Goal: Contribute content: Contribute content

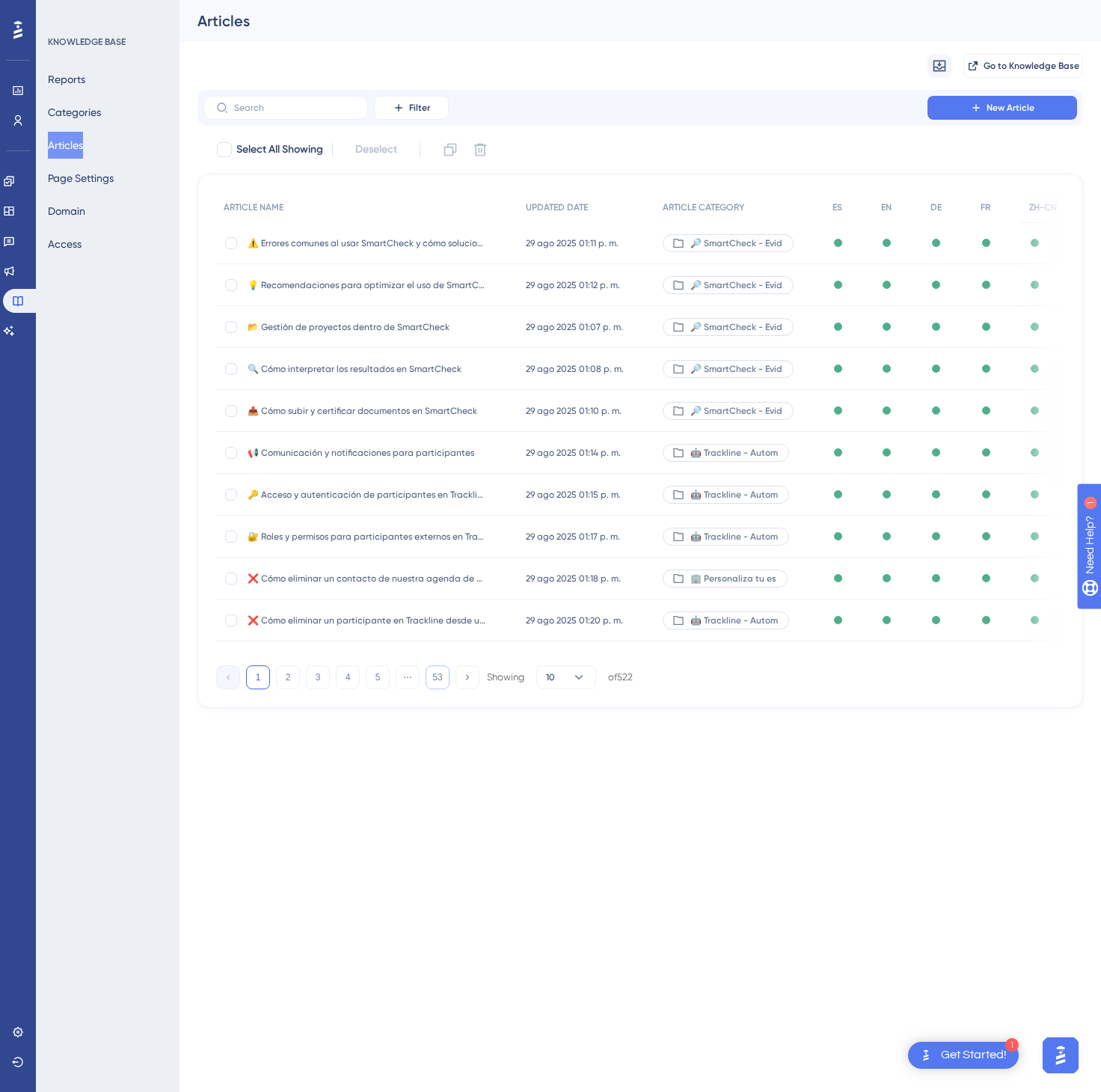
click at [445, 688] on button "53" at bounding box center [438, 677] width 24 height 24
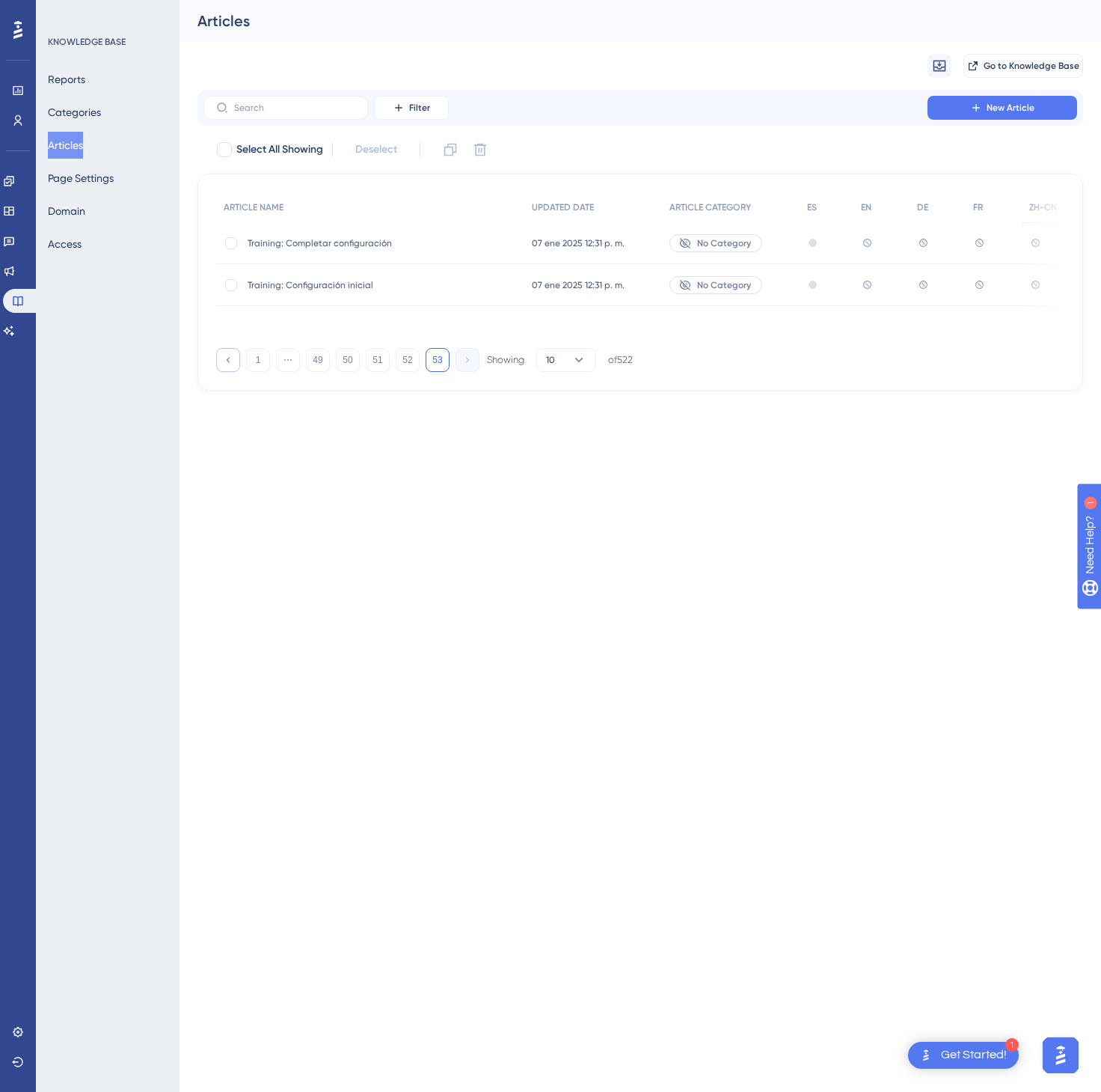
click at [229, 359] on icon at bounding box center [229, 359] width 3 height 5
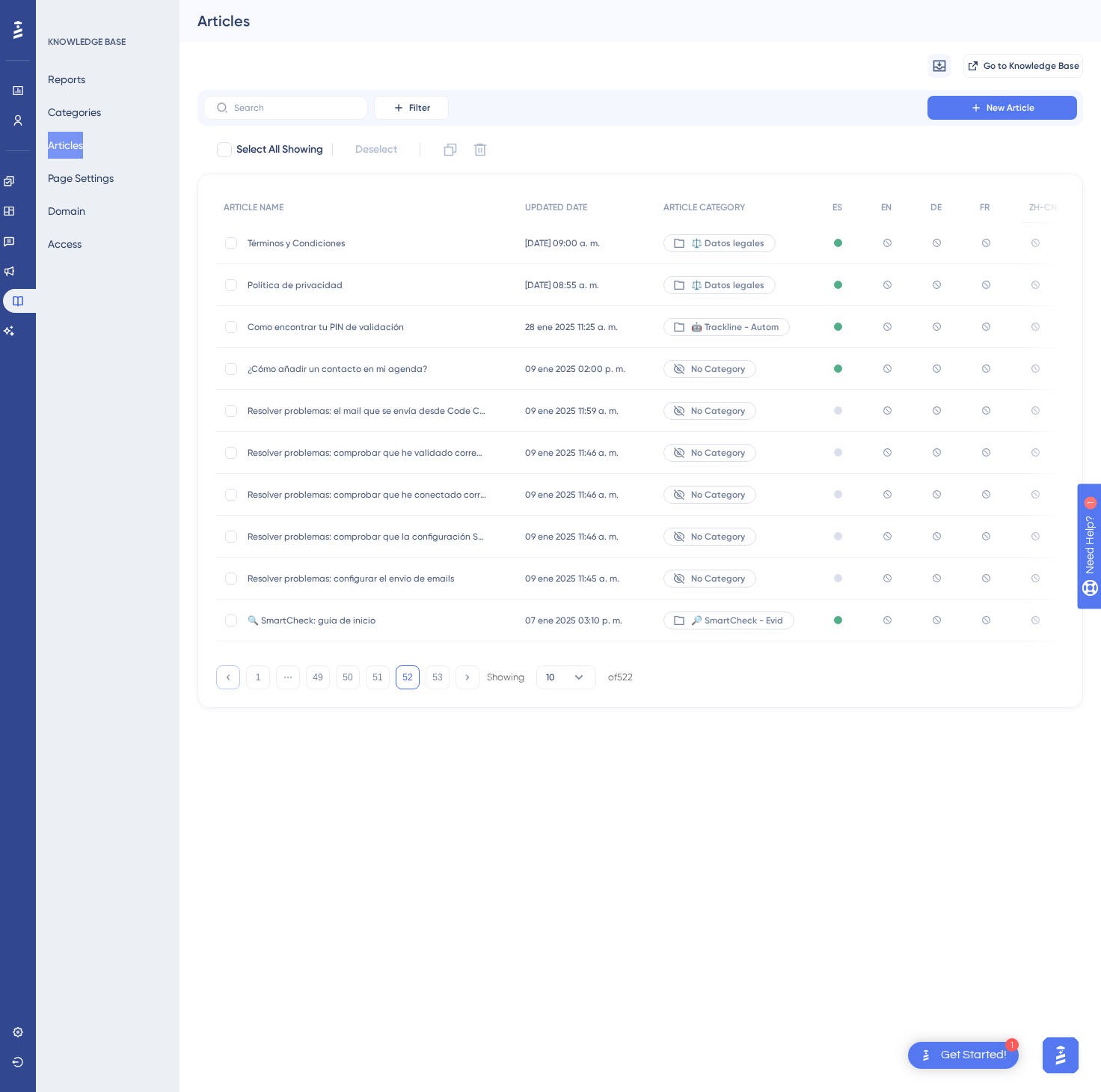
click at [224, 681] on icon at bounding box center [228, 677] width 10 height 10
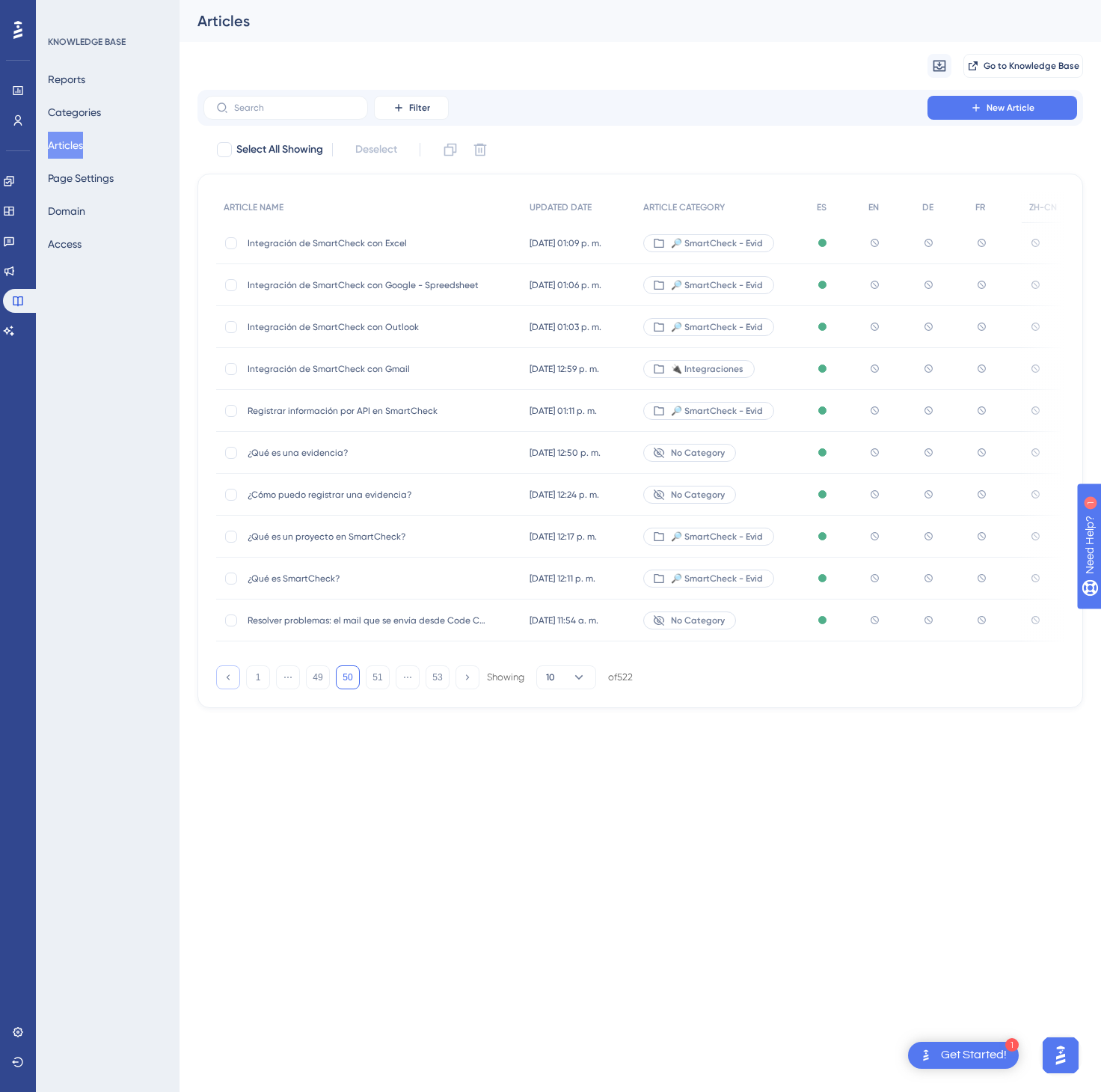
click at [224, 681] on icon at bounding box center [228, 677] width 10 height 10
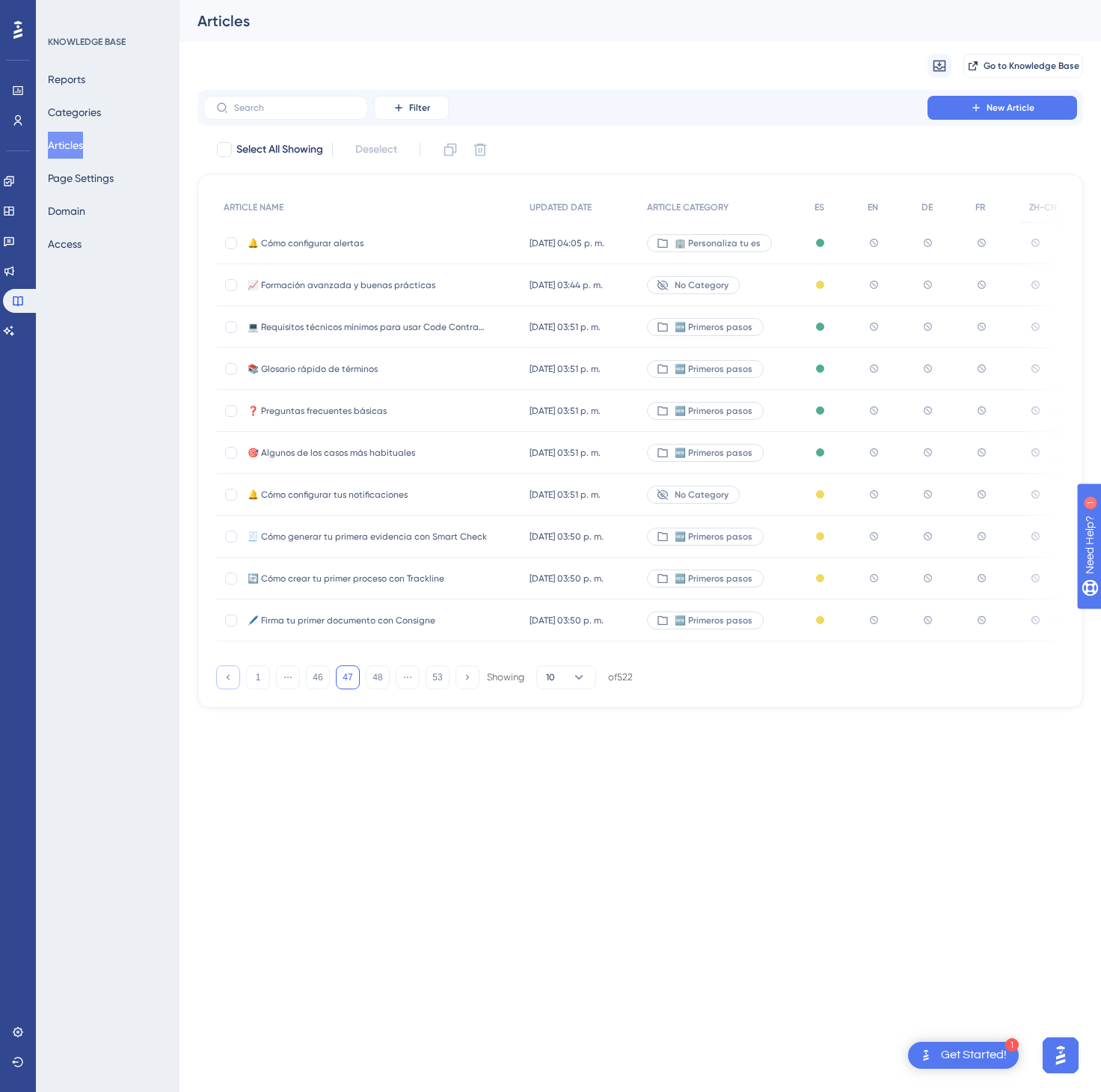
click at [224, 681] on icon at bounding box center [228, 677] width 10 height 10
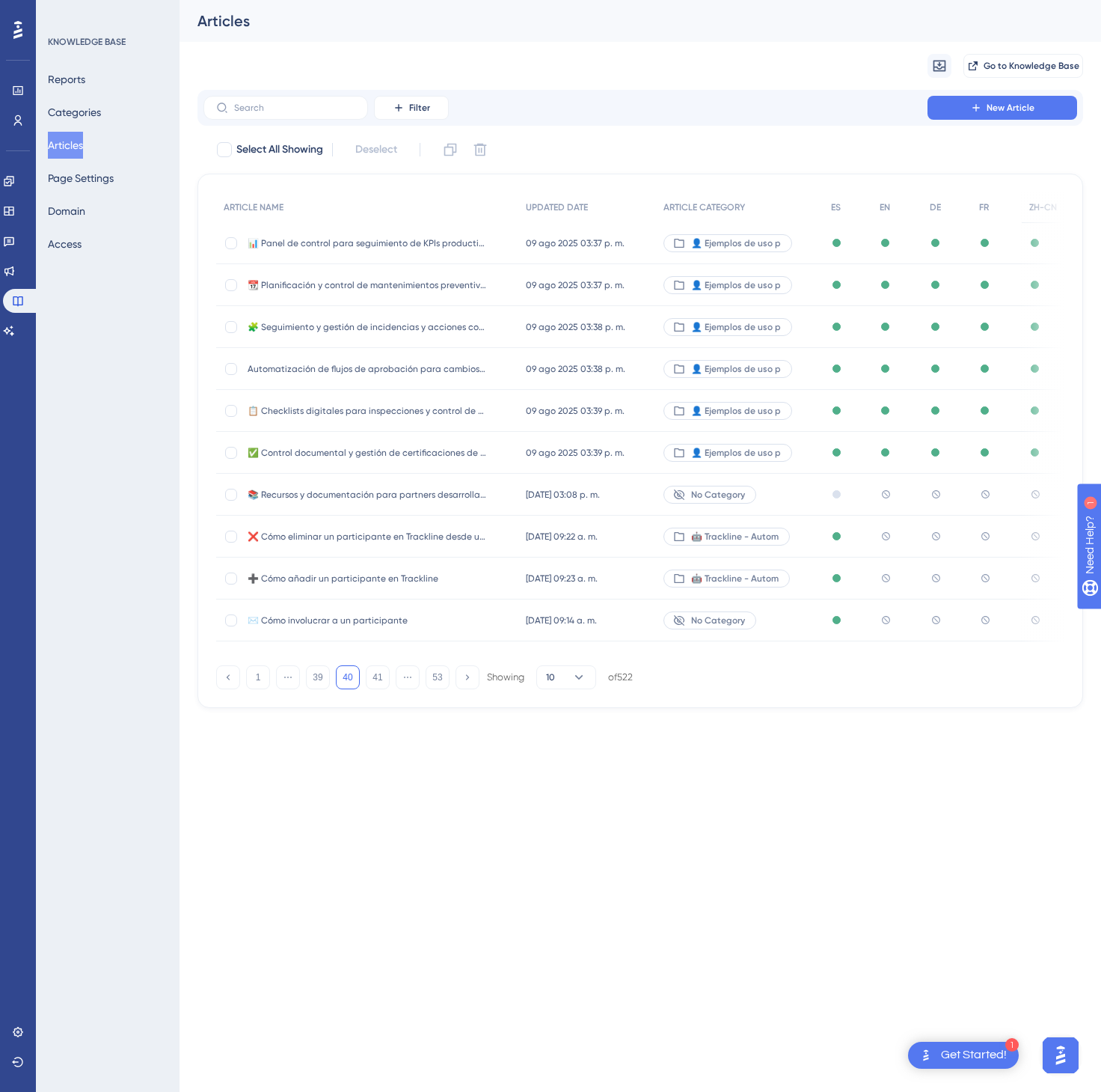
click at [790, 532] on div "🤖 Trackline - Autom" at bounding box center [740, 536] width 168 height 42
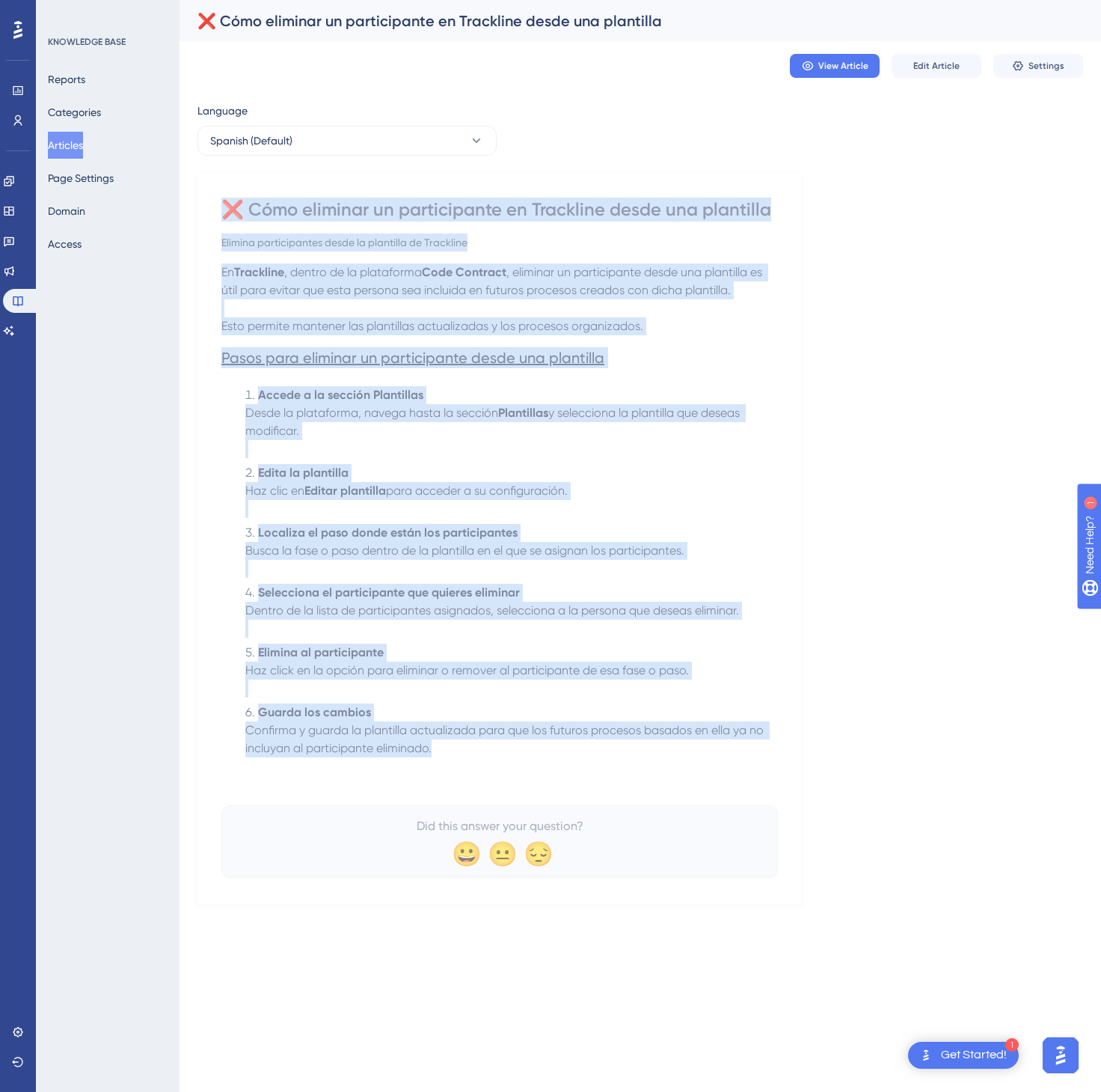
drag, startPoint x: 233, startPoint y: 207, endPoint x: 604, endPoint y: 765, distance: 670.1
click at [604, 765] on div "❌ Cómo eliminar un participante en Trackline desde una plantilla Elimina partic…" at bounding box center [500, 537] width 557 height 680
copy div "❌ Lore ipsumdol si ametconsecte ad Elitseddo eiusm tem incididun Utlabor etdolo…"
click at [476, 147] on icon at bounding box center [477, 140] width 15 height 15
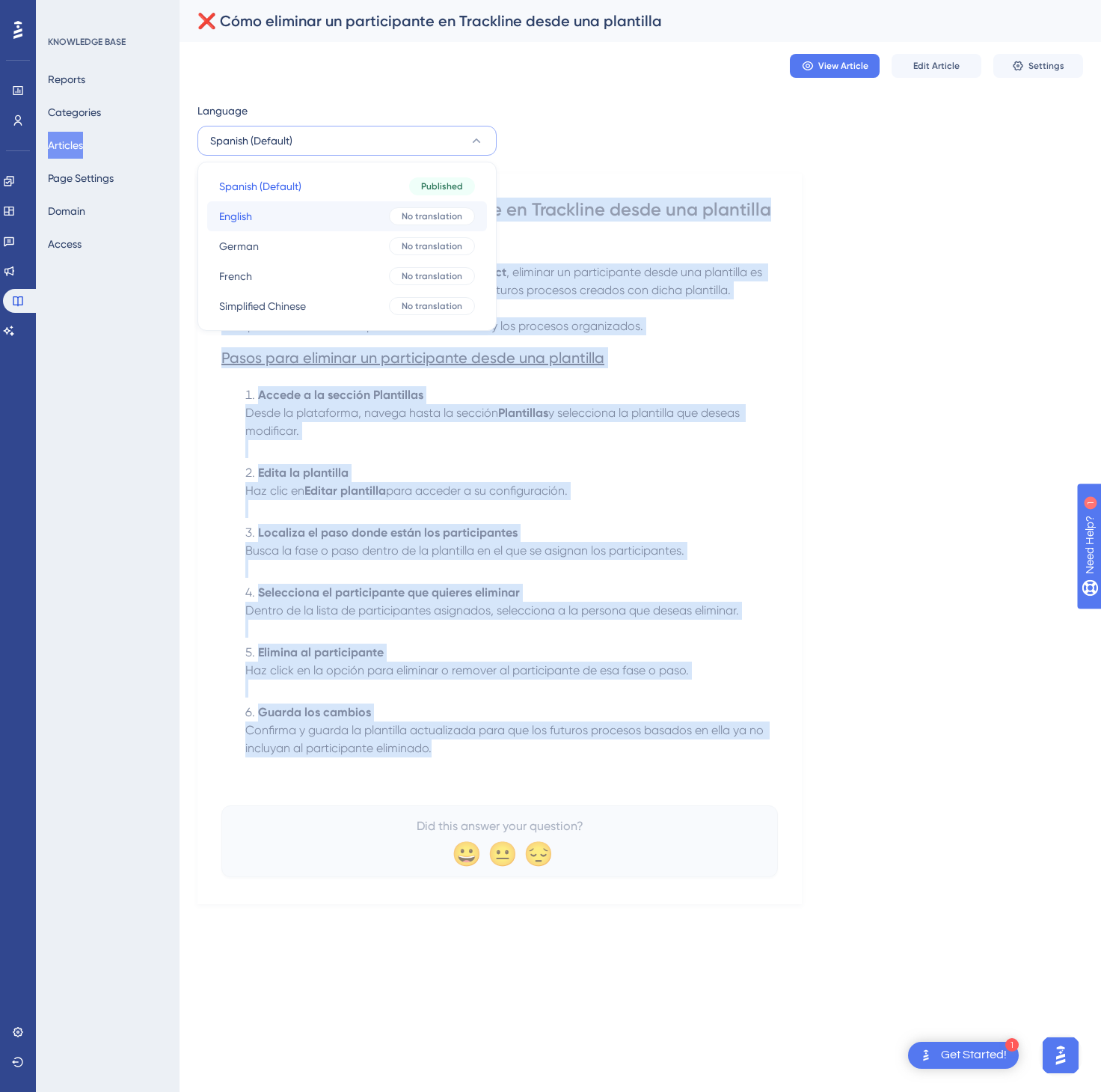
click at [421, 213] on span "No translation" at bounding box center [432, 216] width 61 height 12
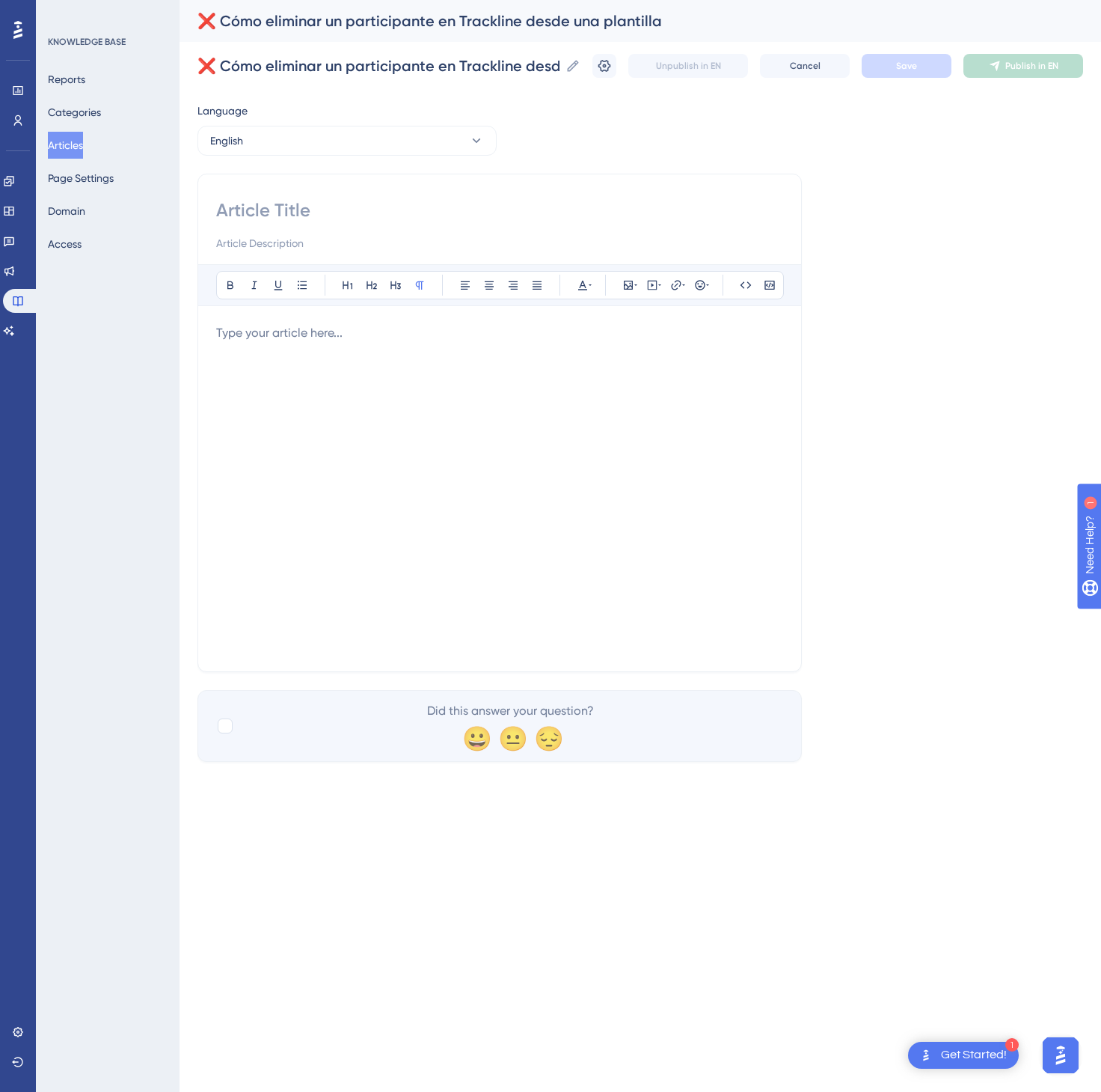
click at [459, 351] on div at bounding box center [500, 489] width 567 height 330
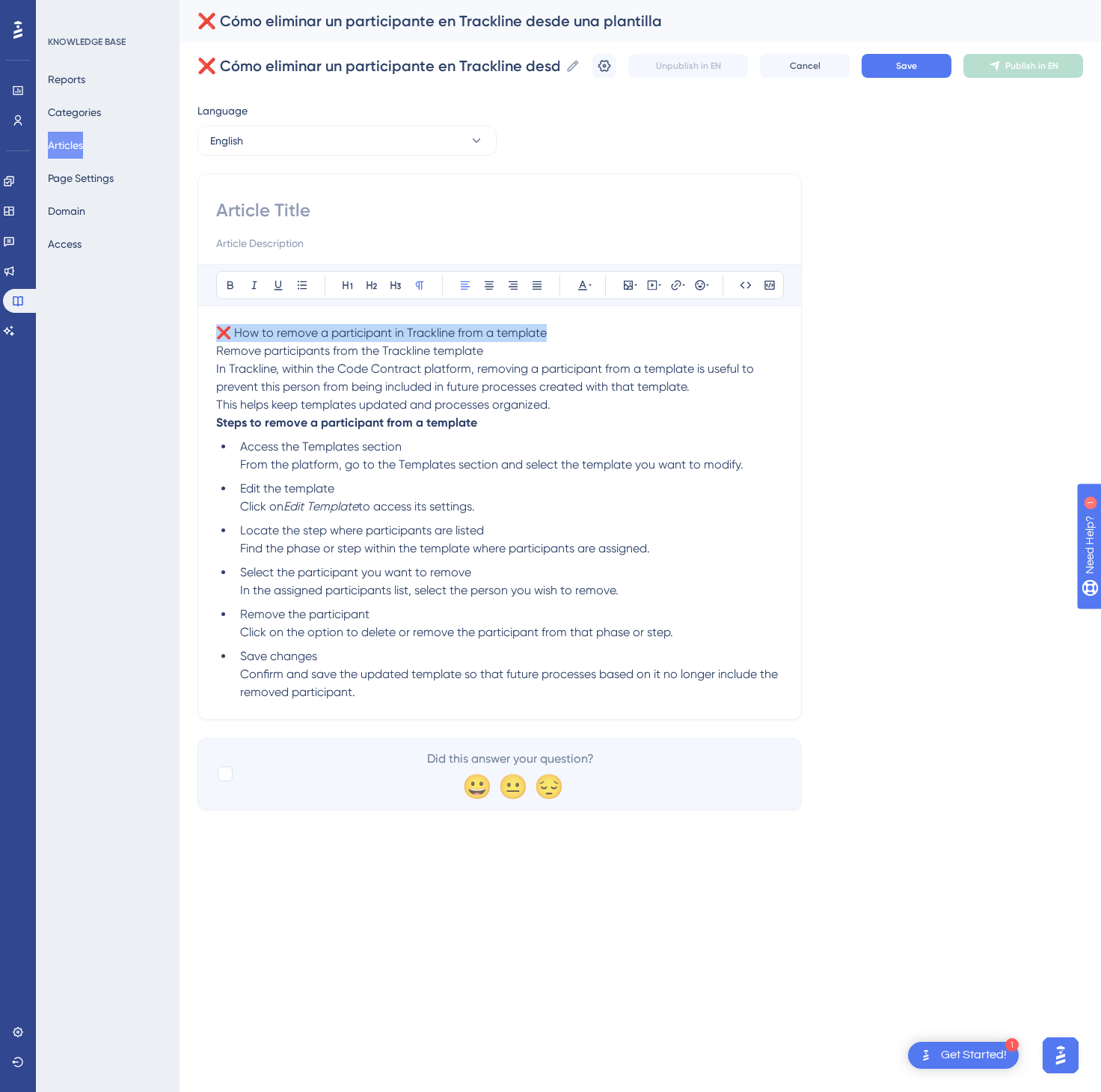
drag, startPoint x: 559, startPoint y: 335, endPoint x: 186, endPoint y: 331, distance: 373.0
click at [186, 331] on div "Performance Users Engagement Widgets Feedback Product Updates Knowledge Base AI…" at bounding box center [640, 417] width 922 height 834
copy span "❌ How to remove a participant in Trackline from a template"
click at [236, 287] on icon at bounding box center [231, 286] width 12 height 12
click at [283, 208] on input at bounding box center [500, 210] width 567 height 24
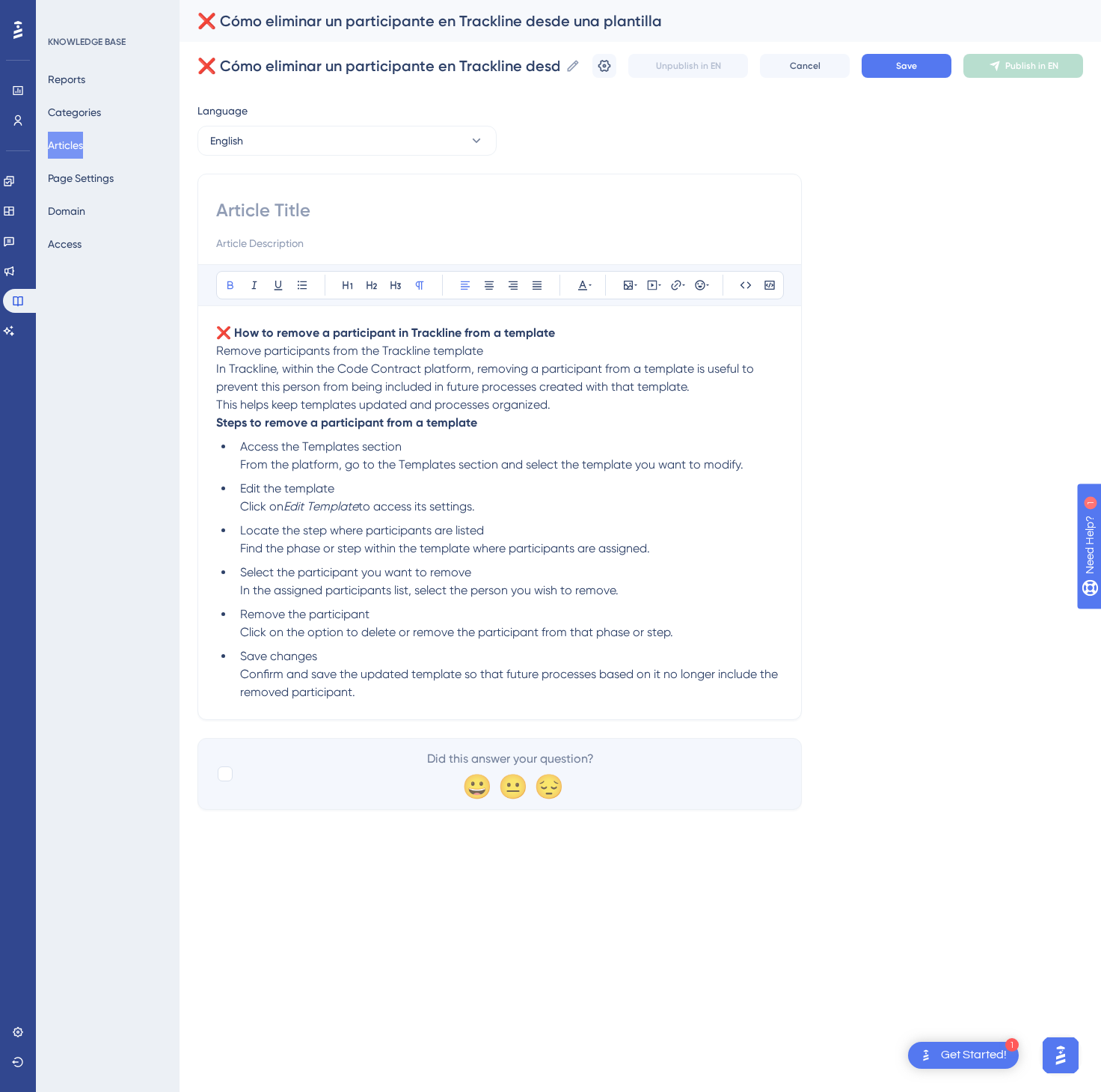
paste input "❌ How to remove a participant in Trackline from a template"
type input "❌ How to remove a participant in Trackline from a template"
click at [920, 62] on button "Save" at bounding box center [907, 66] width 90 height 24
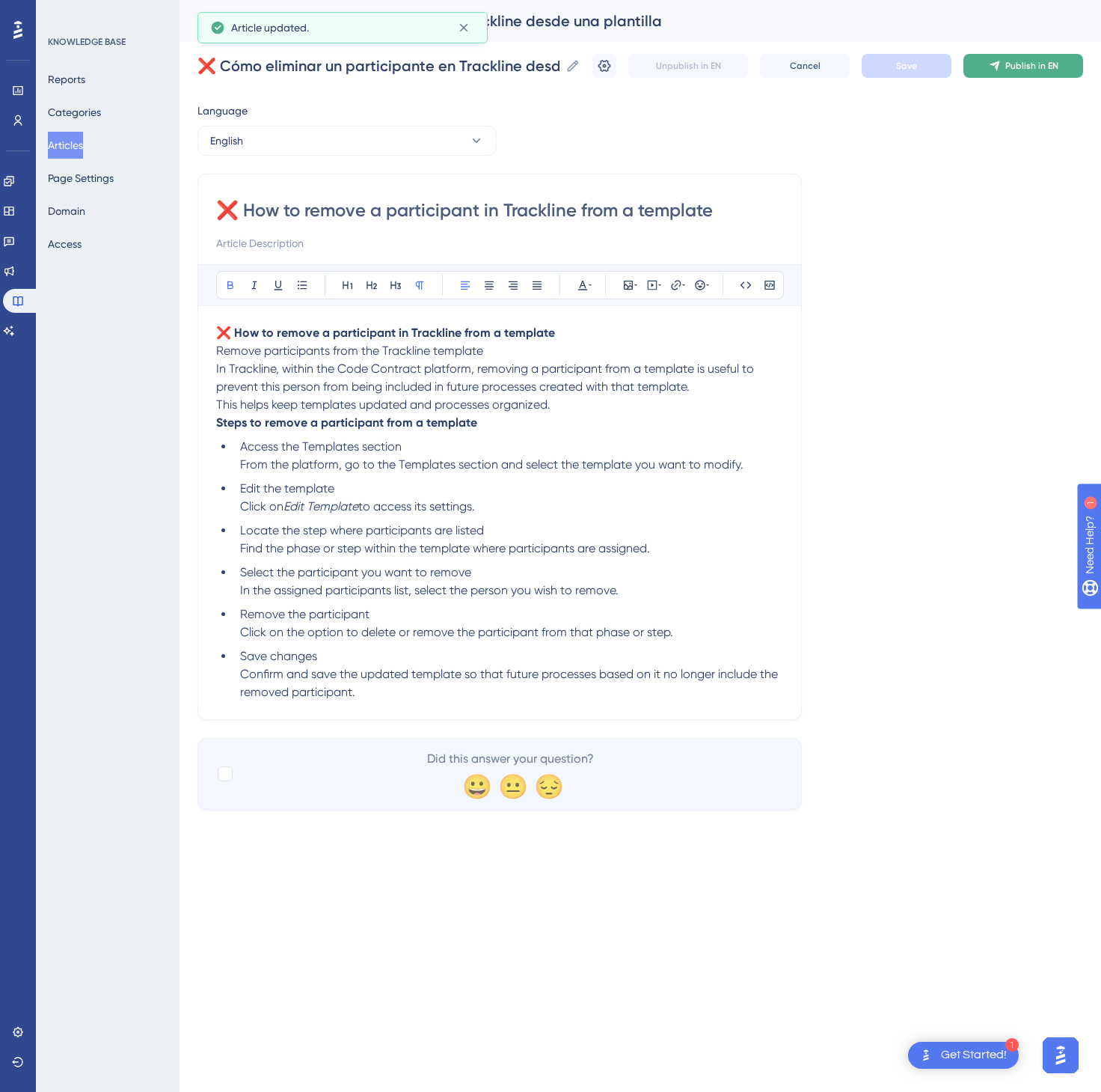
click at [1010, 65] on span "Publish in EN" at bounding box center [1032, 66] width 53 height 12
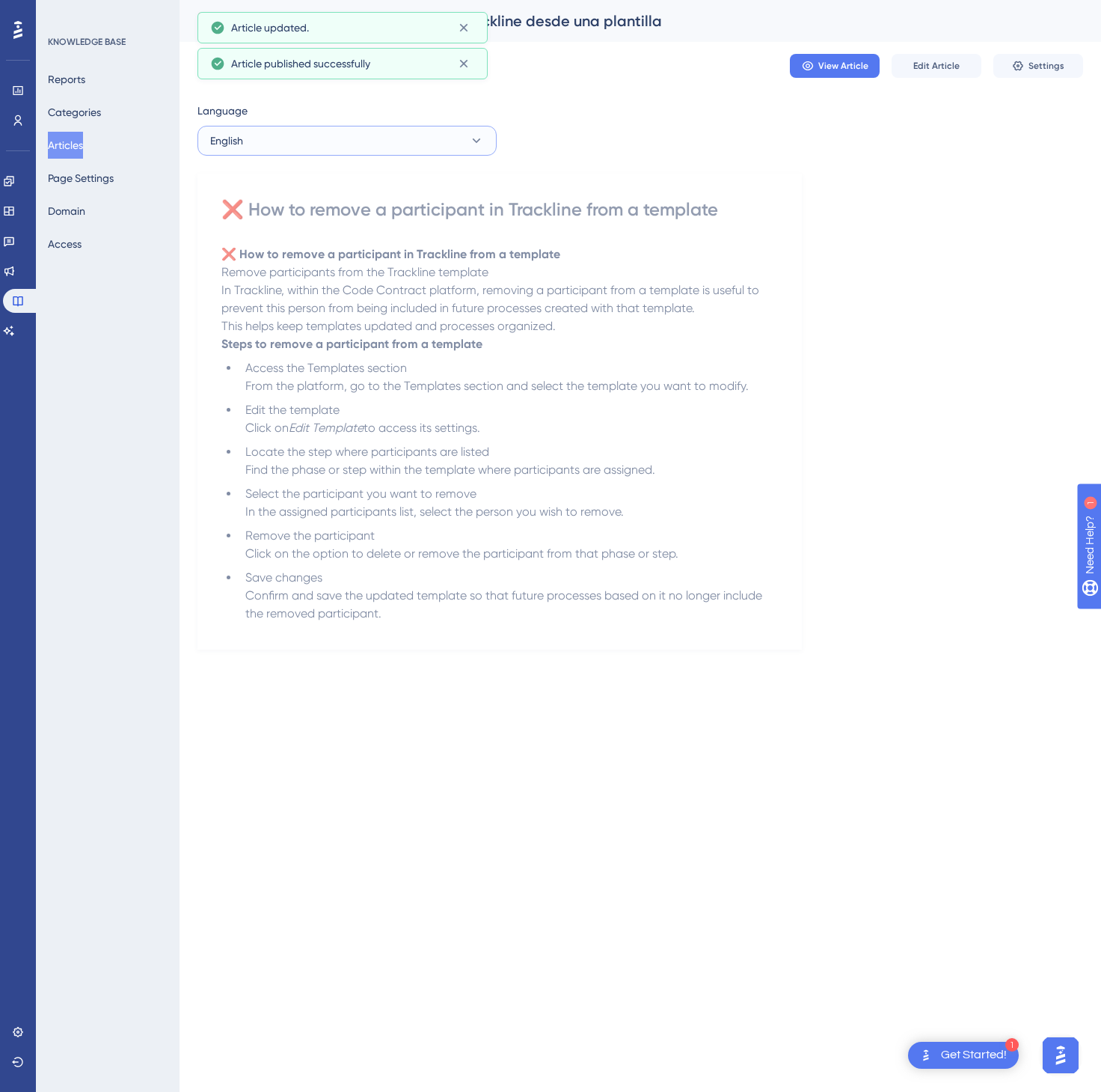
click at [368, 150] on button "English" at bounding box center [347, 140] width 299 height 30
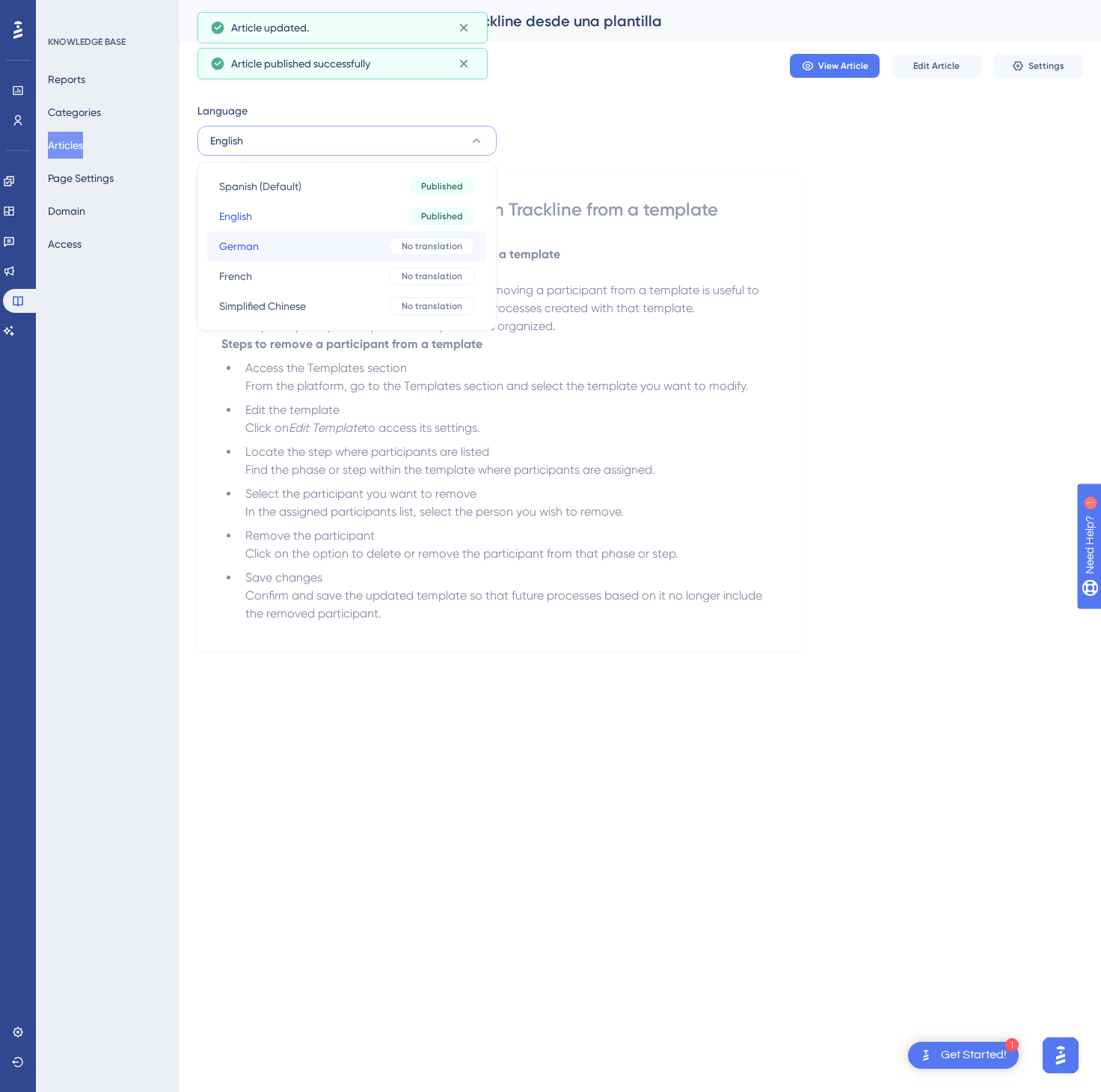
click at [339, 244] on button "German German No translation" at bounding box center [347, 245] width 280 height 30
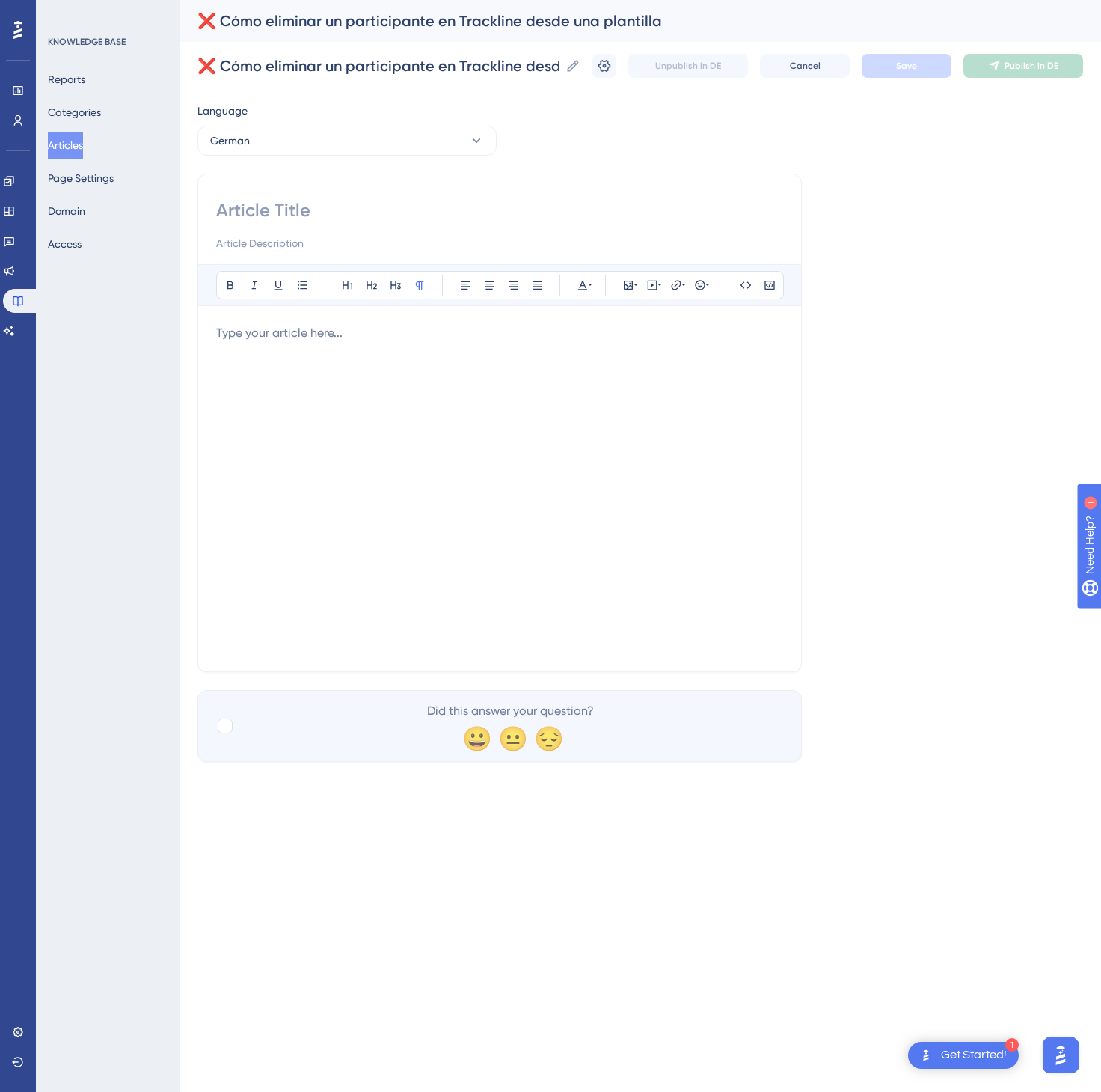
click at [665, 417] on div at bounding box center [500, 489] width 567 height 330
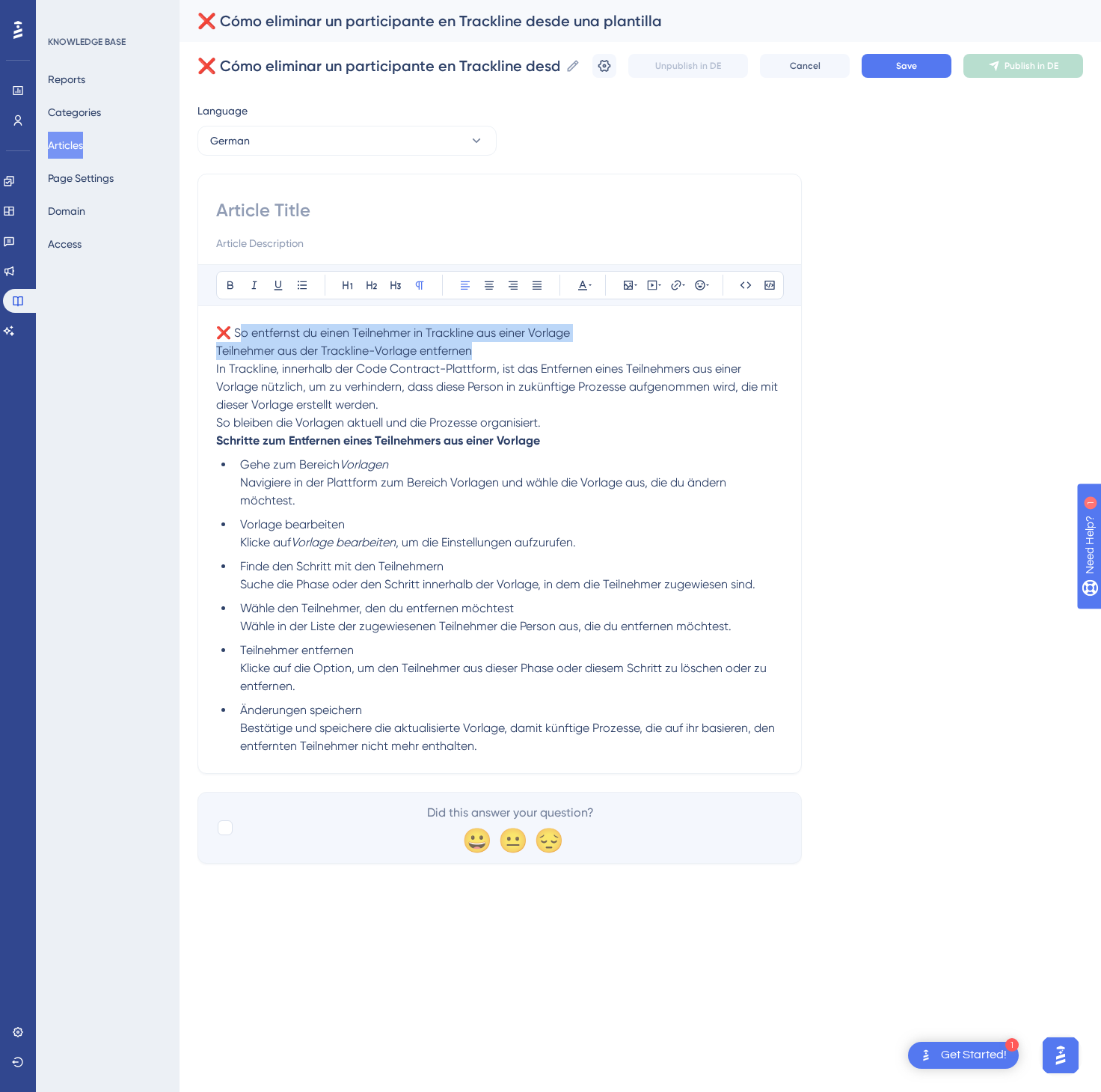
drag, startPoint x: 633, startPoint y: 349, endPoint x: 242, endPoint y: 330, distance: 391.5
click at [242, 330] on p "❌ So entfernst du einen Teilnehmer in Trackline aus einer Vorlage Teilnehmer au…" at bounding box center [500, 369] width 567 height 90
click at [242, 330] on span "❌ So entfernst du einen Teilnehmer in Trackline aus einer Vorlage" at bounding box center [393, 333] width 354 height 14
click at [242, 328] on span "❌ So entfernst du einen Teilnehmer in Trackline aus einer Vorlage" at bounding box center [393, 333] width 354 height 14
click at [229, 331] on span "❌ So entfernst du einen Teilnehmer in Trackline aus einer Vorlage" at bounding box center [393, 333] width 354 height 14
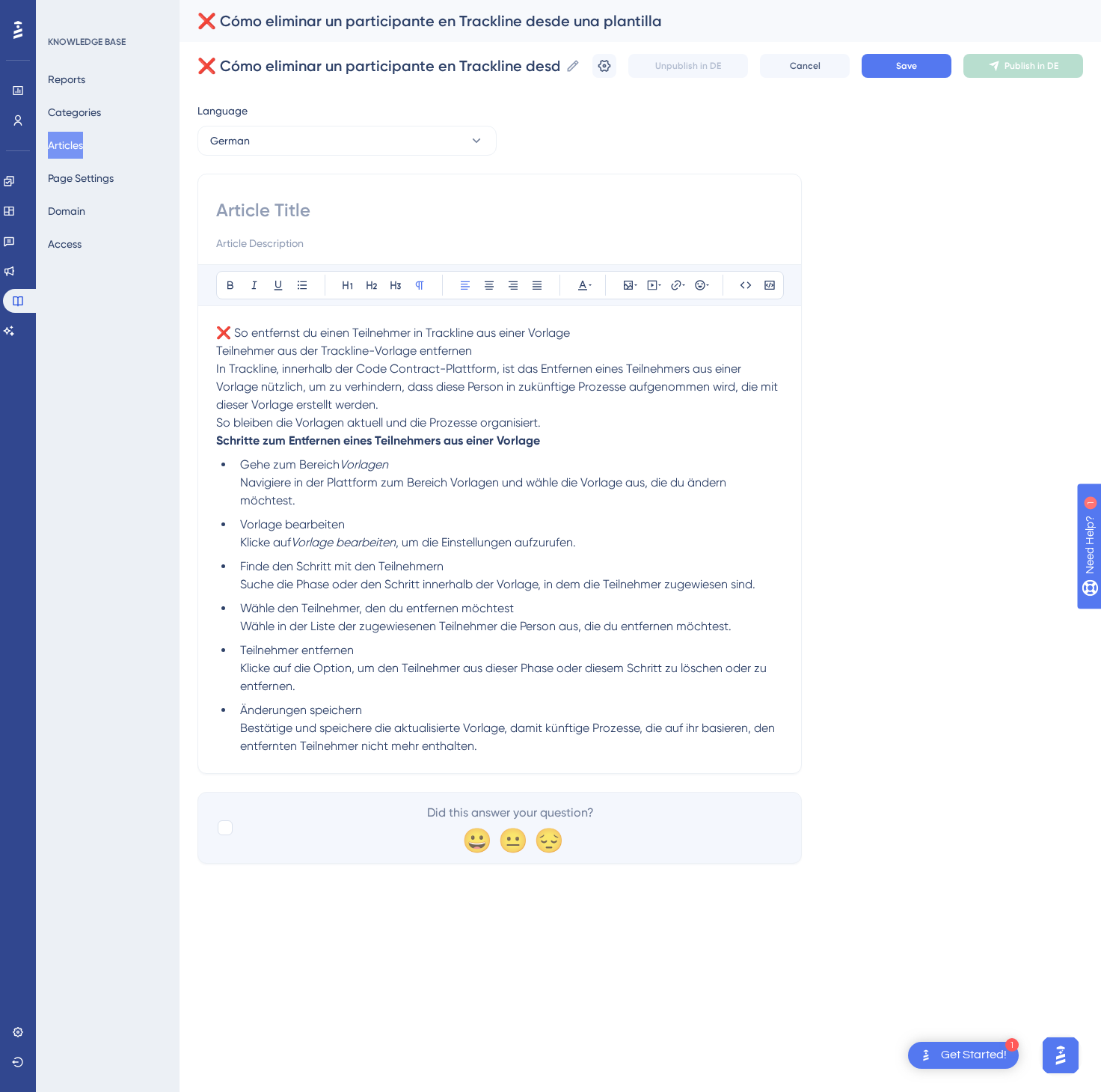
click at [229, 331] on span "❌ So entfernst du einen Teilnehmer in Trackline aus einer Vorlage" at bounding box center [393, 333] width 354 height 14
drag, startPoint x: 566, startPoint y: 331, endPoint x: 229, endPoint y: 339, distance: 337.1
click at [229, 339] on p "❌So entfernst du einen Teilnehmer in Trackline aus einer Vorlage Teilnehmer aus…" at bounding box center [500, 369] width 567 height 90
click at [229, 339] on span "❌So entfernst du einen Teilnehmer in Trackline aus einer Vorlage" at bounding box center [392, 333] width 351 height 14
drag, startPoint x: 236, startPoint y: 323, endPoint x: 365, endPoint y: 331, distance: 129.2
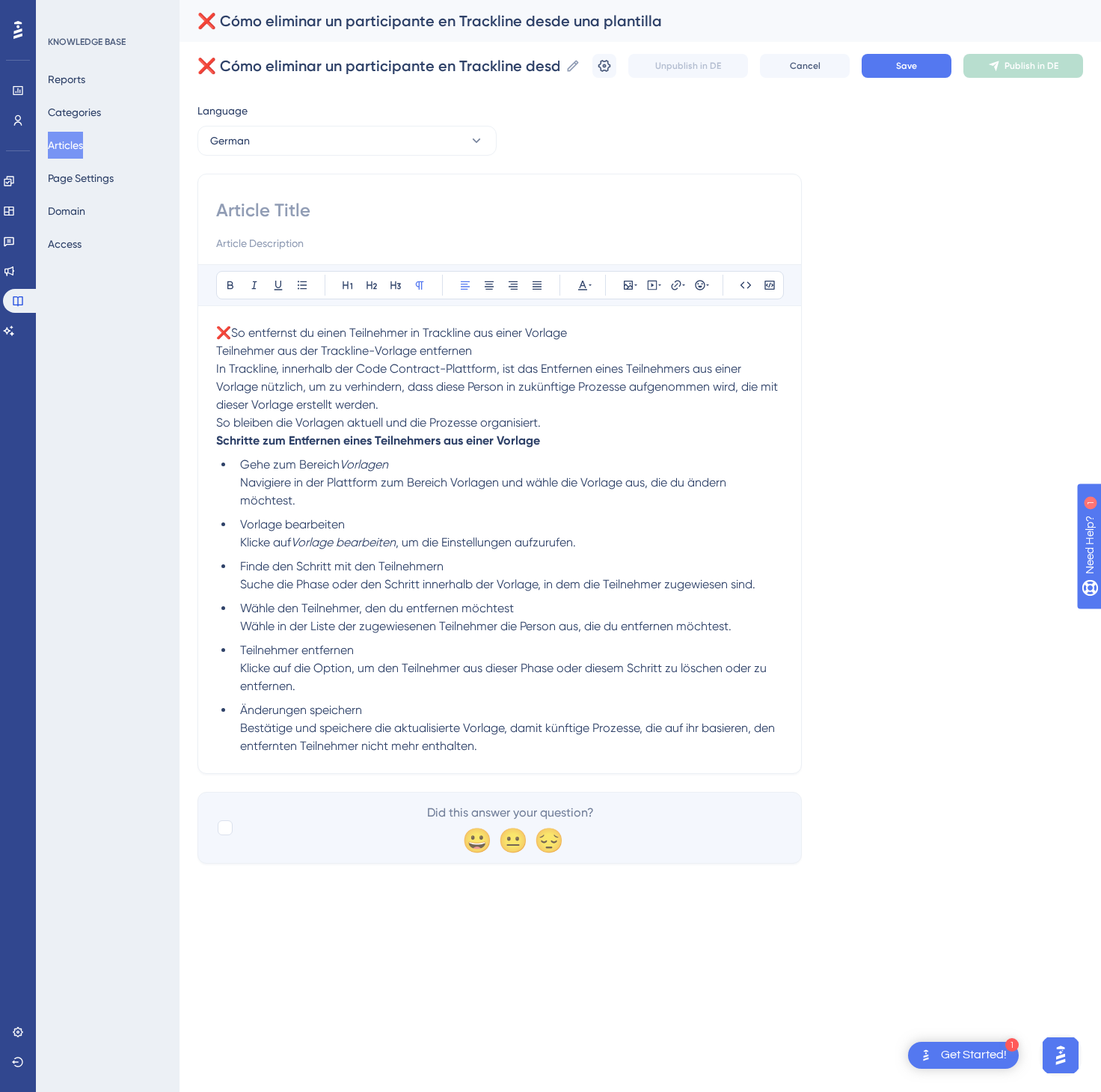
click at [365, 331] on div "Bold Italic Underline Bullet Point Heading 1 Heading 2 Heading 3 Normal Align L…" at bounding box center [500, 510] width 567 height 491
click at [332, 326] on p "❌So entfernst du einen Teilnehmer in Trackline aus einer Vorlage Teilnehmer aus…" at bounding box center [500, 369] width 567 height 90
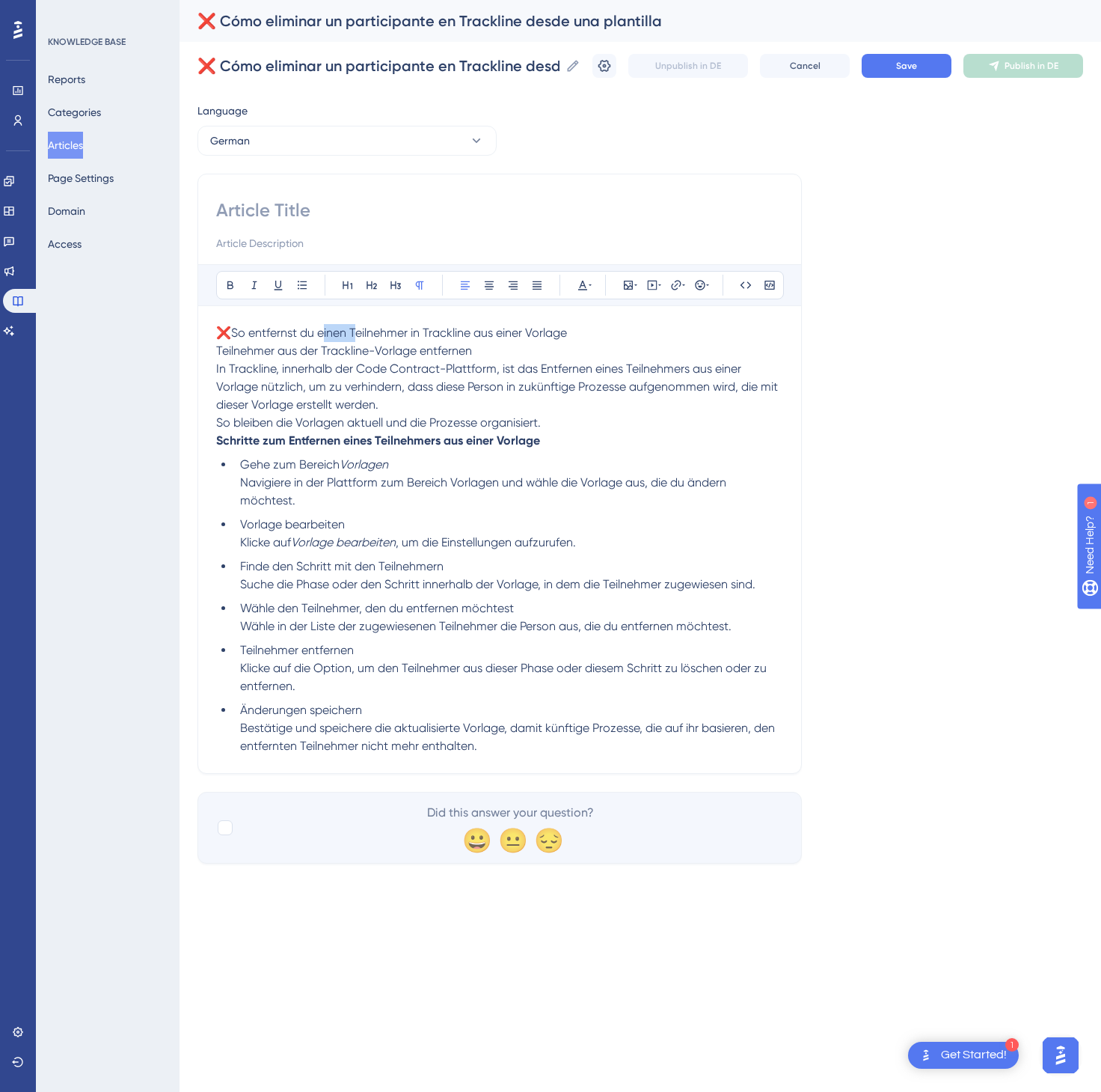
click at [332, 326] on p "❌So entfernst du einen Teilnehmer in Trackline aus einer Vorlage Teilnehmer aus…" at bounding box center [500, 369] width 567 height 90
click at [225, 285] on icon at bounding box center [231, 286] width 12 height 12
copy br
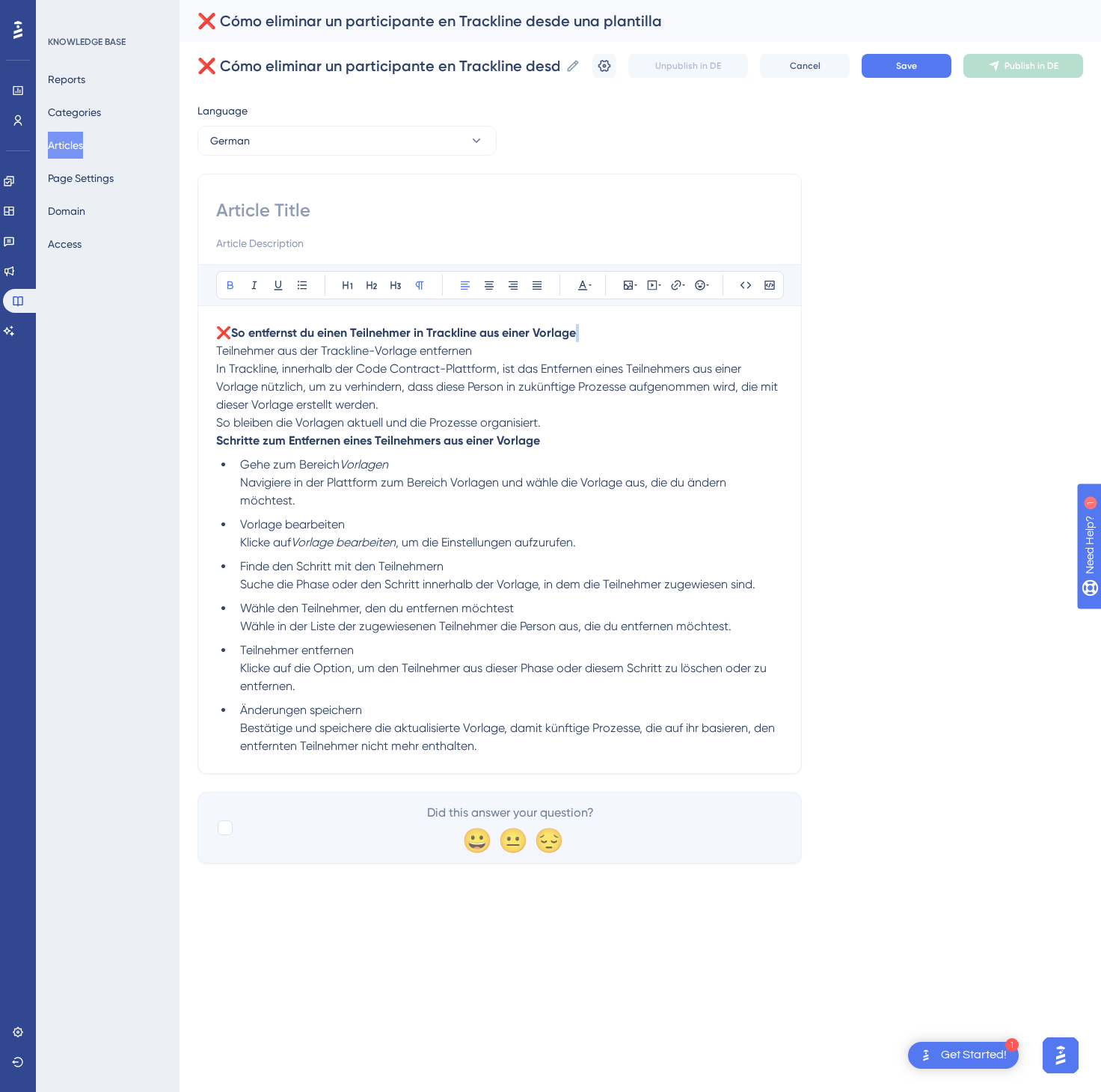
click at [404, 211] on input at bounding box center [500, 210] width 567 height 24
paste input "❌So entfernst du einen Teilnehmer in Trackline aus einer Vorlage"
type input "❌So entfernst du einen Teilnehmer in Trackline aus einer Vorlage"
click at [934, 62] on button "Save" at bounding box center [907, 66] width 90 height 24
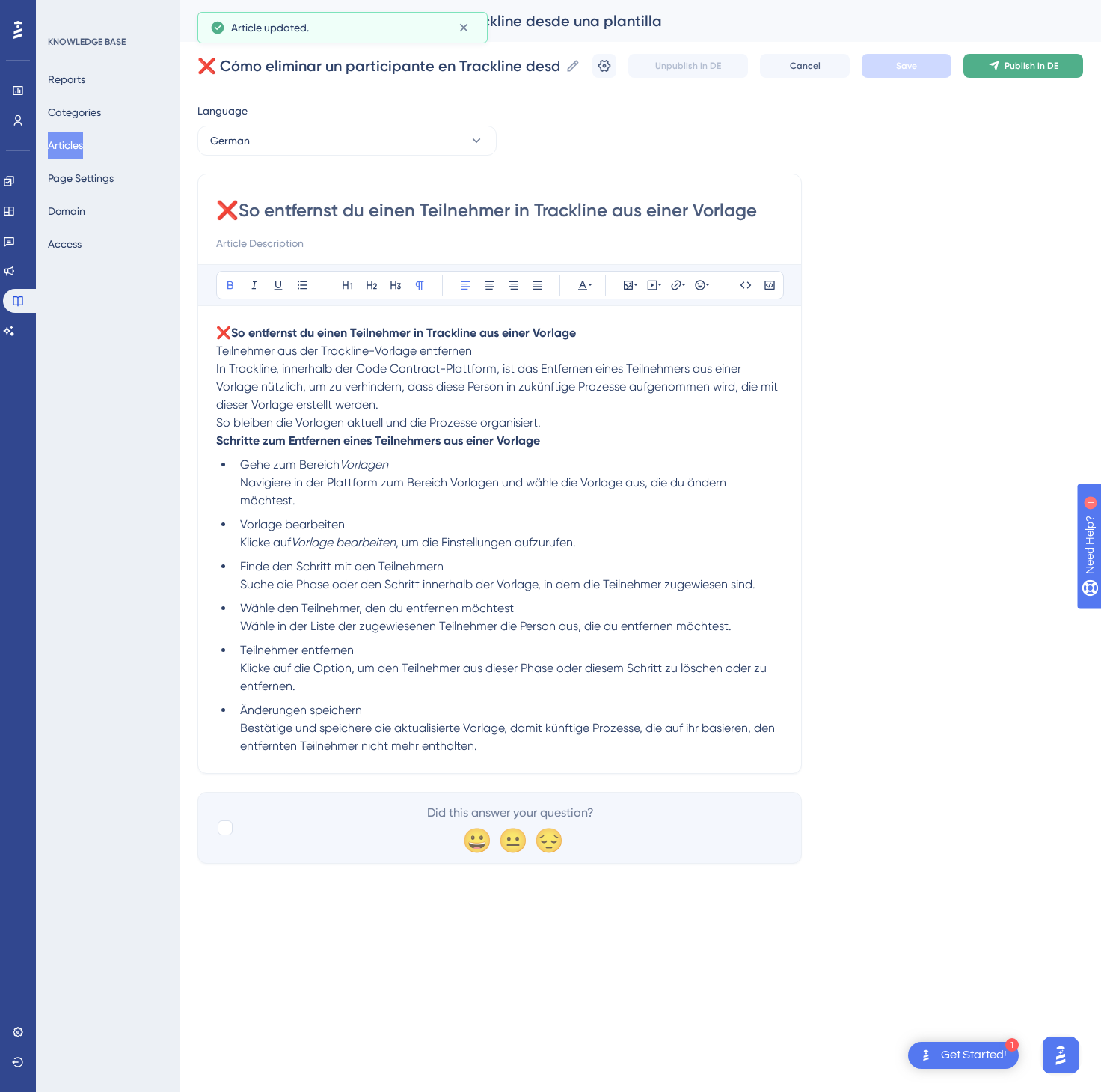
click at [1012, 62] on span "Publish in DE" at bounding box center [1031, 66] width 54 height 12
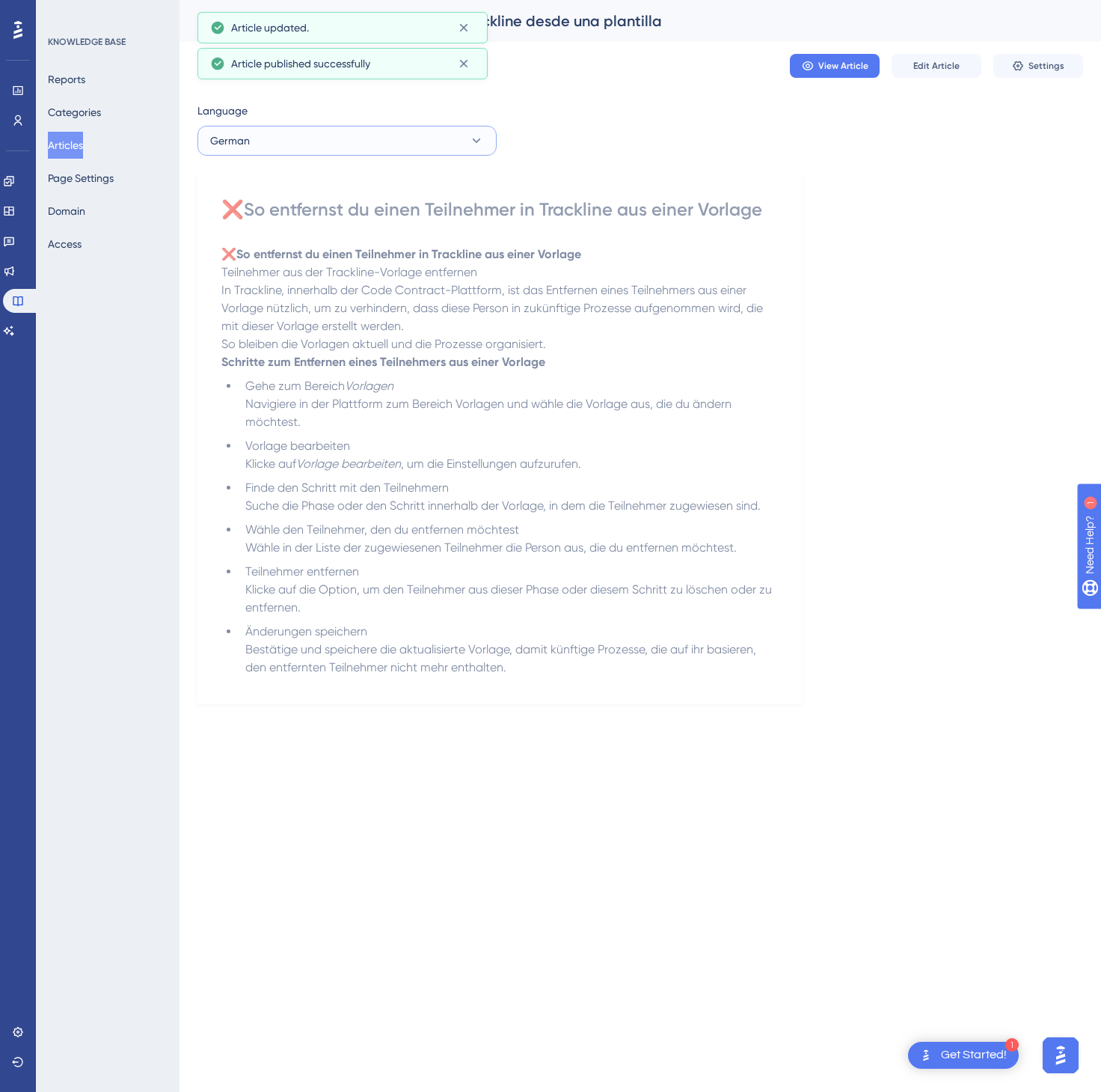
click at [396, 135] on button "German" at bounding box center [347, 140] width 299 height 30
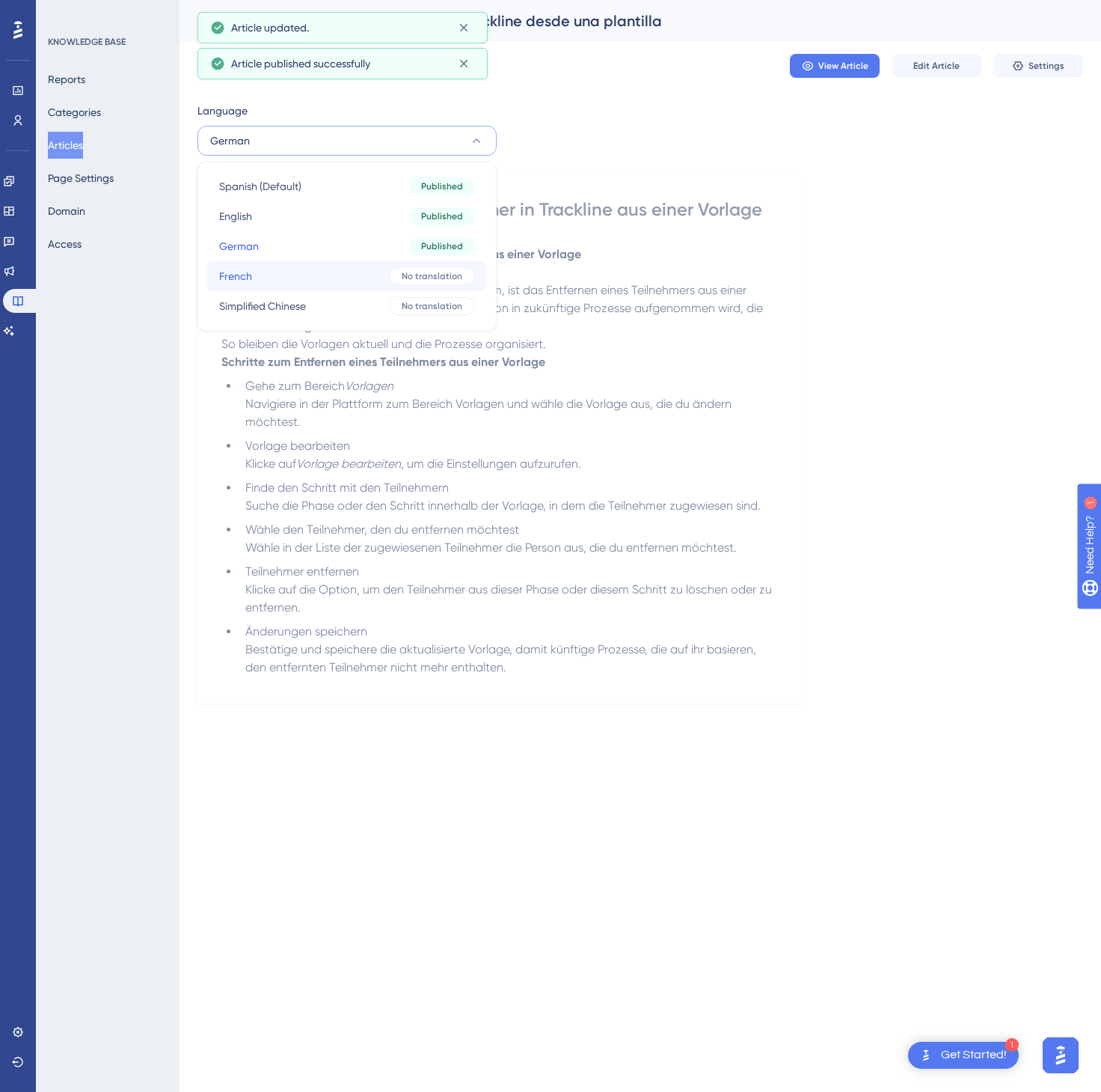
click at [360, 282] on button "French French No translation" at bounding box center [347, 276] width 280 height 30
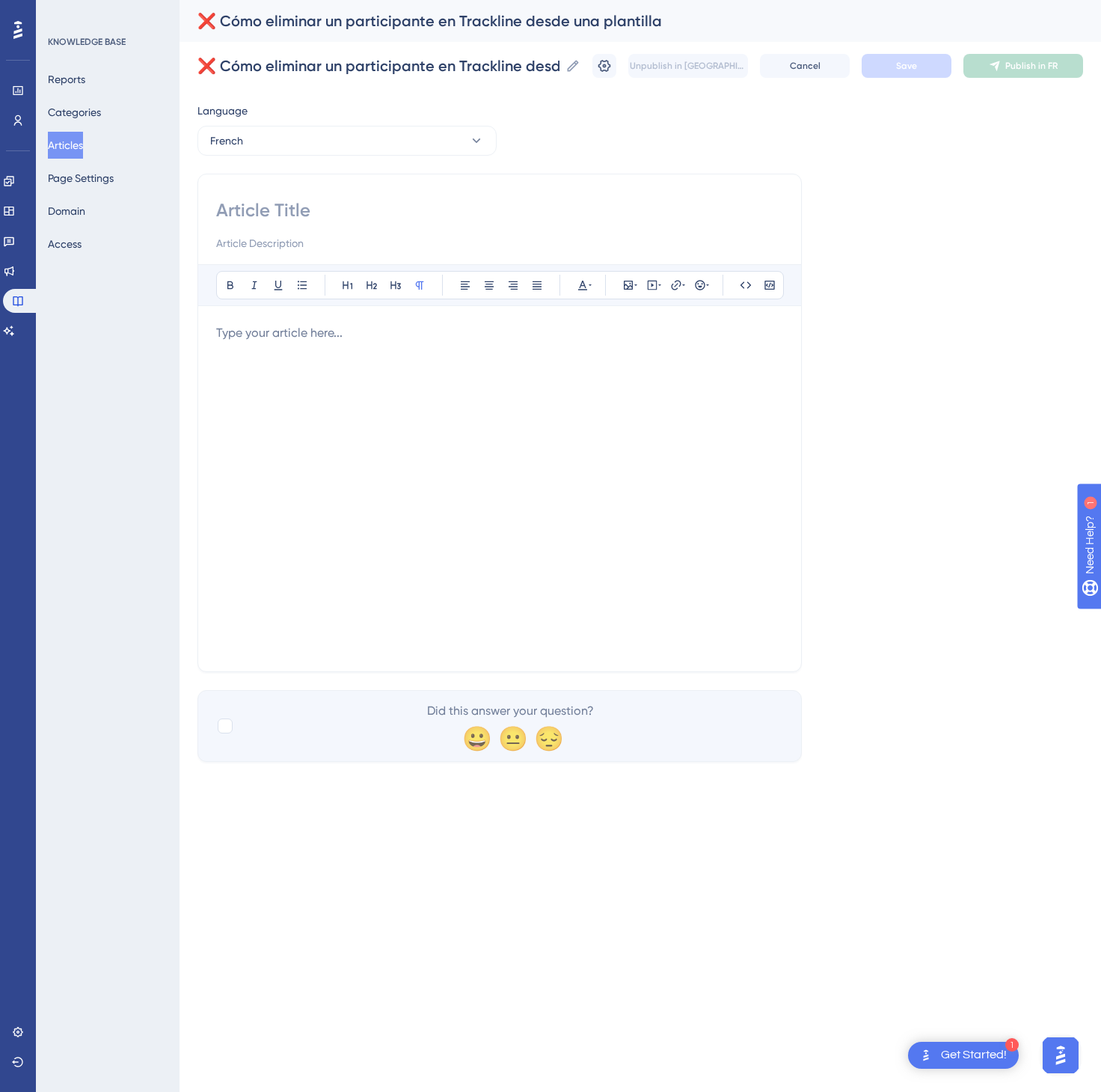
click at [699, 421] on div at bounding box center [500, 489] width 567 height 330
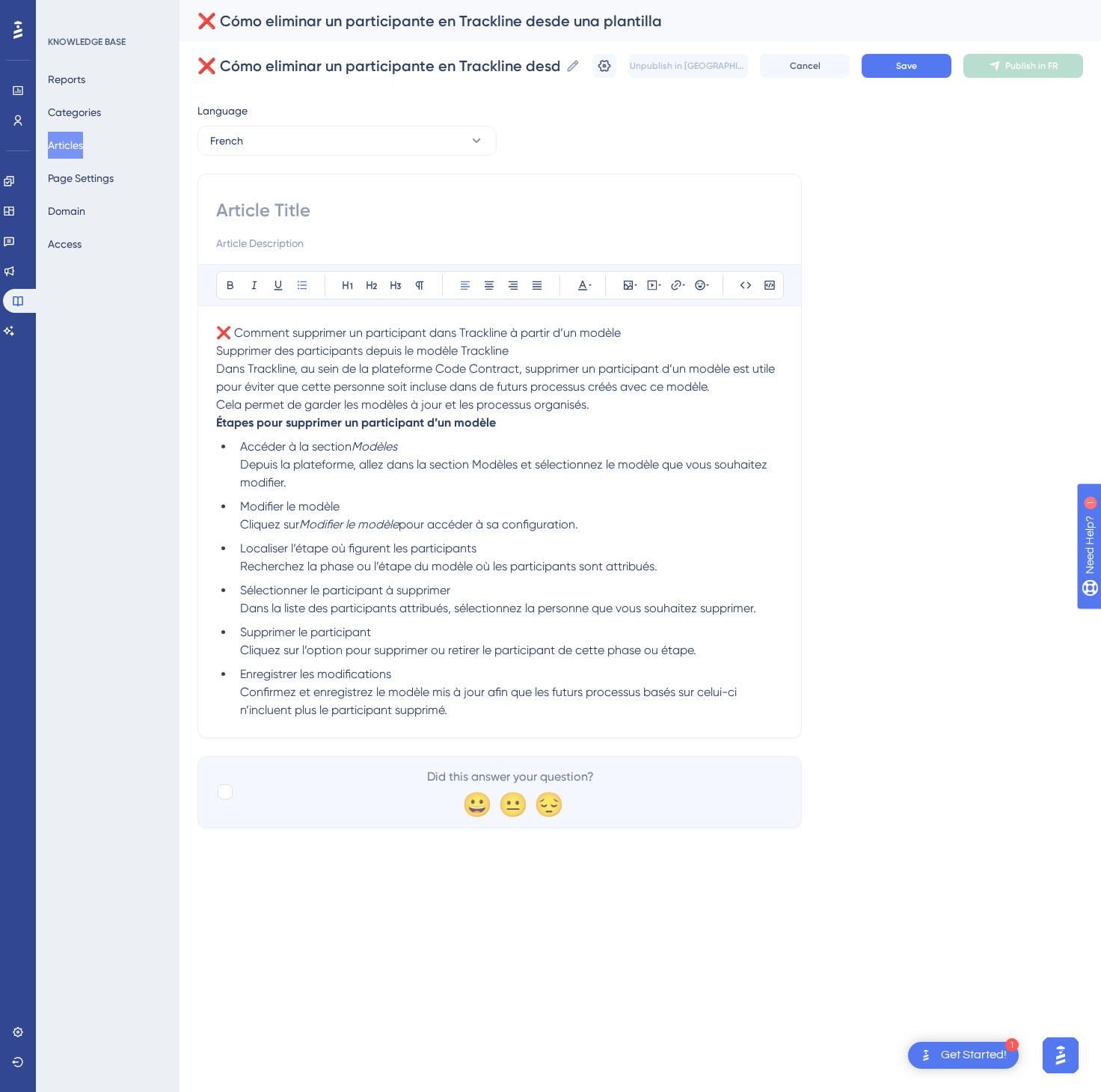
click at [615, 333] on span "❌ Comment supprimer un participant dans Trackline à partir d’un modèle" at bounding box center [418, 333] width 405 height 14
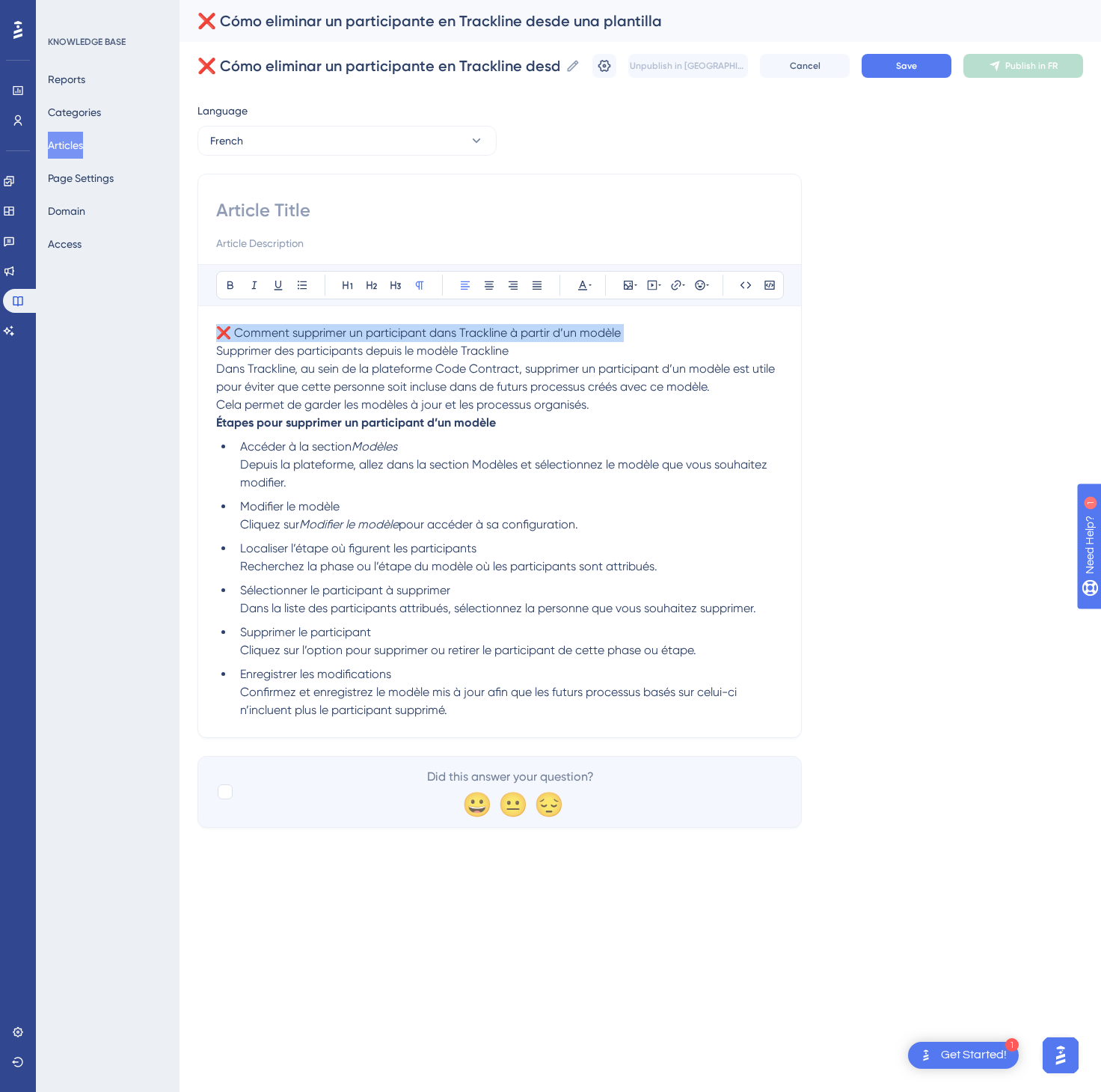
click at [615, 333] on span "❌ Comment supprimer un participant dans Trackline à partir d’un modèle" at bounding box center [418, 333] width 405 height 14
click at [636, 331] on p "❌ Comment supprimer un participant dans Trackline à partir d’un modèle Supprime…" at bounding box center [500, 360] width 567 height 72
drag, startPoint x: 635, startPoint y: 331, endPoint x: 233, endPoint y: 335, distance: 402.0
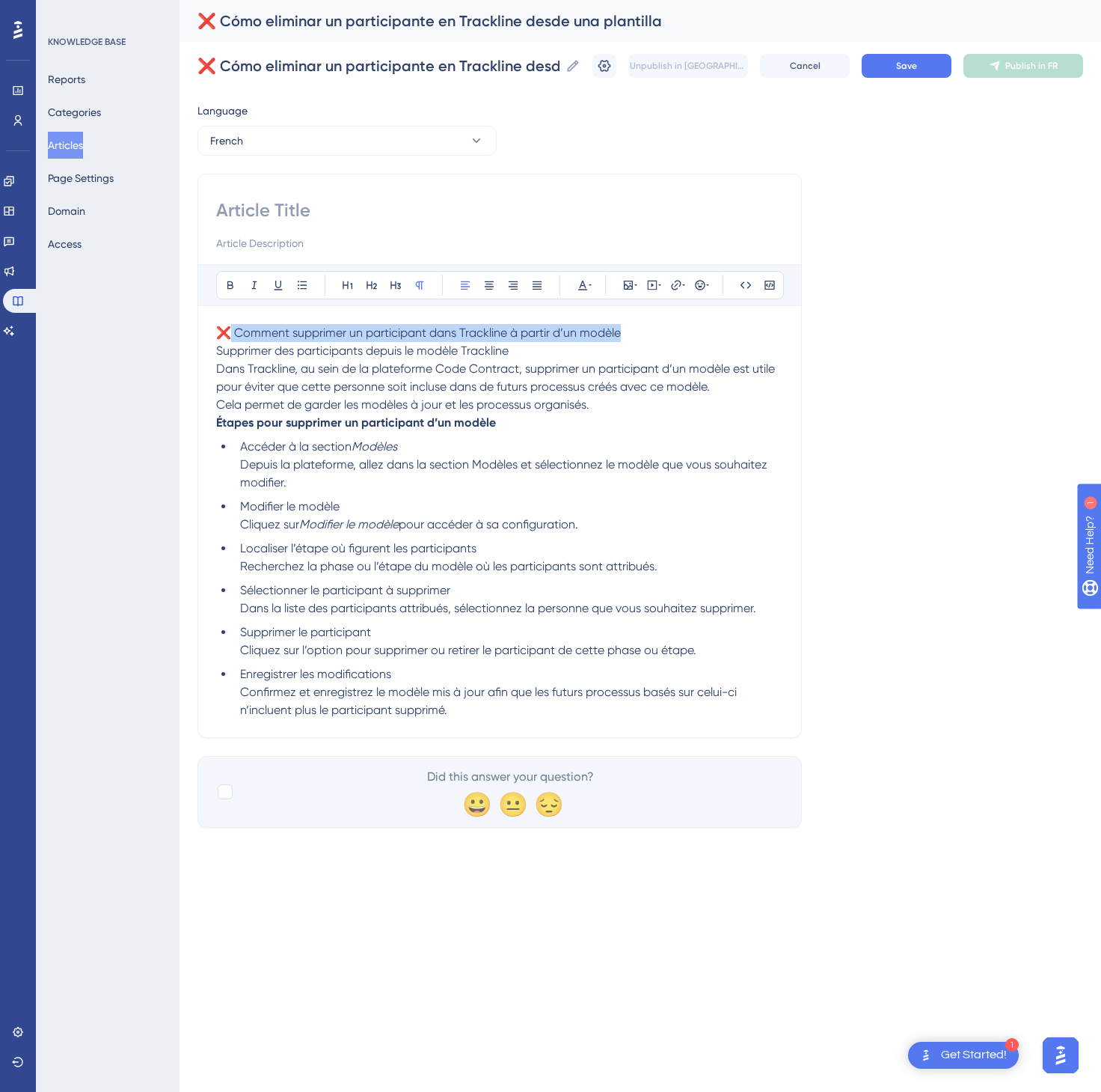
click at [233, 335] on p "❌ Comment supprimer un participant dans Trackline à partir d’un modèle Supprime…" at bounding box center [500, 360] width 567 height 72
click at [316, 222] on input at bounding box center [500, 210] width 567 height 24
paste input "Comment supprimer un participant dans Trackline à partir d’un modèle"
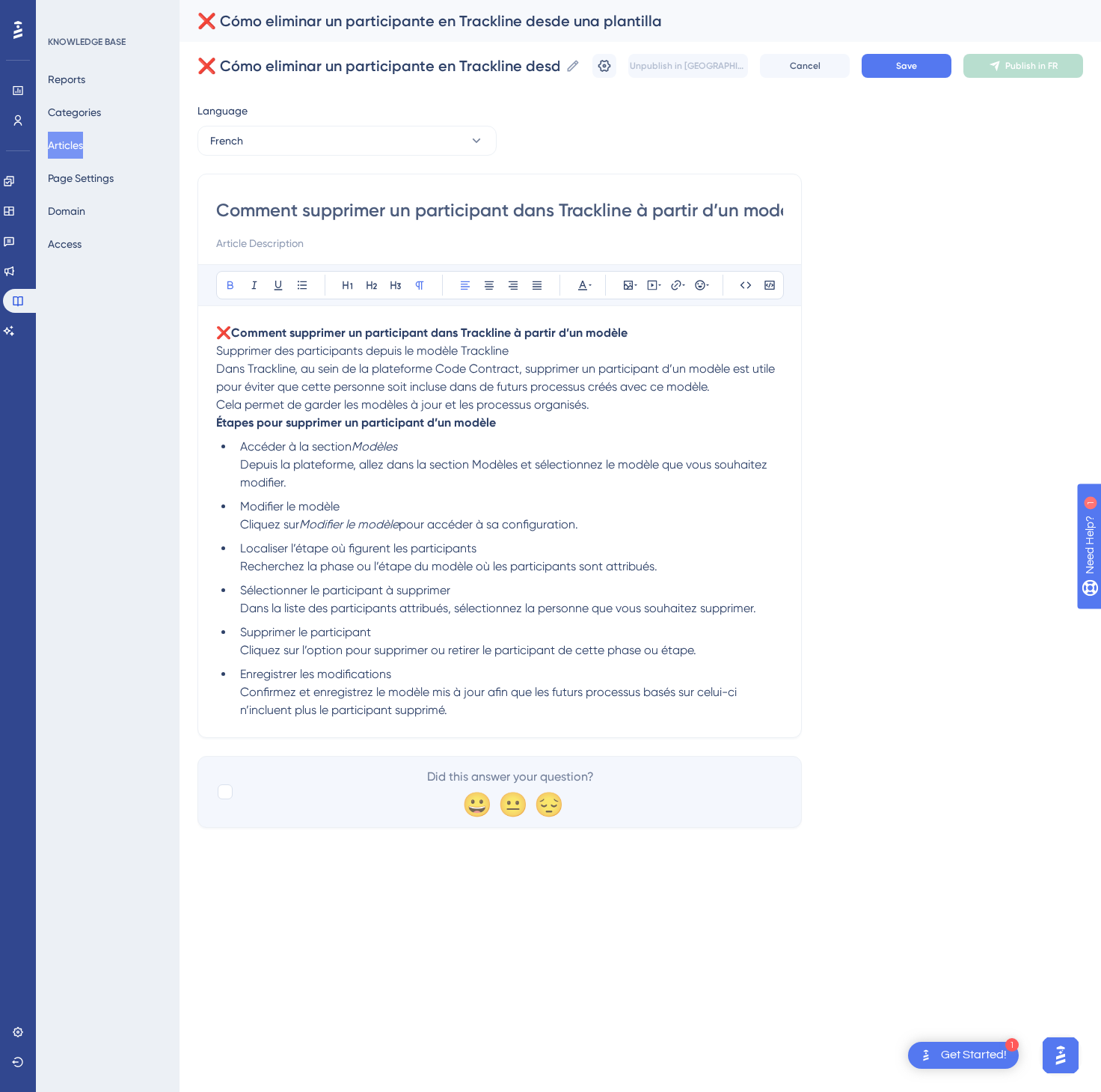
scroll to position [0, 28]
type input "Comment supprimer un participant dans Trackline à partir d’un modèle"
click at [940, 68] on button "Save" at bounding box center [907, 66] width 90 height 24
click at [1008, 65] on span "Publish in FR" at bounding box center [1031, 66] width 52 height 12
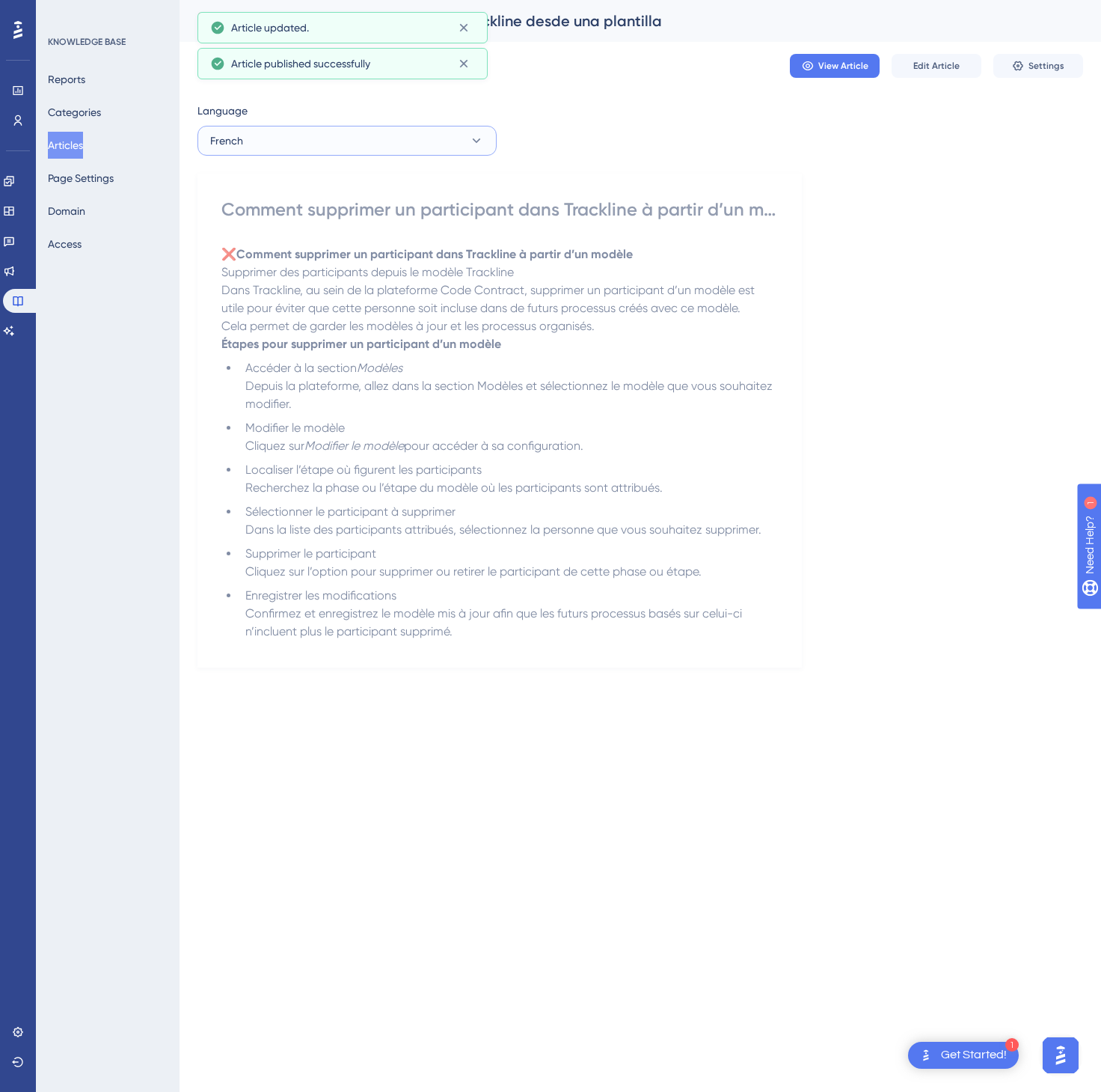
click at [376, 153] on button "French" at bounding box center [347, 140] width 299 height 30
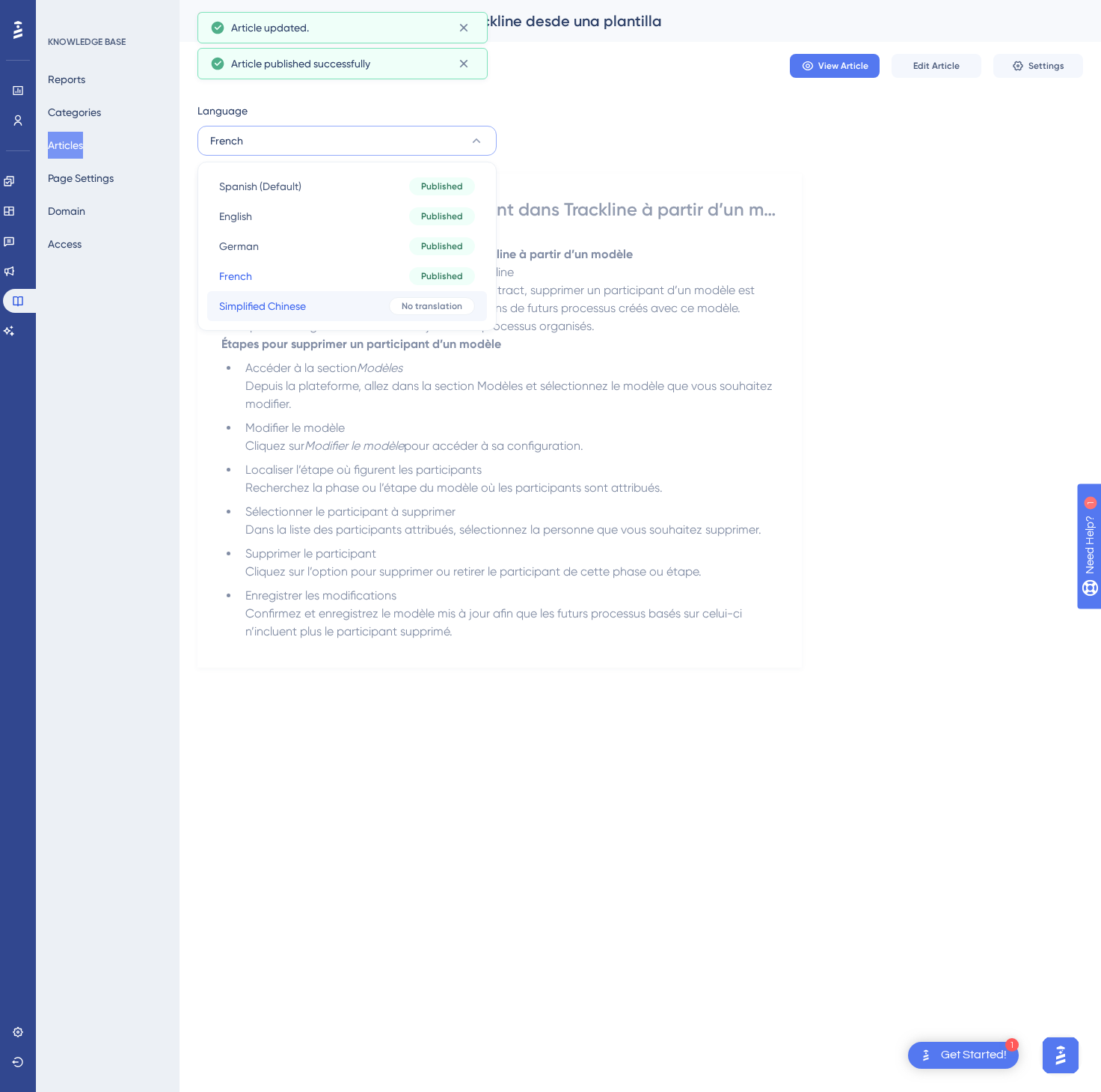
click at [354, 301] on button "Simplified Chinese Simplified Chinese No translation" at bounding box center [347, 305] width 280 height 30
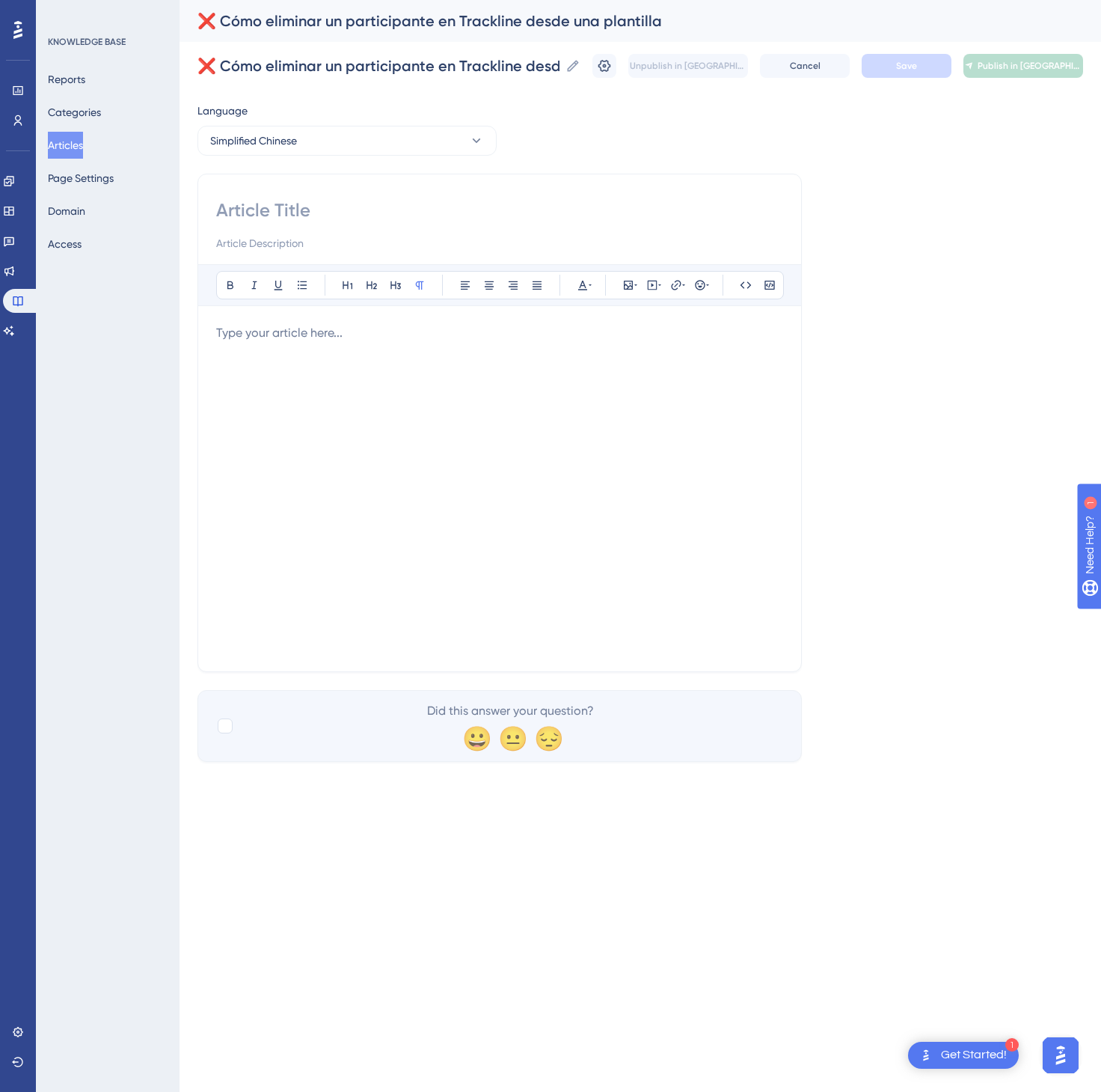
click at [292, 453] on div at bounding box center [500, 489] width 567 height 330
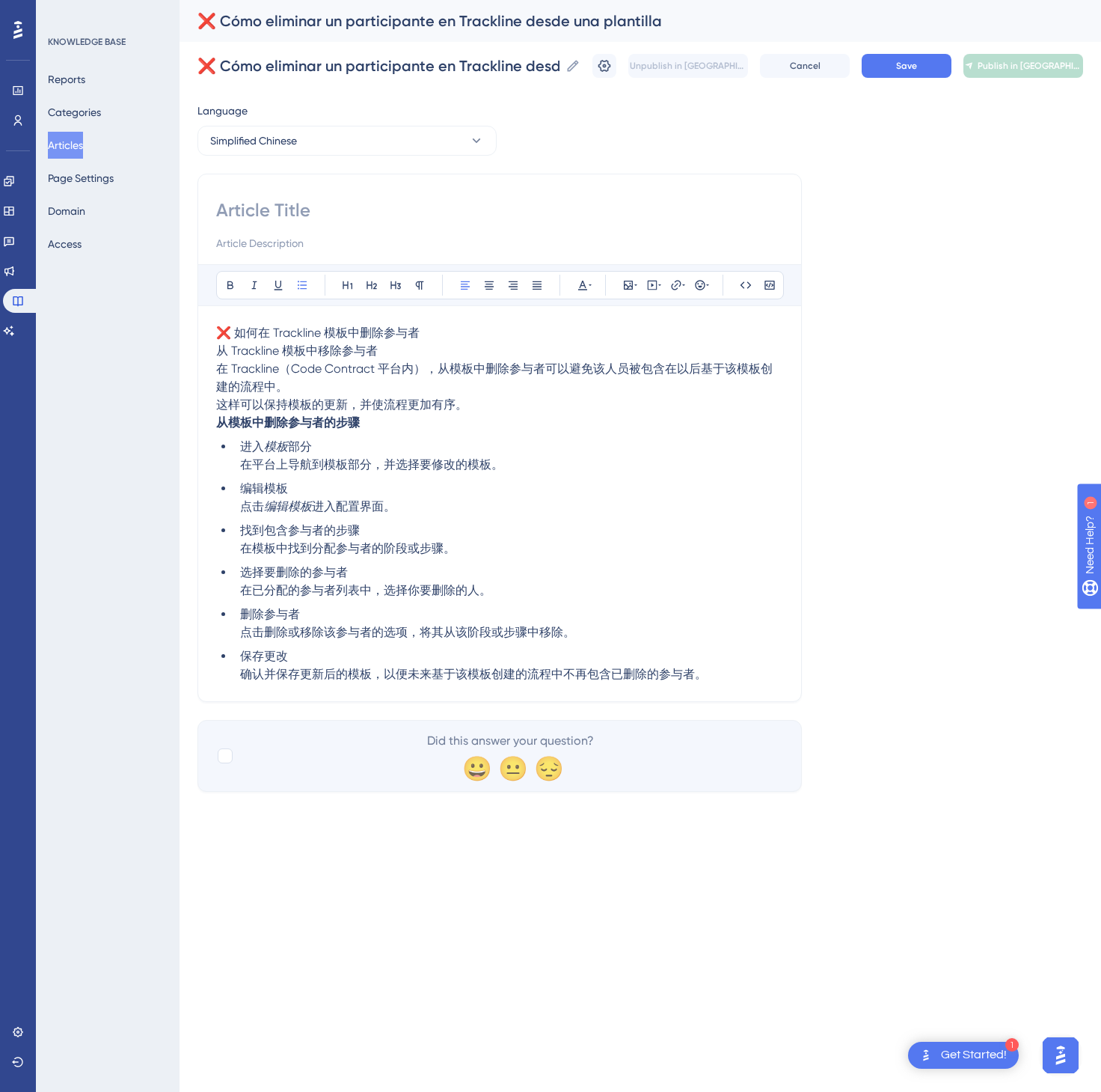
click at [356, 333] on span "❌ 如何在 Trackline 模板中删除参与者" at bounding box center [318, 333] width 203 height 14
drag, startPoint x: 430, startPoint y: 335, endPoint x: 241, endPoint y: 330, distance: 189.1
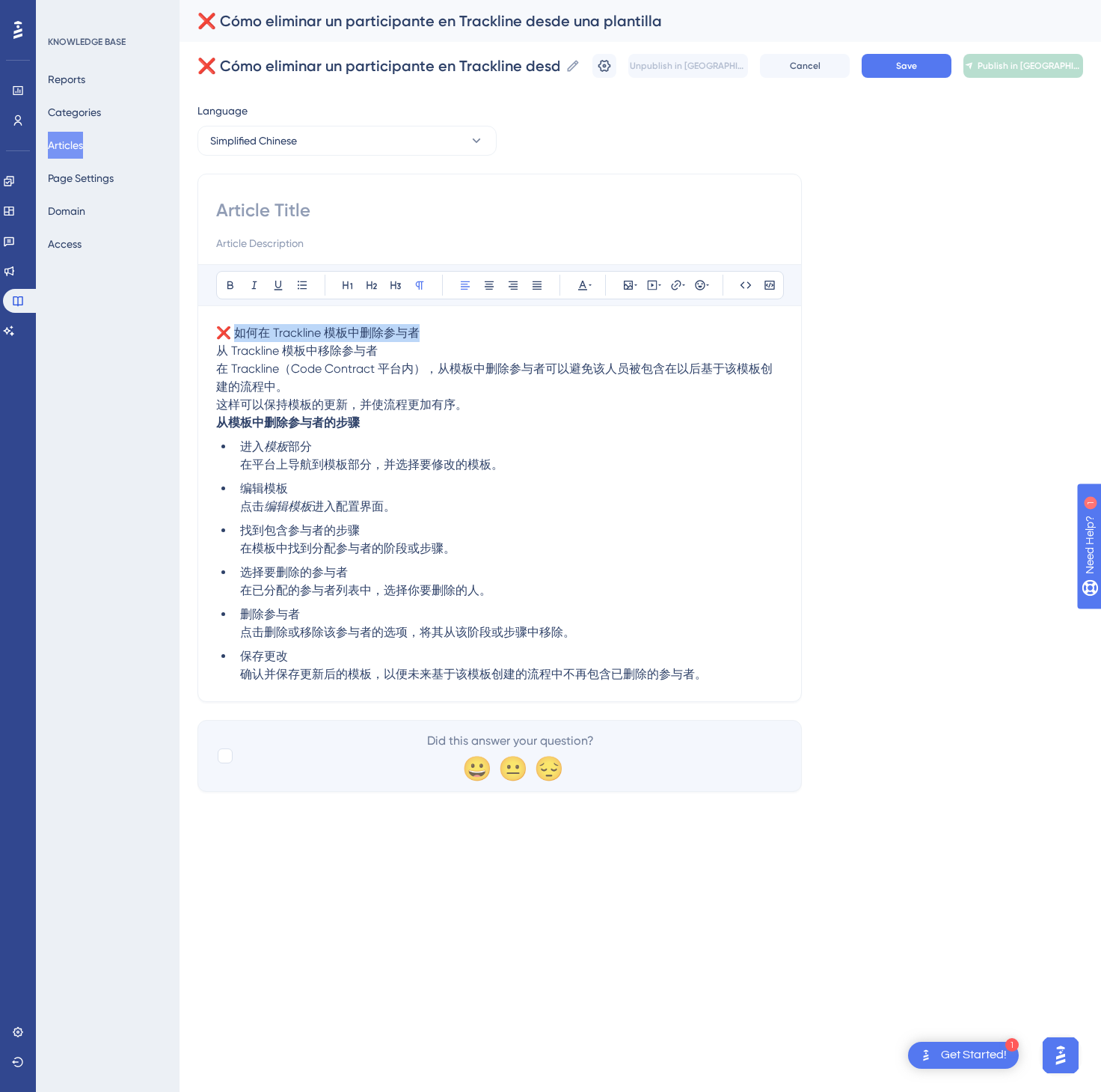
click at [241, 330] on p "❌ 如何在 Trackline 模板中删除参与者 从 Trackline 模板中移除参与者 在 Trackline（Code Contract 平台内），从模…" at bounding box center [500, 360] width 567 height 72
click at [258, 323] on div "Bold Italic Underline Bullet Point Heading 1 Heading 2 Heading 3 Normal Align L…" at bounding box center [500, 474] width 567 height 419
drag, startPoint x: 328, startPoint y: 335, endPoint x: 308, endPoint y: 335, distance: 20.0
click at [316, 335] on strong "如何在 Trackline 模板中删除参与者" at bounding box center [324, 333] width 188 height 14
click at [308, 335] on strong "如何在 Trackline 模板中删除参与者" at bounding box center [324, 333] width 188 height 14
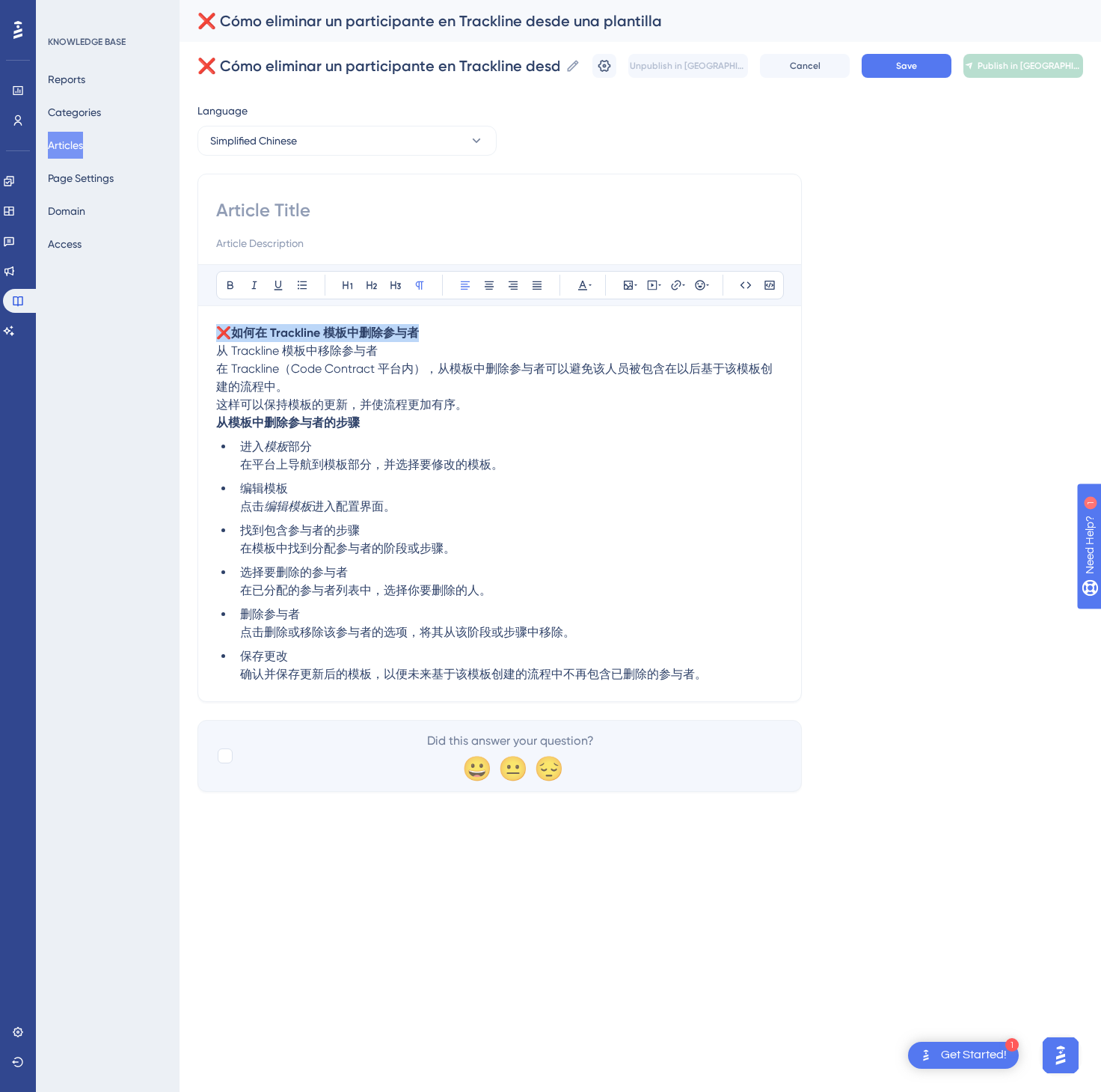
drag, startPoint x: 443, startPoint y: 342, endPoint x: 222, endPoint y: 333, distance: 221.2
click at [222, 333] on p "❌ 如何在 Trackline 模板中删除参与者 从 Trackline 模板中移除参与者 在 Trackline（Code Contract 平台内），从模…" at bounding box center [500, 360] width 567 height 72
copy p "❌ 如何在 Trackline 模板中删除参与者"
click at [272, 208] on input at bounding box center [500, 210] width 567 height 24
paste input "❌ 如何在 Trackline 模板中删除参与者"
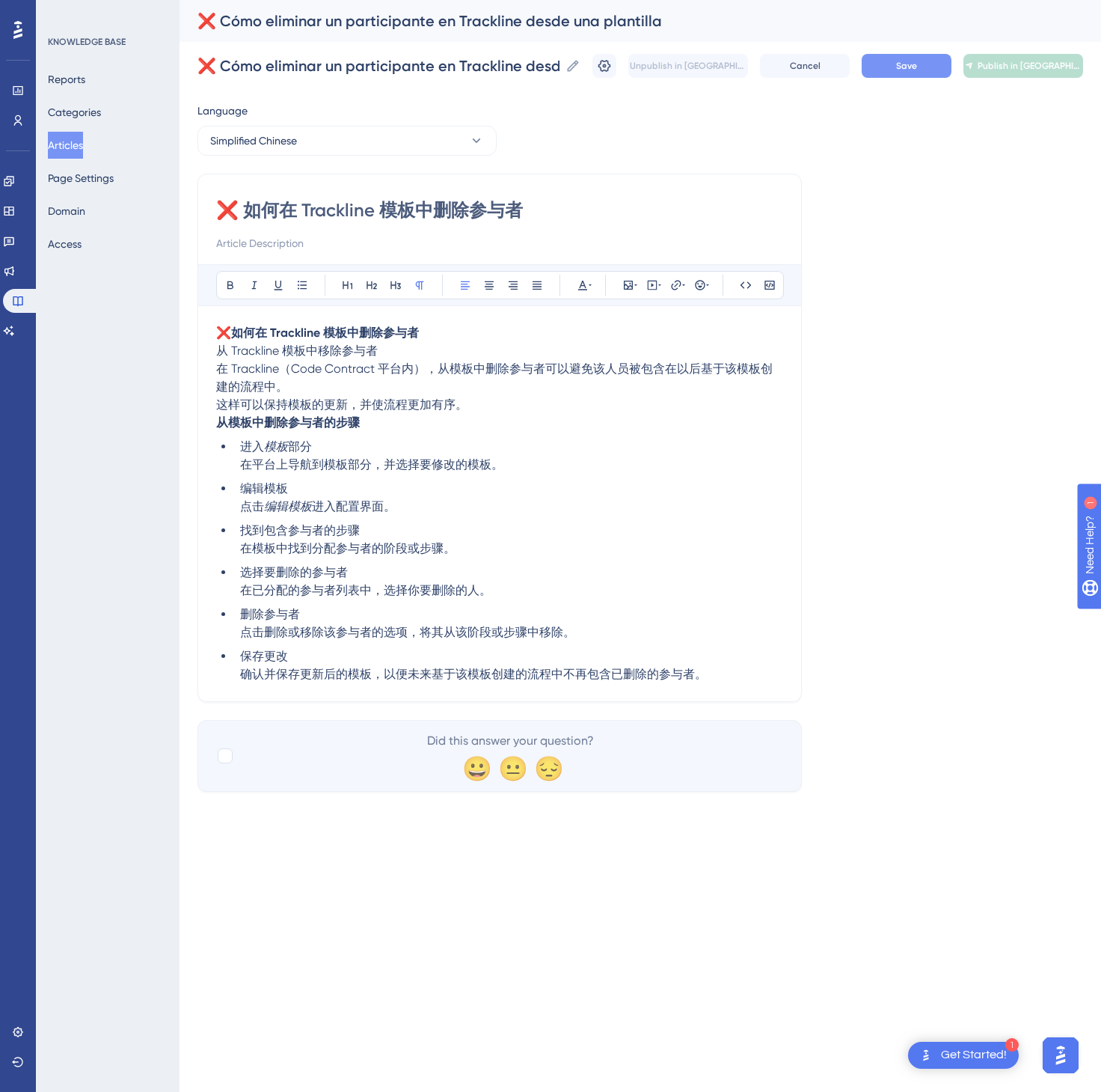
type input "❌ 如何在 Trackline 模板中删除参与者"
click at [912, 70] on span "Save" at bounding box center [907, 66] width 21 height 12
click at [1056, 66] on span "Publish in [GEOGRAPHIC_DATA]-CN" at bounding box center [1030, 66] width 104 height 12
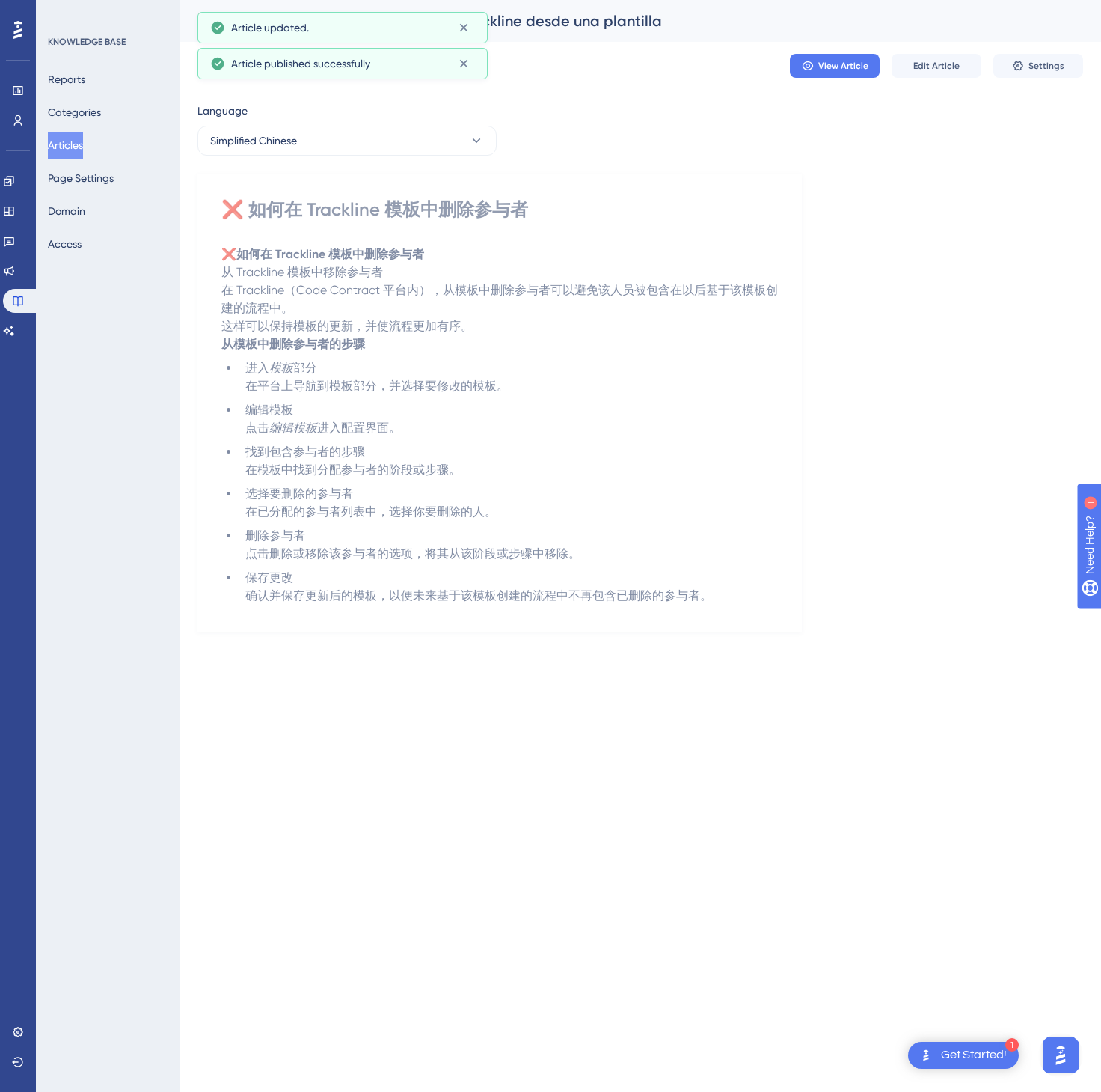
click at [83, 151] on button "Articles" at bounding box center [65, 144] width 35 height 27
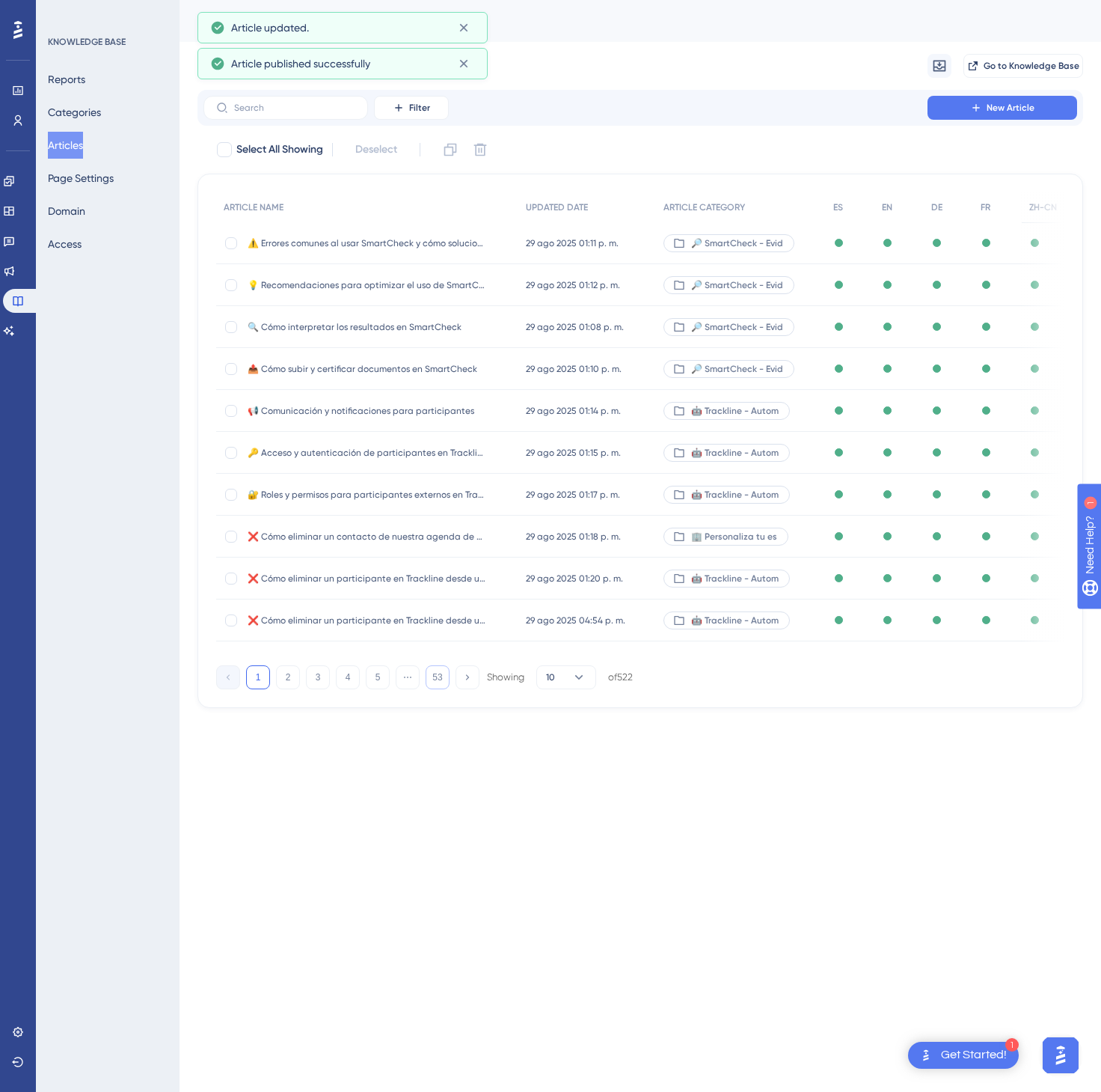
click at [437, 680] on button "53" at bounding box center [438, 677] width 24 height 24
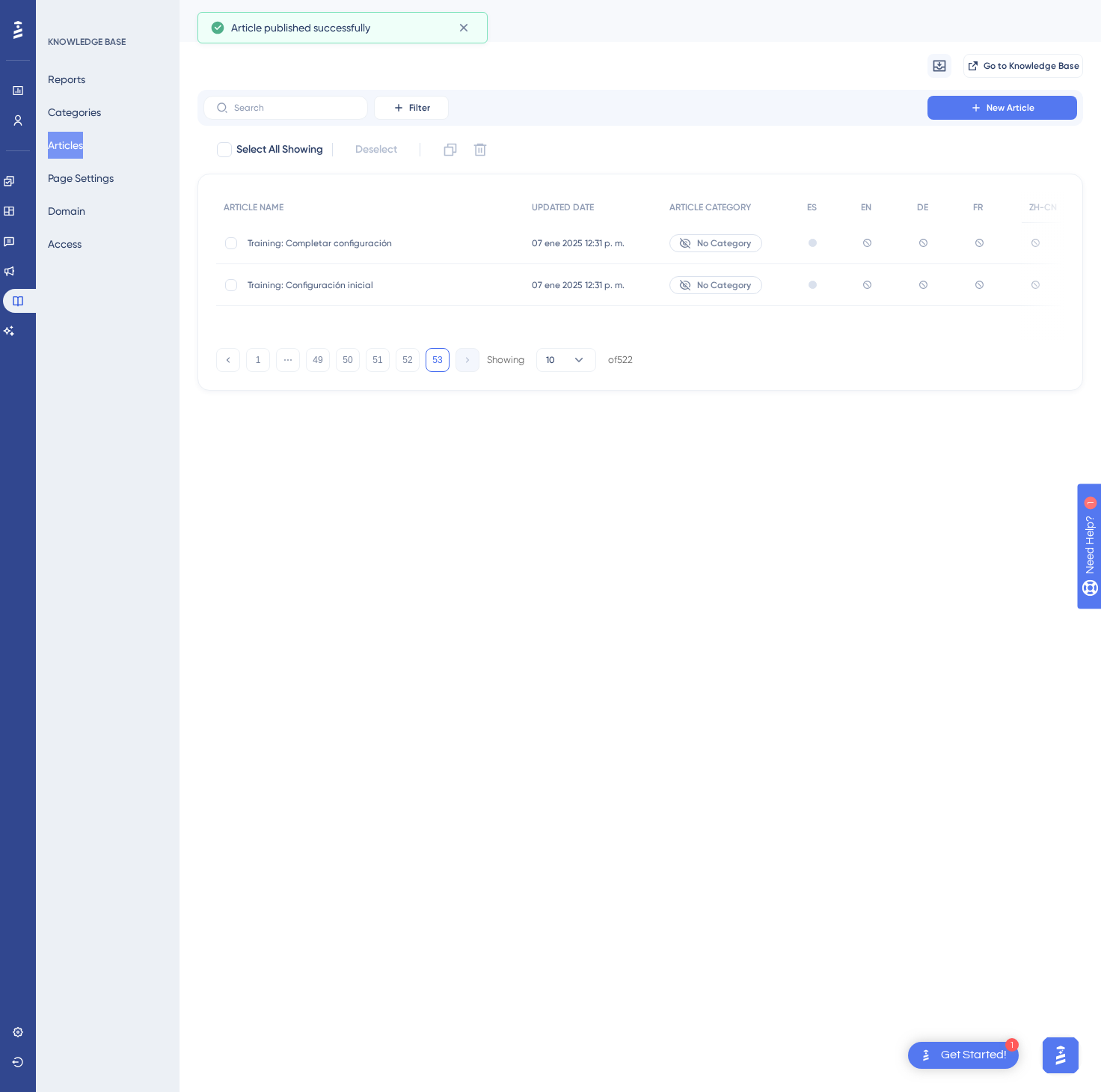
click at [225, 373] on div "ARTICLE NAME UPDATED DATE ARTICLE CATEGORY ES EN DE FR ZH-CN Training: Completa…" at bounding box center [640, 282] width 886 height 217
click at [225, 370] on button at bounding box center [229, 360] width 24 height 24
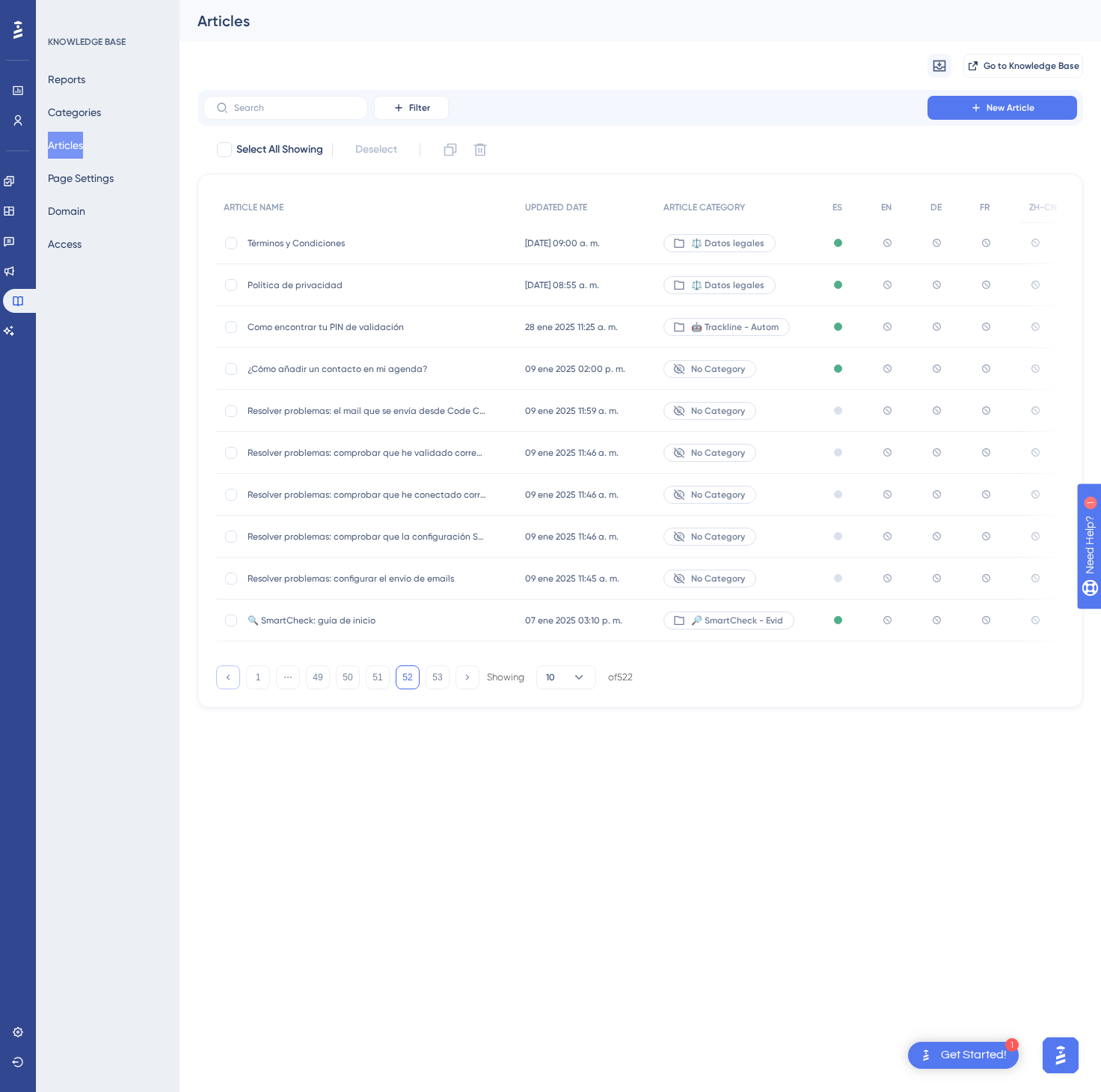
click at [226, 674] on button at bounding box center [229, 677] width 24 height 24
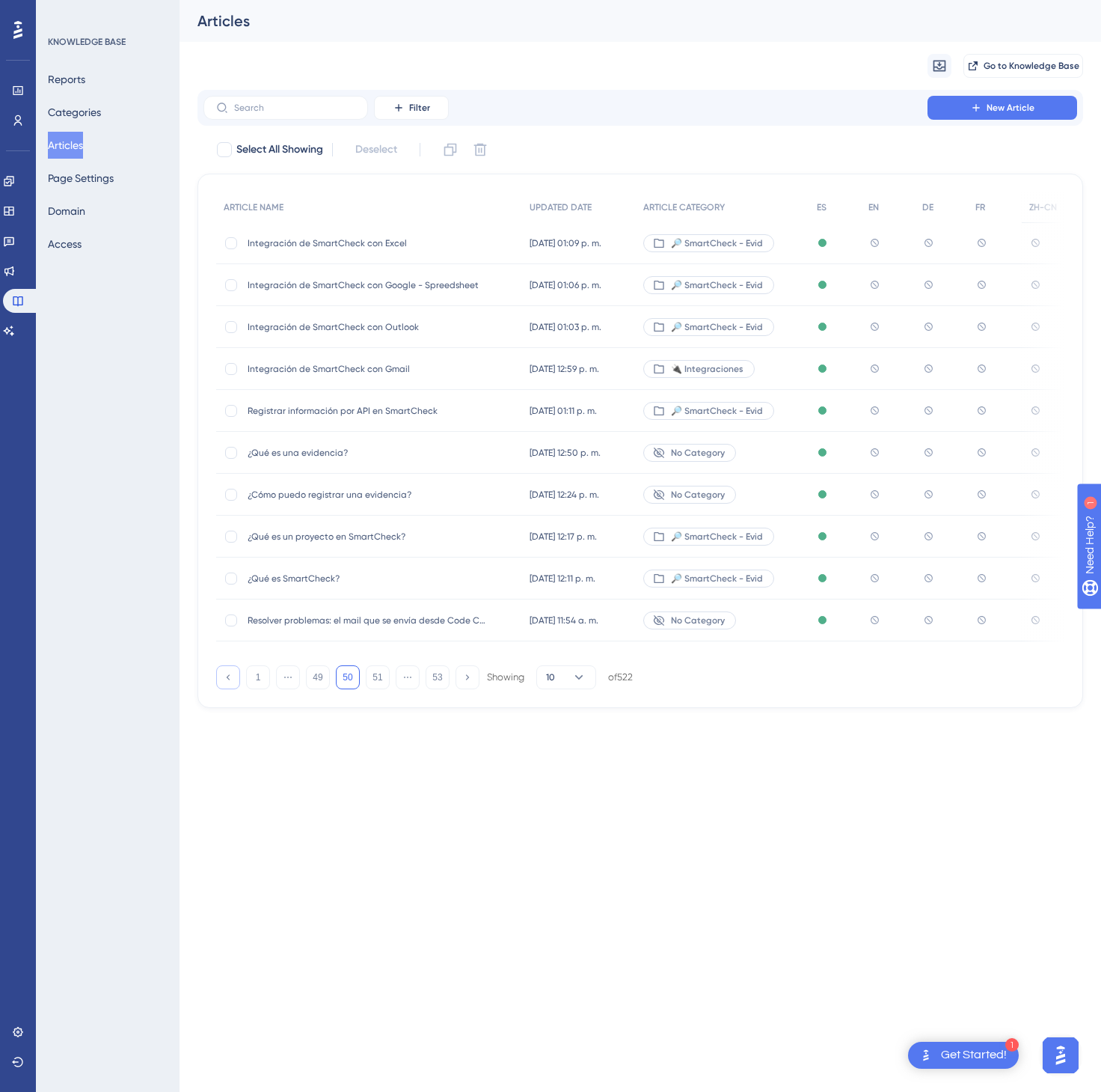
click at [226, 674] on button at bounding box center [229, 677] width 24 height 24
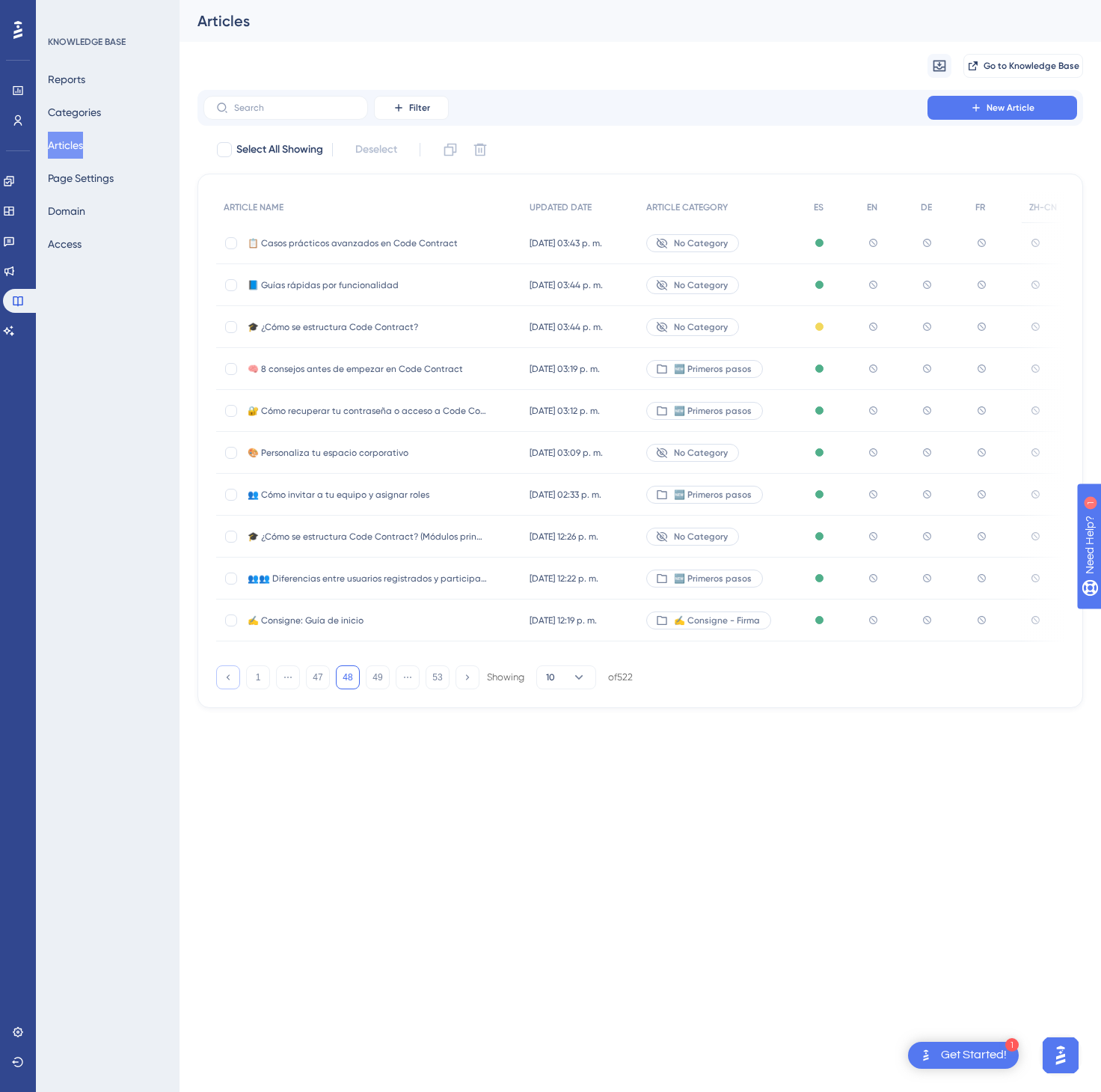
click at [226, 674] on button at bounding box center [229, 677] width 24 height 24
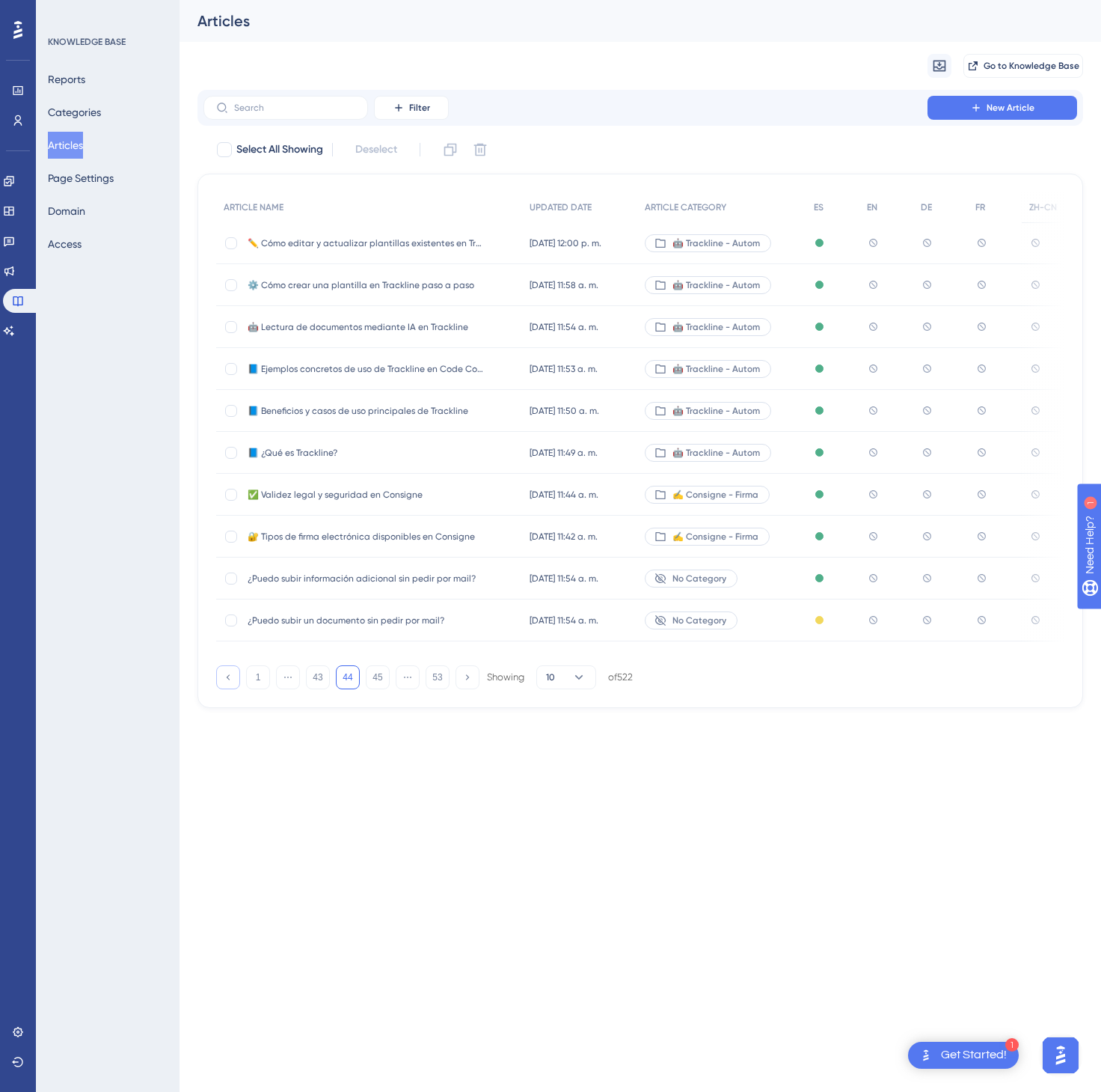
click at [226, 674] on button at bounding box center [229, 677] width 24 height 24
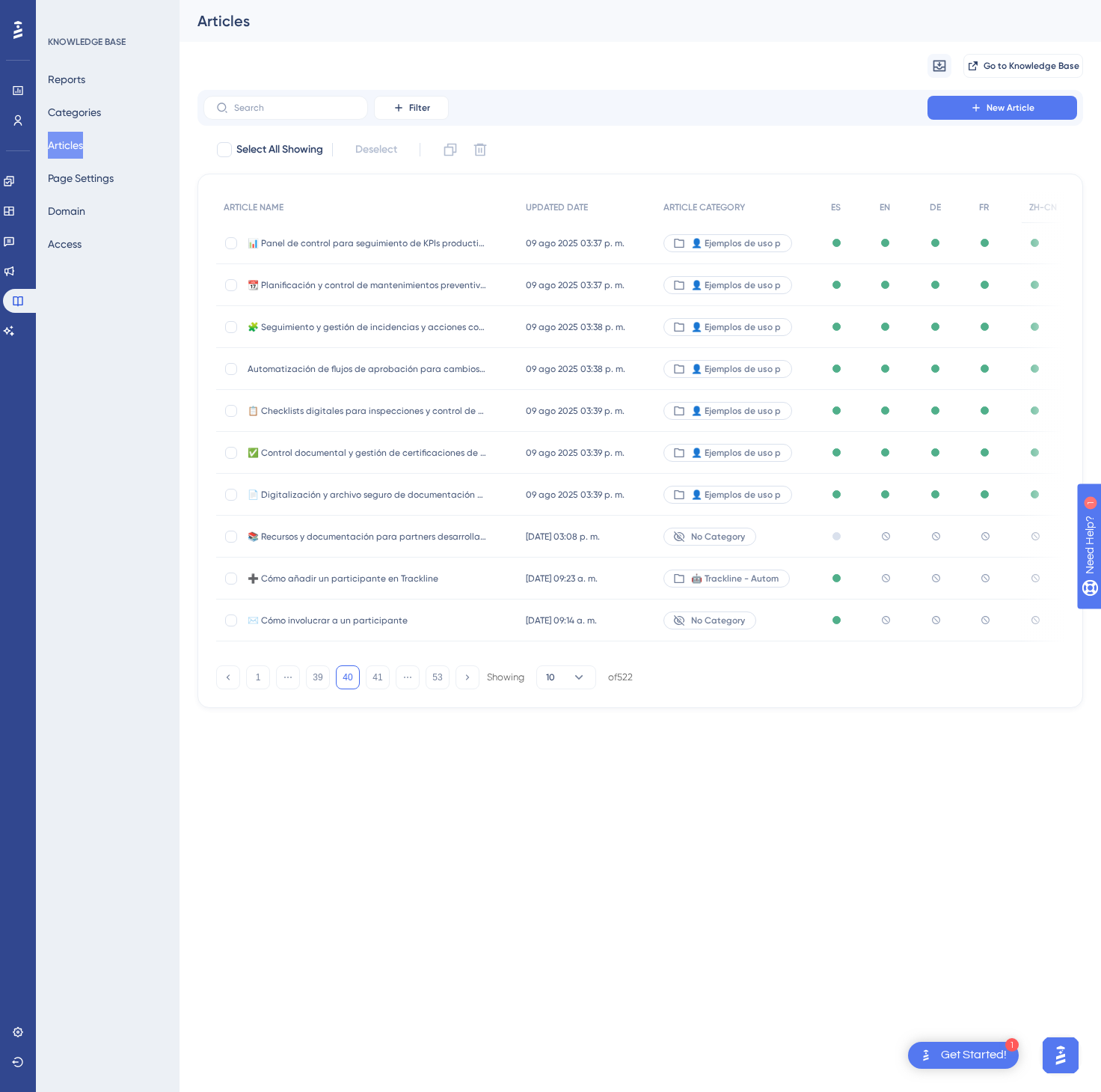
click at [805, 581] on div "🤖 Trackline - Autom" at bounding box center [740, 578] width 168 height 42
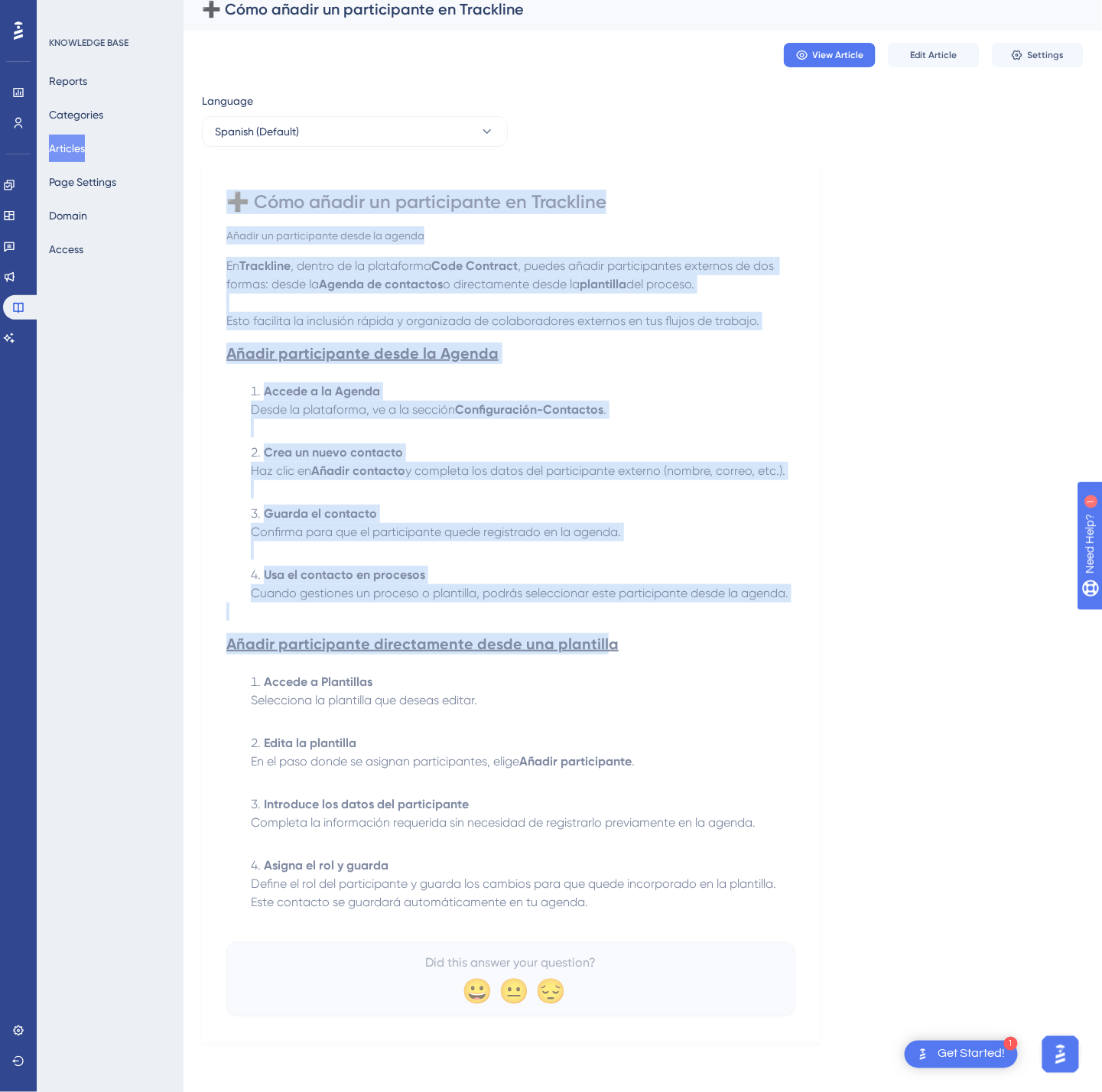
scroll to position [27, 0]
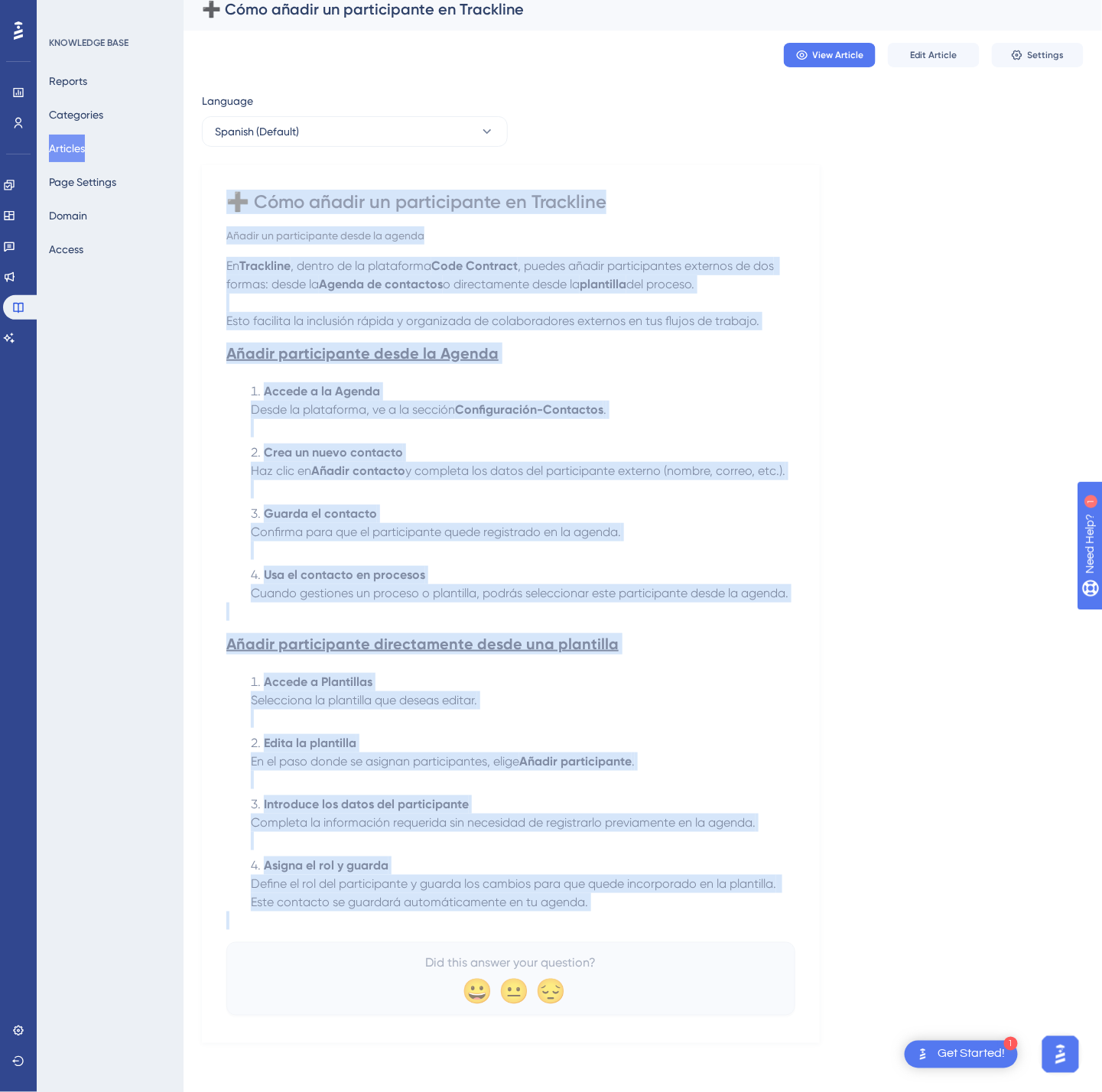
drag, startPoint x: 231, startPoint y: 208, endPoint x: 639, endPoint y: 913, distance: 814.5
click at [639, 913] on div "➕ Cómo añadir un participante en Trackline Añadir un participante desde la agen…" at bounding box center [511, 602] width 569 height 826
copy div "➕ Lore ipsumd si ametconsecte ad Elitseddo Eiusmo te incididuntut labor et dolo…"
click at [922, 329] on div "Language Spanish (Default) ➕ Cómo añadir un participante en Trackline Añadir un…" at bounding box center [643, 567] width 882 height 952
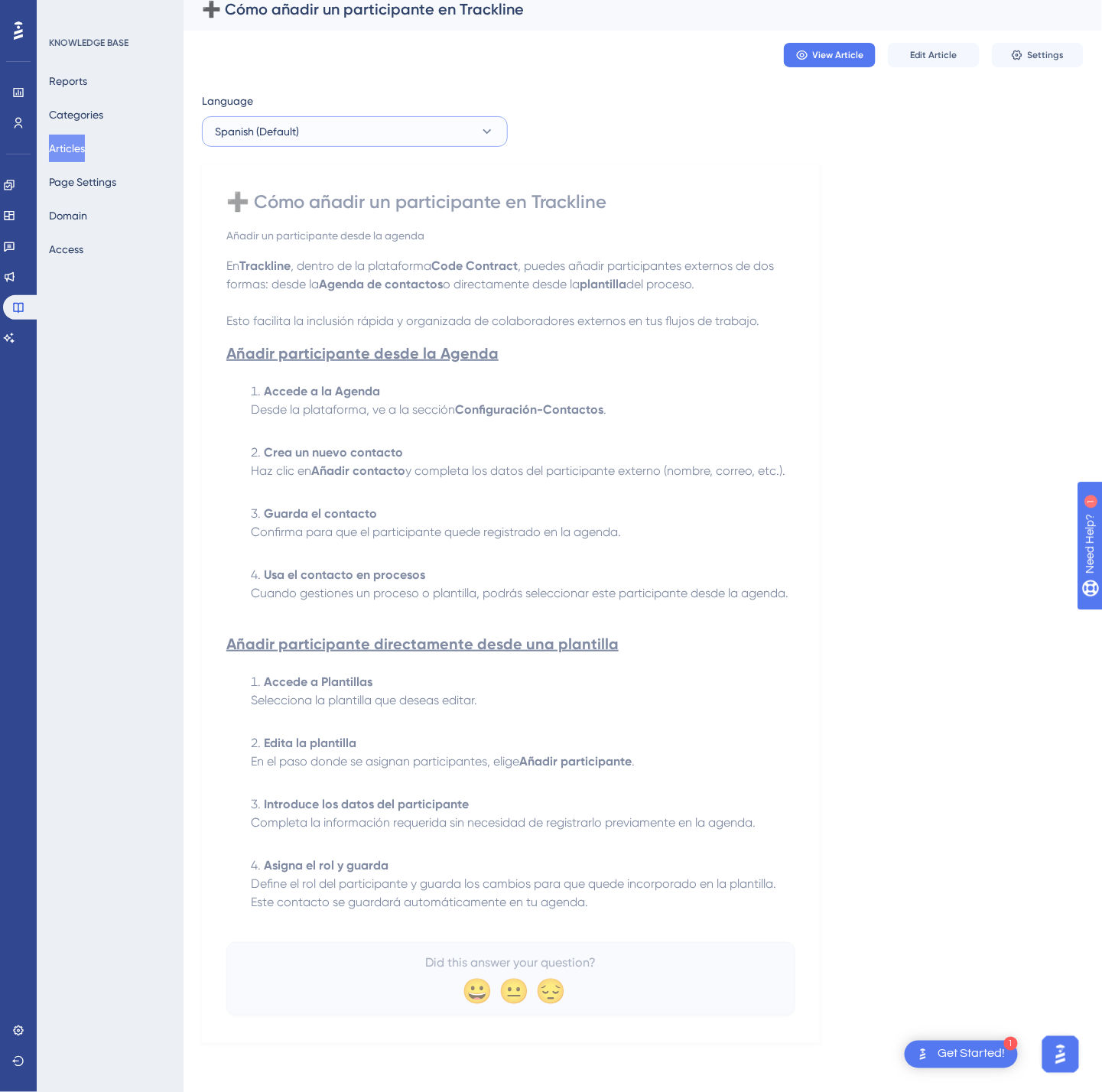
click at [482, 127] on button "Spanish (Default)" at bounding box center [355, 131] width 306 height 30
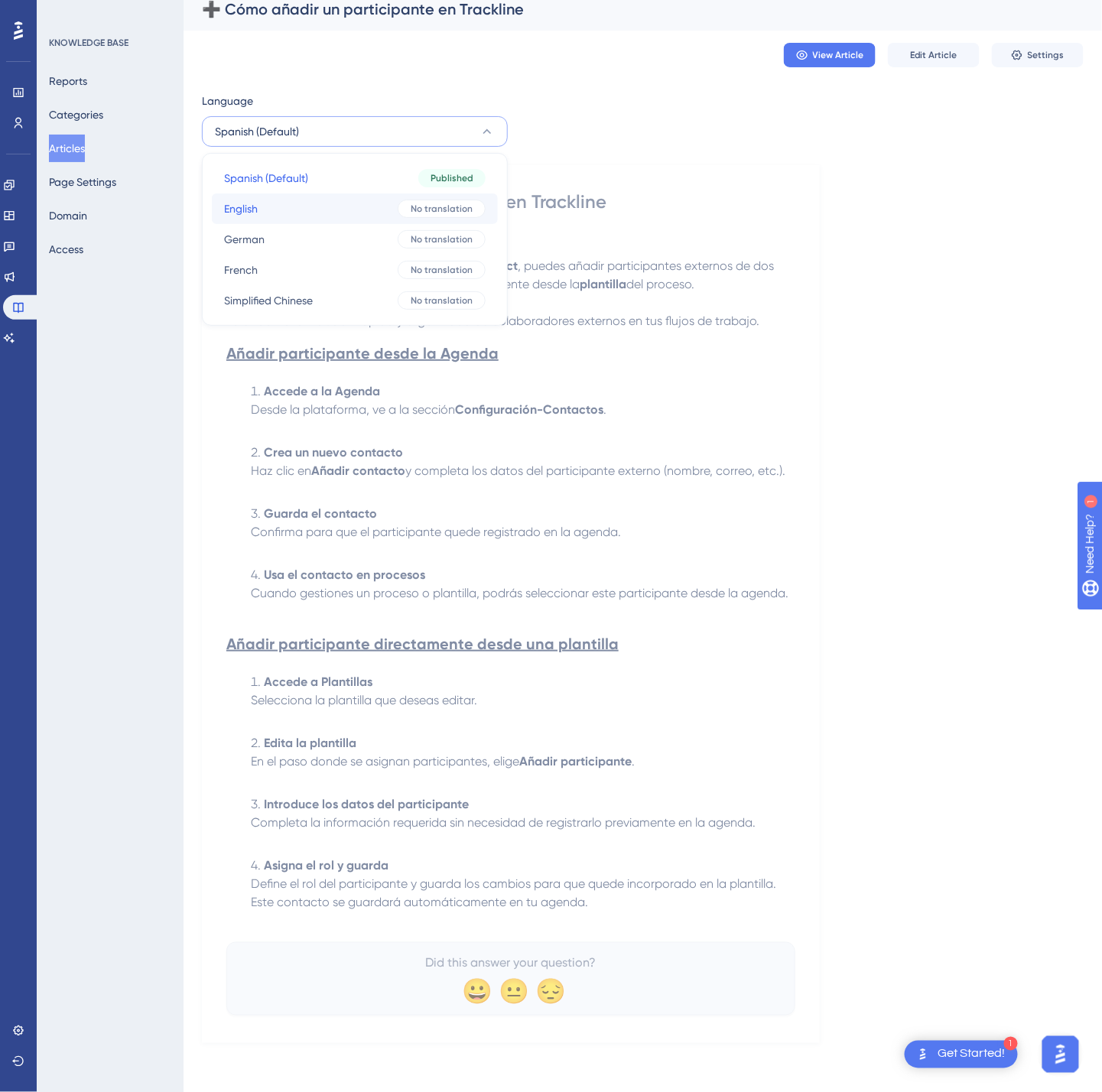
click at [367, 193] on button "English English No translation" at bounding box center [355, 208] width 286 height 30
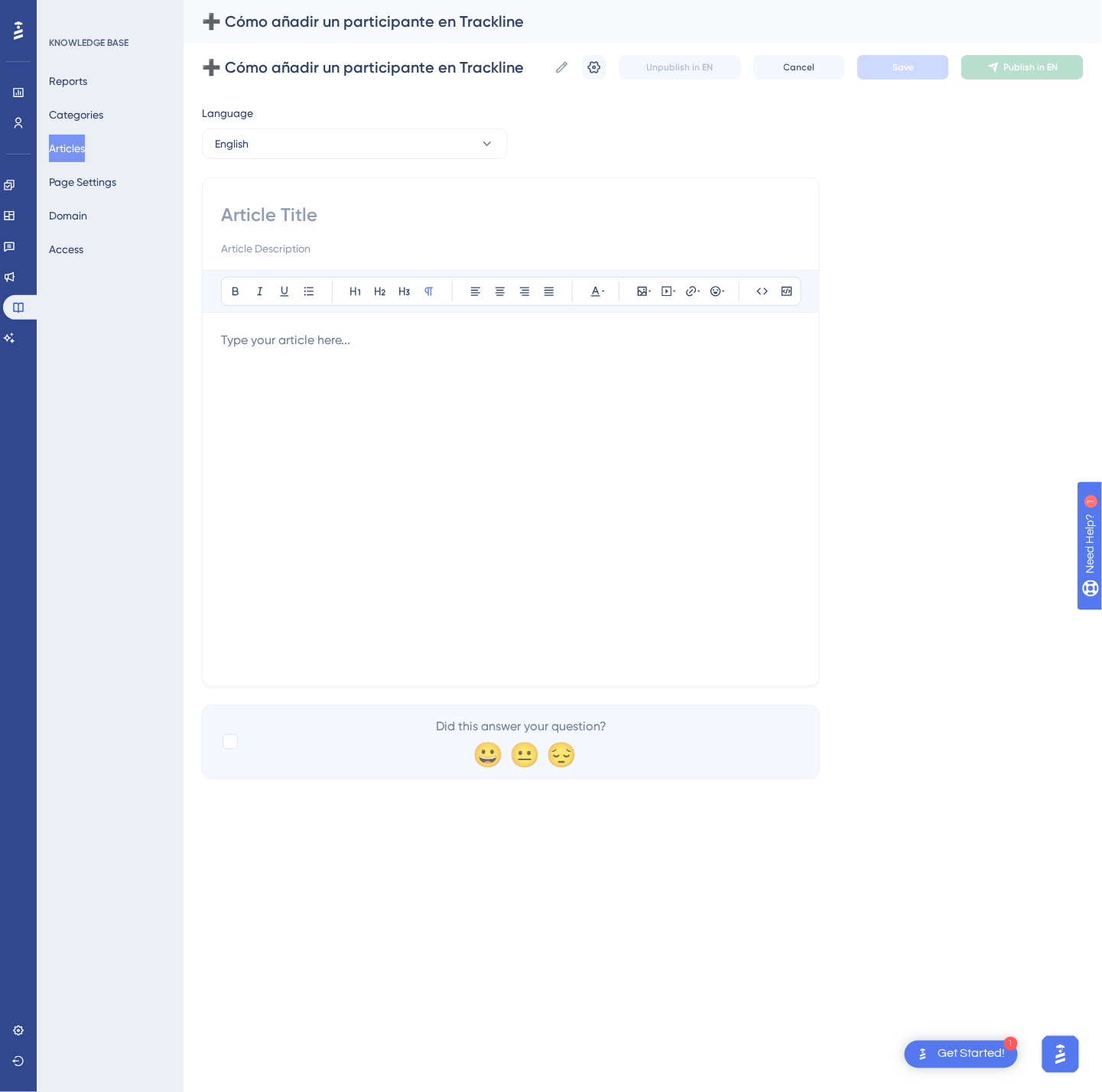
scroll to position [0, 0]
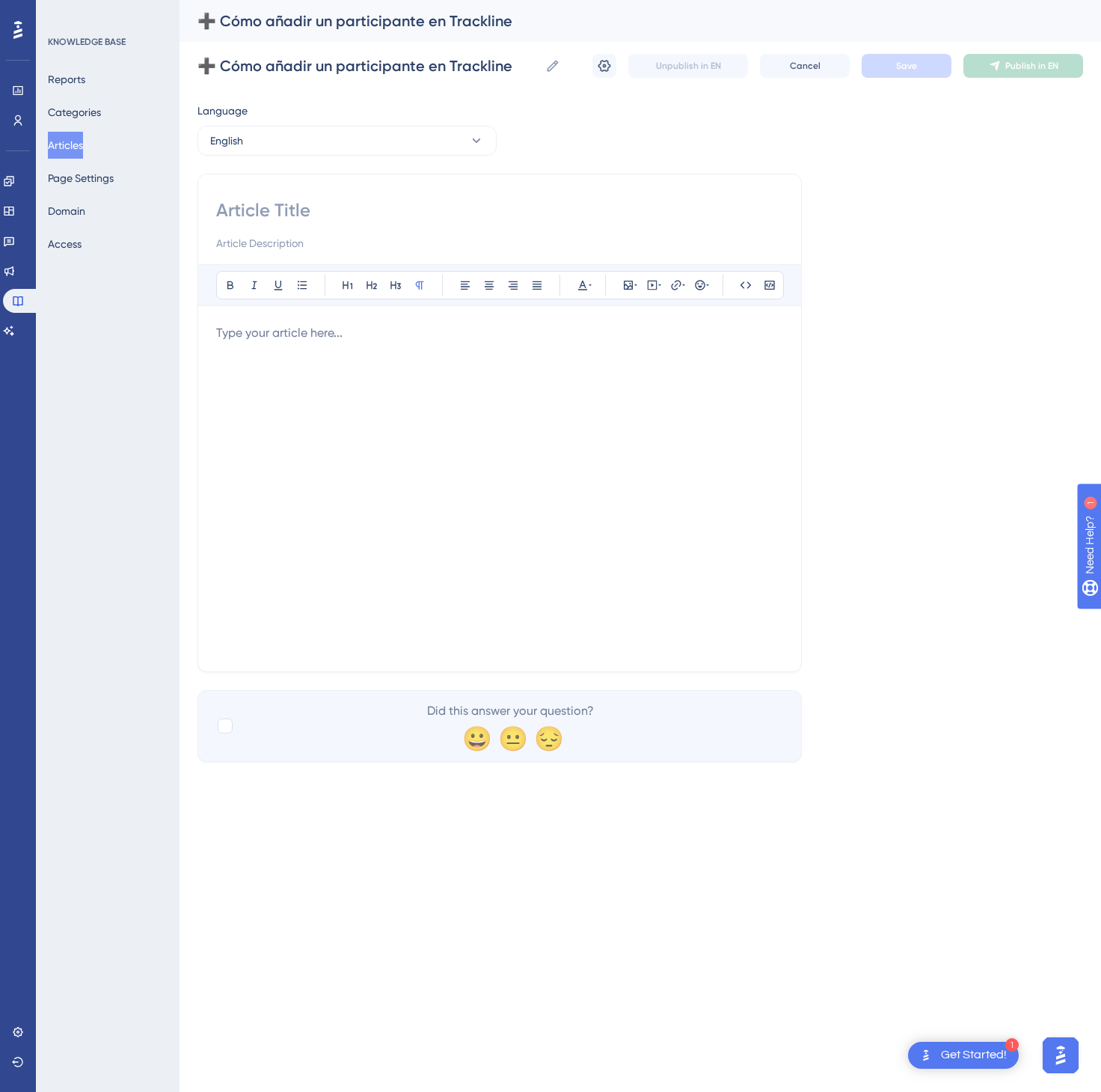
click at [378, 363] on div at bounding box center [500, 489] width 567 height 330
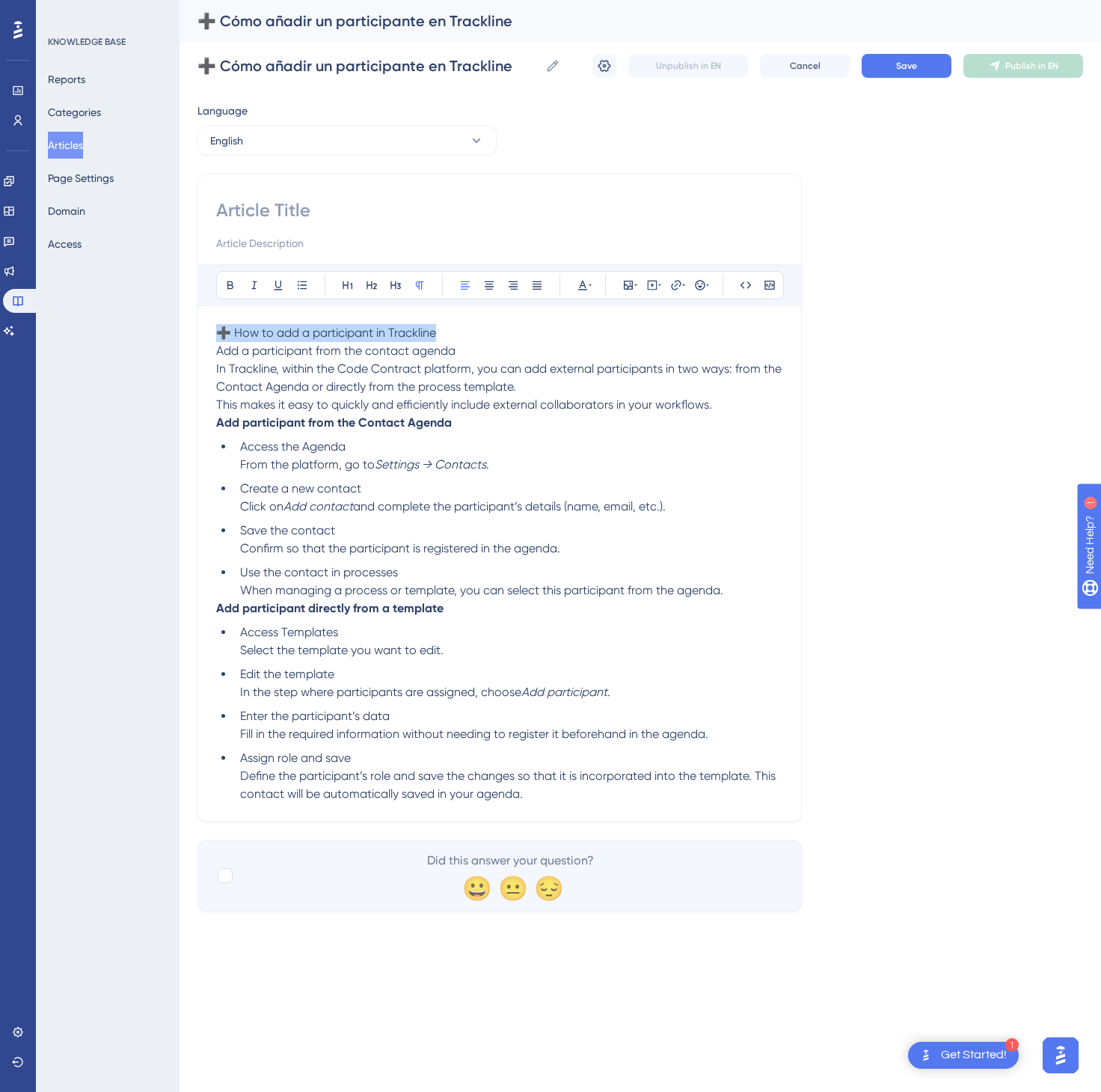
drag, startPoint x: 473, startPoint y: 336, endPoint x: 207, endPoint y: 331, distance: 266.0
click at [207, 331] on div "Bold Italic Underline Bullet Point Heading 1 Heading 2 Heading 3 Normal Align L…" at bounding box center [500, 497] width 604 height 648
click at [390, 207] on input at bounding box center [500, 210] width 567 height 24
paste input "➕ How to add a participant in Trackline"
type input "➕ How to add a participant in Trackline"
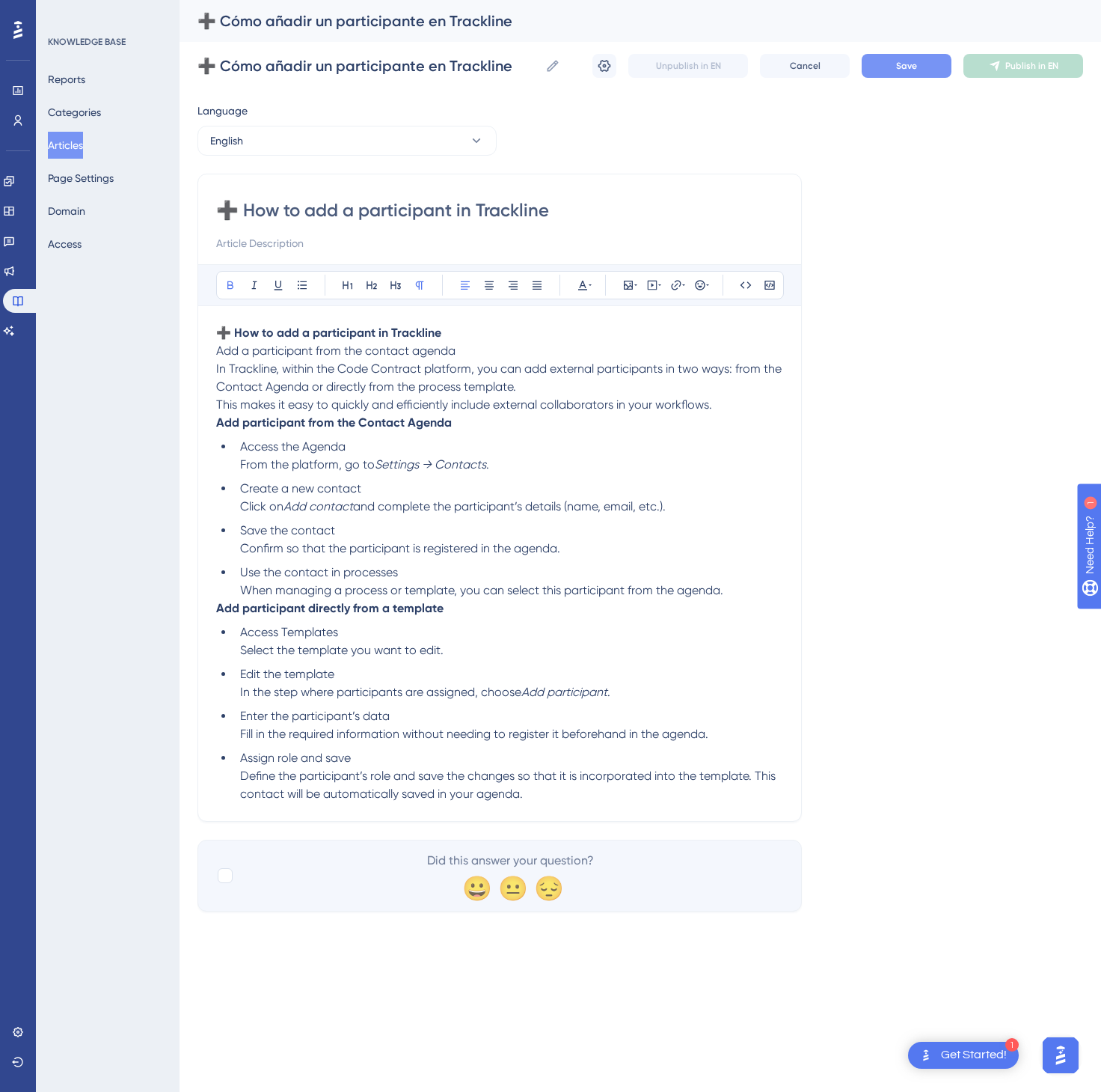
click at [920, 55] on button "Save" at bounding box center [907, 66] width 90 height 24
click at [1036, 60] on span "Publish in EN" at bounding box center [1032, 66] width 53 height 12
click at [380, 128] on button "English" at bounding box center [347, 140] width 299 height 30
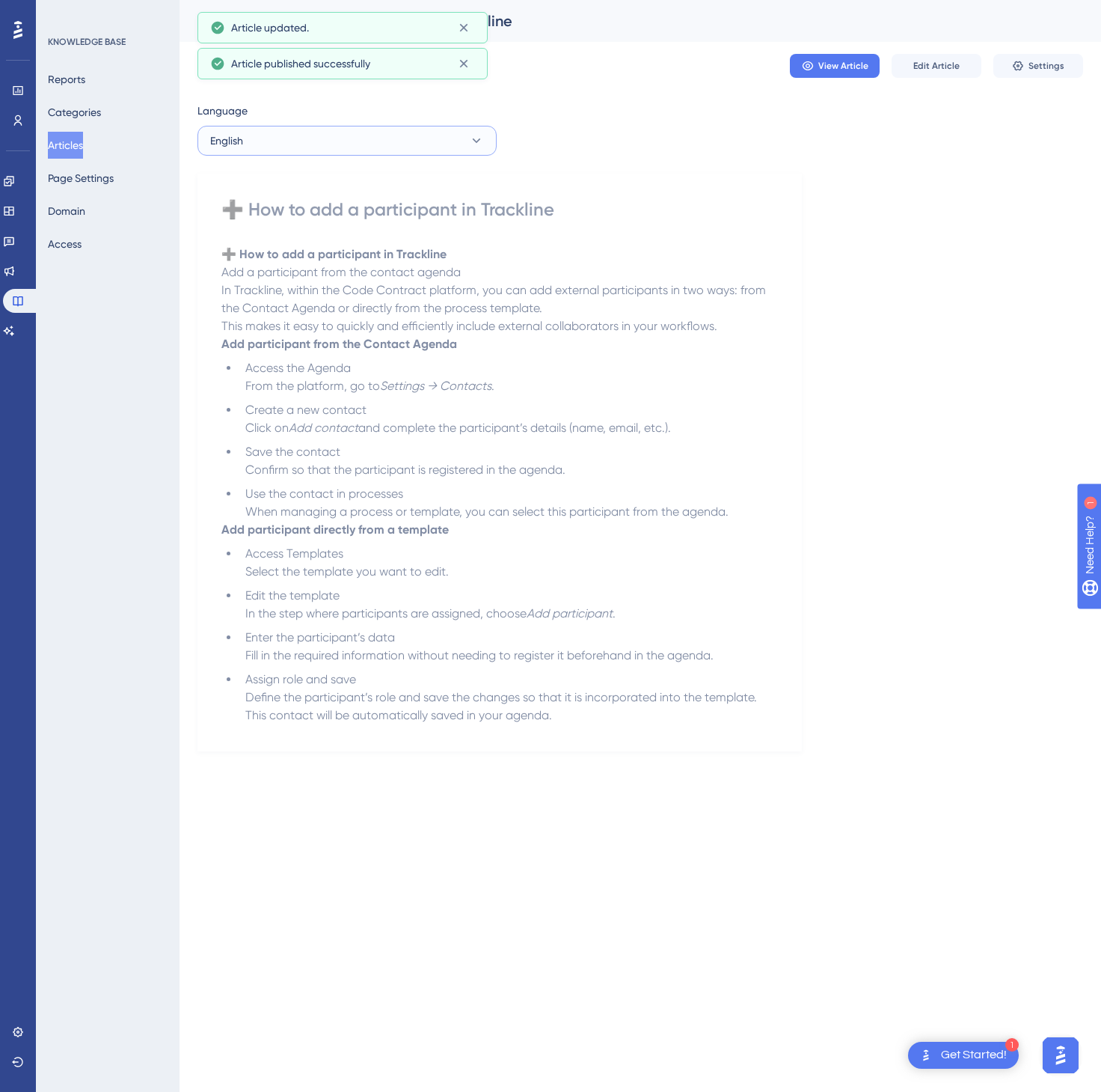
click at [377, 137] on button "English" at bounding box center [347, 140] width 299 height 30
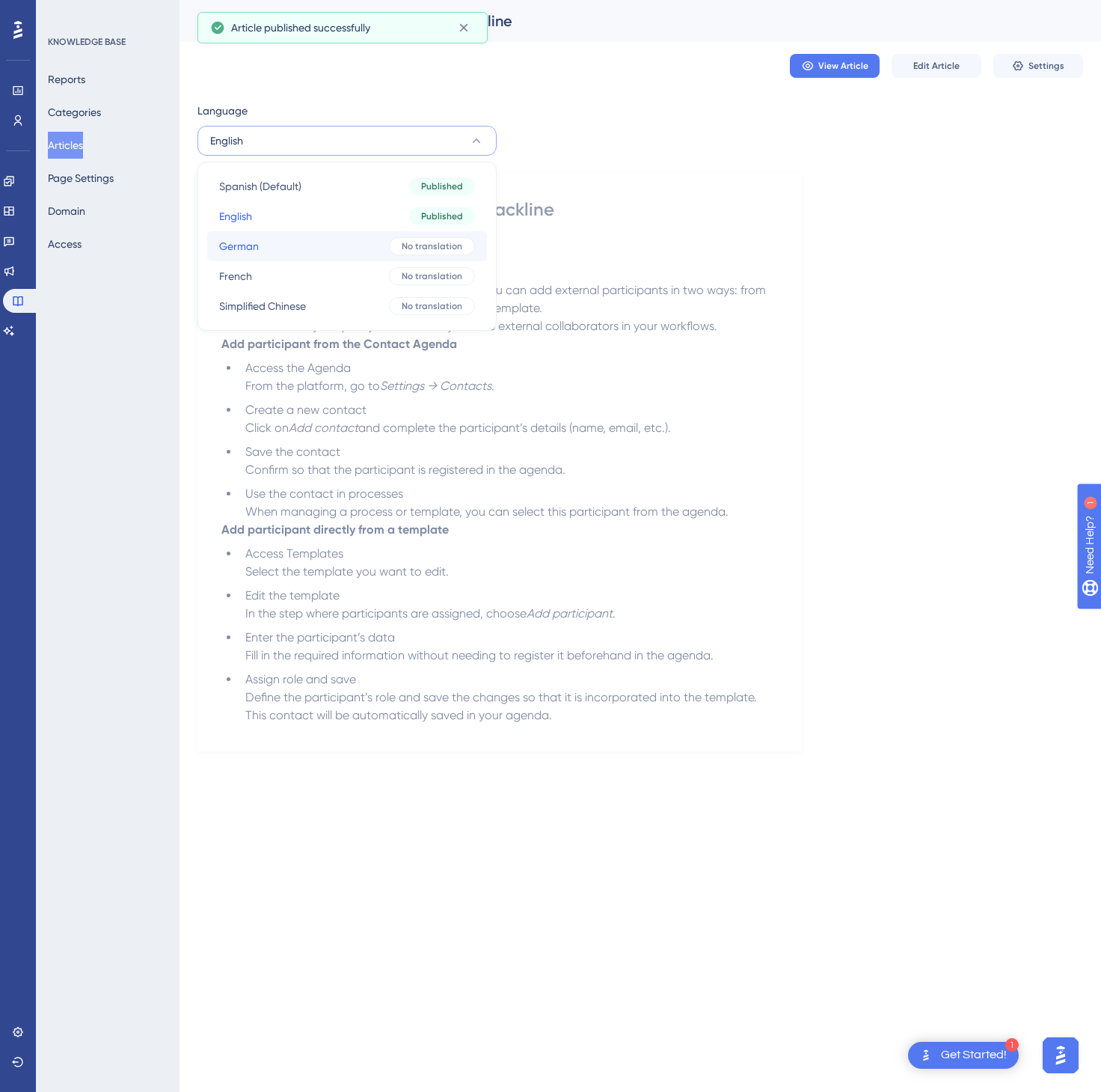
click at [356, 245] on button "German German No translation" at bounding box center [347, 245] width 280 height 30
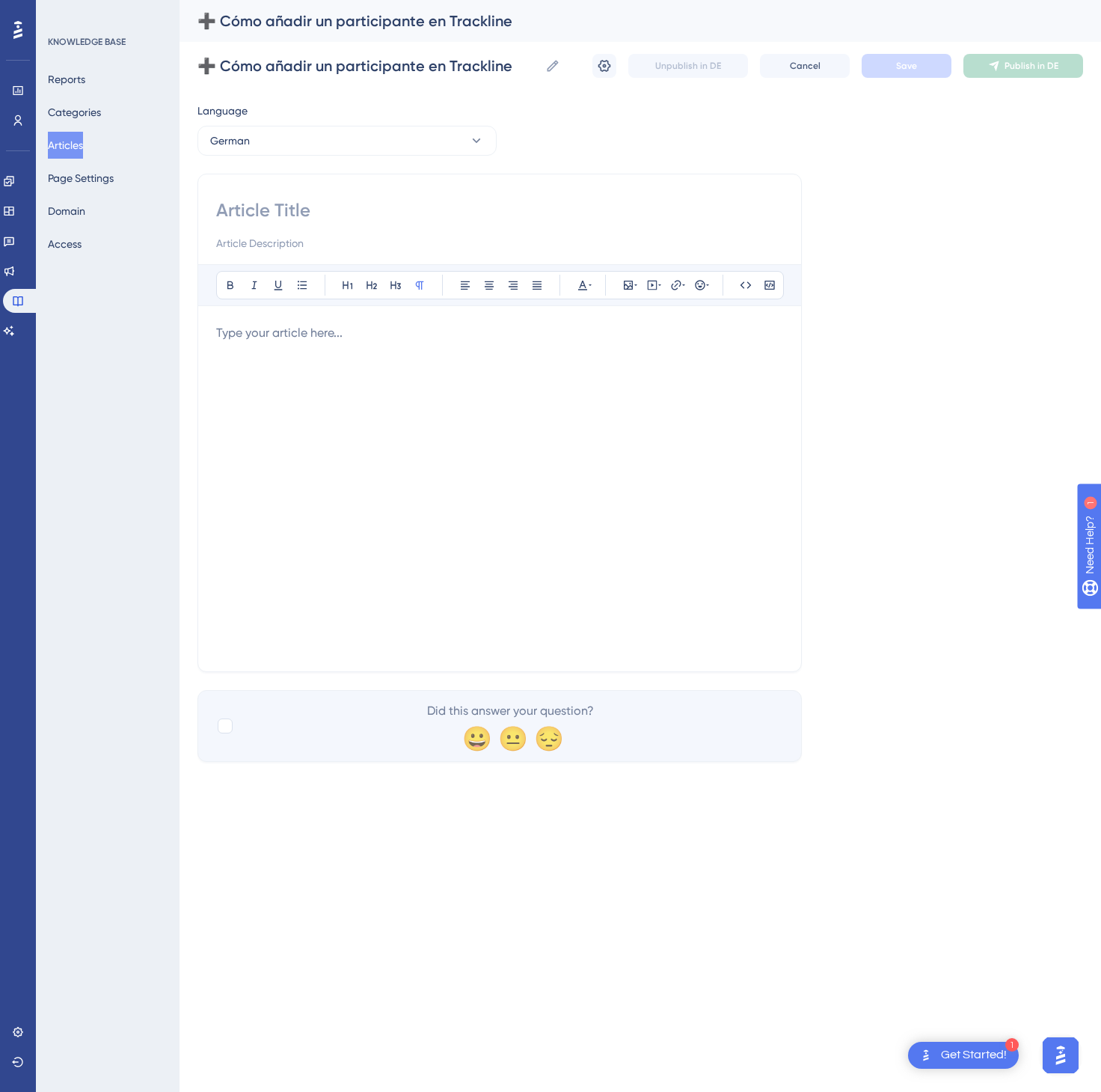
click at [615, 389] on div at bounding box center [500, 489] width 567 height 330
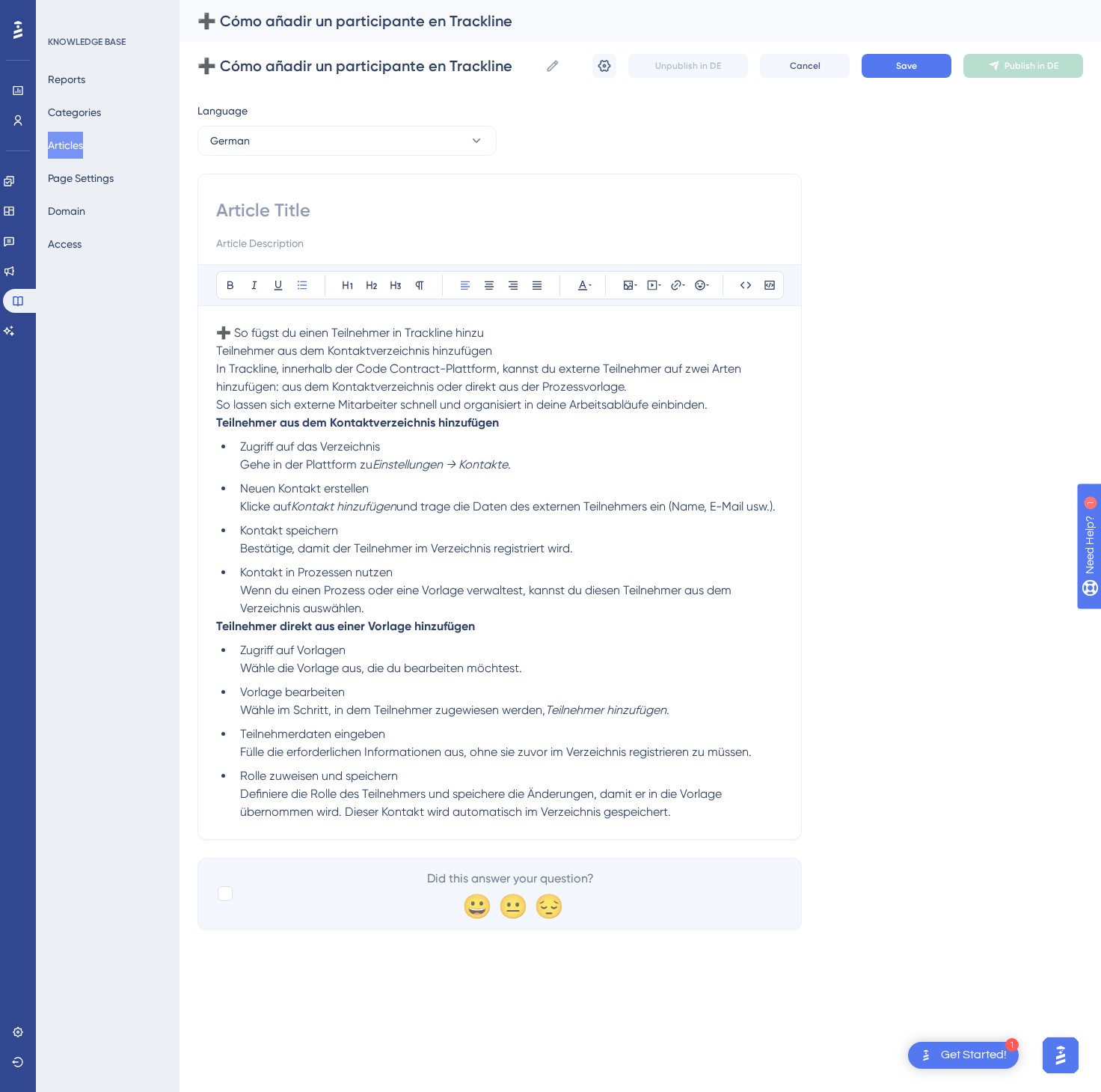
click at [439, 326] on p "➕ So fügst du einen Teilnehmer in Trackline hinzu Teilnehmer aus dem Kontaktver…" at bounding box center [500, 360] width 567 height 72
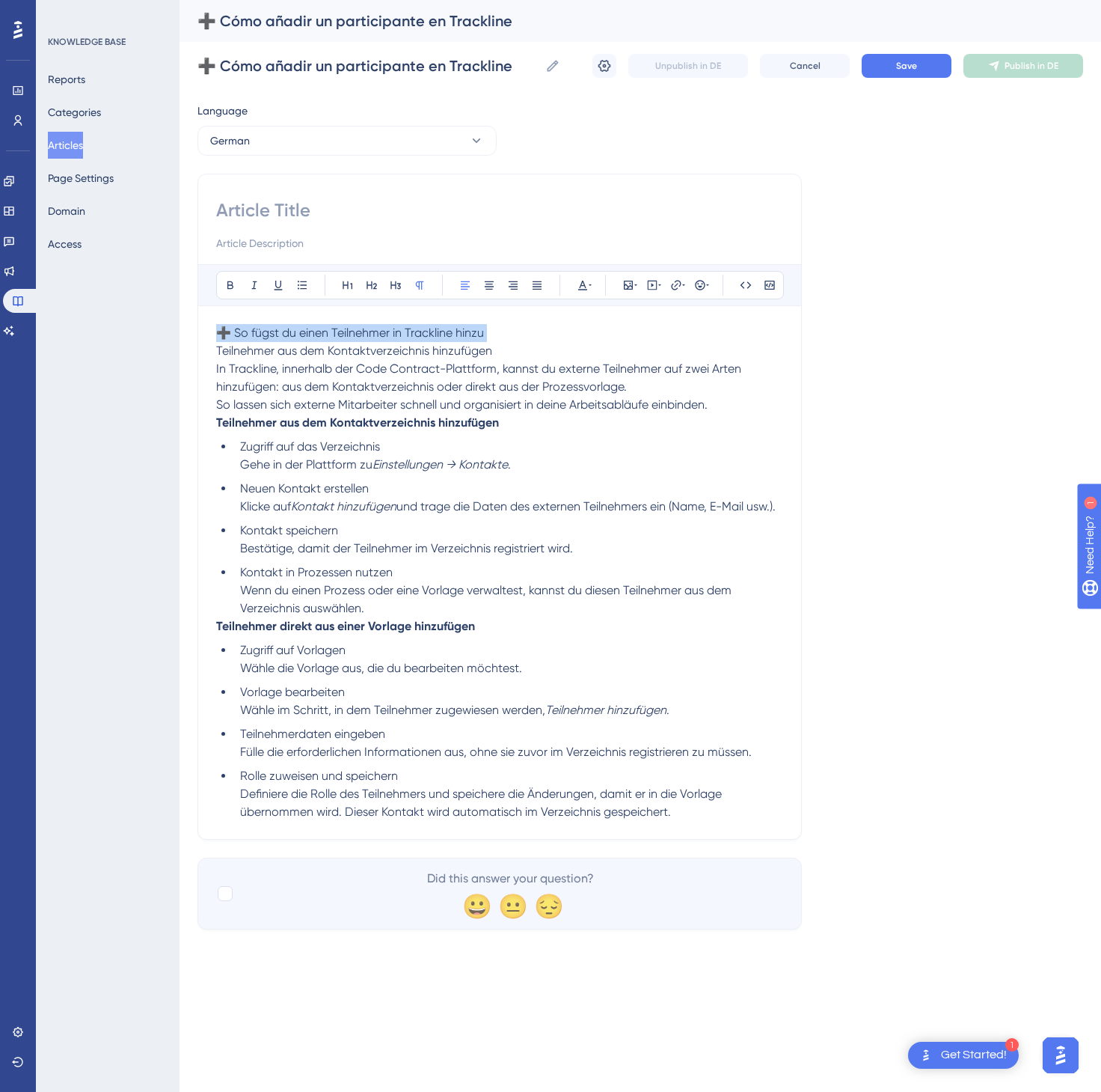
click at [439, 326] on p "➕ So fügst du einen Teilnehmer in Trackline hinzu Teilnehmer aus dem Kontaktver…" at bounding box center [500, 360] width 567 height 72
click at [499, 326] on p "➕ So fügst du einen Teilnehmer in Trackline hinzu Teilnehmer aus dem Kontaktver…" at bounding box center [500, 360] width 567 height 72
drag, startPoint x: 507, startPoint y: 331, endPoint x: 190, endPoint y: 327, distance: 317.0
click at [190, 327] on div "Performance Users Engagement Widgets Feedback Product Updates Knowledge Base AI…" at bounding box center [640, 476] width 922 height 953
click at [299, 208] on input at bounding box center [500, 210] width 567 height 24
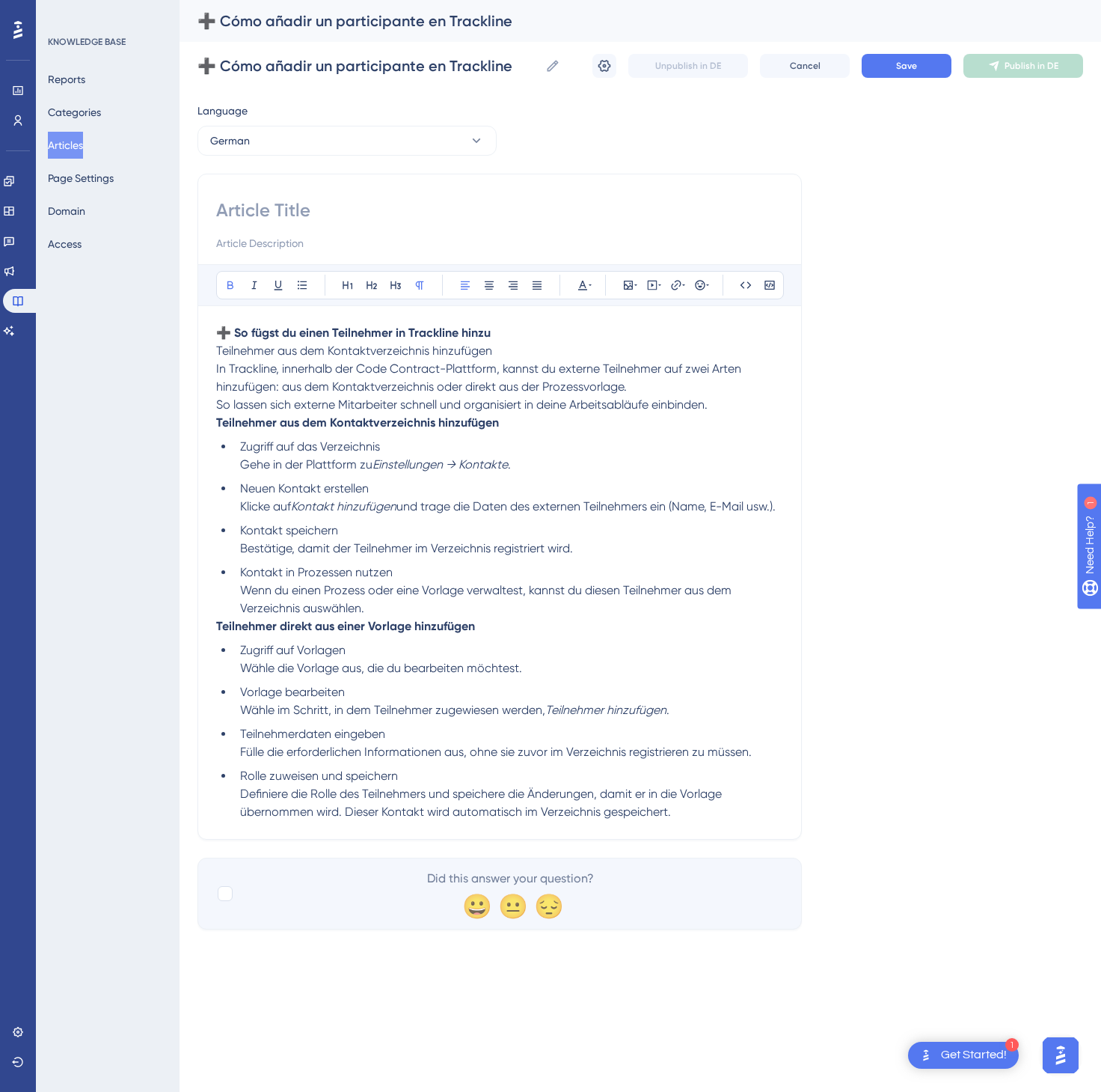
paste input "➕ So fügst du einen Teilnehmer in Trackline hinzu"
type input "➕ So fügst du einen Teilnehmer in Trackline hinzu"
click at [919, 71] on button "Save" at bounding box center [907, 66] width 90 height 24
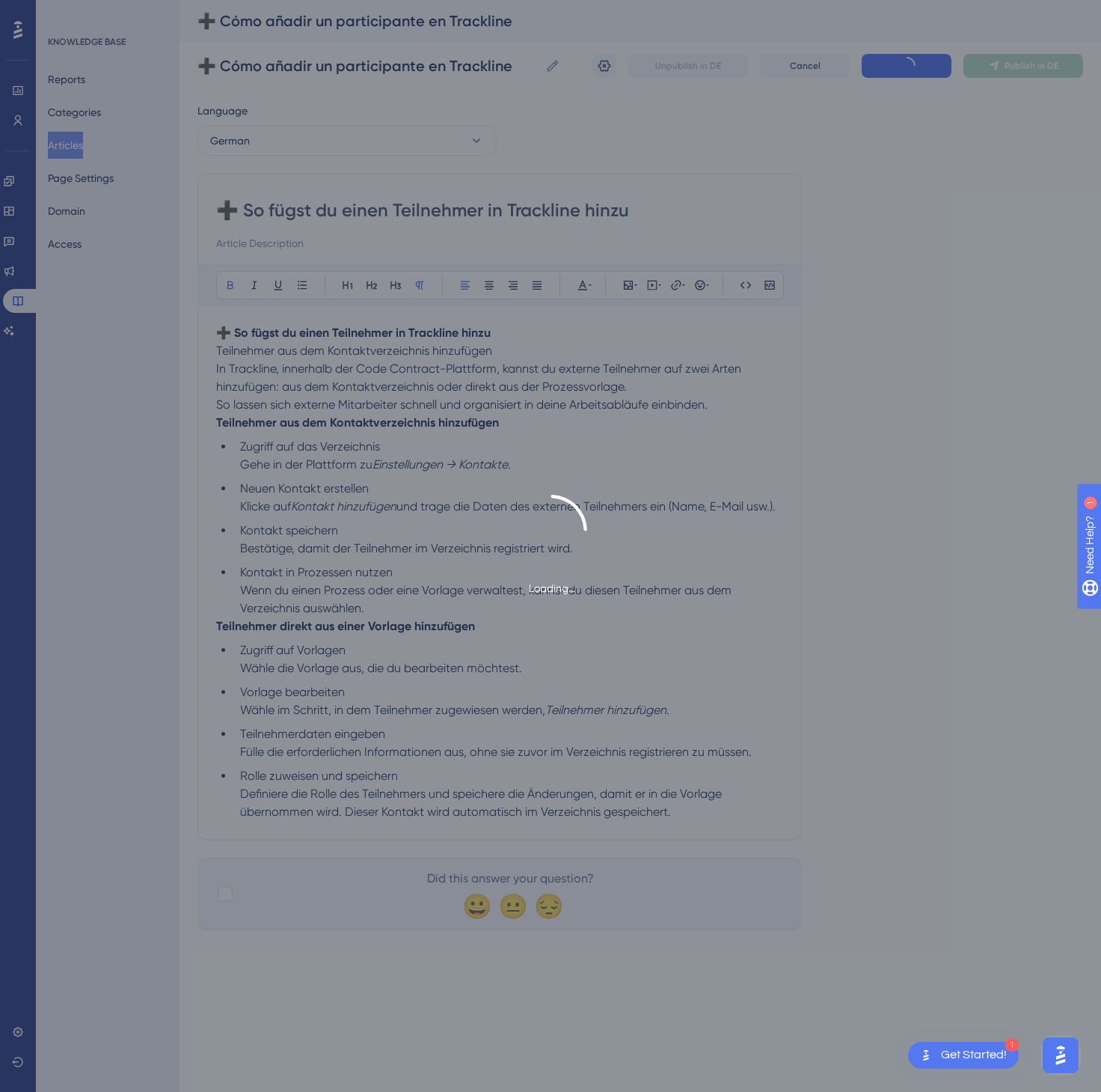
click at [1047, 70] on span "Publish in DE" at bounding box center [1031, 66] width 54 height 12
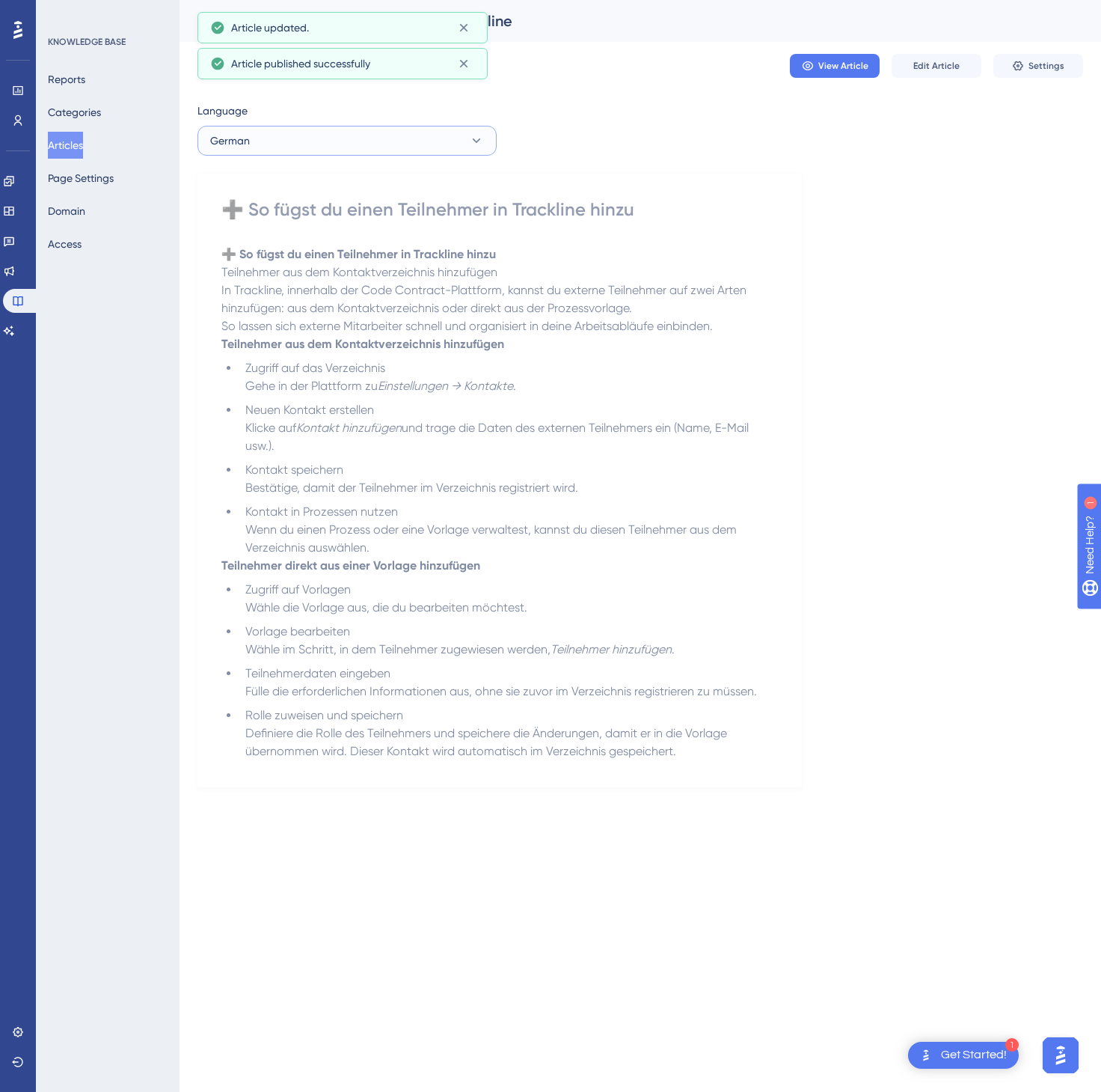
click at [327, 147] on button "German" at bounding box center [347, 140] width 299 height 30
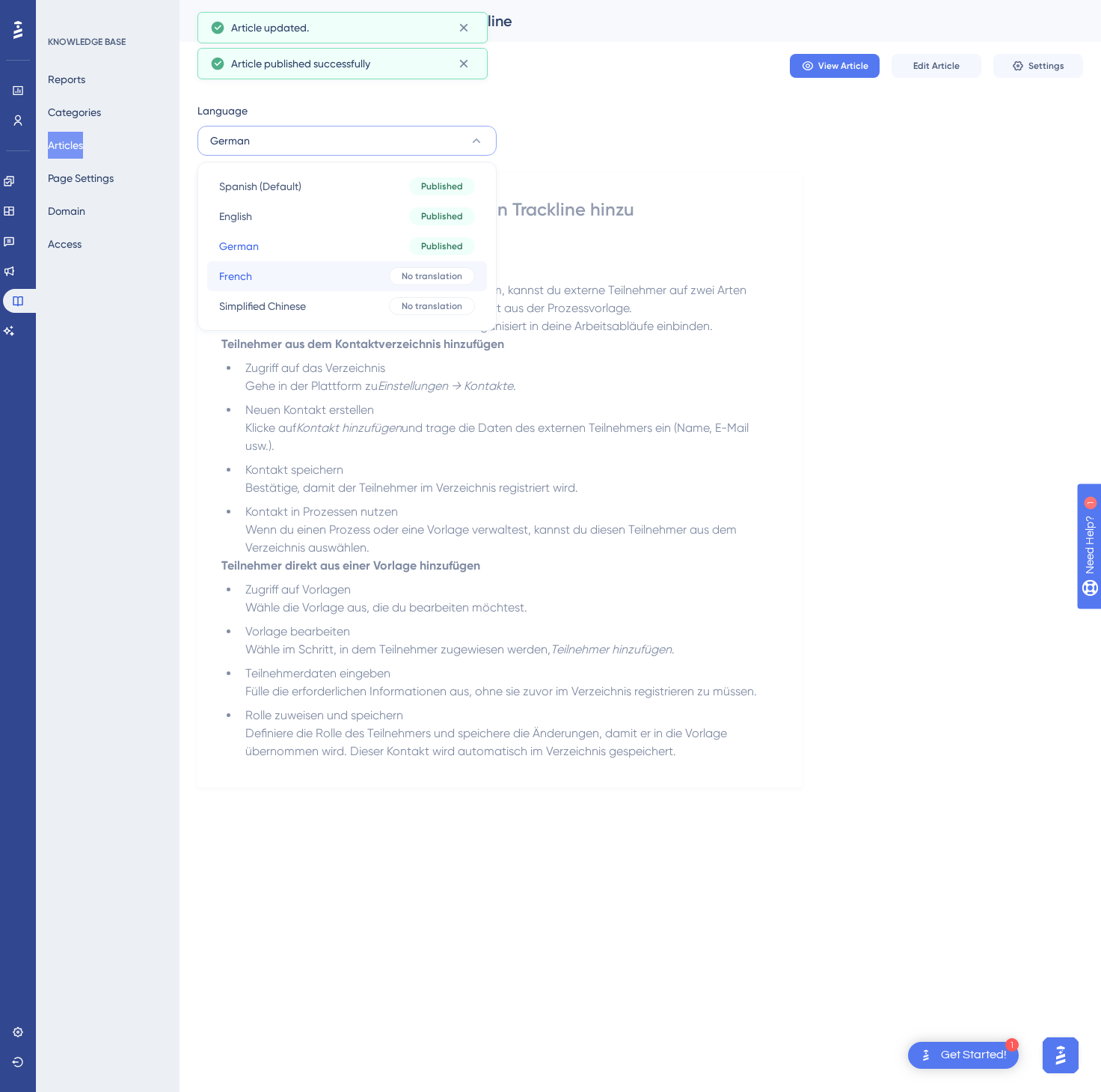
click at [399, 277] on div "No translation" at bounding box center [431, 276] width 86 height 18
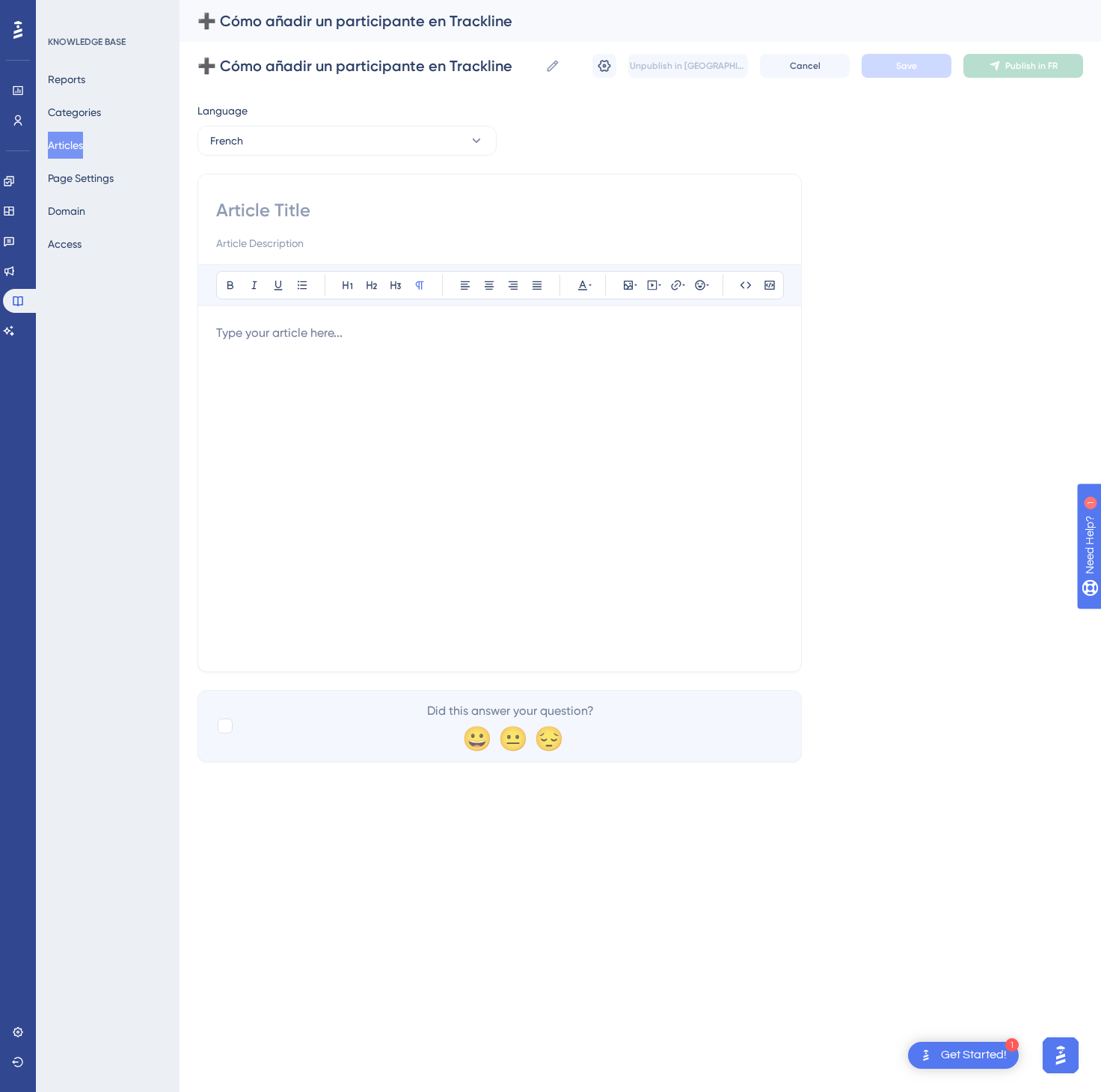
click at [688, 488] on div at bounding box center [500, 489] width 567 height 330
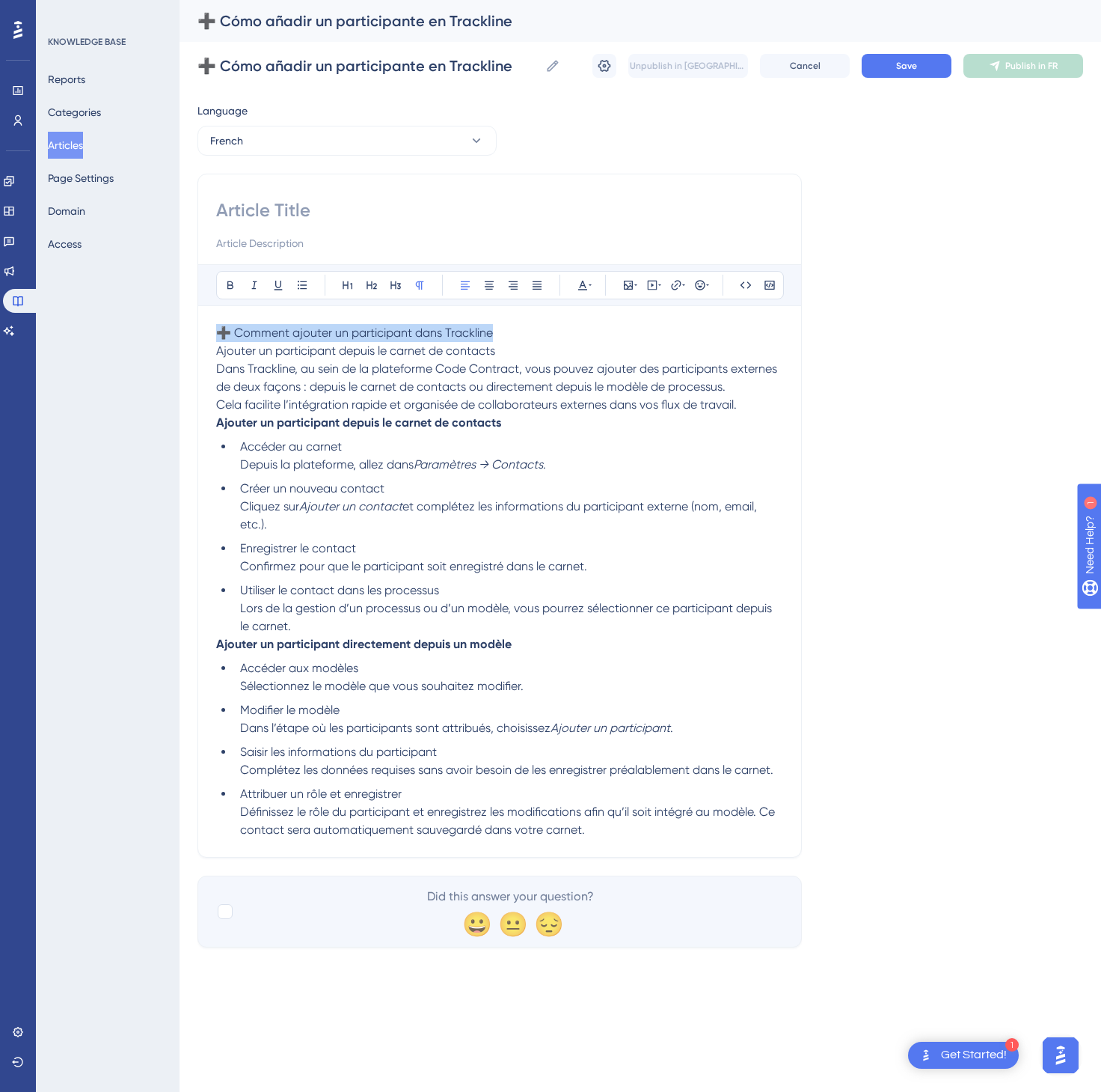
drag, startPoint x: 569, startPoint y: 341, endPoint x: 202, endPoint y: 313, distance: 368.1
click at [202, 313] on div "Bold Italic Underline Bullet Point Heading 1 Heading 2 Heading 3 Normal Align L…" at bounding box center [500, 516] width 604 height 684
click at [235, 205] on input at bounding box center [500, 210] width 567 height 24
paste input "➕ Comment ajouter un participant dans Trackline"
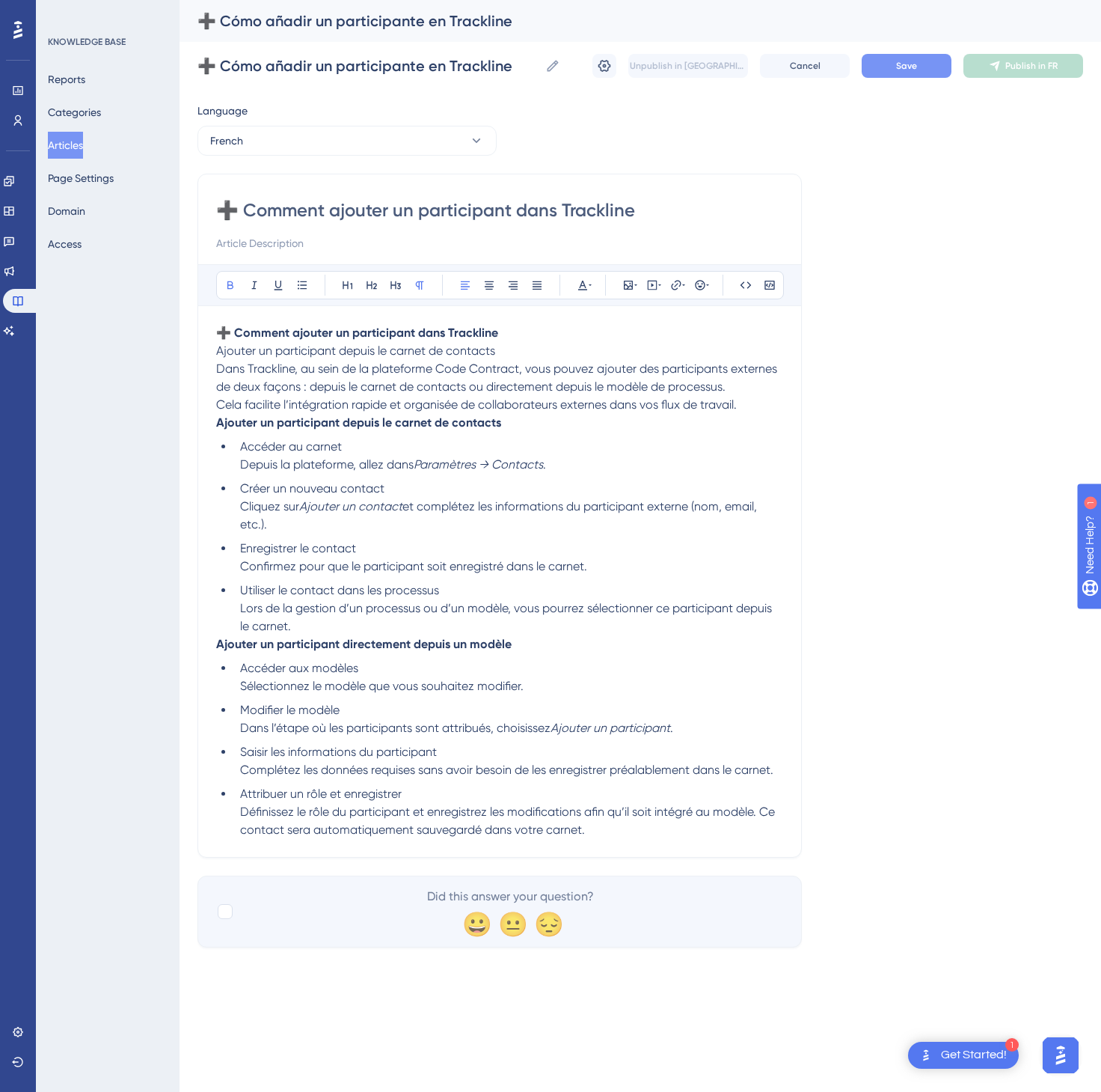
type input "➕ Comment ajouter un participant dans Trackline"
click at [920, 64] on button "Save" at bounding box center [907, 66] width 90 height 24
click at [1047, 56] on button "Publish in FR" at bounding box center [1024, 66] width 120 height 24
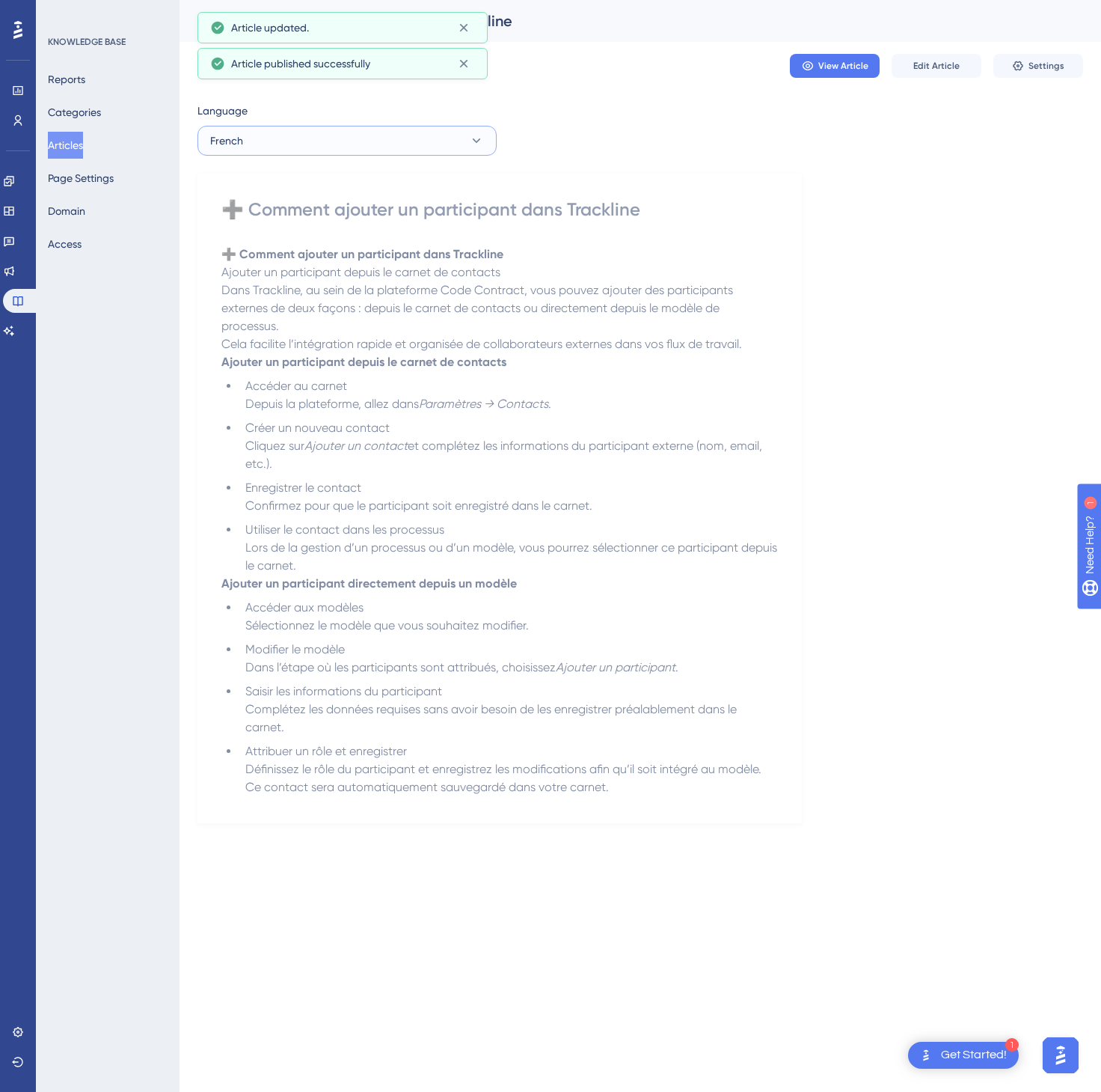
click at [484, 153] on button "French" at bounding box center [347, 140] width 299 height 30
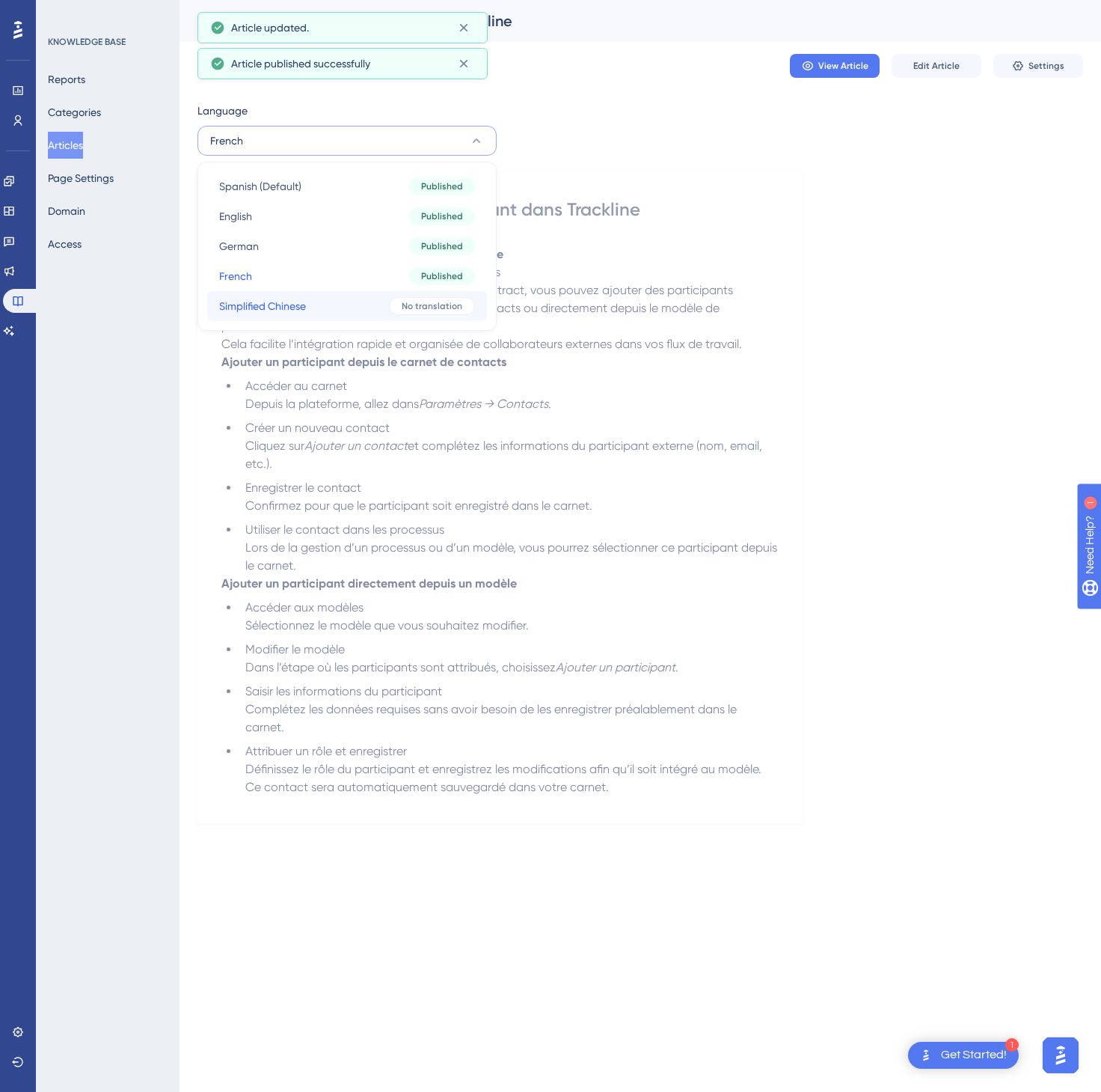
click at [437, 304] on span "No translation" at bounding box center [432, 306] width 61 height 12
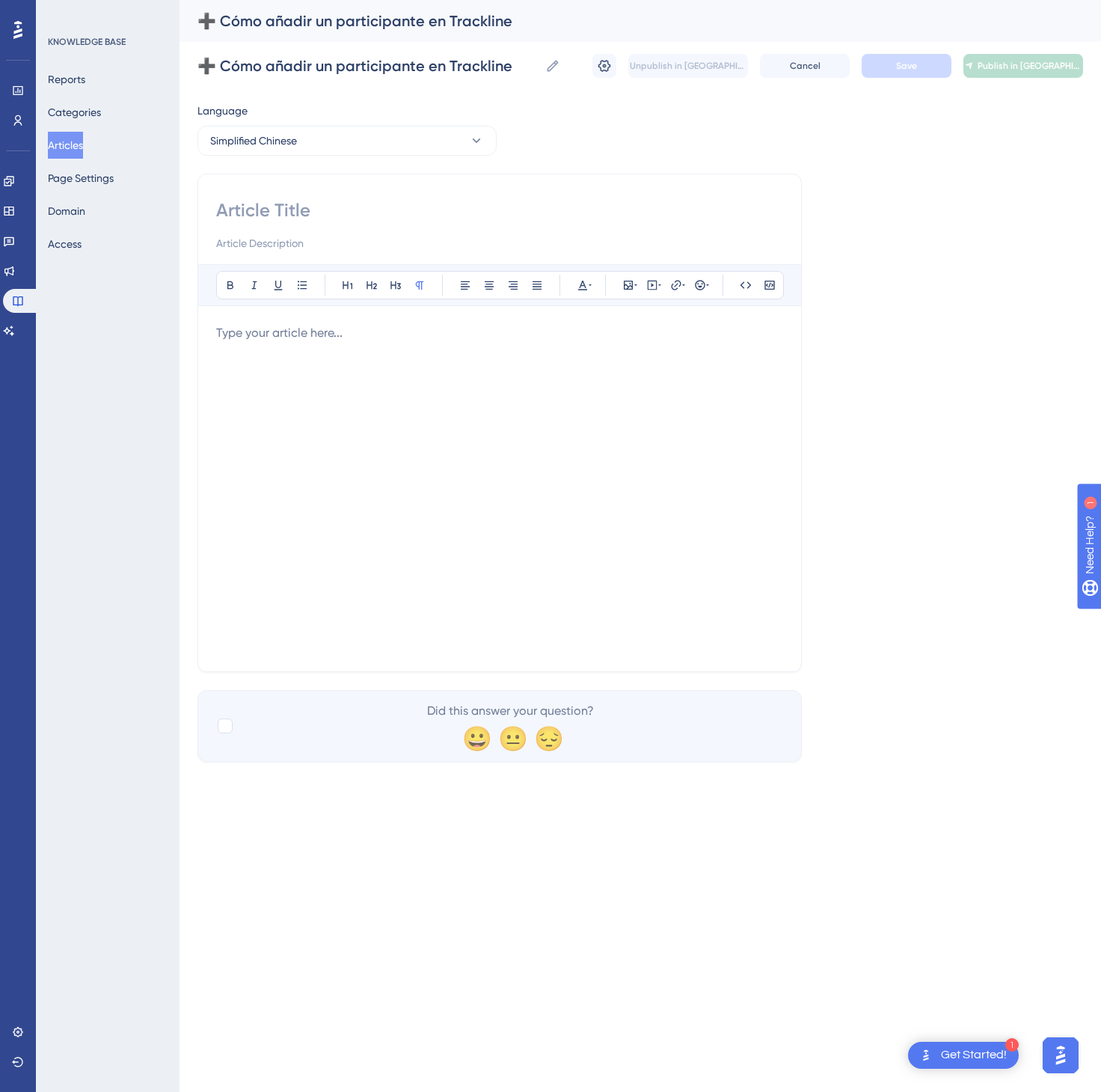
click at [503, 546] on div at bounding box center [500, 489] width 567 height 330
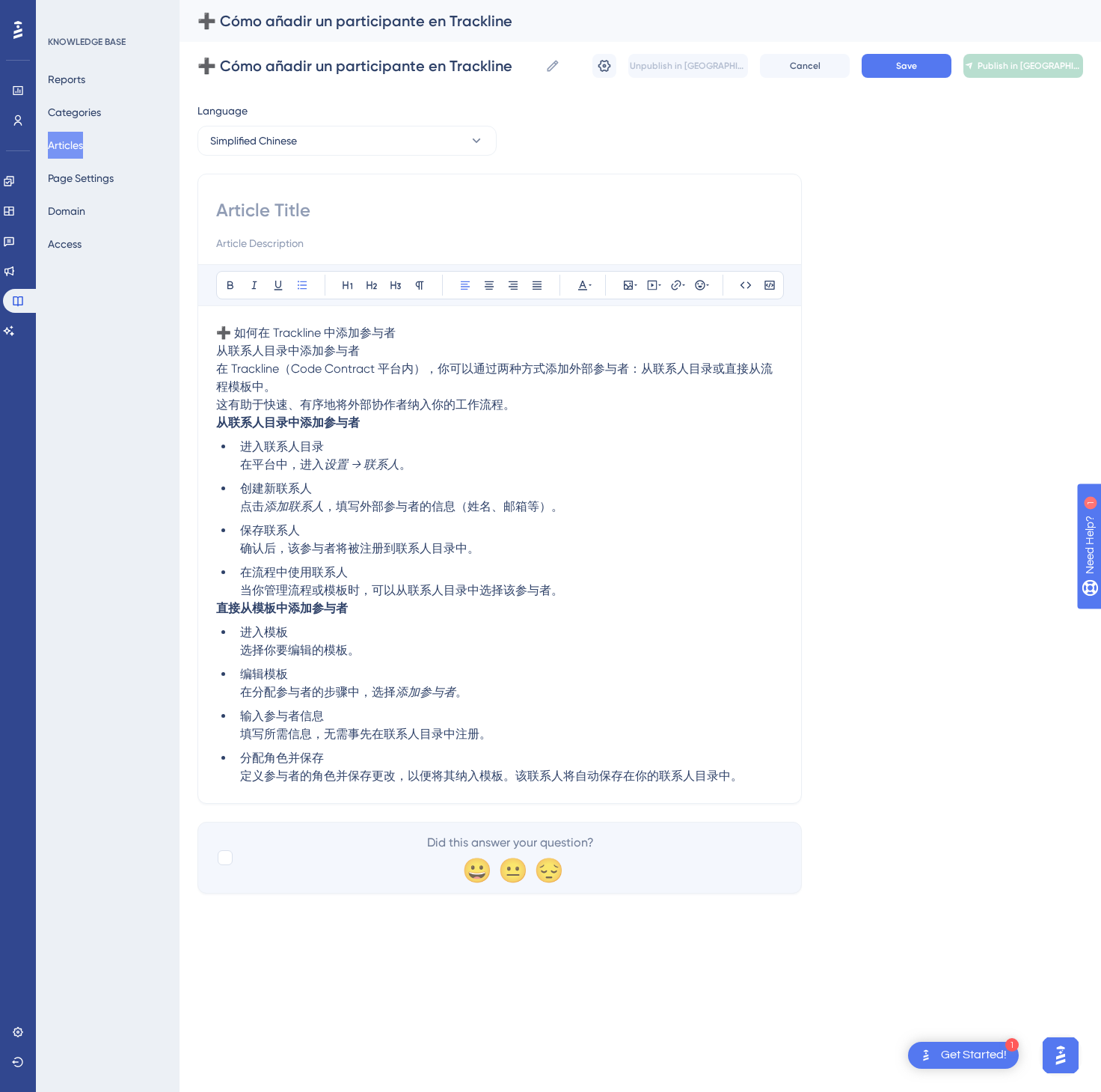
click at [374, 331] on span "➕ 如何在 Trackline 中添加参与者" at bounding box center [306, 333] width 179 height 14
drag, startPoint x: 405, startPoint y: 333, endPoint x: 213, endPoint y: 333, distance: 192.0
click at [213, 333] on div "Bold Italic Underline Bullet Point Heading 1 Heading 2 Heading 3 Normal Align L…" at bounding box center [500, 489] width 604 height 630
copy strong "➕ 如何在 Trackline 中添加参与者"
click at [268, 220] on input at bounding box center [500, 210] width 567 height 24
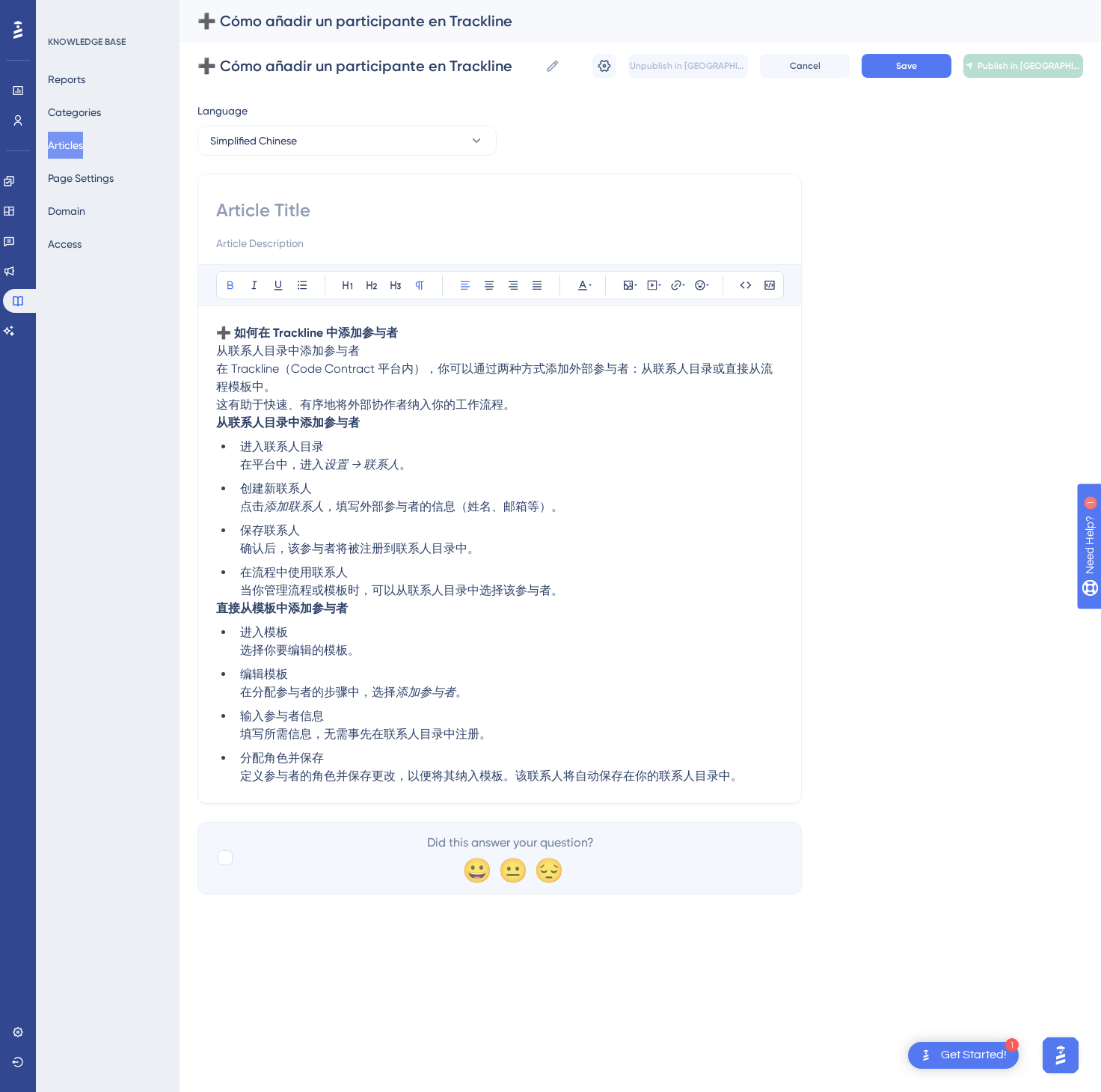
paste input "➕ 如何在 Trackline 中添加参与者"
type input "➕ 如何在 Trackline 中添加参与者"
click at [912, 58] on button "Save" at bounding box center [907, 66] width 90 height 24
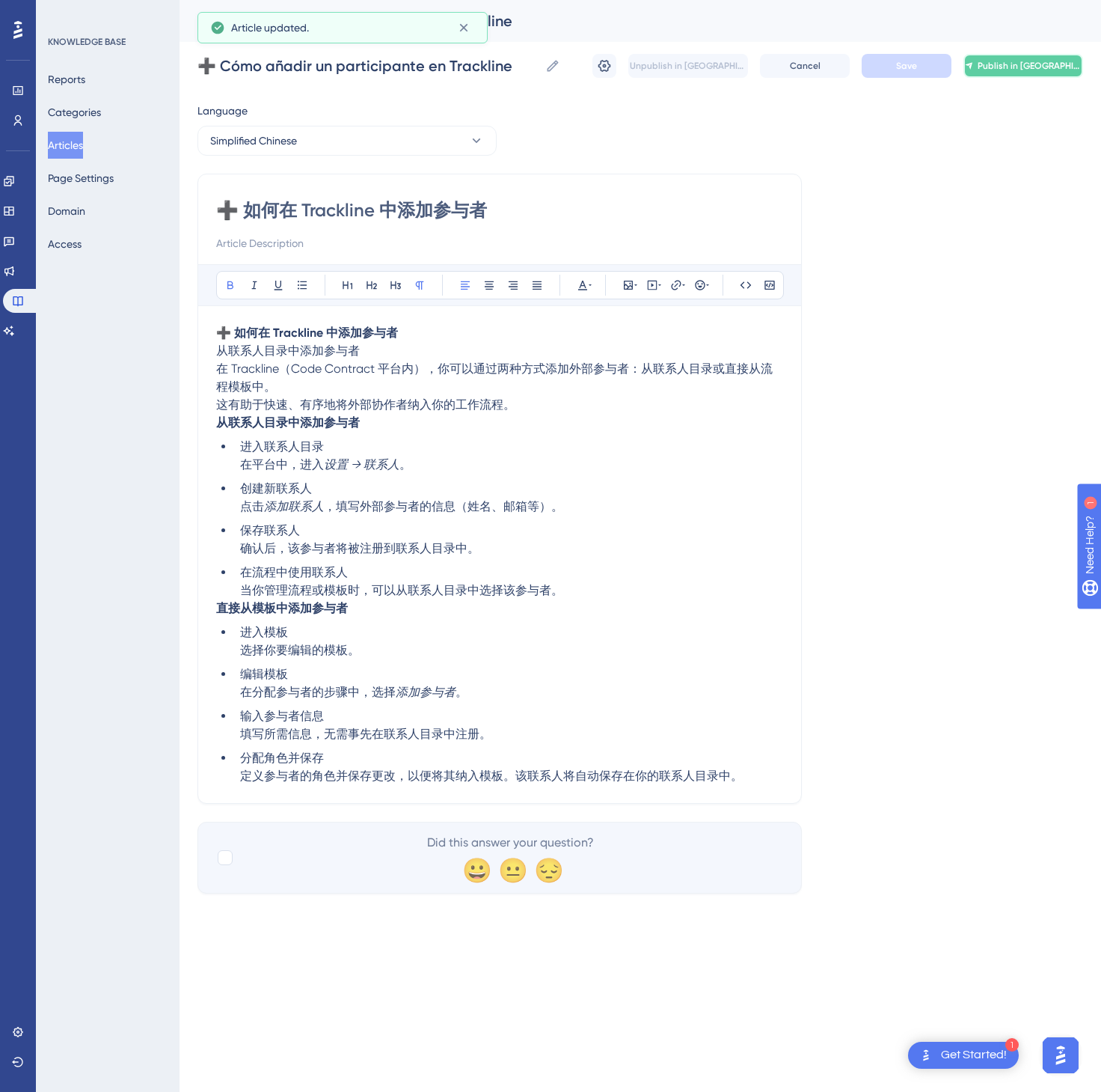
click at [1054, 65] on span "Publish in [GEOGRAPHIC_DATA]-CN" at bounding box center [1030, 66] width 104 height 12
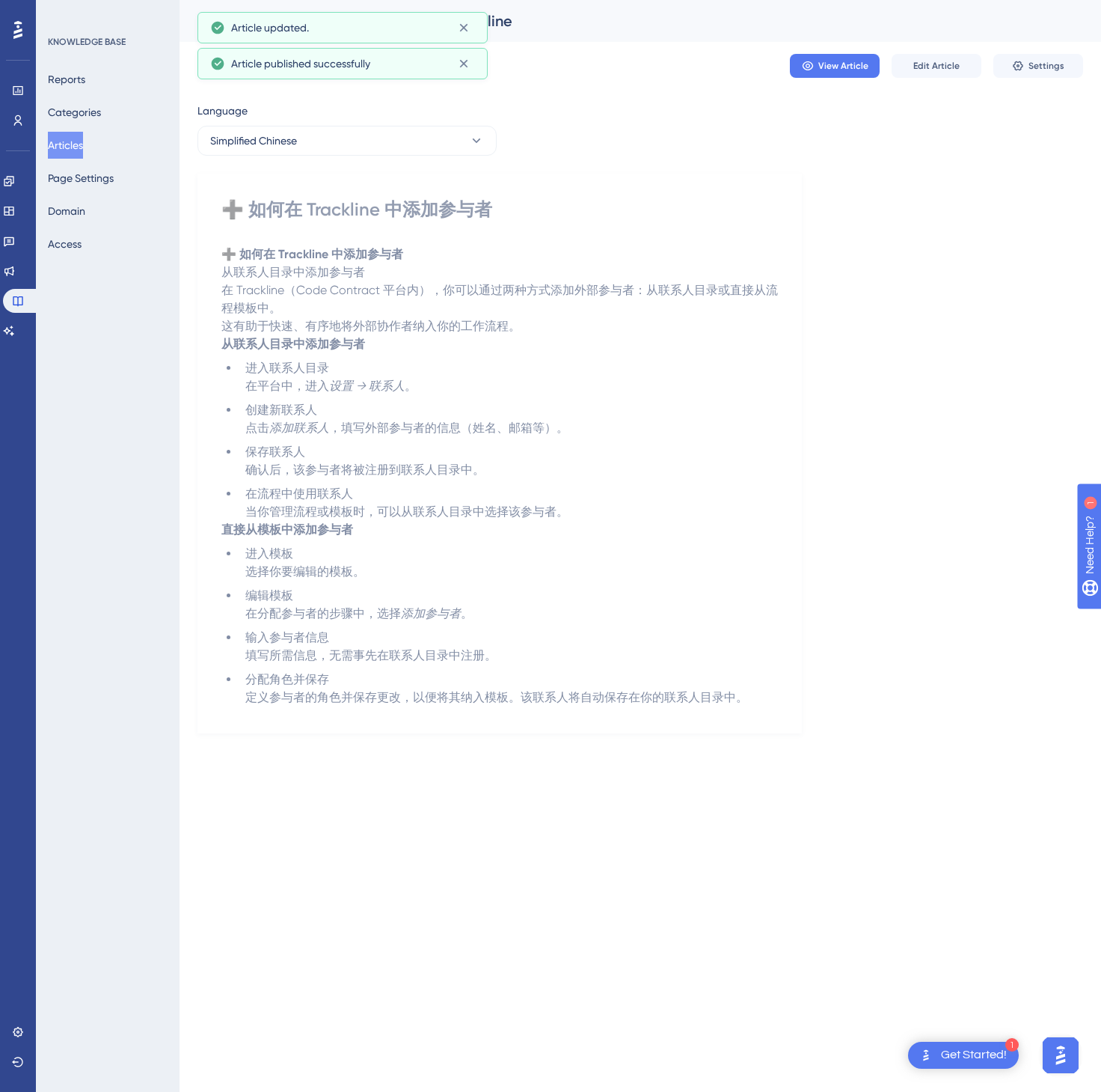
click at [83, 148] on button "Articles" at bounding box center [65, 144] width 35 height 27
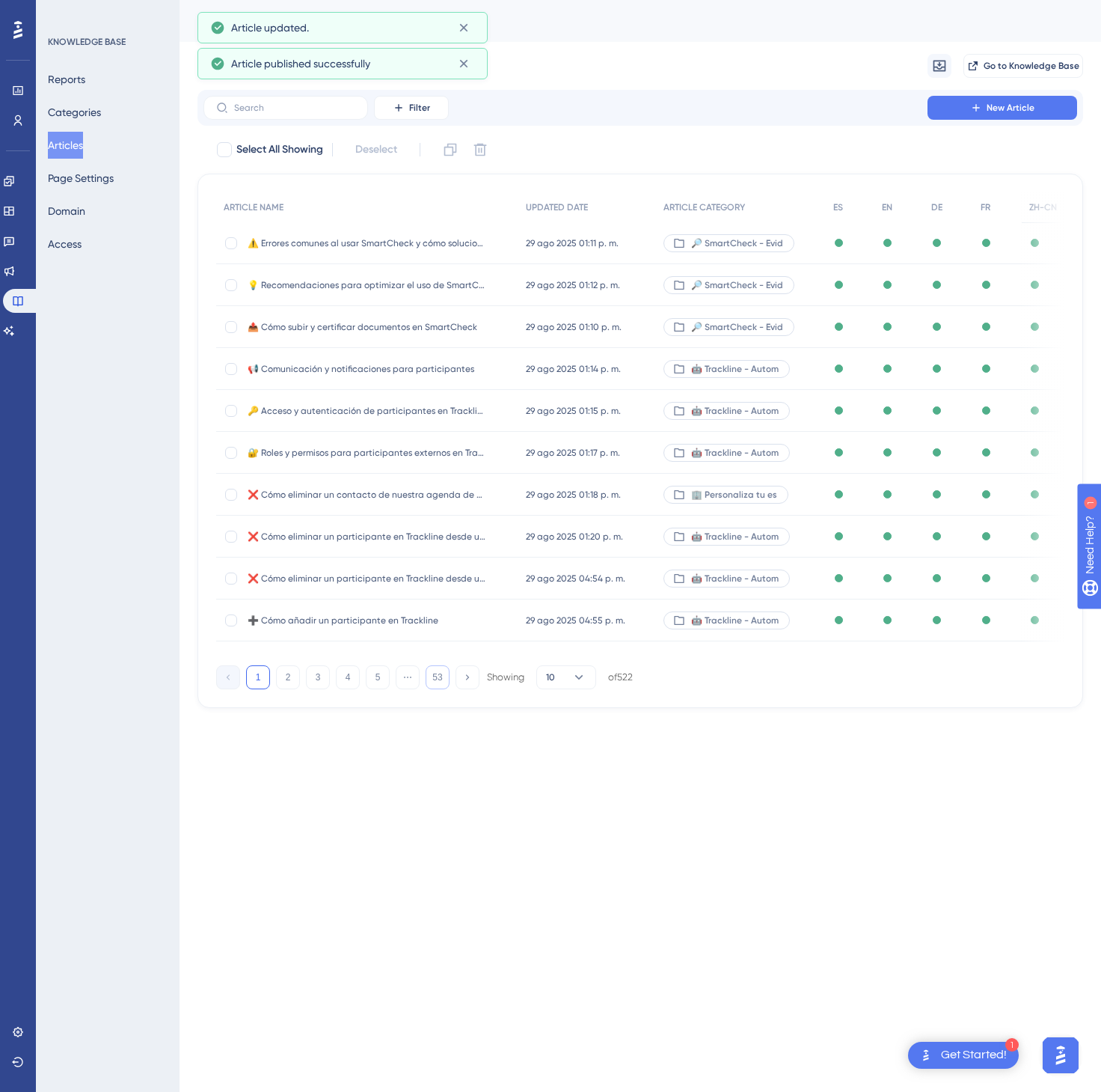
click at [450, 689] on div "1 2 3 4 5 ⋯ 53 Showing 10 of 522" at bounding box center [424, 677] width 417 height 24
click at [452, 687] on div "1 2 3 4 5 ⋯ 53 Showing 10 of 522" at bounding box center [424, 677] width 417 height 24
click at [439, 686] on button "53" at bounding box center [438, 677] width 24 height 24
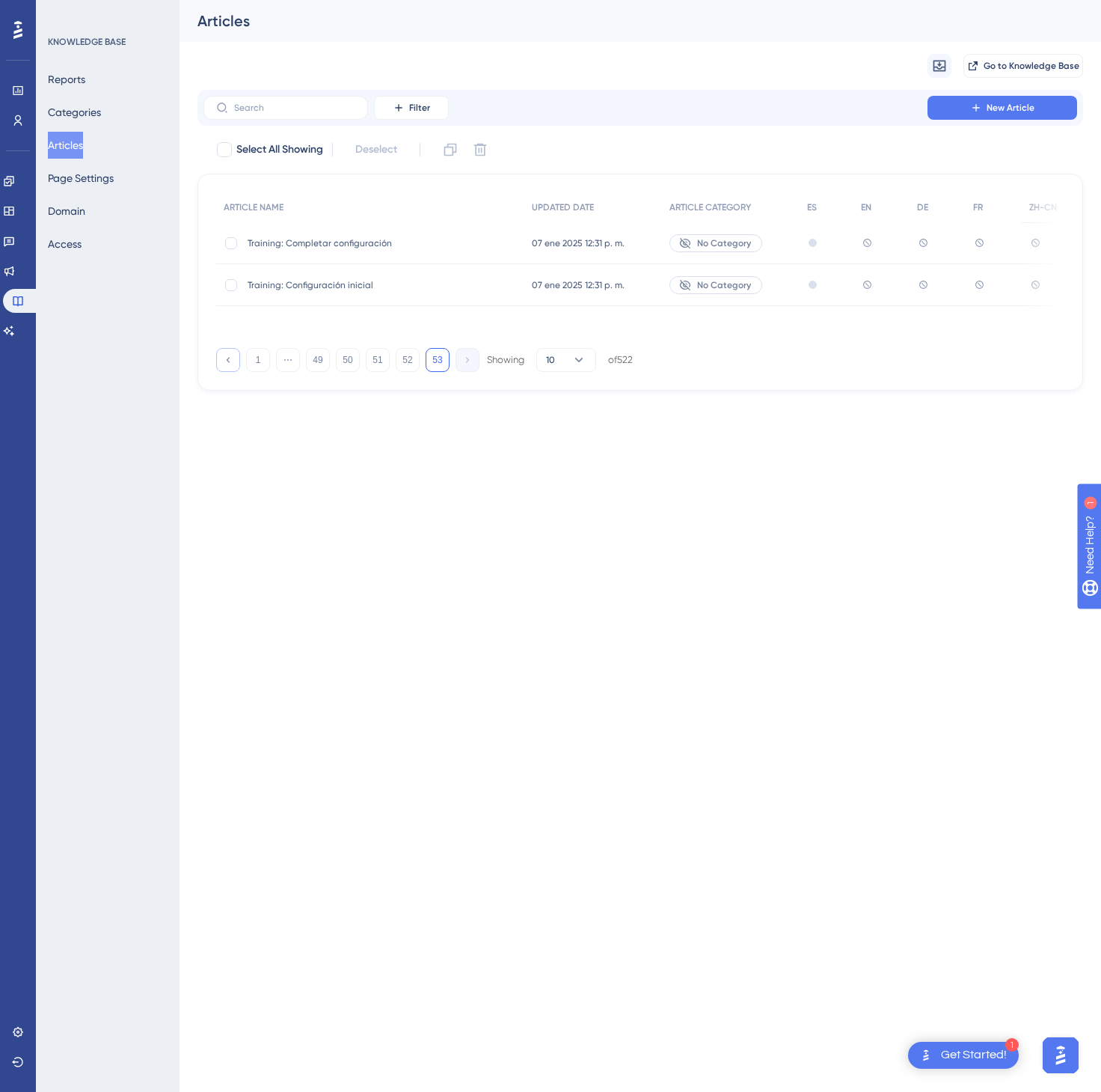
click at [226, 369] on button at bounding box center [229, 360] width 24 height 24
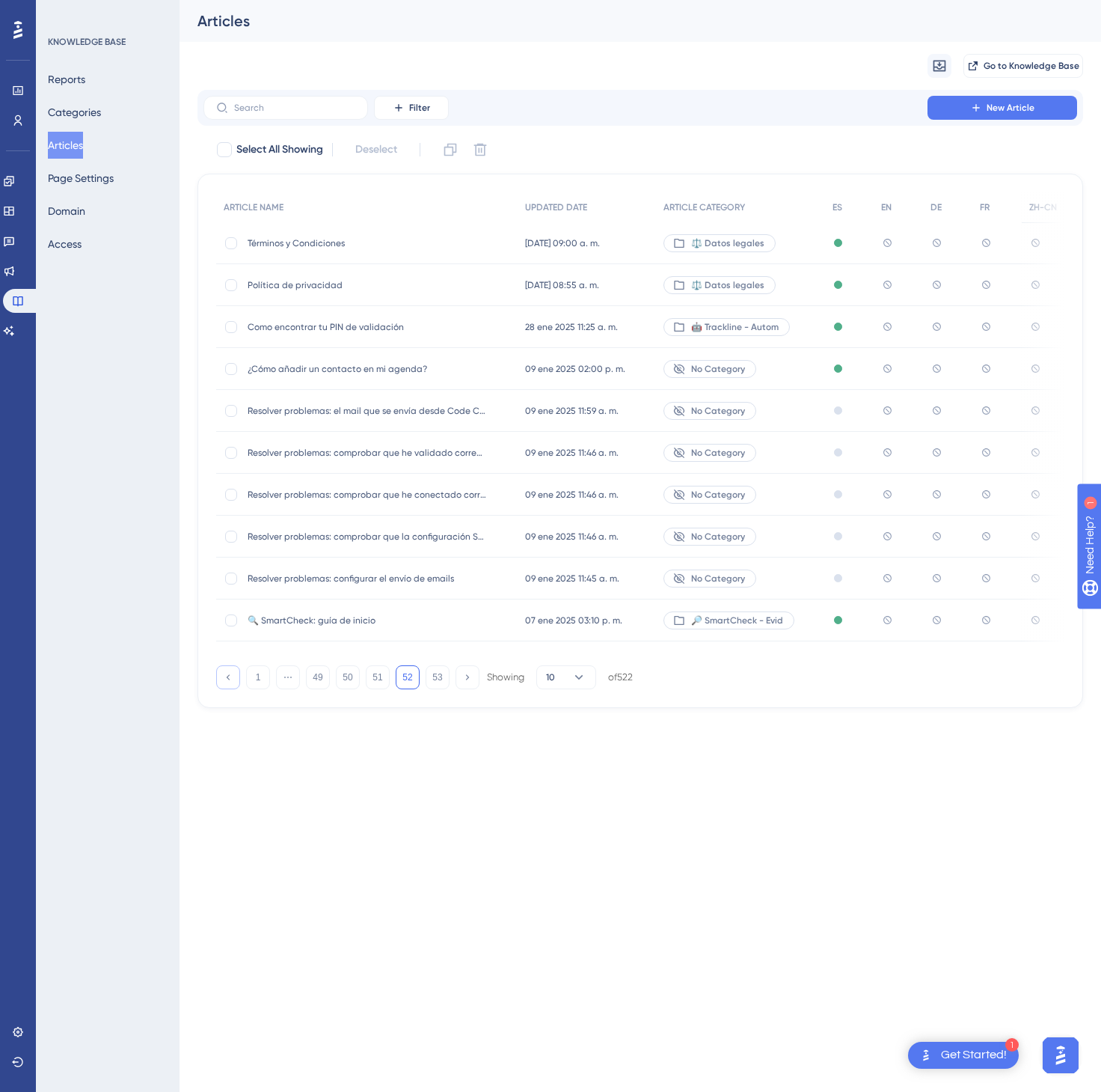
click at [230, 674] on button at bounding box center [229, 677] width 24 height 24
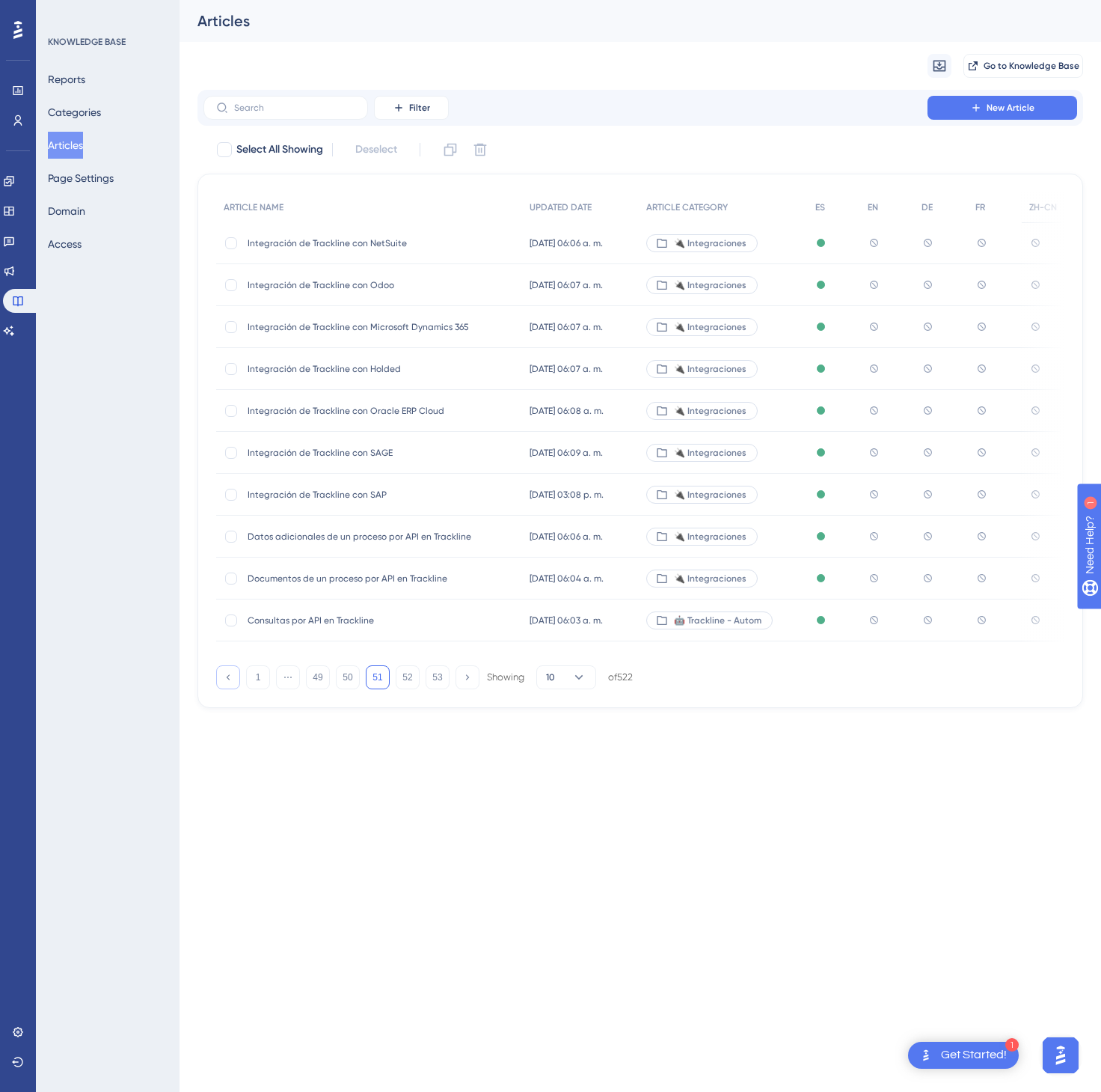
click at [230, 674] on button at bounding box center [229, 677] width 24 height 24
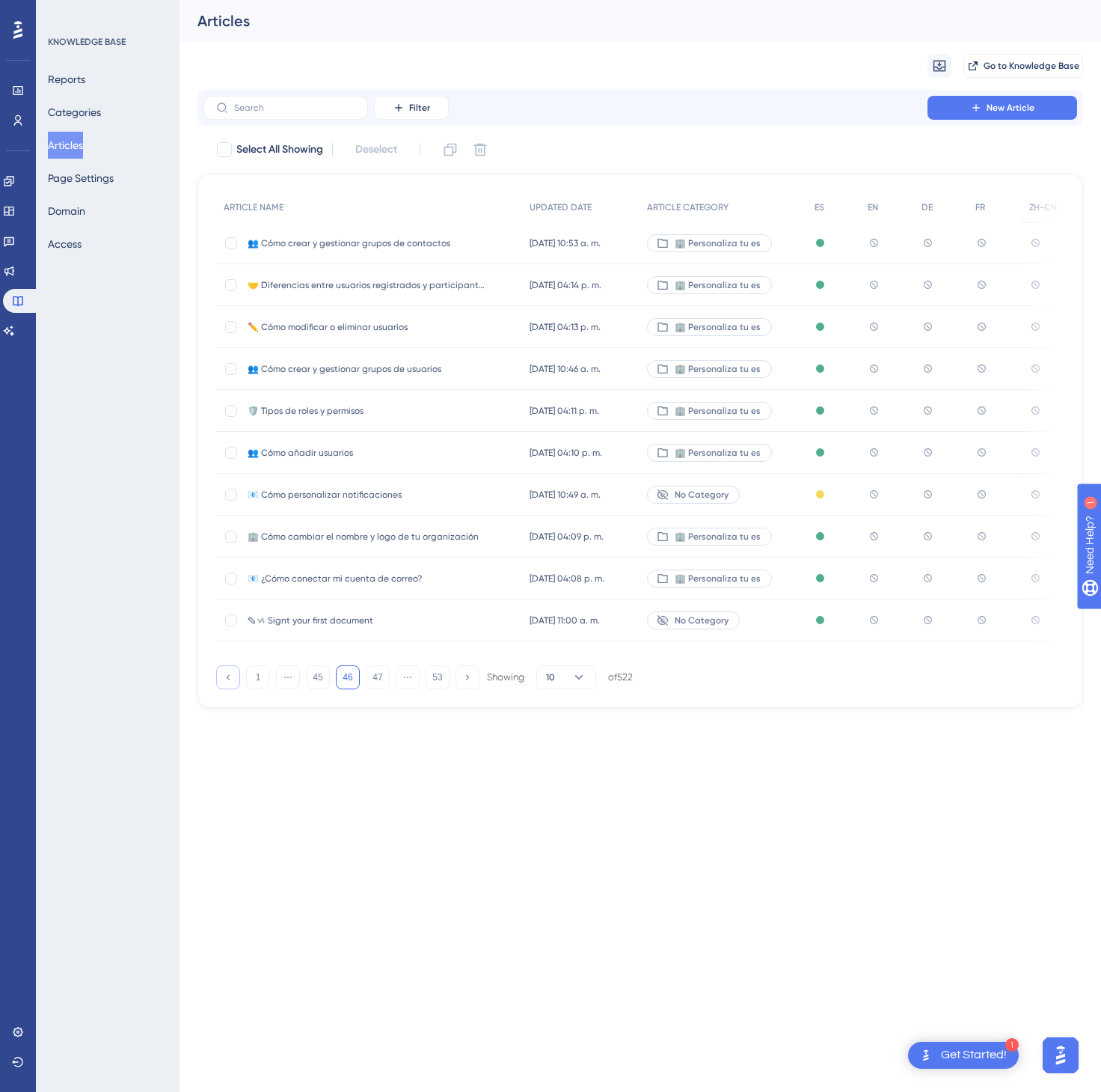
click at [230, 674] on button at bounding box center [229, 677] width 24 height 24
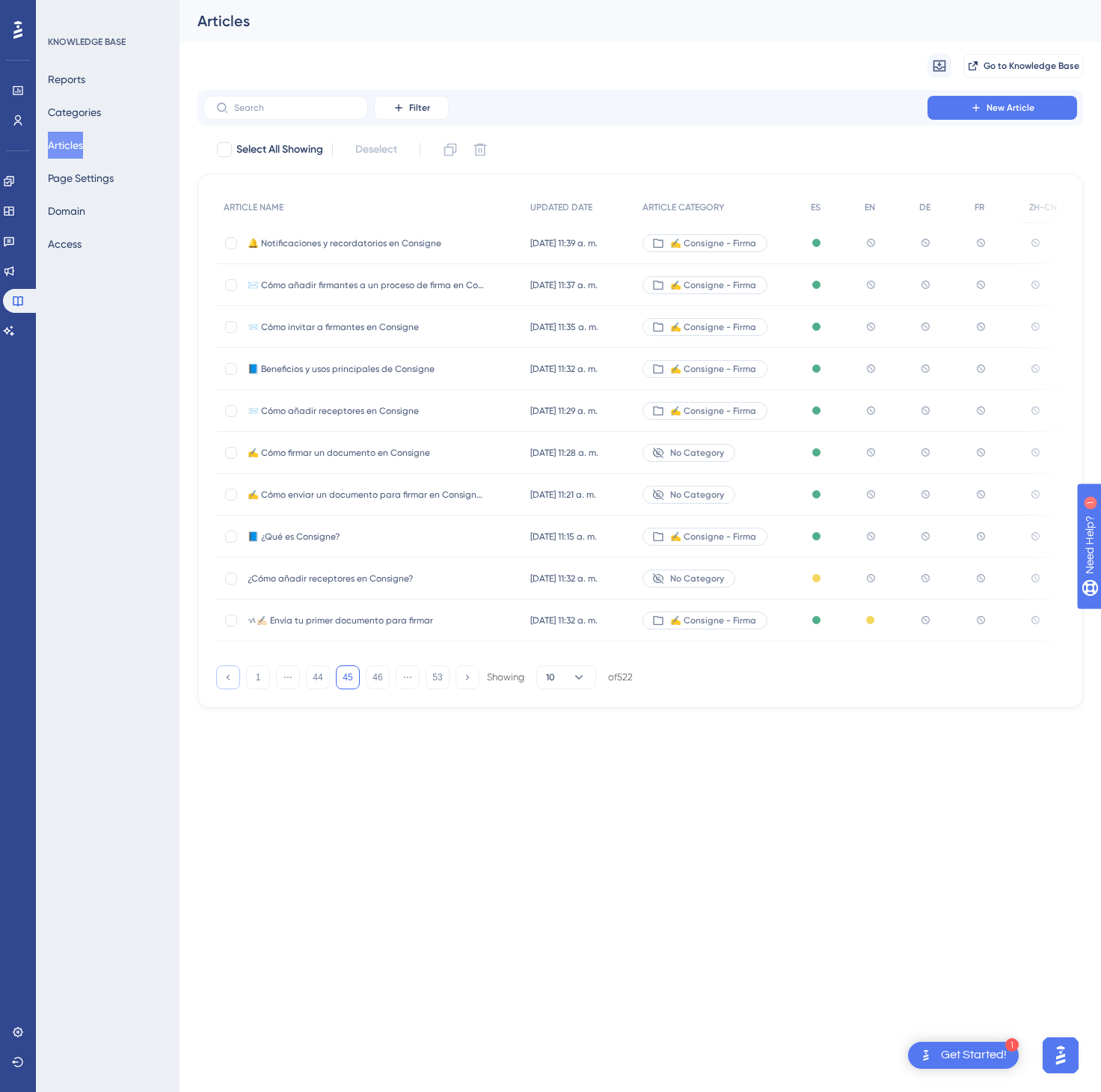
click at [230, 674] on button at bounding box center [229, 677] width 24 height 24
click at [230, 675] on button at bounding box center [229, 677] width 24 height 24
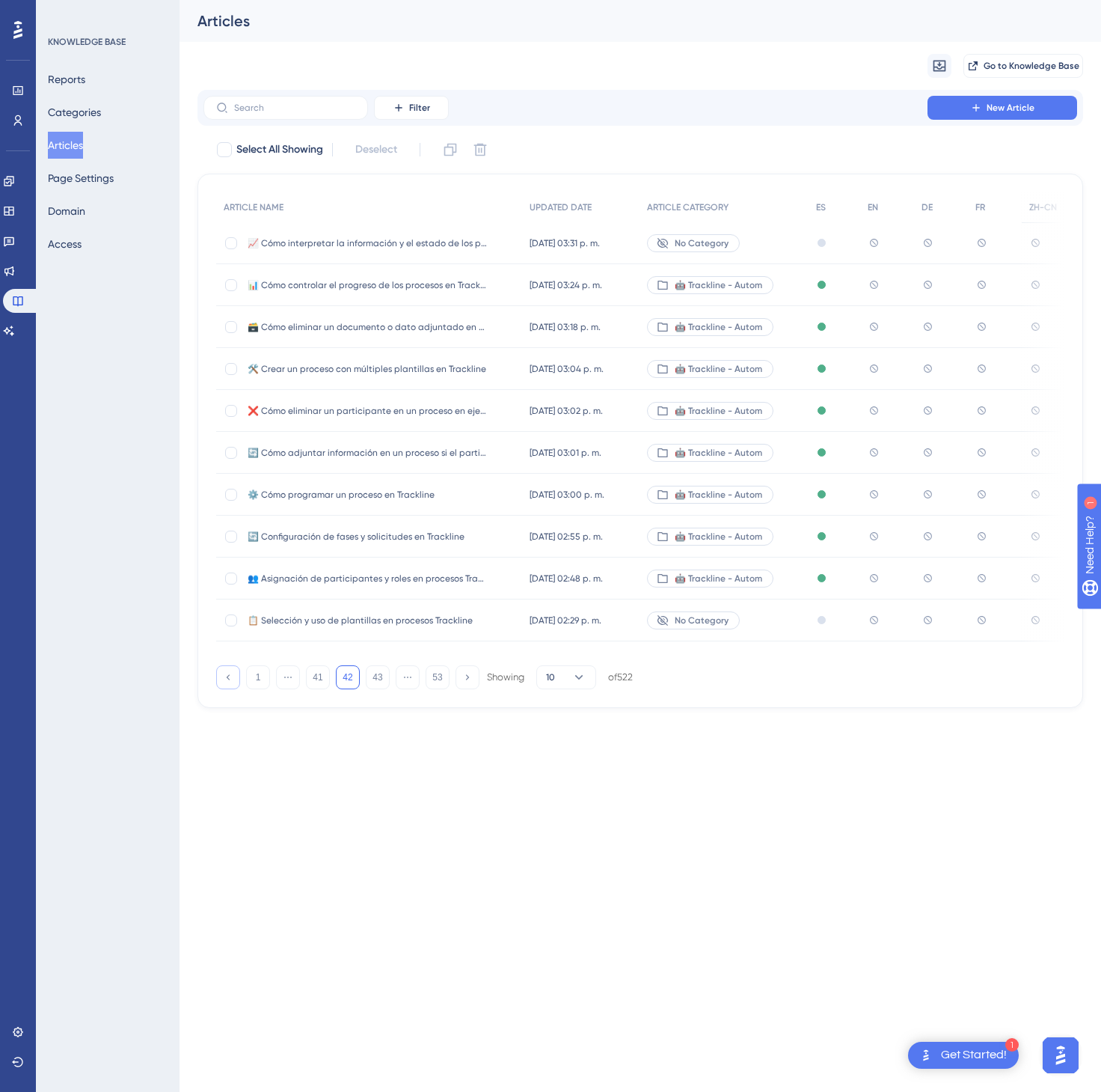
click at [230, 675] on button at bounding box center [229, 677] width 24 height 24
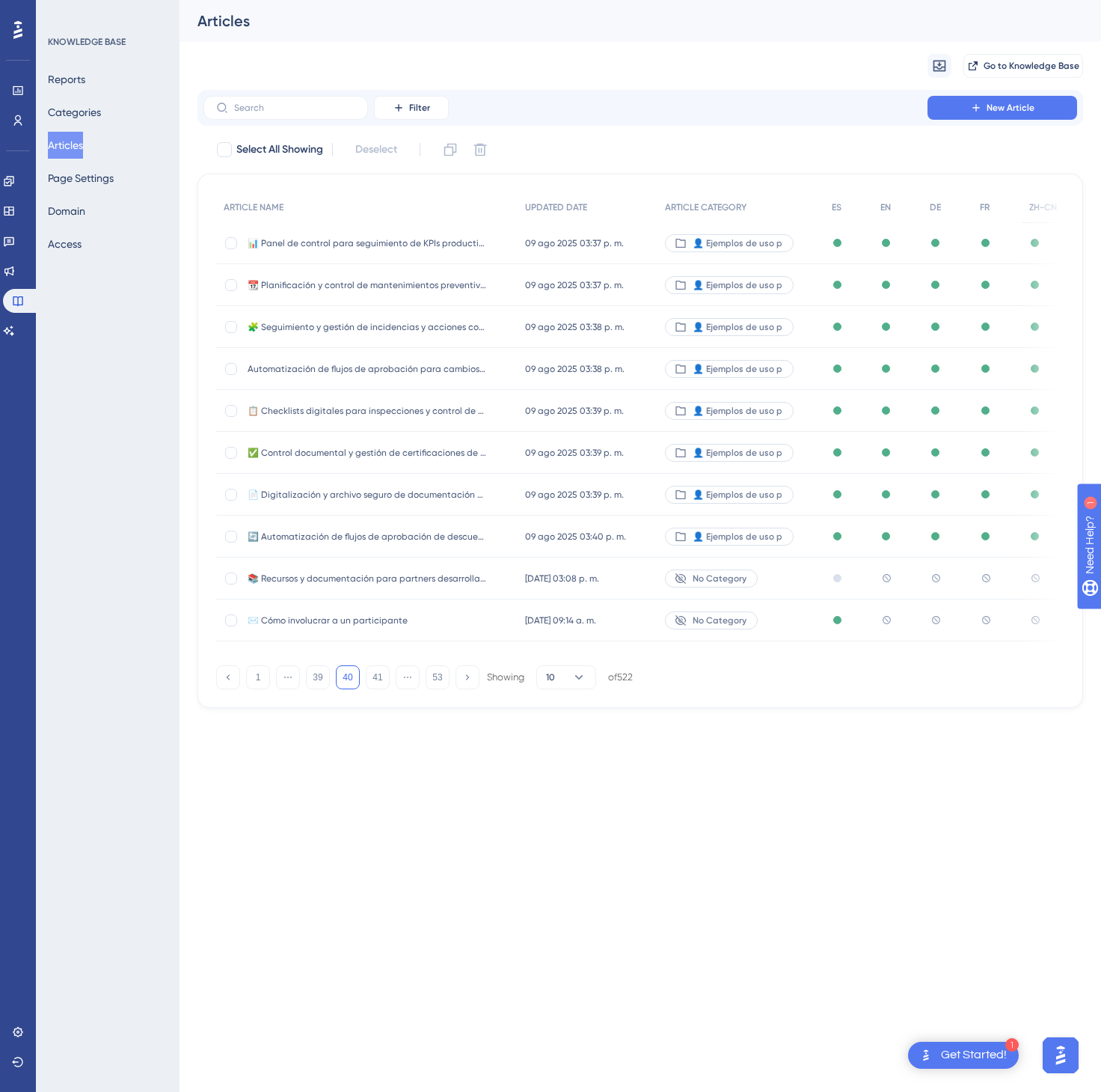
click at [756, 624] on div "No Category" at bounding box center [741, 620] width 167 height 42
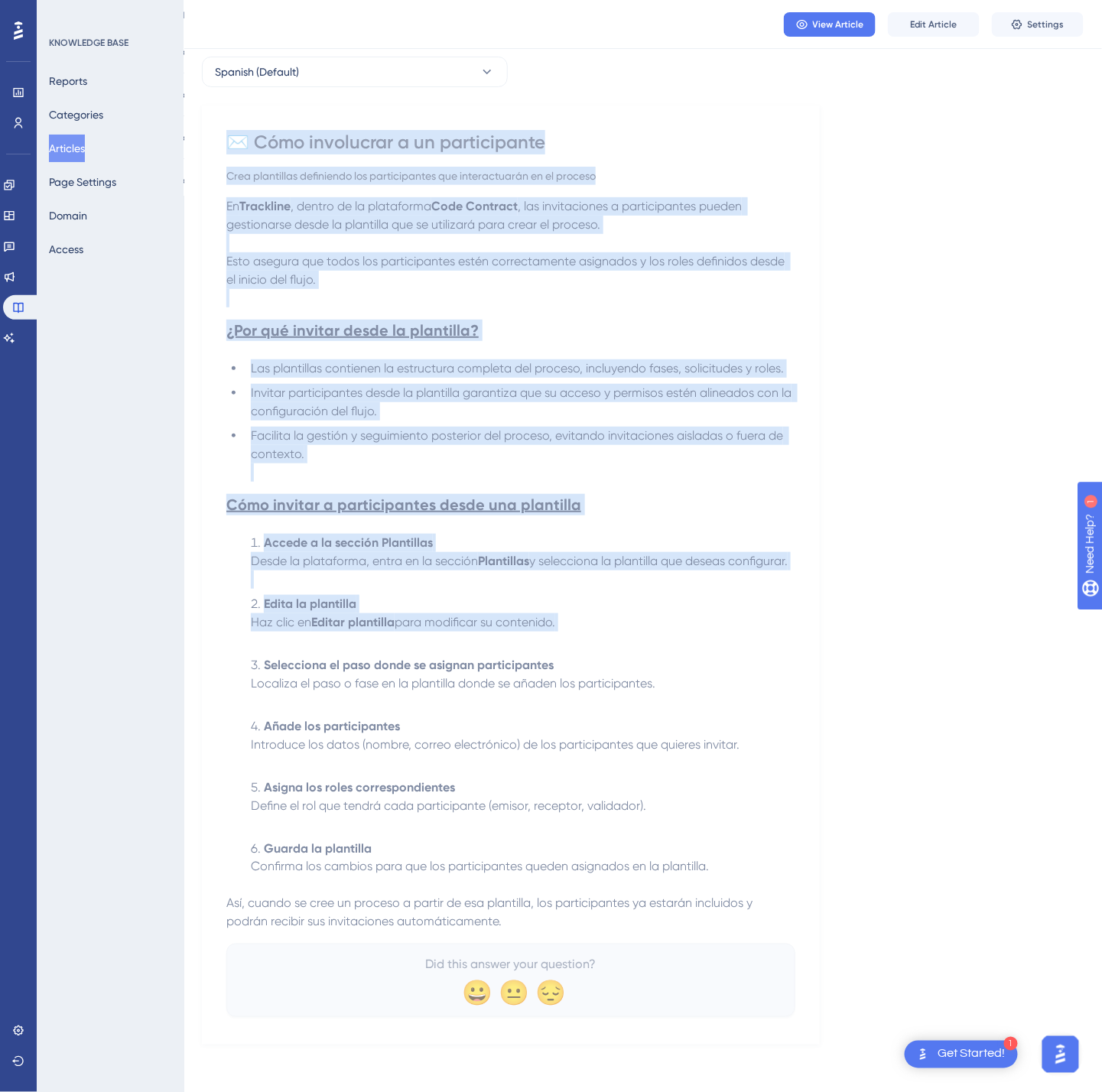
scroll to position [96, 0]
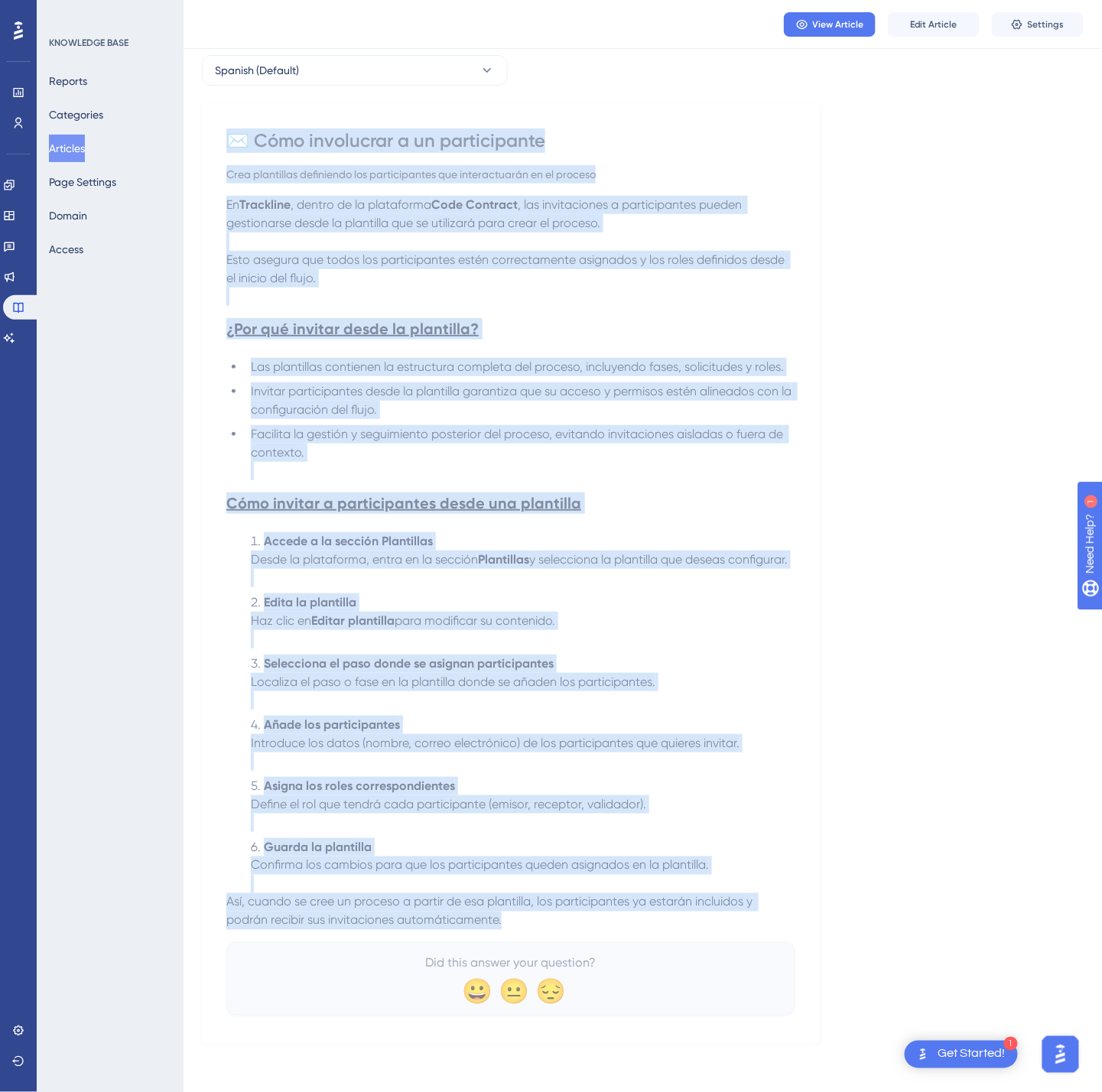
drag, startPoint x: 239, startPoint y: 216, endPoint x: 695, endPoint y: 928, distance: 845.5
click at [695, 928] on div "✉️ Cómo involucrar a un participante Crea plantillas definiendo los participant…" at bounding box center [511, 572] width 569 height 887
copy div "✉️ Lore ipsumdolor s am consectetura Elit seddoeiusm temporinci utl etdoloremag…"
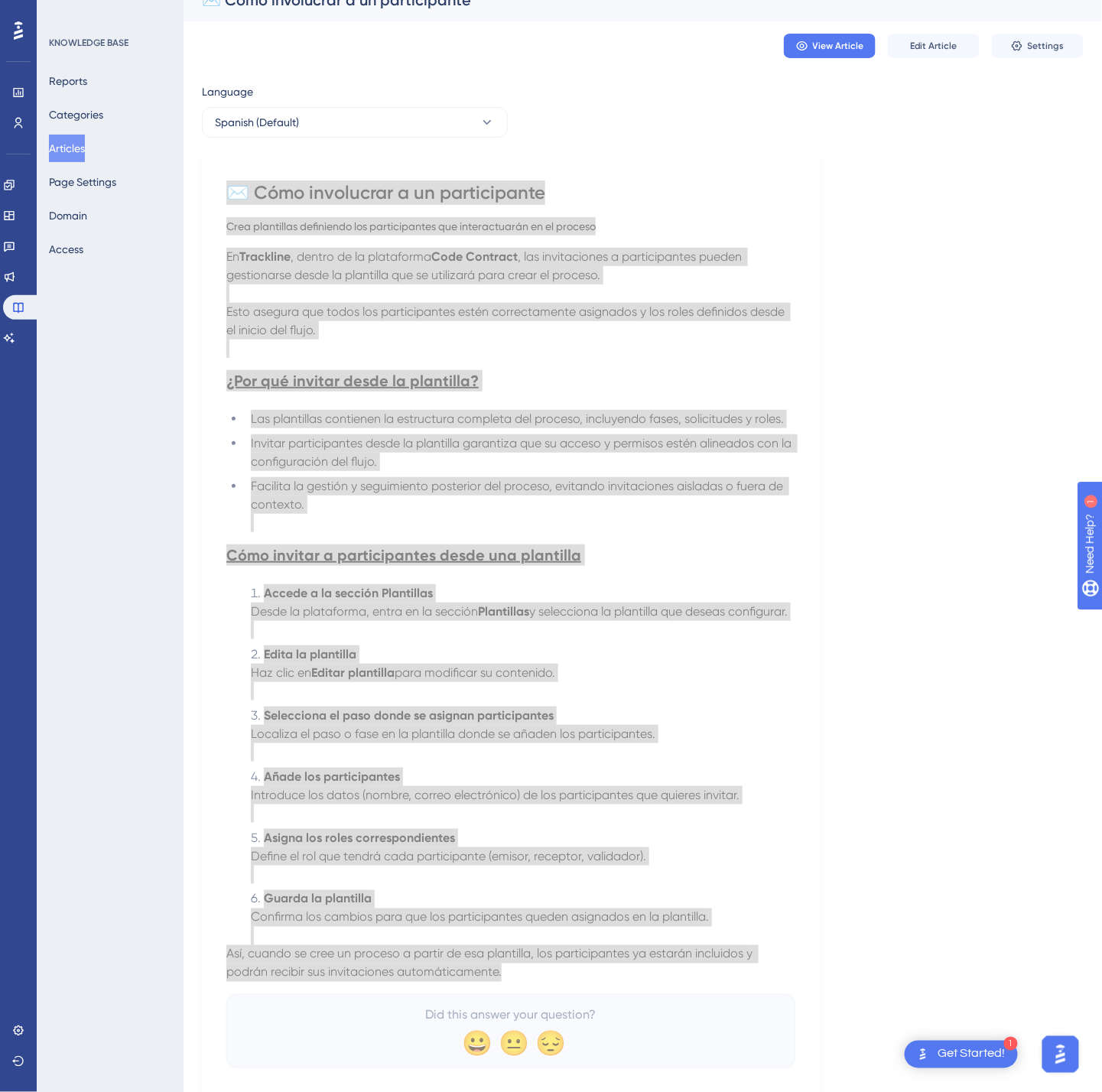
scroll to position [0, 0]
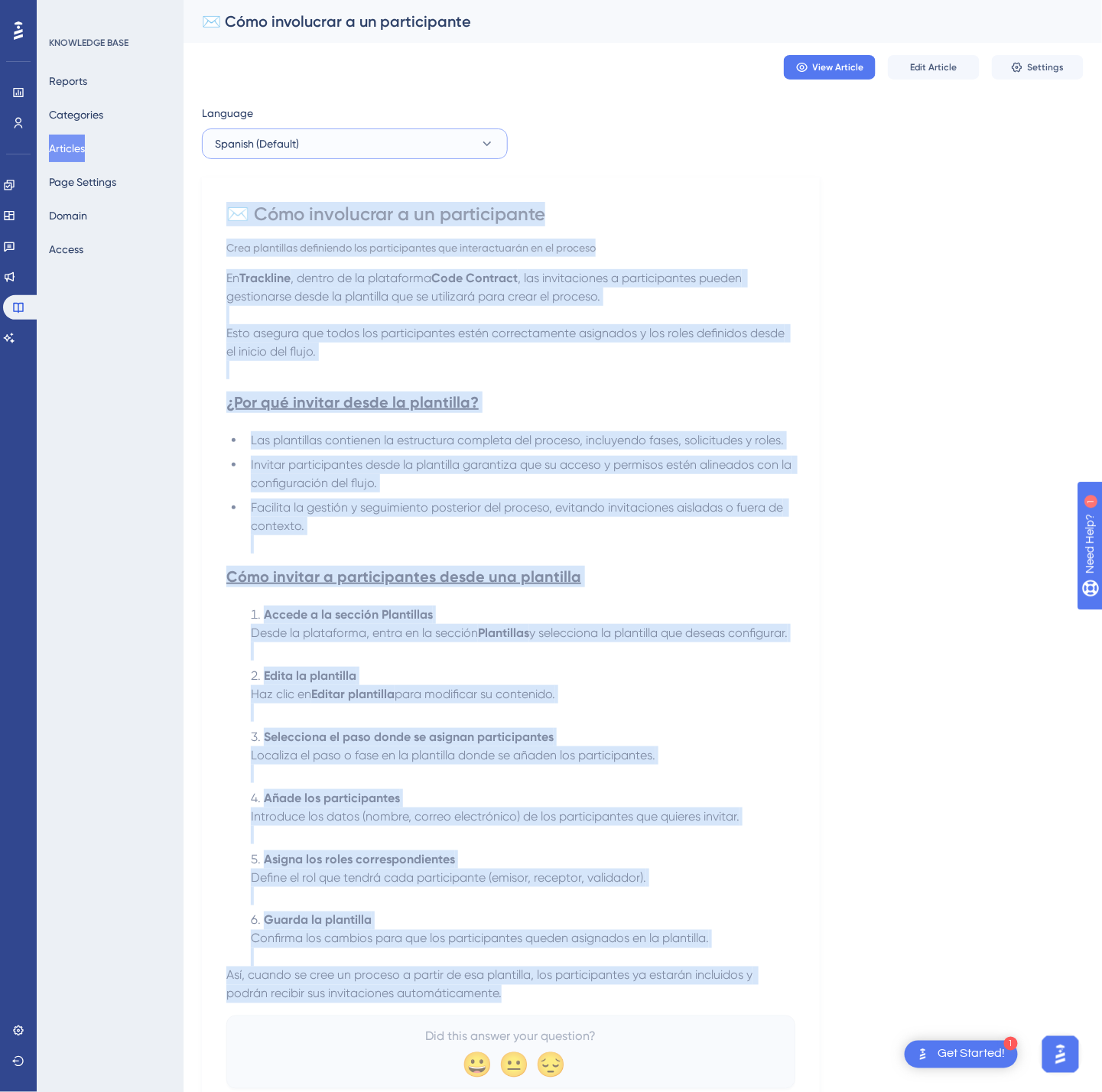
click at [278, 153] on button "Spanish (Default)" at bounding box center [355, 144] width 306 height 30
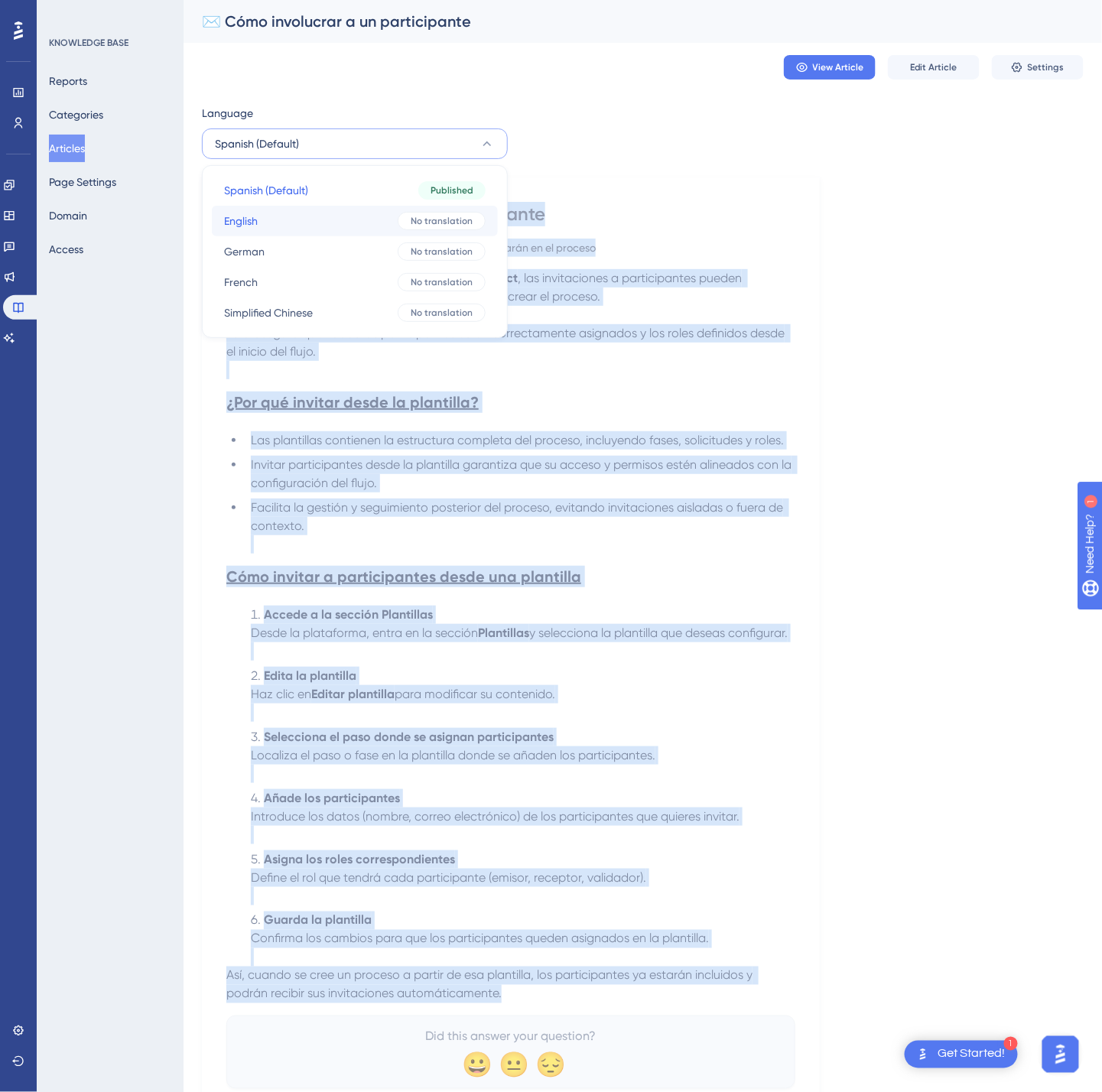
click at [303, 213] on button "English English No translation" at bounding box center [355, 220] width 286 height 30
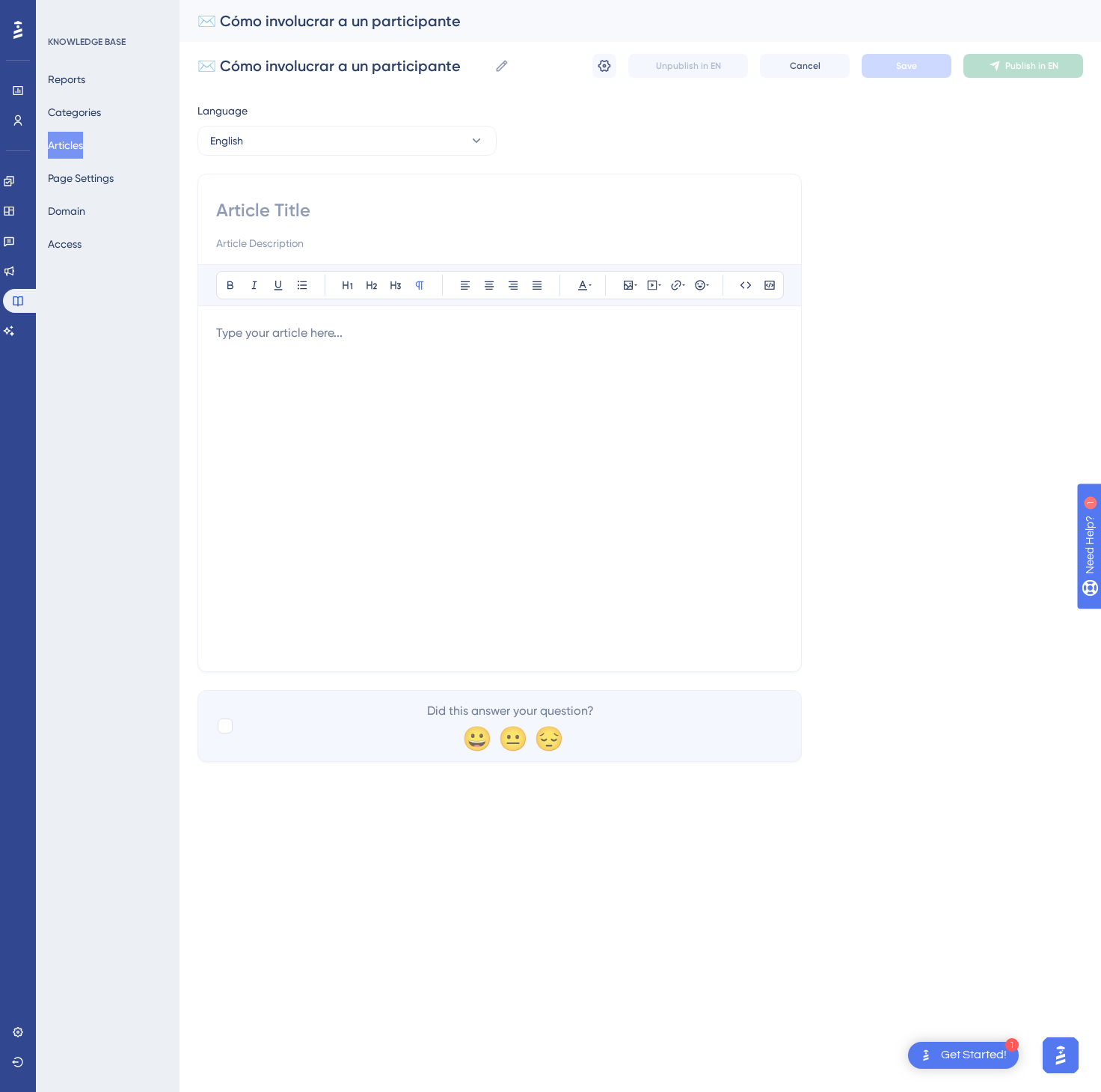
click at [547, 429] on div at bounding box center [500, 489] width 567 height 330
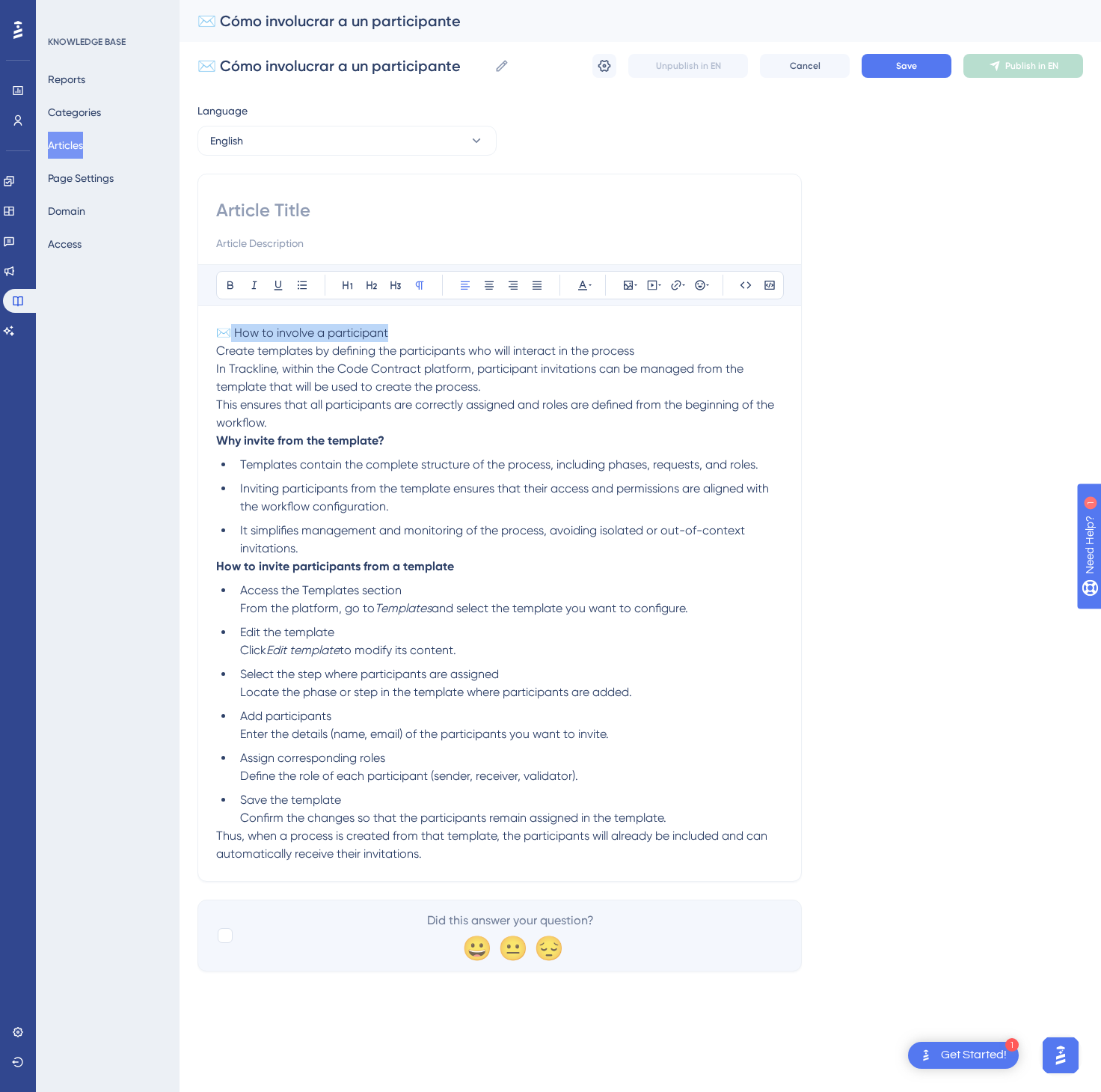
drag, startPoint x: 462, startPoint y: 331, endPoint x: 232, endPoint y: 331, distance: 230.0
click at [232, 331] on p "✉️ How to involve a participant Create templates by defining the participants w…" at bounding box center [500, 360] width 567 height 72
click at [311, 335] on strong "How to involve a participant" at bounding box center [311, 333] width 159 height 14
drag, startPoint x: 395, startPoint y: 339, endPoint x: 220, endPoint y: 327, distance: 175.4
click at [220, 327] on p "✉️ How to involve a participant Create templates by defining the participants w…" at bounding box center [500, 360] width 567 height 72
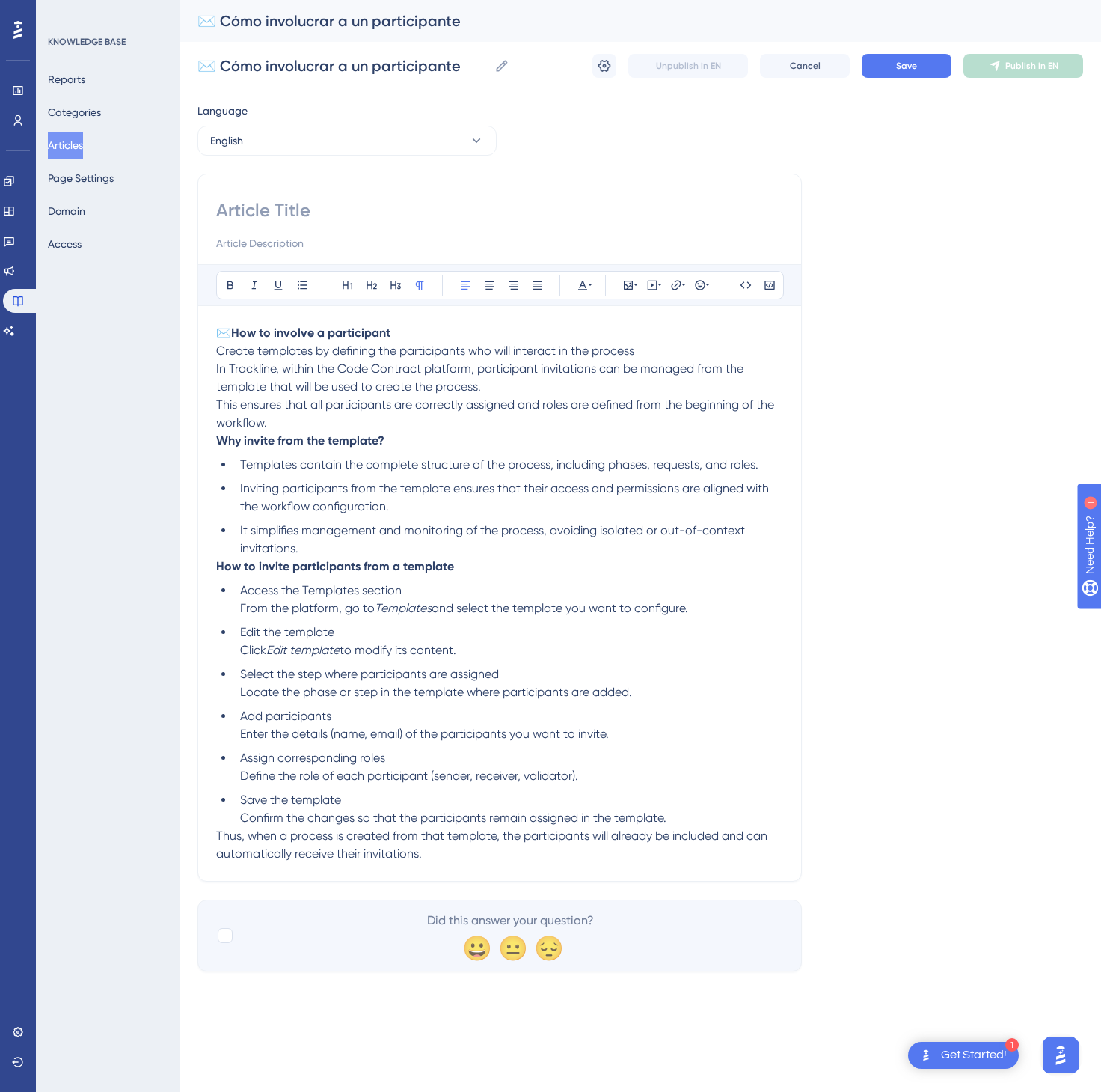
copy p "✉️ How to involve a participant"
click at [276, 207] on input at bounding box center [500, 210] width 567 height 24
paste input "✉️ How to involve a participant"
type input "✉️ How to involve a participant"
click at [922, 68] on button "Save" at bounding box center [907, 66] width 90 height 24
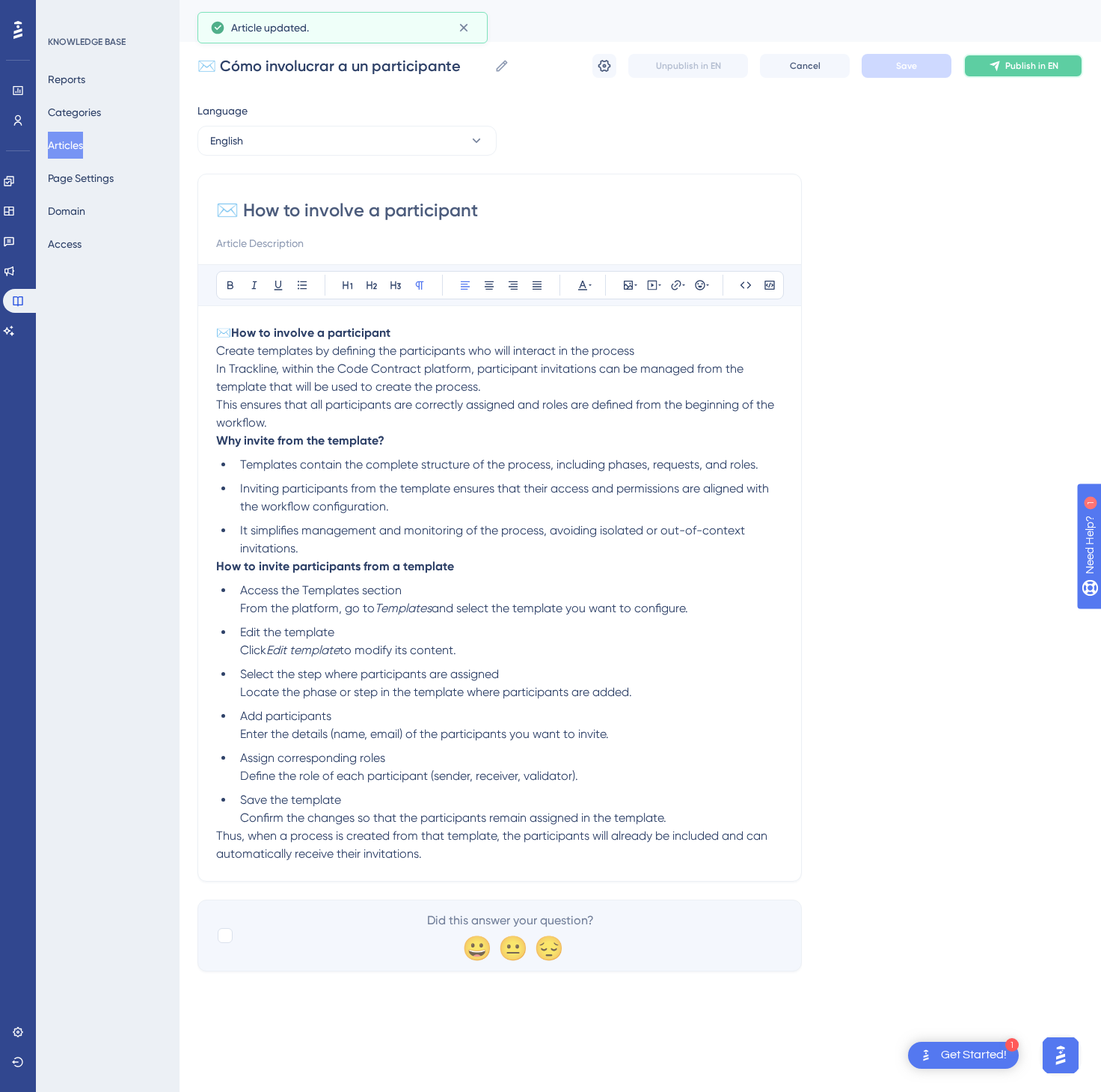
click at [1038, 68] on span "Publish in EN" at bounding box center [1032, 66] width 53 height 12
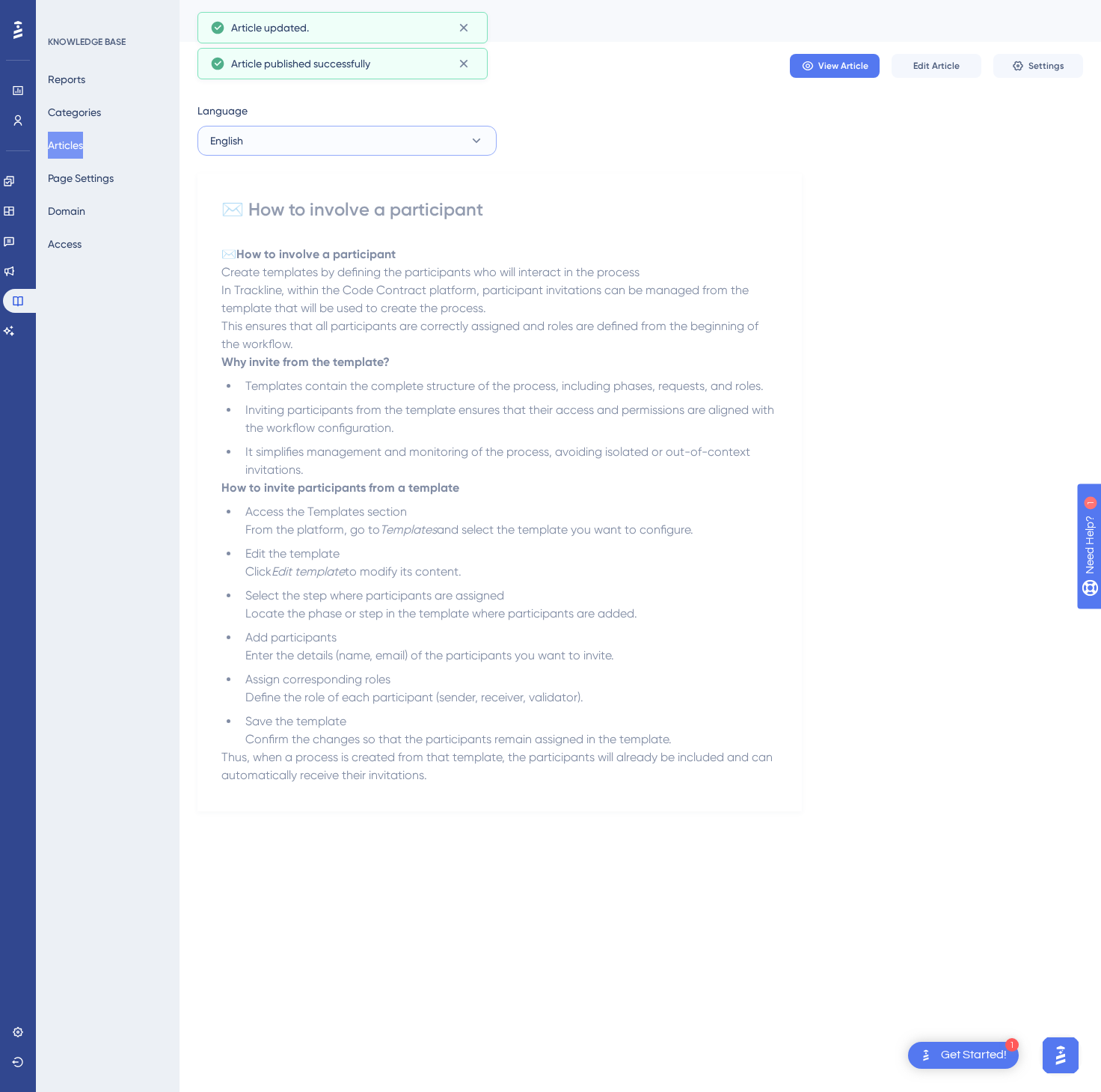
click at [359, 134] on button "English" at bounding box center [347, 140] width 299 height 30
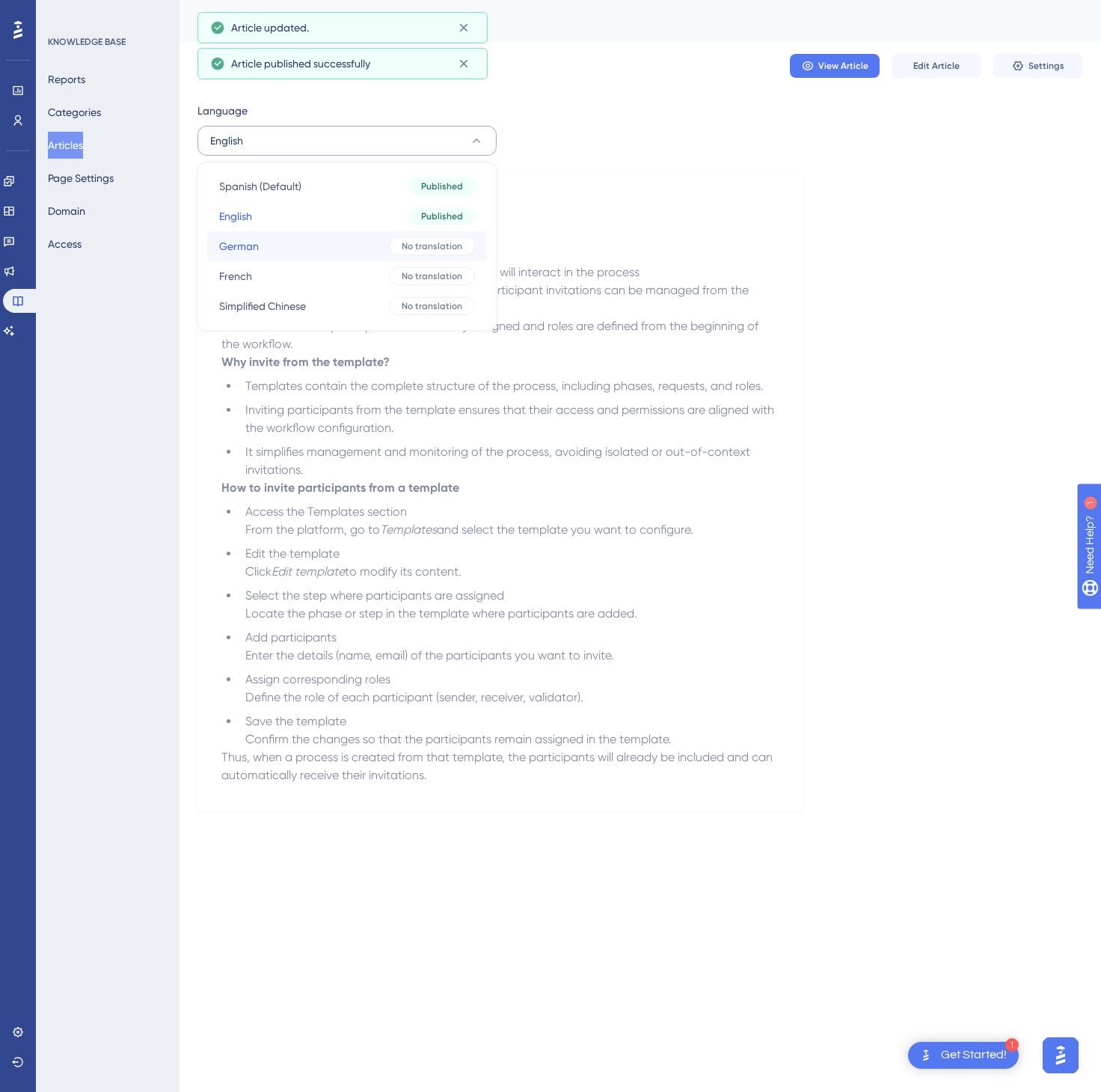
click at [324, 237] on button "German German No translation" at bounding box center [347, 245] width 280 height 30
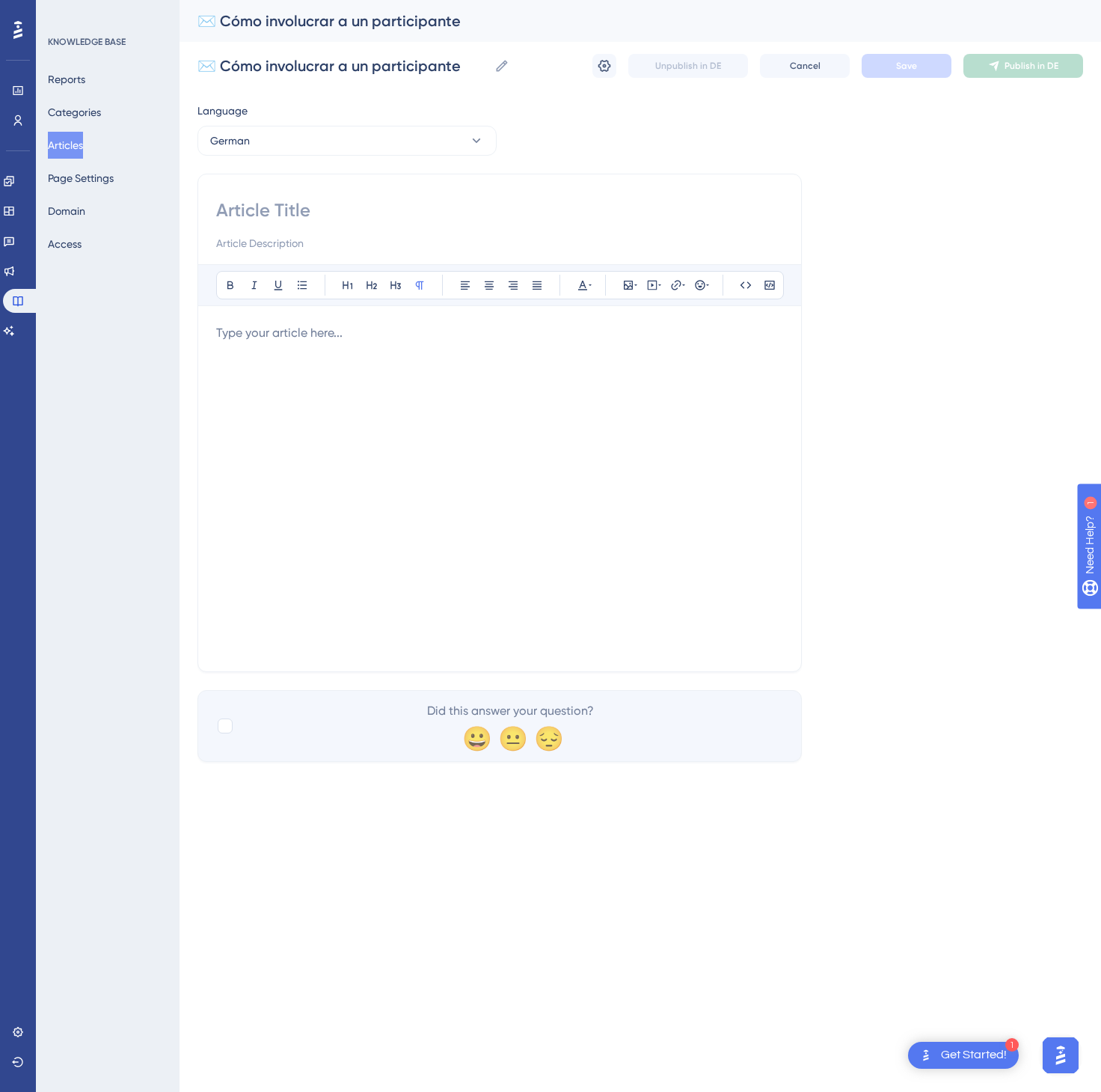
click at [364, 365] on div at bounding box center [500, 489] width 567 height 330
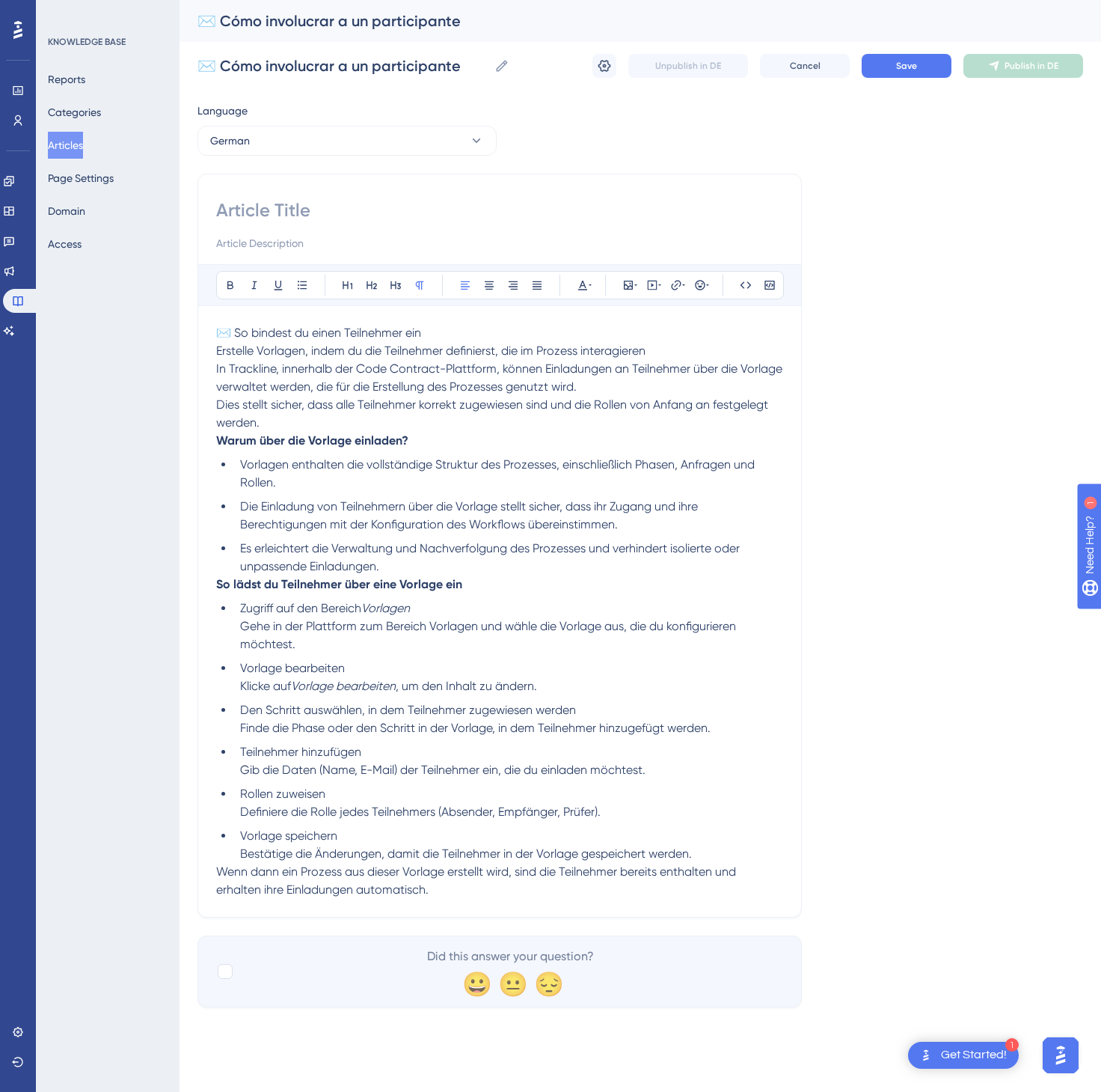
click at [359, 335] on span "✉️ So bindest du einen Teilnehmer ein" at bounding box center [319, 333] width 205 height 14
click at [356, 335] on span "✉️ So bindest du einen Teilnehmer ein" at bounding box center [319, 333] width 205 height 14
click at [435, 330] on p "✉️ So bindest du einen Teilnehmer ein Erstelle Vorlagen, indem du die Teilnehme…" at bounding box center [500, 360] width 567 height 72
drag, startPoint x: 445, startPoint y: 328, endPoint x: 222, endPoint y: 328, distance: 223.0
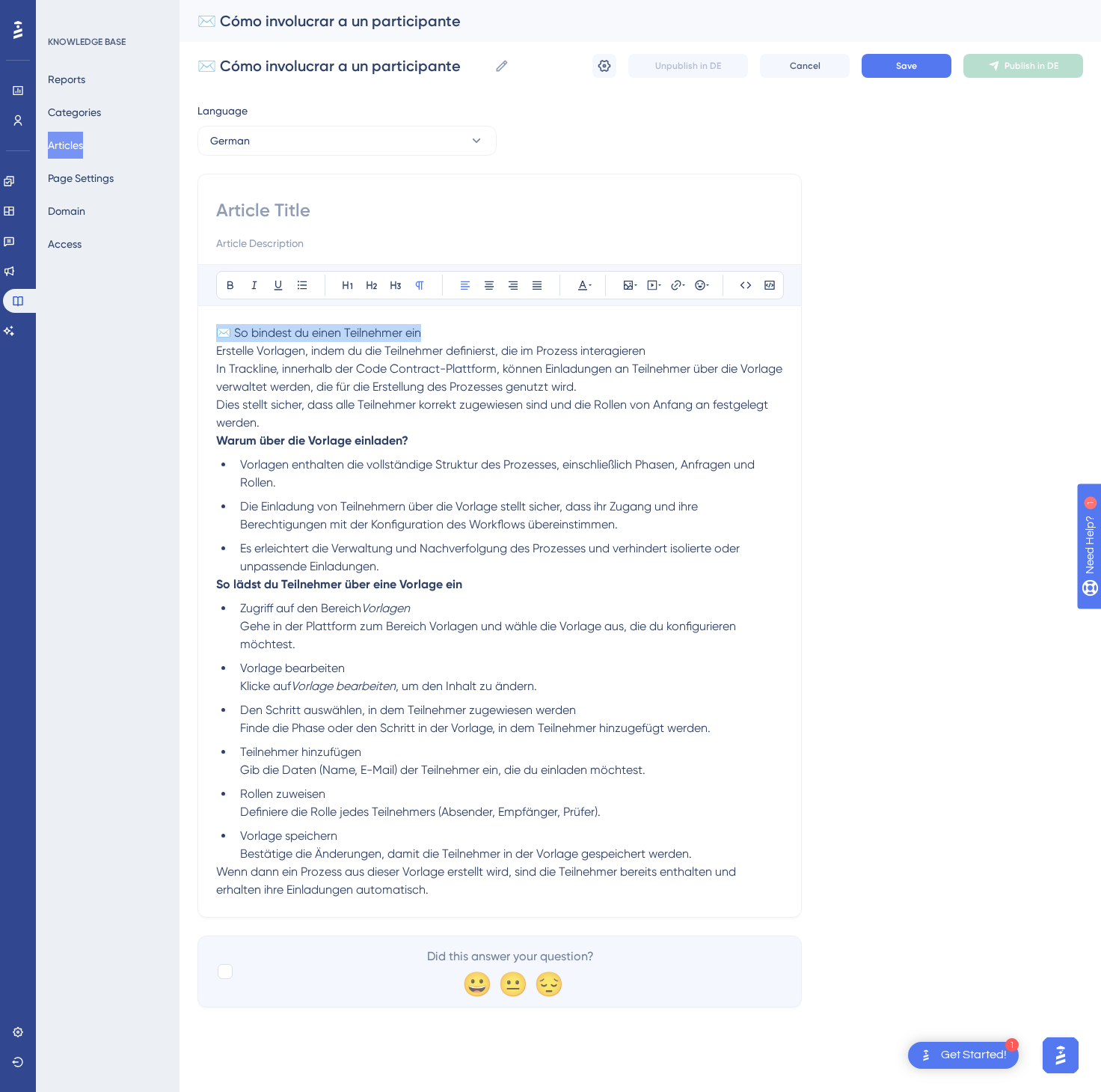
click at [222, 328] on p "✉️ So bindest du einen Teilnehmer ein Erstelle Vorlagen, indem du die Teilnehme…" at bounding box center [500, 360] width 567 height 72
click at [256, 211] on input at bounding box center [500, 210] width 567 height 24
paste input "✉️ So bindest du einen Teilnehmer ein"
type input "✉️ So bindest du einen Teilnehmer ein"
click at [896, 60] on span "Save" at bounding box center [907, 66] width 21 height 12
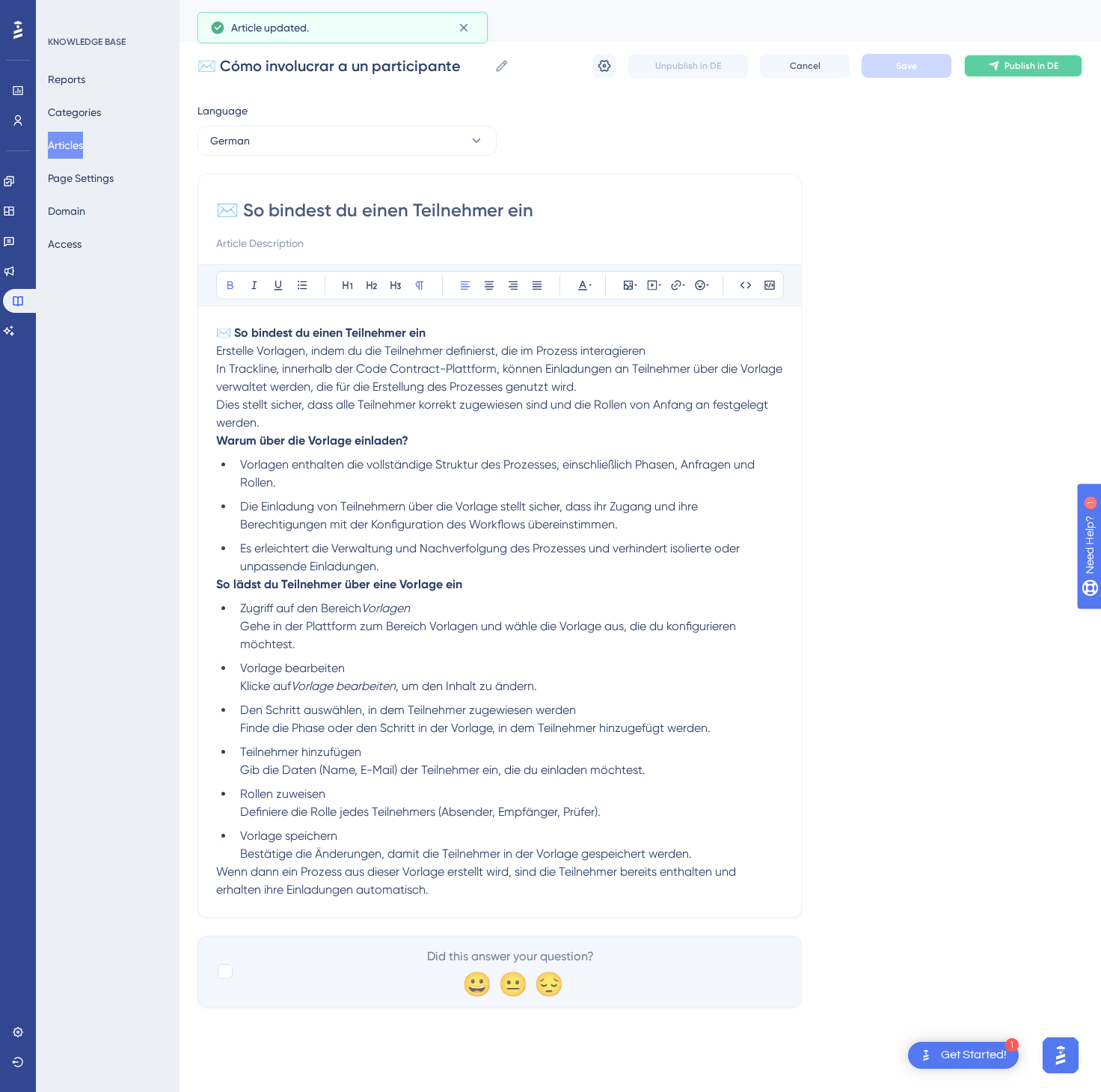
click at [1034, 66] on span "Publish in DE" at bounding box center [1031, 66] width 54 height 12
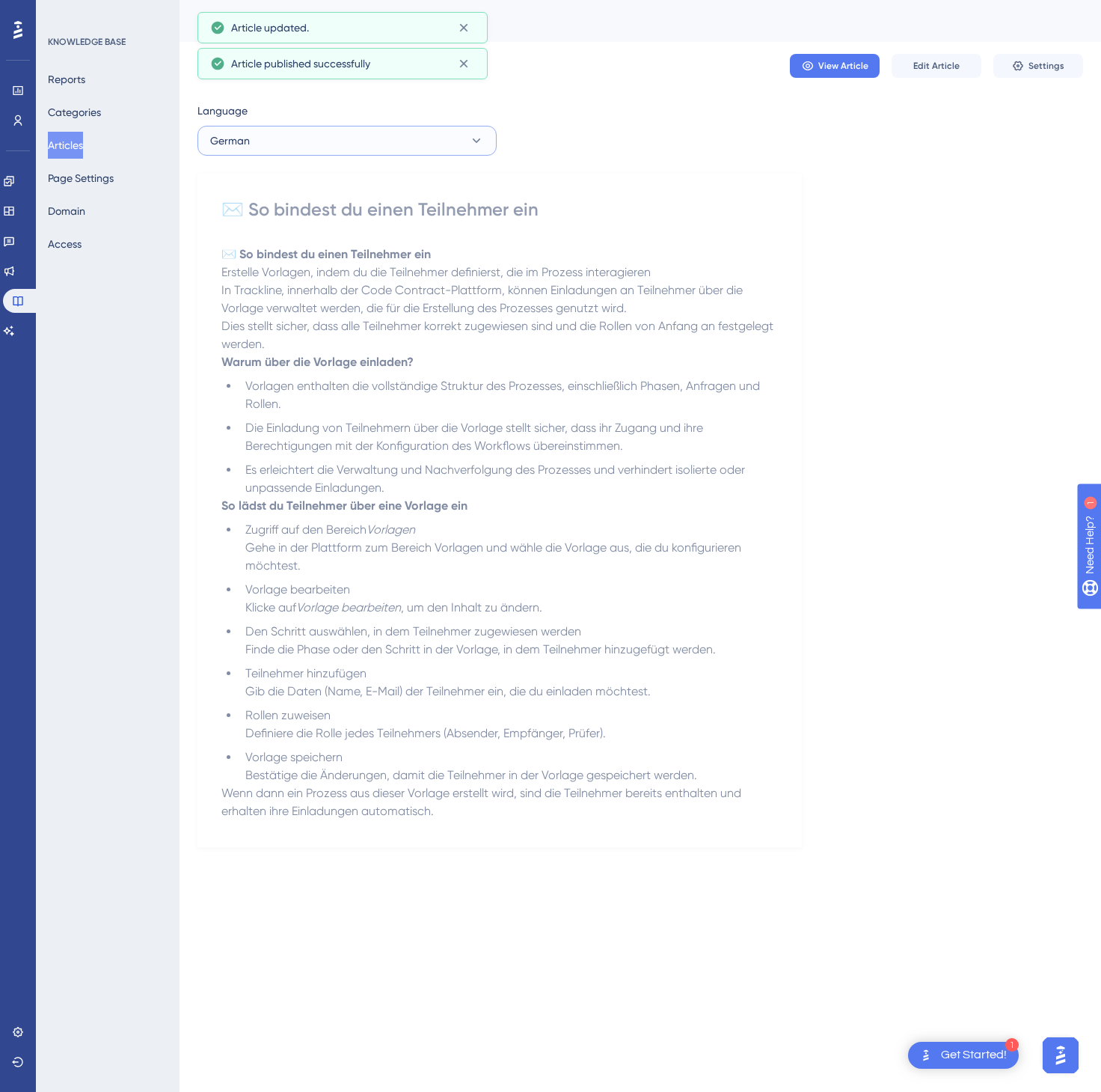
click at [294, 141] on button "German" at bounding box center [347, 140] width 299 height 30
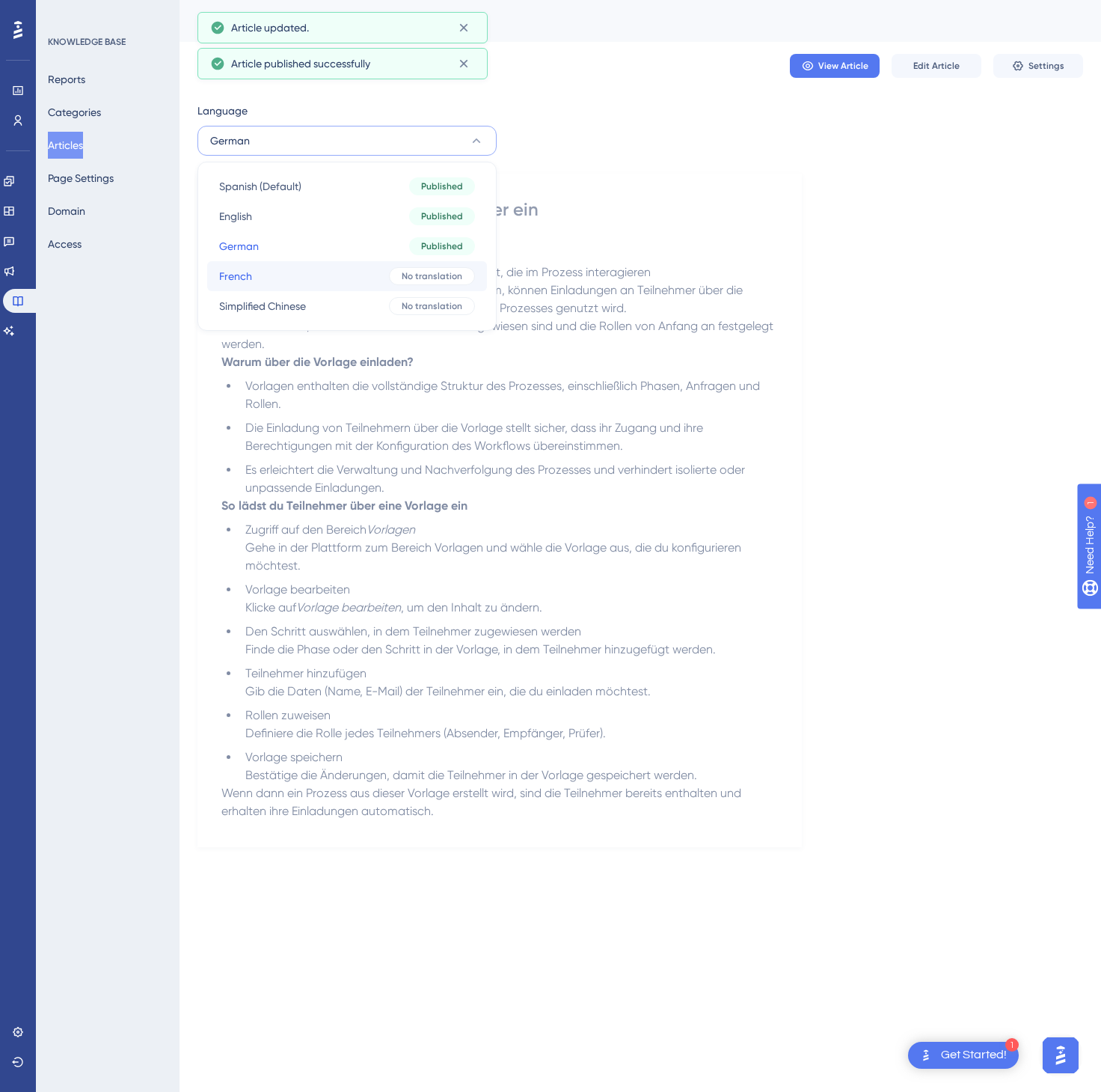
click at [296, 272] on button "French French No translation" at bounding box center [347, 276] width 280 height 30
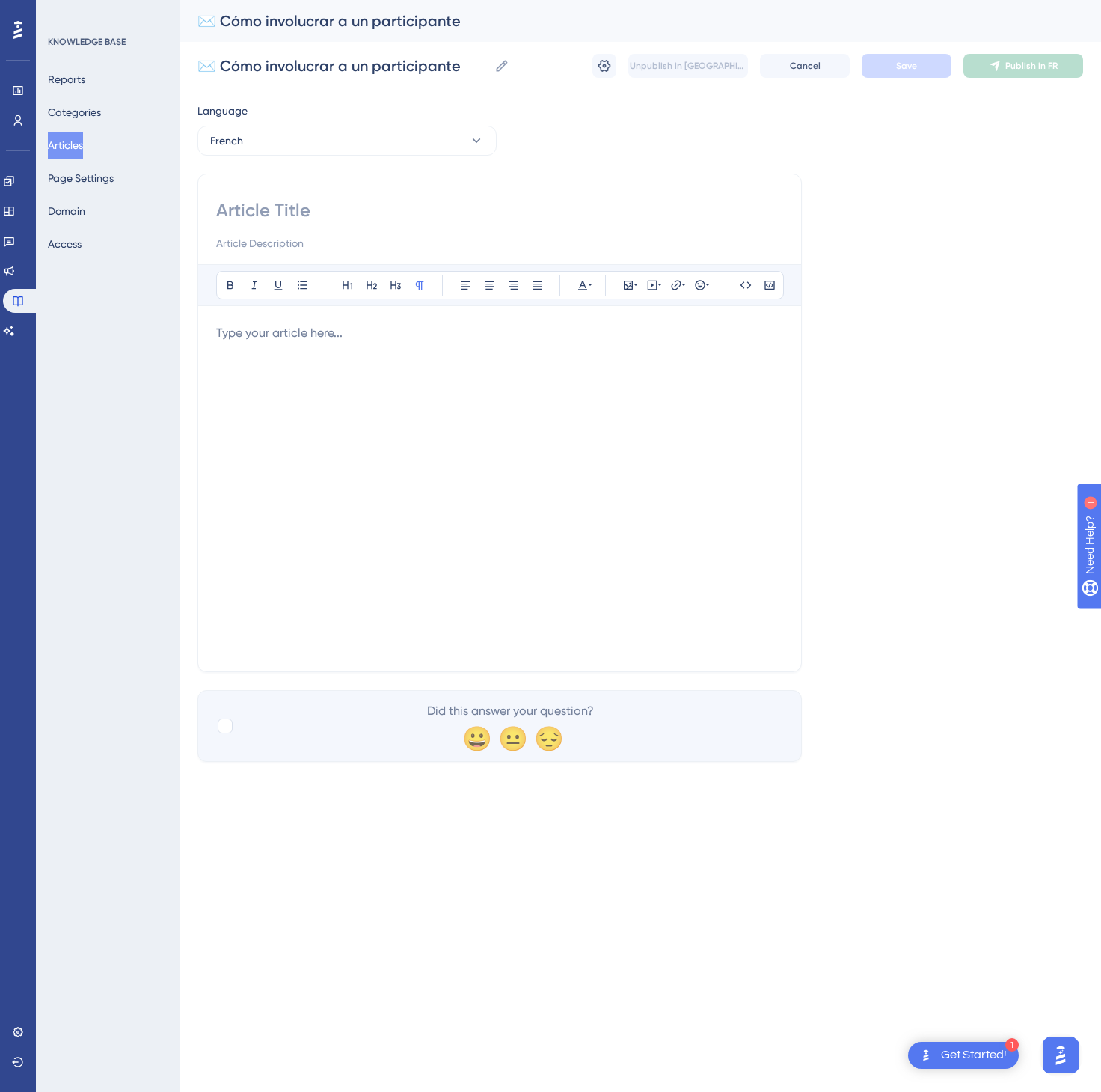
click at [571, 421] on div at bounding box center [500, 489] width 567 height 330
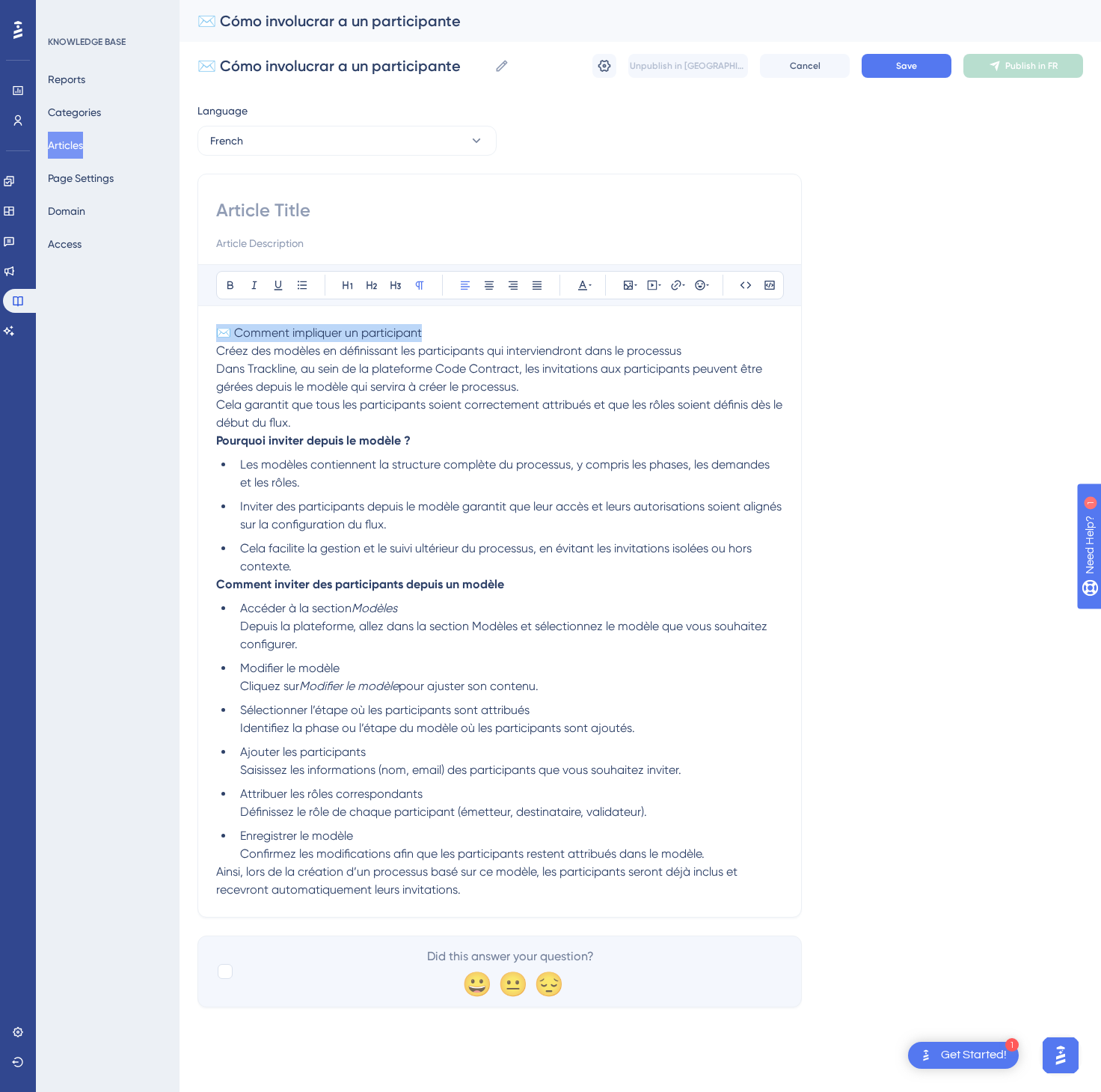
drag, startPoint x: 513, startPoint y: 335, endPoint x: 179, endPoint y: 335, distance: 334.0
click at [179, 335] on div "Performance Users Engagement Widgets Feedback Product Updates Knowledge Base AI…" at bounding box center [640, 516] width 922 height 1031
click at [260, 217] on input at bounding box center [500, 210] width 567 height 24
paste input "✉️ Comment impliquer un participant"
type input "✉️ Comment impliquer un participant"
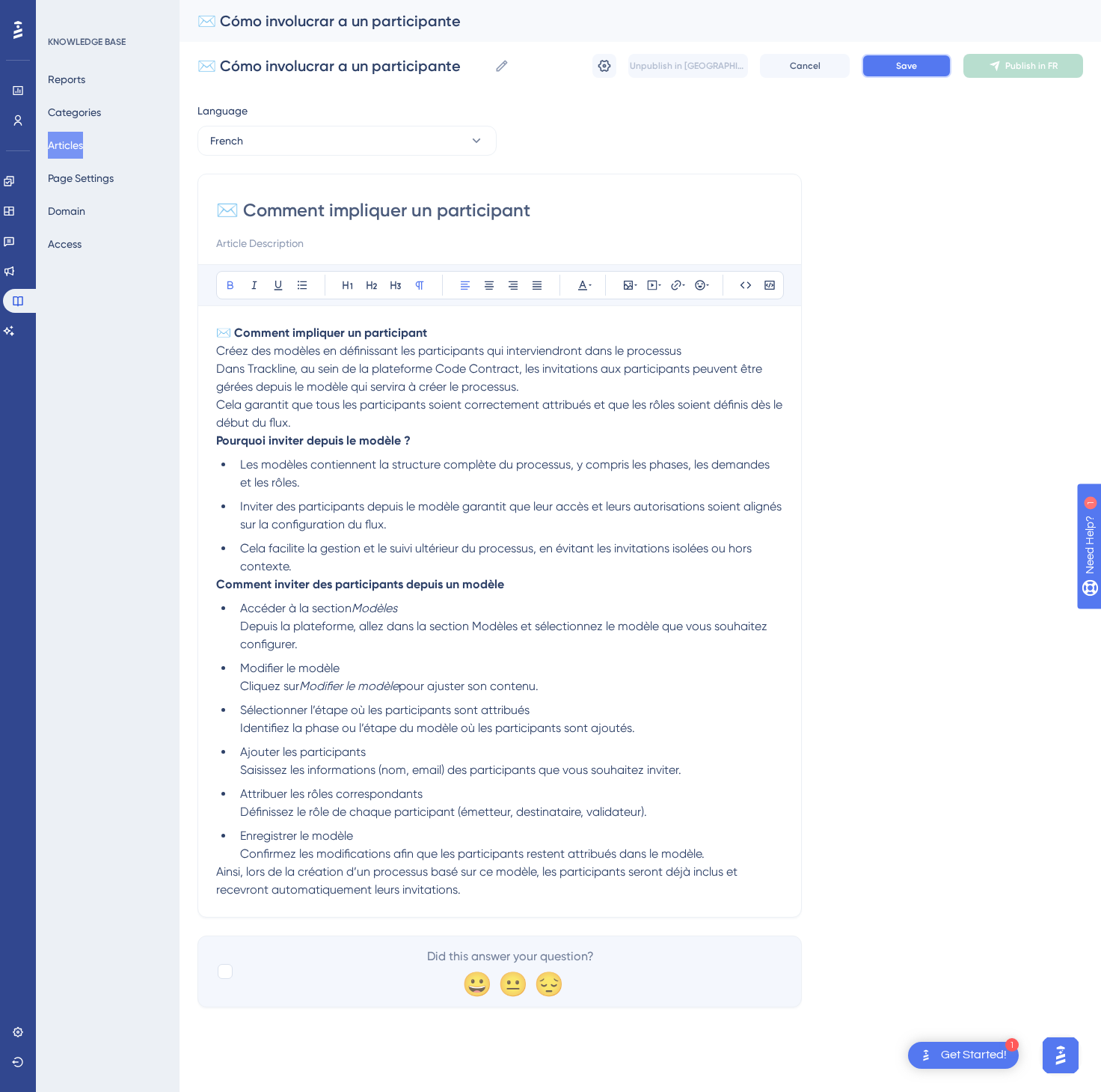
click at [886, 54] on button "Save" at bounding box center [907, 66] width 90 height 24
click at [1062, 74] on button "Publish in FR" at bounding box center [1024, 66] width 120 height 24
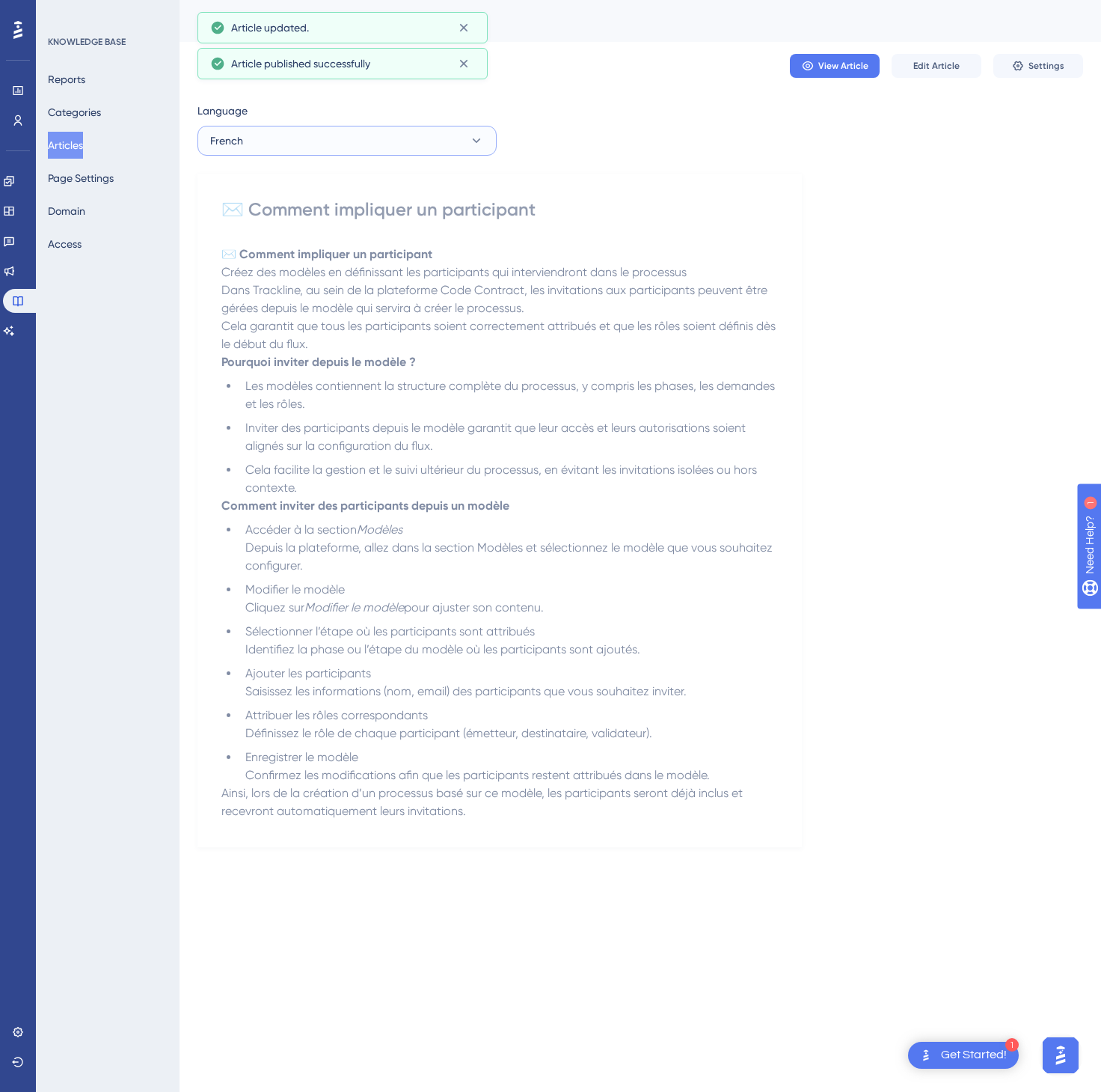
click at [414, 133] on button "French" at bounding box center [347, 140] width 299 height 30
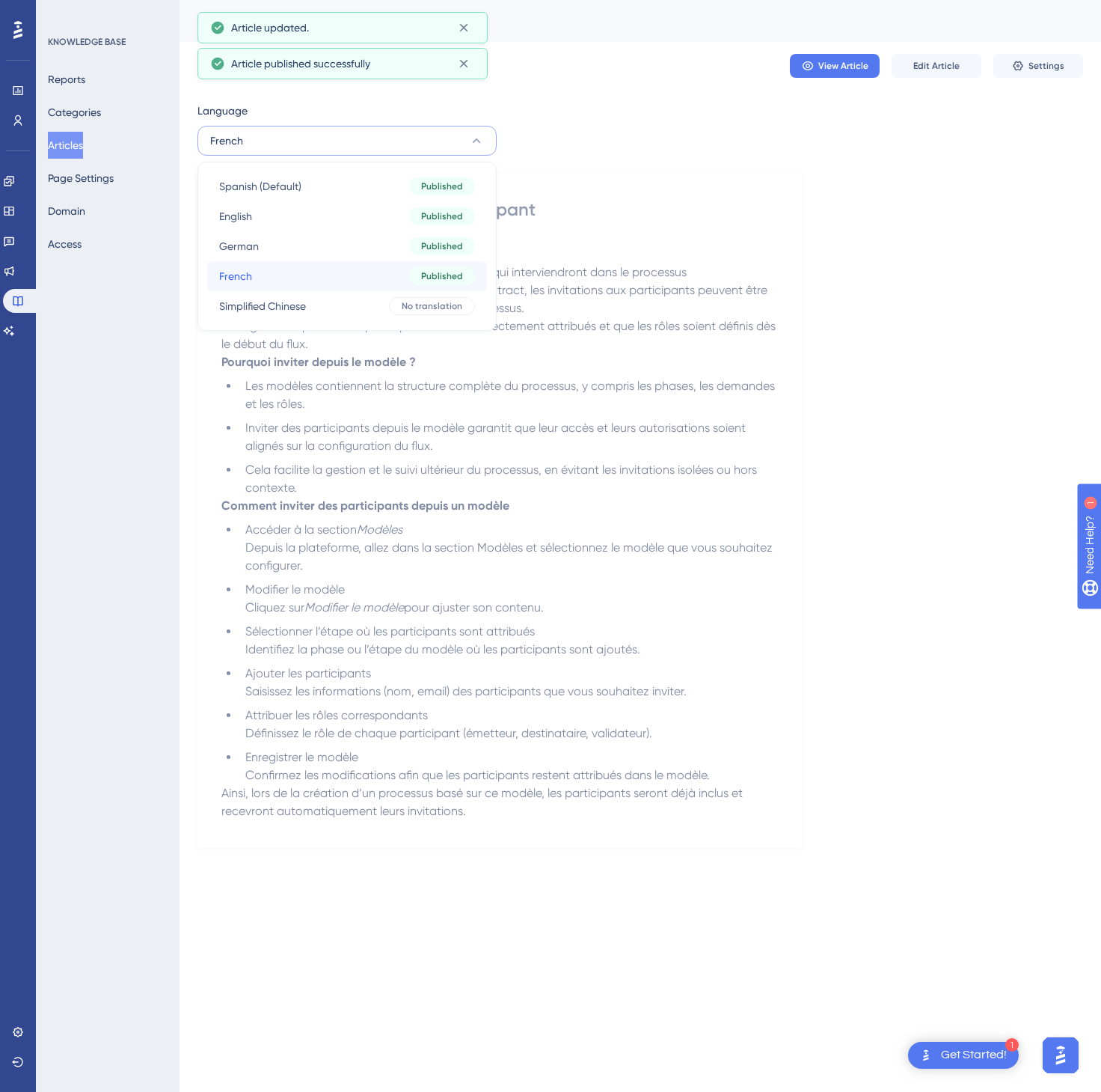
click at [414, 289] on button "French French Published" at bounding box center [347, 276] width 280 height 30
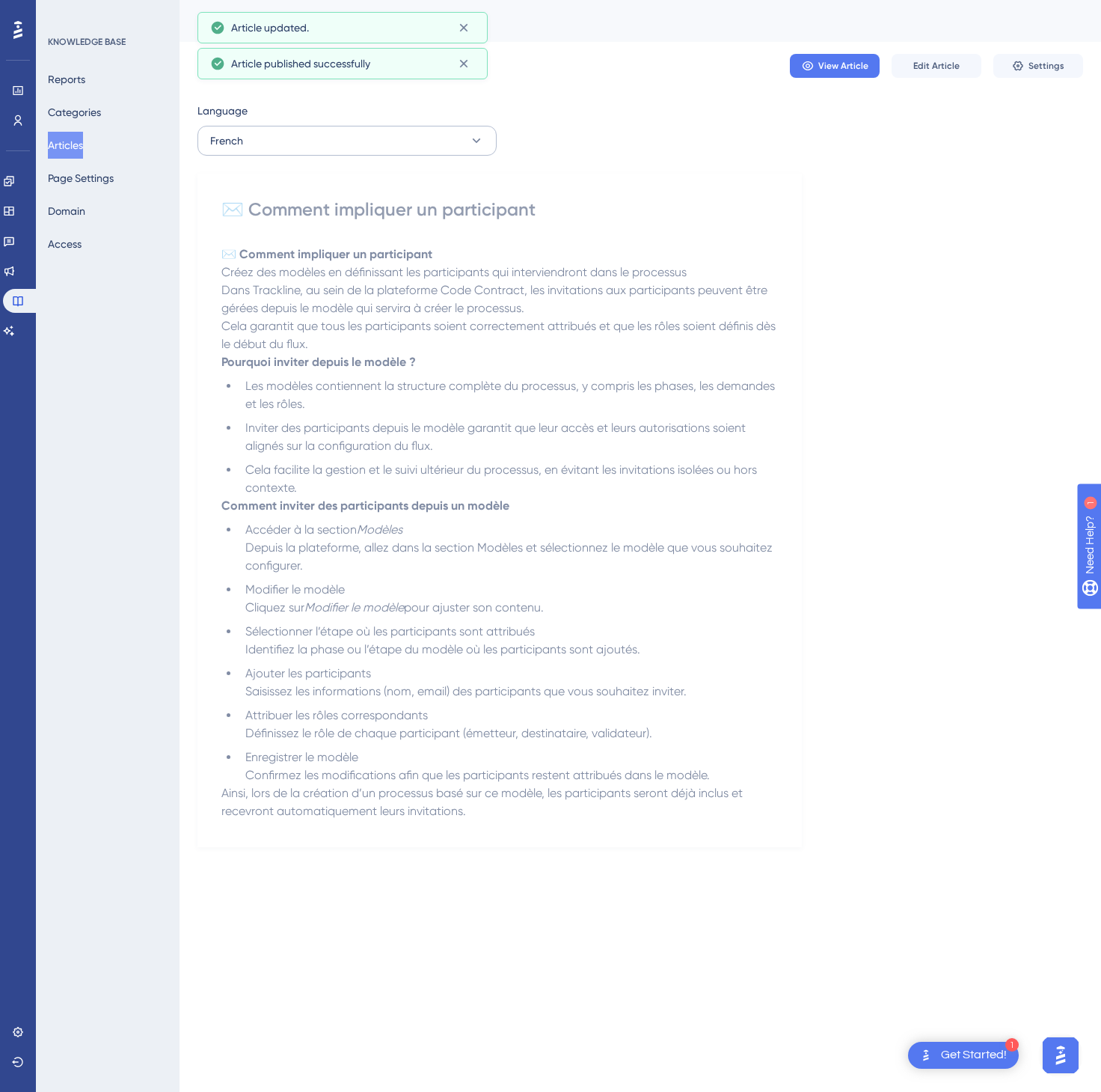
click at [424, 156] on div "Language French ✉️ Comment impliquer un participant ✉️ Comment impliquer un par…" at bounding box center [640, 474] width 886 height 745
click at [441, 139] on button "French" at bounding box center [347, 140] width 299 height 30
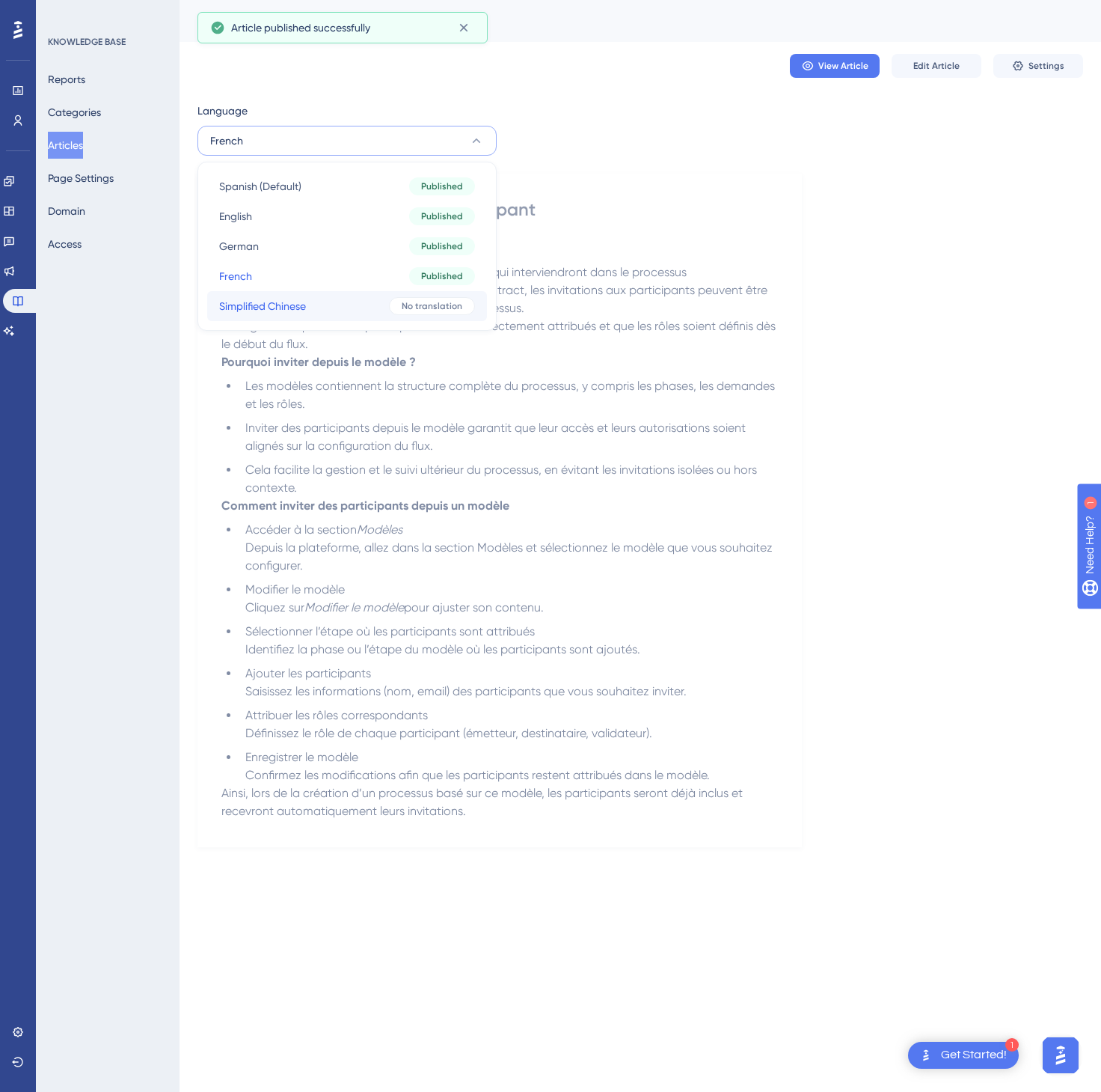
click at [416, 310] on span "No translation" at bounding box center [432, 306] width 61 height 12
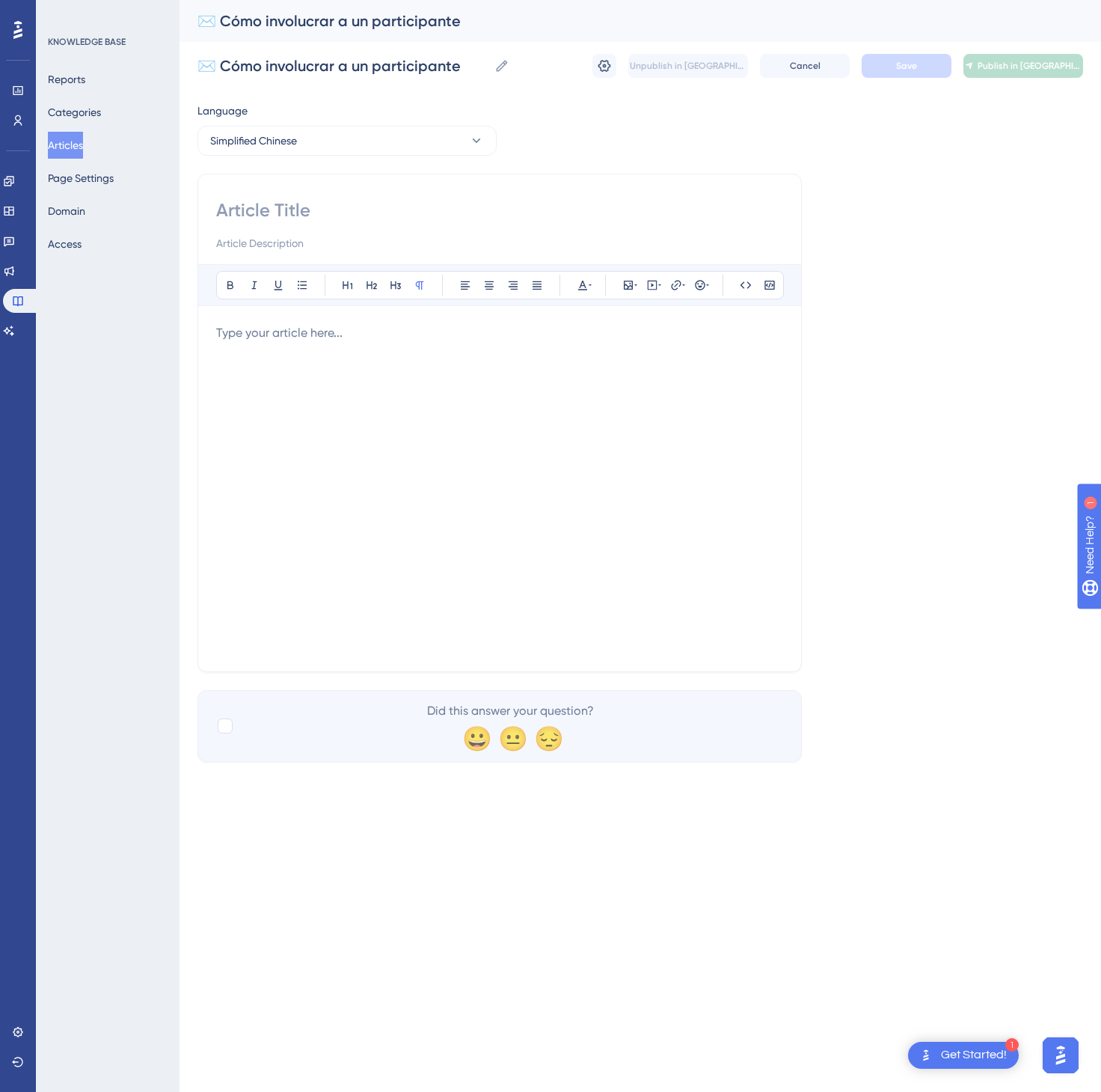
click at [473, 353] on div at bounding box center [500, 489] width 567 height 330
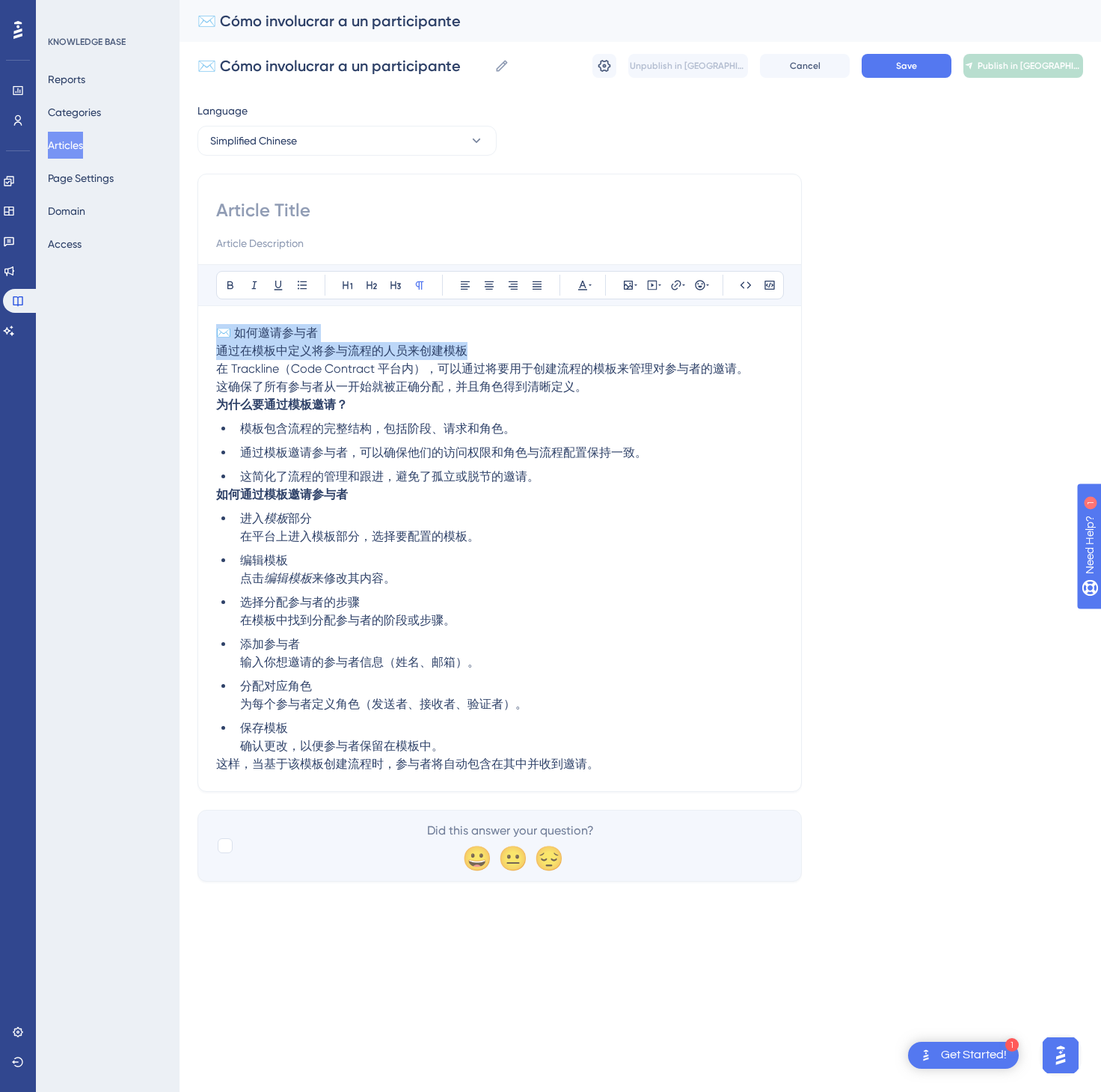
drag, startPoint x: 479, startPoint y: 349, endPoint x: 376, endPoint y: 335, distance: 103.9
click at [376, 335] on p "✉️ 如何邀请参与者 通过在模板中定义将参与流程的人员来创建模板 在 Trackline（Code Contract 平台内），可以通过将要用于创建流程的模板…" at bounding box center [500, 351] width 567 height 54
click at [389, 322] on div "Bold Italic Underline Bullet Point Heading 1 Heading 2 Heading 3 Normal Align L…" at bounding box center [500, 519] width 567 height 509
click at [387, 317] on div "Bold Italic Underline Bullet Point Heading 1 Heading 2 Heading 3 Normal Align L…" at bounding box center [500, 519] width 567 height 509
drag, startPoint x: 344, startPoint y: 333, endPoint x: 219, endPoint y: 333, distance: 125.0
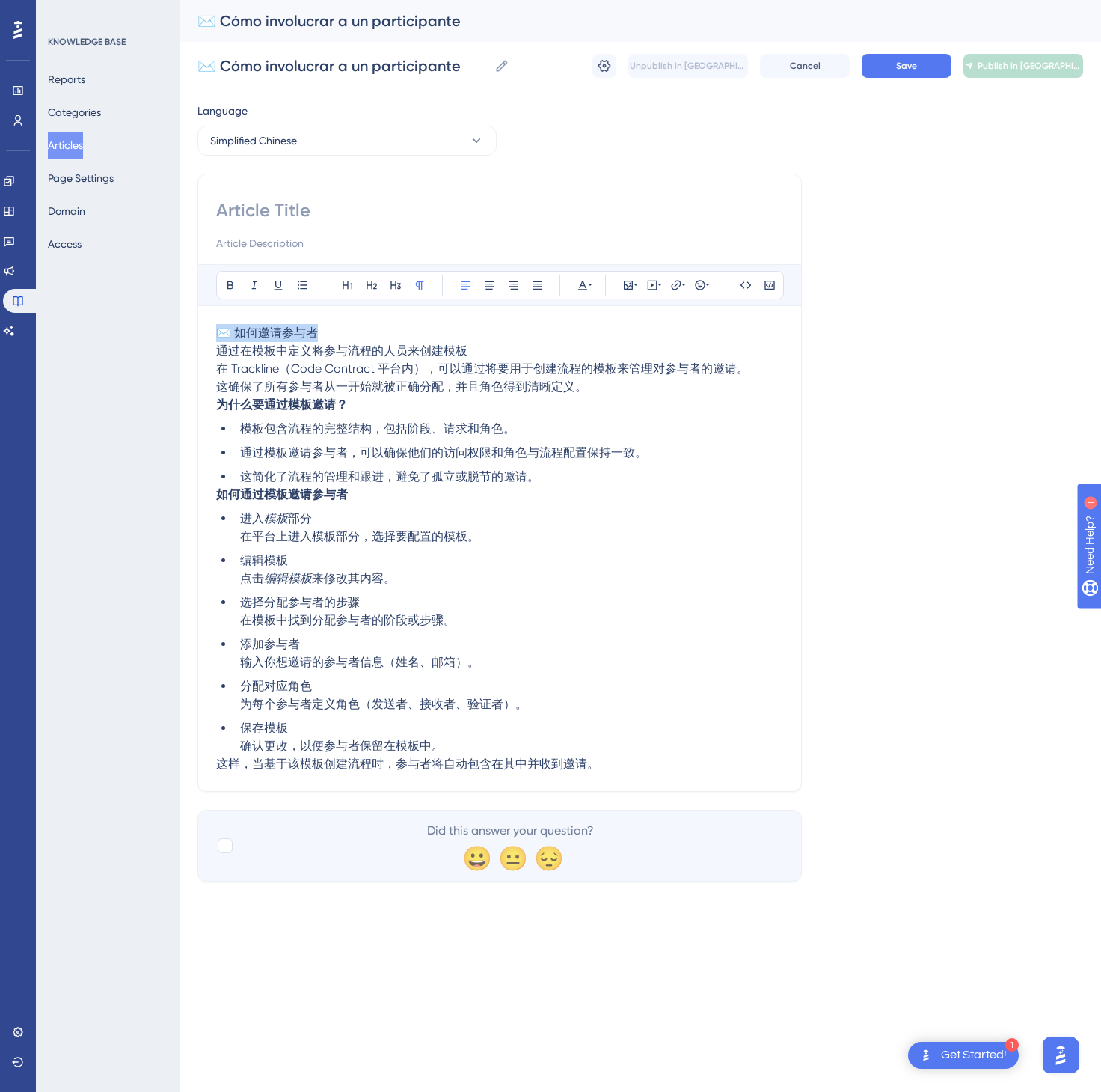
click at [219, 333] on p "✉️ 如何邀请参与者 通过在模板中定义将参与流程的人员来创建模板 在 Trackline（Code Contract 平台内），可以通过将要用于创建流程的模板…" at bounding box center [500, 351] width 567 height 54
click at [300, 210] on input at bounding box center [500, 210] width 567 height 24
paste input "✉️ 如何邀请参与者"
type input "✉️ 如何邀请参与者"
click at [889, 60] on button "Save" at bounding box center [907, 66] width 90 height 24
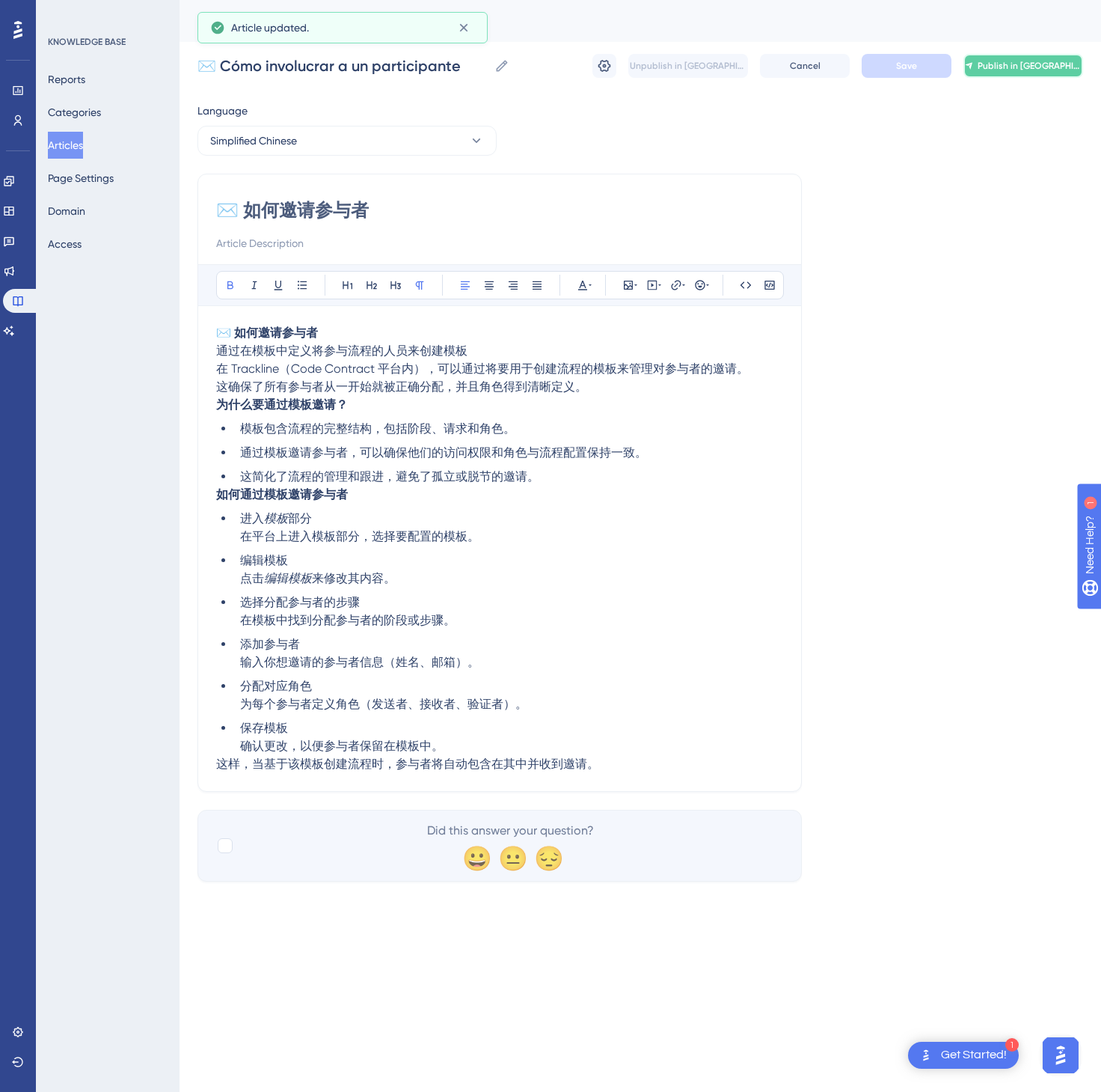
click at [1058, 60] on span "Publish in [GEOGRAPHIC_DATA]-CN" at bounding box center [1030, 66] width 104 height 12
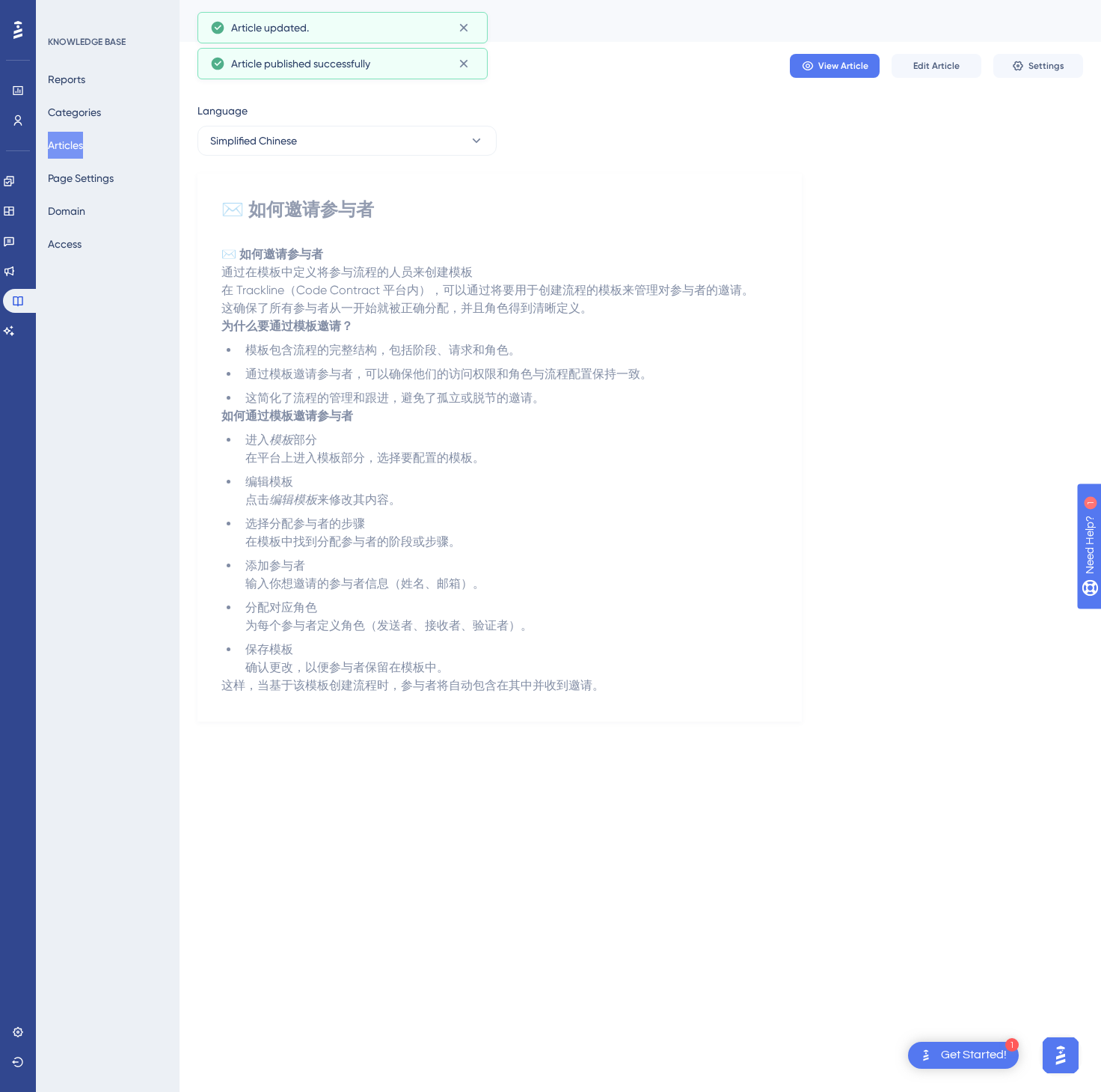
click at [65, 139] on button "Articles" at bounding box center [65, 144] width 35 height 27
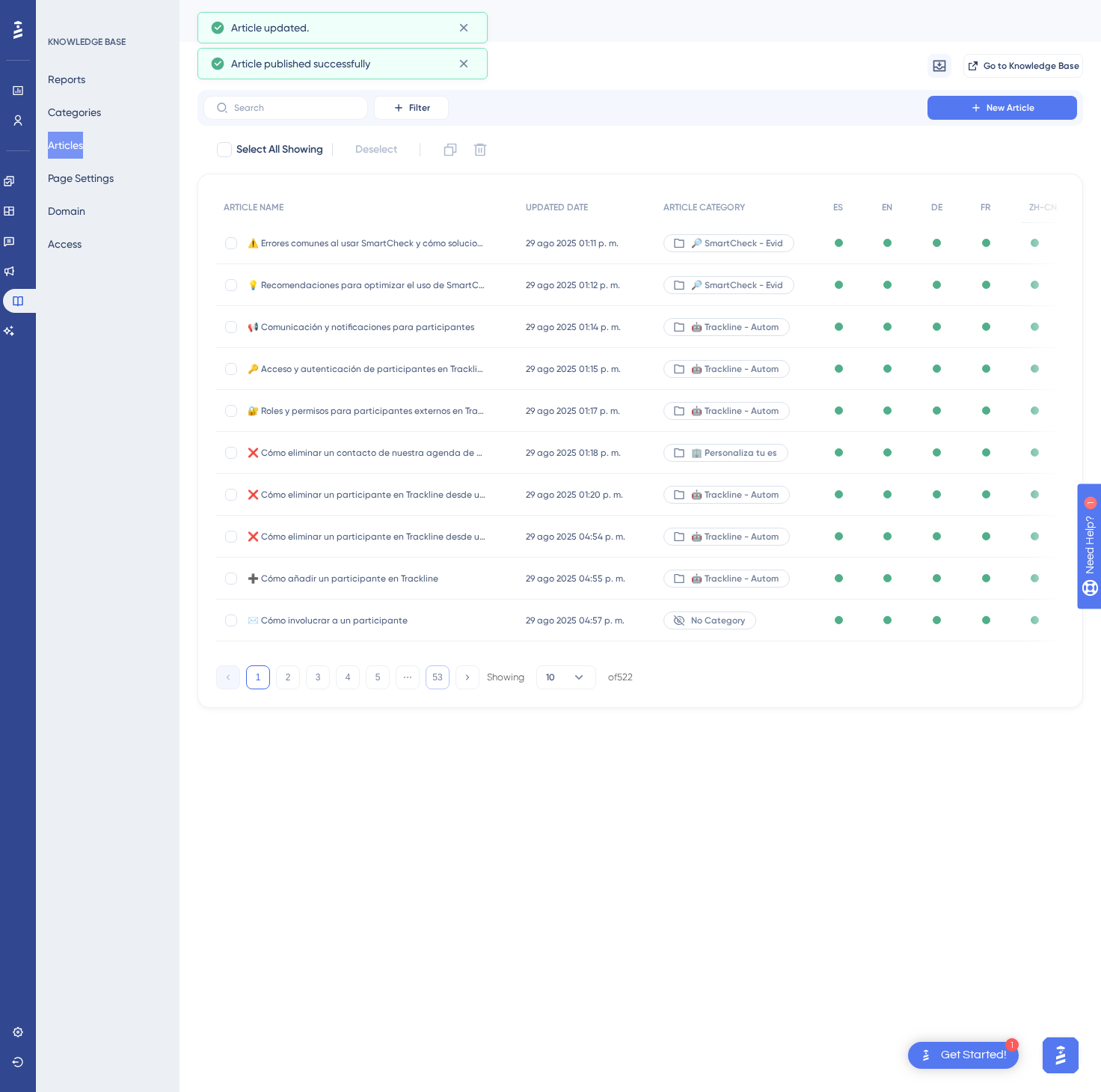
click at [430, 678] on button "53" at bounding box center [438, 677] width 24 height 24
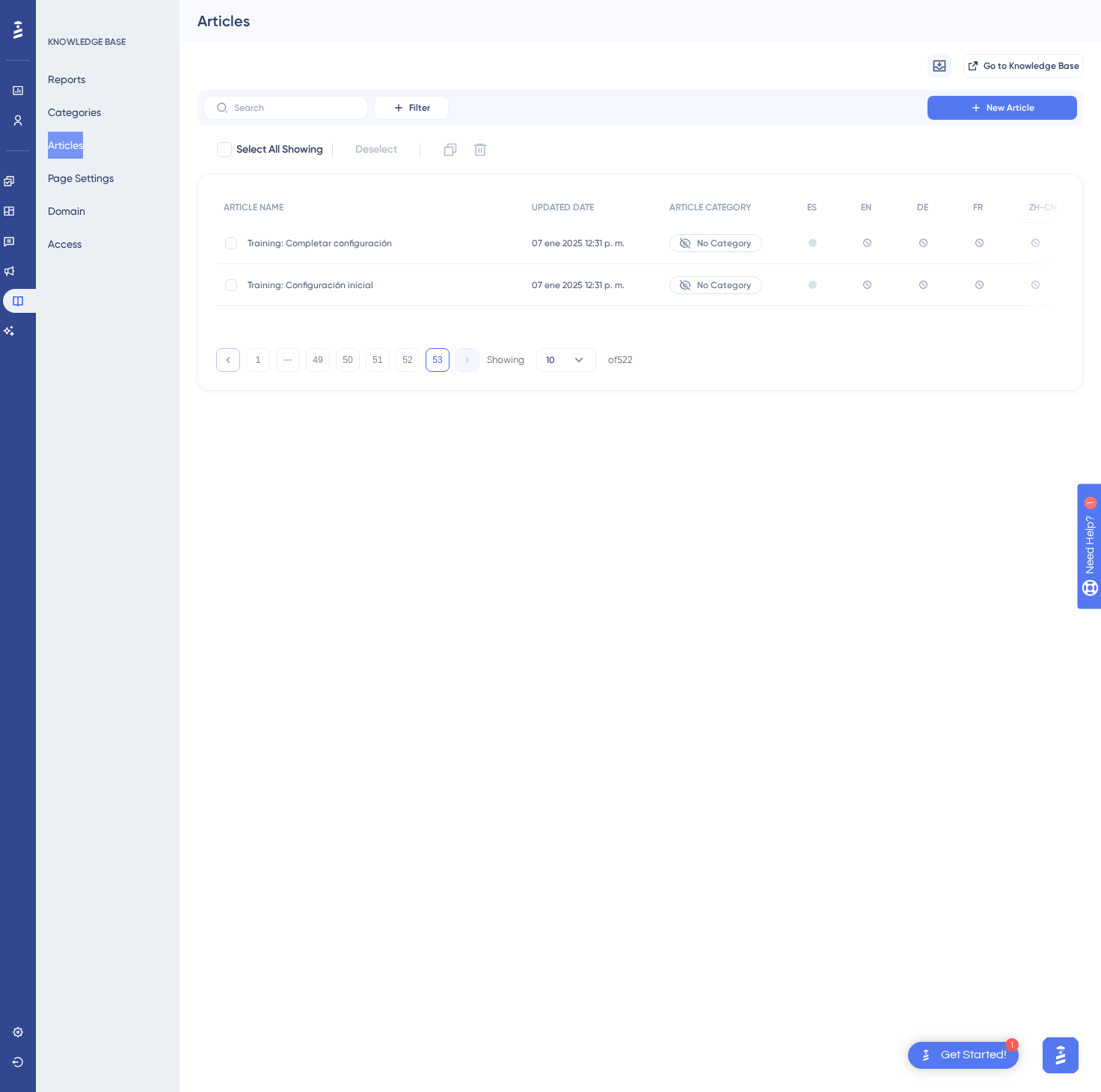
click at [220, 353] on button at bounding box center [229, 360] width 24 height 24
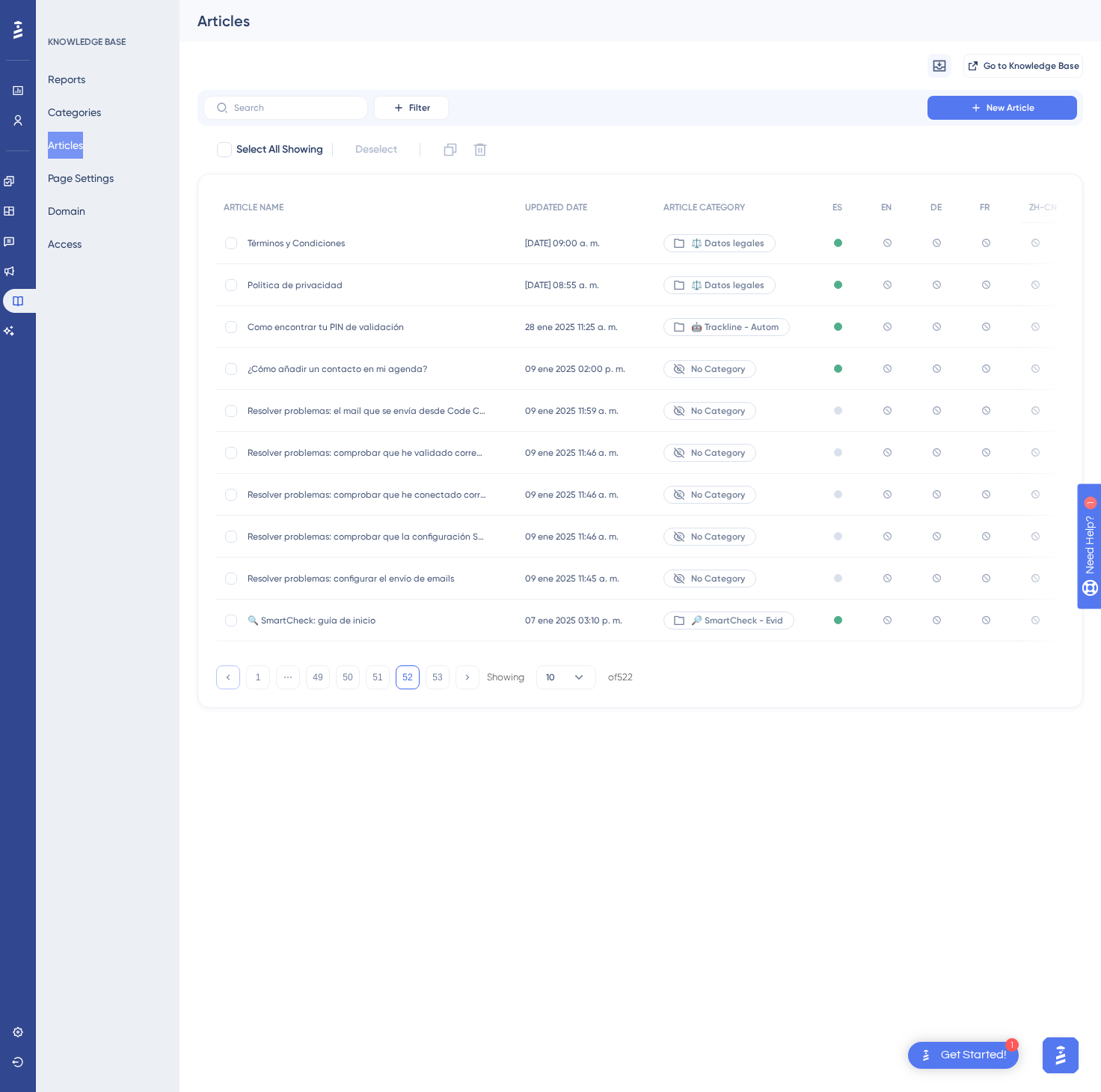
click at [228, 675] on button at bounding box center [229, 677] width 24 height 24
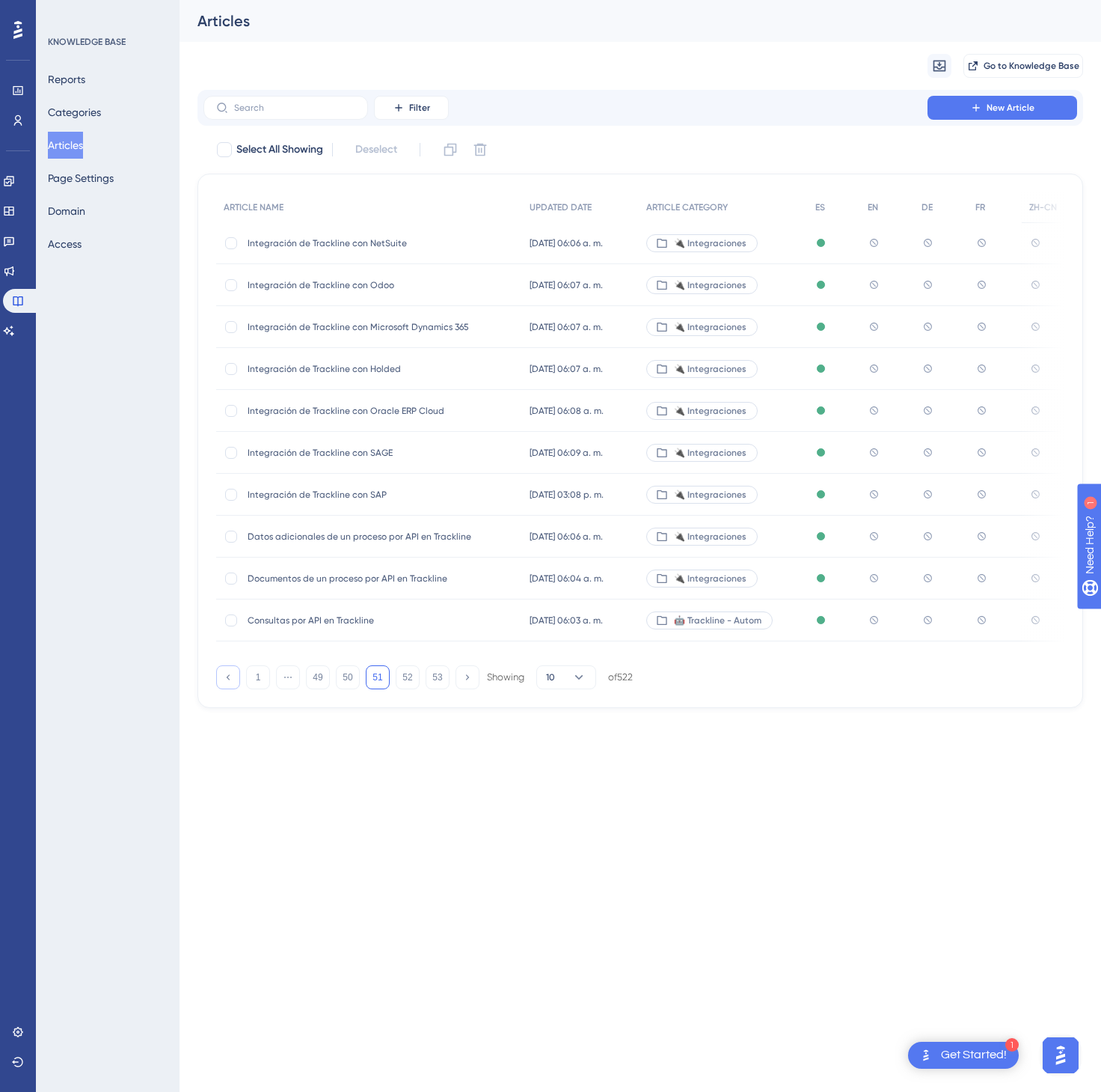
click at [228, 675] on button at bounding box center [229, 677] width 24 height 24
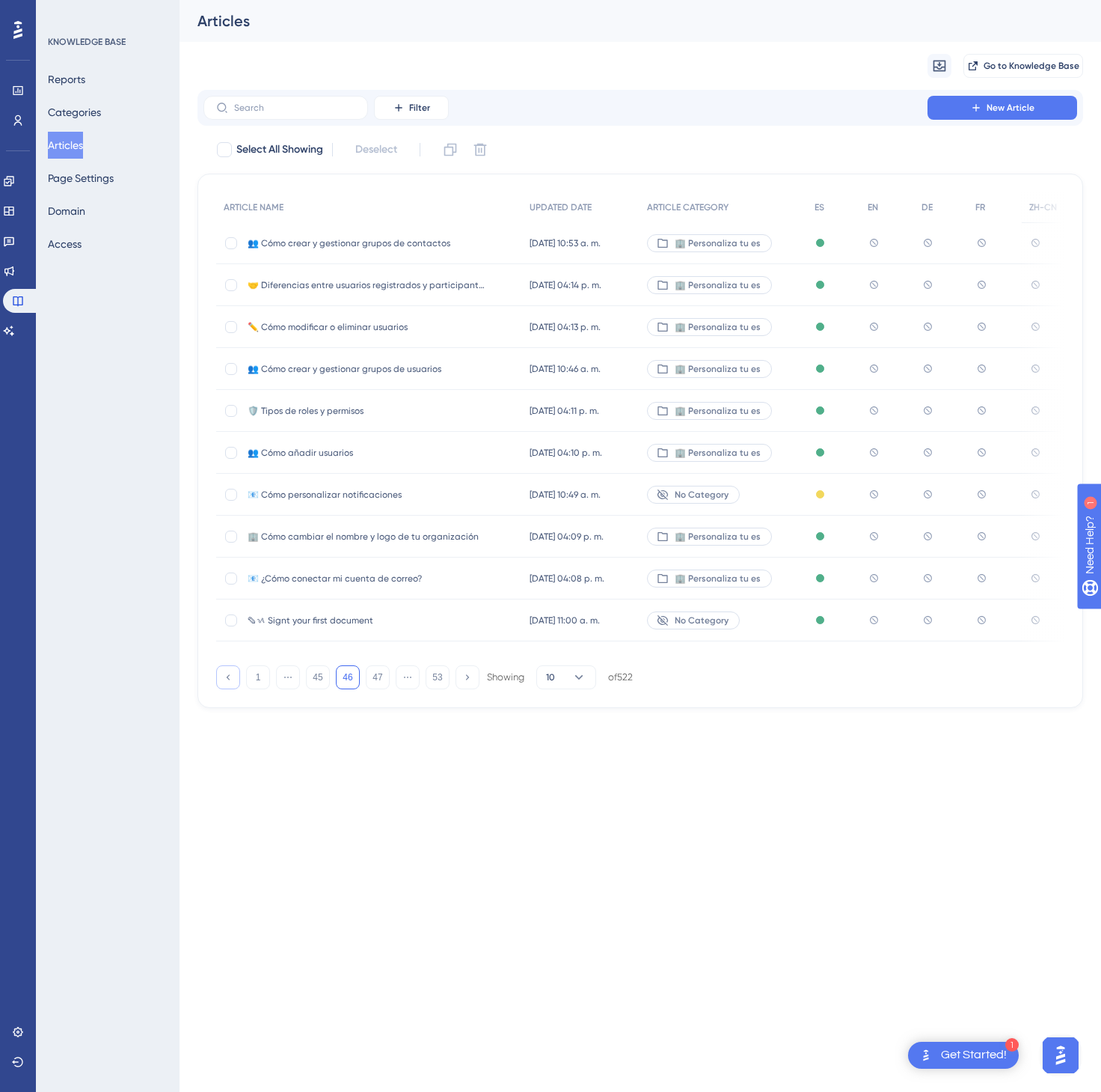
click at [228, 675] on button at bounding box center [229, 677] width 24 height 24
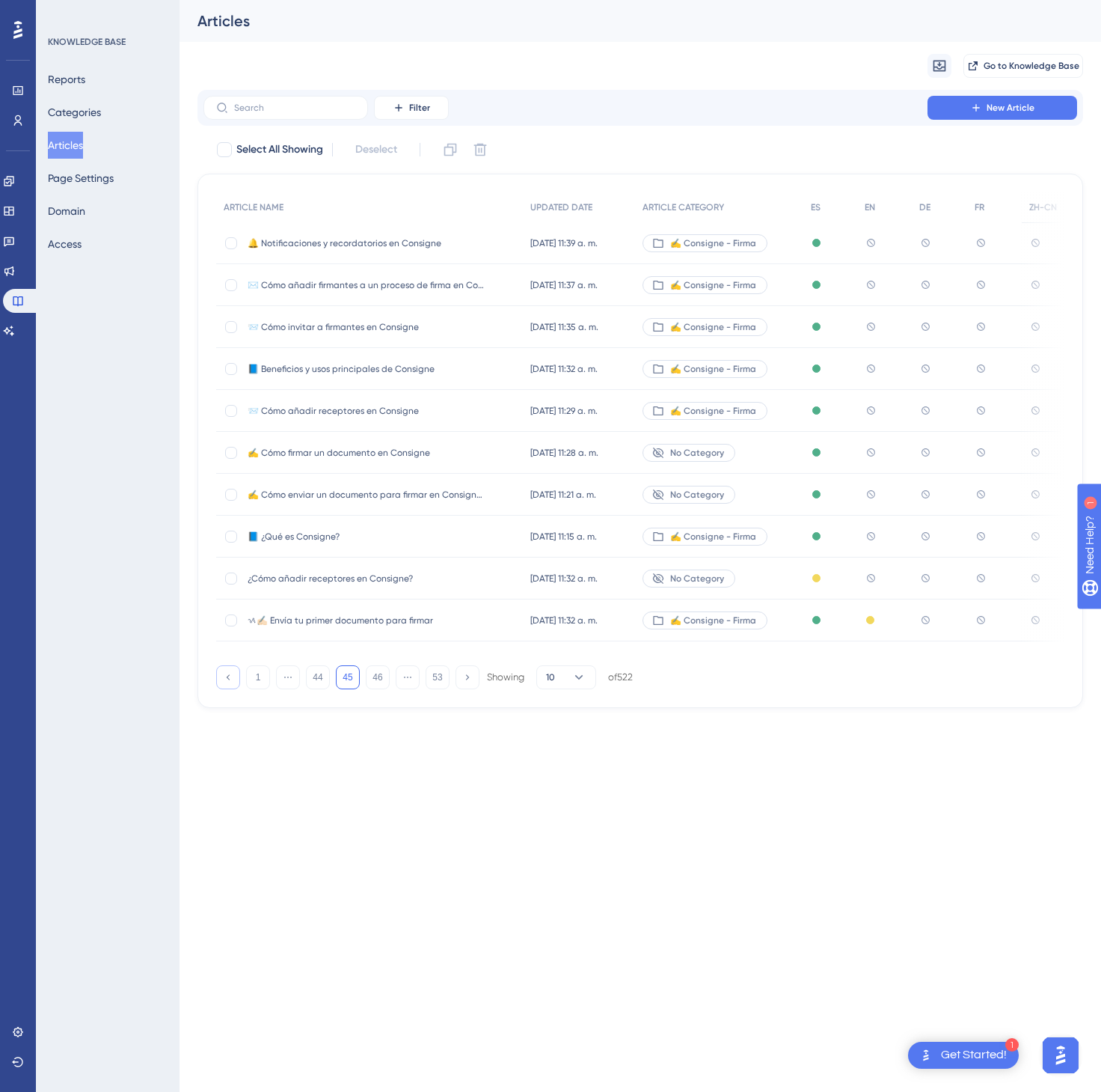
click at [228, 675] on button at bounding box center [229, 677] width 24 height 24
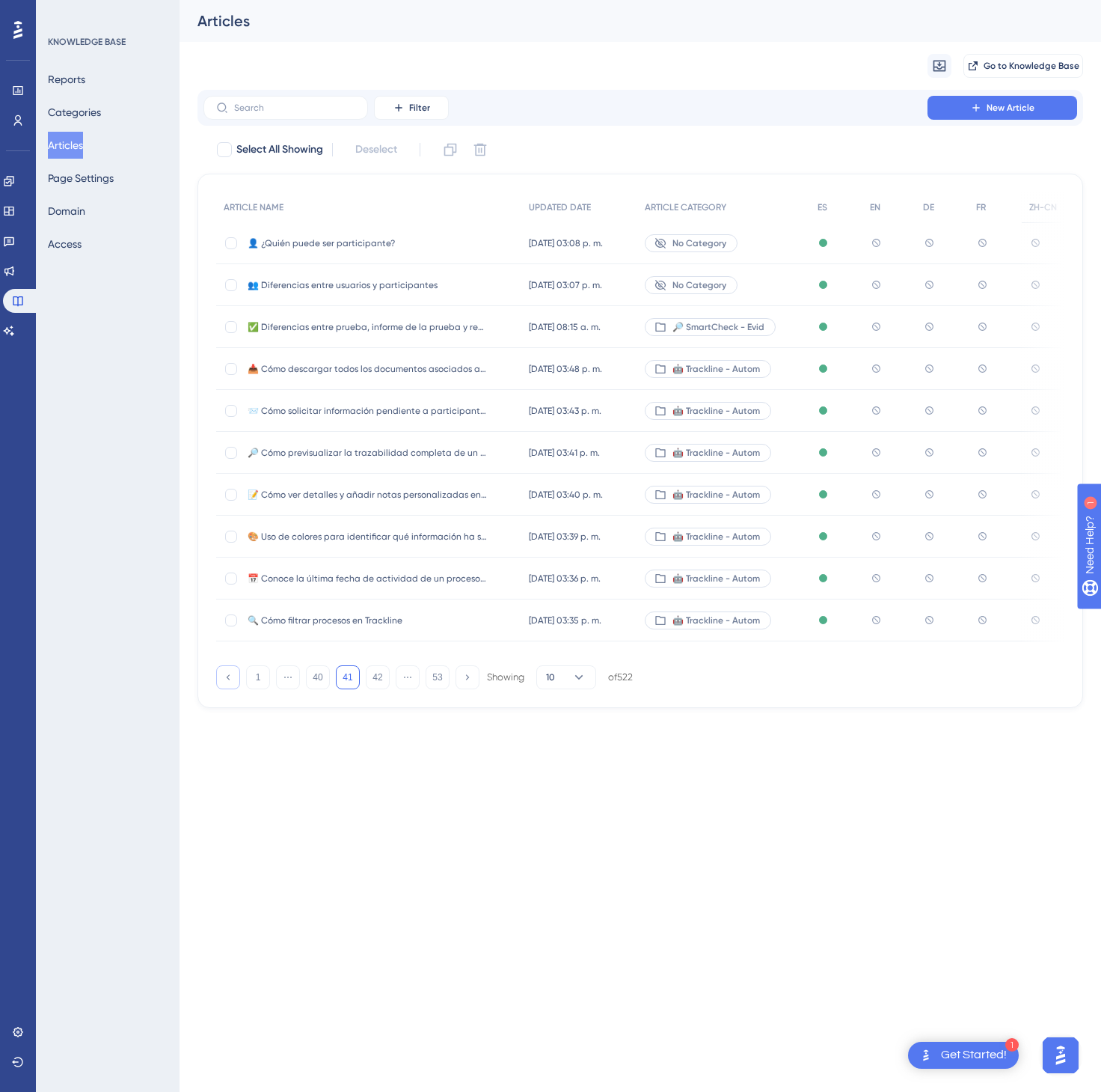
click at [228, 675] on button at bounding box center [229, 677] width 24 height 24
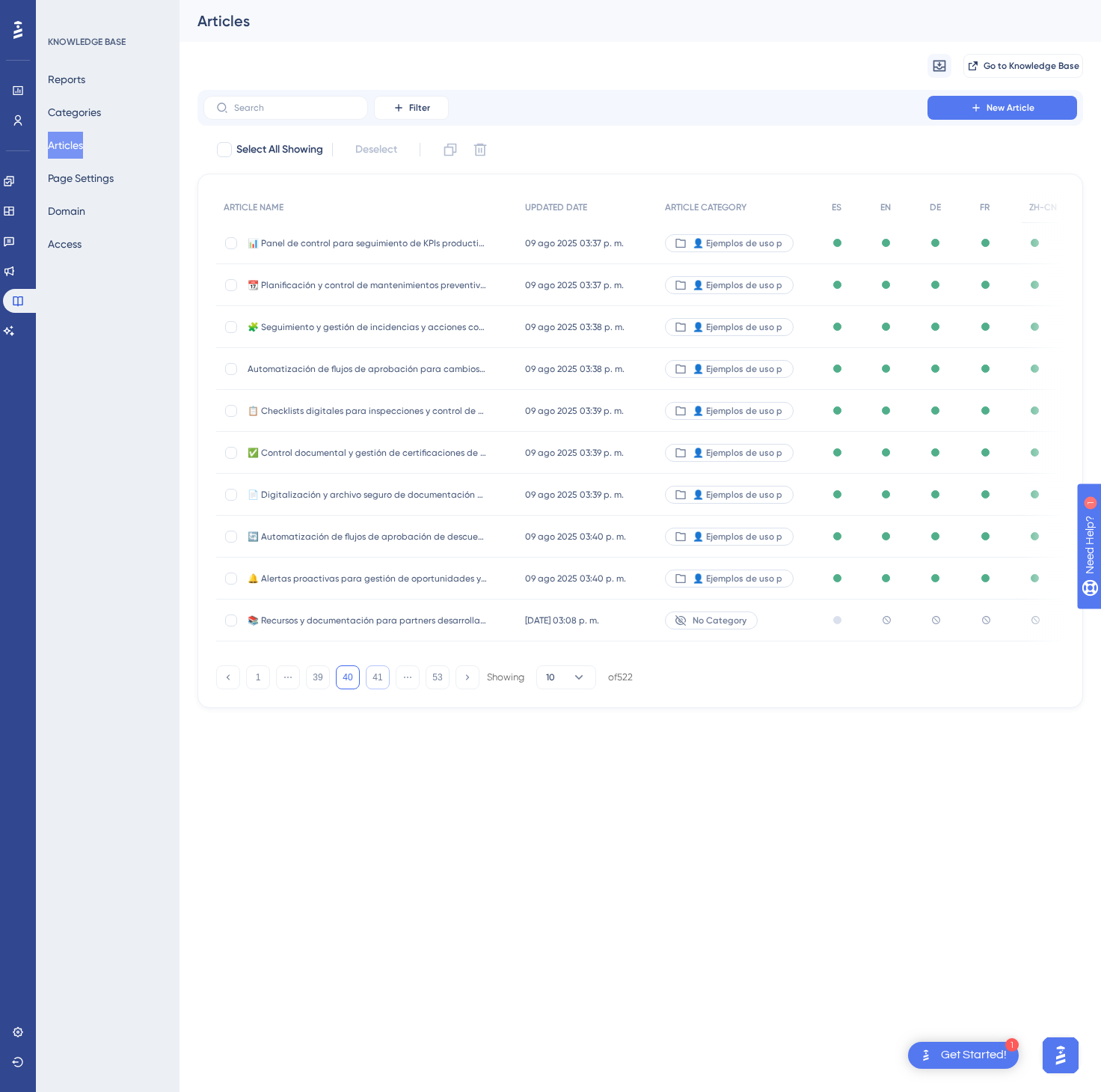
click at [374, 689] on button "41" at bounding box center [378, 677] width 24 height 24
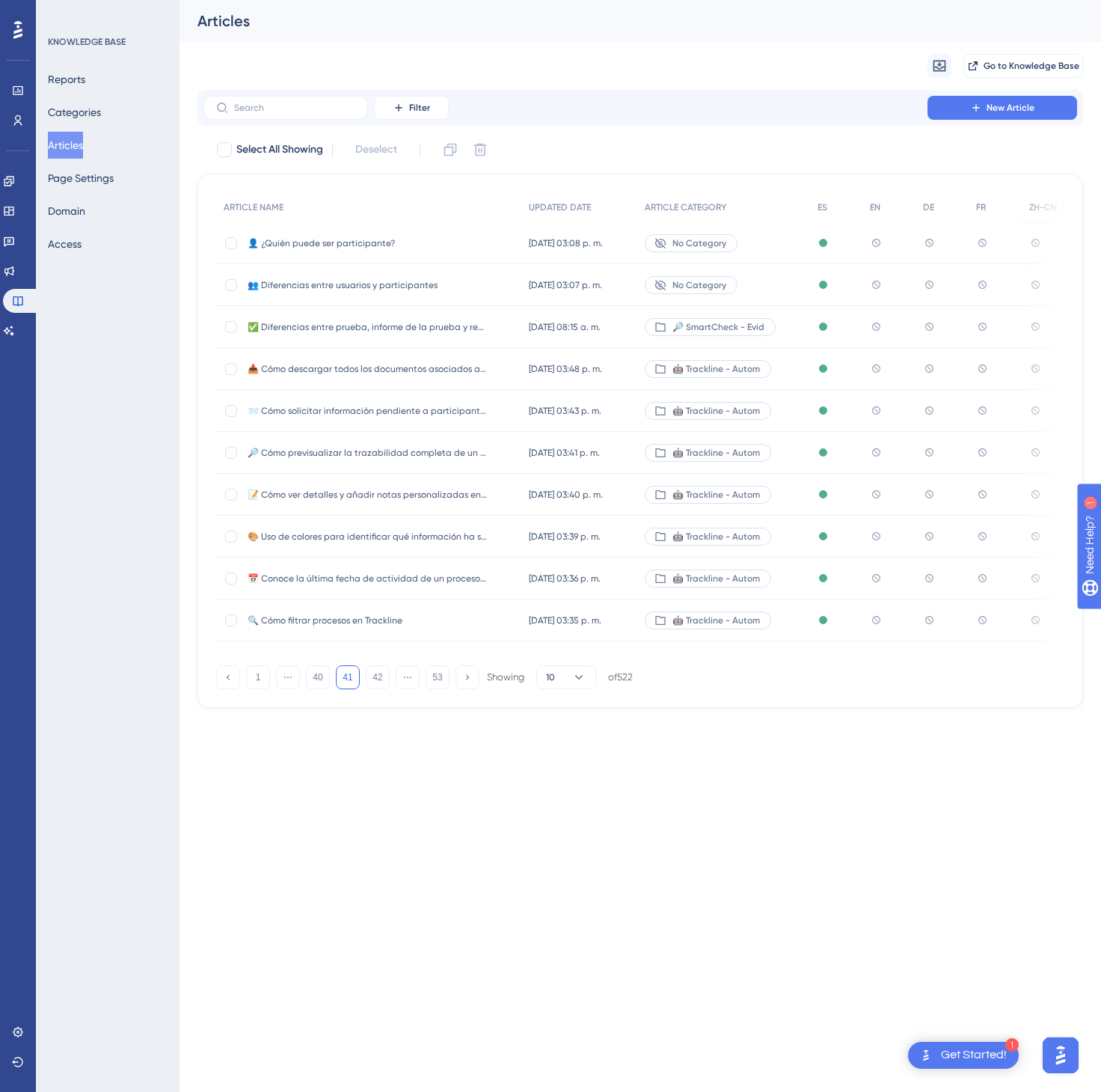
click at [441, 231] on div "👤 ¿Quién puede ser participante? 👤 ¿Quién puede ser participante?" at bounding box center [367, 243] width 239 height 42
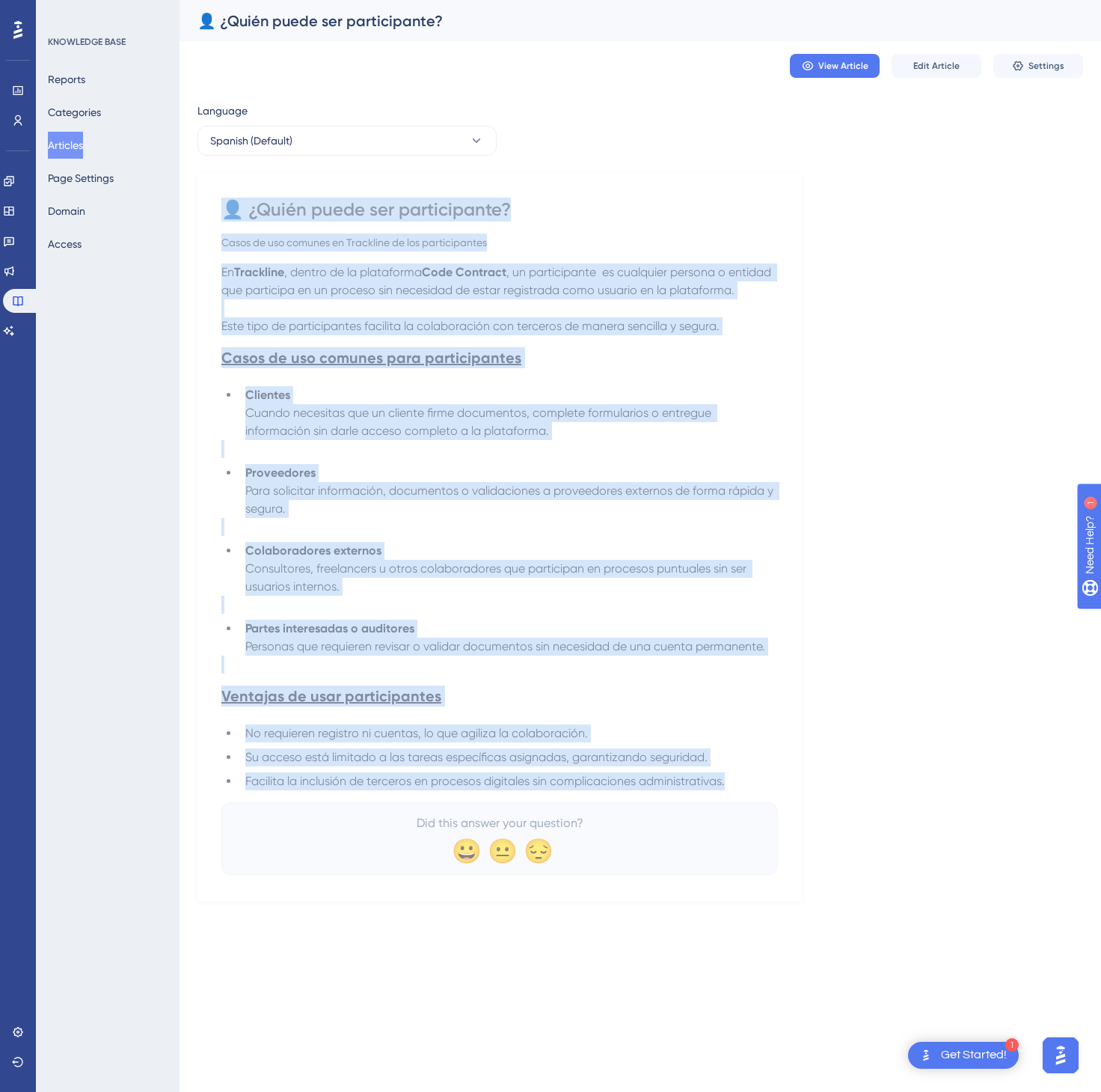
drag, startPoint x: 226, startPoint y: 200, endPoint x: 756, endPoint y: 786, distance: 790.1
click at [756, 786] on div "👤 ¿Quién puede ser participante? Casos de uso comunes en Trackline de los parti…" at bounding box center [500, 535] width 557 height 677
copy div "👤 ¿Lorem ipsum dol sitametconse? Adipi el sed doeiusm te Incididun ut lab etdol…"
click at [463, 137] on button "Spanish (Default)" at bounding box center [347, 140] width 299 height 30
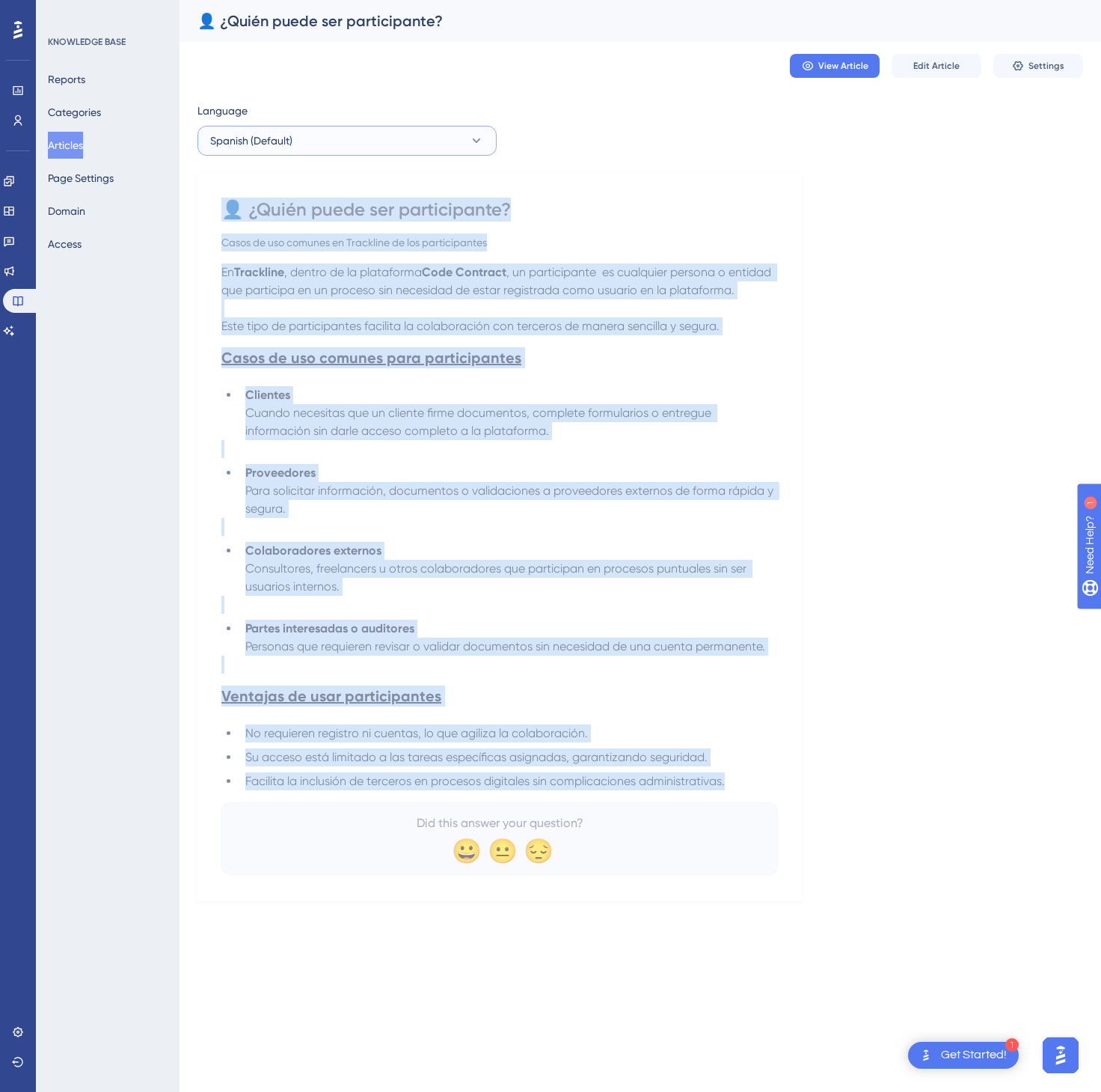
click at [412, 145] on button "Spanish (Default)" at bounding box center [347, 140] width 299 height 30
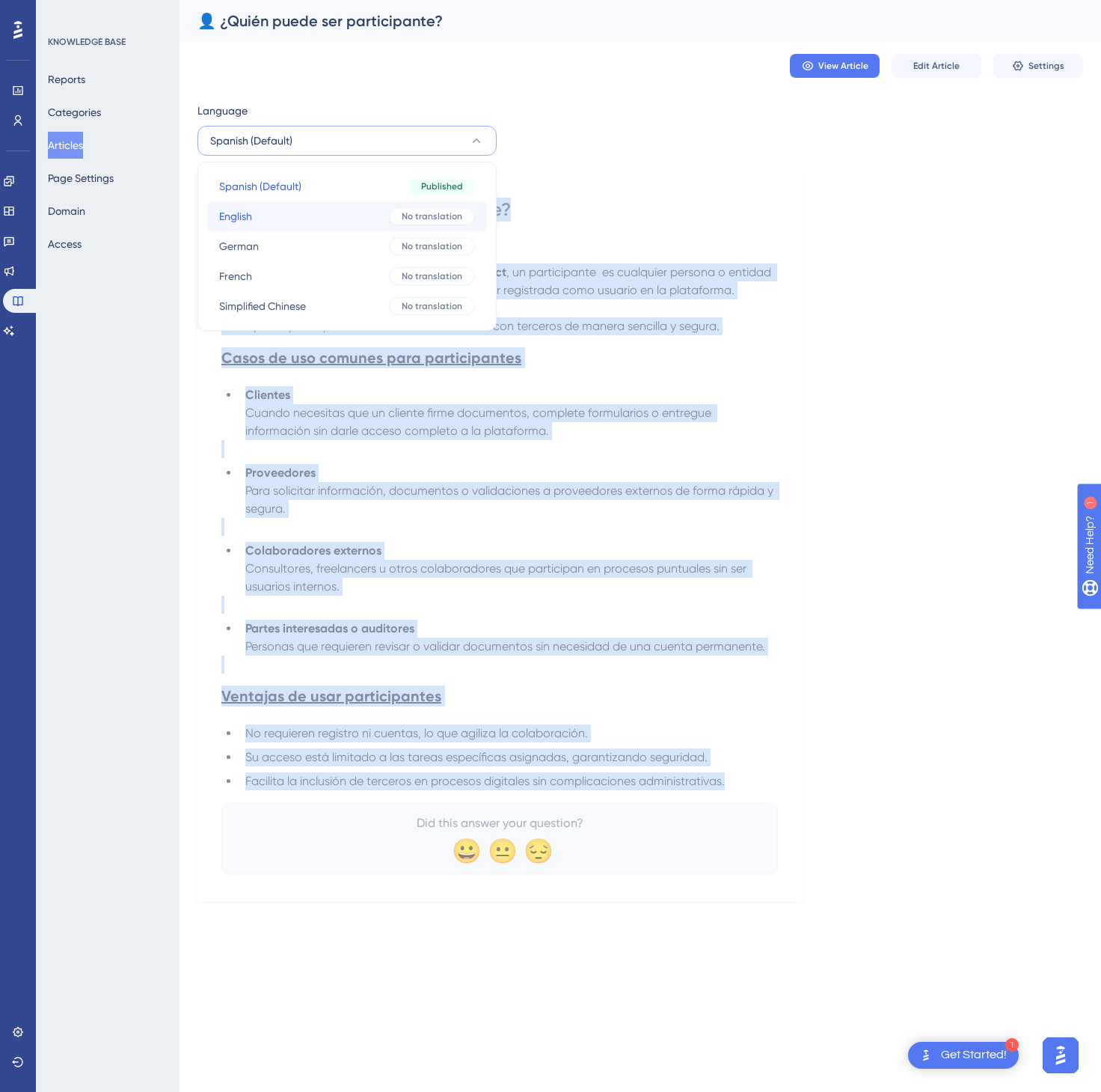
click at [347, 213] on button "English English No translation" at bounding box center [347, 216] width 280 height 30
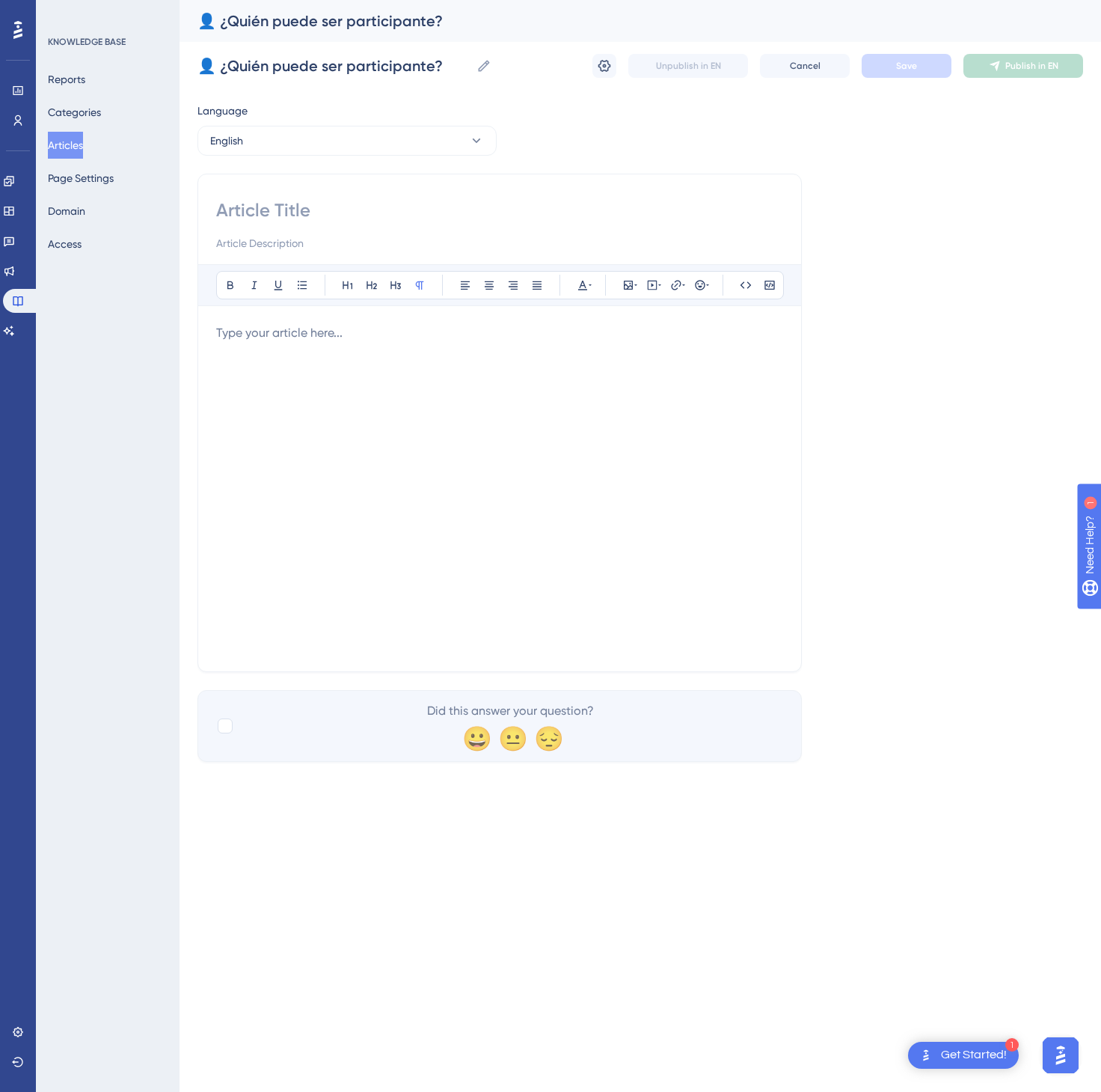
click at [557, 469] on div at bounding box center [500, 489] width 567 height 330
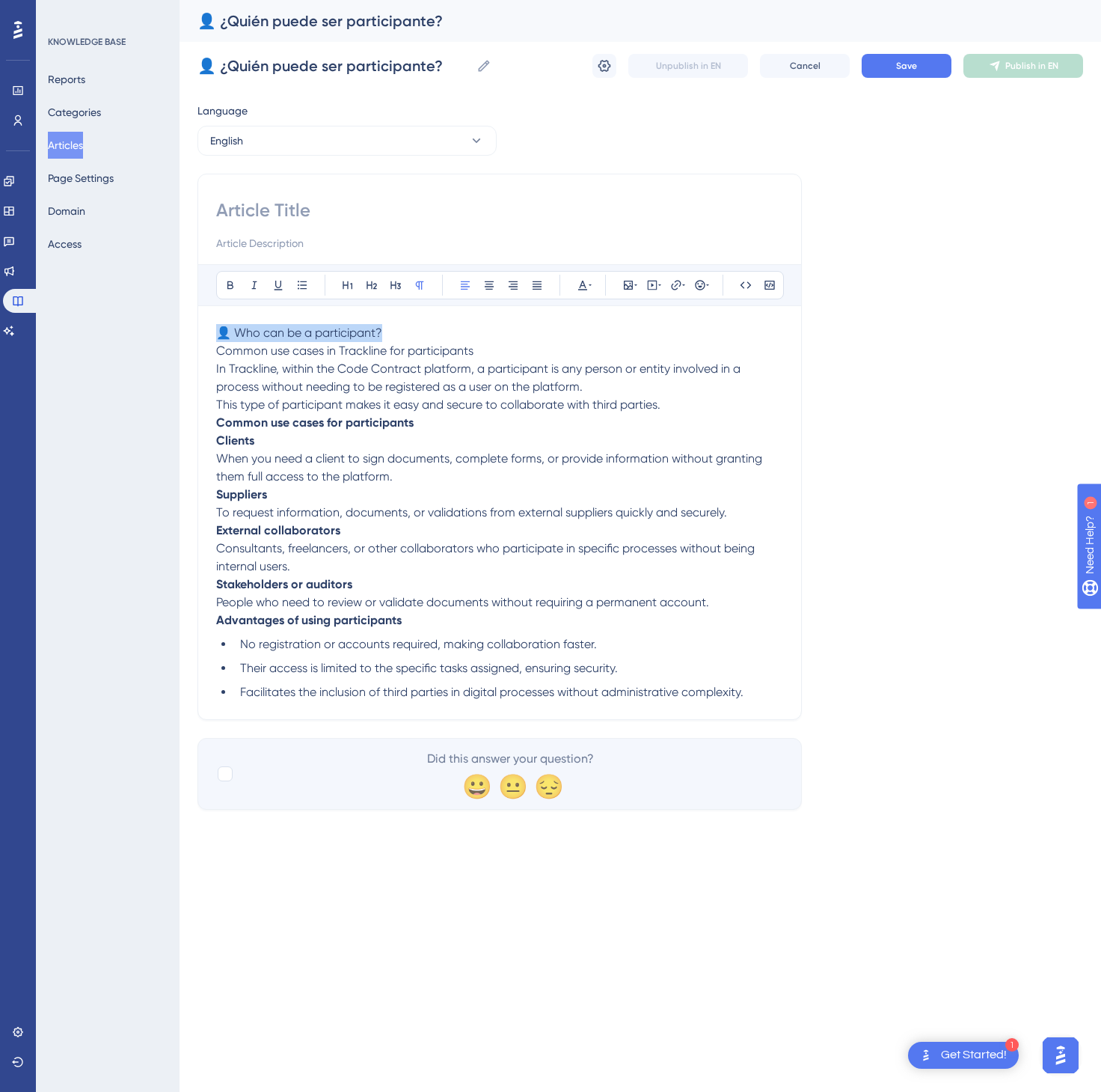
drag, startPoint x: 474, startPoint y: 327, endPoint x: 214, endPoint y: 326, distance: 260.0
click at [214, 326] on div "Bold Italic Underline Bullet Point Heading 1 Heading 2 Heading 3 Normal Align L…" at bounding box center [500, 447] width 604 height 546
click at [268, 202] on input at bounding box center [500, 210] width 567 height 24
paste input "👤 Who can be a participant?"
drag, startPoint x: 268, startPoint y: 202, endPoint x: 692, endPoint y: 106, distance: 434.7
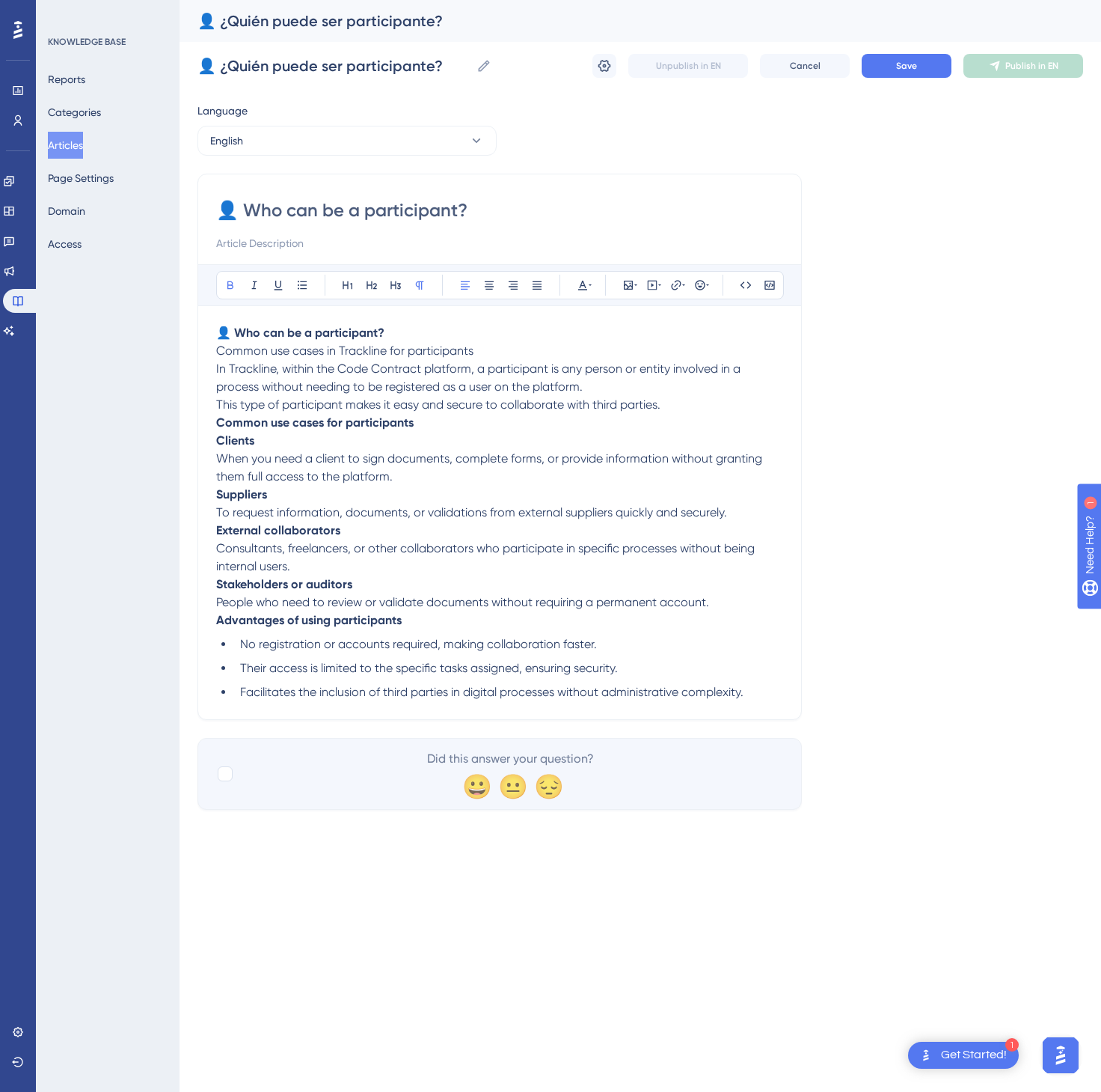
click at [688, 106] on div "Language English 👤 Who can be a participant? Bold Italic Underline Bullet Point…" at bounding box center [640, 456] width 886 height 708
type input "👤 Who can be a participant?"
click at [914, 68] on span "Save" at bounding box center [907, 66] width 21 height 12
click at [1042, 68] on span "Publish in EN" at bounding box center [1032, 66] width 53 height 12
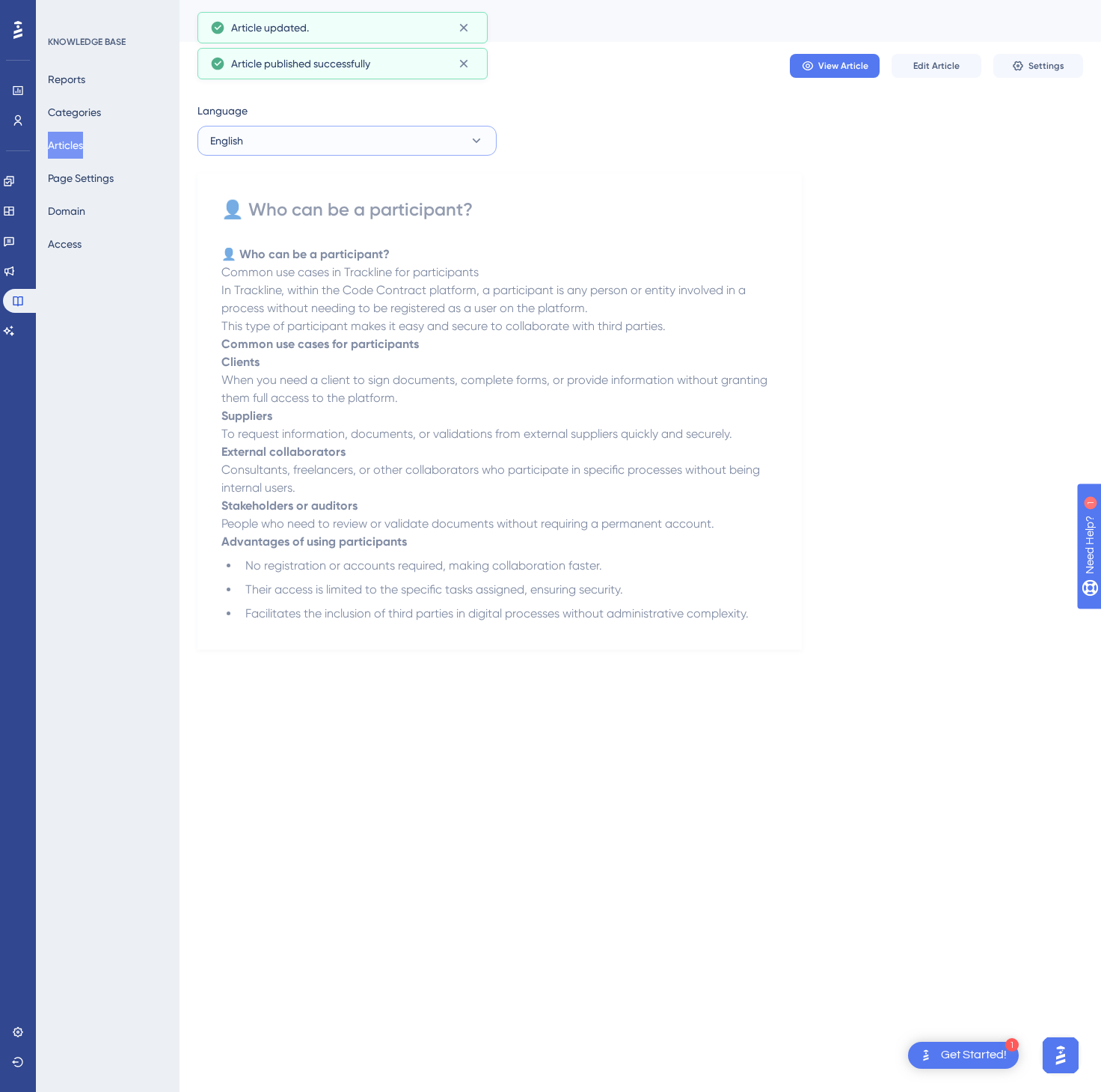
click at [365, 139] on button "English" at bounding box center [347, 140] width 299 height 30
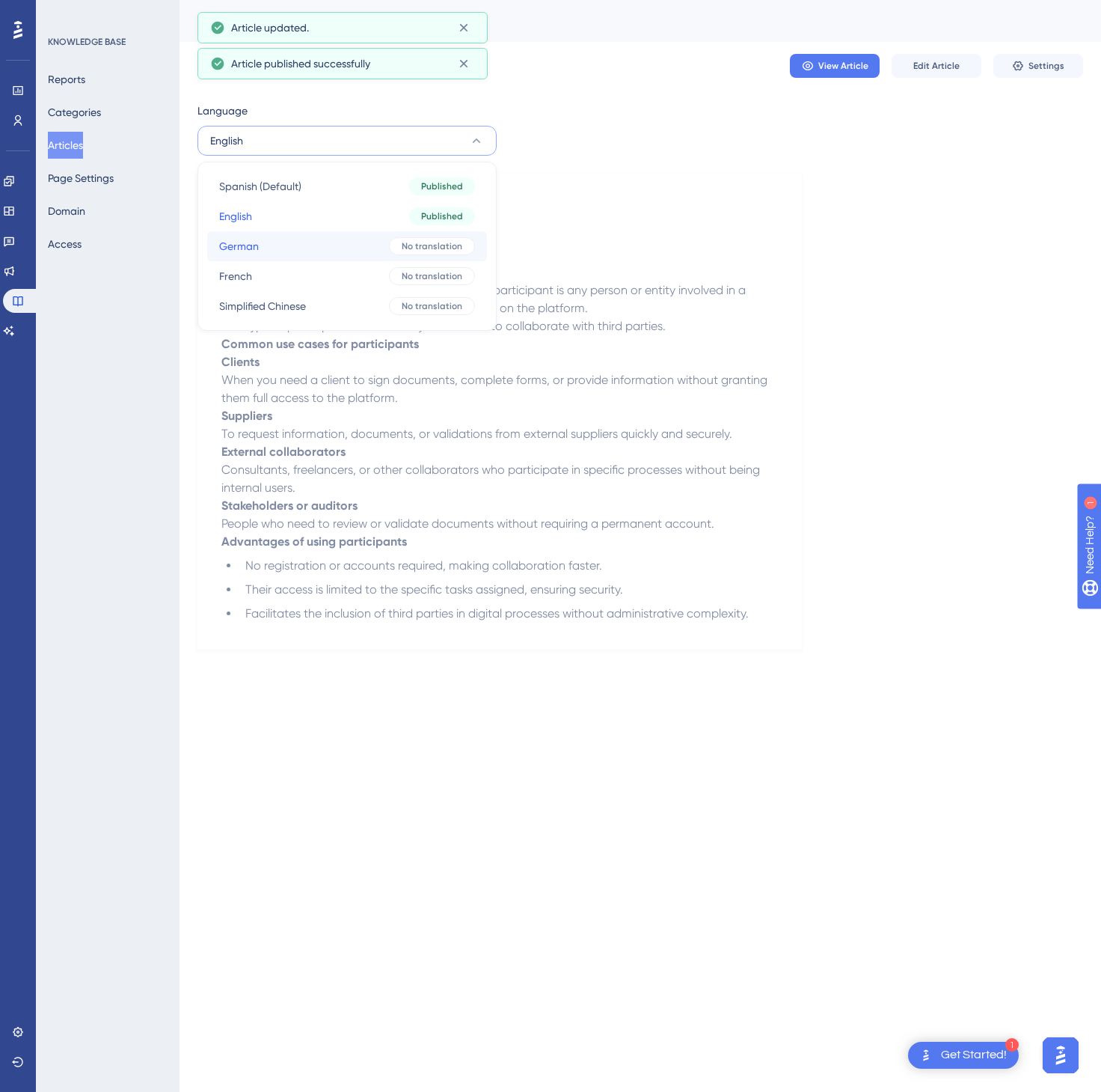
click at [358, 241] on button "German German No translation" at bounding box center [347, 245] width 280 height 30
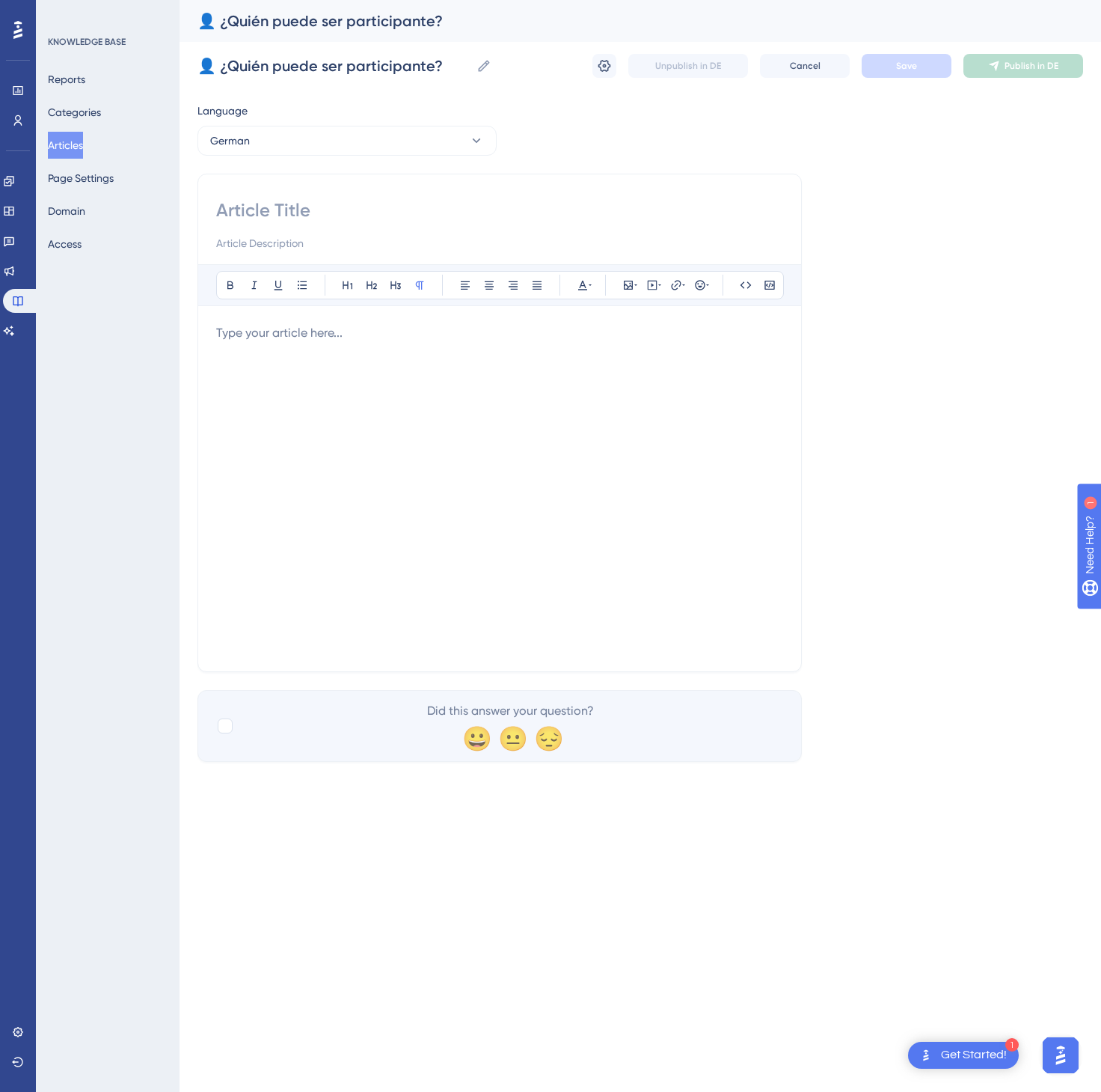
click at [347, 393] on div at bounding box center [500, 489] width 567 height 330
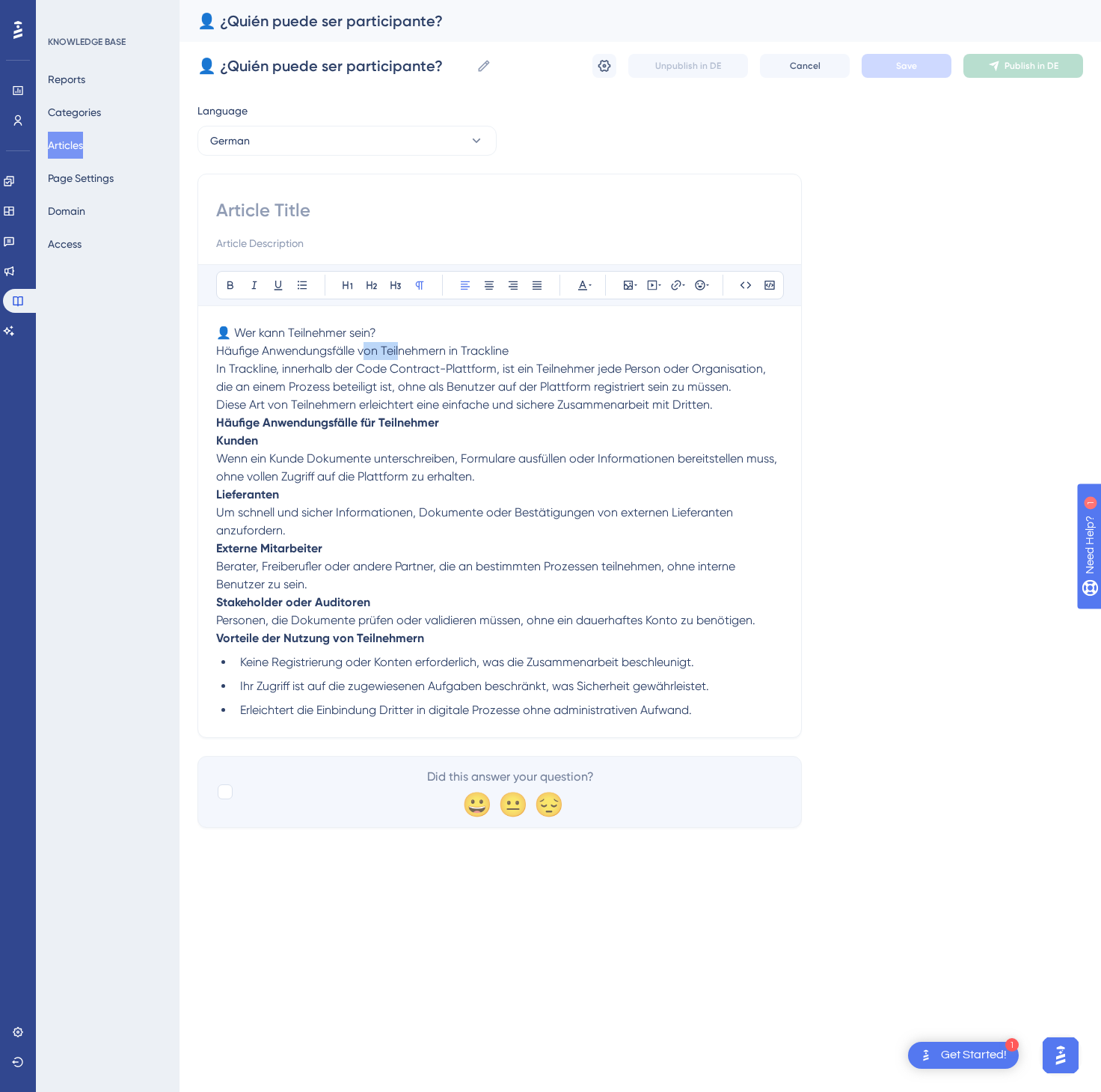
drag, startPoint x: 365, startPoint y: 361, endPoint x: 414, endPoint y: 341, distance: 52.9
click at [413, 341] on p "👤 Wer kann Teilnehmer sein? Häufige Anwendungsfälle von Teilnehmern in Tracklin…" at bounding box center [500, 360] width 567 height 72
click at [413, 335] on p "👤 Wer kann Teilnehmer sein? Häufige Anwendungsfälle von Teilnehmern in Tracklin…" at bounding box center [500, 360] width 567 height 72
drag, startPoint x: 418, startPoint y: 323, endPoint x: 216, endPoint y: 316, distance: 202.1
click at [216, 316] on div "Bold Italic Underline Bullet Point Heading 1 Heading 2 Heading 3 Normal Align L…" at bounding box center [500, 456] width 604 height 564
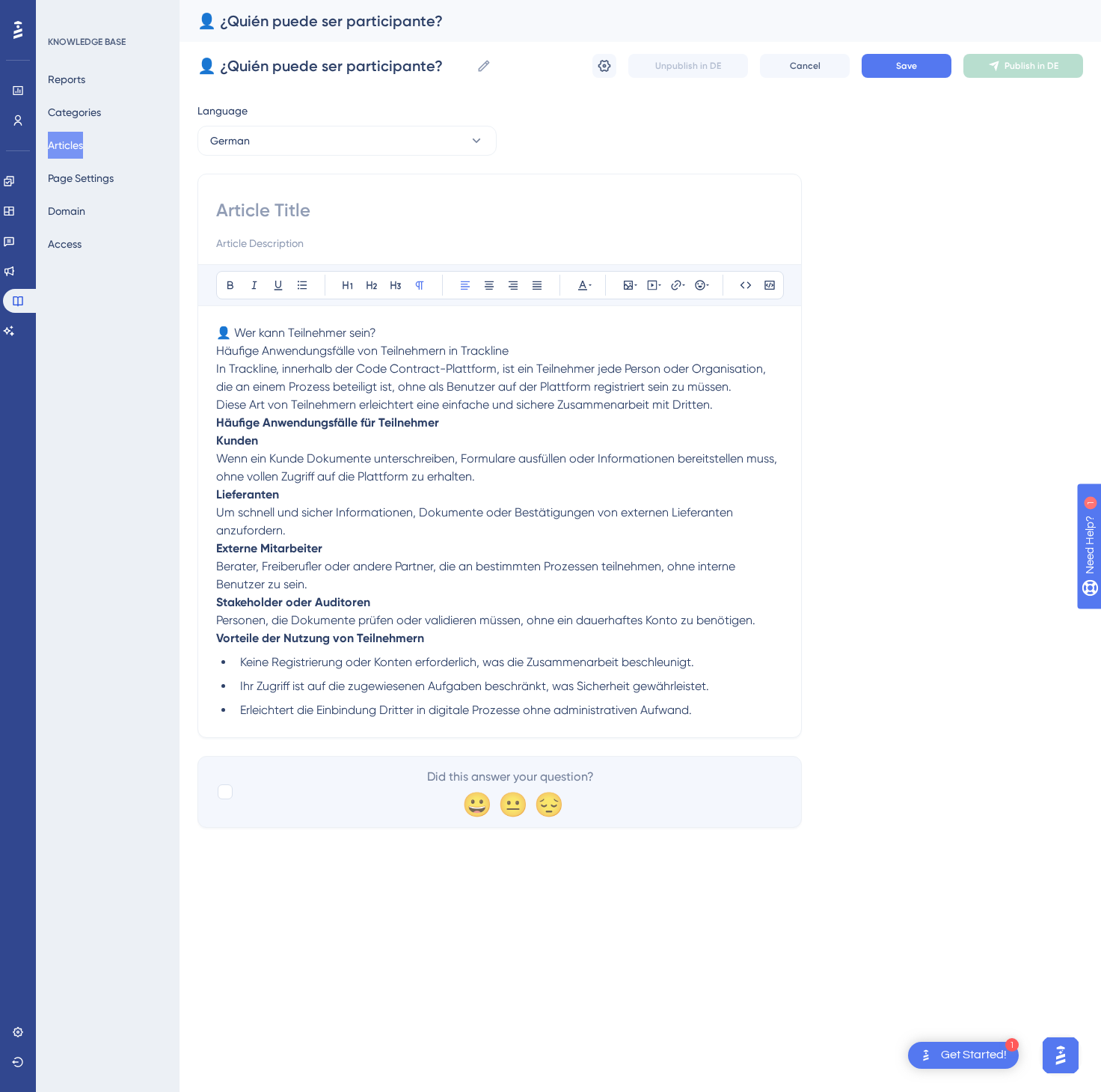
click at [251, 327] on p "👤 Wer kann Teilnehmer sein? Häufige Anwendungsfälle von Teilnehmern in Tracklin…" at bounding box center [500, 360] width 567 height 72
click at [390, 335] on p "👤 Wer kann Teilnehmer sein? Häufige Anwendungsfälle von Teilnehmern in Tracklin…" at bounding box center [500, 360] width 567 height 72
drag, startPoint x: 385, startPoint y: 335, endPoint x: 216, endPoint y: 333, distance: 169.0
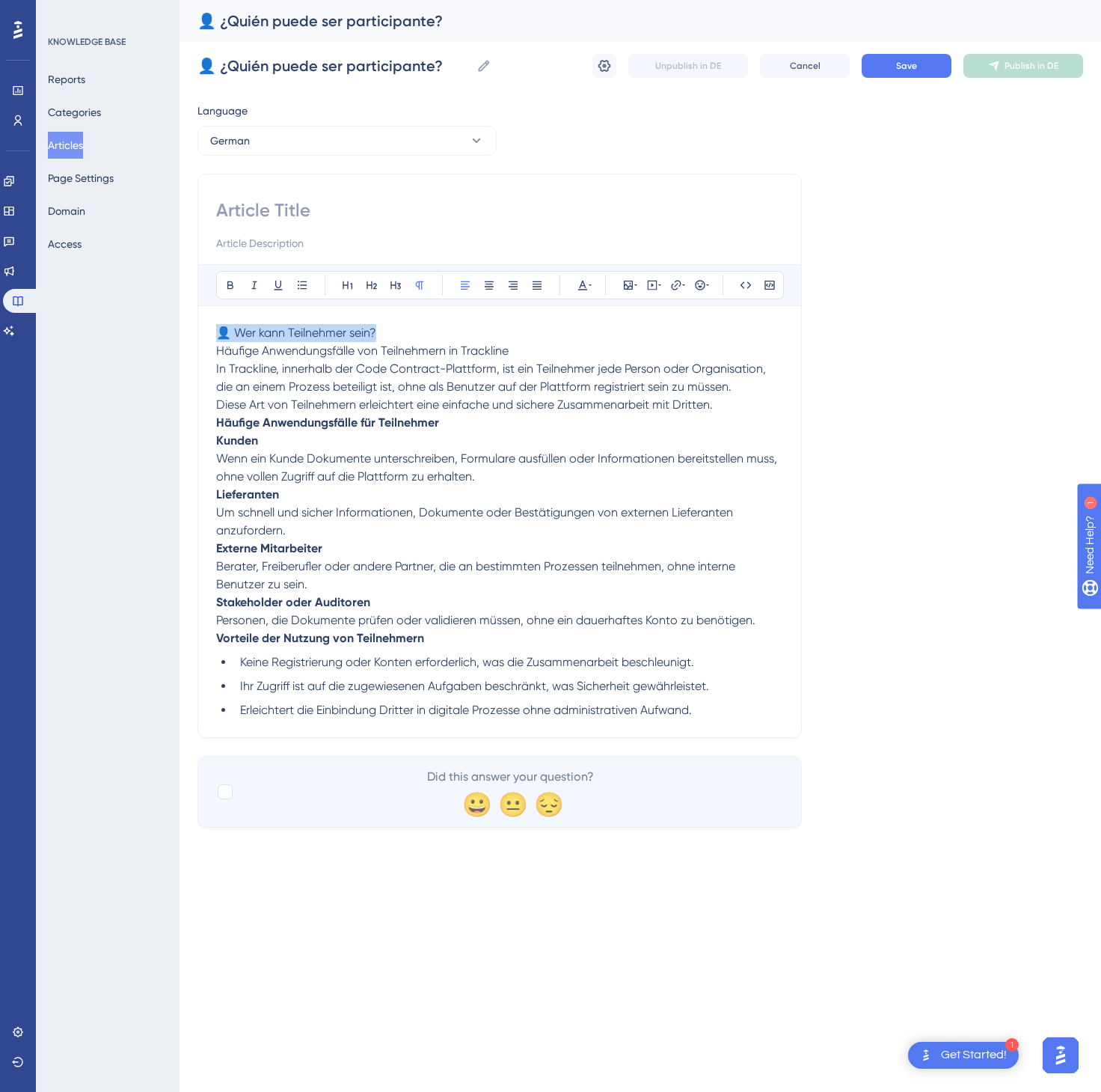
click at [216, 333] on div "Bold Italic Underline Bullet Point Heading 1 Heading 2 Heading 3 Normal Align L…" at bounding box center [500, 456] width 604 height 564
click at [262, 219] on input at bounding box center [500, 210] width 567 height 24
paste input "👤 Wer kann Teilnehmer sein?"
type input "👤 Wer kann Teilnehmer sein?"
click at [898, 62] on span "Save" at bounding box center [907, 66] width 21 height 12
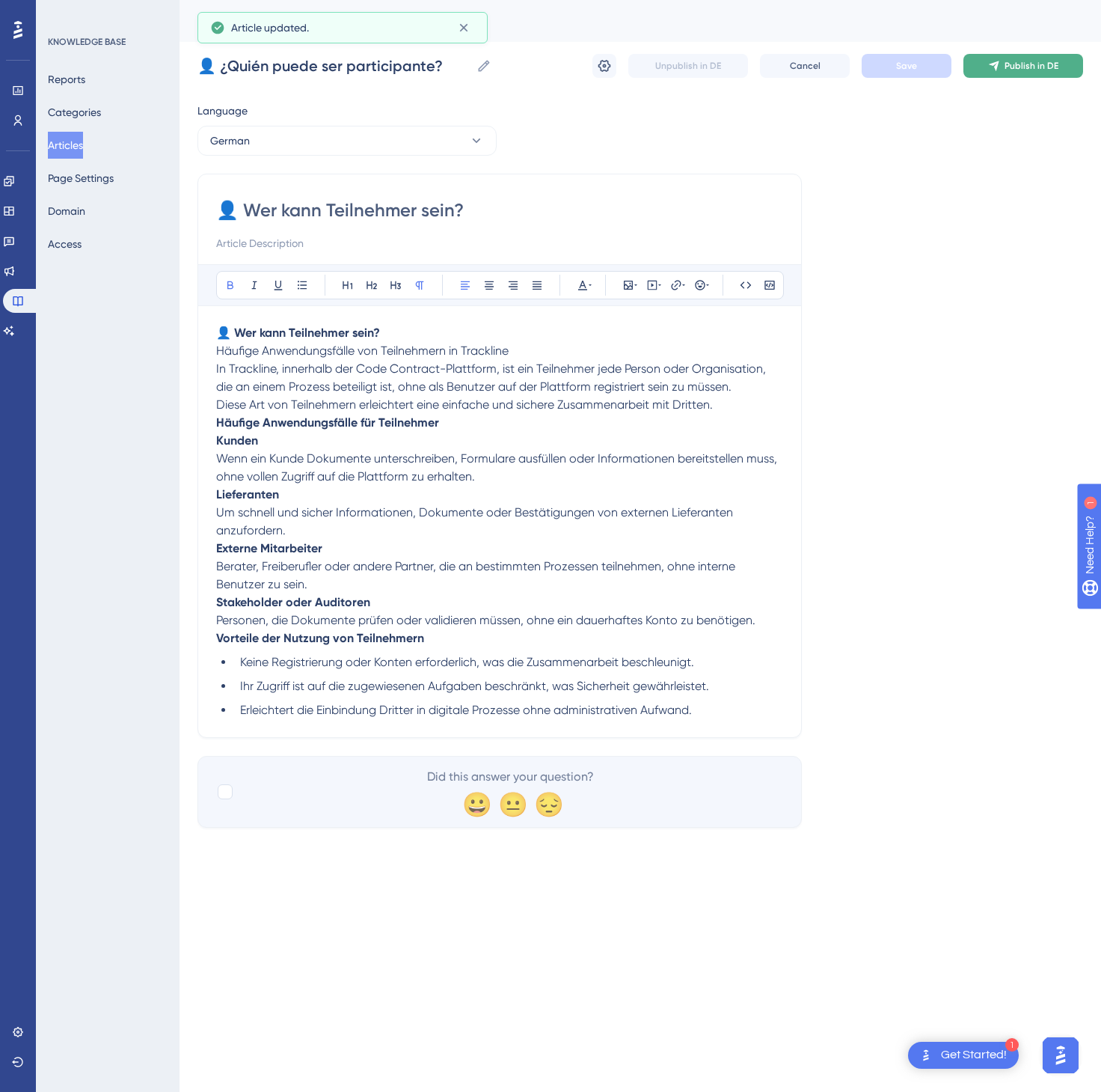
click at [1046, 62] on span "Publish in DE" at bounding box center [1031, 66] width 54 height 12
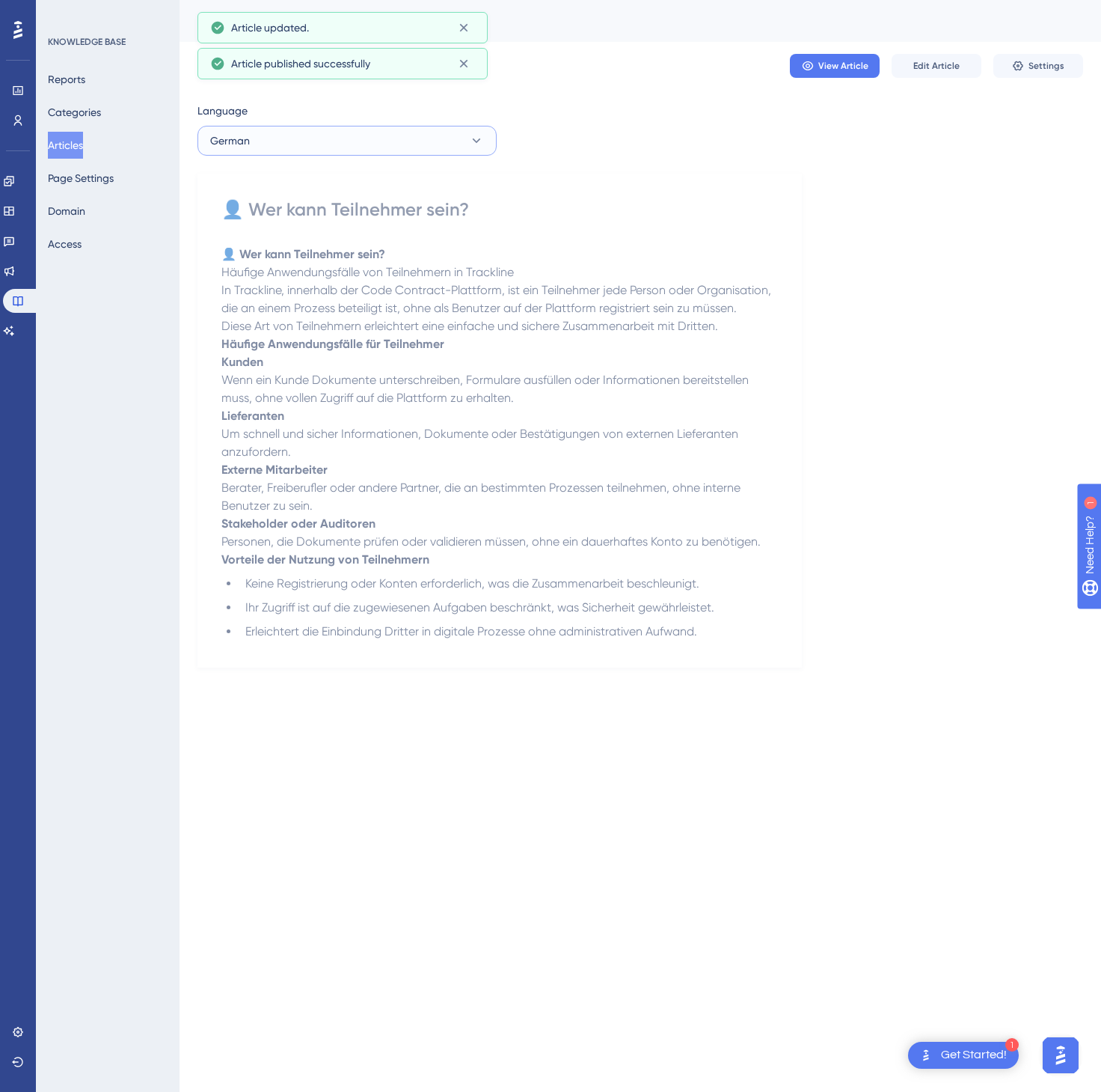
click at [362, 146] on button "German" at bounding box center [347, 140] width 299 height 30
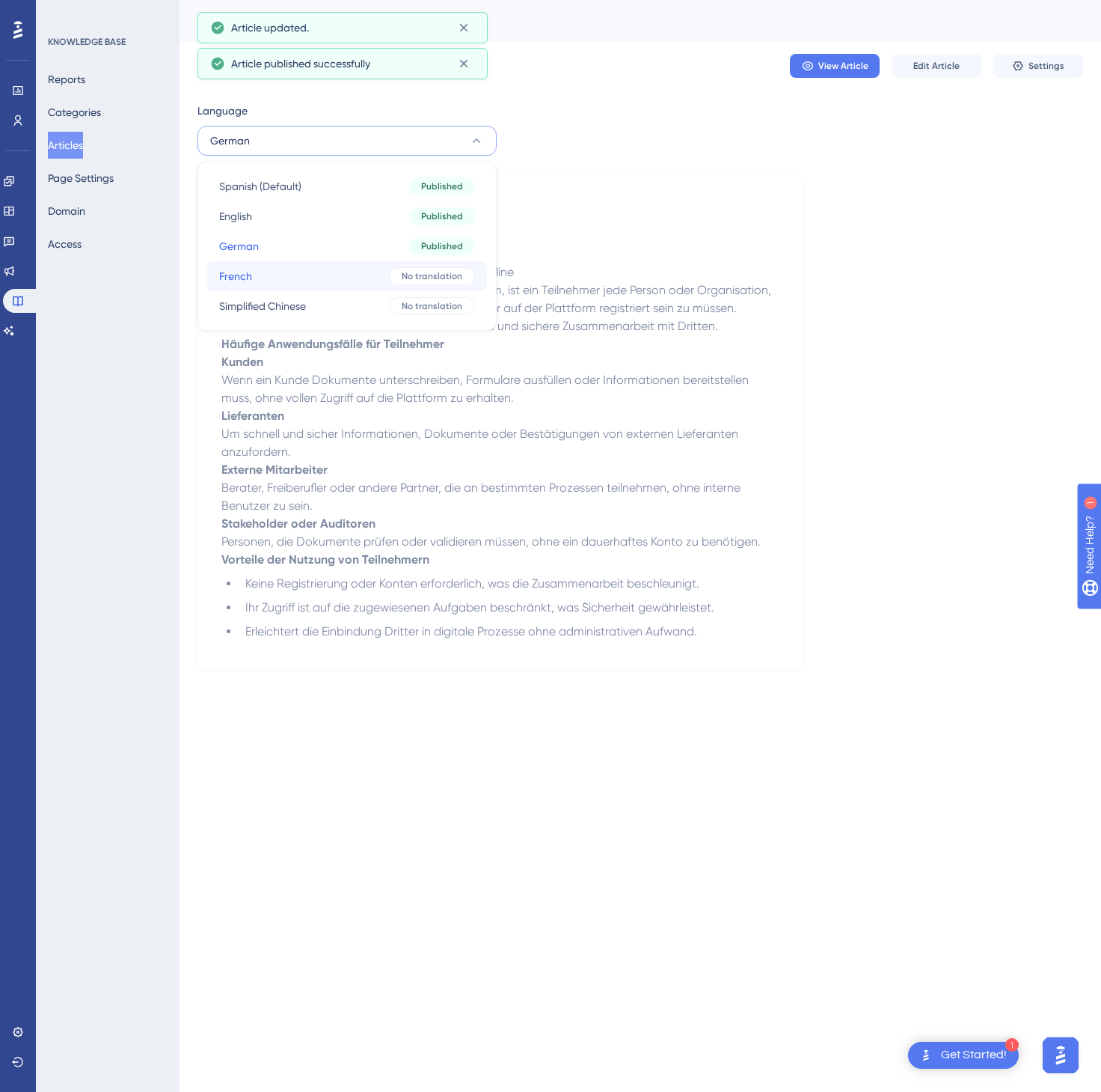
click at [323, 278] on button "French French No translation" at bounding box center [347, 276] width 280 height 30
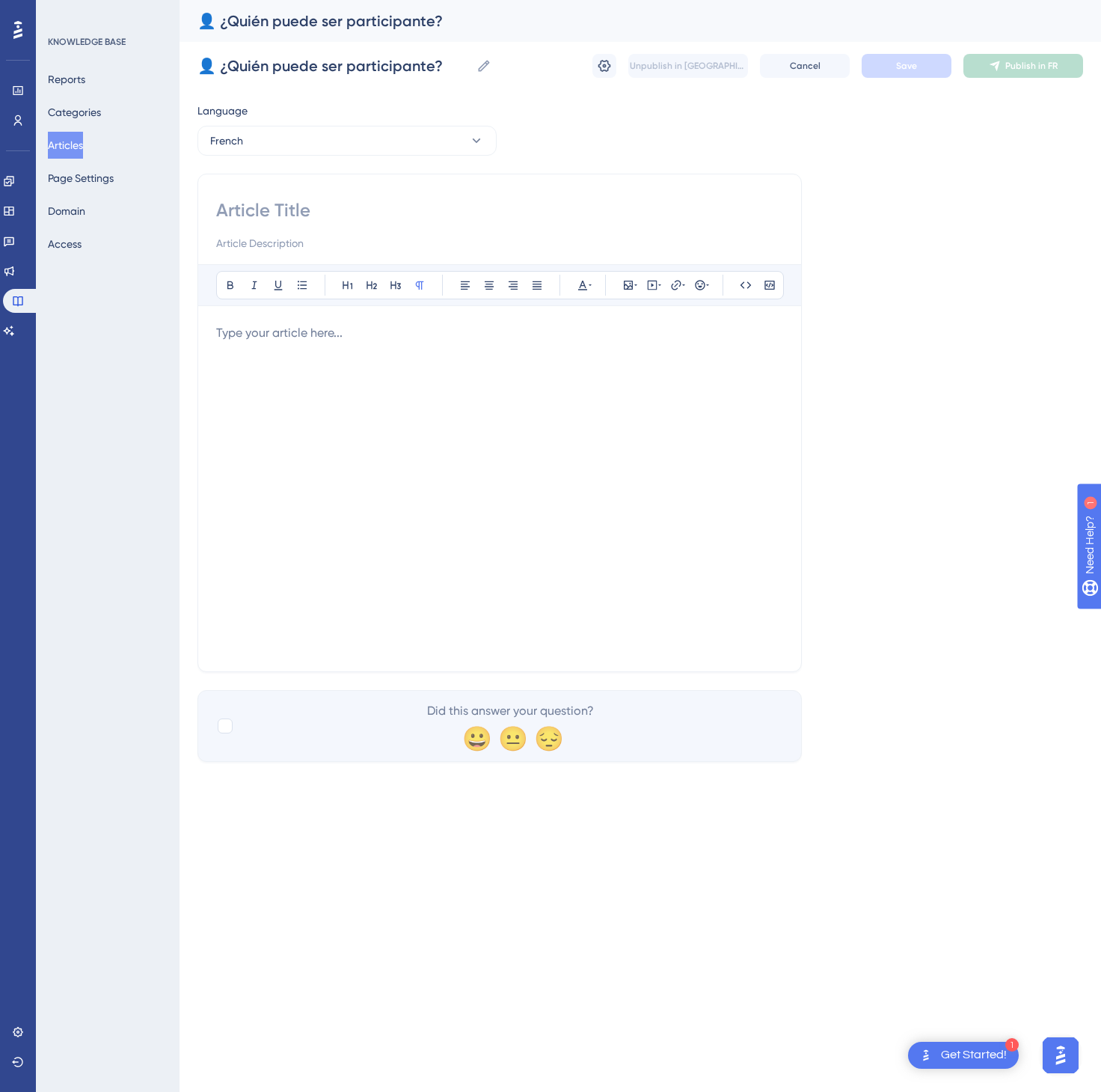
click at [530, 495] on div at bounding box center [500, 489] width 567 height 330
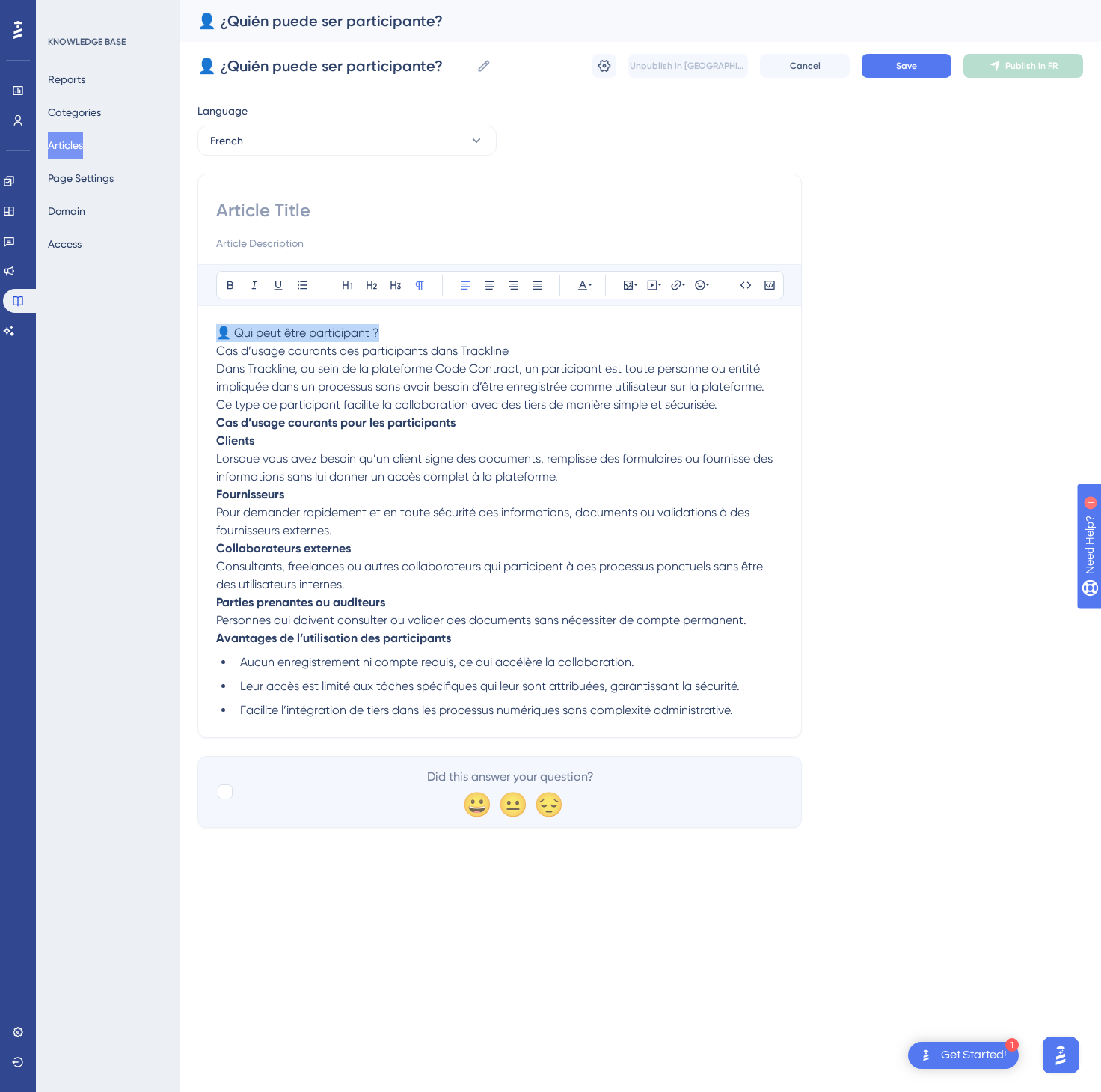
drag, startPoint x: 432, startPoint y: 330, endPoint x: 144, endPoint y: 331, distance: 288.0
click at [179, 331] on div "Performance Users Engagement Widgets Feedback Product Updates Knowledge Base AI…" at bounding box center [640, 425] width 922 height 851
click at [287, 218] on input at bounding box center [500, 210] width 567 height 24
paste input "👤 Qui peut être participant ?"
type input "👤 Qui peut être participant ?"
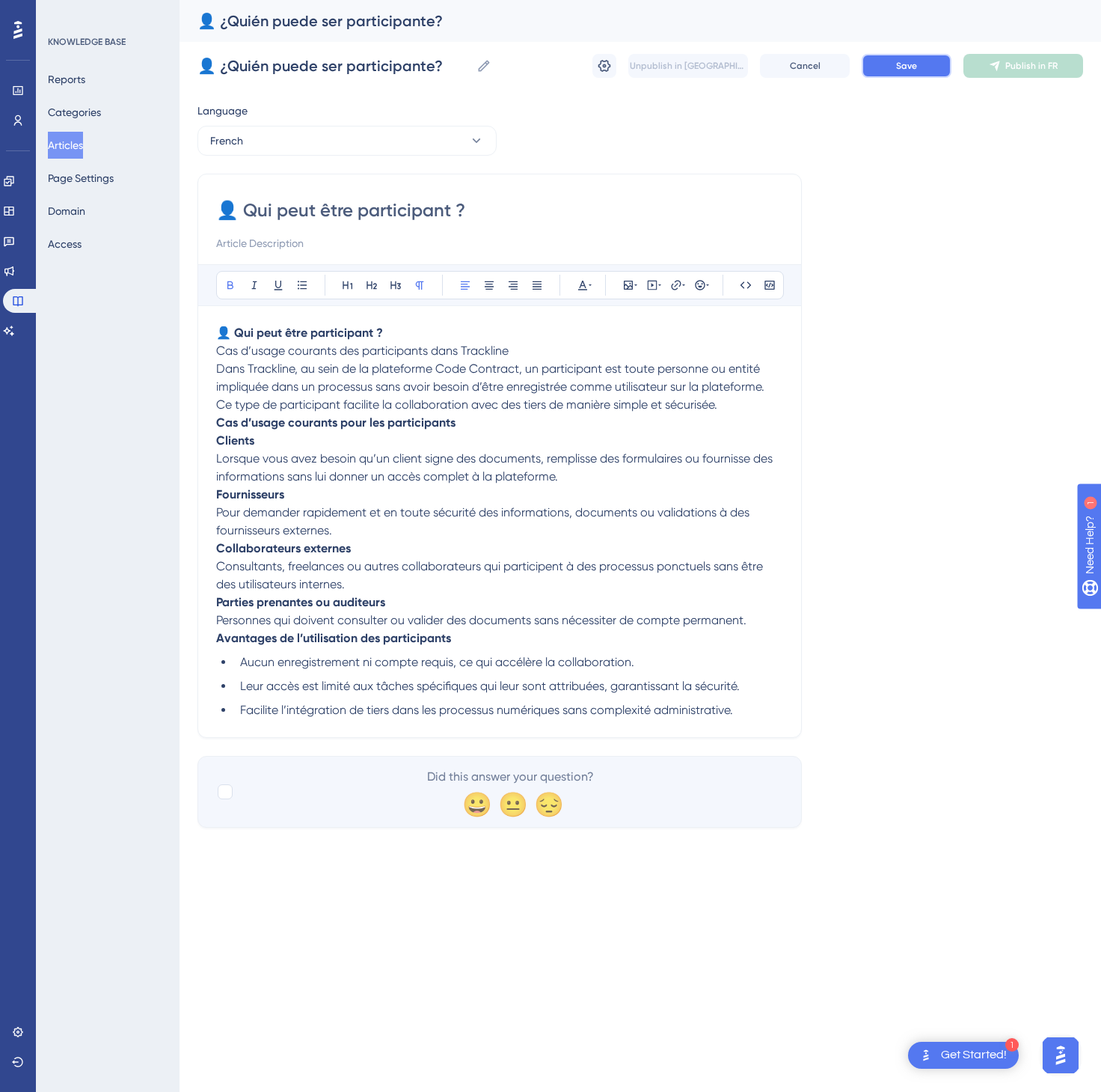
click at [889, 68] on button "Save" at bounding box center [907, 66] width 90 height 24
click at [998, 68] on icon at bounding box center [995, 66] width 10 height 10
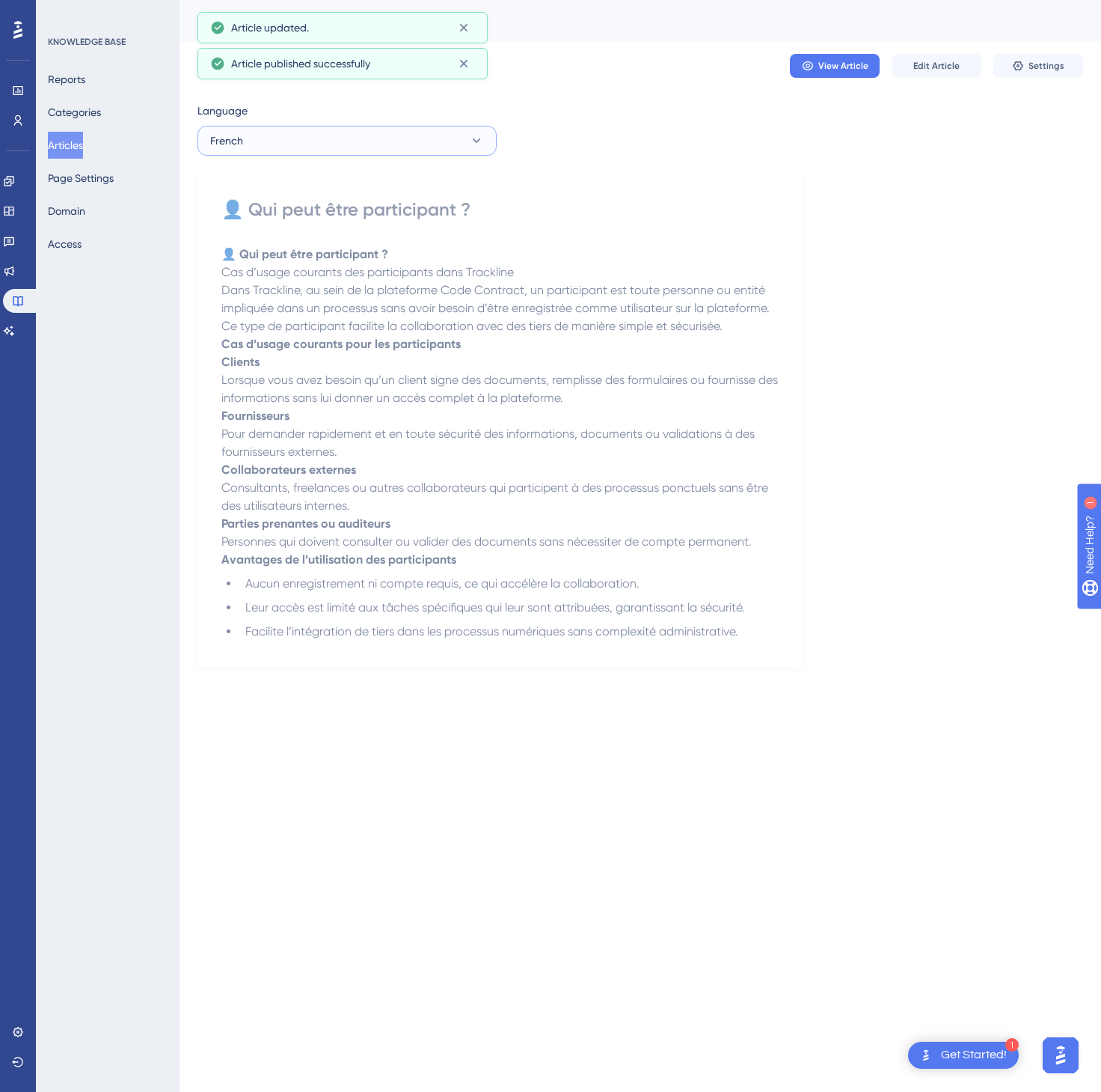
click at [308, 135] on button "French" at bounding box center [347, 140] width 299 height 30
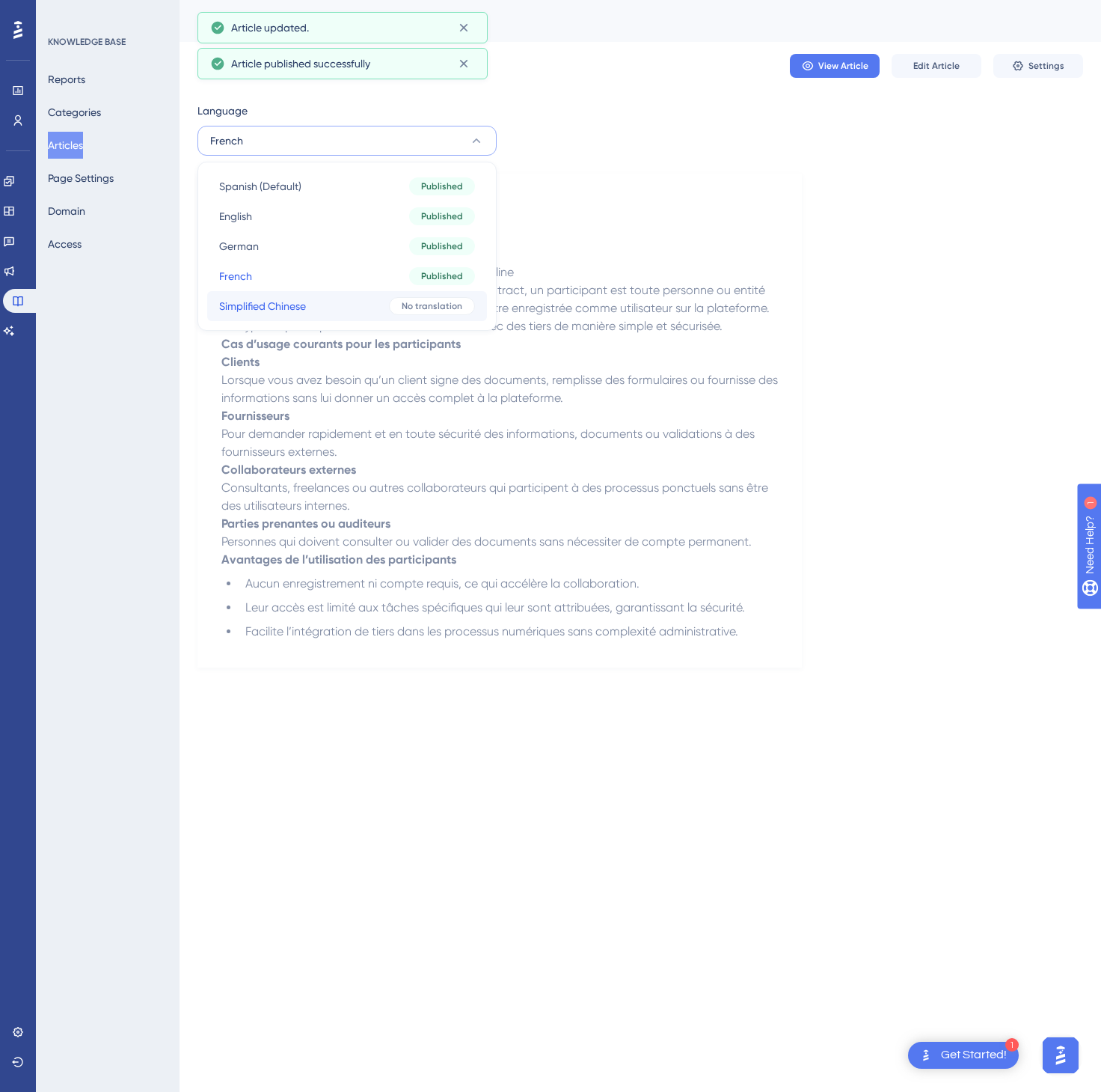
click at [289, 301] on span "Simplified Chinese" at bounding box center [263, 306] width 87 height 18
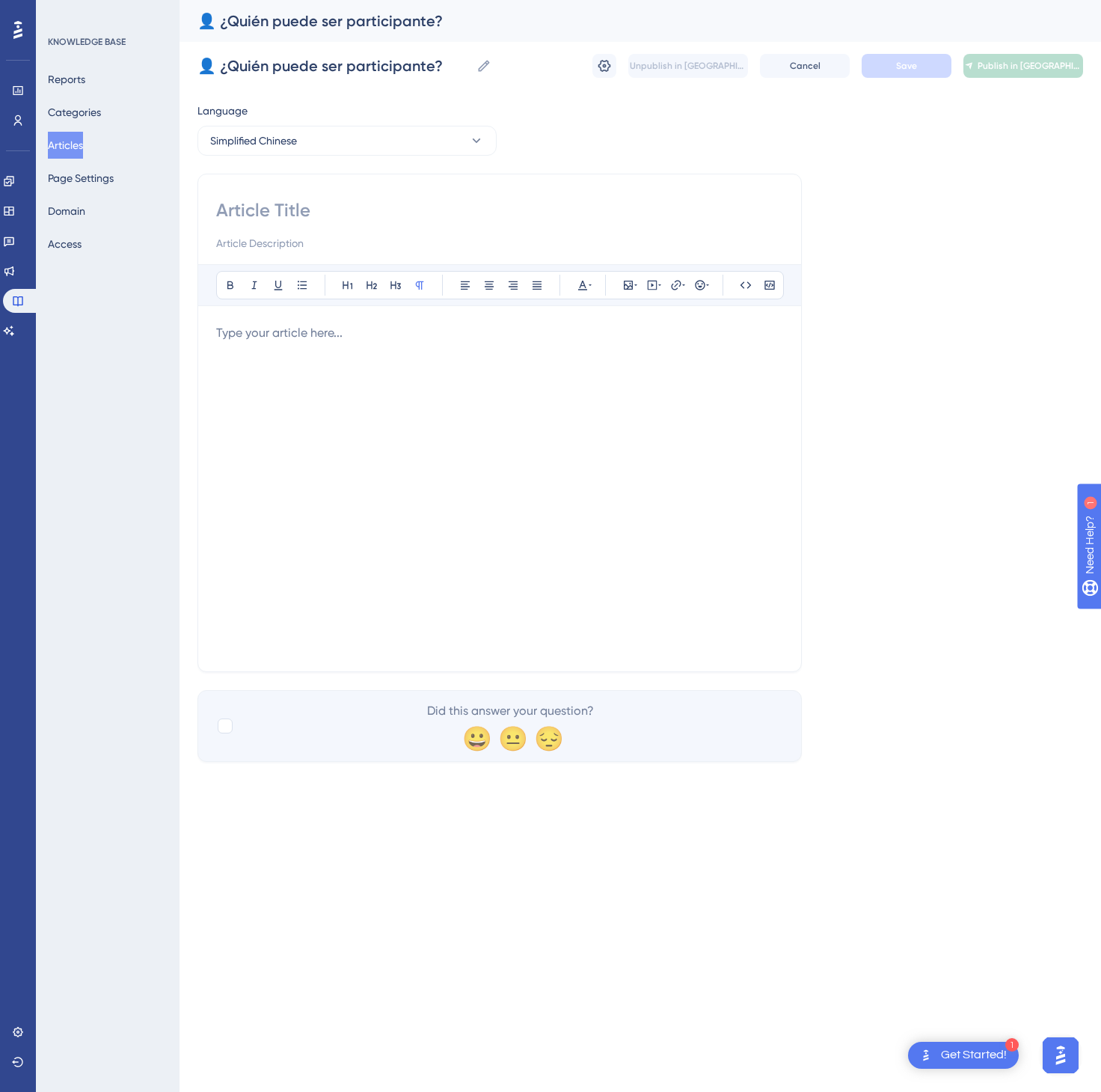
click at [592, 515] on div at bounding box center [500, 489] width 567 height 330
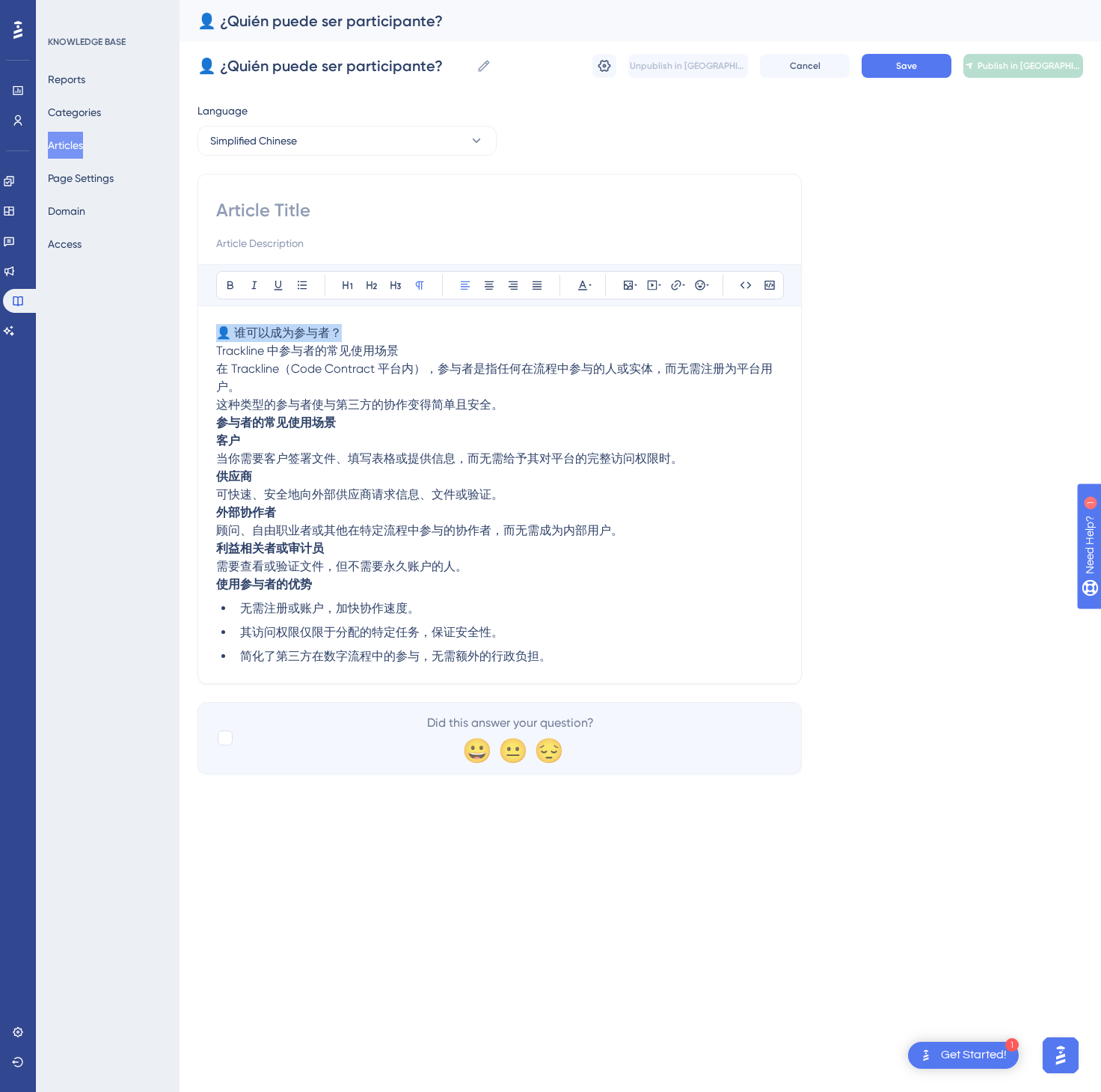
drag, startPoint x: 386, startPoint y: 333, endPoint x: 181, endPoint y: 331, distance: 205.0
click at [181, 331] on div "Performance Users Engagement Widgets Feedback Product Updates Knowledge Base AI…" at bounding box center [640, 399] width 922 height 797
click at [245, 204] on input at bounding box center [500, 210] width 567 height 24
paste input "👤 谁可以成为参与者？"
type input "👤 谁可以成为参与者？"
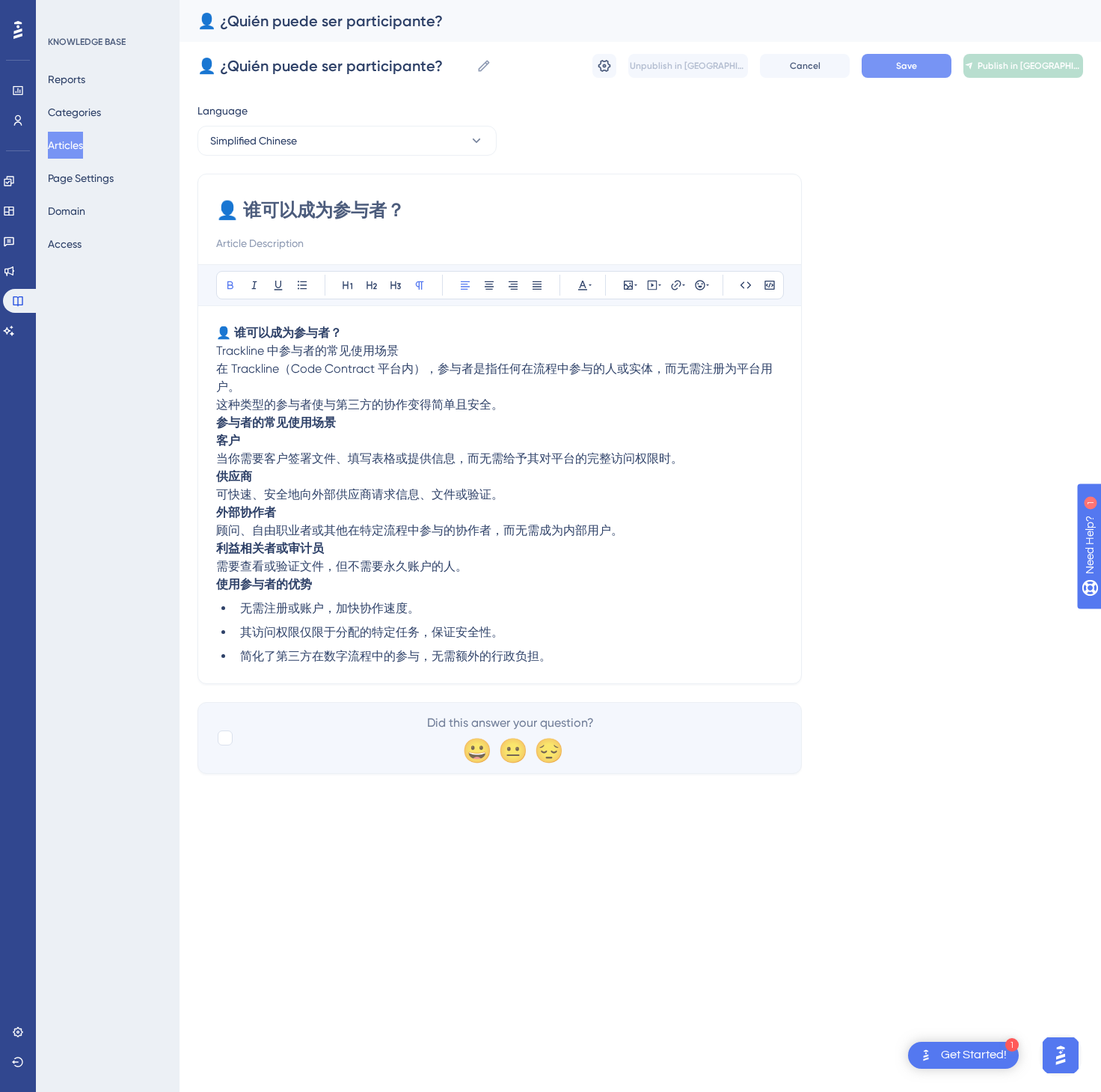
click at [931, 74] on button "Save" at bounding box center [907, 66] width 90 height 24
click at [1021, 65] on span "Publish in [GEOGRAPHIC_DATA]-CN" at bounding box center [1030, 66] width 104 height 12
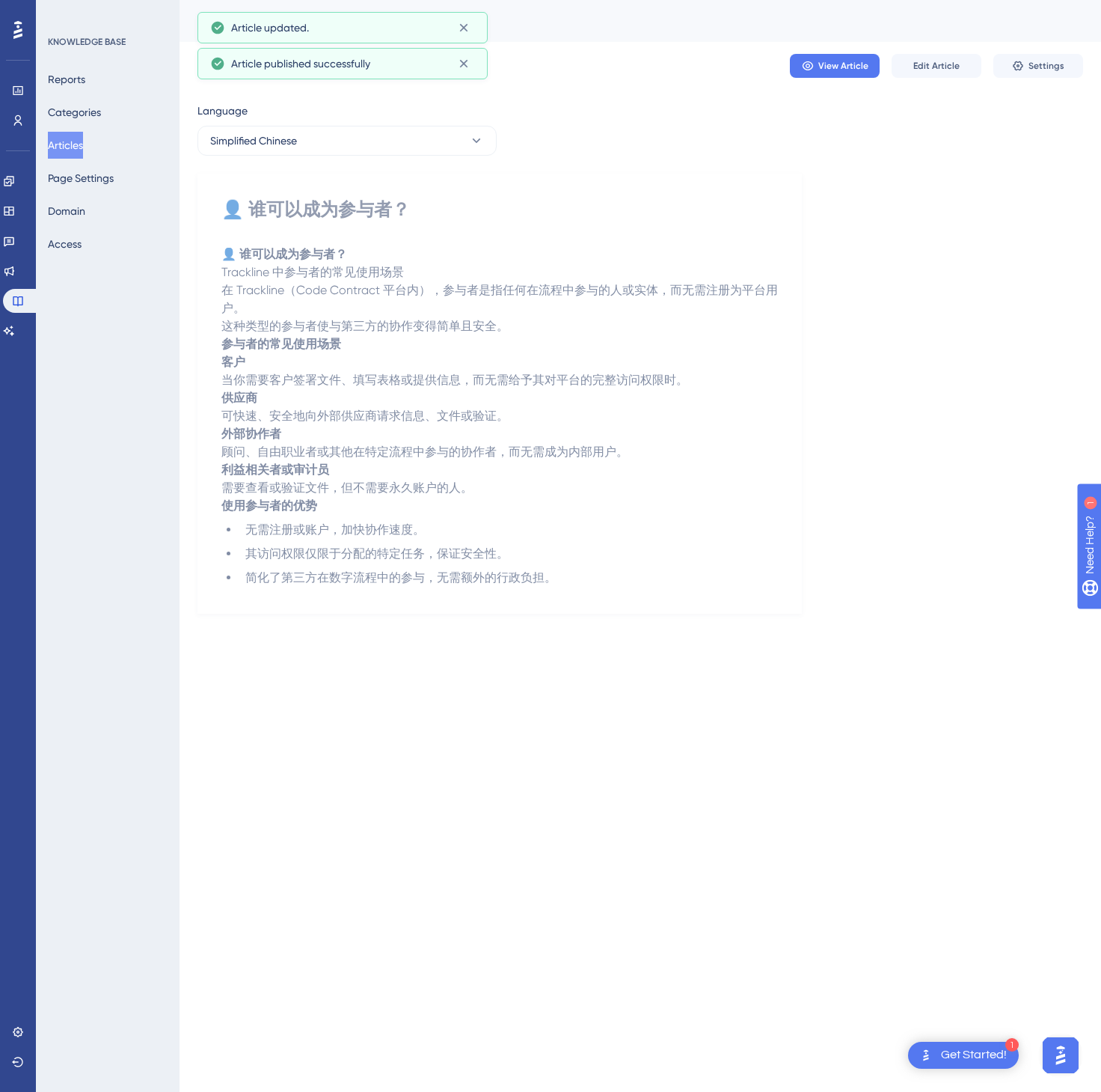
click at [55, 142] on button "Articles" at bounding box center [65, 144] width 35 height 27
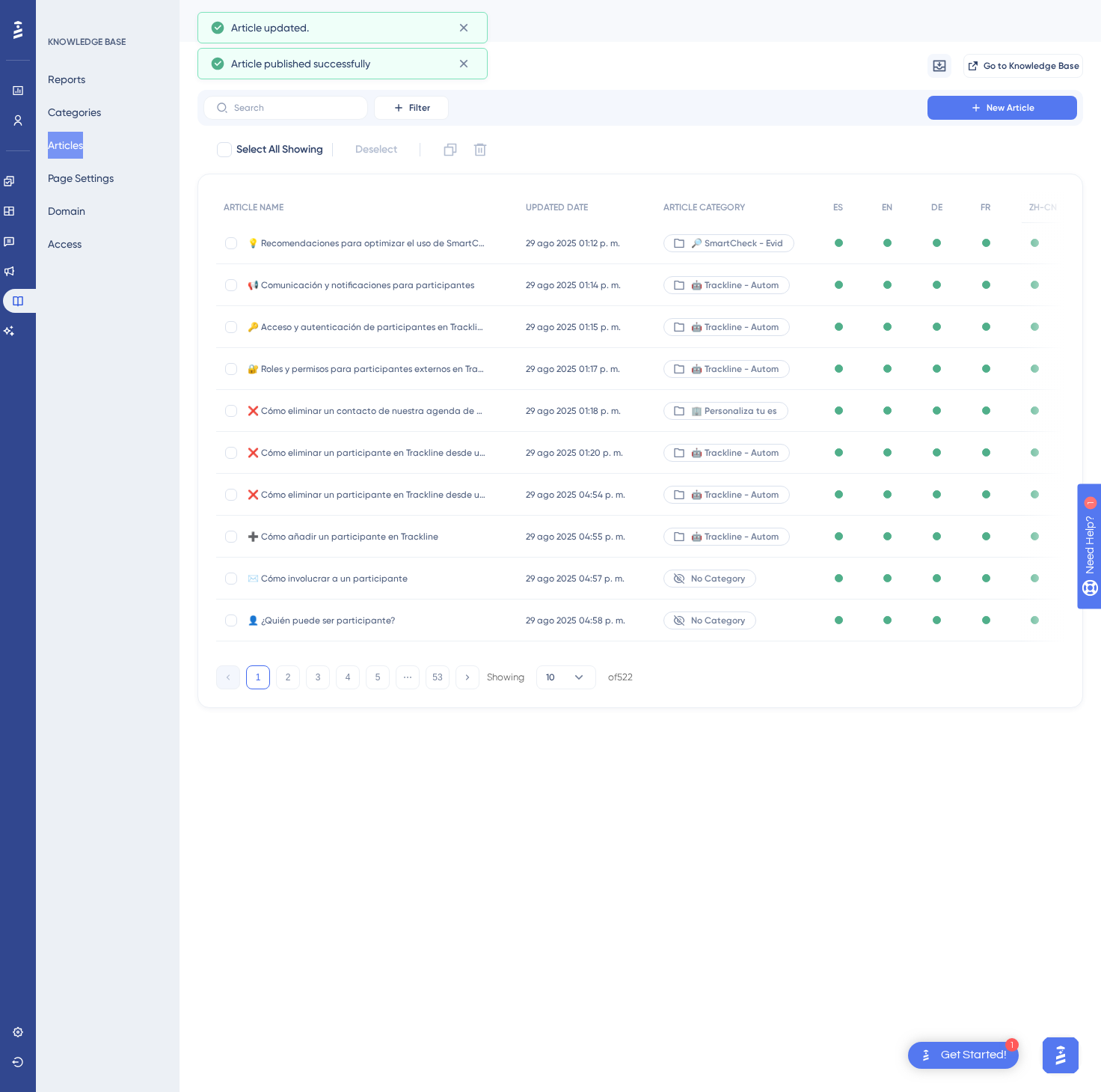
click at [424, 683] on div "1 2 3 4 5 ⋯ 53 Showing 10 of 522" at bounding box center [424, 677] width 417 height 24
click at [432, 683] on button "53" at bounding box center [438, 677] width 24 height 24
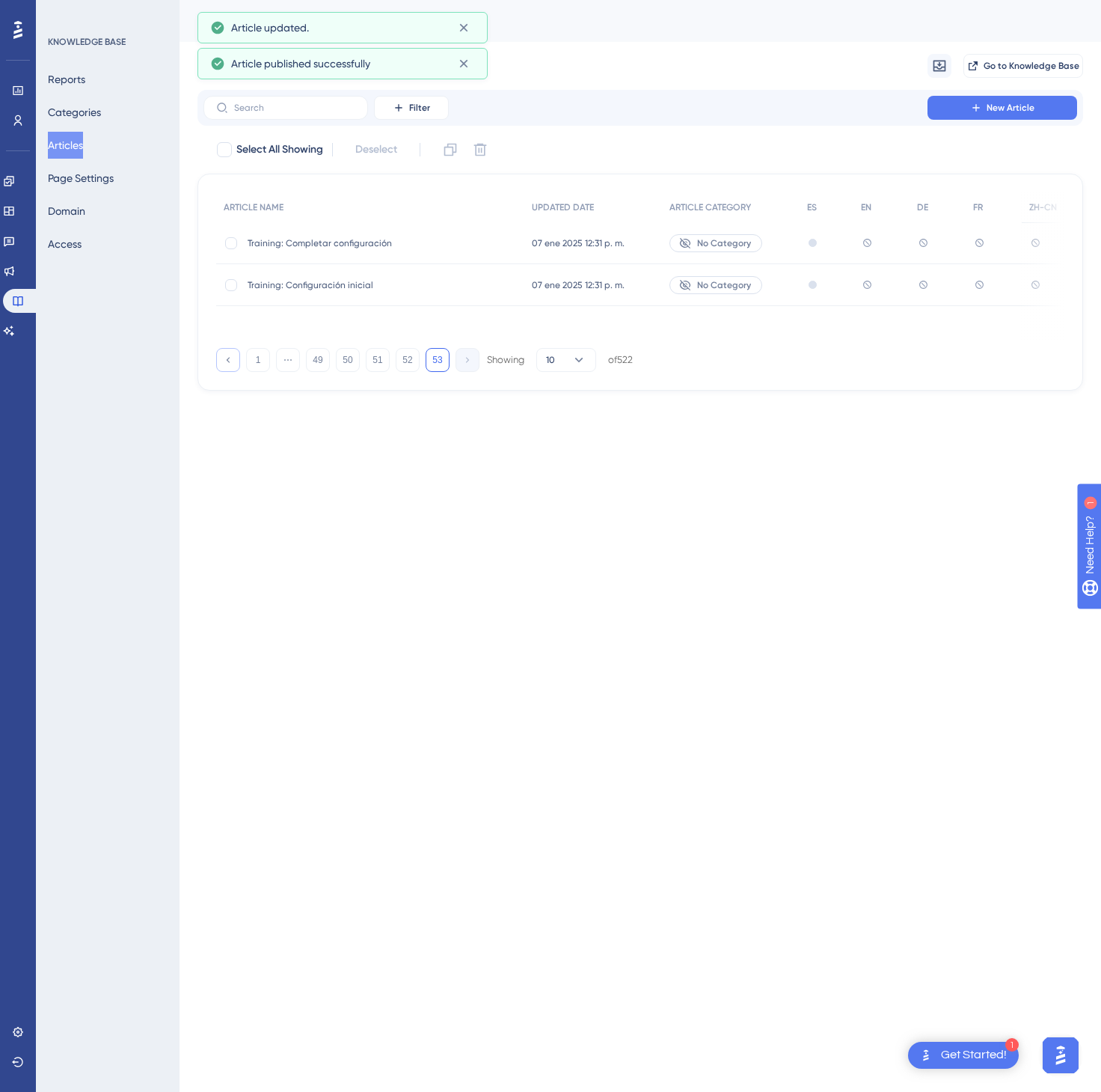
click at [229, 364] on icon at bounding box center [228, 359] width 10 height 10
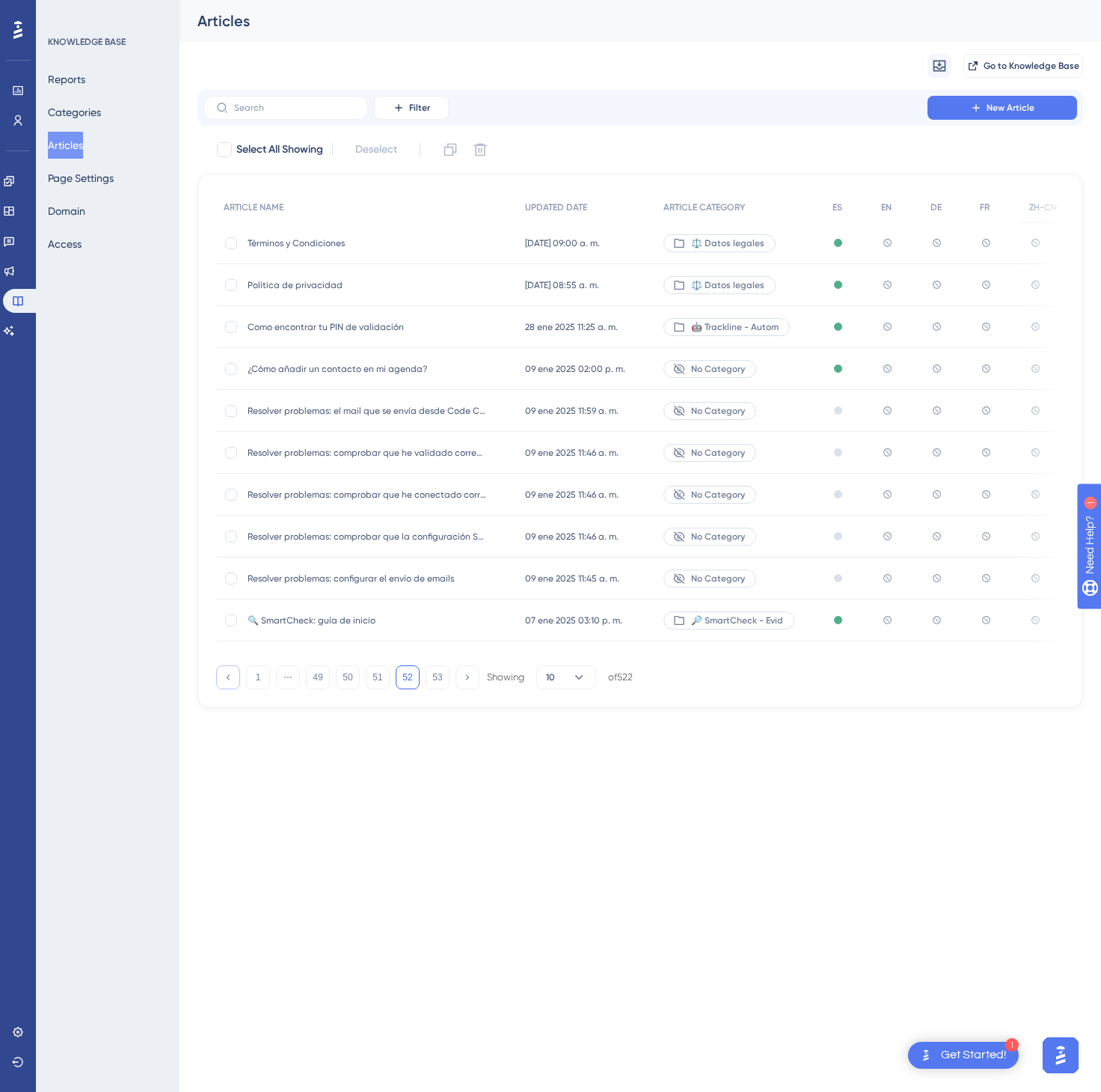
click at [222, 685] on button at bounding box center [229, 677] width 24 height 24
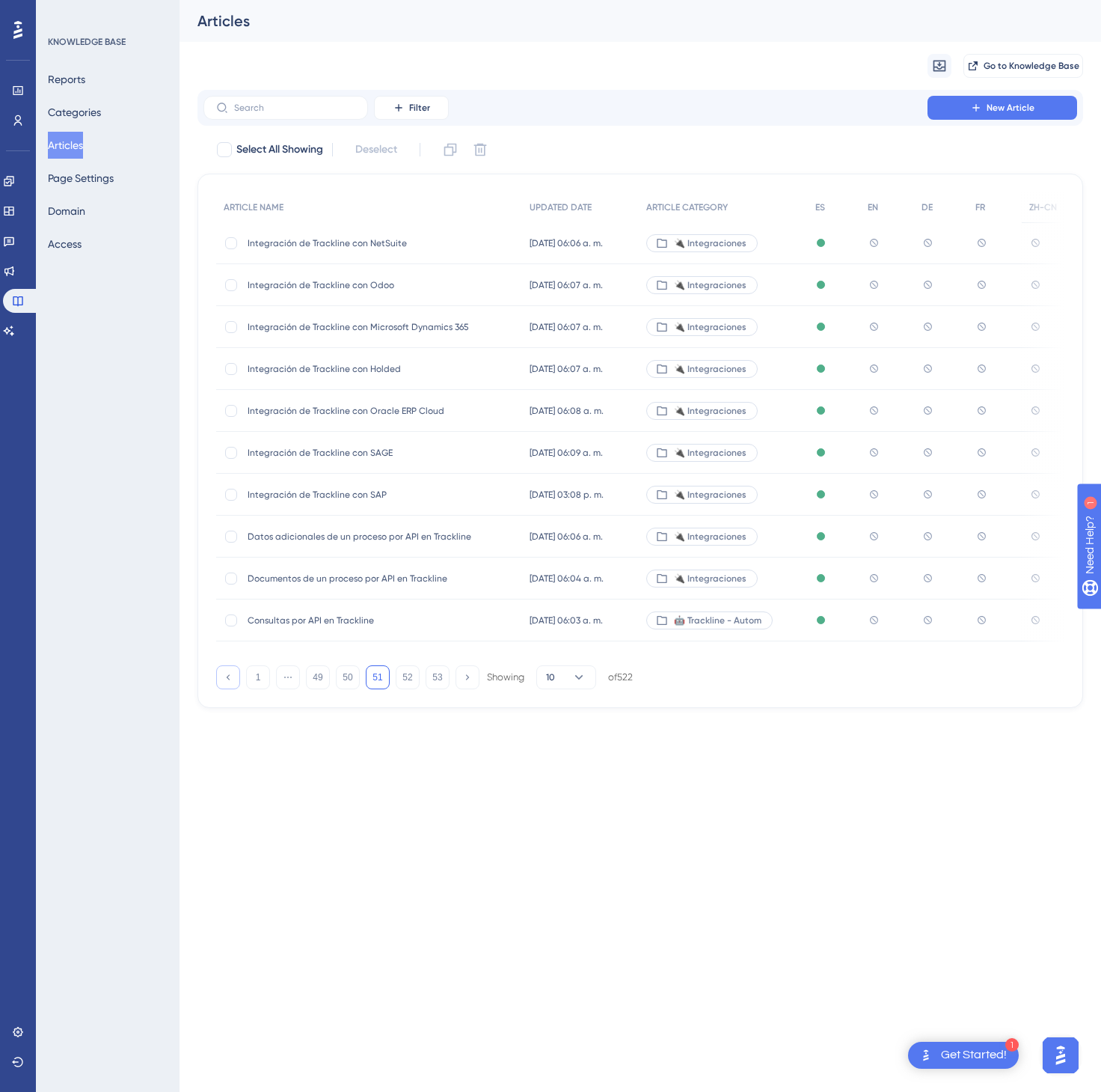
click at [222, 685] on button at bounding box center [229, 677] width 24 height 24
click at [223, 682] on icon at bounding box center [228, 677] width 10 height 10
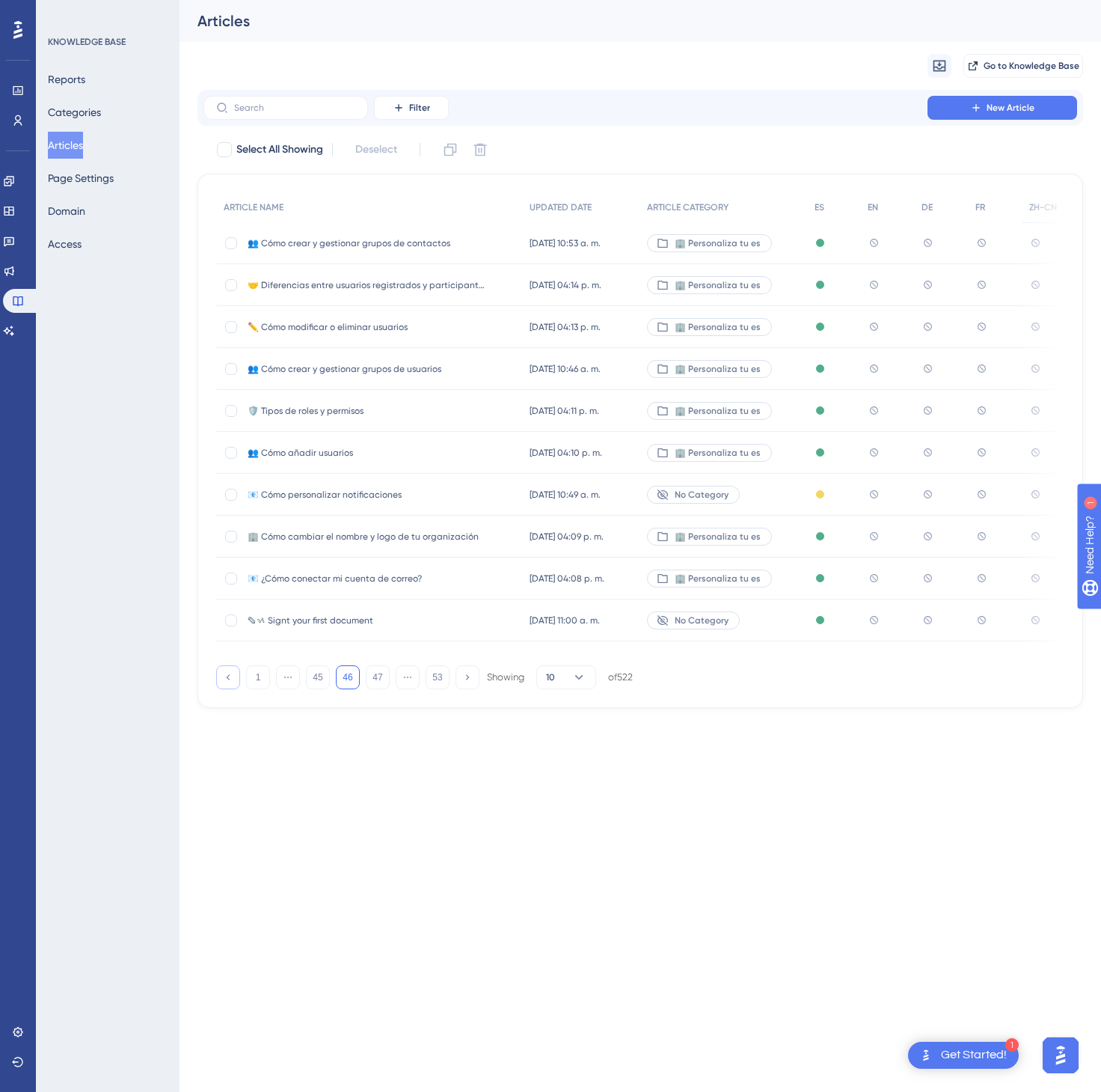
click at [223, 682] on icon at bounding box center [228, 677] width 10 height 10
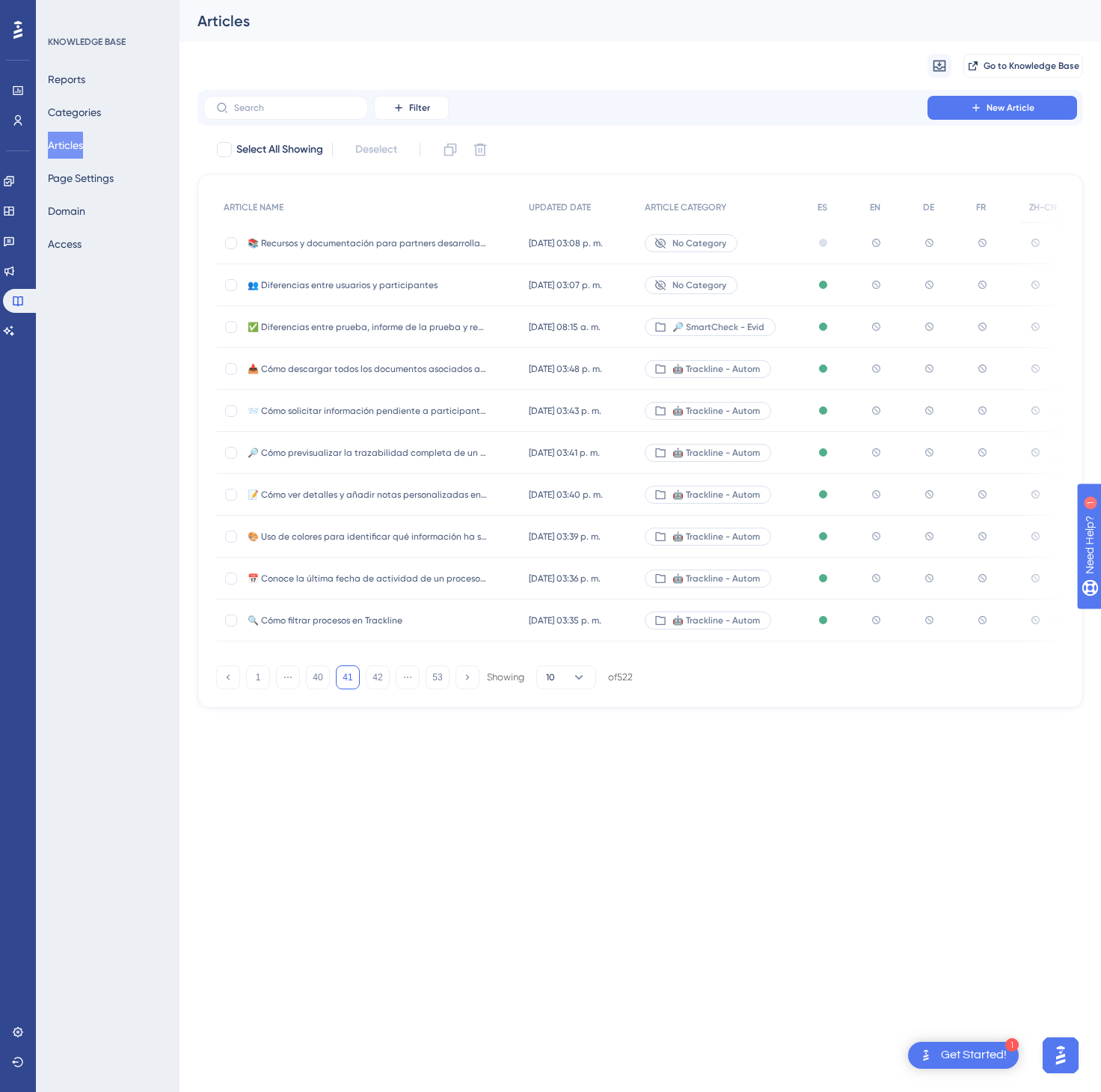
click at [778, 285] on div "No Category" at bounding box center [724, 285] width 173 height 42
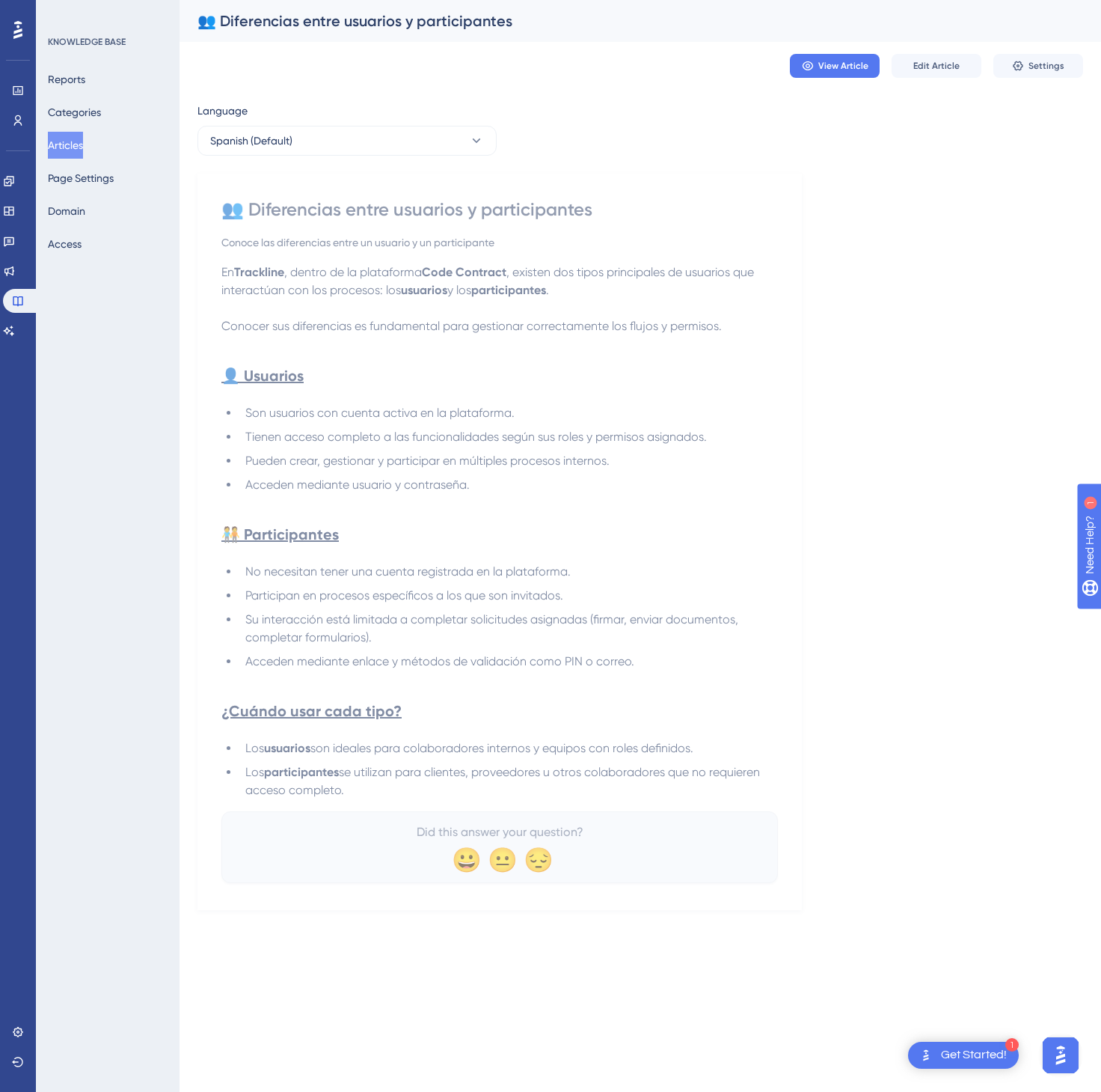
drag, startPoint x: 226, startPoint y: 204, endPoint x: 699, endPoint y: 796, distance: 757.8
click at [699, 796] on div "👥 Diferencias entre usuarios y participantes Conoce las diferencias entre un us…" at bounding box center [500, 540] width 557 height 686
copy div "👥 Loremipsumd sitam consecte a elitseddoeius Tempor inc utlaboreetd magna al en…"
click at [356, 145] on button "Spanish (Default)" at bounding box center [347, 140] width 299 height 30
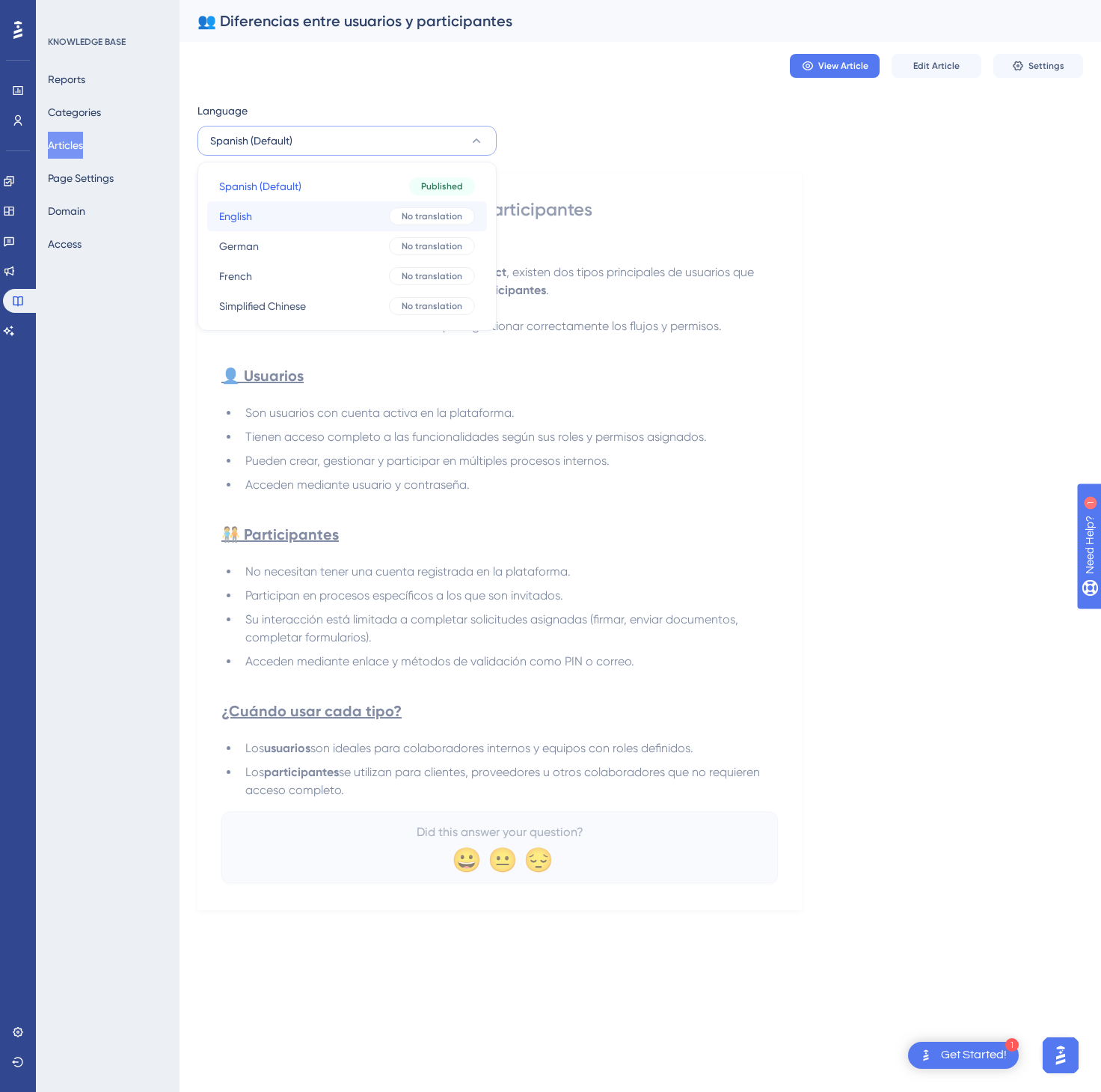
click at [324, 216] on button "English English No translation" at bounding box center [347, 216] width 280 height 30
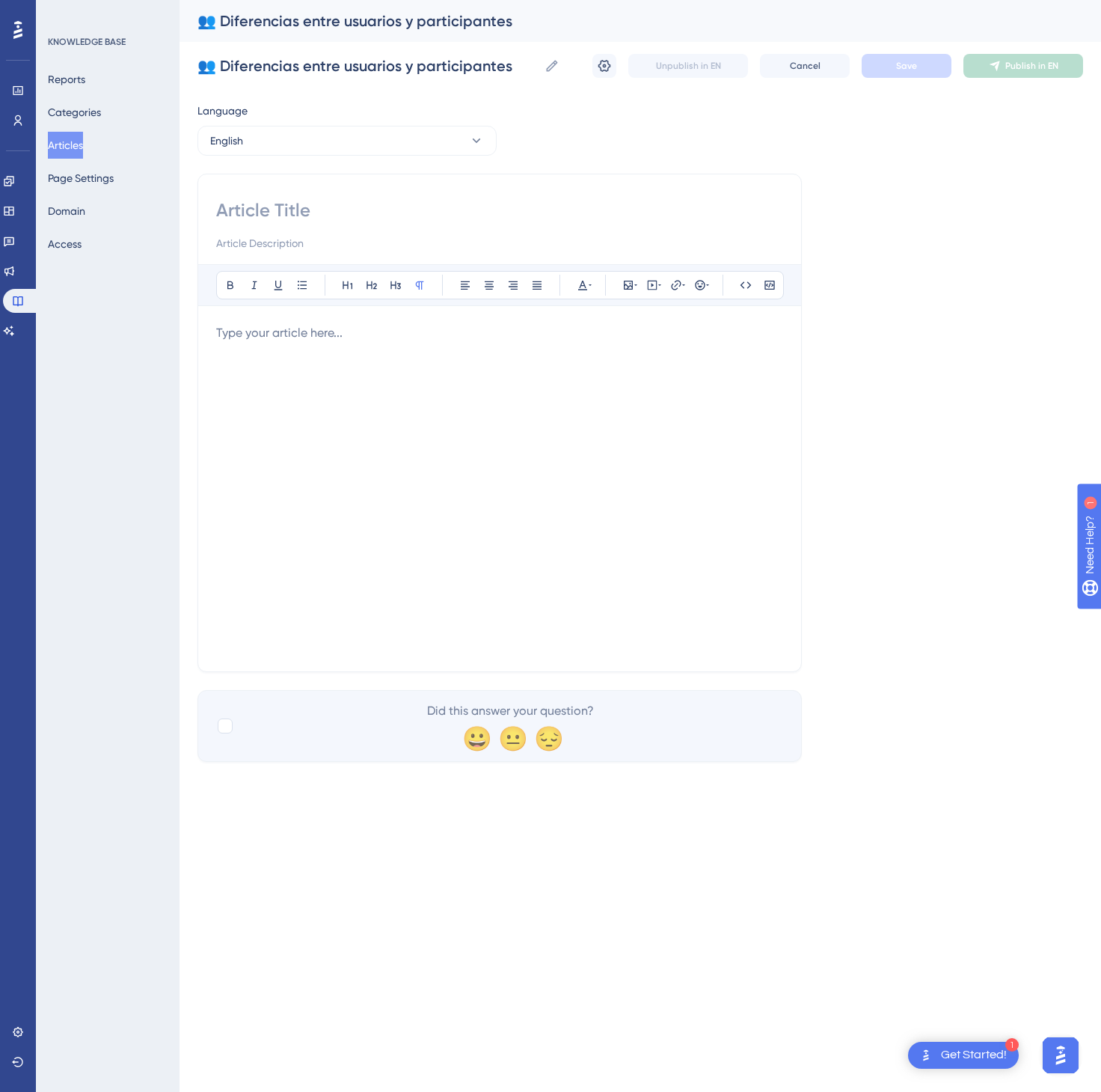
click at [445, 399] on div at bounding box center [500, 489] width 567 height 330
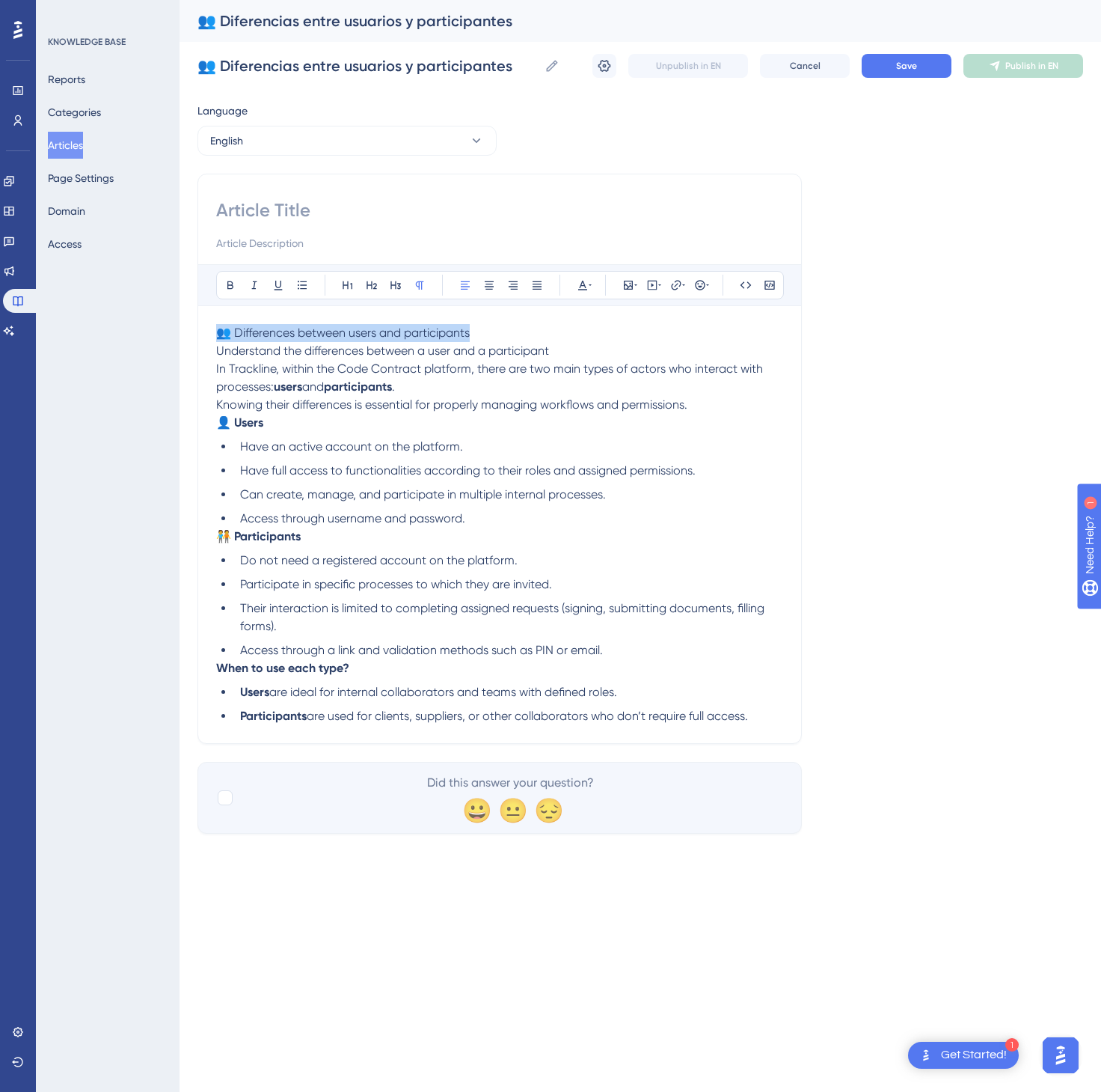
drag, startPoint x: 499, startPoint y: 337, endPoint x: 219, endPoint y: 326, distance: 280.2
click at [219, 326] on p "👥 Differences between users and participants Understand the differences between…" at bounding box center [500, 360] width 567 height 72
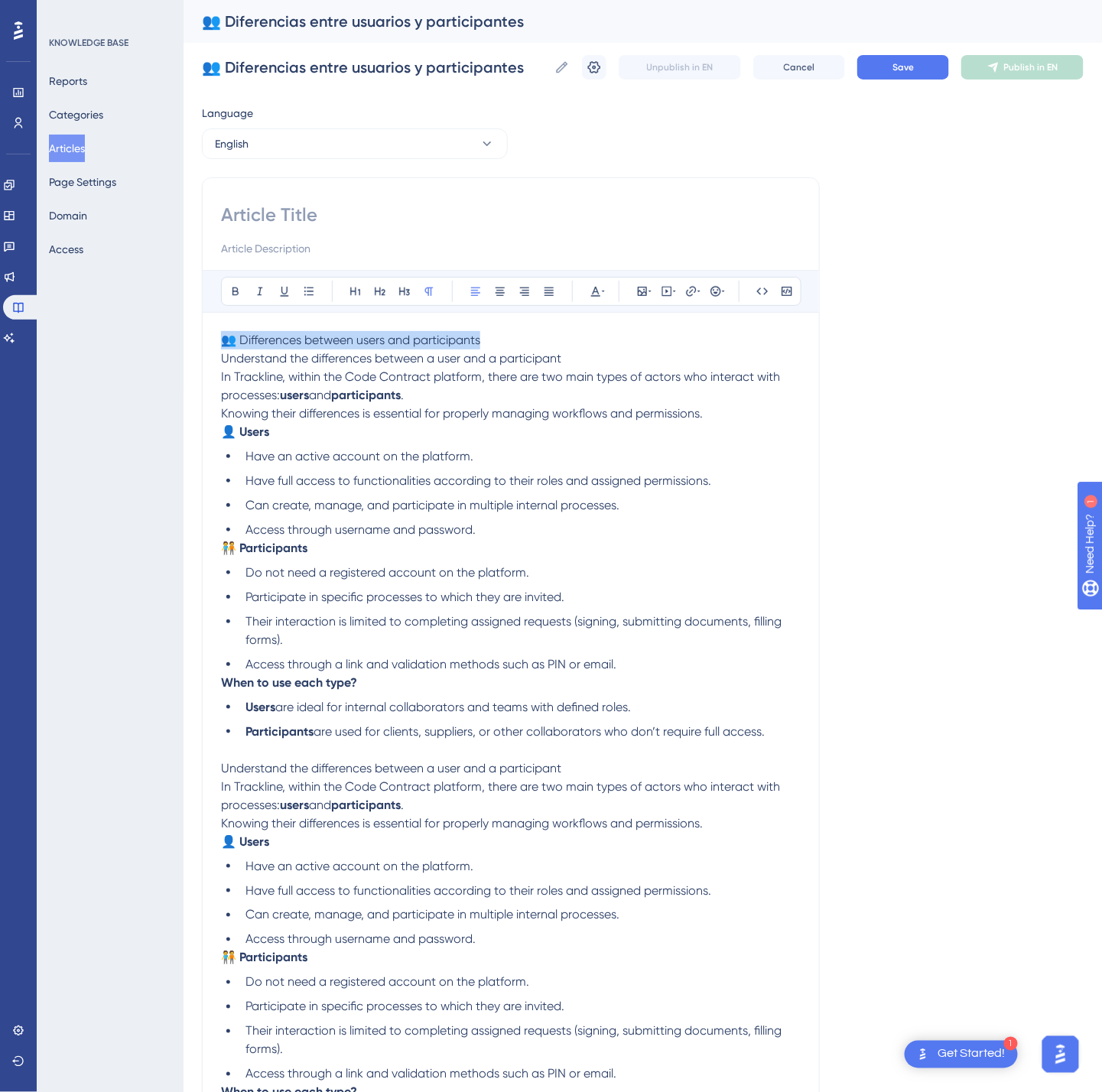
drag, startPoint x: 224, startPoint y: 333, endPoint x: 563, endPoint y: 335, distance: 339.0
click at [563, 335] on p "👥 Differences between users and participants Understand the differences between…" at bounding box center [511, 368] width 580 height 74
click at [391, 210] on input at bounding box center [511, 215] width 580 height 25
paste input "👥 Differences between users and participants"
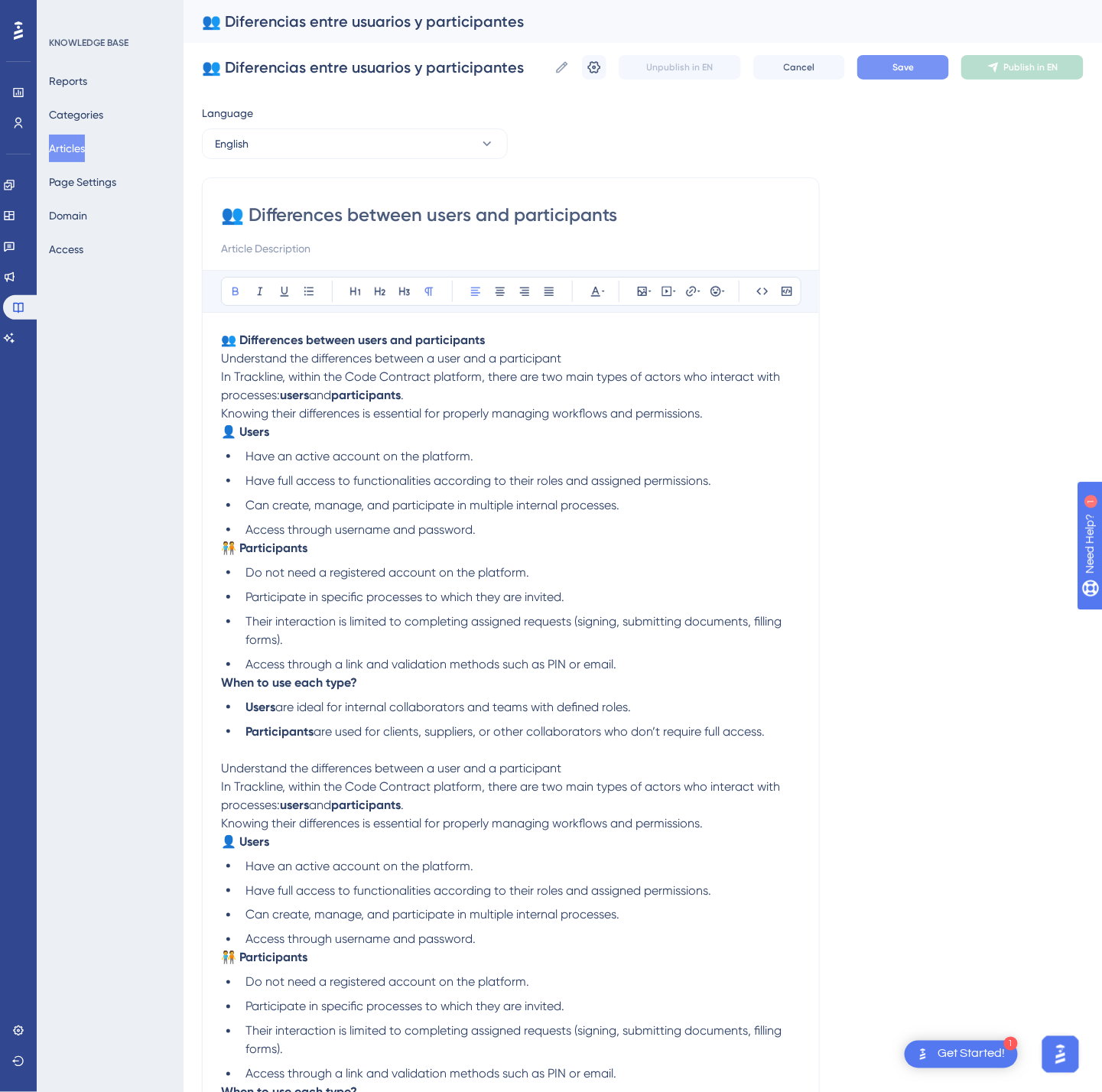
type input "👥 Differences between users and participants"
click at [939, 65] on button "Save" at bounding box center [903, 68] width 92 height 25
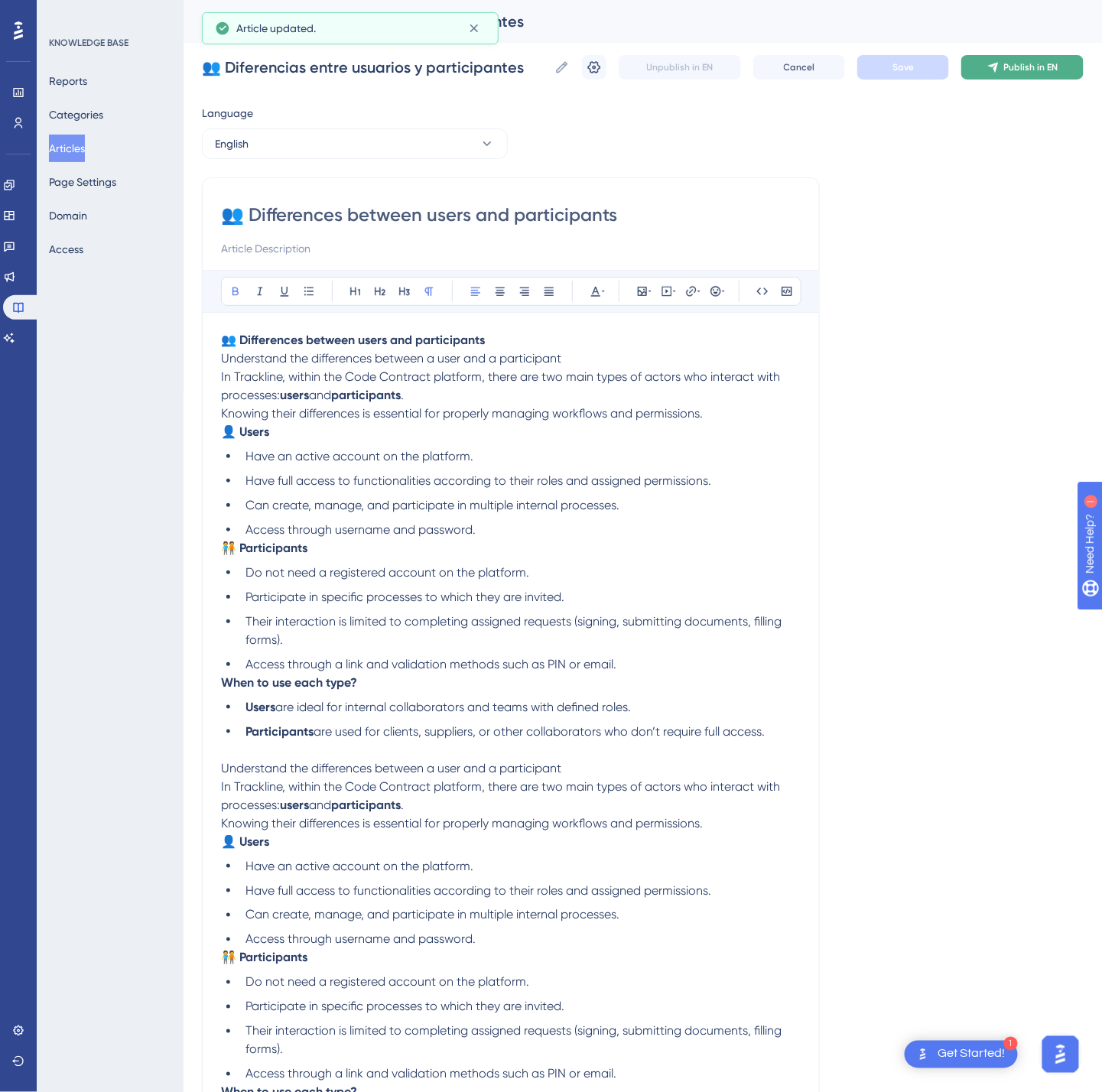
click at [1024, 64] on span "Publish in EN" at bounding box center [1031, 68] width 54 height 12
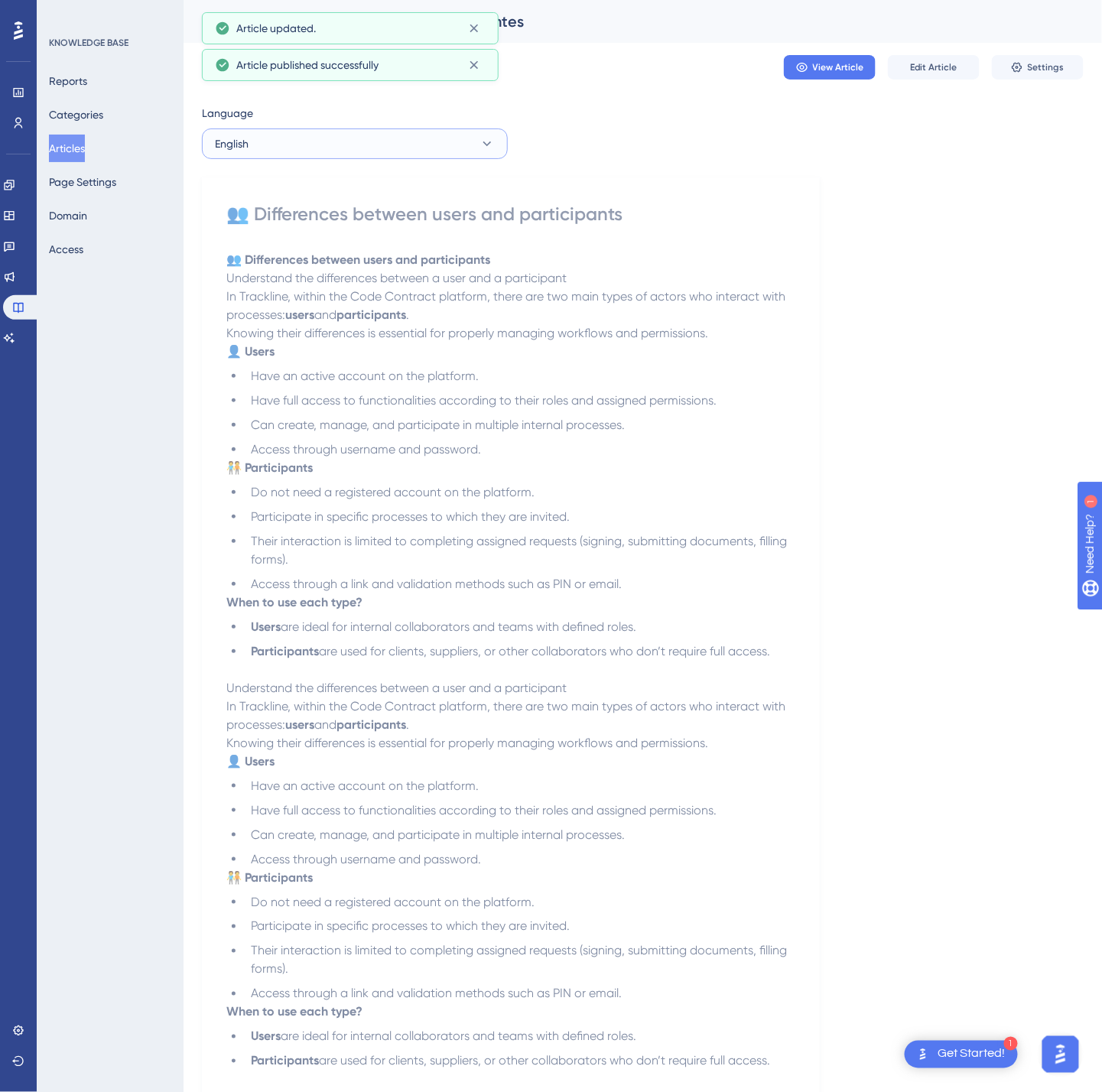
click at [407, 140] on button "English" at bounding box center [355, 144] width 306 height 30
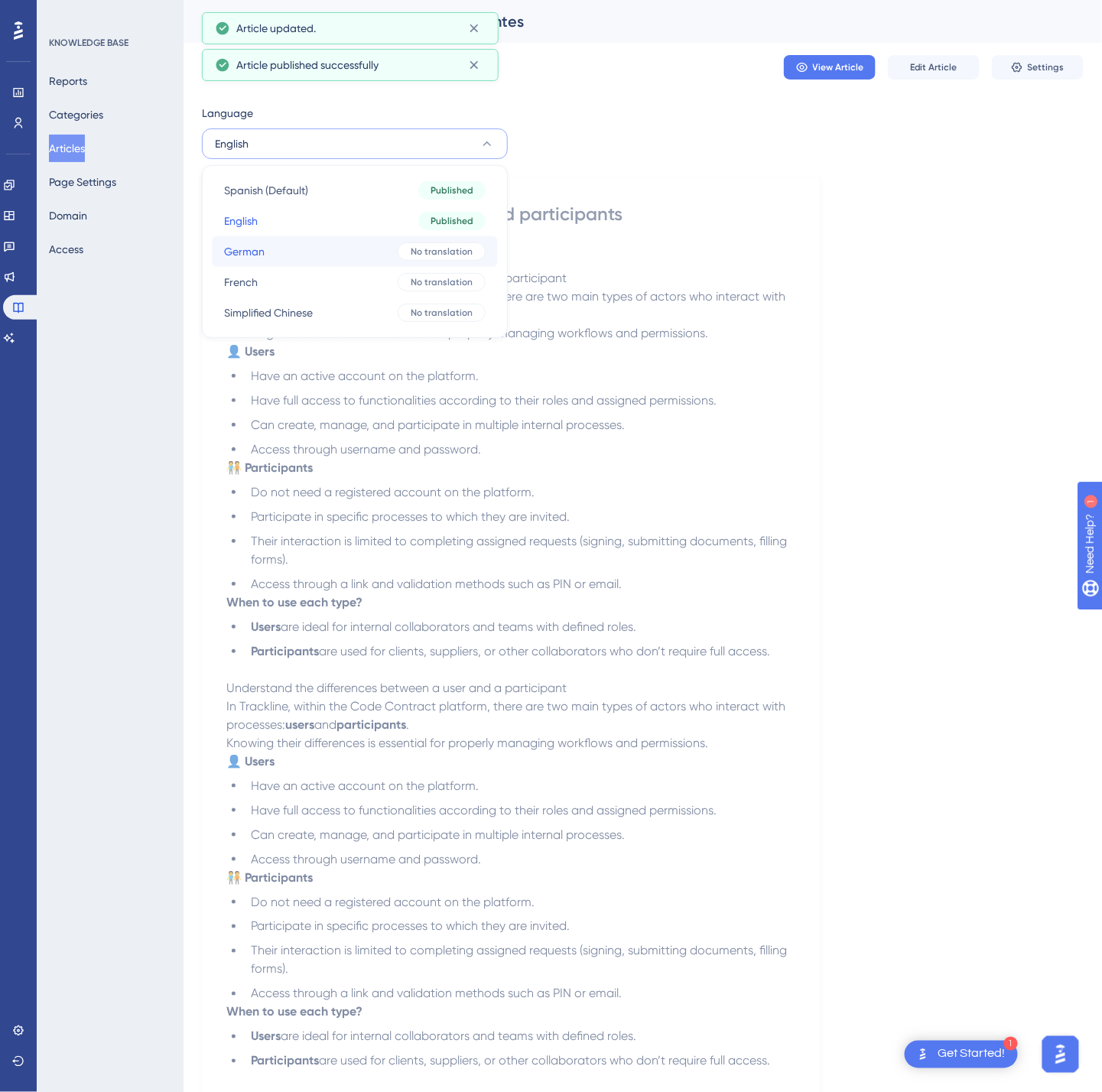
click at [376, 248] on button "German German No translation" at bounding box center [355, 251] width 286 height 30
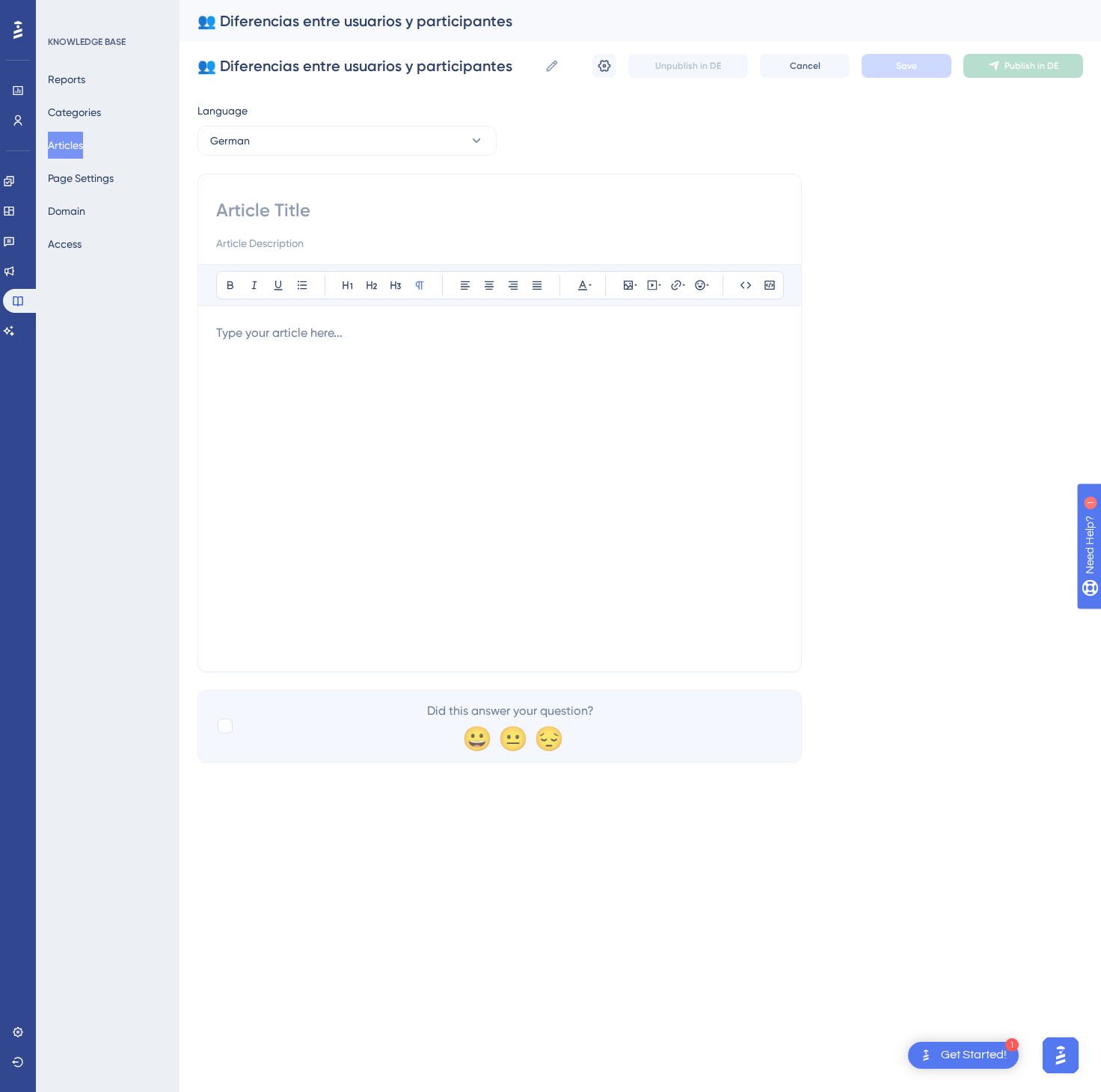
click at [537, 466] on div at bounding box center [500, 489] width 567 height 330
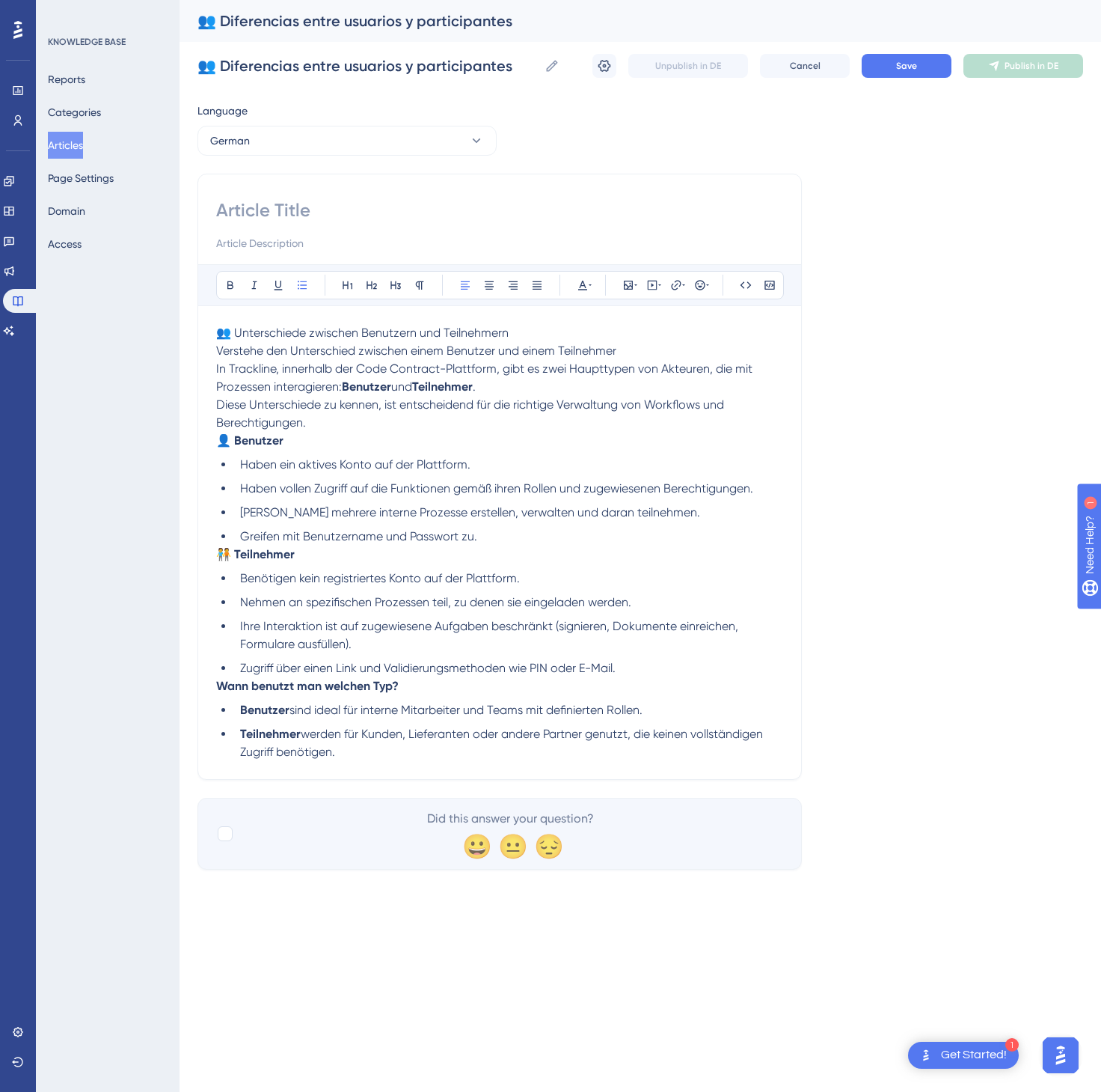
click at [493, 336] on span "👥 Unterschiede zwischen Benutzern und Teilnehmern" at bounding box center [362, 333] width 292 height 14
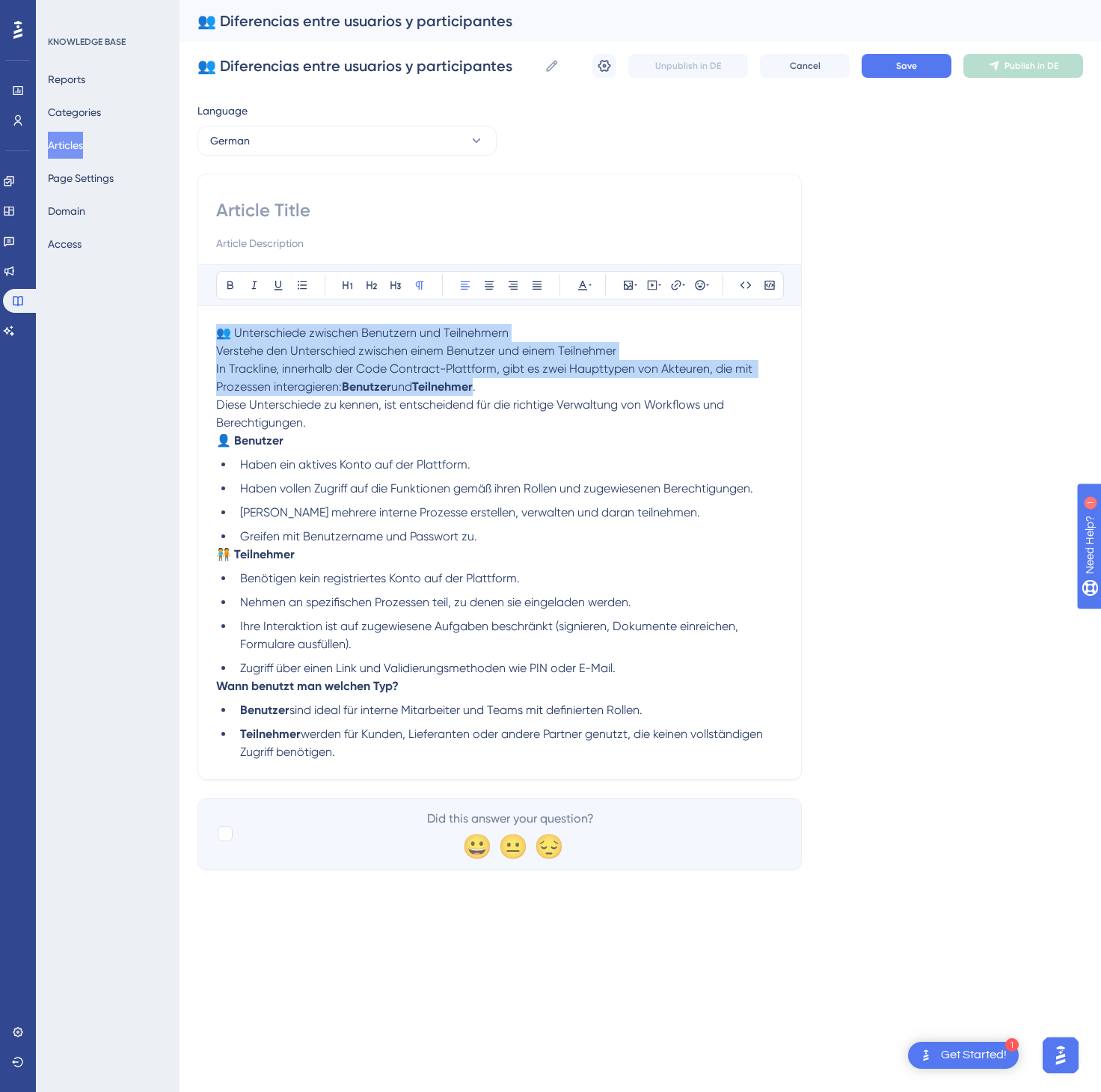
click at [509, 331] on span "👥 Unterschiede zwischen Benutzern und Teilnehmern" at bounding box center [362, 333] width 292 height 14
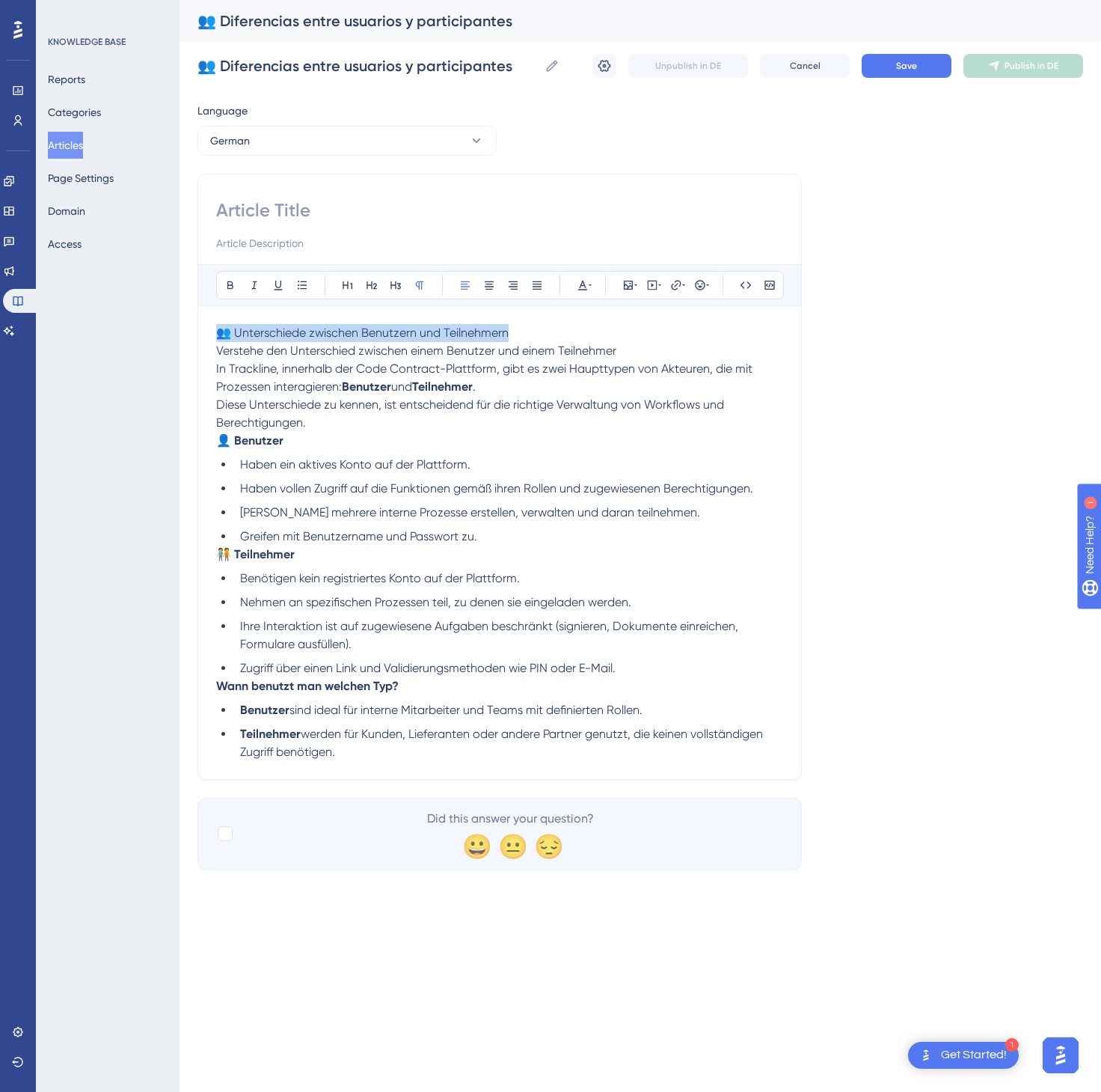
drag, startPoint x: 515, startPoint y: 331, endPoint x: 186, endPoint y: 321, distance: 329.2
click at [186, 321] on div "Performance Users Engagement Widgets Feedback Product Updates Knowledge Base AI…" at bounding box center [640, 447] width 922 height 893
click at [216, 325] on div "Bold Italic Underline Bullet Point Heading 1 Heading 2 Heading 3 Normal Align L…" at bounding box center [500, 513] width 567 height 497
drag, startPoint x: 218, startPoint y: 337, endPoint x: 677, endPoint y: 766, distance: 628.3
click at [677, 761] on div "👥 Unterschiede zwischen Benutzern und Teilnehmern Verstehe den Unterschied zwis…" at bounding box center [500, 542] width 567 height 437
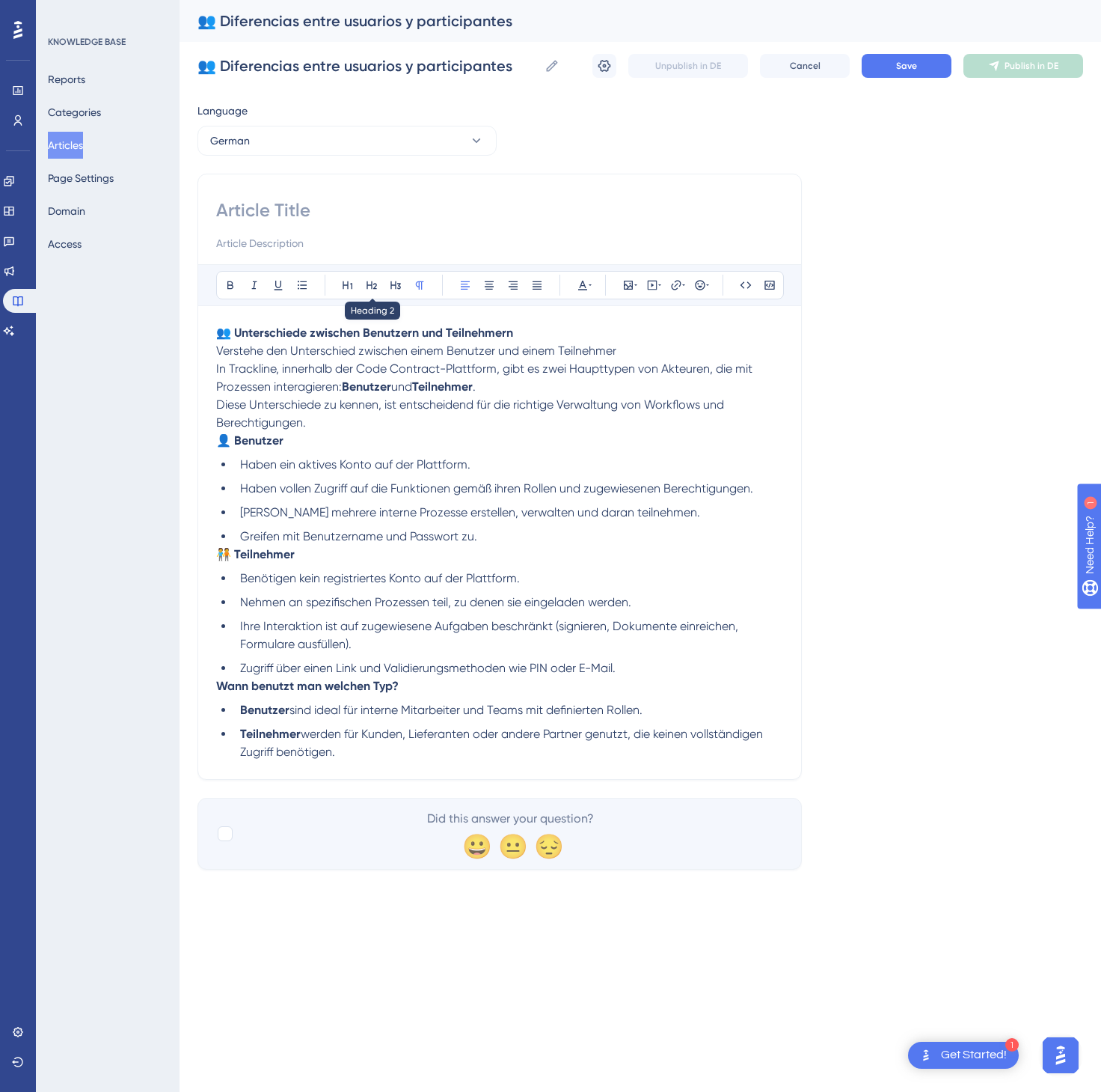
click at [377, 317] on div "Bold Italic Underline Bullet Point Heading 1 Heading 2 Heading 3 Normal Align L…" at bounding box center [500, 513] width 567 height 497
drag, startPoint x: 527, startPoint y: 335, endPoint x: 220, endPoint y: 326, distance: 307.1
click at [220, 326] on p "👥 Unterschiede zwischen Benutzern und Teilnehmern Verstehe den Unterschied zwis…" at bounding box center [500, 360] width 567 height 72
click at [314, 218] on input at bounding box center [500, 210] width 567 height 24
paste input "👥 Unterschiede zwischen Benutzern und Teilnehmern"
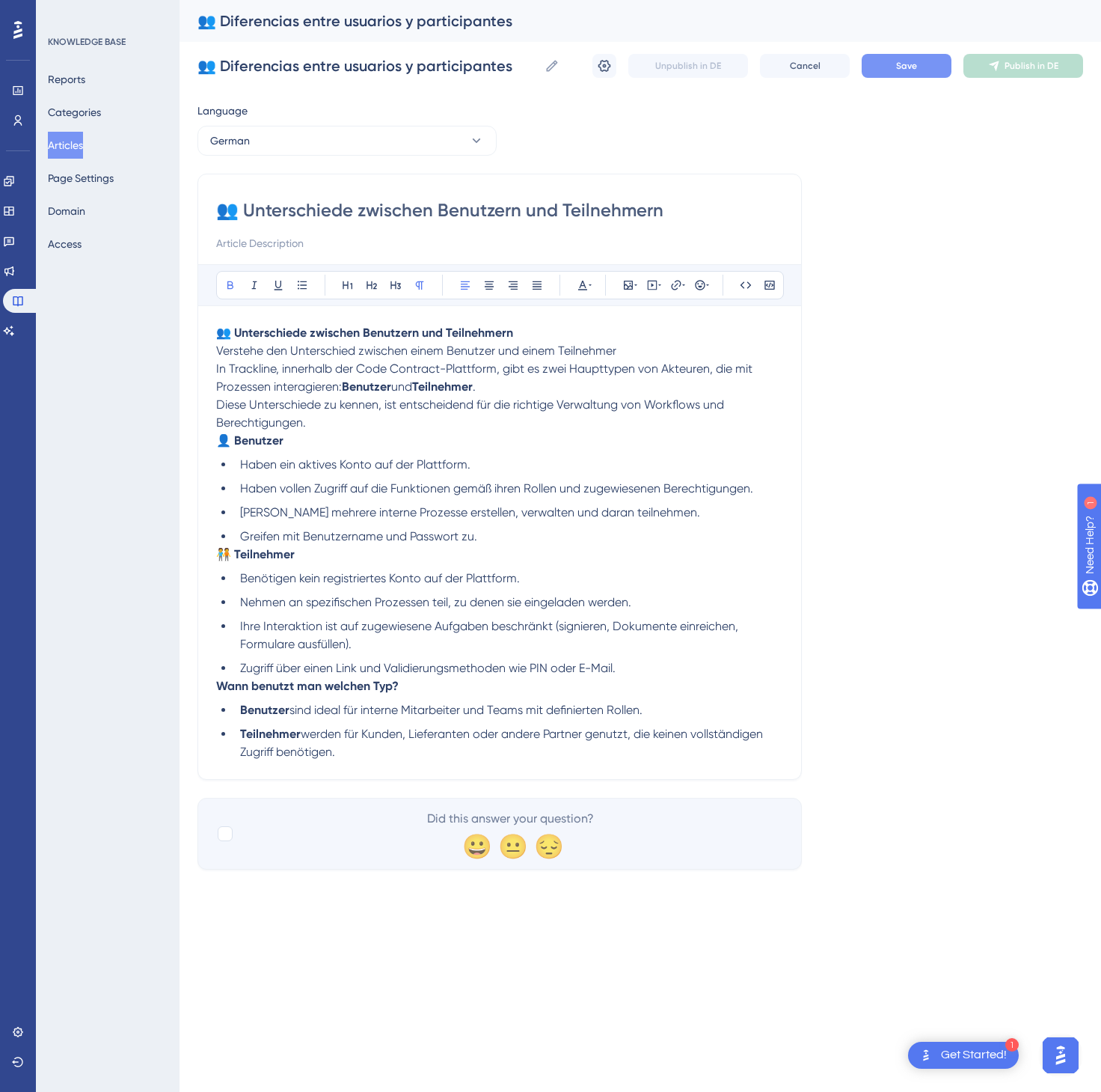
type input "👥 Unterschiede zwischen Benutzern und Teilnehmern"
click at [902, 60] on span "Save" at bounding box center [907, 66] width 21 height 12
click at [1064, 68] on button "Publish in DE" at bounding box center [1024, 66] width 120 height 24
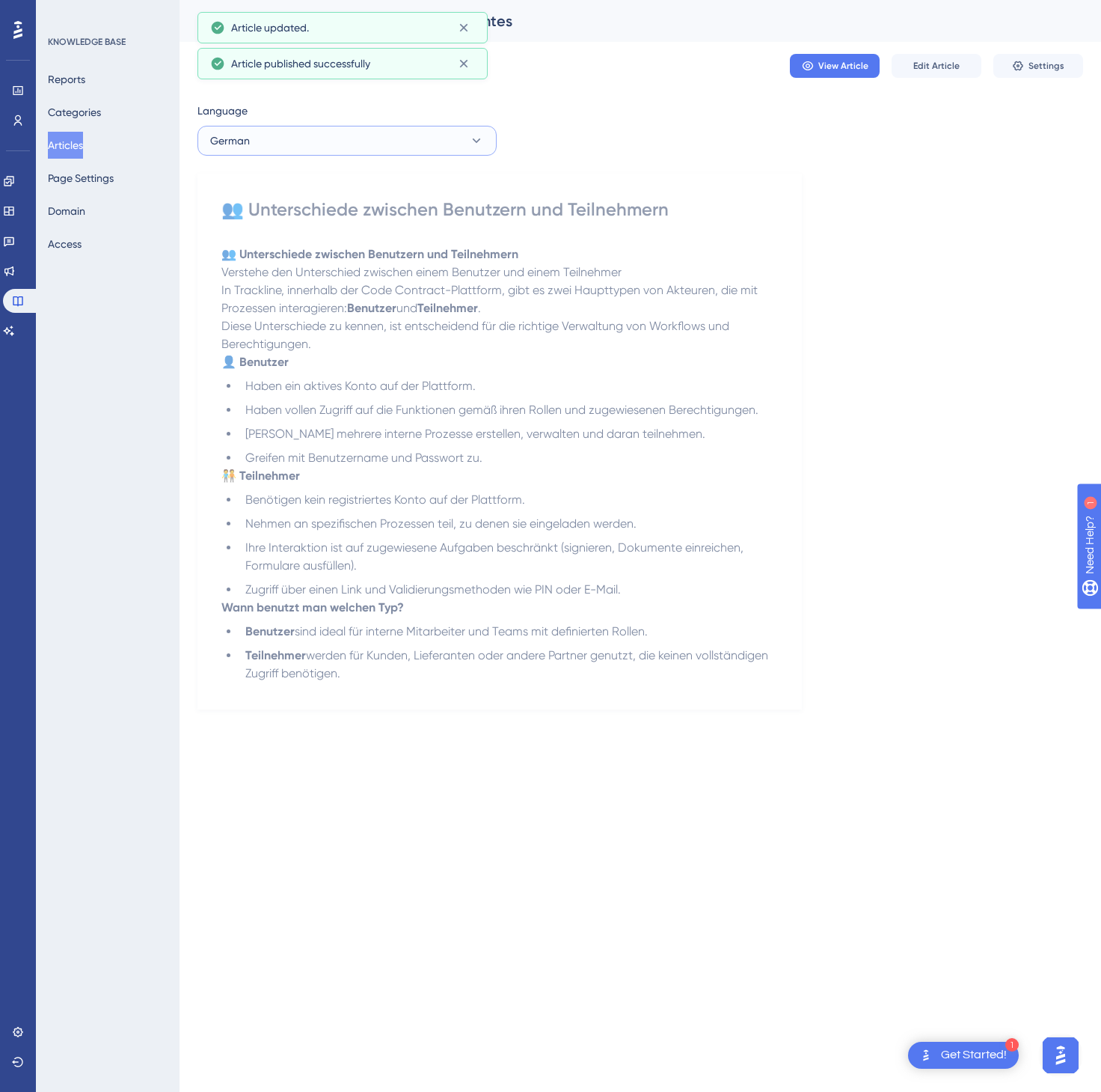
click at [295, 147] on button "German" at bounding box center [347, 140] width 299 height 30
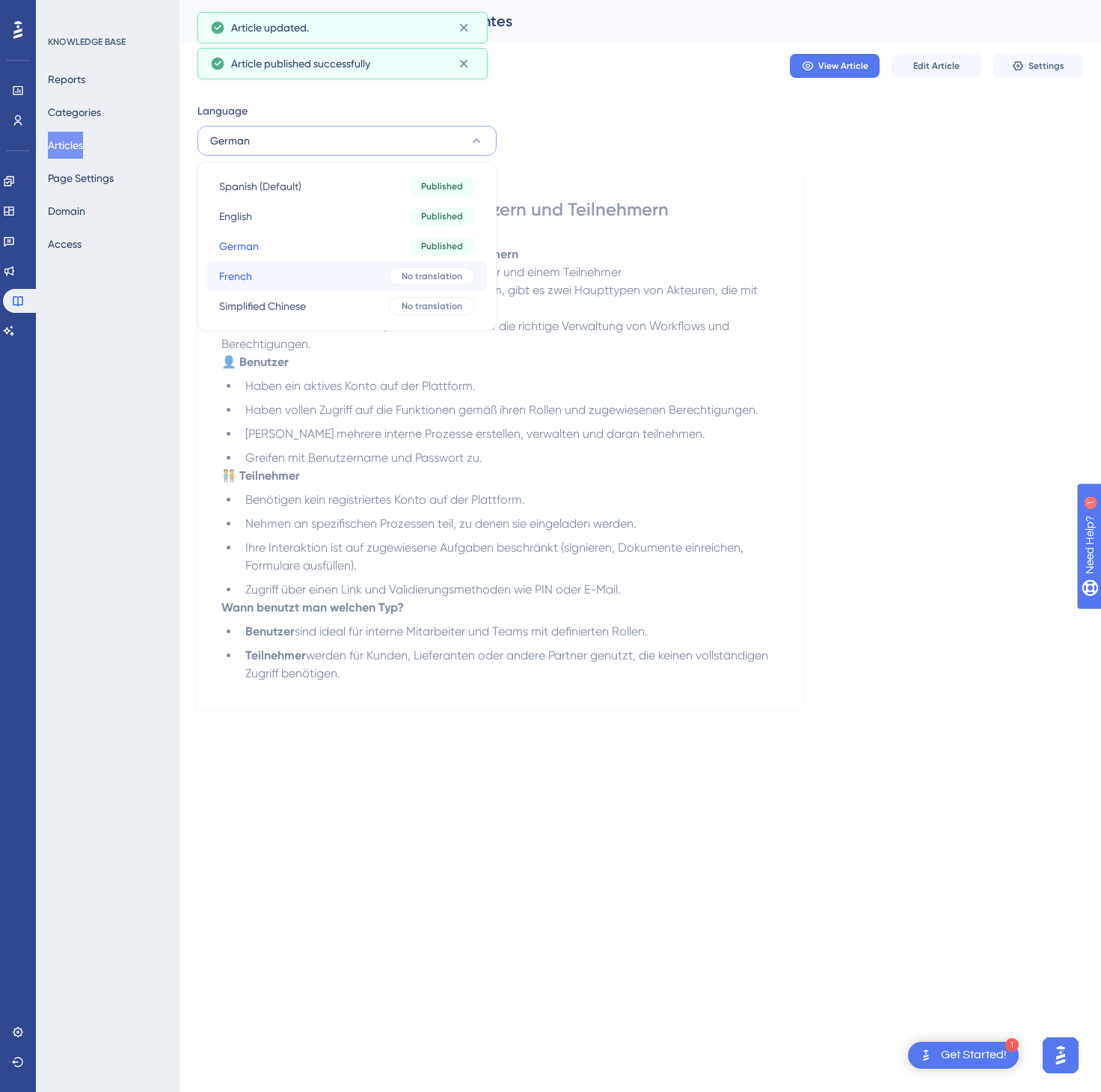
click at [301, 282] on button "French French No translation" at bounding box center [347, 276] width 280 height 30
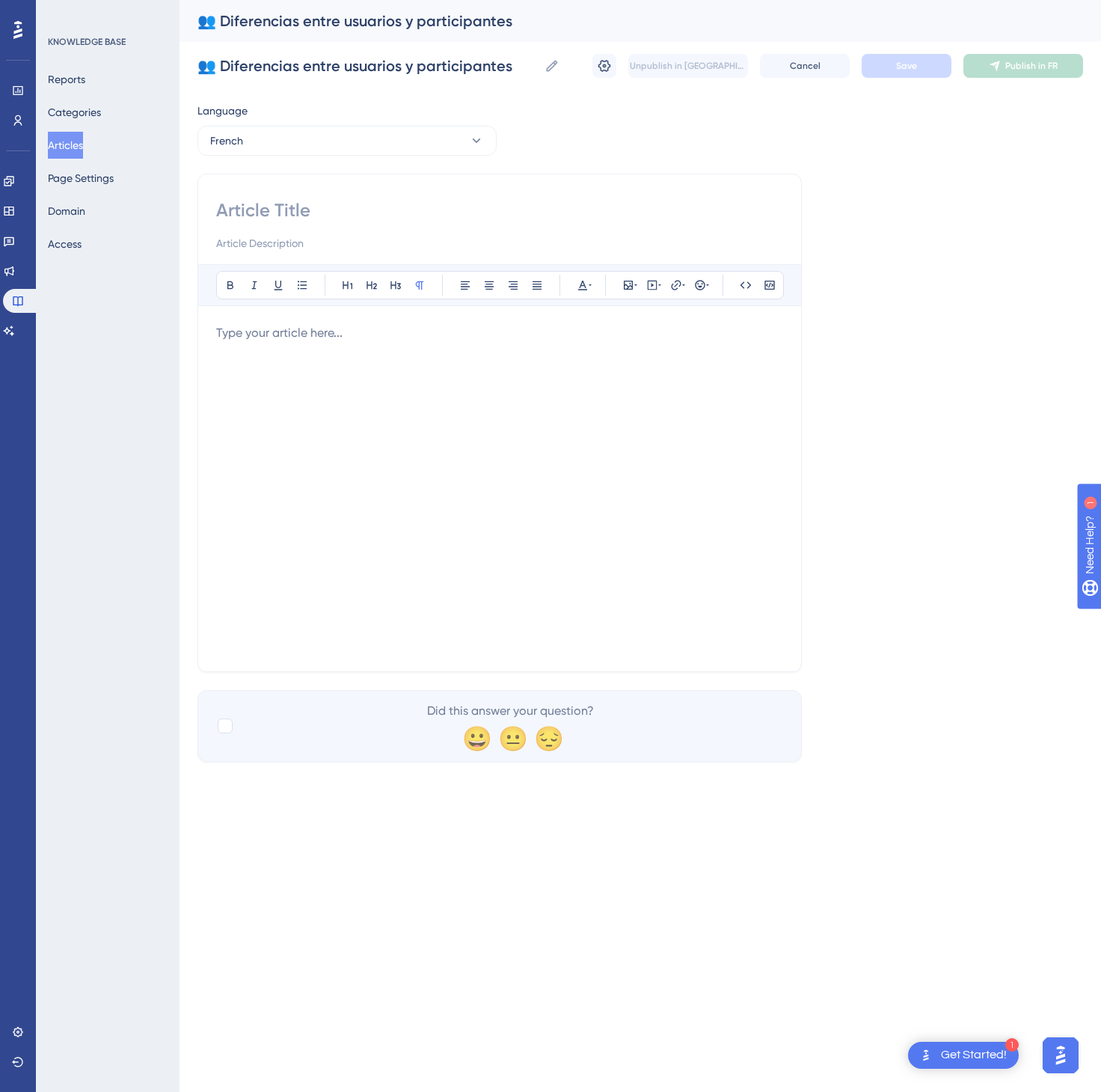
click at [457, 402] on div at bounding box center [500, 489] width 567 height 330
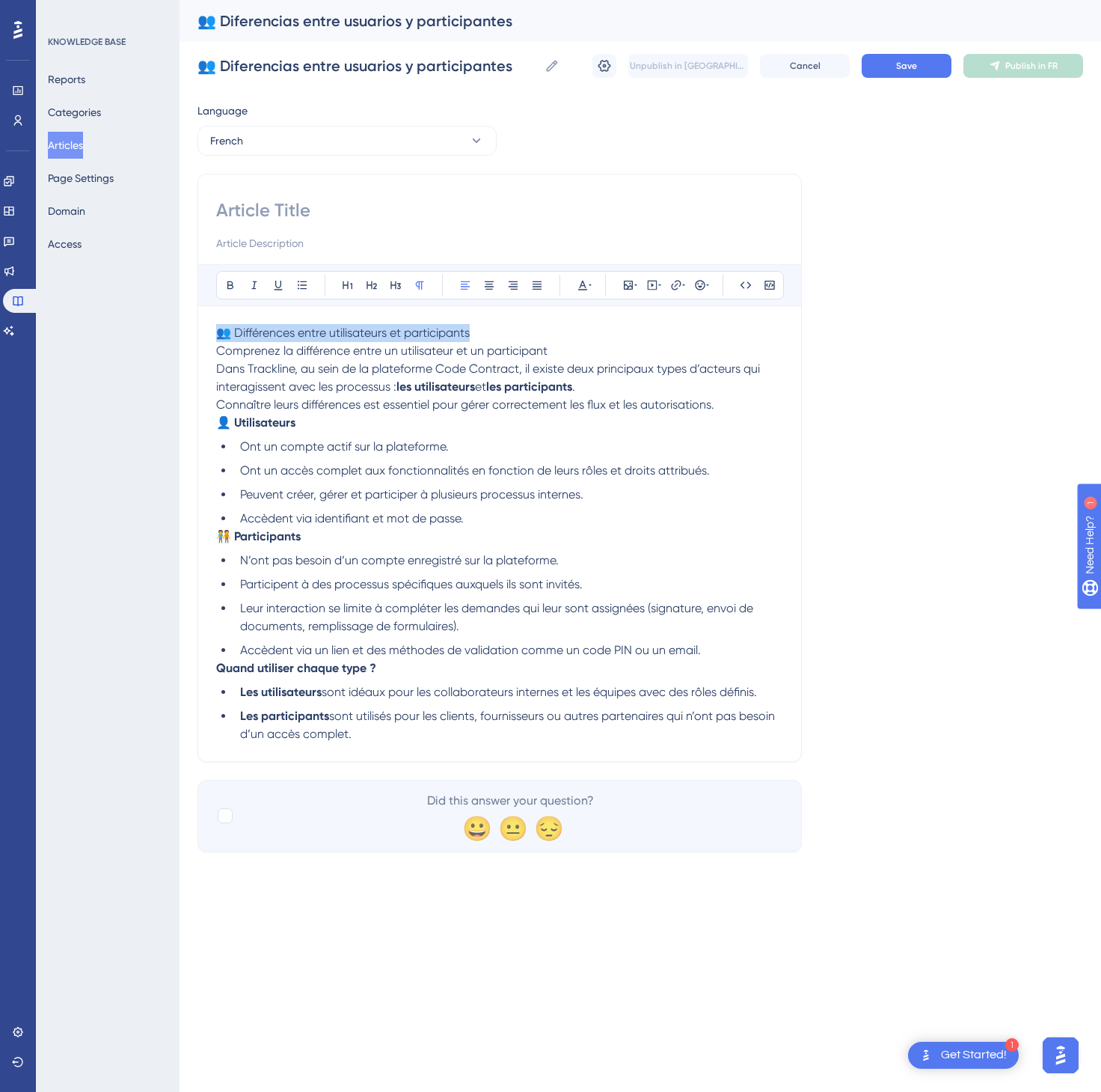
drag, startPoint x: 484, startPoint y: 335, endPoint x: 158, endPoint y: 330, distance: 326.0
click at [179, 330] on div "Performance Users Engagement Widgets Feedback Product Updates Knowledge Base AI…" at bounding box center [640, 437] width 922 height 876
click at [267, 223] on div at bounding box center [500, 225] width 567 height 54
click at [273, 219] on input at bounding box center [500, 210] width 567 height 24
paste input "👥 Différences entre utilisateurs et participants"
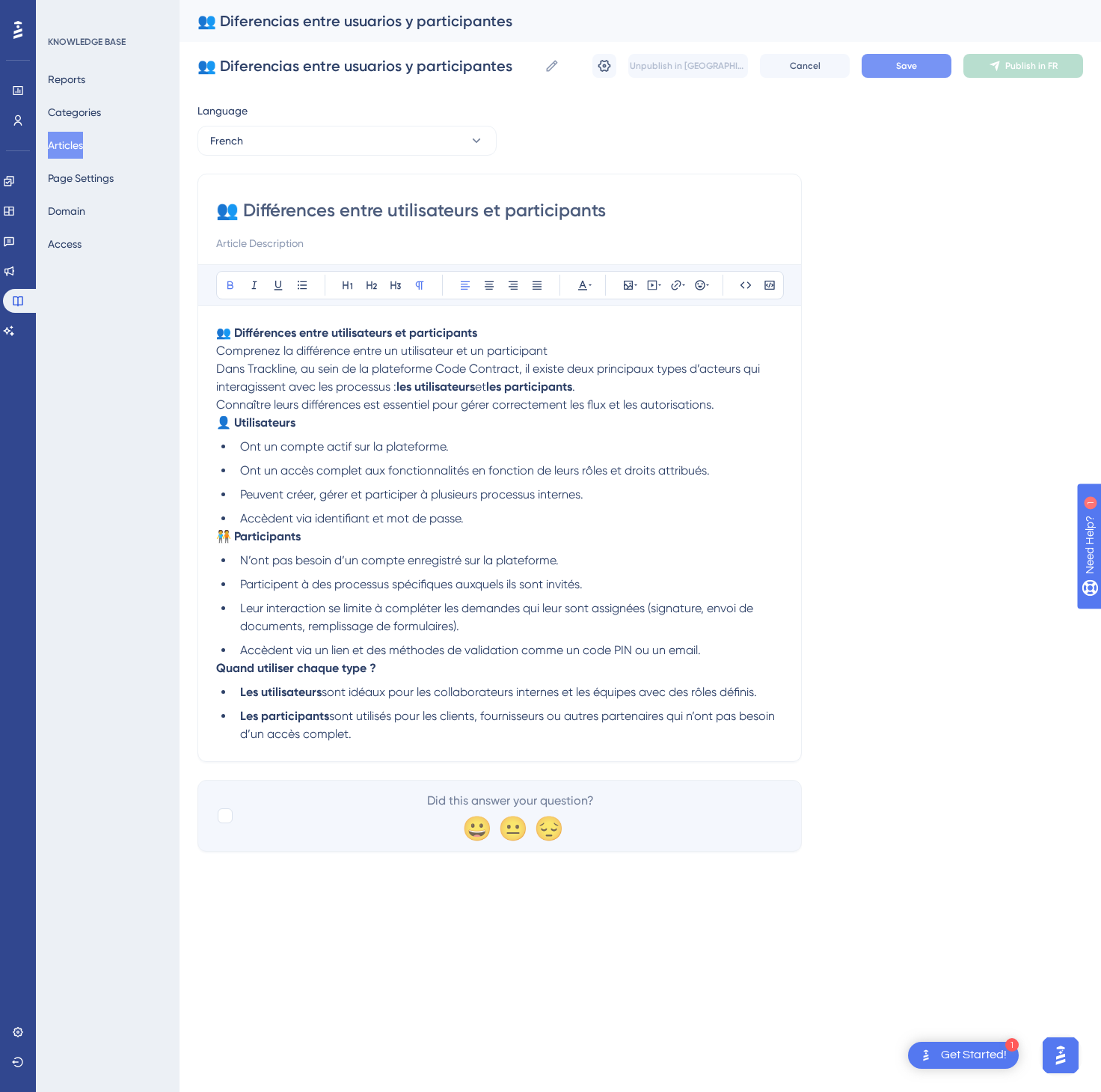
type input "👥 Différences entre utilisateurs et participants"
click at [930, 62] on button "Save" at bounding box center [907, 66] width 90 height 24
click at [999, 60] on icon at bounding box center [995, 66] width 12 height 12
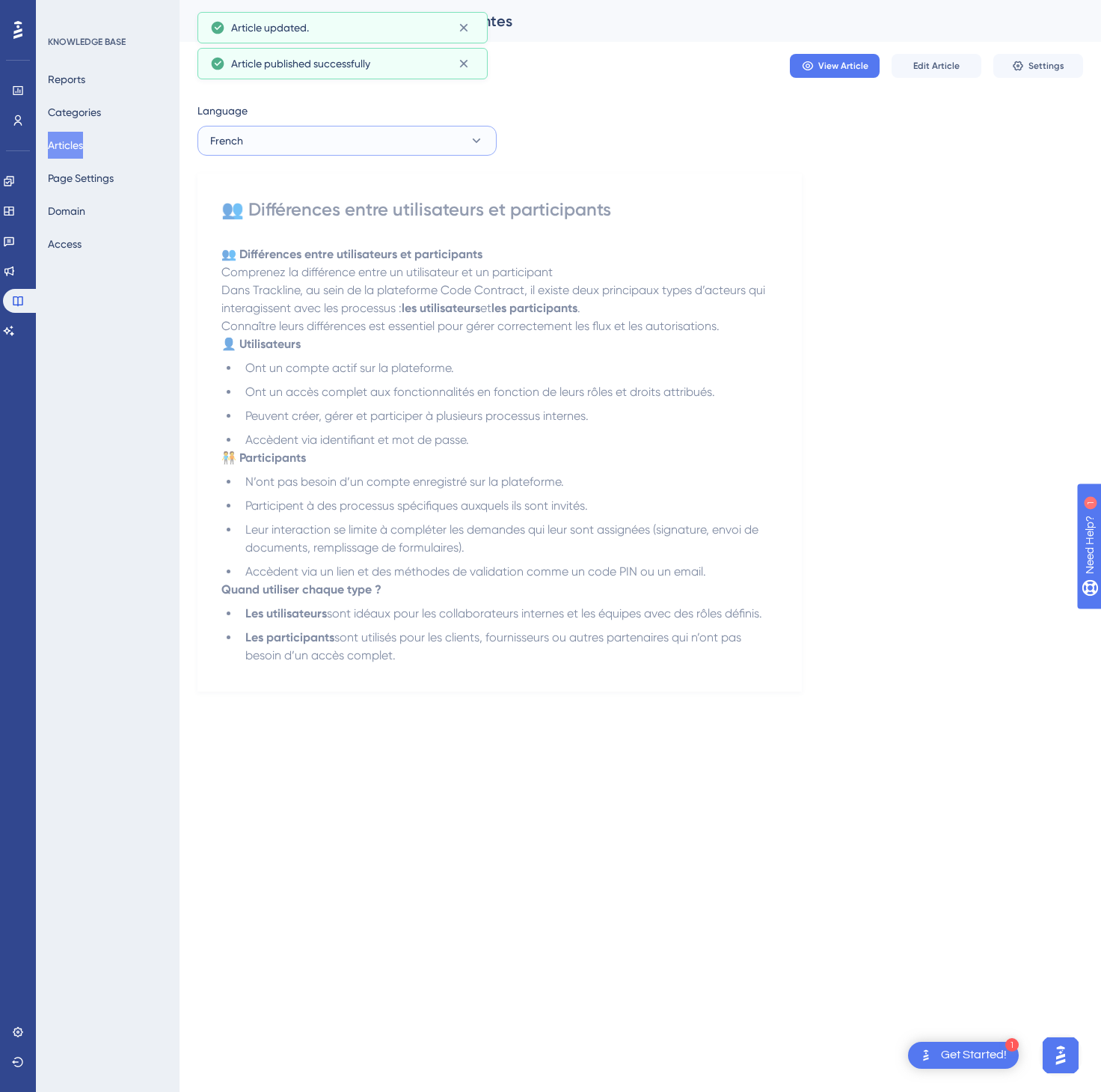
click at [360, 129] on button "French" at bounding box center [347, 140] width 299 height 30
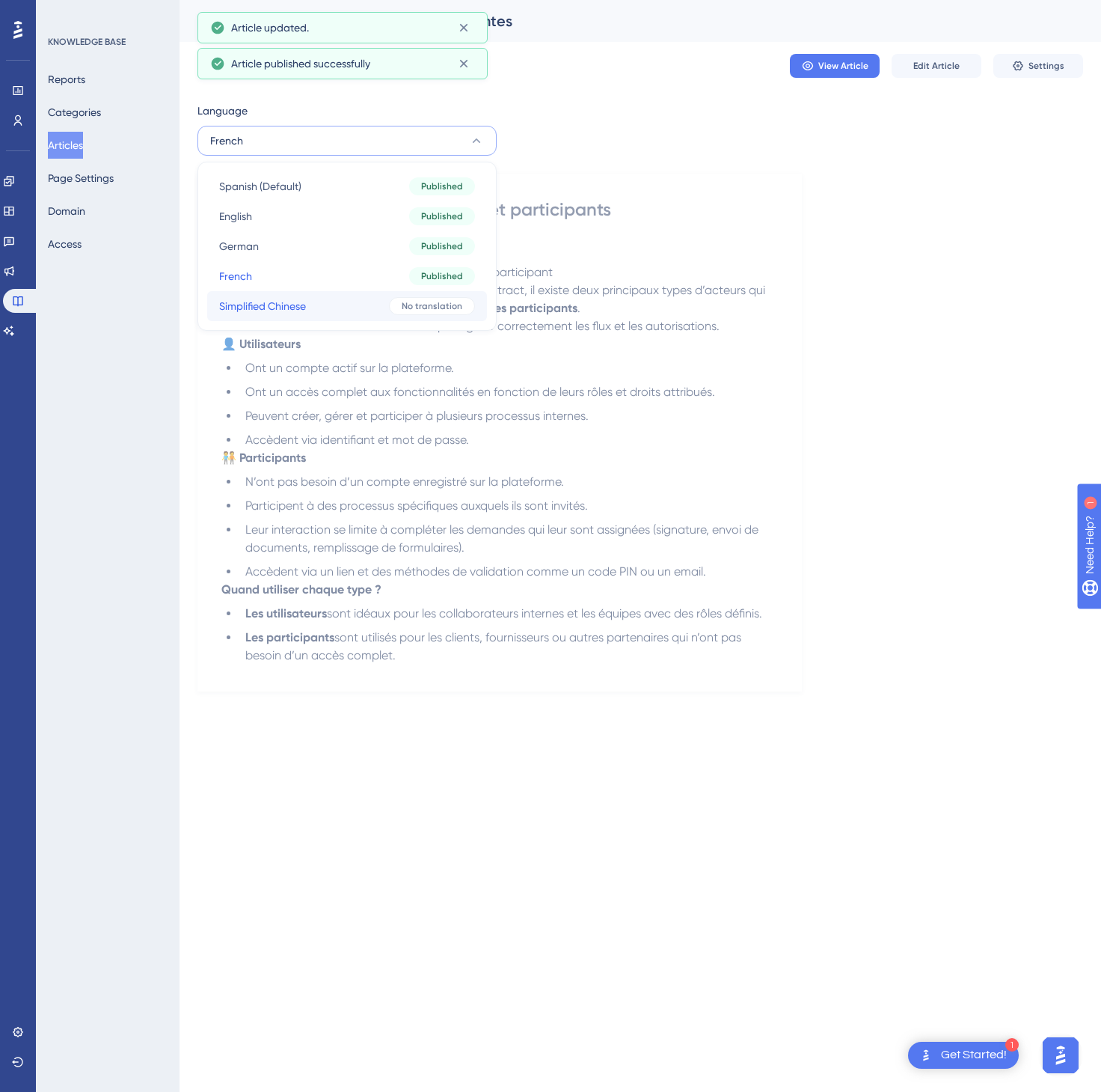
click at [317, 292] on button "Simplified Chinese Simplified Chinese No translation" at bounding box center [347, 305] width 280 height 30
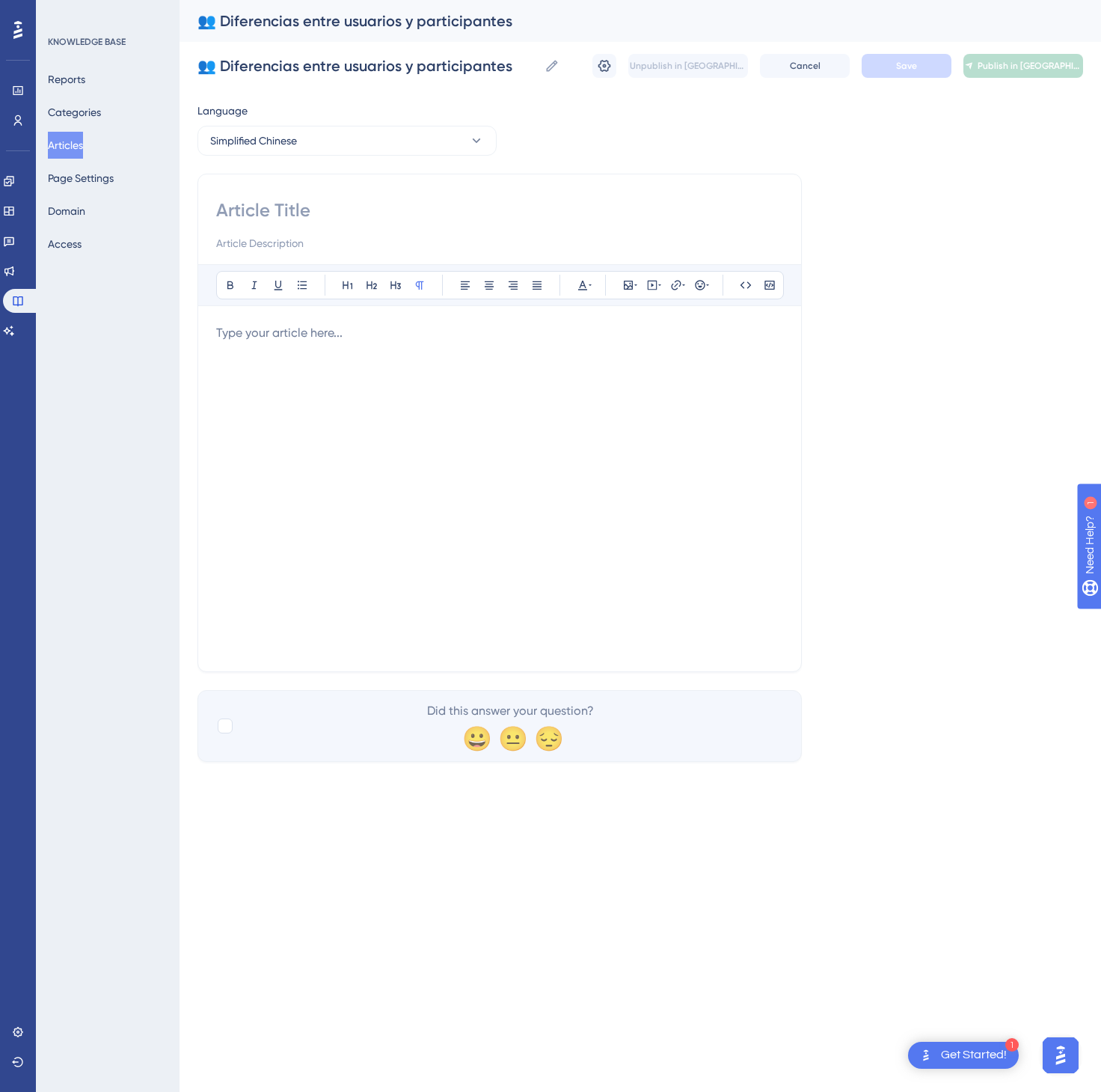
click at [443, 409] on div at bounding box center [500, 489] width 567 height 330
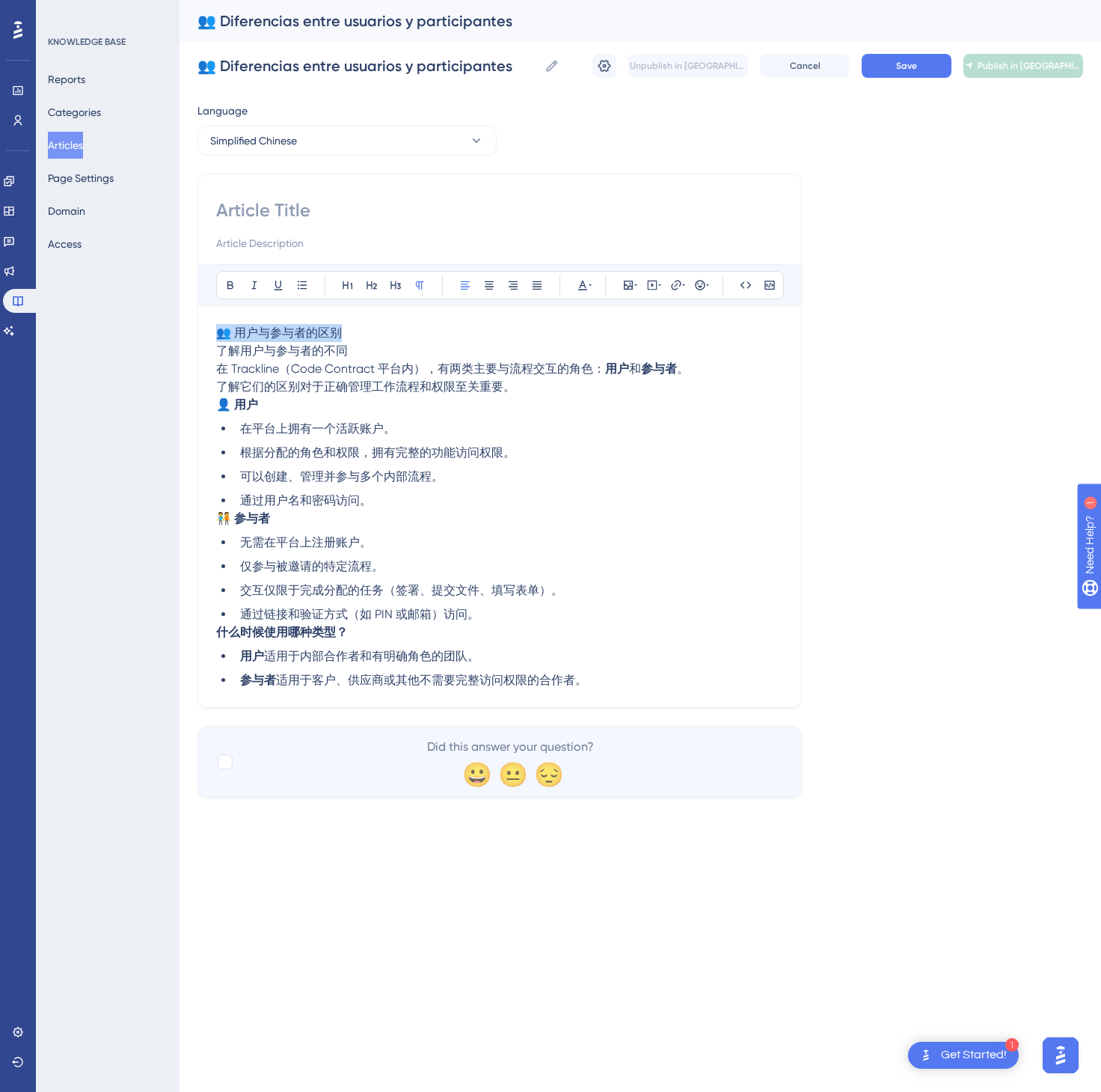
drag, startPoint x: 408, startPoint y: 331, endPoint x: 172, endPoint y: 319, distance: 236.3
click at [179, 319] on div "Performance Users Engagement Widgets Feedback Product Updates Knowledge Base AI…" at bounding box center [640, 411] width 922 height 822
click at [250, 226] on div at bounding box center [500, 225] width 567 height 54
click at [260, 208] on input at bounding box center [500, 210] width 567 height 24
paste input "👥 用户与参与者的区别"
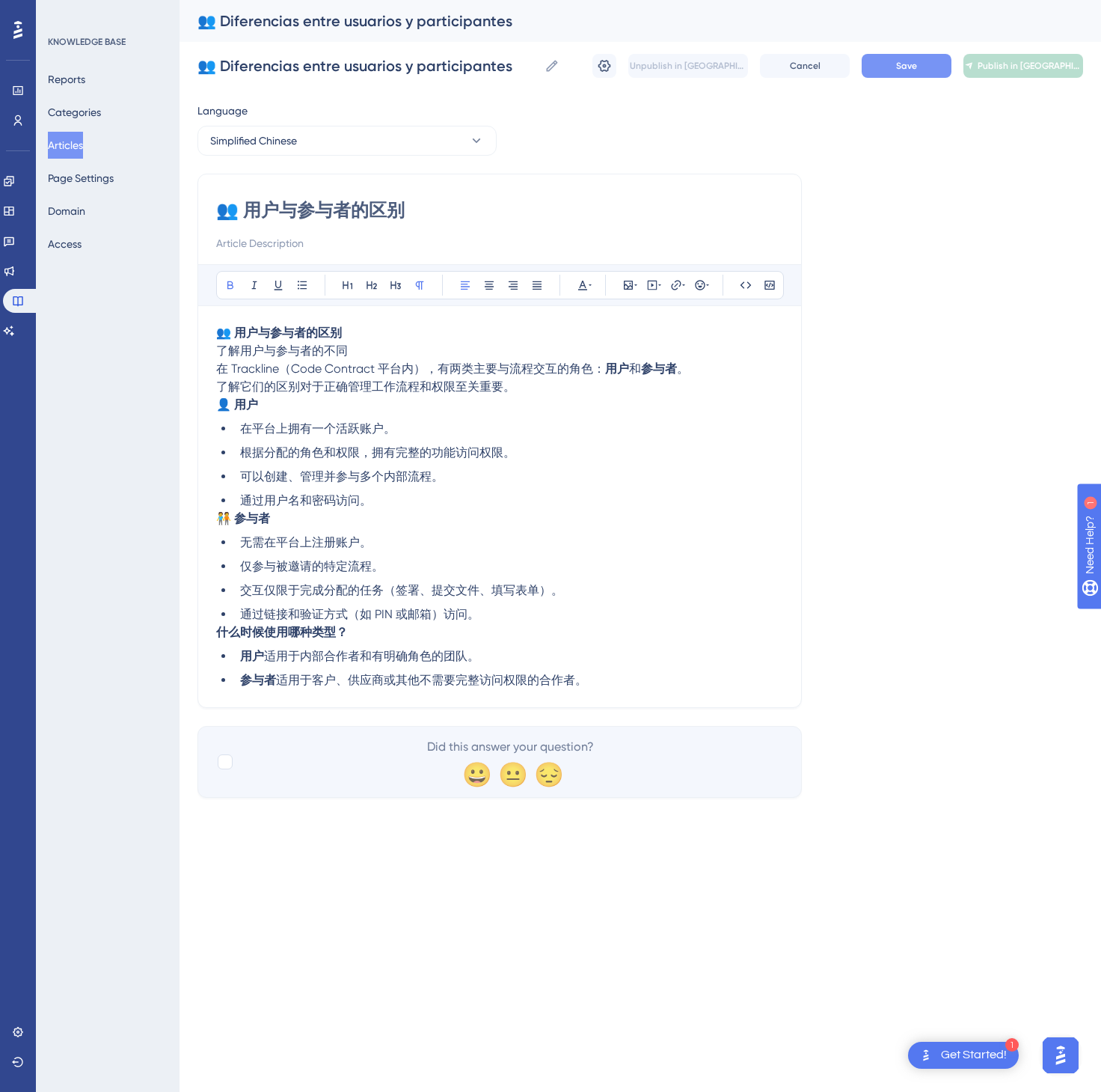
type input "👥 用户与参与者的区别"
click at [916, 65] on span "Save" at bounding box center [907, 66] width 21 height 12
click at [1026, 58] on button "Publish in [GEOGRAPHIC_DATA]-CN" at bounding box center [1024, 66] width 120 height 24
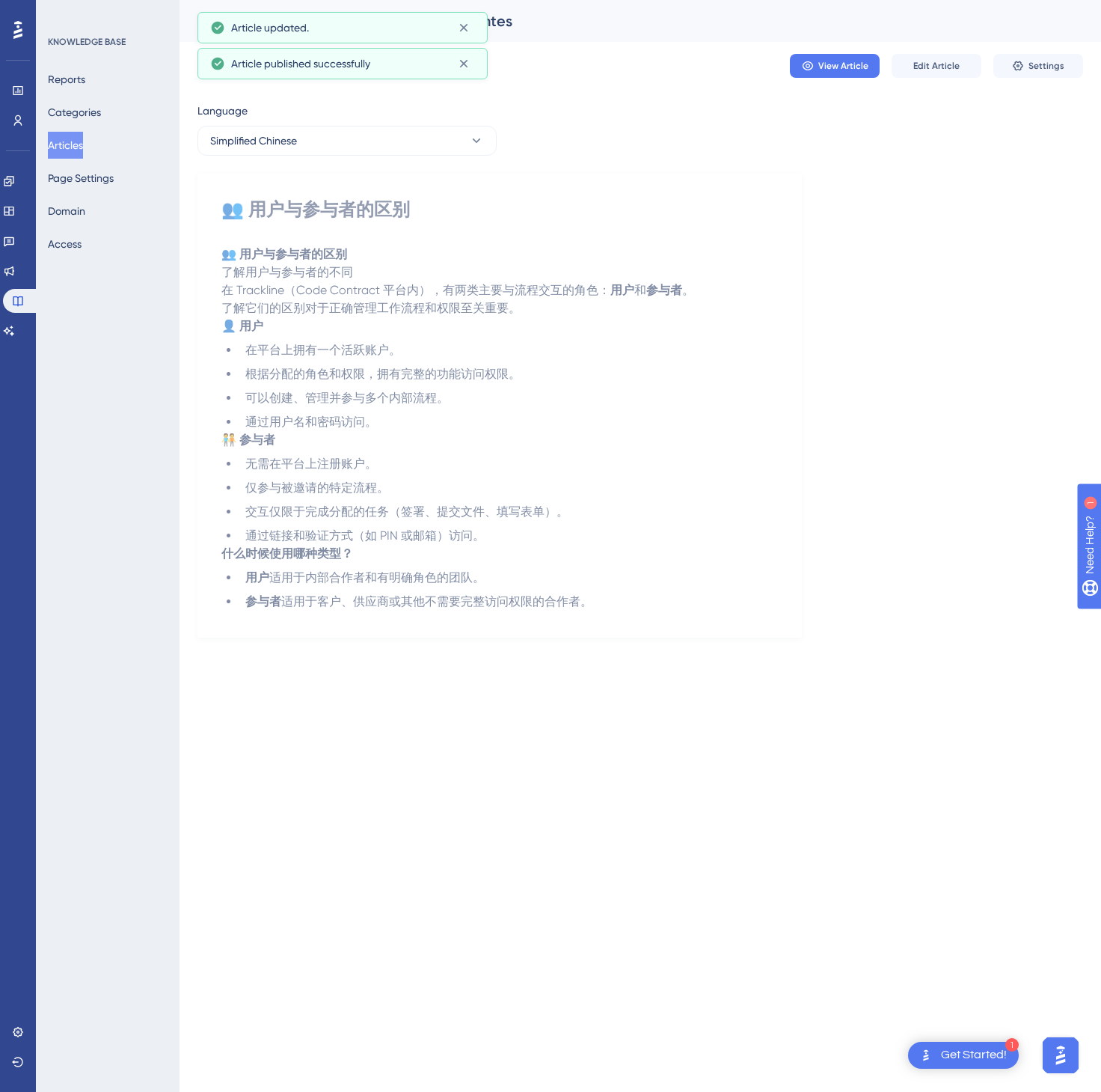
click at [63, 145] on button "Articles" at bounding box center [65, 144] width 35 height 27
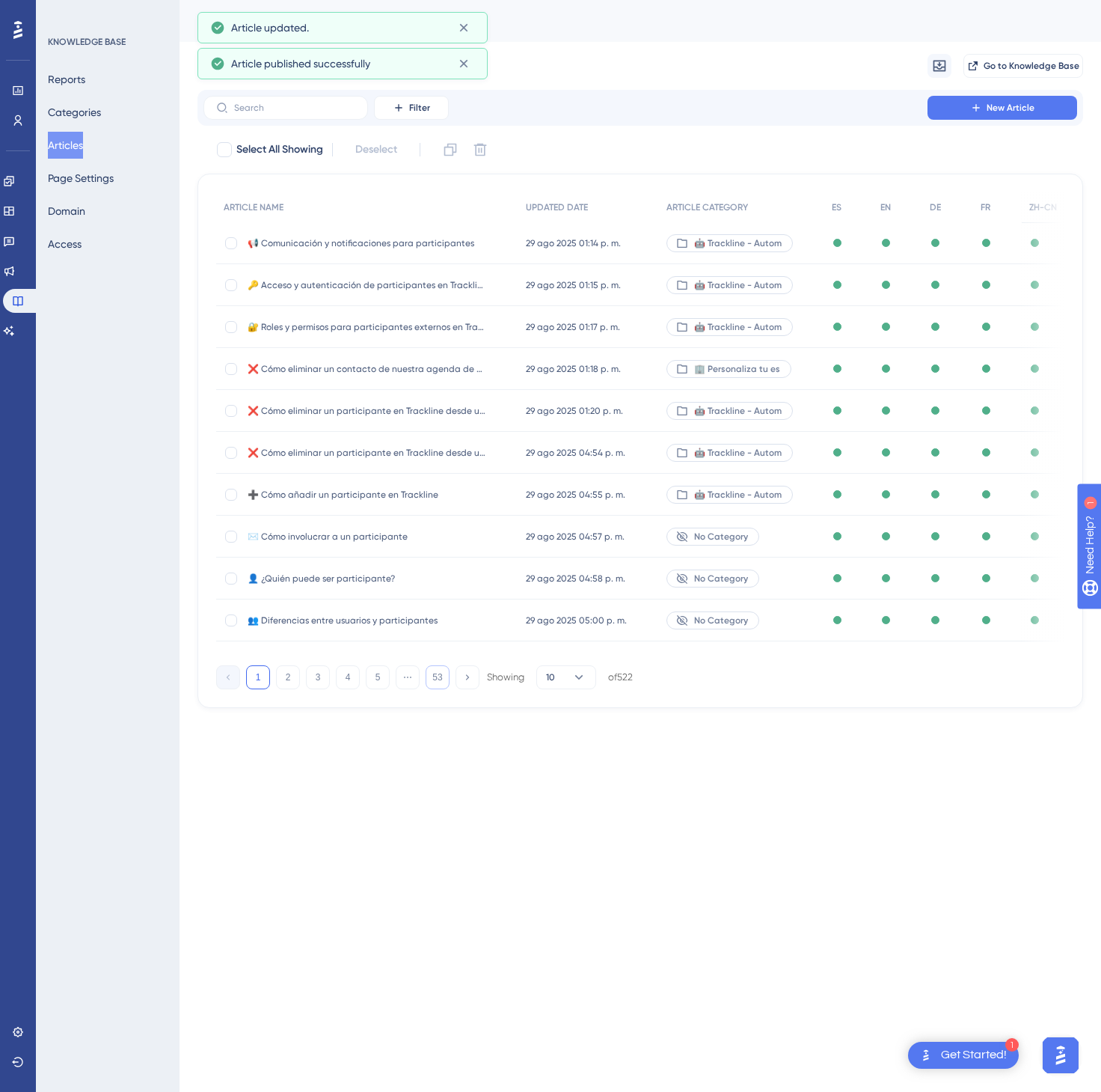
click at [437, 674] on button "53" at bounding box center [438, 677] width 24 height 24
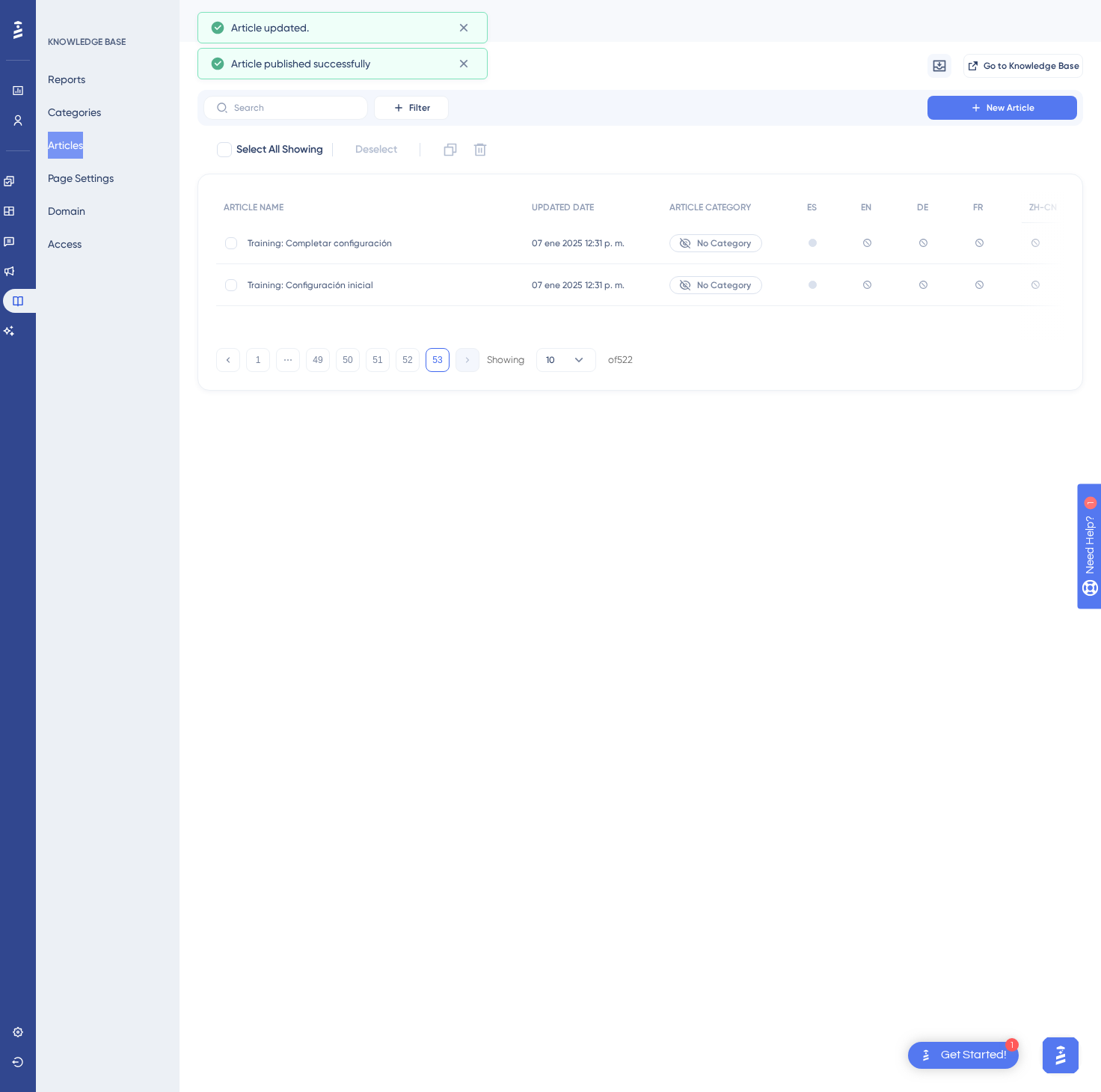
drag, startPoint x: 222, startPoint y: 380, endPoint x: 229, endPoint y: 364, distance: 17.5
click at [222, 380] on div "ARTICLE NAME UPDATED DATE ARTICLE CATEGORY ES EN DE FR ZH-CN Training: Completa…" at bounding box center [640, 282] width 886 height 217
click at [229, 364] on icon at bounding box center [228, 359] width 10 height 10
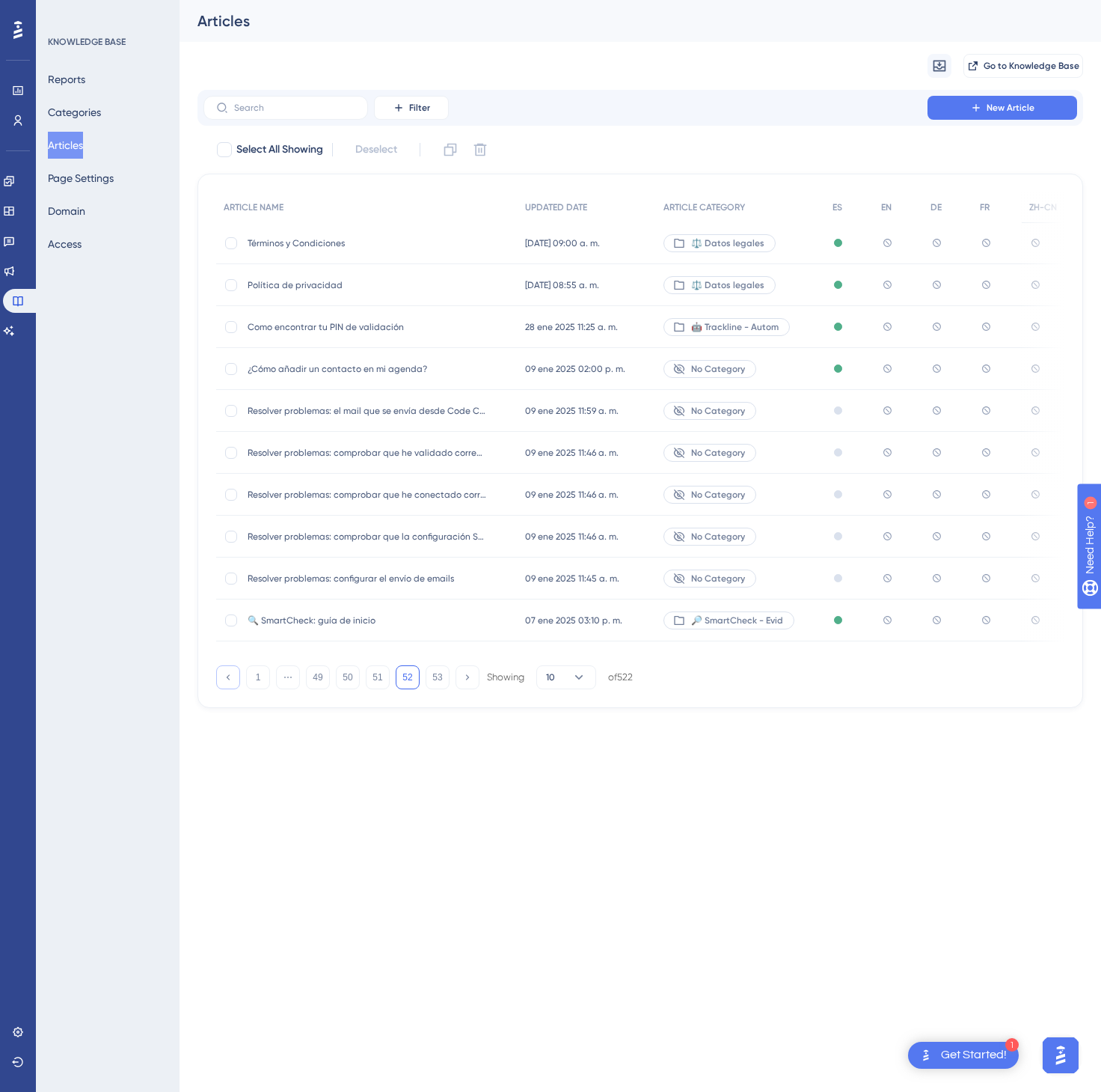
click at [235, 685] on button at bounding box center [229, 677] width 24 height 24
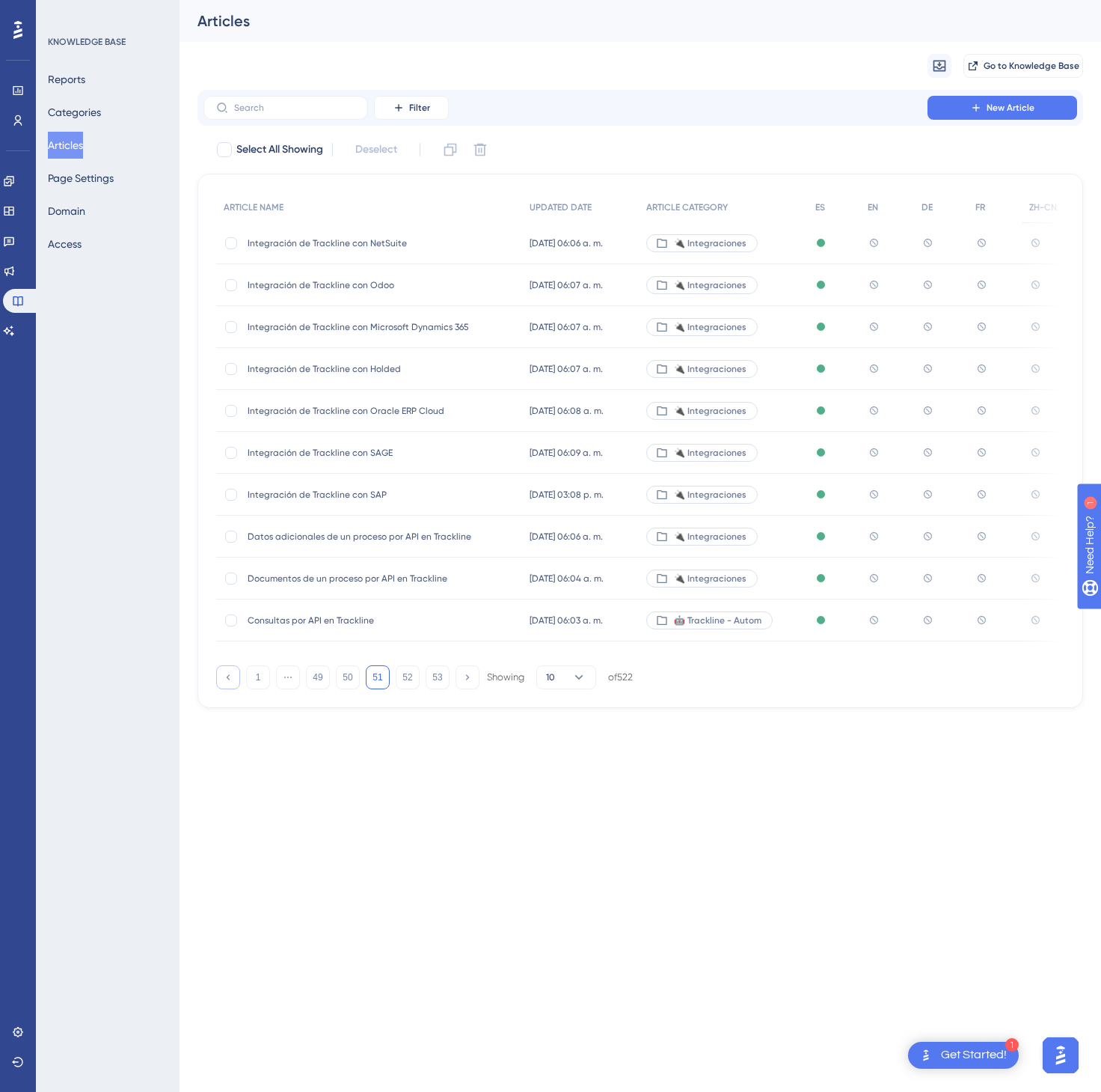
click at [235, 685] on button at bounding box center [229, 677] width 24 height 24
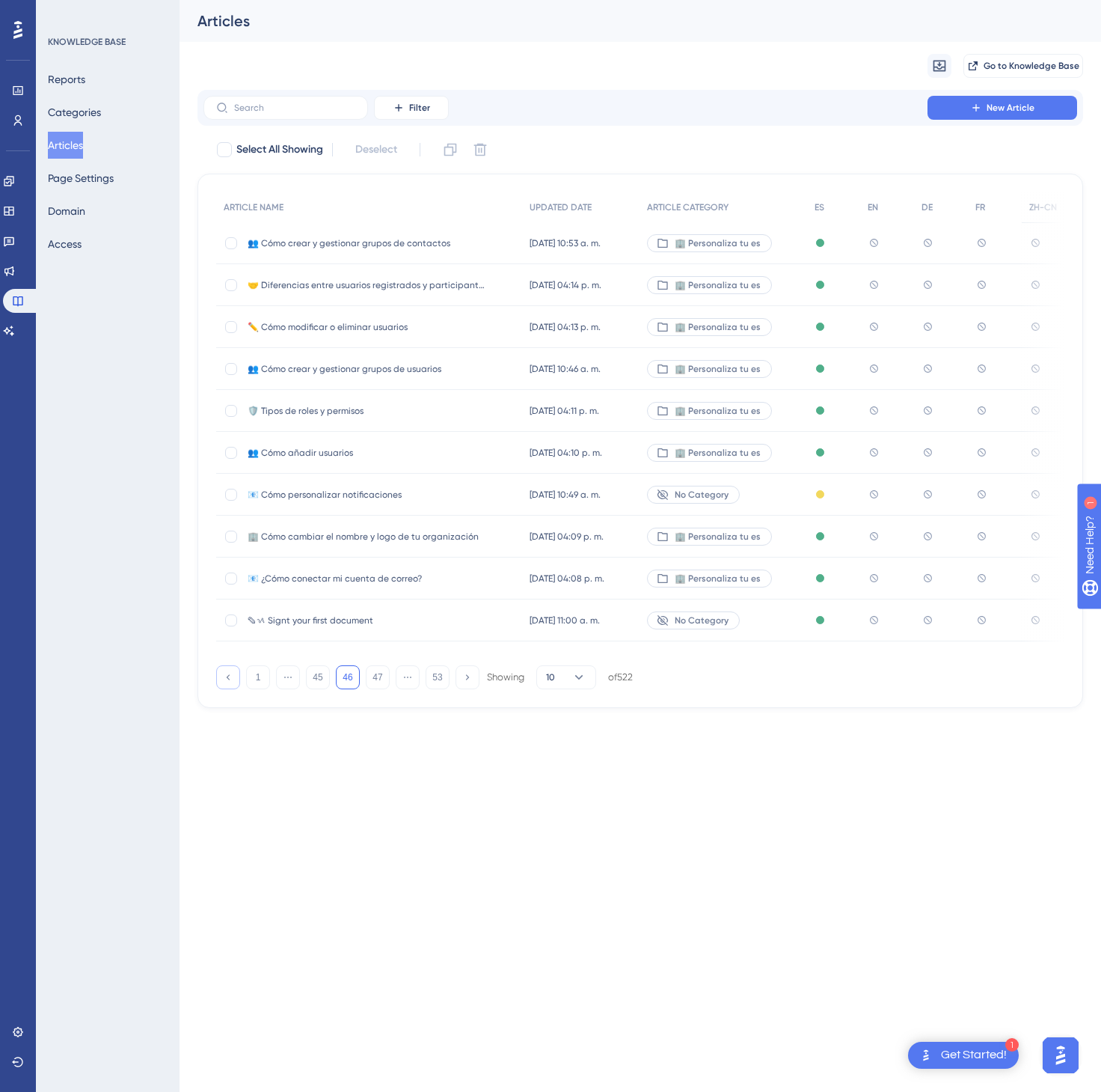
click at [235, 685] on button at bounding box center [229, 677] width 24 height 24
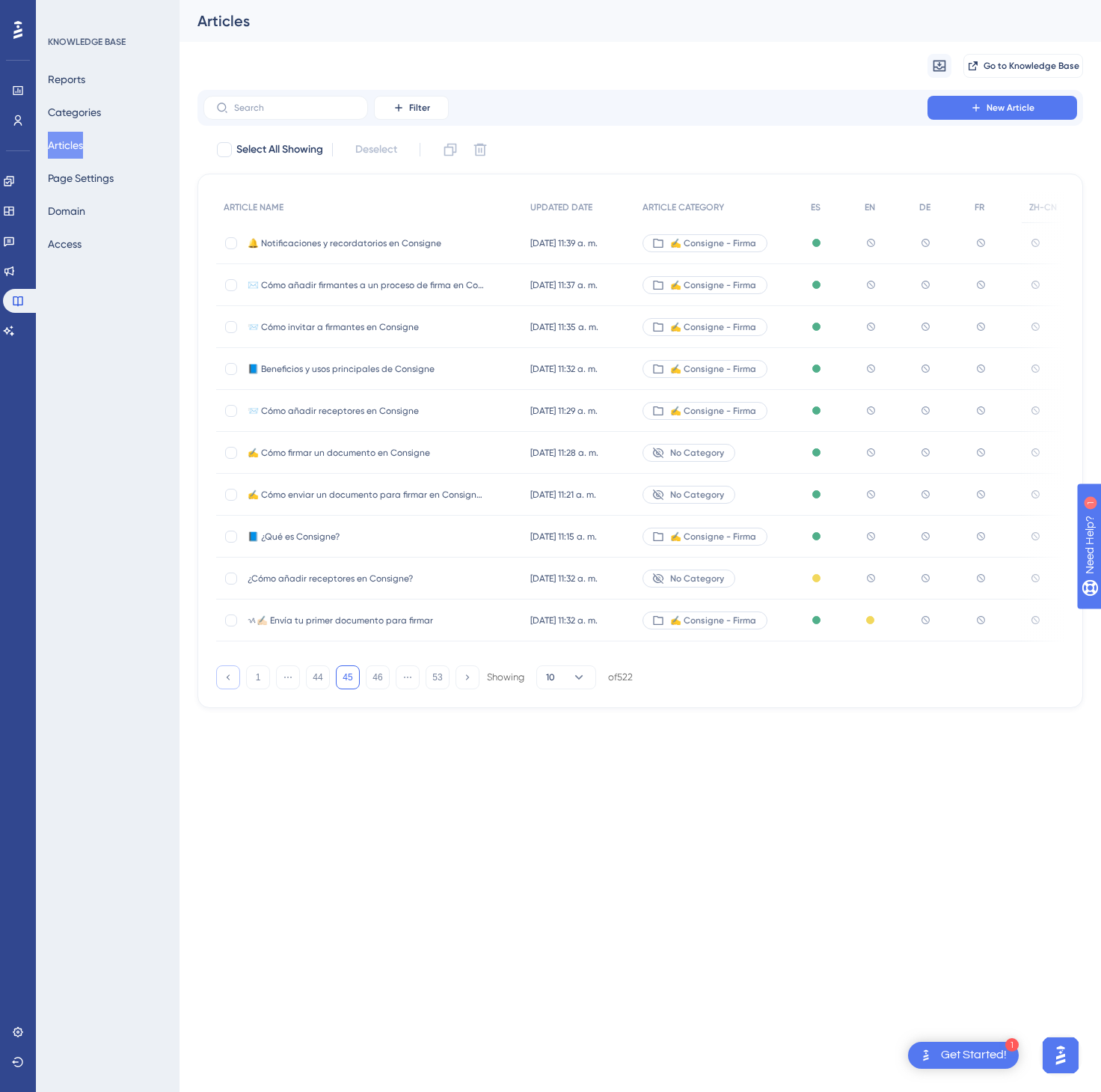
click at [235, 685] on button at bounding box center [229, 677] width 24 height 24
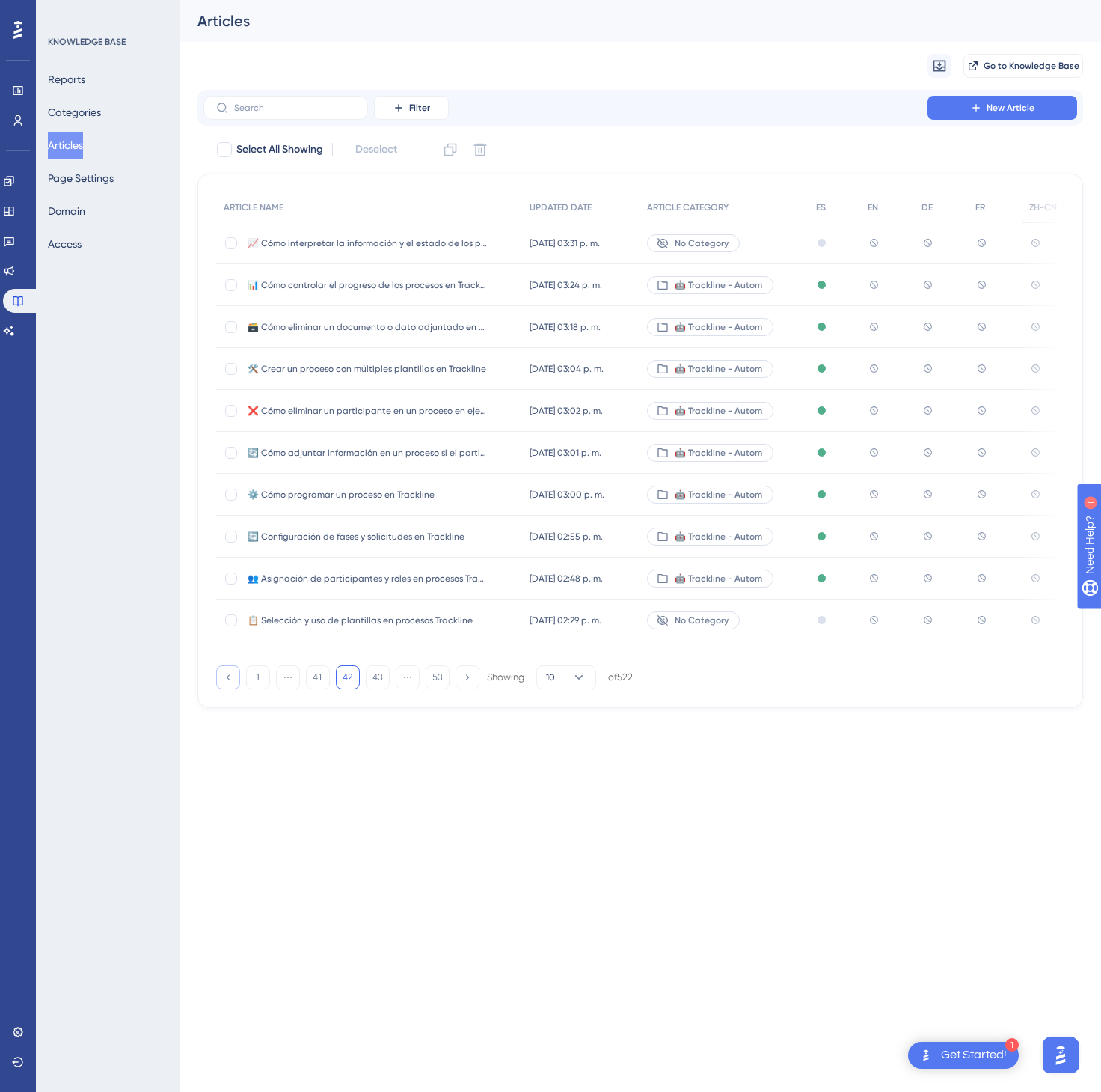
click at [235, 685] on button at bounding box center [229, 677] width 24 height 24
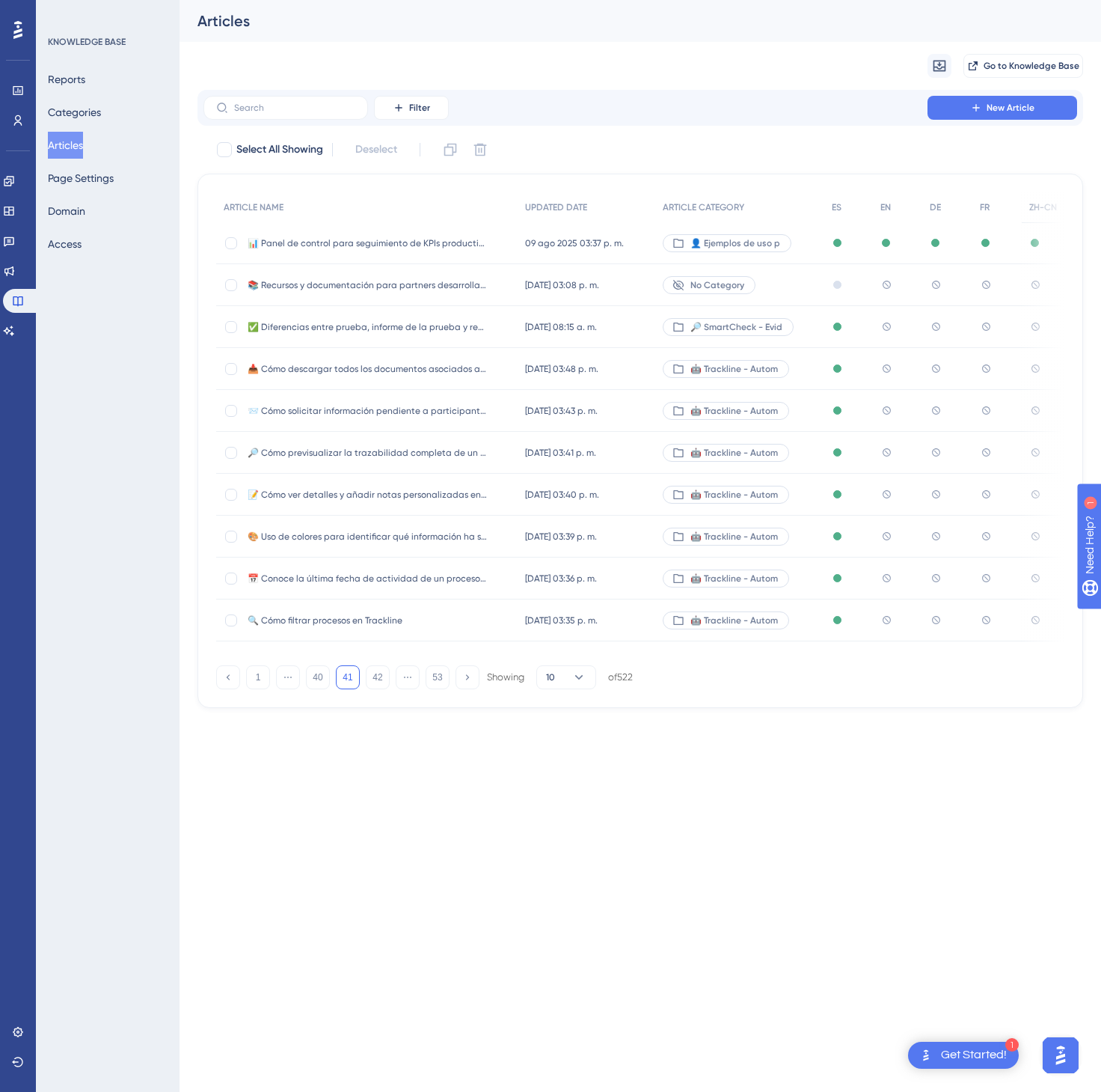
click at [641, 322] on div "[DATE] 08:15 a. m. [DATE] 08:15 a. m." at bounding box center [586, 327] width 137 height 42
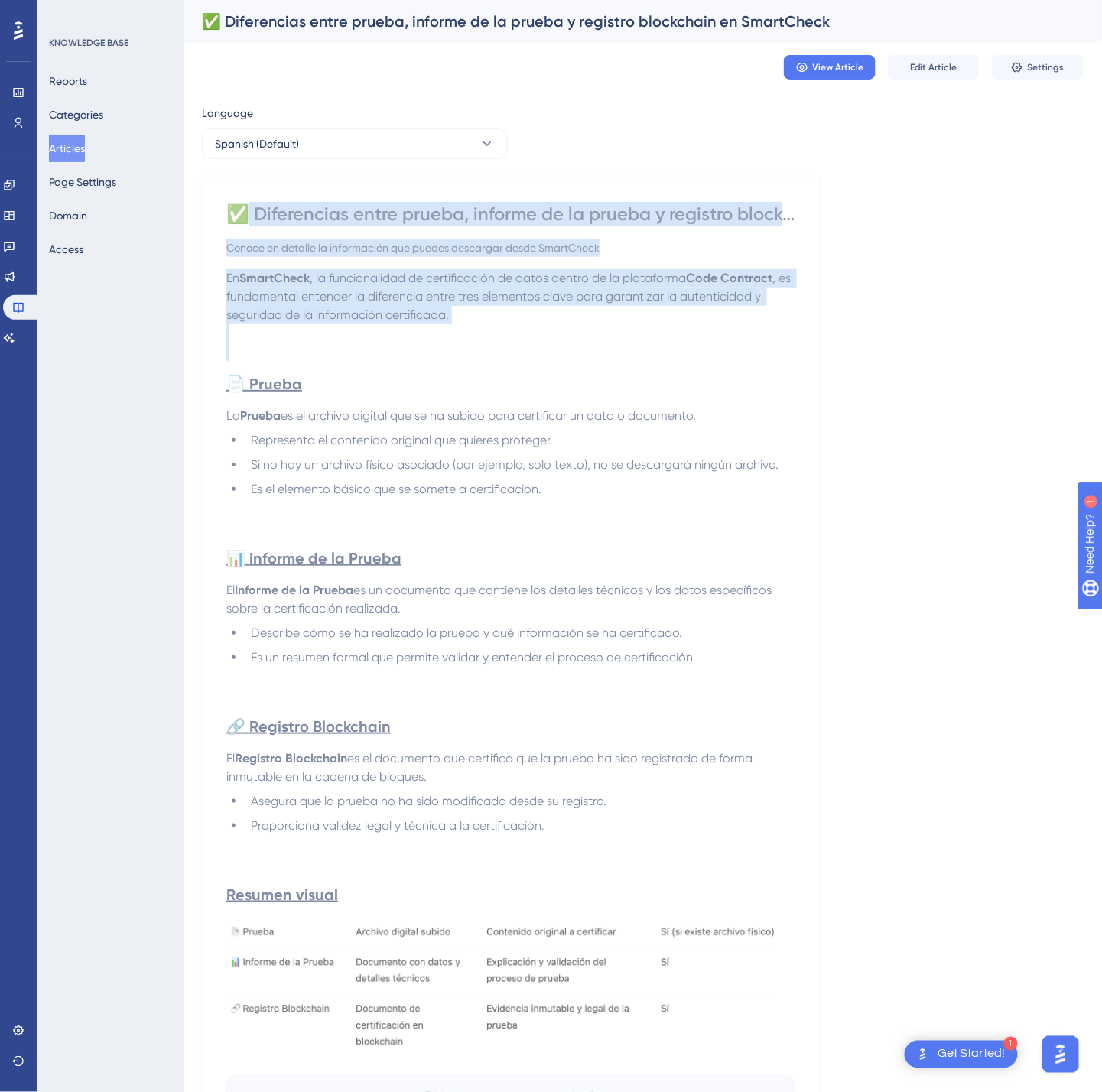
drag, startPoint x: 239, startPoint y: 210, endPoint x: 351, endPoint y: 356, distance: 184.0
click at [351, 356] on div "✅ Diferencias entre prueba, informe de la prueba y registro blockchain en Smart…" at bounding box center [511, 675] width 569 height 948
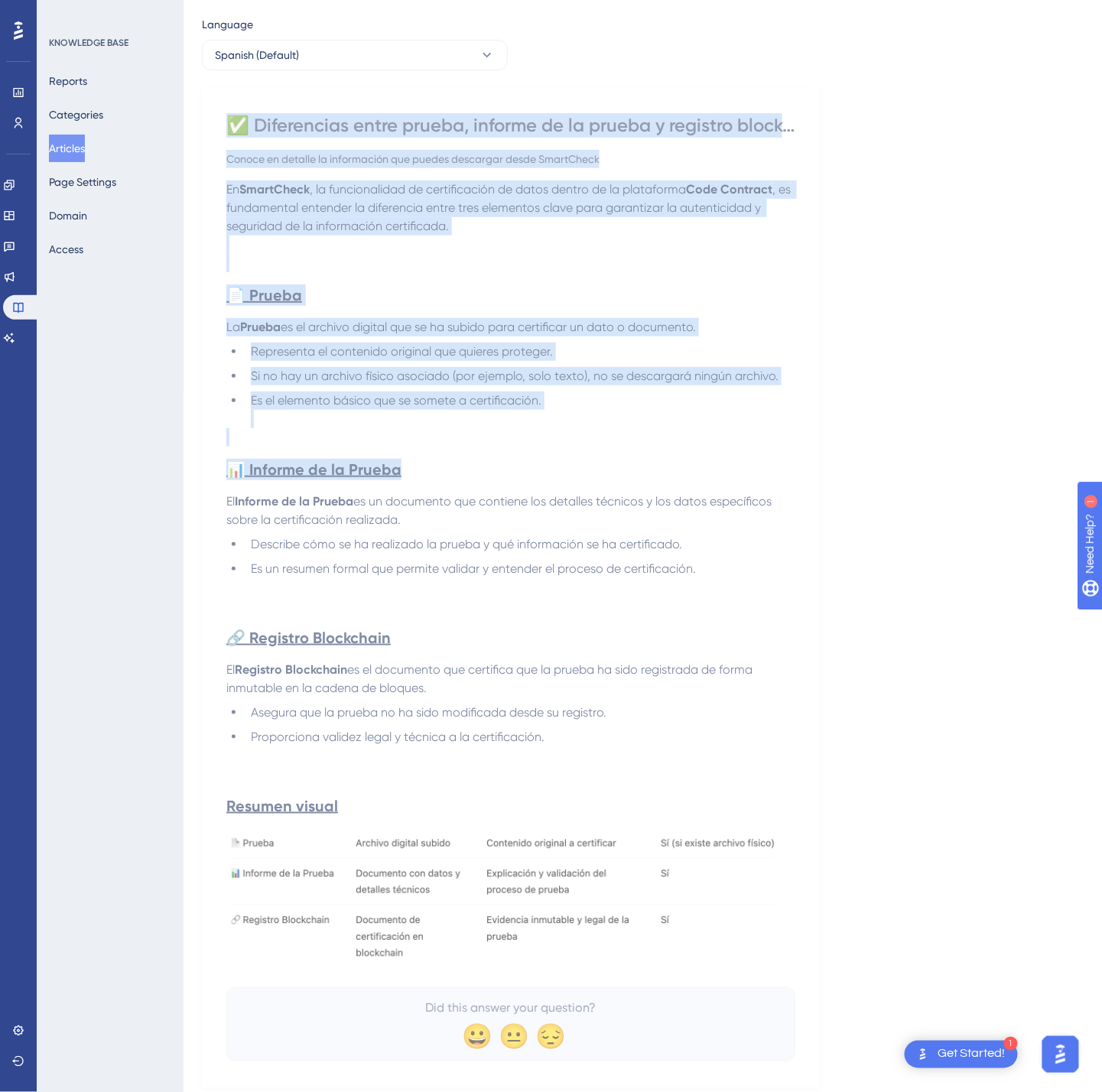
scroll to position [131, 0]
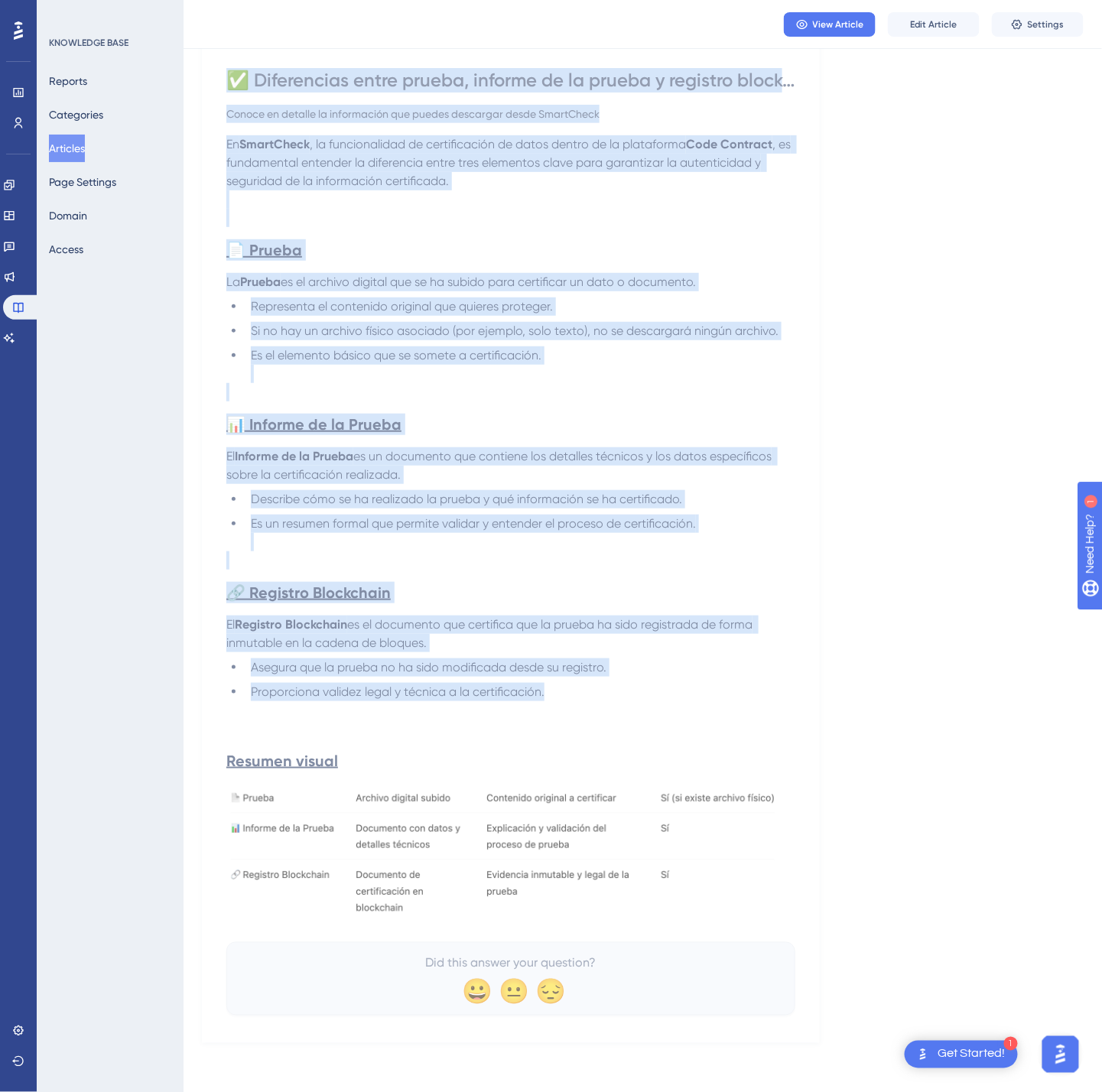
drag, startPoint x: 233, startPoint y: 212, endPoint x: 664, endPoint y: 693, distance: 645.8
click at [664, 693] on div "✅ Diferencias entre prueba, informe de la prueba y registro blockchain en Smart…" at bounding box center [511, 542] width 569 height 948
click at [539, 803] on img at bounding box center [511, 854] width 569 height 140
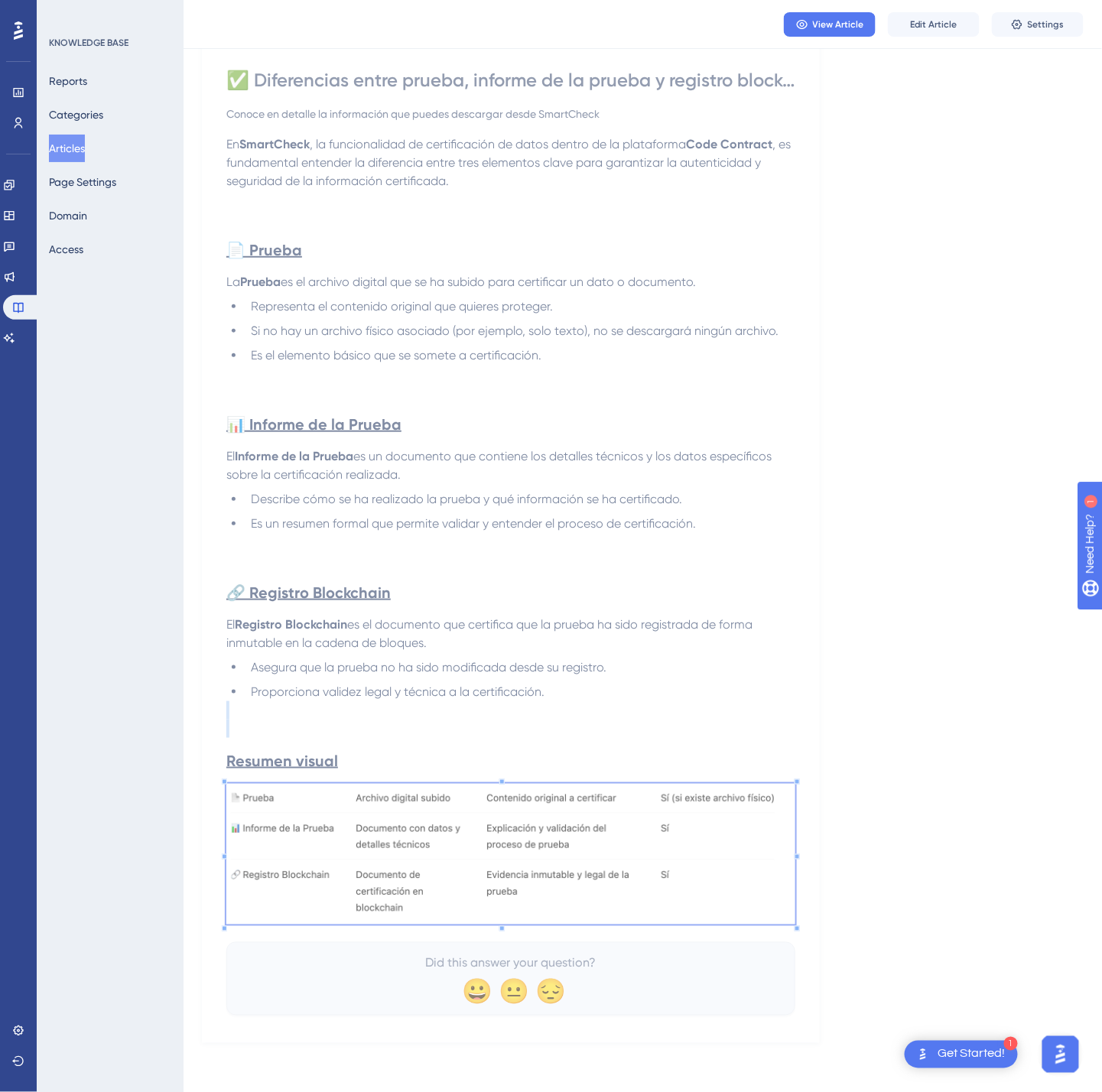
drag, startPoint x: 539, startPoint y: 803, endPoint x: 418, endPoint y: 719, distance: 147.3
click at [418, 719] on div "En SmartCheck , la funcionalidad de certificación de datos dentro de la platafo…" at bounding box center [511, 532] width 569 height 795
click at [374, 792] on img at bounding box center [511, 854] width 569 height 140
click at [335, 768] on strong "Resumen visual" at bounding box center [282, 761] width 112 height 19
click at [329, 761] on strong "Resumen visual" at bounding box center [282, 761] width 112 height 19
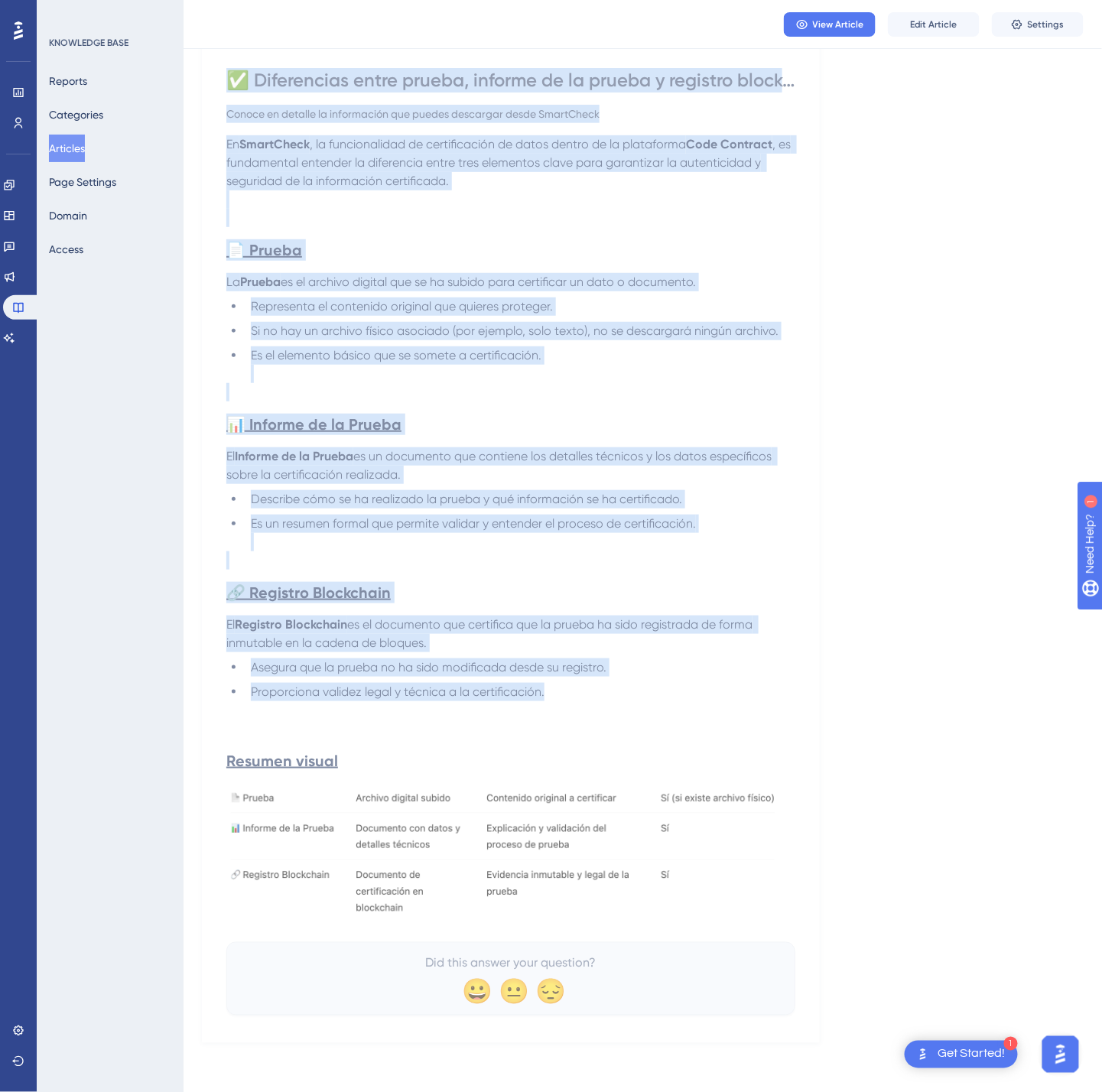
drag, startPoint x: 565, startPoint y: 698, endPoint x: 223, endPoint y: 81, distance: 705.4
click at [223, 81] on div "✅ Diferencias entre prueba, informe de la prueba y registro blockchain en Smart…" at bounding box center [511, 543] width 618 height 1000
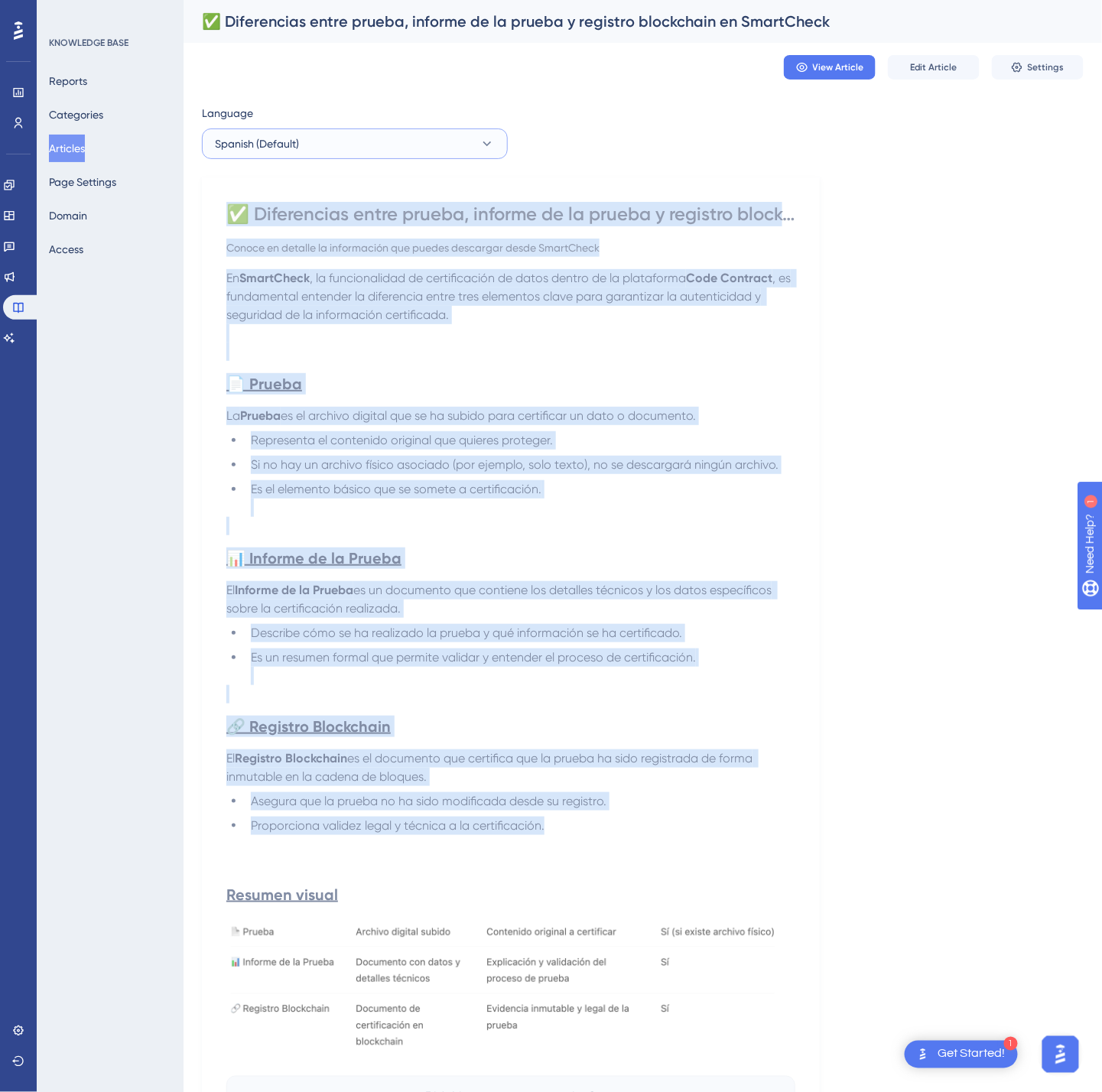
click at [435, 145] on button "Spanish (Default)" at bounding box center [355, 144] width 306 height 30
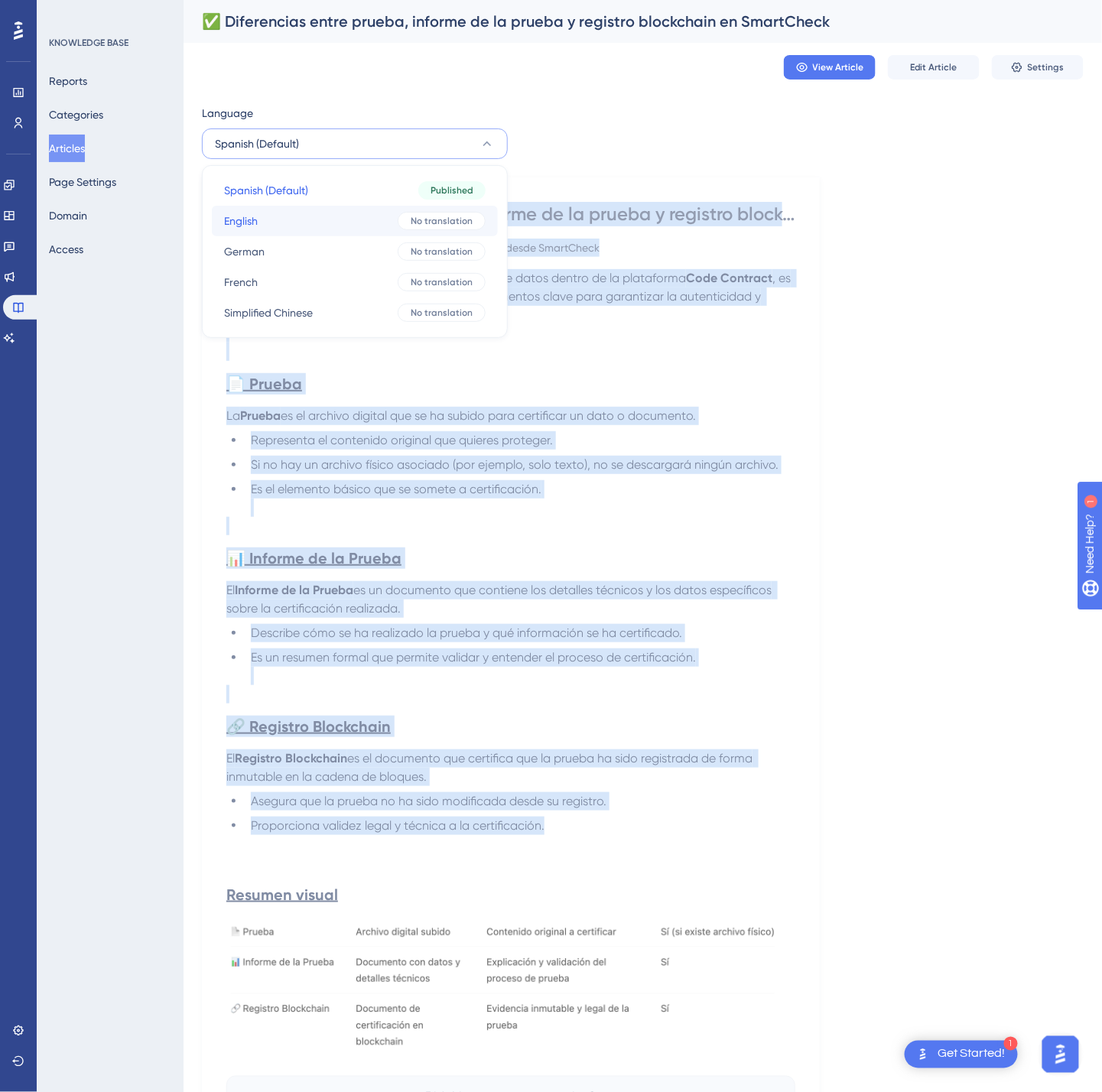
click at [382, 217] on button "English English No translation" at bounding box center [355, 220] width 286 height 30
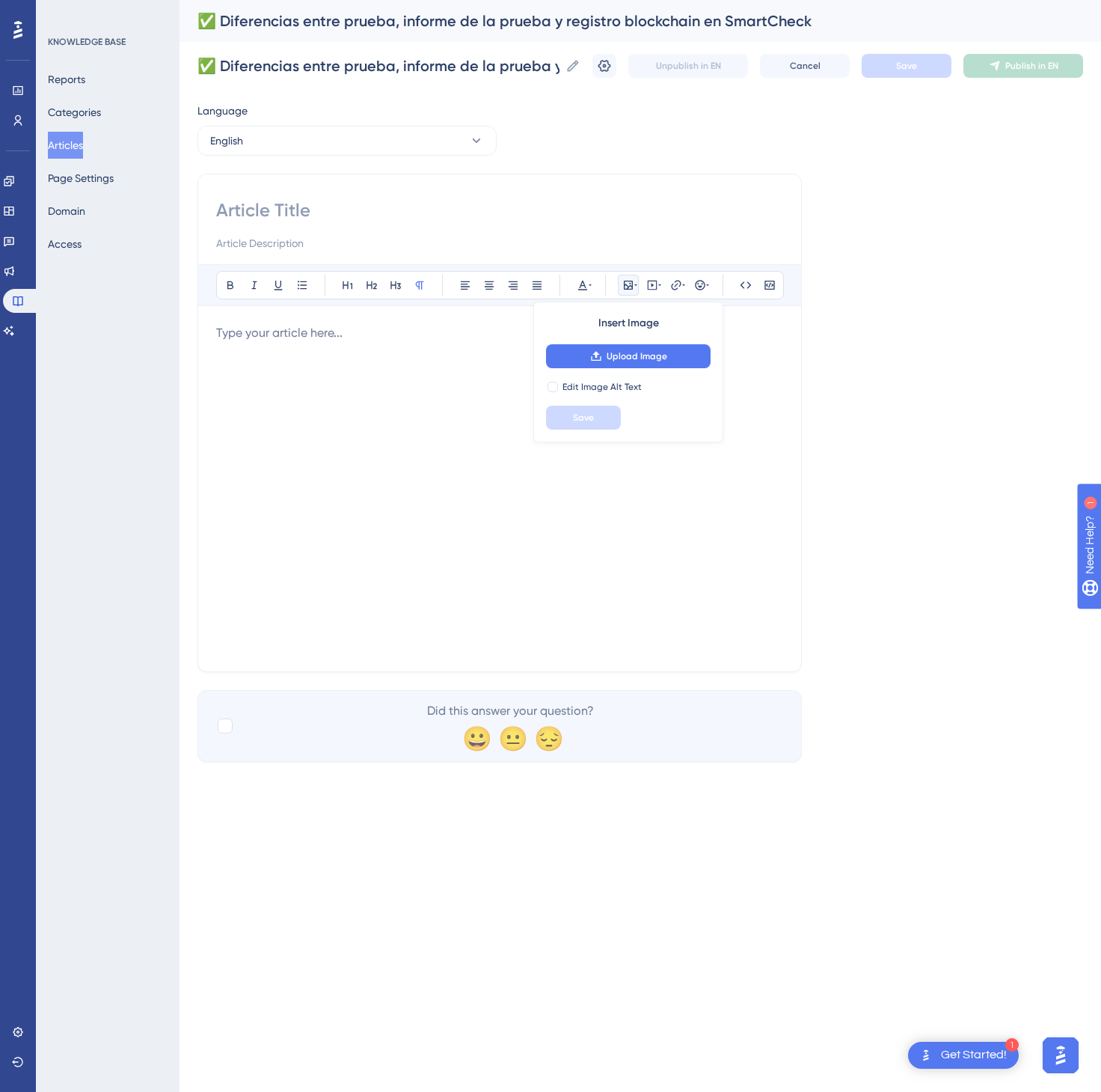
click at [402, 425] on div at bounding box center [500, 489] width 567 height 330
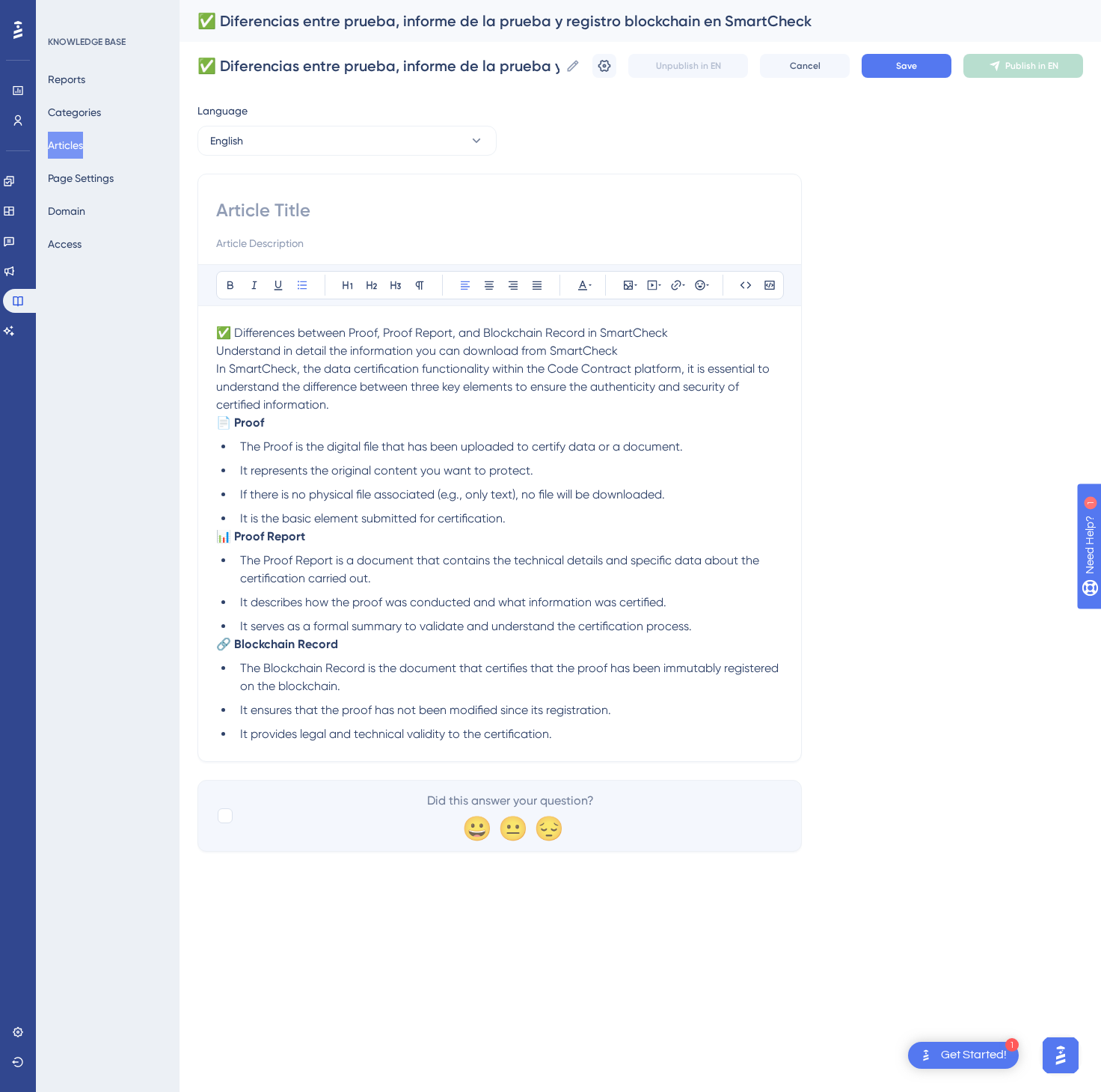
click at [378, 331] on span "✅ Differences between Proof, Proof Report, and Blockchain Record in SmartCheck" at bounding box center [442, 333] width 452 height 14
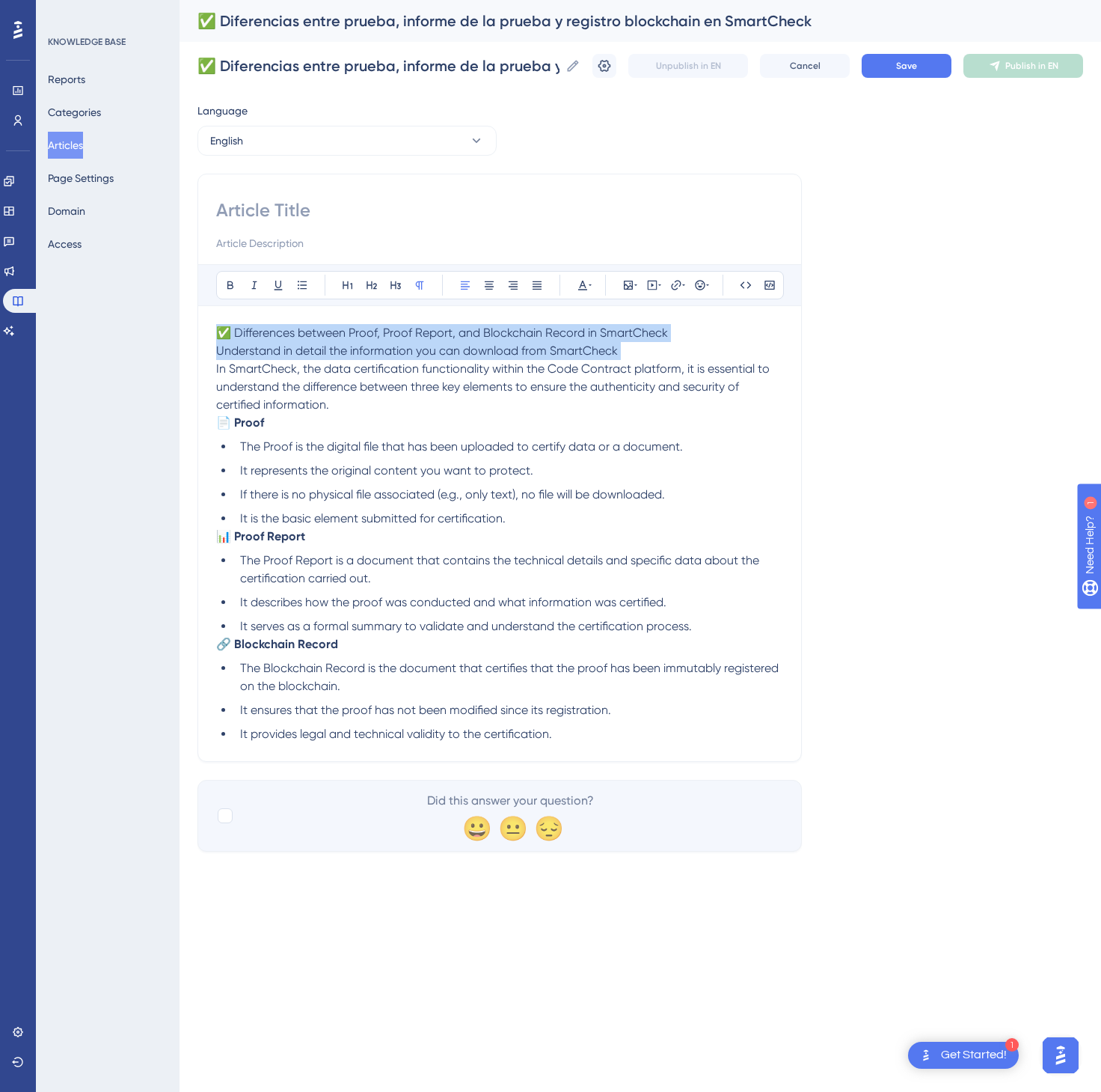
click at [725, 336] on p "✅ Differences between Proof, Proof Report, and Blockchain Record in SmartCheck …" at bounding box center [500, 369] width 567 height 90
drag, startPoint x: 724, startPoint y: 336, endPoint x: 188, endPoint y: 339, distance: 536.0
click at [188, 339] on div "Performance Users Engagement Widgets Feedback Product Updates Knowledge Base AI…" at bounding box center [640, 437] width 922 height 876
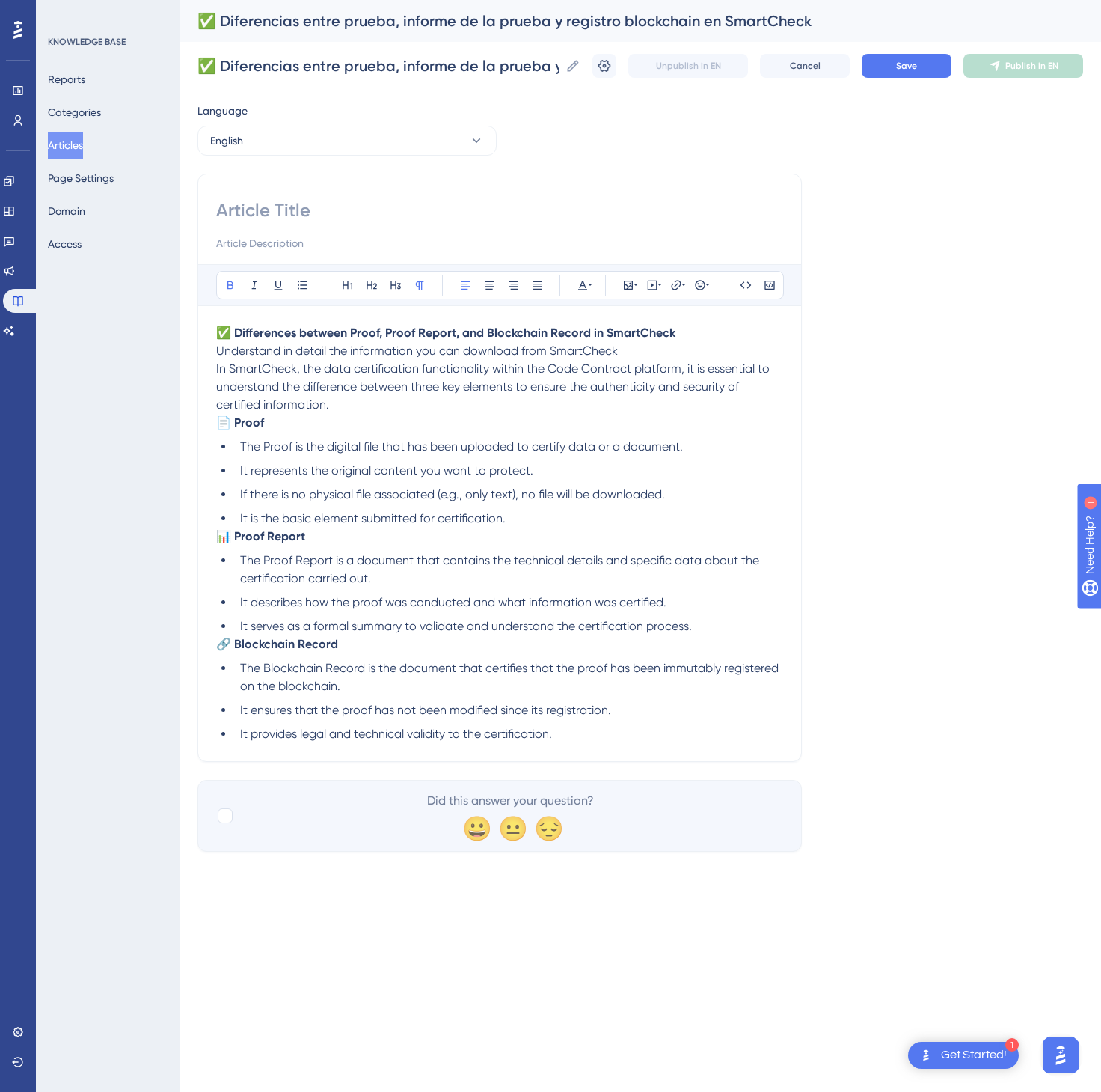
click at [289, 218] on input at bounding box center [500, 210] width 567 height 24
paste input "✅ Differences between Proof, Proof Report, and Blockchain Record in SmartCheck"
type input "✅ Differences between Proof, Proof Report, and Blockchain Record in SmartCheck"
click at [724, 322] on div "Bold Italic Underline Bullet Point Heading 1 Heading 2 Heading 3 Normal Align L…" at bounding box center [500, 503] width 567 height 479
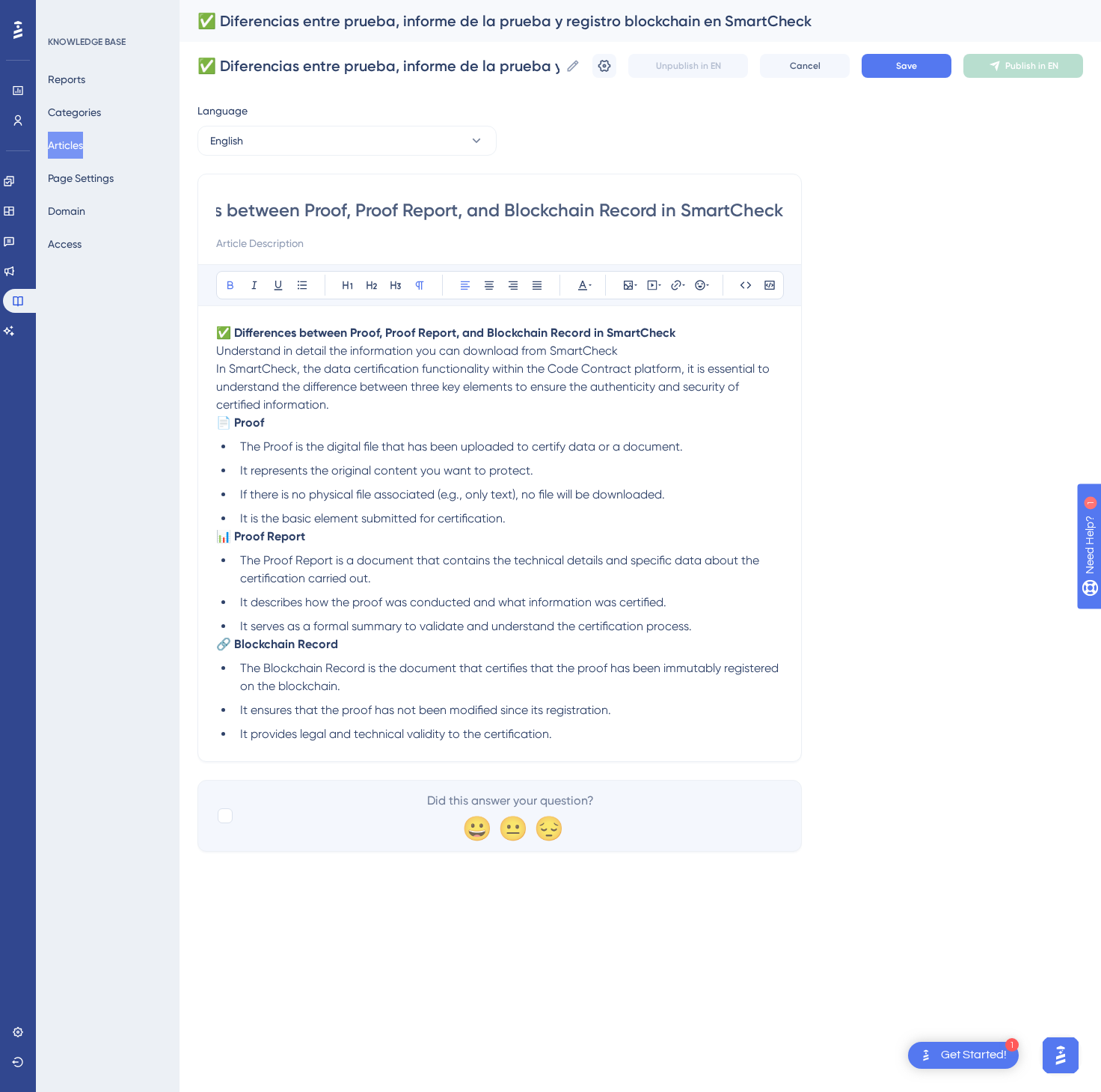
scroll to position [0, 0]
click at [718, 331] on p "✅ Differences between Proof, Proof Report, and Blockchain Record in SmartCheck …" at bounding box center [500, 369] width 567 height 90
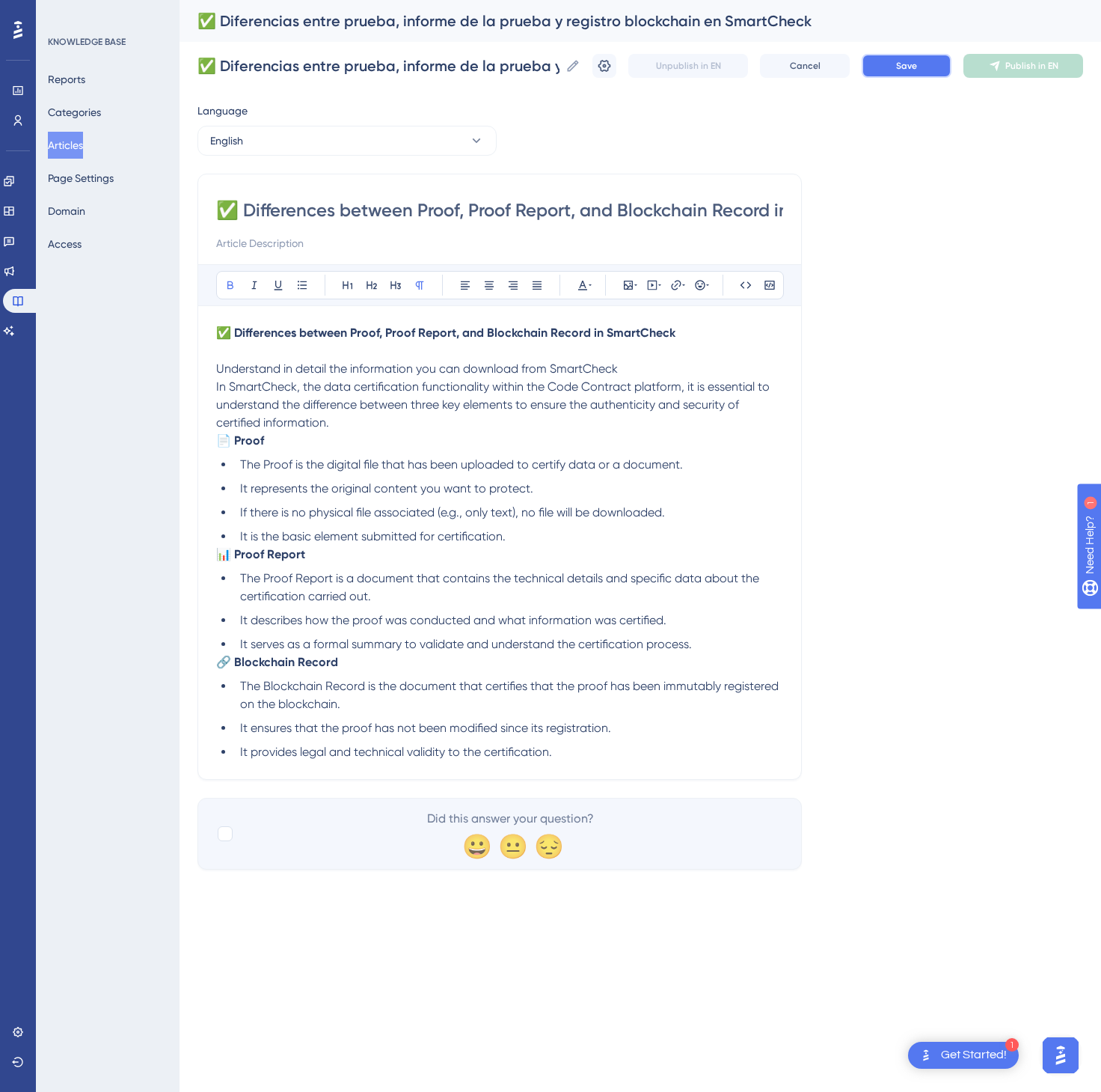
click at [876, 62] on button "Save" at bounding box center [907, 66] width 90 height 24
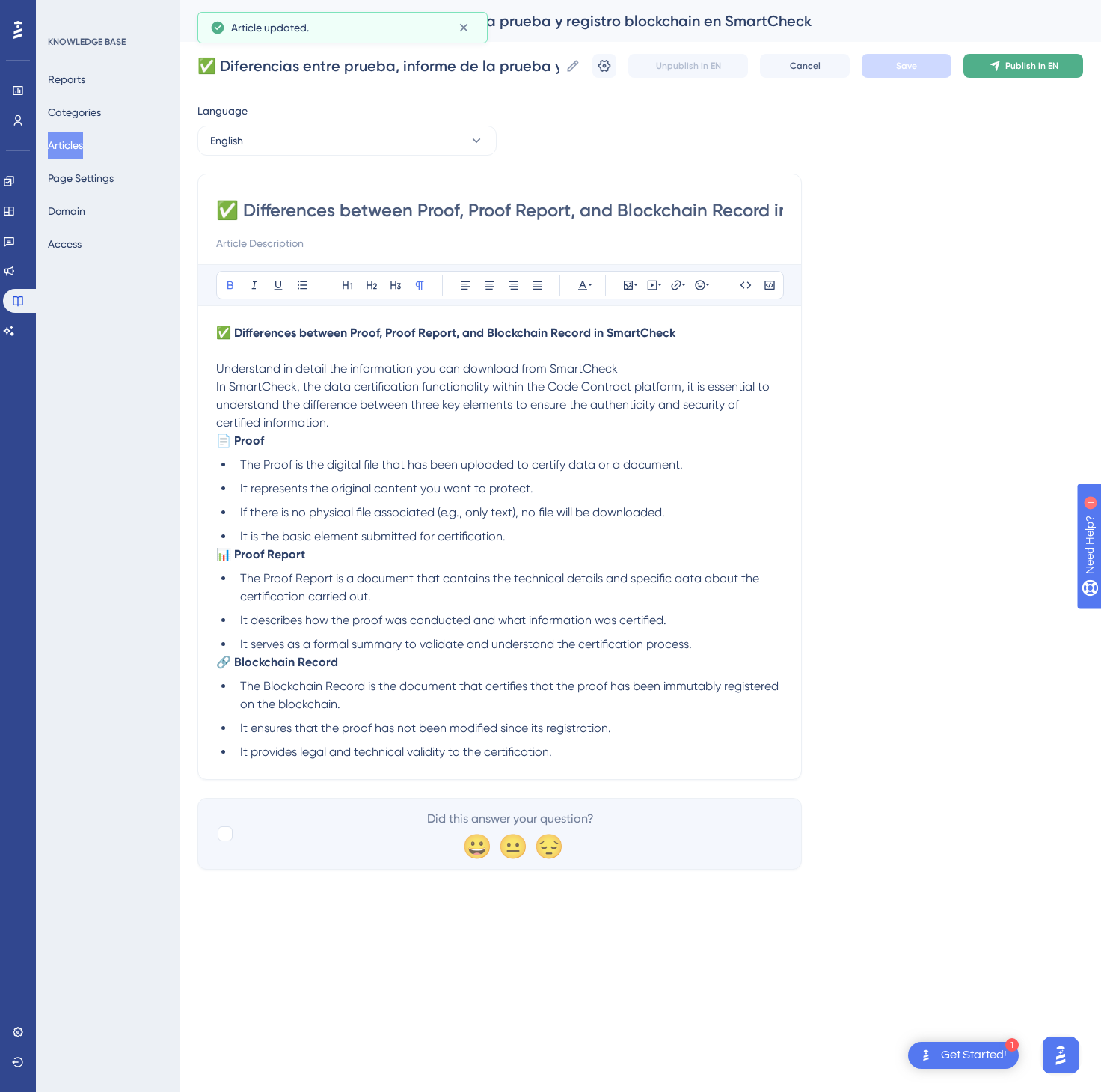
click at [1024, 68] on span "Publish in EN" at bounding box center [1032, 66] width 53 height 12
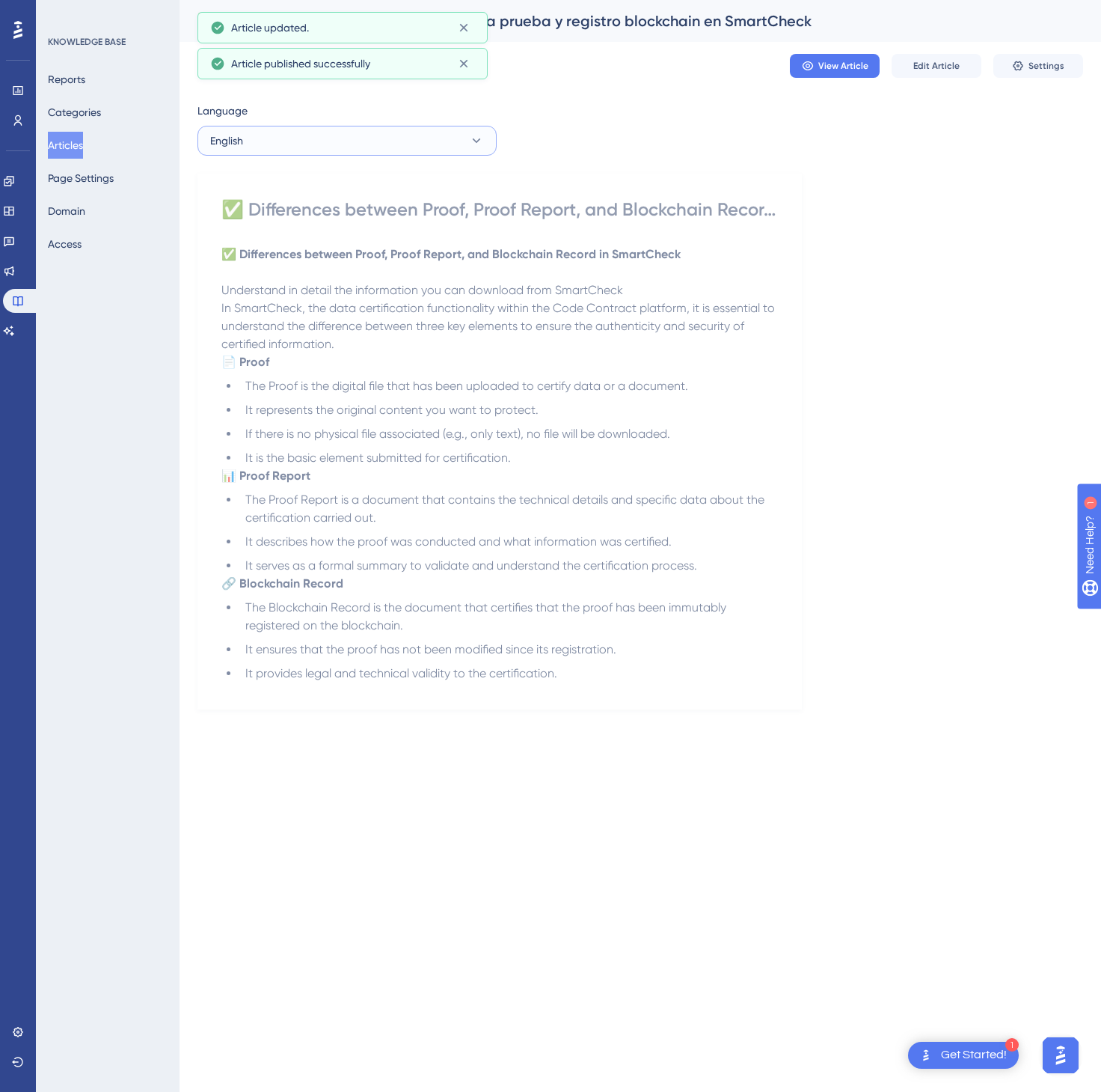
click at [349, 133] on button "English" at bounding box center [347, 140] width 299 height 30
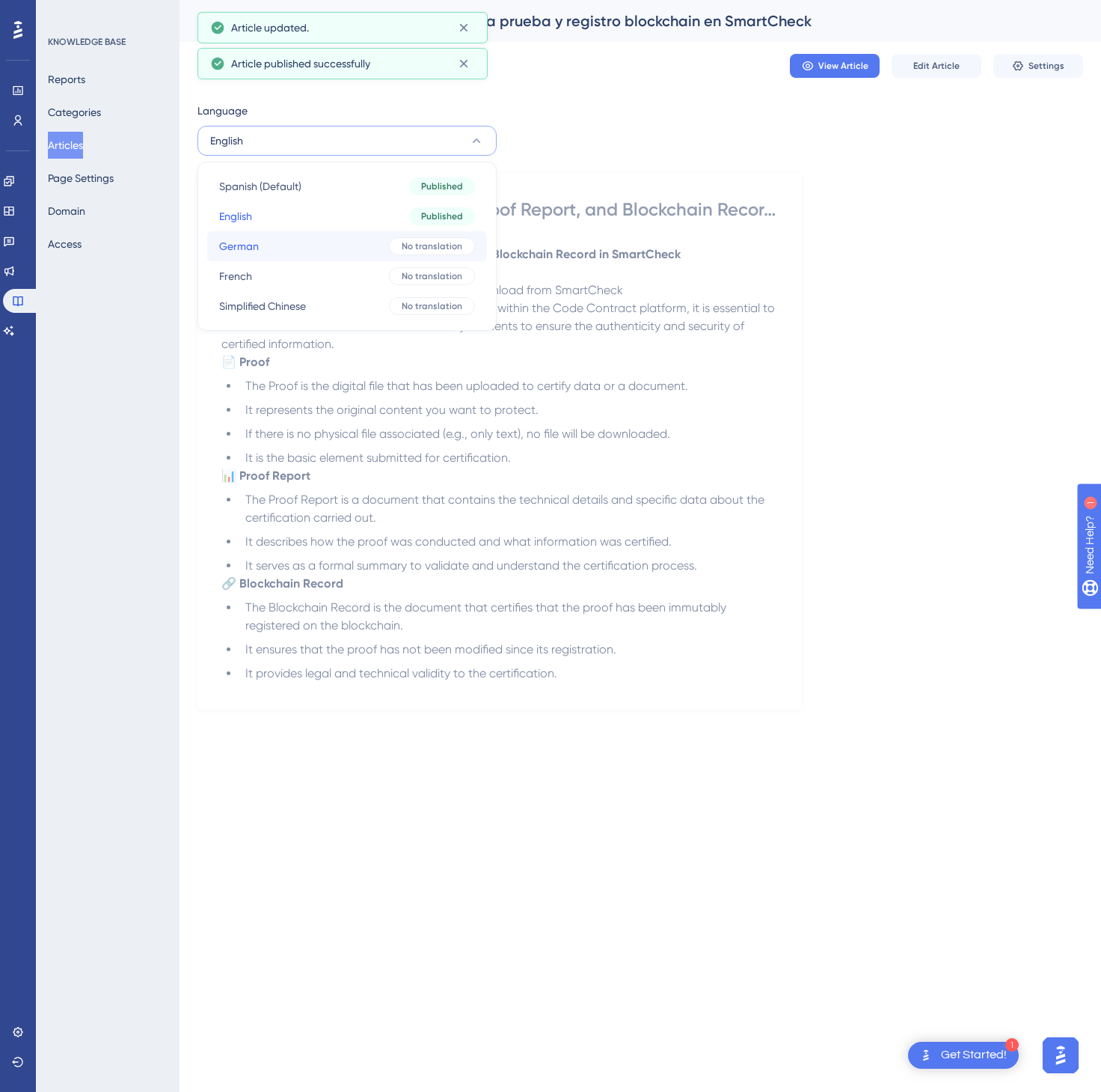
click at [324, 245] on button "German German No translation" at bounding box center [347, 245] width 280 height 30
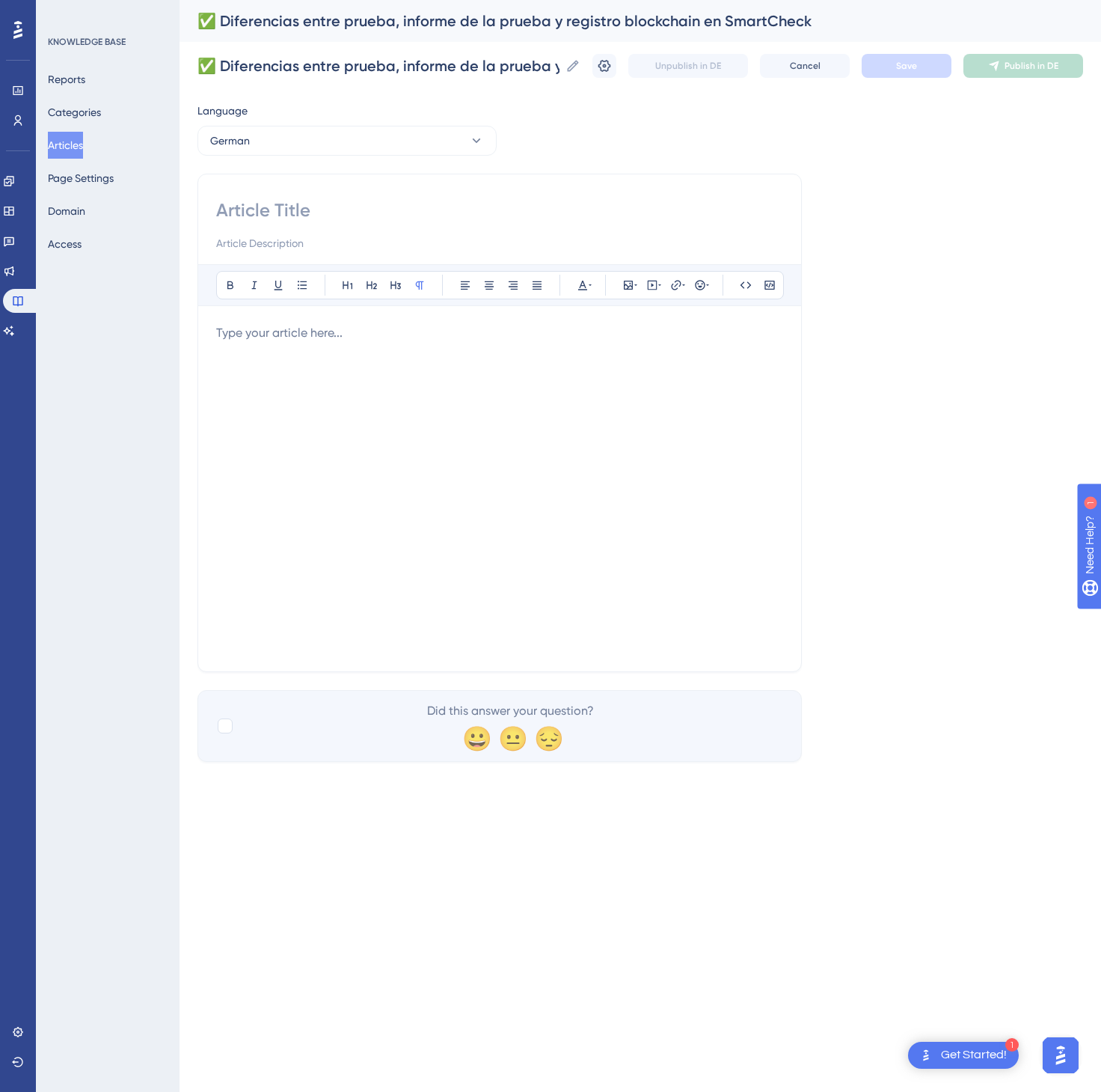
click at [585, 429] on div at bounding box center [500, 489] width 567 height 330
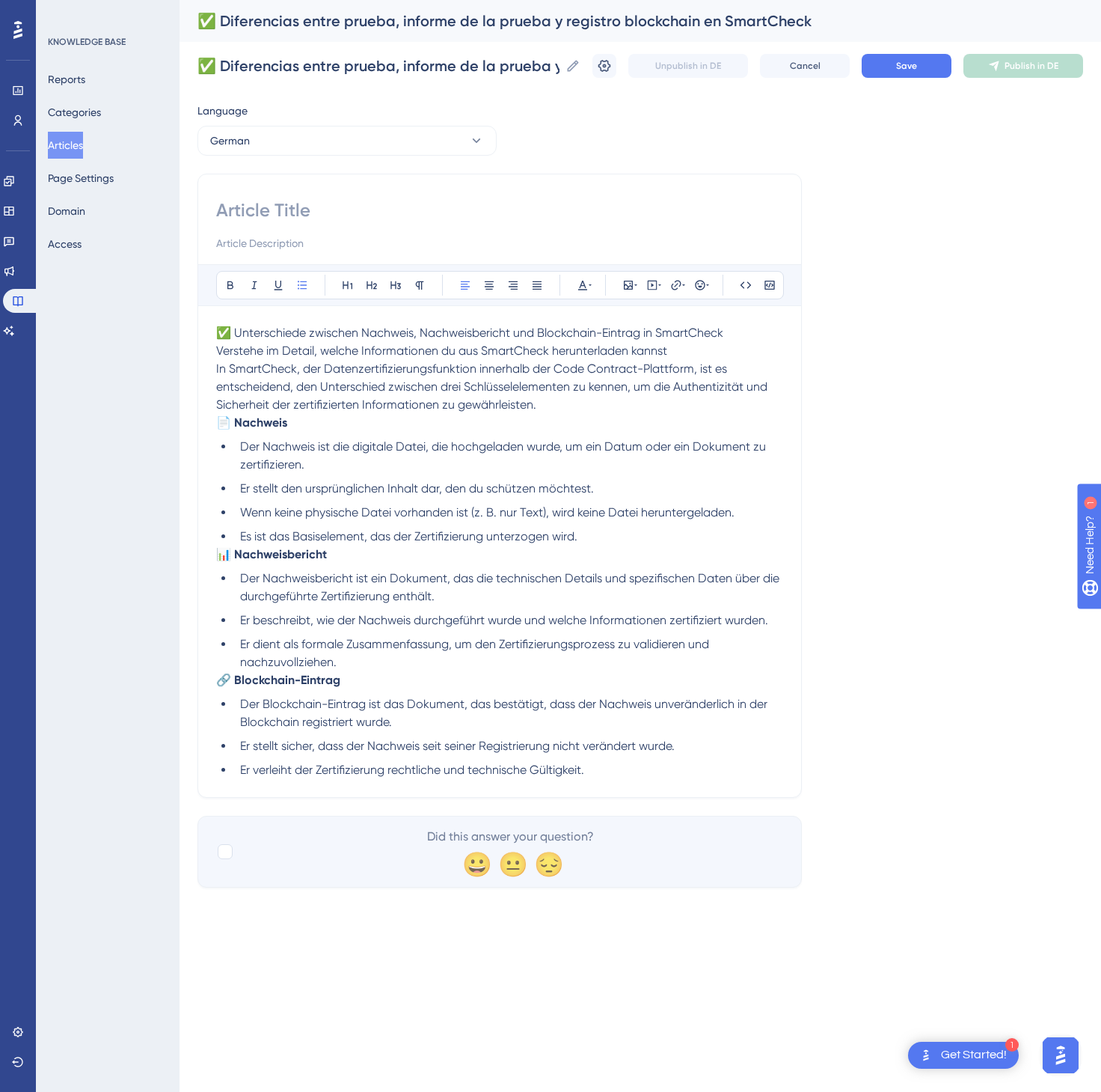
click at [749, 331] on p "✅ Unterschiede zwischen Nachweis, Nachweisbericht und Blockchain-Eintrag in Sma…" at bounding box center [500, 369] width 567 height 90
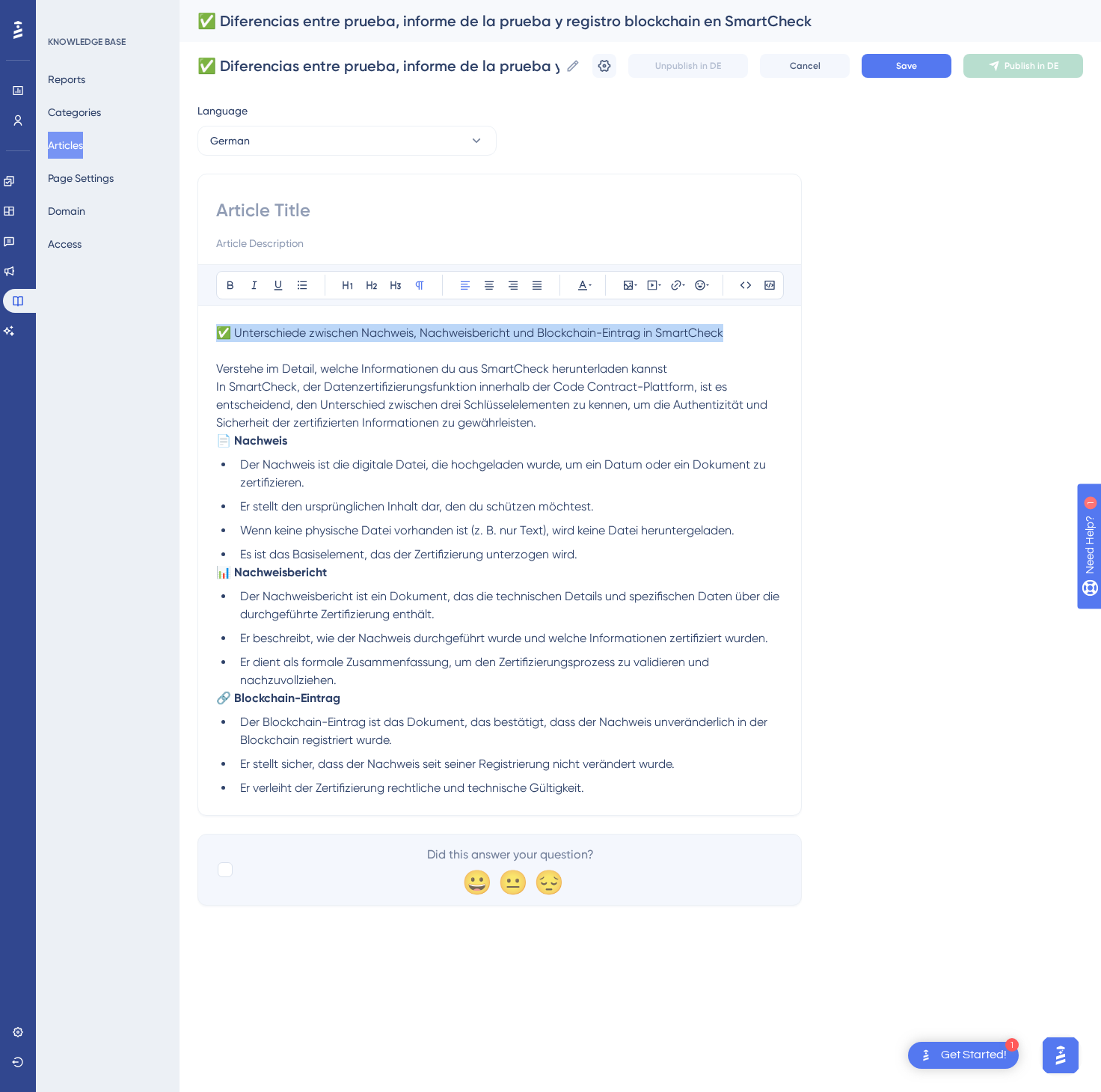
drag, startPoint x: 756, startPoint y: 330, endPoint x: 218, endPoint y: 336, distance: 538.0
click at [218, 336] on p "✅ Unterschiede zwischen Nachweis, Nachweisbericht und Blockchain-Eintrag in Sma…" at bounding box center [500, 333] width 567 height 18
click at [258, 216] on input at bounding box center [500, 210] width 567 height 24
paste input "✅ Unterschiede zwischen Nachweis, Nachweisbericht und Blockchain-Eintrag in Sma…"
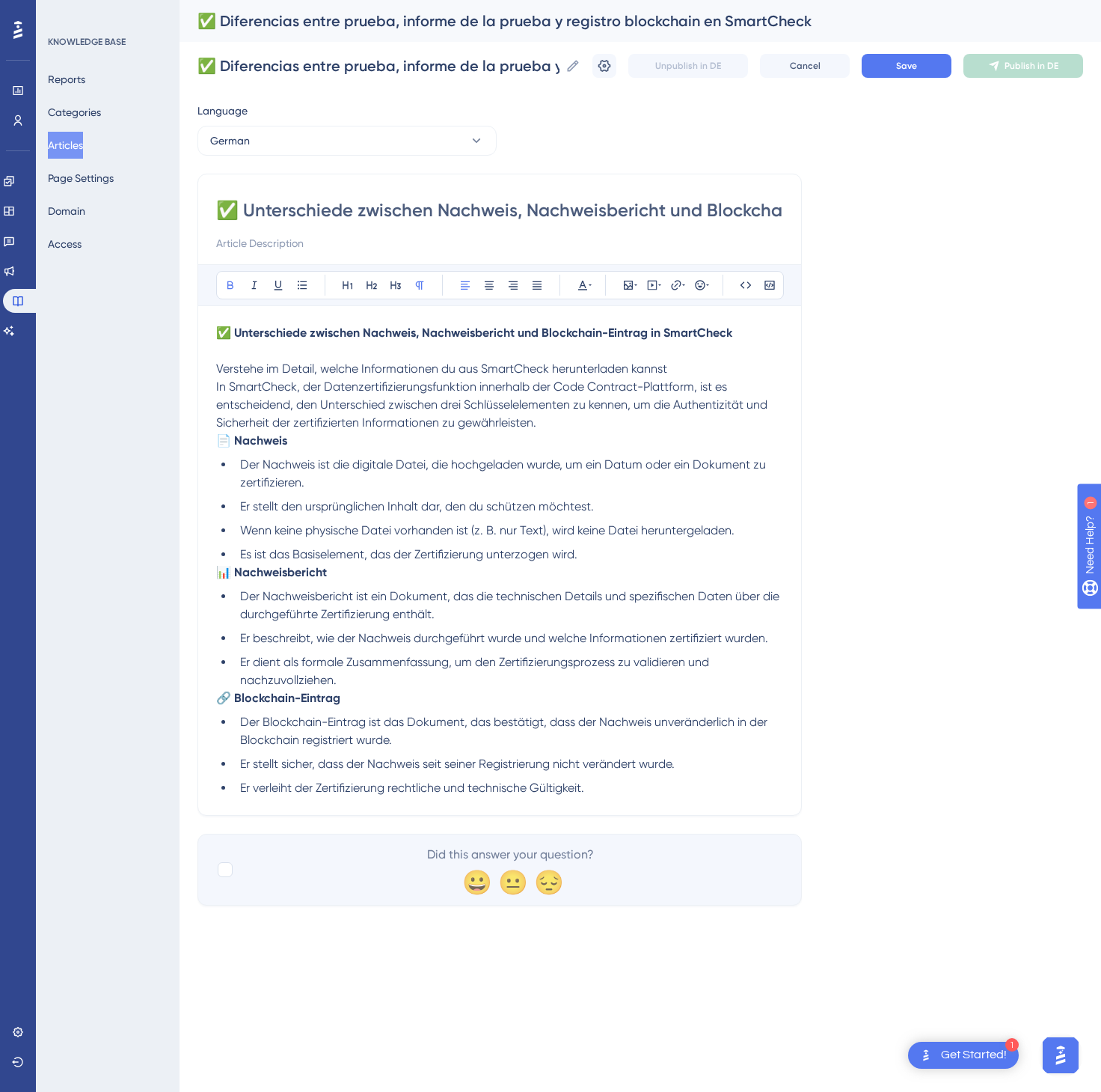
scroll to position [0, 208]
type input "✅ Unterschiede zwischen Nachweis, Nachweisbericht und Blockchain-Eintrag in Sma…"
click at [942, 58] on button "Save" at bounding box center [907, 66] width 90 height 24
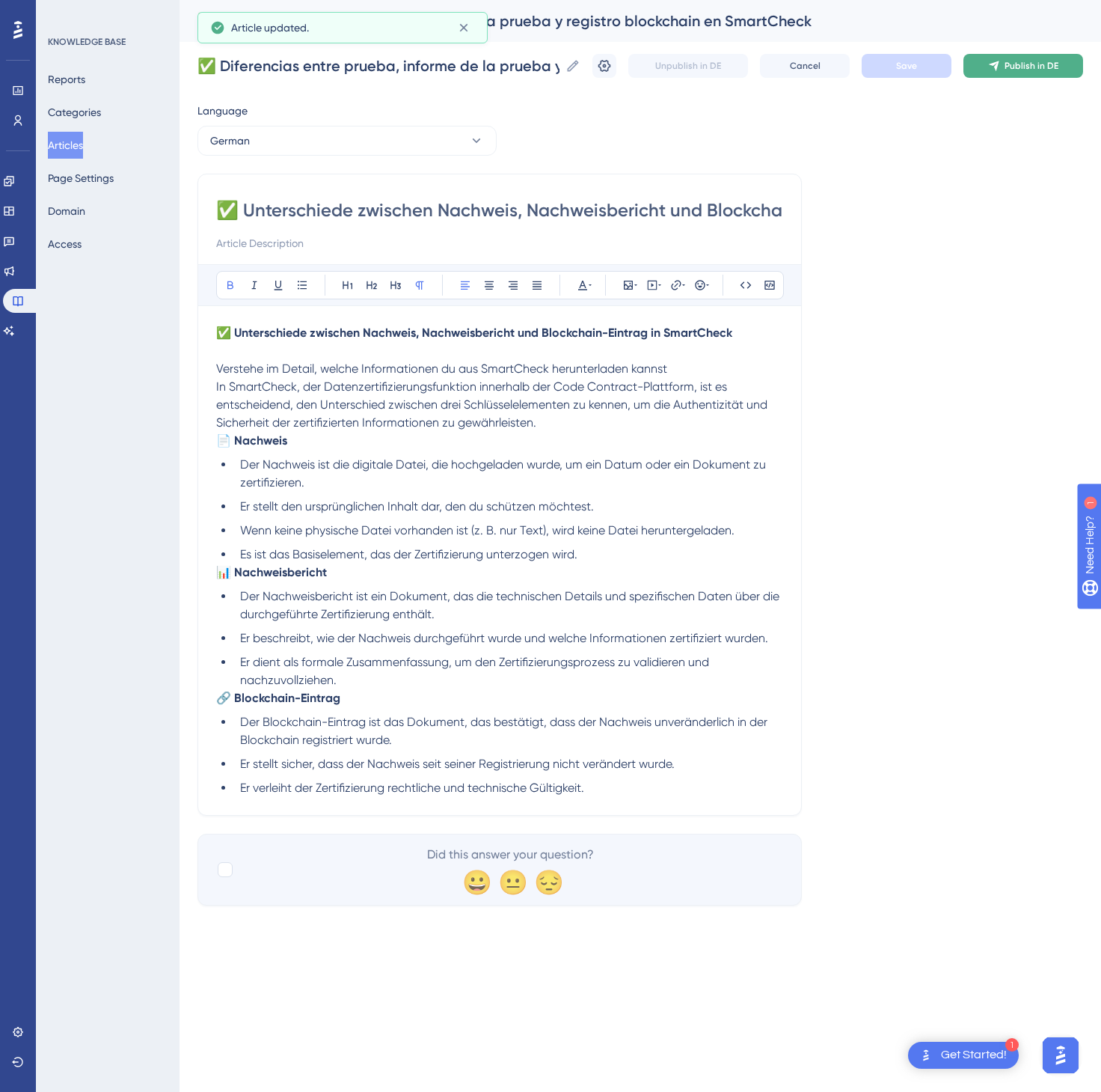
click at [1014, 60] on span "Publish in DE" at bounding box center [1031, 66] width 54 height 12
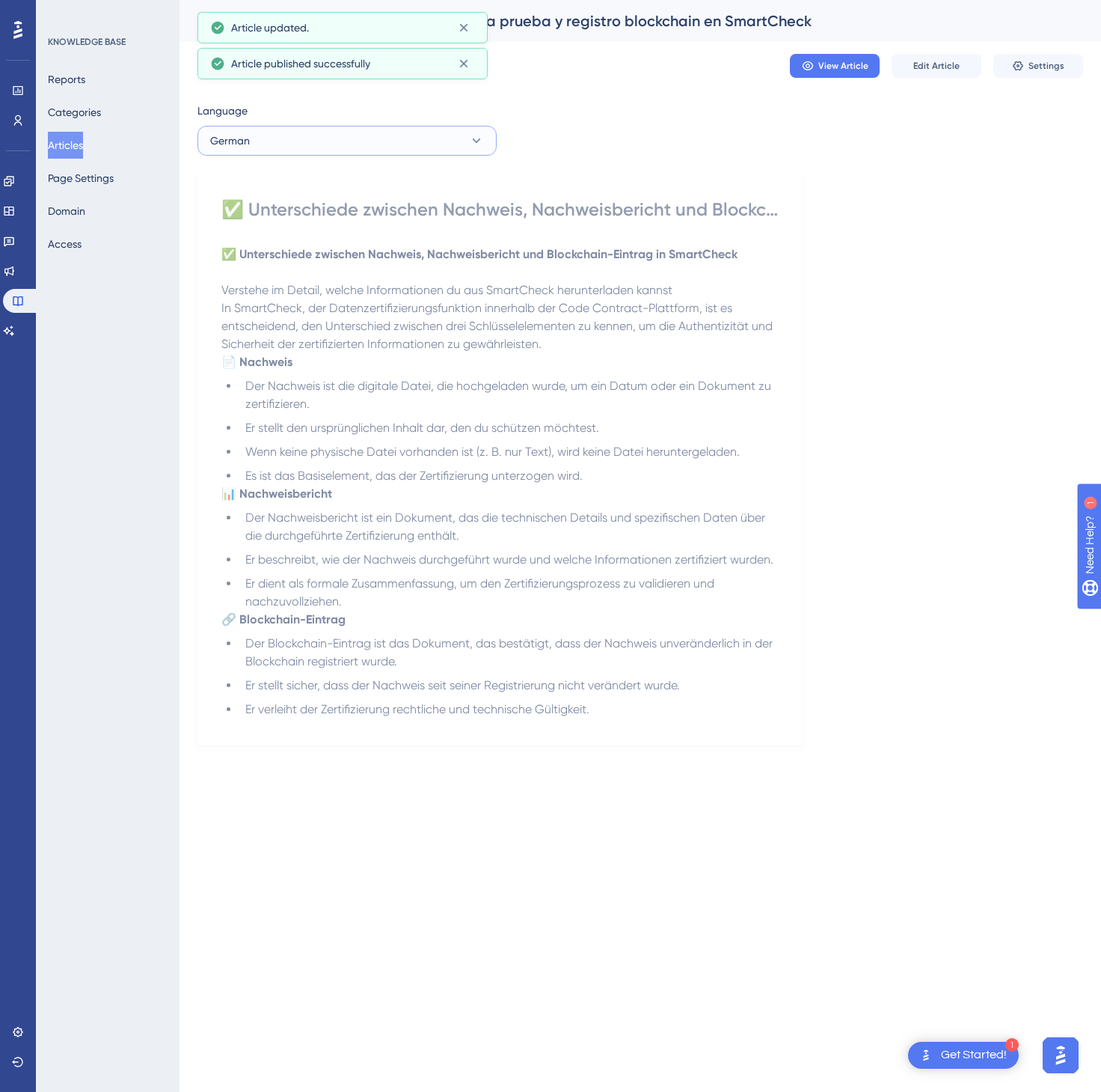
click at [412, 140] on button "German" at bounding box center [347, 140] width 299 height 30
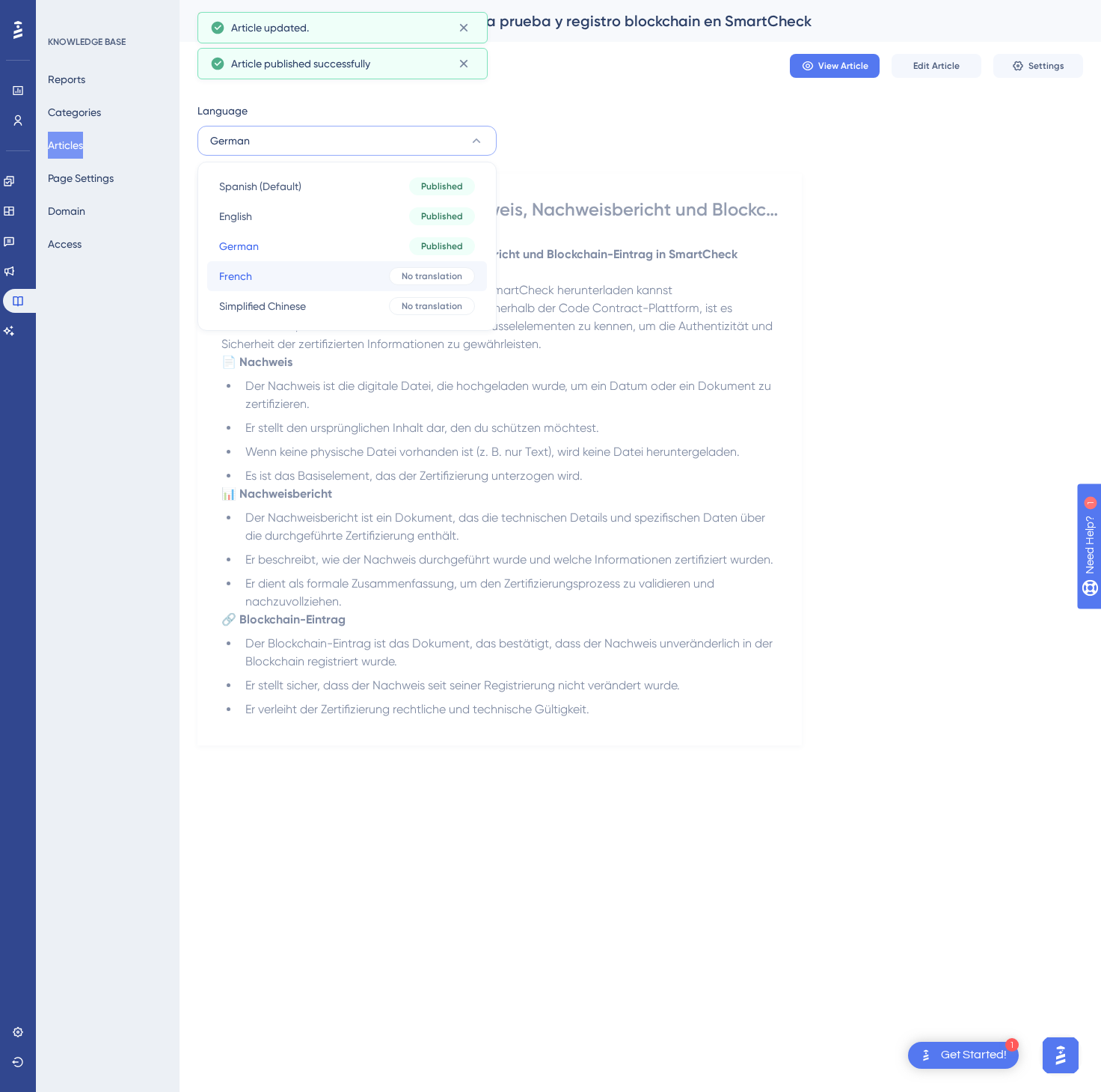
click at [368, 282] on button "French French No translation" at bounding box center [347, 276] width 280 height 30
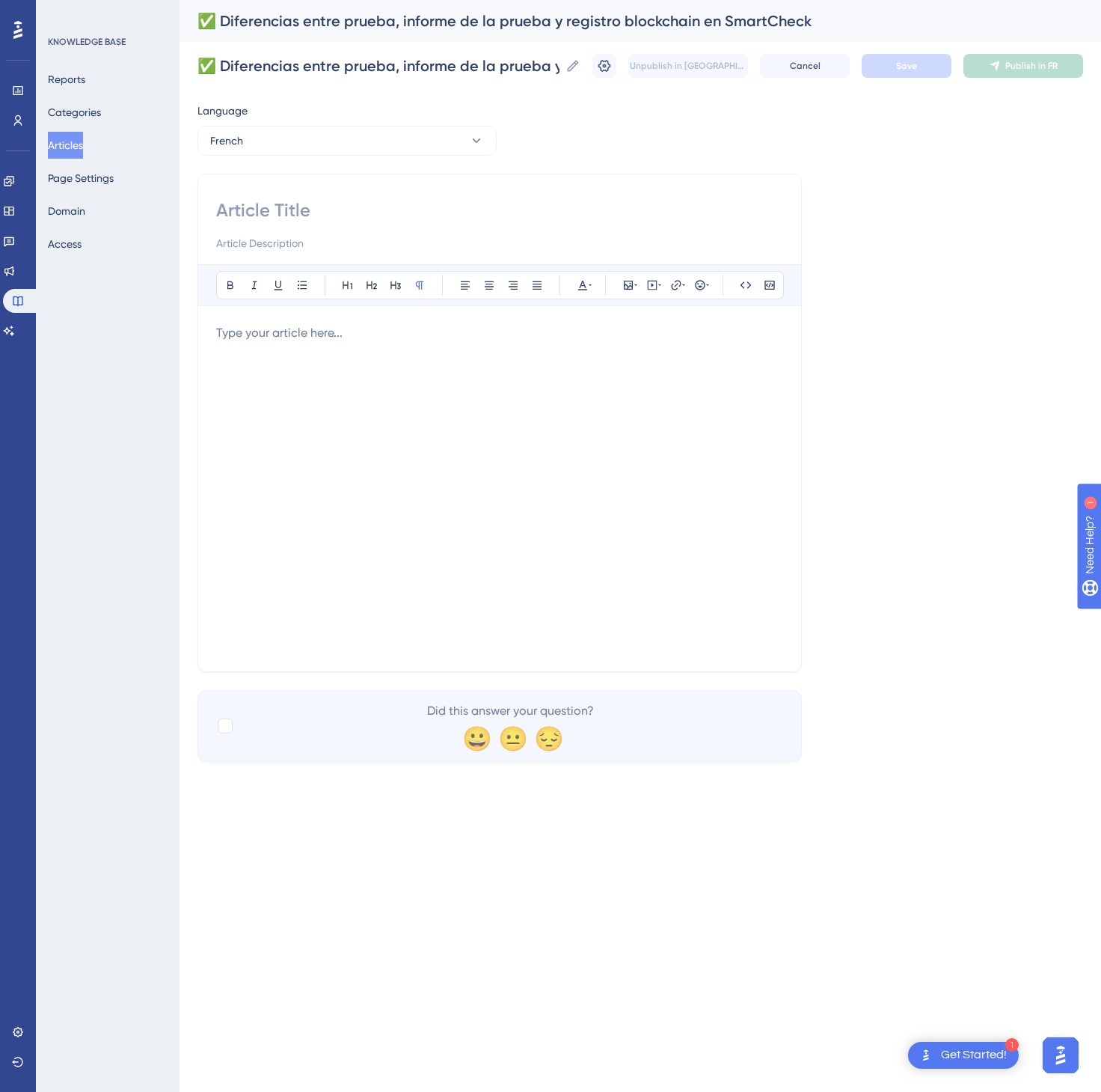
click at [539, 463] on div at bounding box center [500, 489] width 567 height 330
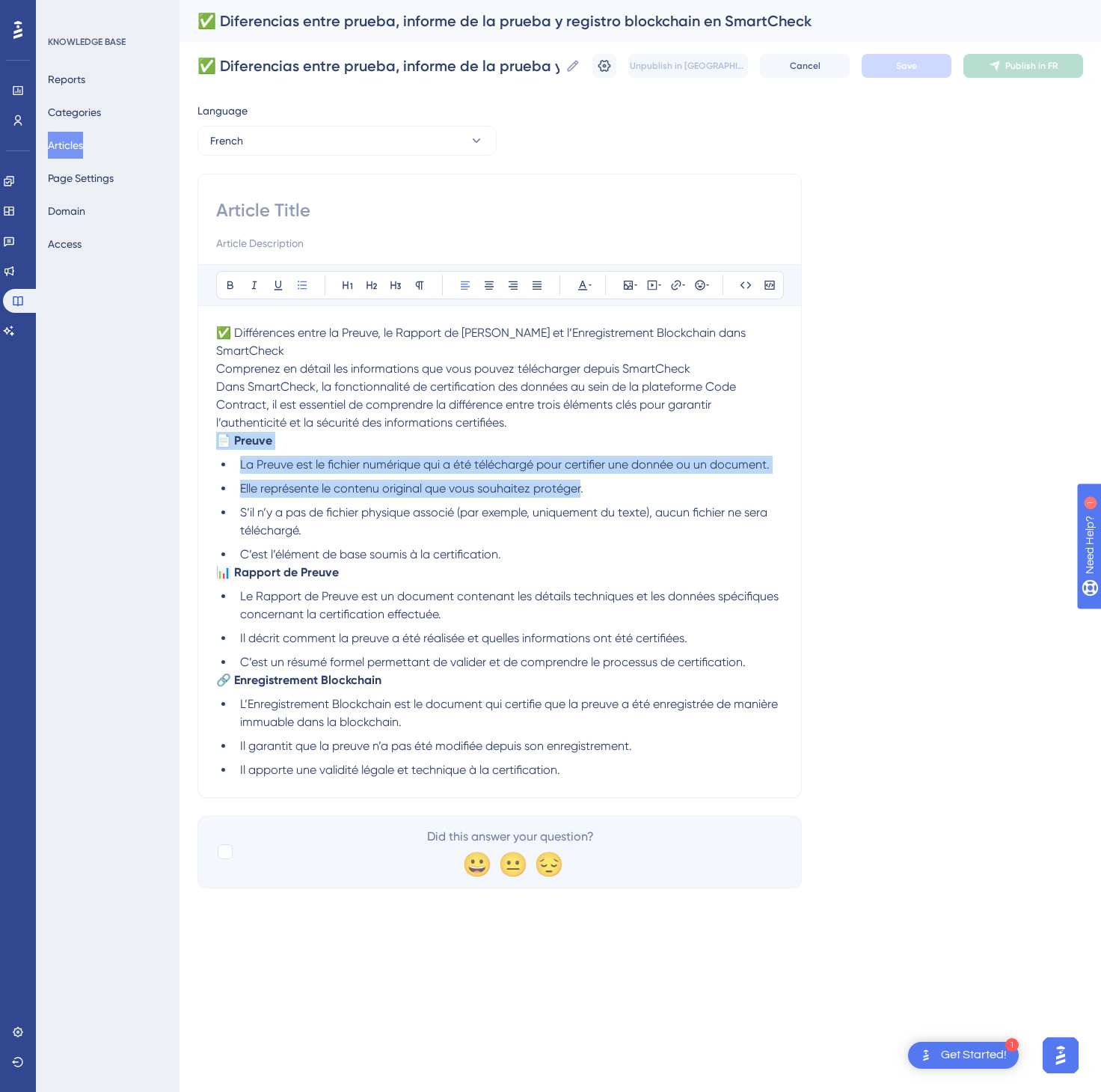
click at [539, 402] on div "✅ Différences entre la Preuve, le Rapport de Preuve et l’Enregistrement Blockch…" at bounding box center [500, 551] width 567 height 455
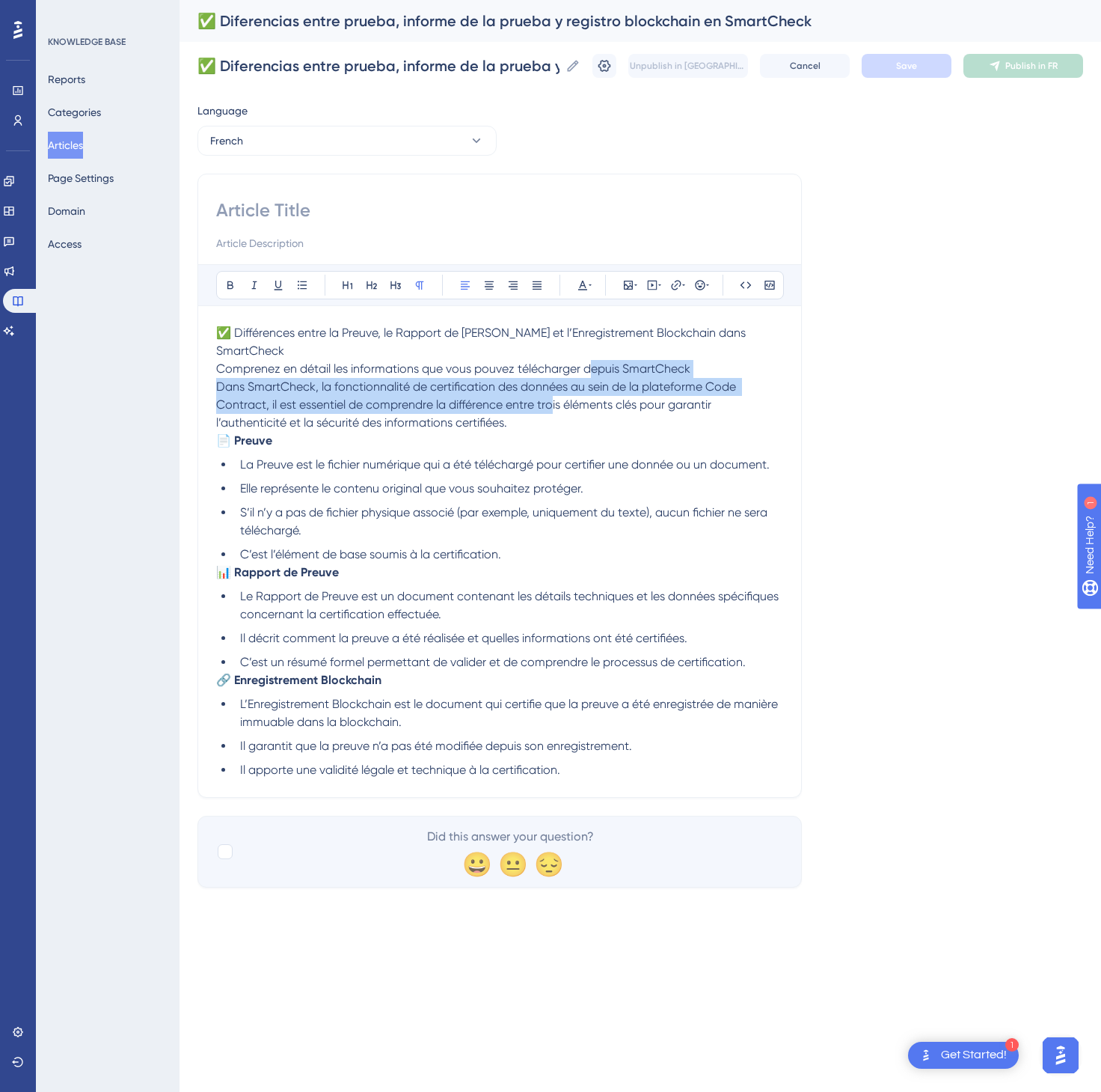
drag, startPoint x: 561, startPoint y: 371, endPoint x: 645, endPoint y: 353, distance: 85.9
click at [621, 355] on p "✅ Différences entre la Preuve, le Rapport de Preuve et l’Enregistrement Blockch…" at bounding box center [500, 378] width 567 height 108
click at [659, 361] on span "Comprenez en détail les informations que vous pouvez télécharger depuis SmartCh…" at bounding box center [453, 368] width 475 height 14
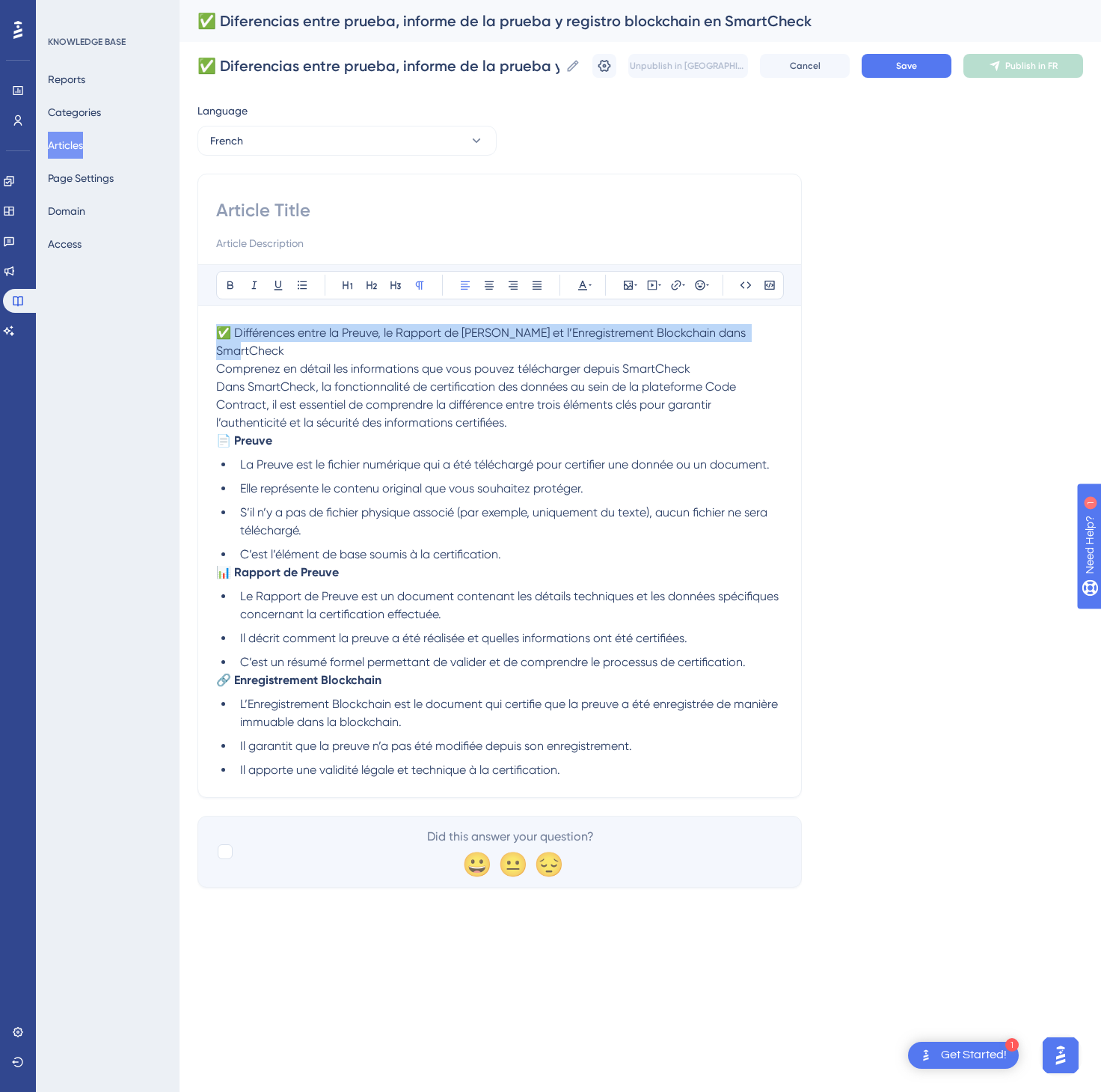
drag, startPoint x: 781, startPoint y: 331, endPoint x: 216, endPoint y: 322, distance: 565.1
click at [216, 322] on div "Bold Italic Underline Bullet Point Heading 1 Heading 2 Heading 3 Normal Align L…" at bounding box center [500, 522] width 567 height 515
click at [799, 339] on div "Bold Italic Underline Bullet Point Heading 1 Heading 2 Heading 3 Normal Align L…" at bounding box center [500, 486] width 604 height 624
click at [762, 337] on strong "✅ Différences entre la Preuve, le Rapport de [PERSON_NAME] et l’Enregistrement …" at bounding box center [489, 342] width 545 height 32
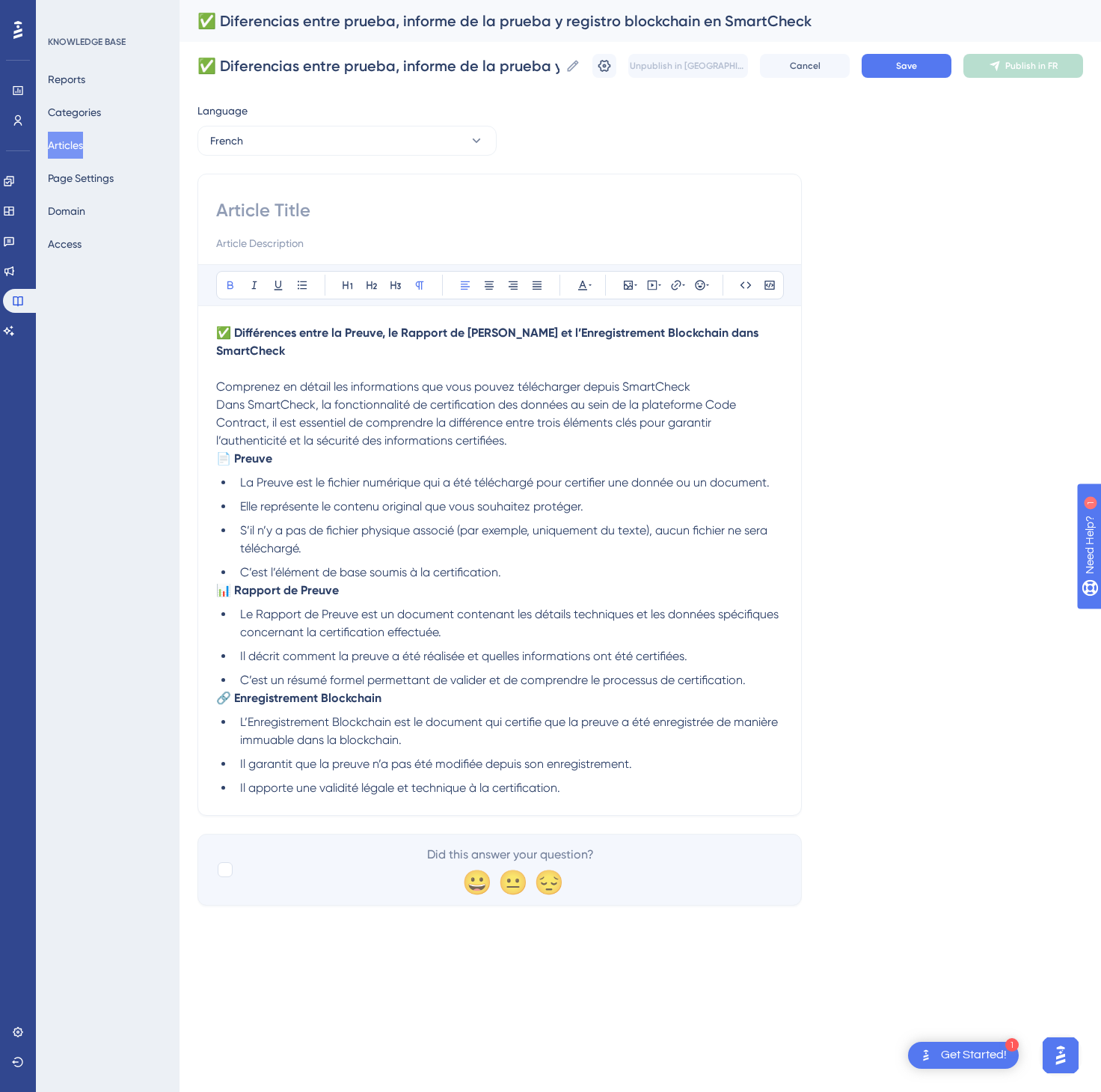
click at [762, 341] on strong "✅ Différences entre la Preuve, le Rapport de [PERSON_NAME] et l’Enregistrement …" at bounding box center [489, 342] width 545 height 32
click at [569, 212] on input at bounding box center [500, 210] width 567 height 24
paste input "✅ Différences entre la Preuve, le Rapport de [PERSON_NAME] et l’Enregistrement …"
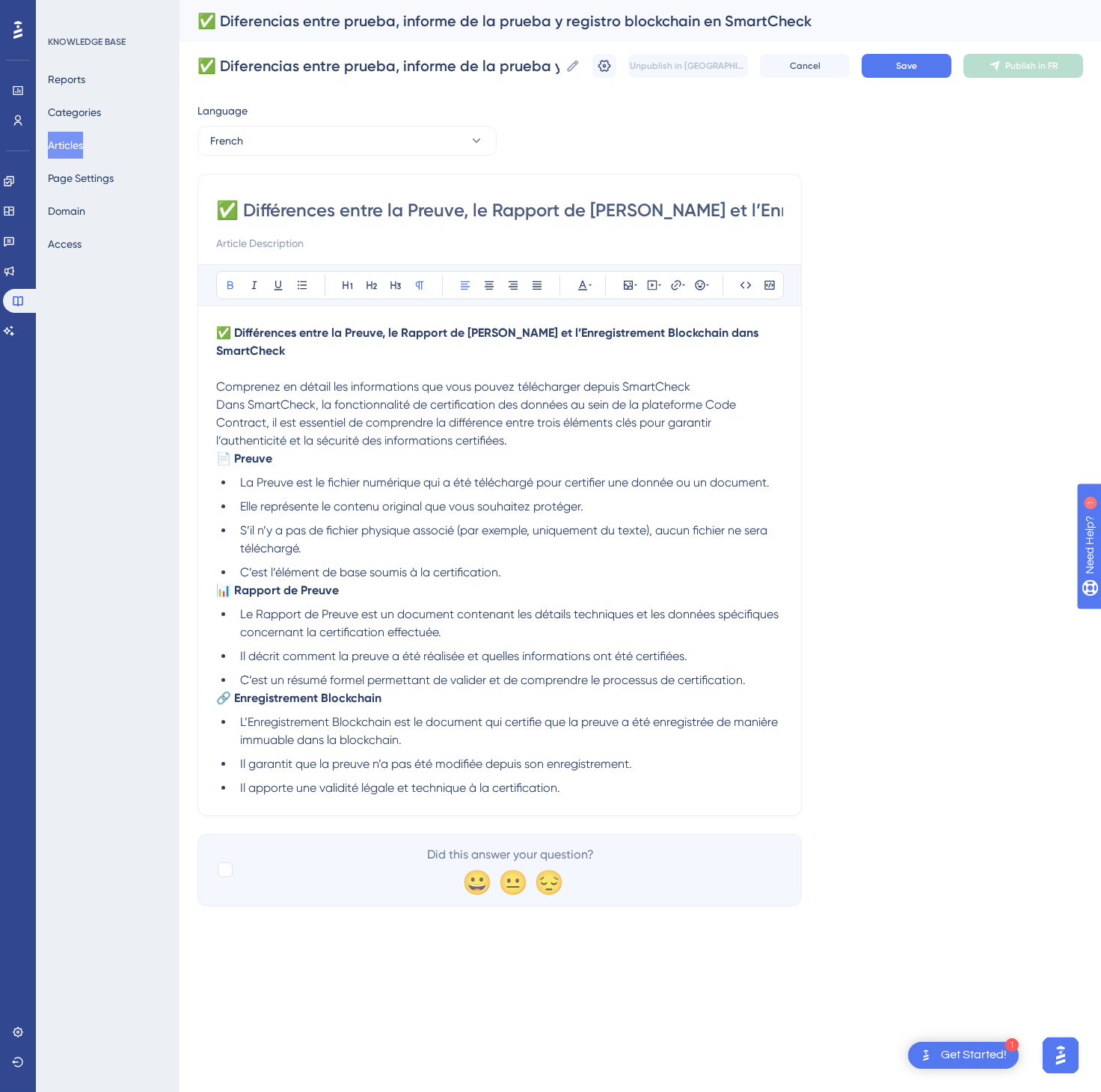
scroll to position [0, 276]
type input "✅ Différences entre la Preuve, le Rapport de [PERSON_NAME] et l’Enregistrement …"
click at [918, 68] on button "Save" at bounding box center [907, 66] width 90 height 24
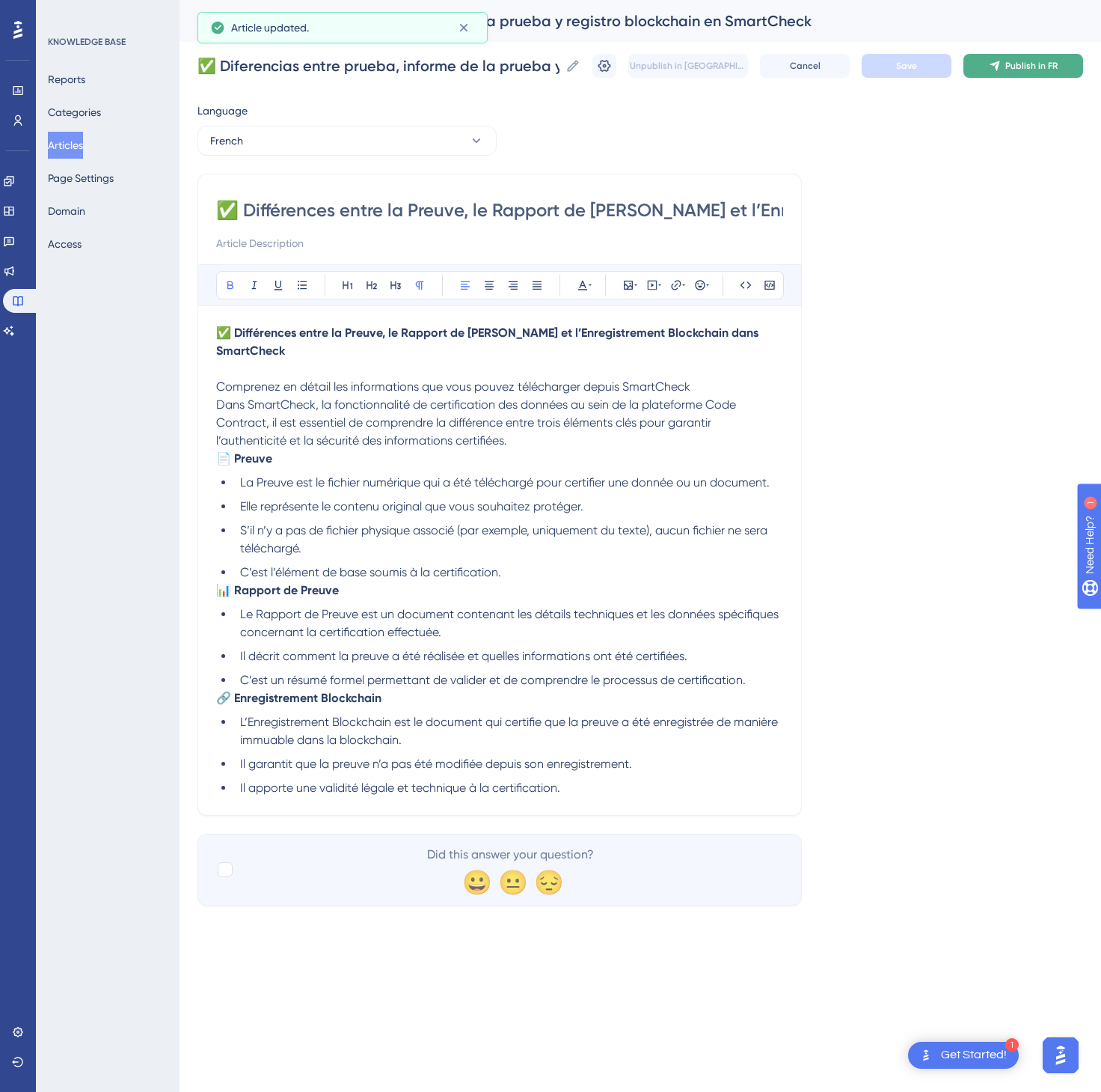
click at [1034, 65] on span "Publish in FR" at bounding box center [1031, 66] width 52 height 12
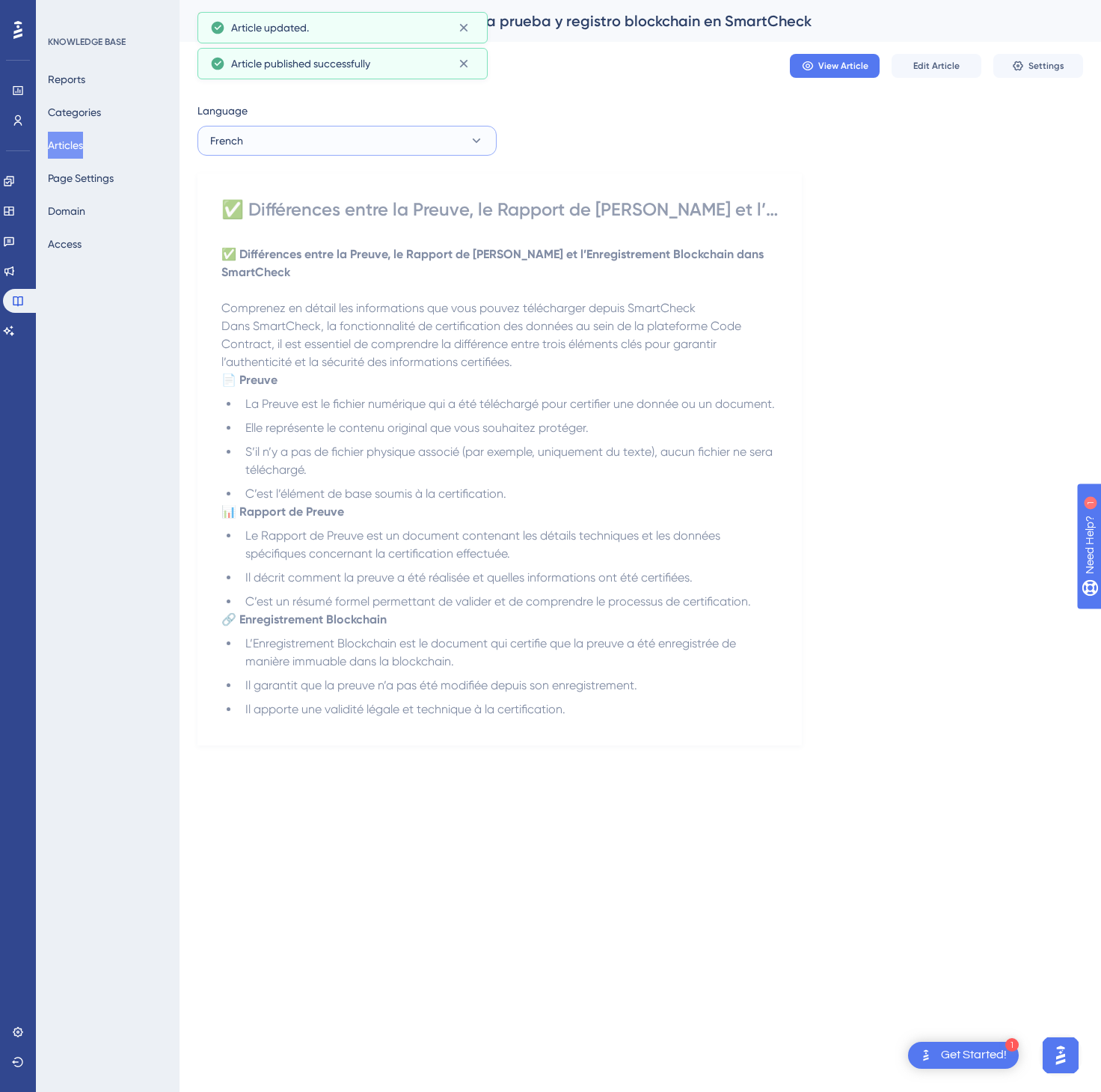
click at [434, 146] on button "French" at bounding box center [347, 140] width 299 height 30
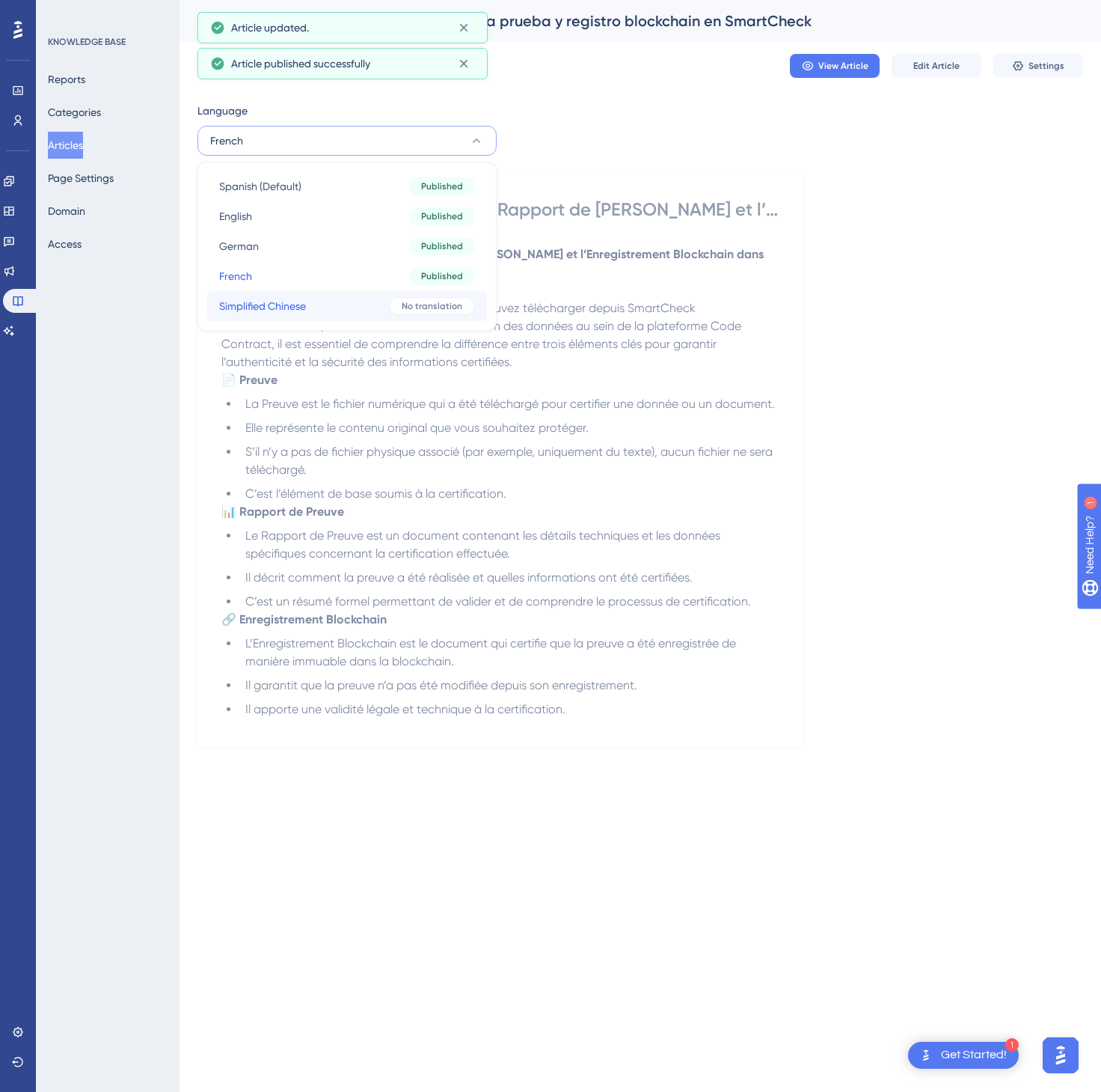
click at [396, 301] on div "No translation" at bounding box center [431, 306] width 86 height 18
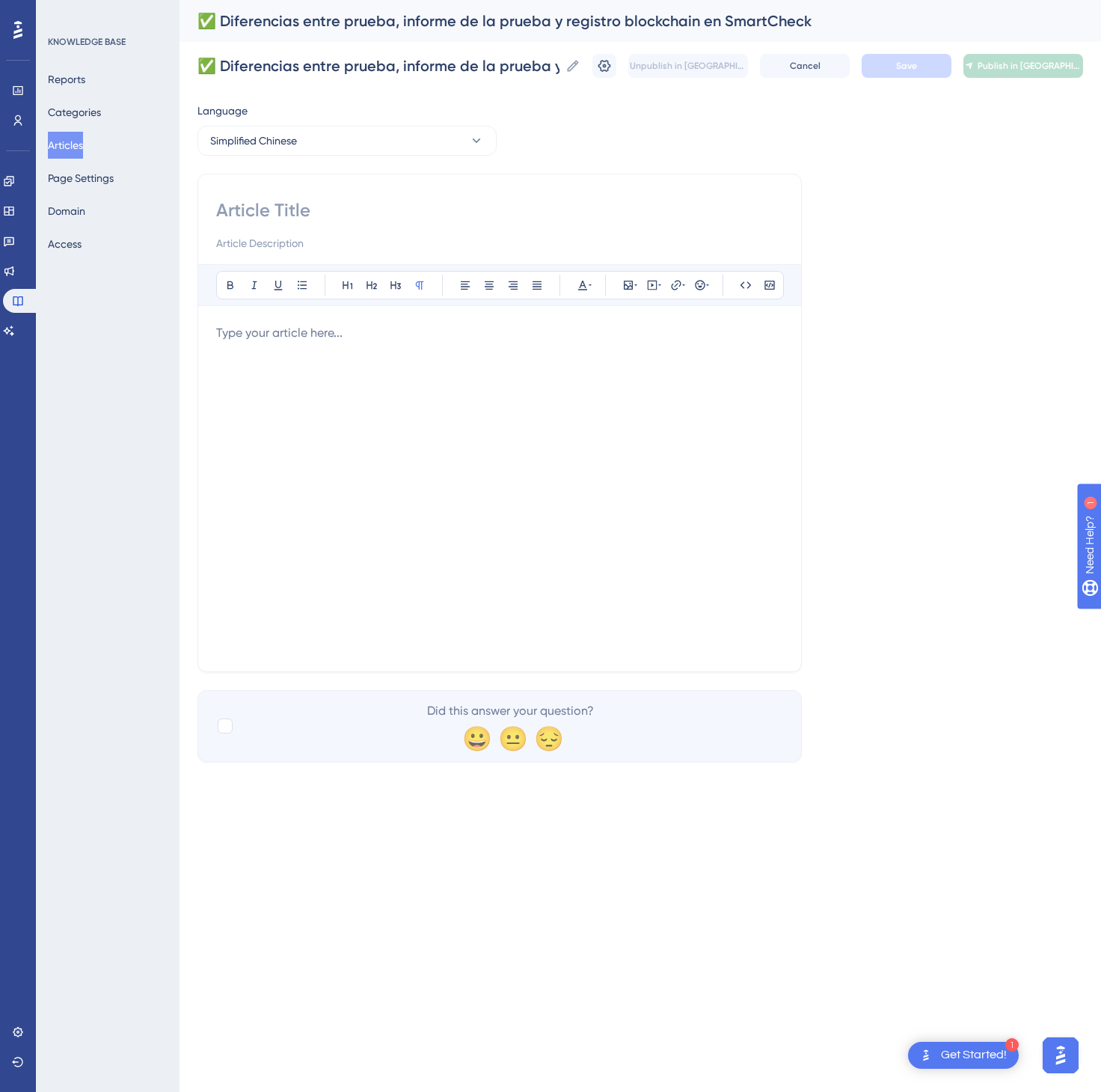
click at [450, 567] on div at bounding box center [500, 489] width 567 height 330
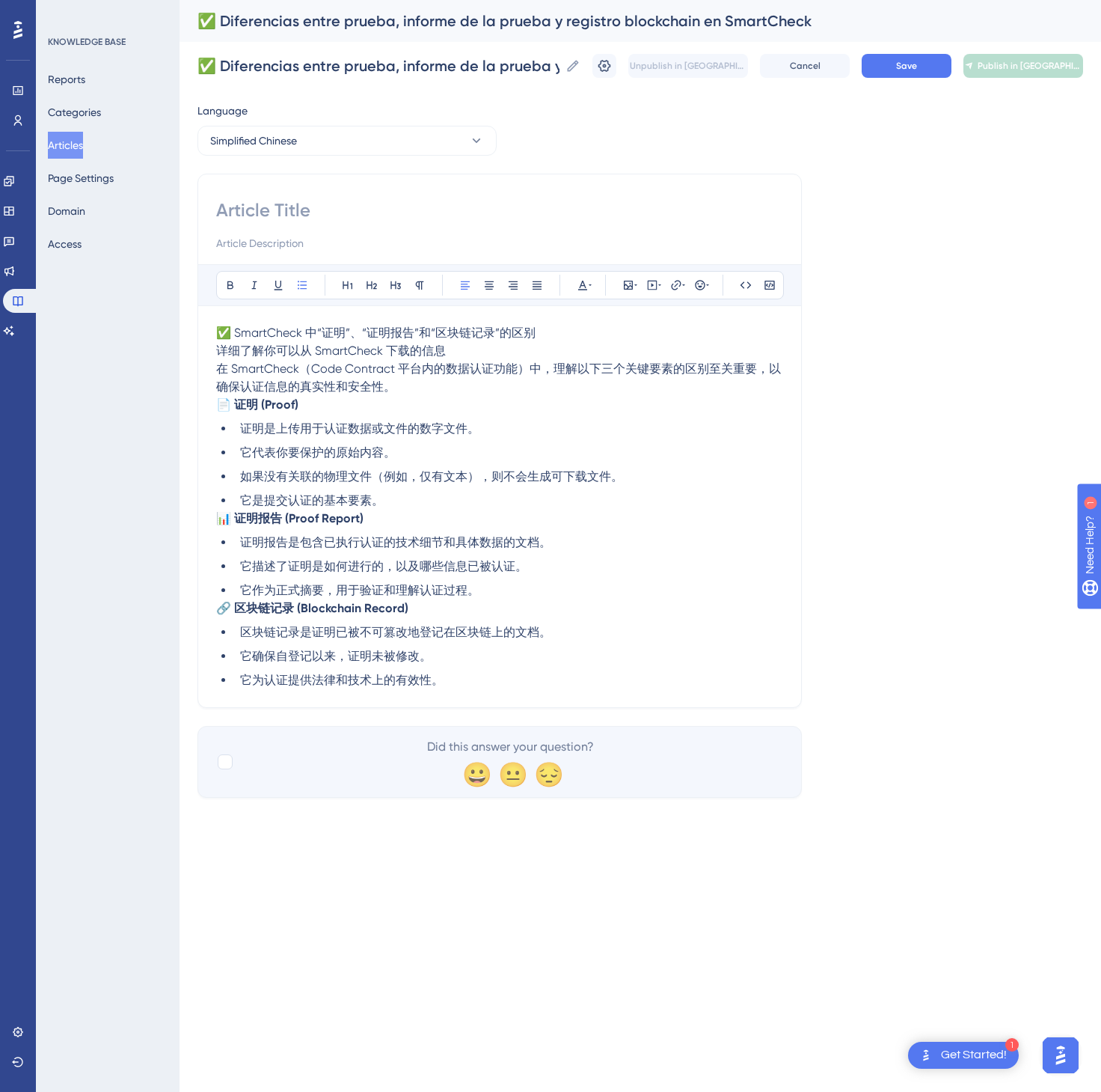
click at [554, 342] on p "✅ SmartCheck 中“证明”、“证明报告”和“区块链记录”的区别 详细了解你可以从 SmartCheck 下载的信息 在 SmartCheck（Cod…" at bounding box center [500, 360] width 567 height 72
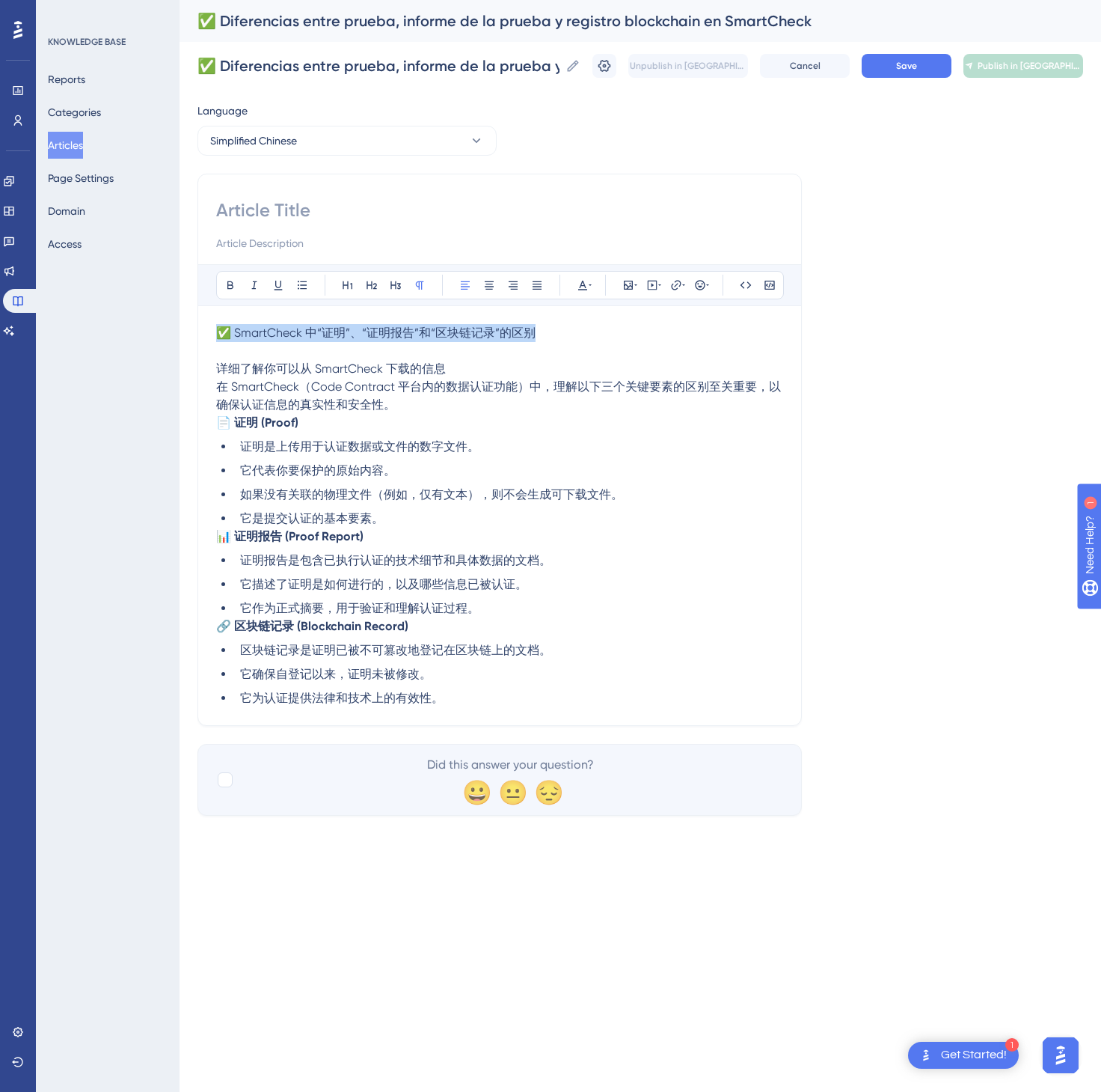
drag, startPoint x: 544, startPoint y: 336, endPoint x: 154, endPoint y: 333, distance: 390.0
click at [179, 333] on div "Performance Users Engagement Widgets Feedback Product Updates Knowledge Base AI…" at bounding box center [640, 420] width 922 height 840
click at [264, 205] on input at bounding box center [500, 210] width 567 height 24
paste input "✅ SmartCheck 中“证明”、“证明报告”和“区块链记录”的区别"
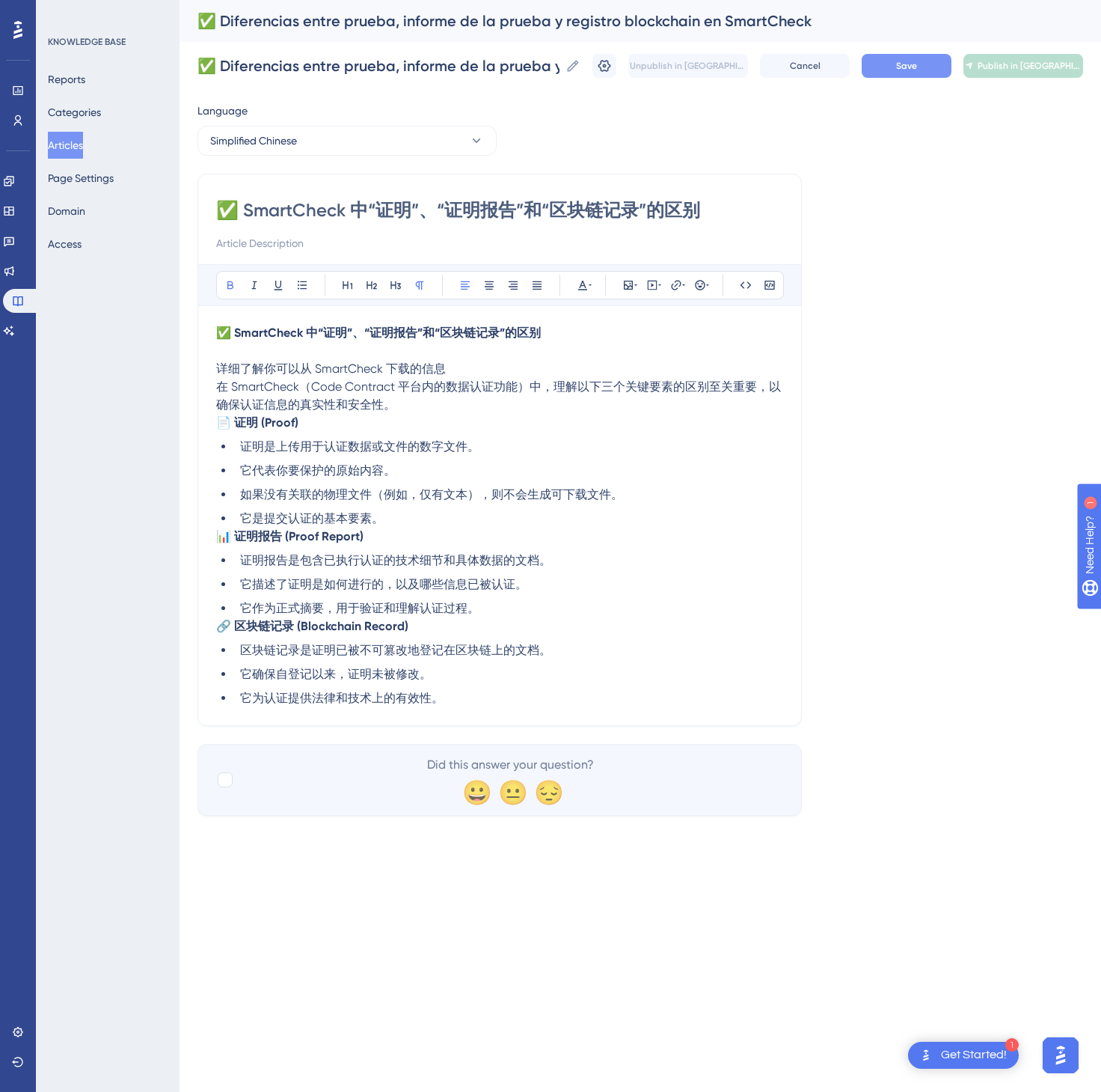
type input "✅ SmartCheck 中“证明”、“证明报告”和“区块链记录”的区别"
click at [904, 68] on span "Save" at bounding box center [907, 66] width 21 height 12
click at [1046, 68] on span "Publish in [GEOGRAPHIC_DATA]-CN" at bounding box center [1030, 66] width 104 height 12
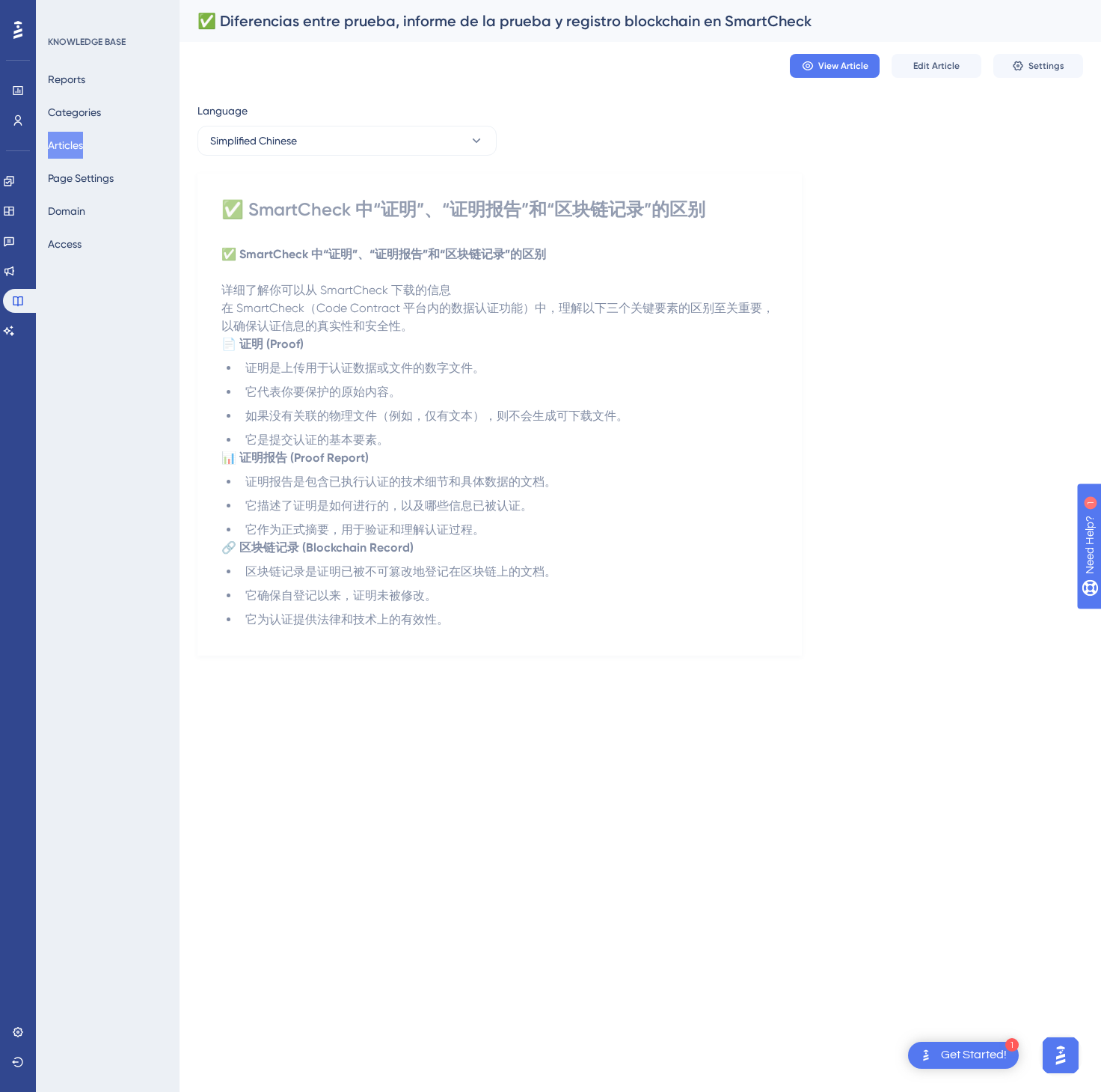
click at [497, 232] on div "✅ SmartCheck 中“证明”、“证明报告”和“区块链记录”的区别 ✅ SmartCheck 中“证明”、“证明报告”和“区块链记录”的区别 详细了解你…" at bounding box center [500, 413] width 557 height 431
click at [73, 142] on button "Articles" at bounding box center [65, 144] width 35 height 27
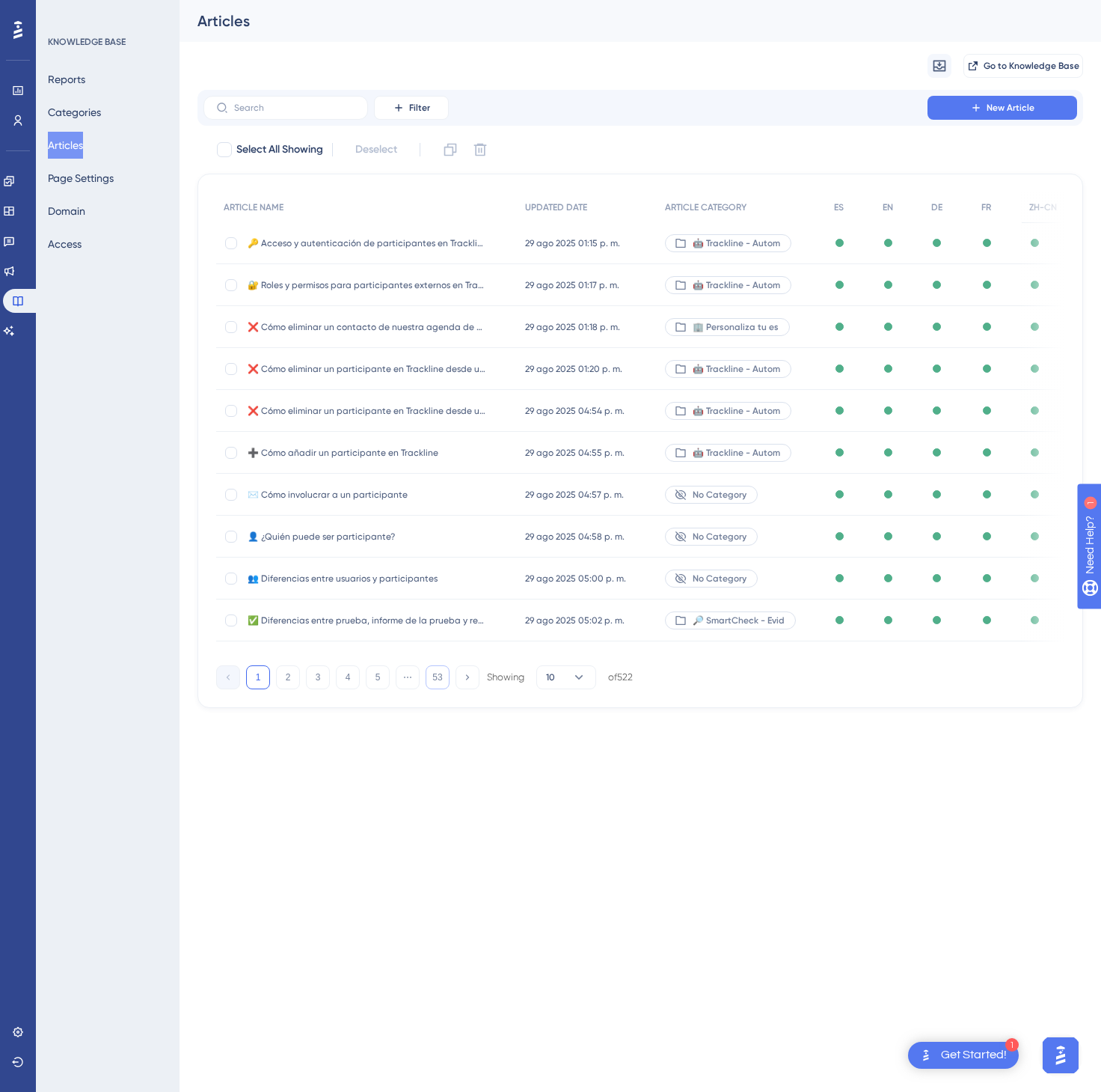
click at [434, 689] on button "53" at bounding box center [438, 677] width 24 height 24
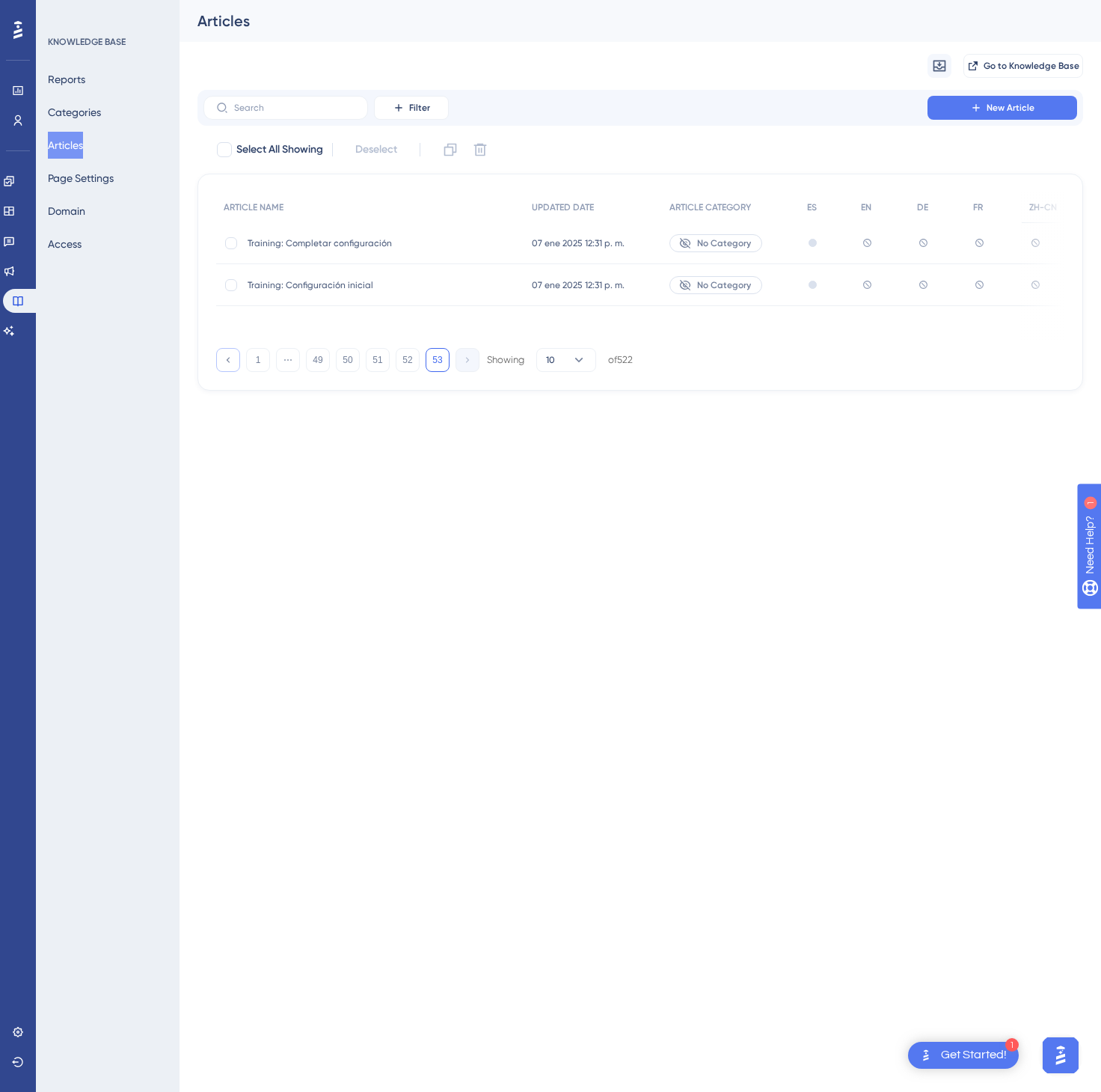
click at [225, 363] on icon at bounding box center [228, 359] width 10 height 10
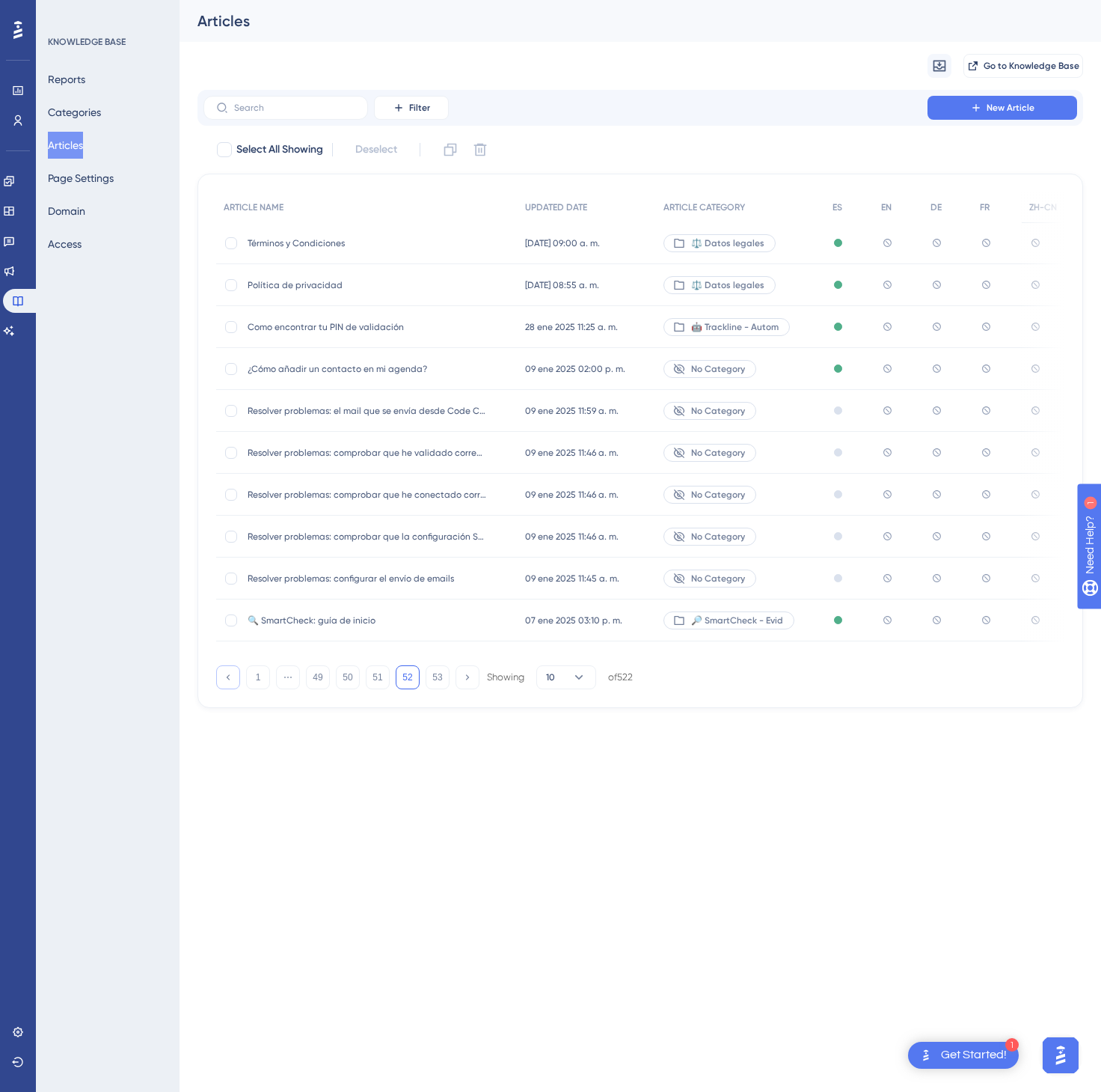
click at [224, 677] on icon at bounding box center [228, 677] width 10 height 10
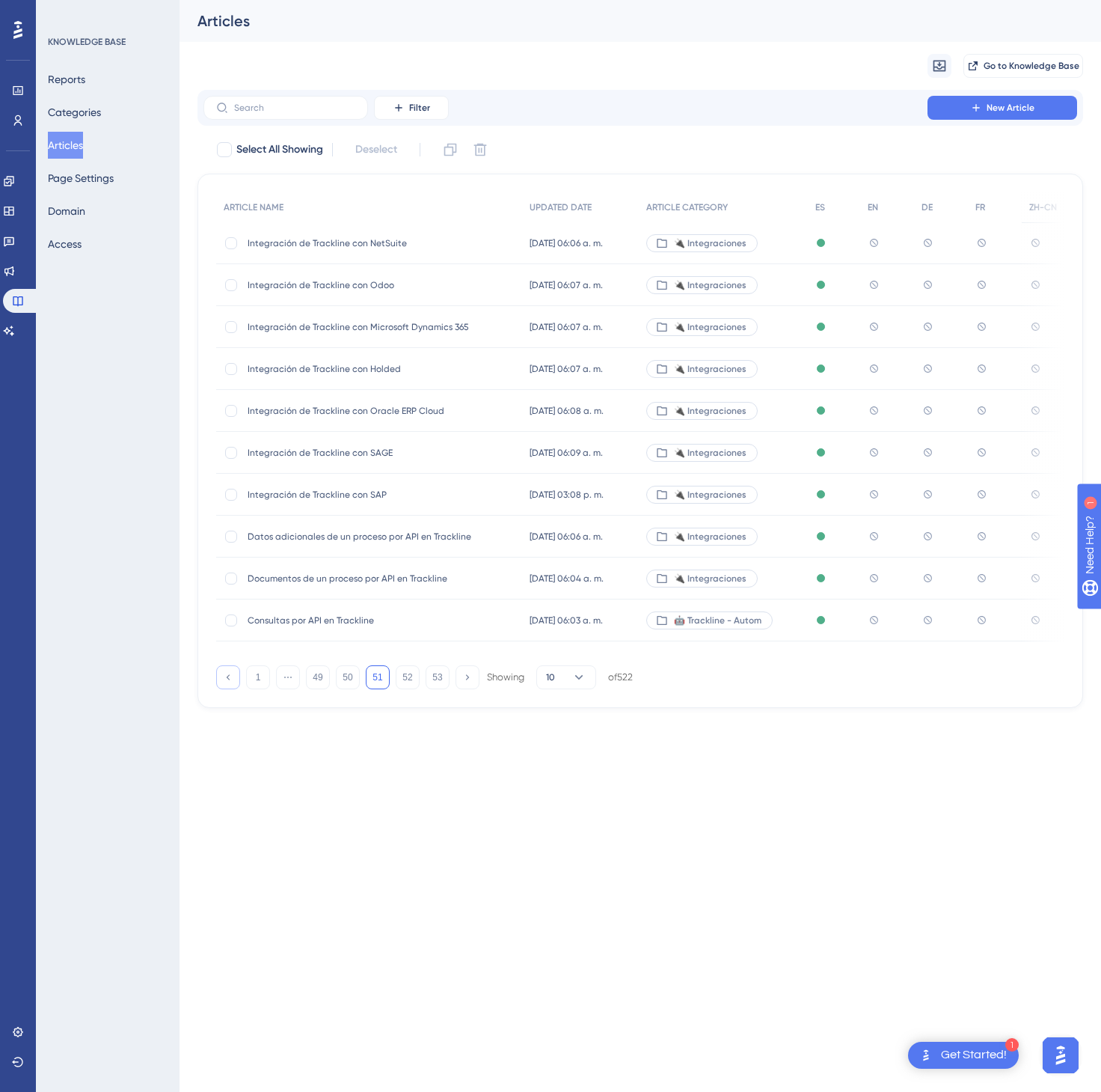
click at [224, 677] on icon at bounding box center [228, 677] width 10 height 10
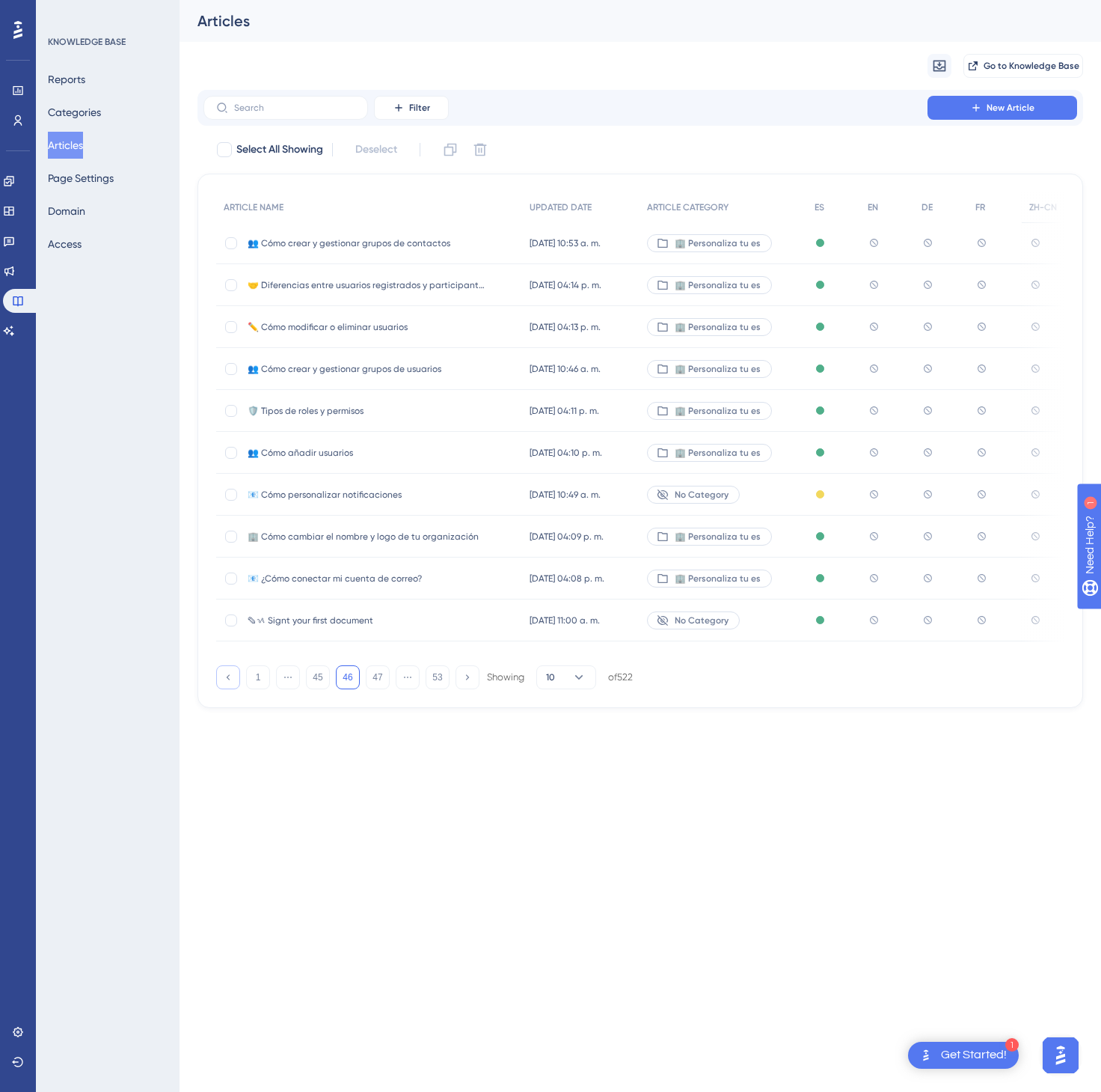
click at [224, 677] on icon at bounding box center [228, 677] width 10 height 10
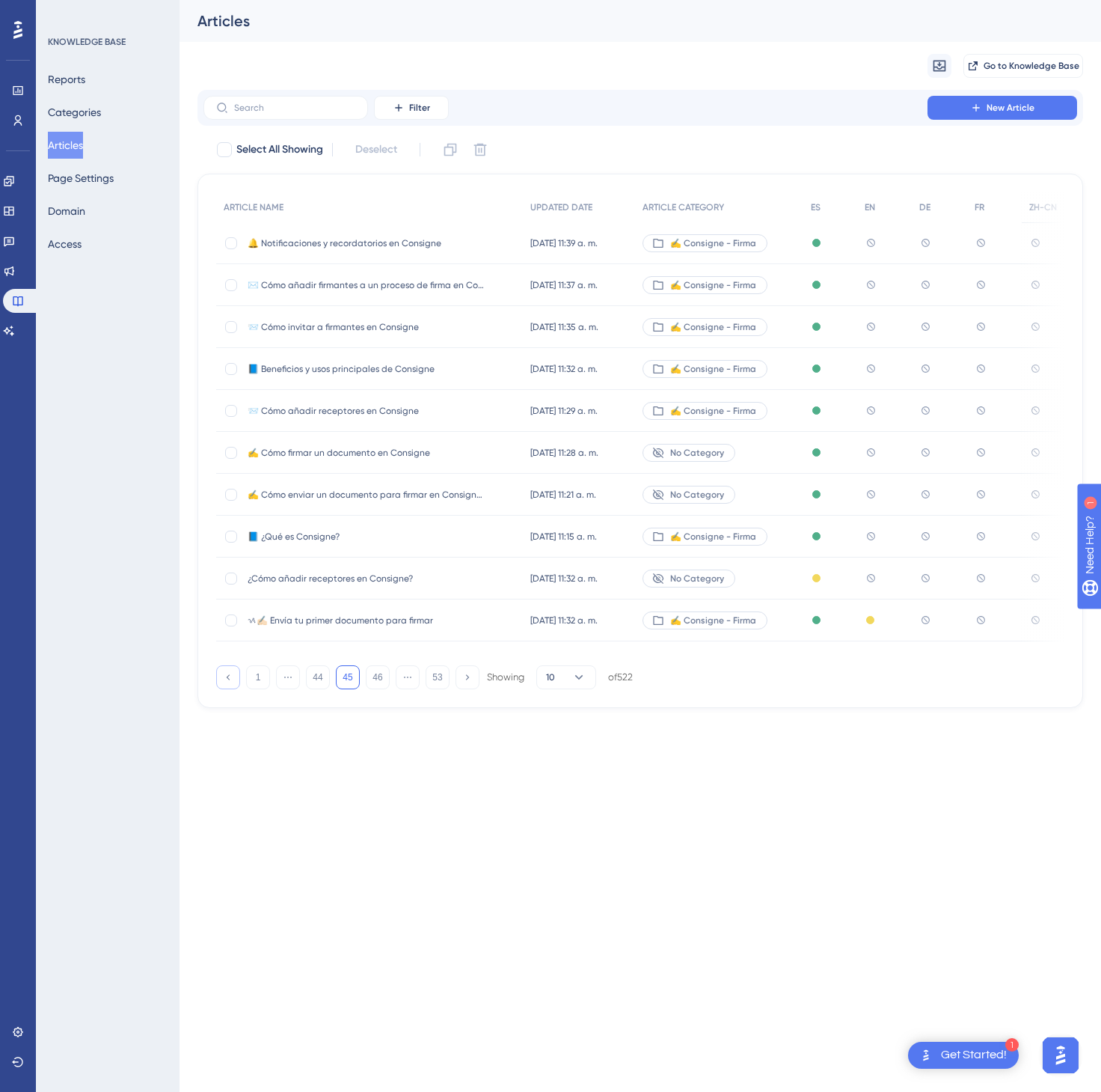
click at [224, 677] on icon at bounding box center [228, 677] width 10 height 10
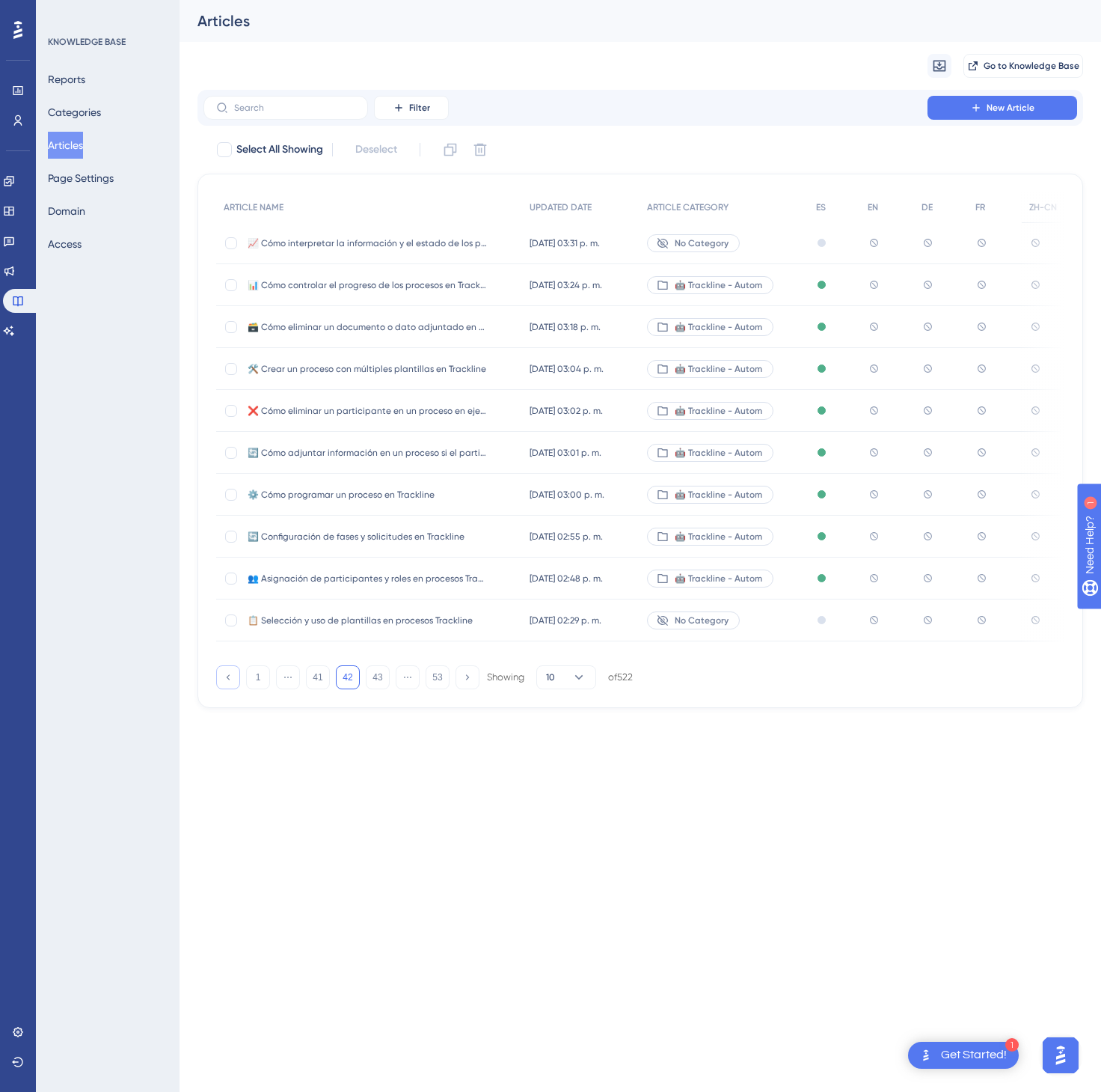
click at [224, 677] on icon at bounding box center [228, 677] width 10 height 10
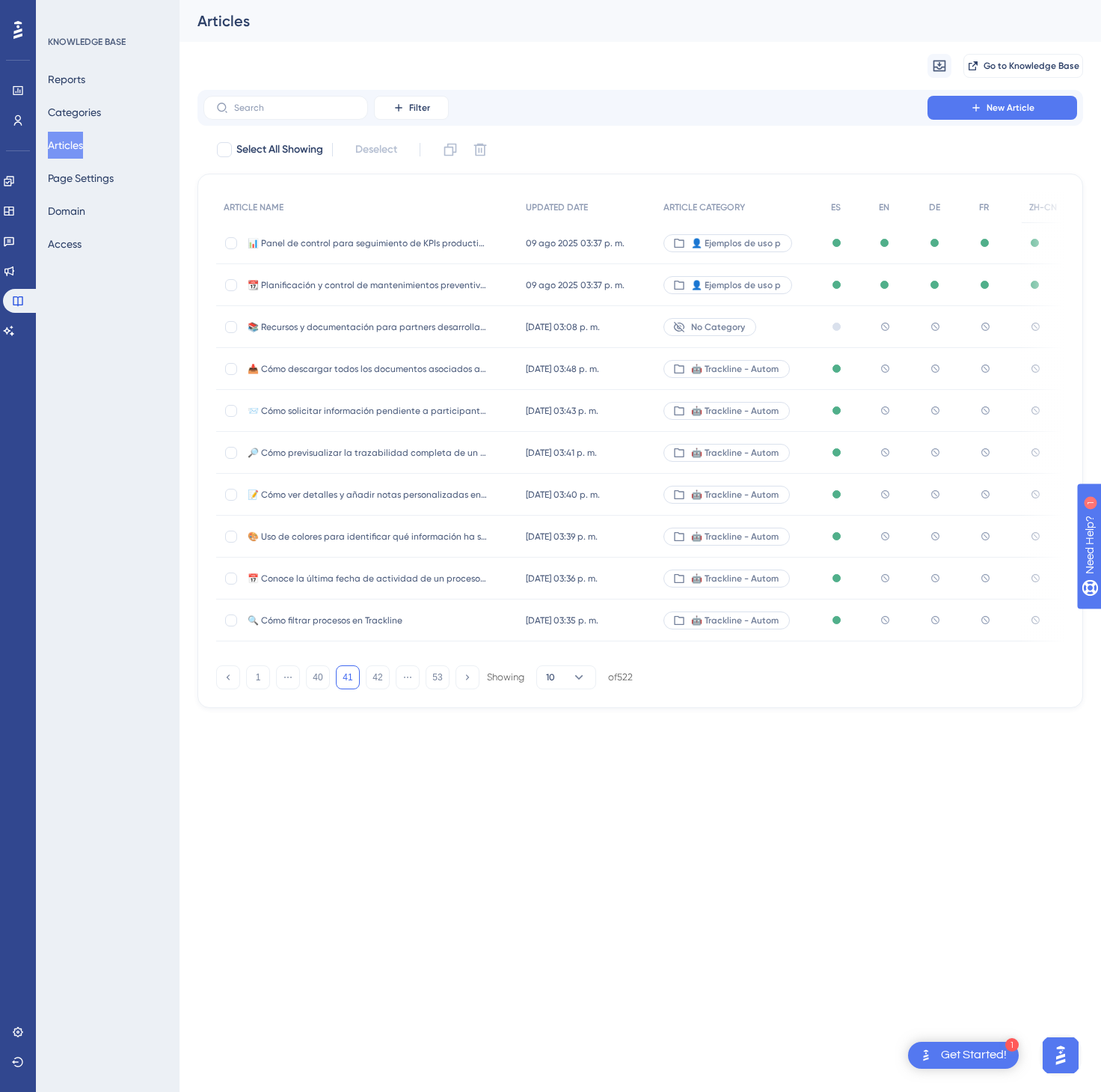
click at [631, 380] on div "[DATE] 03:48 p. m. [DATE] 03:48 p. m." at bounding box center [587, 368] width 137 height 42
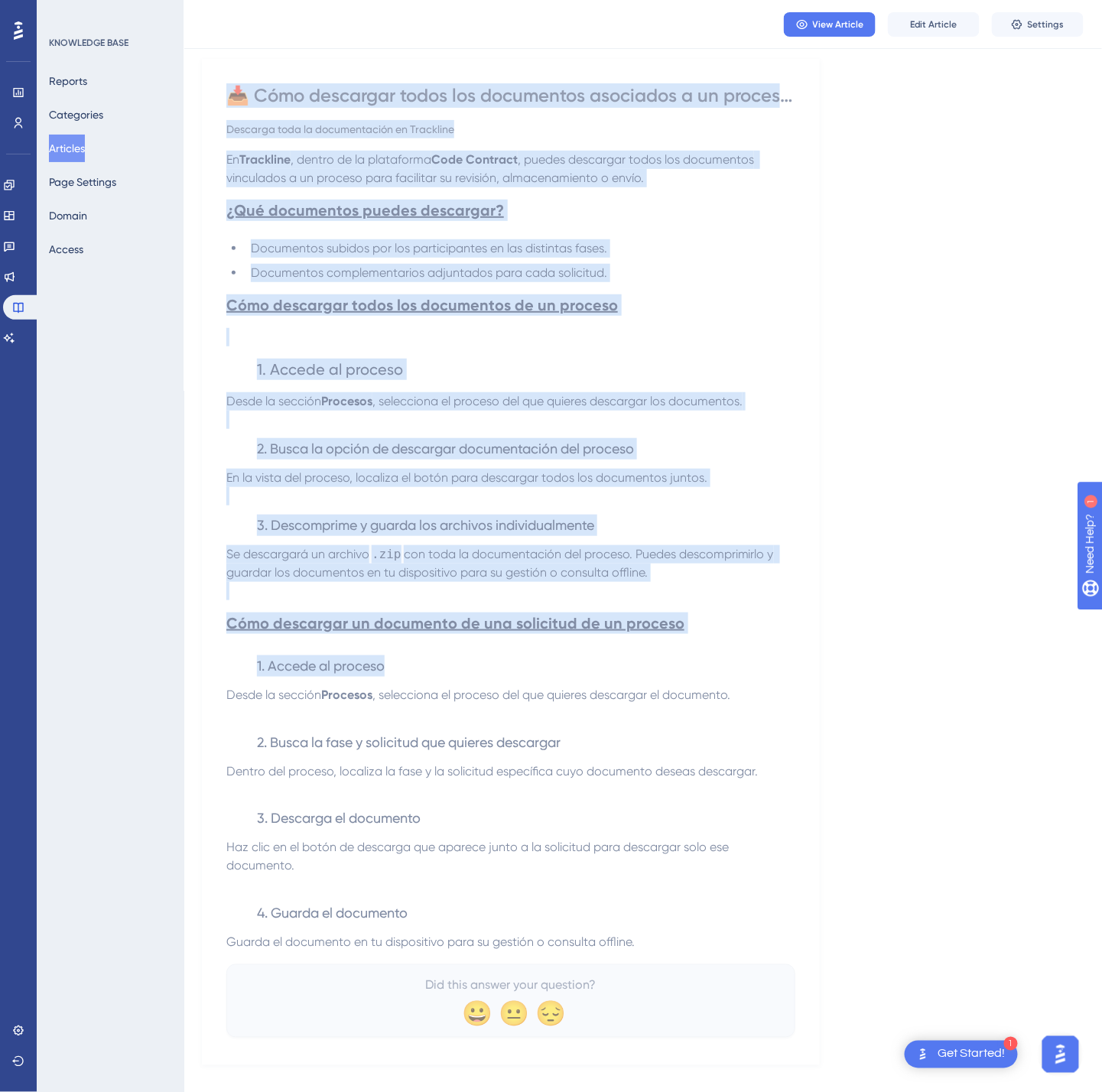
scroll to position [139, 0]
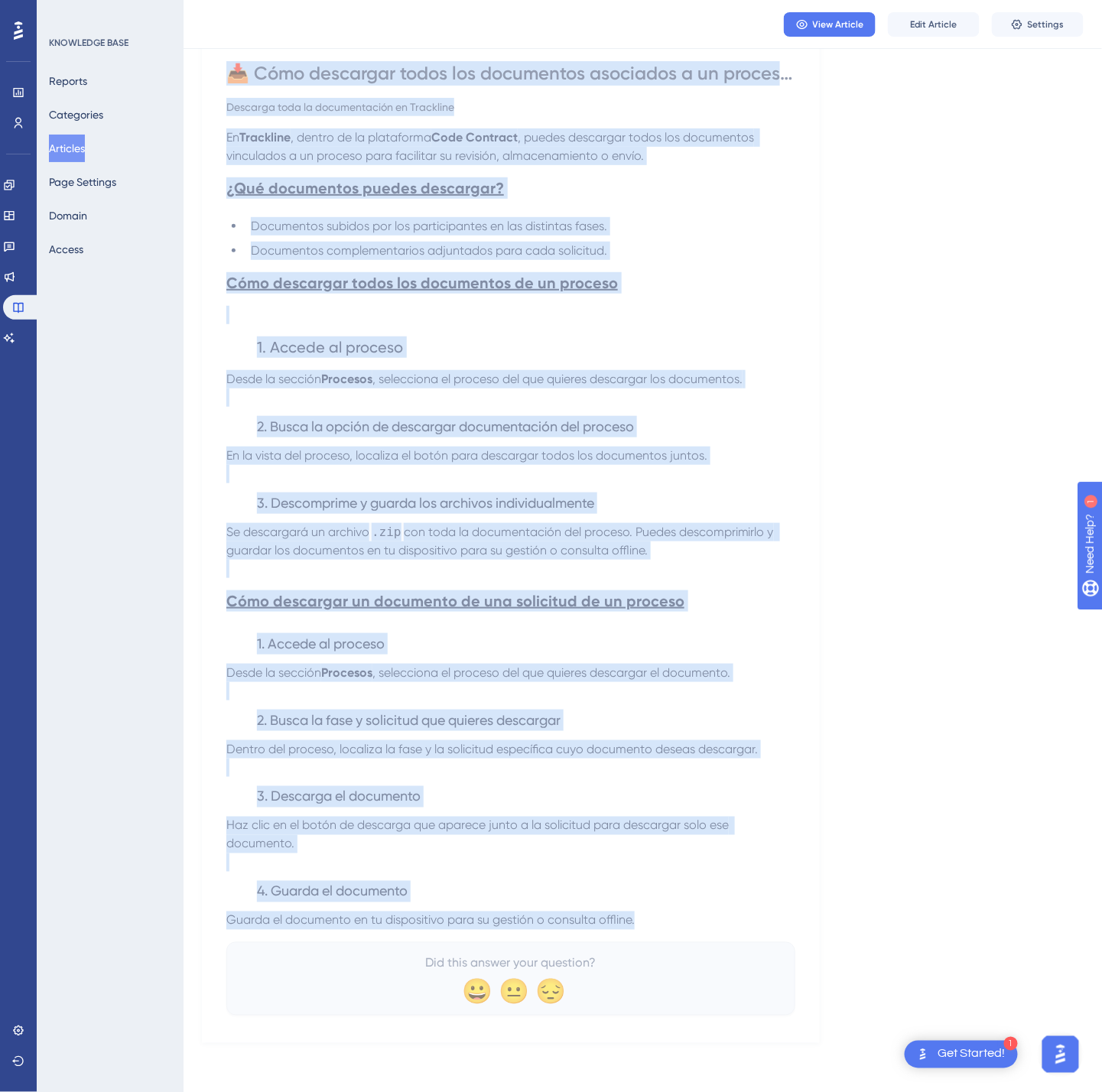
drag, startPoint x: 235, startPoint y: 217, endPoint x: 670, endPoint y: 930, distance: 835.2
click at [670, 930] on div "📥 Cómo descargar todos los documentos asociados a un proceso en Trackline Desca…" at bounding box center [511, 539] width 569 height 955
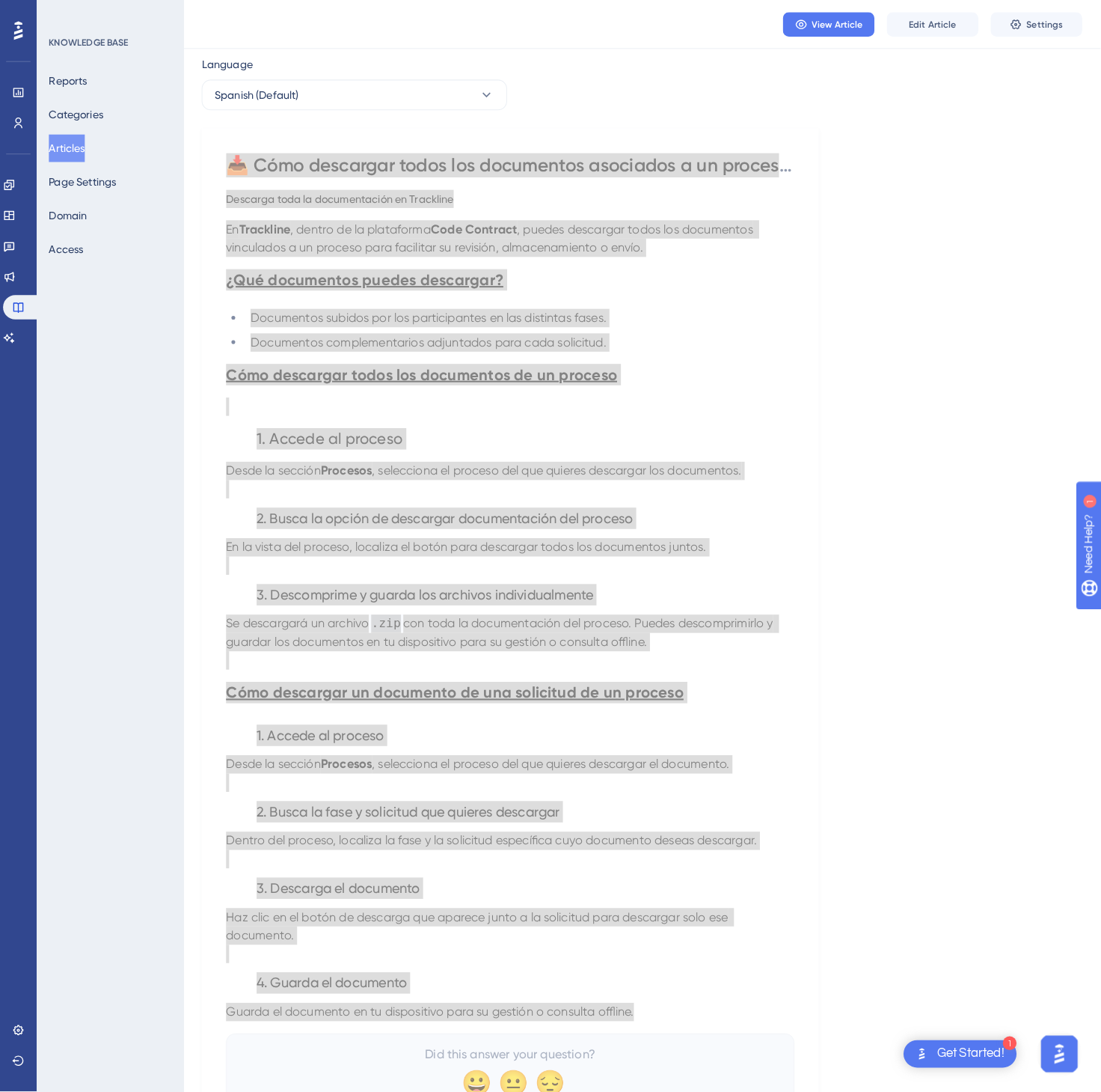
scroll to position [0, 0]
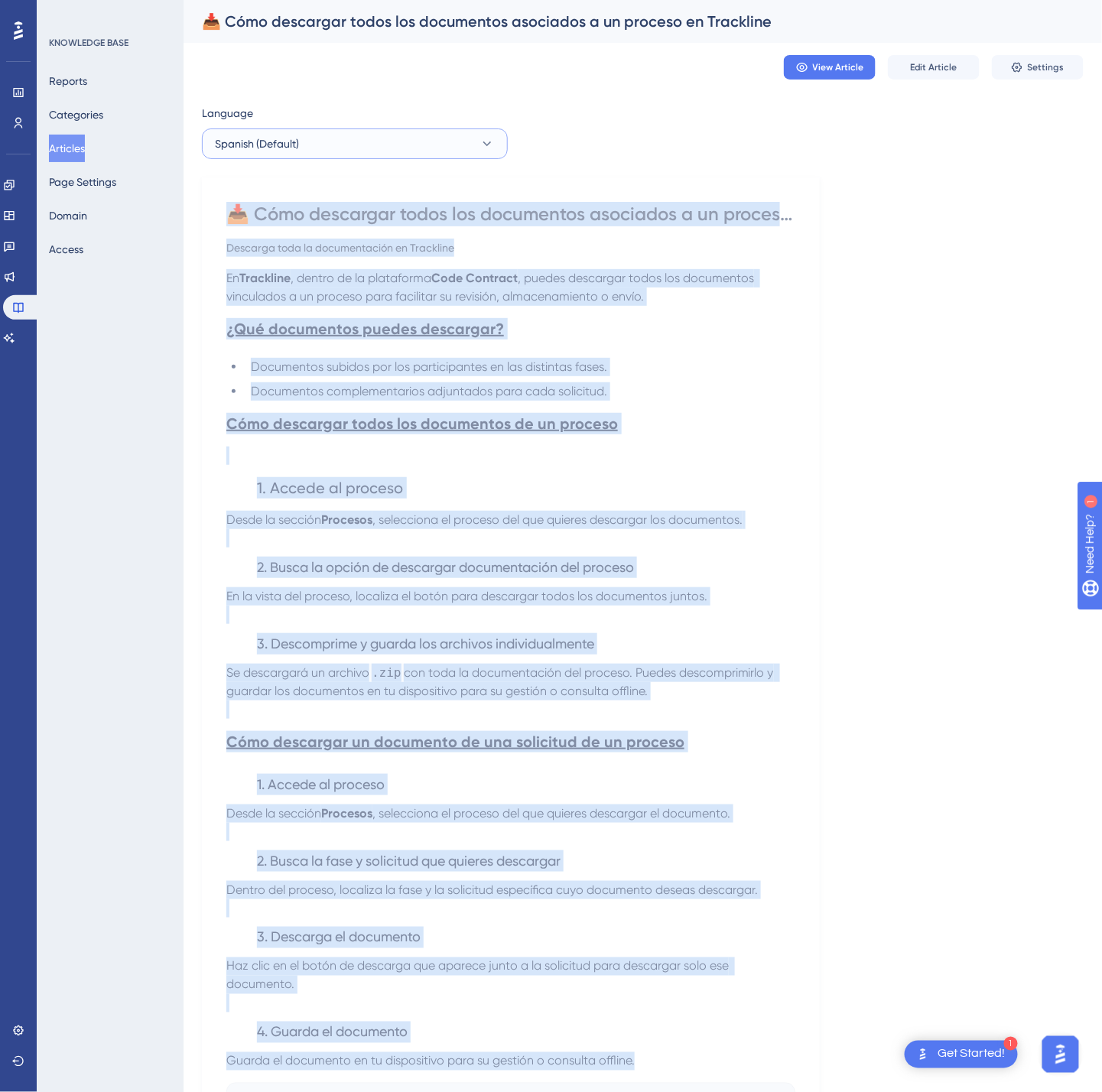
click at [428, 130] on button "Spanish (Default)" at bounding box center [355, 144] width 306 height 30
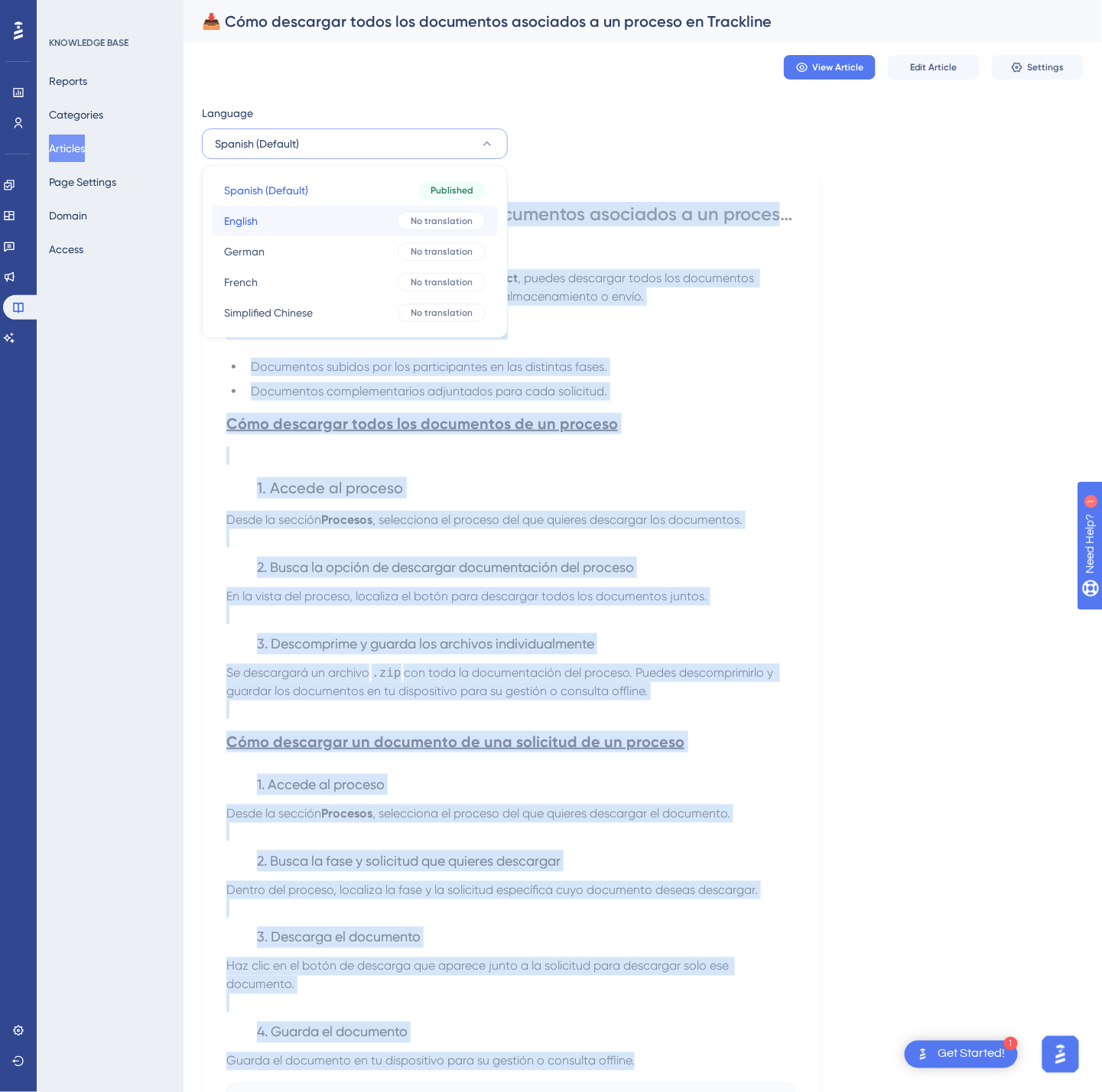
click at [364, 216] on button "English English No translation" at bounding box center [355, 220] width 286 height 30
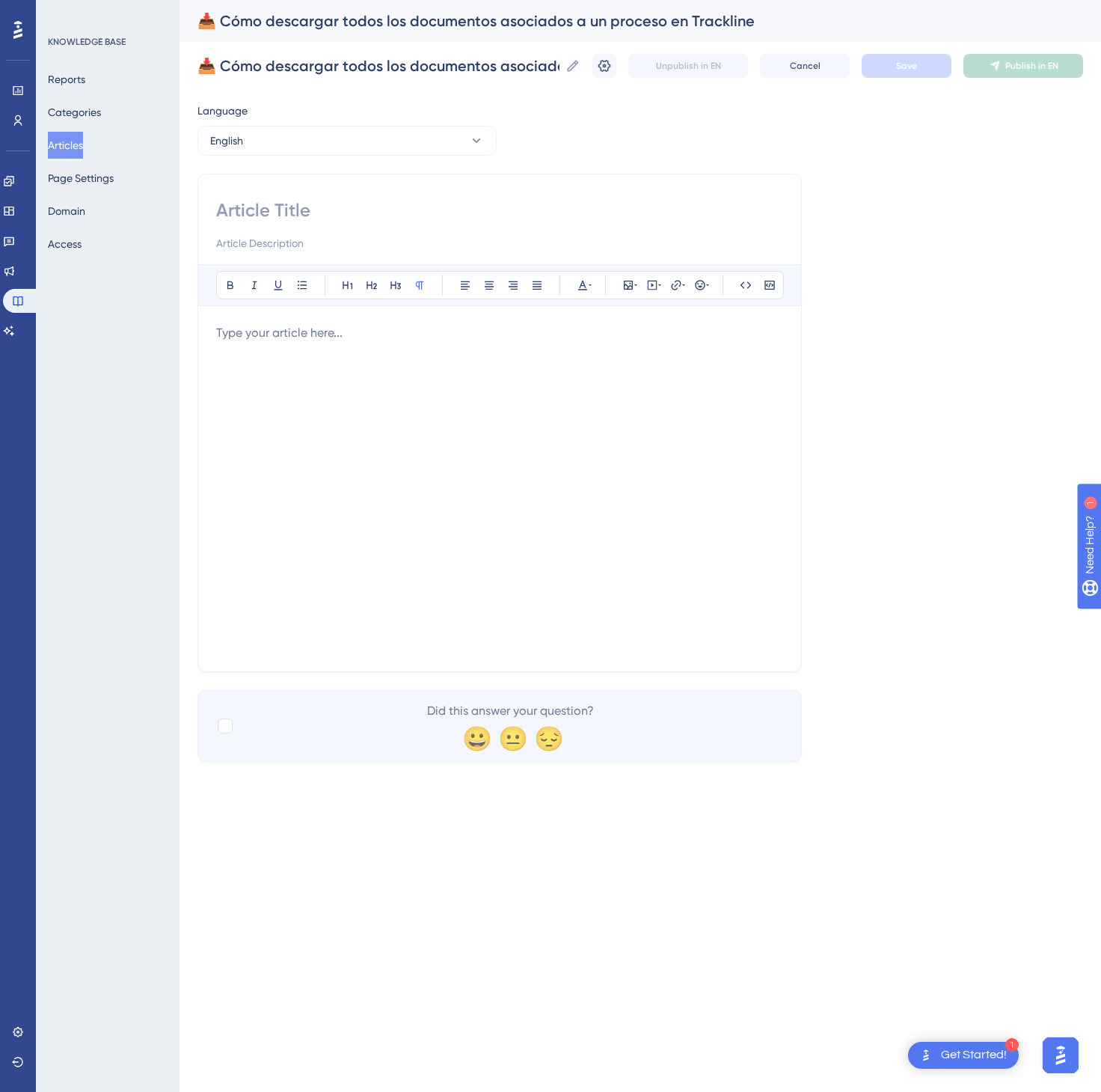
click at [408, 498] on div at bounding box center [500, 489] width 567 height 330
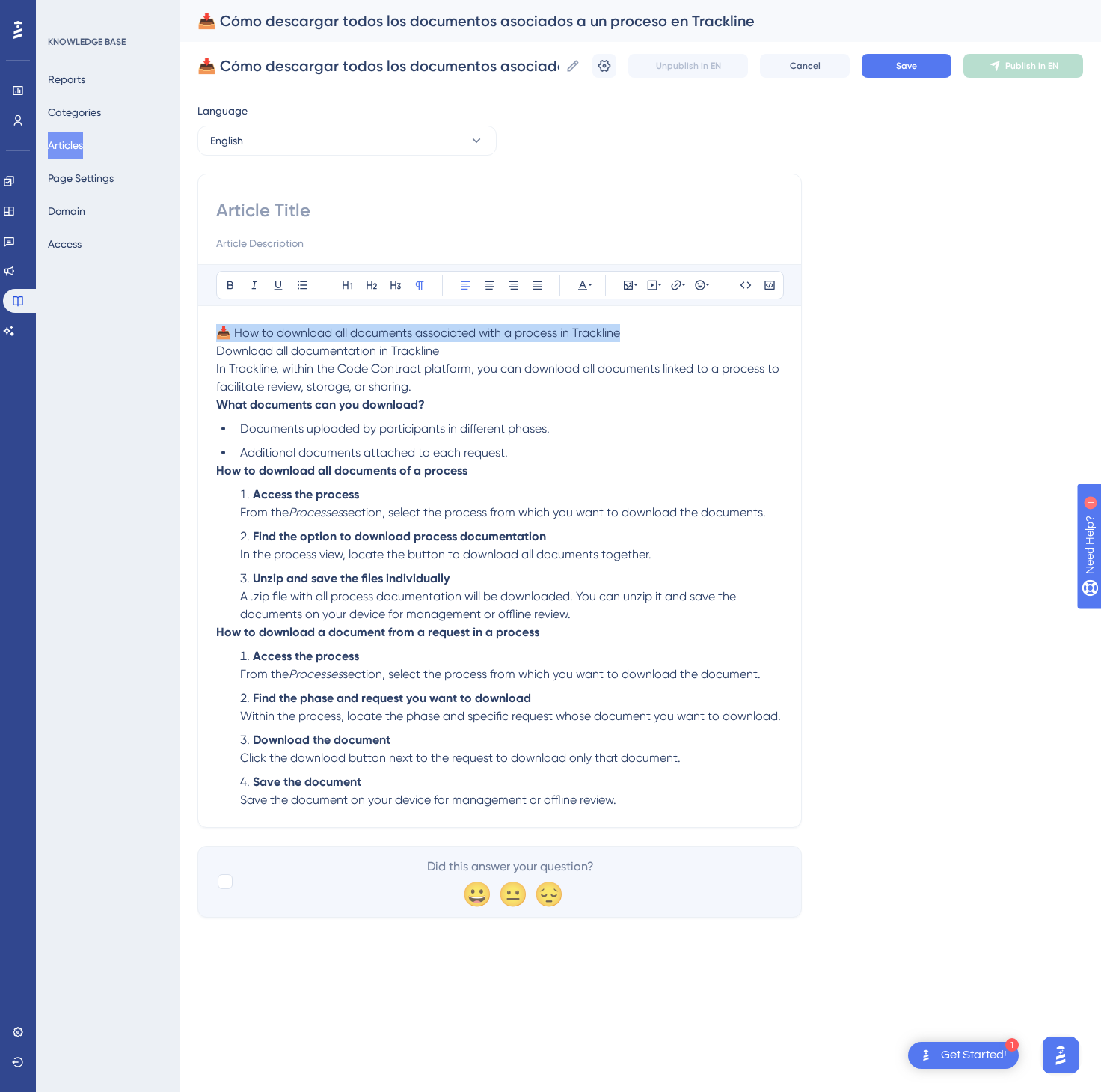
drag, startPoint x: 640, startPoint y: 331, endPoint x: 128, endPoint y: 331, distance: 512.0
click at [179, 331] on div "Performance Users Engagement Widgets Feedback Product Updates Knowledge Base AI…" at bounding box center [640, 471] width 922 height 942
drag, startPoint x: 228, startPoint y: 222, endPoint x: 245, endPoint y: 214, distance: 18.8
click at [244, 216] on input at bounding box center [500, 210] width 567 height 24
paste input "📥 How to download all documents associated with a process in Trackline"
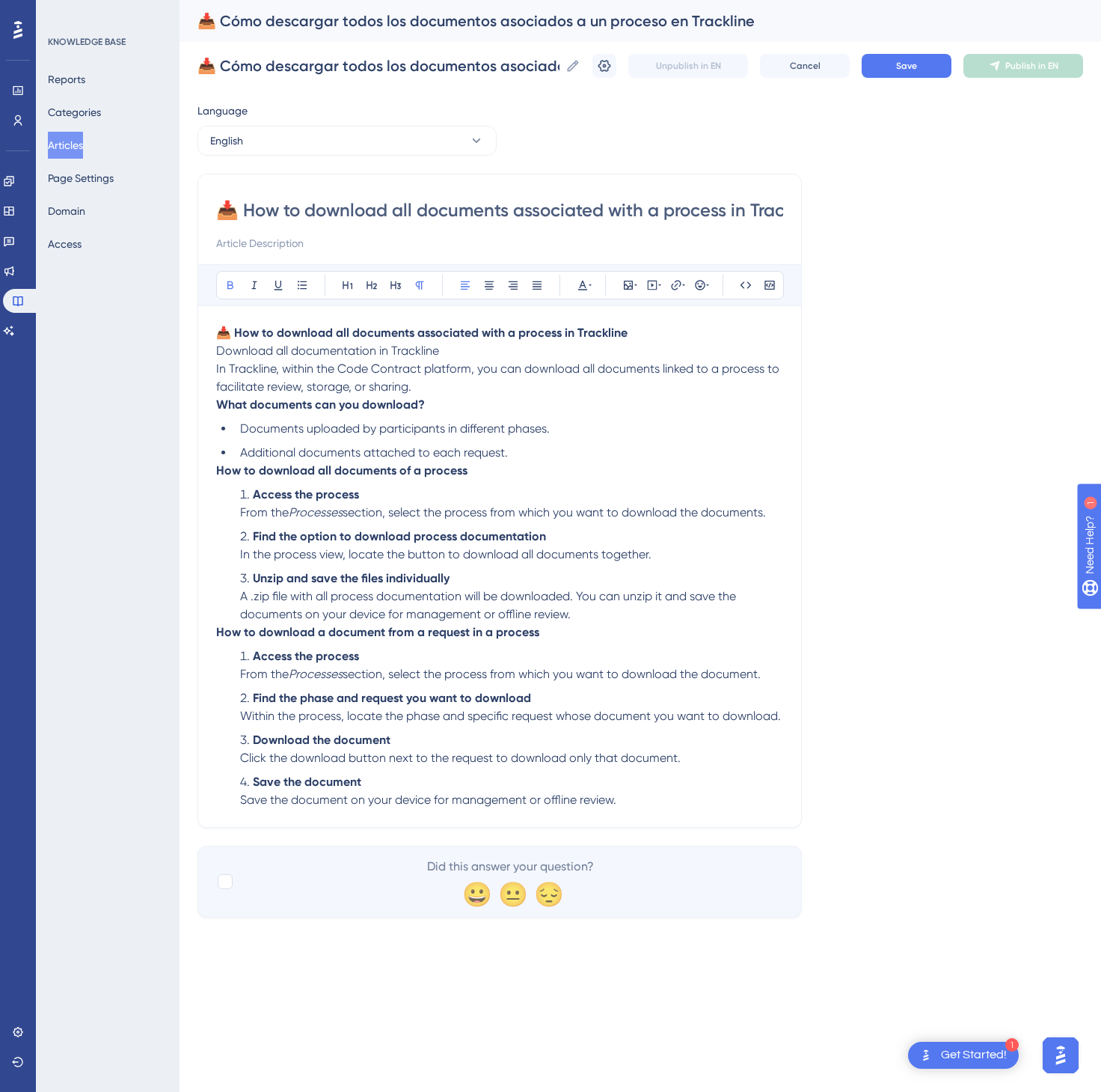
scroll to position [0, 45]
type input "📥 How to download all documents associated with a process in Trackline"
click at [642, 331] on p "📥 How to download all documents associated with a process in Trackline Download…" at bounding box center [500, 360] width 567 height 72
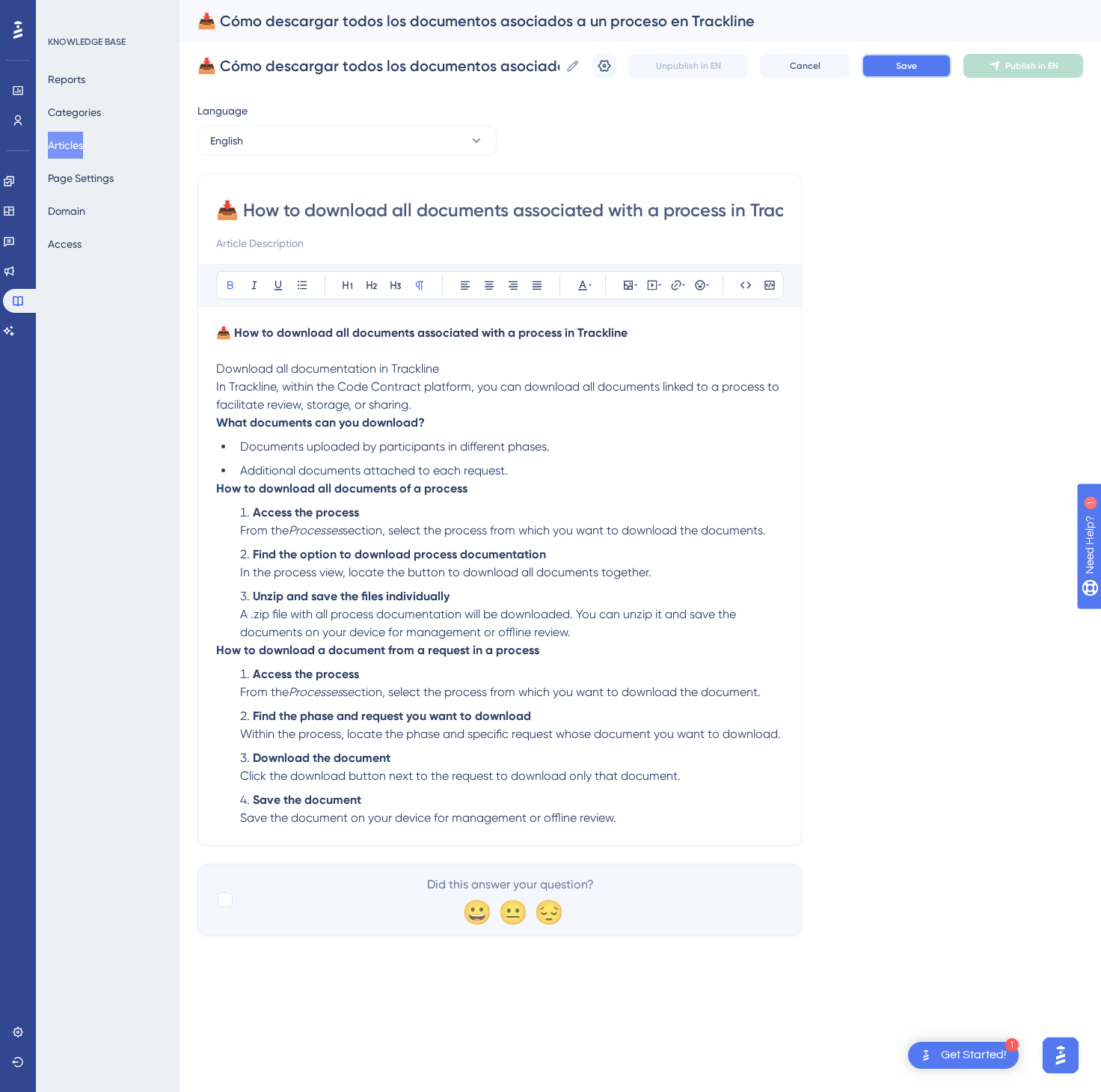
click at [898, 71] on span "Save" at bounding box center [907, 66] width 21 height 12
click at [1014, 64] on span "Publish in EN" at bounding box center [1032, 66] width 53 height 12
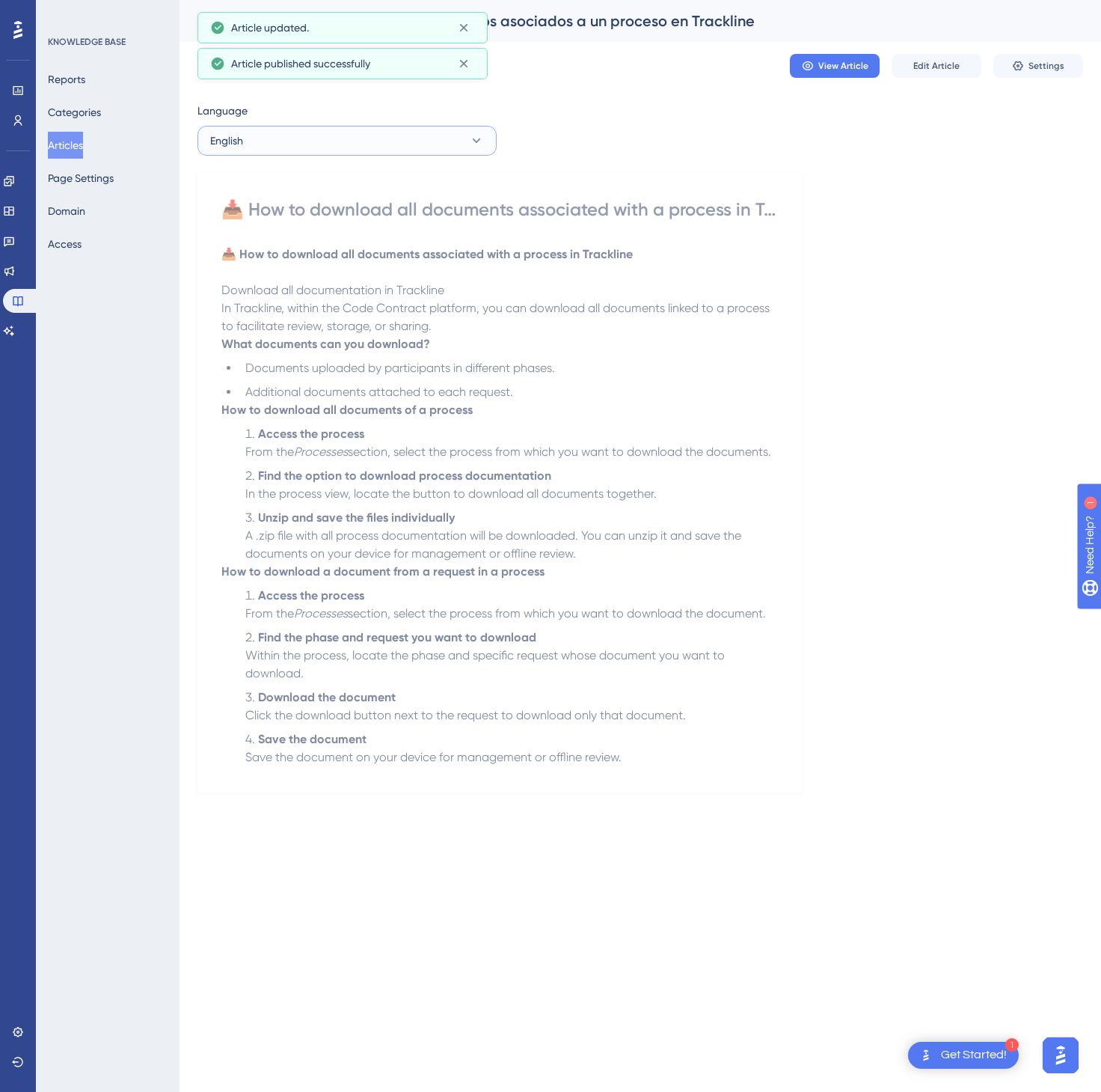
click at [348, 136] on button "English" at bounding box center [347, 140] width 299 height 30
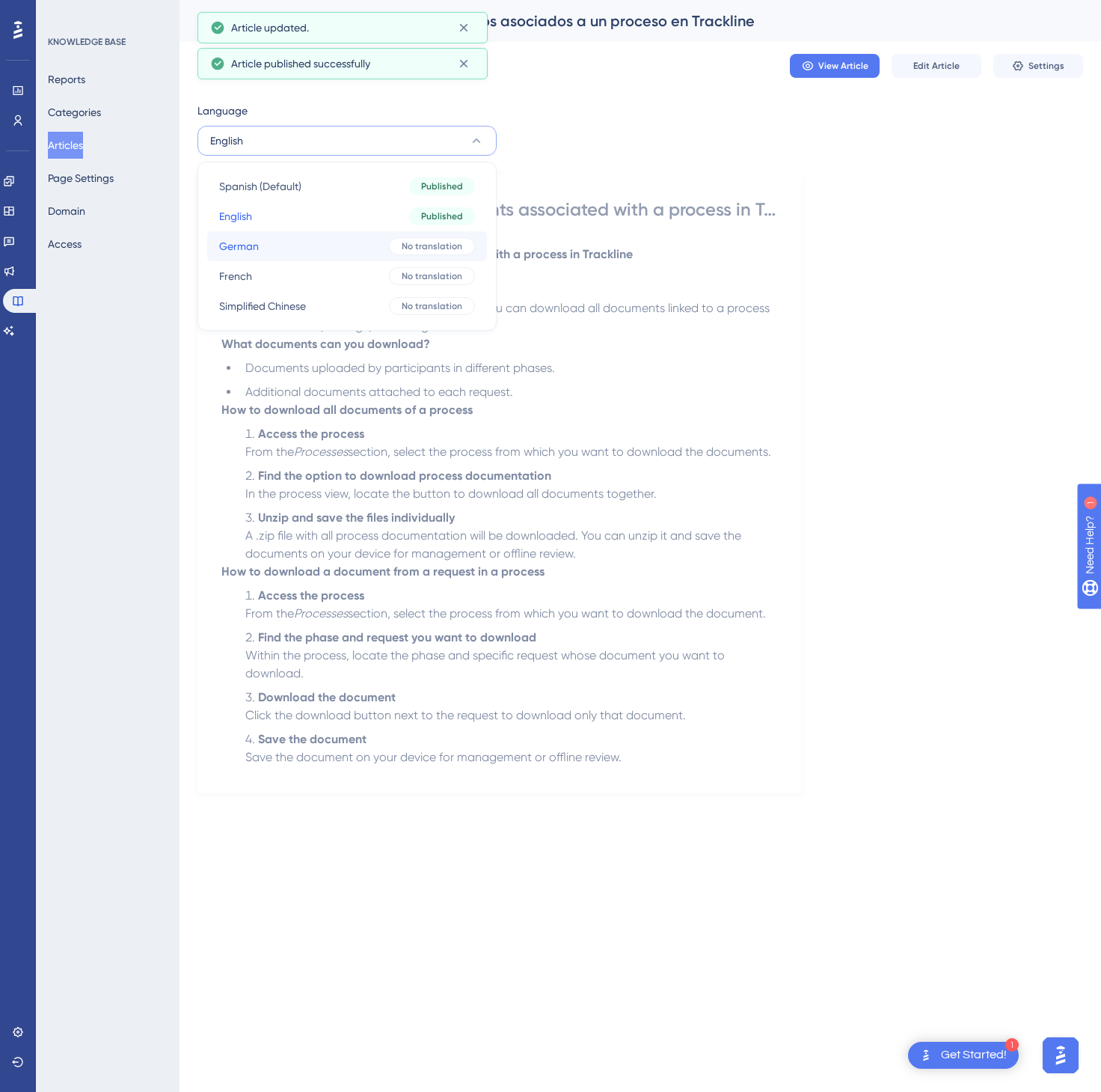
click at [295, 238] on button "German German No translation" at bounding box center [347, 245] width 280 height 30
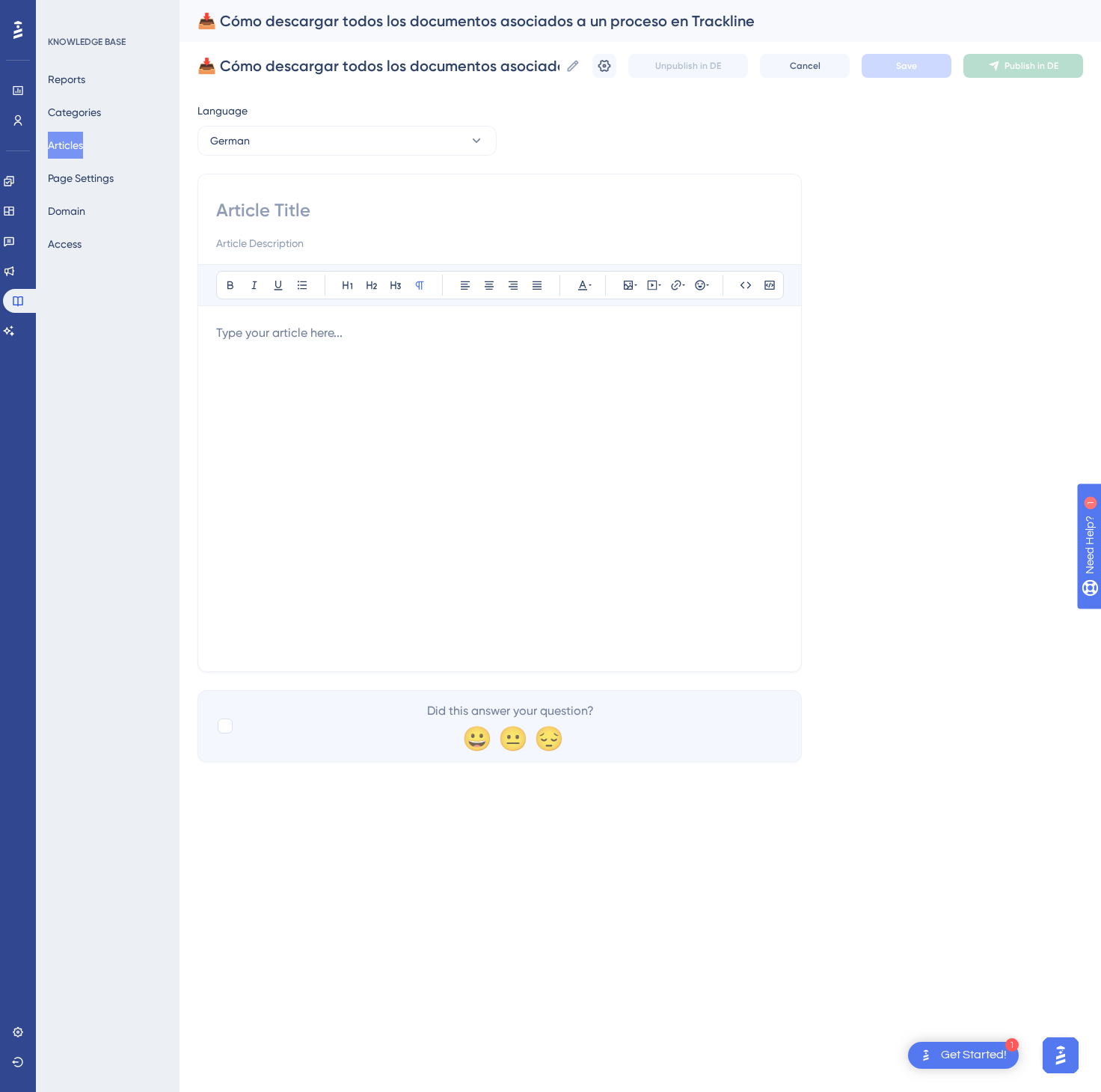
click at [310, 547] on div at bounding box center [500, 489] width 567 height 330
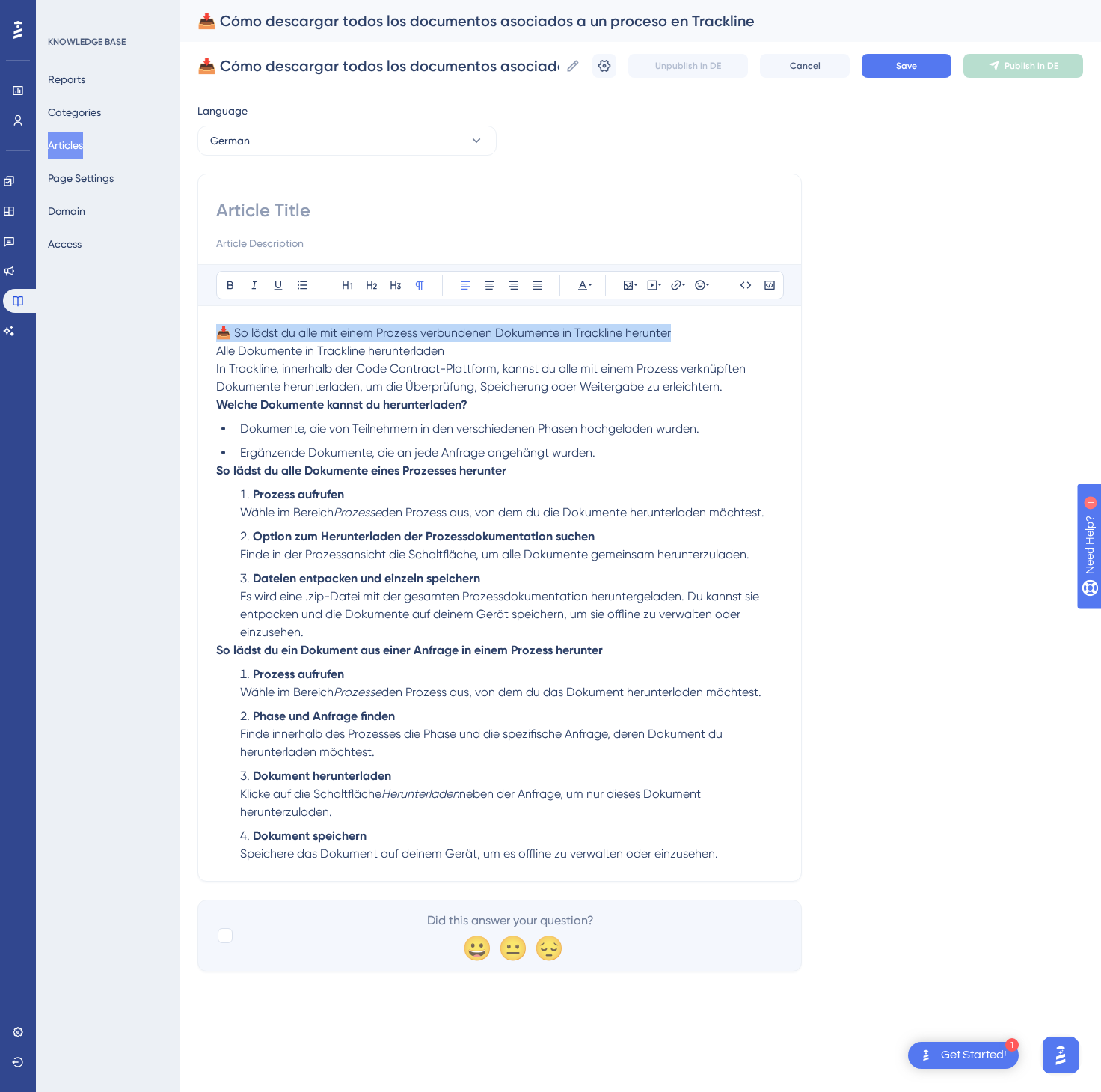
drag, startPoint x: 712, startPoint y: 339, endPoint x: 216, endPoint y: 337, distance: 496.0
click at [216, 337] on p "📥 So lädst du alle mit einem Prozess verbundenen Dokumente in Trackline herunte…" at bounding box center [500, 360] width 567 height 72
click at [280, 204] on input at bounding box center [500, 210] width 567 height 24
paste input "📥 So lädst du alle mit einem Prozess verbundenen Dokumente in Trackline herunter"
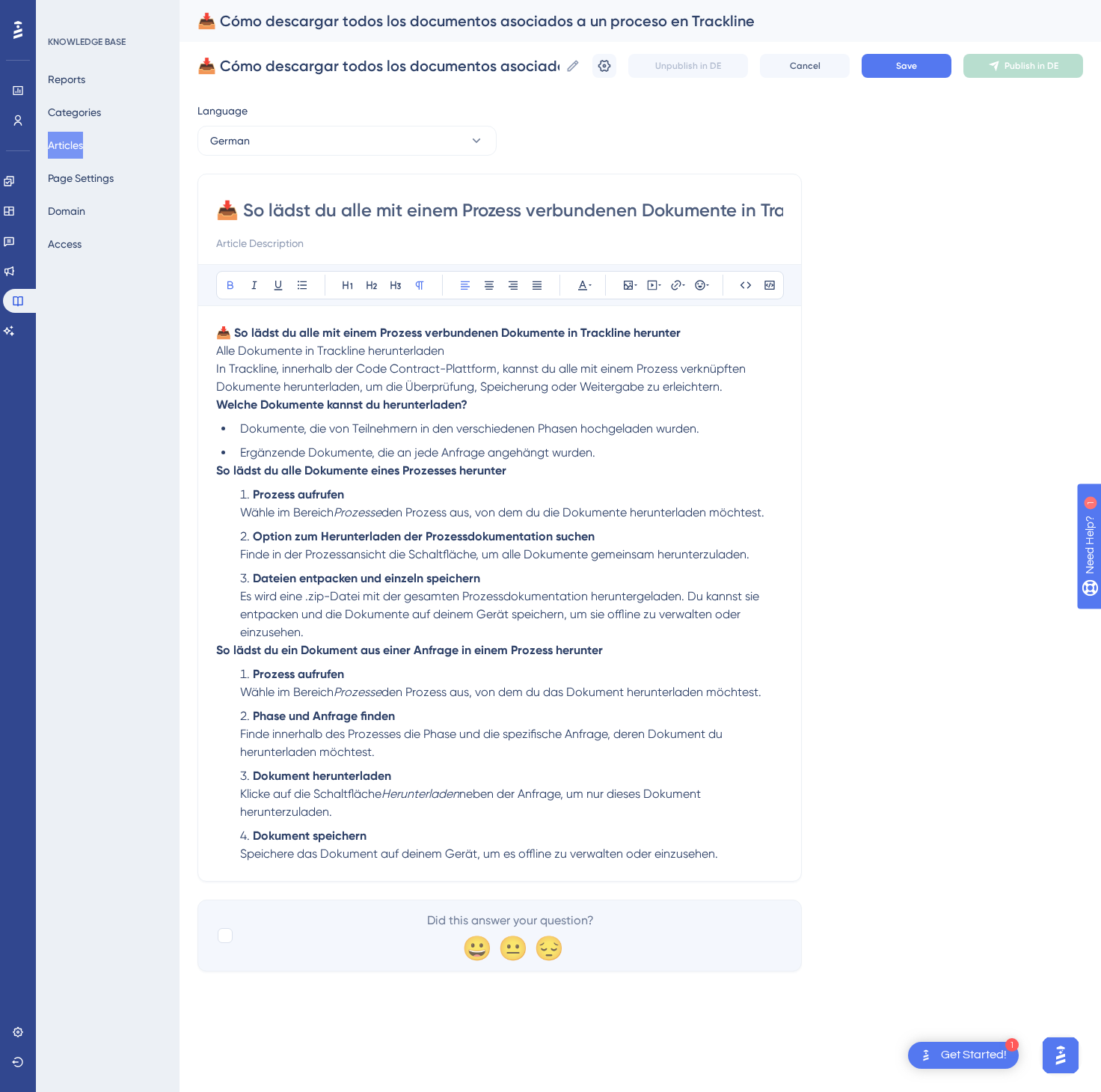
scroll to position [0, 128]
type input "📥 So lädst du alle mit einem Prozess verbundenen Dokumente in Trackline herunter"
click at [715, 341] on p "📥 So lädst du alle mit einem Prozess verbundenen Dokumente in Trackline herunte…" at bounding box center [500, 360] width 567 height 72
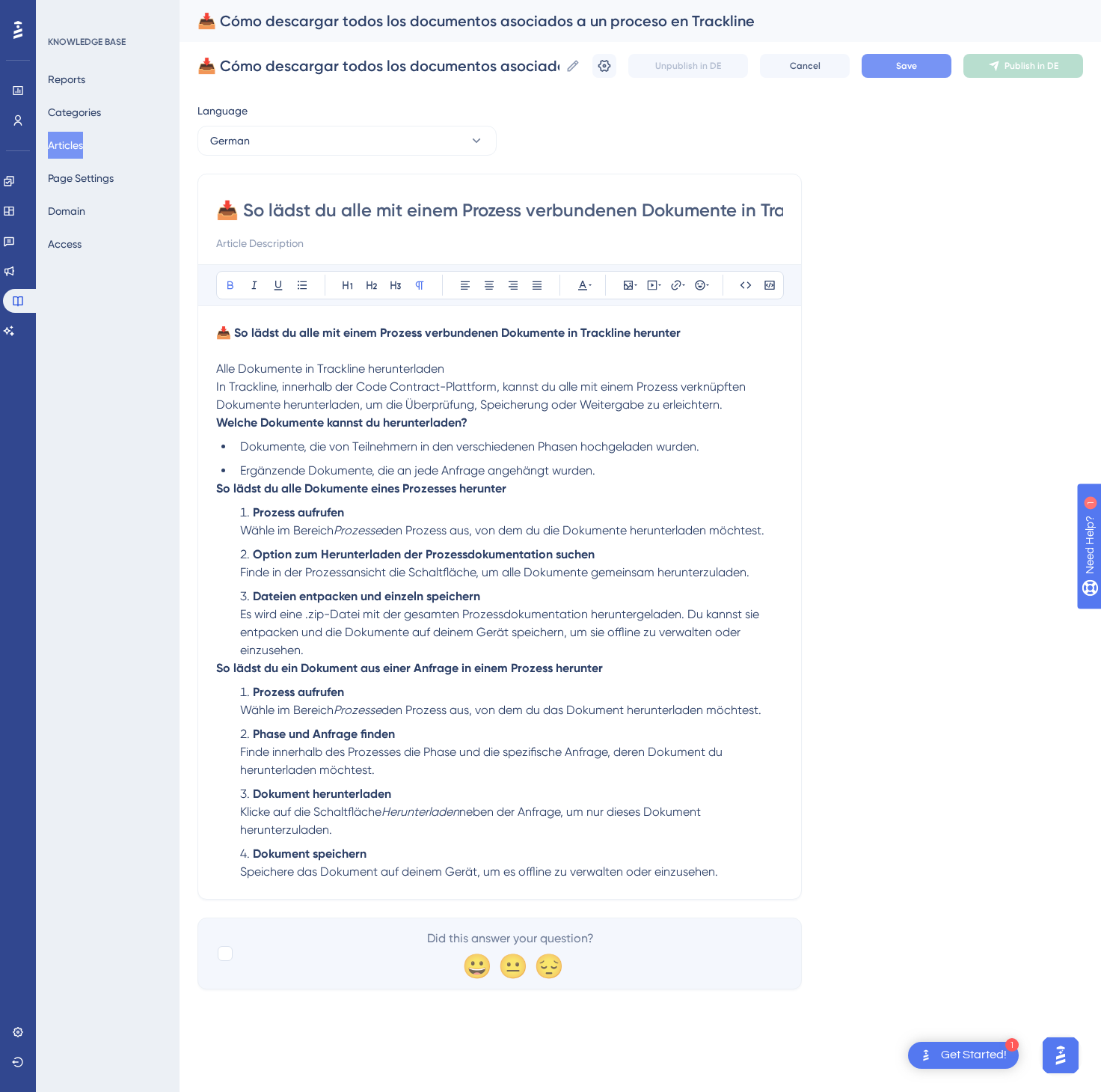
click at [912, 68] on span "Save" at bounding box center [907, 66] width 21 height 12
click at [1054, 62] on span "Publish in DE" at bounding box center [1031, 66] width 54 height 12
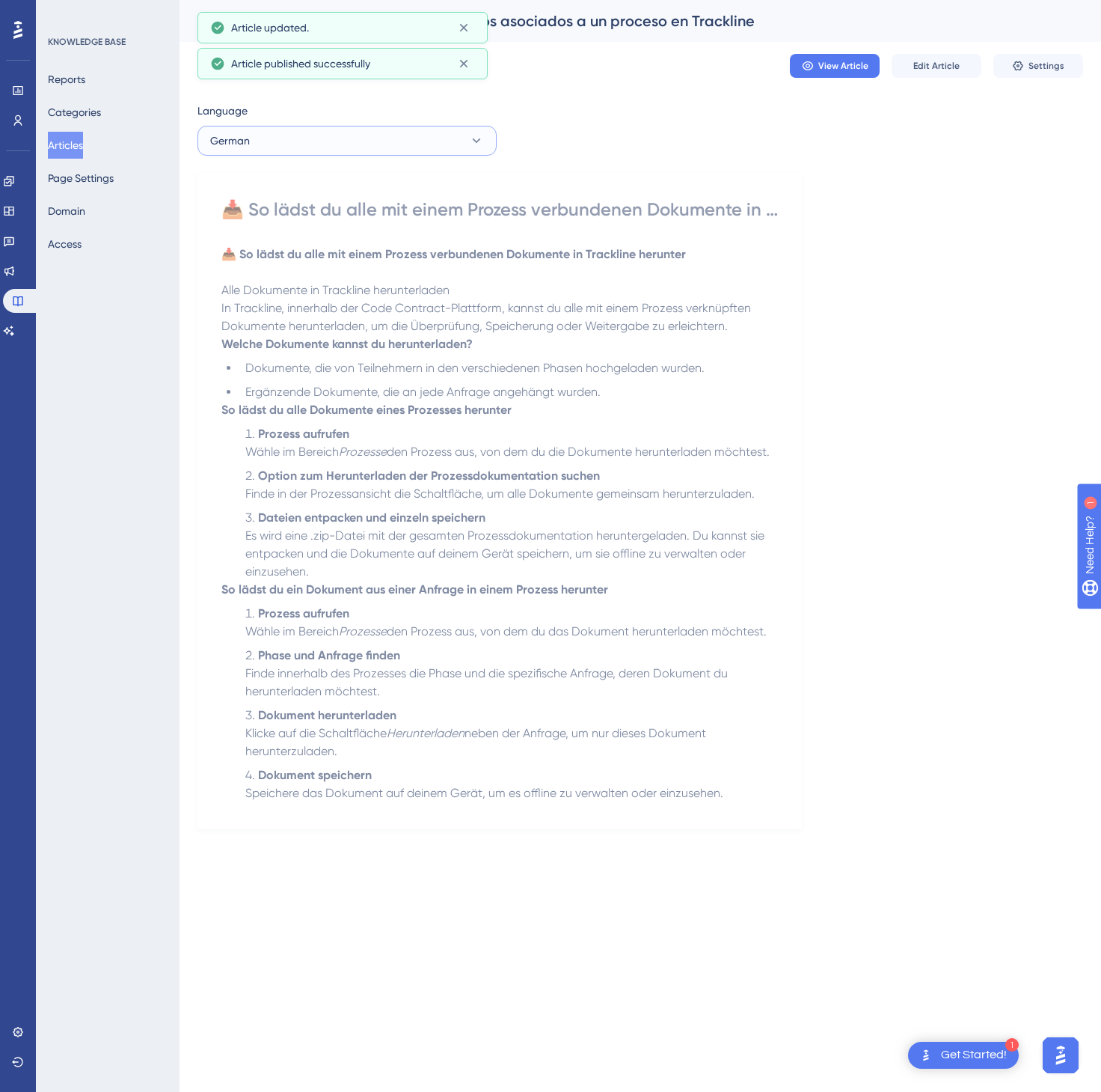
click at [421, 148] on button "German" at bounding box center [347, 140] width 299 height 30
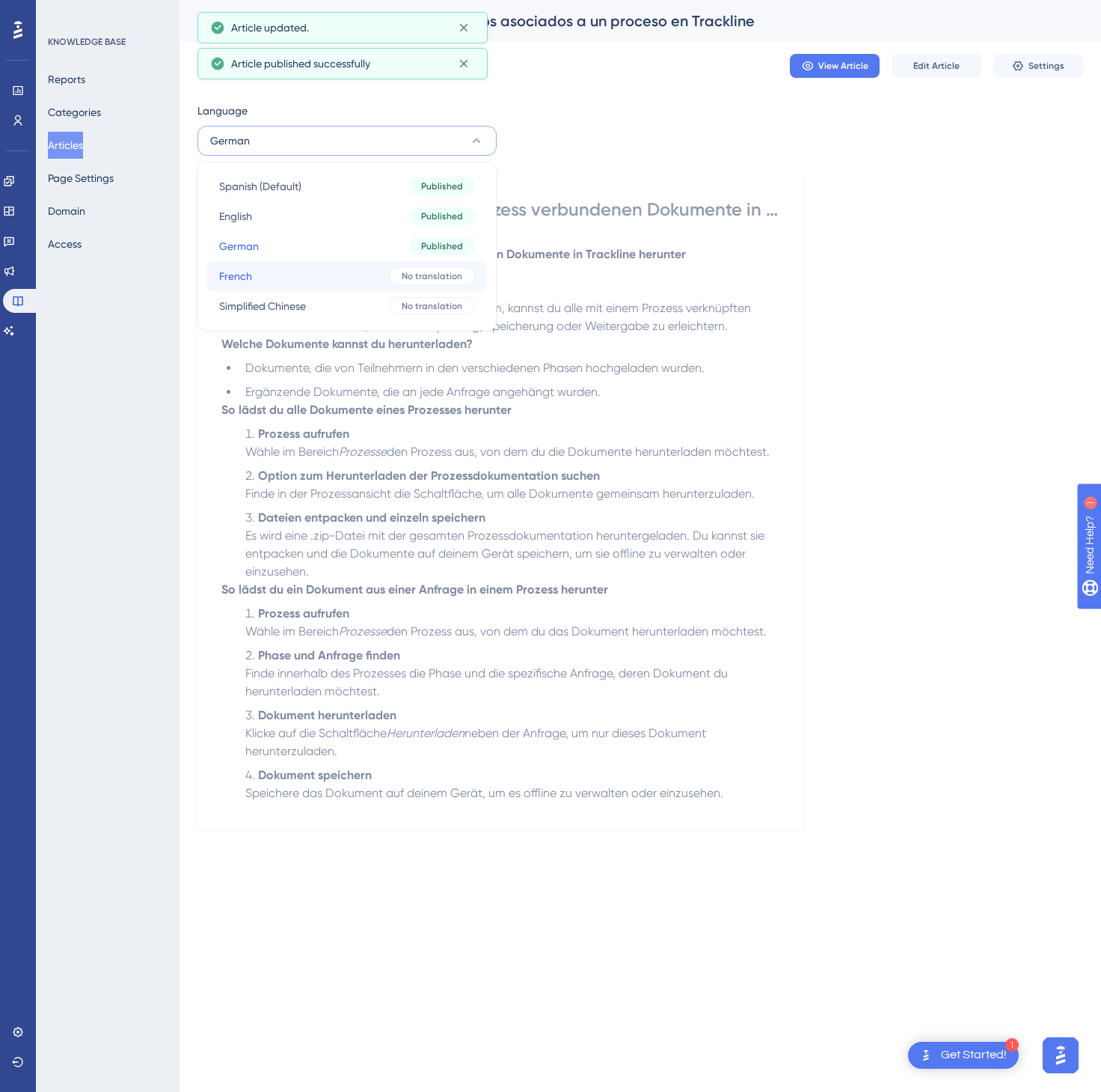
click at [380, 277] on button "French French No translation" at bounding box center [347, 276] width 280 height 30
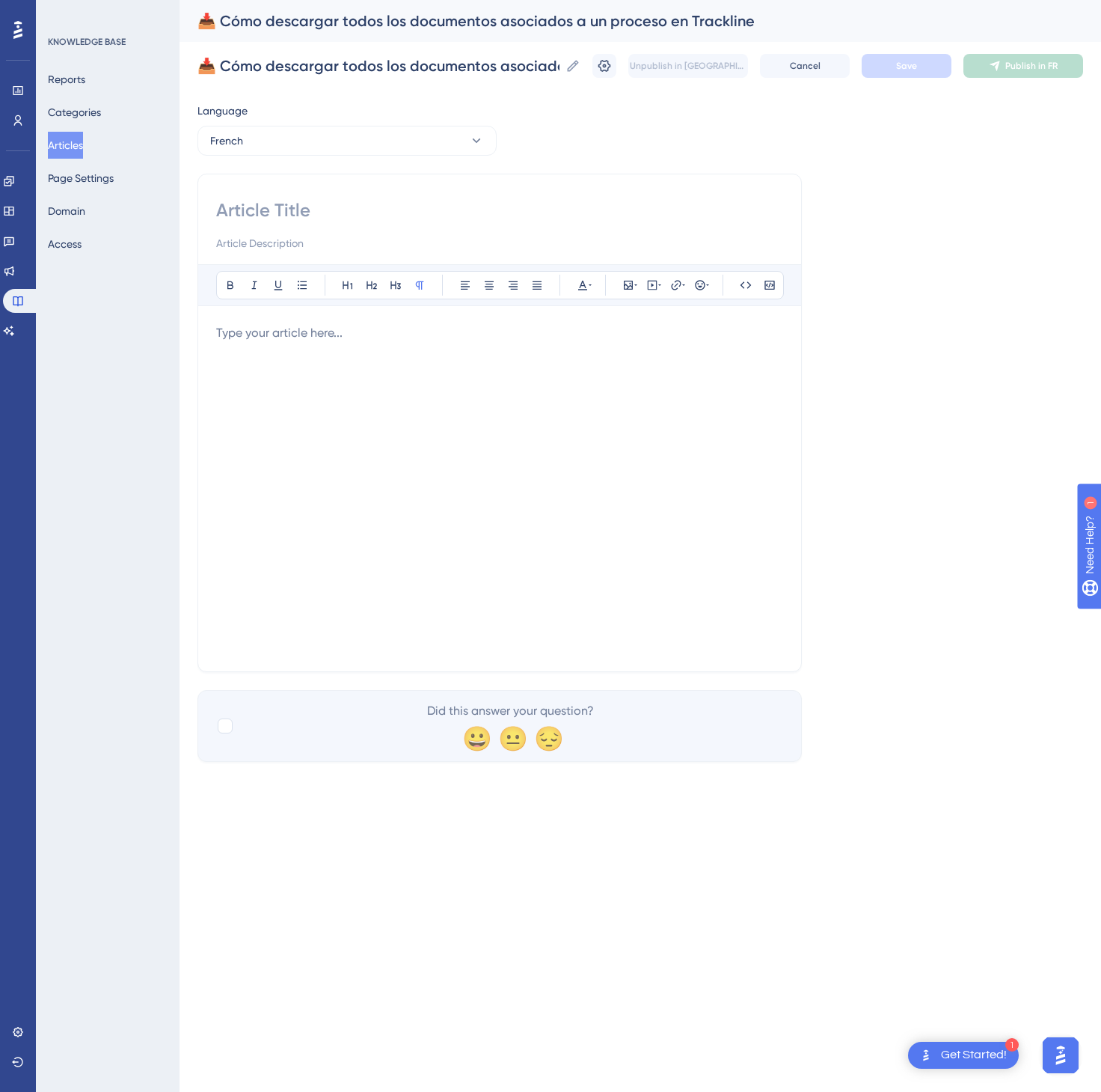
click at [767, 555] on div at bounding box center [500, 489] width 567 height 330
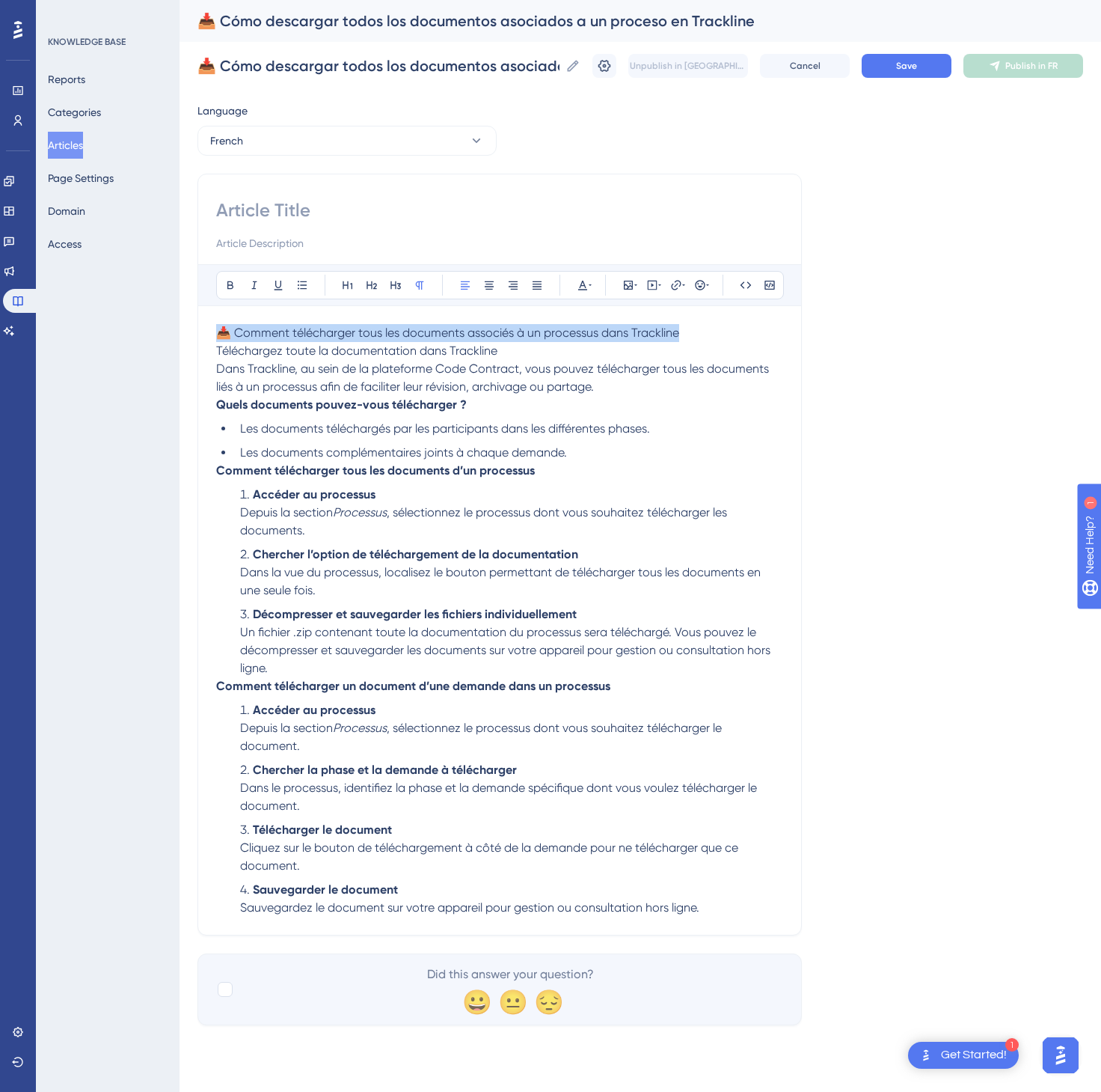
drag, startPoint x: 712, startPoint y: 328, endPoint x: 170, endPoint y: 311, distance: 542.3
click at [179, 311] on div "Performance Users Engagement Widgets Feedback Product Updates Knowledge Base AI…" at bounding box center [640, 524] width 922 height 1049
click at [272, 208] on input at bounding box center [500, 210] width 567 height 24
paste input "📥 Comment télécharger tous les documents associés à un processus dans Trackline"
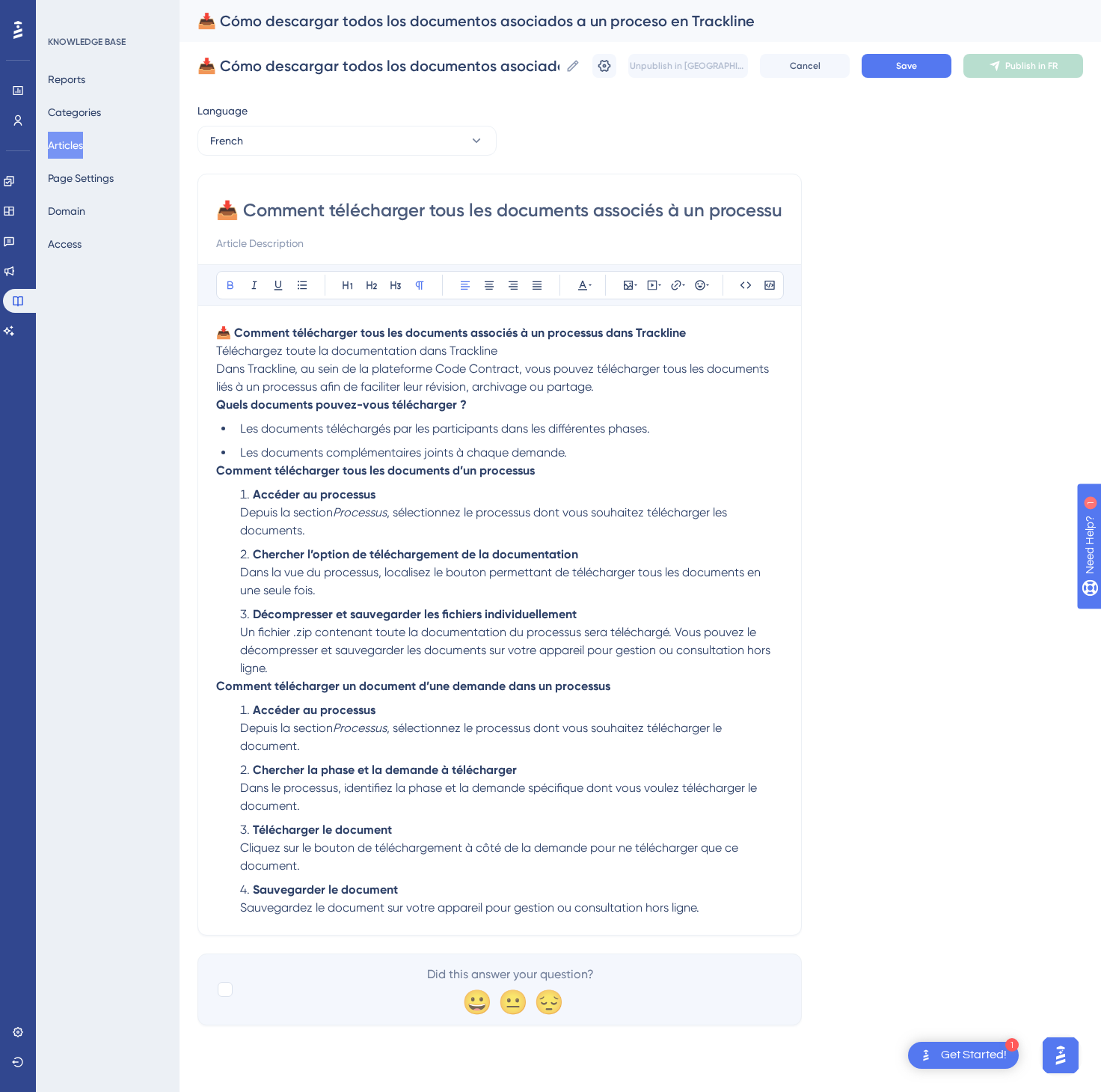
scroll to position [0, 134]
type input "📥 Comment télécharger tous les documents associés à un processus dans Trackline"
click at [718, 337] on p "📥 Comment télécharger tous les documents associés à un processus dans Trackline…" at bounding box center [500, 360] width 567 height 72
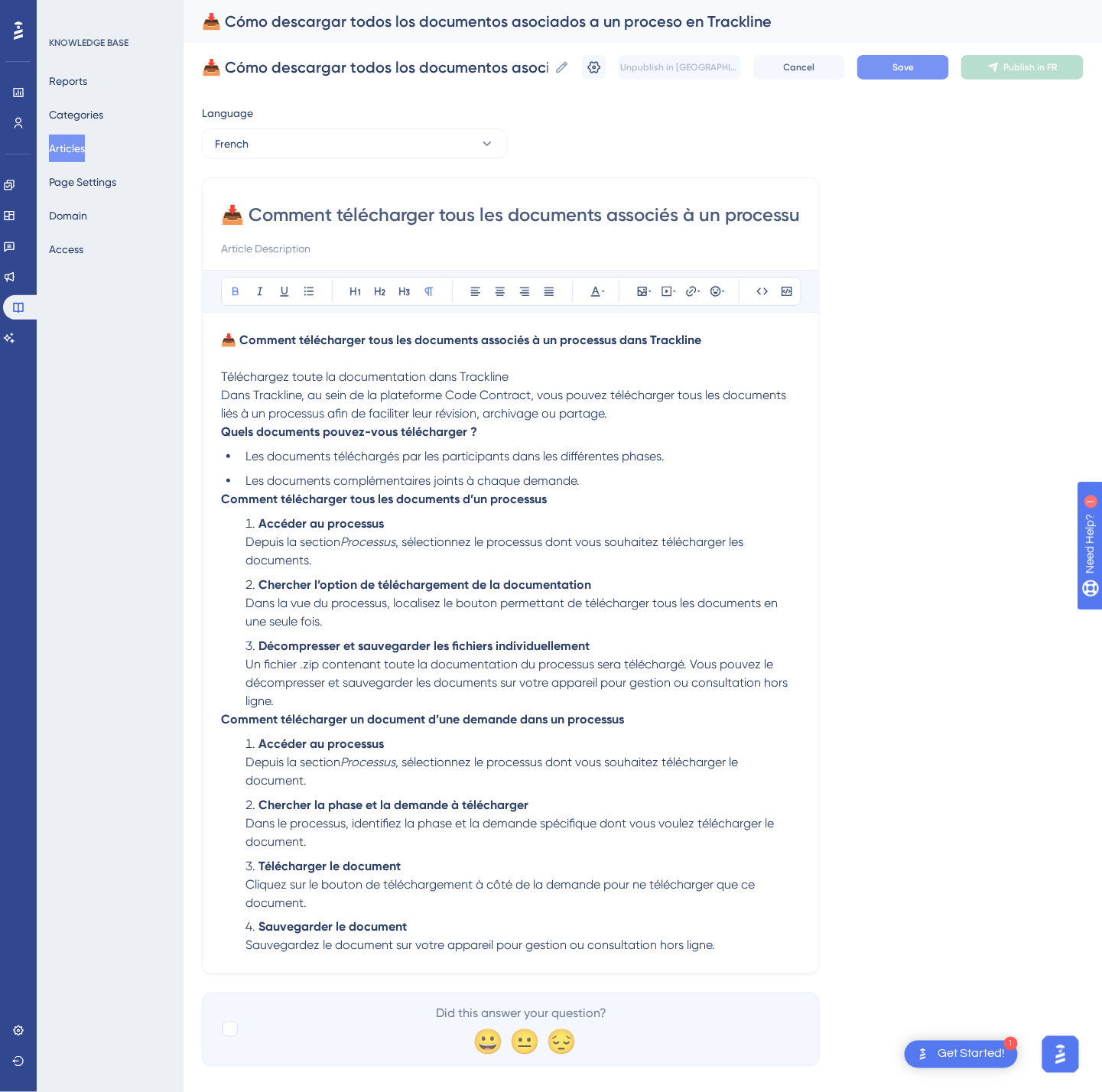
click at [949, 61] on button "Save" at bounding box center [903, 68] width 92 height 25
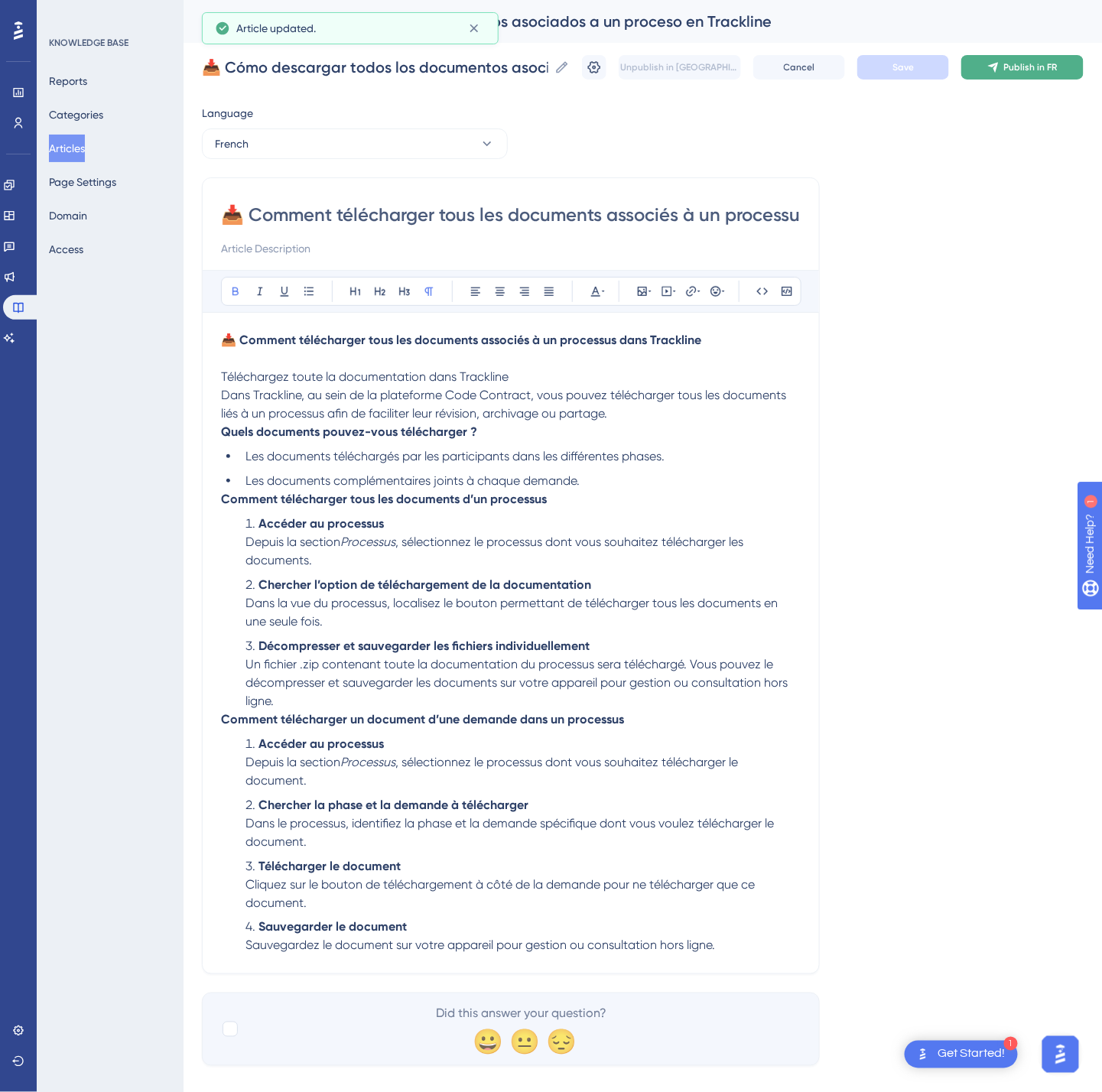
click at [1032, 61] on span "Publish in FR" at bounding box center [1031, 68] width 54 height 12
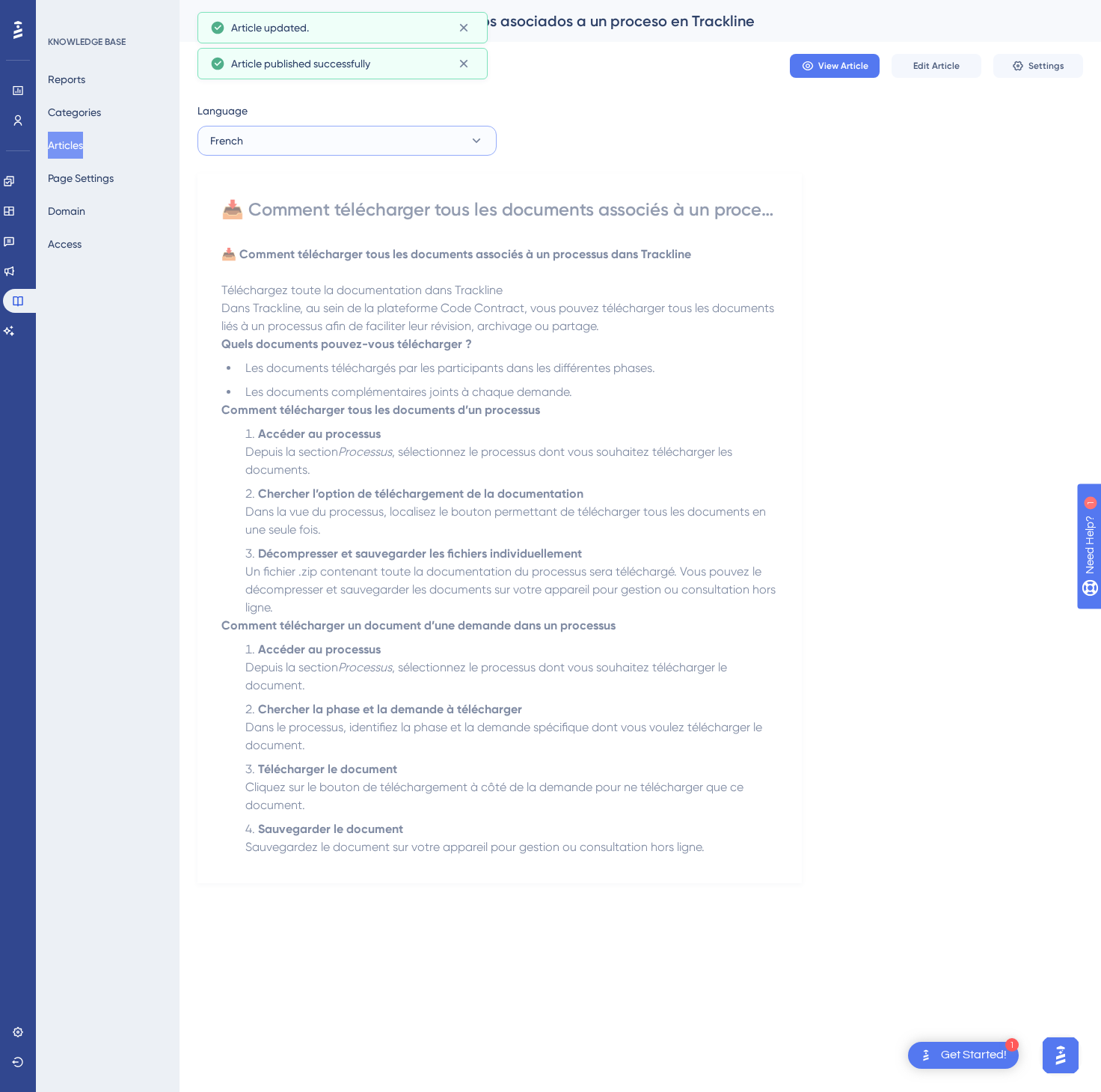
click at [425, 131] on button "French" at bounding box center [347, 140] width 299 height 30
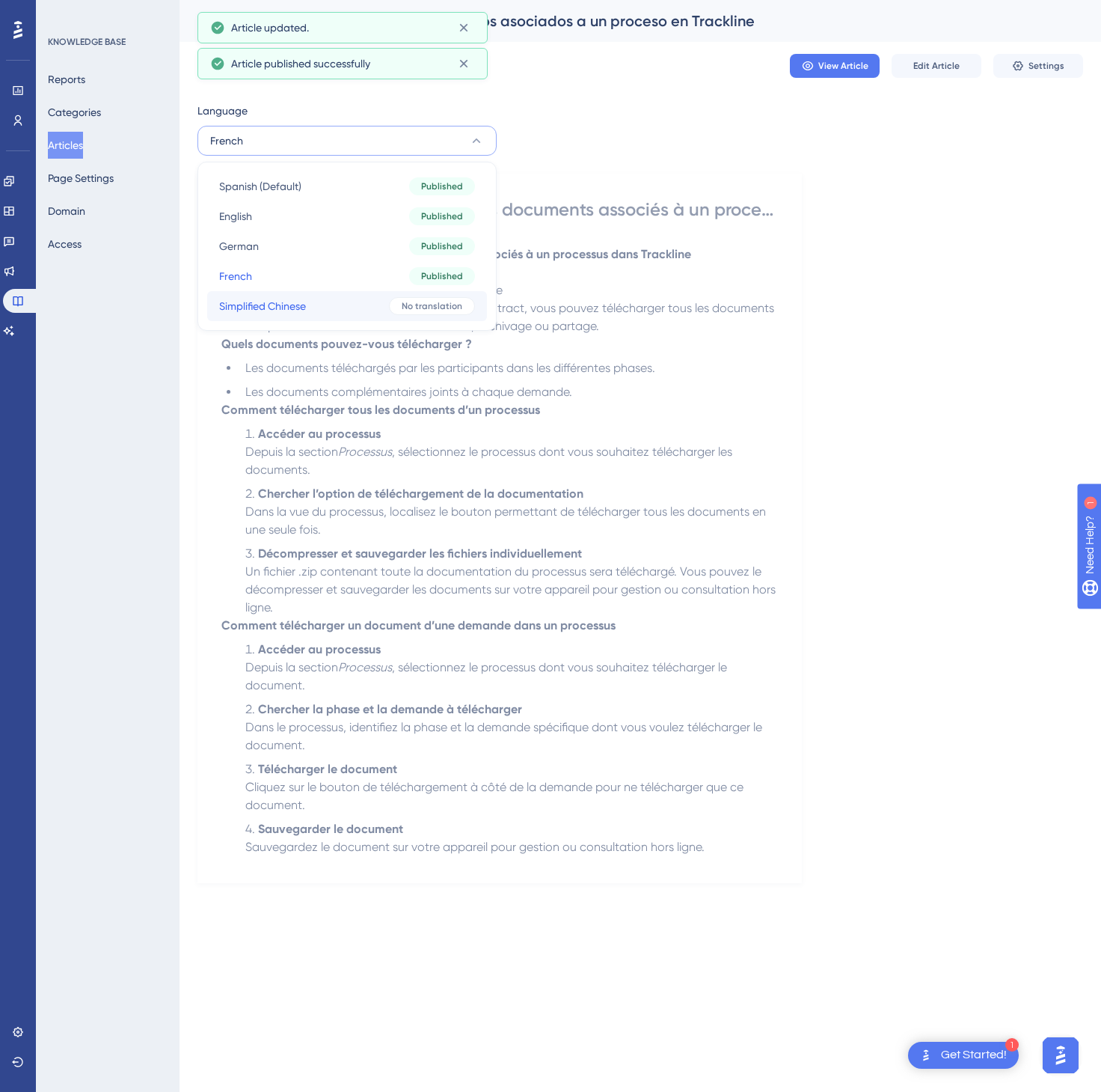
click at [354, 297] on button "Simplified Chinese Simplified Chinese No translation" at bounding box center [347, 305] width 280 height 30
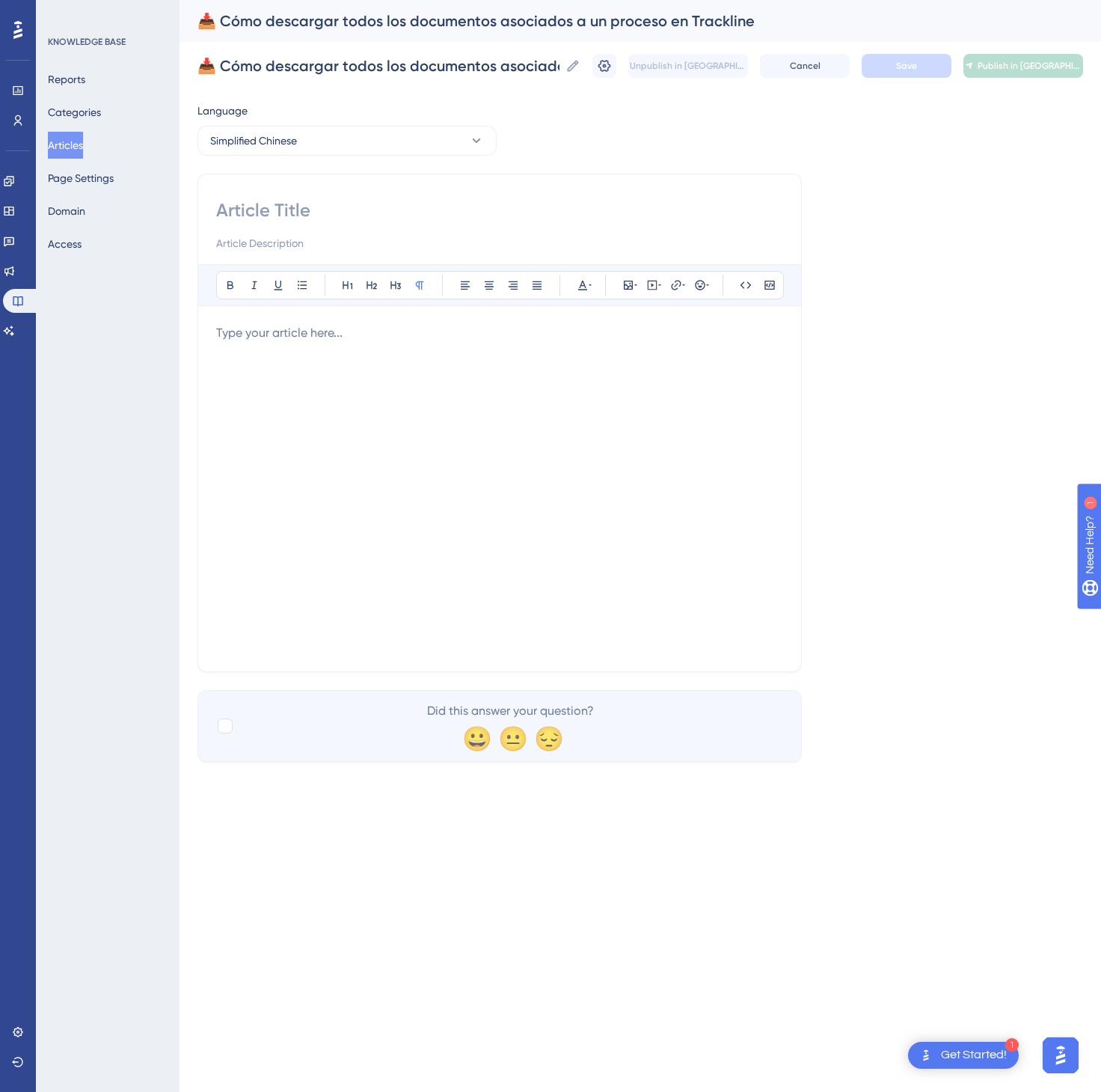
click at [257, 433] on div at bounding box center [500, 489] width 567 height 330
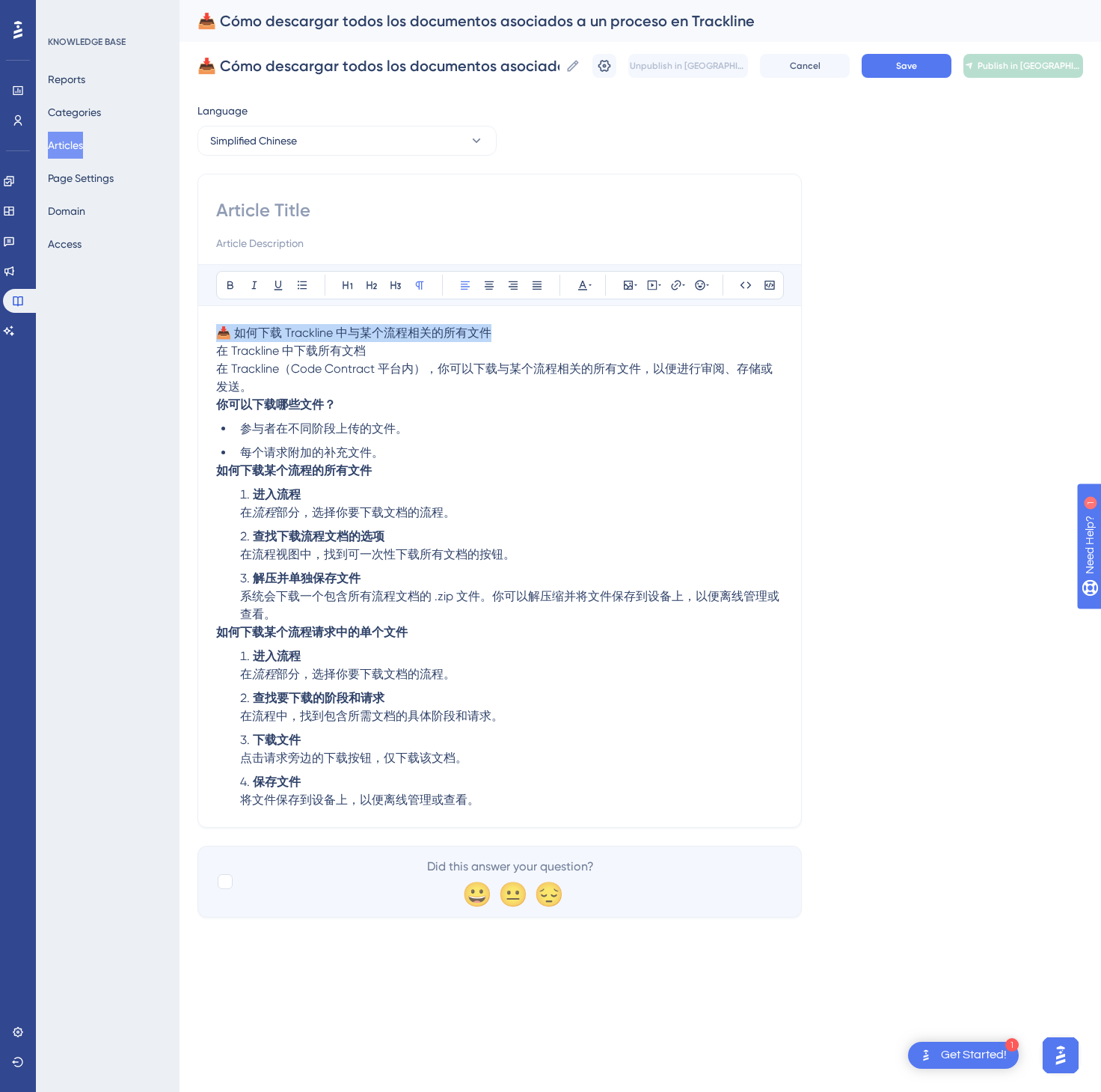
drag, startPoint x: 515, startPoint y: 331, endPoint x: 171, endPoint y: 331, distance: 344.0
click at [179, 331] on div "Performance Users Engagement Widgets Feedback Product Updates Knowledge Base AI…" at bounding box center [640, 471] width 922 height 942
click at [257, 223] on div at bounding box center [500, 225] width 567 height 54
click at [267, 213] on input at bounding box center [500, 210] width 567 height 24
paste input "📥 如何下载 Trackline 中与某个流程相关的所有文件"
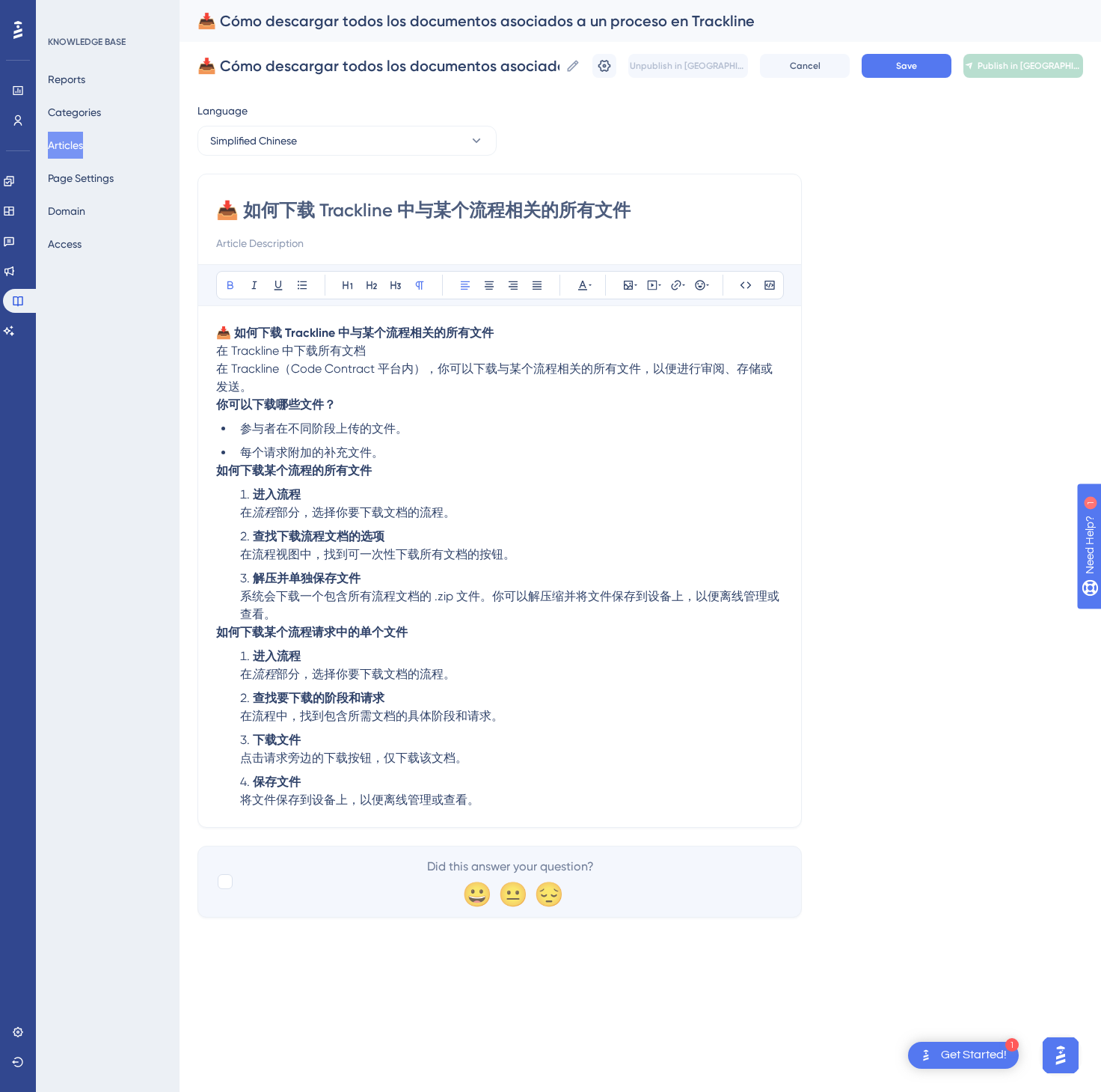
type input "📥 如何下载 Trackline 中与某个流程相关的所有文件"
click at [538, 339] on p "📥 如何下载 Trackline 中与某个流程相关的所有文件 在 Trackline 中下载所有文档 在 Trackline（Code Contract 平台…" at bounding box center [500, 360] width 567 height 72
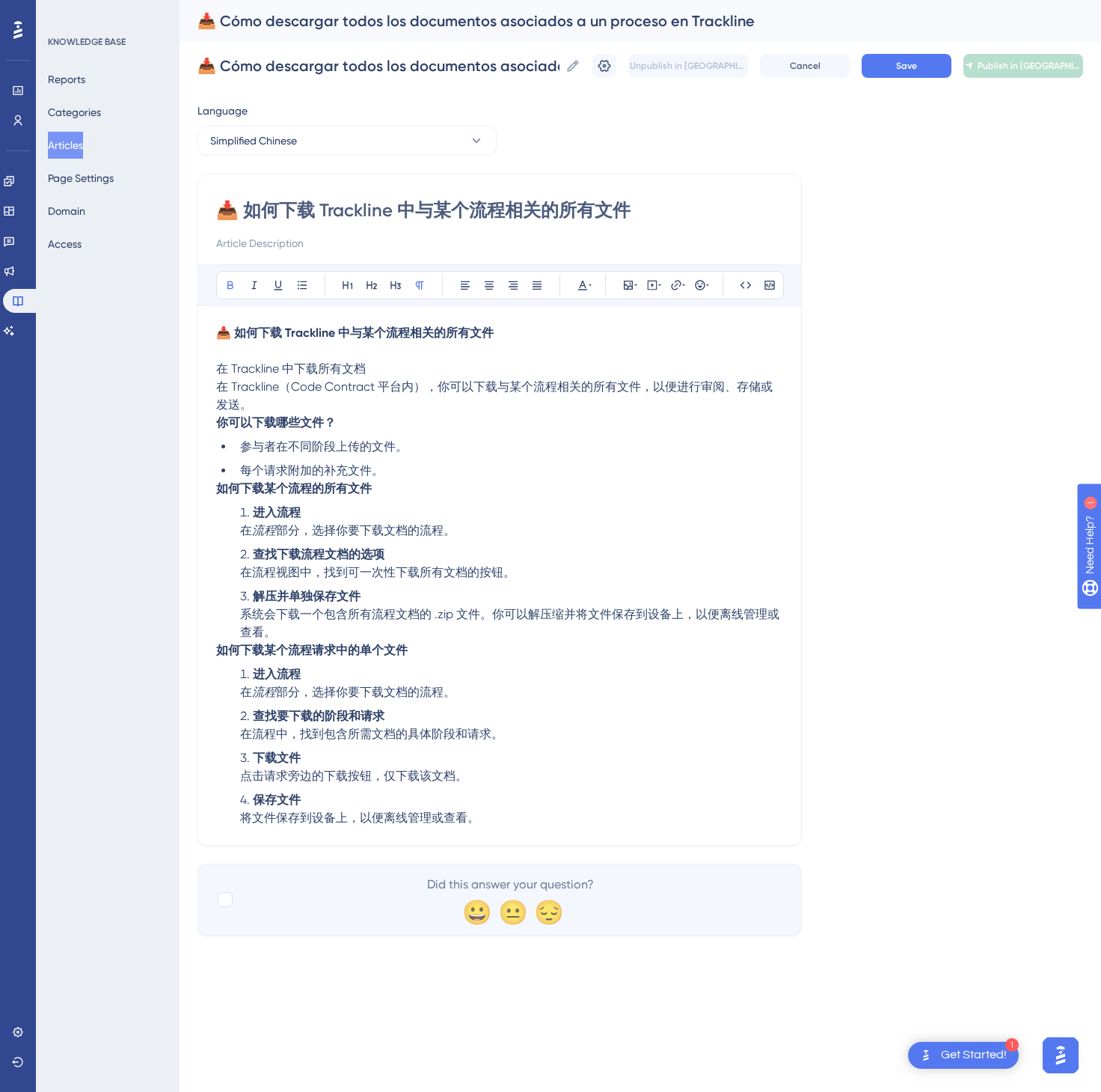
click at [928, 52] on div "📥 Cómo descargar todos los documentos asociados a un proceso en Trackline 📥 Cóm…" at bounding box center [640, 65] width 886 height 48
click at [931, 64] on button "Save" at bounding box center [907, 66] width 90 height 24
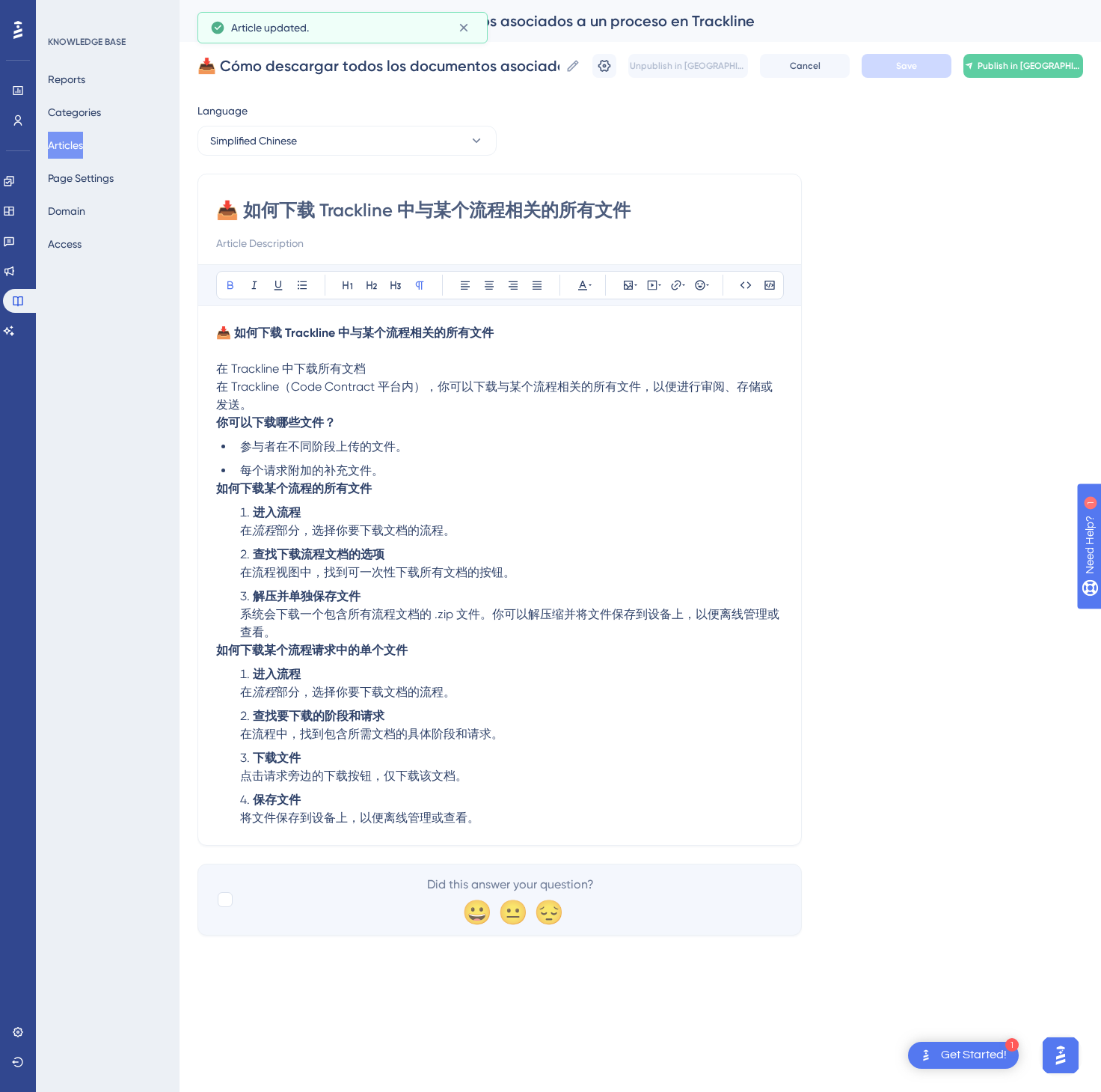
click at [1014, 65] on span "Publish in [GEOGRAPHIC_DATA]-CN" at bounding box center [1030, 66] width 104 height 12
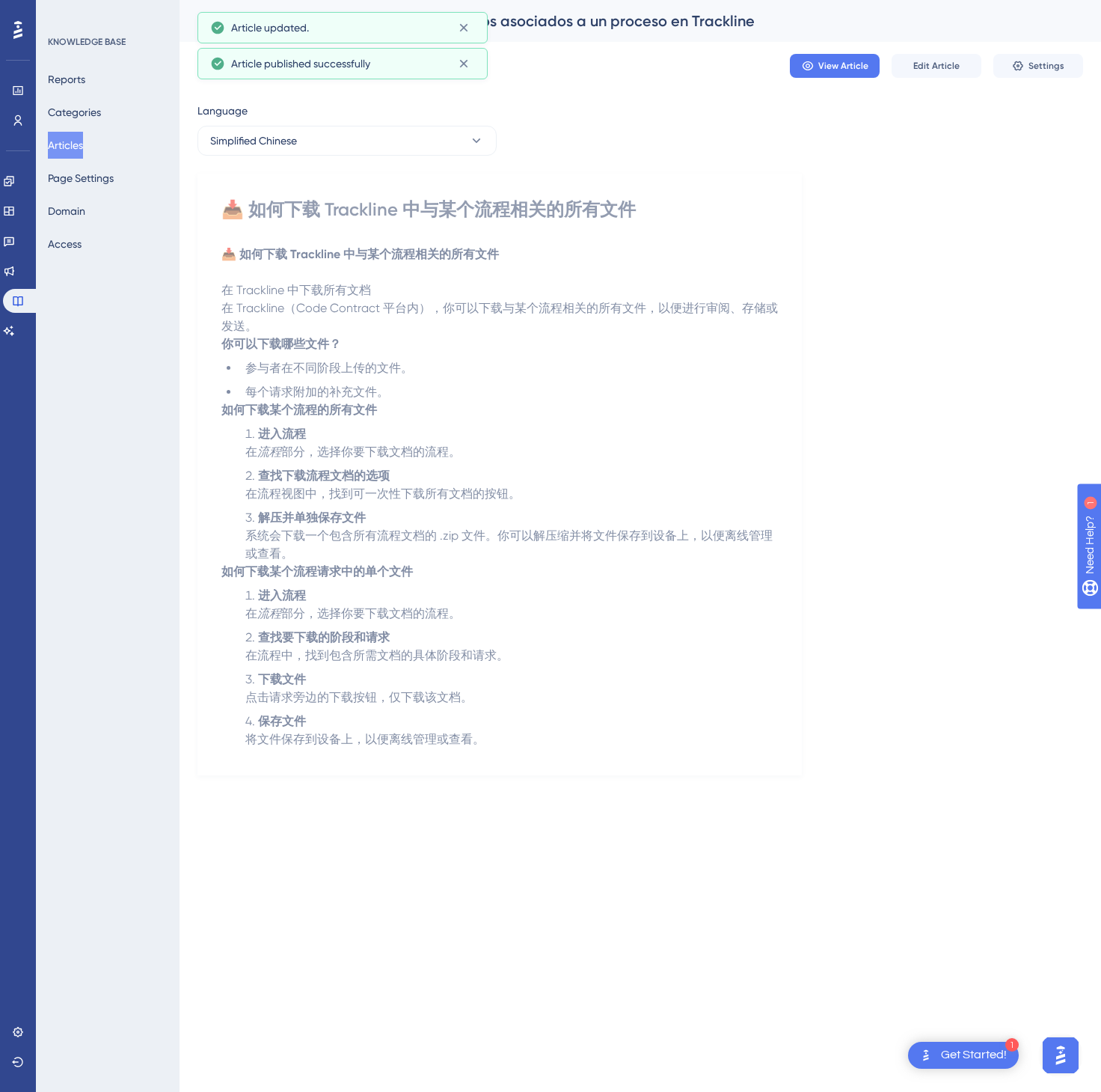
click at [63, 141] on button "Articles" at bounding box center [65, 144] width 35 height 27
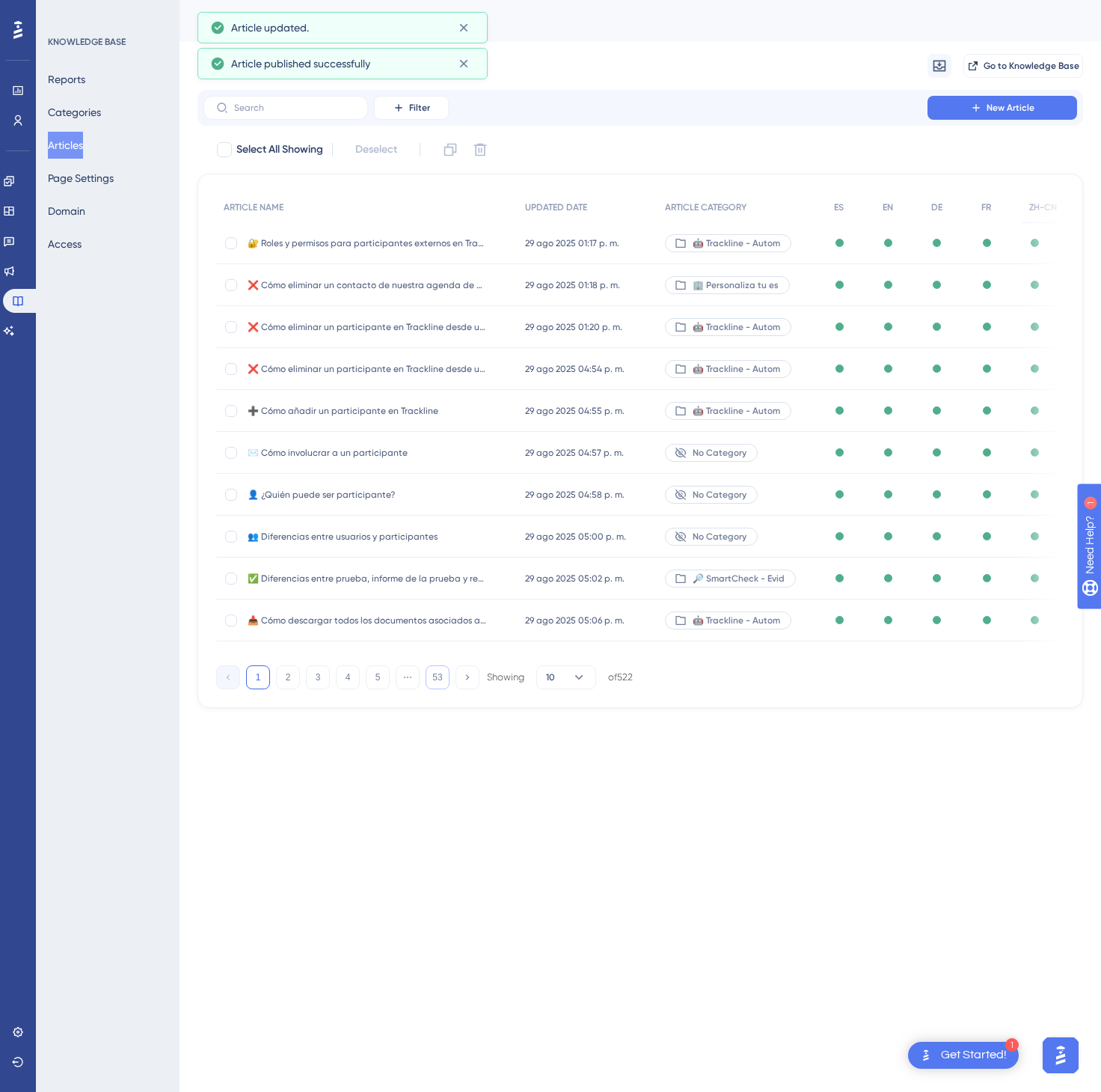
click at [437, 689] on button "53" at bounding box center [438, 677] width 24 height 24
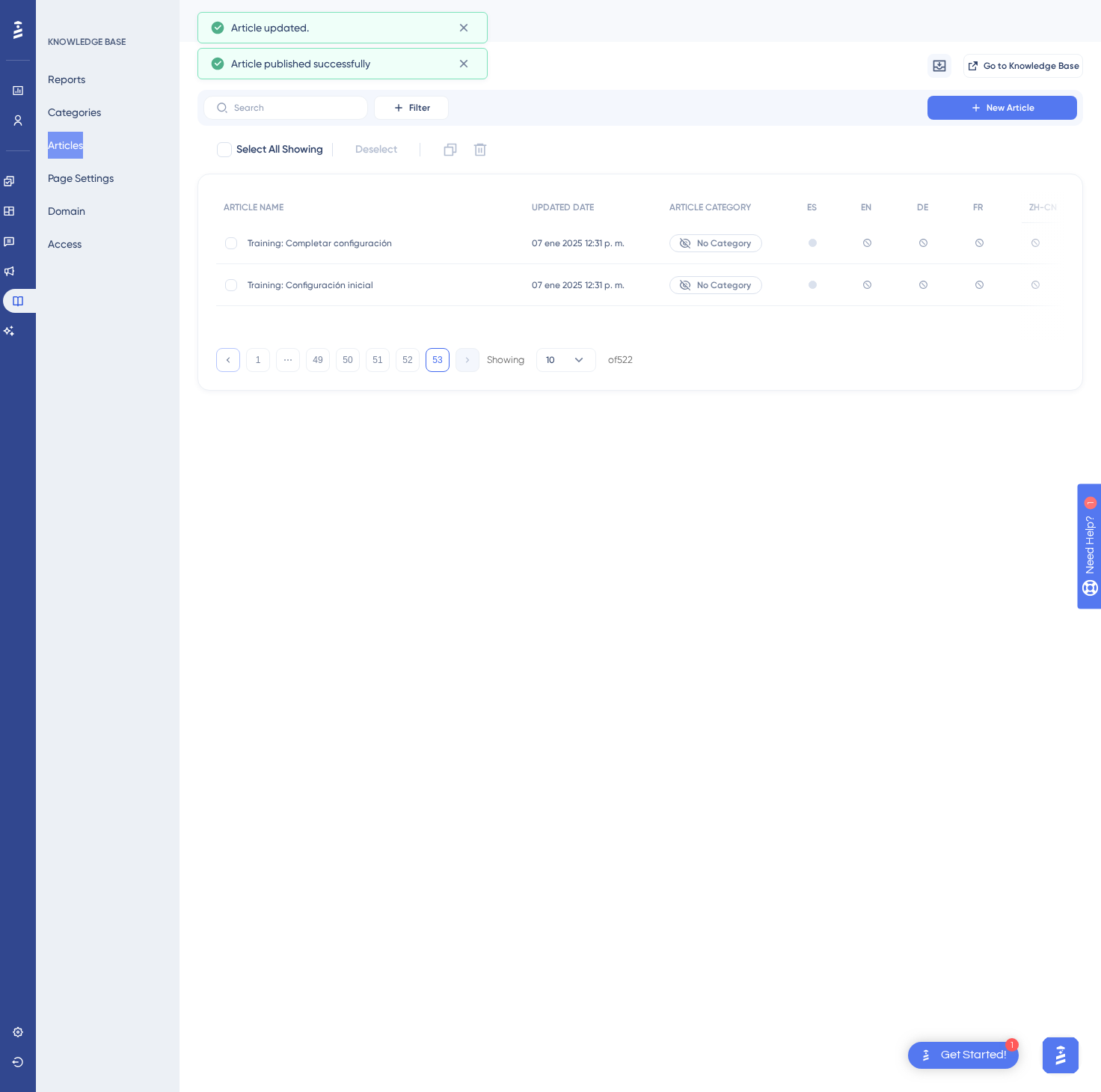
click at [220, 361] on button at bounding box center [229, 360] width 24 height 24
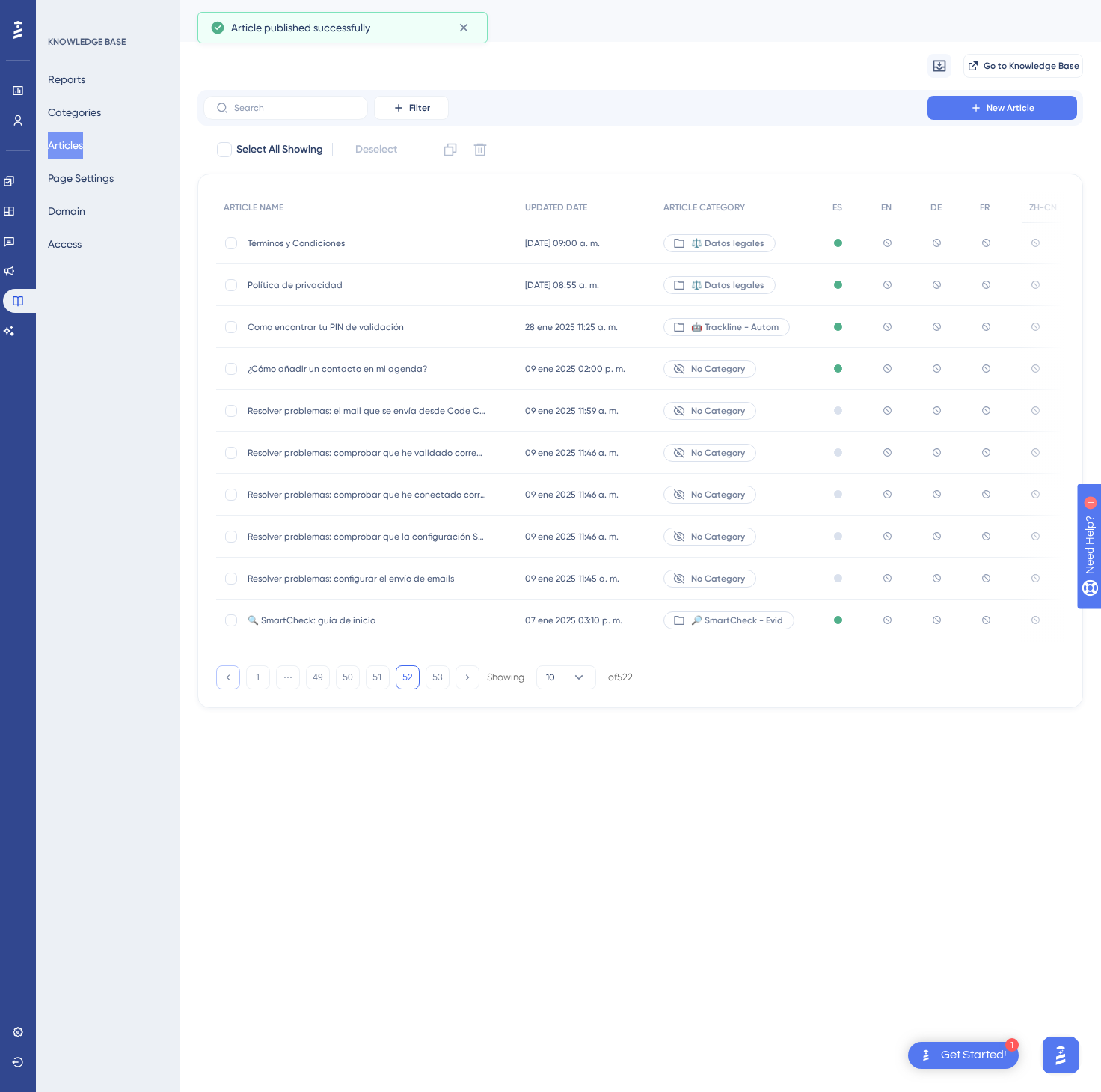
click at [220, 361] on div "¿Cómo añadir un contacto en mi agenda? ¿Cómo añadir un contacto en mi agenda?" at bounding box center [367, 368] width 301 height 42
click at [236, 679] on button at bounding box center [229, 677] width 24 height 24
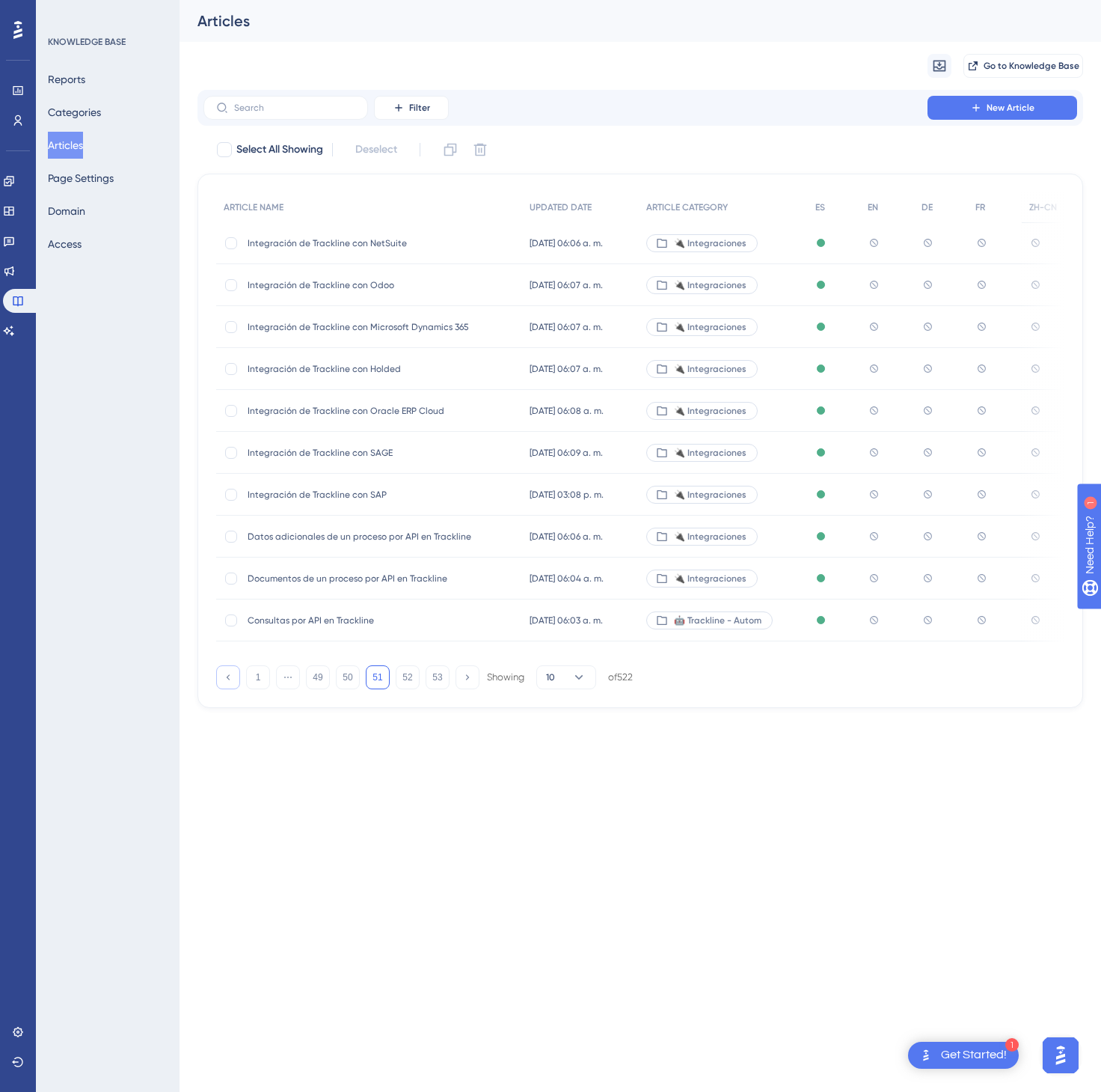
click at [236, 679] on button at bounding box center [229, 677] width 24 height 24
click at [236, 680] on button at bounding box center [229, 677] width 24 height 24
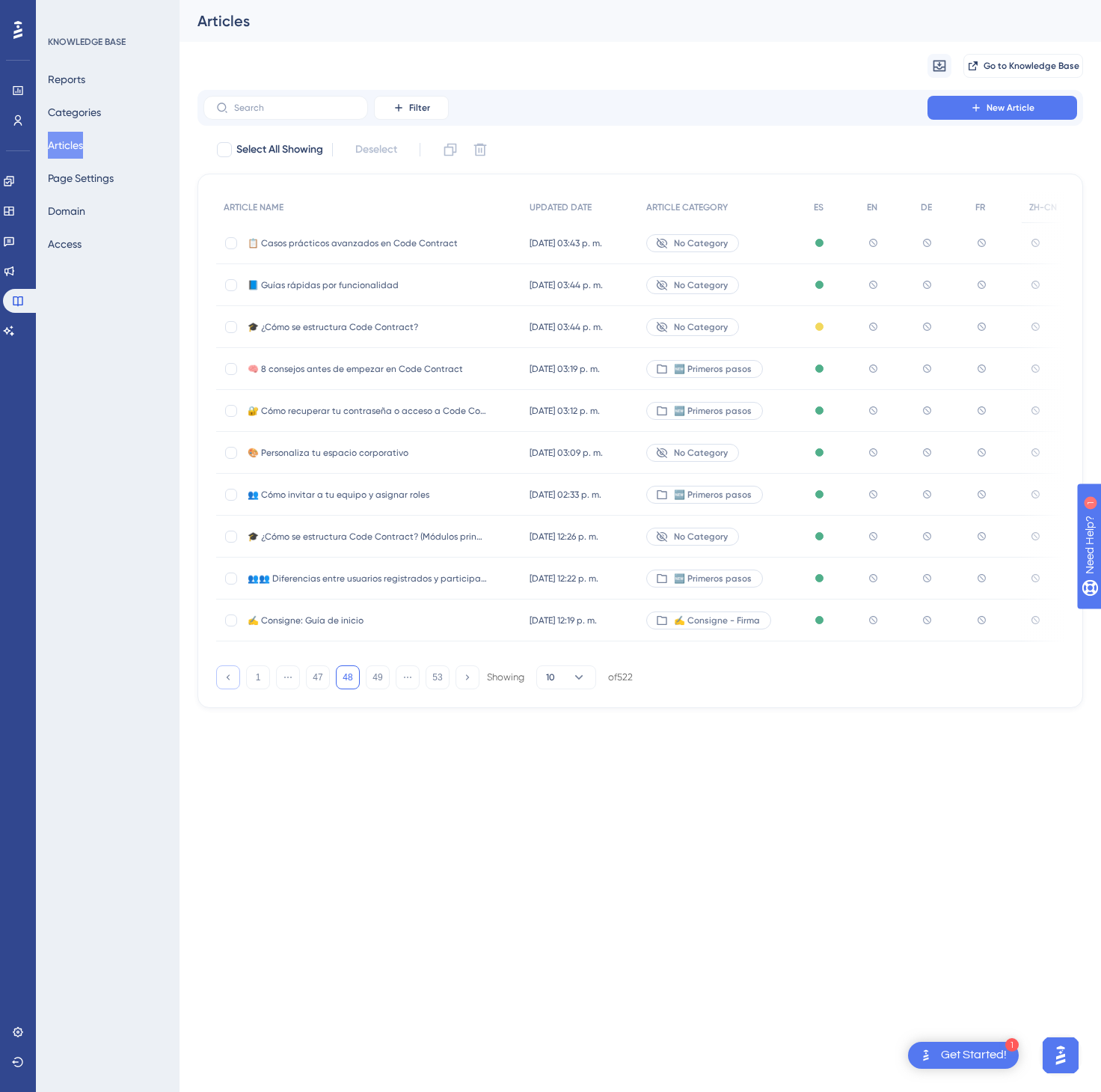
click at [236, 680] on button at bounding box center [229, 677] width 24 height 24
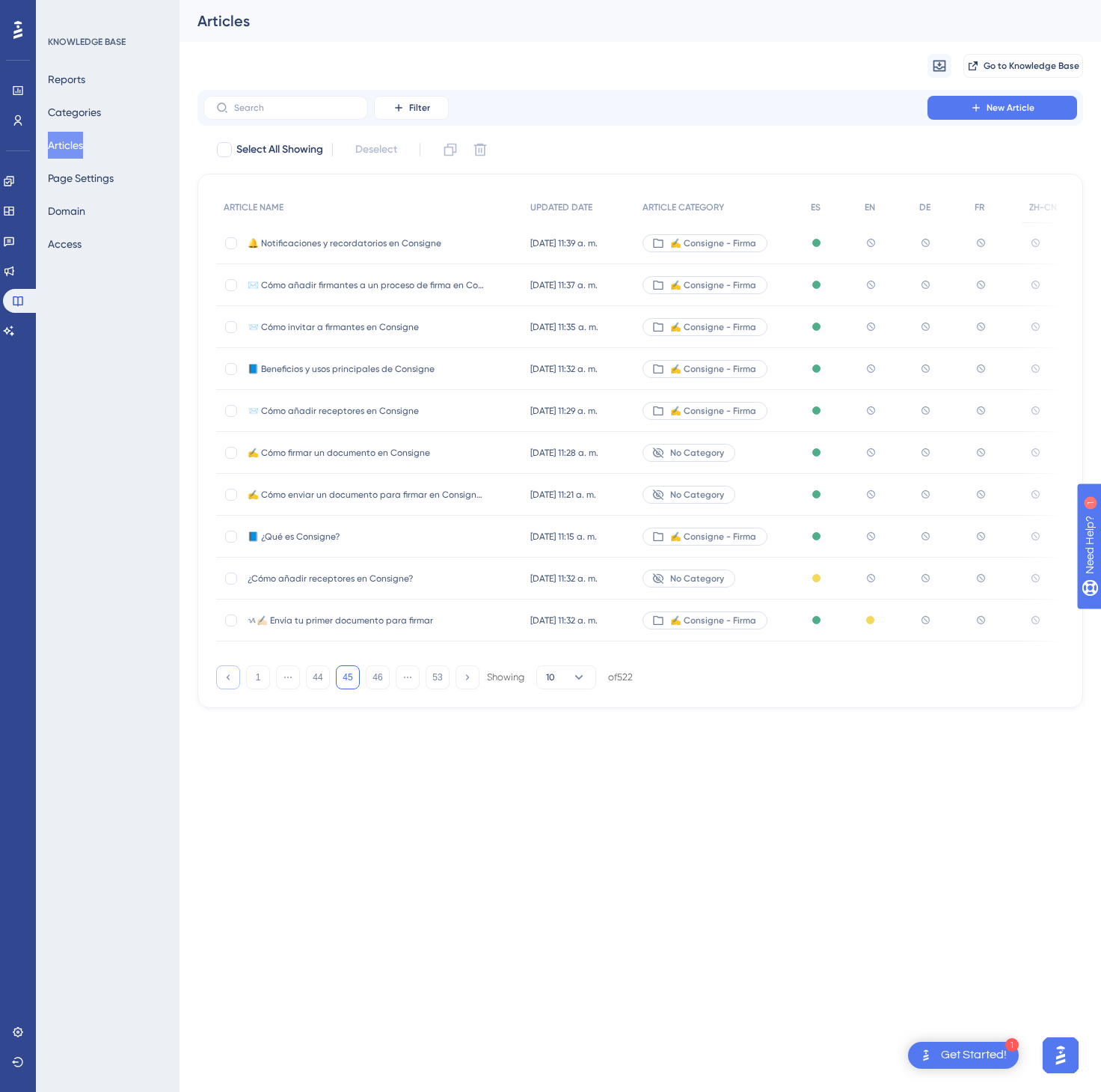
click at [236, 681] on button at bounding box center [229, 677] width 24 height 24
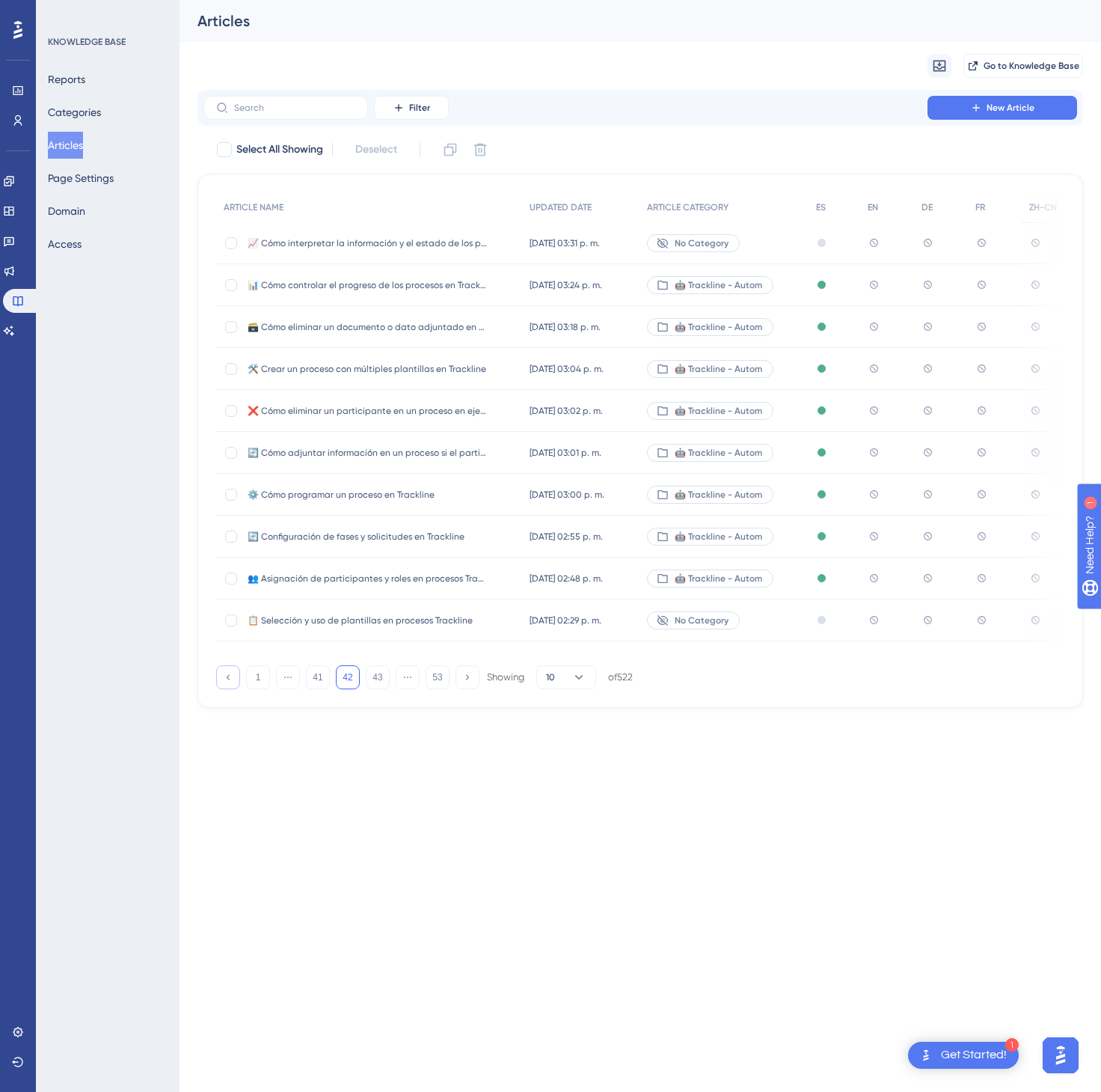
click at [236, 681] on button at bounding box center [229, 677] width 24 height 24
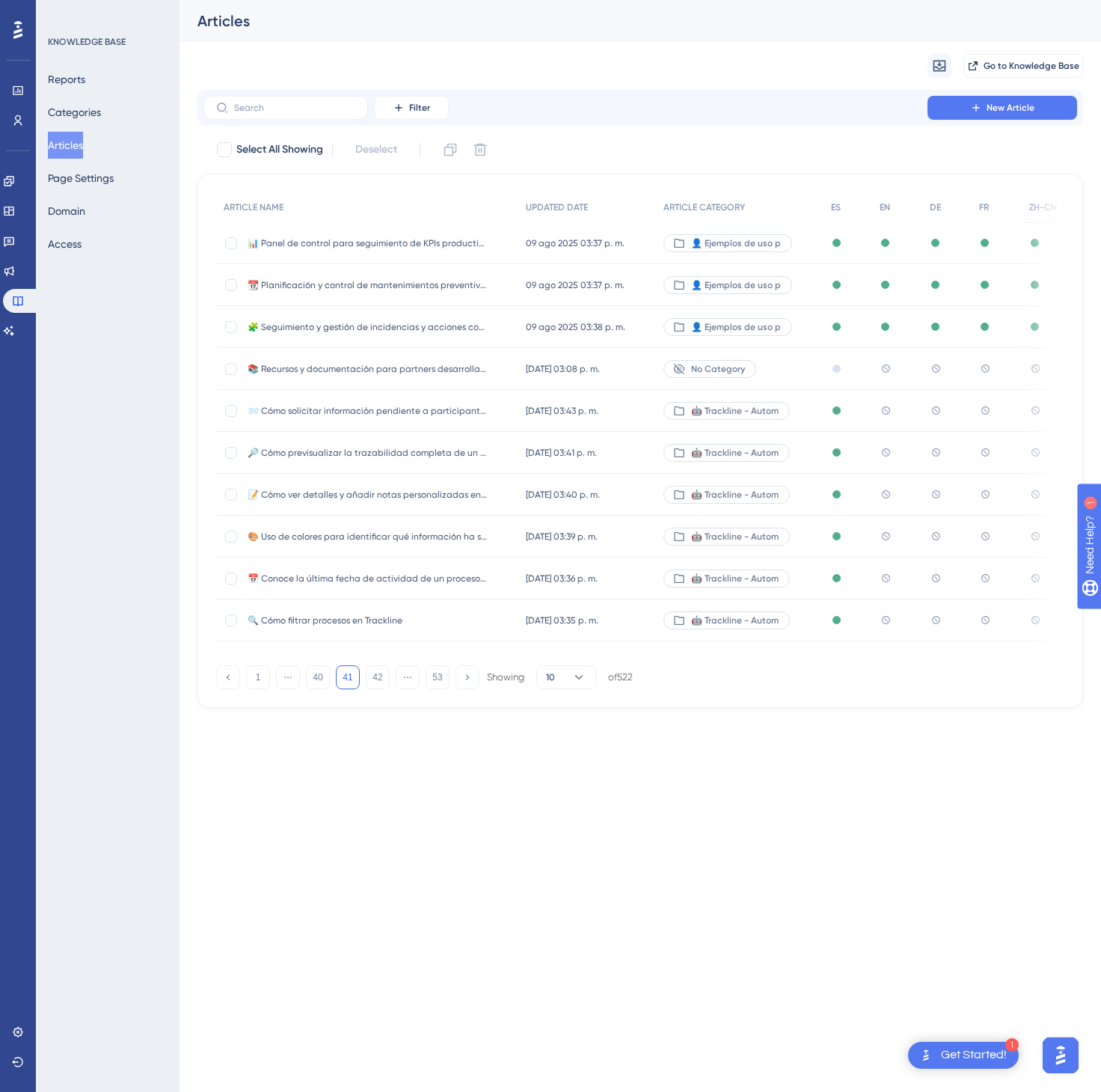
click at [819, 419] on div "🤖 Trackline - Autom" at bounding box center [740, 410] width 168 height 42
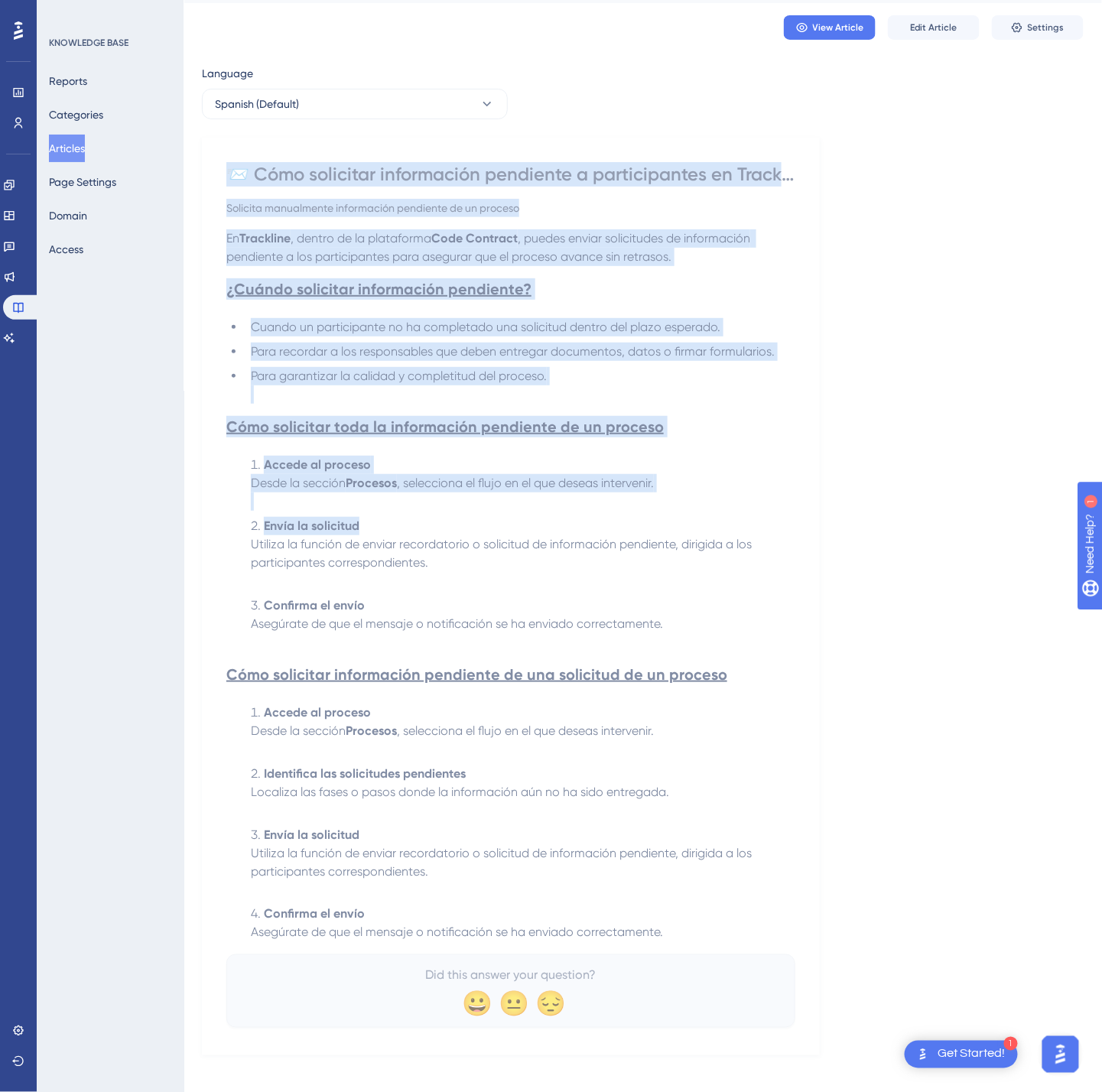
scroll to position [64, 0]
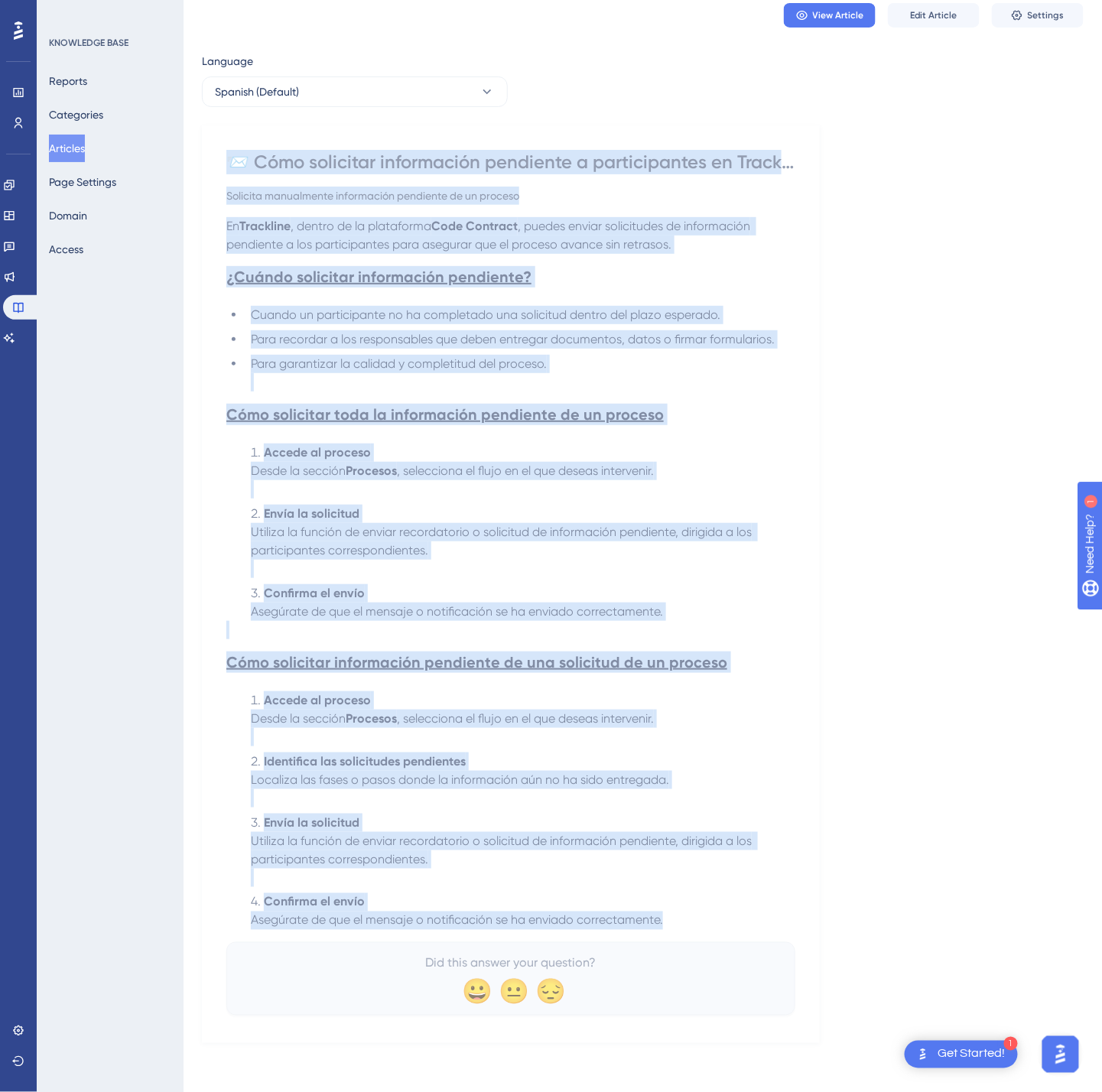
drag, startPoint x: 235, startPoint y: 210, endPoint x: 759, endPoint y: 921, distance: 883.2
click at [759, 921] on div "📨 Cómo solicitar información pendiente a participantes en Trackline Solicita ma…" at bounding box center [511, 582] width 569 height 865
click at [331, 77] on button "Spanish (Default)" at bounding box center [355, 92] width 306 height 30
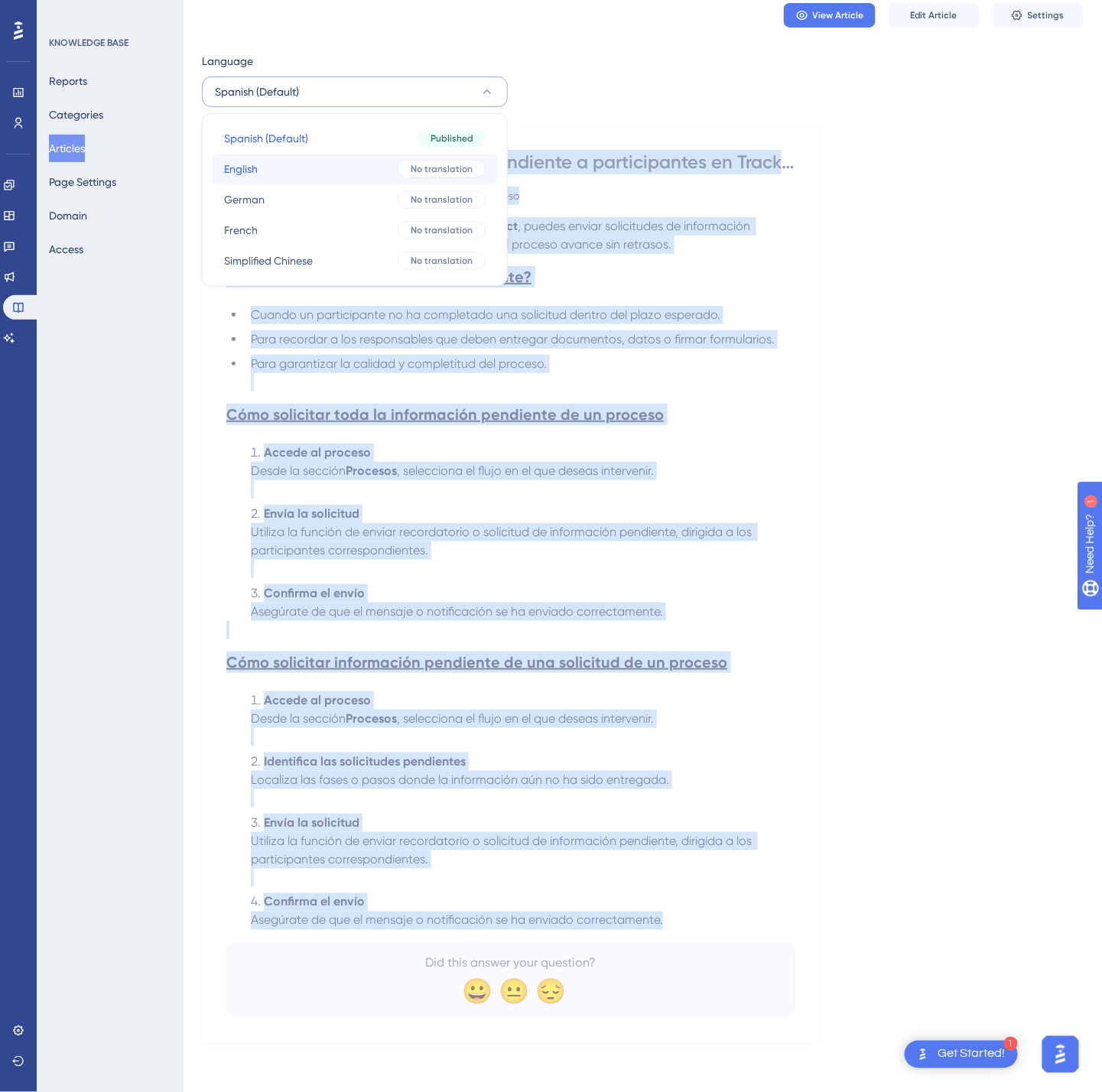
click at [280, 159] on button "English English No translation" at bounding box center [355, 168] width 286 height 30
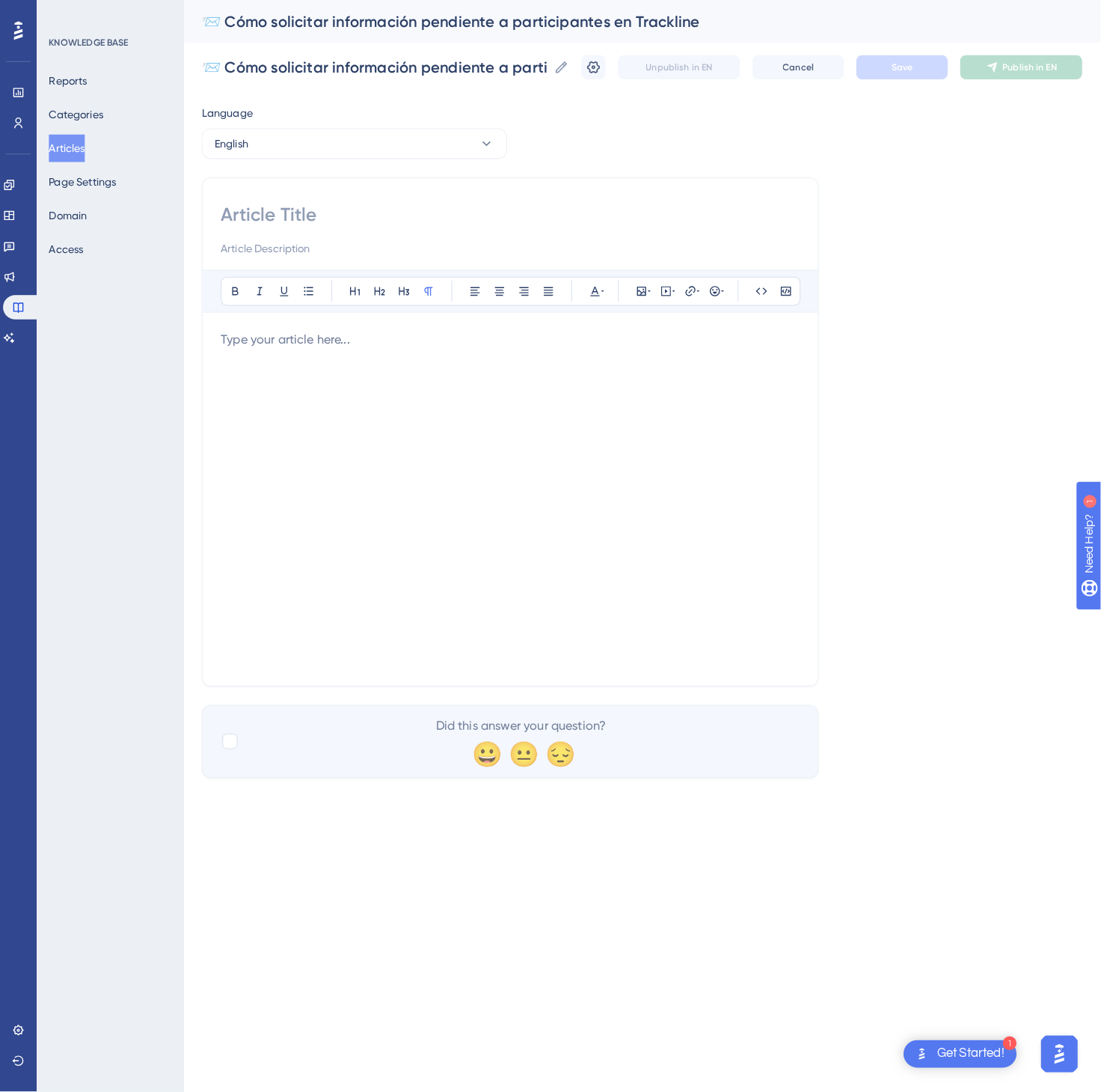
scroll to position [0, 0]
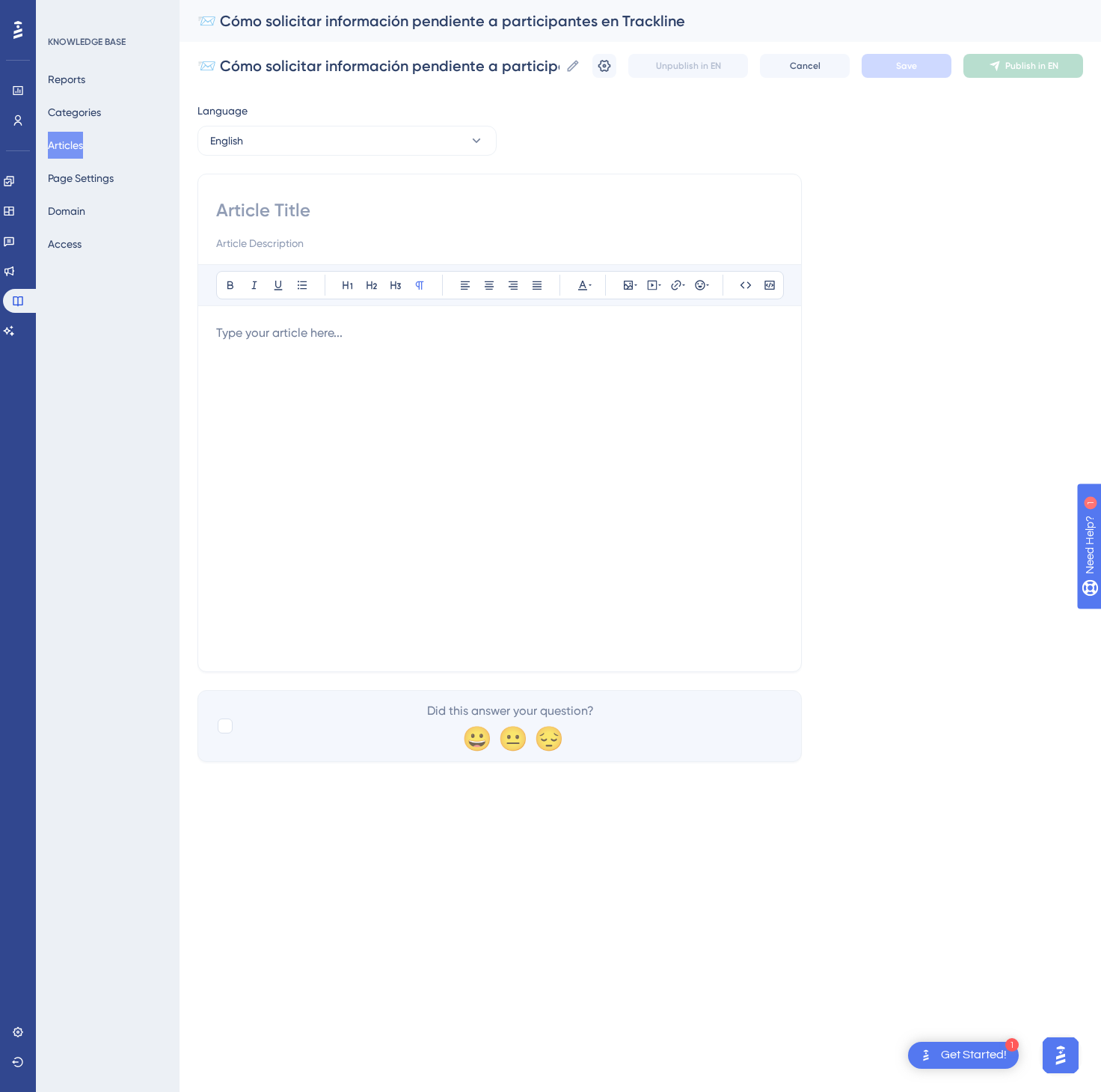
click at [458, 397] on div at bounding box center [500, 489] width 567 height 330
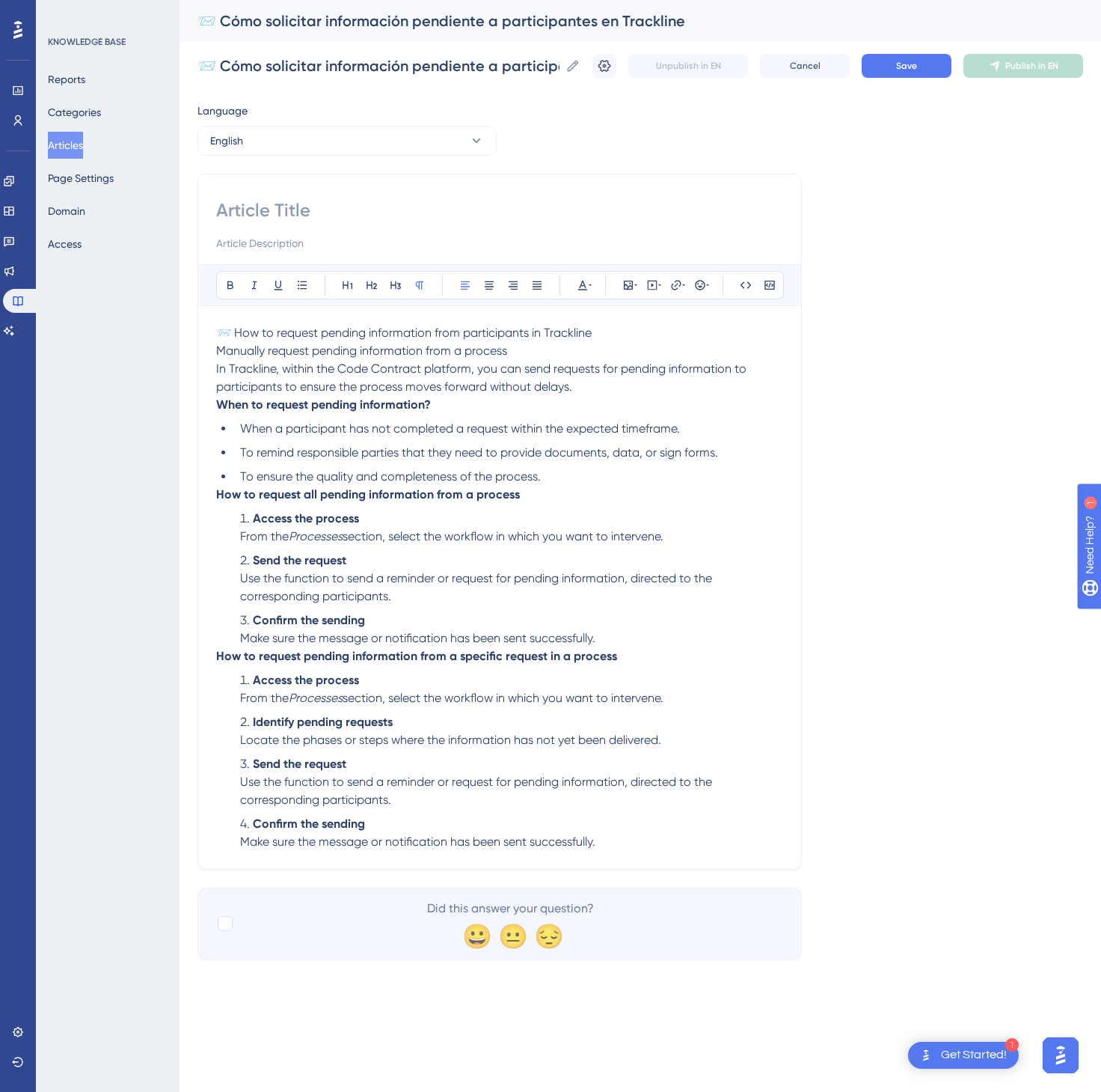
click at [629, 336] on p "📨 How to request pending information from participants in Trackline Manually re…" at bounding box center [500, 360] width 567 height 72
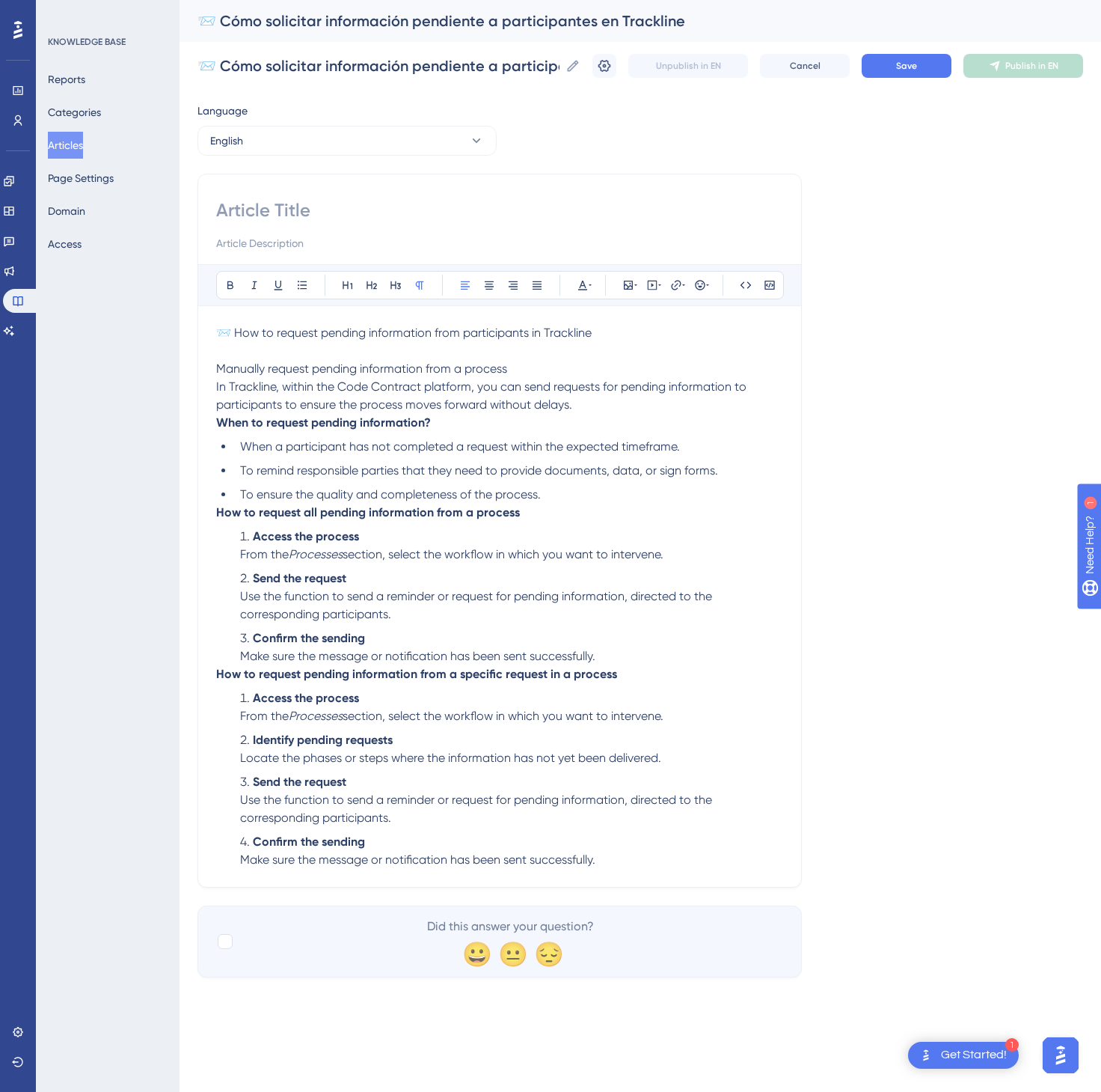
click at [629, 335] on p "📨 How to request pending information from participants in Trackline" at bounding box center [500, 333] width 567 height 18
click at [435, 205] on input at bounding box center [500, 210] width 567 height 24
paste input "📨 How to request pending information from participants in Trackline"
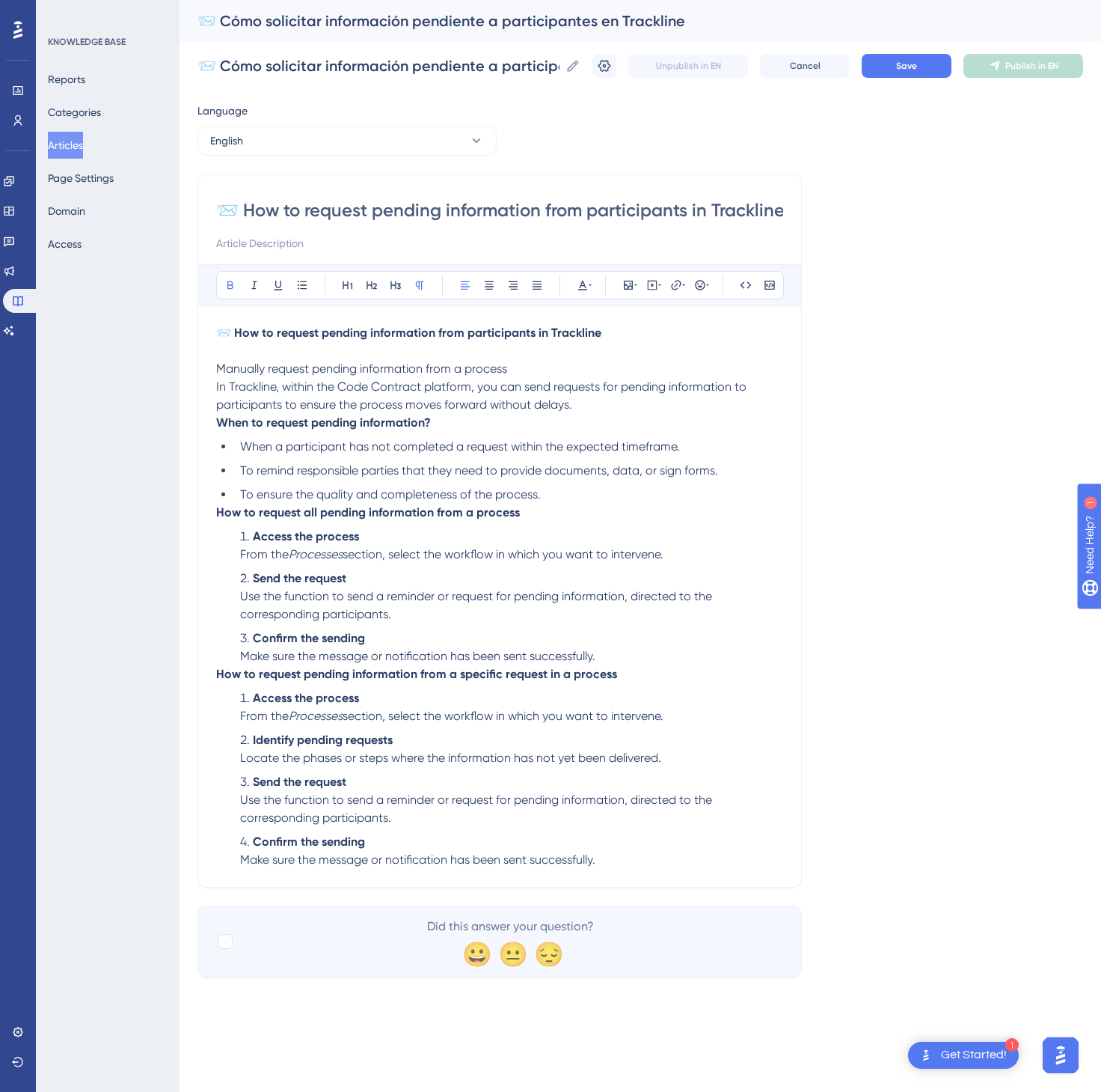
scroll to position [0, 6]
type input "📨 How to request pending information from participants in Trackline"
click at [923, 74] on button "Save" at bounding box center [907, 66] width 90 height 24
click at [1011, 60] on span "Publish in EN" at bounding box center [1032, 66] width 53 height 12
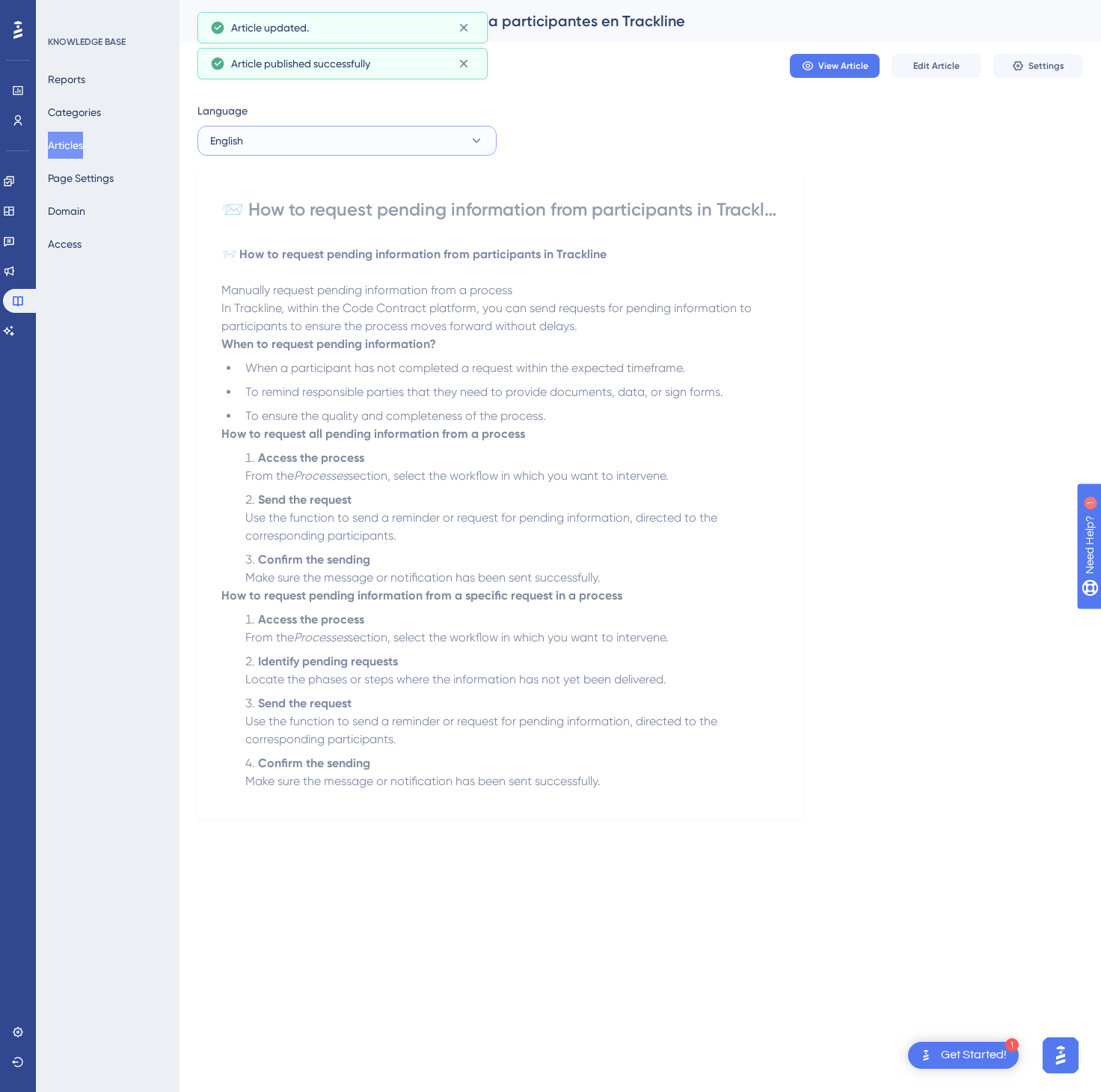
click at [308, 135] on button "English" at bounding box center [347, 140] width 299 height 30
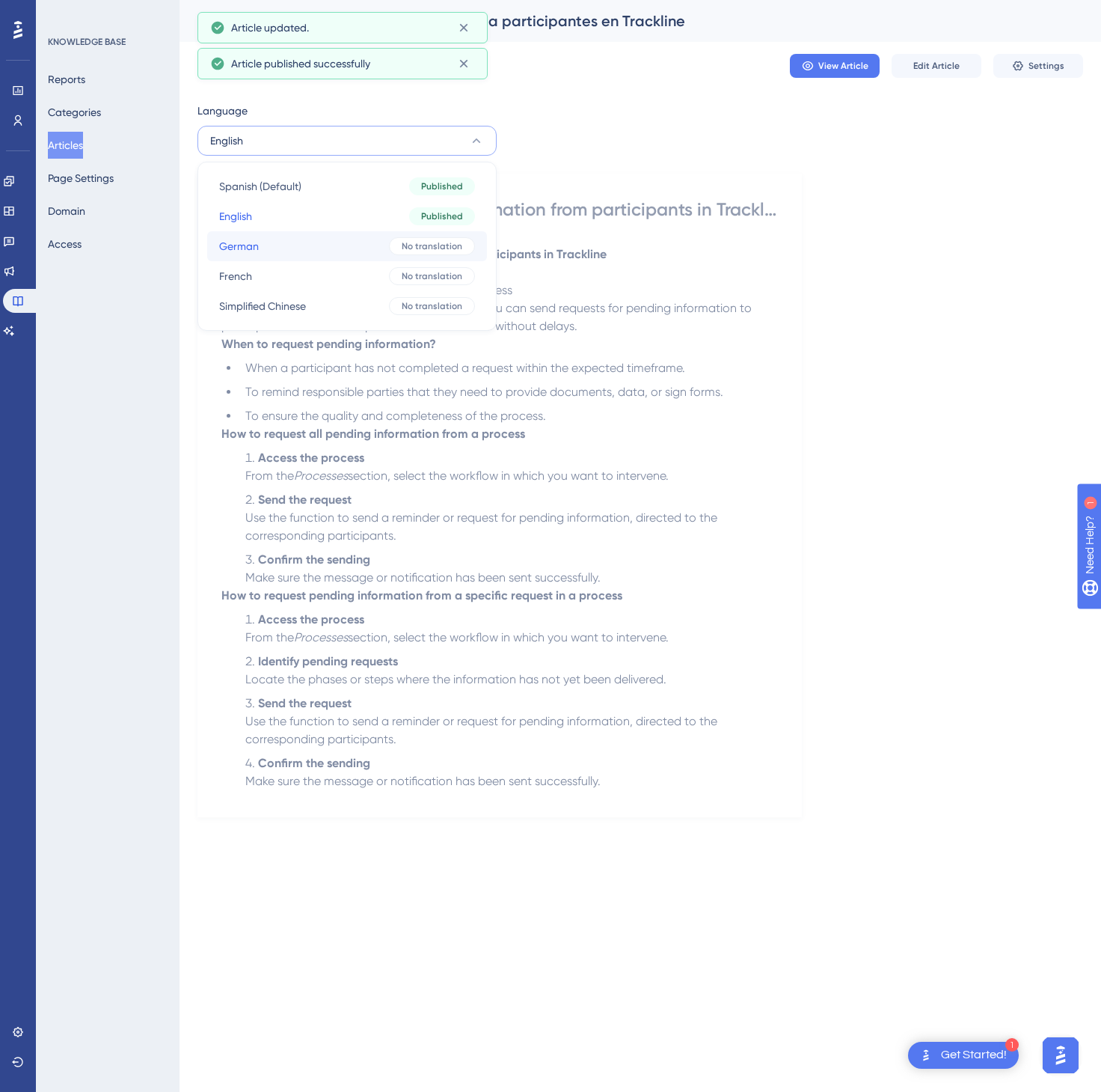
click at [288, 241] on button "German German No translation" at bounding box center [347, 245] width 280 height 30
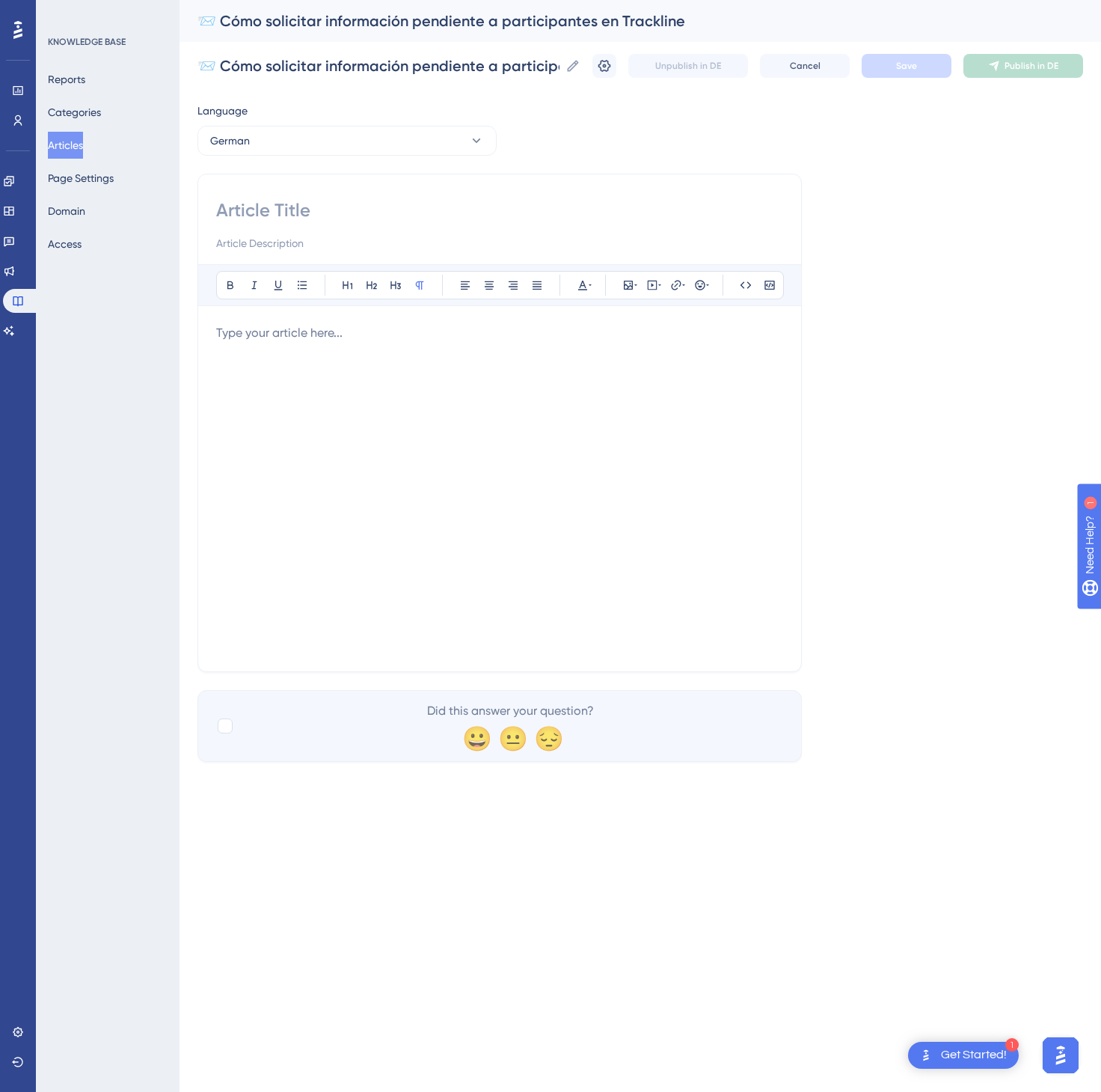
click at [383, 491] on div at bounding box center [500, 489] width 567 height 330
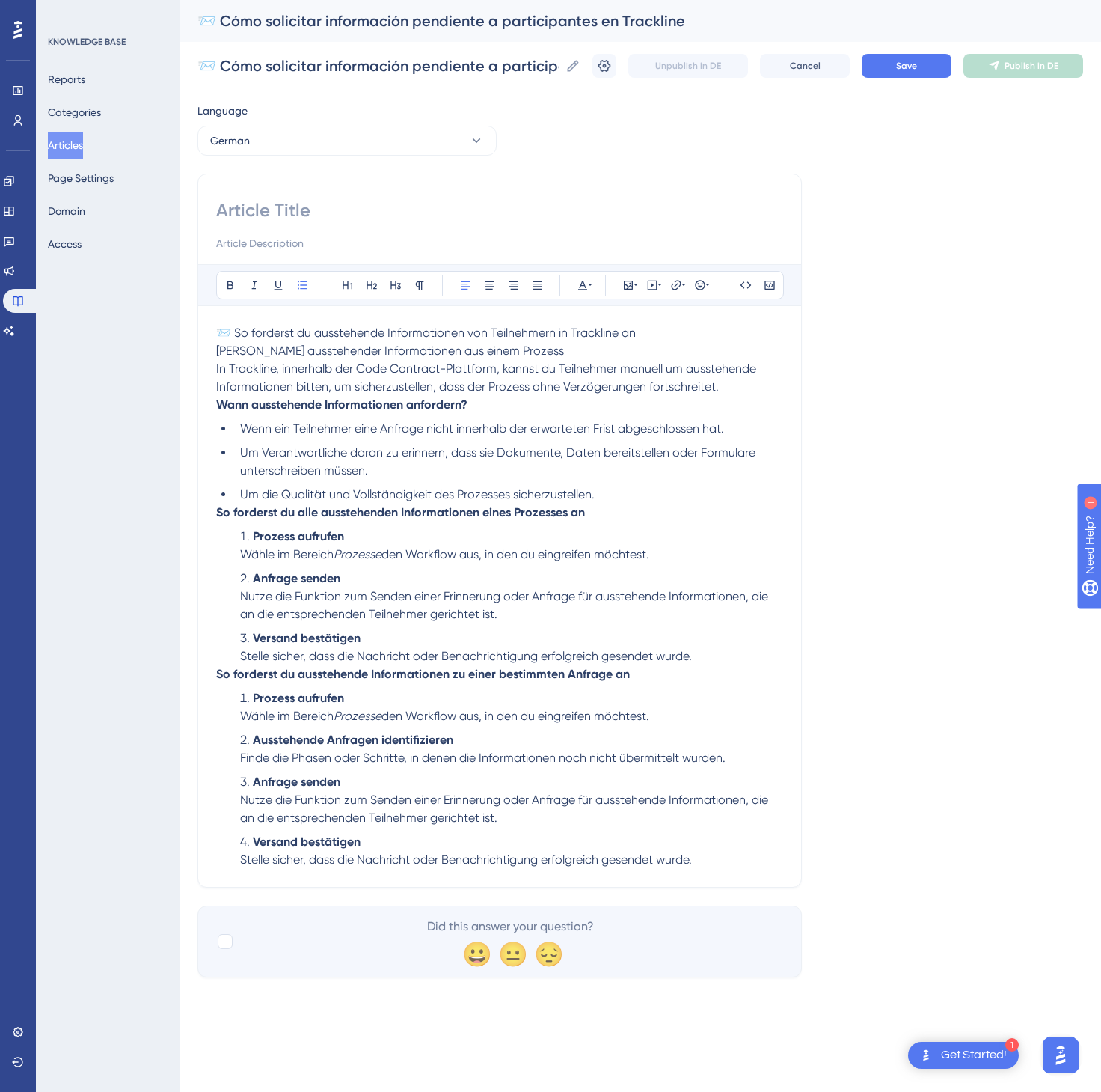
click at [696, 345] on p "📨 So forderst du ausstehende Informationen von Teilnehmern in Trackline an [PER…" at bounding box center [500, 360] width 567 height 72
click at [690, 333] on p "📨 So forderst du ausstehende Informationen von Teilnehmern in Trackline an [PER…" at bounding box center [500, 360] width 567 height 72
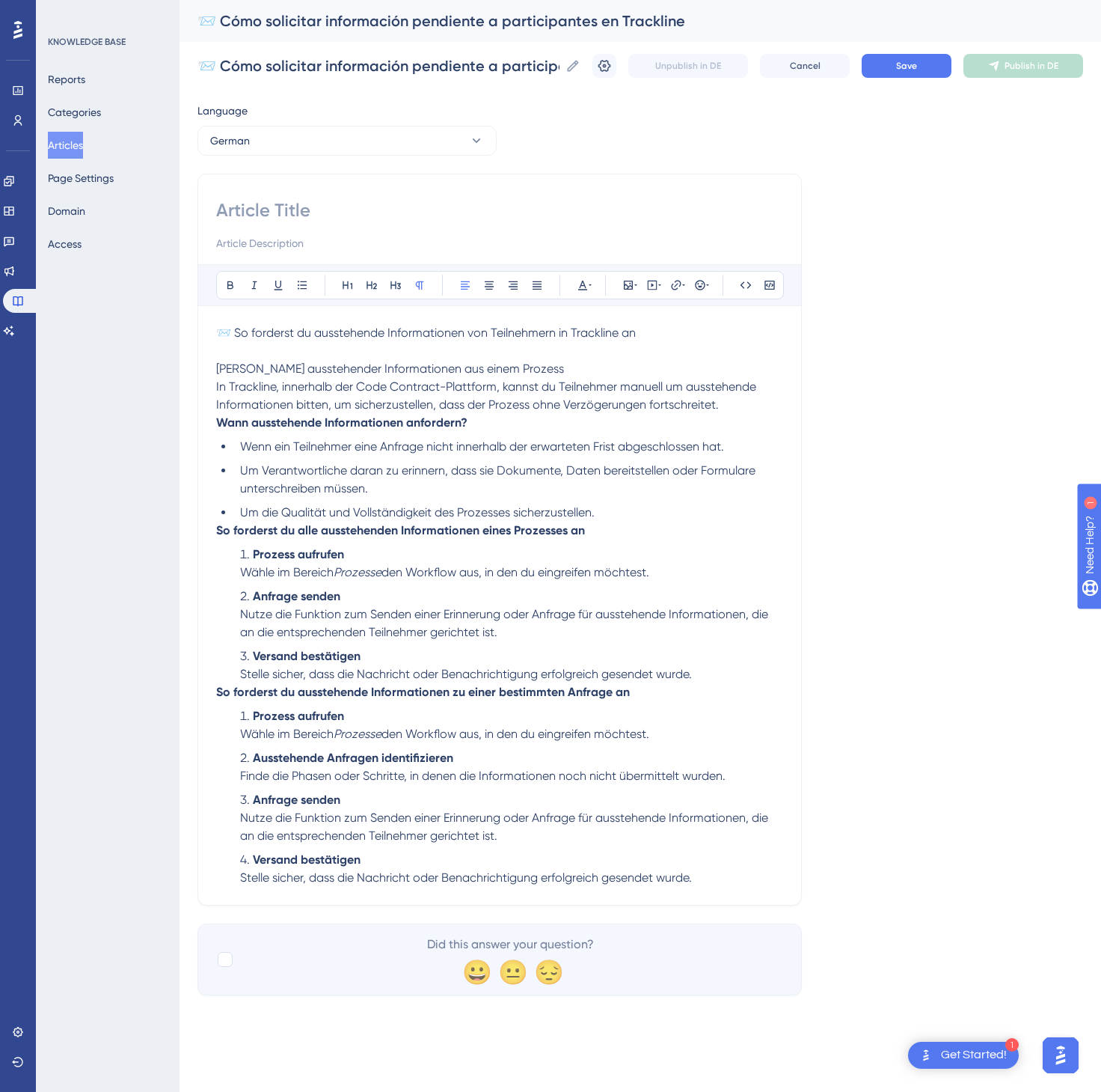
click at [690, 333] on p "📨 So forderst du ausstehende Informationen von Teilnehmern in Trackline an" at bounding box center [500, 333] width 567 height 18
click at [527, 206] on input at bounding box center [500, 210] width 567 height 24
paste input "📨 So forderst du ausstehende Informationen von Teilnehmern in Trackline an"
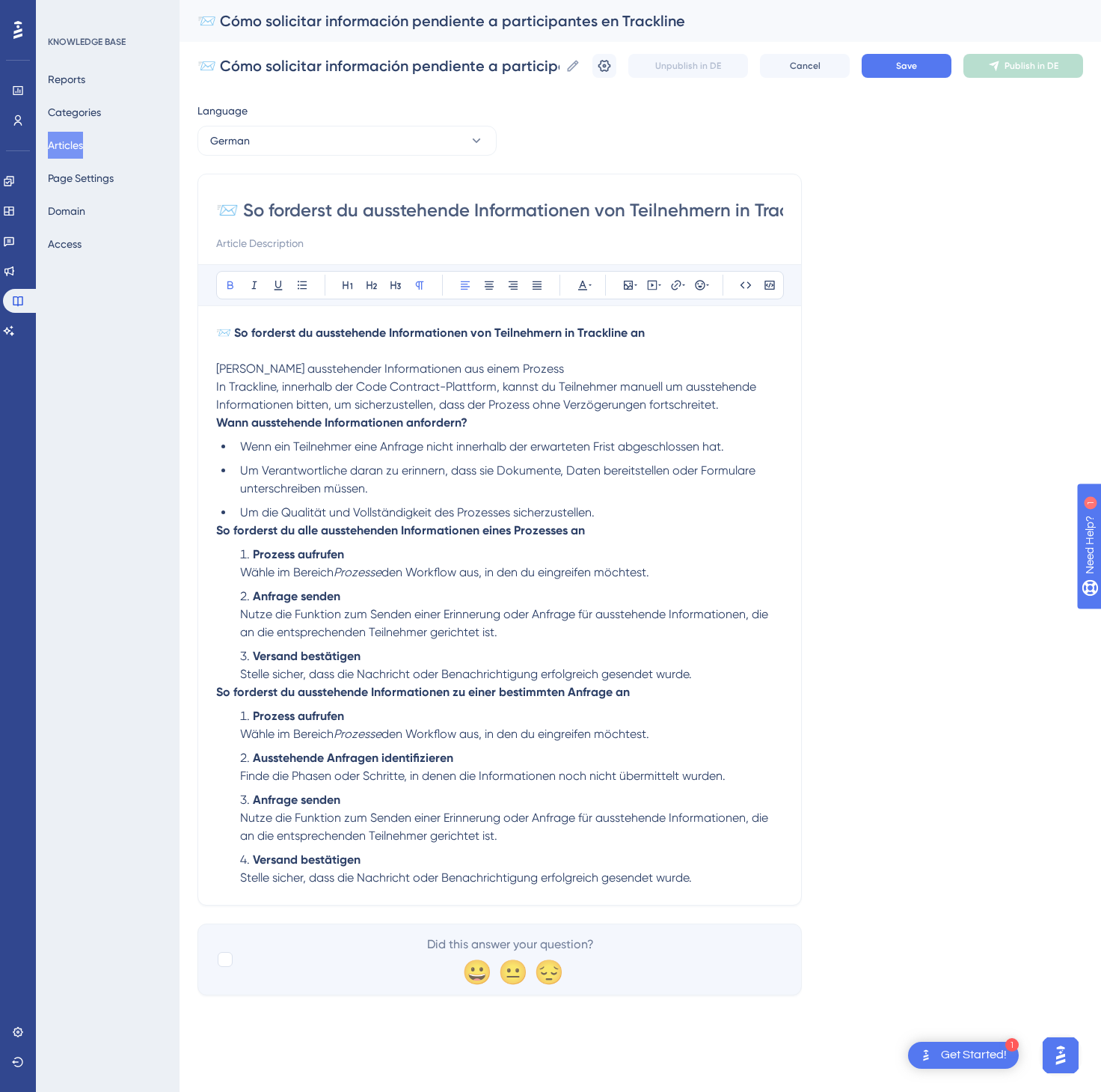
scroll to position [0, 73]
type input "📨 So forderst du ausstehende Informationen von Teilnehmern in Trackline an"
click at [898, 70] on span "Save" at bounding box center [907, 66] width 21 height 12
click at [1018, 64] on span "Publish in DE" at bounding box center [1031, 66] width 54 height 12
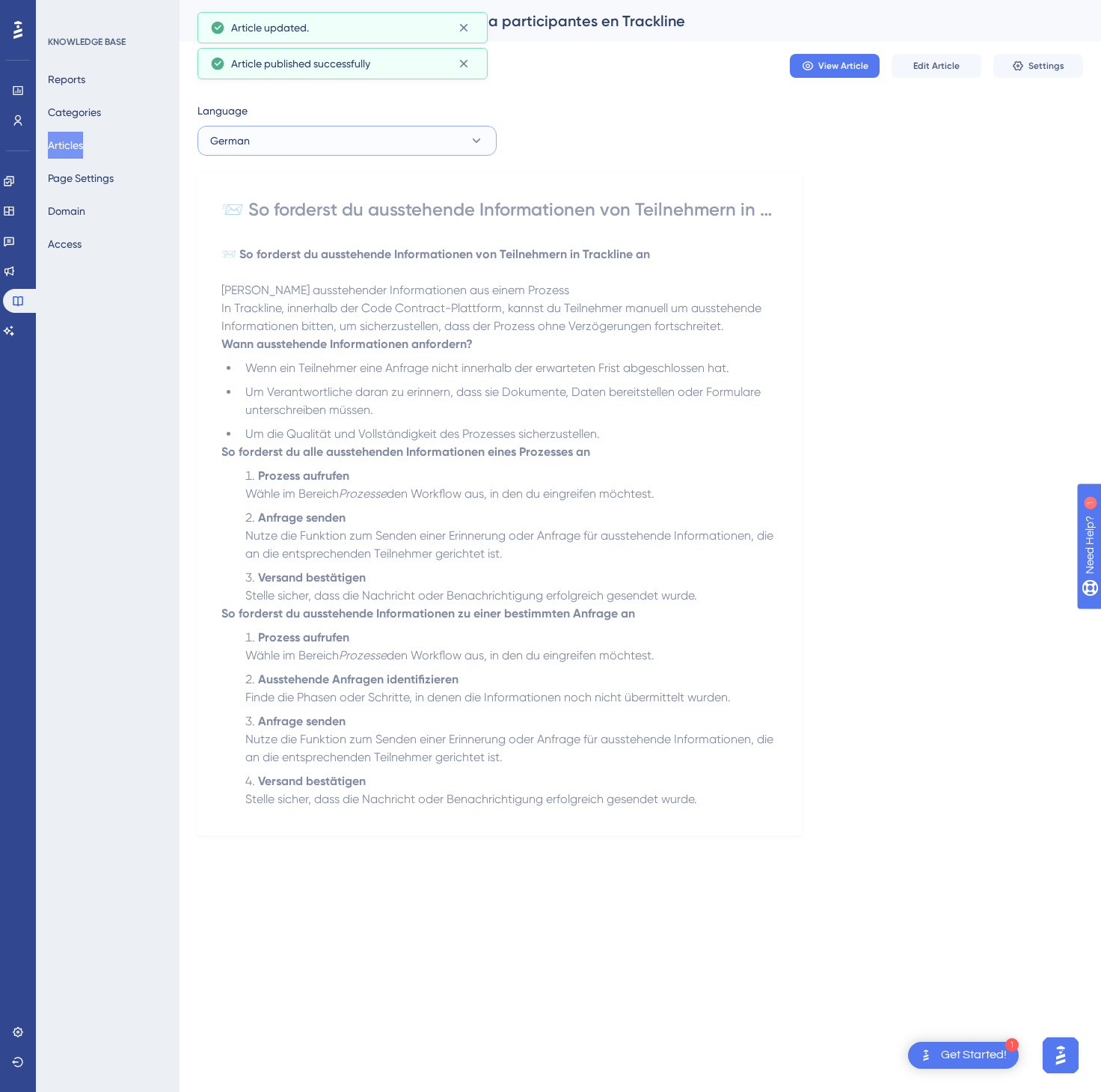
click at [433, 140] on button "German" at bounding box center [347, 140] width 299 height 30
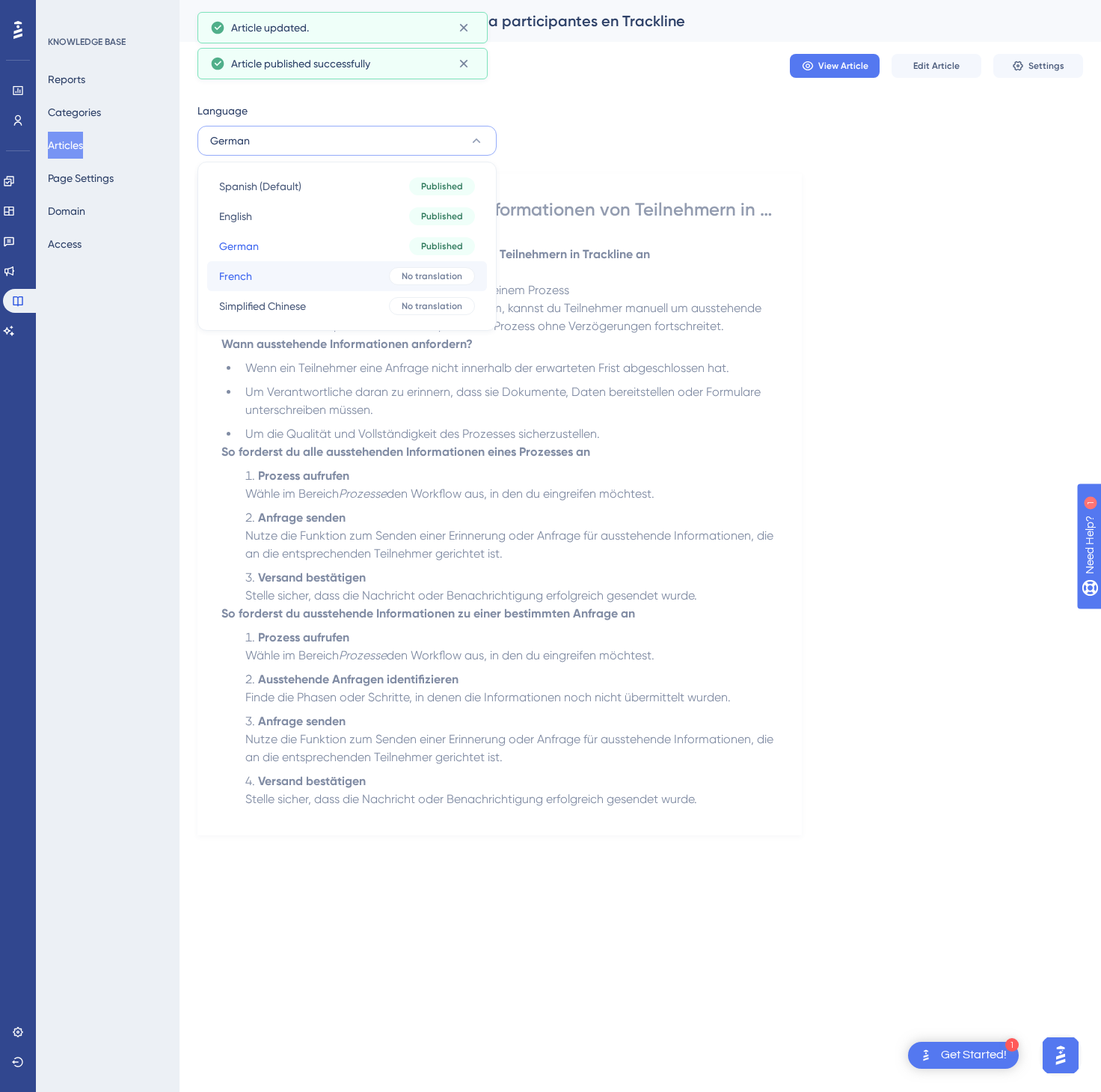
click at [396, 264] on button "French French No translation" at bounding box center [347, 276] width 280 height 30
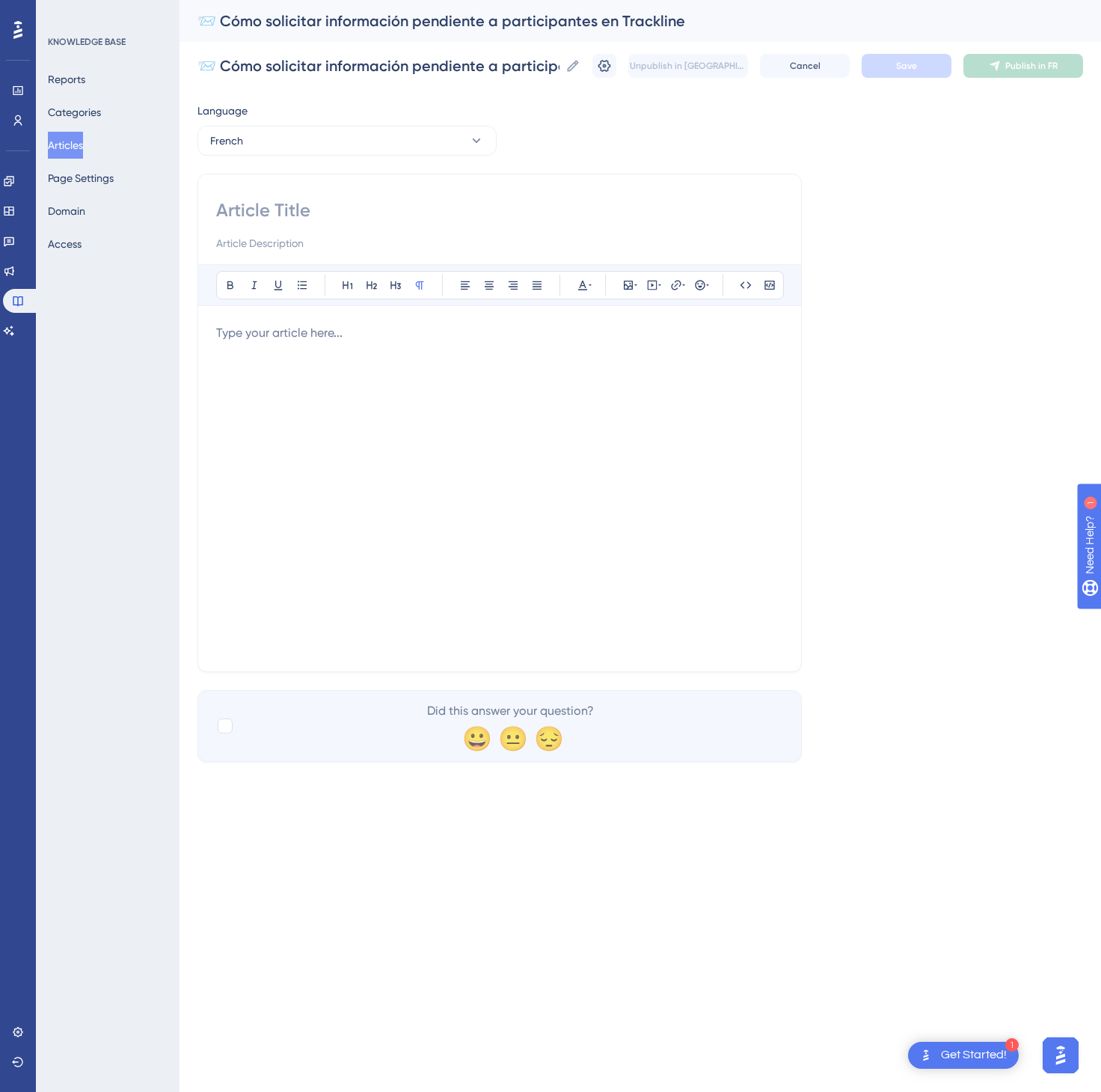
click at [527, 462] on div at bounding box center [500, 489] width 567 height 330
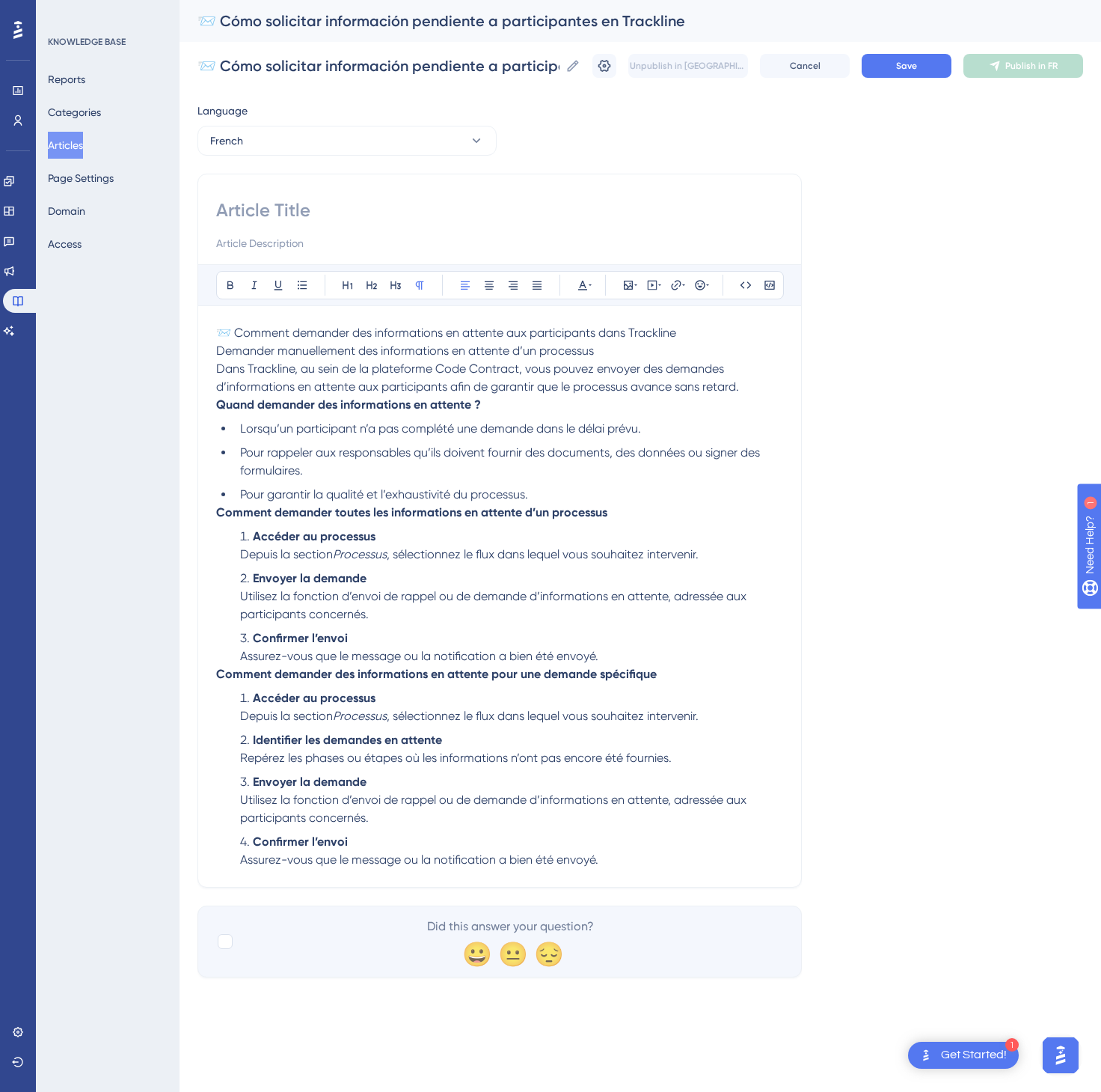
click at [691, 339] on p "📨 Comment demander des informations en attente aux participants dans Trackline …" at bounding box center [500, 360] width 567 height 72
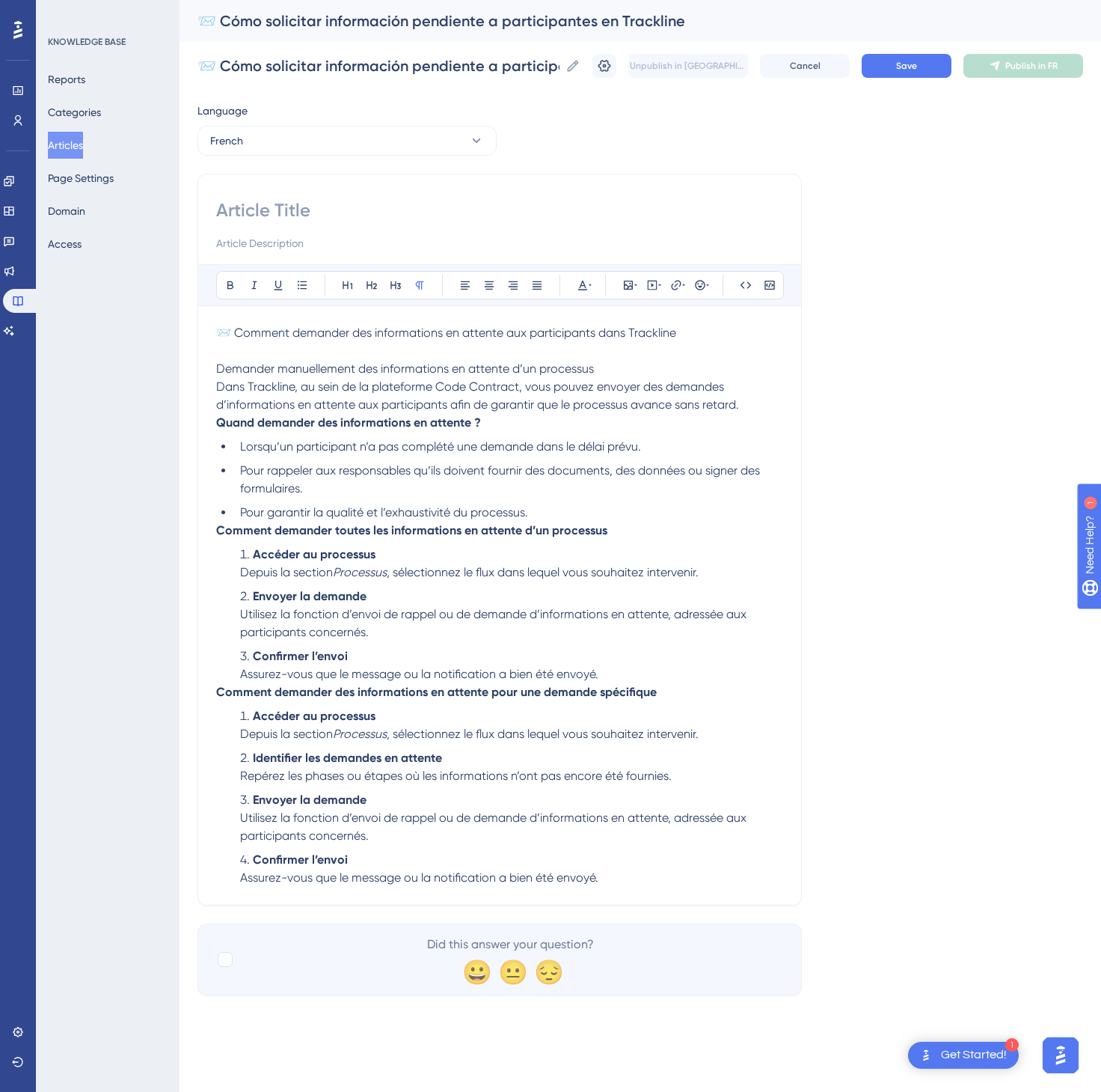
click at [696, 341] on p "📨 Comment demander des informations en attente aux participants dans Trackline" at bounding box center [500, 333] width 567 height 18
click at [461, 213] on input at bounding box center [500, 210] width 567 height 24
paste input "📨 Comment demander des informations en attente aux participants dans Trackline"
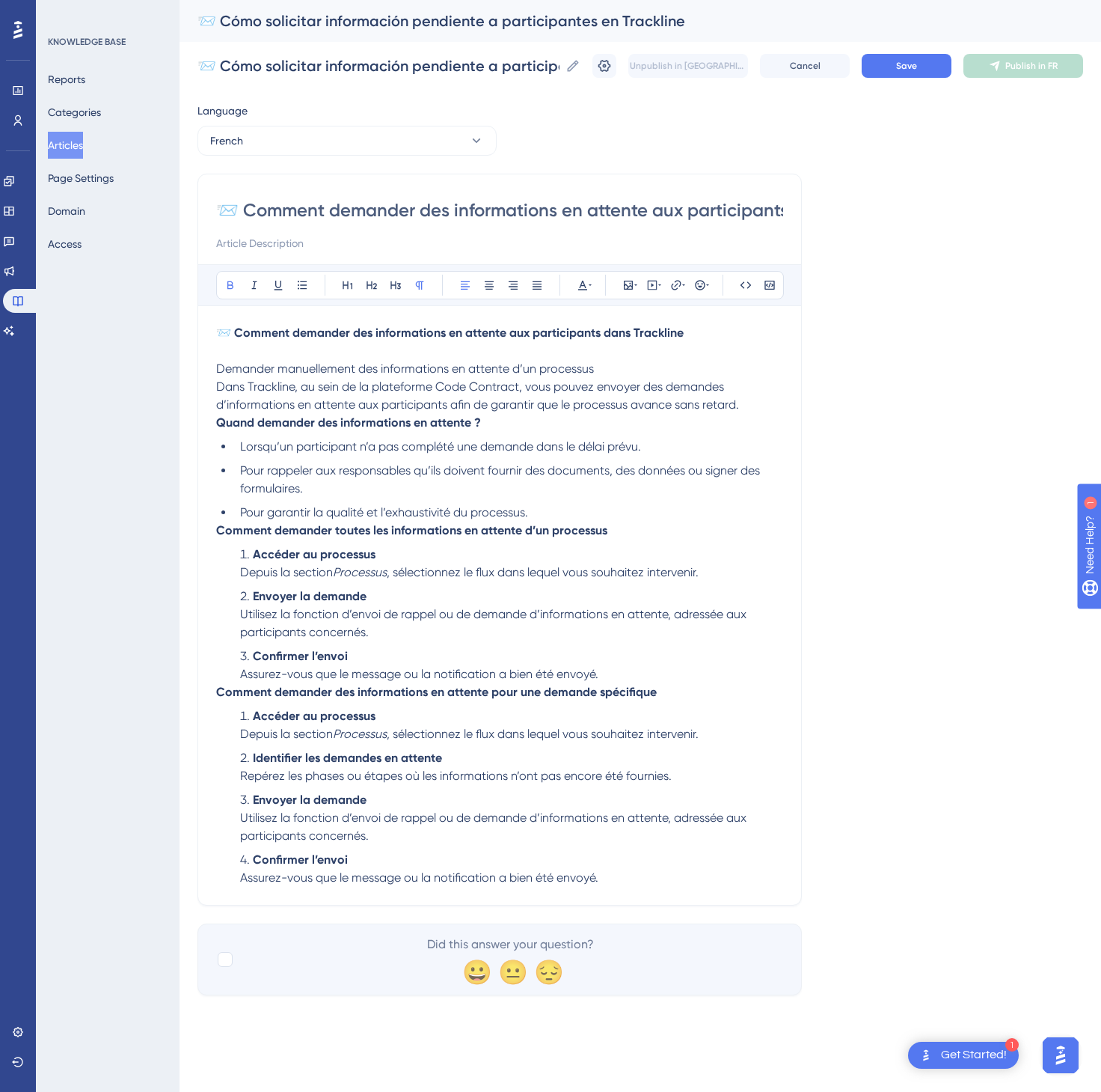
scroll to position [0, 134]
type input "📨 Comment demander des informations en attente aux participants dans Trackline"
click at [904, 62] on span "Save" at bounding box center [907, 66] width 21 height 12
click at [1062, 56] on button "Publish in FR" at bounding box center [1024, 66] width 120 height 24
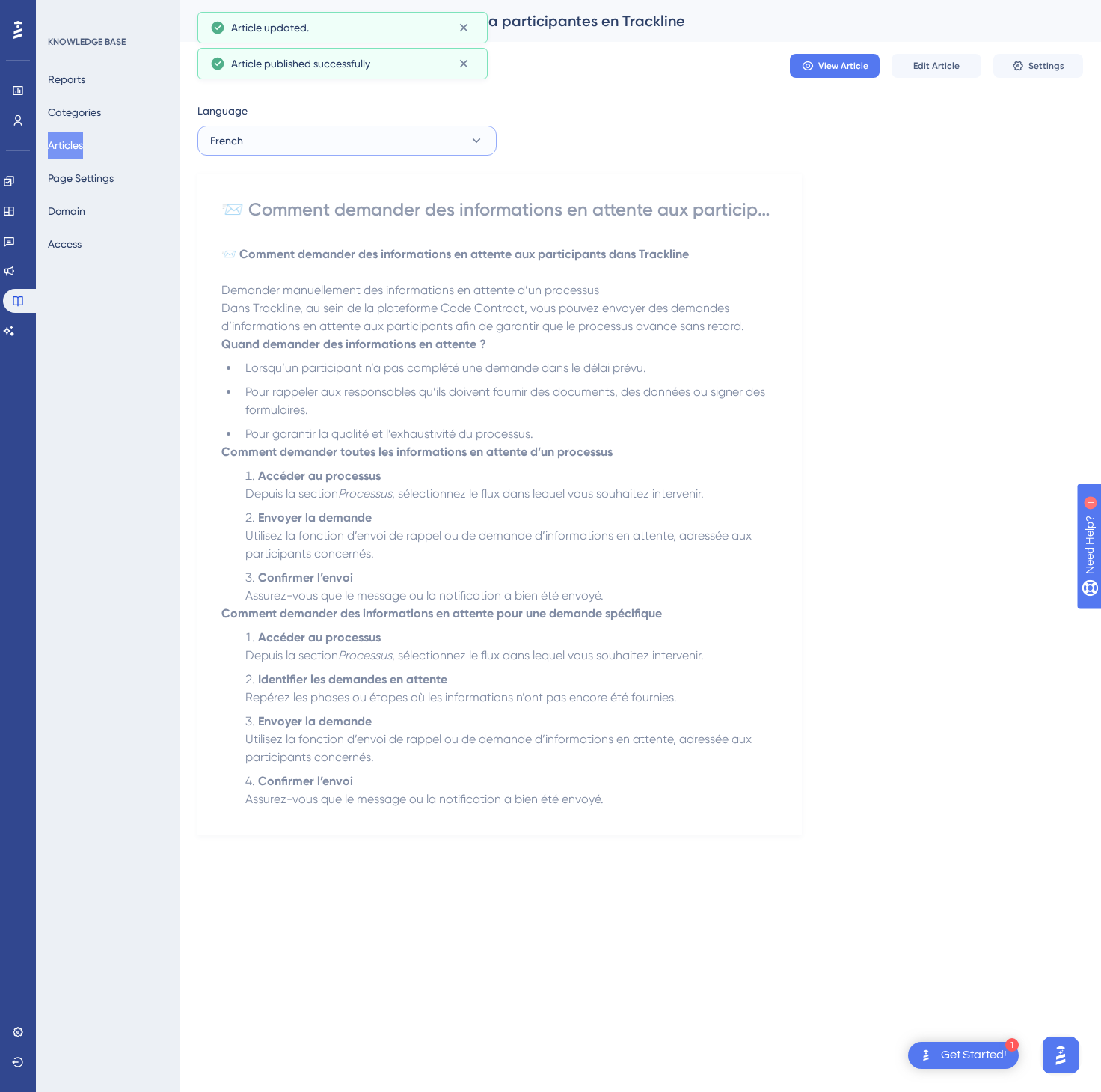
click at [475, 137] on icon at bounding box center [477, 140] width 15 height 15
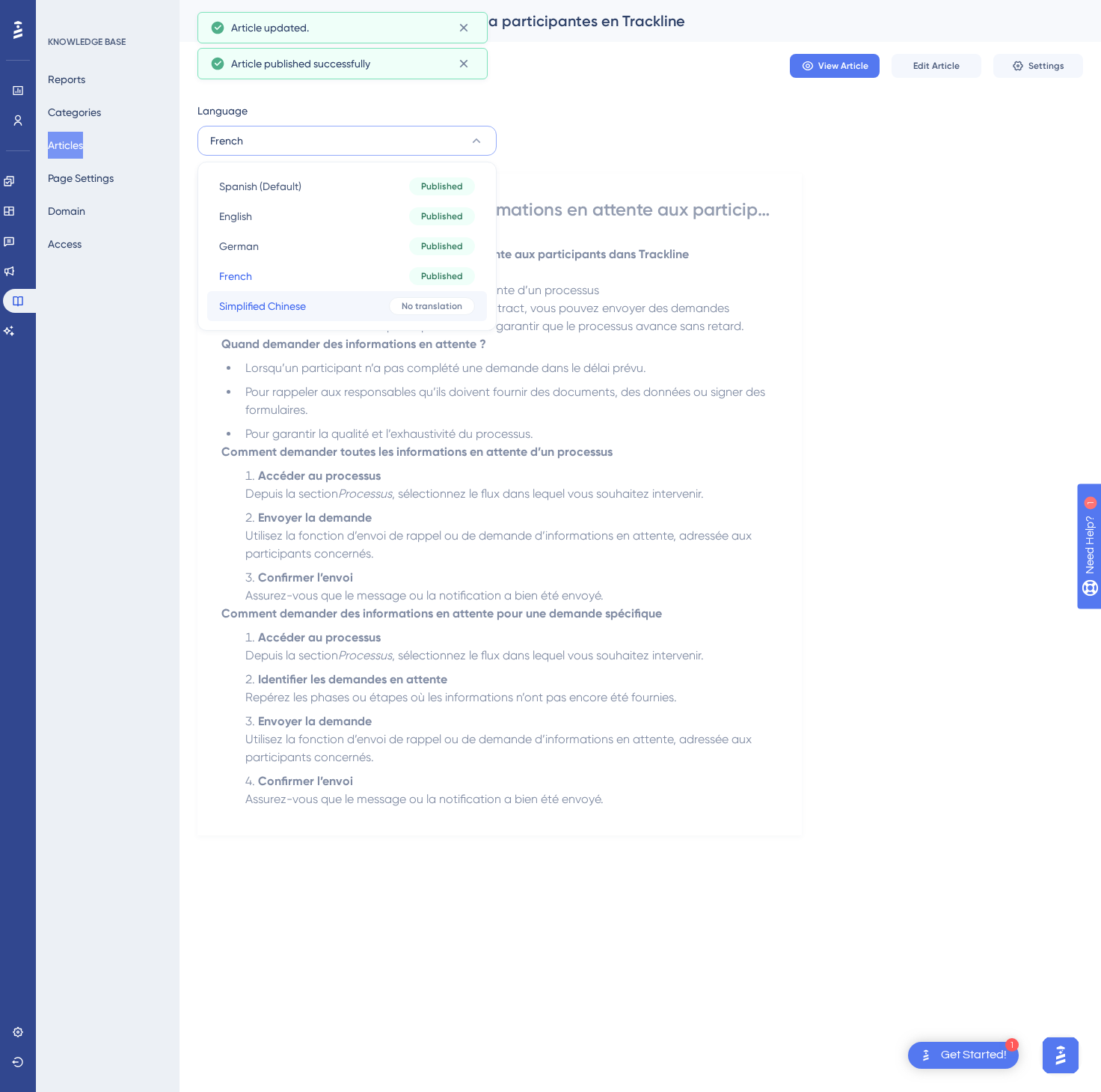
click at [421, 310] on span "No translation" at bounding box center [432, 306] width 61 height 12
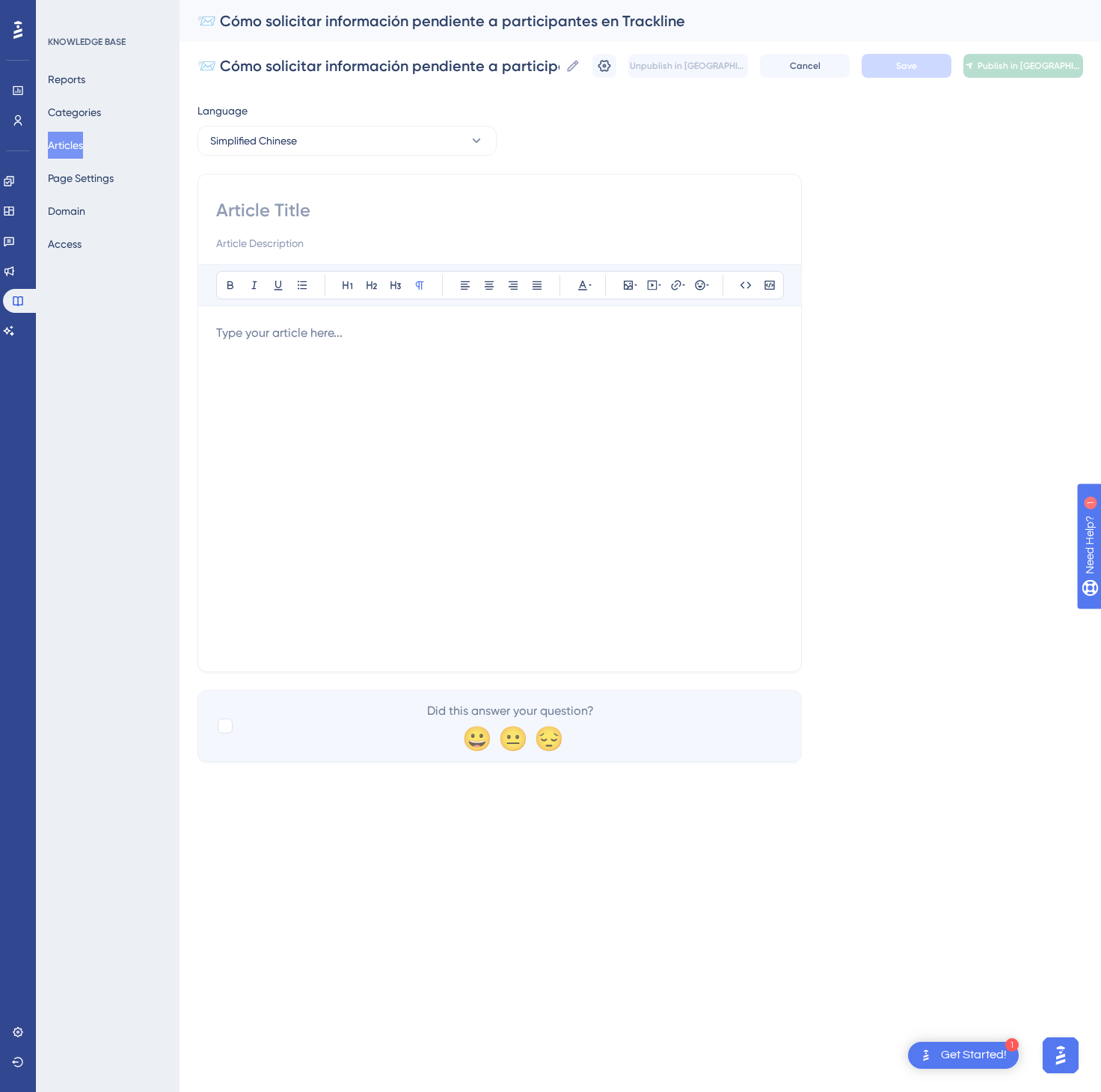
click at [515, 552] on div at bounding box center [500, 489] width 567 height 330
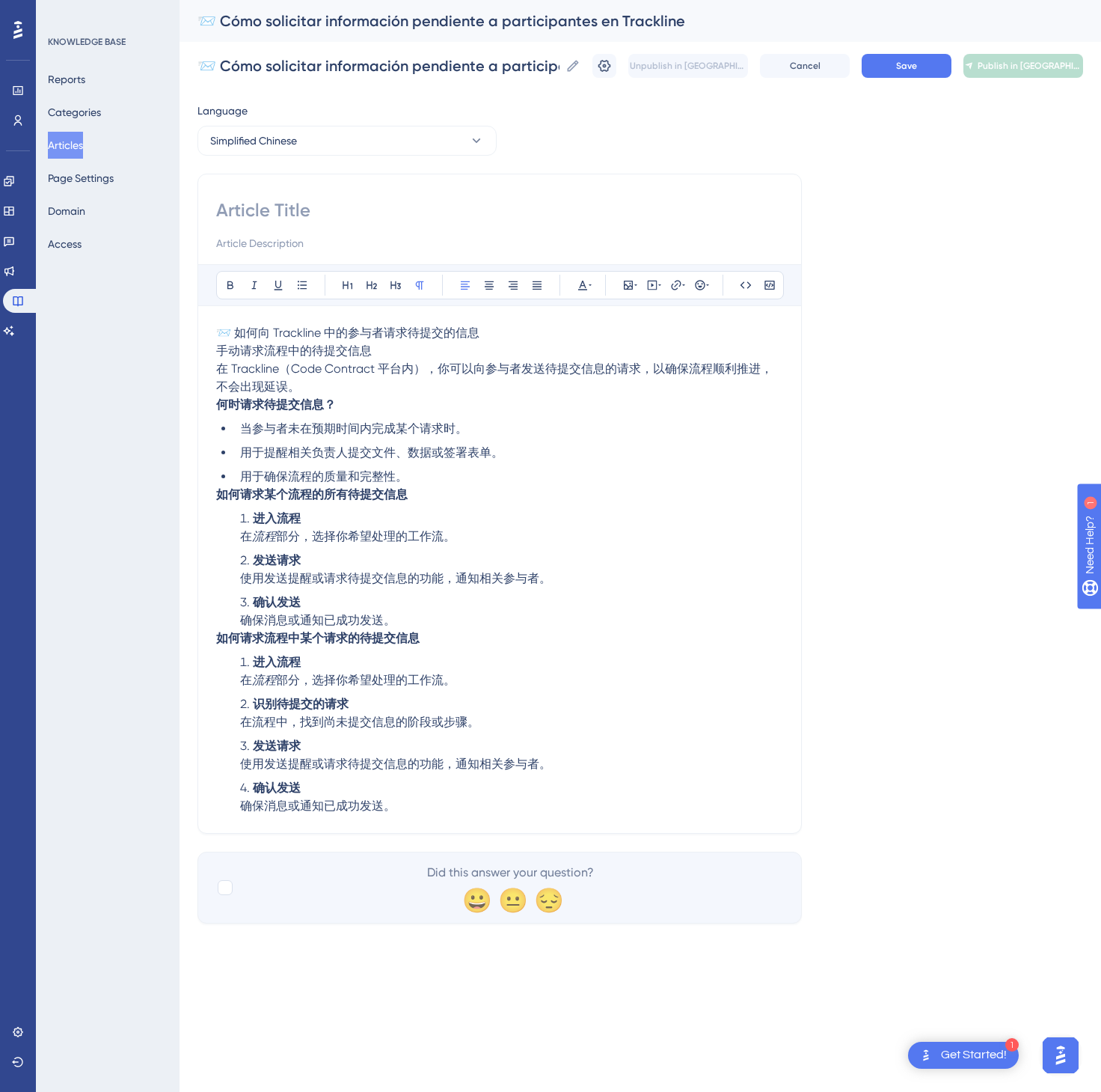
click at [521, 330] on p "📨 如何向 Trackline 中的参与者请求待提交的信息 手动请求流程中的待提交信息 在 Trackline（Code Contract 平台内），你可以向…" at bounding box center [500, 360] width 567 height 72
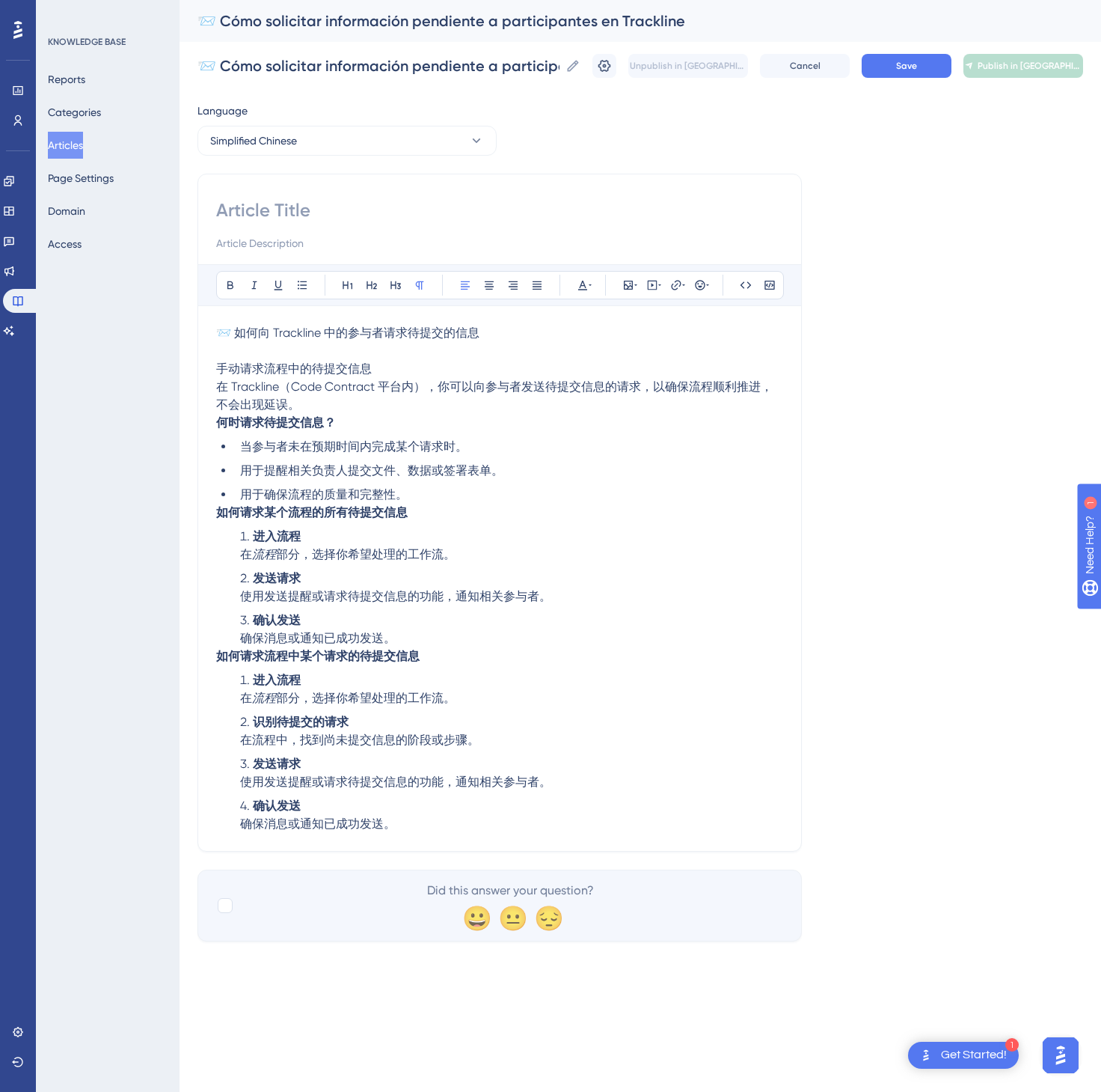
click at [522, 330] on p "📨 如何向 Trackline 中的参与者请求待提交的信息" at bounding box center [500, 333] width 567 height 18
click at [308, 210] on input at bounding box center [500, 210] width 567 height 24
paste input "📨 如何向 Trackline 中的参与者请求待提交的信息"
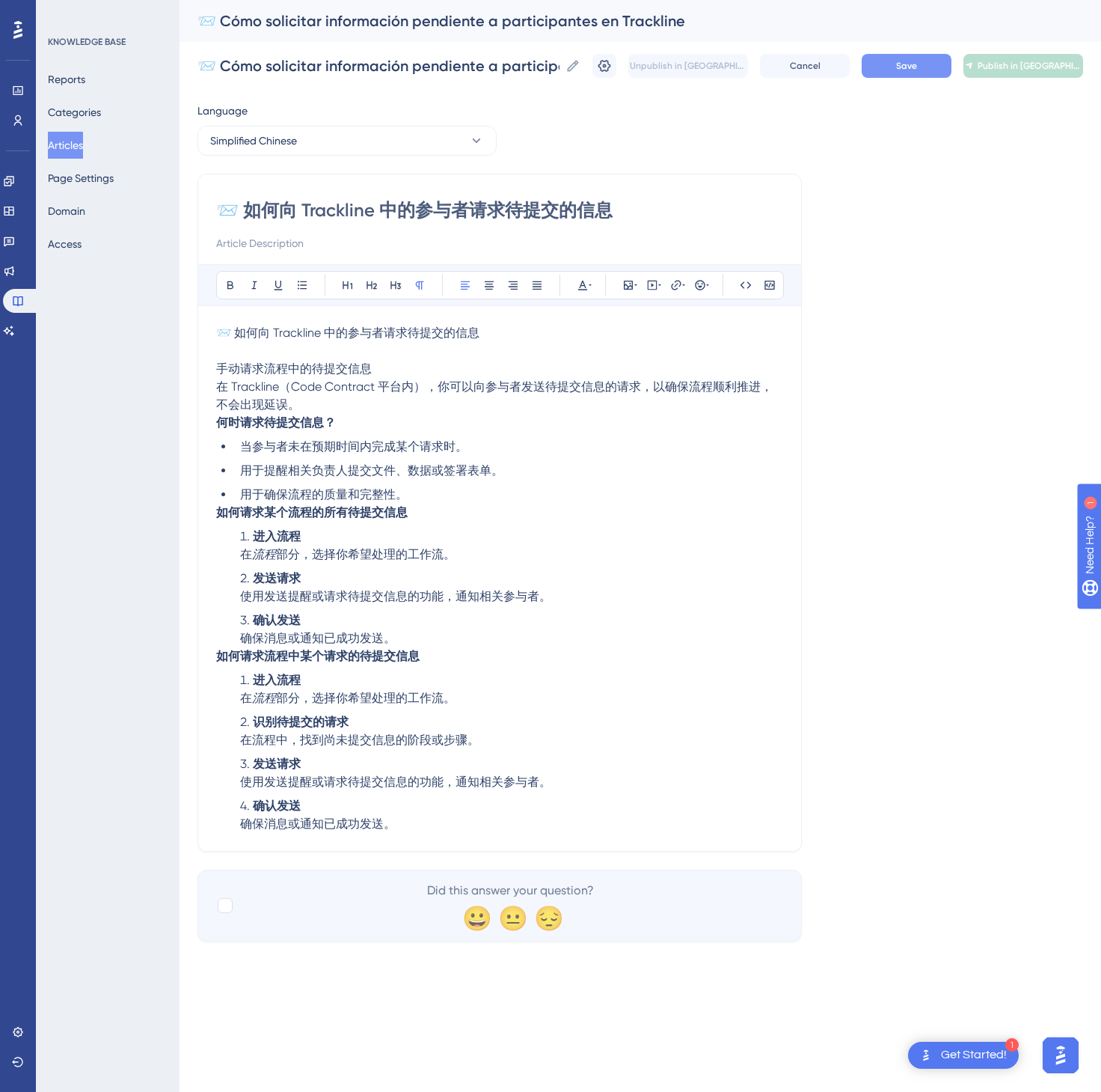
type input "📨 如何向 Trackline 中的参与者请求待提交的信息"
click at [896, 65] on span "Save" at bounding box center [907, 66] width 21 height 12
click at [465, 337] on span "📨 如何向 Trackline 中的参与者请求待提交的信息" at bounding box center [348, 333] width 263 height 14
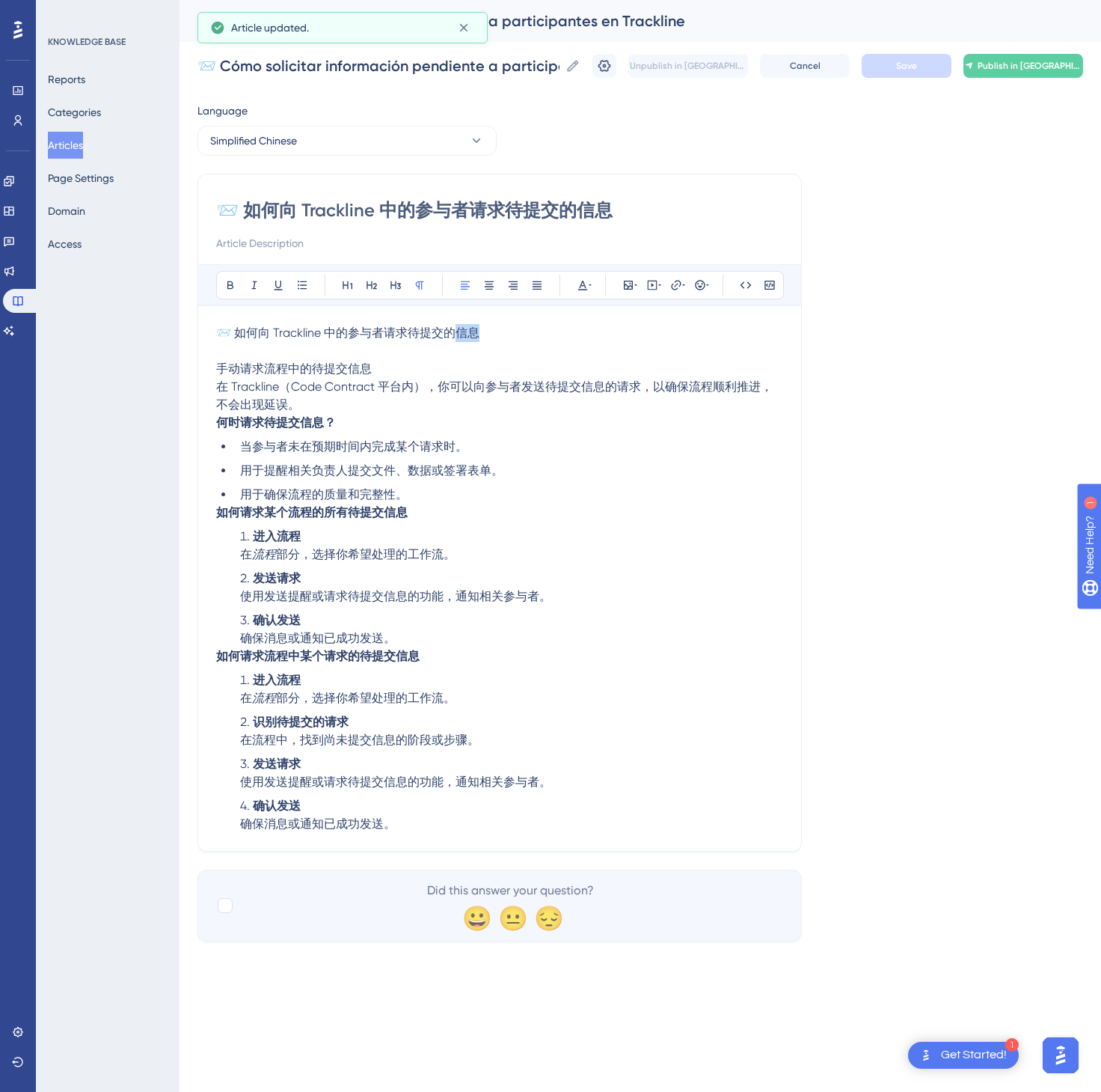
click at [465, 337] on span "📨 如何向 Trackline 中的参与者请求待提交的信息" at bounding box center [348, 333] width 263 height 14
click at [886, 66] on button "Save" at bounding box center [907, 66] width 90 height 24
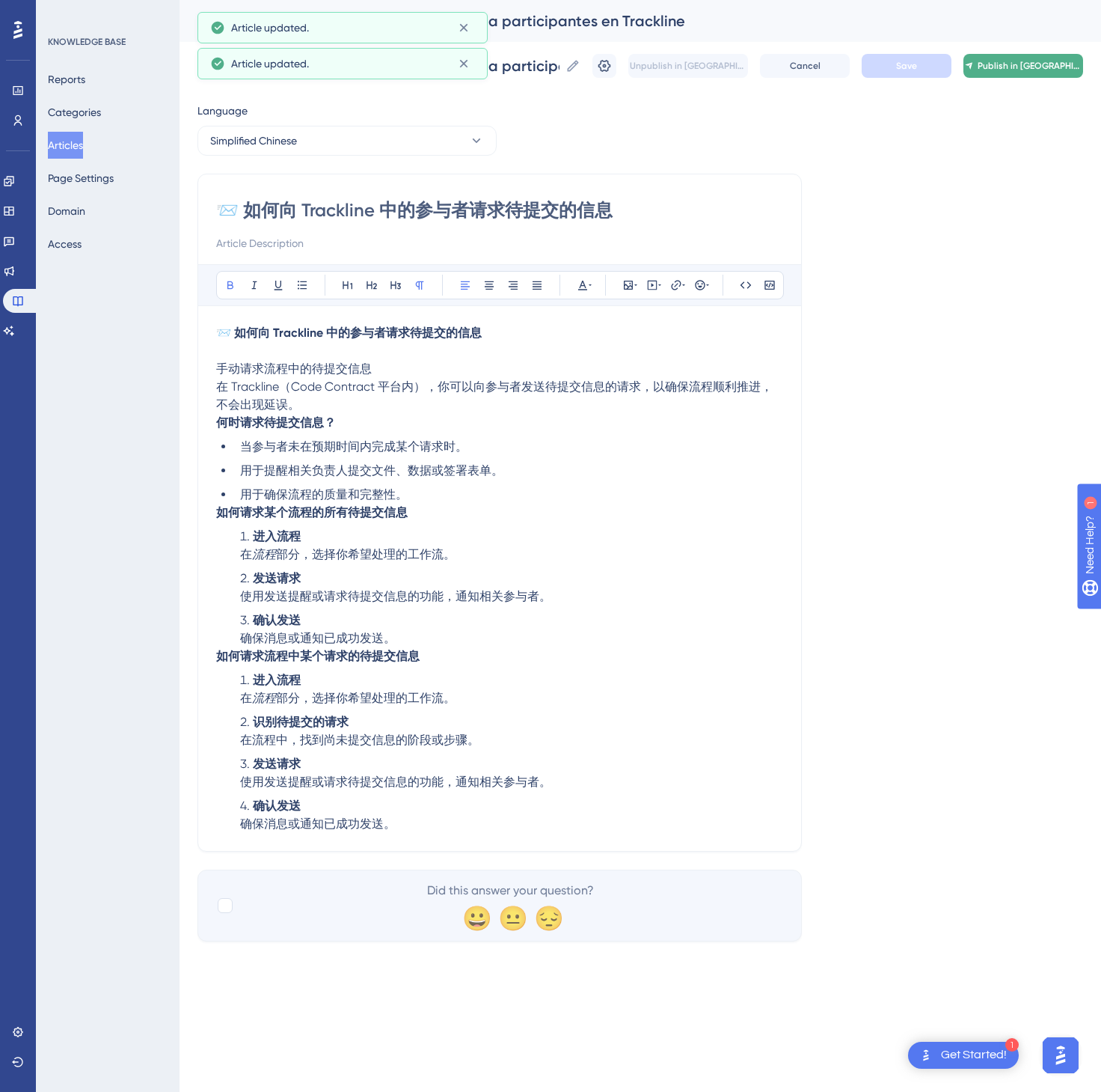
click at [1016, 60] on span "Publish in [GEOGRAPHIC_DATA]-CN" at bounding box center [1030, 66] width 104 height 12
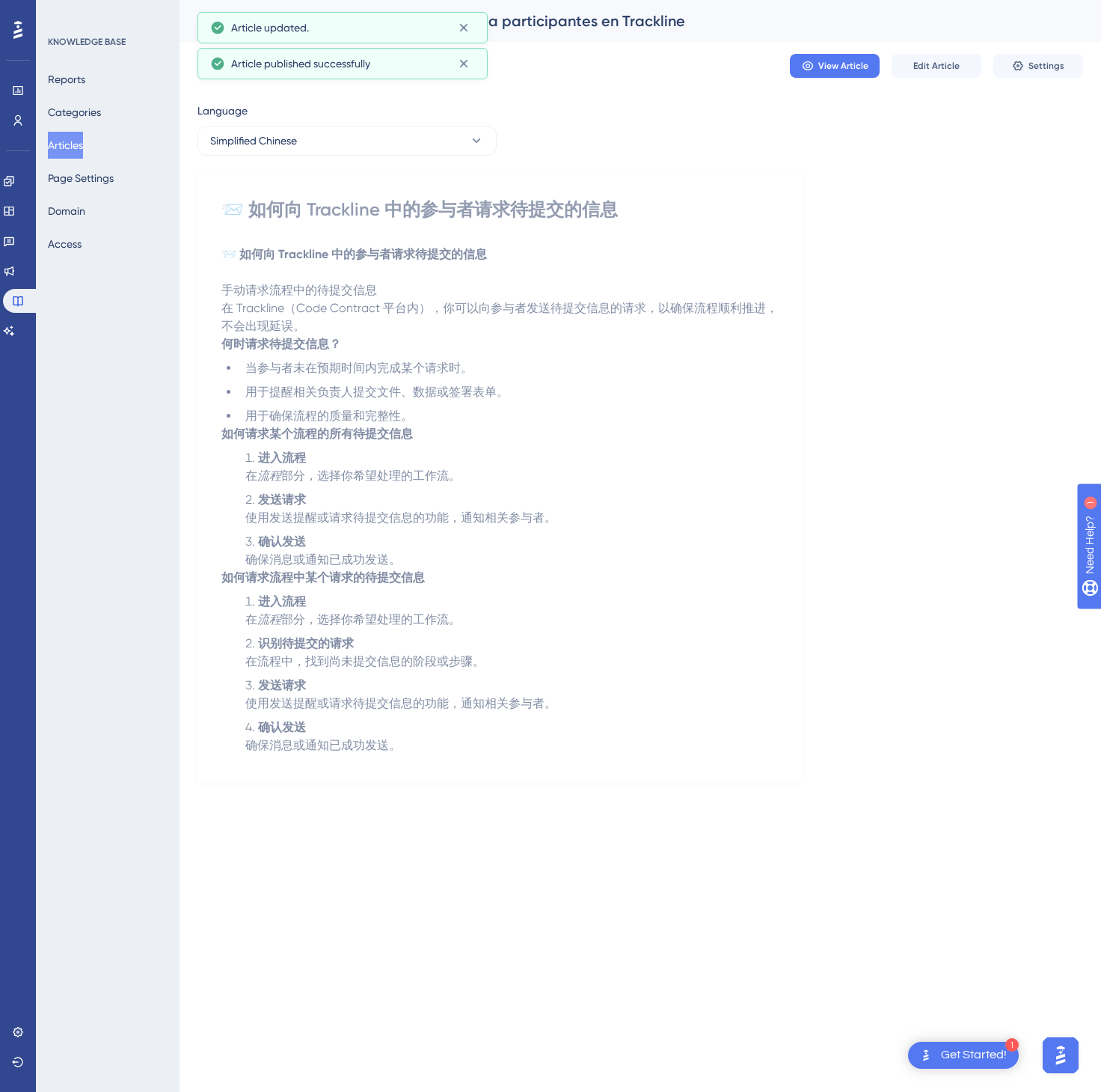
click at [67, 135] on button "Articles" at bounding box center [65, 144] width 35 height 27
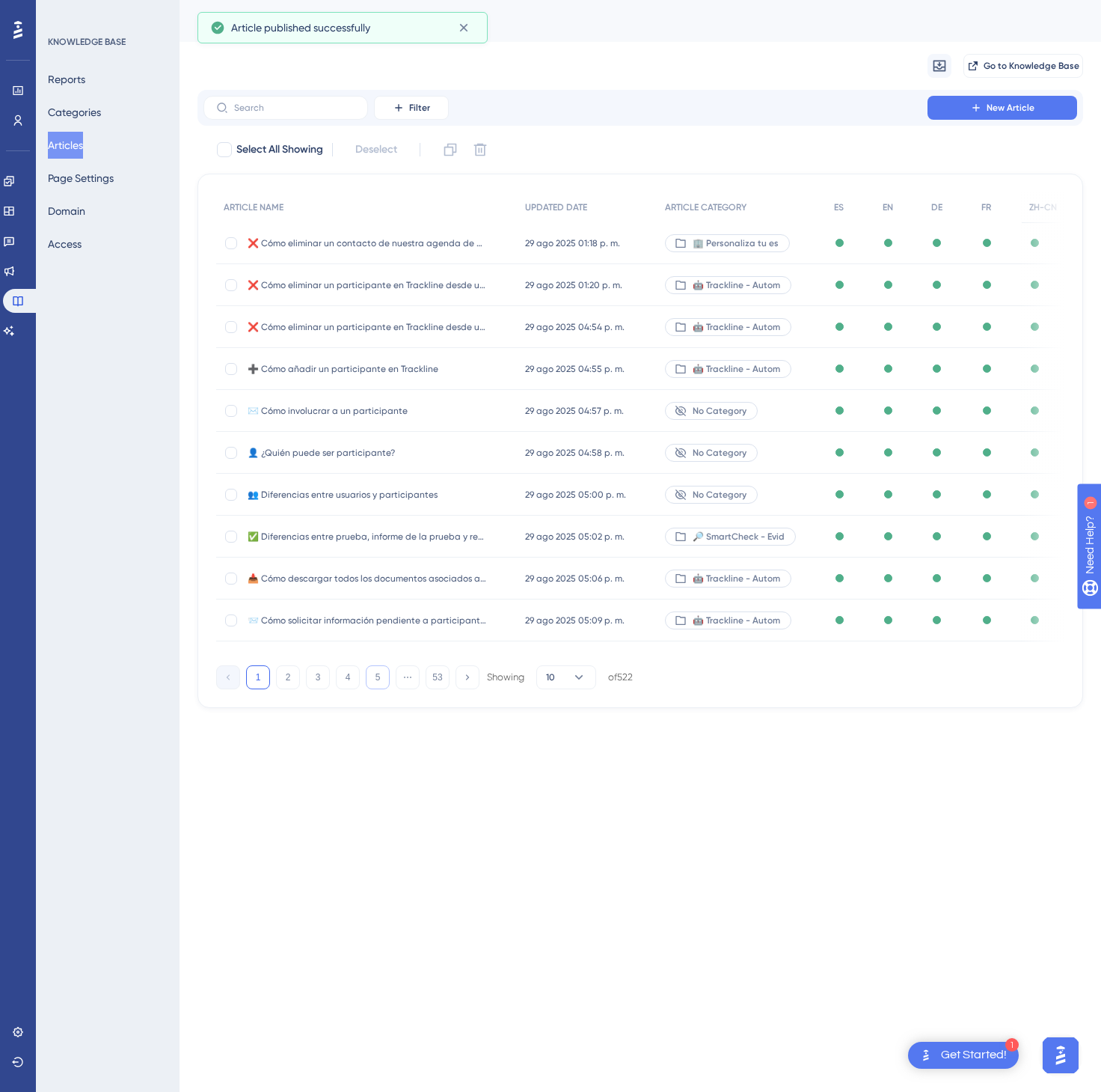
click at [371, 681] on button "5" at bounding box center [378, 677] width 24 height 24
click at [371, 681] on button "6" at bounding box center [378, 677] width 24 height 24
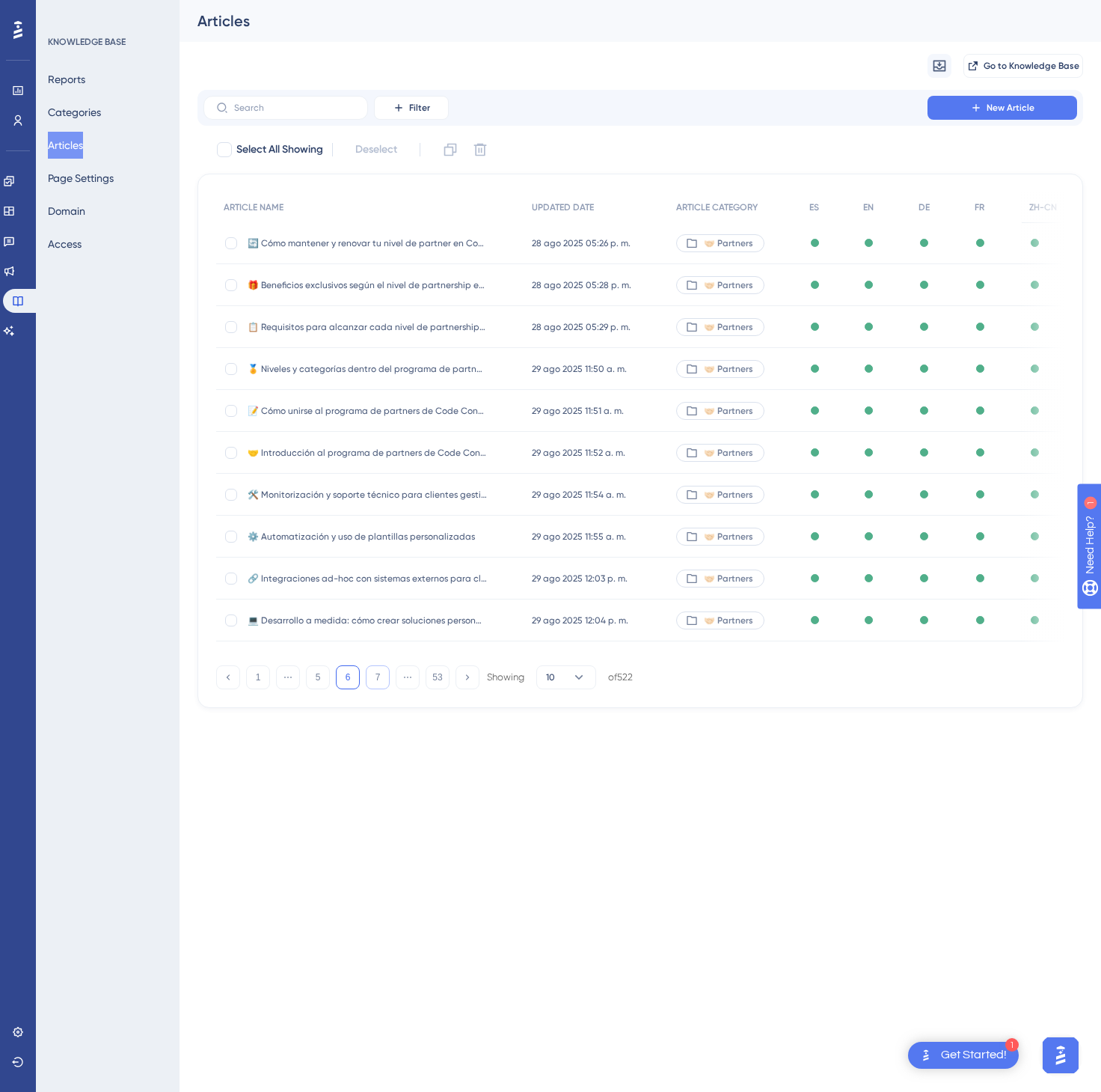
click at [371, 681] on button "7" at bounding box center [378, 677] width 24 height 24
click at [371, 681] on button "8" at bounding box center [378, 677] width 24 height 24
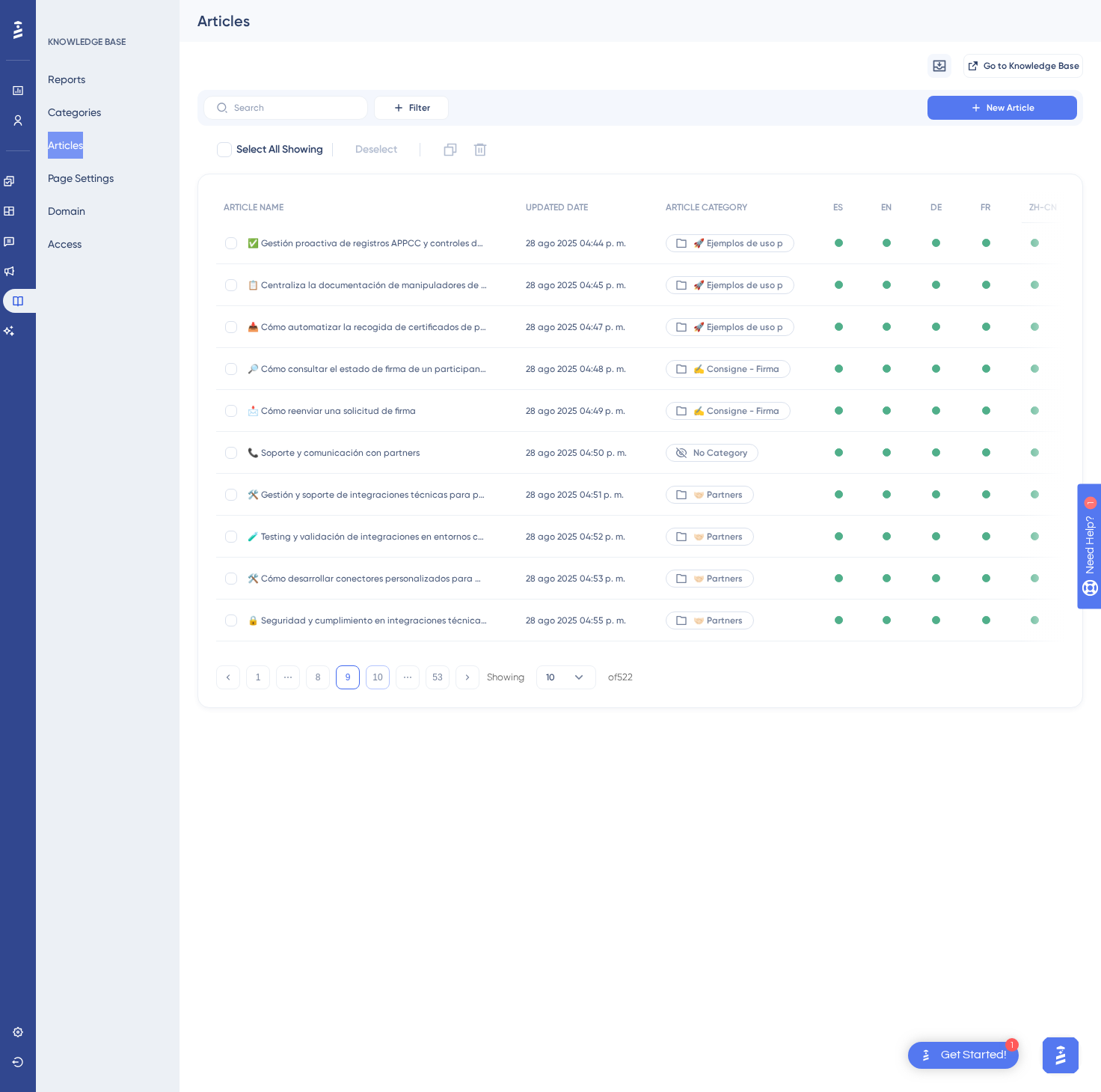
click at [371, 681] on button "10" at bounding box center [378, 677] width 24 height 24
click at [371, 681] on button "13" at bounding box center [378, 677] width 24 height 24
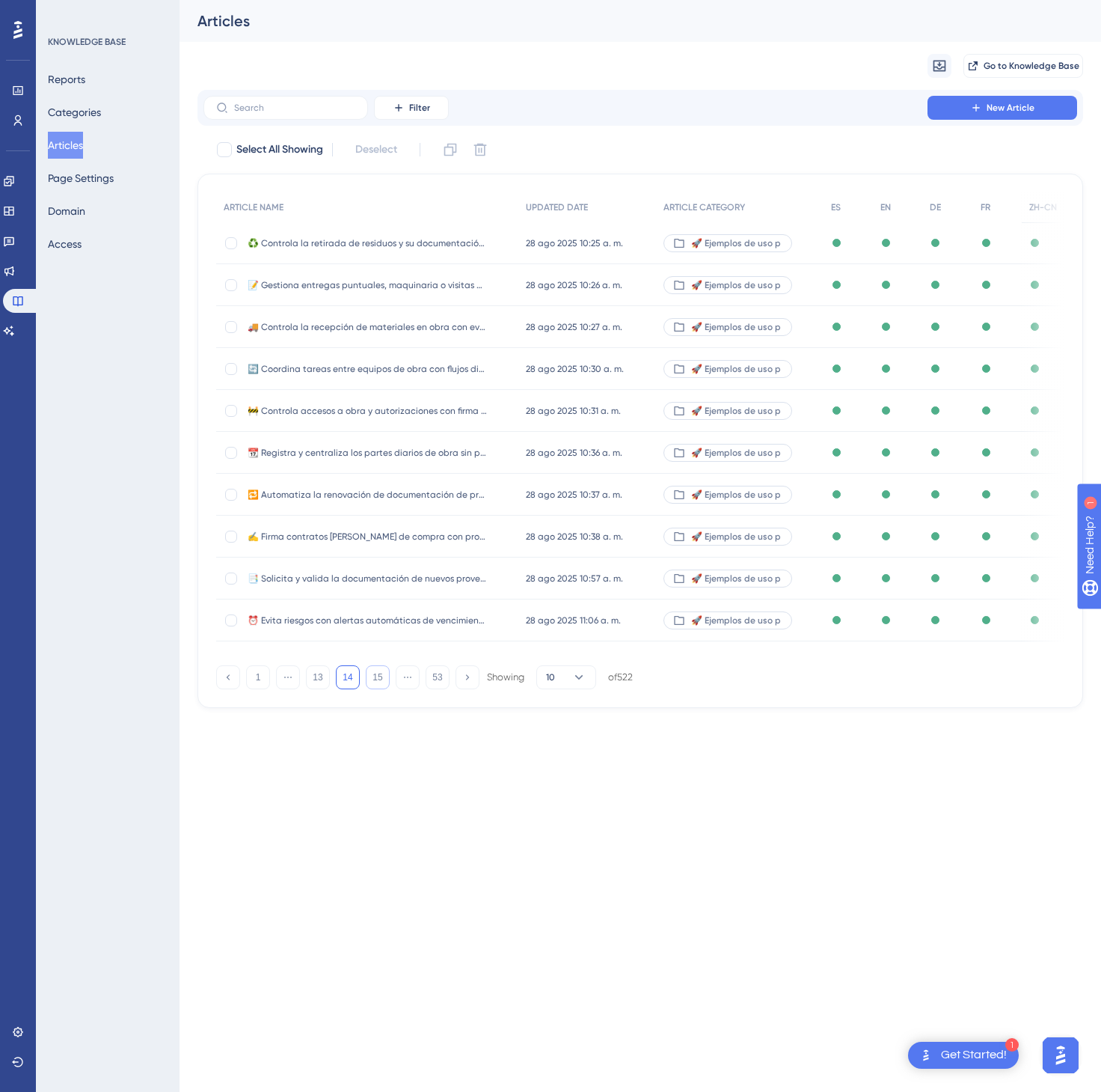
click at [371, 681] on button "15" at bounding box center [378, 677] width 24 height 24
click at [371, 681] on button "18" at bounding box center [378, 677] width 24 height 24
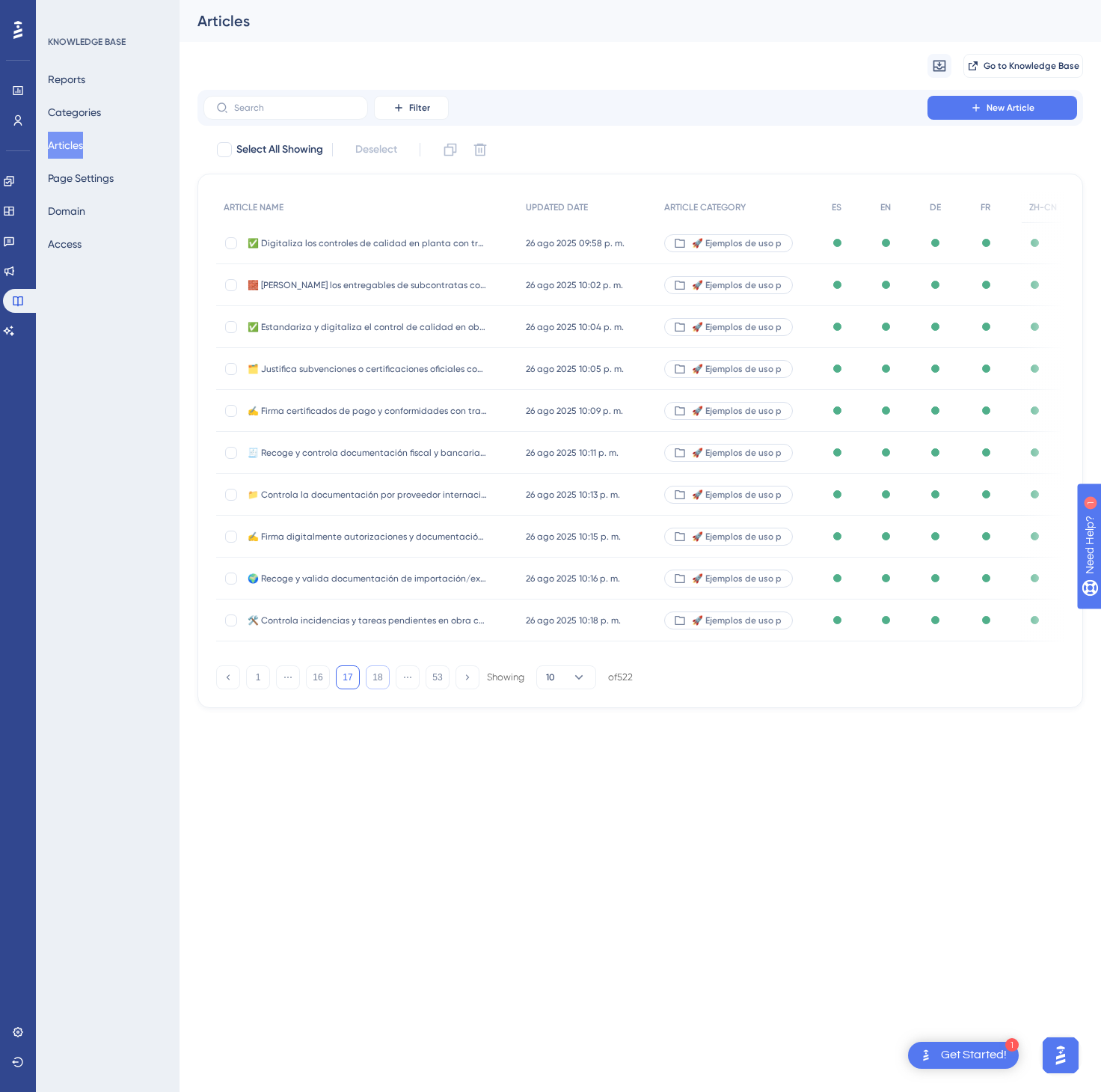
click at [371, 681] on button "18" at bounding box center [378, 677] width 24 height 24
click at [371, 681] on button "22" at bounding box center [378, 677] width 24 height 24
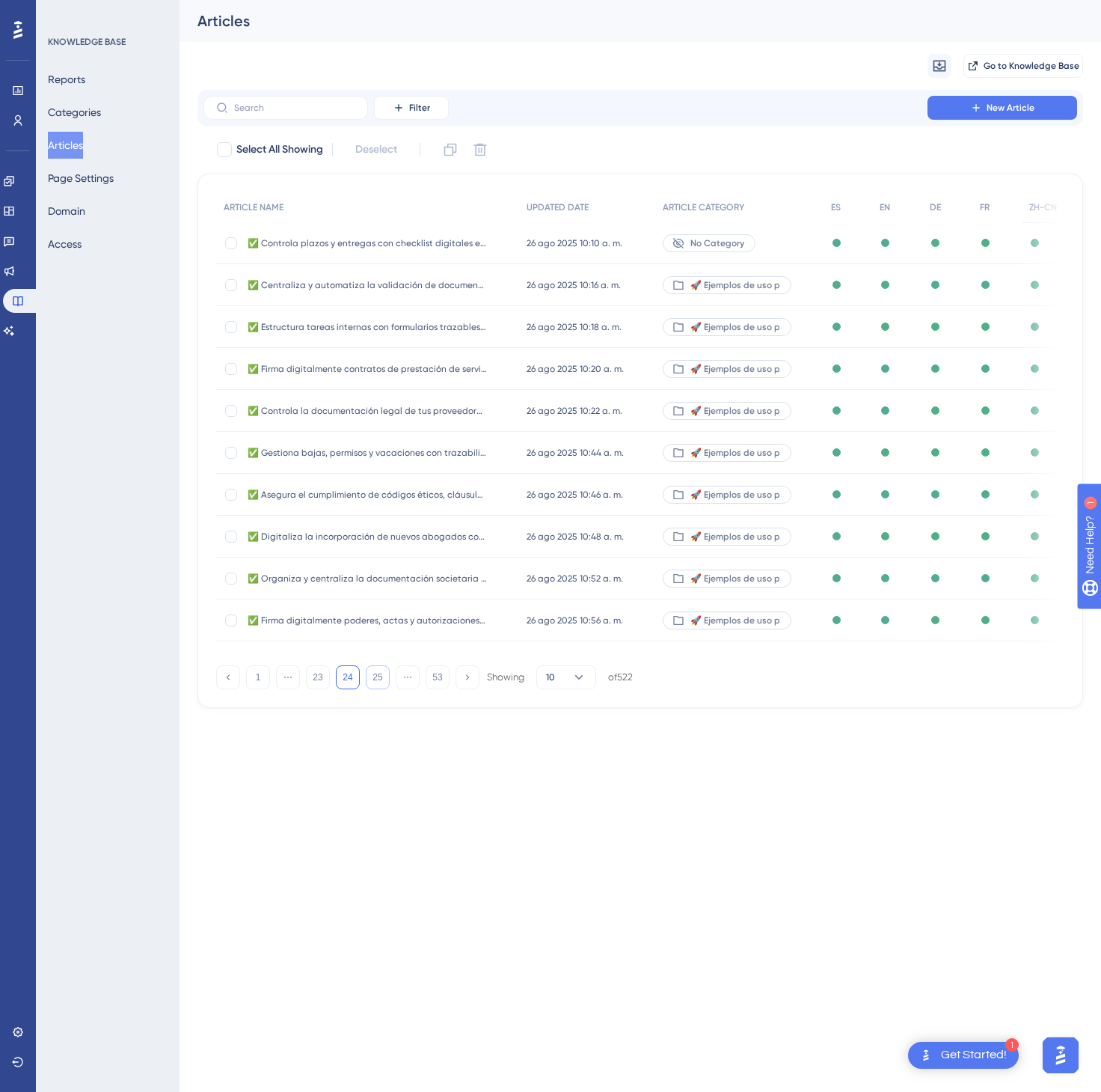
click at [371, 681] on button "25" at bounding box center [378, 677] width 24 height 24
click at [371, 681] on button "26" at bounding box center [378, 677] width 24 height 24
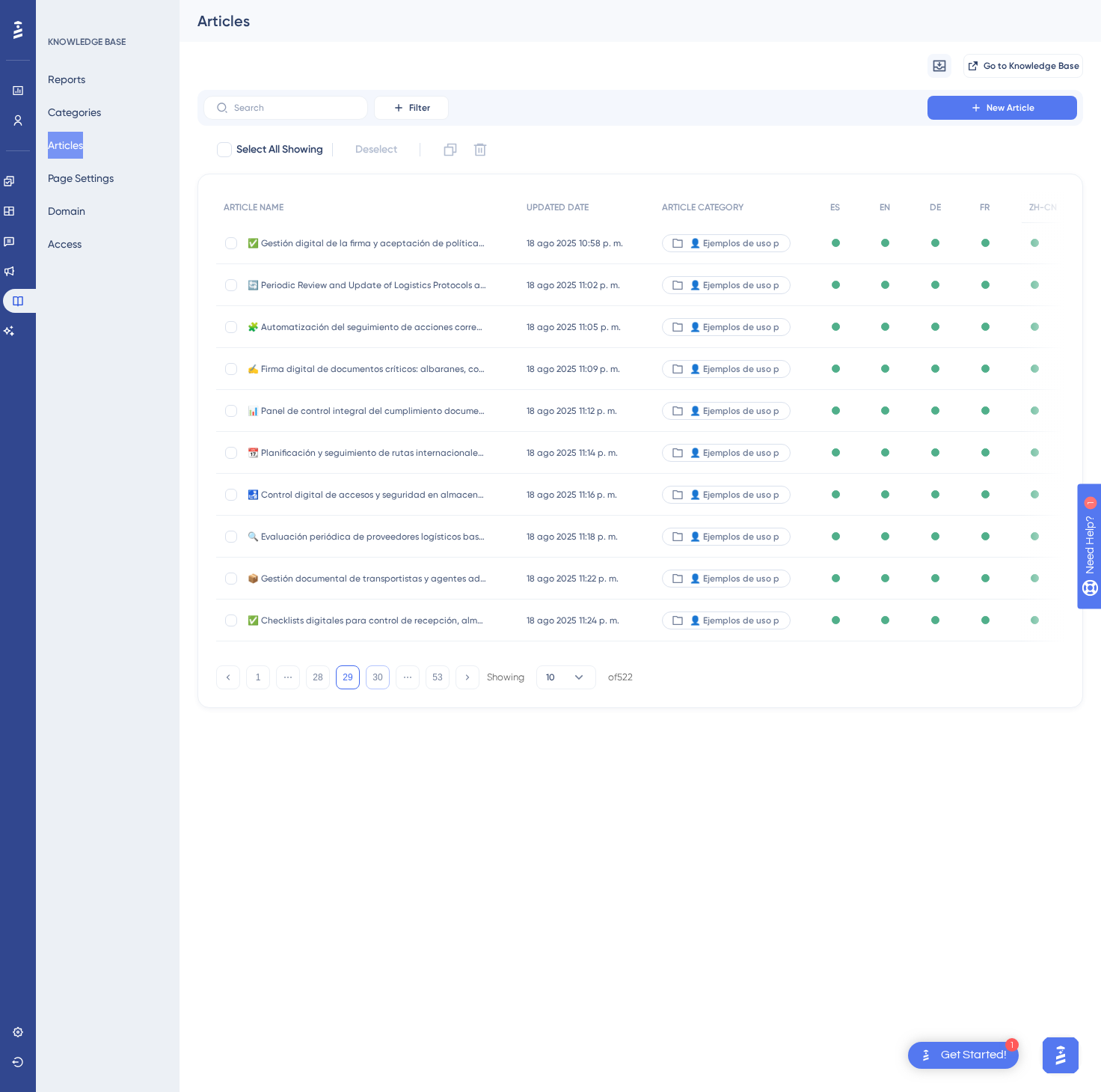
click at [371, 681] on button "30" at bounding box center [378, 677] width 24 height 24
click at [371, 681] on button "32" at bounding box center [378, 677] width 24 height 24
click at [371, 681] on button "33" at bounding box center [378, 677] width 24 height 24
click at [371, 681] on button "34" at bounding box center [378, 677] width 24 height 24
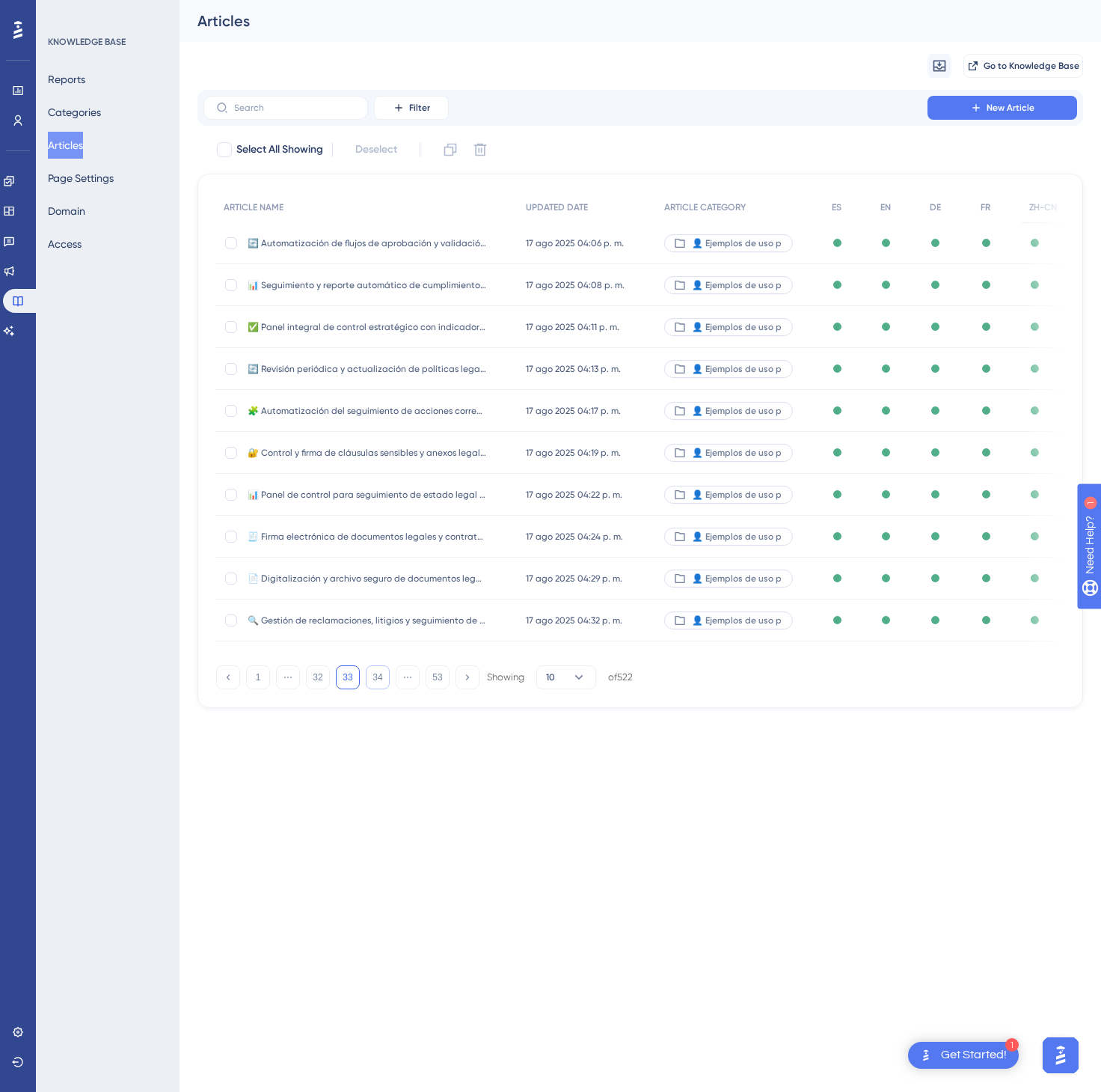
click at [371, 681] on button "34" at bounding box center [378, 677] width 24 height 24
click at [371, 681] on button "36" at bounding box center [378, 677] width 24 height 24
click at [371, 681] on button "37" at bounding box center [378, 677] width 24 height 24
click at [371, 681] on button "39" at bounding box center [378, 677] width 24 height 24
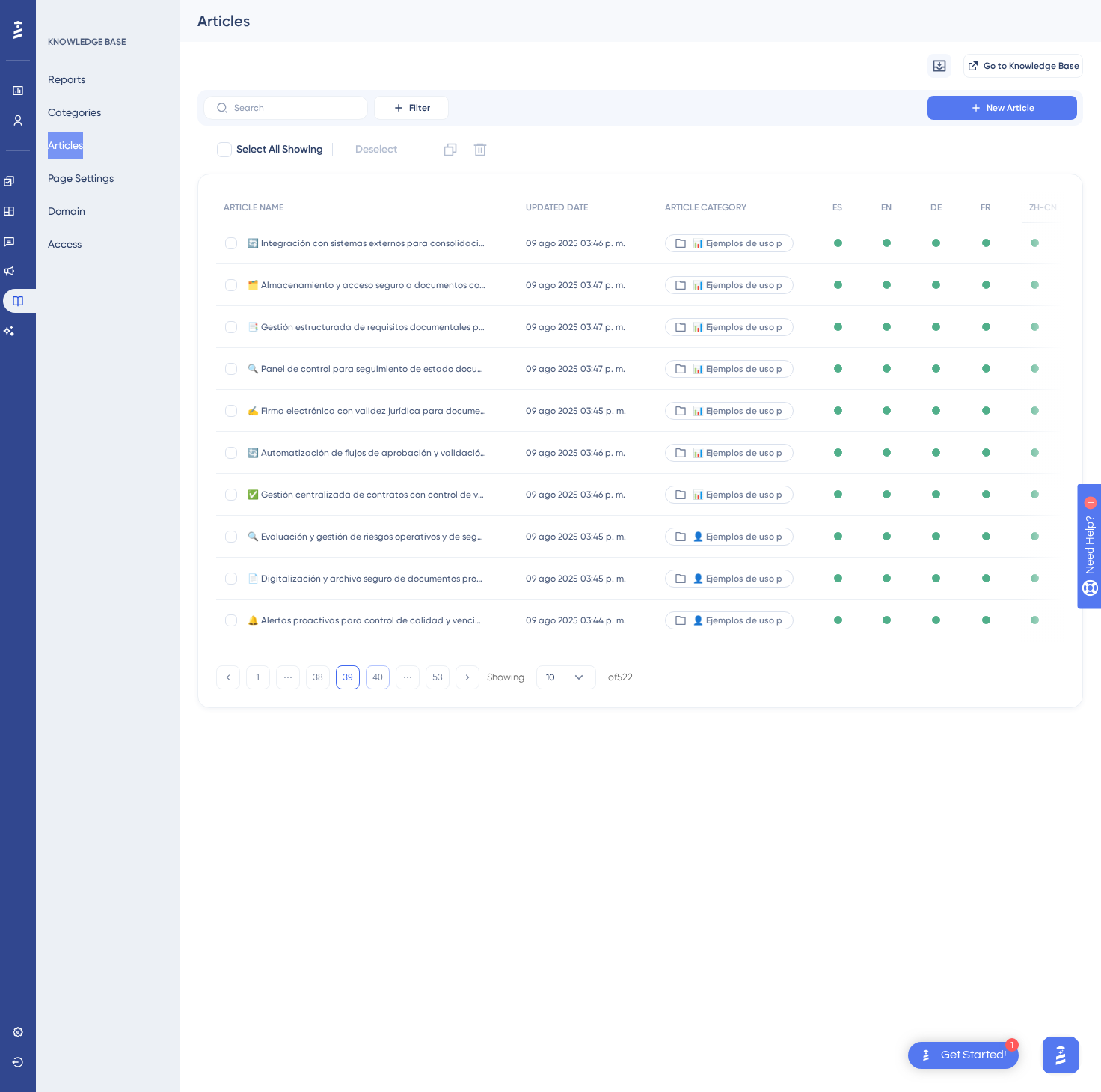
click at [371, 681] on button "40" at bounding box center [378, 677] width 24 height 24
click at [371, 681] on button "41" at bounding box center [378, 677] width 24 height 24
click at [805, 457] on div "🤖 Trackline - Autom" at bounding box center [740, 453] width 168 height 42
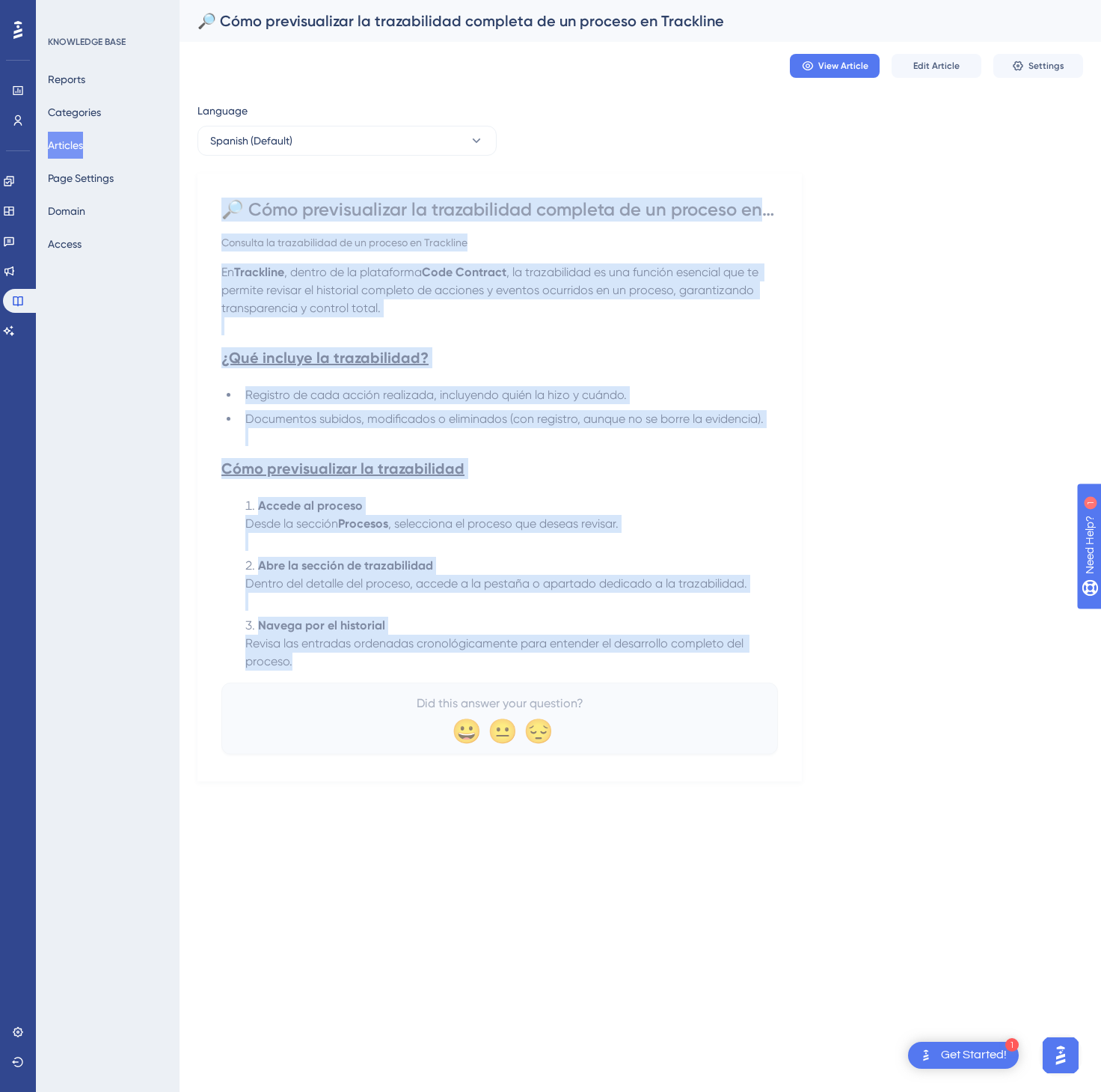
drag, startPoint x: 226, startPoint y: 206, endPoint x: 743, endPoint y: 661, distance: 688.7
click at [743, 661] on div "🔎 Cómo previsualizar la trazabilidad completa de un proceso en Trackline Consul…" at bounding box center [500, 475] width 557 height 557
click at [413, 141] on button "Spanish (Default)" at bounding box center [347, 140] width 299 height 30
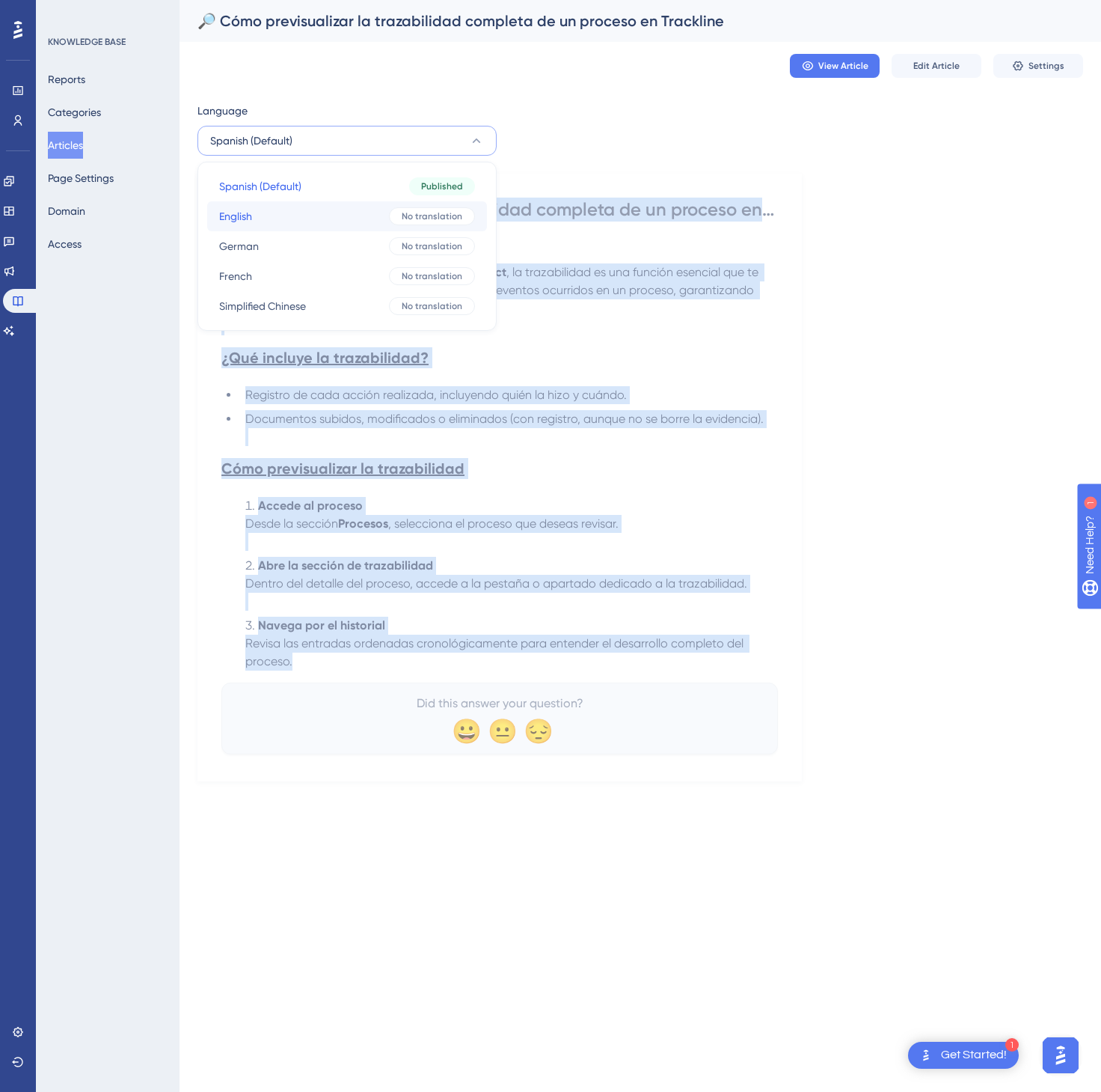
click at [354, 210] on button "English English No translation" at bounding box center [347, 216] width 280 height 30
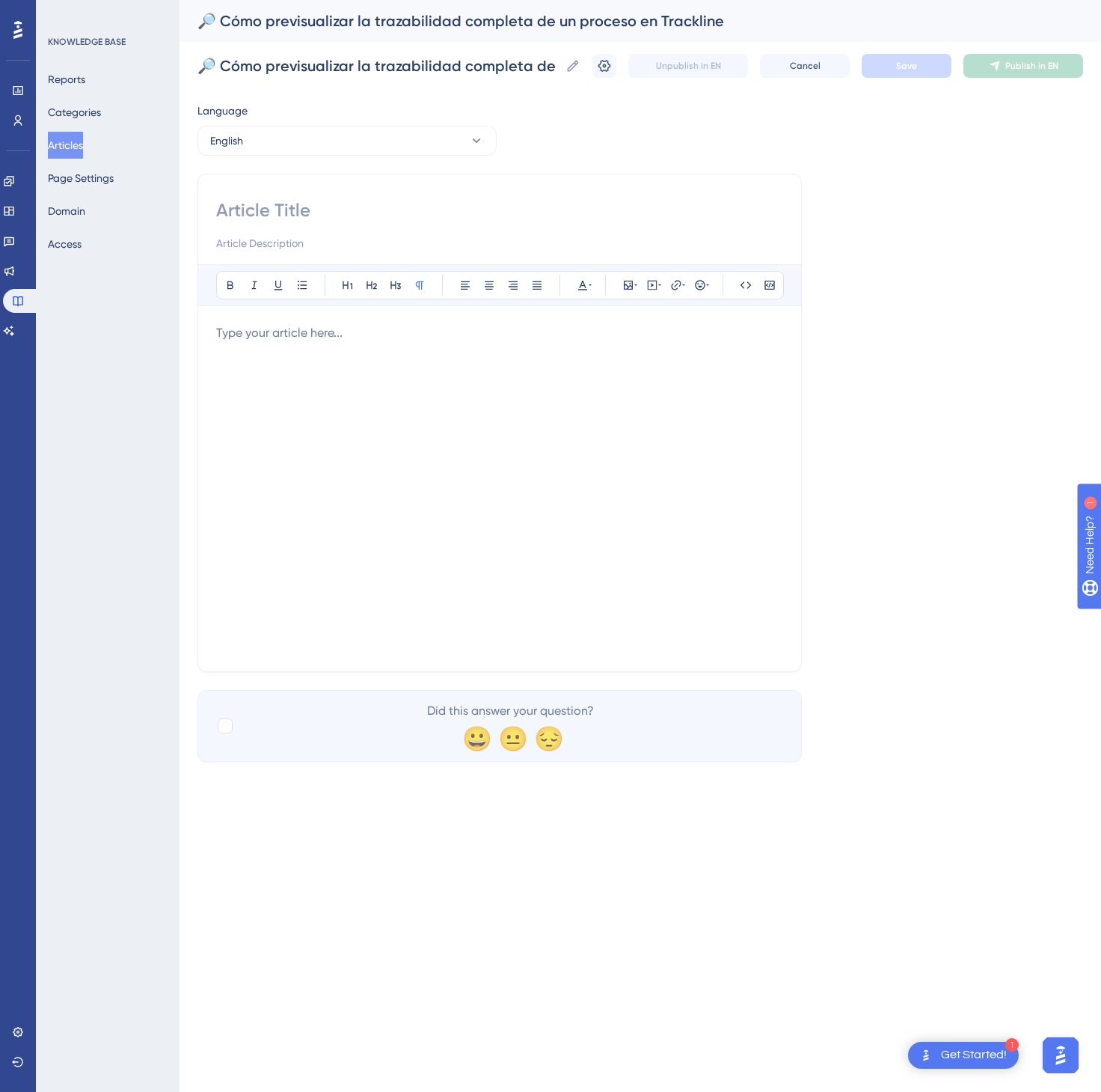
click at [573, 391] on div at bounding box center [500, 489] width 567 height 330
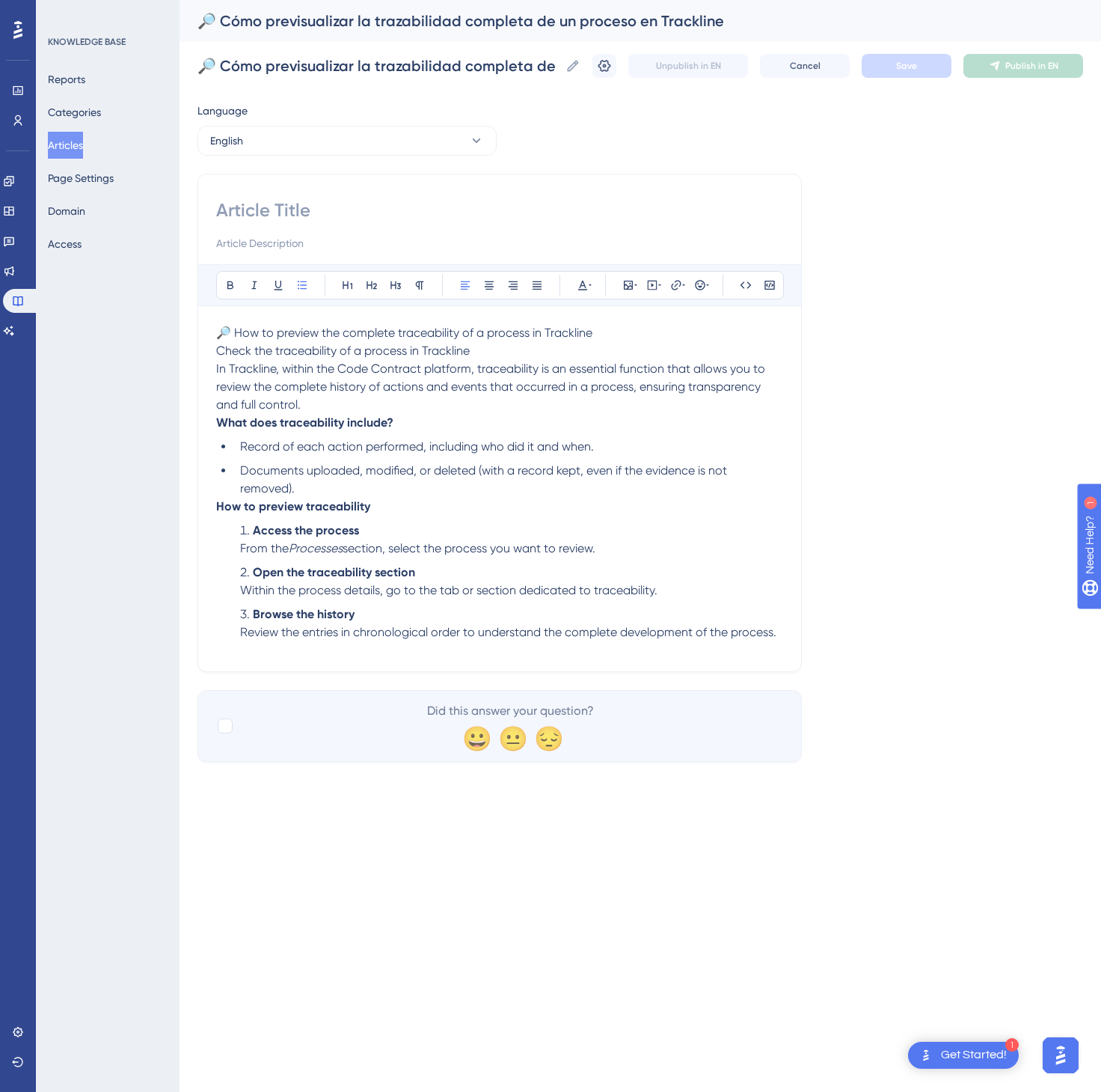
click at [615, 333] on p "🔎 How to preview the complete traceability of a process in Trackline Check the …" at bounding box center [500, 369] width 567 height 90
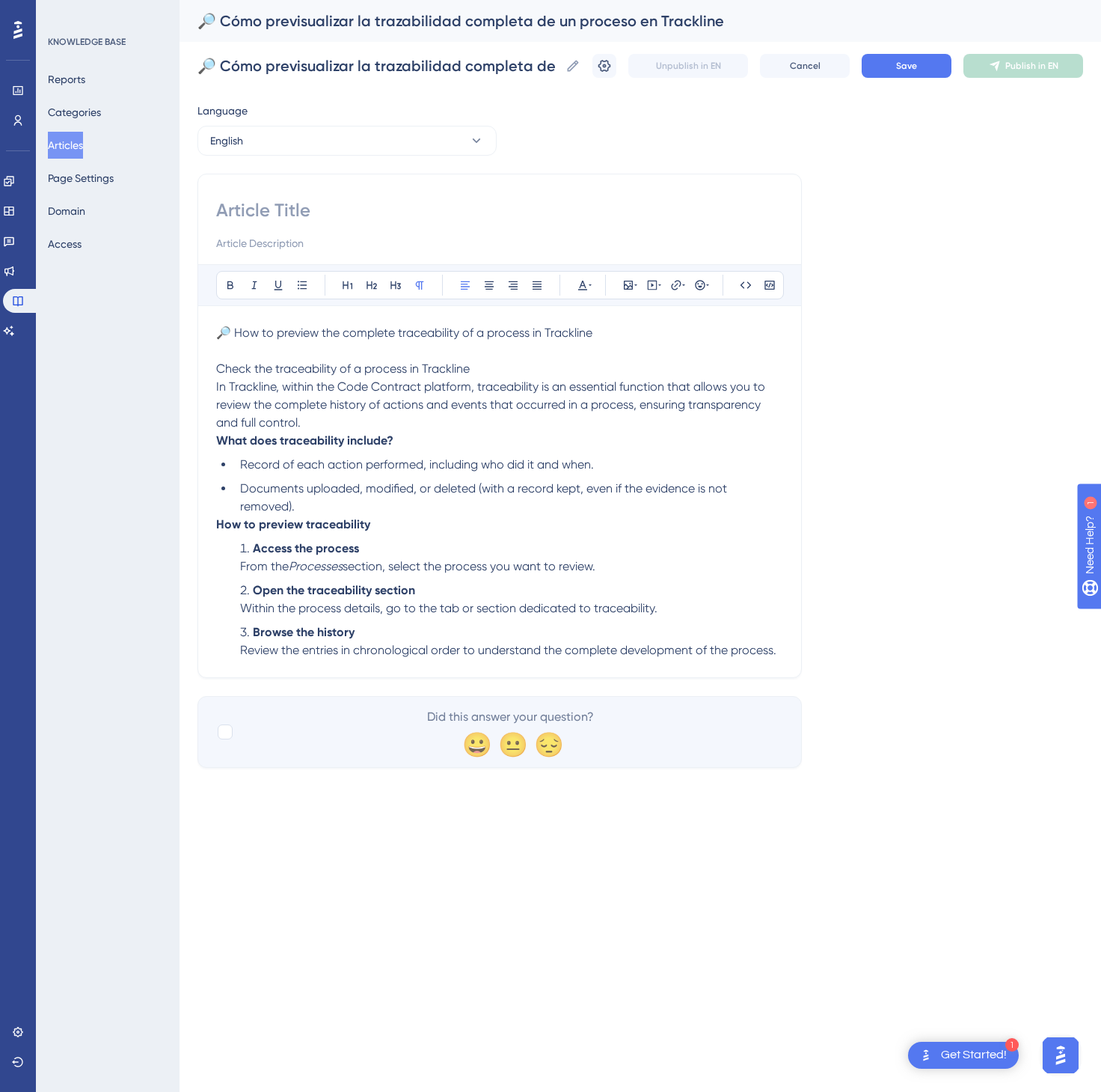
click at [595, 337] on p "🔎 How to preview the complete traceability of a process in Trackline" at bounding box center [500, 333] width 567 height 18
click at [393, 211] on input at bounding box center [500, 210] width 567 height 24
paste input "🔎 How to preview the complete traceability of a process in Trackline"
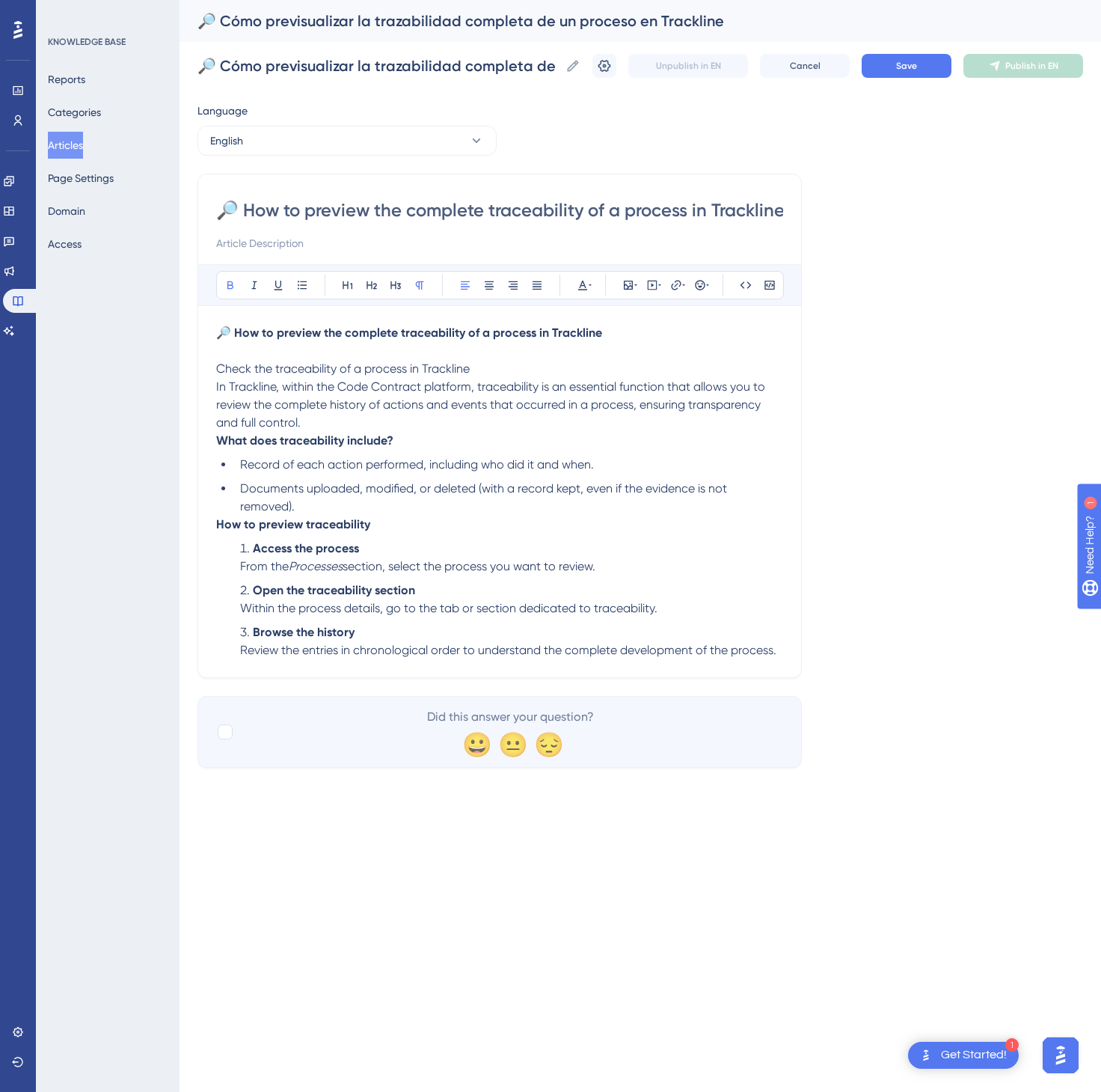
scroll to position [0, 6]
type input "🔎 How to preview the complete traceability of a process in Trackline"
click at [916, 65] on span "Save" at bounding box center [907, 66] width 21 height 12
click at [998, 54] on button "Publish in EN" at bounding box center [1024, 66] width 120 height 24
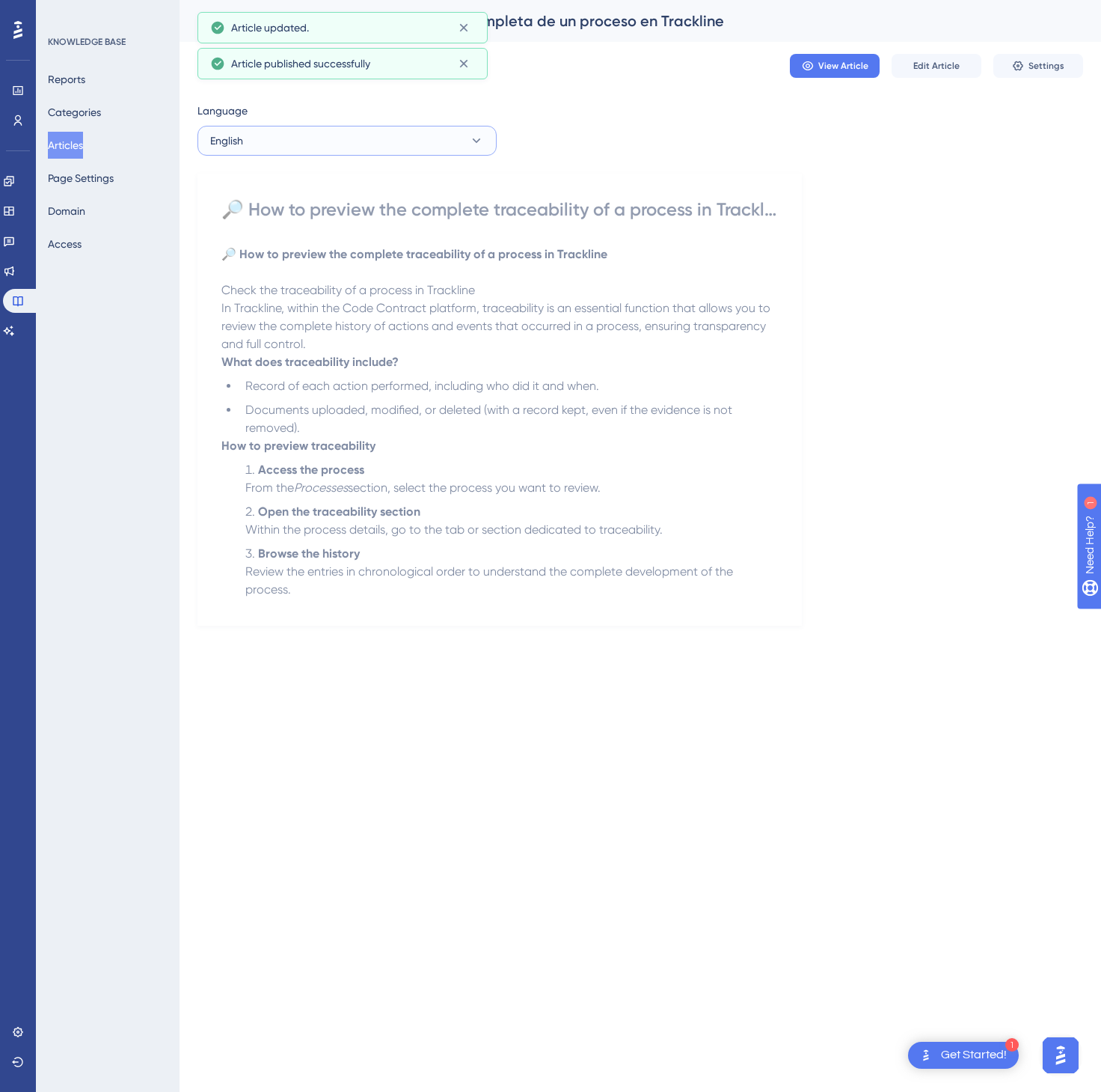
click at [268, 137] on button "English" at bounding box center [347, 140] width 299 height 30
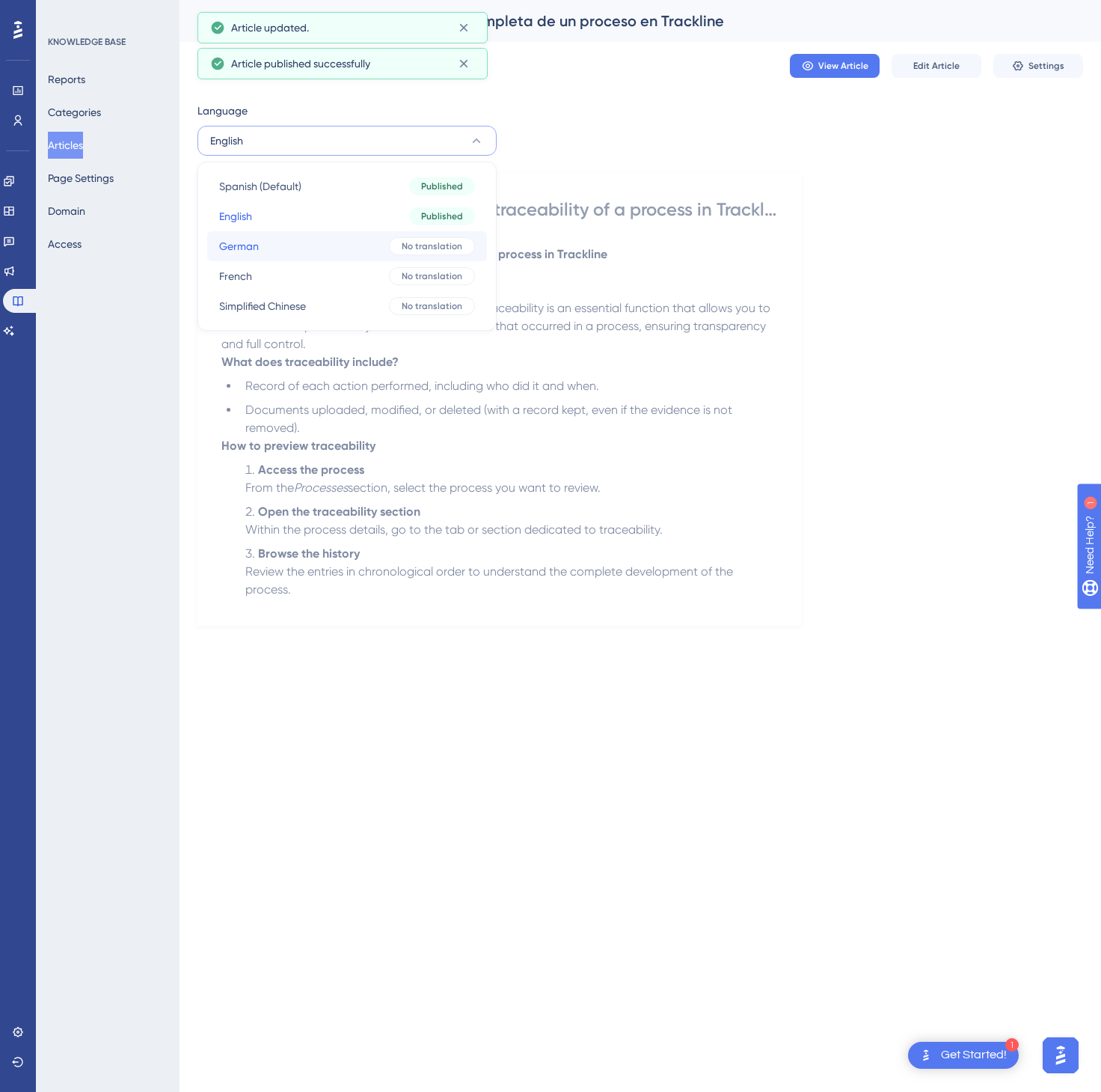
click at [339, 231] on button "German German No translation" at bounding box center [347, 245] width 280 height 30
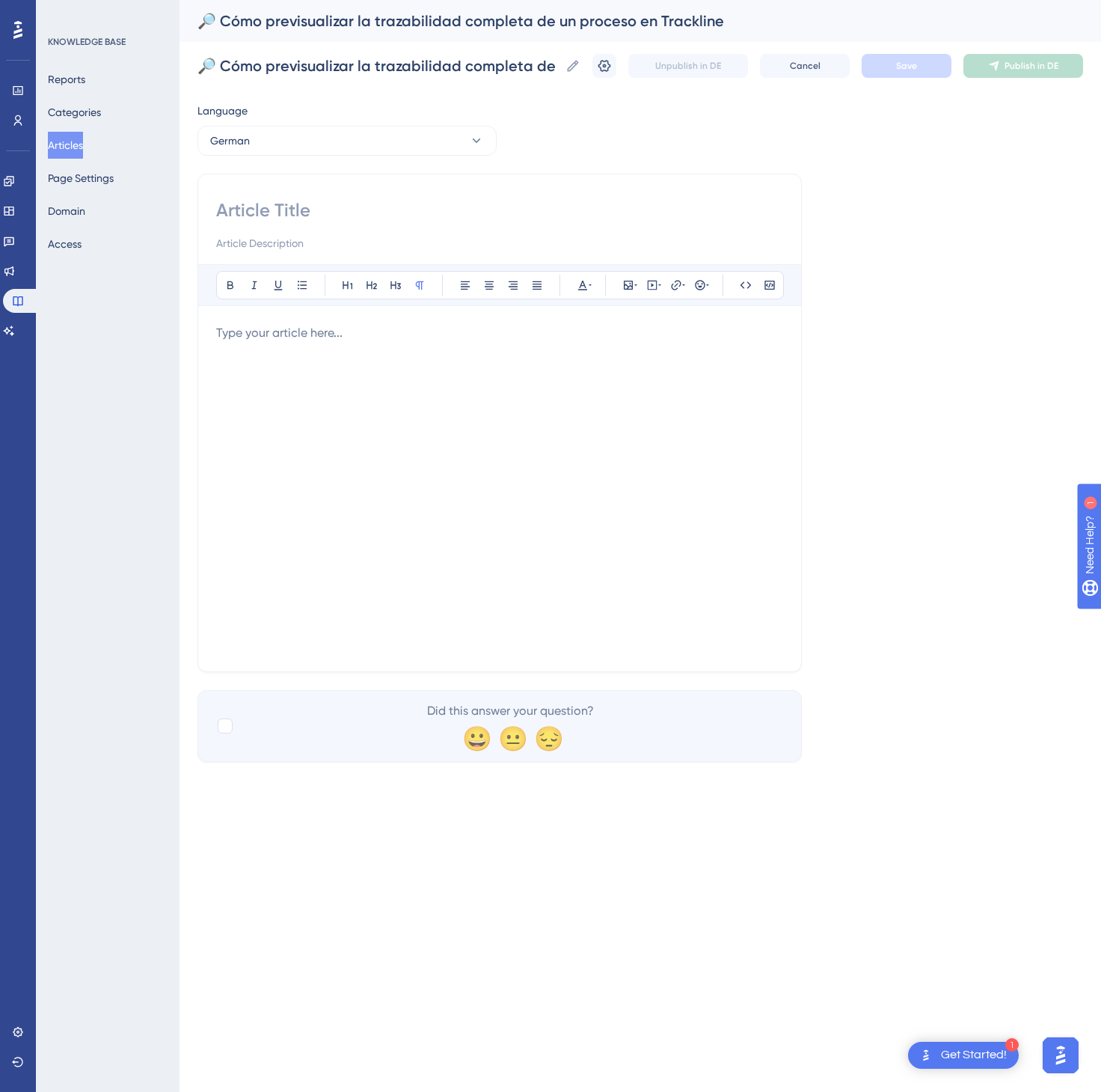
click at [651, 498] on div at bounding box center [500, 489] width 567 height 330
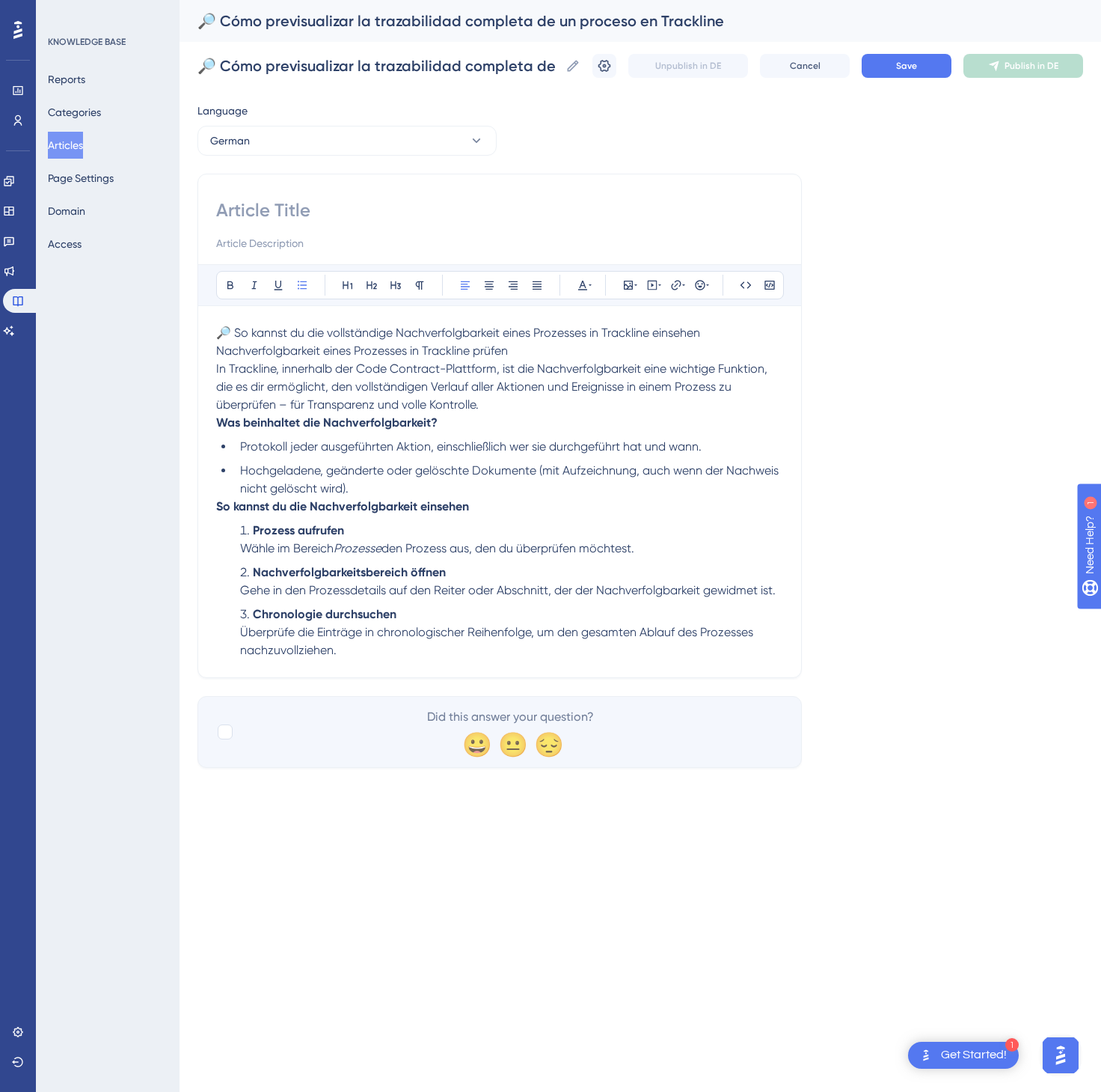
click at [721, 343] on p "🔎 So kannst du die vollständige Nachverfolgbarkeit eines Prozesses in Trackline…" at bounding box center [500, 369] width 567 height 90
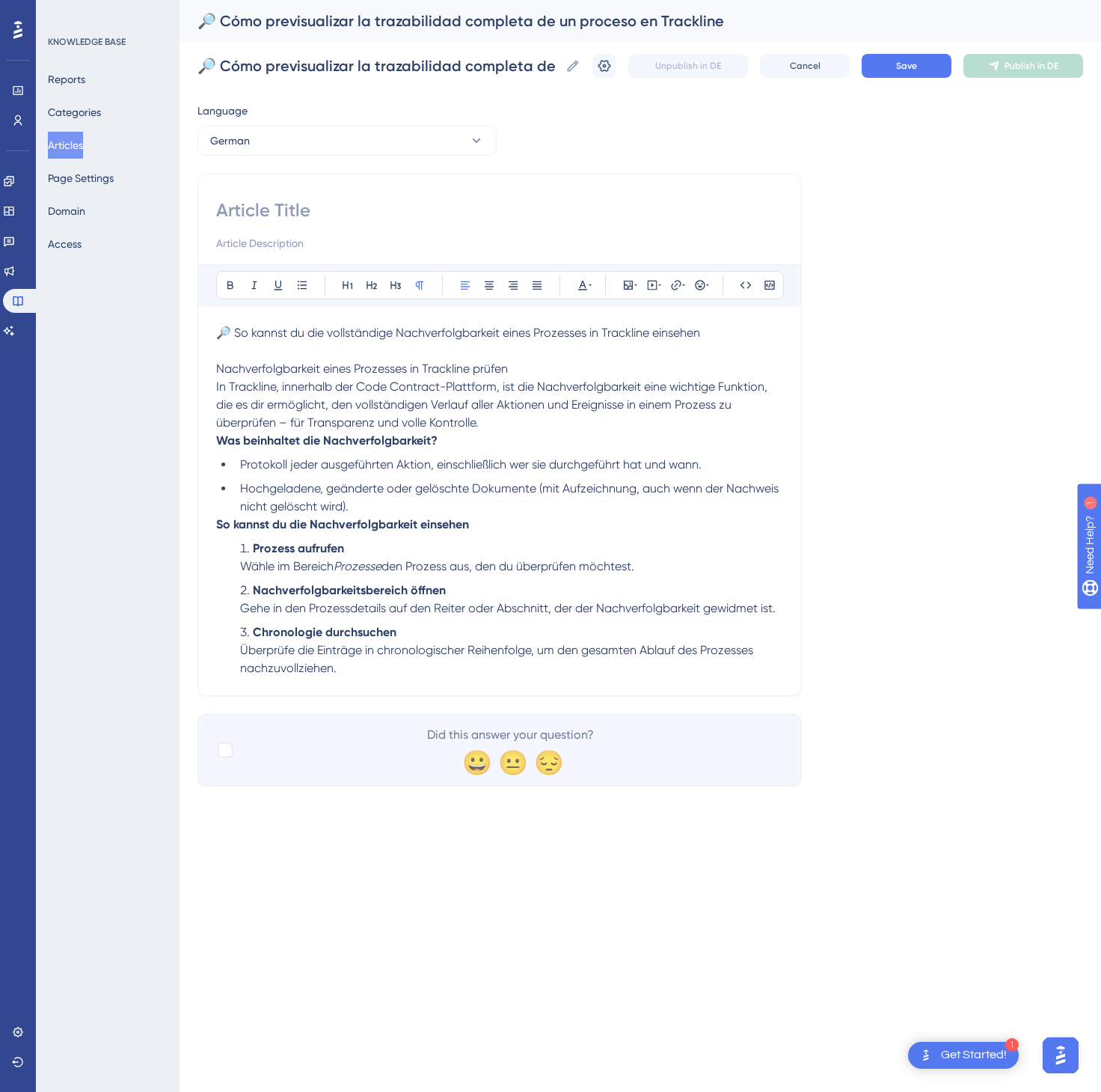
click at [640, 339] on span "🔎 So kannst du die vollständige Nachverfolgbarkeit eines Prozesses in Trackline…" at bounding box center [458, 333] width 484 height 14
click at [563, 206] on input at bounding box center [500, 210] width 567 height 24
paste input "🔎 So kannst du die vollständige Nachverfolgbarkeit eines Prozesses in Trackline…"
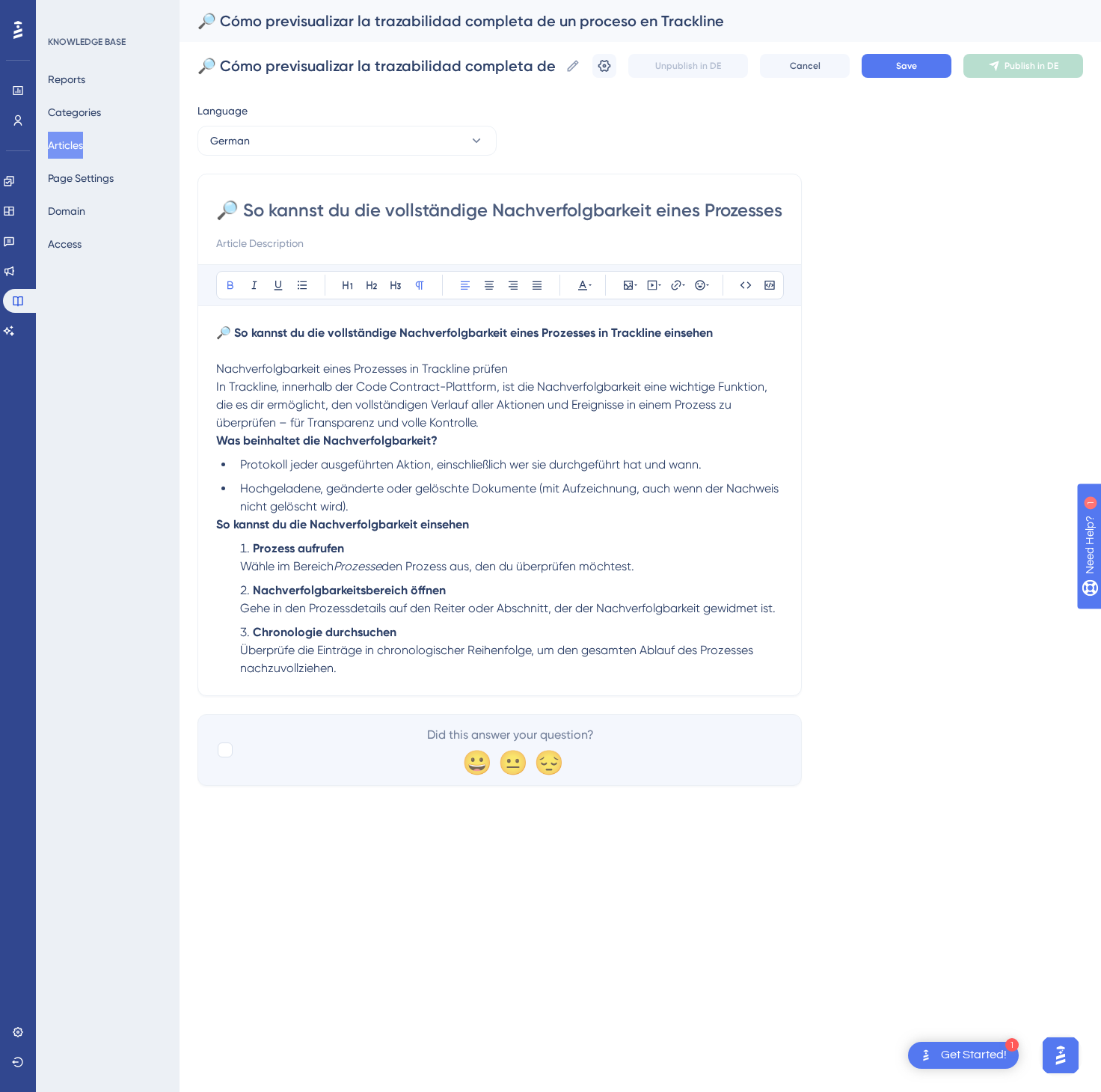
scroll to position [0, 177]
type input "🔎 So kannst du die vollständige Nachverfolgbarkeit eines Prozesses in Trackline…"
click at [902, 68] on span "Save" at bounding box center [907, 66] width 21 height 12
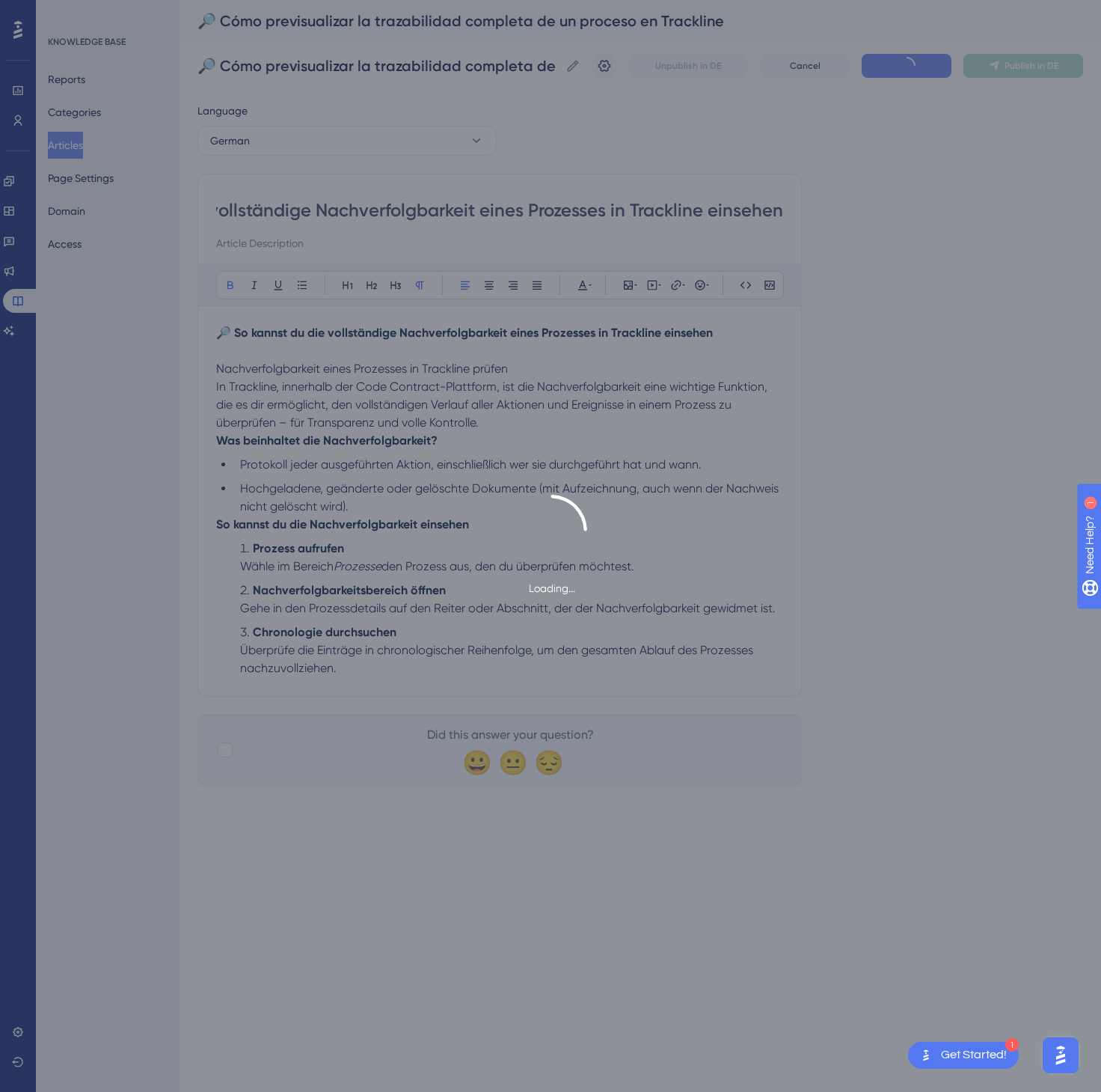
scroll to position [0, 0]
click at [1033, 62] on span "Publish in DE" at bounding box center [1031, 66] width 54 height 12
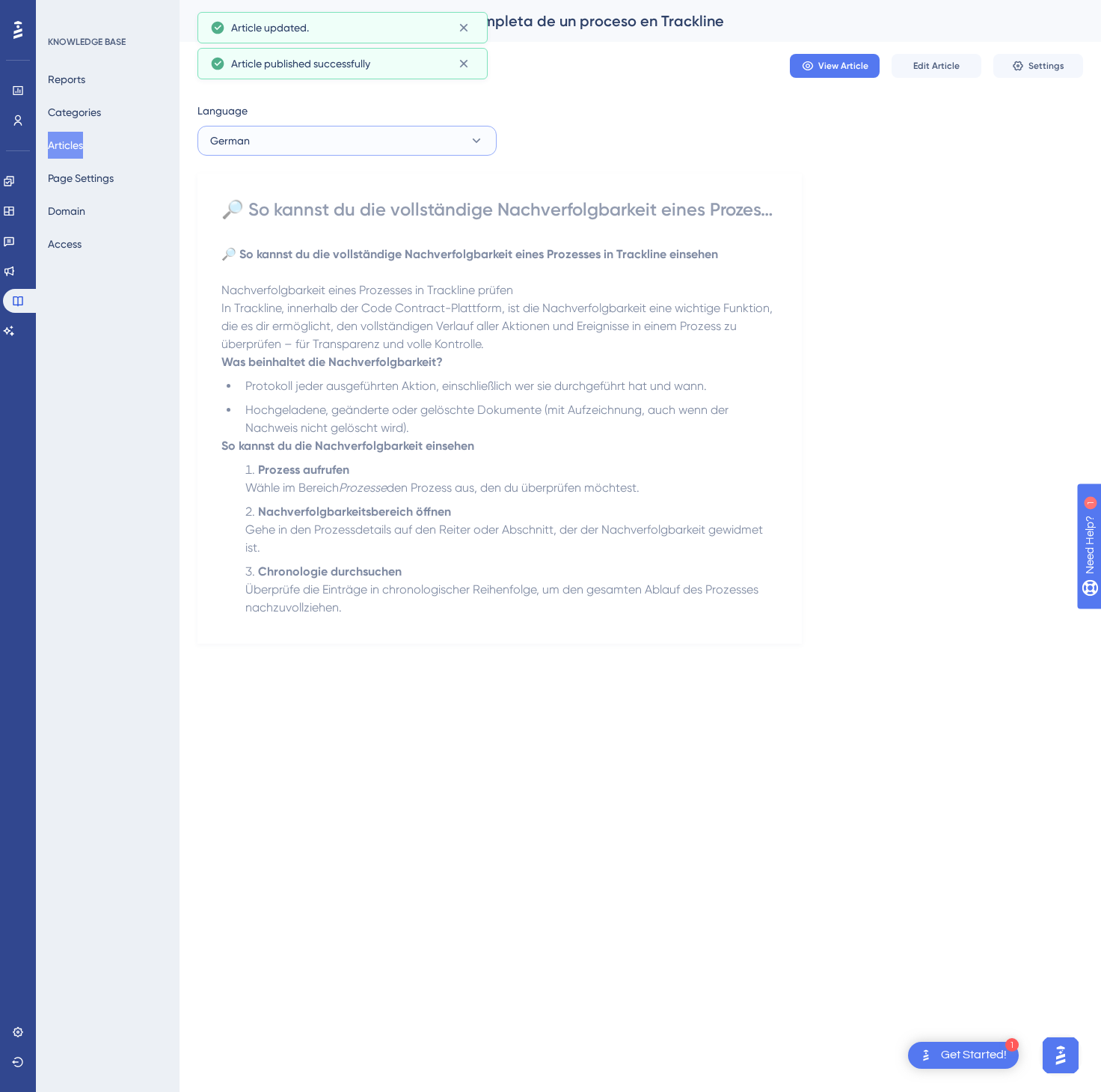
click at [480, 150] on button "German" at bounding box center [347, 140] width 299 height 30
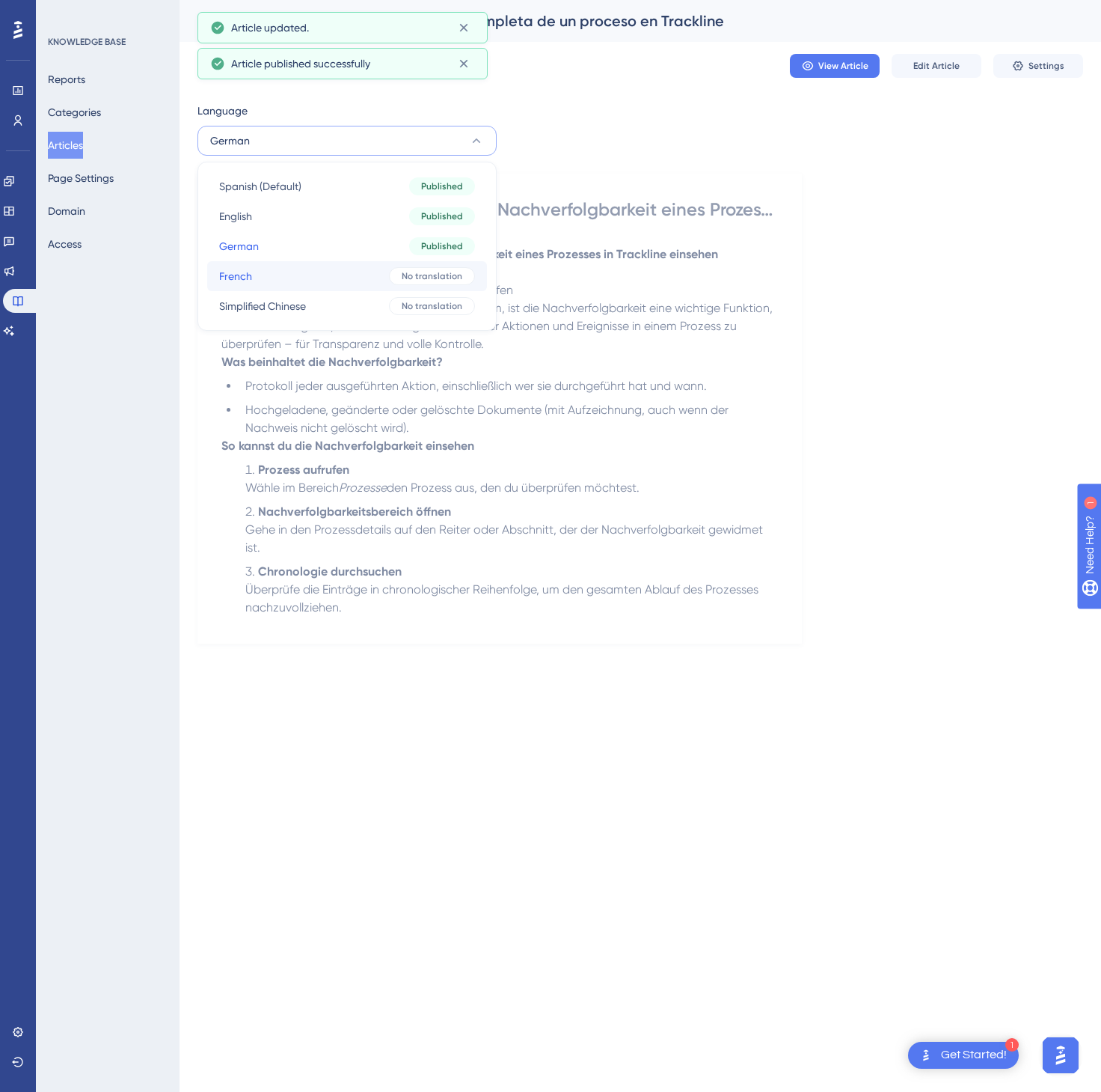
click at [446, 272] on span "No translation" at bounding box center [432, 276] width 61 height 12
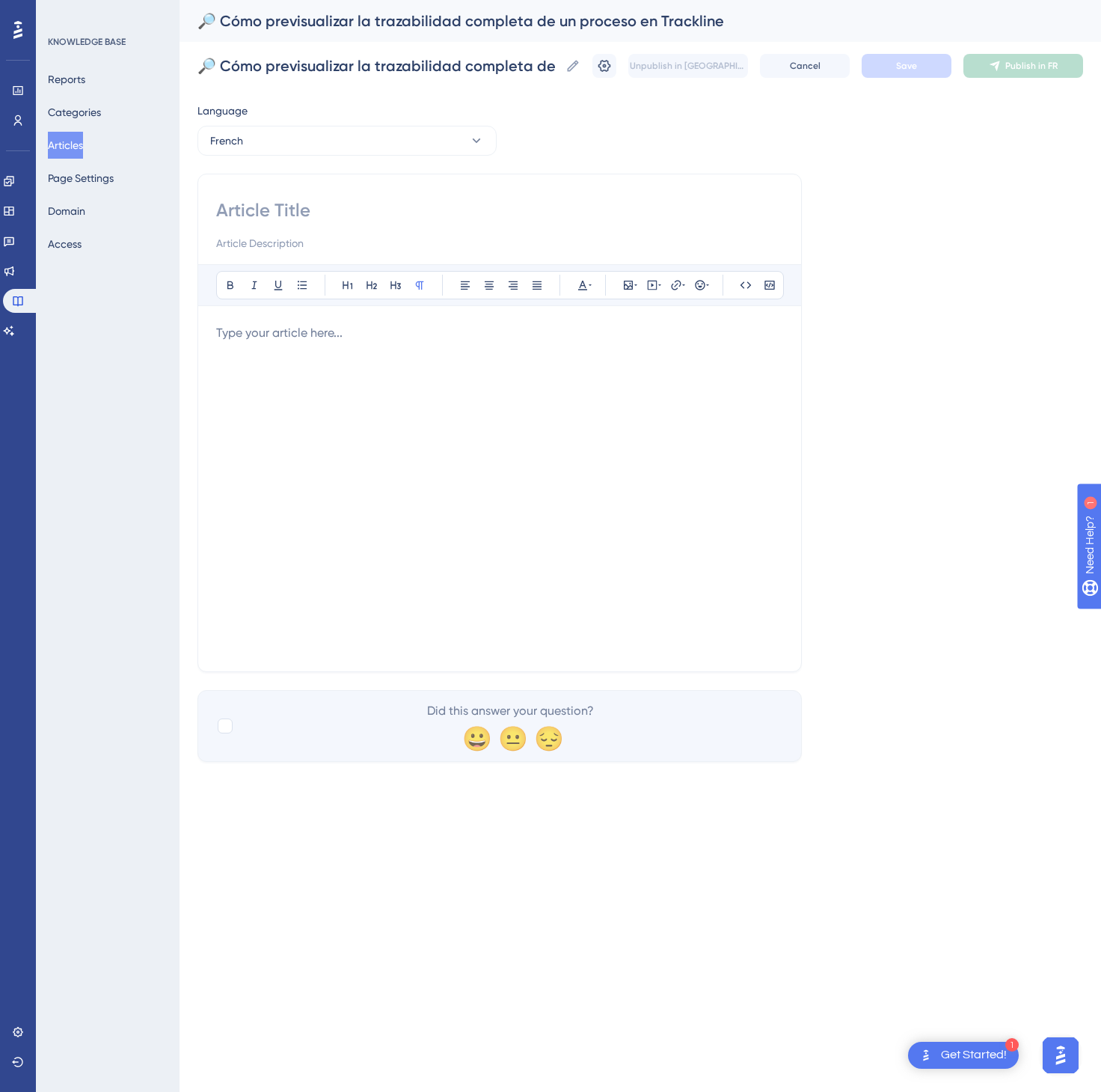
click at [715, 529] on div at bounding box center [500, 489] width 567 height 330
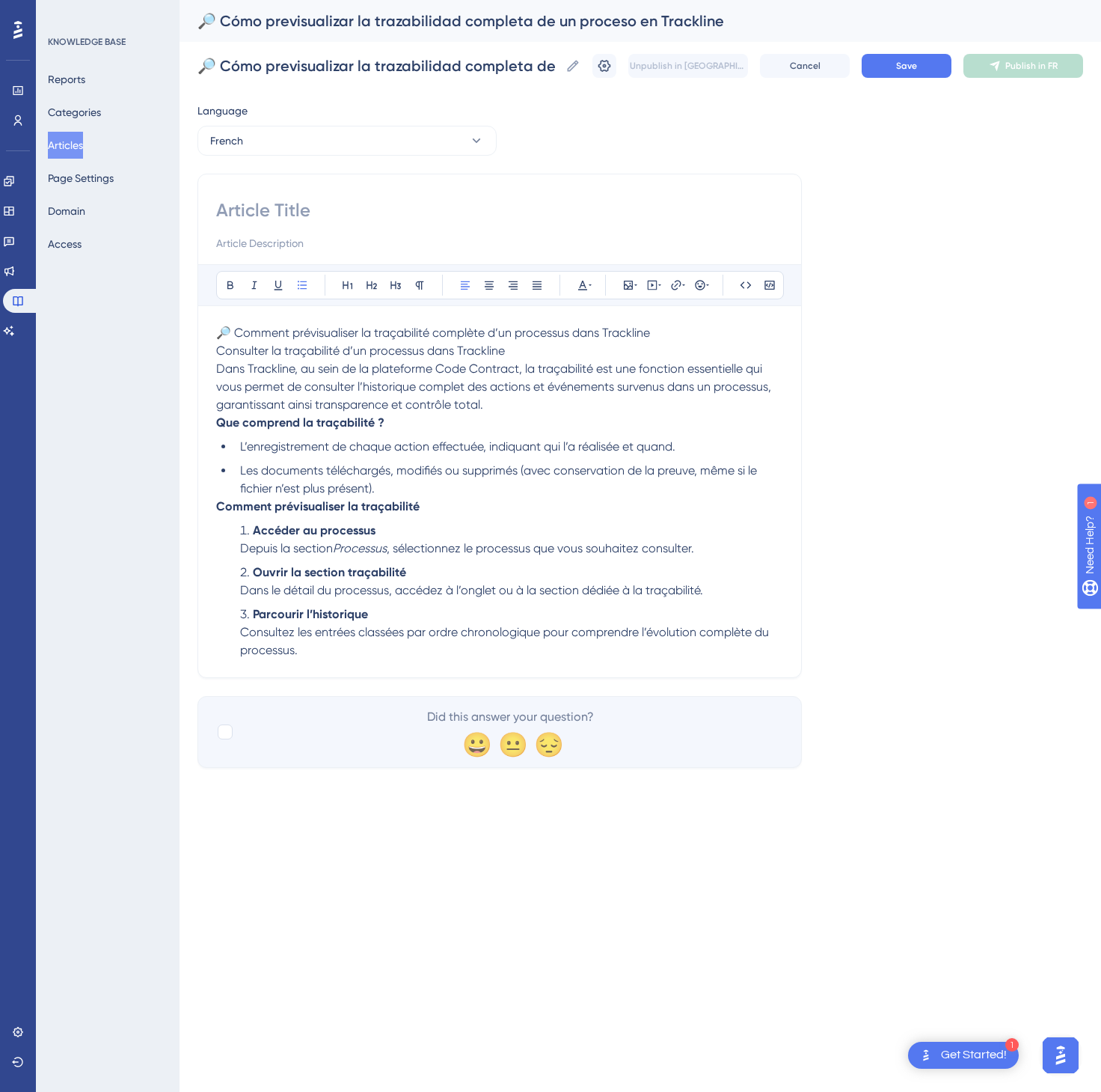
click at [675, 355] on p "🔎 Comment prévisualiser la traçabilité complète d’un processus dans Trackline C…" at bounding box center [500, 369] width 567 height 90
click at [680, 343] on p "🔎 Comment prévisualiser la traçabilité complète d’un processus dans Trackline C…" at bounding box center [500, 369] width 567 height 90
click at [737, 333] on p "🔎 Comment prévisualiser la traçabilité complète d’un processus dans Trackline C…" at bounding box center [500, 369] width 567 height 90
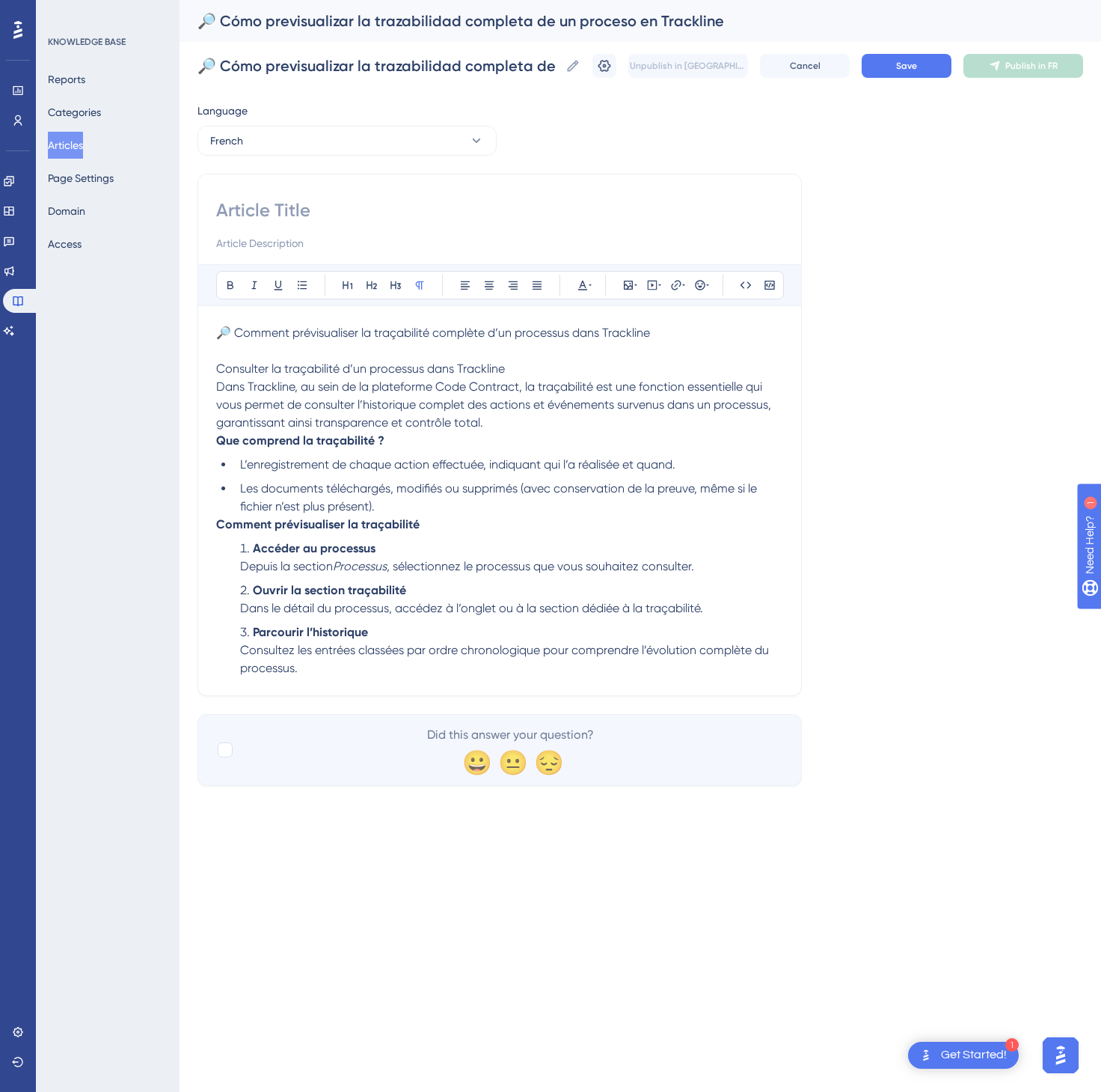
click at [740, 333] on p "🔎 Comment prévisualiser la traçabilité complète d’un processus dans Trackline" at bounding box center [500, 333] width 567 height 18
click at [458, 205] on input at bounding box center [500, 210] width 567 height 24
paste input "🔎 Comment prévisualiser la traçabilité complète d’un processus dans Trackline"
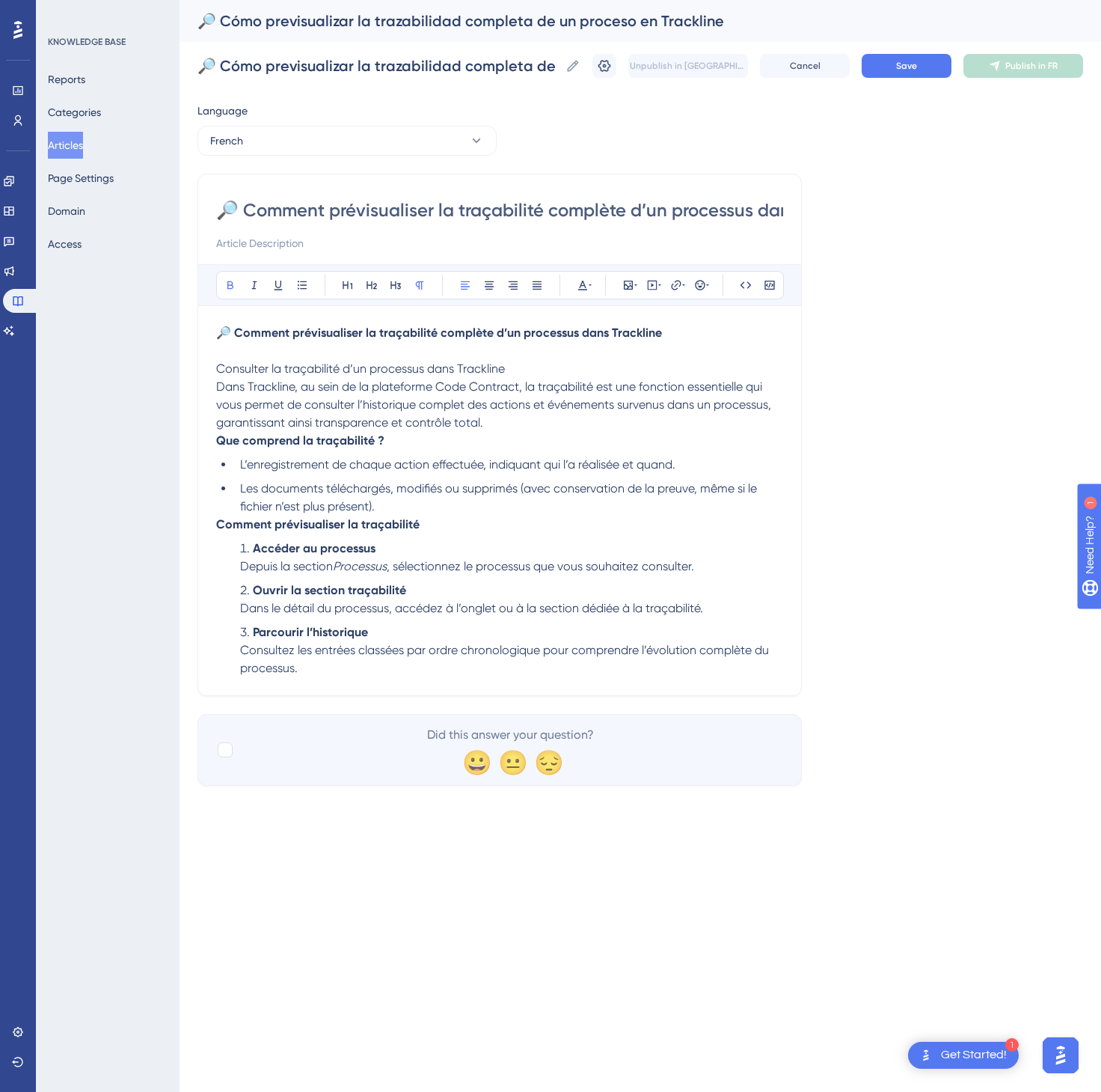
scroll to position [0, 96]
type input "🔎 Comment prévisualiser la traçabilité complète d’un processus dans Trackline"
click at [941, 77] on button "Save" at bounding box center [907, 66] width 90 height 24
click at [1004, 62] on button "Publish in FR" at bounding box center [1024, 66] width 120 height 24
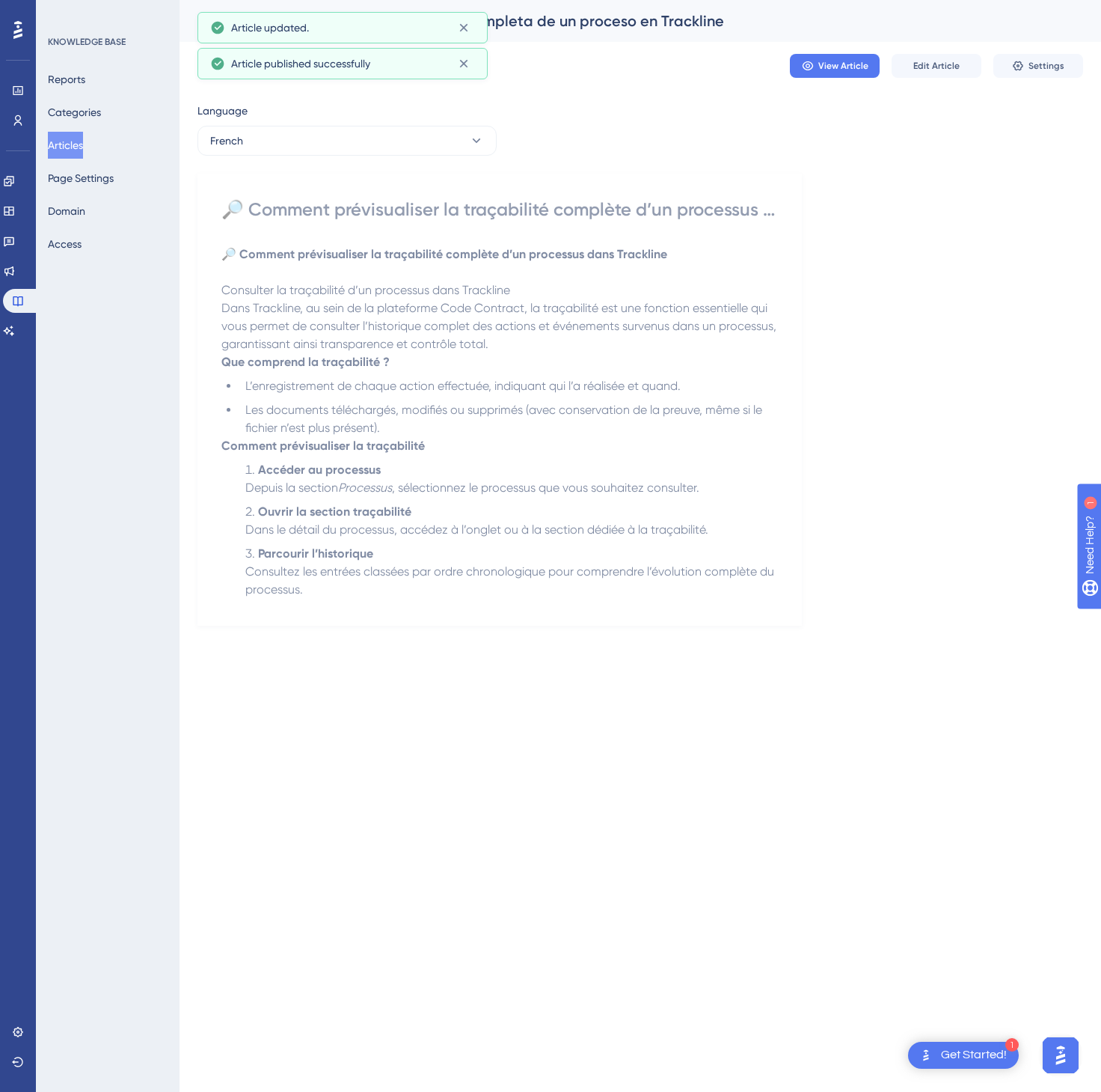
click at [409, 157] on div "Language French 🔎 Comment prévisualiser la traçabilité complète d’un processus …" at bounding box center [640, 364] width 886 height 524
click at [427, 147] on button "French" at bounding box center [347, 140] width 299 height 30
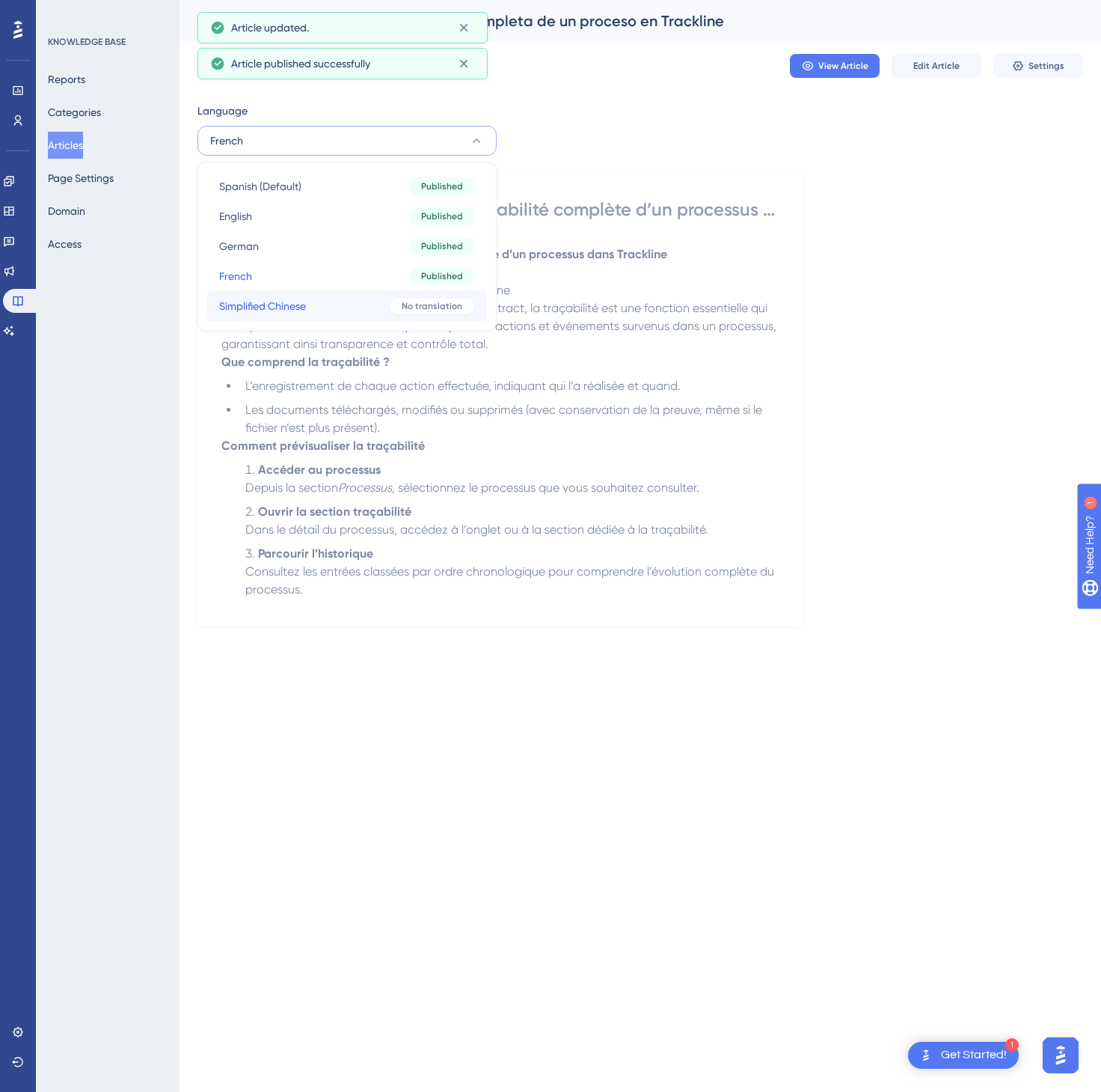
click at [387, 291] on button "Simplified Chinese Simplified Chinese No translation" at bounding box center [347, 305] width 280 height 30
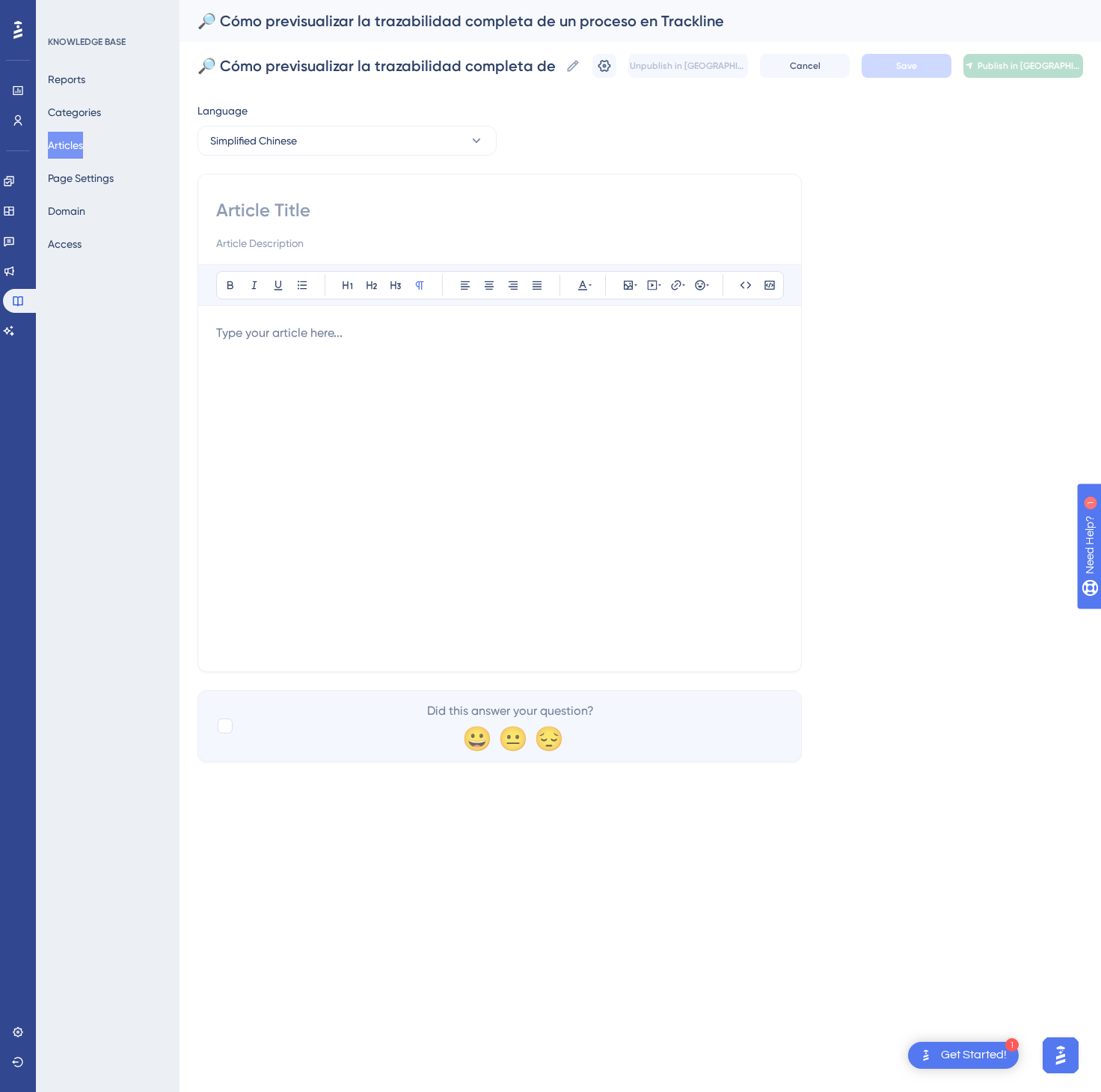
click at [322, 493] on div at bounding box center [500, 489] width 567 height 330
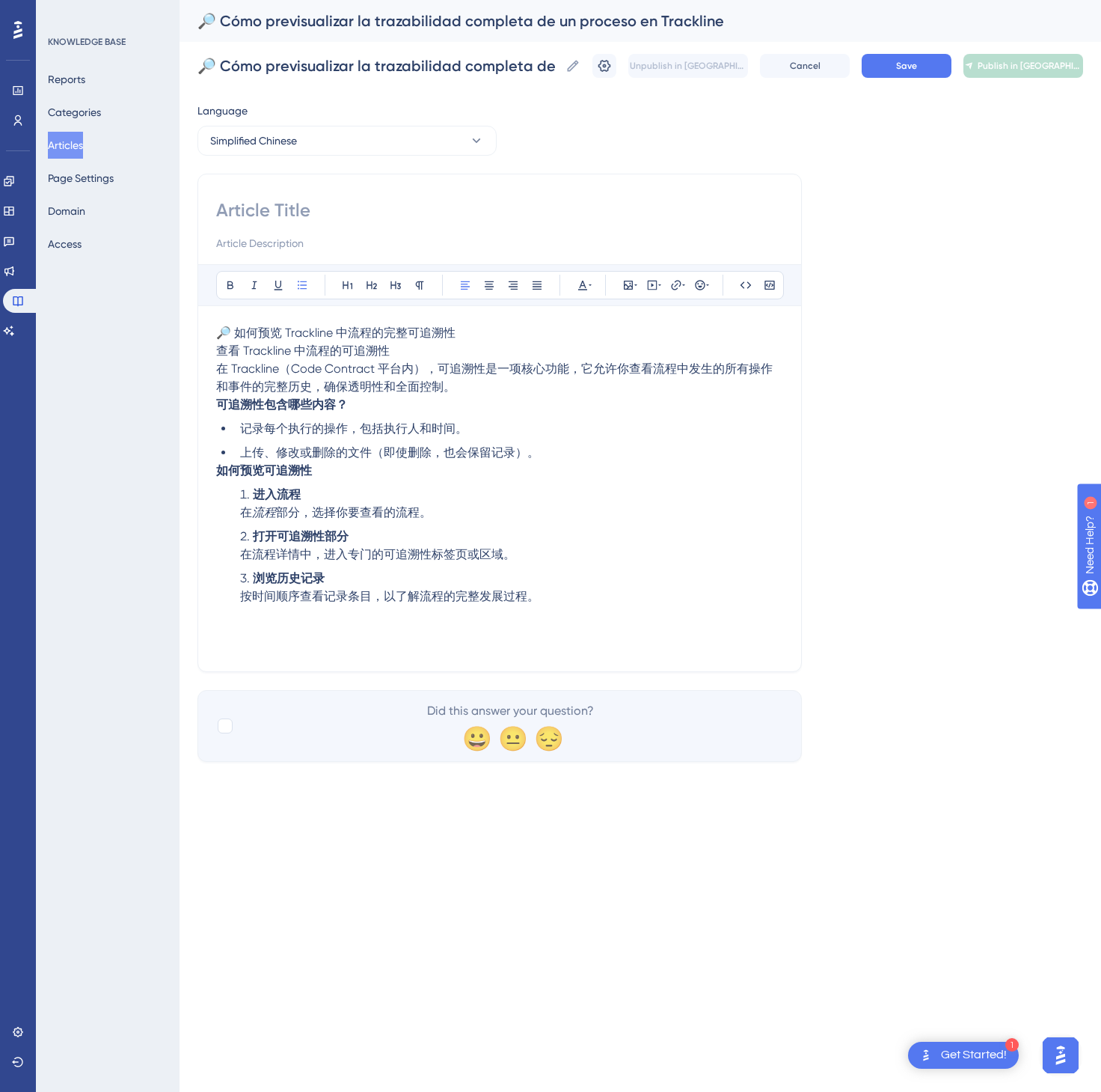
click at [459, 330] on p "🔎 如何预览 Trackline 中流程的完整可追溯性 查看 Trackline 中流程的可追溯性 在 Trackline（Code Contract 平台内…" at bounding box center [500, 360] width 567 height 72
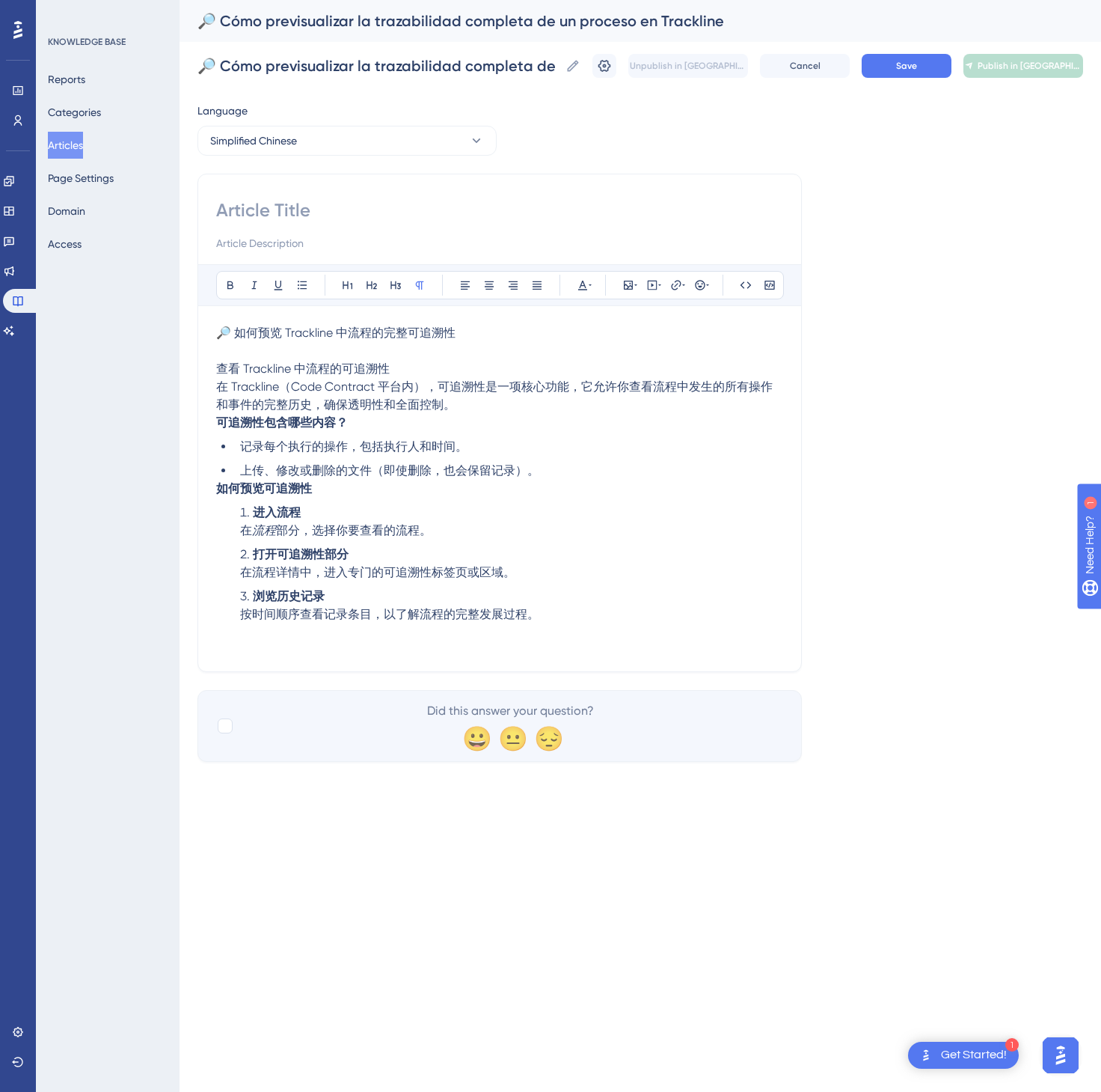
click at [458, 330] on p "🔎 如何预览 Trackline 中流程的完整可追溯性" at bounding box center [500, 333] width 567 height 18
click at [421, 207] on input at bounding box center [500, 210] width 567 height 24
paste input "🔎 如何预览 Trackline 中流程的完整可追溯性"
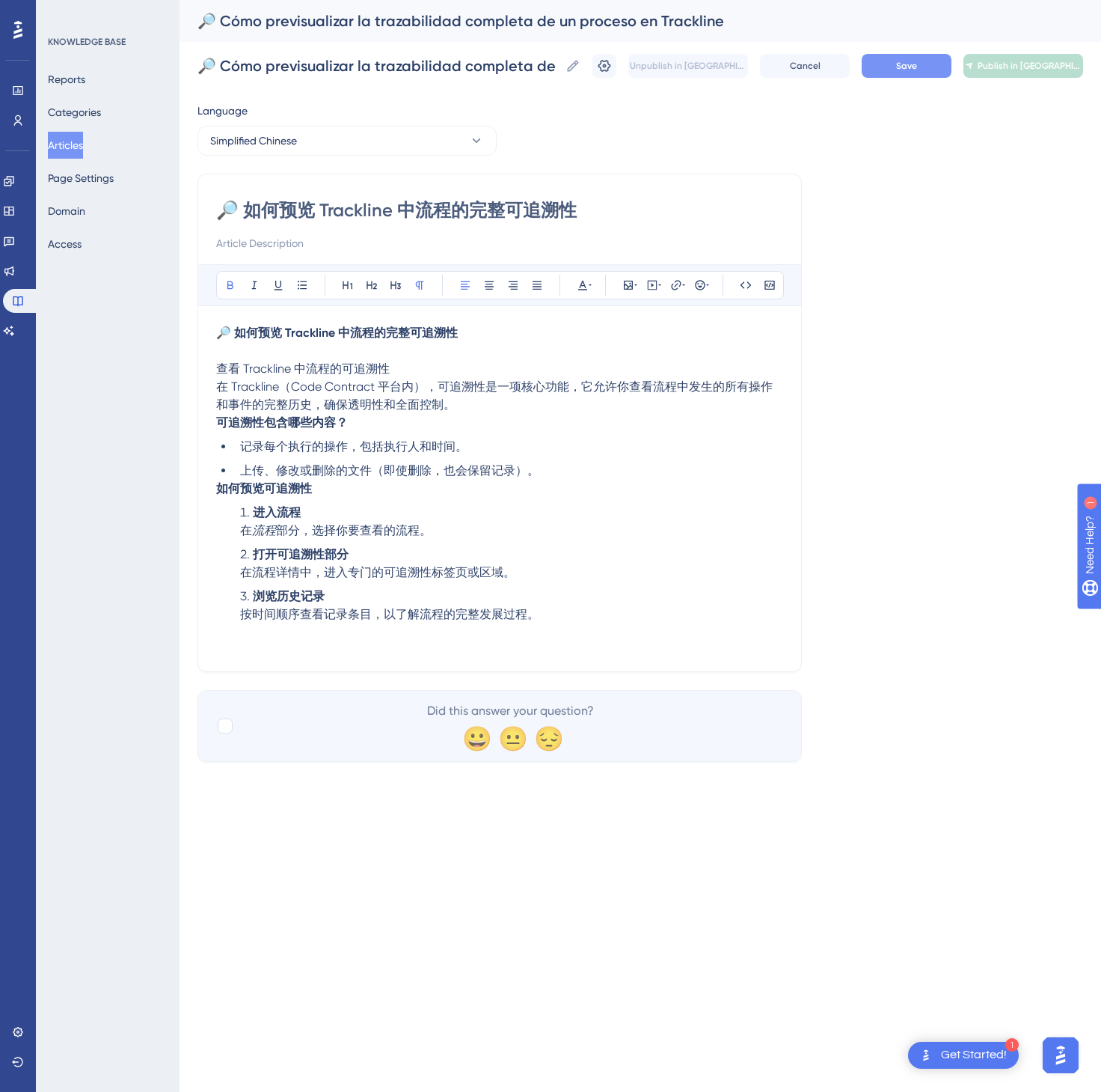
type input "🔎 如何预览 Trackline 中流程的完整可追溯性"
click at [907, 65] on span "Save" at bounding box center [907, 66] width 21 height 12
click at [1055, 60] on span "Publish in [GEOGRAPHIC_DATA]-CN" at bounding box center [1030, 66] width 104 height 12
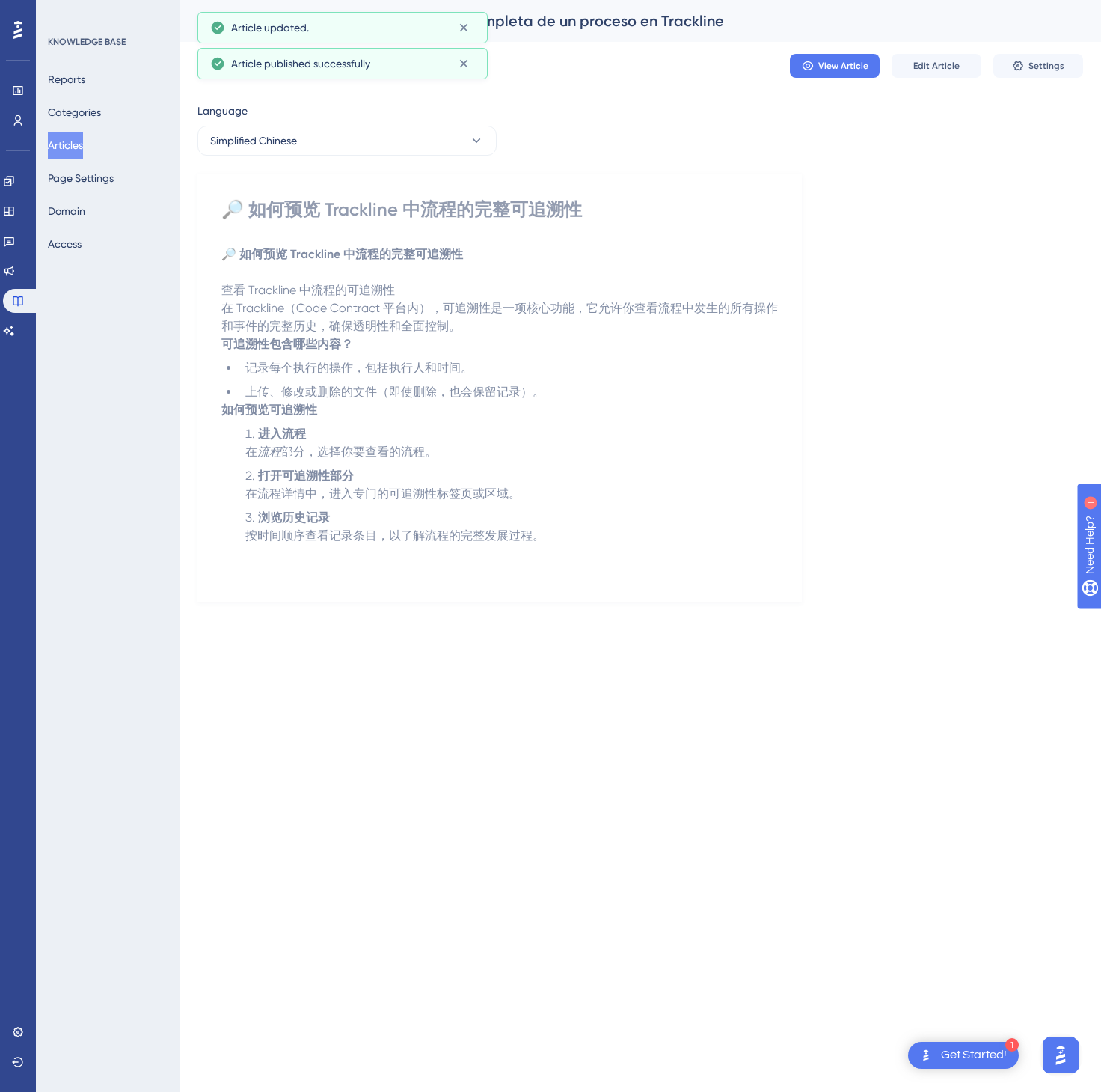
click at [83, 146] on button "Articles" at bounding box center [65, 144] width 35 height 27
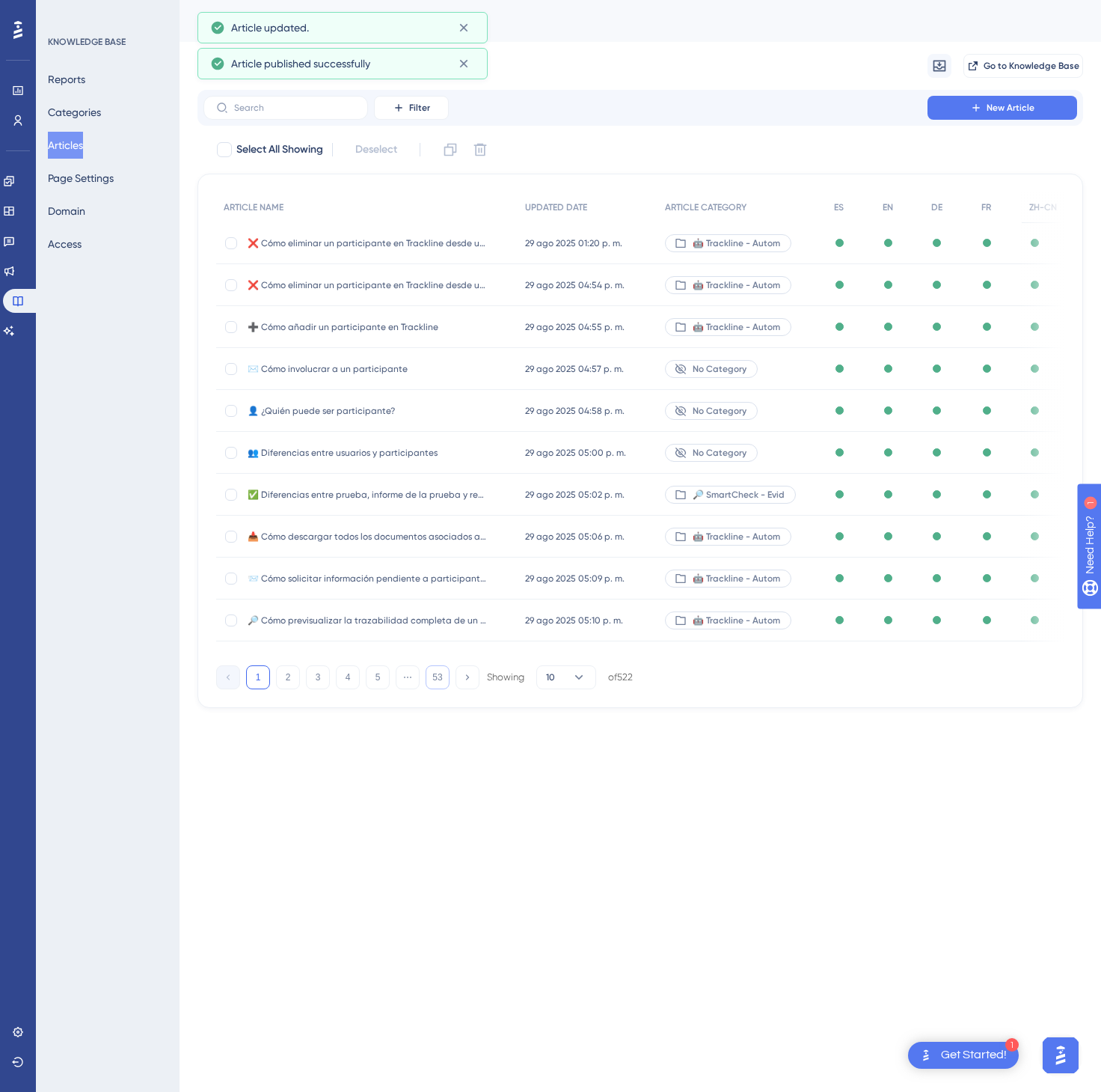
click at [447, 687] on button "53" at bounding box center [438, 677] width 24 height 24
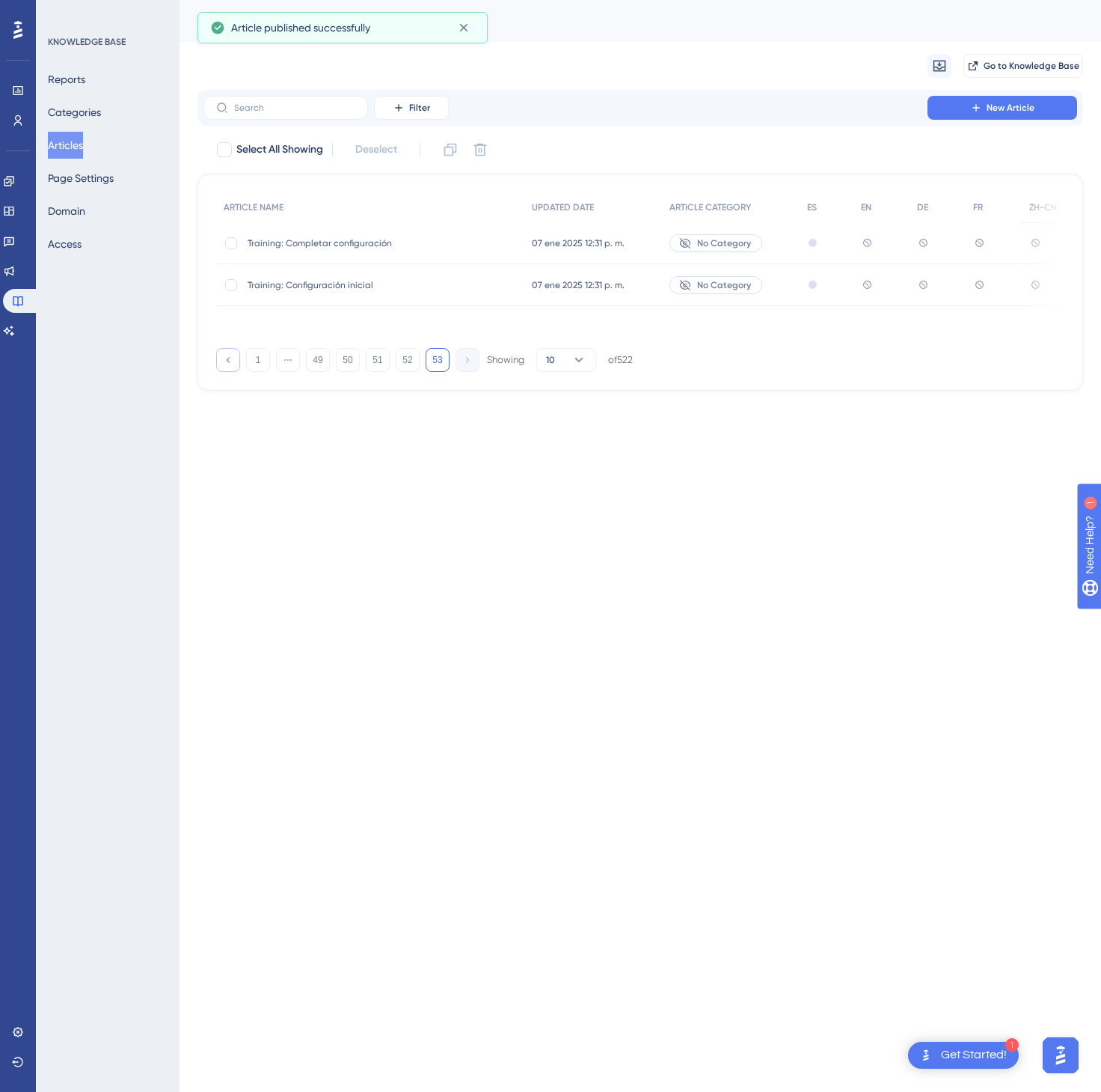
click at [229, 361] on icon at bounding box center [228, 359] width 10 height 10
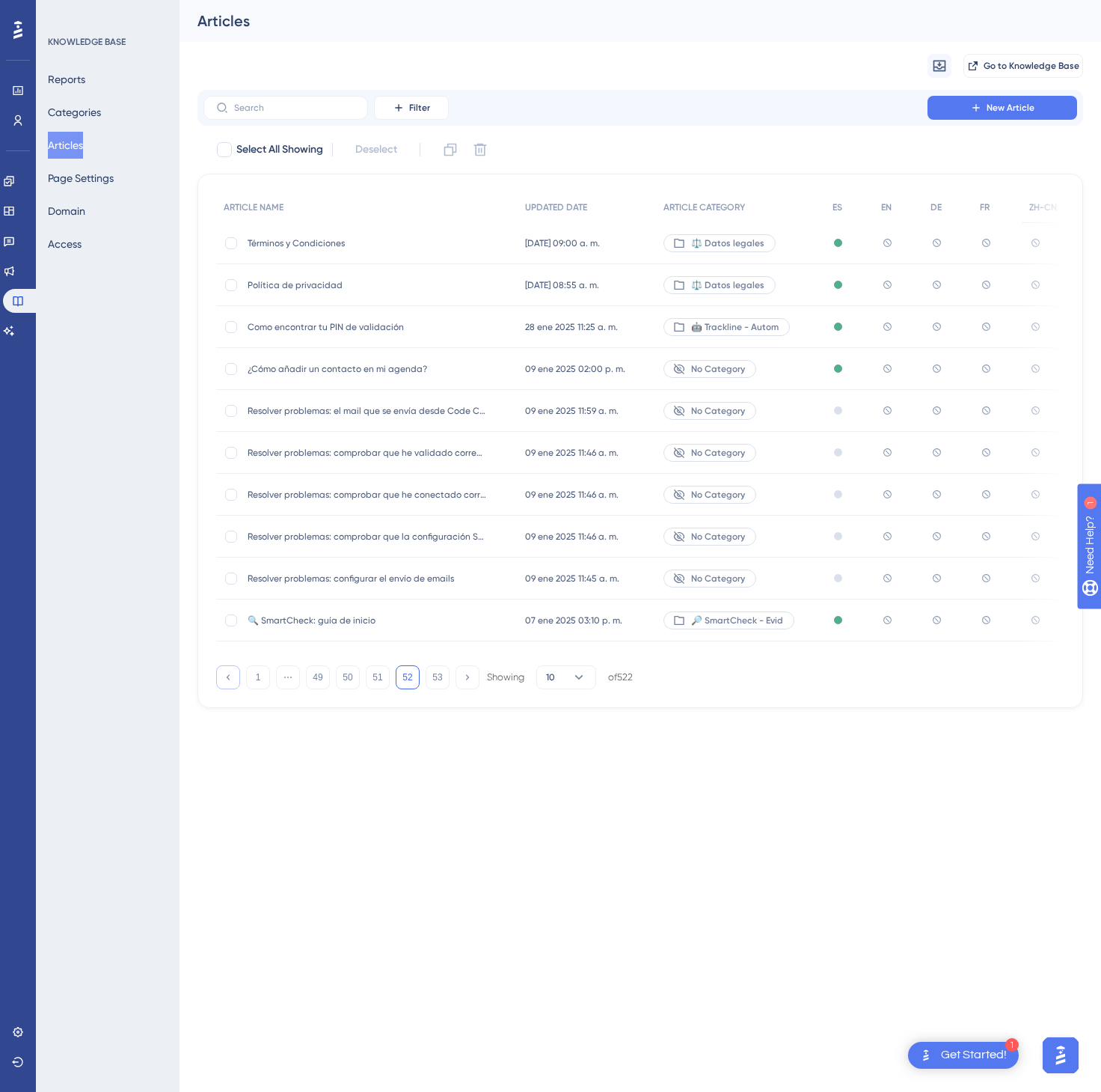
click at [229, 677] on icon at bounding box center [228, 677] width 10 height 10
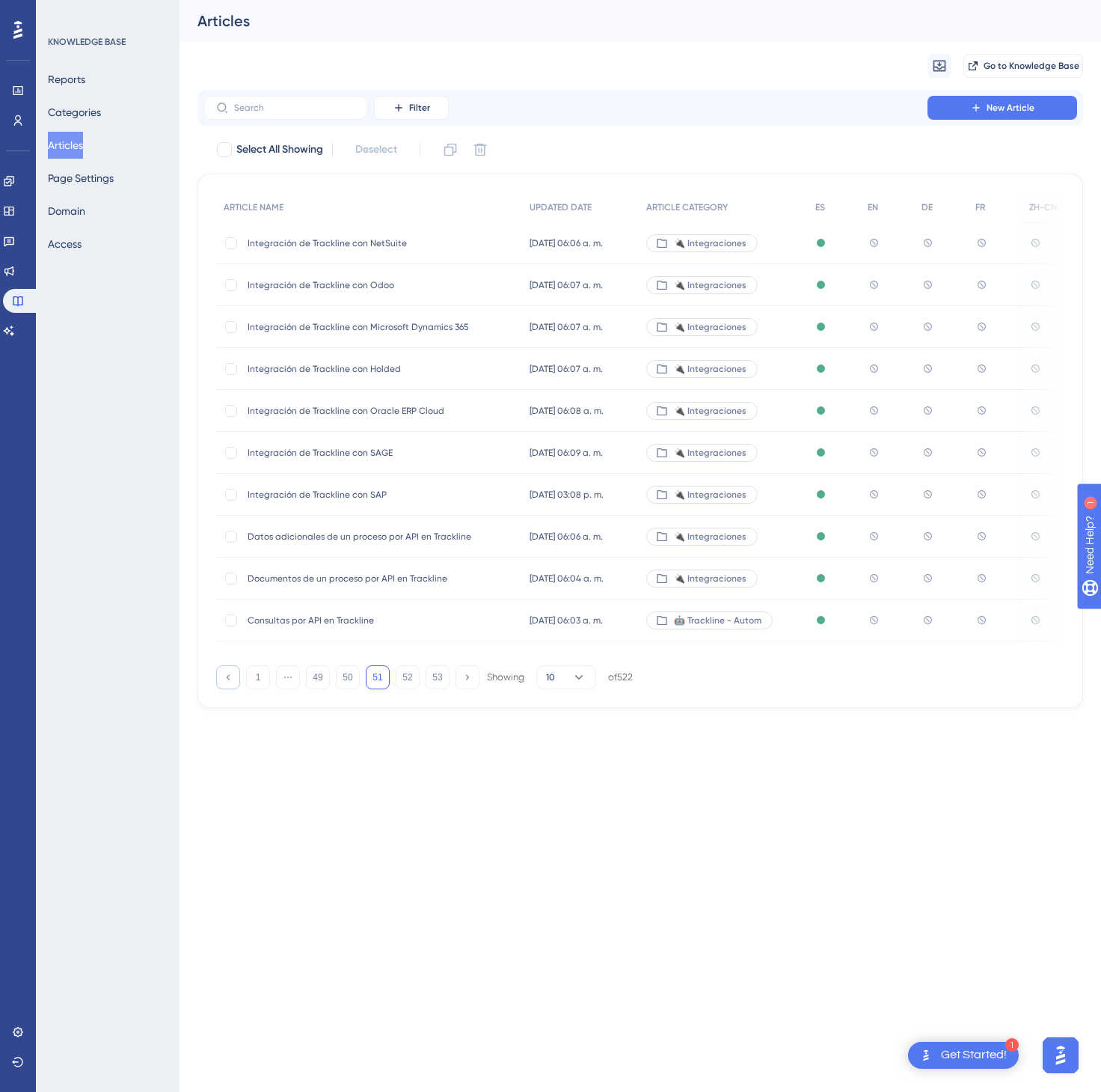
click at [229, 677] on icon at bounding box center [228, 677] width 10 height 10
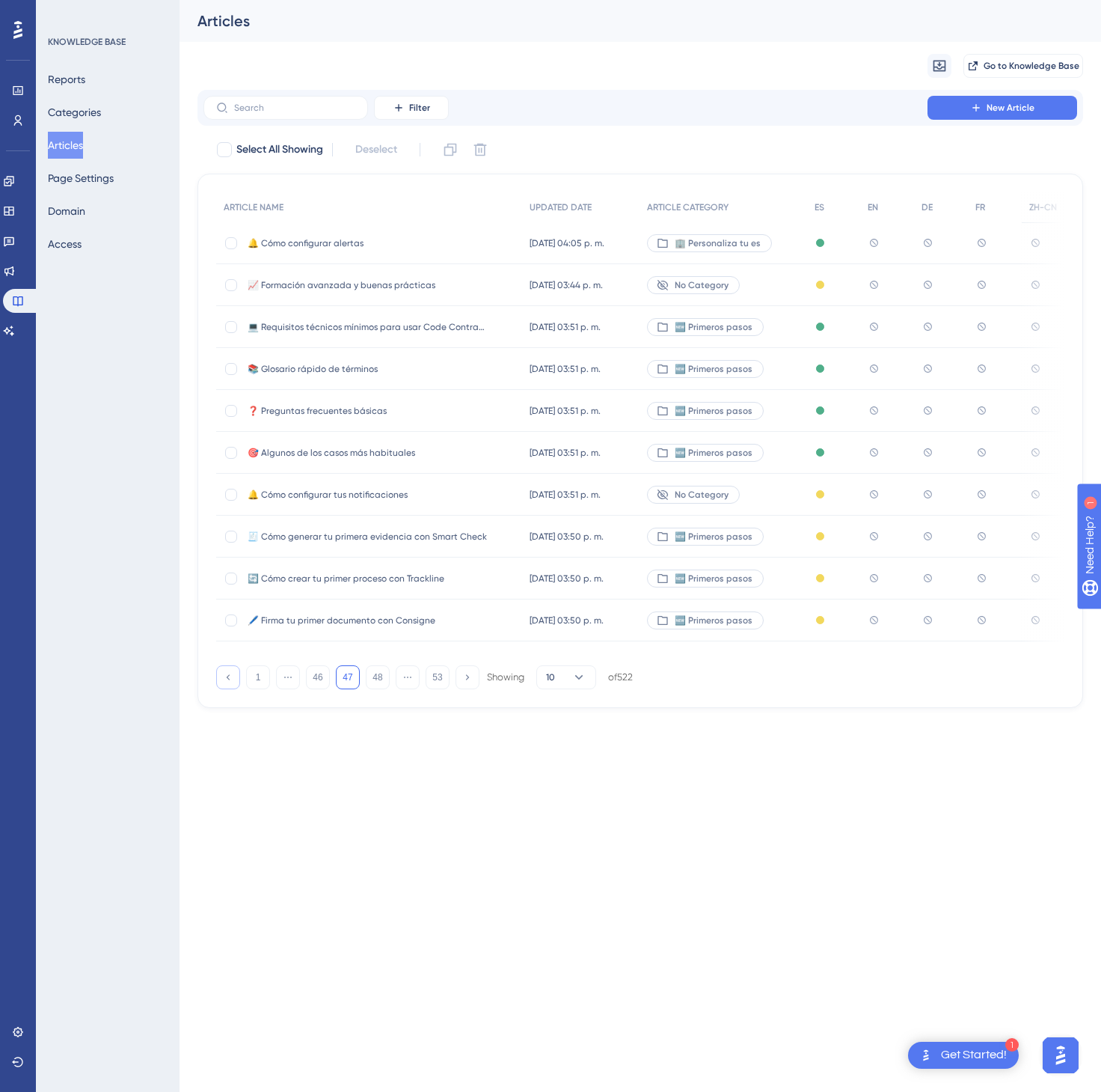
click at [229, 677] on icon at bounding box center [228, 677] width 10 height 10
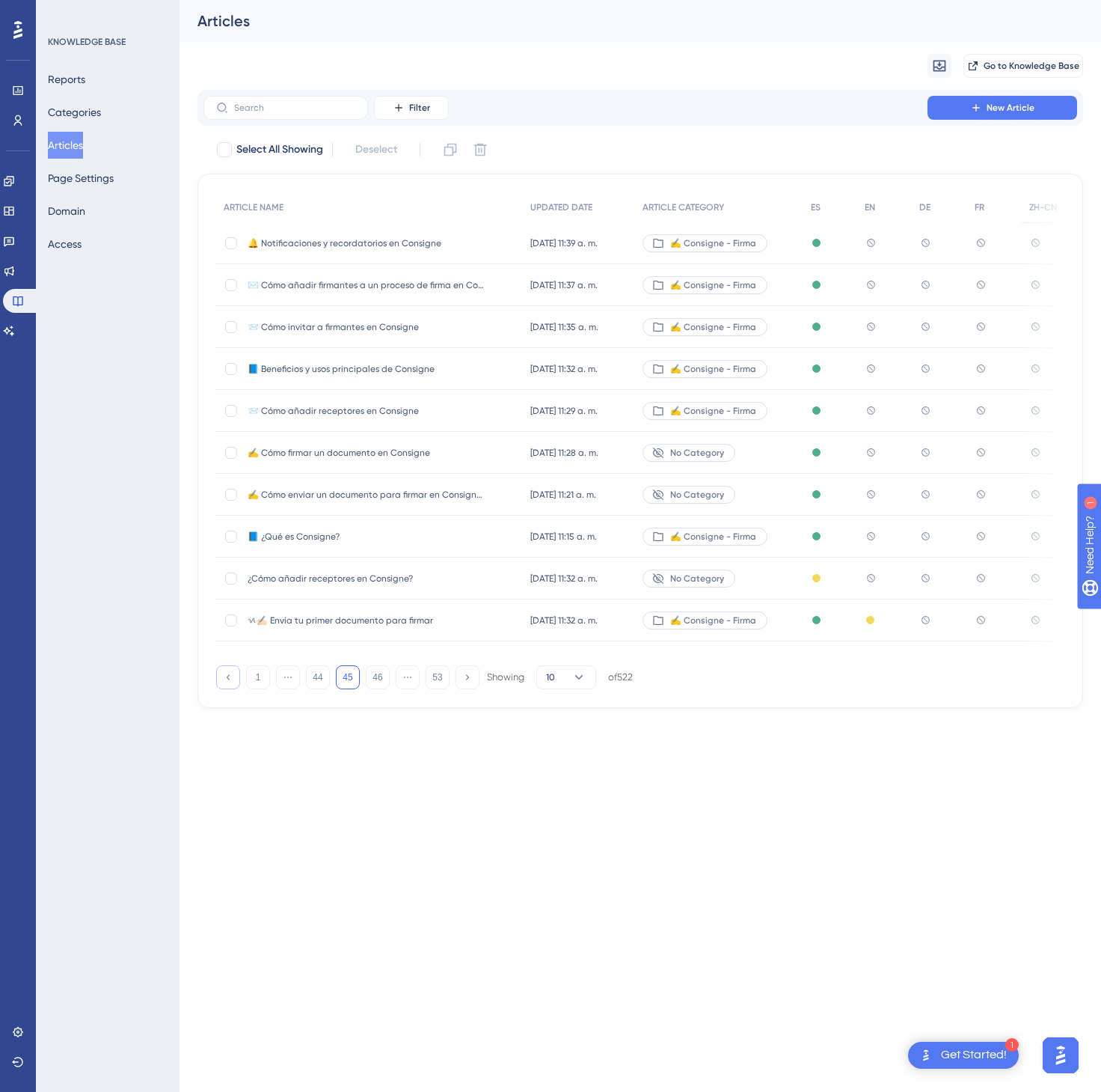
click at [229, 677] on icon at bounding box center [228, 677] width 10 height 10
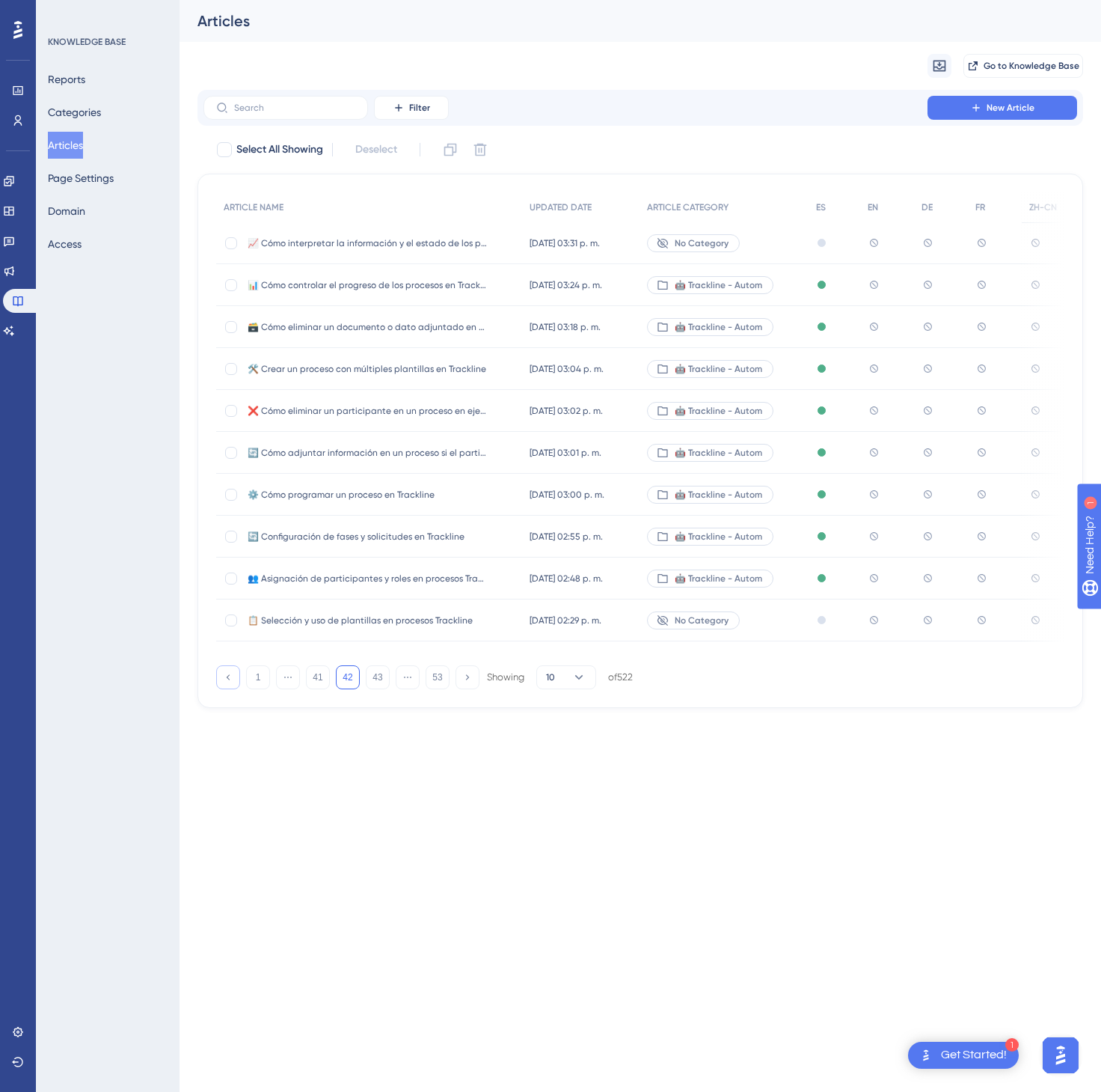
click at [229, 677] on icon at bounding box center [228, 677] width 10 height 10
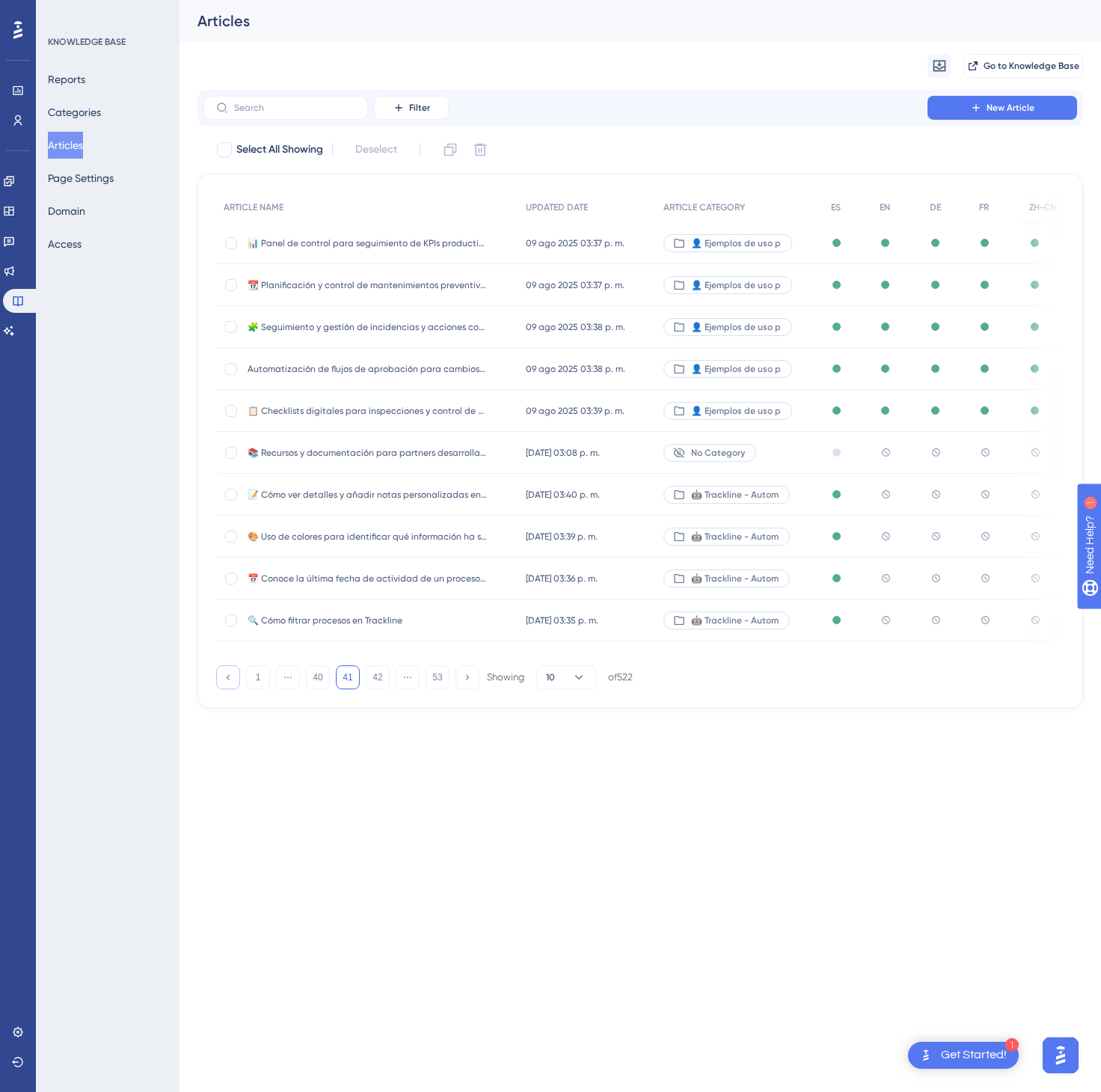
click at [229, 677] on icon at bounding box center [228, 677] width 10 height 10
click at [469, 682] on icon at bounding box center [467, 677] width 10 height 10
click at [804, 498] on div "🤖 Trackline - Autom" at bounding box center [740, 494] width 168 height 42
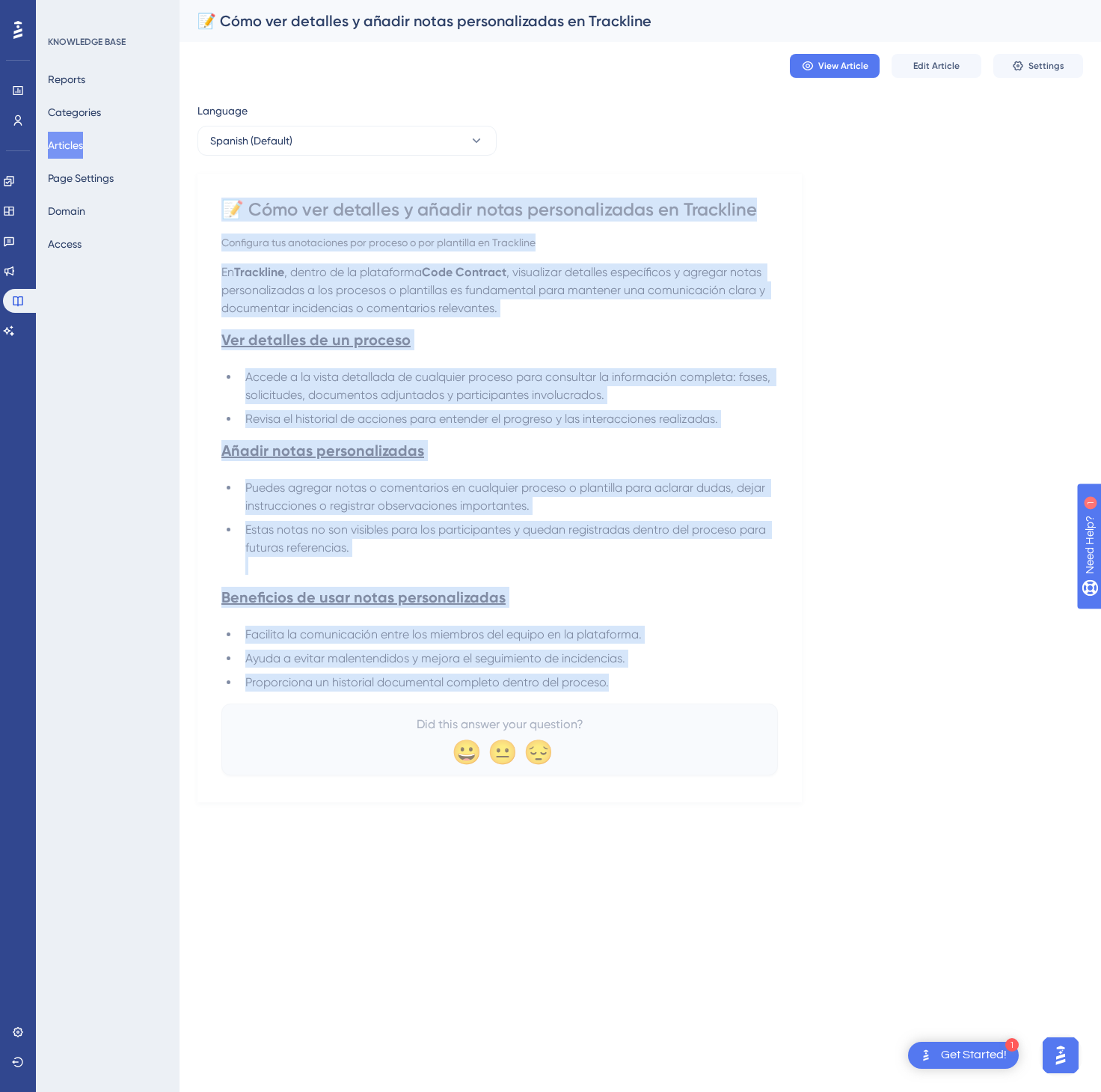
drag, startPoint x: 229, startPoint y: 208, endPoint x: 733, endPoint y: 675, distance: 687.1
click at [733, 675] on div "📝 Cómo ver detalles y añadir notas personalizadas en Trackline Configura tus an…" at bounding box center [500, 486] width 557 height 578
click at [426, 144] on button "Spanish (Default)" at bounding box center [347, 140] width 299 height 30
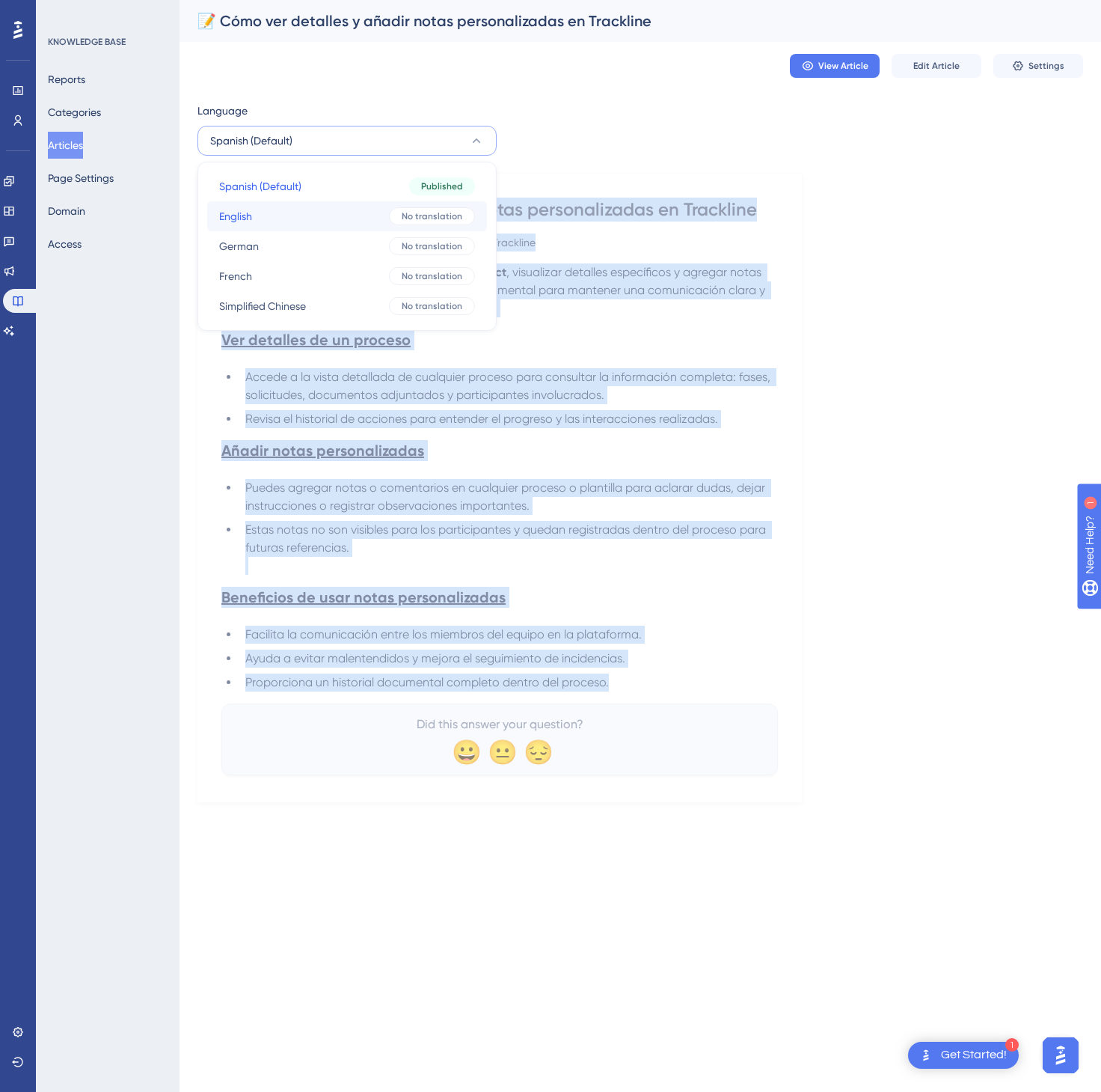
click at [386, 220] on button "English English No translation" at bounding box center [347, 216] width 280 height 30
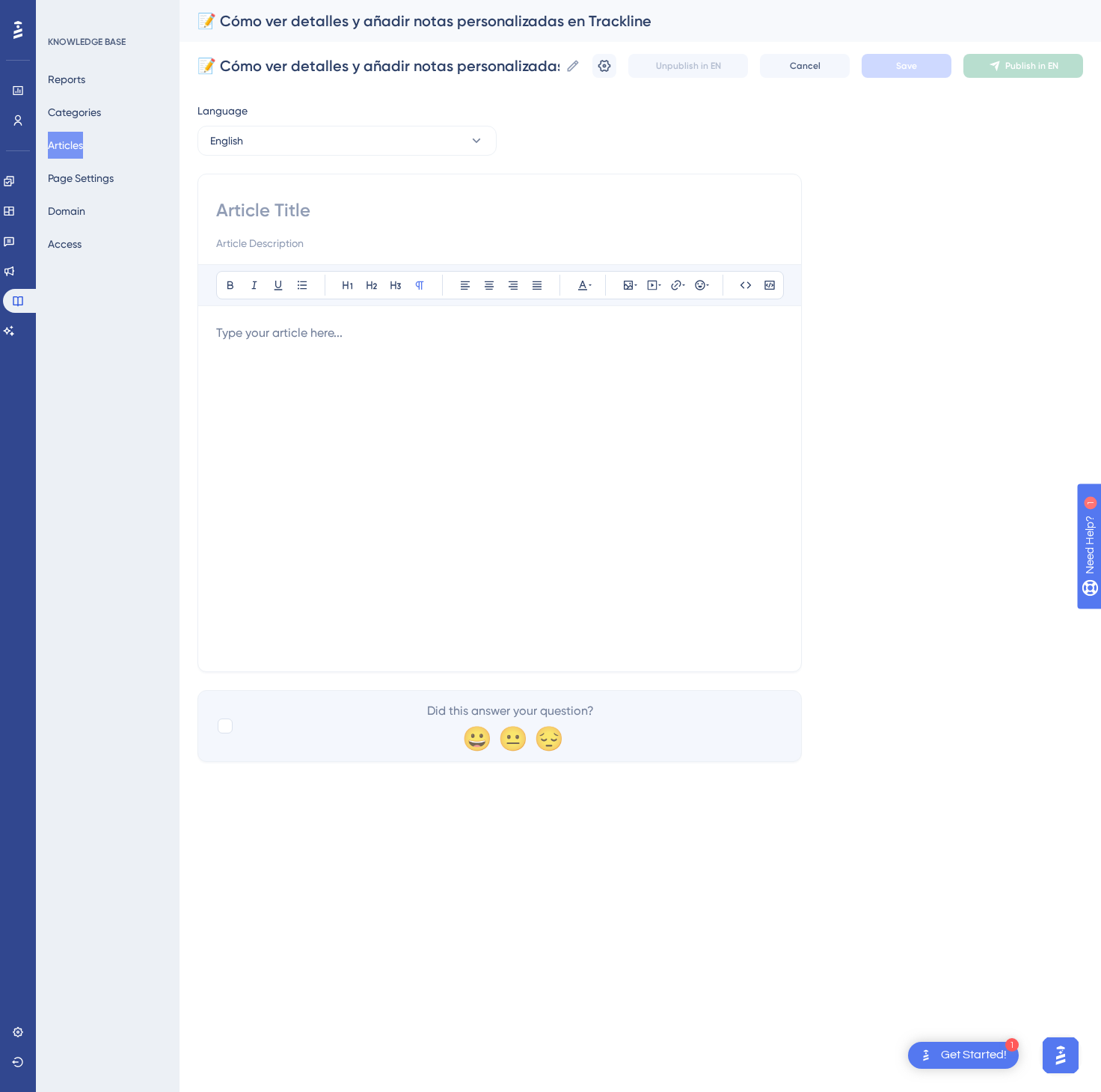
click at [420, 409] on div at bounding box center [500, 489] width 567 height 330
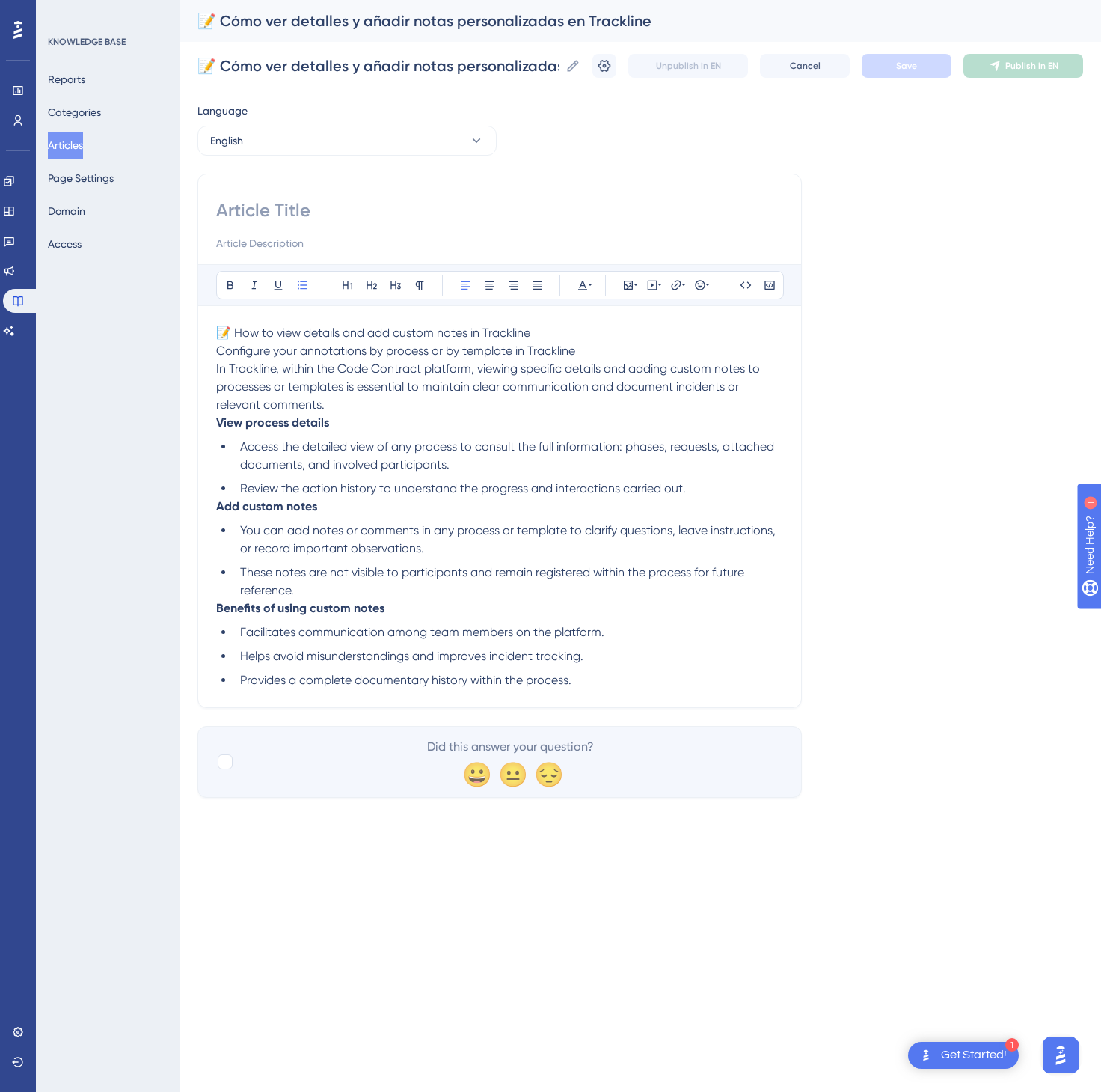
click at [619, 331] on p "📝 How to view details and add custom notes in Trackline Configure your annotati…" at bounding box center [500, 369] width 567 height 90
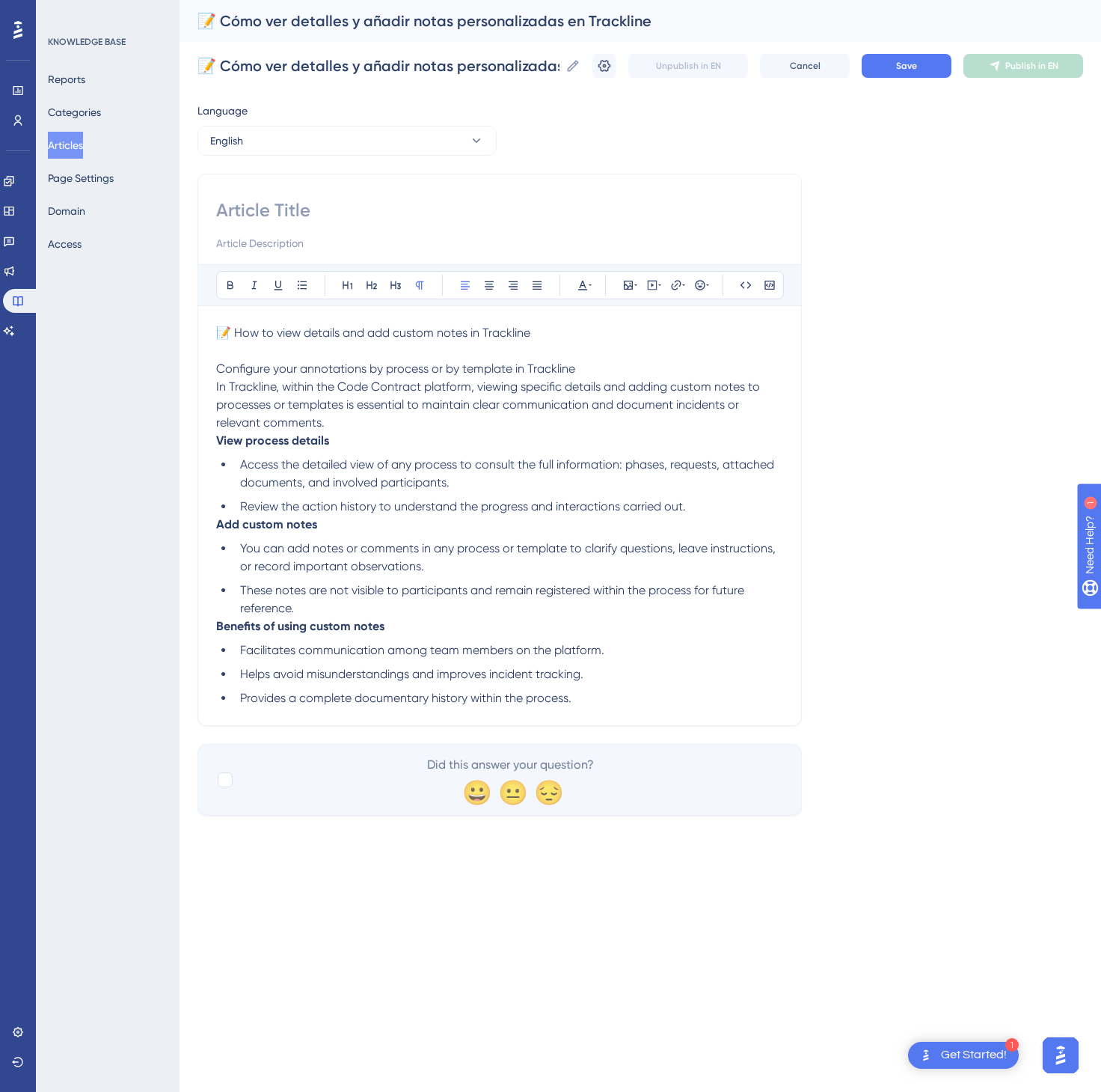
click at [503, 327] on p "📝 How to view details and add custom notes in Trackline" at bounding box center [500, 333] width 567 height 18
click at [446, 217] on input at bounding box center [500, 210] width 567 height 24
paste input "📝 How to view details and add custom notes in Trackline"
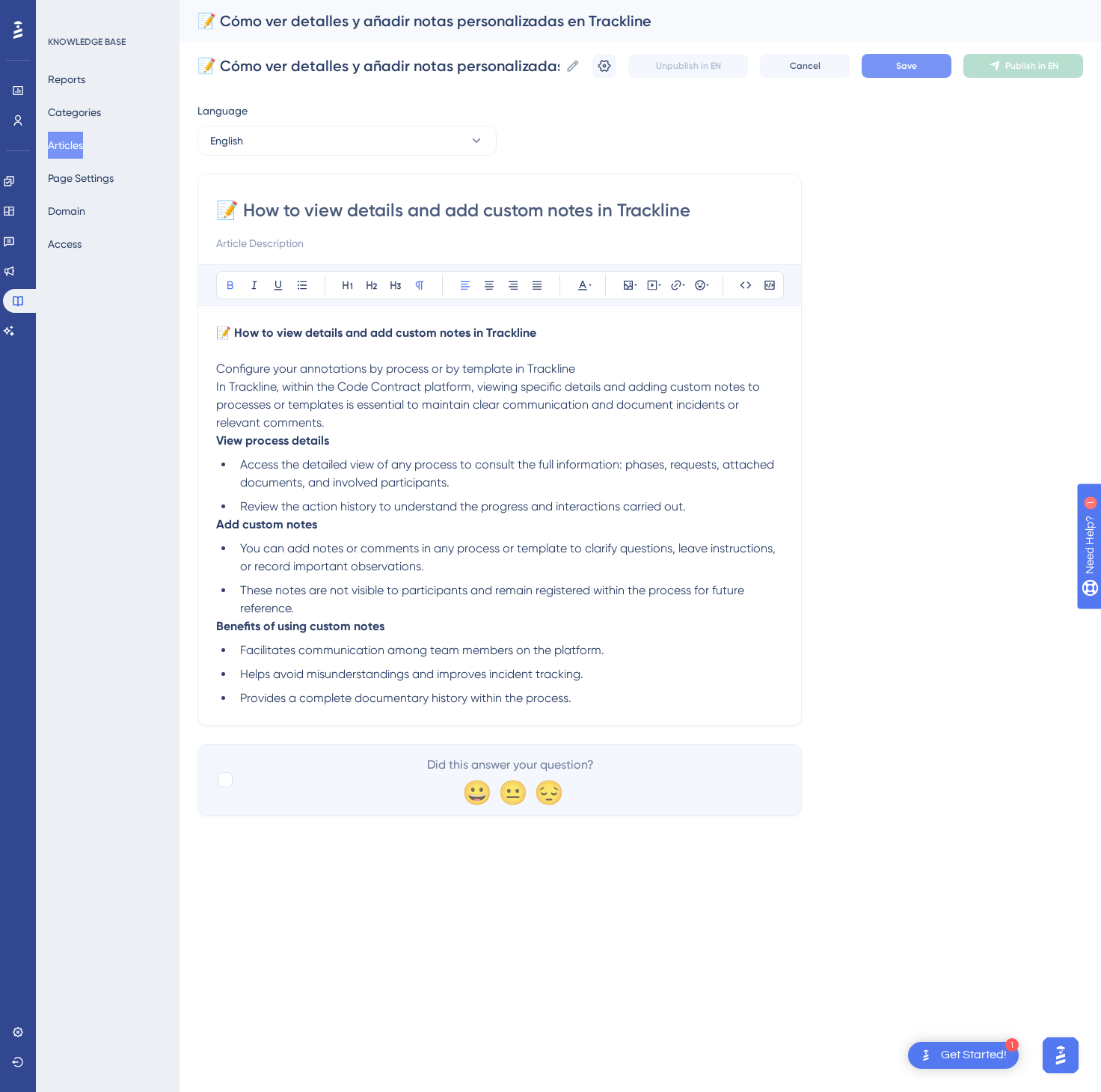
type input "📝 How to view details and add custom notes in Trackline"
click at [907, 68] on span "Save" at bounding box center [907, 66] width 21 height 12
click at [1052, 64] on span "Publish in EN" at bounding box center [1032, 66] width 53 height 12
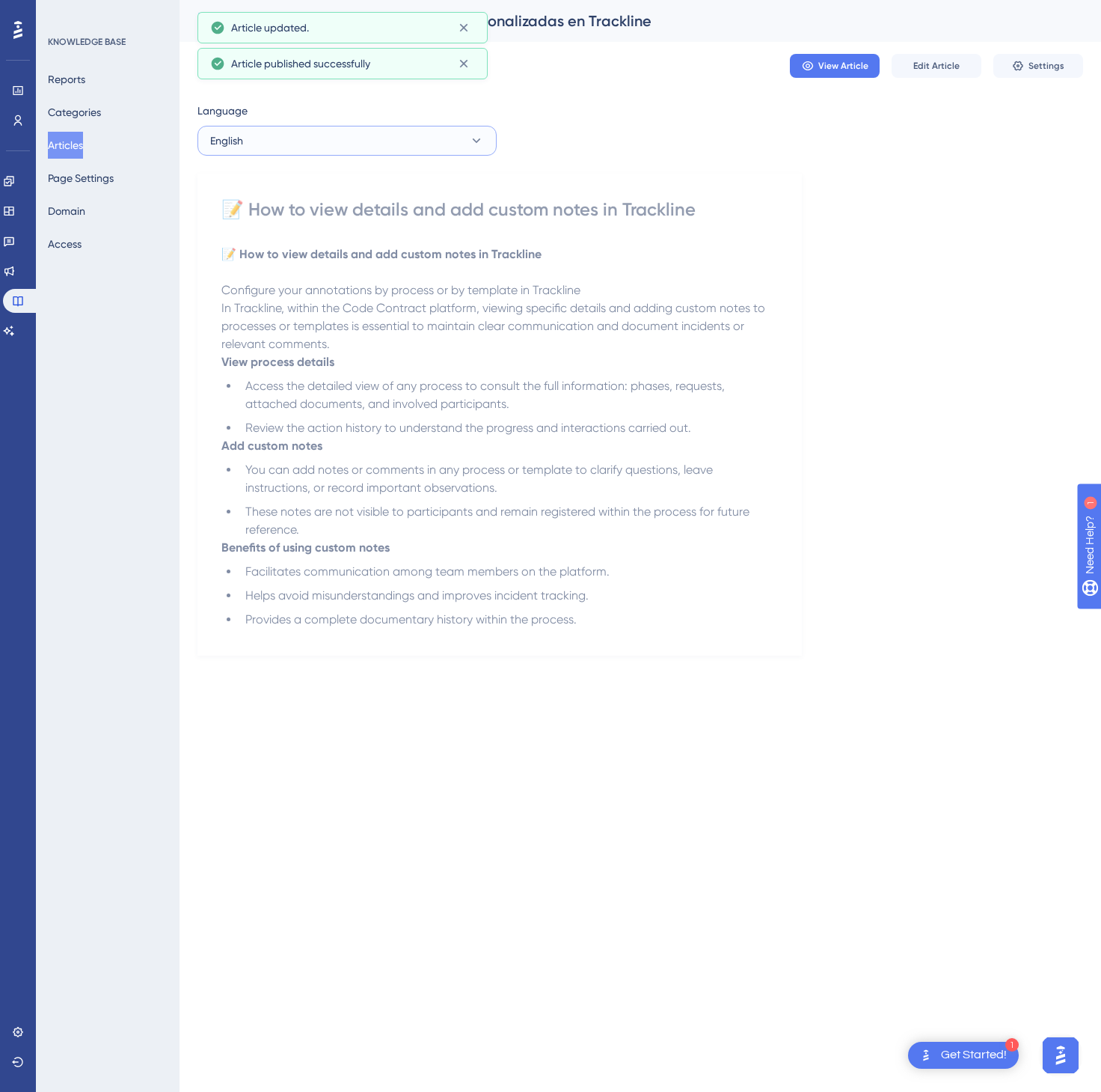
click at [465, 140] on button "English" at bounding box center [347, 140] width 299 height 30
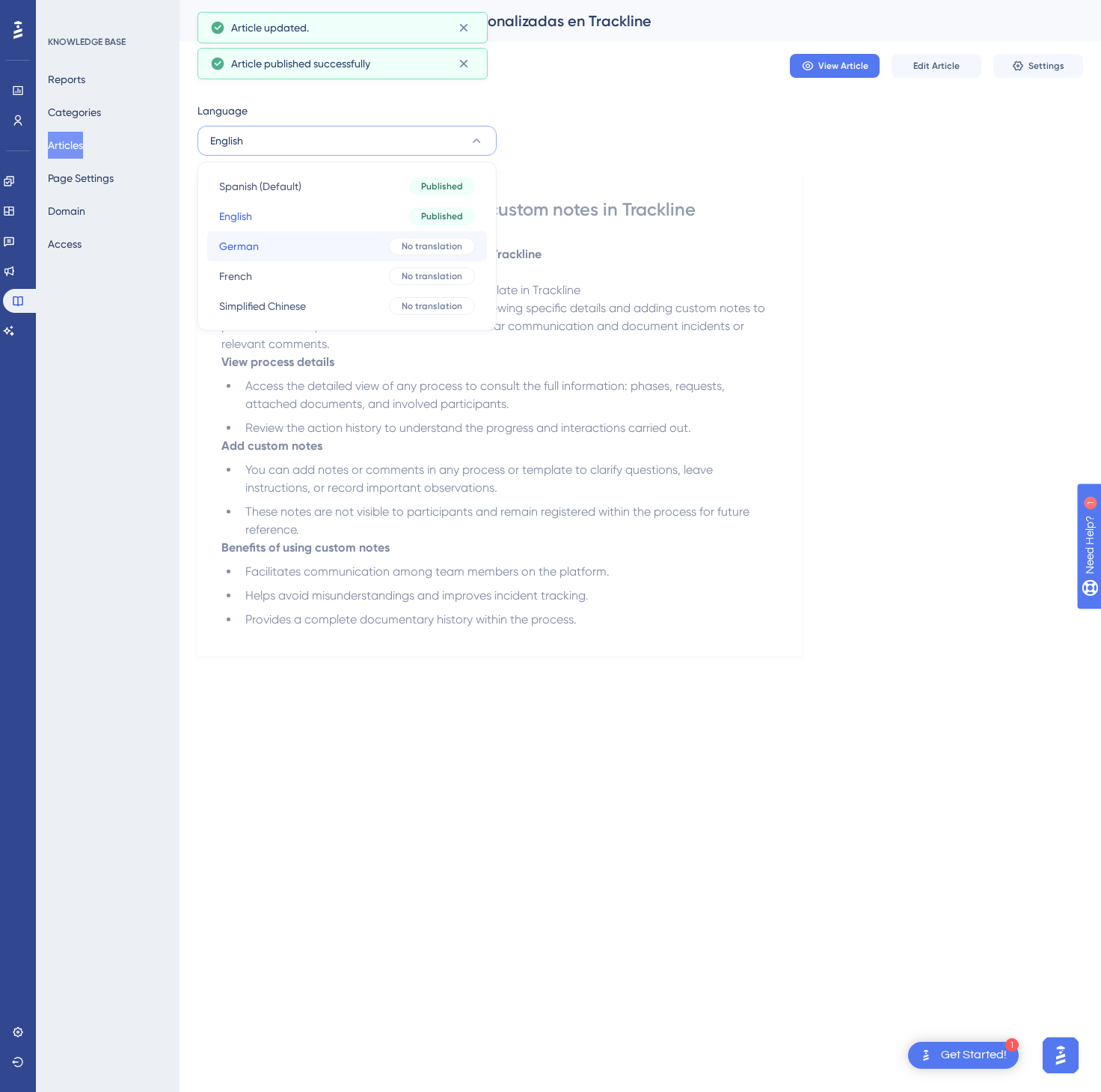
click at [393, 235] on button "German German No translation" at bounding box center [347, 245] width 280 height 30
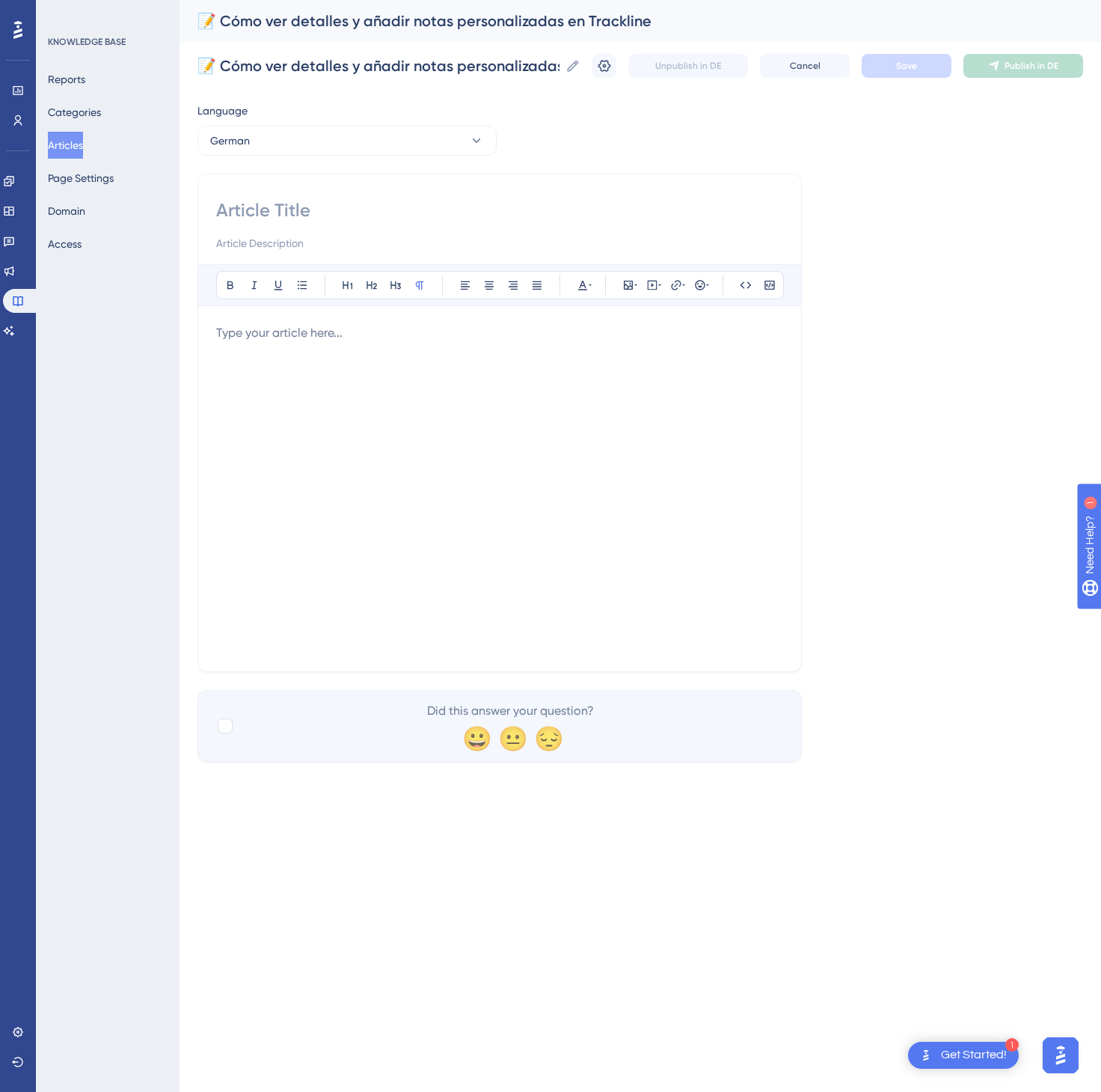
click at [619, 351] on div at bounding box center [500, 489] width 567 height 330
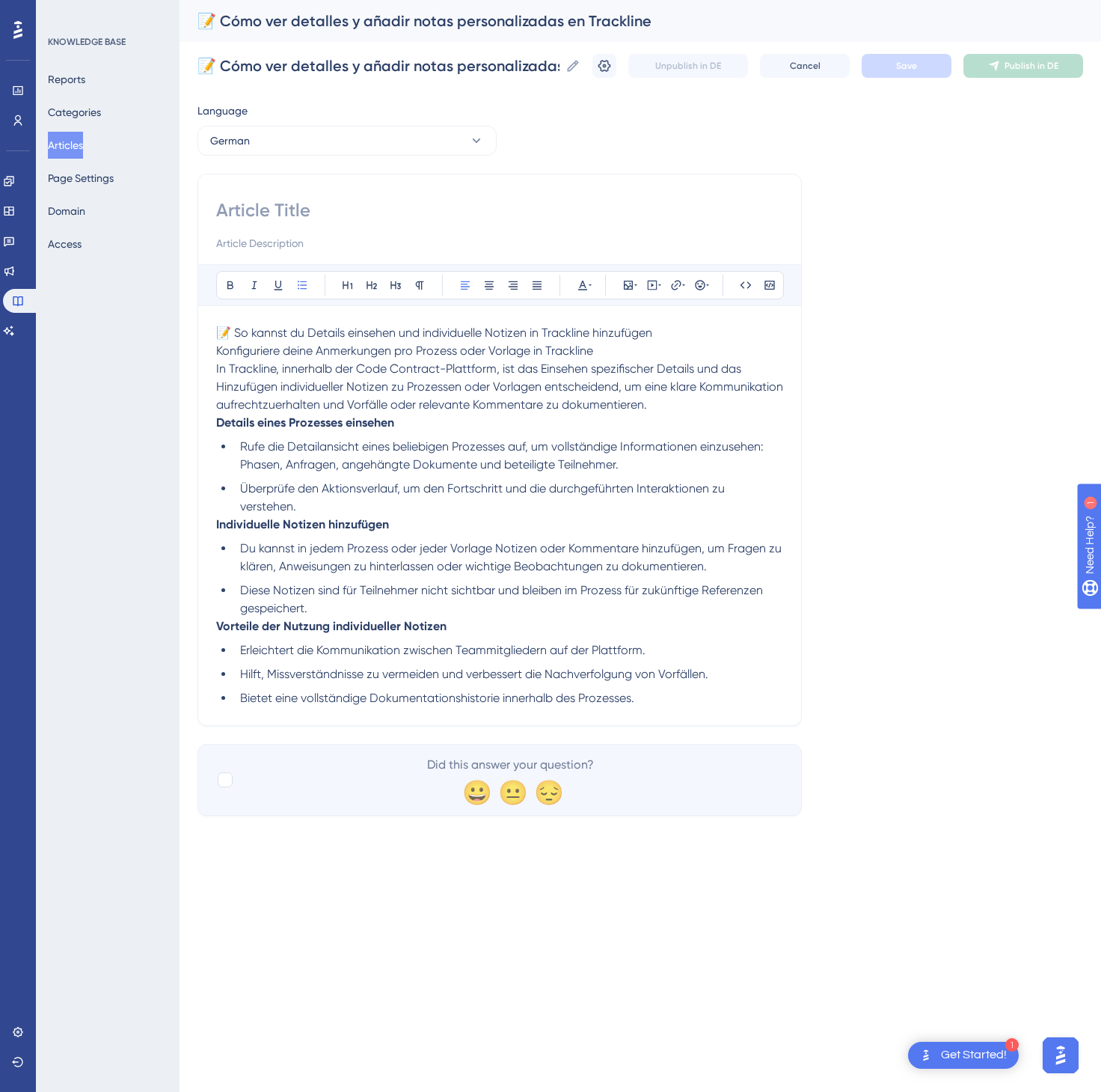
click at [661, 327] on p "📝 So kannst du Details einsehen und individuelle Notizen in Trackline hinzufüge…" at bounding box center [500, 369] width 567 height 90
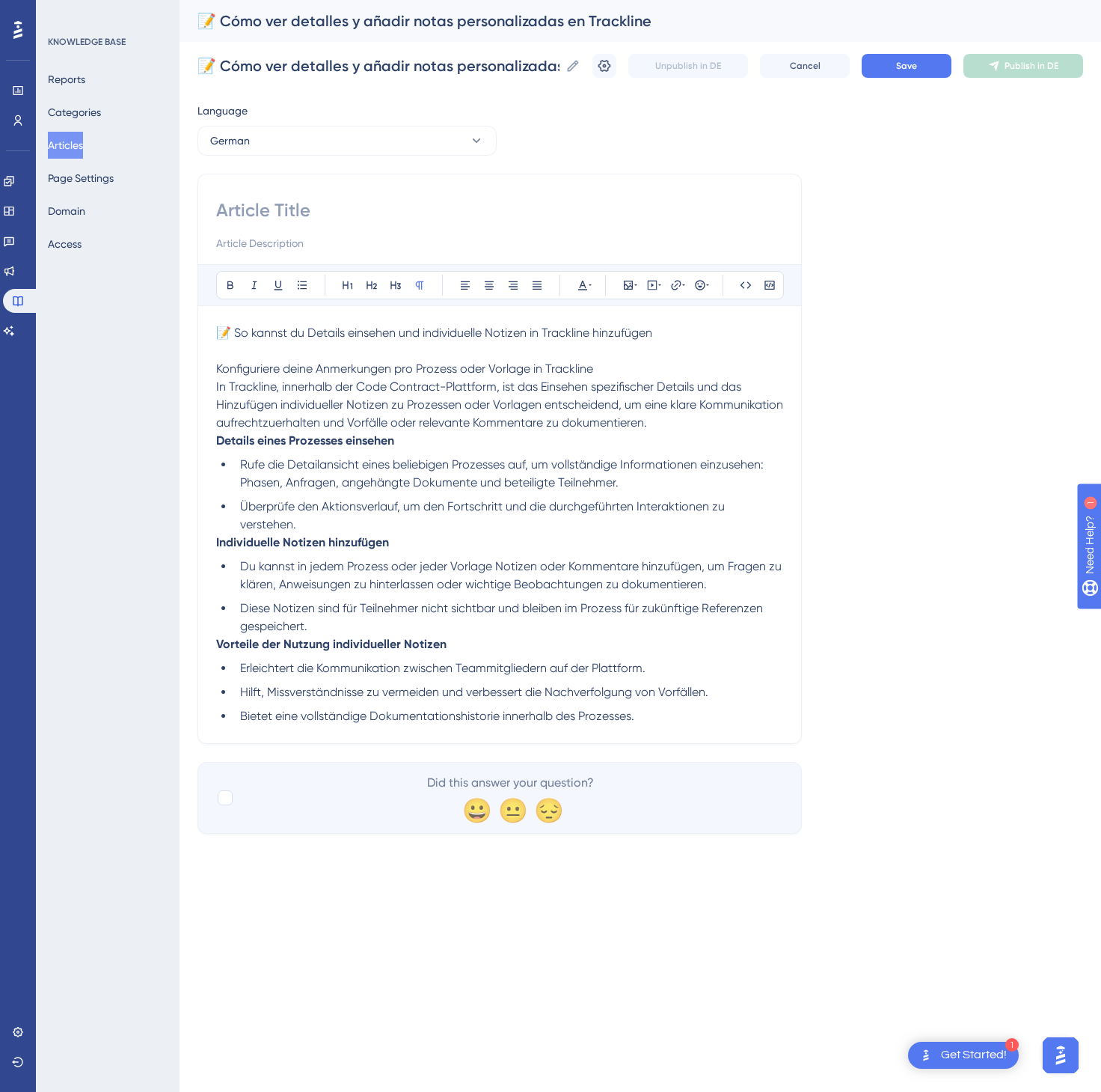
click at [607, 327] on p "📝 So kannst du Details einsehen und individuelle Notizen in Trackline hinzufügen" at bounding box center [500, 333] width 567 height 18
click at [535, 195] on div "Bold Italic Underline Bullet Point Heading 1 Heading 2 Heading 3 Normal Align L…" at bounding box center [500, 459] width 604 height 570
click at [517, 204] on input at bounding box center [500, 210] width 567 height 24
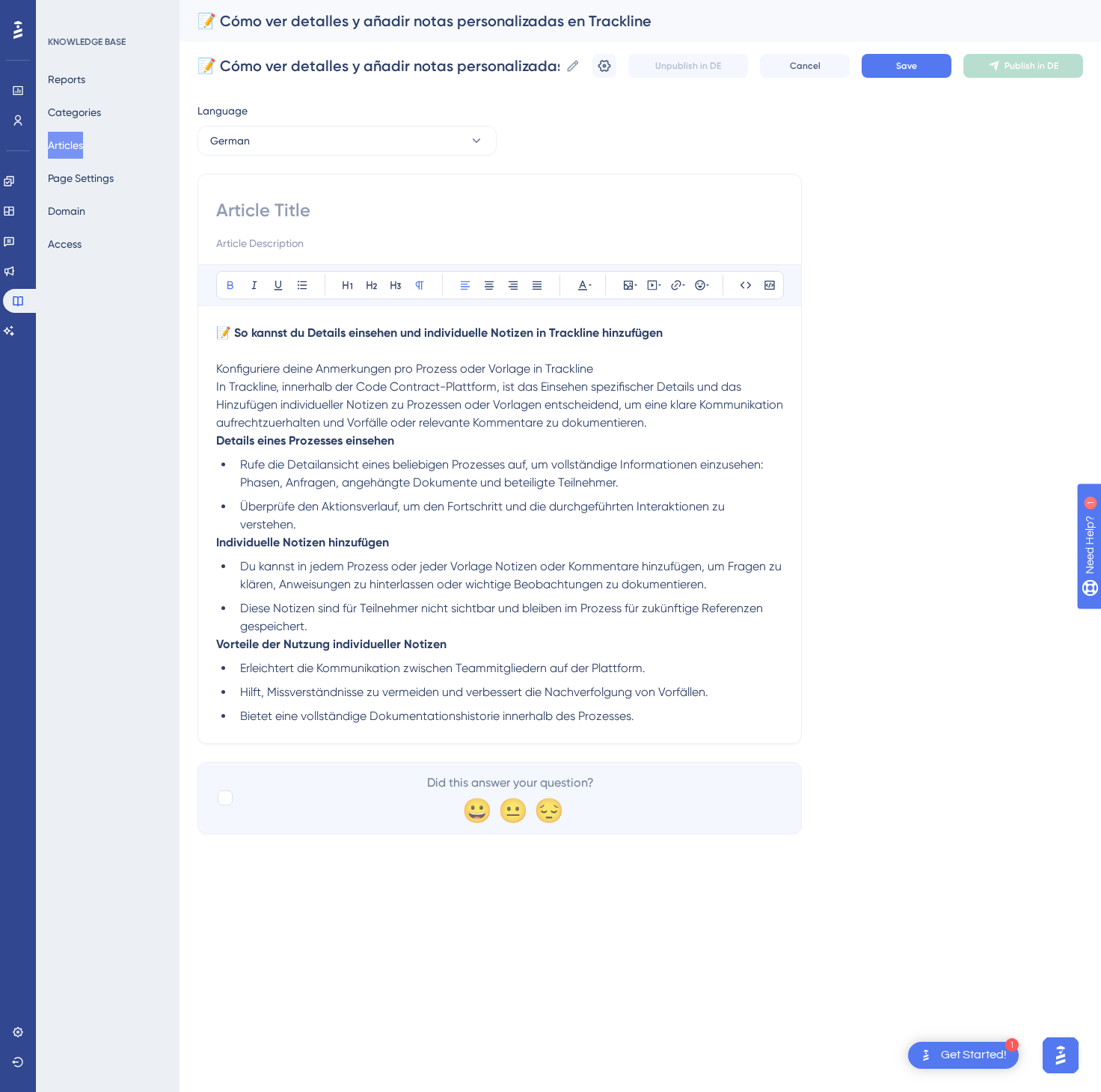
paste input "📝 So kannst du Details einsehen und individuelle Notizen in Trackline hinzufügen"
type input "📝 So kannst du Details einsehen und individuelle Notizen in Trackline hinzufügen"
click at [924, 72] on button "Save" at bounding box center [907, 66] width 90 height 24
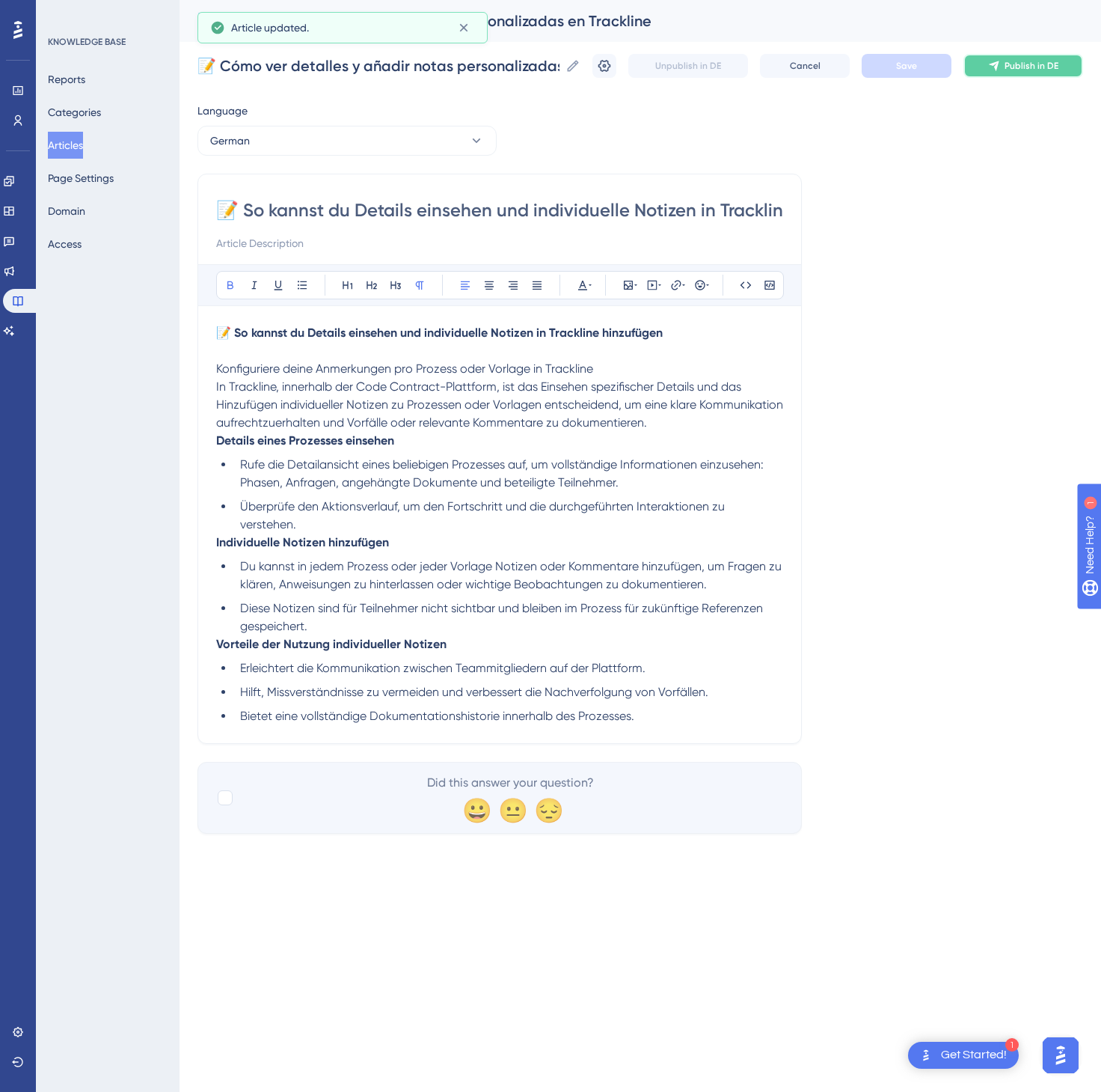
click at [1027, 72] on button "Publish in DE" at bounding box center [1024, 66] width 120 height 24
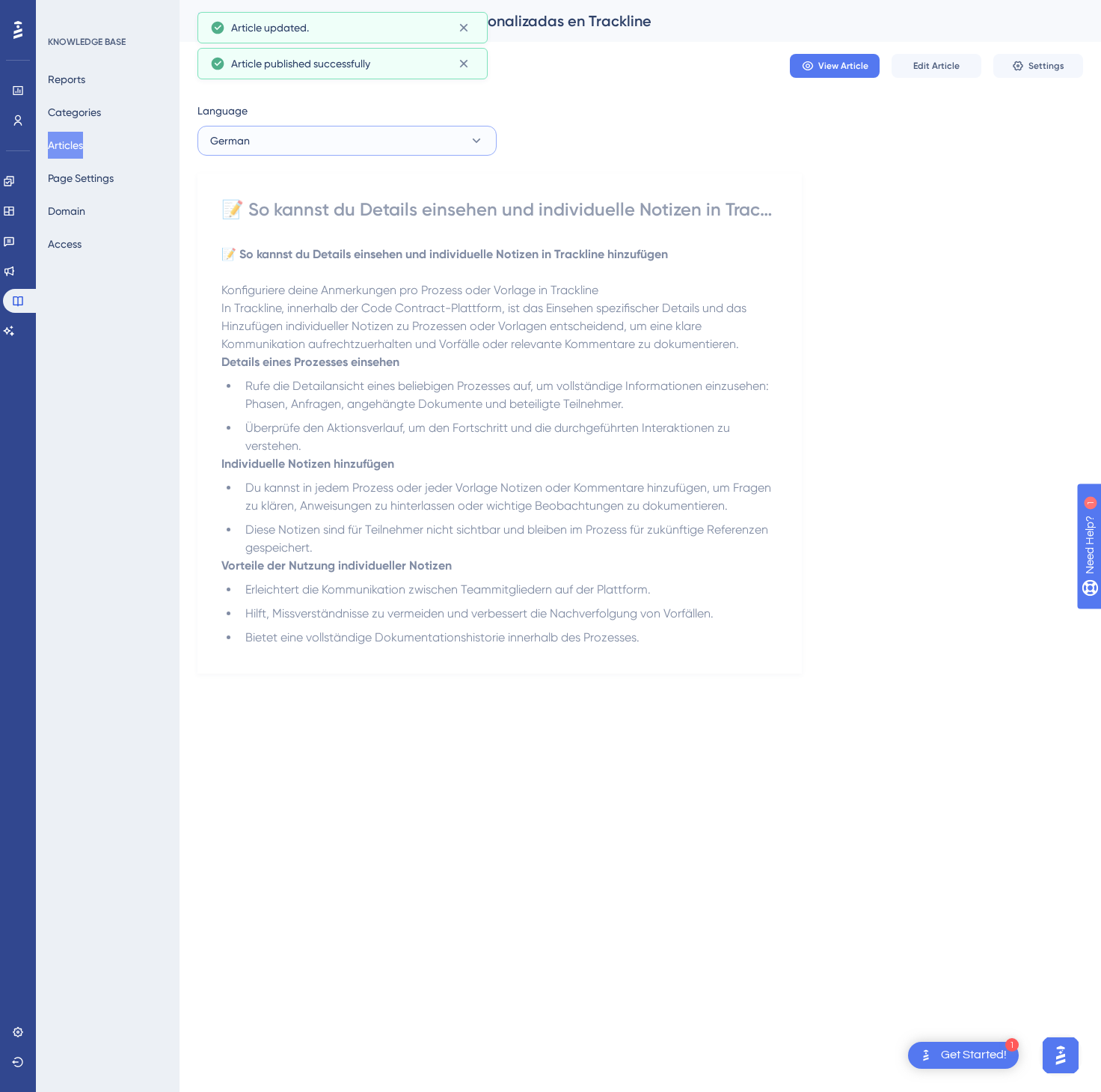
click at [437, 144] on button "German" at bounding box center [347, 140] width 299 height 30
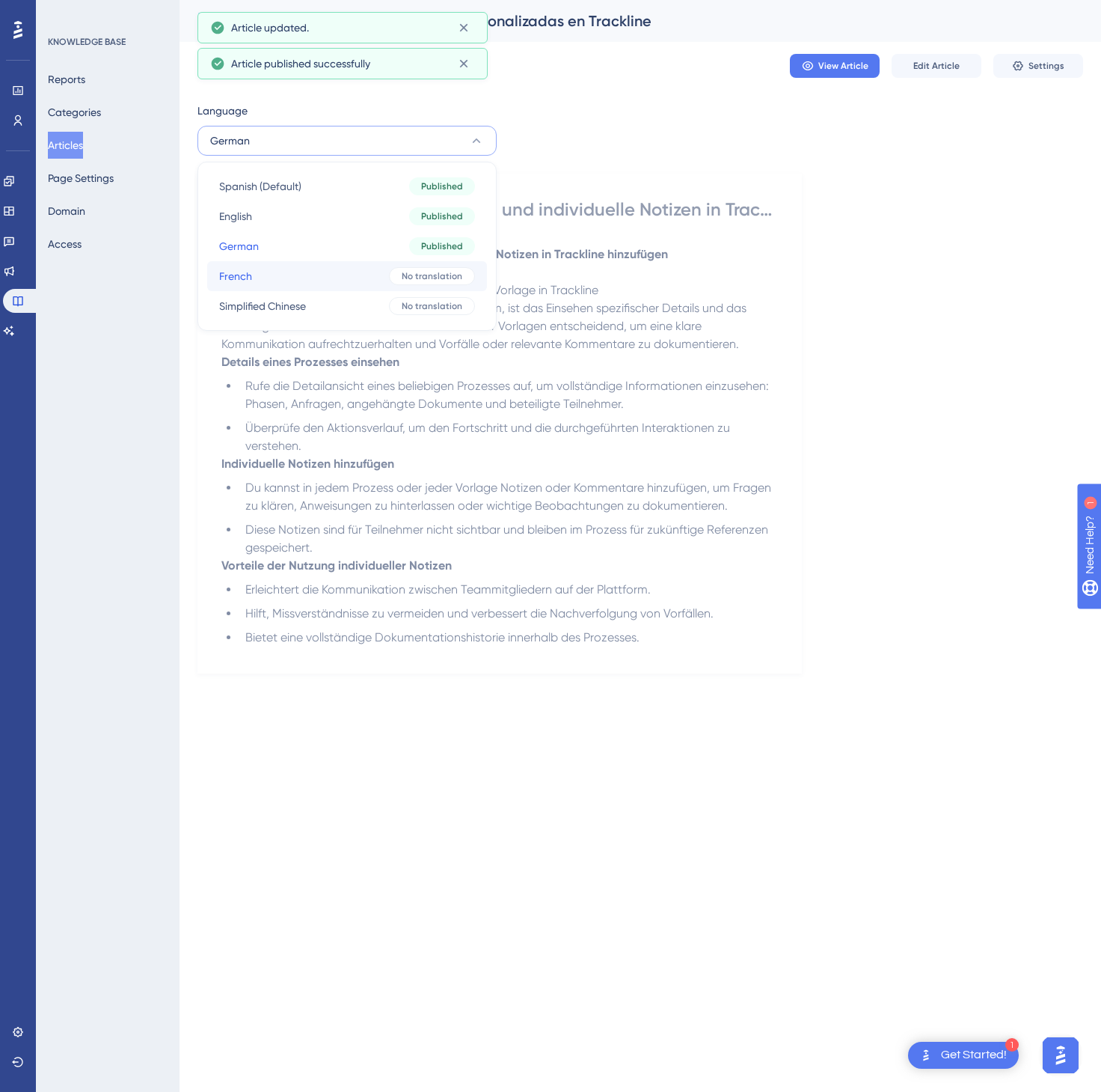
click at [409, 268] on div "No translation" at bounding box center [431, 276] width 86 height 18
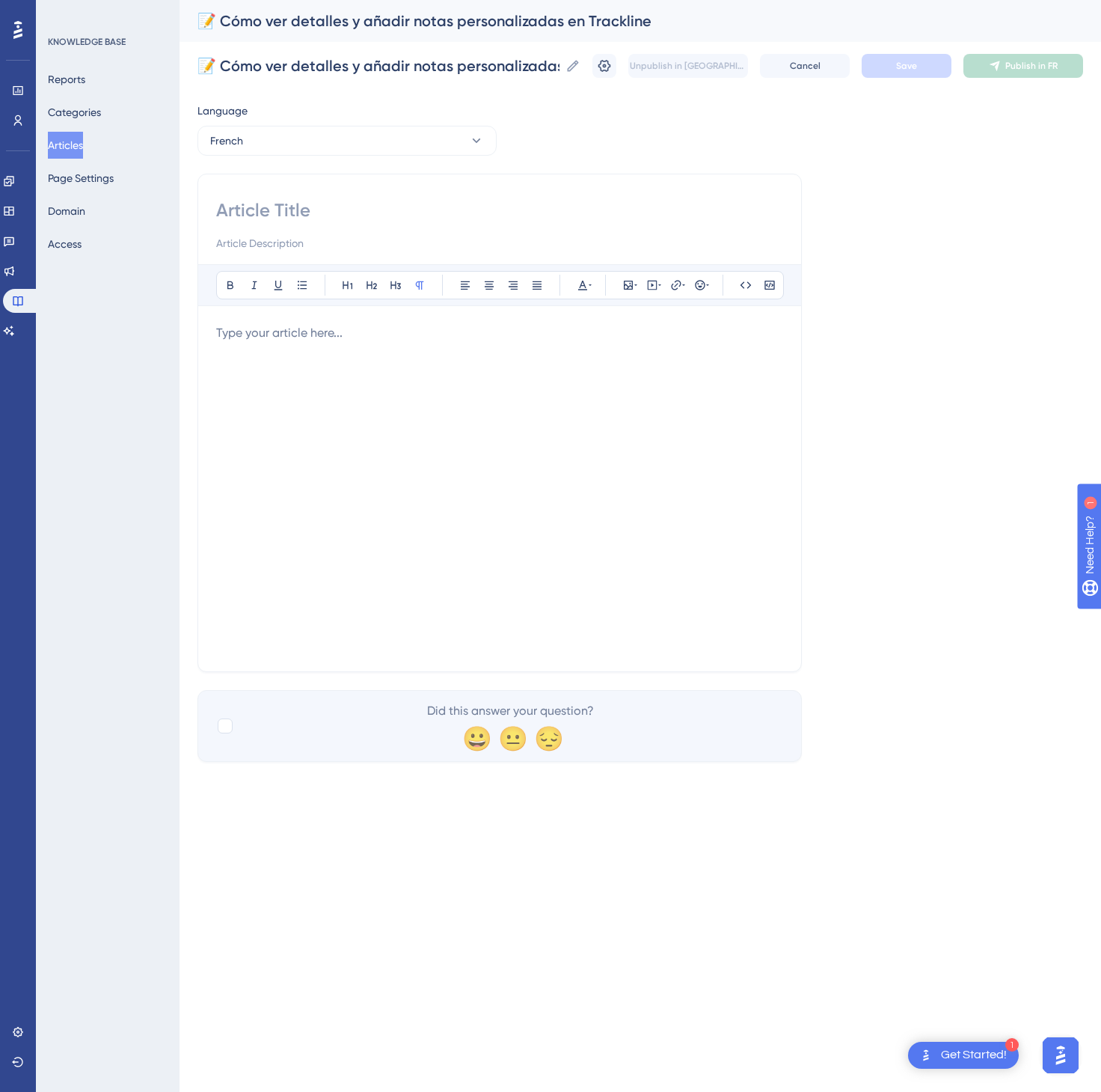
click at [658, 563] on div at bounding box center [500, 489] width 567 height 330
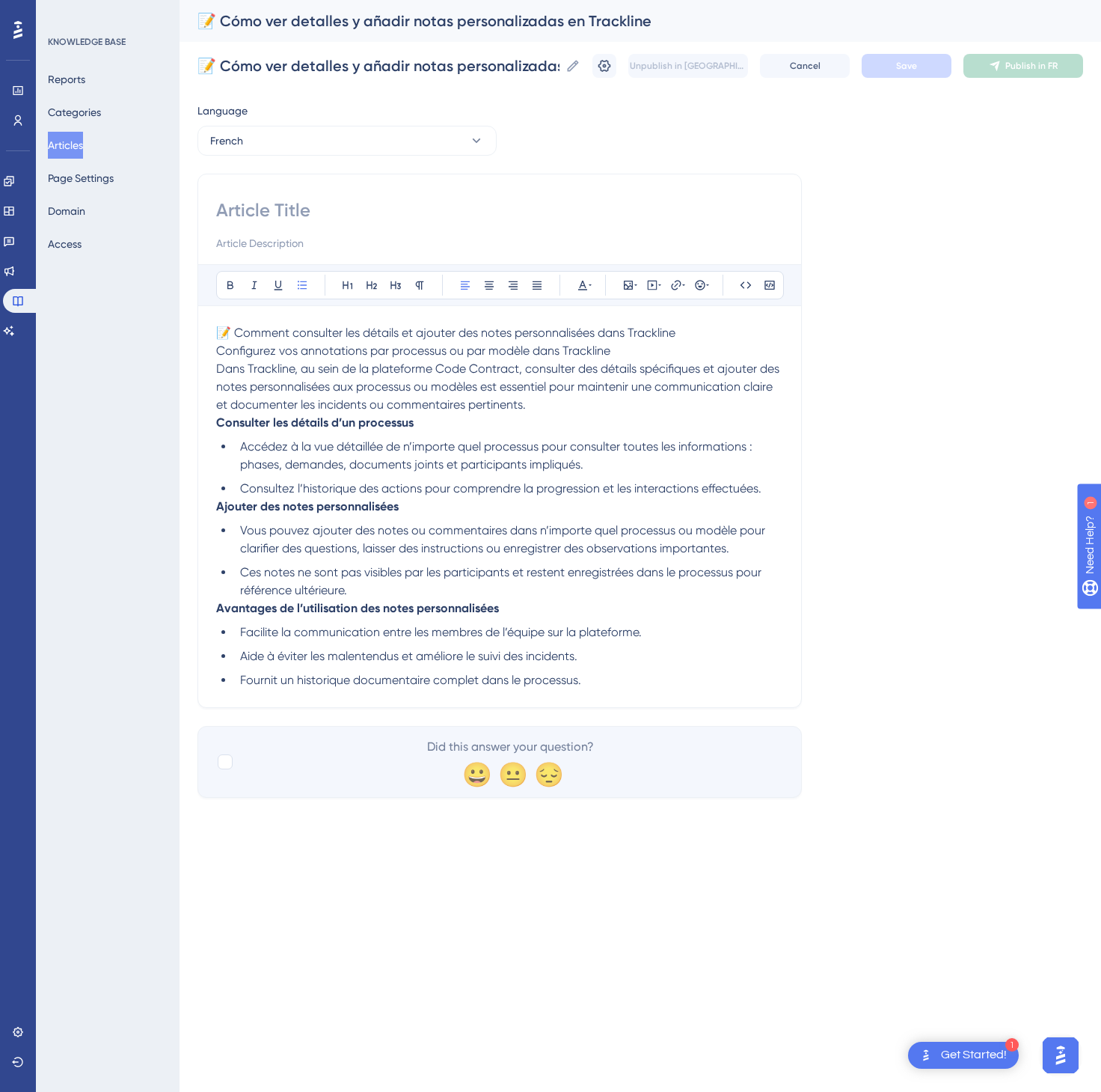
click at [717, 328] on p "📝 Comment consulter les détails et ajouter des notes personnalisées dans Trackl…" at bounding box center [500, 369] width 567 height 90
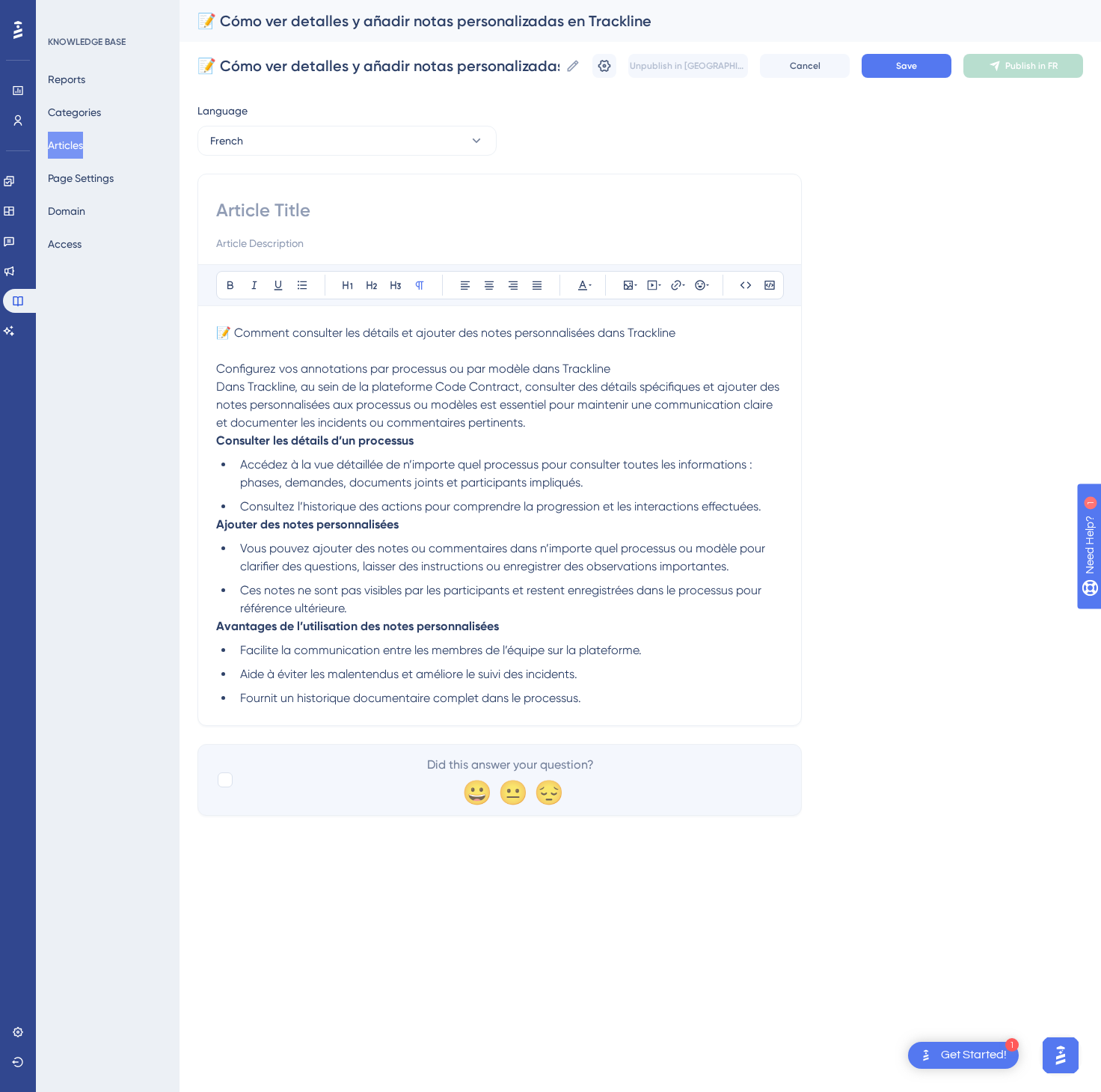
click at [614, 330] on span "📝 Comment consulter les détails et ajouter des notes personnalisées dans Trackl…" at bounding box center [446, 333] width 459 height 14
click at [395, 208] on input at bounding box center [500, 210] width 567 height 24
paste input "📝 Comment consulter les détails et ajouter des notes personnalisées dans Trackl…"
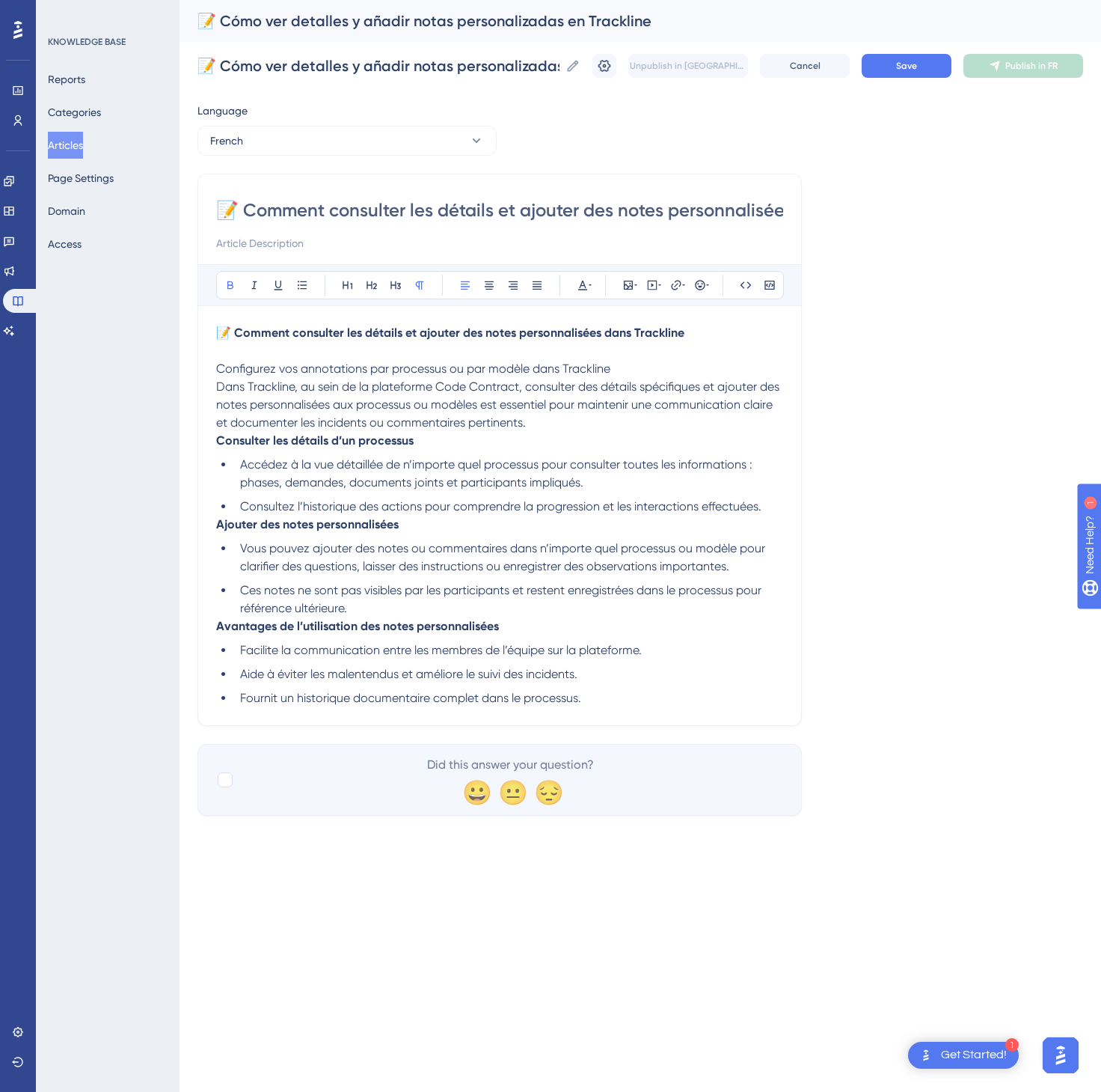
scroll to position [0, 134]
type input "📝 Comment consulter les détails et ajouter des notes personnalisées dans Trackl…"
click at [900, 72] on button "Save" at bounding box center [907, 66] width 90 height 24
click at [1054, 60] on span "Publish in FR" at bounding box center [1031, 66] width 52 height 12
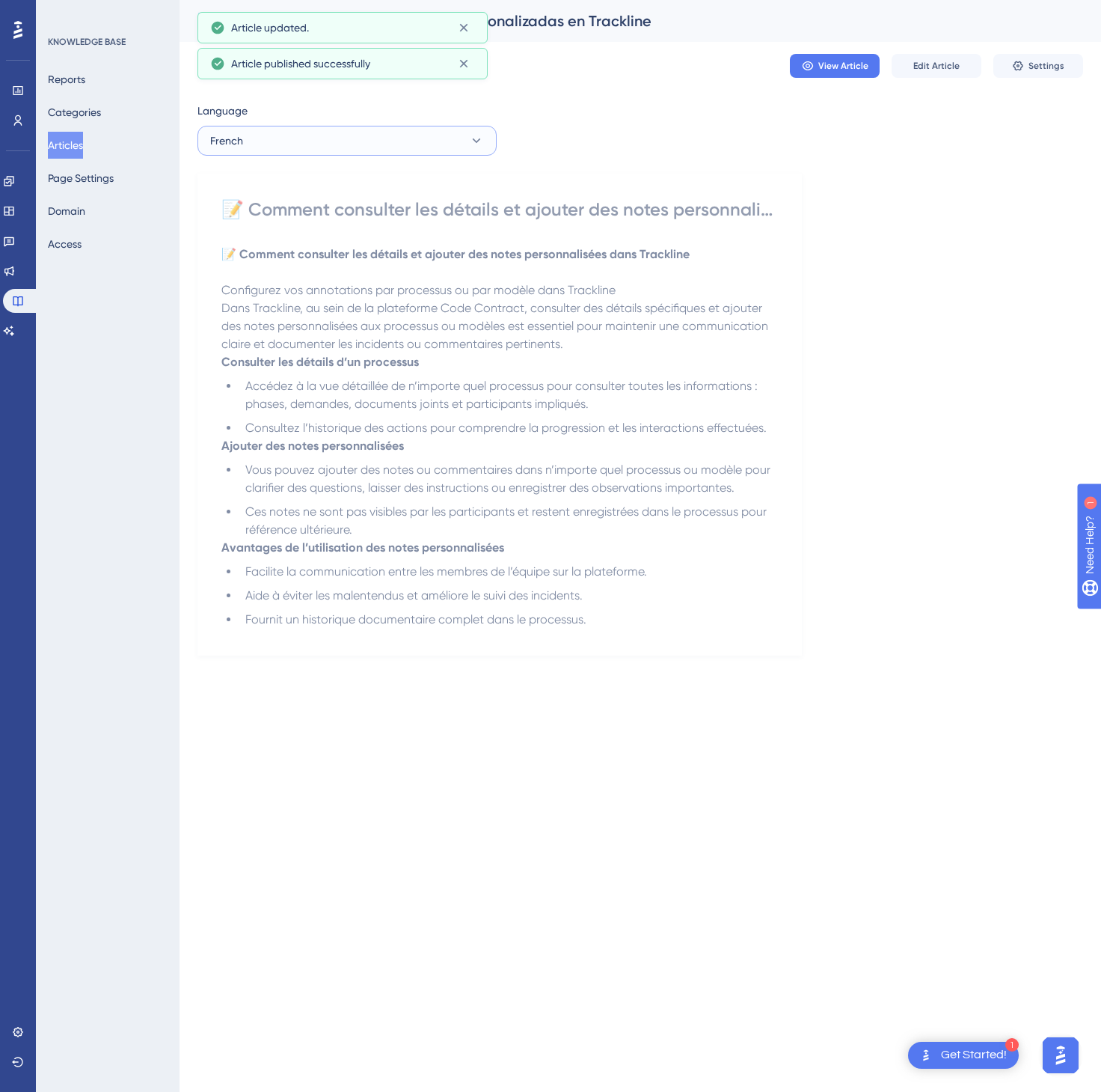
click at [437, 128] on button "French" at bounding box center [347, 140] width 299 height 30
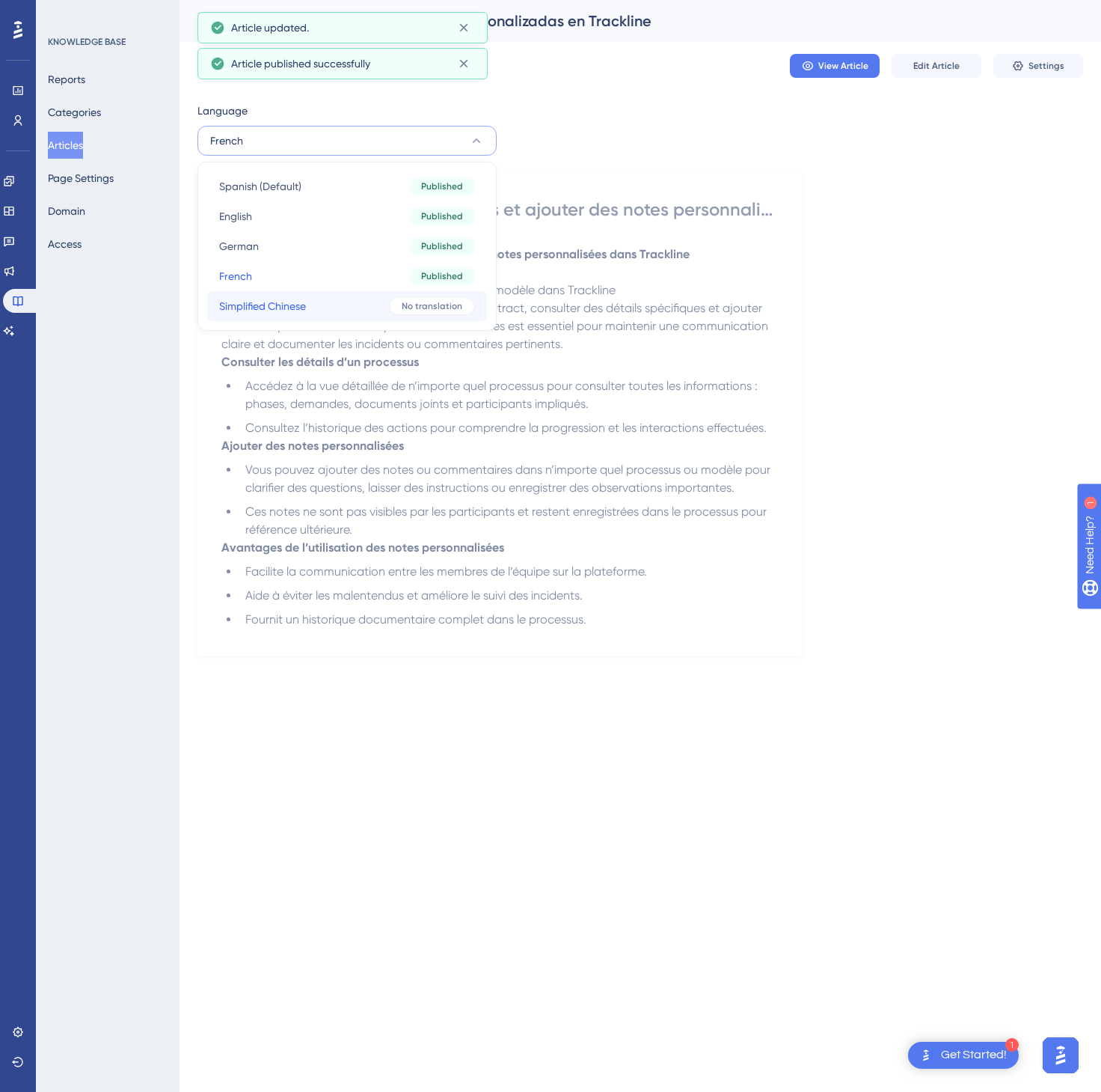
click at [380, 295] on button "Simplified Chinese Simplified Chinese No translation" at bounding box center [347, 305] width 280 height 30
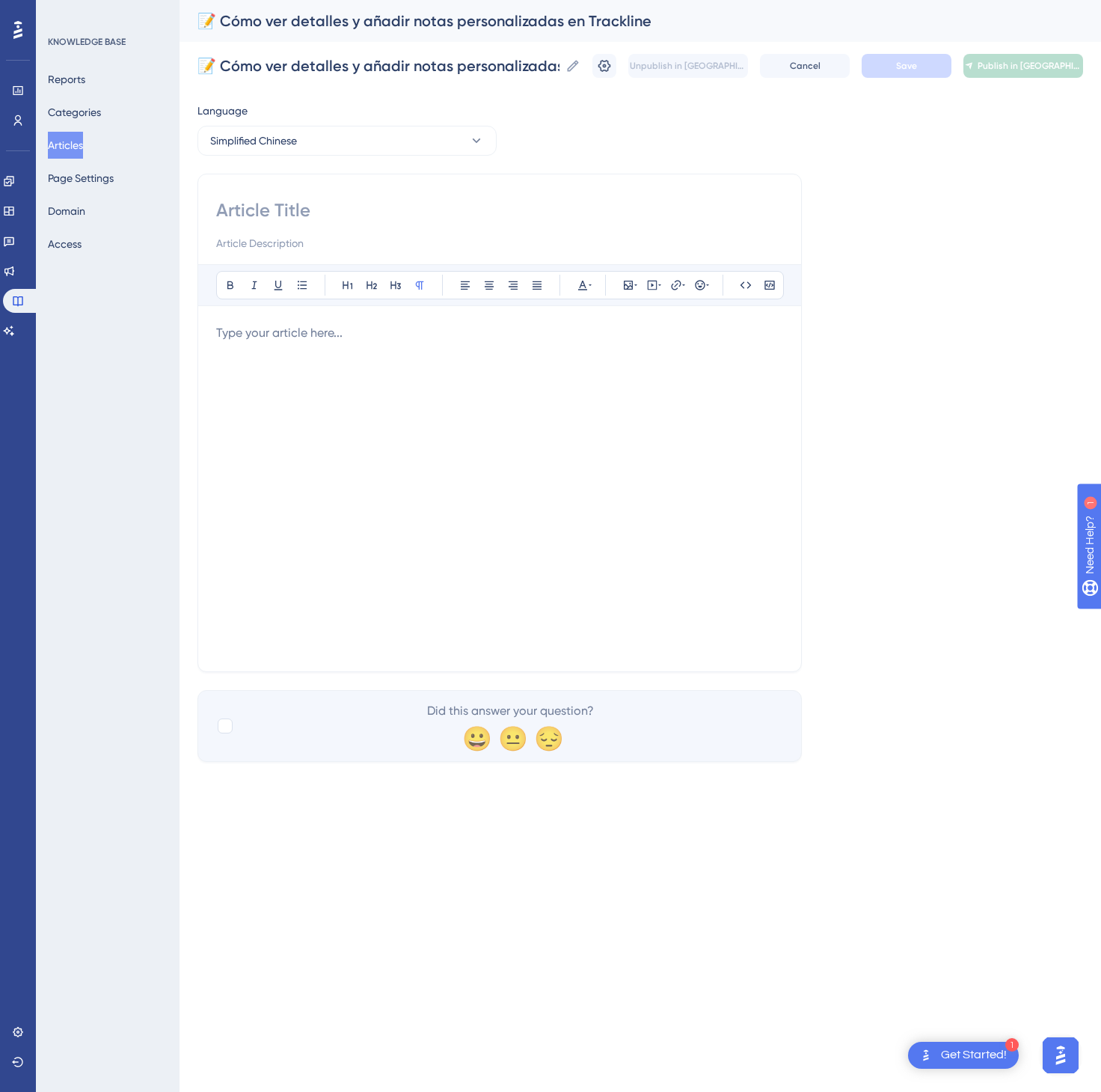
click at [651, 542] on div at bounding box center [500, 489] width 567 height 330
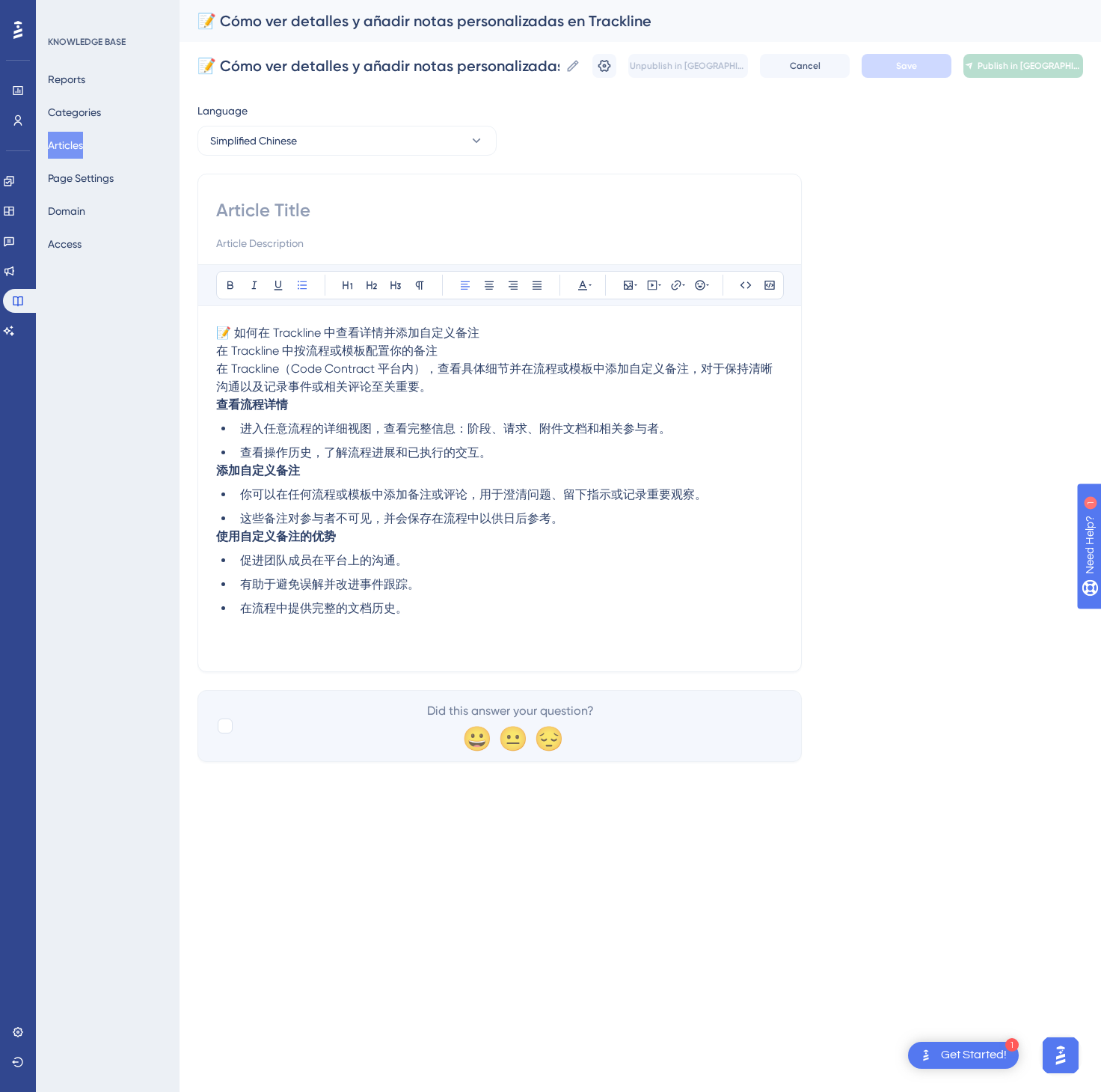
click at [598, 339] on p "📝 如何在 Trackline 中查看详情并添加自定义备注 在 Trackline 中按流程或模板配置你的备注 在 Trackline（Code Contra…" at bounding box center [500, 360] width 567 height 72
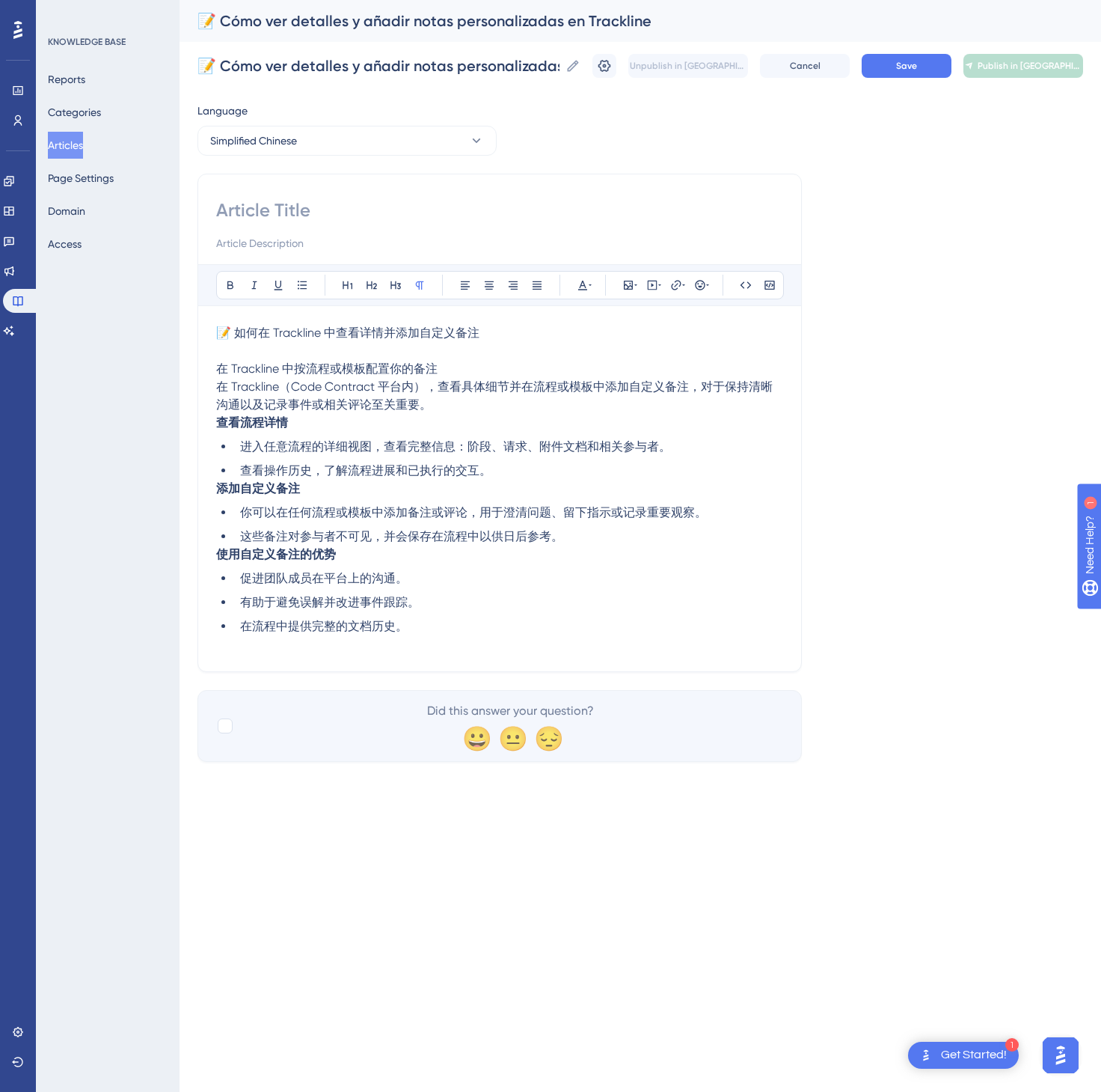
click at [582, 333] on p "📝 如何在 Trackline 中查看详情并添加自定义备注" at bounding box center [500, 333] width 567 height 18
click at [242, 200] on input at bounding box center [500, 210] width 567 height 24
paste input "📝 如何在 Trackline 中查看详情并添加自定义备注"
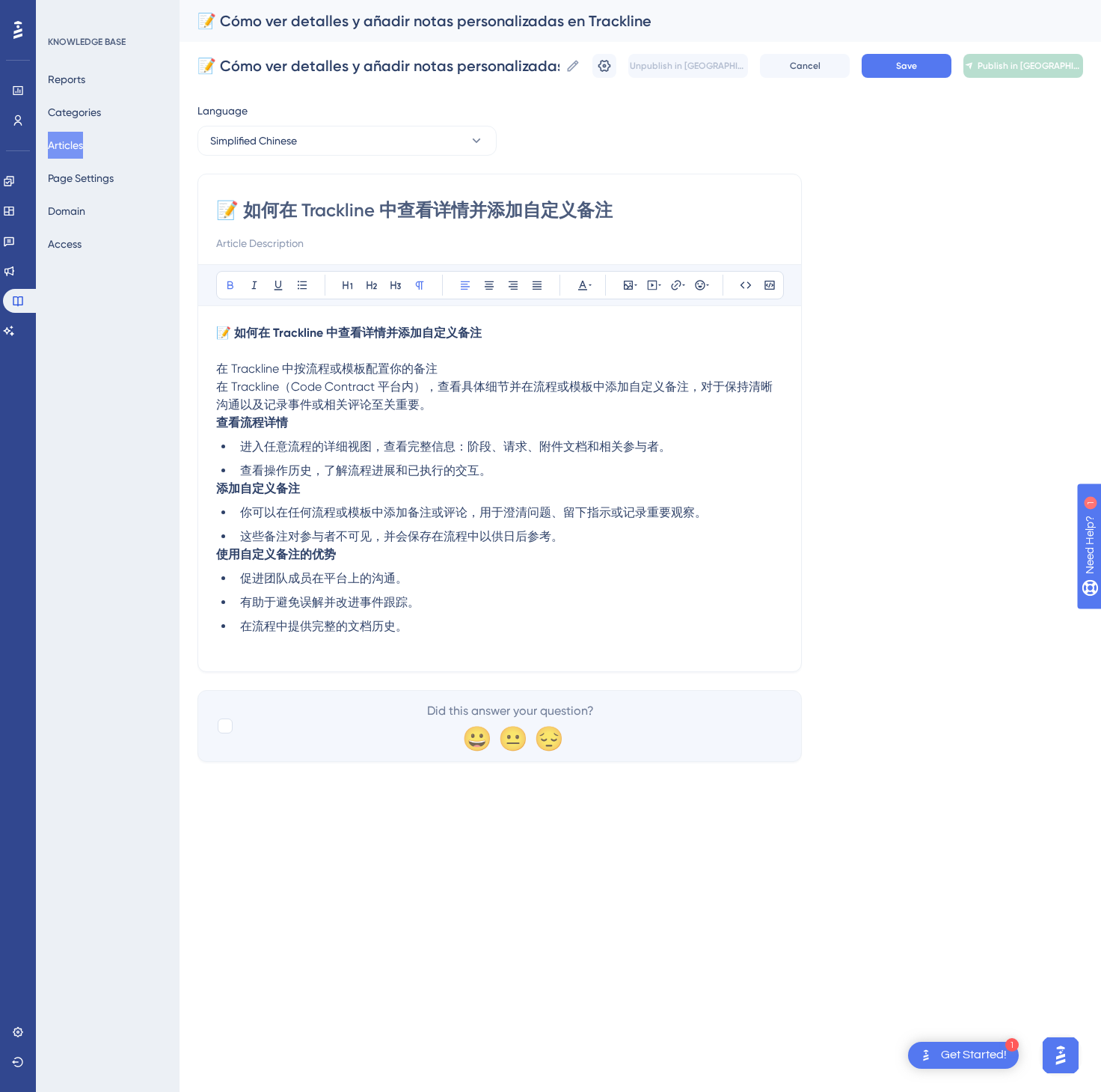
type input "📝 如何在 Trackline 中查看详情并添加自定义备注"
drag, startPoint x: 534, startPoint y: 129, endPoint x: 784, endPoint y: 90, distance: 253.0
click at [783, 91] on div "Performance Users Engagement Widgets Feedback Product Updates Knowledge Base AI…" at bounding box center [640, 393] width 922 height 786
click at [906, 68] on span "Save" at bounding box center [907, 66] width 21 height 12
click at [1002, 68] on span "Publish in [GEOGRAPHIC_DATA]-CN" at bounding box center [1030, 66] width 104 height 12
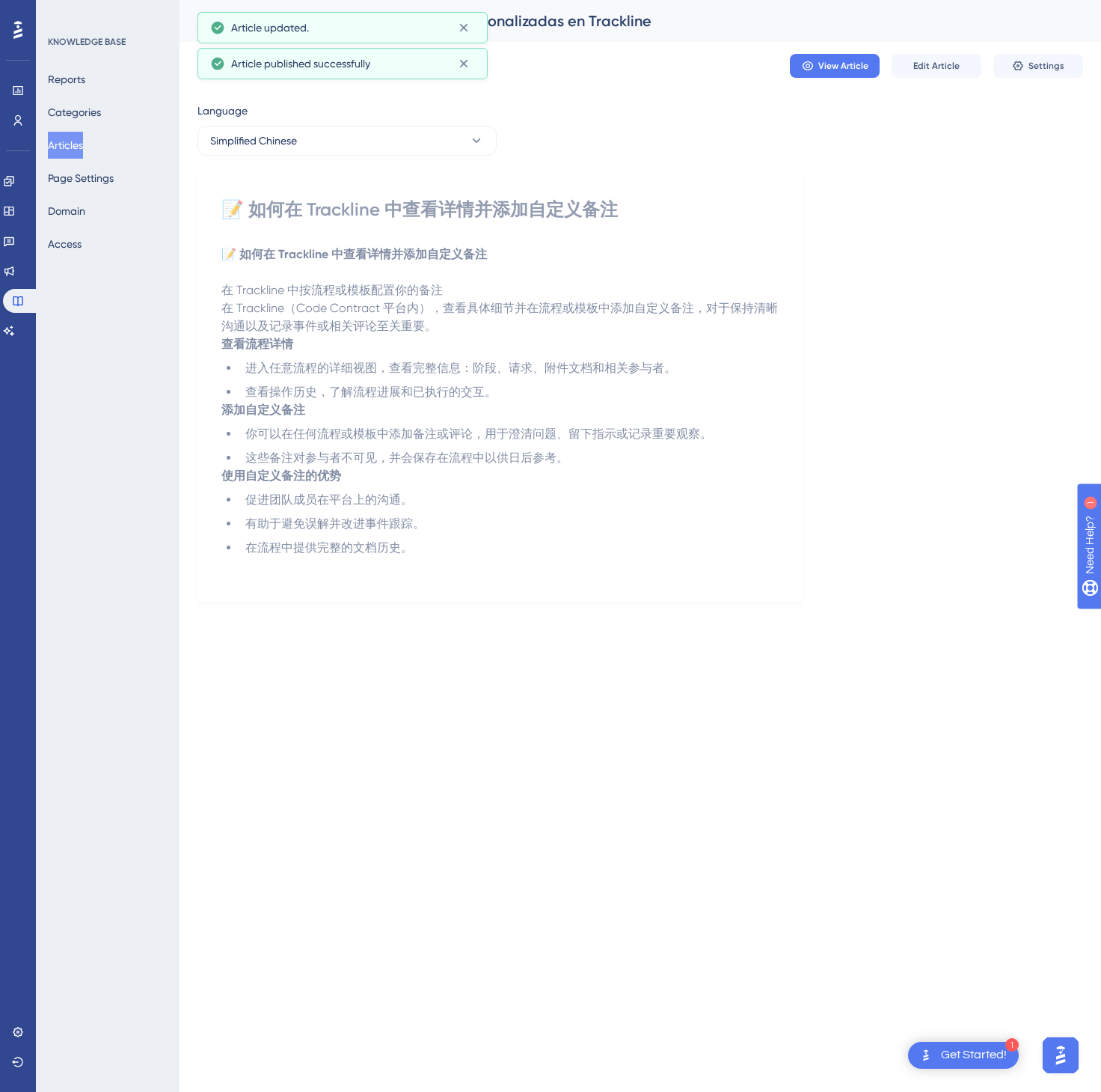
click at [80, 146] on button "Articles" at bounding box center [65, 144] width 35 height 27
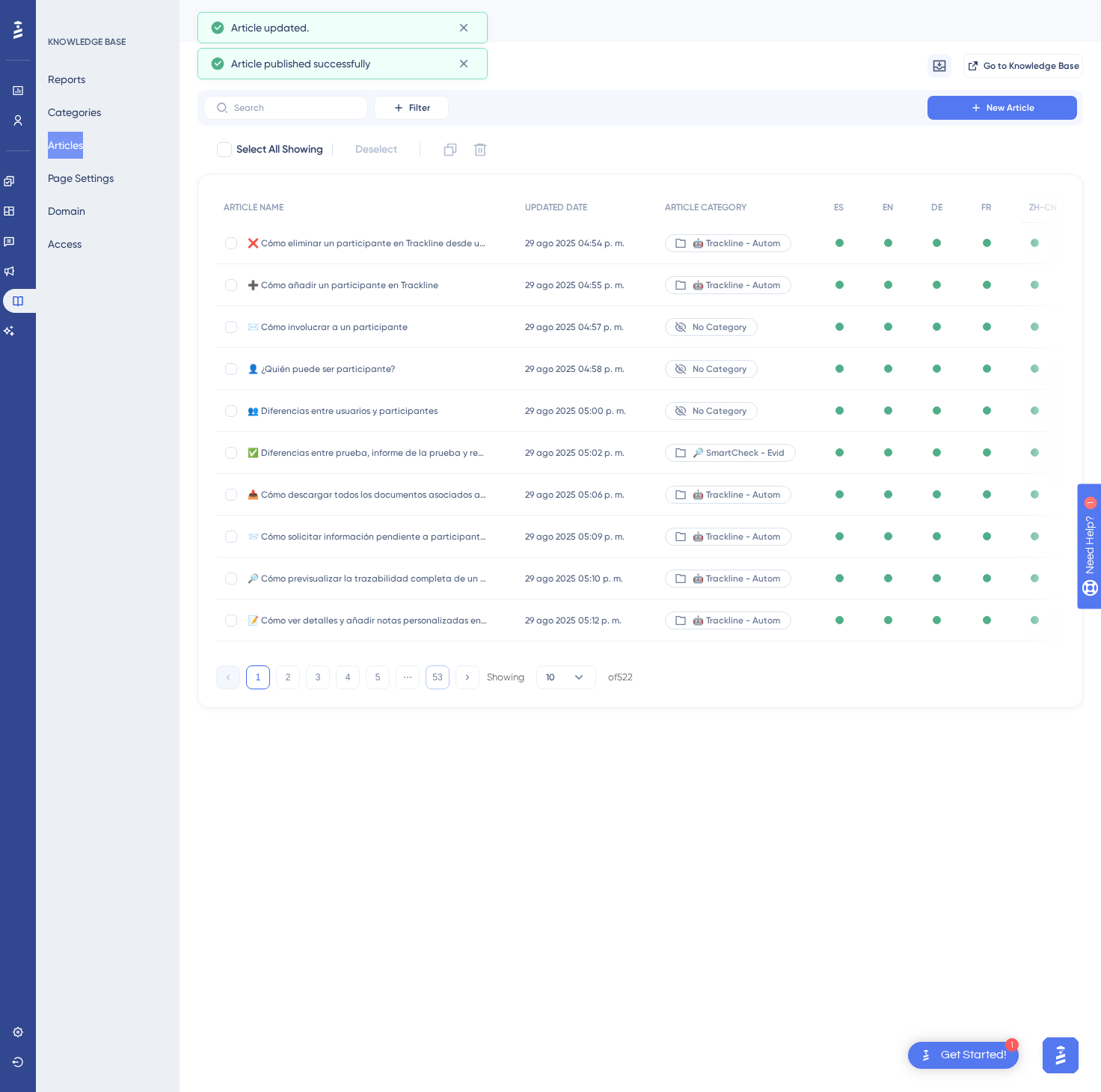
click at [441, 686] on button "53" at bounding box center [438, 677] width 24 height 24
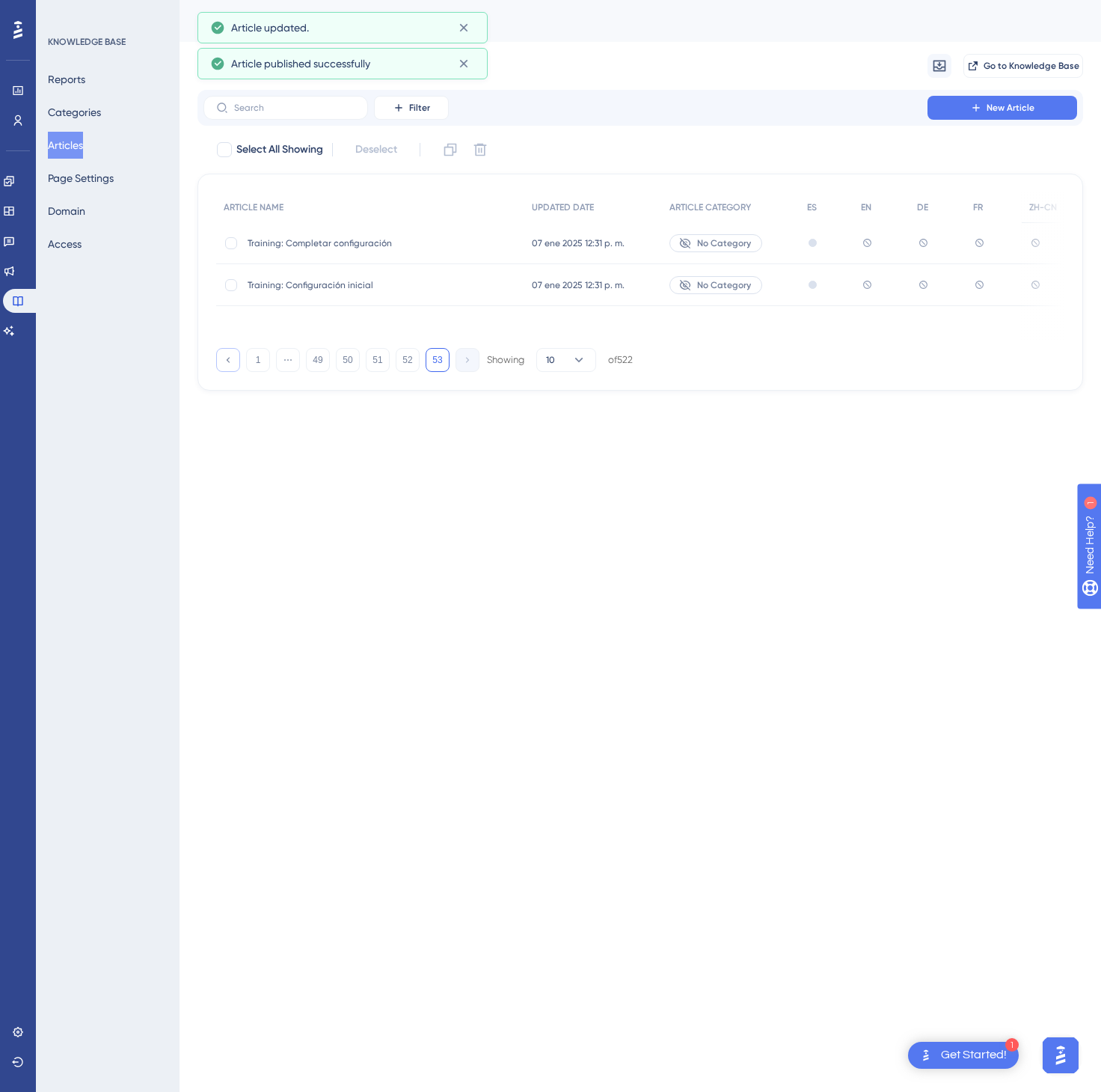
click at [232, 355] on icon at bounding box center [228, 359] width 10 height 10
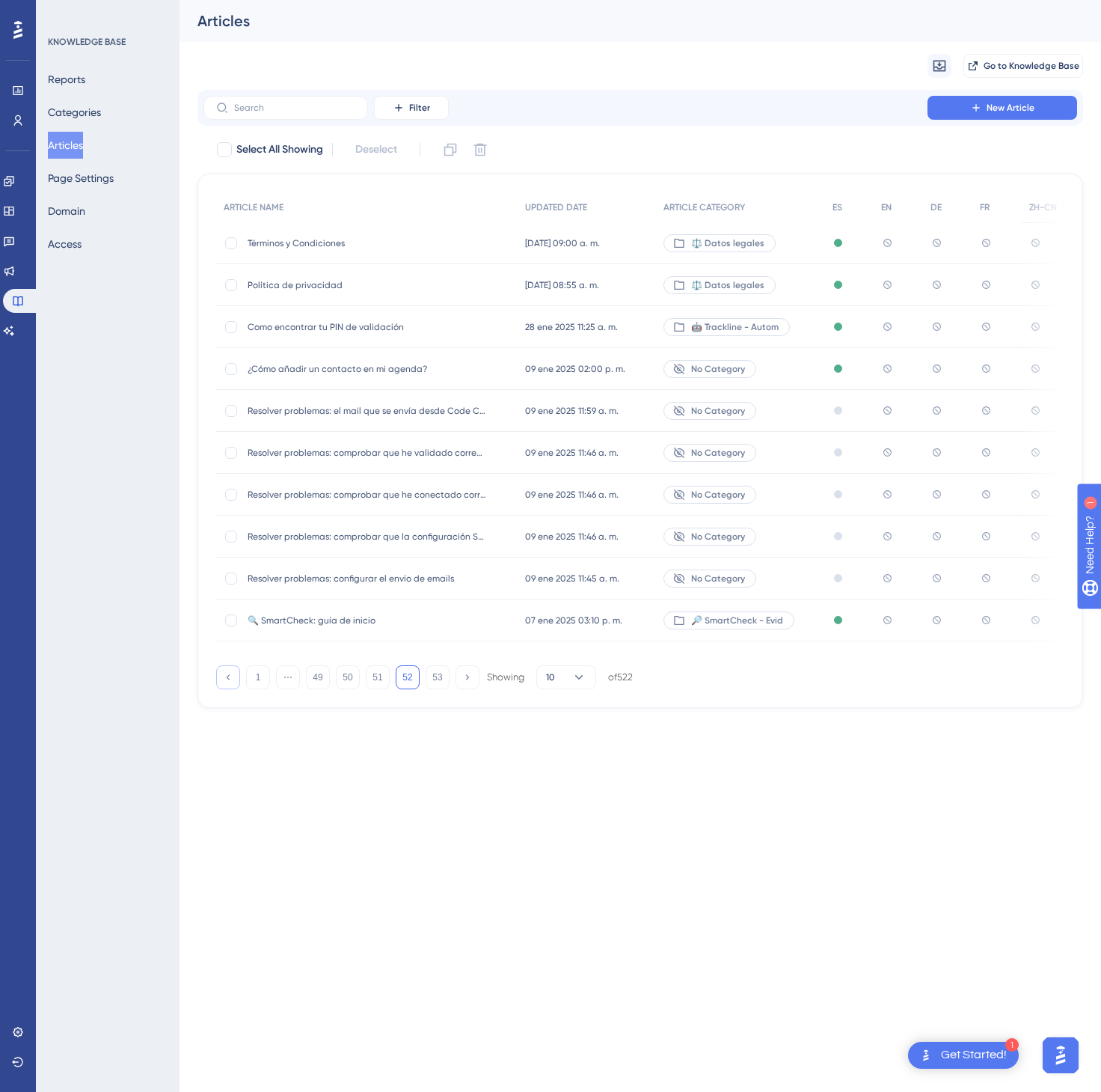
click at [229, 677] on icon at bounding box center [228, 677] width 10 height 10
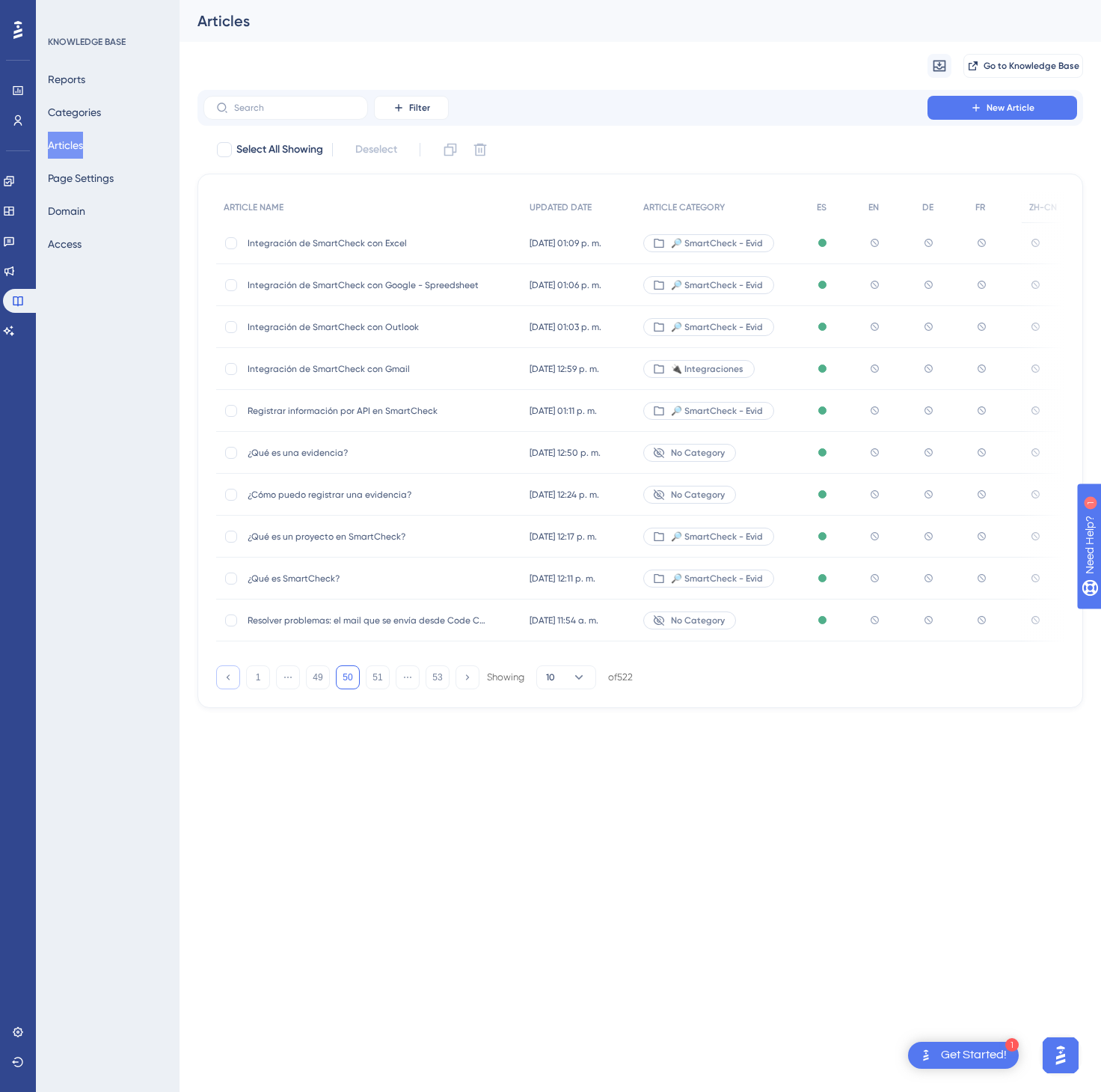
click at [229, 677] on icon at bounding box center [228, 677] width 10 height 10
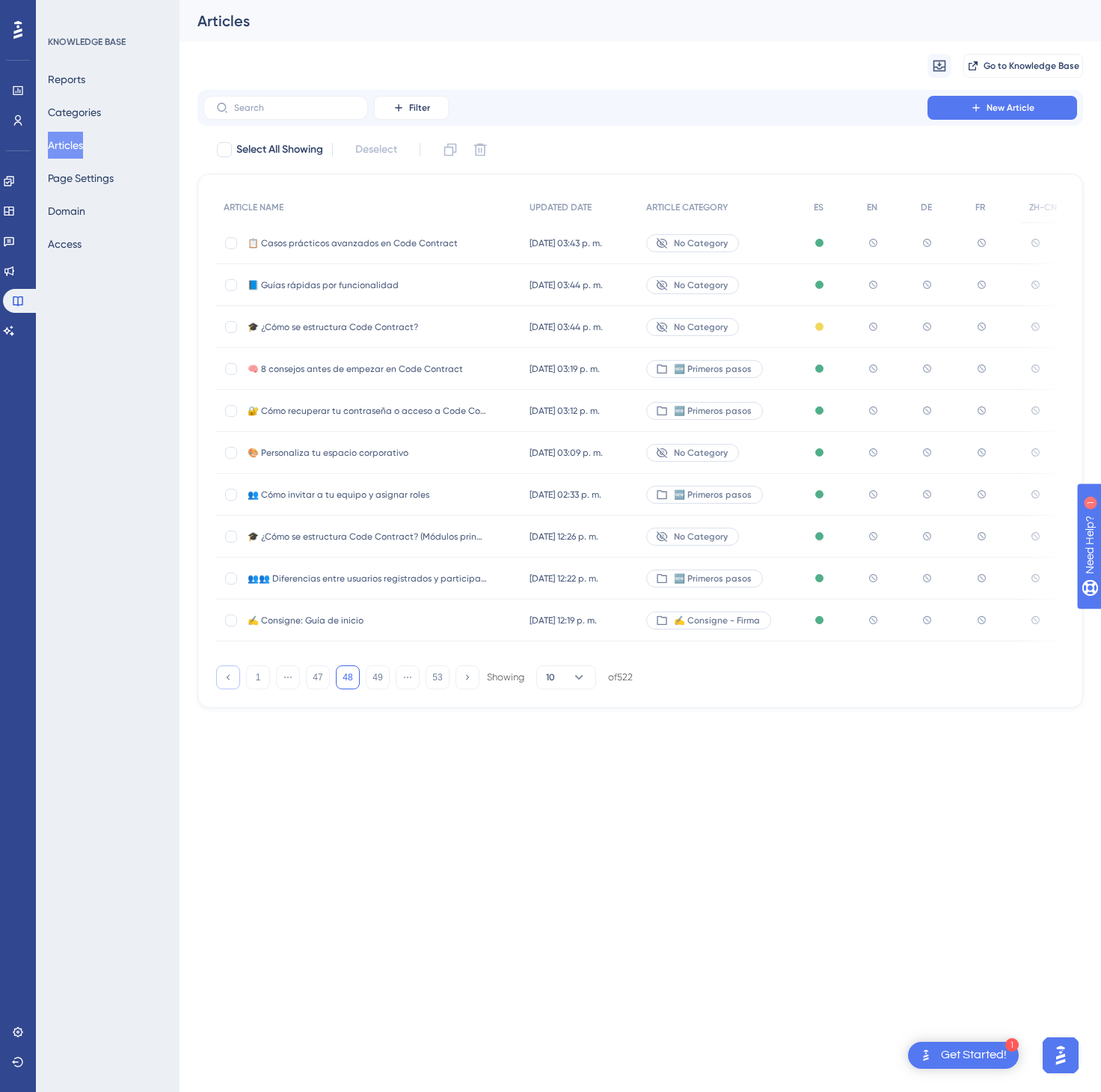
click at [229, 677] on icon at bounding box center [228, 677] width 10 height 10
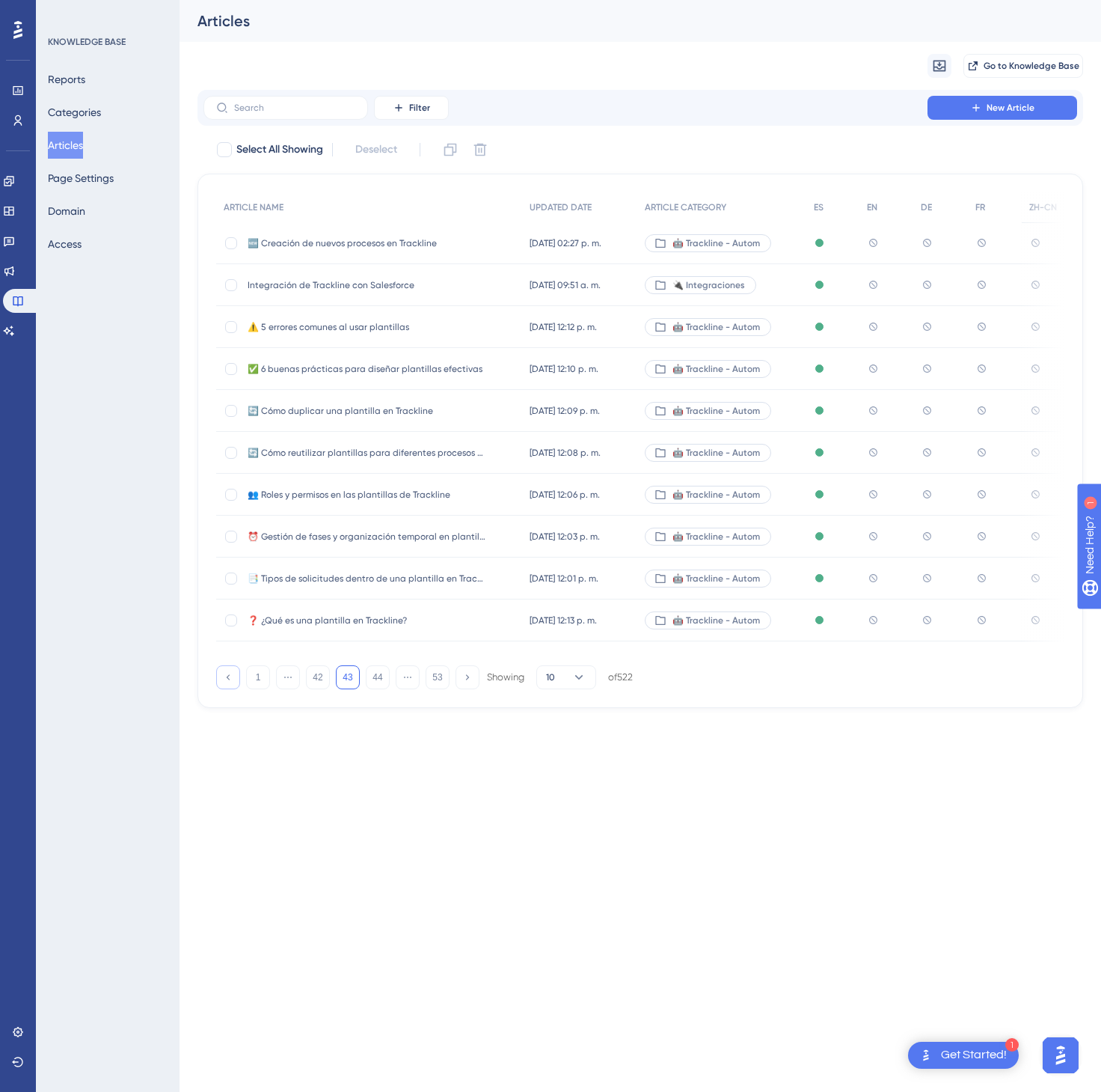
click at [229, 677] on icon at bounding box center [228, 677] width 10 height 10
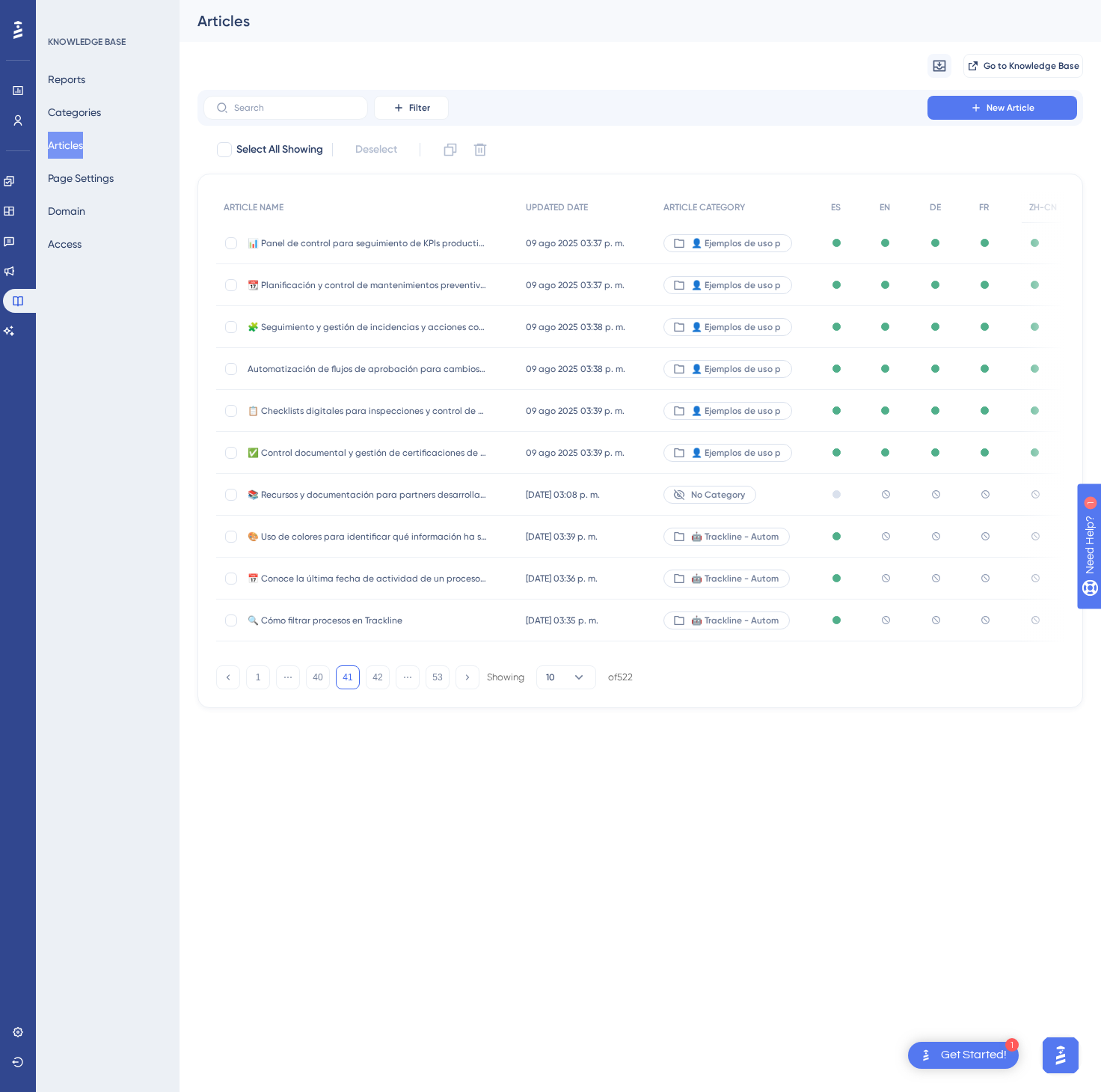
click at [799, 549] on div "🤖 Trackline - Autom" at bounding box center [740, 536] width 168 height 42
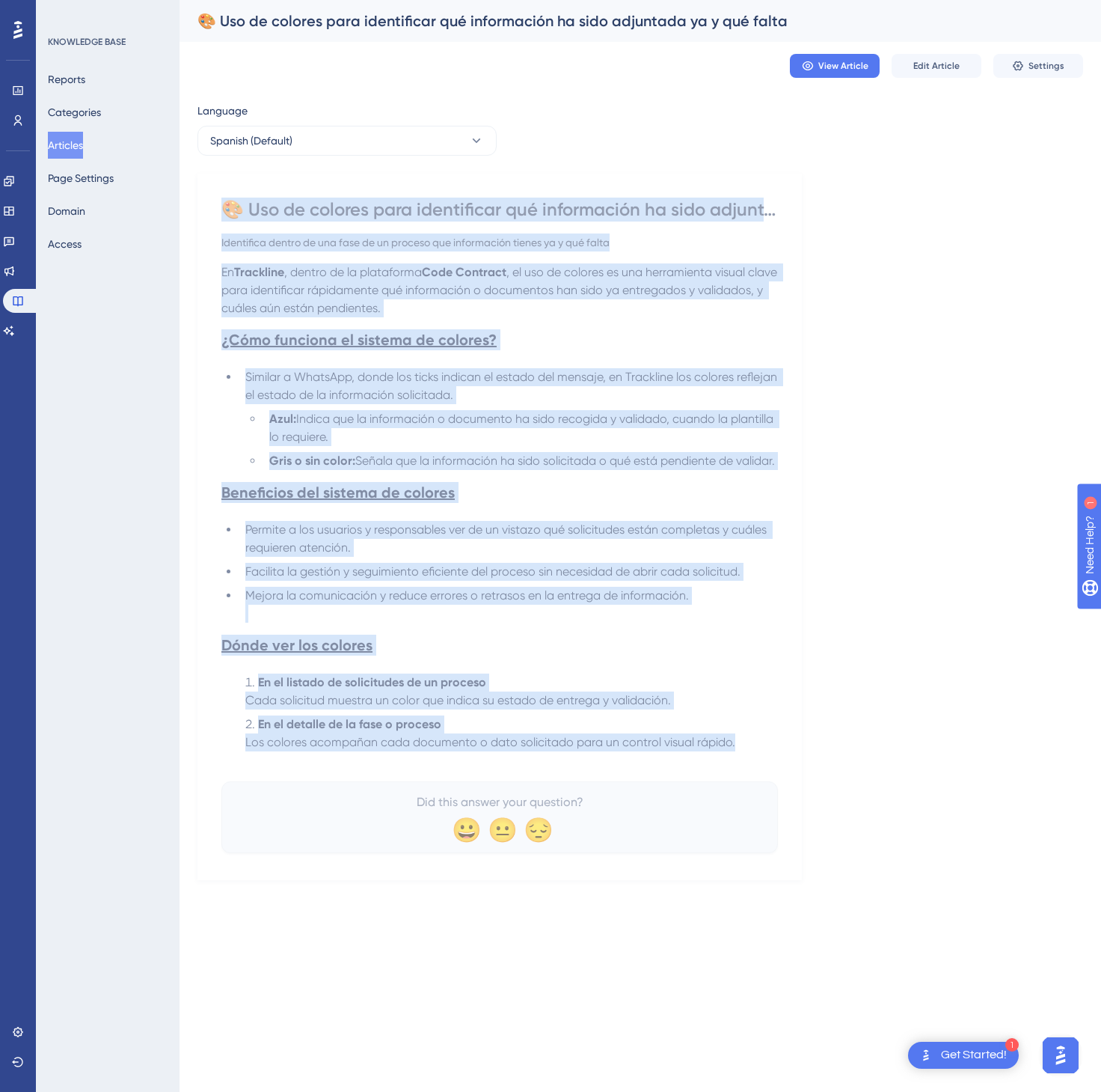
drag, startPoint x: 229, startPoint y: 214, endPoint x: 754, endPoint y: 760, distance: 757.5
click at [754, 760] on div "🎨 Uso de colores para identificar qué información ha sido adjuntada ya y qué fa…" at bounding box center [500, 525] width 557 height 655
click at [428, 128] on button "Spanish (Default)" at bounding box center [347, 140] width 299 height 30
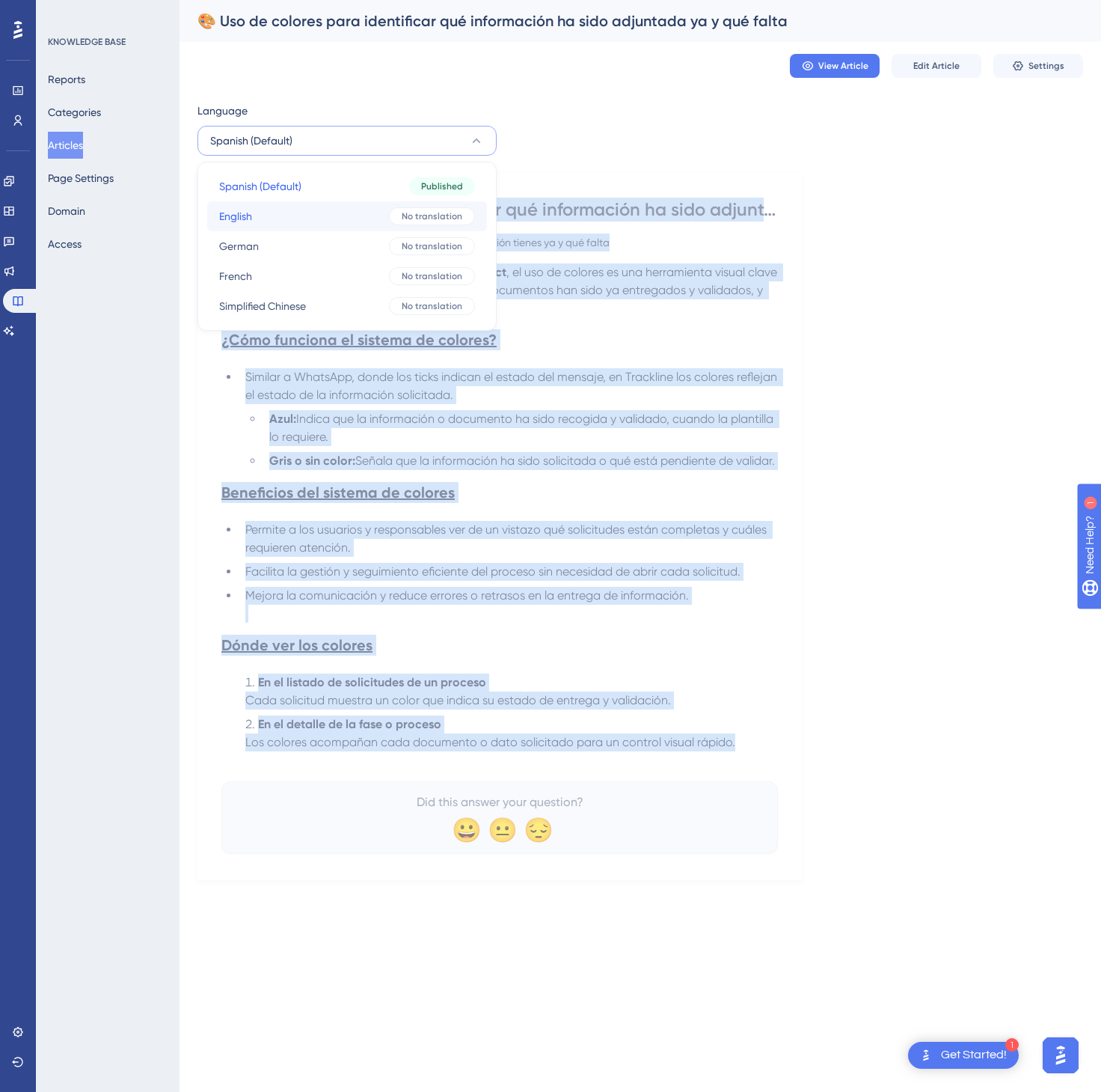
click at [383, 210] on button "English English No translation" at bounding box center [347, 216] width 280 height 30
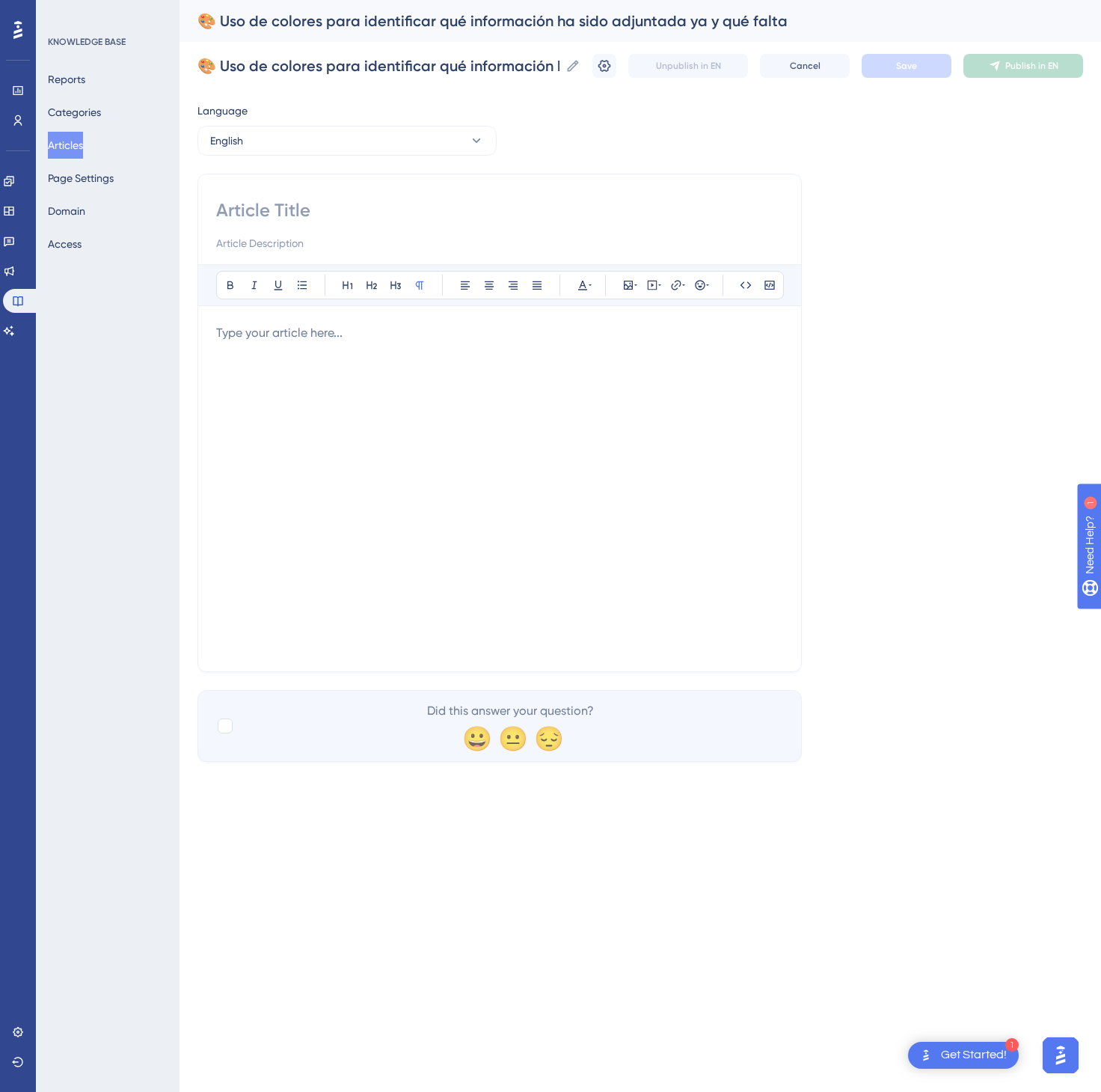
click at [565, 412] on div at bounding box center [500, 489] width 567 height 330
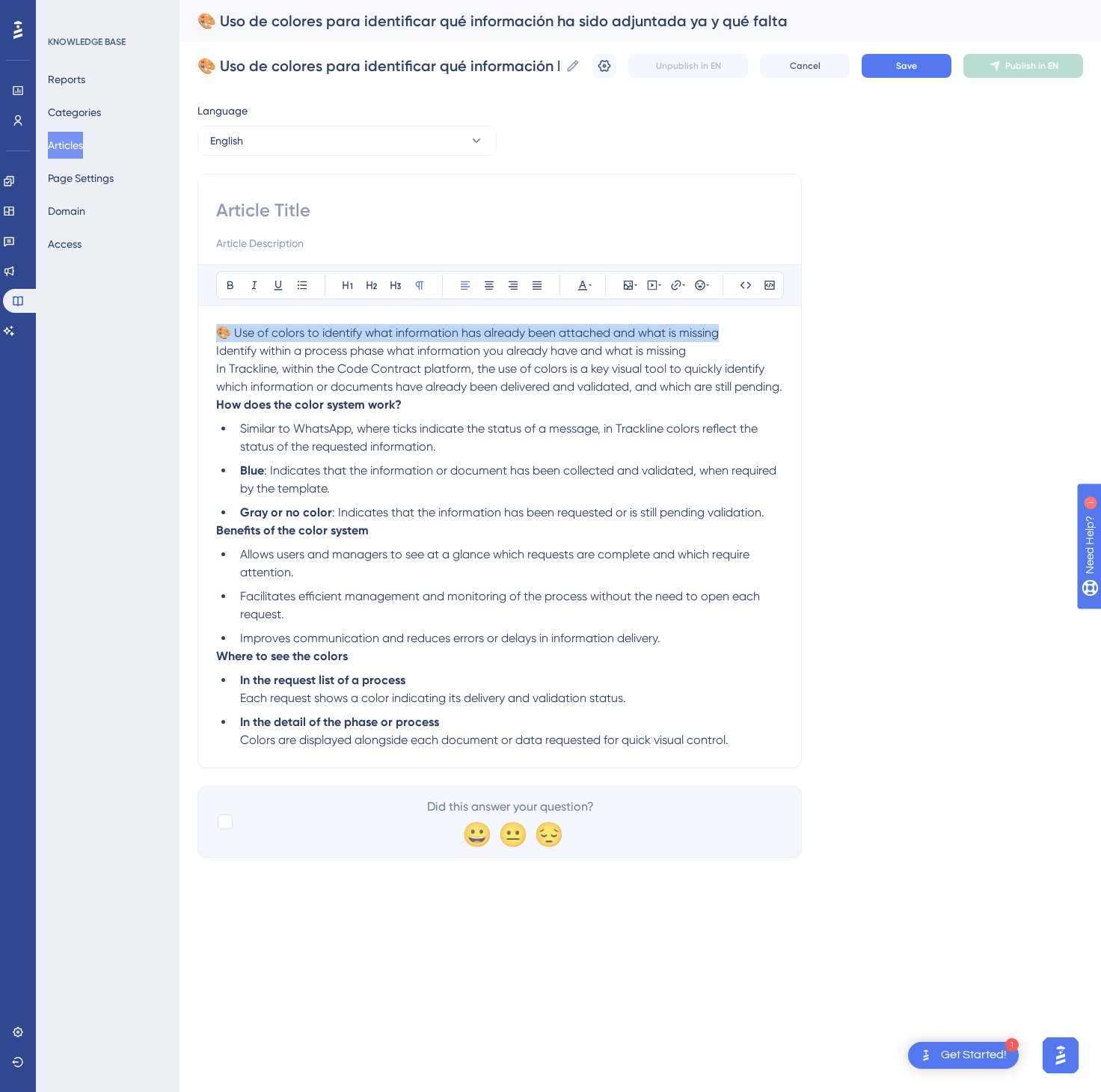
drag, startPoint x: 775, startPoint y: 336, endPoint x: 177, endPoint y: 327, distance: 598.1
click at [179, 327] on div "Performance Users Engagement Widgets Feedback Product Updates Knowledge Base AI…" at bounding box center [640, 440] width 922 height 882
click at [279, 211] on input at bounding box center [500, 210] width 567 height 24
paste input "🎨 Use of colors to identify what information has already been attached and what…"
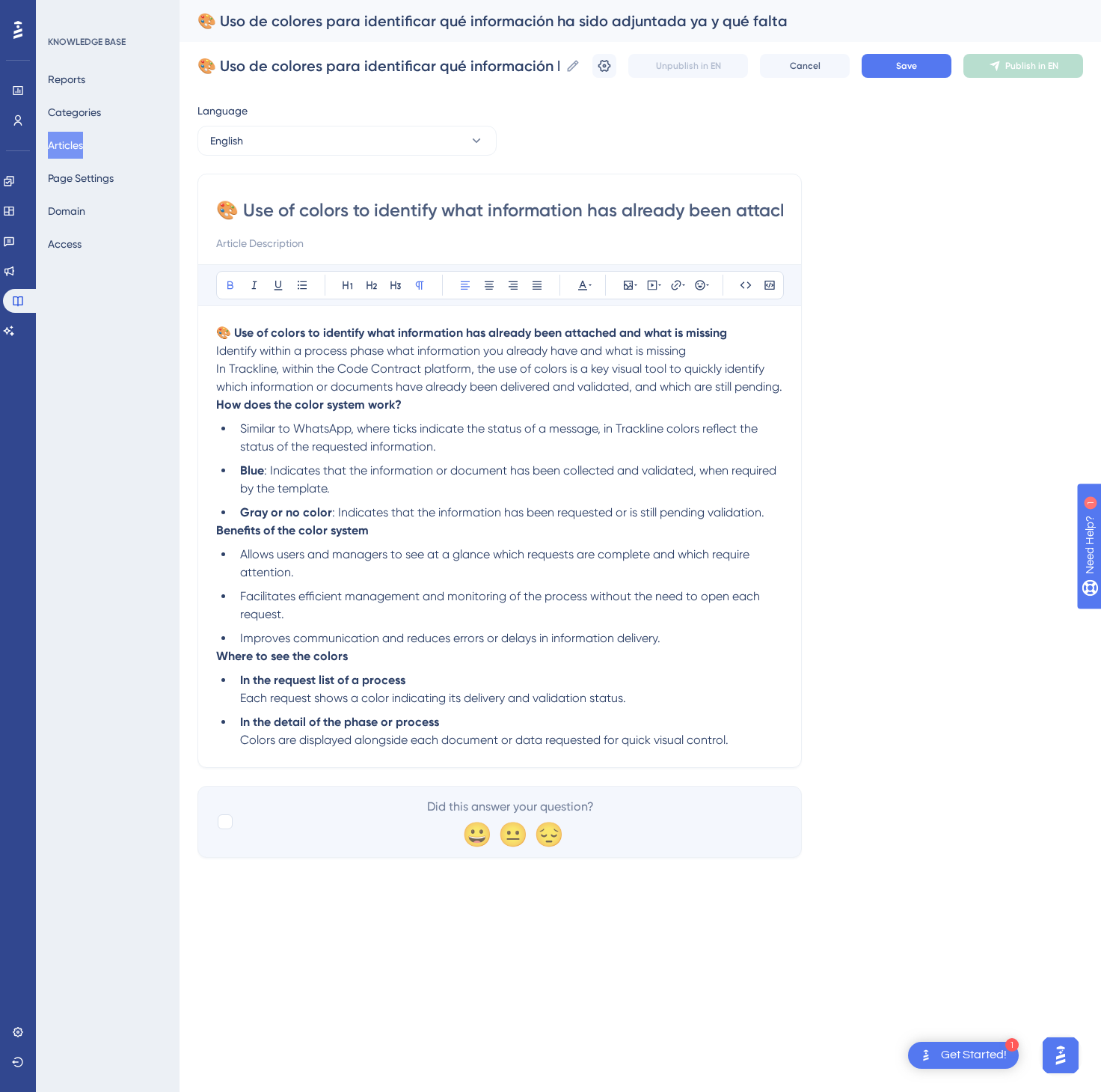
scroll to position [0, 200]
type input "🎨 Use of colors to identify what information has already been attached and what…"
click at [740, 330] on p "🎨 Use of colors to identify what information has already been attached and what…" at bounding box center [500, 360] width 567 height 72
click at [740, 331] on p "🎨 Use of colors to identify what information has already been attached and what…" at bounding box center [500, 360] width 567 height 72
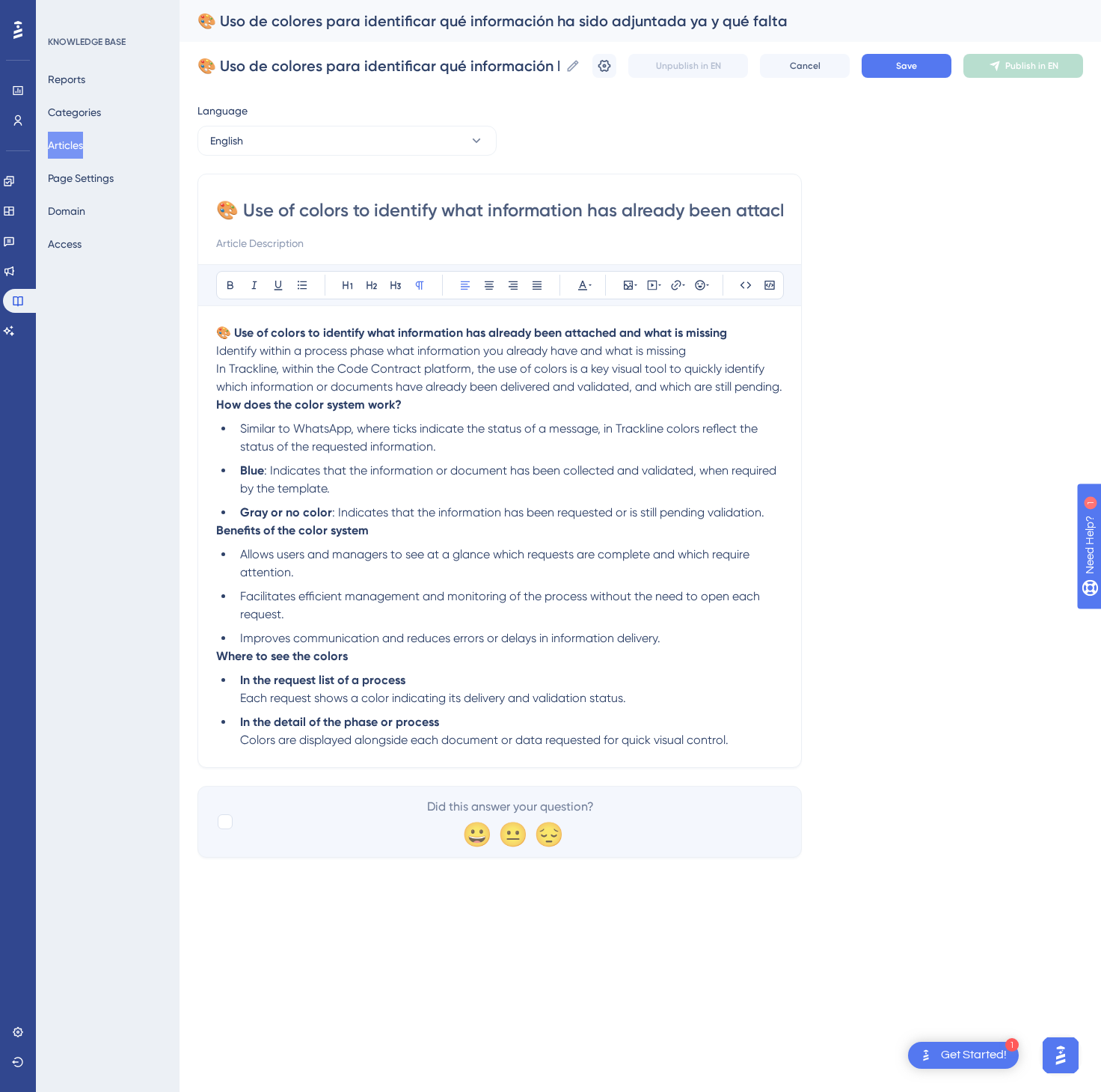
click at [737, 331] on p "🎨 Use of colors to identify what information has already been attached and what…" at bounding box center [500, 333] width 567 height 18
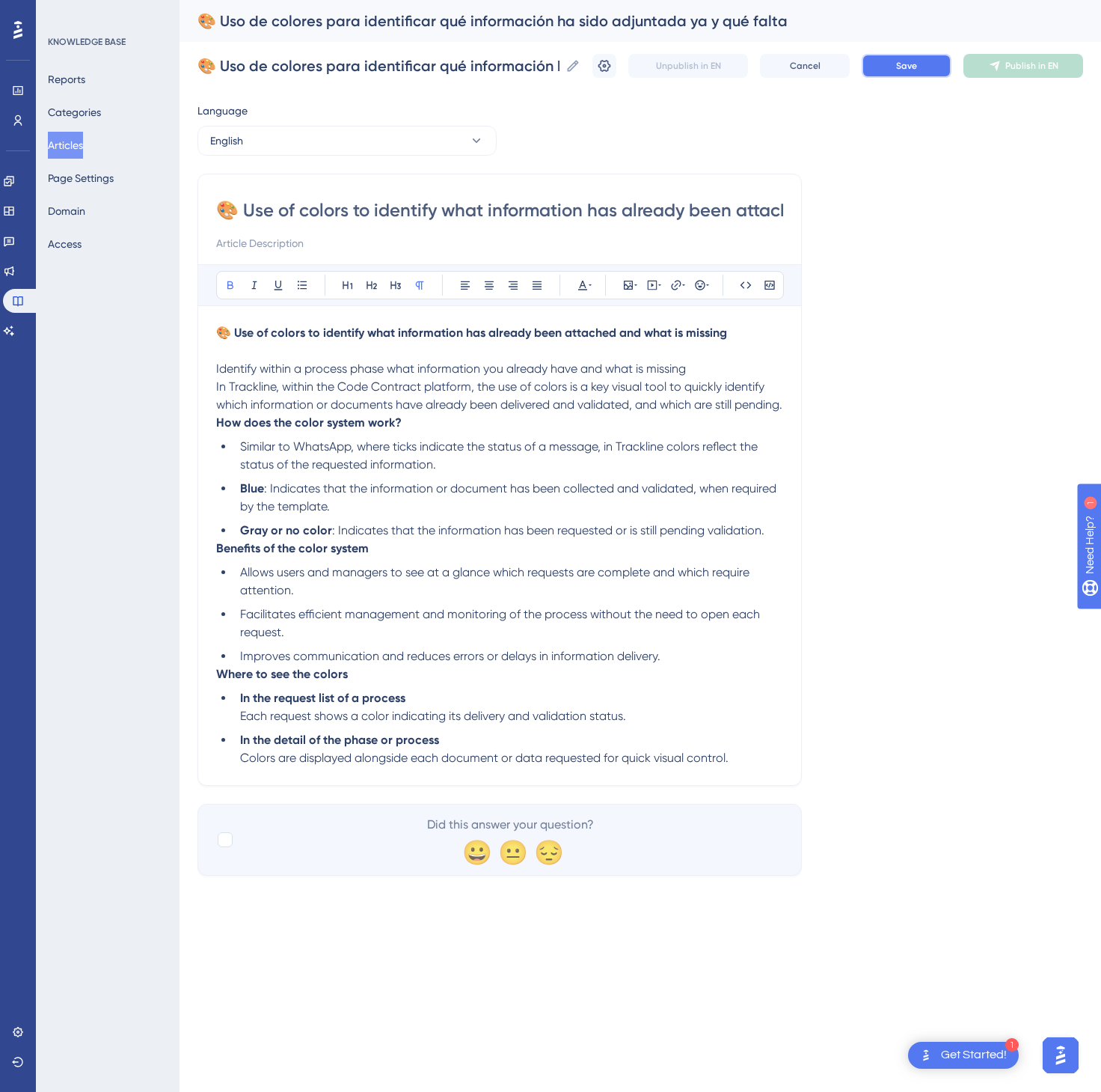
click at [898, 60] on span "Save" at bounding box center [907, 66] width 21 height 12
click at [1044, 62] on span "Publish in EN" at bounding box center [1032, 66] width 53 height 12
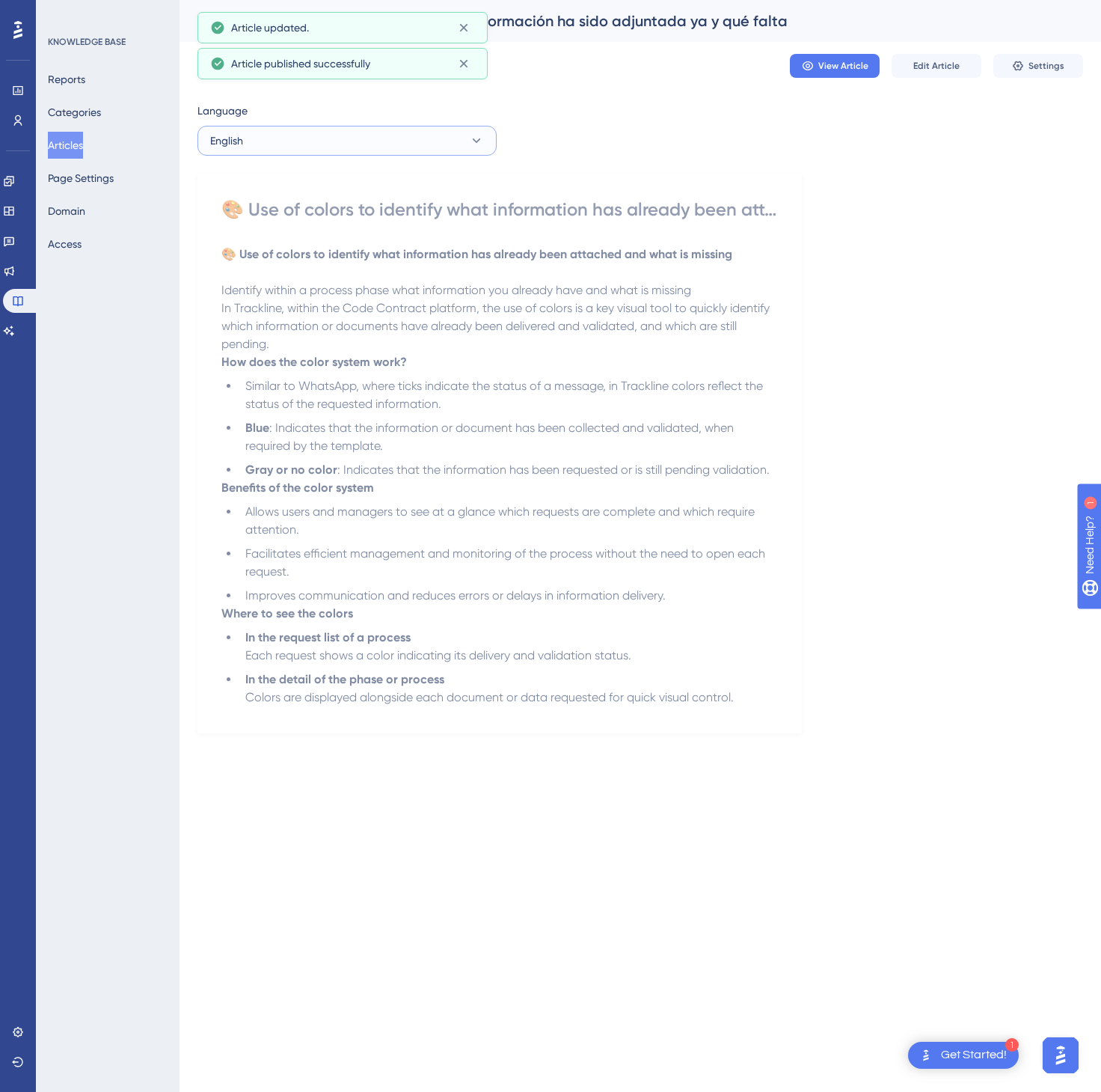
click at [404, 128] on button "English" at bounding box center [347, 140] width 299 height 30
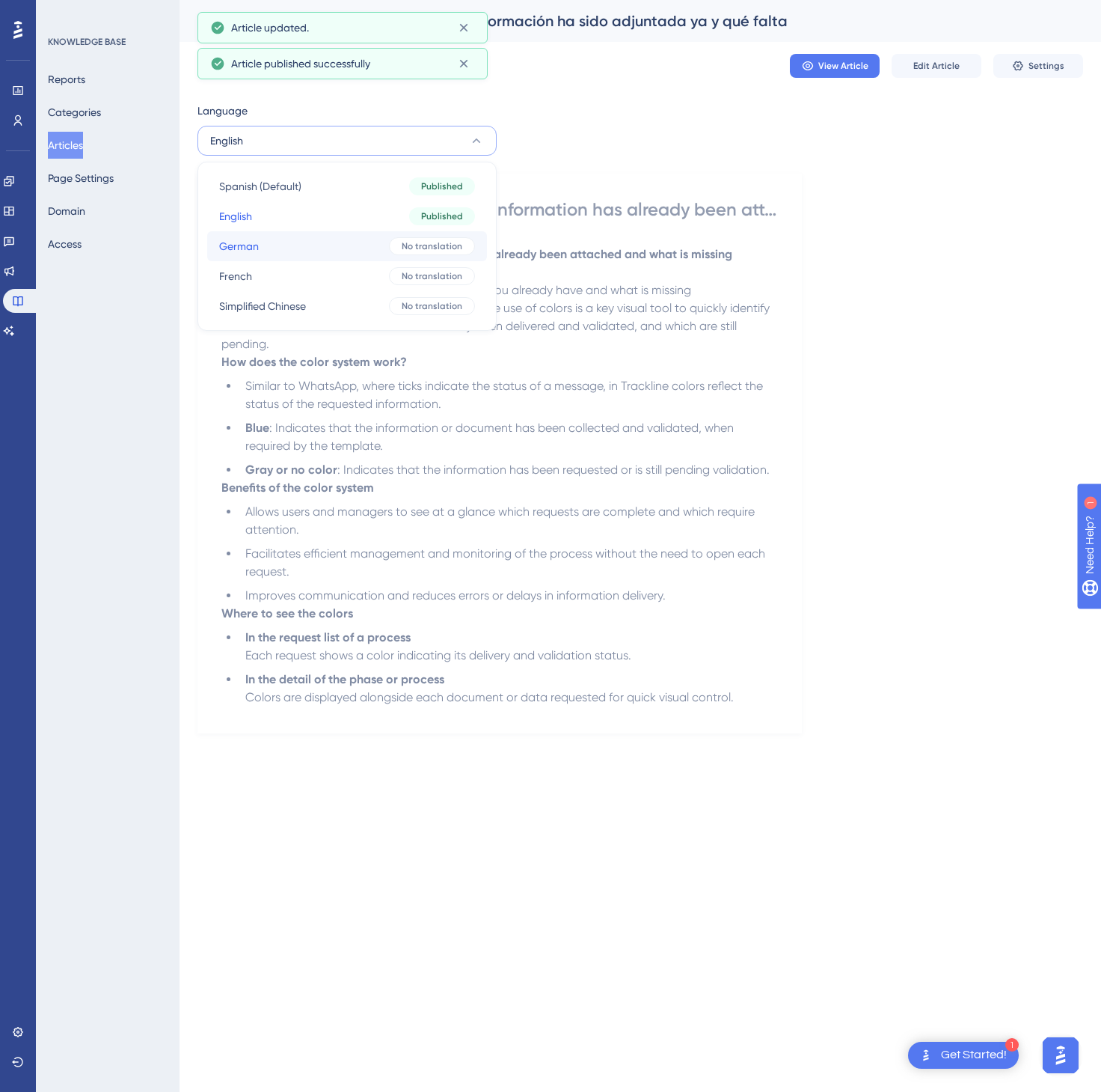
click at [336, 244] on button "German German No translation" at bounding box center [347, 245] width 280 height 30
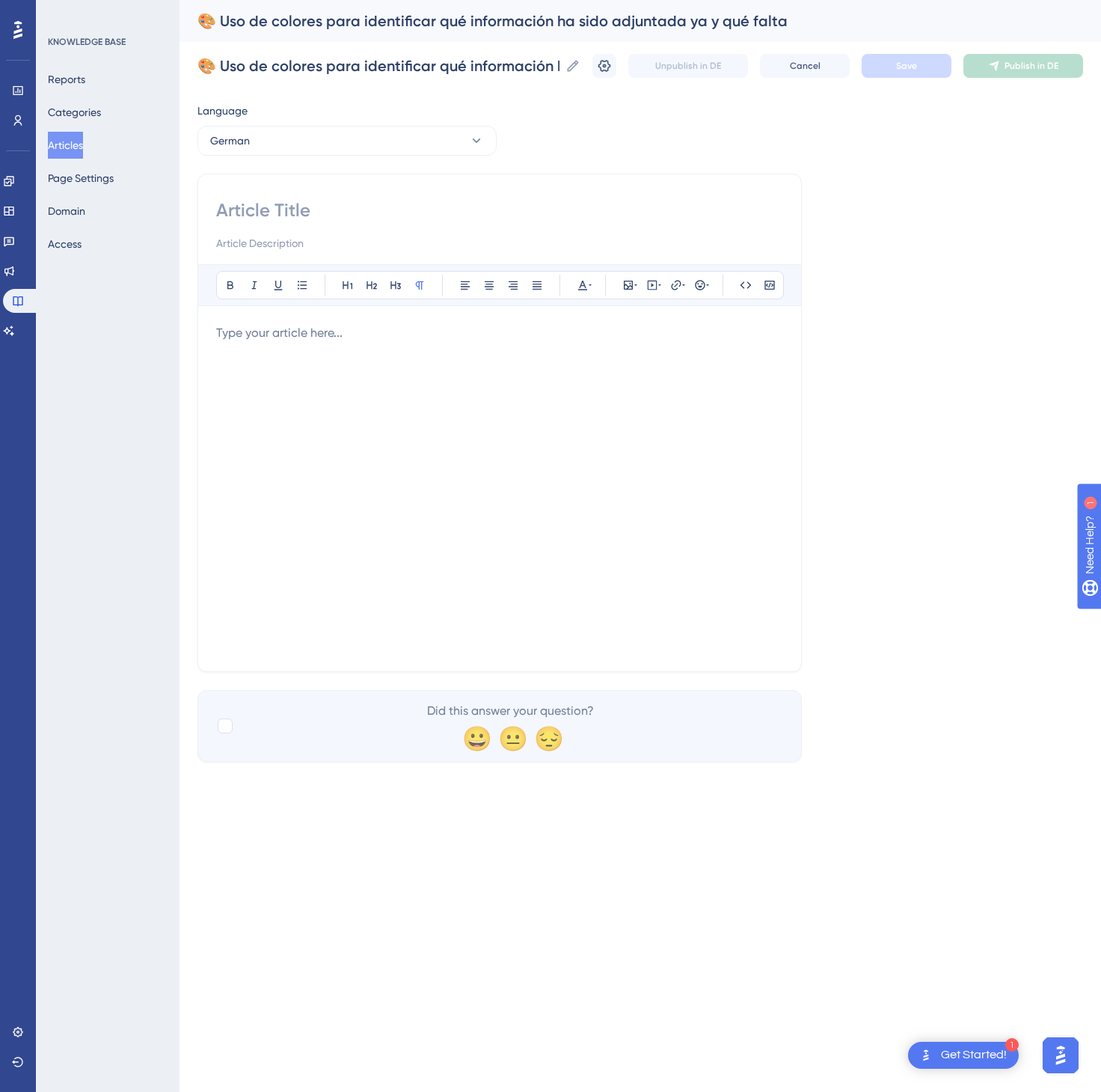
click at [588, 511] on div at bounding box center [500, 489] width 567 height 330
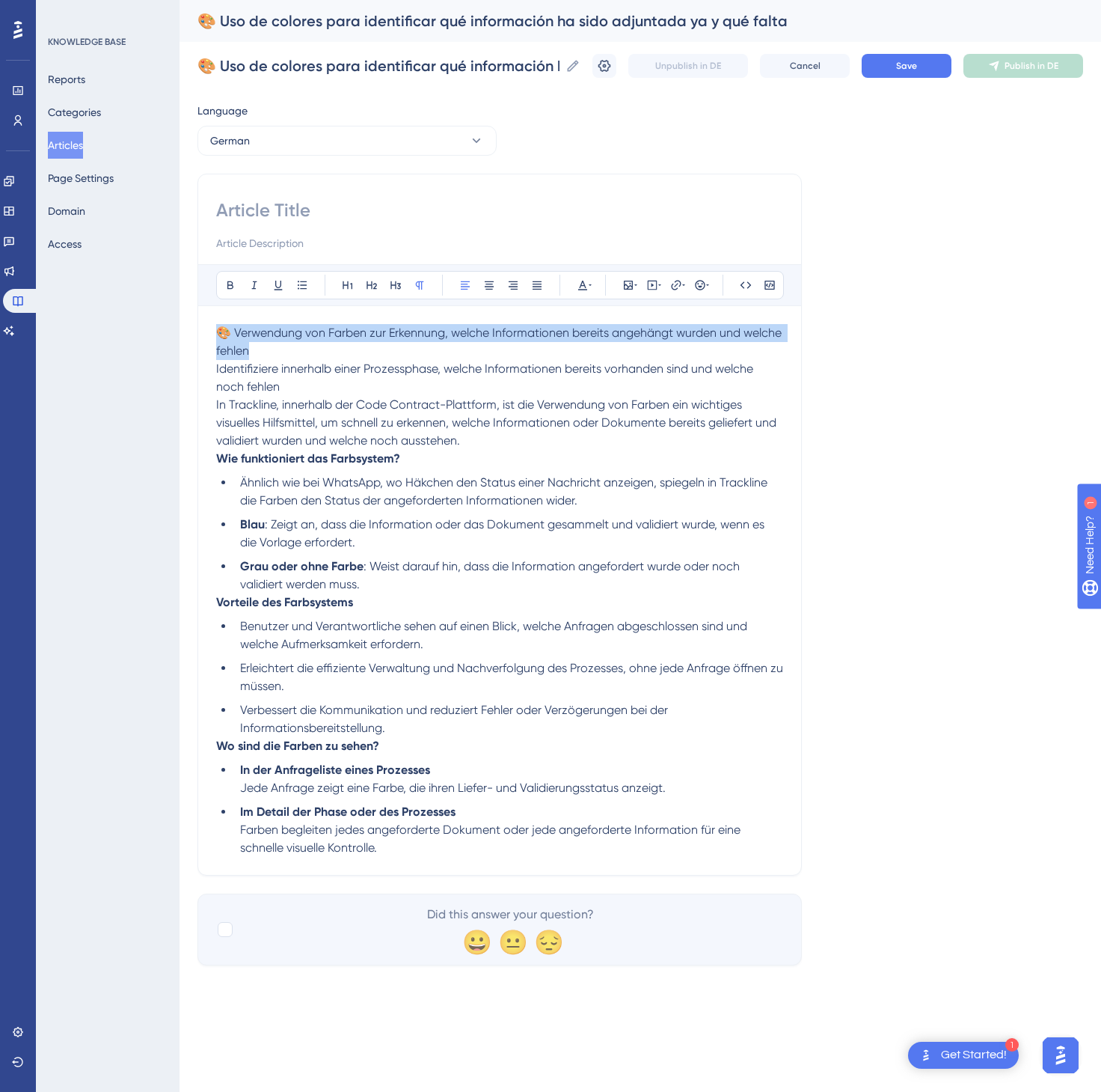
drag, startPoint x: 295, startPoint y: 351, endPoint x: 218, endPoint y: 339, distance: 77.9
click at [218, 339] on p "🎨 Verwendung von Farben zur Erkennung, welche Informationen bereits angehängt w…" at bounding box center [500, 387] width 567 height 126
click at [278, 204] on input at bounding box center [500, 210] width 567 height 24
drag, startPoint x: 320, startPoint y: 351, endPoint x: 220, endPoint y: 335, distance: 101.3
click at [220, 335] on p "🎨 Verwendung von Farben zur Erkennung, welche Informationen bereits angehängt w…" at bounding box center [500, 387] width 567 height 126
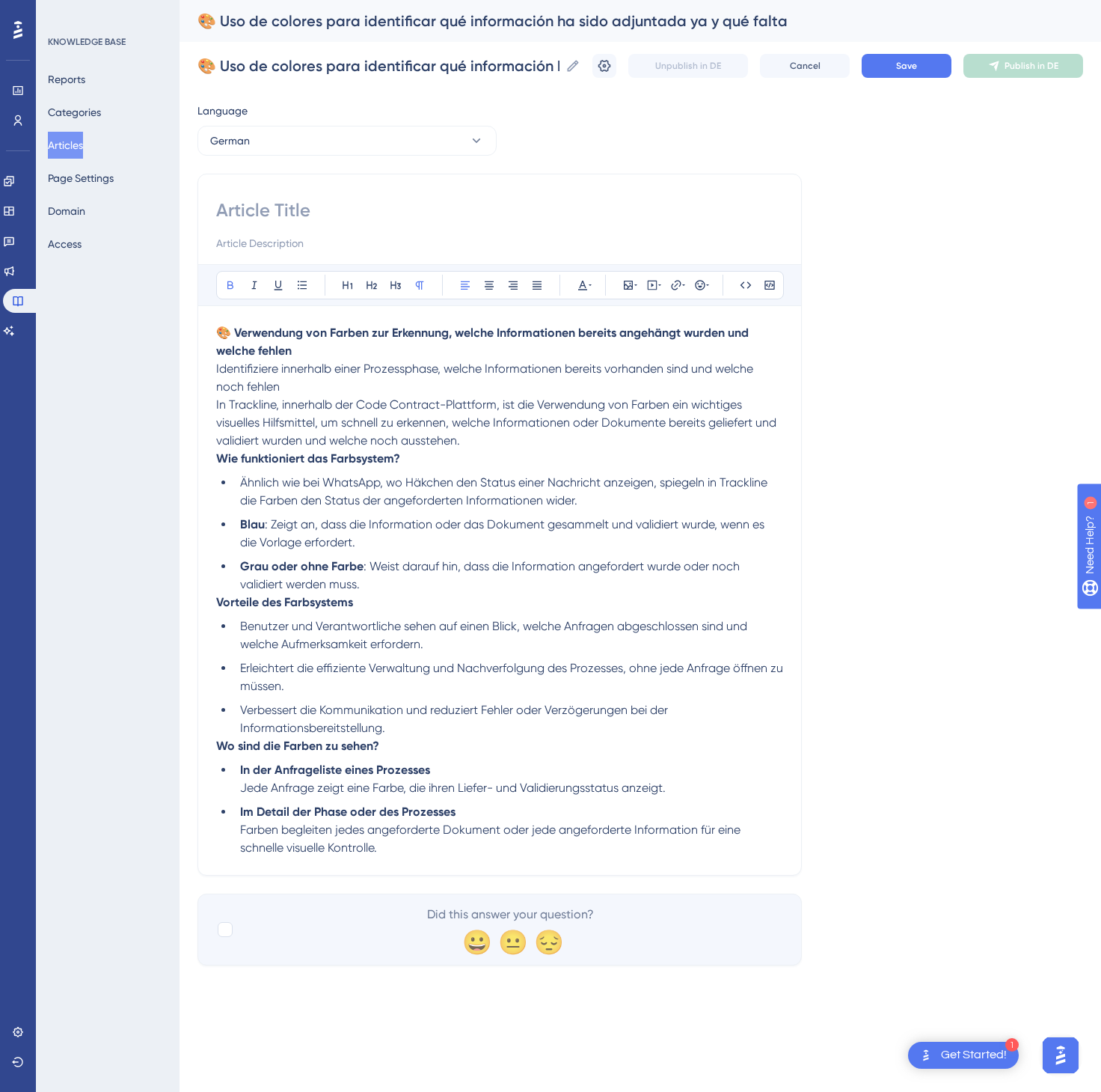
click at [283, 219] on input at bounding box center [500, 210] width 567 height 24
paste input "🎨 Verwendung von Farben zur Erkennung, welche Informationen bereits angehängt w…"
type input "🎨 Verwendung von Farben zur Erkennung, welche Informationen bereits angehängt w…"
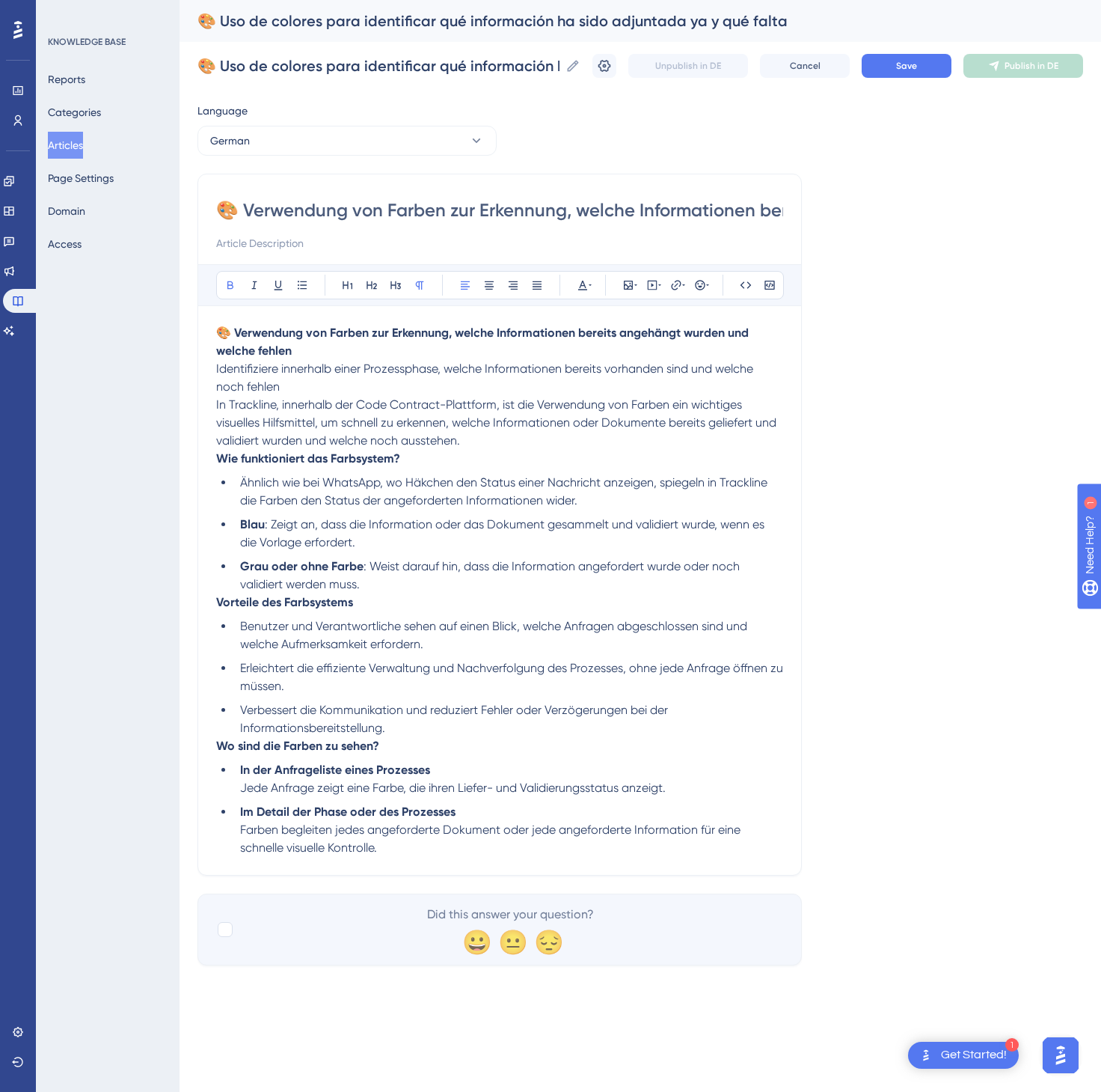
click at [299, 355] on p "🎨 Verwendung von Farben zur Erkennung, welche Informationen bereits angehängt w…" at bounding box center [500, 387] width 567 height 126
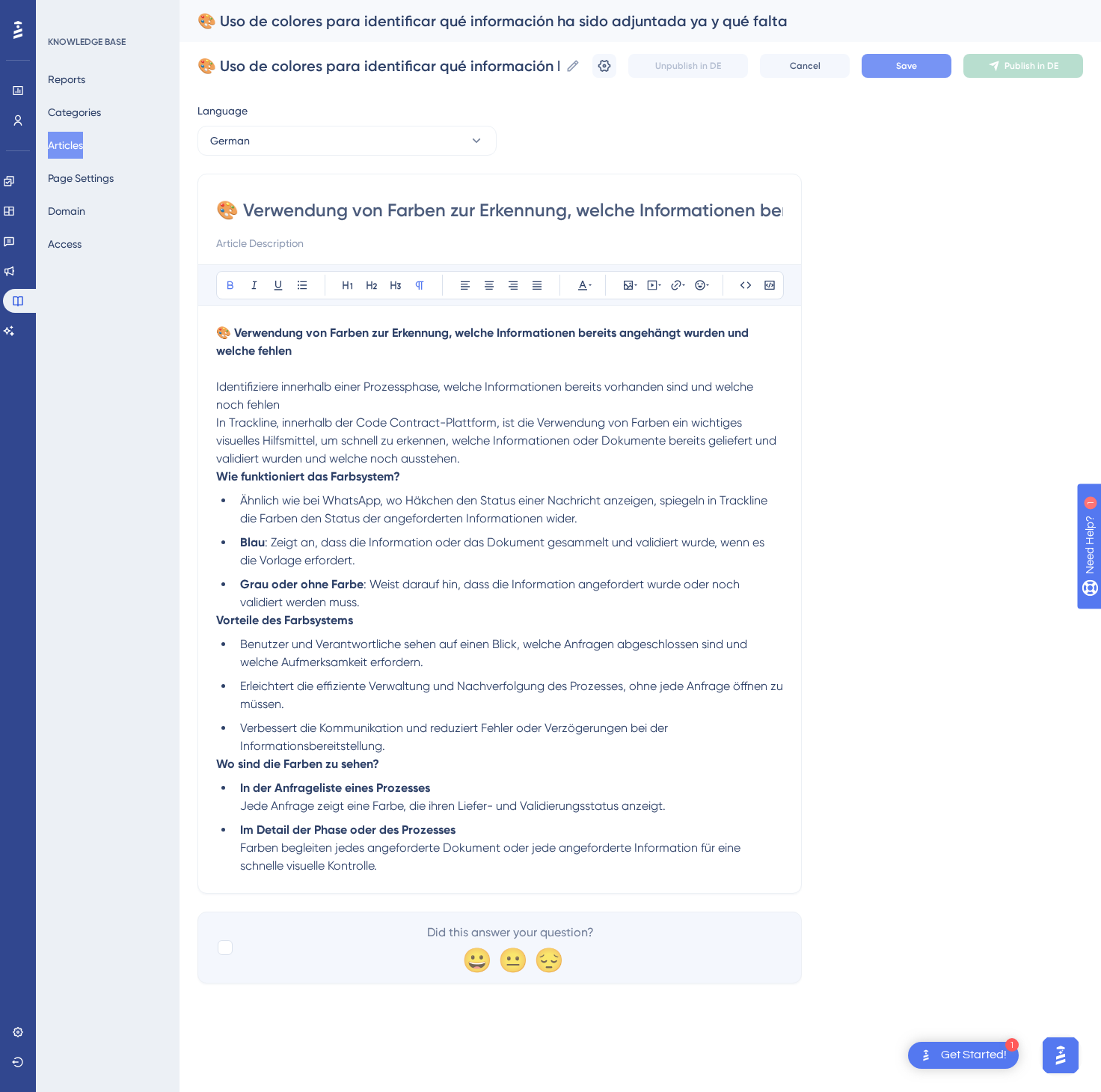
click at [891, 64] on button "Save" at bounding box center [907, 66] width 90 height 24
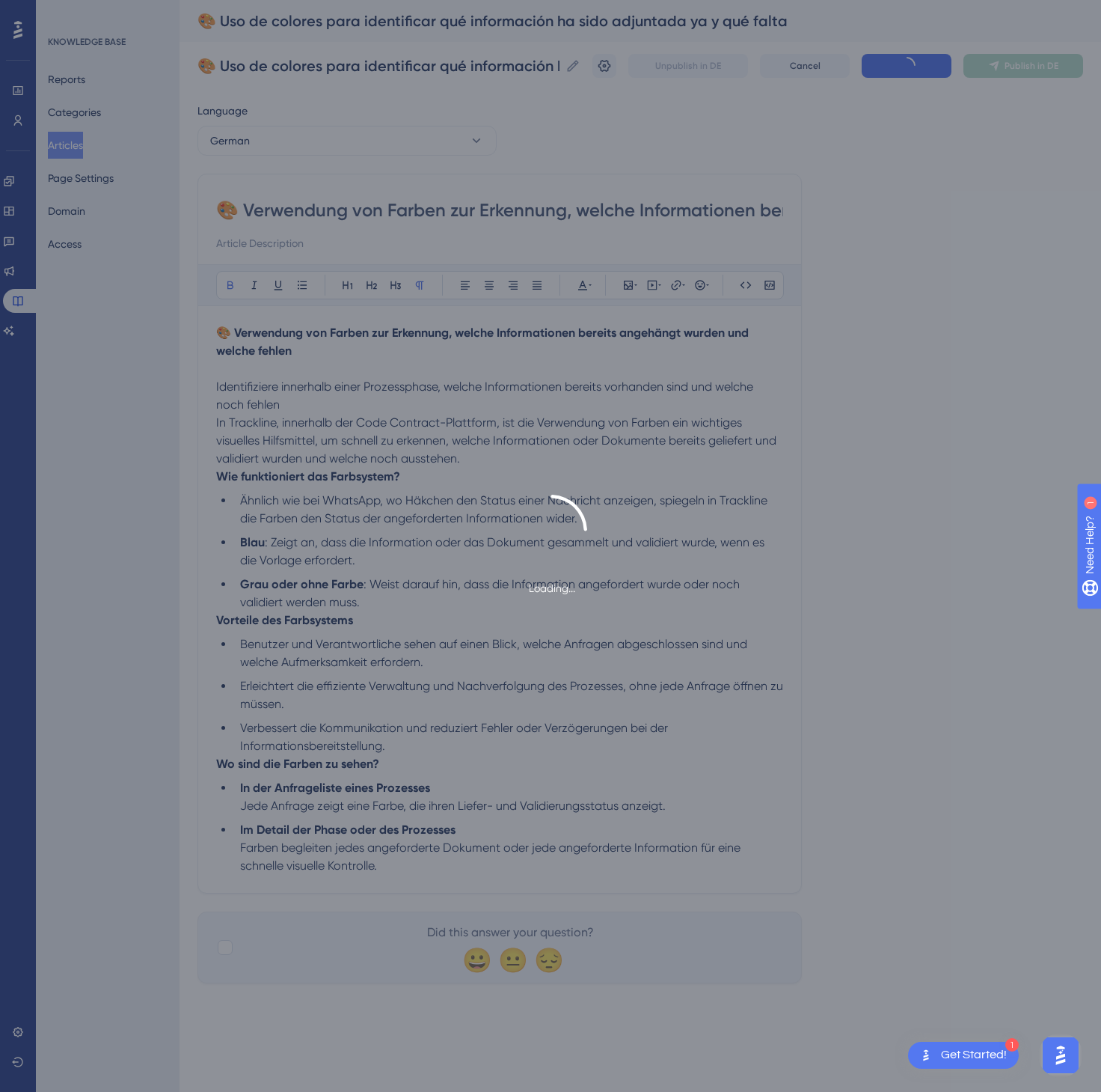
click at [1024, 62] on div "Loading..." at bounding box center [550, 546] width 1101 height 1092
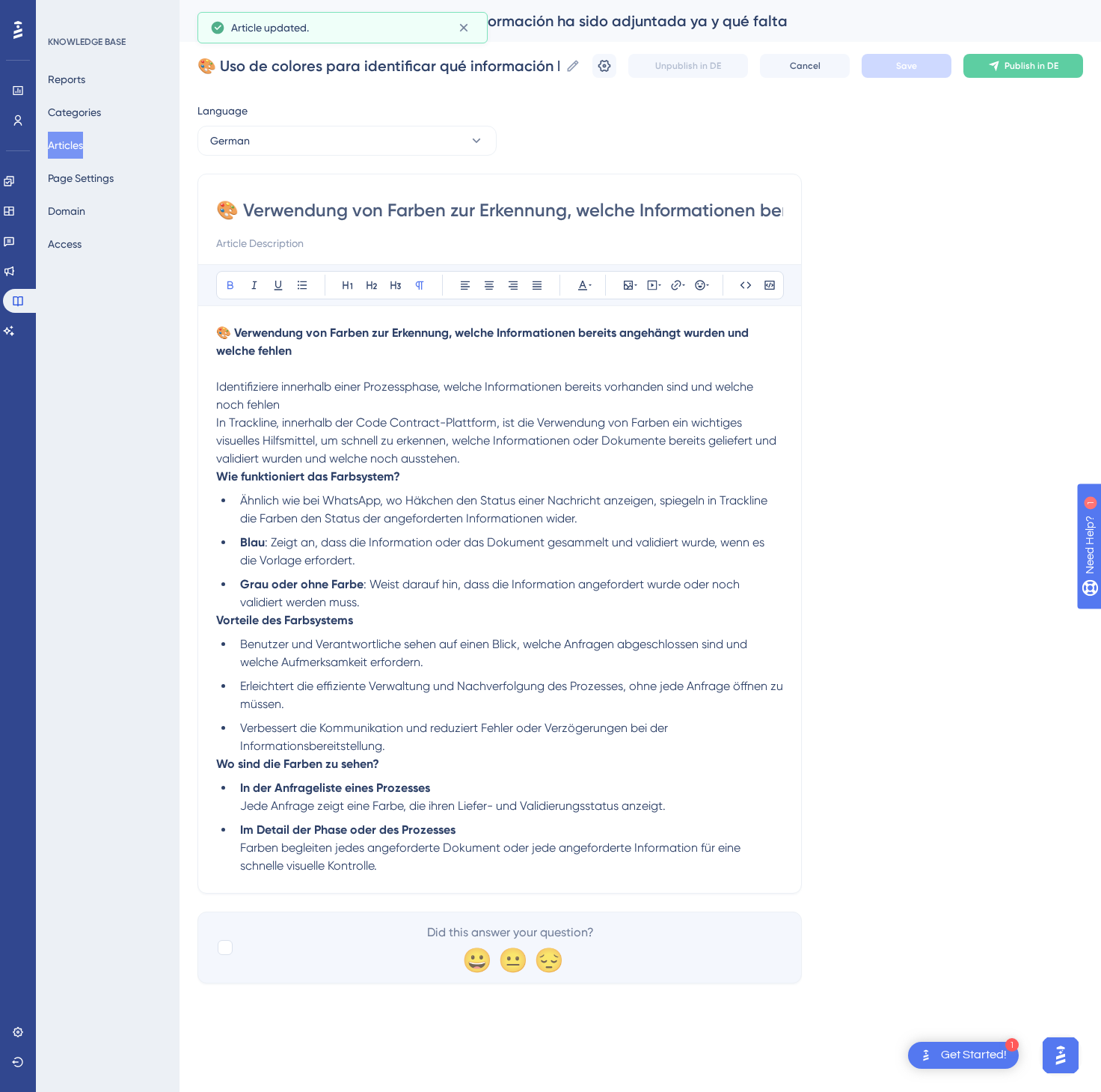
click at [1024, 62] on span "Publish in DE" at bounding box center [1031, 66] width 54 height 12
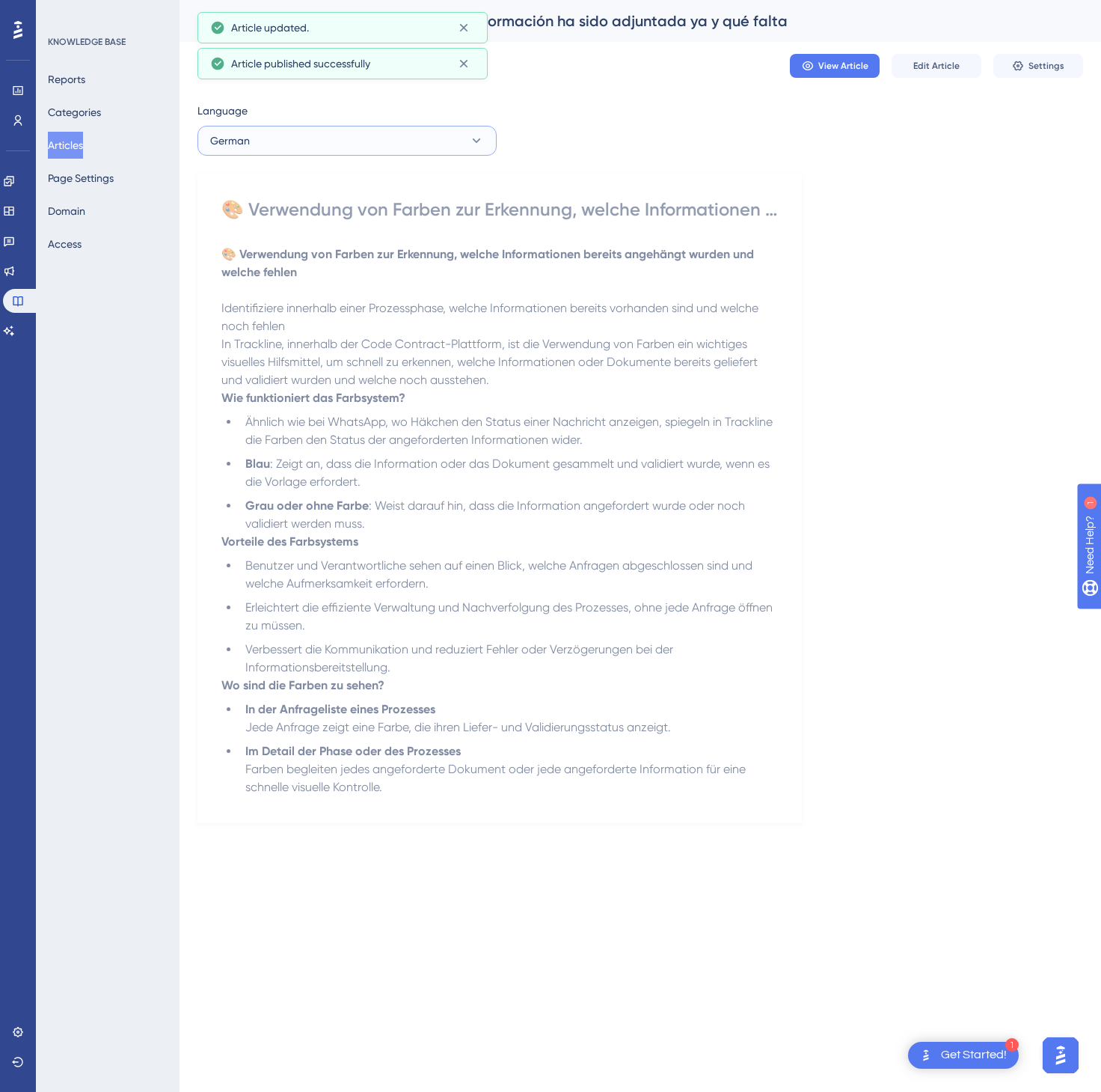
click at [402, 131] on button "German" at bounding box center [347, 140] width 299 height 30
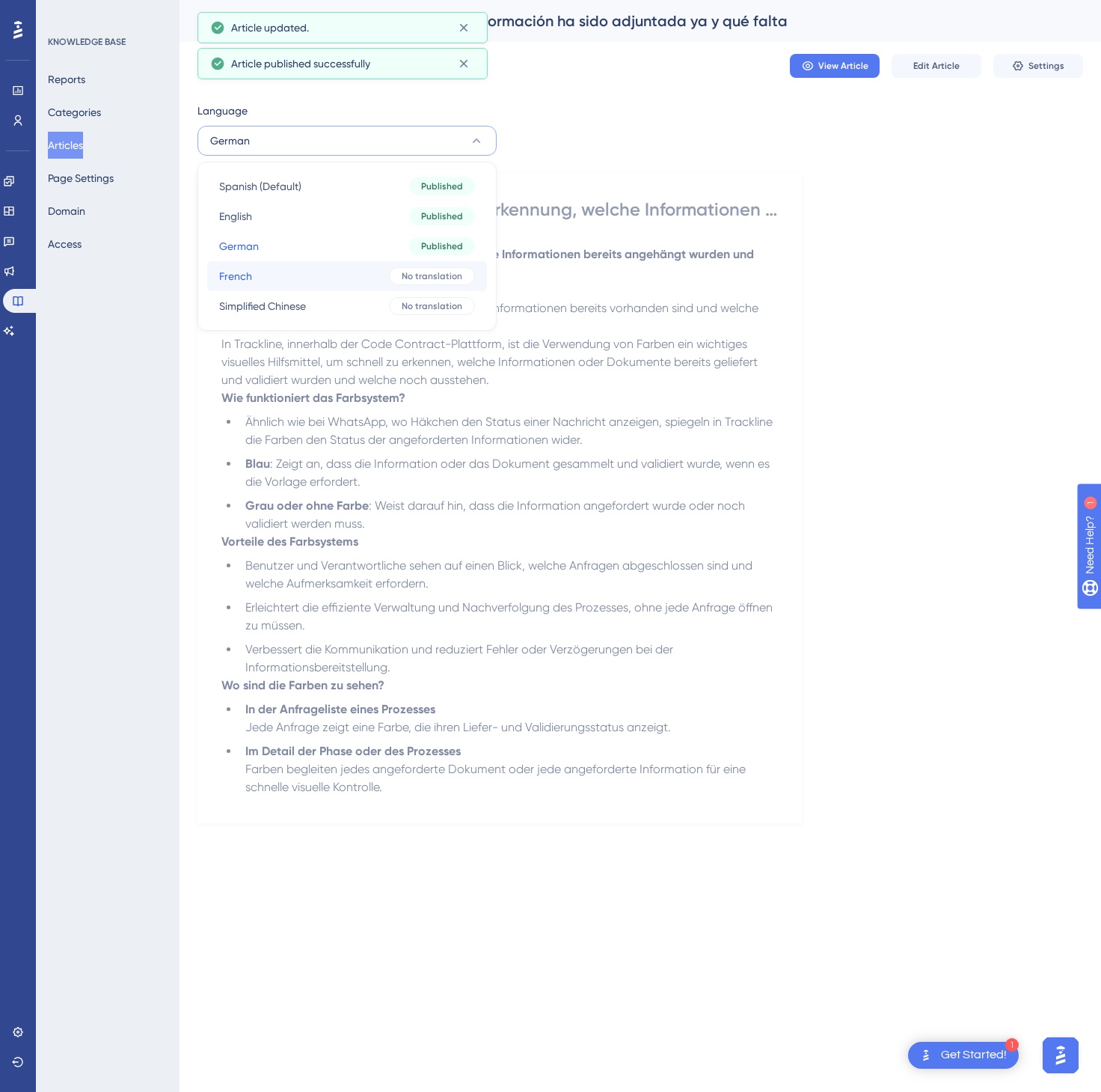
click at [308, 267] on button "French French No translation" at bounding box center [347, 276] width 280 height 30
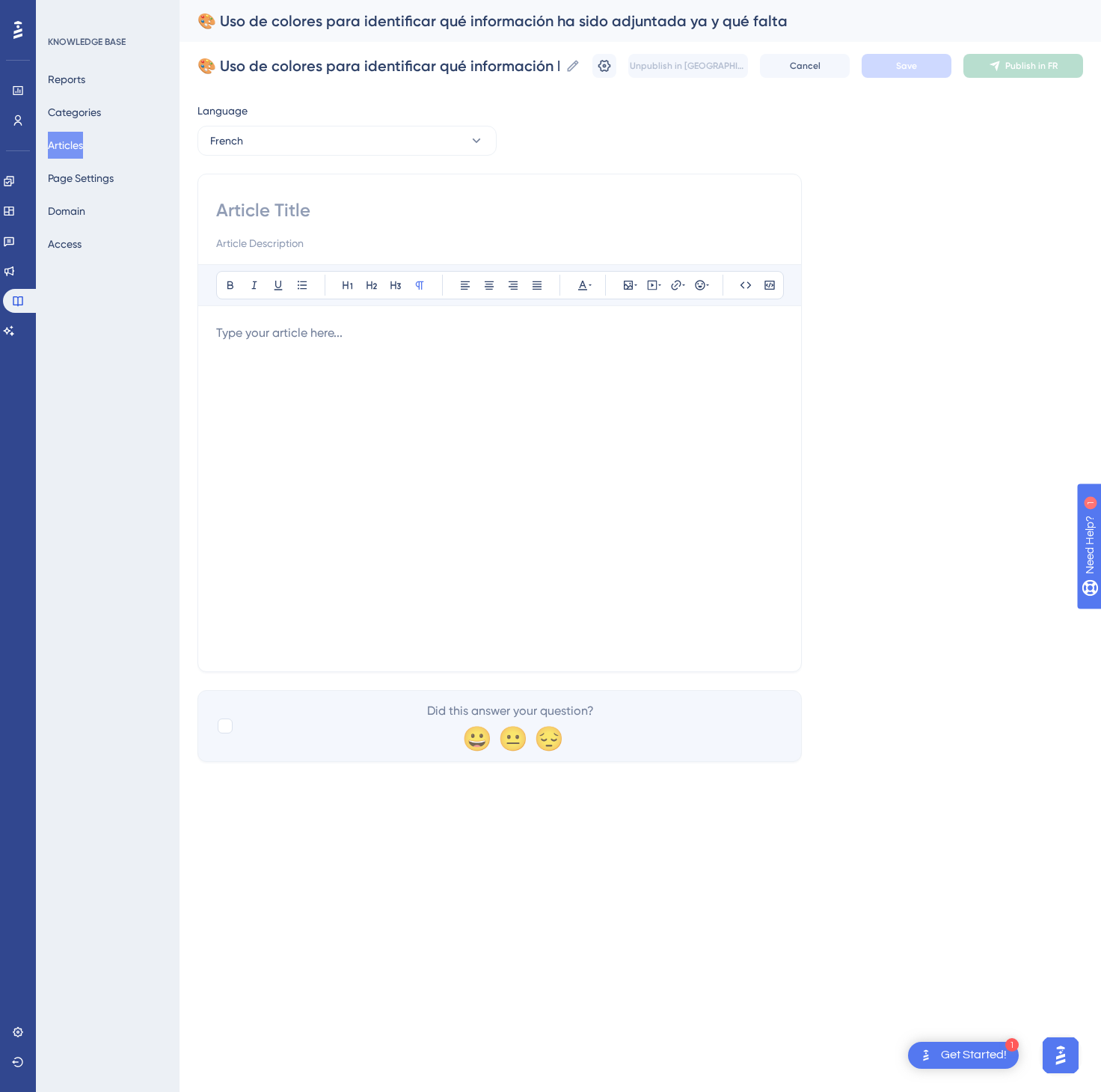
click at [378, 365] on div at bounding box center [500, 489] width 567 height 330
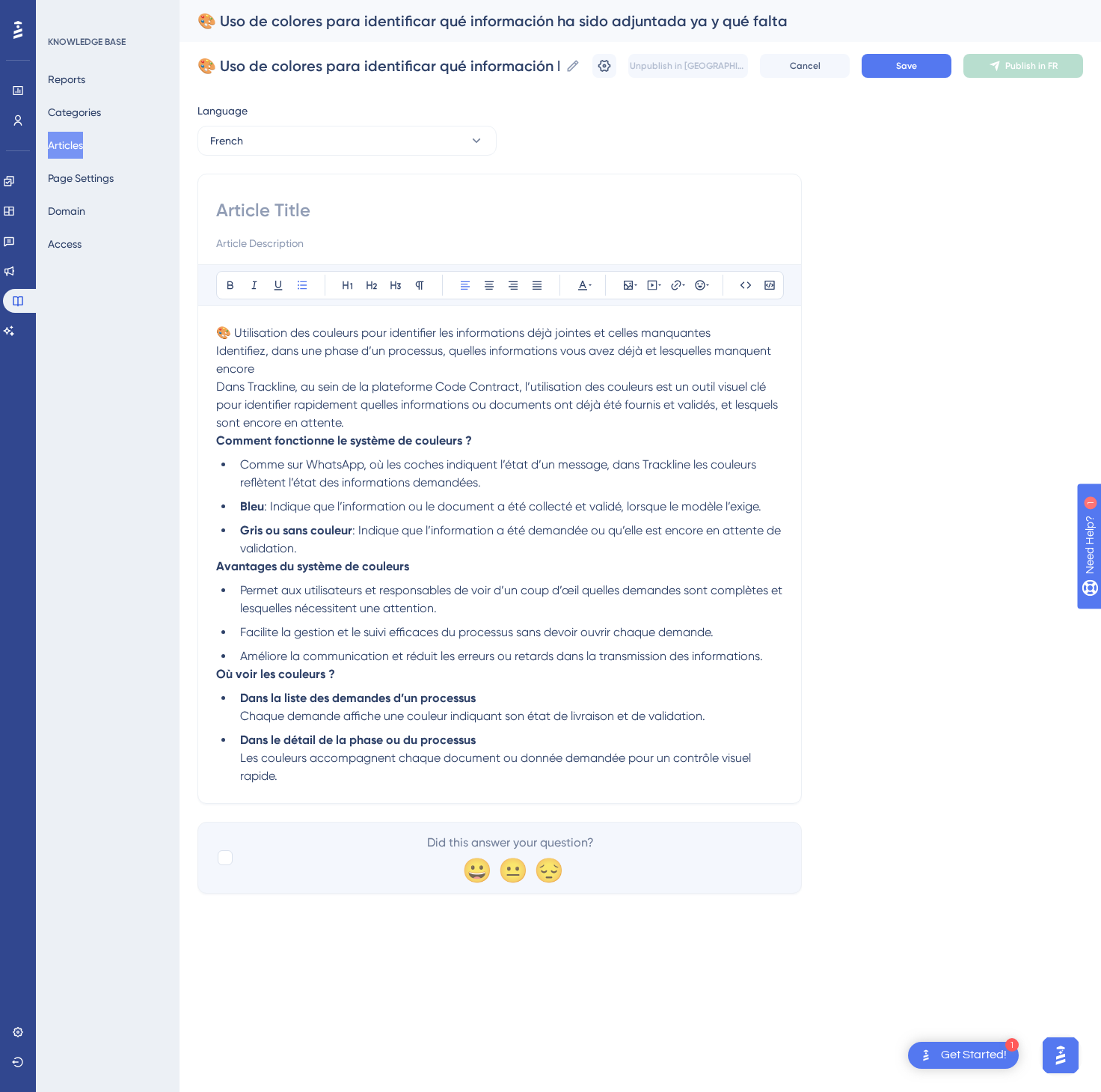
click at [739, 341] on p "🎨 Utilisation des couleurs pour identifier les informations déjà jointes et cel…" at bounding box center [500, 378] width 567 height 108
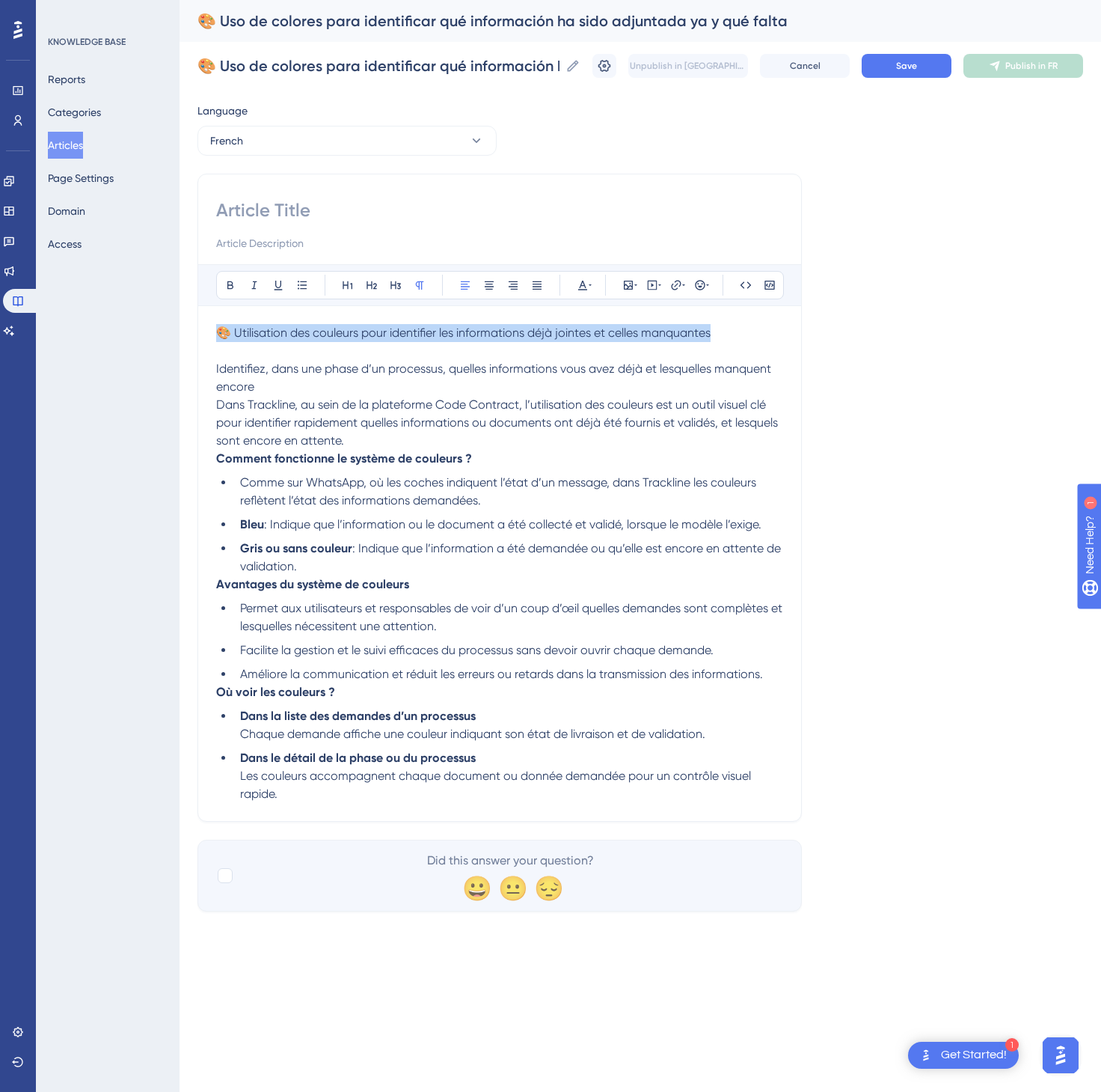
drag, startPoint x: 739, startPoint y: 341, endPoint x: 204, endPoint y: 311, distance: 535.8
click at [204, 311] on div "Bold Italic Underline Bullet Point Heading 1 Heading 2 Heading 3 Normal Align L…" at bounding box center [500, 497] width 604 height 648
click at [270, 208] on input at bounding box center [500, 210] width 567 height 24
paste input "🎨 Utilisation des couleurs pour identifier les informations déjà jointes et cel…"
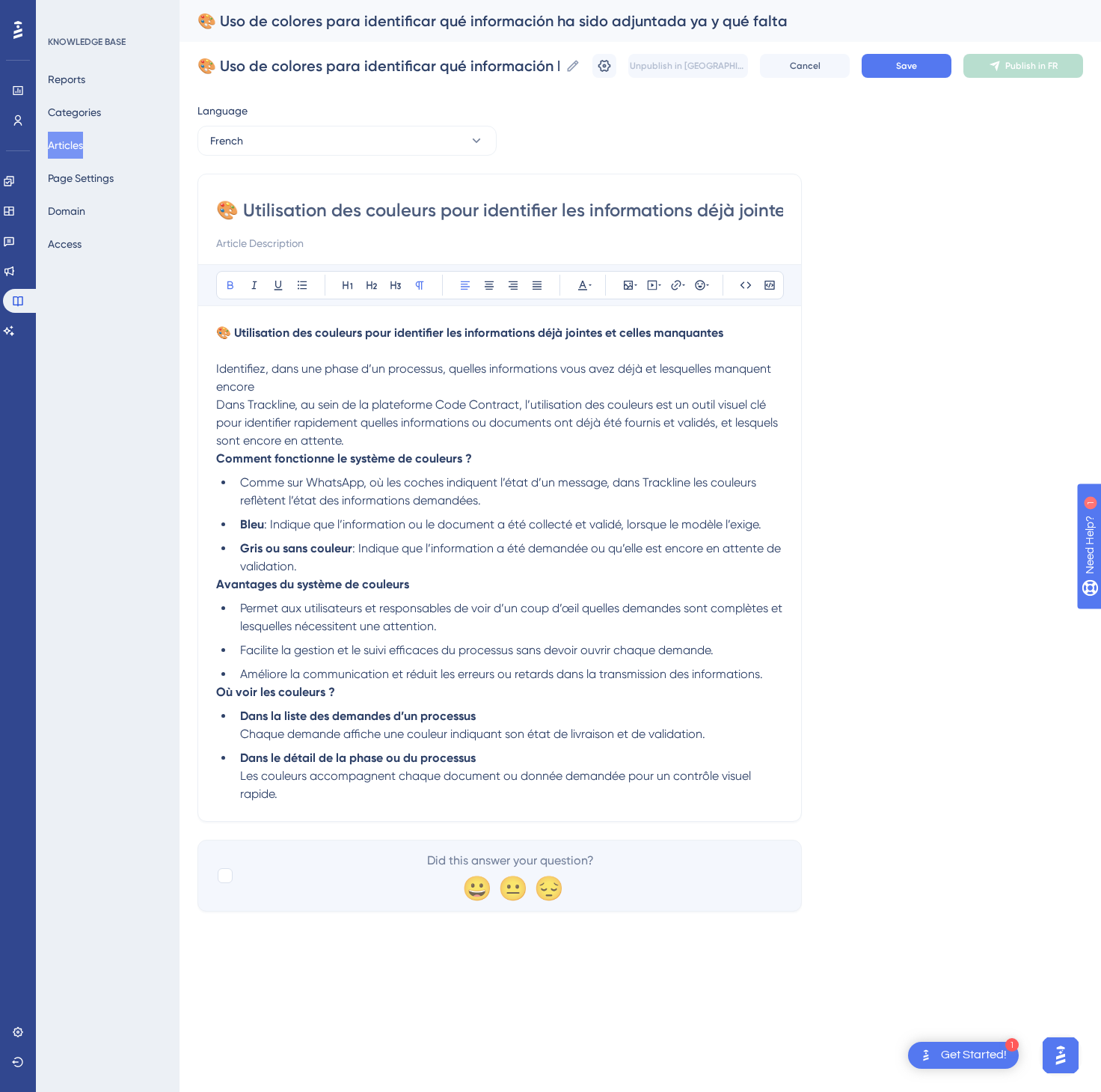
scroll to position [0, 192]
type input "🎨 Utilisation des couleurs pour identifier les informations déjà jointes et cel…"
click at [896, 60] on span "Save" at bounding box center [907, 66] width 21 height 12
click at [982, 62] on button "Publish in FR" at bounding box center [1024, 66] width 120 height 24
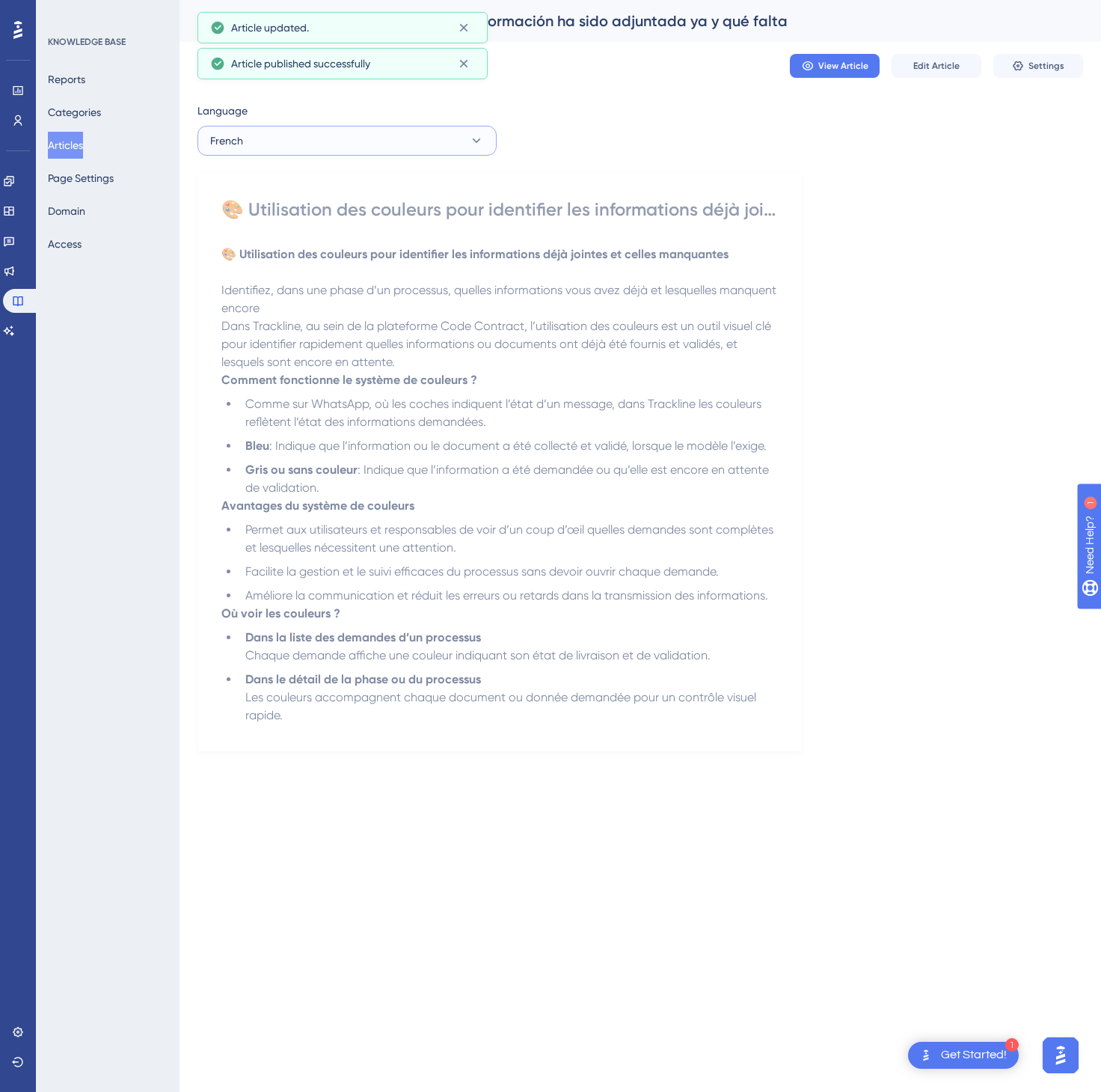
click at [345, 134] on button "French" at bounding box center [347, 140] width 299 height 30
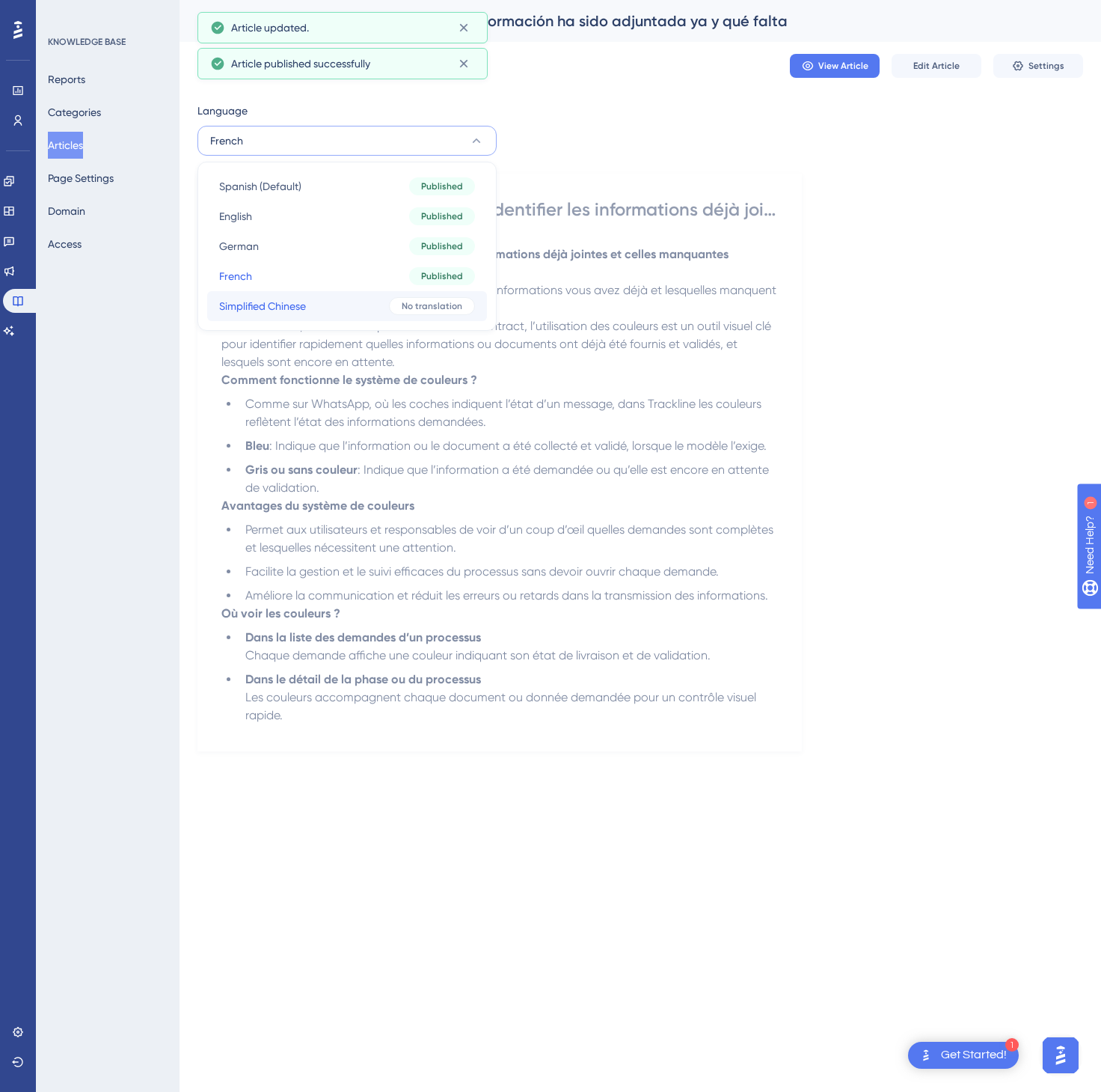
click at [343, 298] on button "Simplified Chinese Simplified Chinese No translation" at bounding box center [347, 305] width 280 height 30
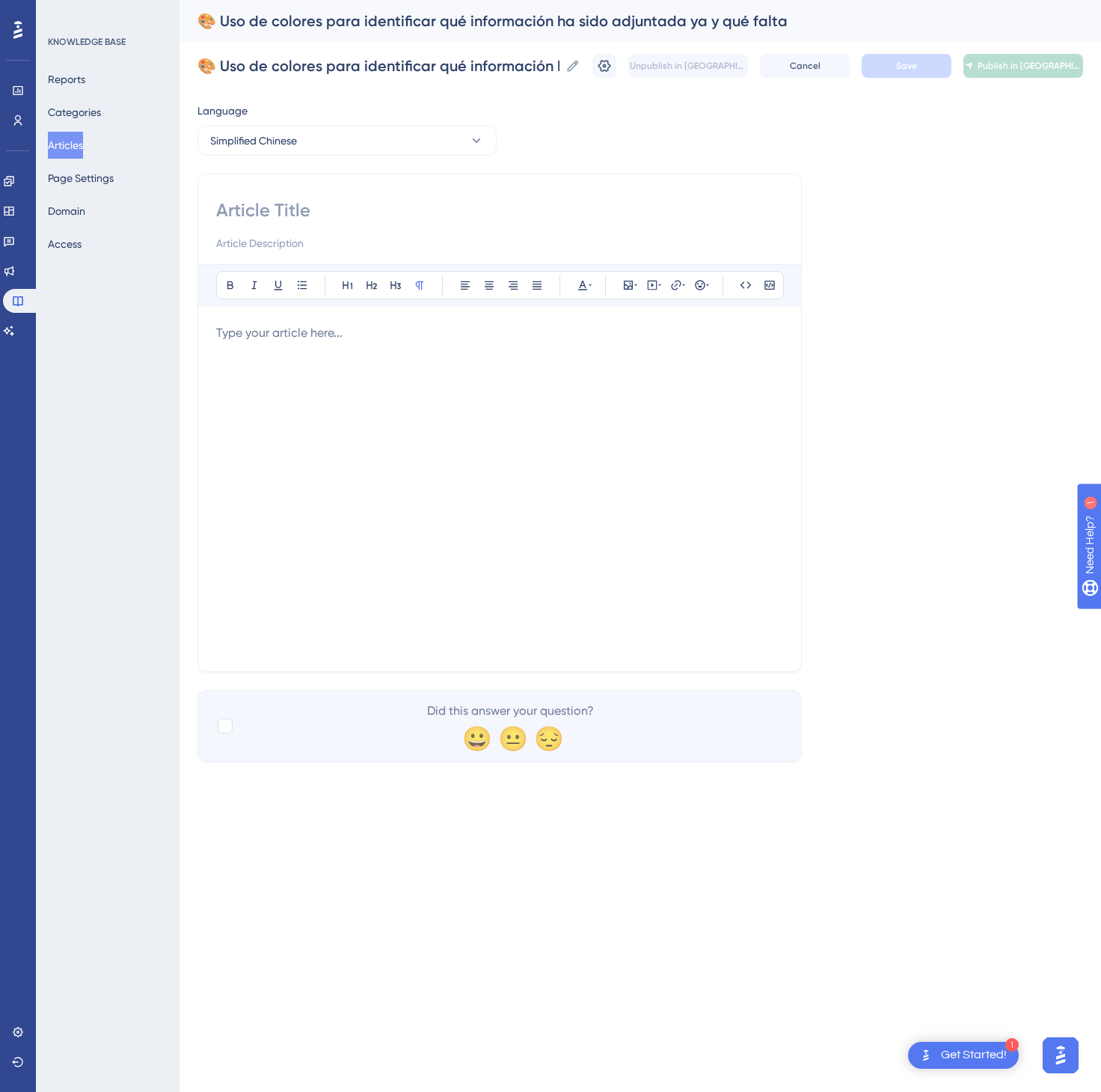
click at [578, 517] on div at bounding box center [500, 489] width 567 height 330
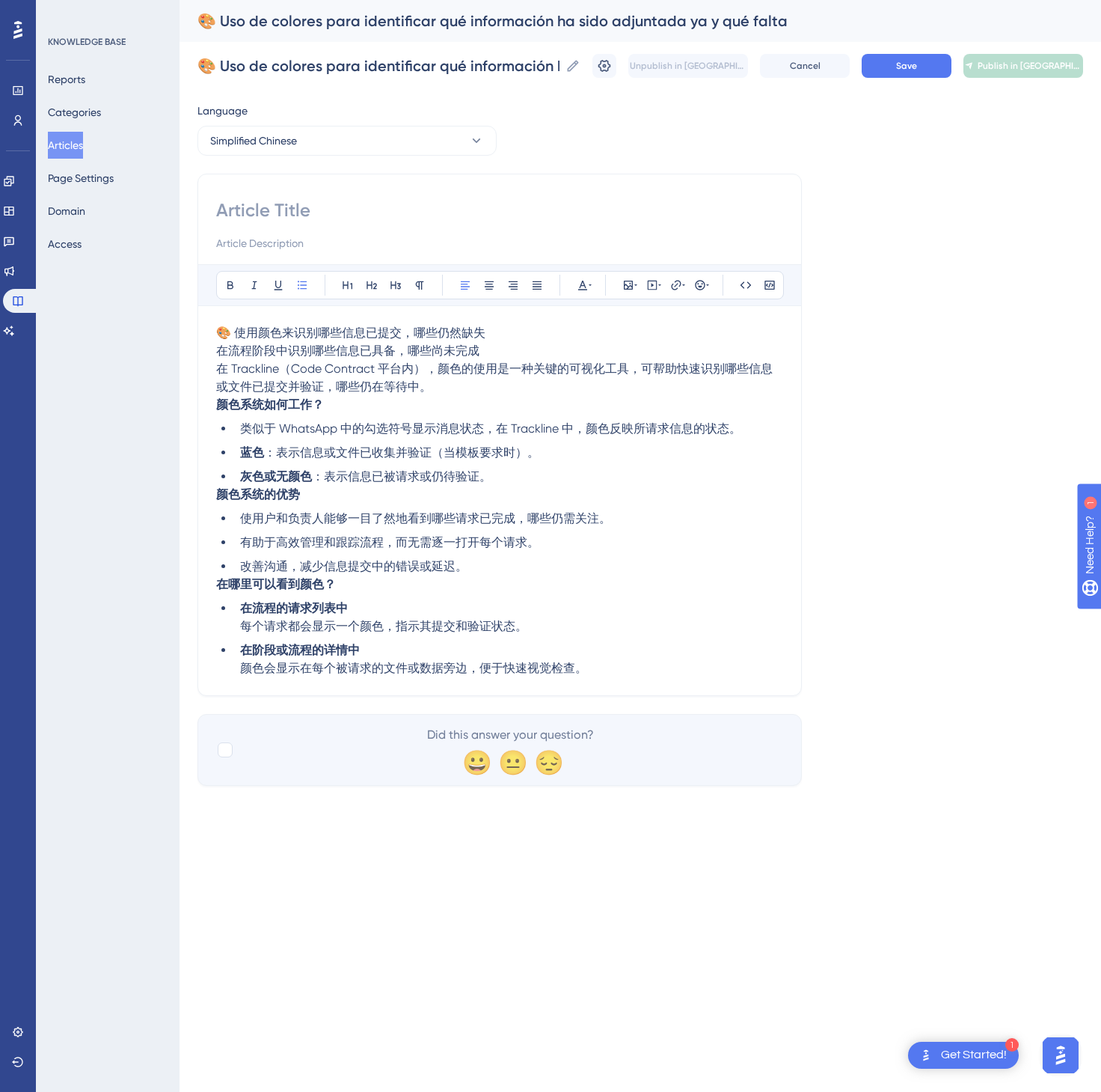
click at [547, 325] on div "Bold Italic Underline Bullet Point Heading 1 Heading 2 Heading 3 Normal Align L…" at bounding box center [500, 471] width 567 height 413
click at [522, 331] on p "🎨 使用颜色来识别哪些信息已提交，哪些仍然缺失 在流程阶段中识别哪些信息已具备，哪些尚未完成 在 Trackline（Code Contract 平台内），颜…" at bounding box center [500, 360] width 567 height 72
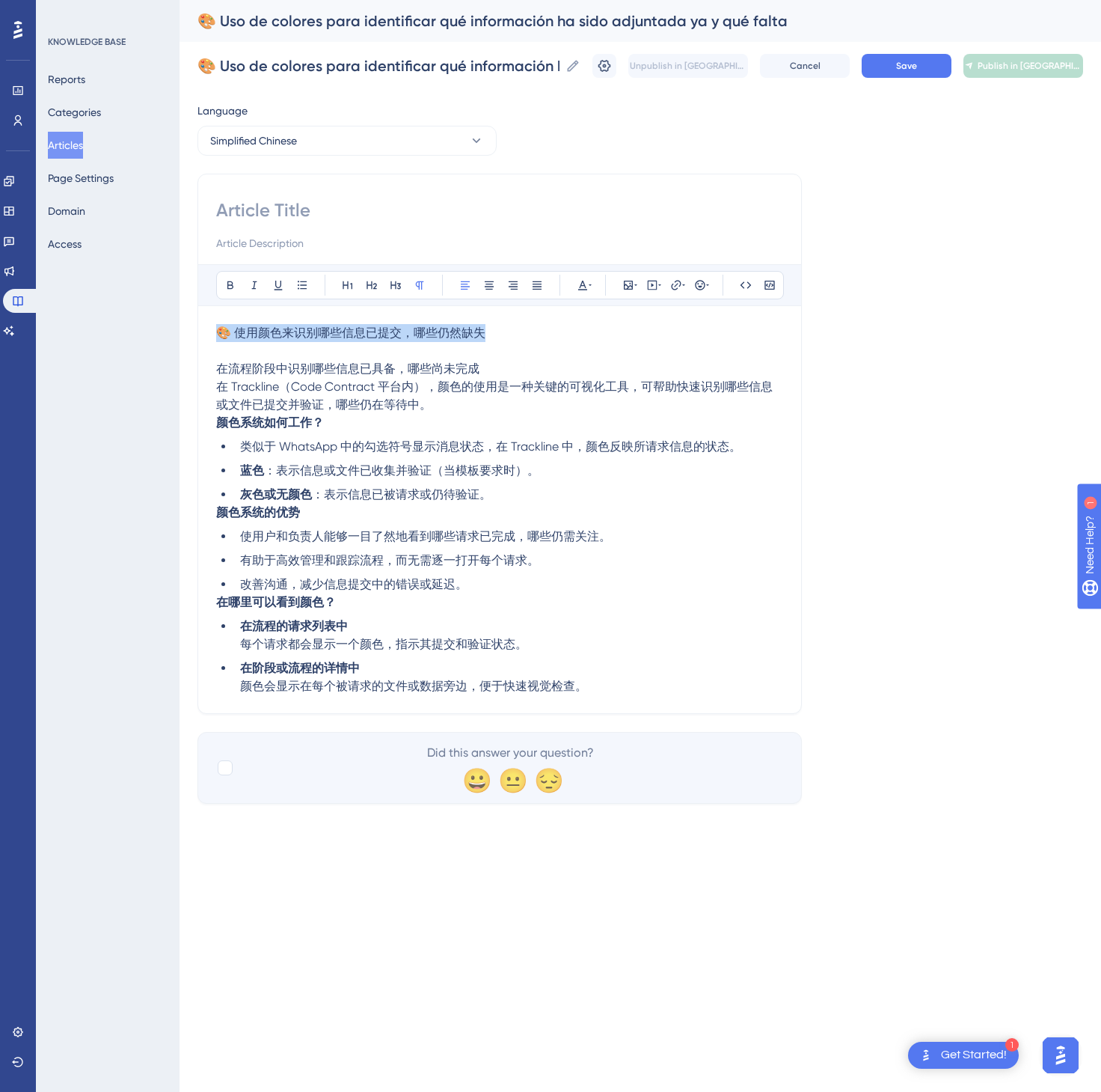
drag, startPoint x: 516, startPoint y: 339, endPoint x: 192, endPoint y: 316, distance: 324.8
click at [192, 316] on div "Performance Users Engagement Widgets Feedback Product Updates Knowledge Base AI…" at bounding box center [640, 414] width 922 height 828
click at [248, 222] on input at bounding box center [500, 210] width 567 height 24
paste input "🎨 使用颜色来识别哪些信息已提交，哪些仍然缺失"
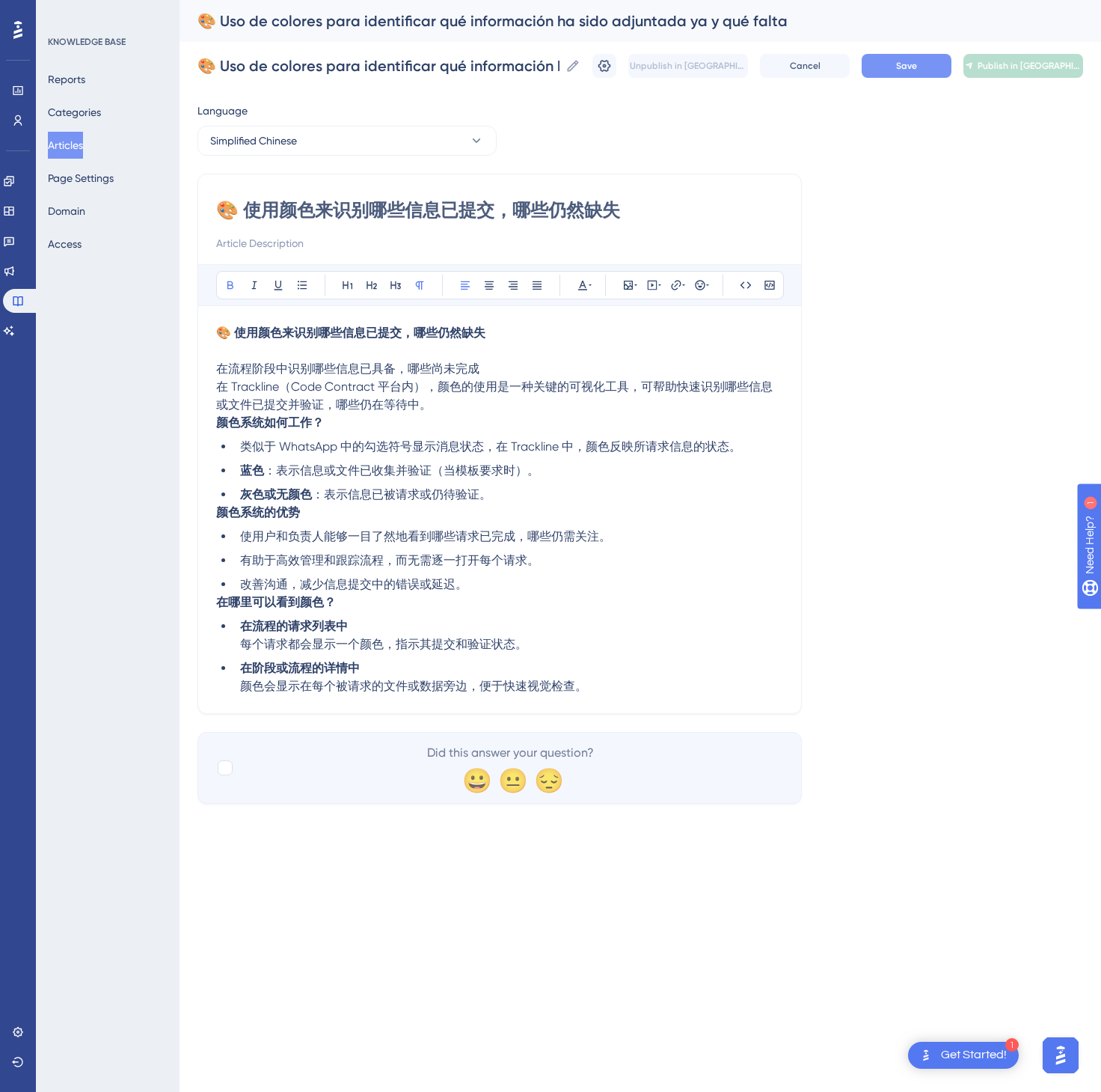
type input "🎨 使用颜色来识别哪些信息已提交，哪些仍然缺失"
click at [914, 54] on button "Save" at bounding box center [907, 66] width 90 height 24
click at [1014, 56] on button "Publish in [GEOGRAPHIC_DATA]-CN" at bounding box center [1024, 66] width 120 height 24
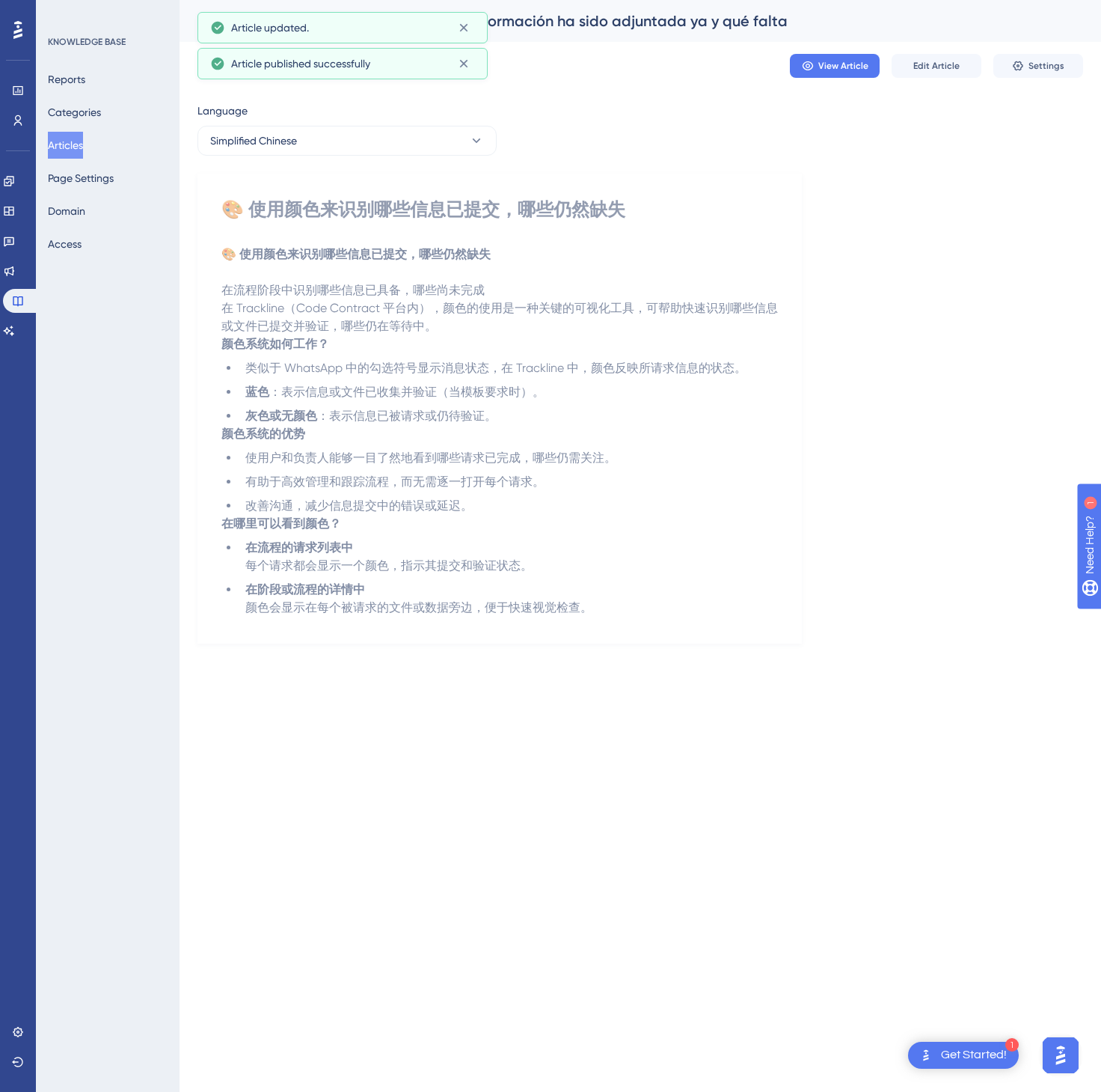
drag, startPoint x: 66, startPoint y: 141, endPoint x: 75, endPoint y: 136, distance: 10.3
click at [67, 141] on button "Articles" at bounding box center [65, 144] width 35 height 27
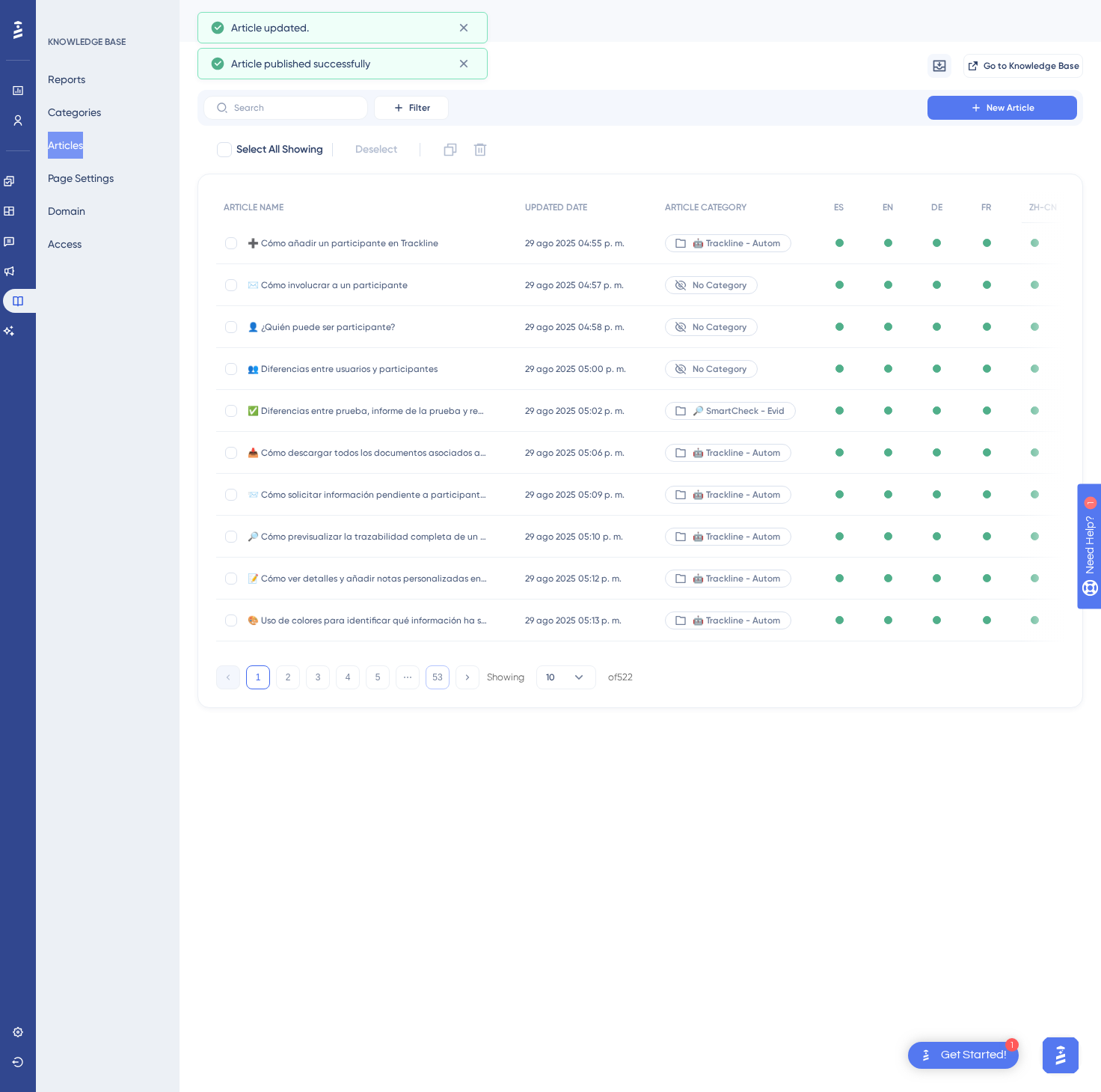
click at [440, 674] on button "53" at bounding box center [438, 677] width 24 height 24
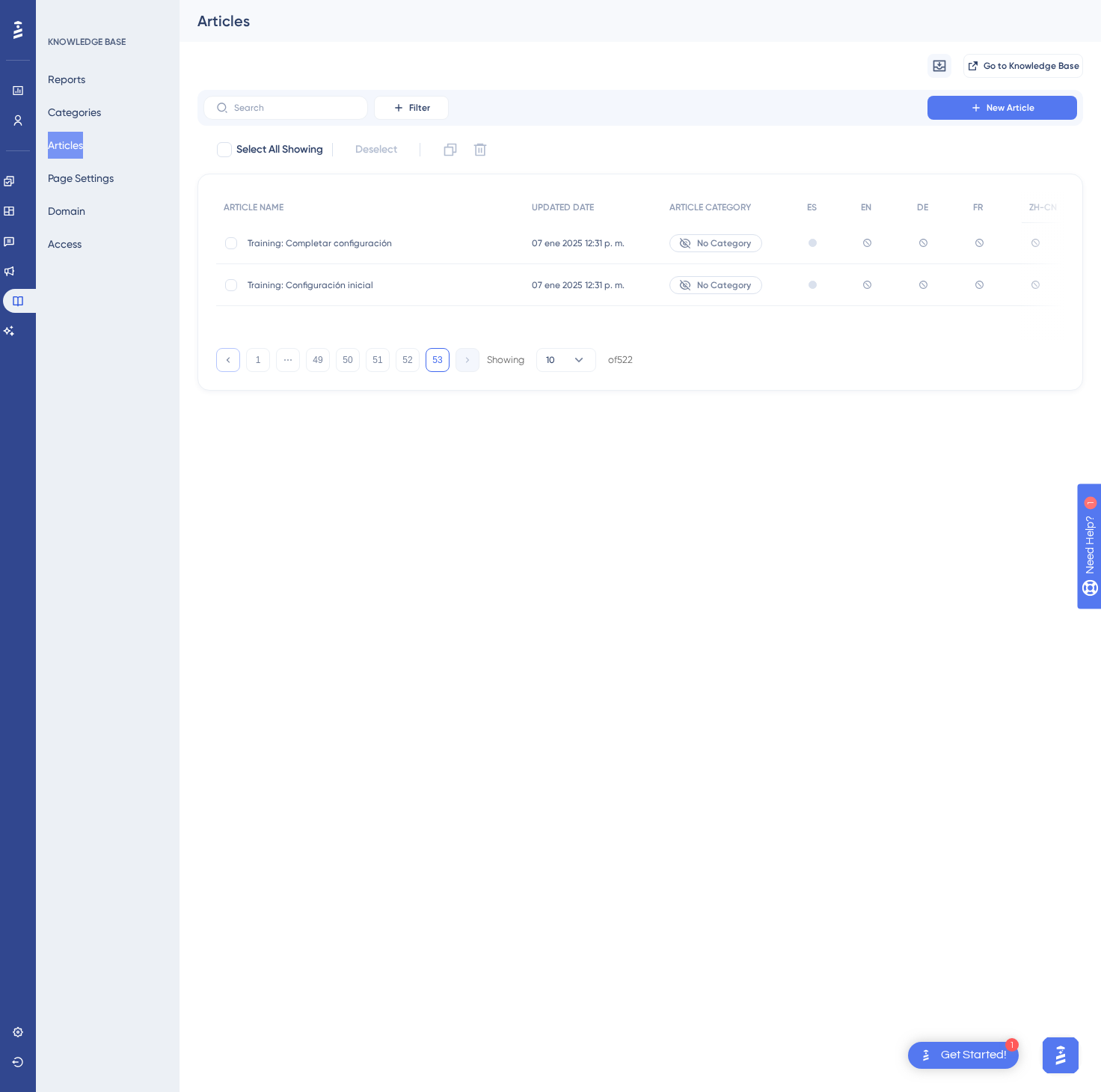
click at [226, 371] on button at bounding box center [229, 360] width 24 height 24
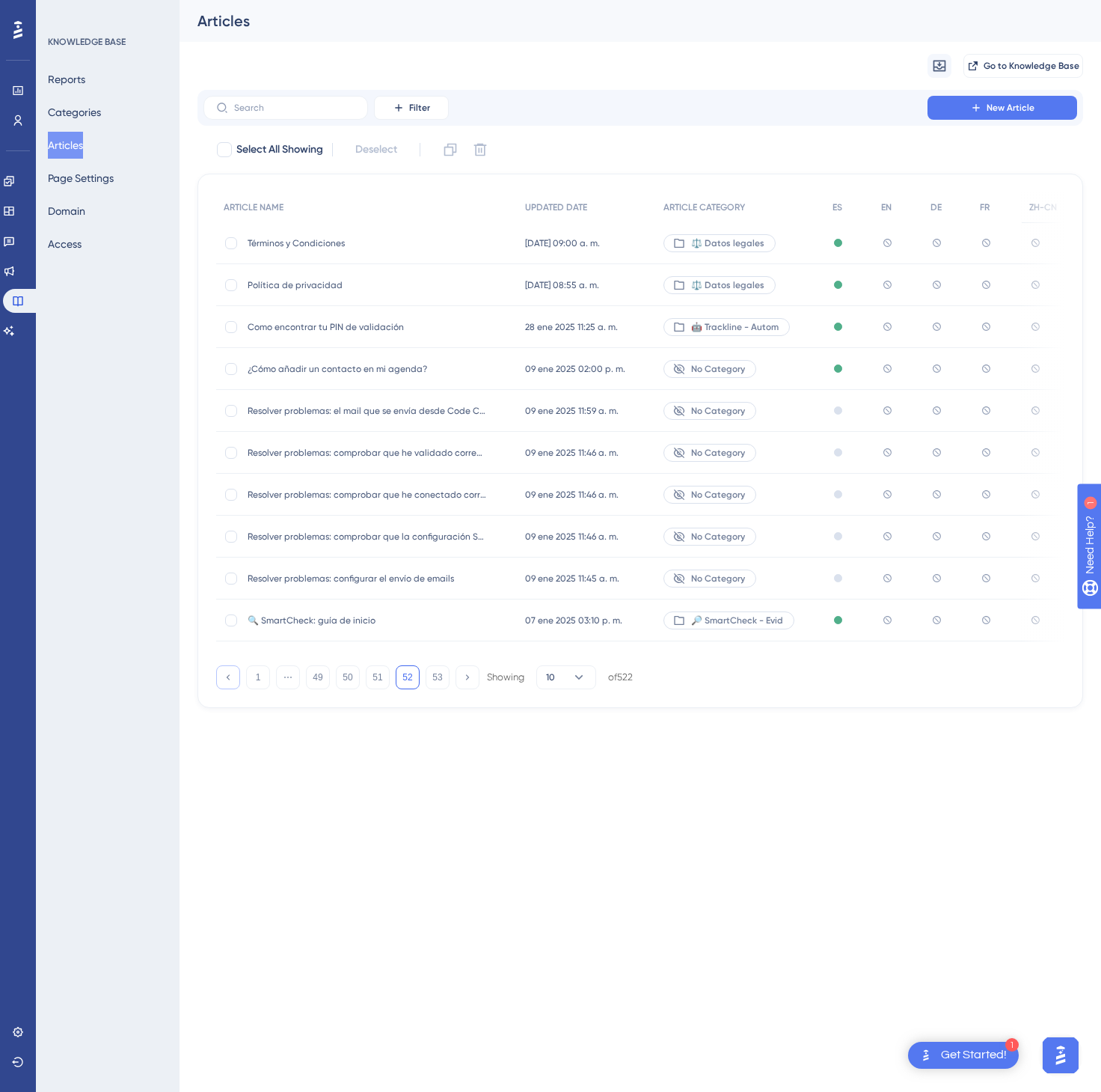
click at [224, 681] on icon at bounding box center [228, 677] width 10 height 10
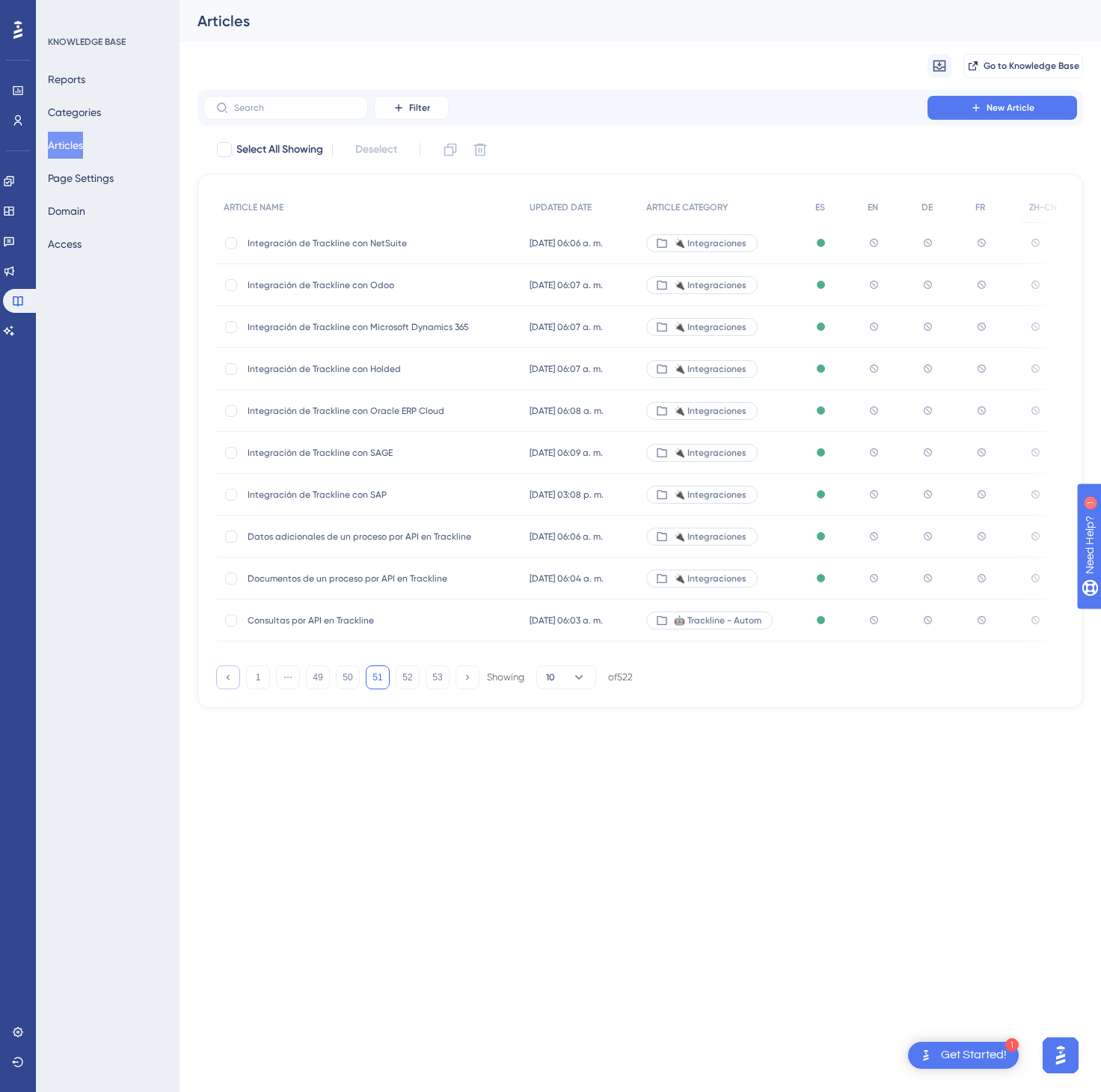
click at [224, 681] on icon at bounding box center [228, 677] width 10 height 10
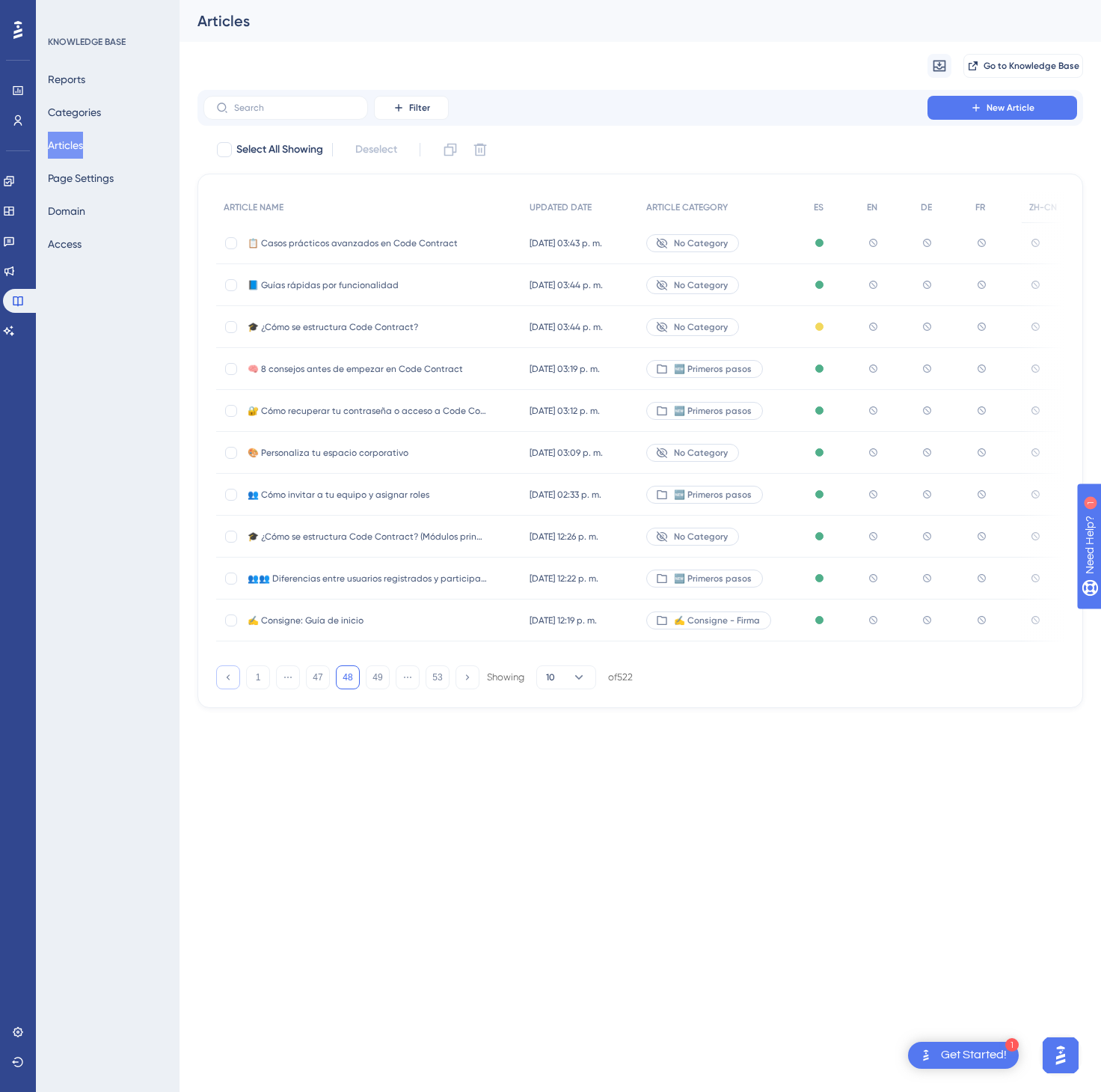
click at [224, 681] on icon at bounding box center [228, 677] width 10 height 10
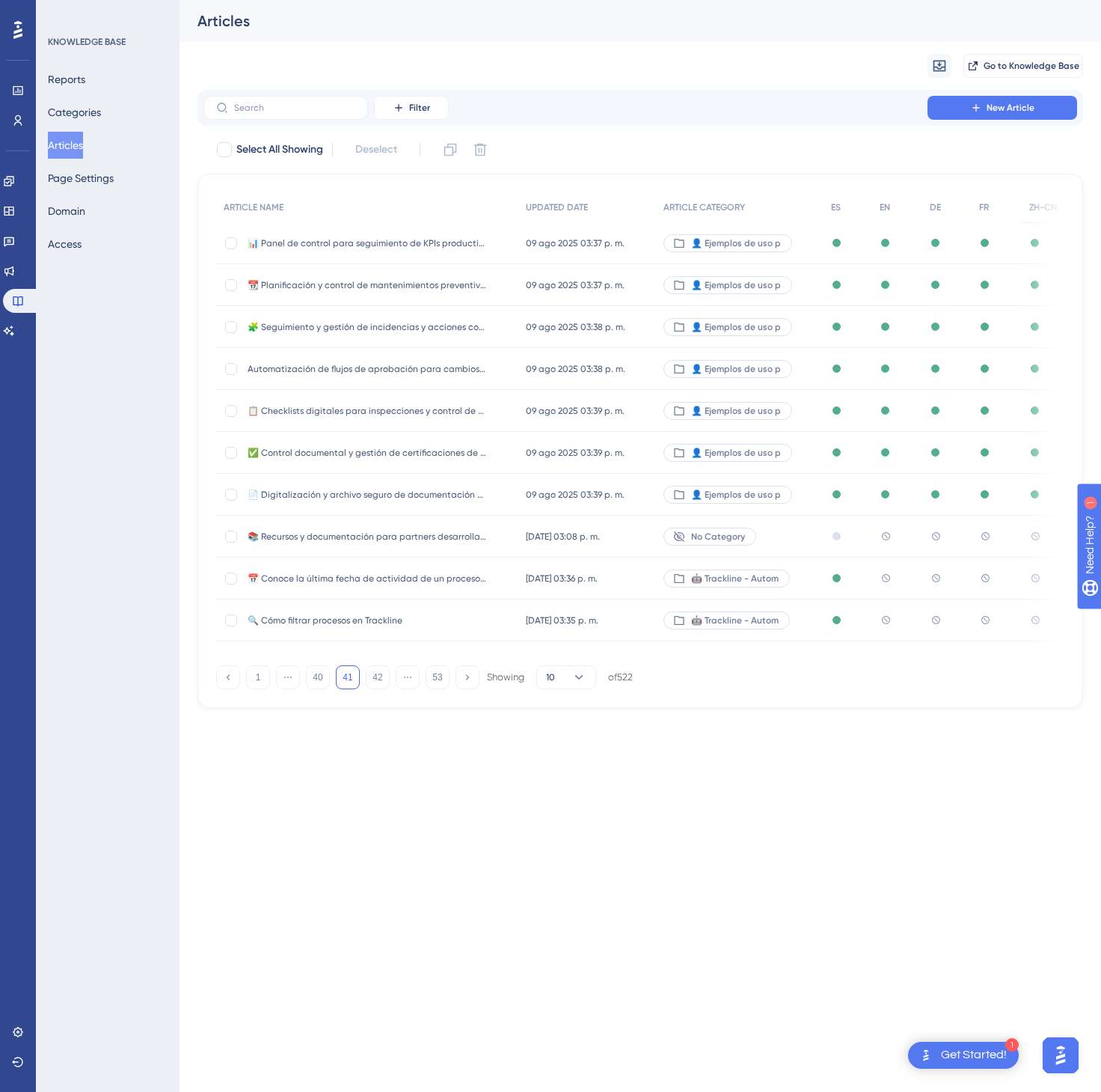
click at [805, 573] on div "🤖 Trackline - Autom" at bounding box center [740, 578] width 168 height 42
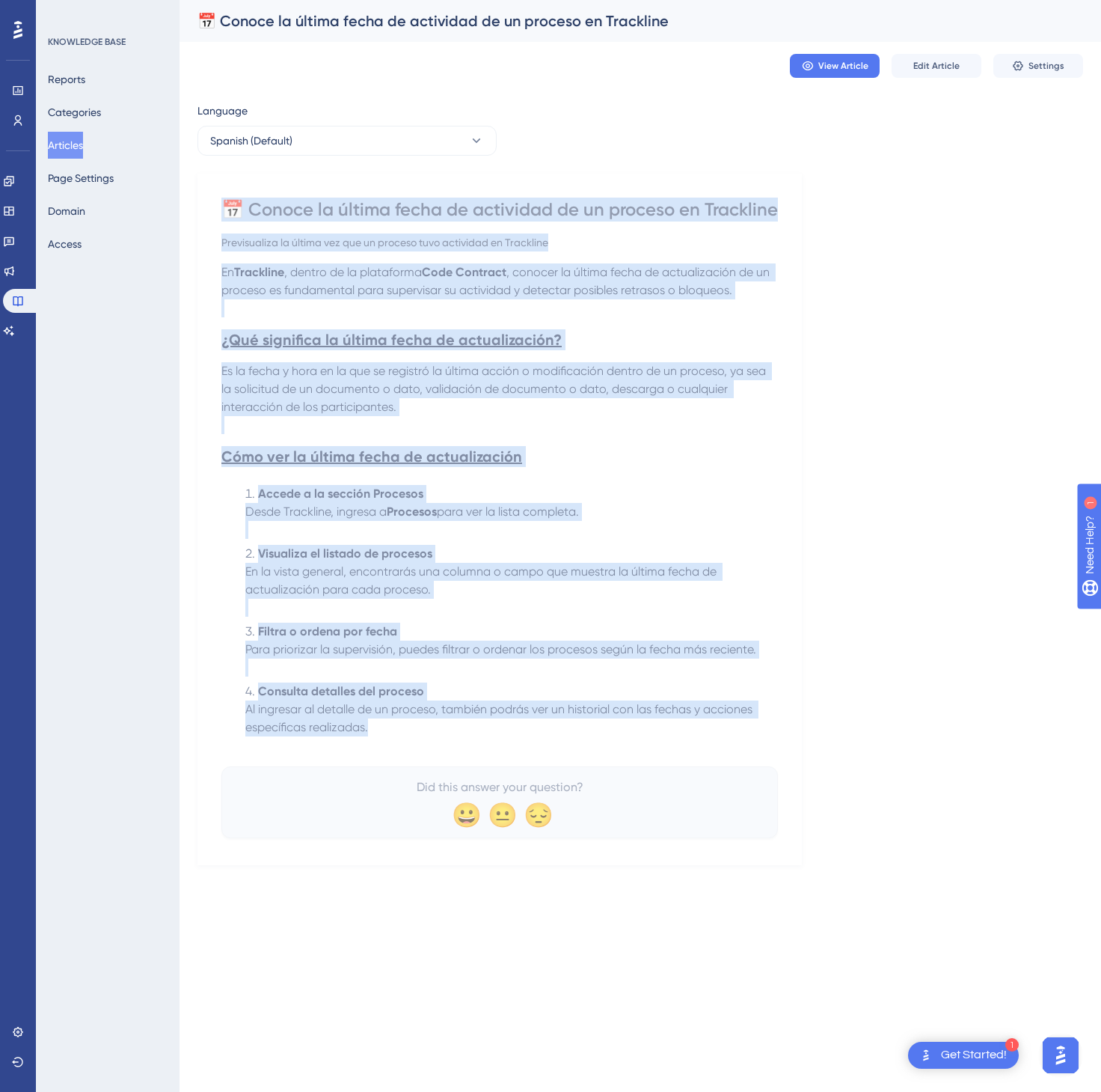
drag, startPoint x: 229, startPoint y: 205, endPoint x: 522, endPoint y: 731, distance: 602.1
click at [522, 731] on div "📅 Conoce la última fecha de actividad de un proceso en Trackline Previsualiza l…" at bounding box center [500, 517] width 557 height 640
click at [347, 137] on button "Spanish (Default)" at bounding box center [347, 140] width 299 height 30
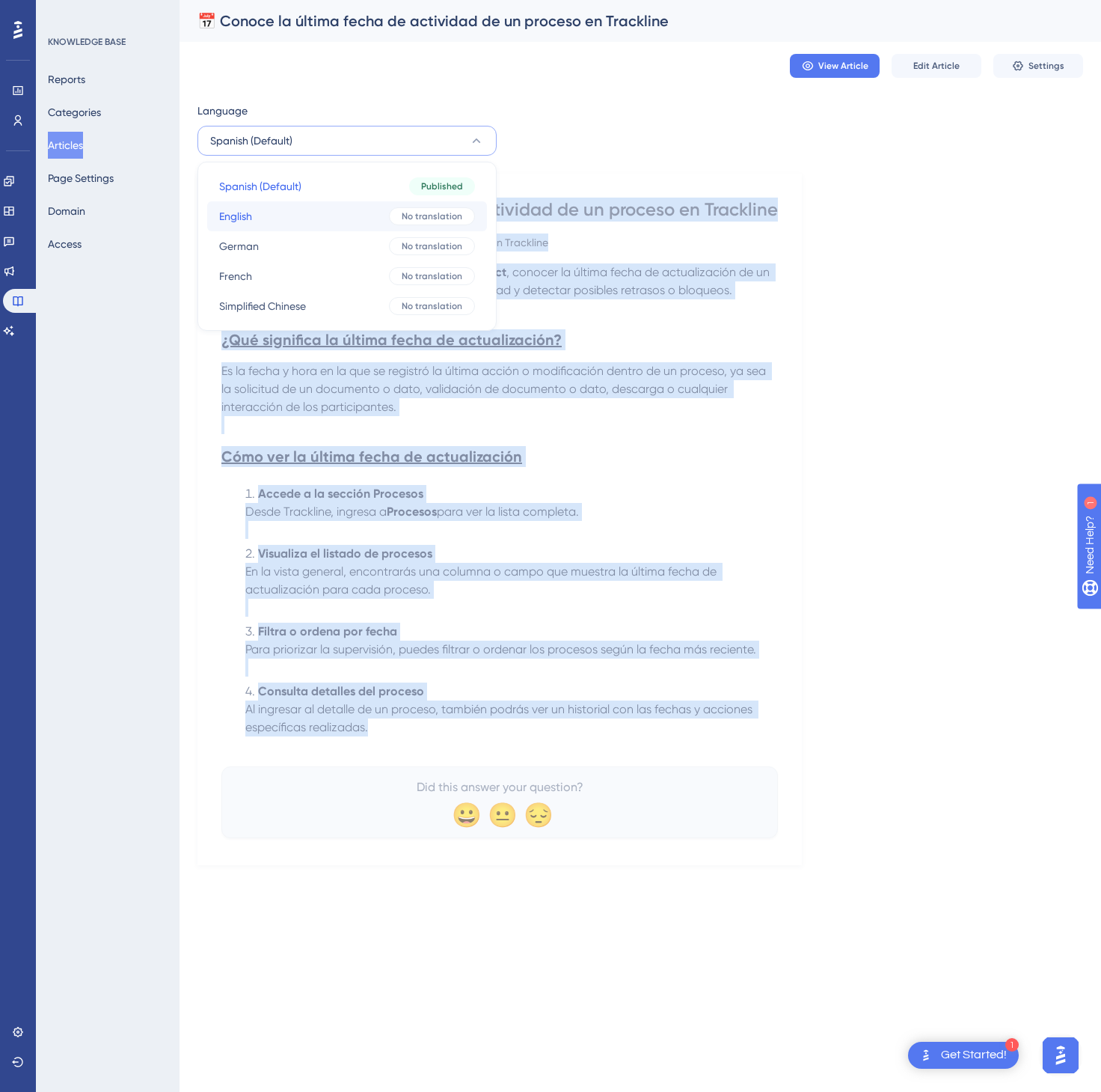
click at [320, 214] on button "English English No translation" at bounding box center [347, 216] width 280 height 30
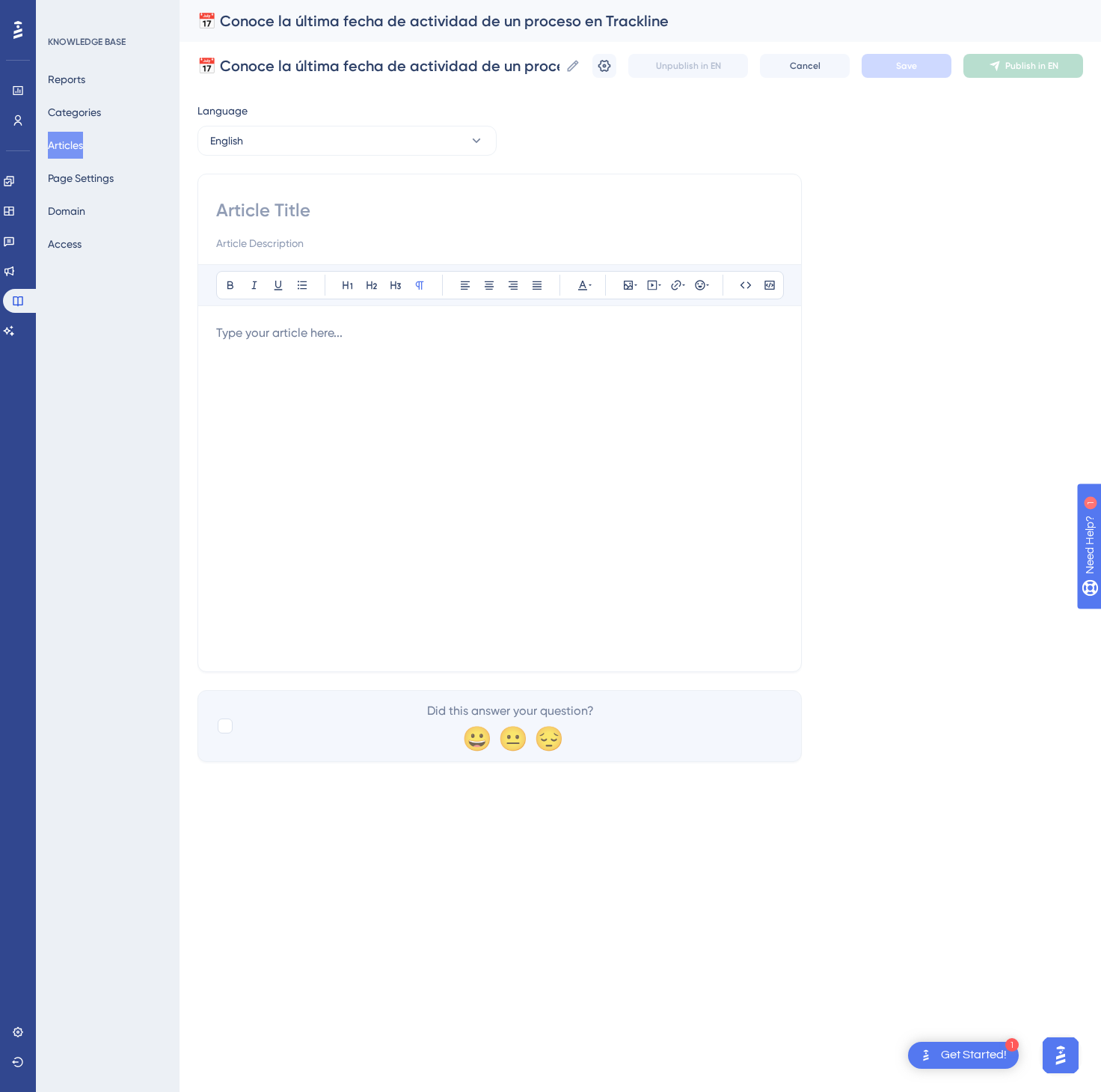
click at [405, 391] on div at bounding box center [500, 489] width 567 height 330
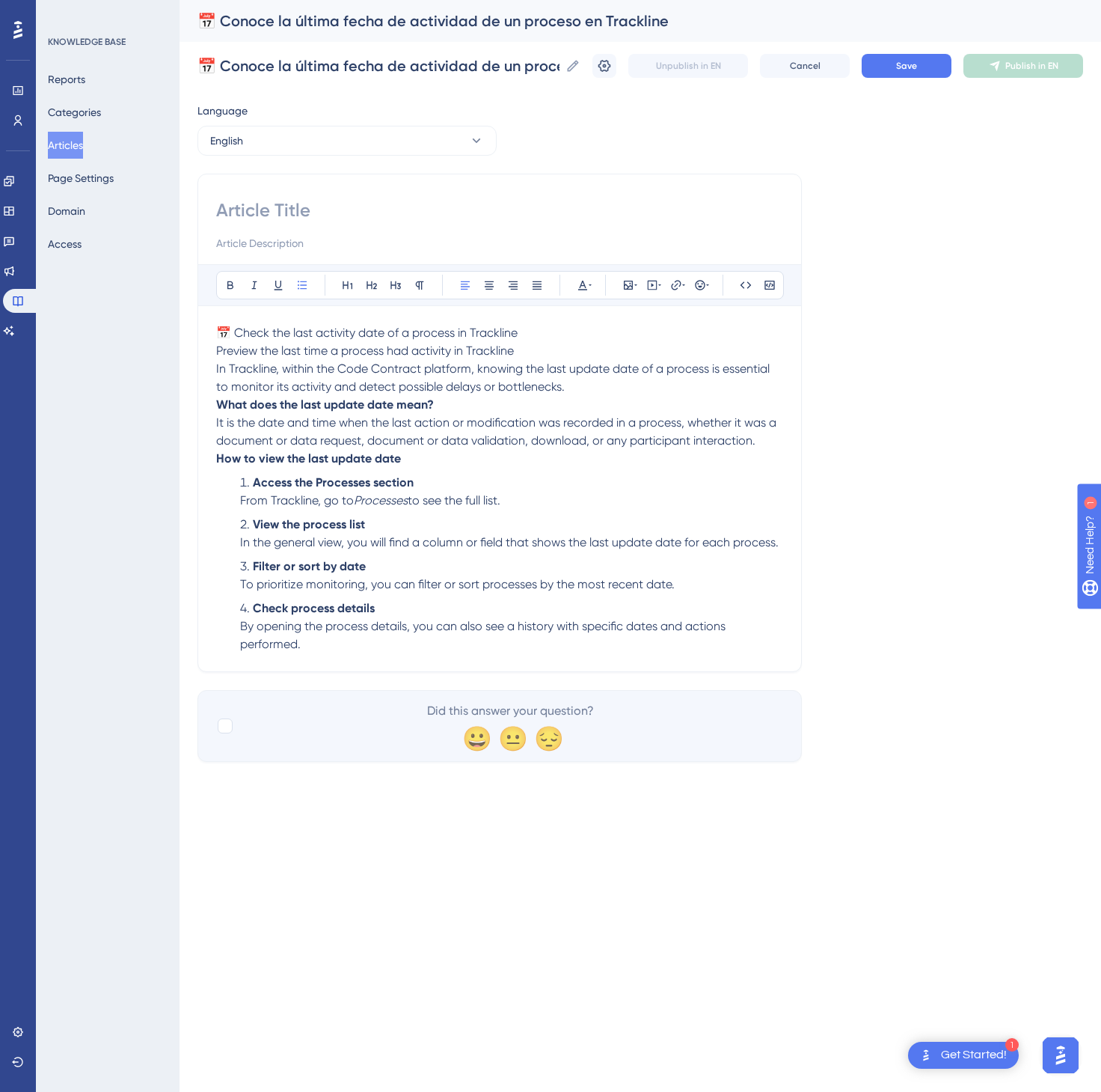
click at [549, 339] on p "📅 Check the last activity date of a process in Trackline Preview the last time …" at bounding box center [500, 360] width 567 height 72
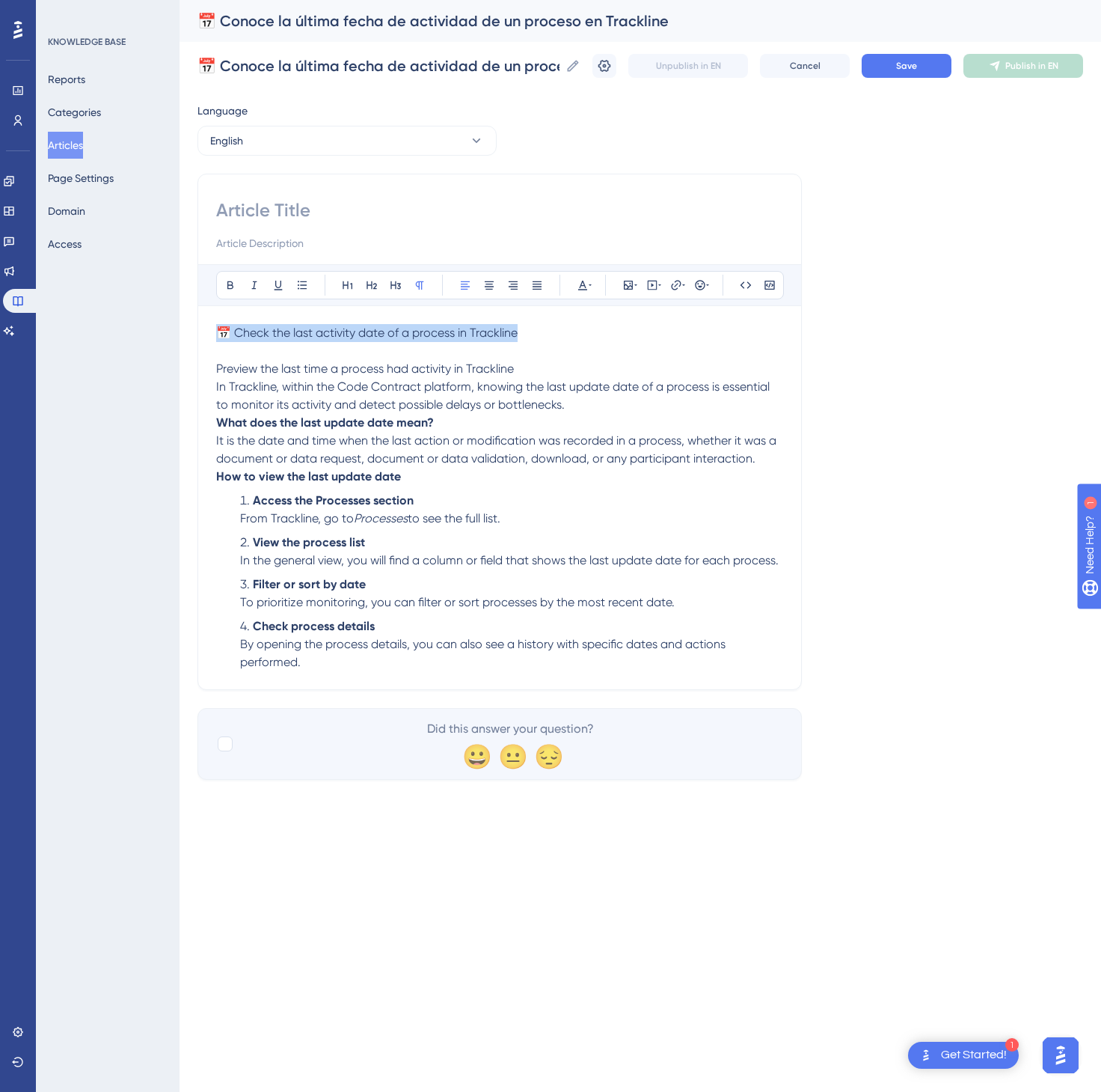
drag, startPoint x: 555, startPoint y: 333, endPoint x: 144, endPoint y: 308, distance: 411.8
click at [179, 308] on div "Performance Users Engagement Widgets Feedback Product Updates Knowledge Base AI…" at bounding box center [640, 402] width 922 height 803
click at [236, 207] on input at bounding box center [500, 210] width 567 height 24
paste input "📅 Check the last activity date of a process in Trackline"
type input "📅 Check the last activity date of a process in Trackline"
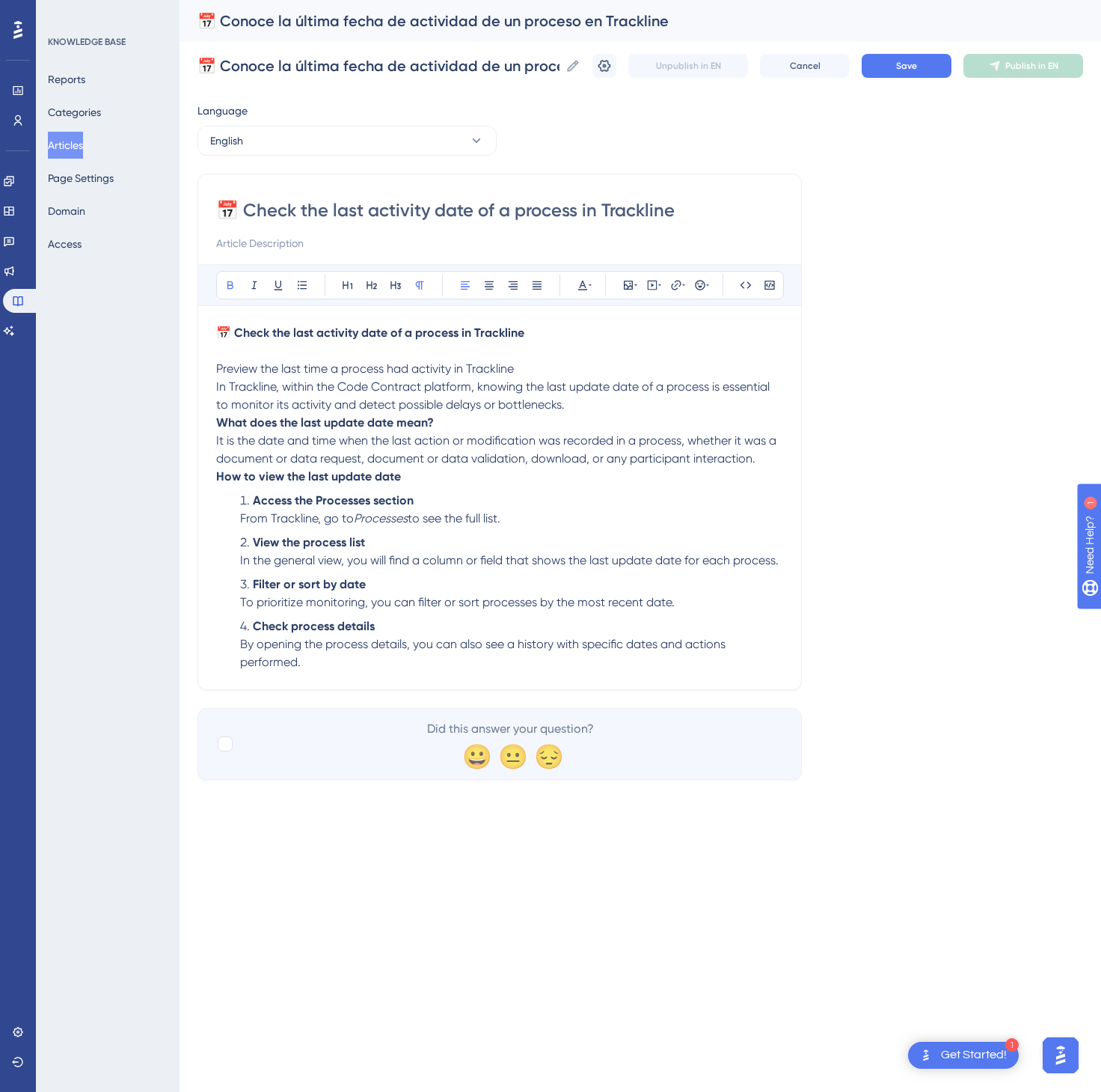
drag, startPoint x: 527, startPoint y: 160, endPoint x: 750, endPoint y: 118, distance: 226.9
click at [727, 128] on div "Language English 📅 Check the last activity date of a process in Trackline Bold …" at bounding box center [640, 440] width 886 height 678
click at [894, 58] on button "Save" at bounding box center [907, 66] width 90 height 24
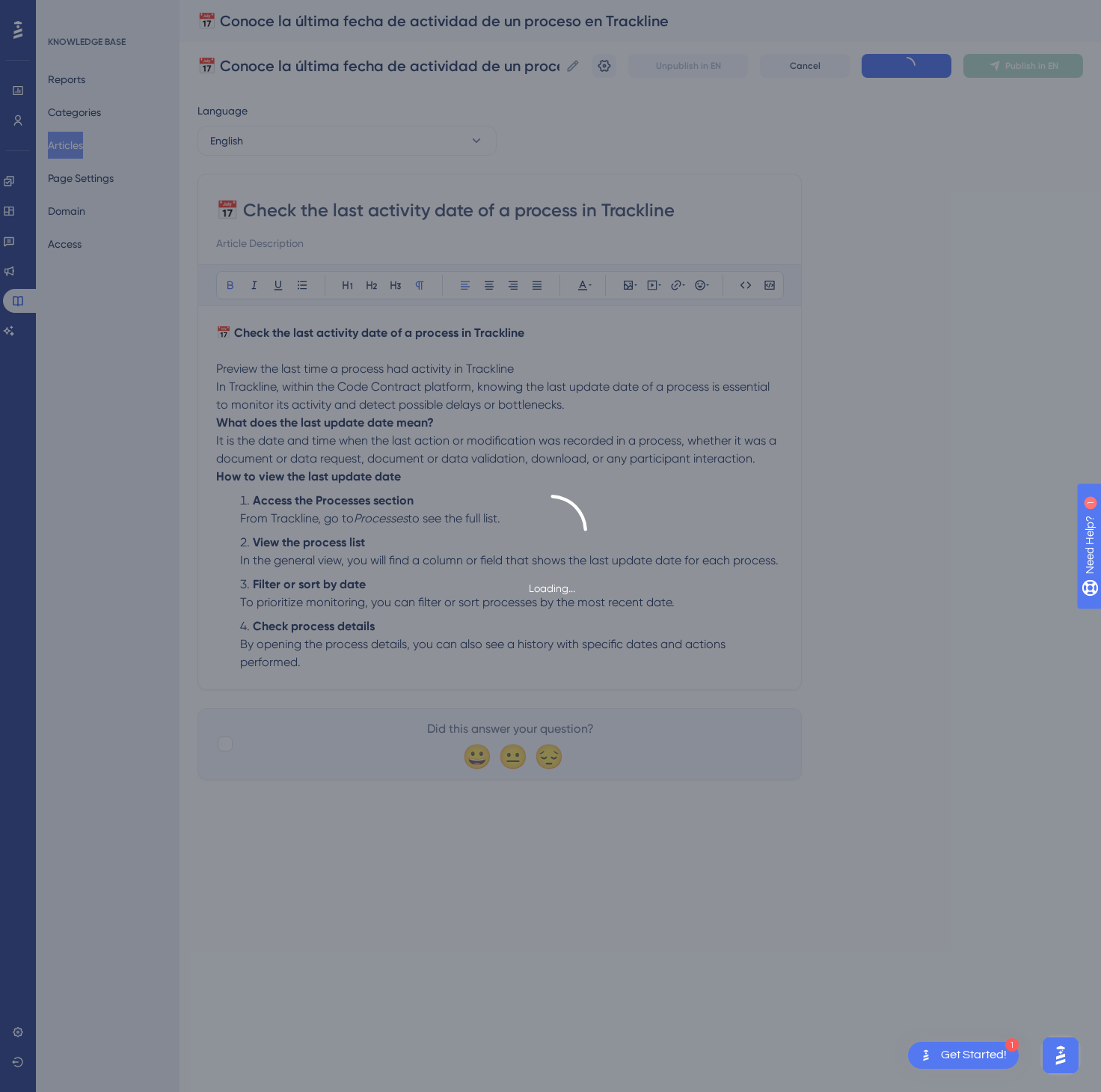
click at [1005, 58] on div "Loading..." at bounding box center [550, 546] width 1101 height 1092
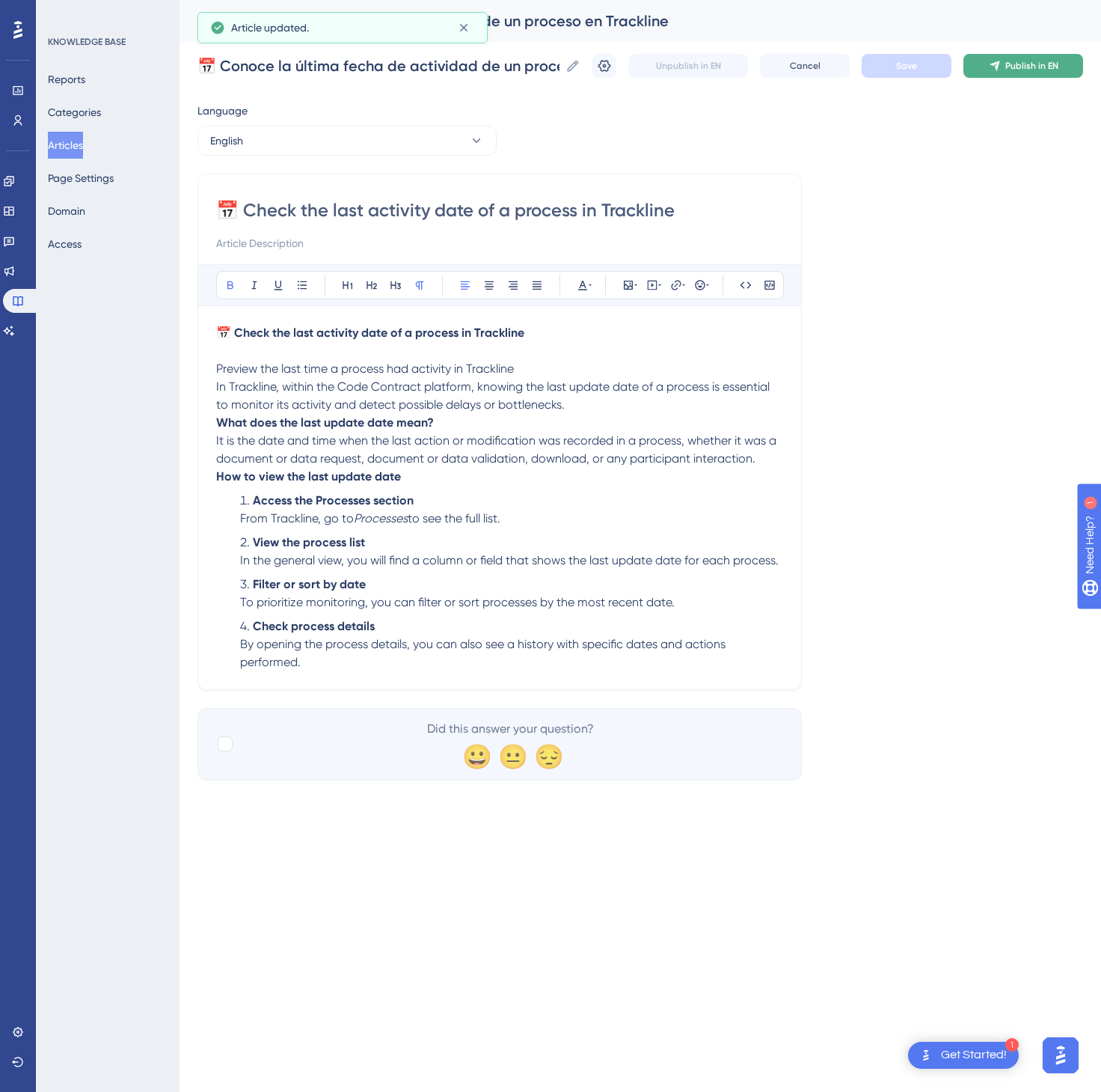
click at [1002, 62] on button "Publish in EN" at bounding box center [1024, 66] width 120 height 24
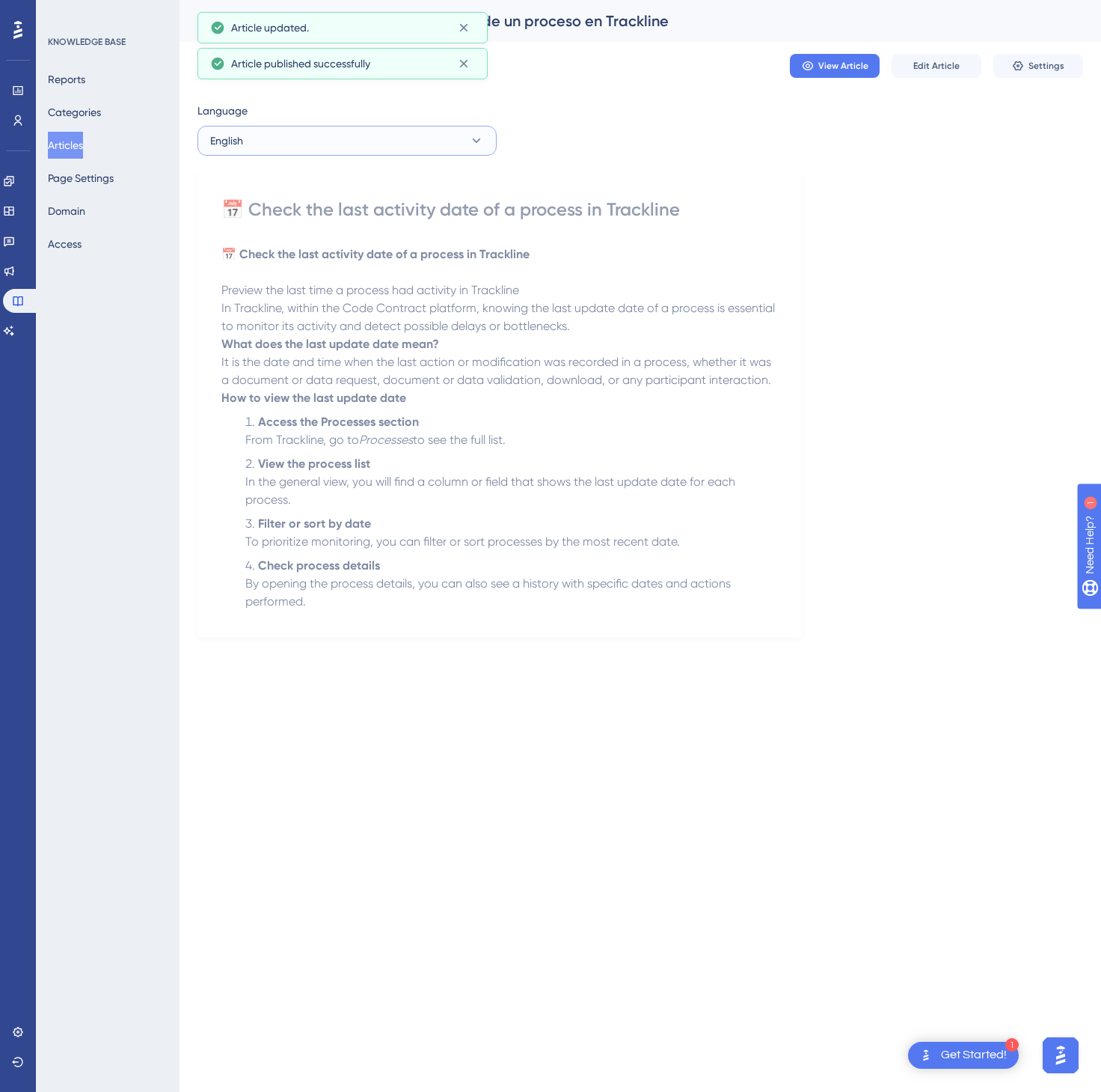
click at [386, 144] on button "English" at bounding box center [347, 140] width 299 height 30
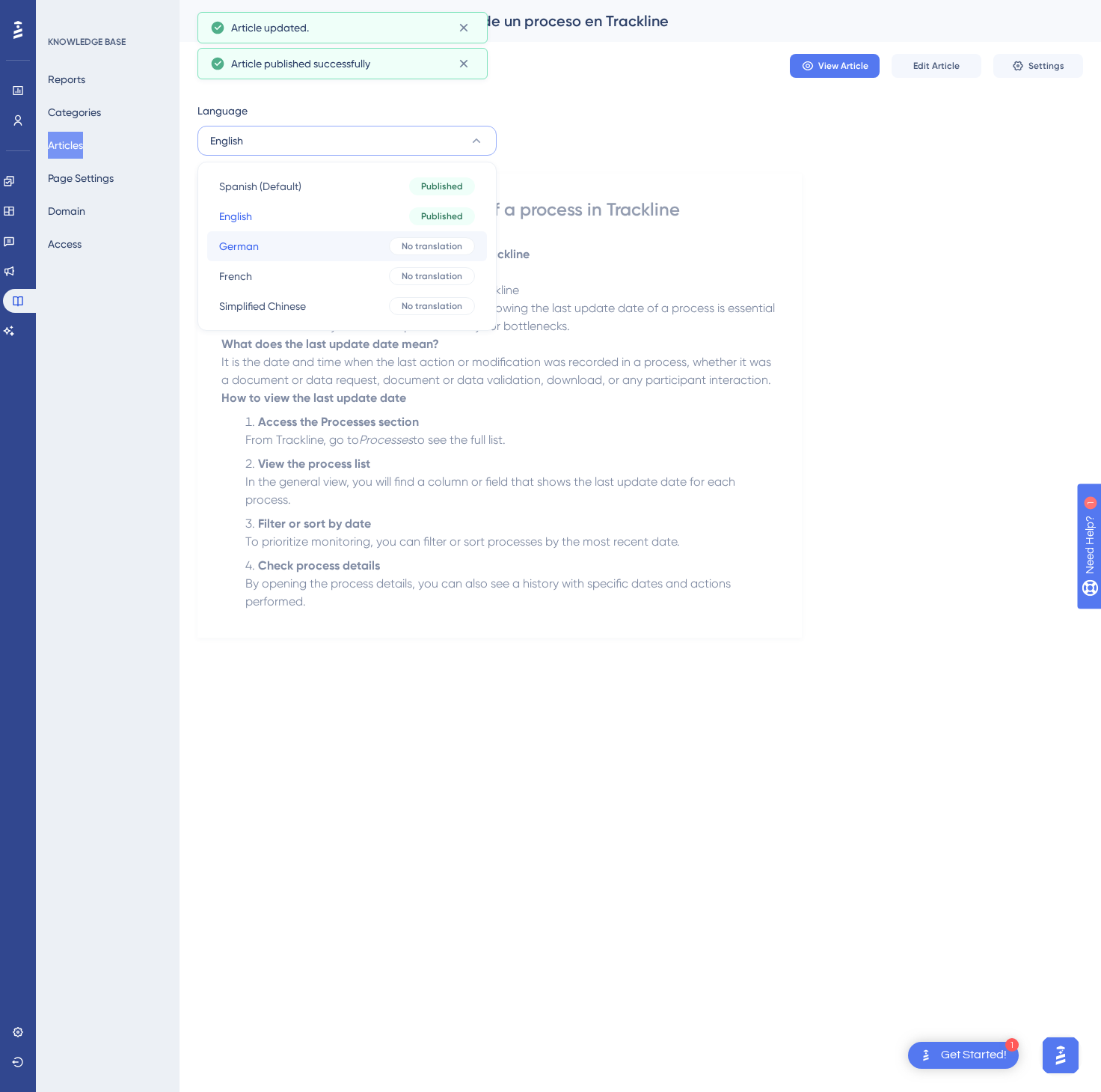
click at [354, 237] on button "German German No translation" at bounding box center [347, 245] width 280 height 30
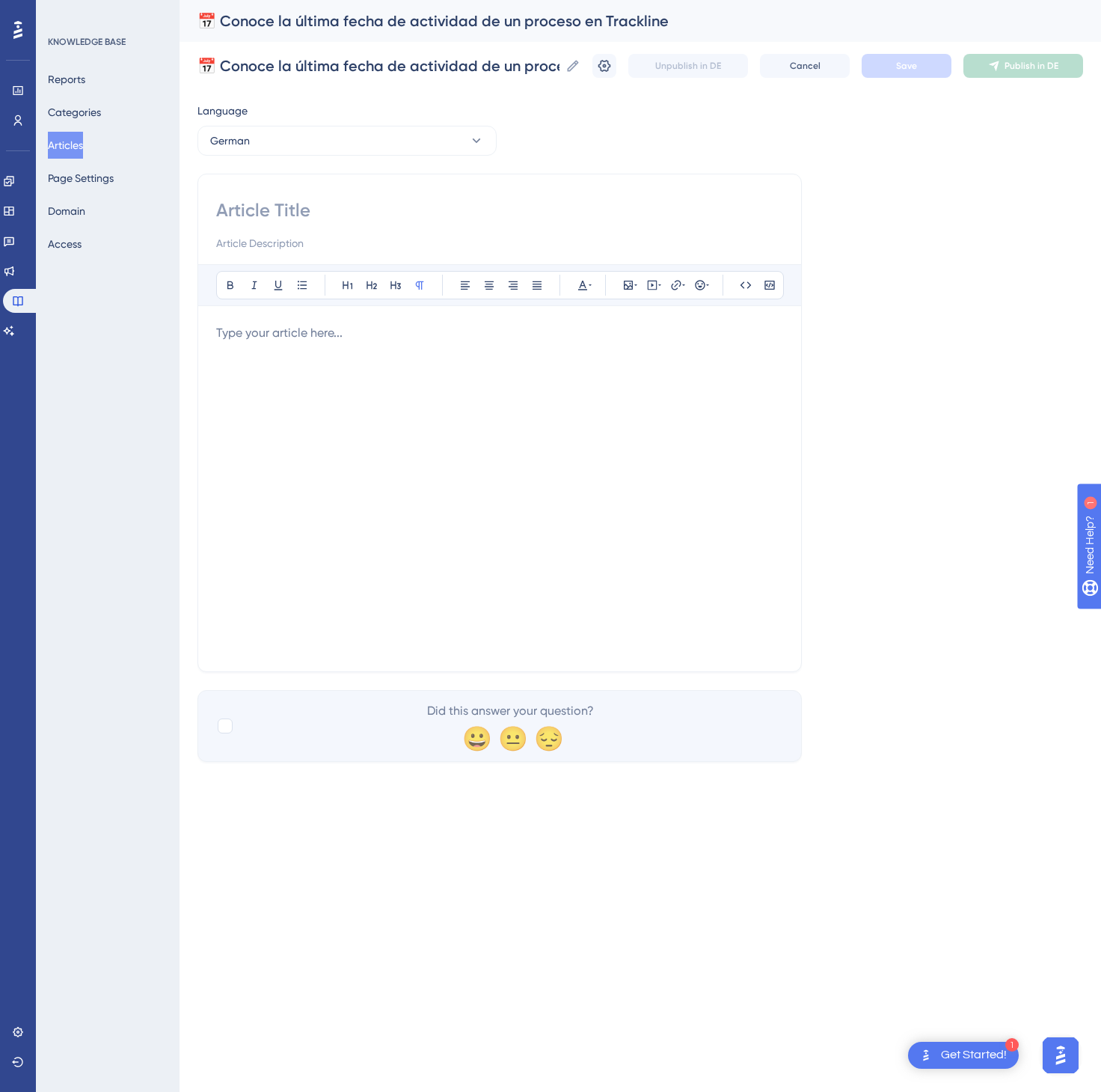
click at [529, 364] on div at bounding box center [500, 489] width 567 height 330
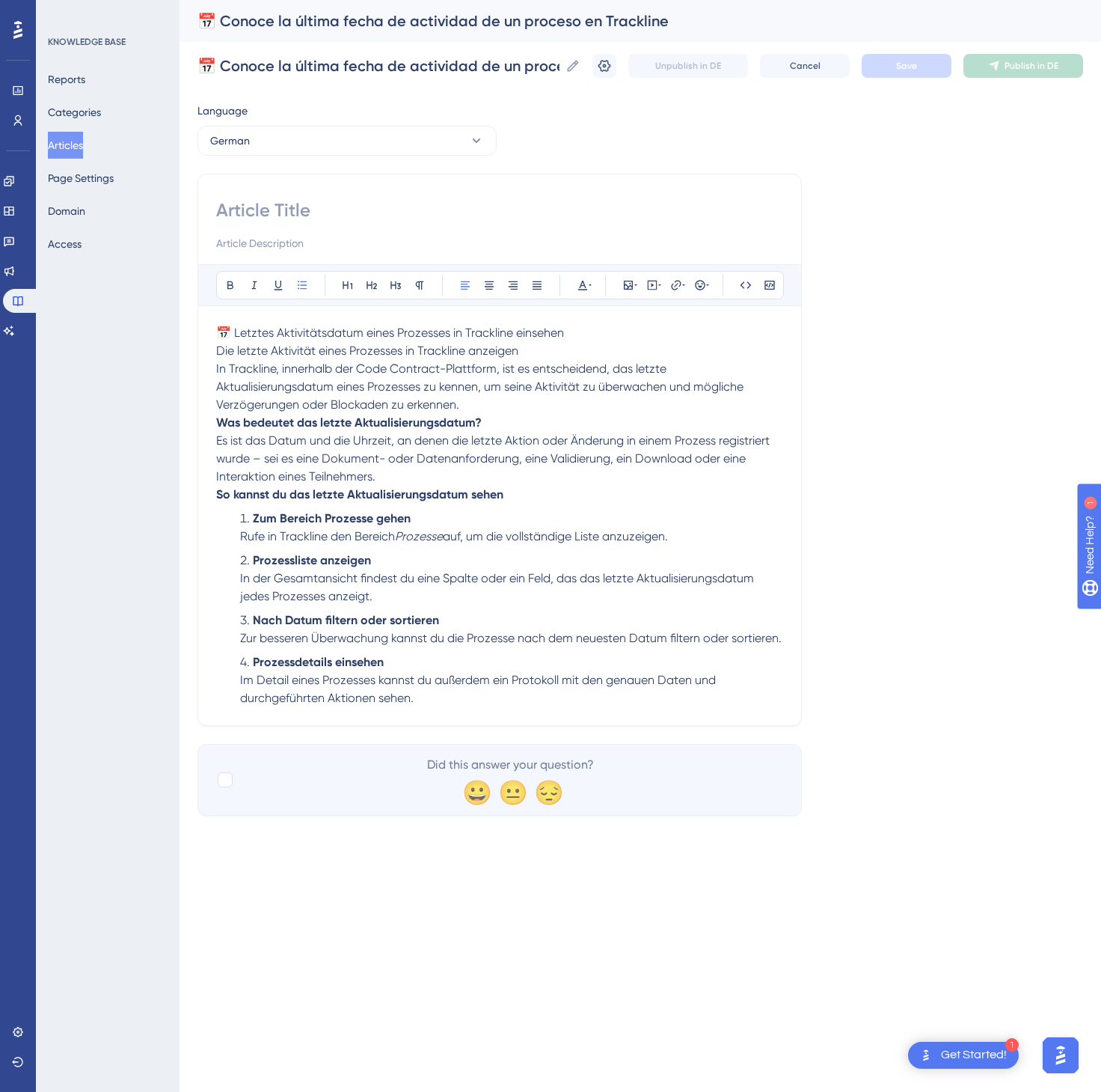
click at [586, 331] on p "📅 Letztes Aktivitätsdatum eines Prozesses in Trackline einsehen Die letzte Akti…" at bounding box center [500, 369] width 567 height 90
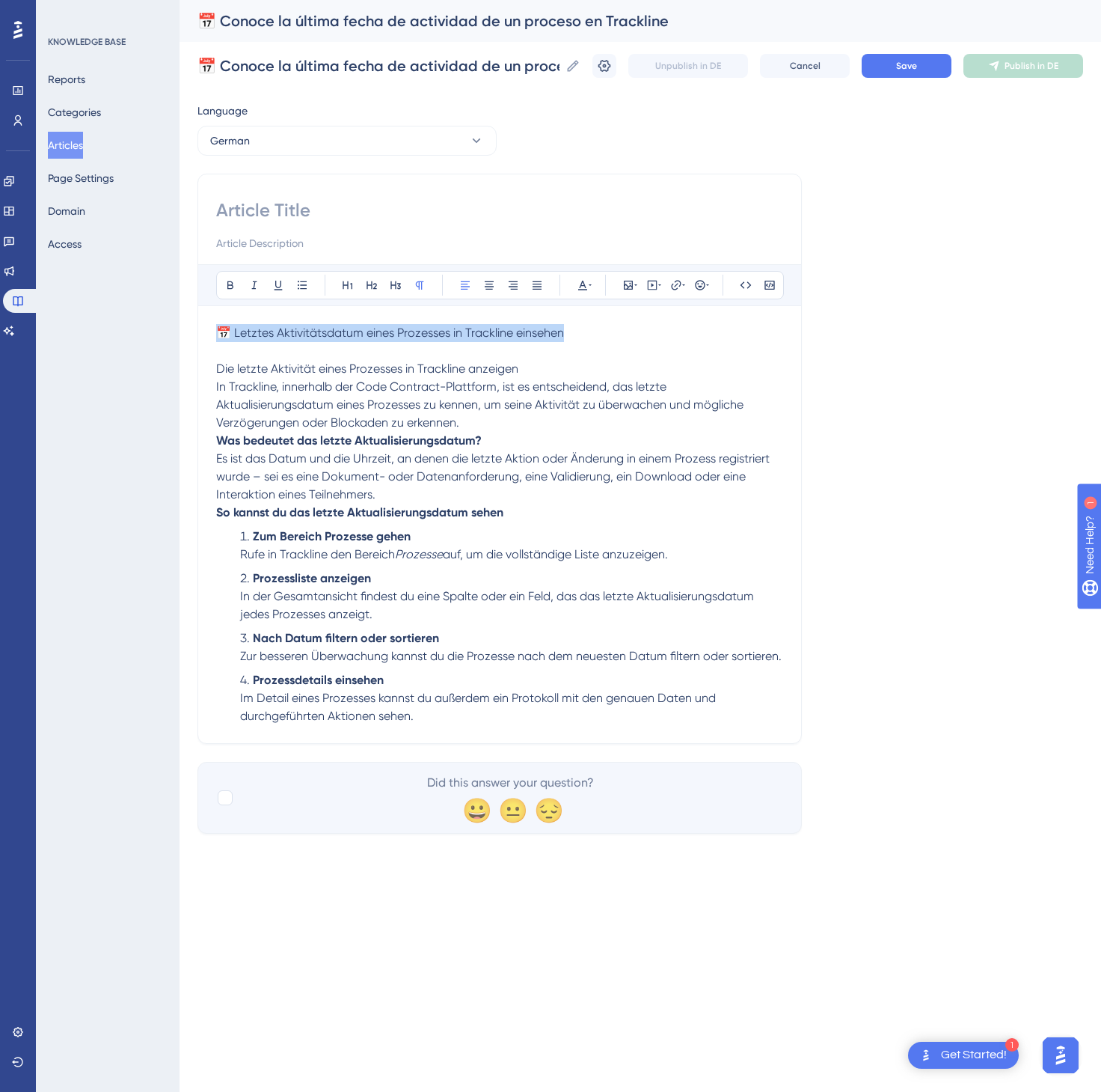
drag, startPoint x: 601, startPoint y: 328, endPoint x: 144, endPoint y: 301, distance: 457.8
click at [179, 301] on div "Performance Users Engagement Widgets Feedback Product Updates Knowledge Base AI…" at bounding box center [640, 428] width 922 height 857
click at [242, 201] on input at bounding box center [500, 210] width 567 height 24
paste input "📅 Letztes Aktivitätsdatum eines Prozesses in Trackline einsehen"
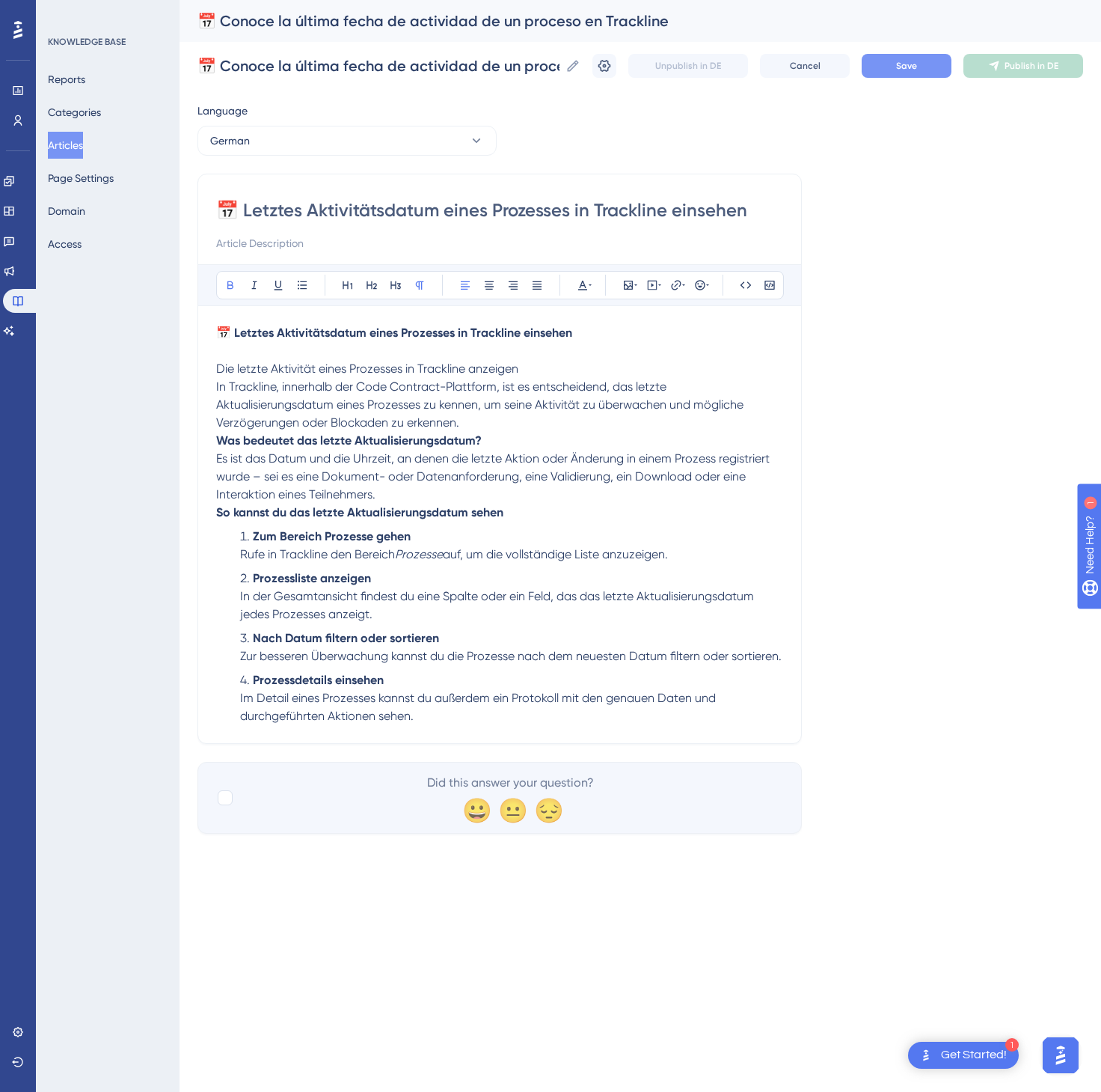
type input "📅 Letztes Aktivitätsdatum eines Prozesses in Trackline einsehen"
click at [902, 65] on span "Save" at bounding box center [907, 66] width 21 height 12
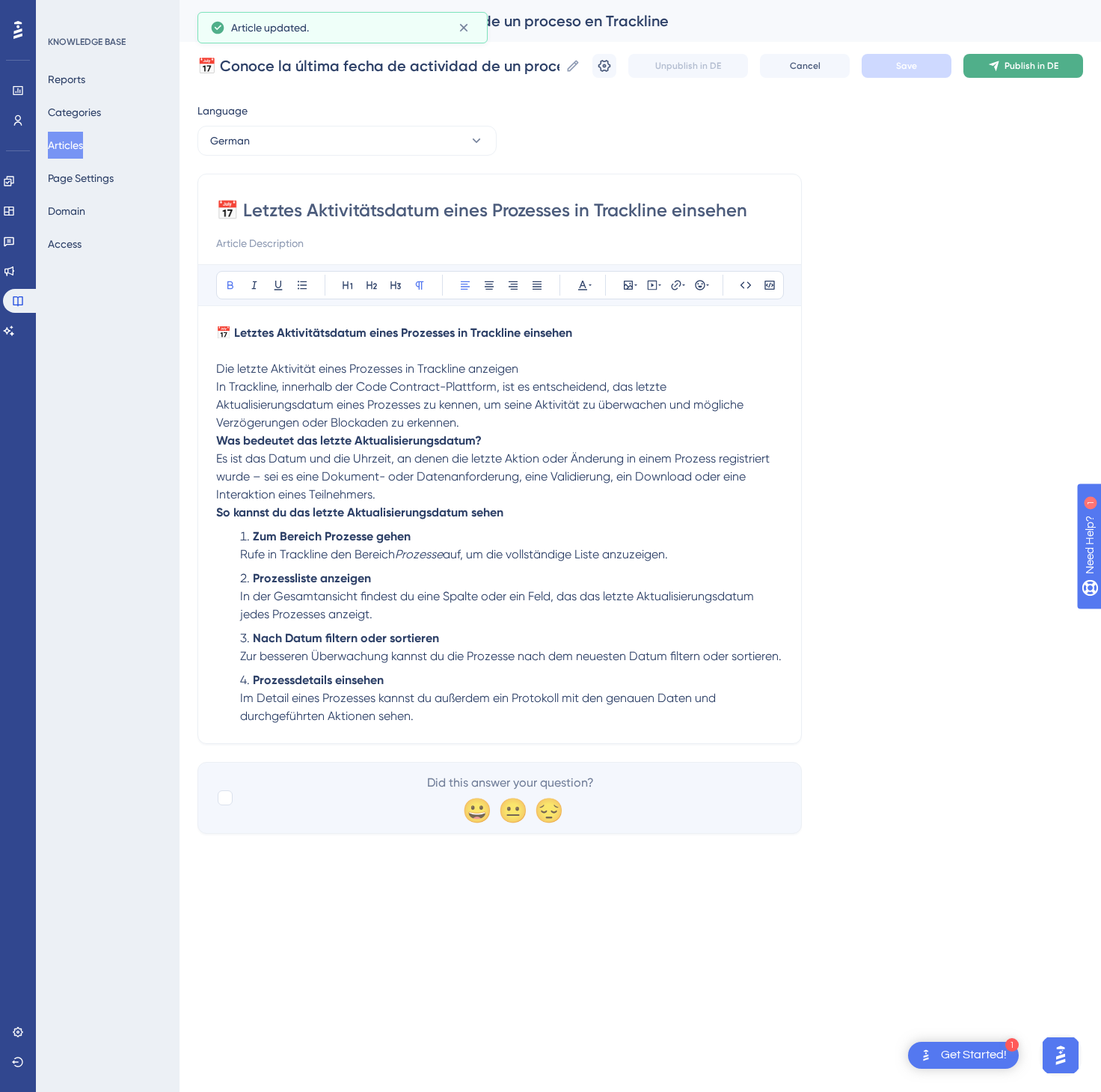
click at [1036, 60] on span "Publish in DE" at bounding box center [1031, 66] width 54 height 12
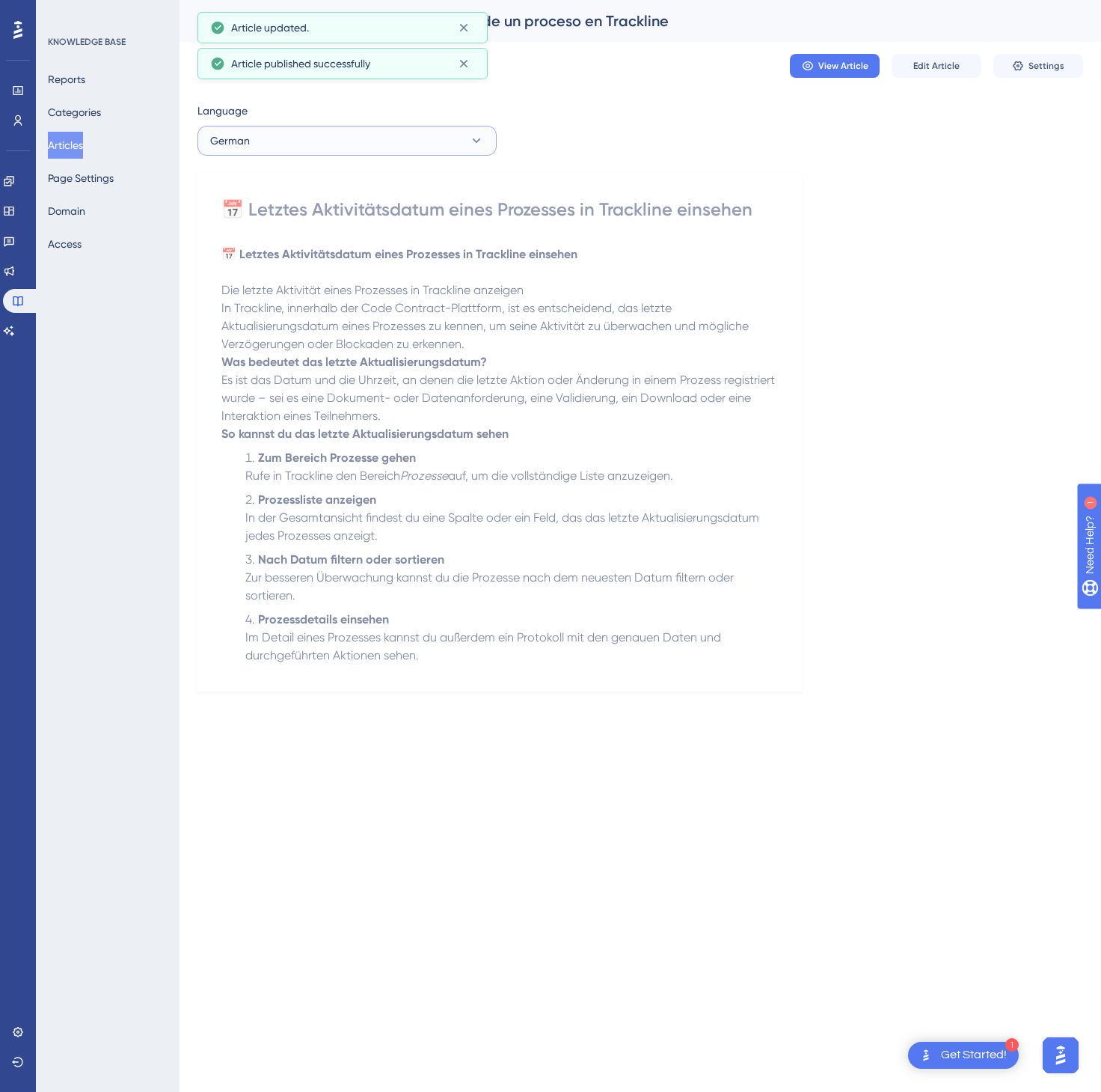
click at [333, 145] on button "German" at bounding box center [347, 140] width 299 height 30
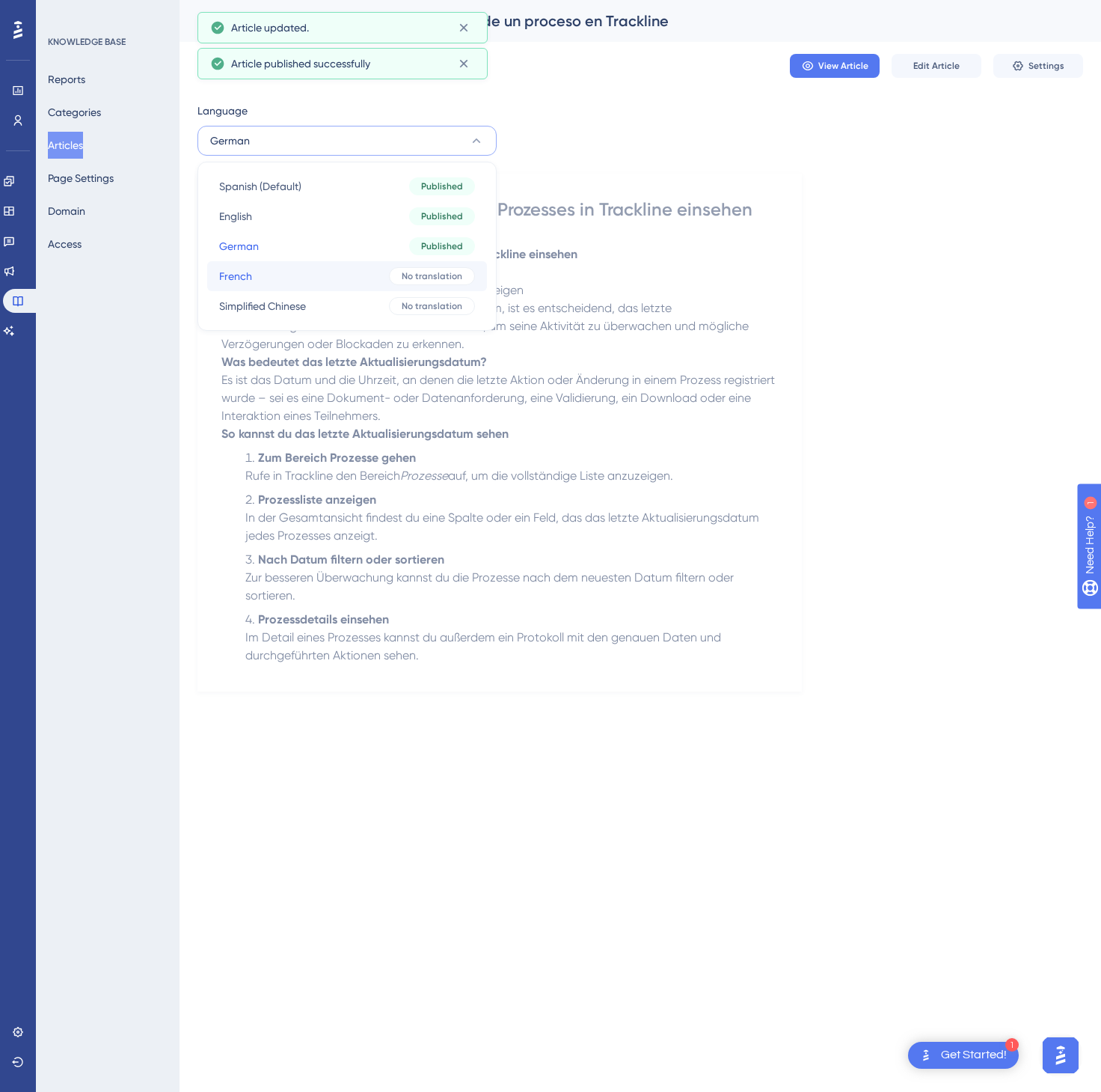
click at [310, 271] on button "French French No translation" at bounding box center [347, 276] width 280 height 30
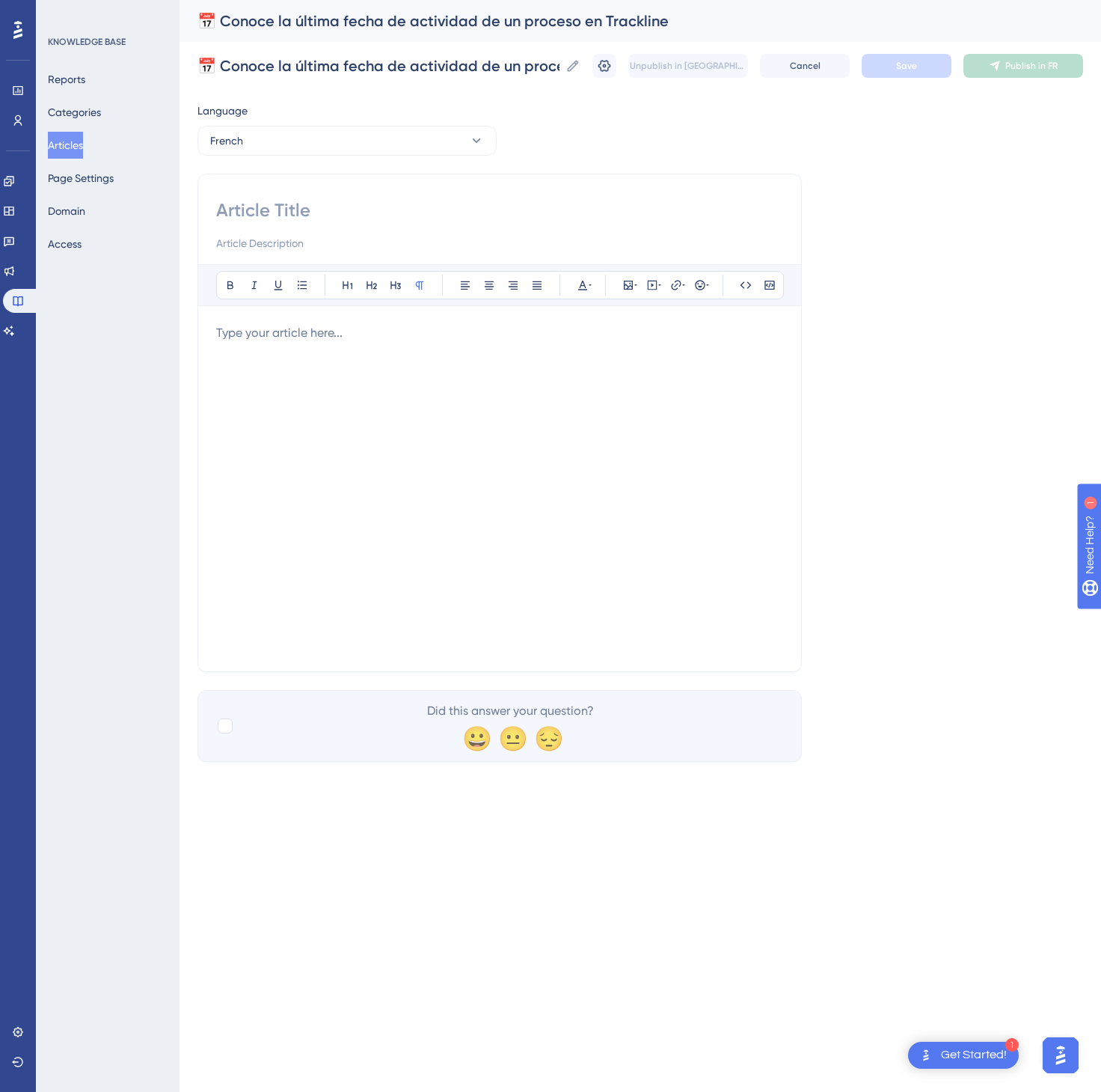
click at [470, 517] on div at bounding box center [500, 489] width 567 height 330
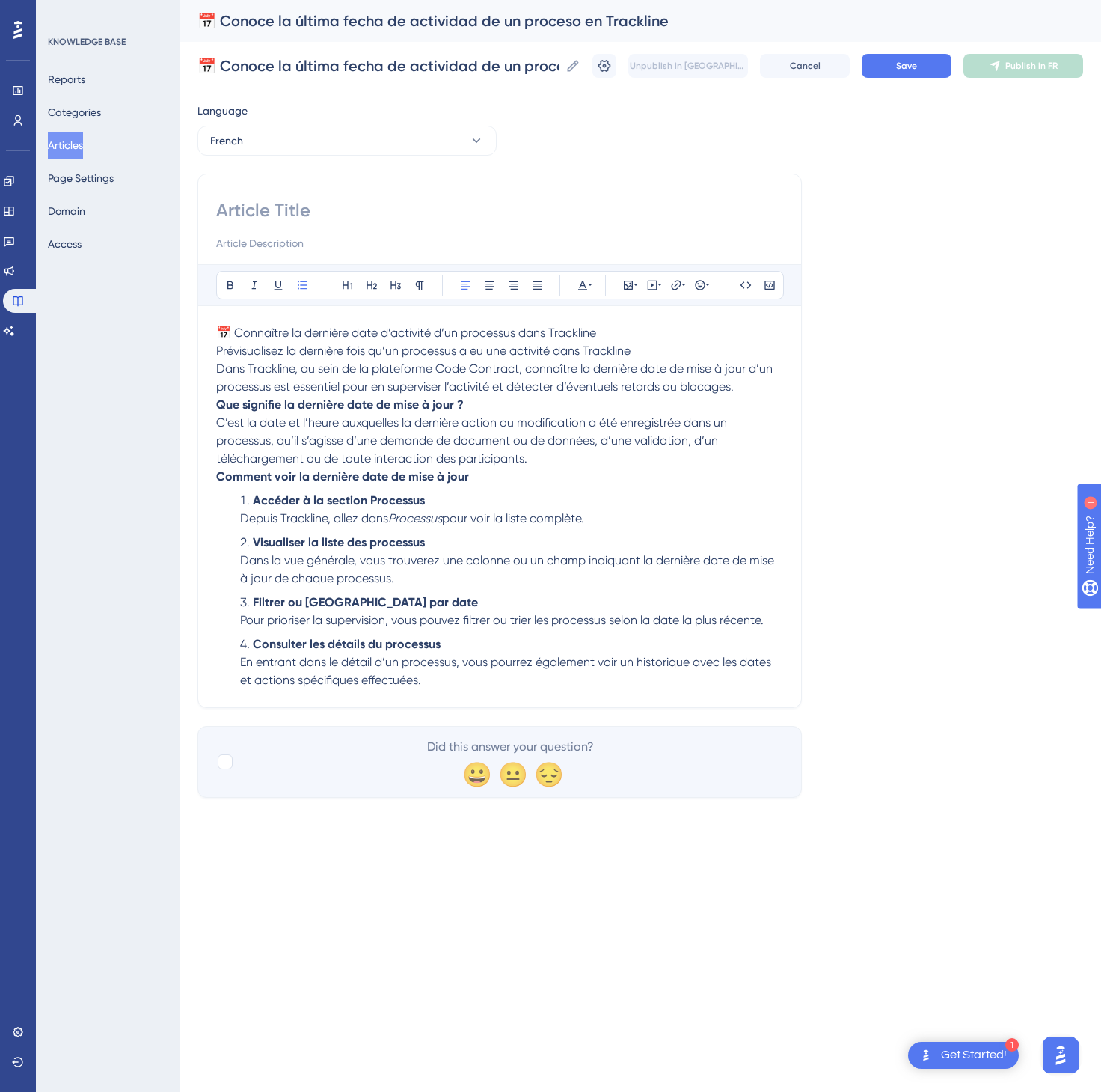
click at [623, 336] on p "📅 Connaître la dernière date d’activité d’un processus dans Trackline Prévisual…" at bounding box center [500, 360] width 567 height 72
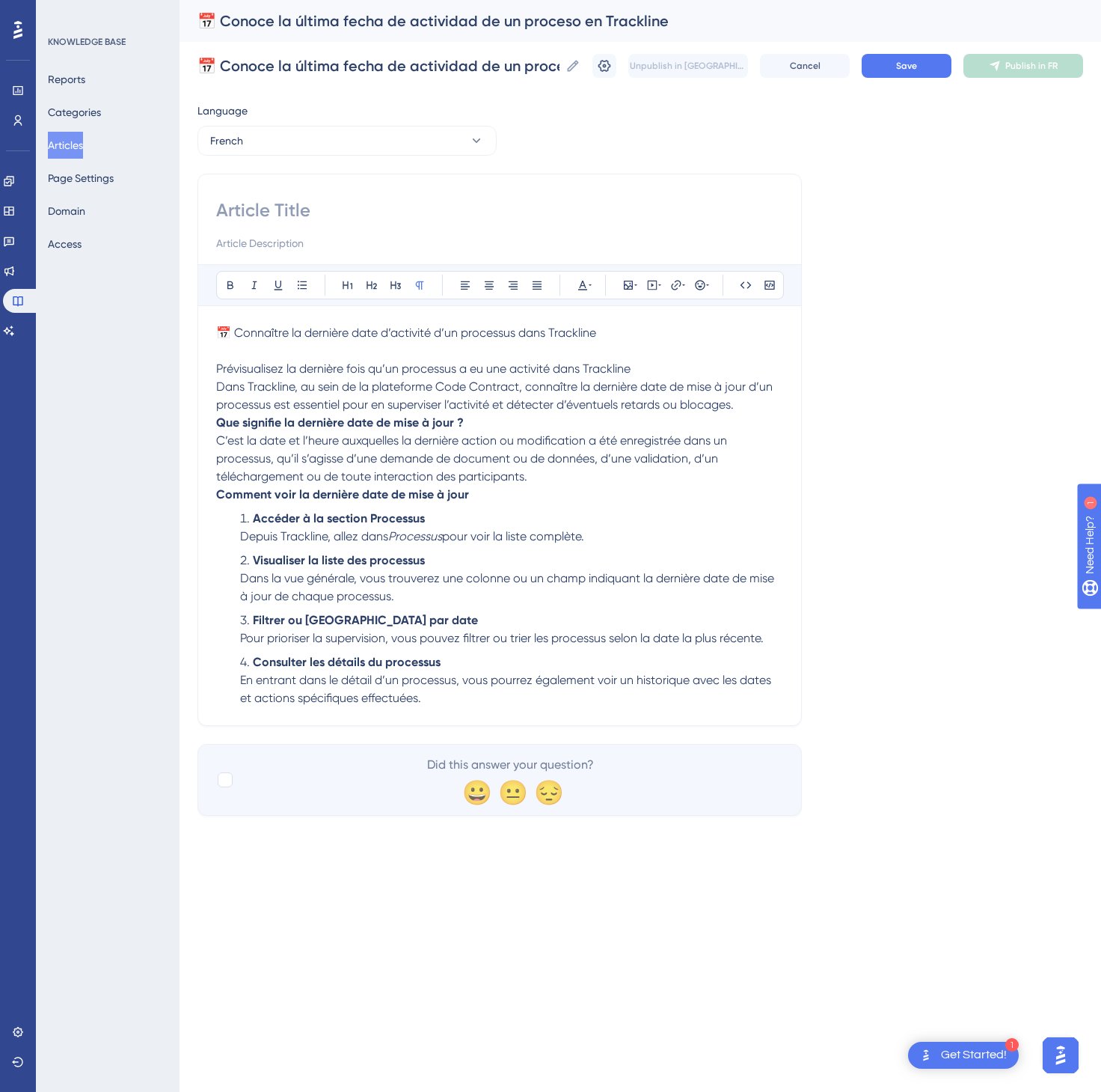
click at [627, 336] on p "📅 Connaître la dernière date d’activité d’un processus dans Trackline" at bounding box center [500, 333] width 567 height 18
click at [326, 200] on input at bounding box center [500, 210] width 567 height 24
paste input "📅 Connaître la dernière date d’activité d’un processus dans Trackline"
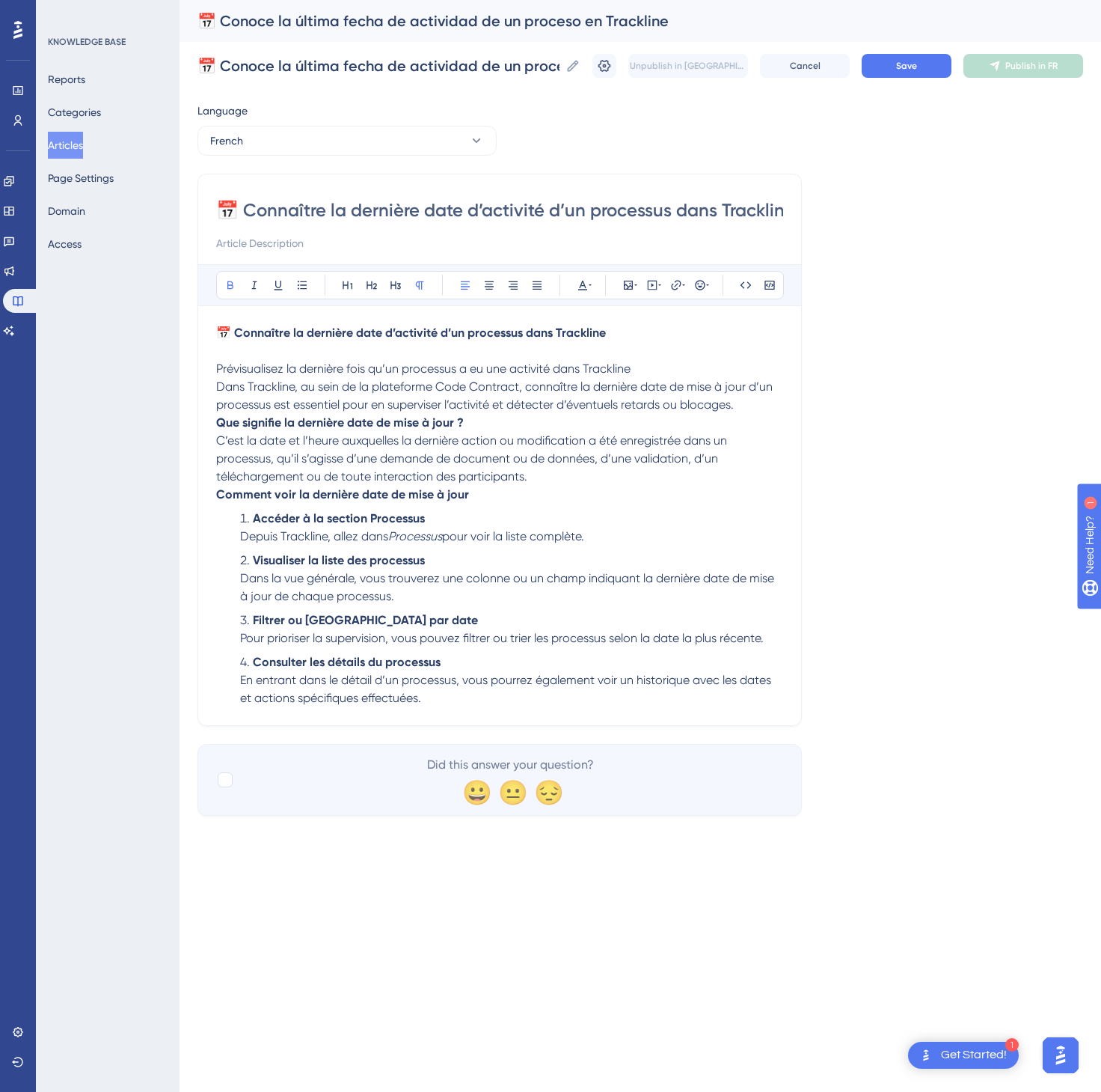
scroll to position [0, 15]
type input "📅 Connaître la dernière date d’activité d’un processus dans Trackline"
click at [910, 74] on button "Save" at bounding box center [907, 66] width 90 height 24
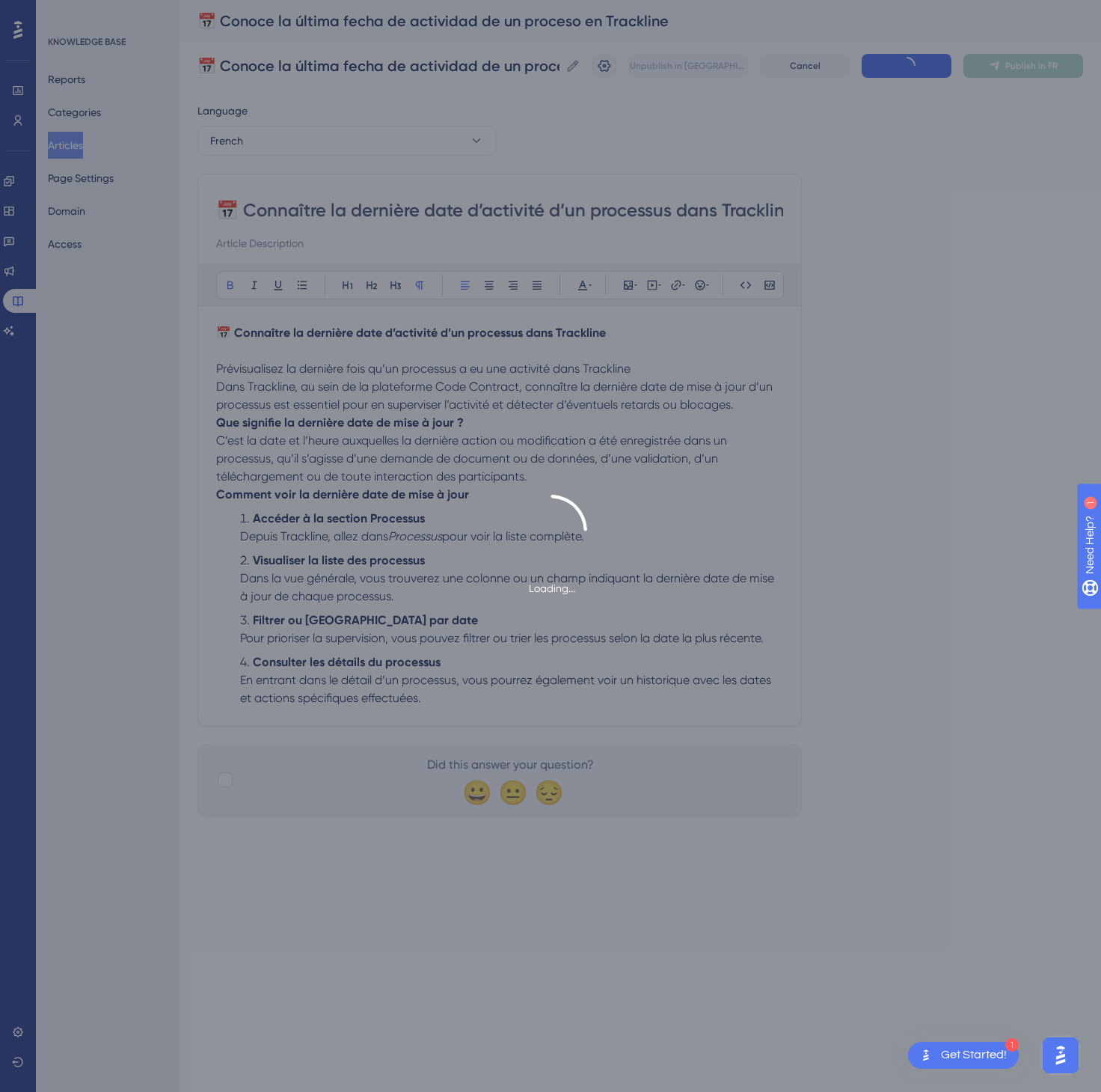
click at [1030, 58] on div "Loading..." at bounding box center [550, 546] width 1101 height 1092
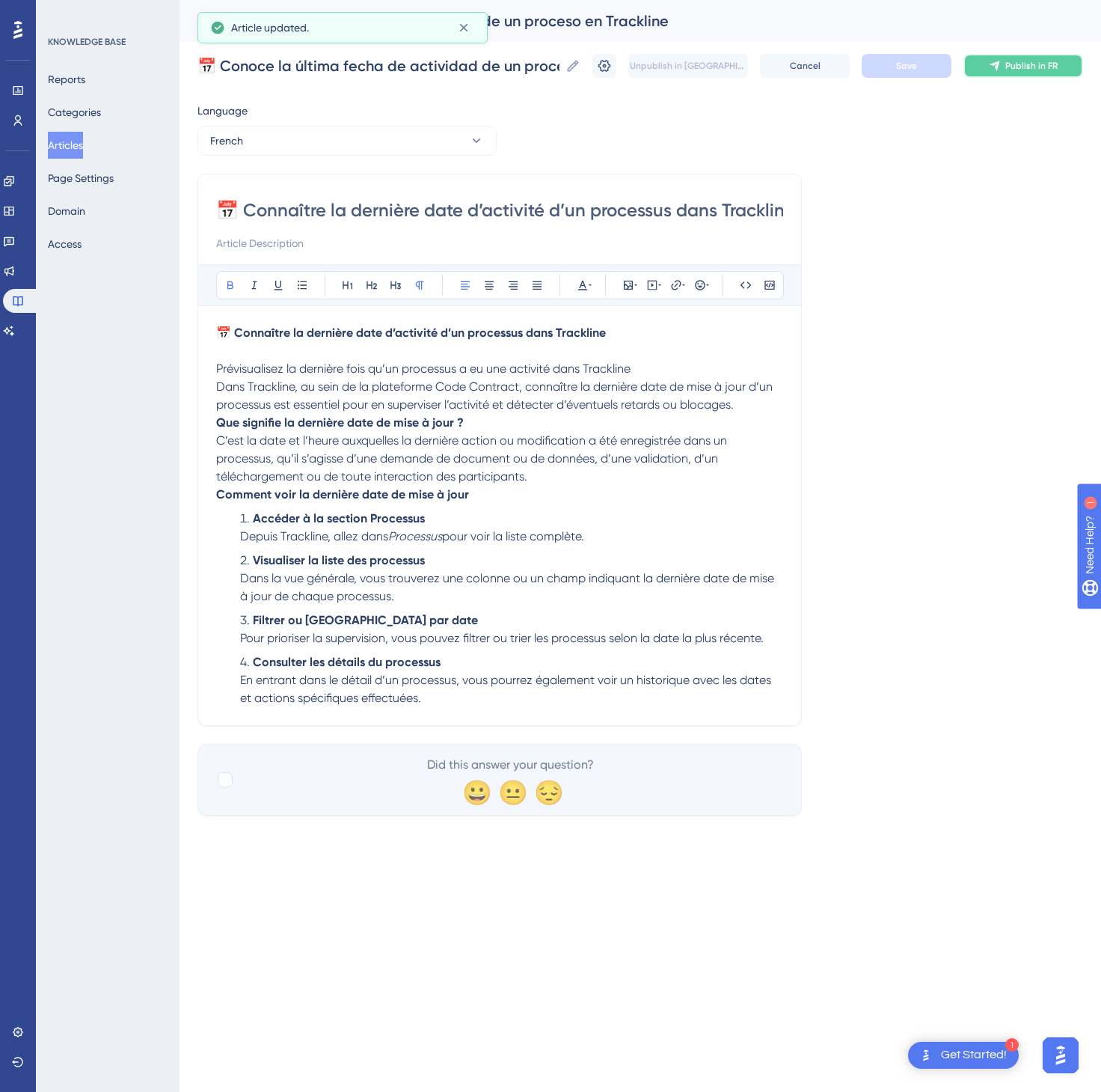
click at [1034, 64] on span "Publish in FR" at bounding box center [1031, 66] width 52 height 12
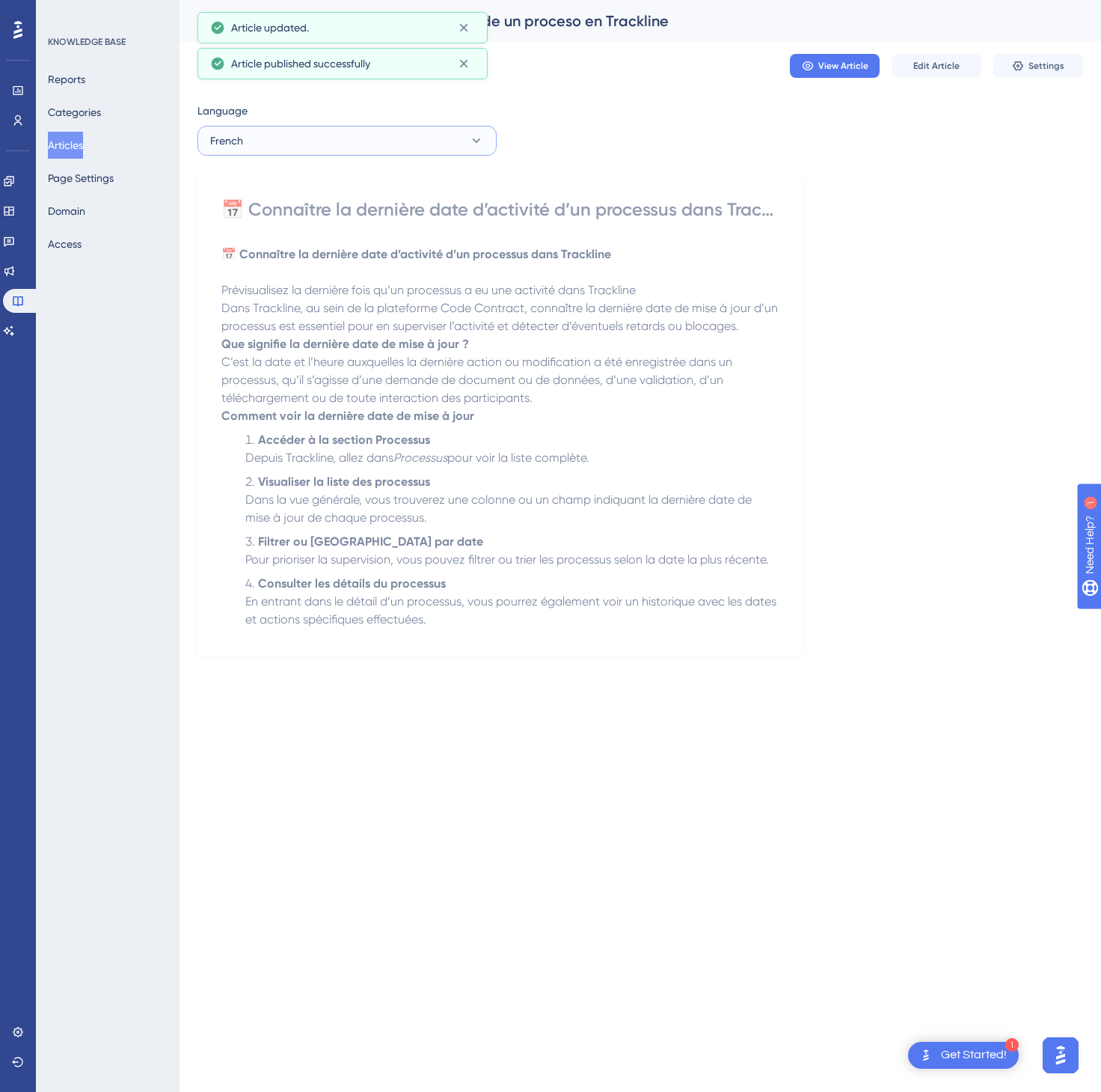
click at [377, 139] on button "French" at bounding box center [347, 140] width 299 height 30
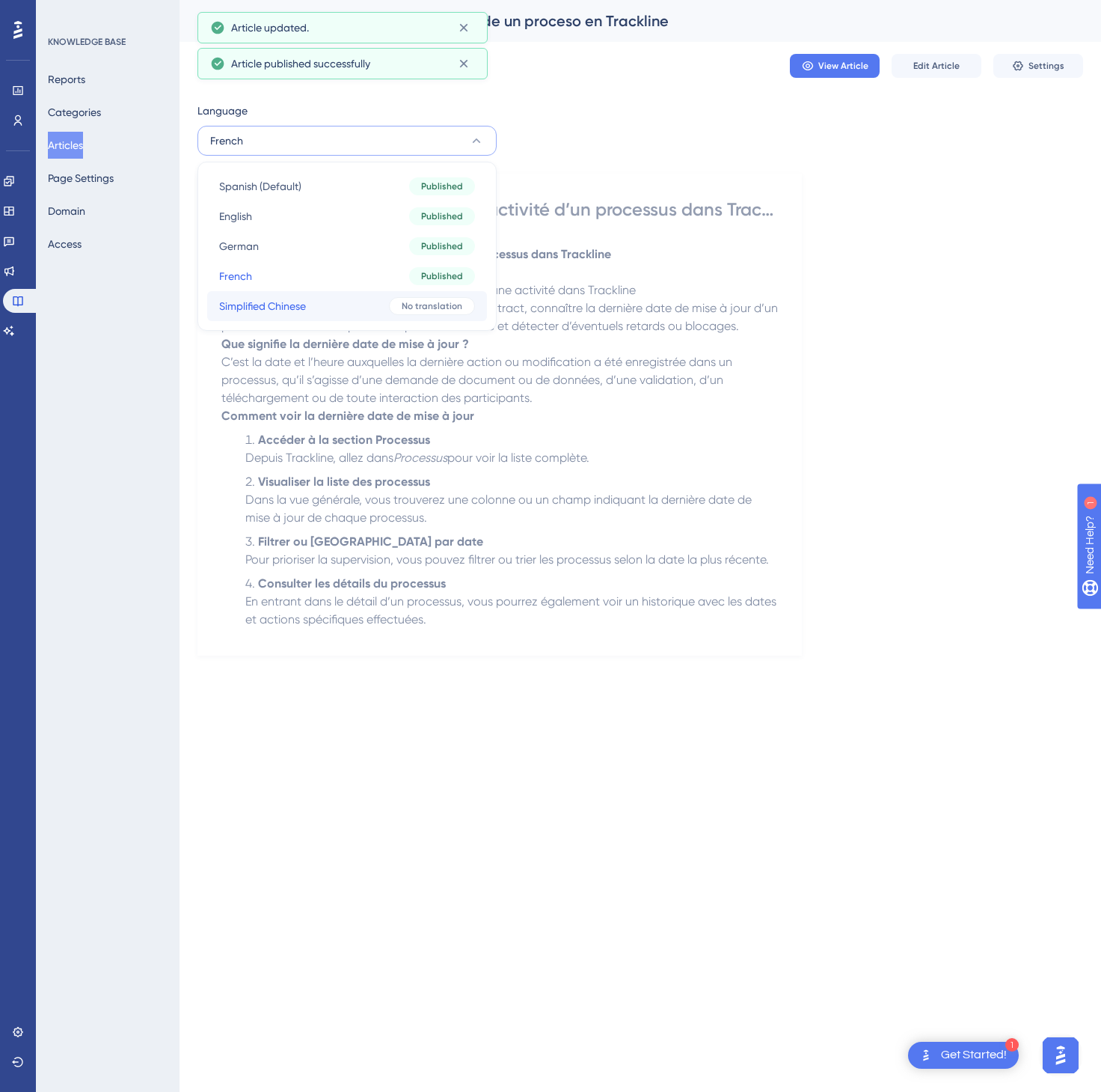
click at [374, 305] on button "Simplified Chinese Simplified Chinese No translation" at bounding box center [347, 305] width 280 height 30
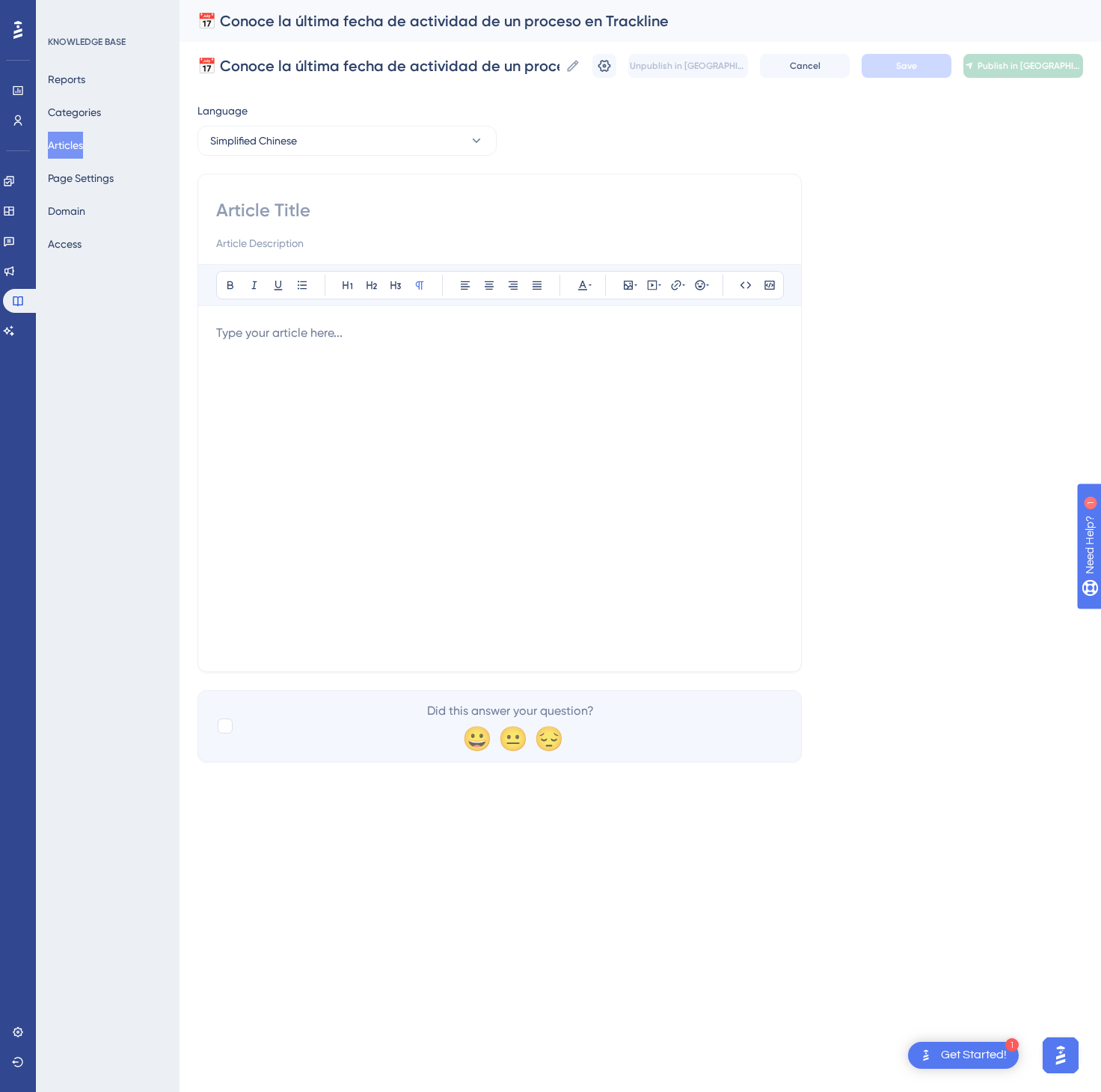
click at [515, 487] on div at bounding box center [500, 489] width 567 height 330
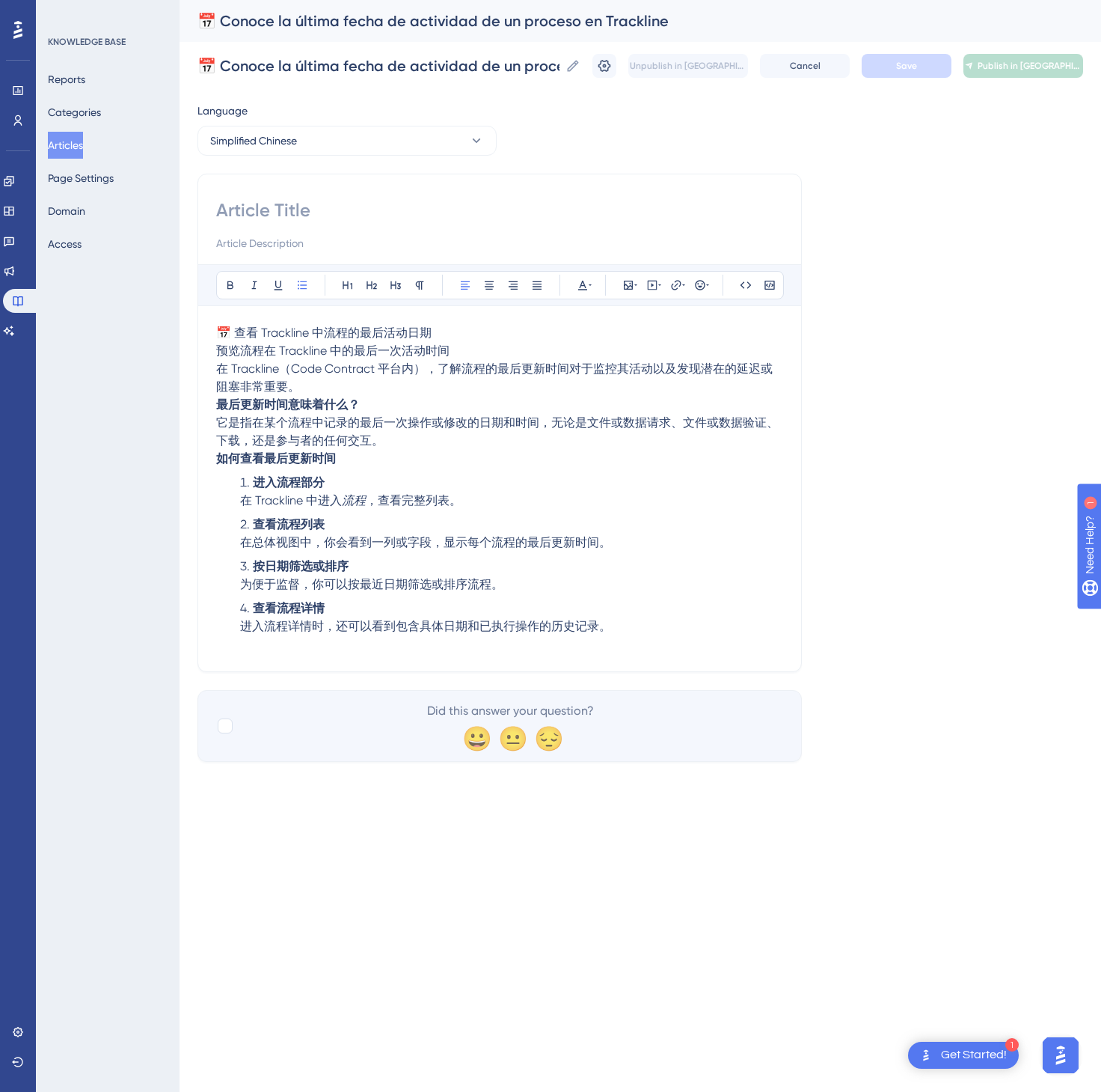
click at [543, 346] on p "📅 查看 Trackline 中流程的最后活动日期 预览流程在 Trackline 中的最后一次活动时间 在 Trackline（Code Contract …" at bounding box center [500, 360] width 567 height 72
click at [549, 327] on p "📅 查看 Trackline 中流程的最后活动日期 预览流程在 Trackline 中的最后一次活动时间 在 Trackline（Code Contract …" at bounding box center [500, 360] width 567 height 72
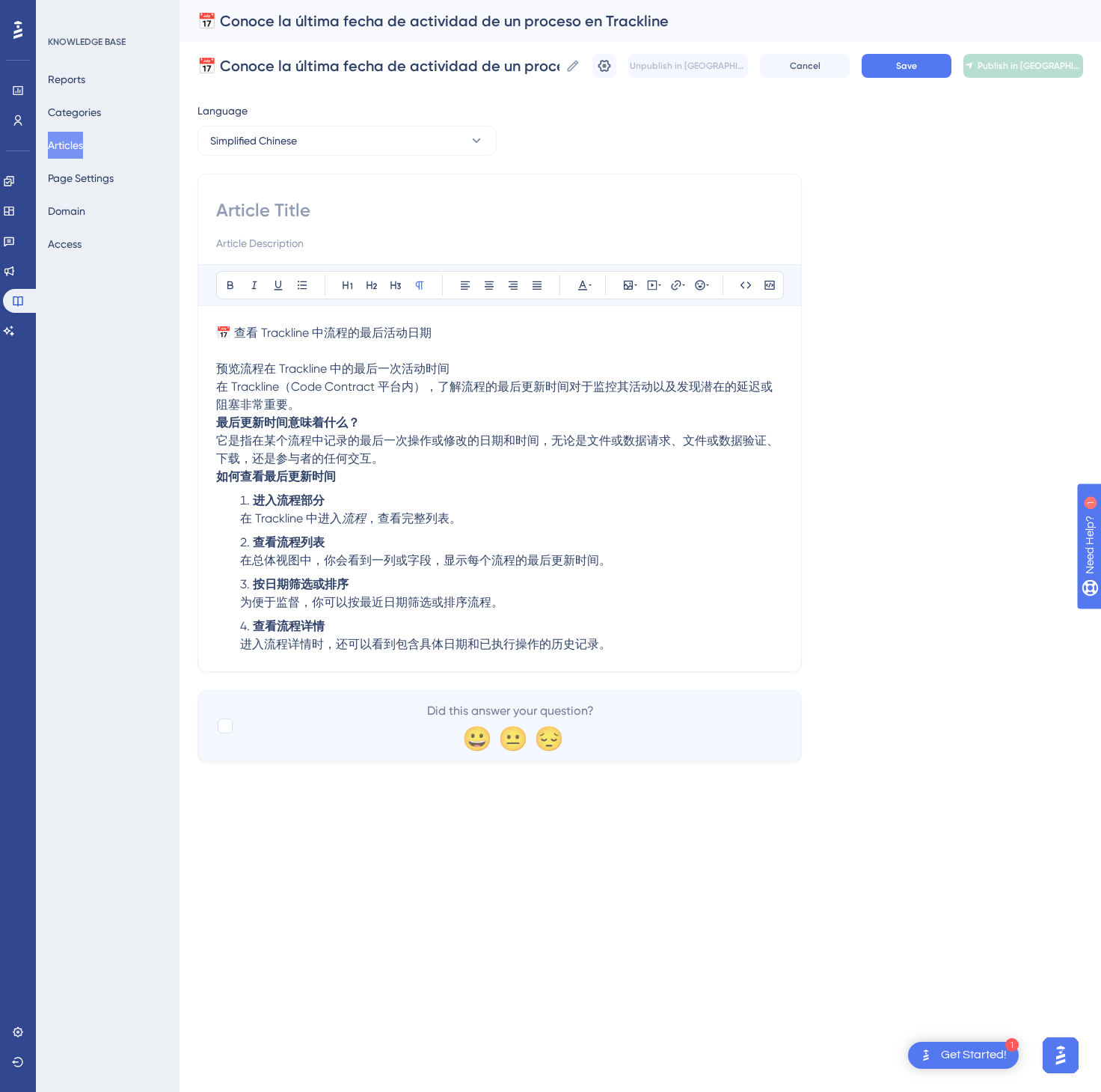
click at [551, 326] on p "📅 查看 Trackline 中流程的最后活动日期" at bounding box center [500, 333] width 567 height 18
click at [470, 208] on input at bounding box center [500, 210] width 567 height 24
paste input "📅 查看 Trackline 中流程的最后活动日期"
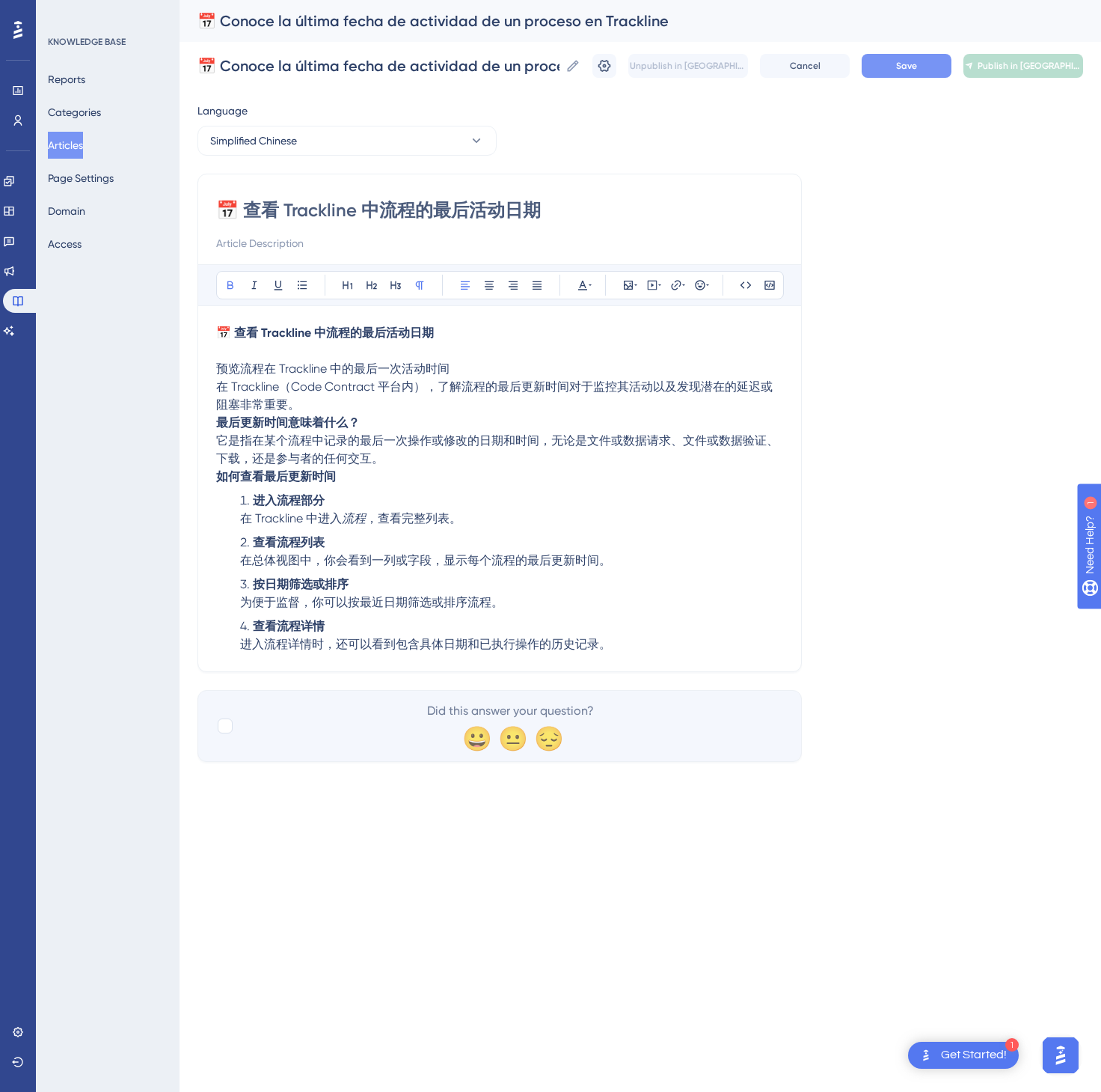
type input "📅 查看 Trackline 中流程的最后活动日期"
click at [916, 76] on button "Save" at bounding box center [907, 66] width 90 height 24
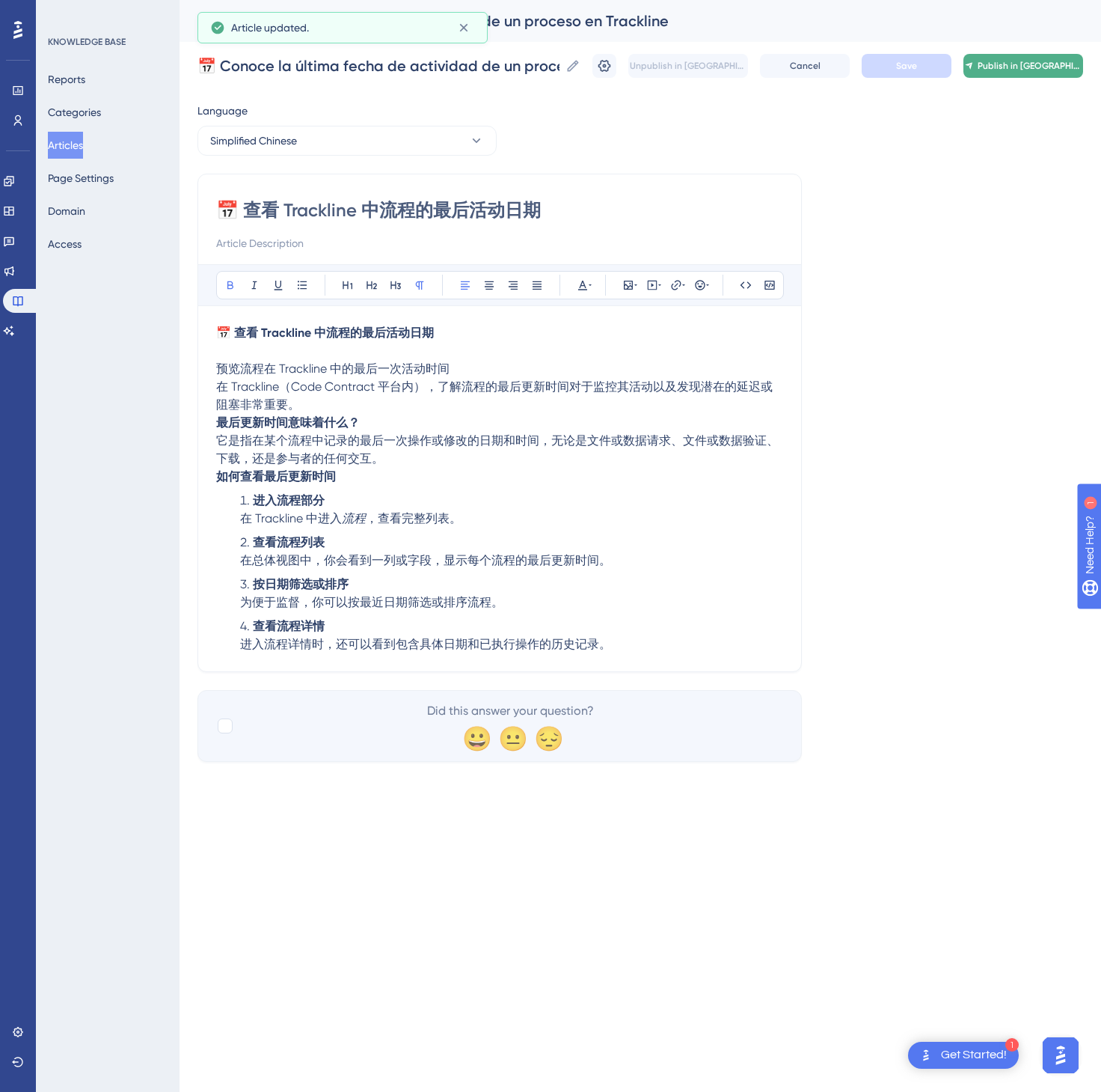
click at [1012, 60] on span "Publish in [GEOGRAPHIC_DATA]-CN" at bounding box center [1030, 66] width 104 height 12
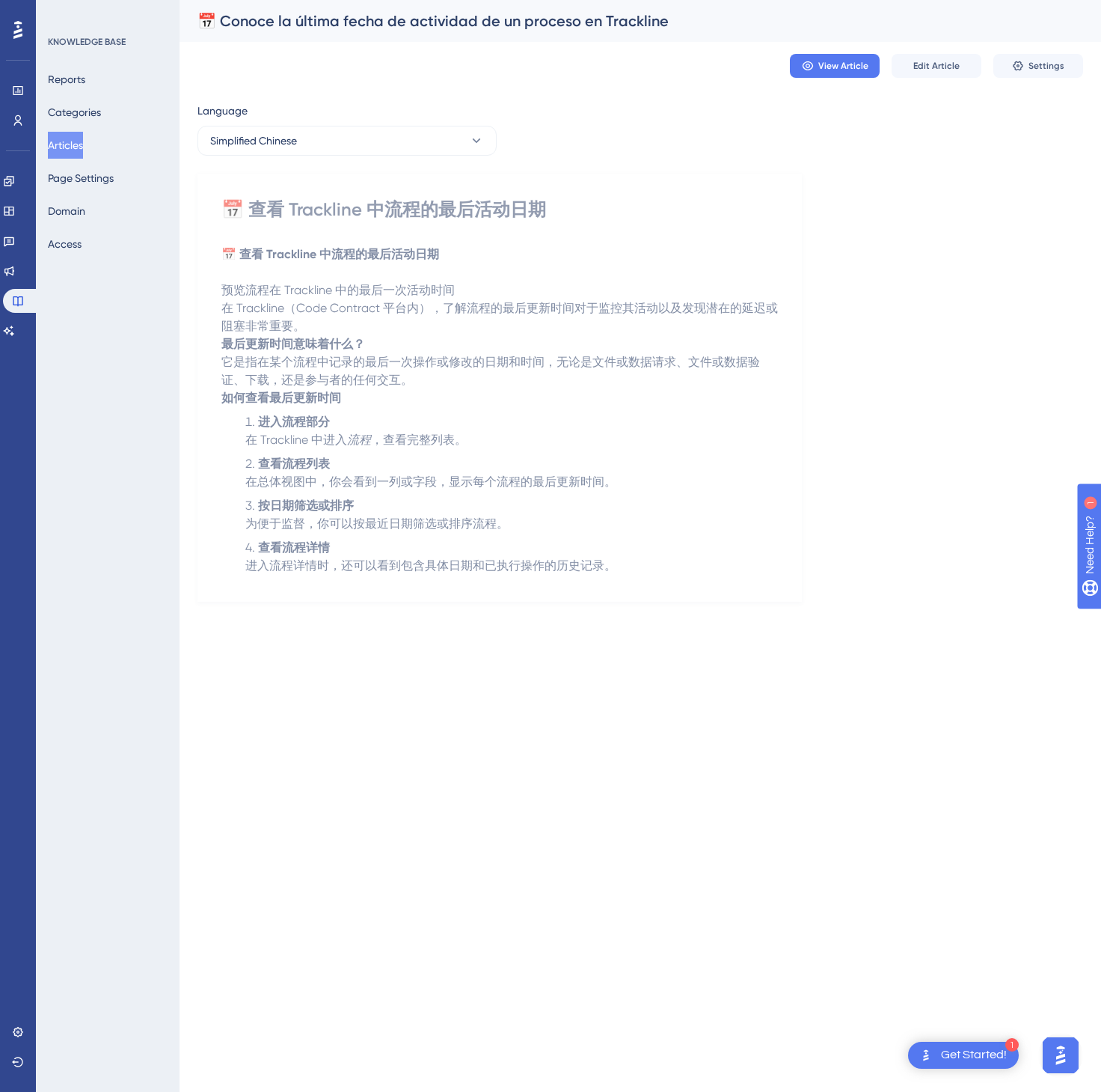
click at [71, 137] on button "Articles" at bounding box center [65, 144] width 35 height 27
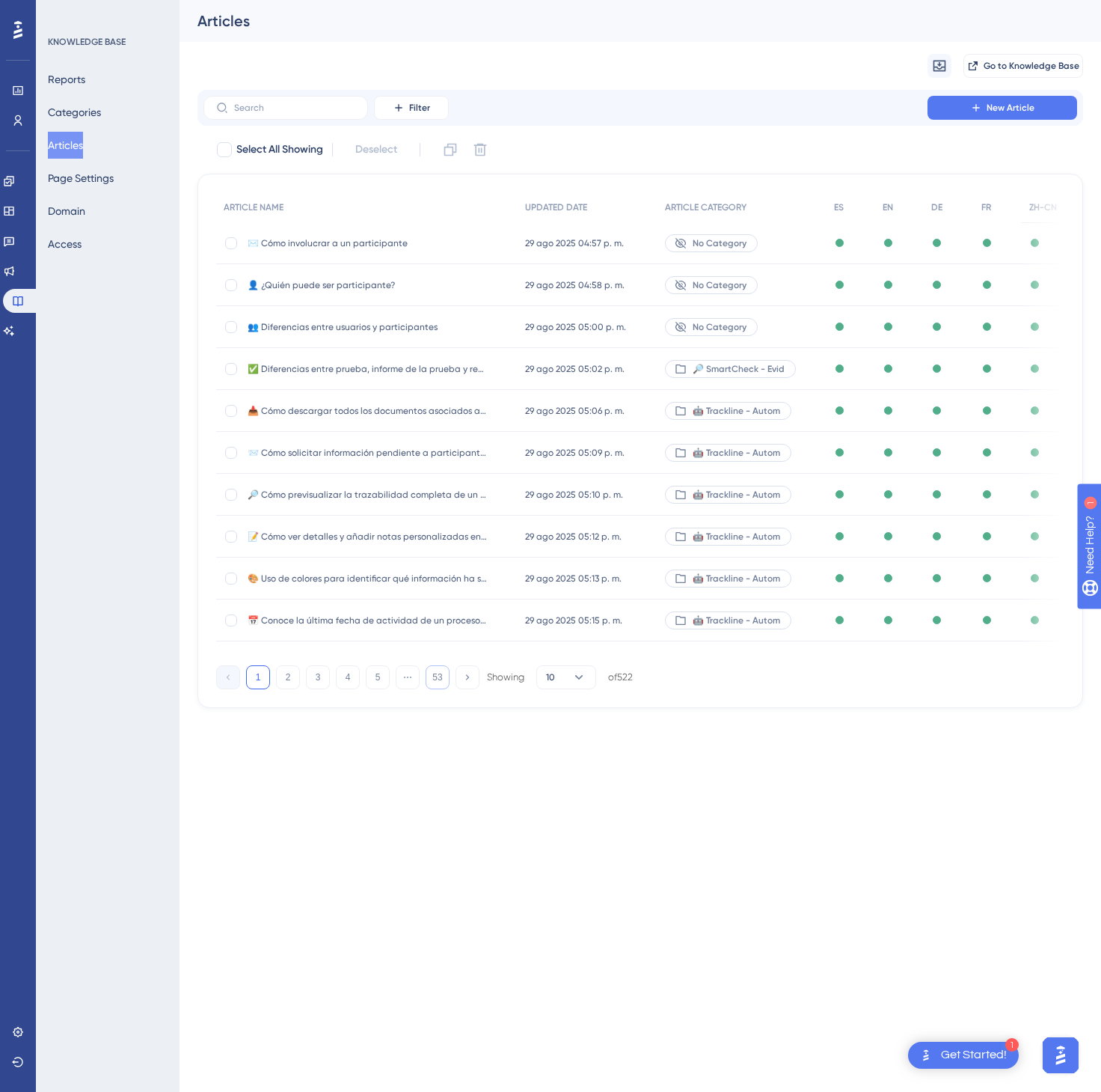
click at [437, 680] on button "53" at bounding box center [438, 677] width 24 height 24
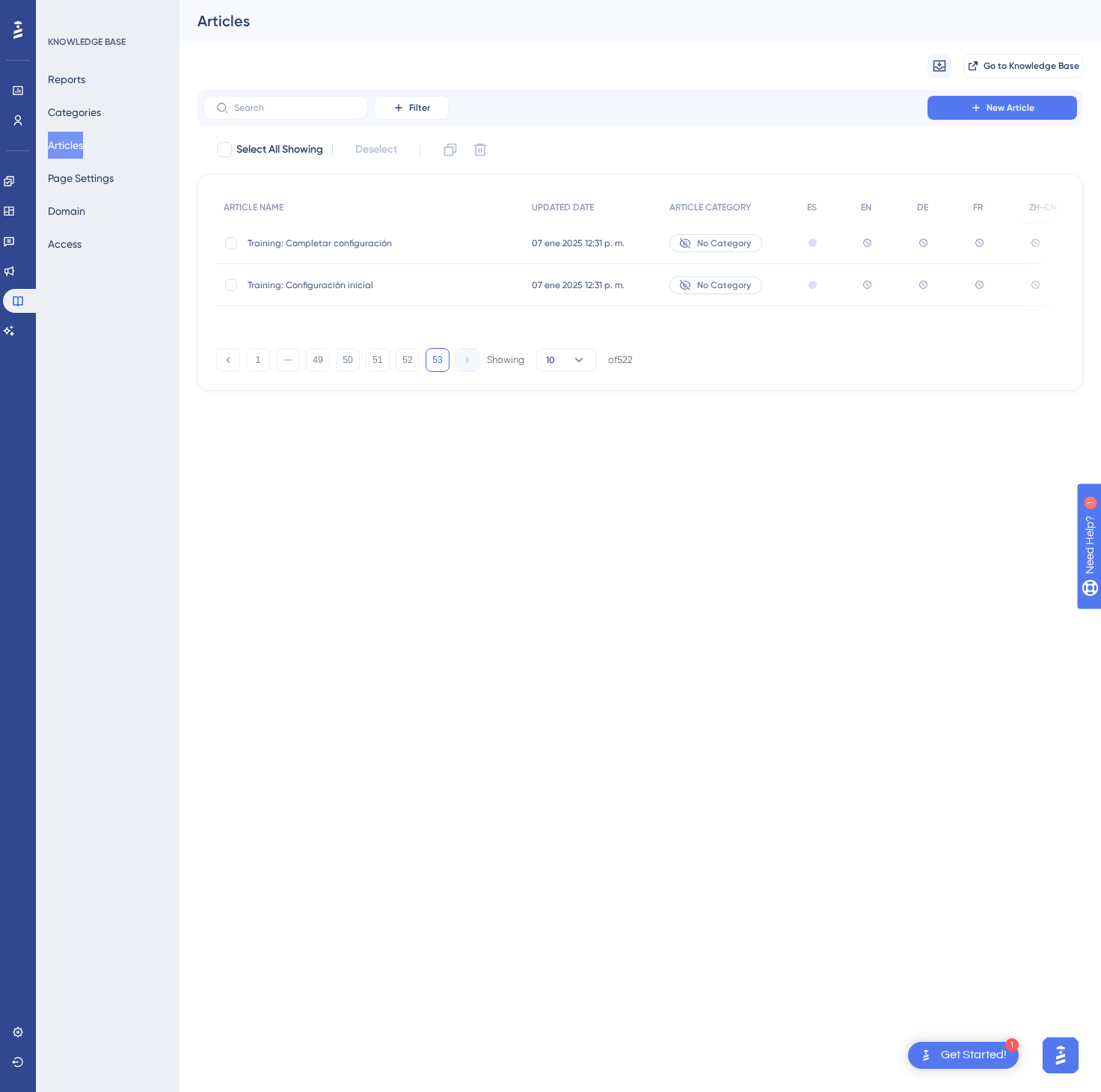
click at [239, 365] on button at bounding box center [229, 360] width 24 height 24
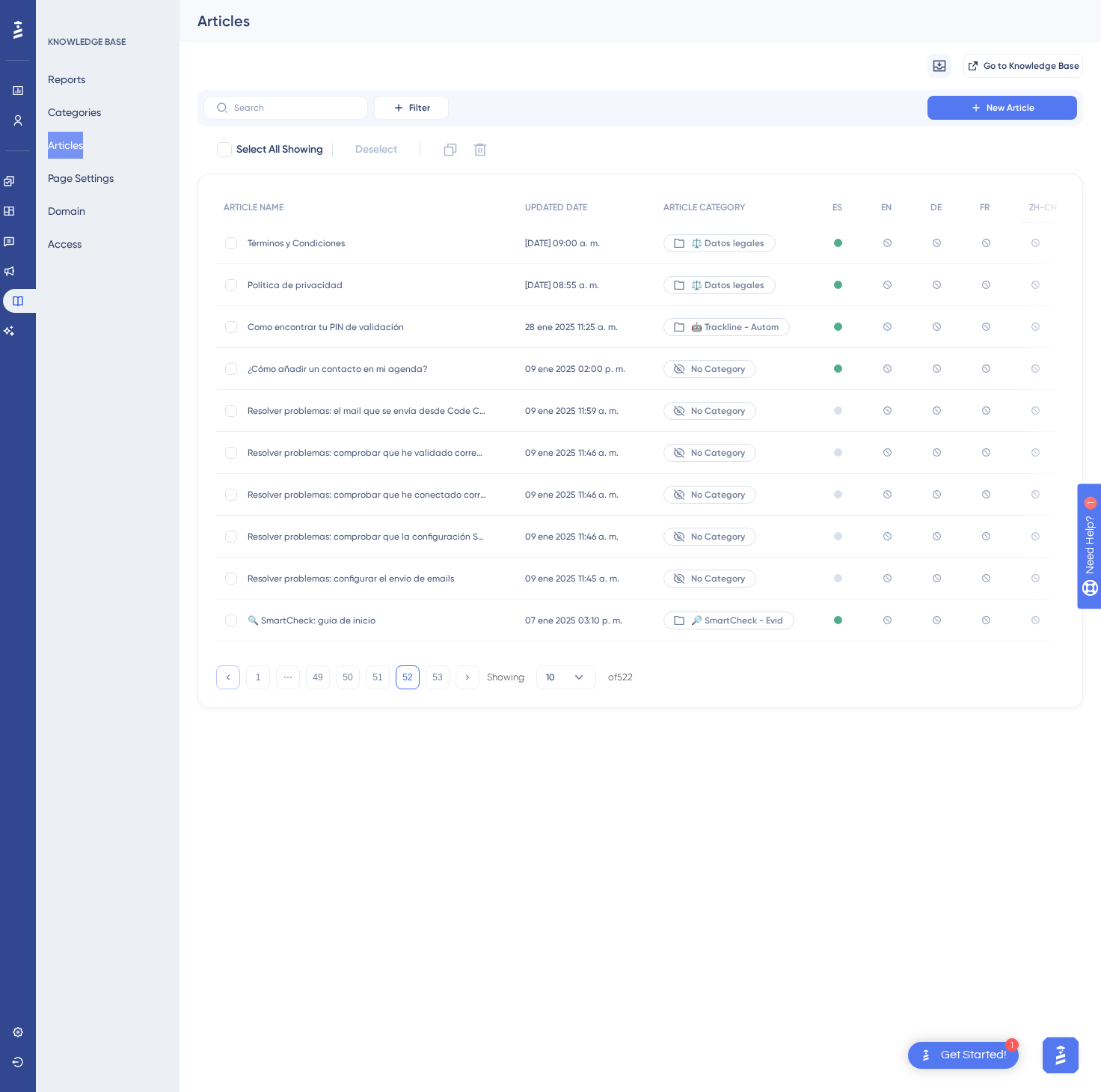
click at [229, 689] on button at bounding box center [229, 677] width 24 height 24
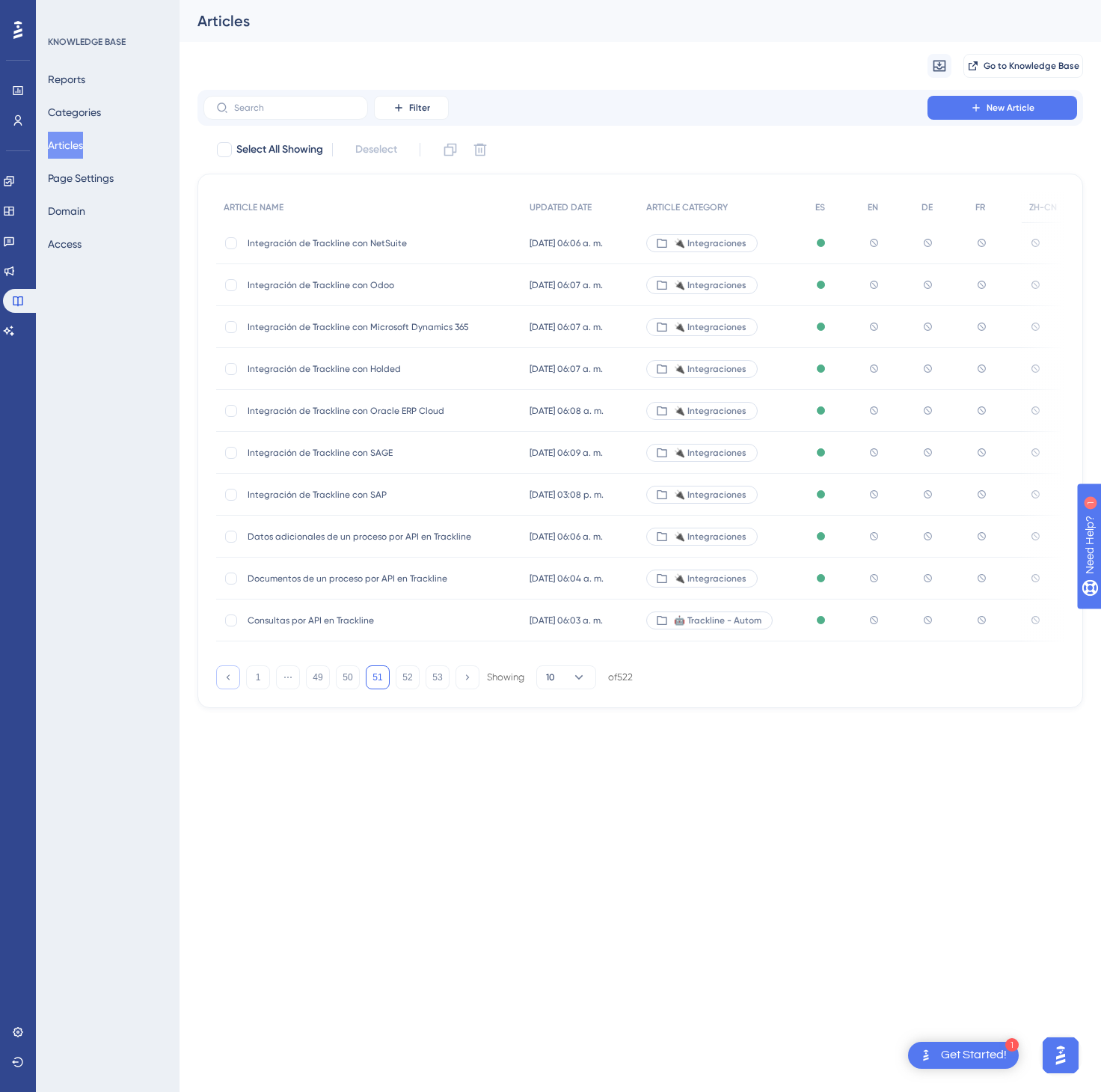
click at [229, 689] on button at bounding box center [229, 677] width 24 height 24
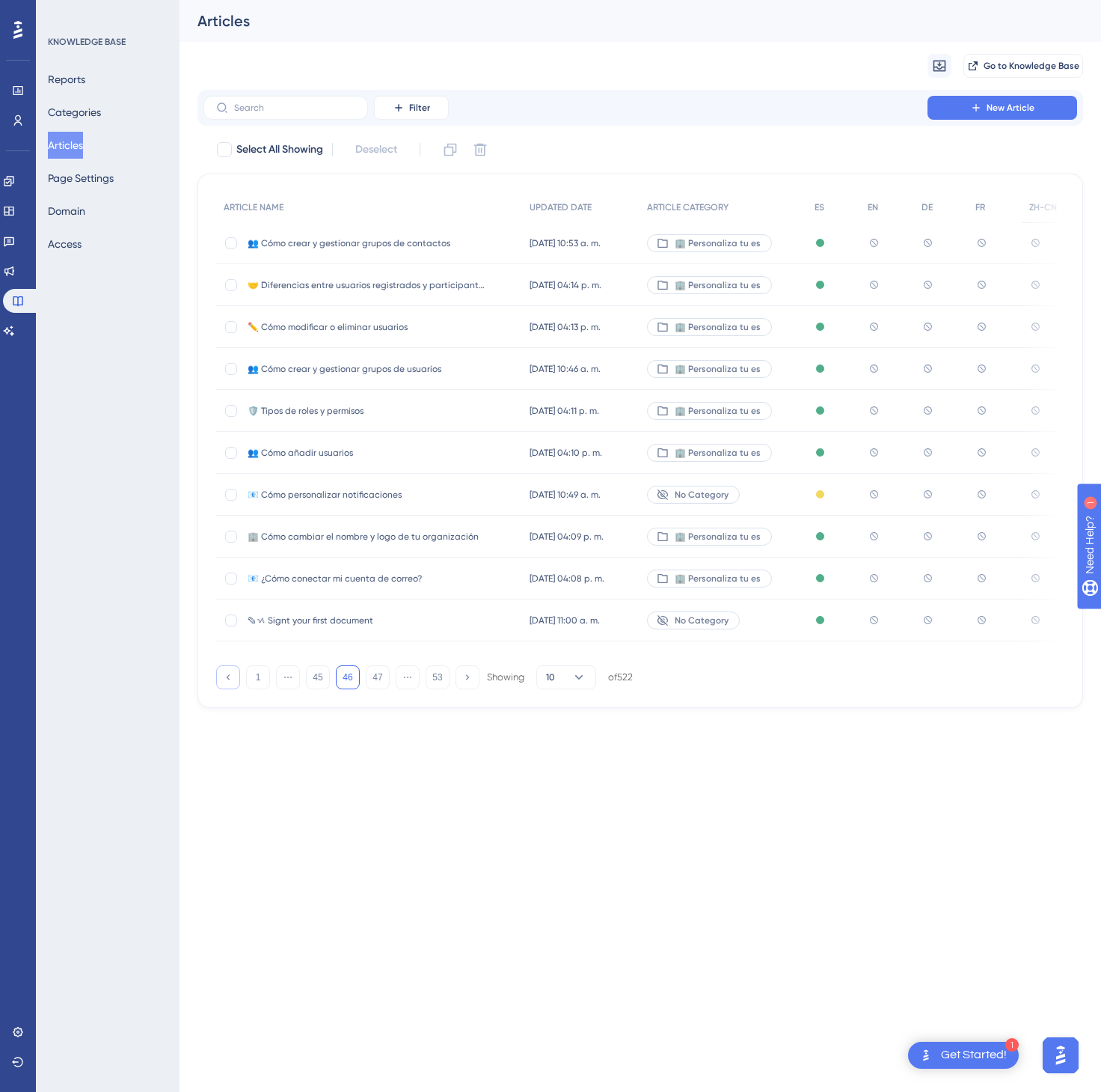
click at [229, 689] on button at bounding box center [229, 677] width 24 height 24
click
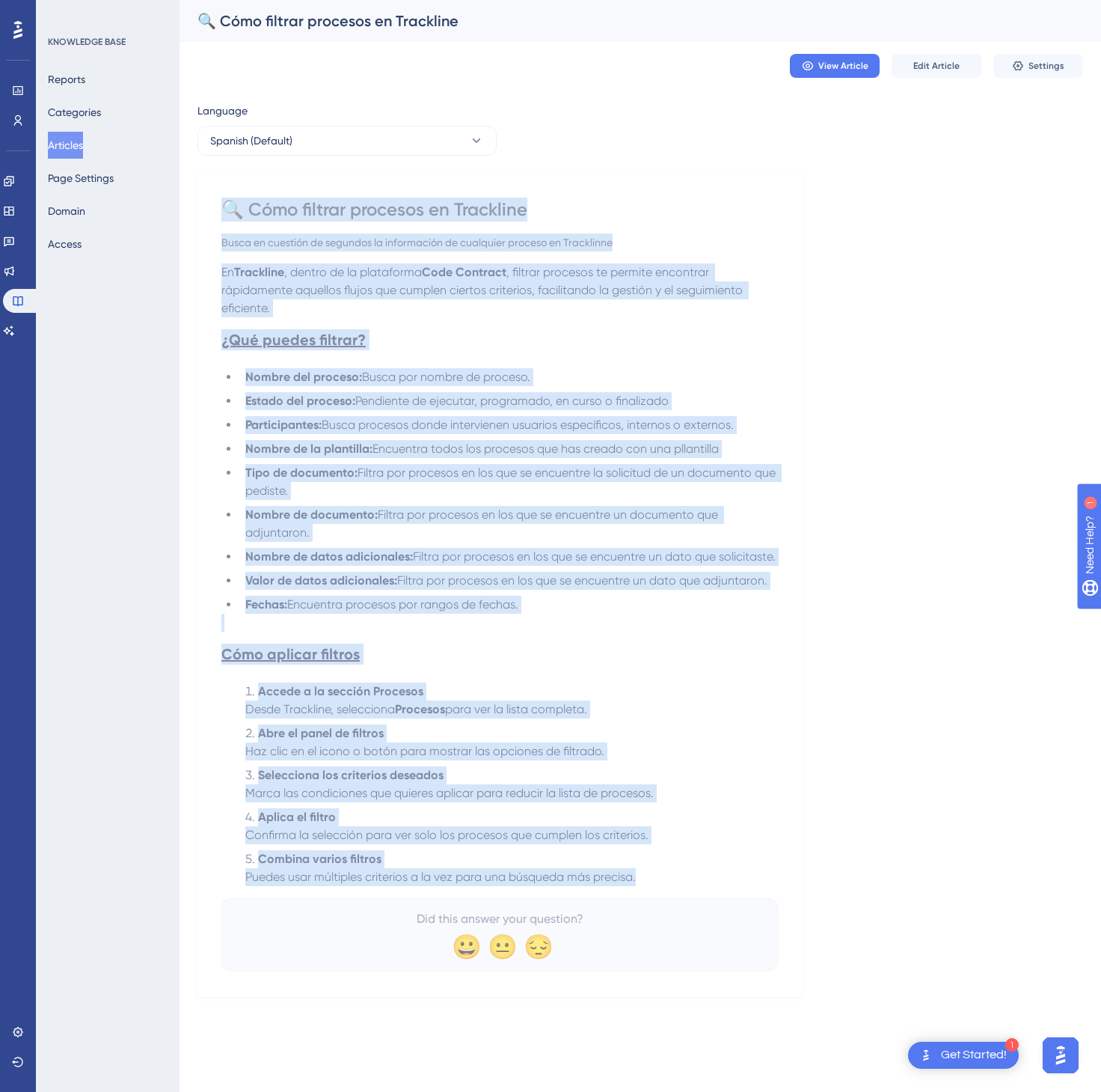
drag, startPoint x: 229, startPoint y: 210, endPoint x: 671, endPoint y: 896, distance: 816.1
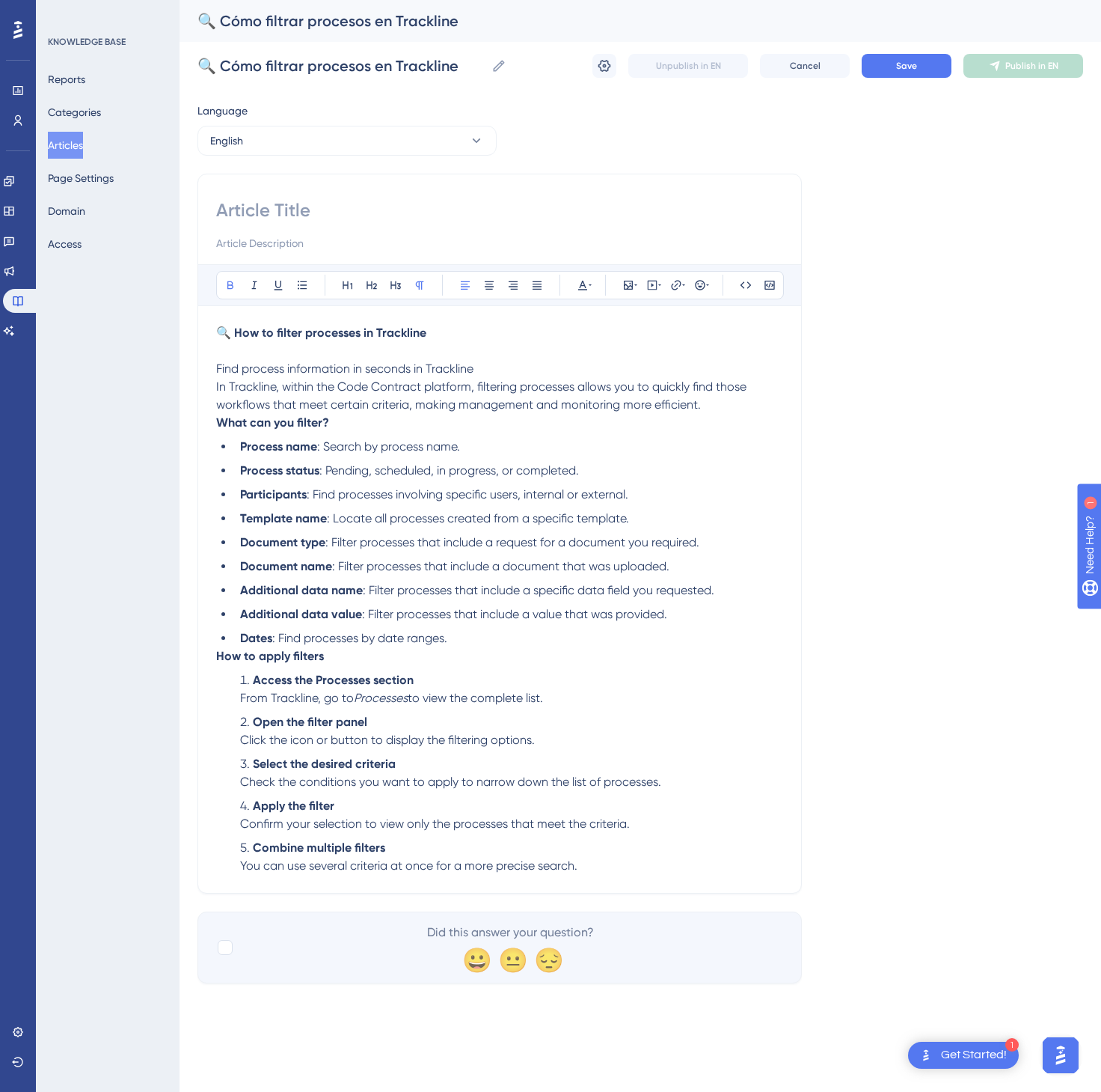
paste input "🔍 How to filter processes in Trackline"
type input "🔍 How to filter processes in Trackline"
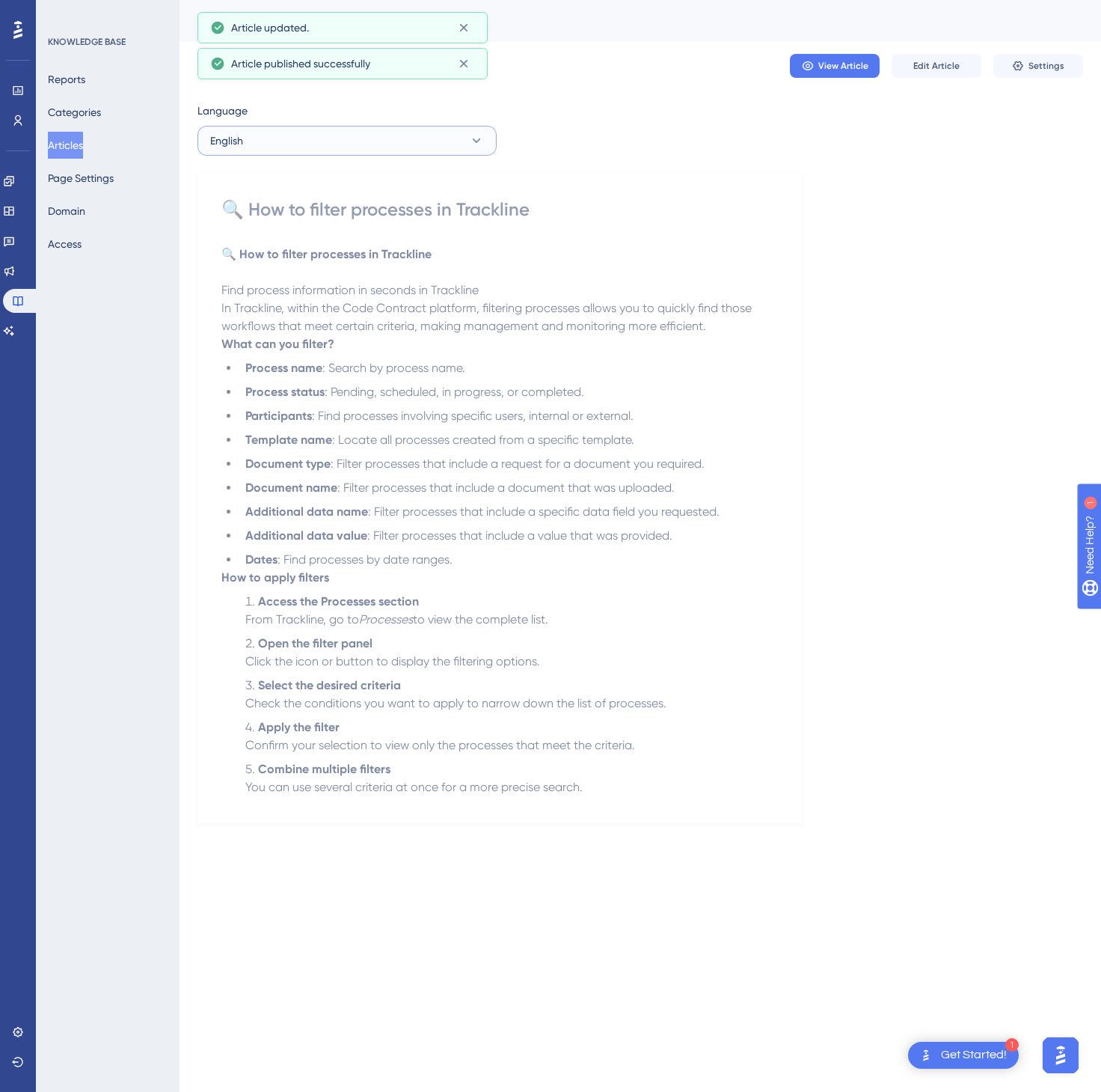
drag, startPoint x: 414, startPoint y: 134, endPoint x: 403, endPoint y: 151, distance: 20.2
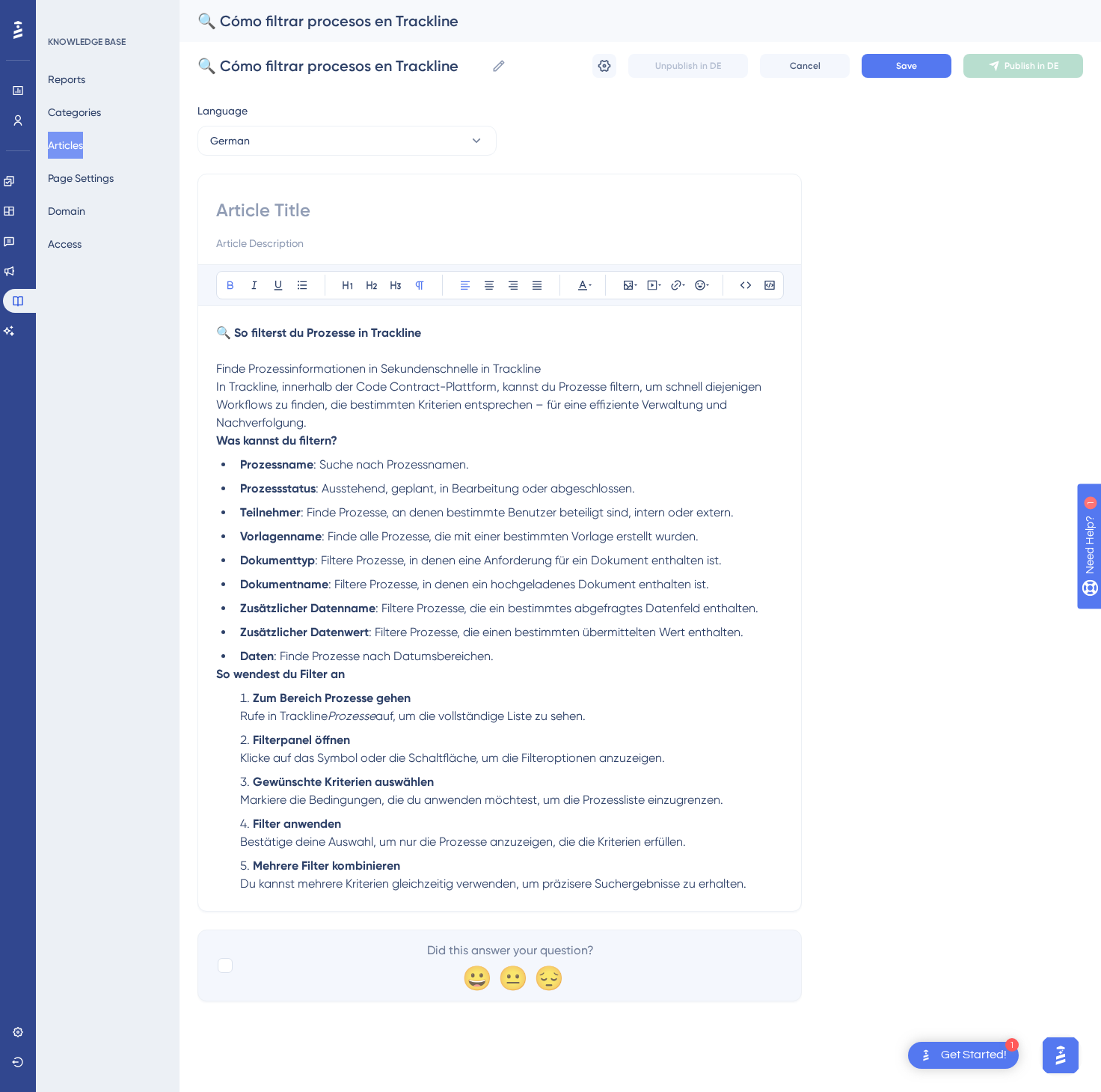
paste input "🔍 So filterst du Prozesse in Trackline"
type input "🔍 So filterst du Prozesse in Trackline"
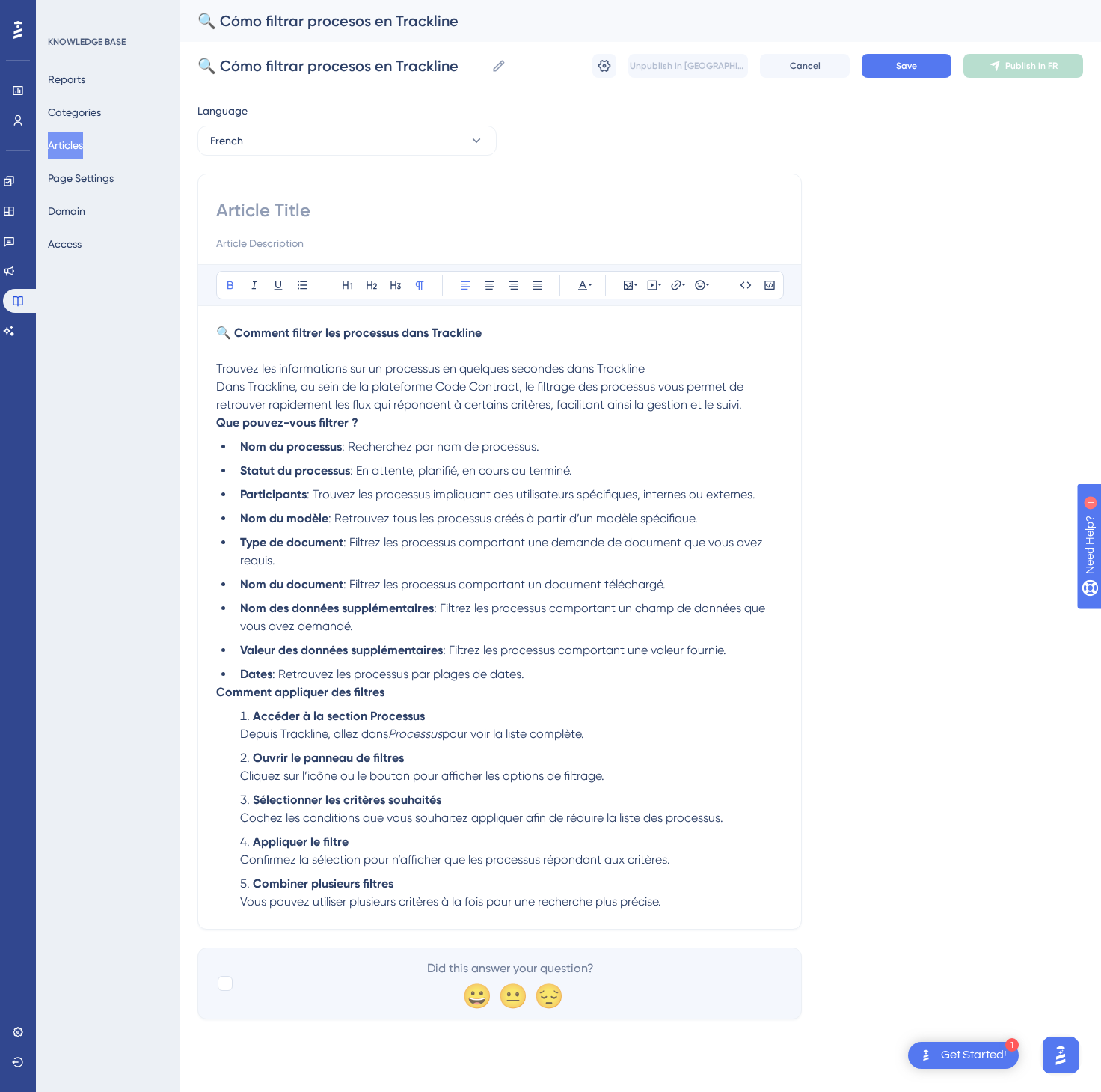
paste input "🔍 Comment filtrer les processus dans Trackline"
type input "🔍 Comment filtrer les processus dans Trackline"
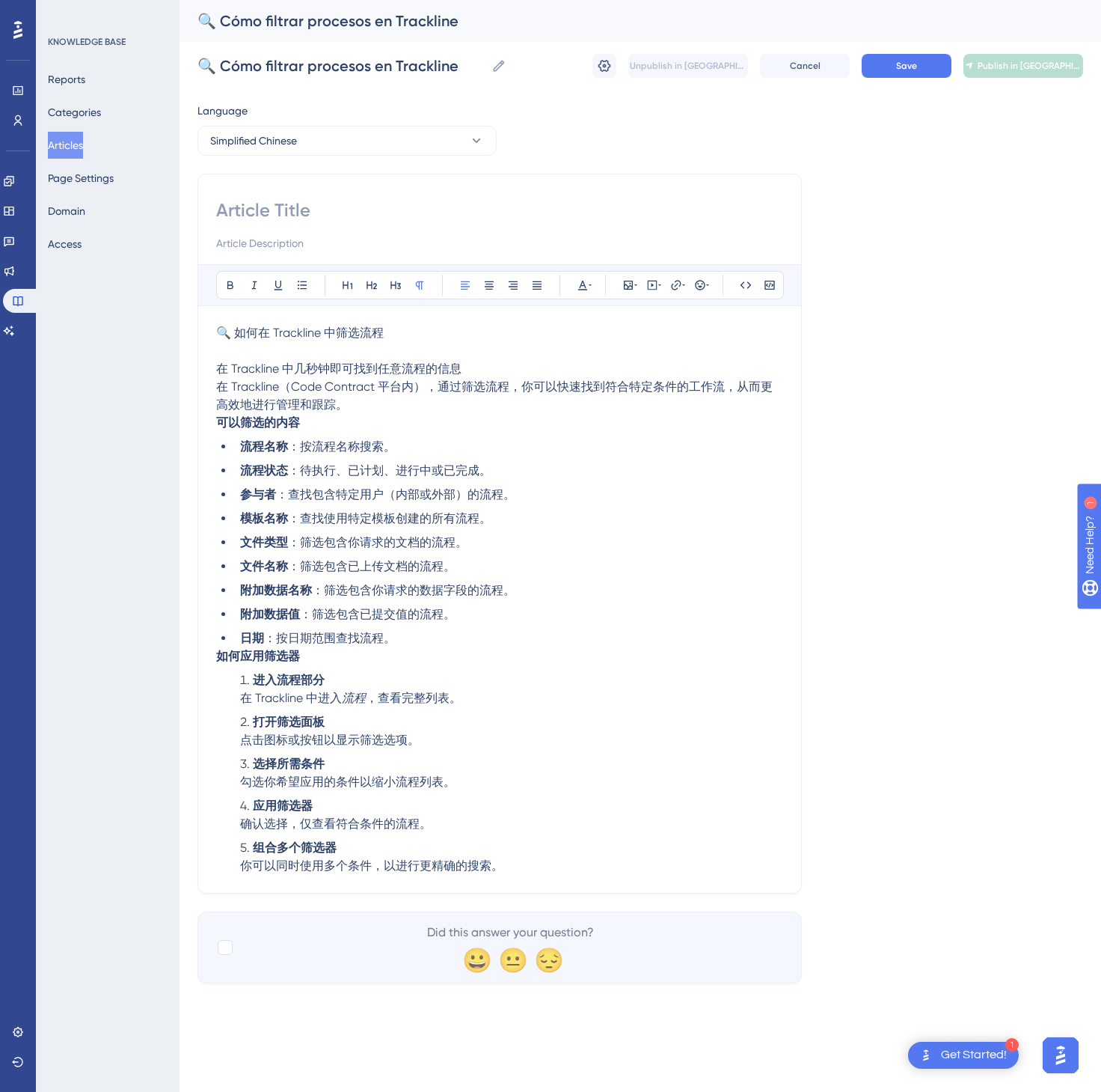
paste input "🔍 如何在 Trackline 中筛选流程"
type input "🔍 如何在 Trackline 中筛选流程"
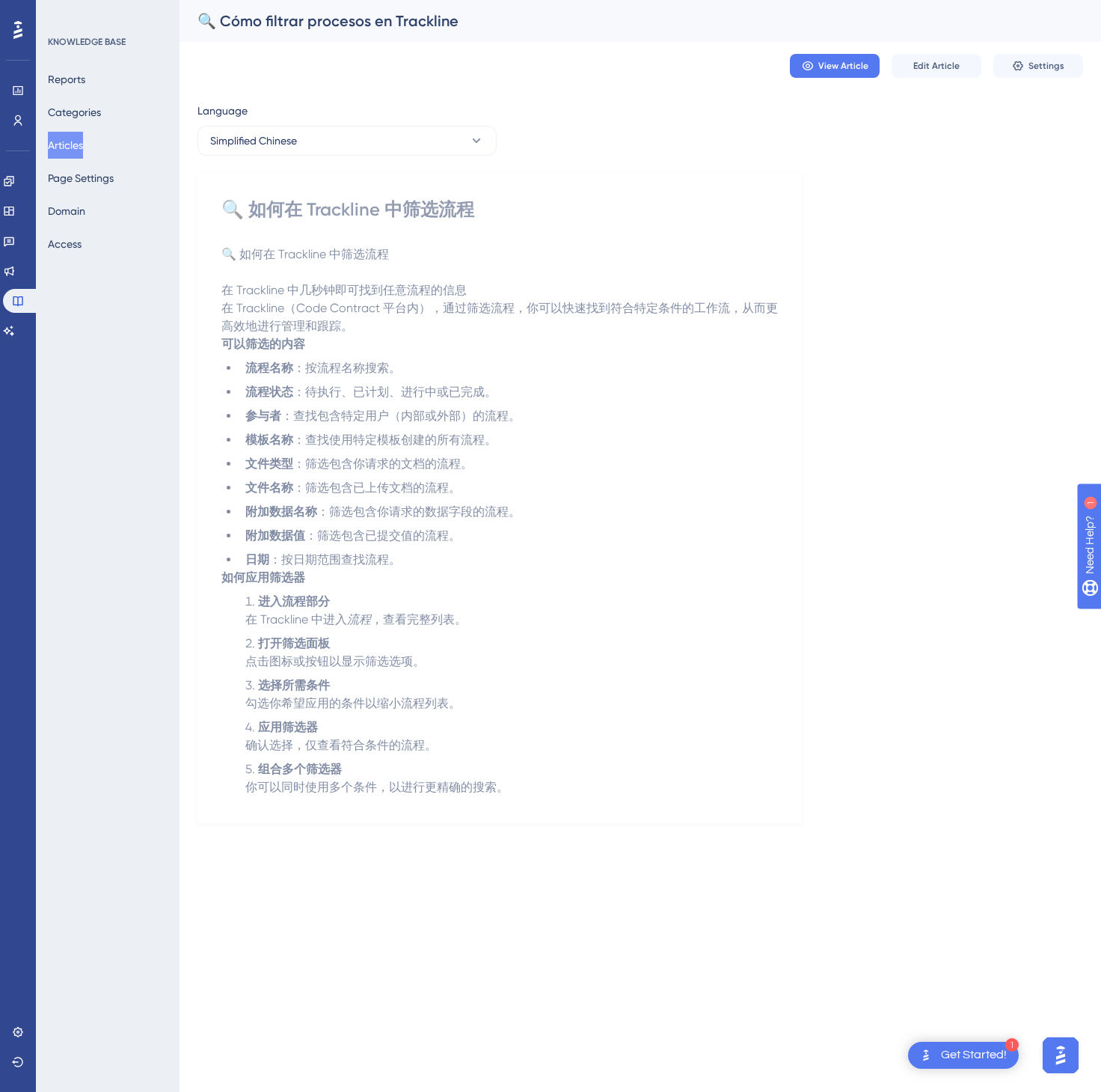
drag, startPoint x: 66, startPoint y: 140, endPoint x: 169, endPoint y: 172, distance: 107.9
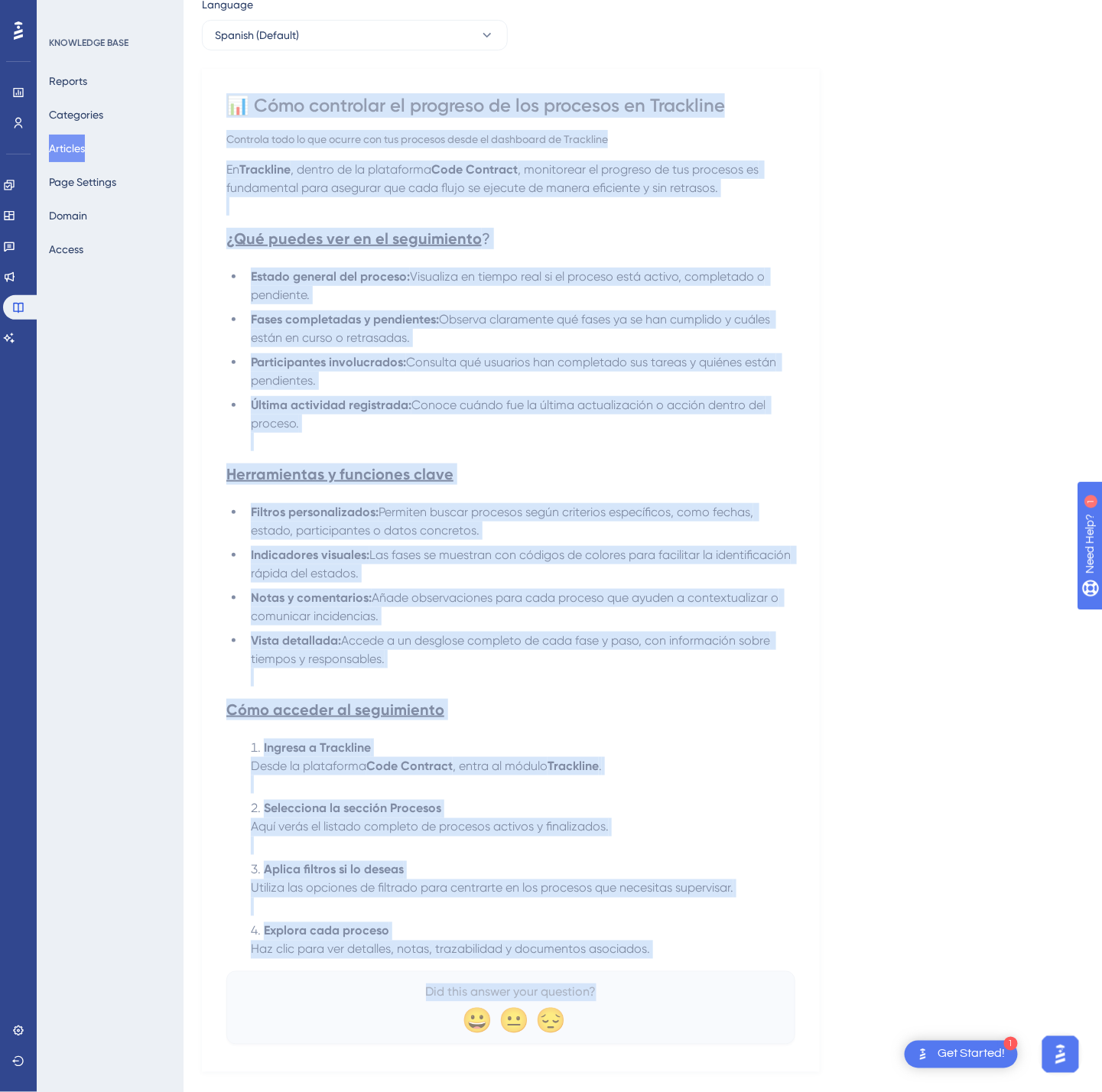
scroll to position [147, 0]
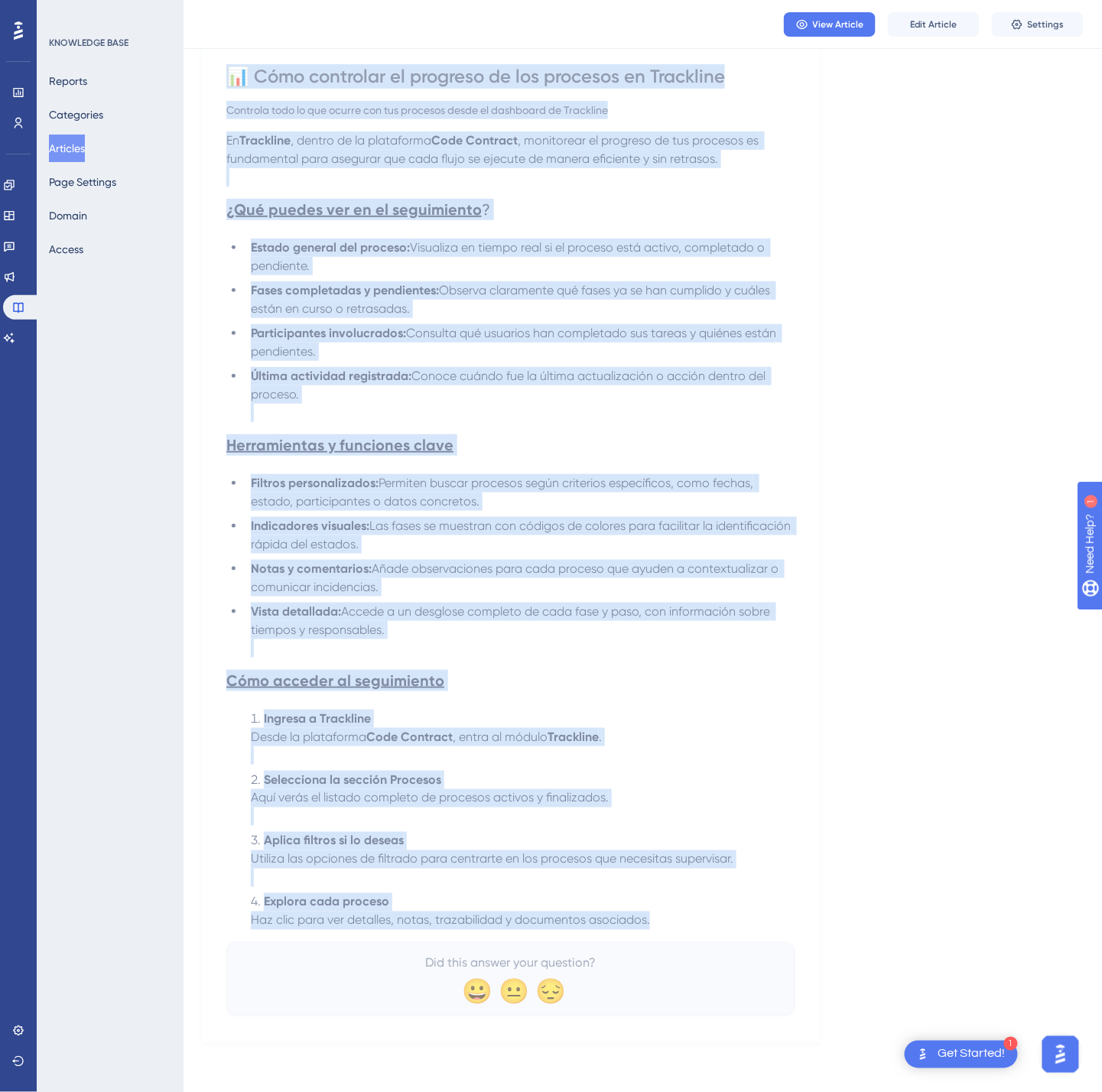
drag, startPoint x: 231, startPoint y: 213, endPoint x: 761, endPoint y: 919, distance: 882.8
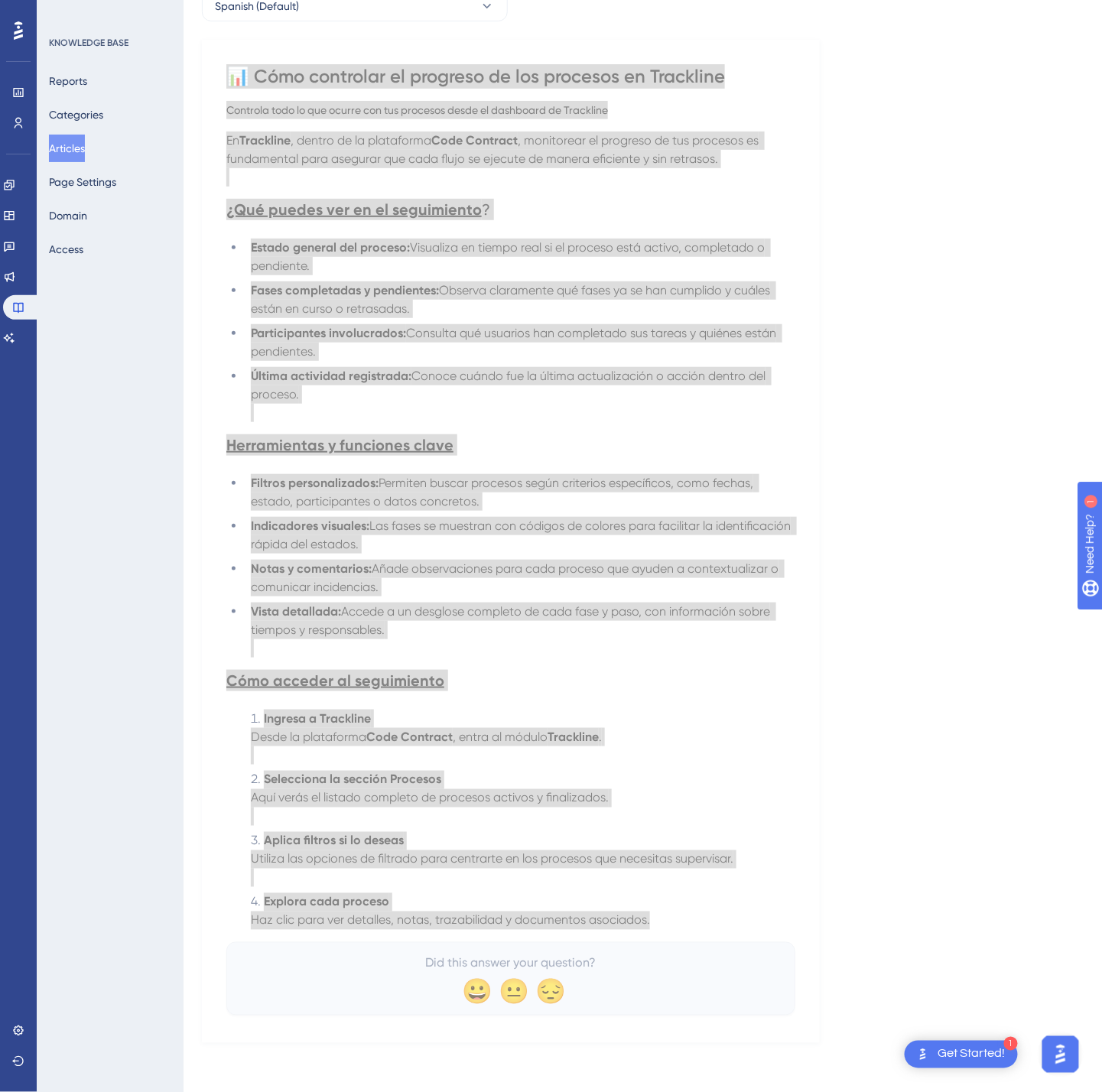
scroll to position [0, 0]
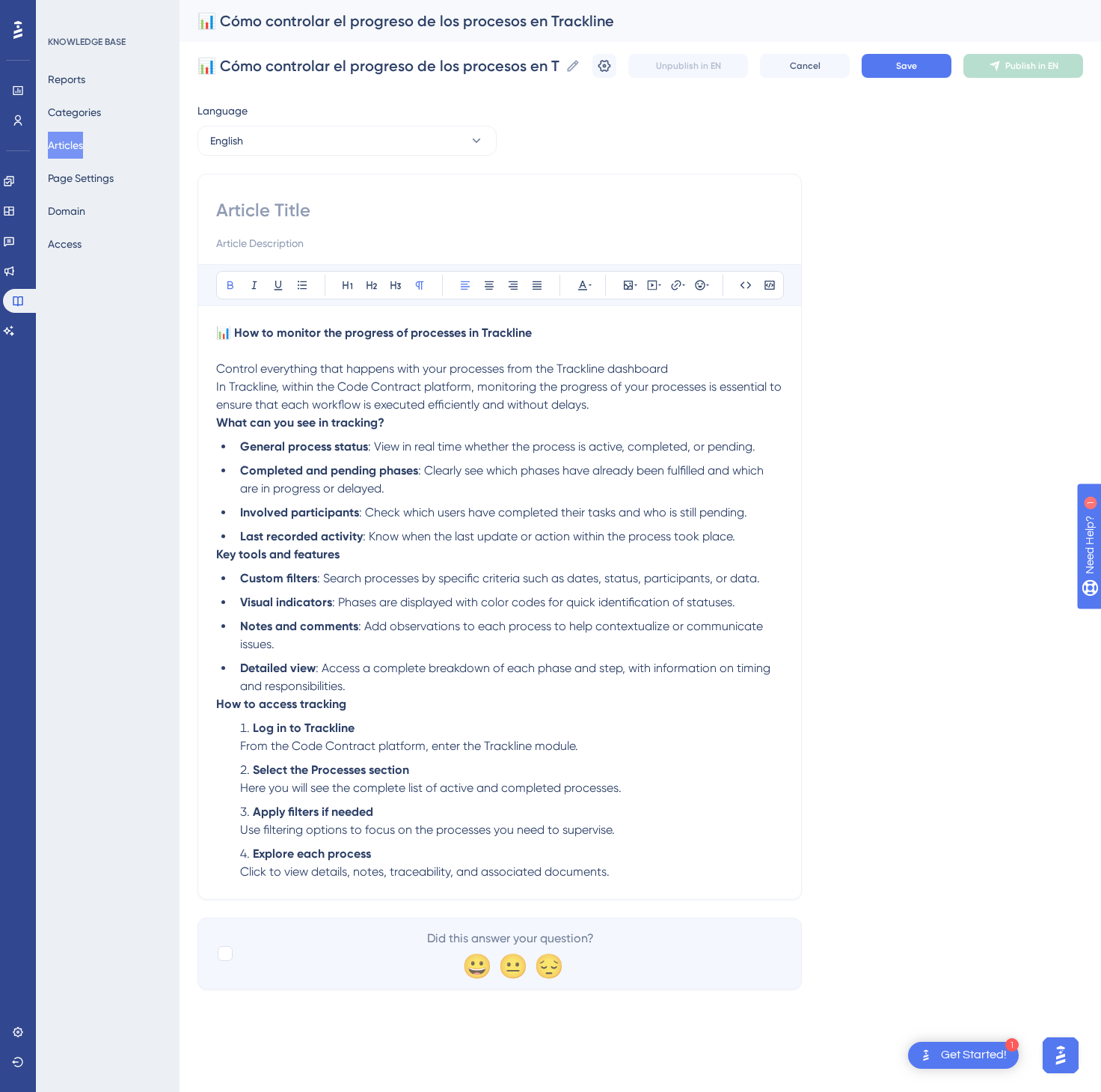
paste input "📊 How to monitor the progress of processes in Trackline"
type input "📊 How to monitor the progress of processes in Trackline"
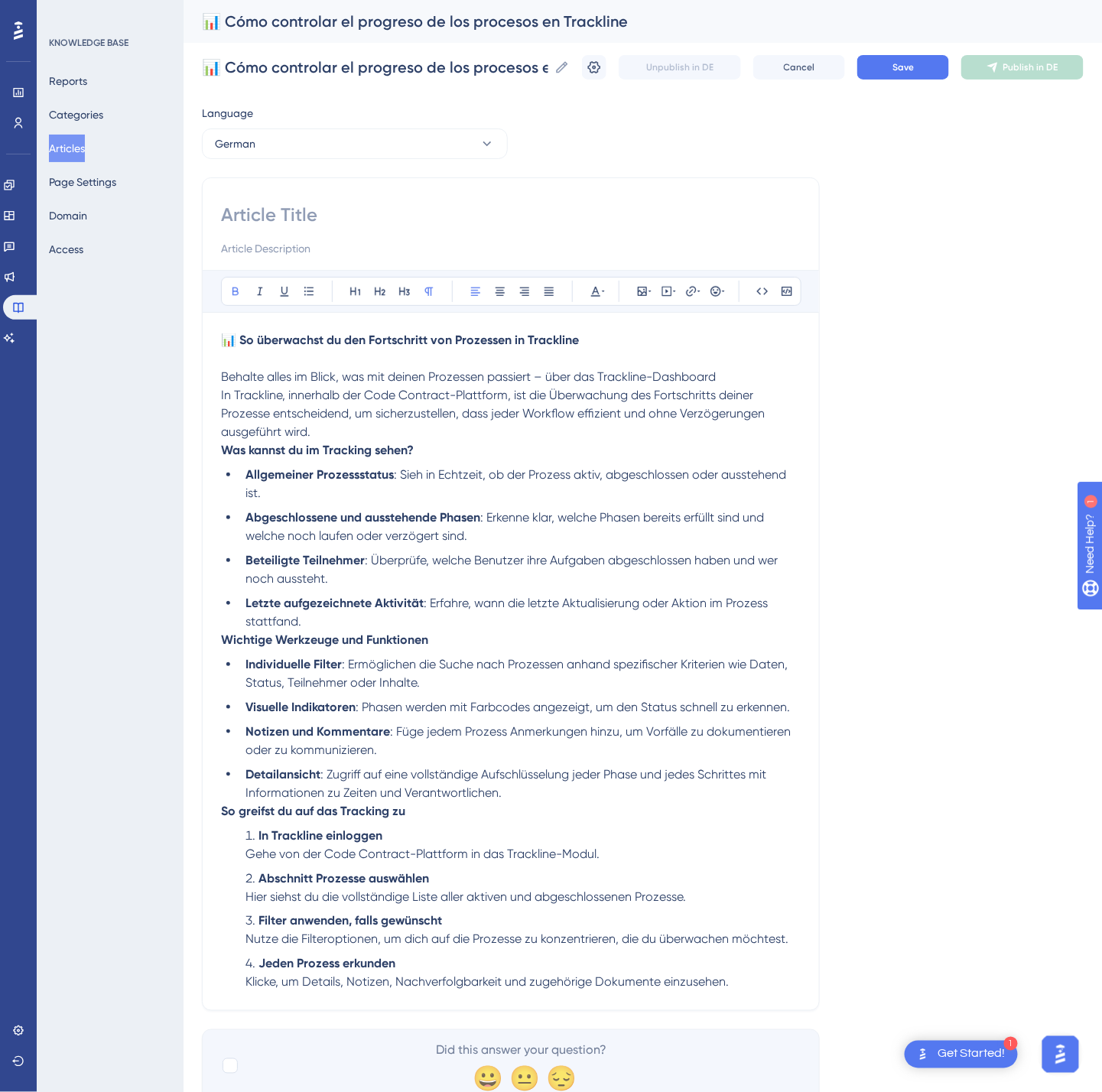
paste input "📊 So überwachst du den Fortschritt von Prozessen in Trackline"
type input "📊 So überwachst du den Fortschritt von Prozessen in Trackline"
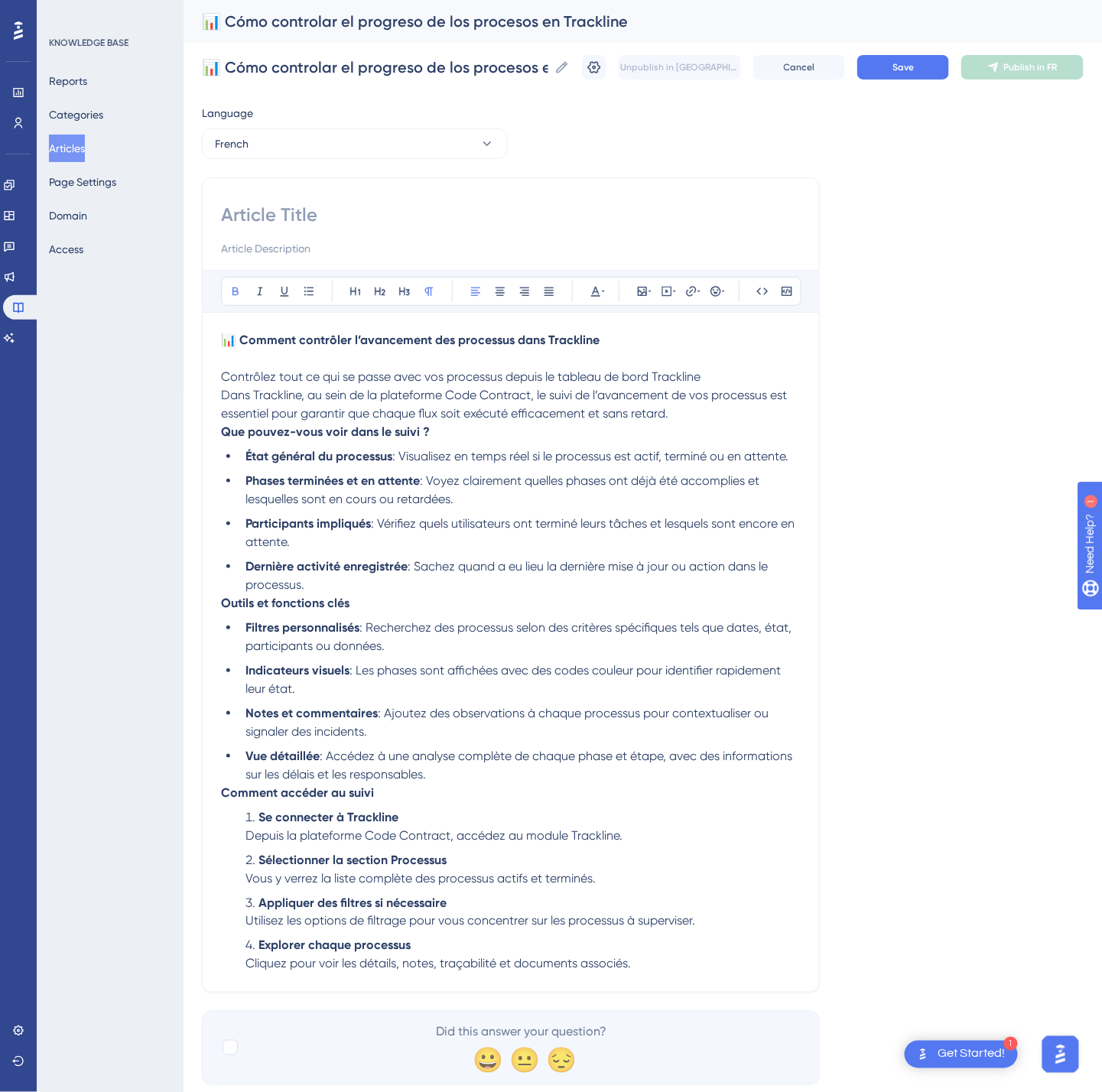
paste input "📊 Comment contrôler l’avancement des processus dans Trackline"
type input "📊 Comment contrôler l’avancement des processus dans Trackline"
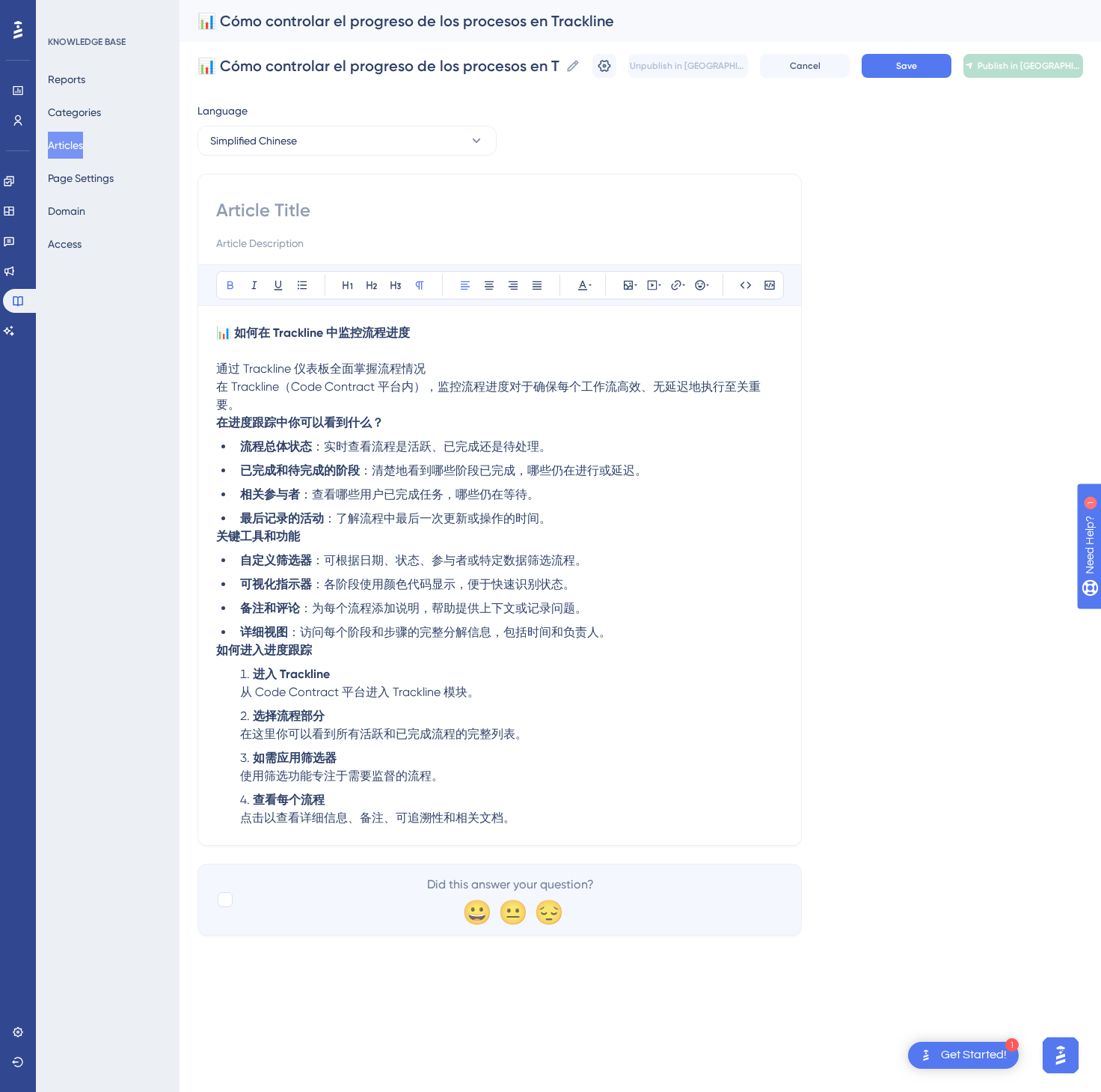
paste input "📊 如何在 Trackline 中监控流程进度"
type input "📊 如何在 Trackline 中监控流程进度"
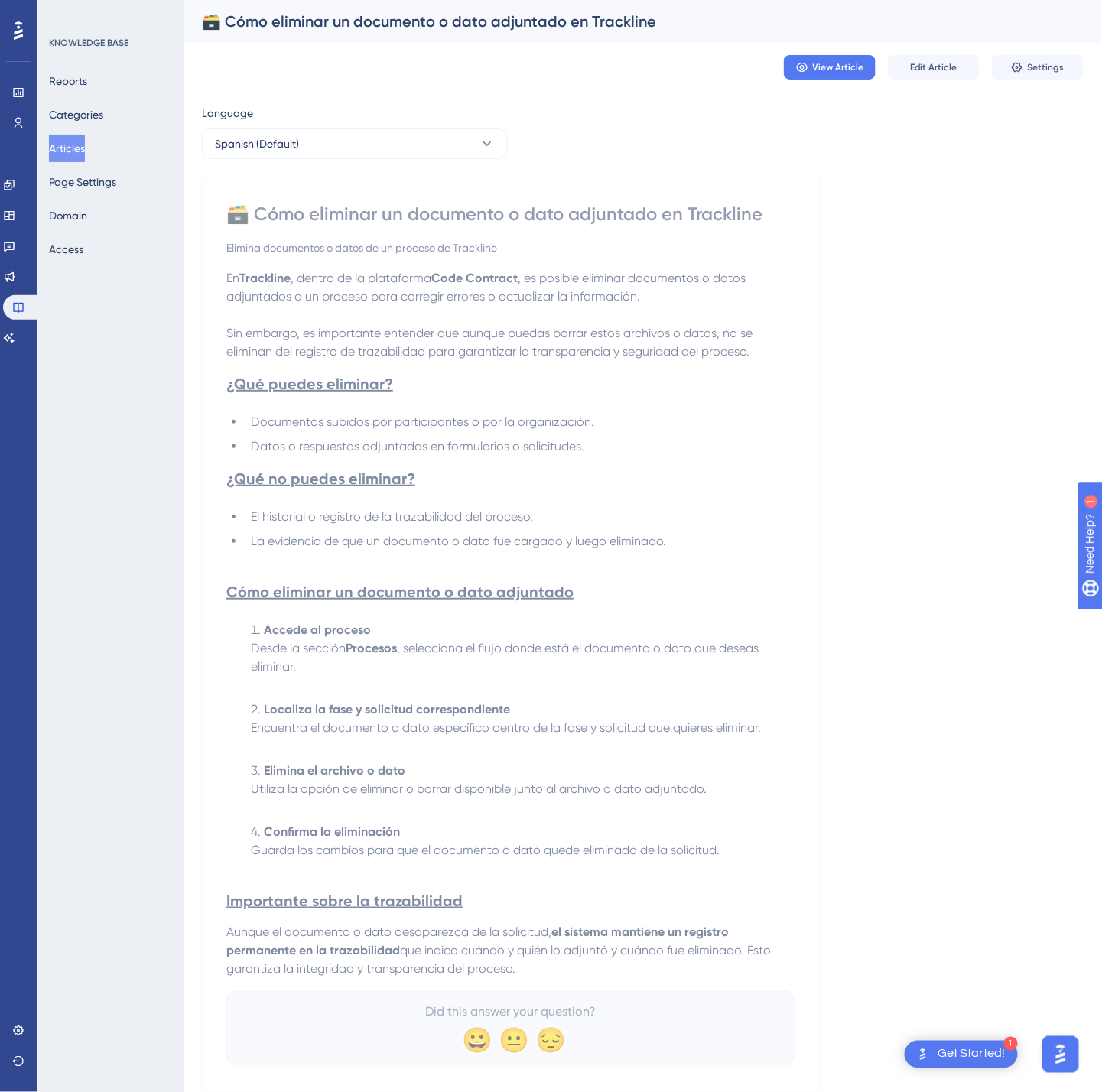
drag, startPoint x: 237, startPoint y: 212, endPoint x: 867, endPoint y: 974, distance: 988.7
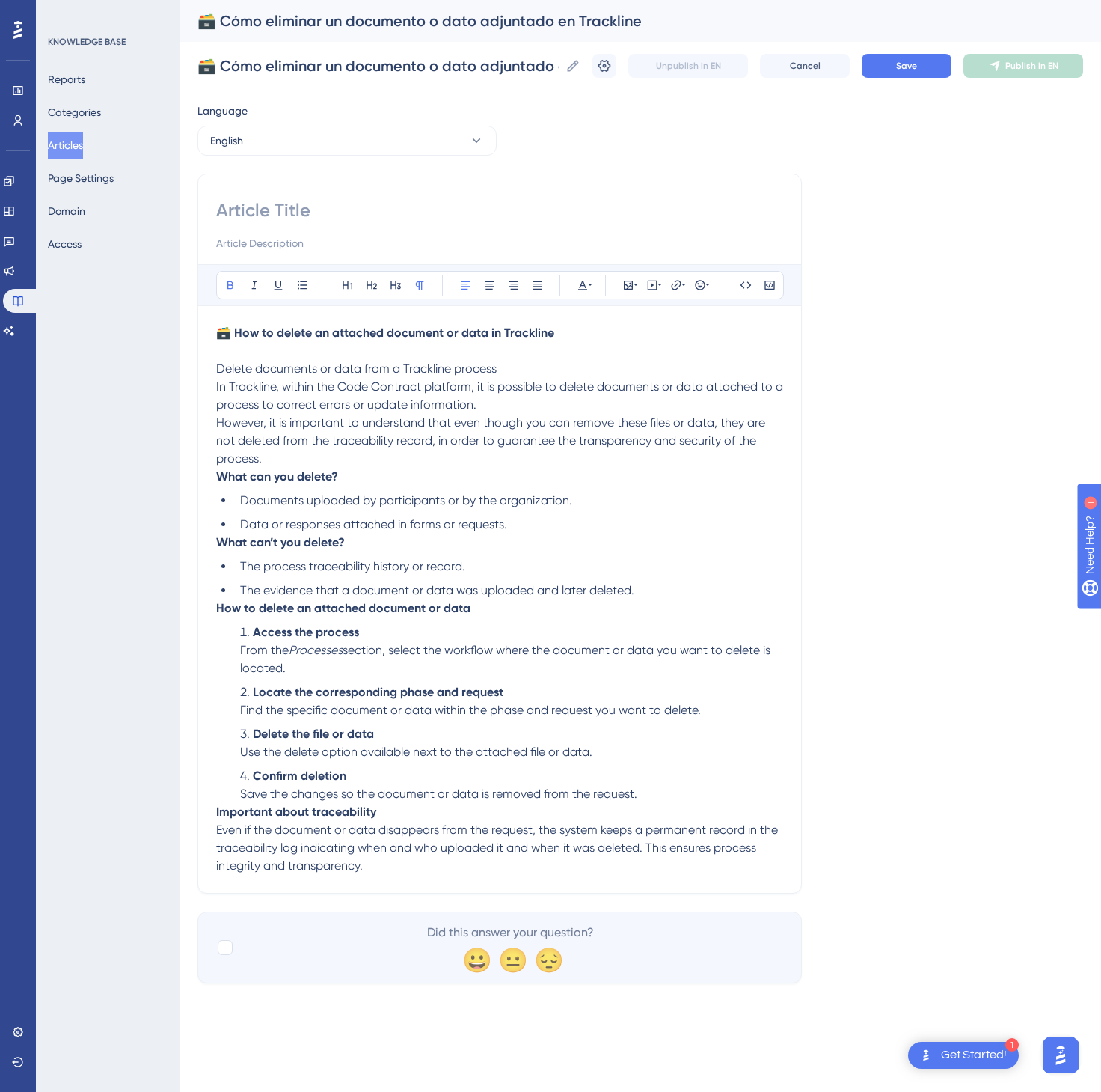
paste input "🗃️ How to delete an attached document or data in Trackline"
type input "🗃️ How to delete an attached document or data in Trackline"
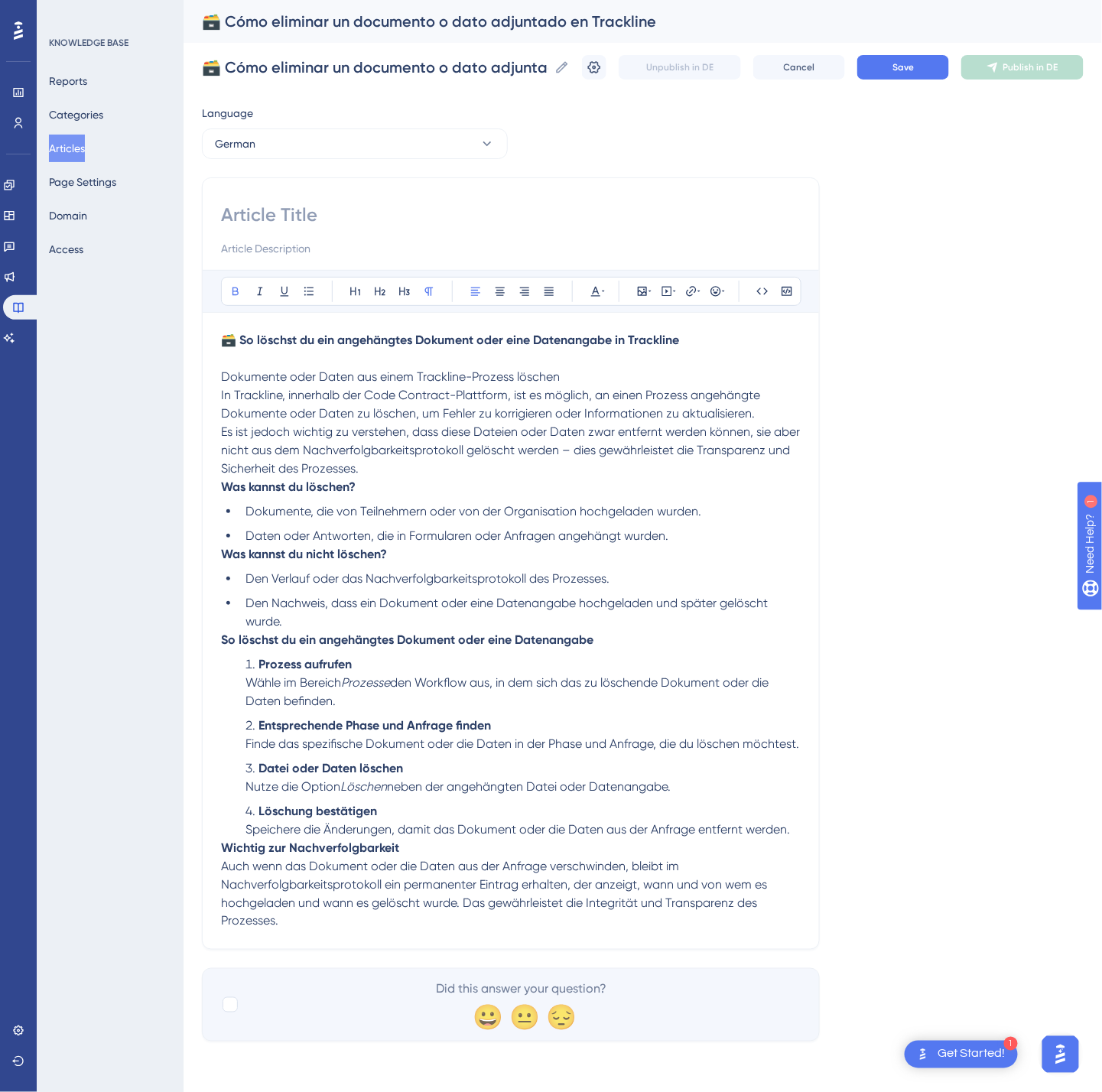
paste input "🗃️ So löschst du ein angehängtes Dokument oder eine Datenangabe in Trackline"
type input "🗃️ So löschst du ein angehängtes Dokument oder eine Datenangabe in Trackline"
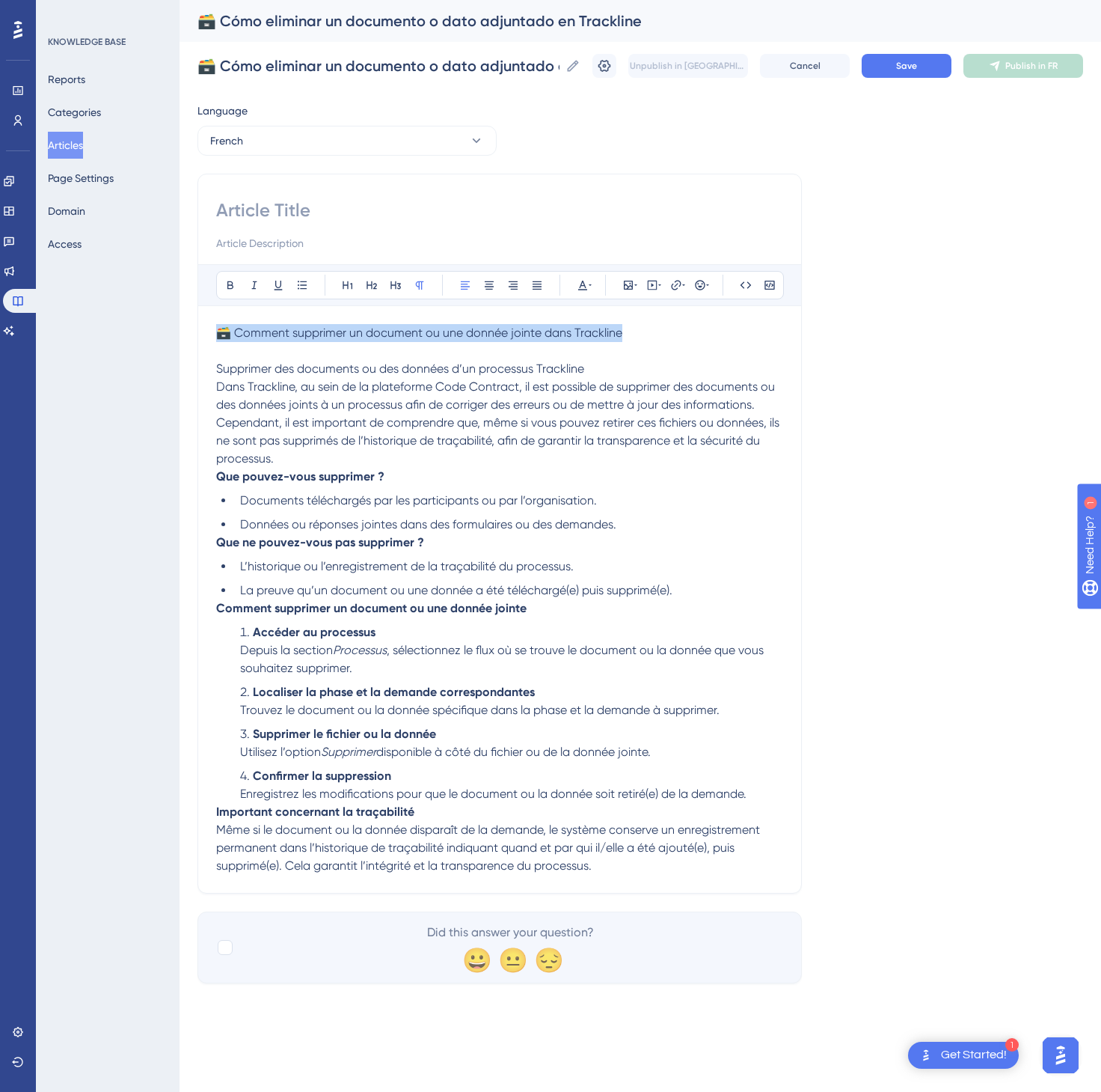
drag, startPoint x: 641, startPoint y: 333, endPoint x: 185, endPoint y: 330, distance: 456.0
paste input "🗃️ Comment supprimer un document ou une donnée jointe dans Trackline"
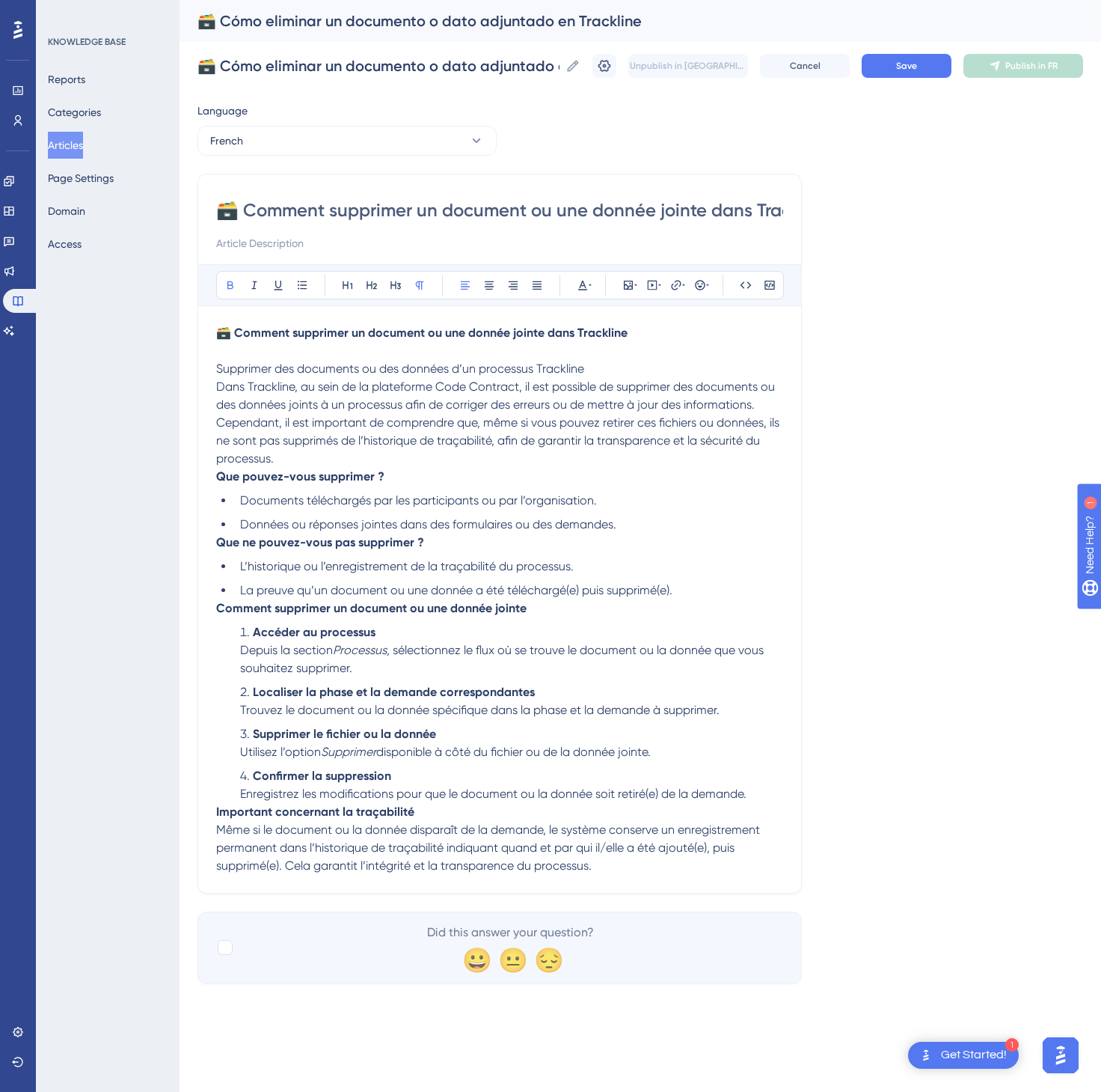
scroll to position [0, 50]
type input "🗃️ Comment supprimer un document ou une donnée jointe dans Trackline"
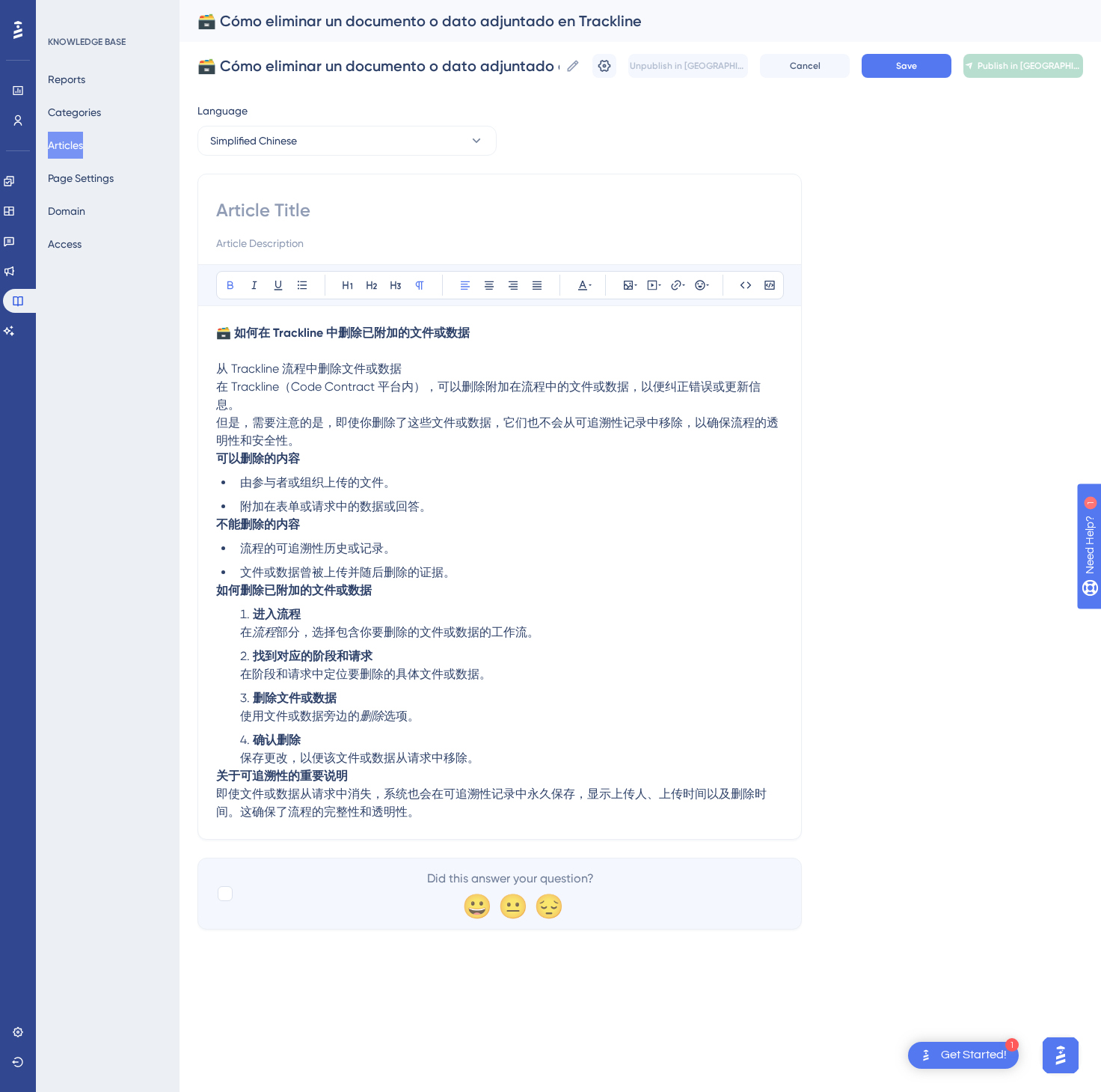
paste input "🗃️ 如何在 Trackline 中删除已附加的文件或数据"
type input "🗃️ 如何在 Trackline 中删除已附加的文件或数据"
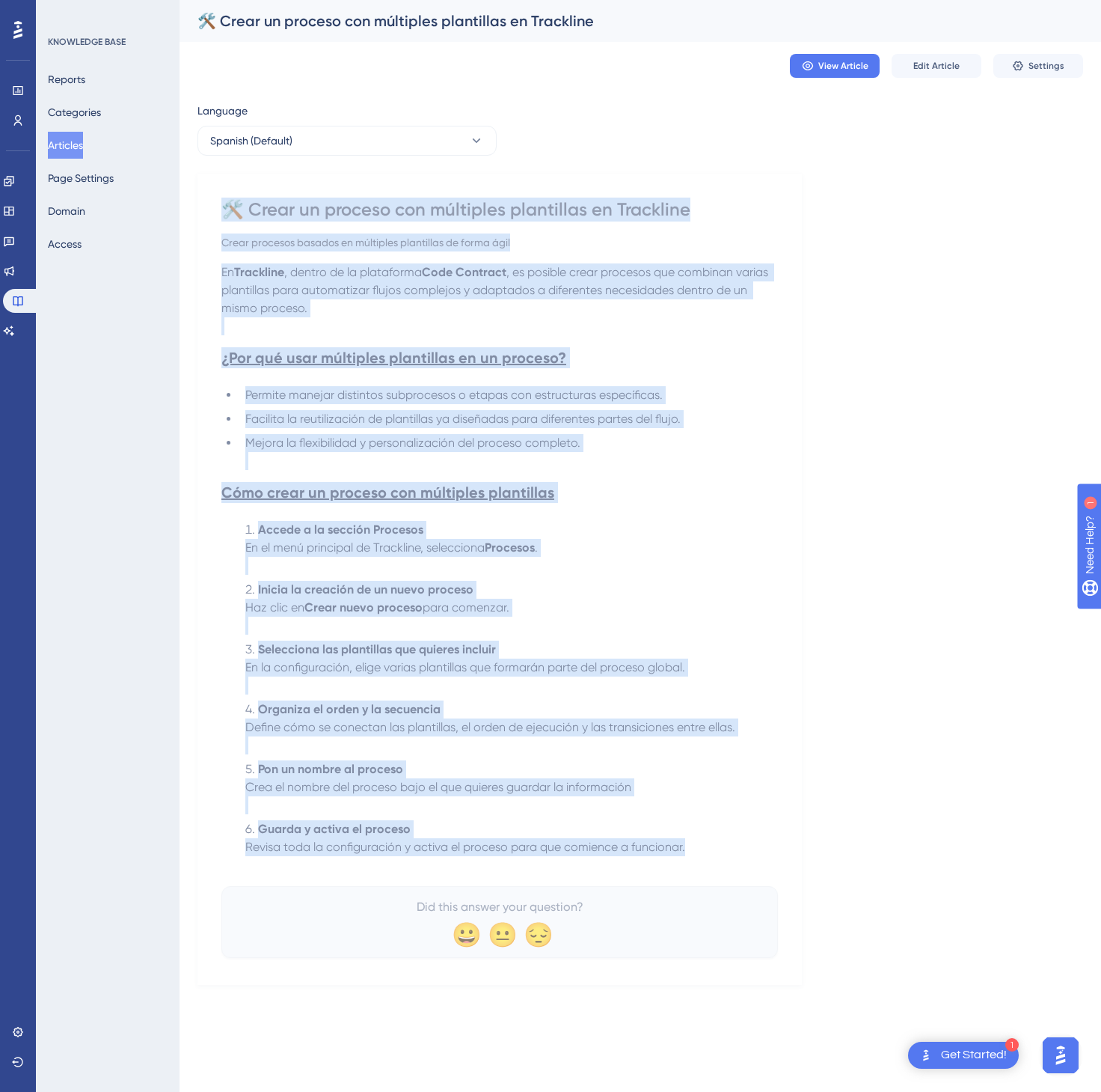
drag, startPoint x: 229, startPoint y: 206, endPoint x: 711, endPoint y: 852, distance: 806.0
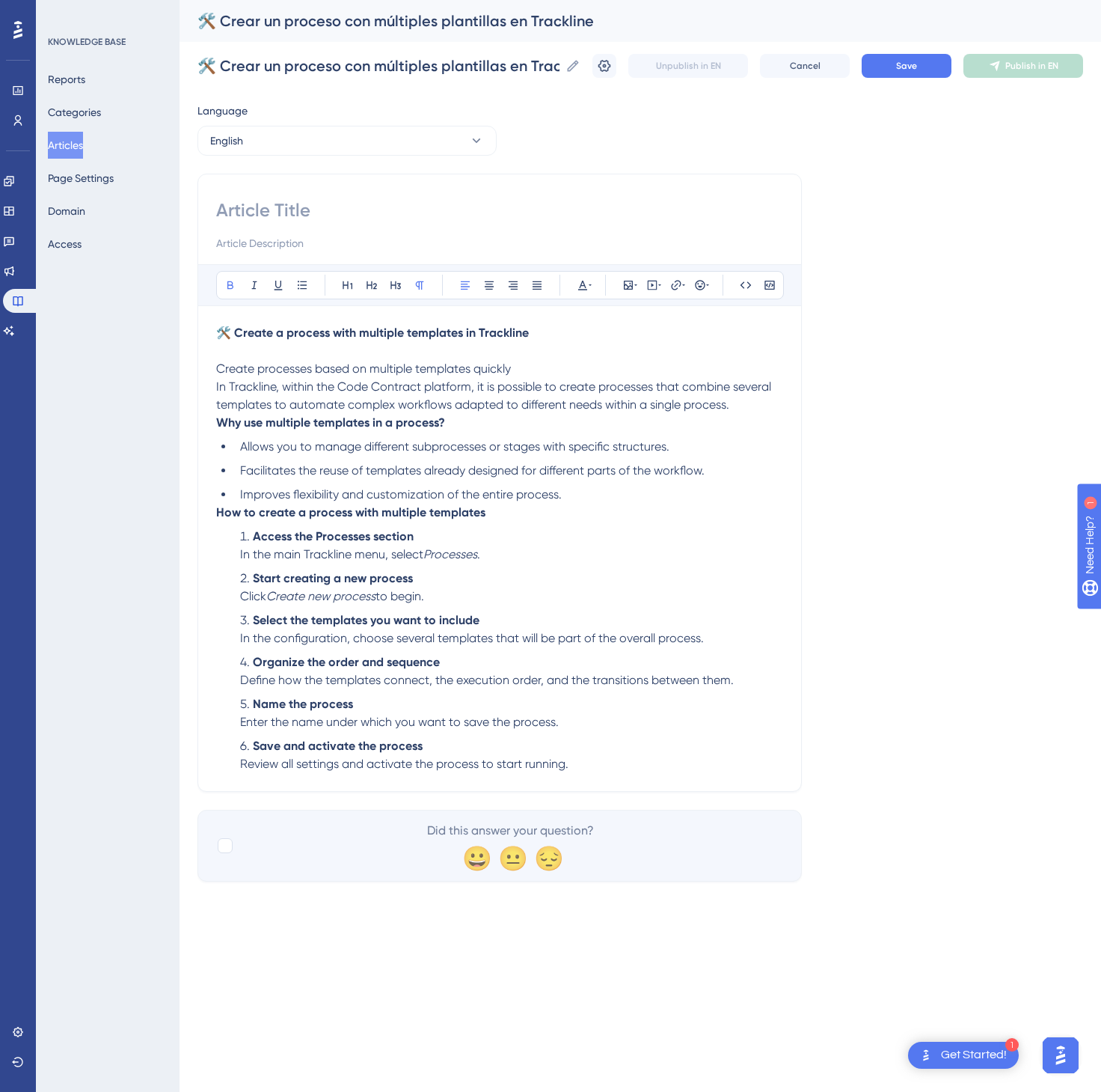
paste input "🛠️ Create a process with multiple templates in Trackline"
type input "🛠️ Create a process with multiple templates in Trackline"
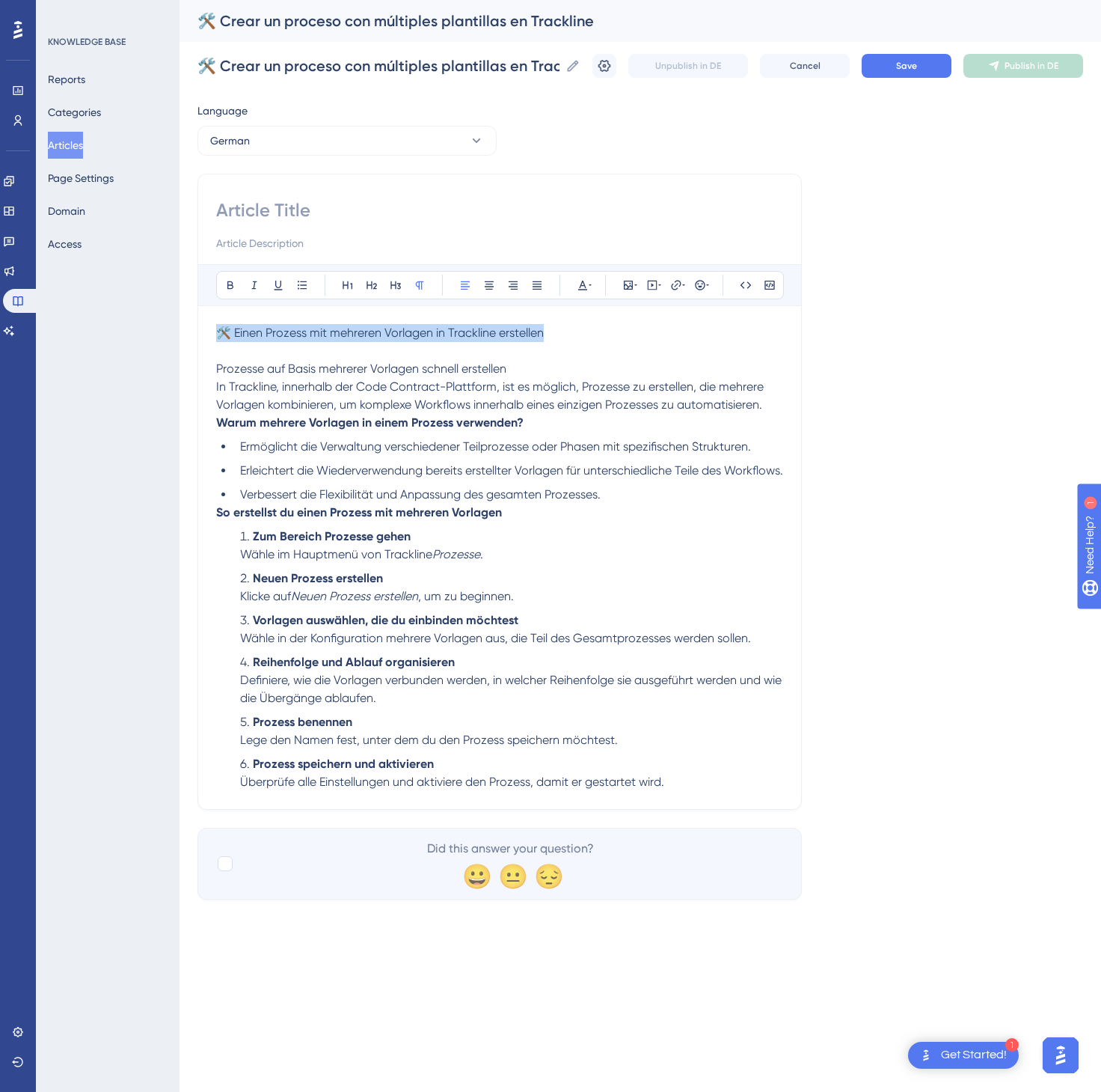
drag, startPoint x: 563, startPoint y: 331, endPoint x: 198, endPoint y: 330, distance: 365.0
paste input "🛠️ Einen Prozess mit mehreren Vorlagen in Trackline erstellen"
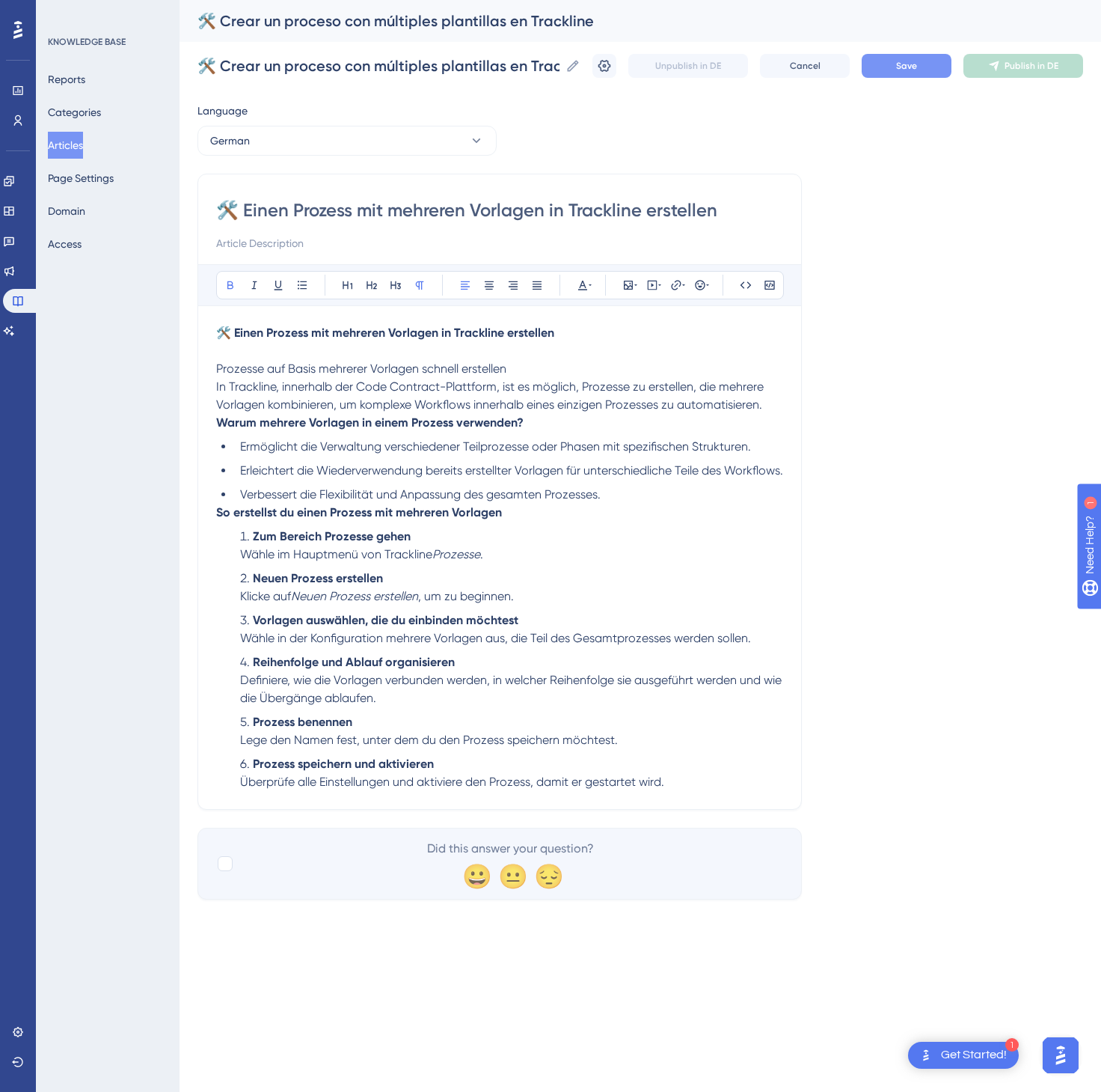
type input "🛠️ Einen Prozess mit mehreren Vorlagen in Trackline erstellen"
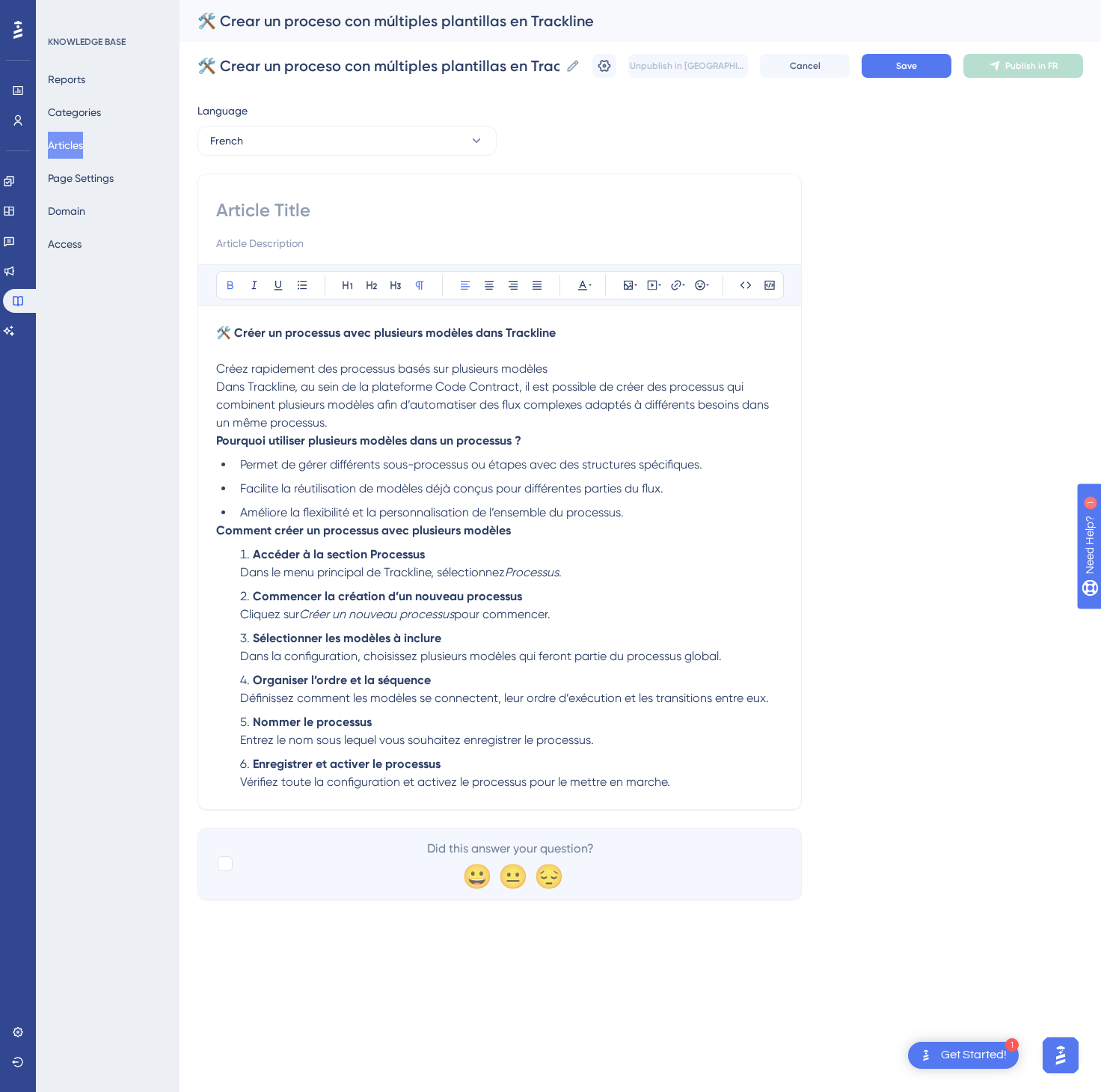
paste input "🛠️ Créer un processus avec plusieurs modèles dans Trackline"
type input "🛠️ Créer un processus avec plusieurs modèles dans Trackline"
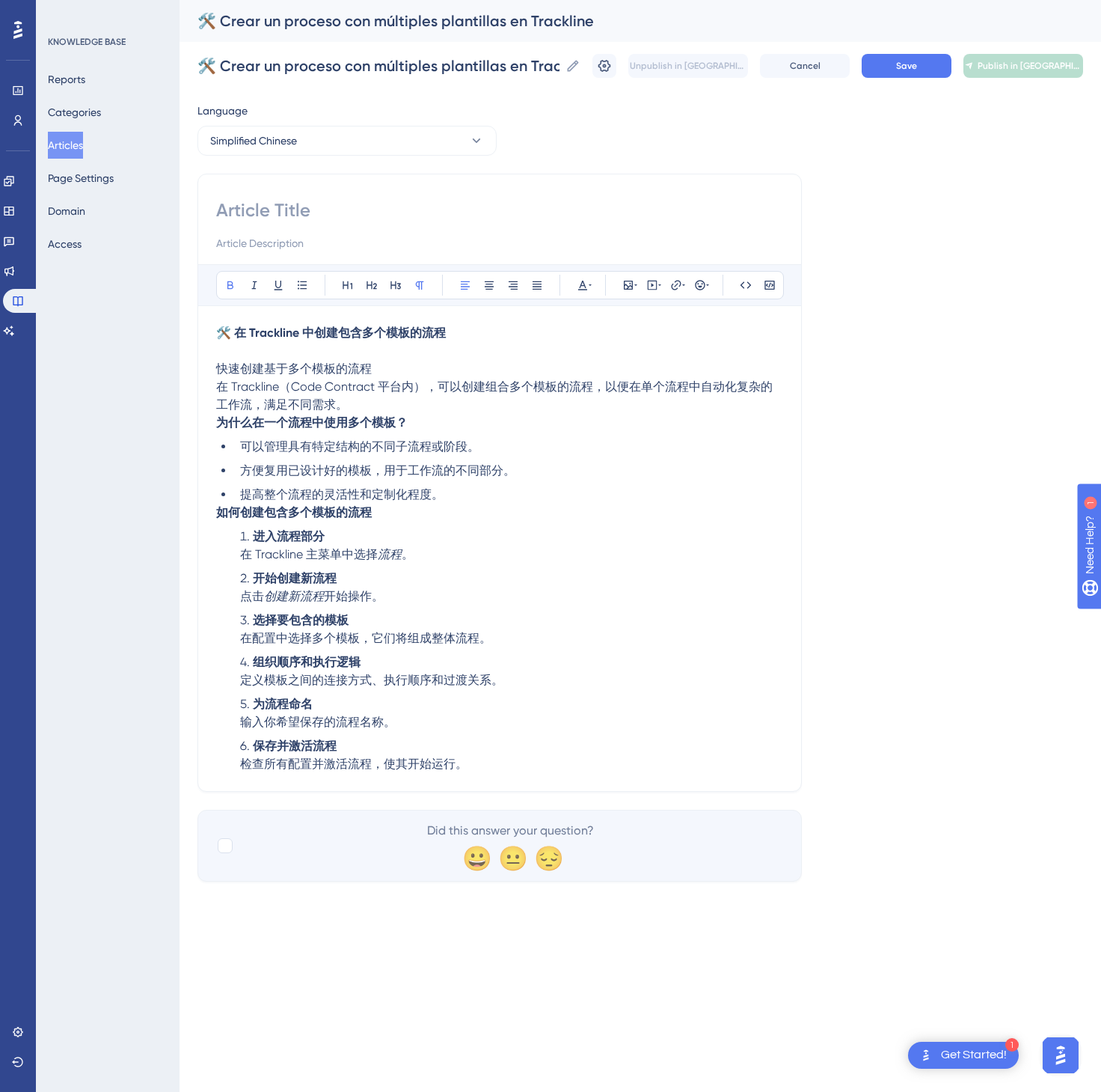
paste input "🛠️ 在 Trackline 中创建包含多个模板的流程"
type input "🛠️ 在 Trackline 中创建包含多个模板的流程"
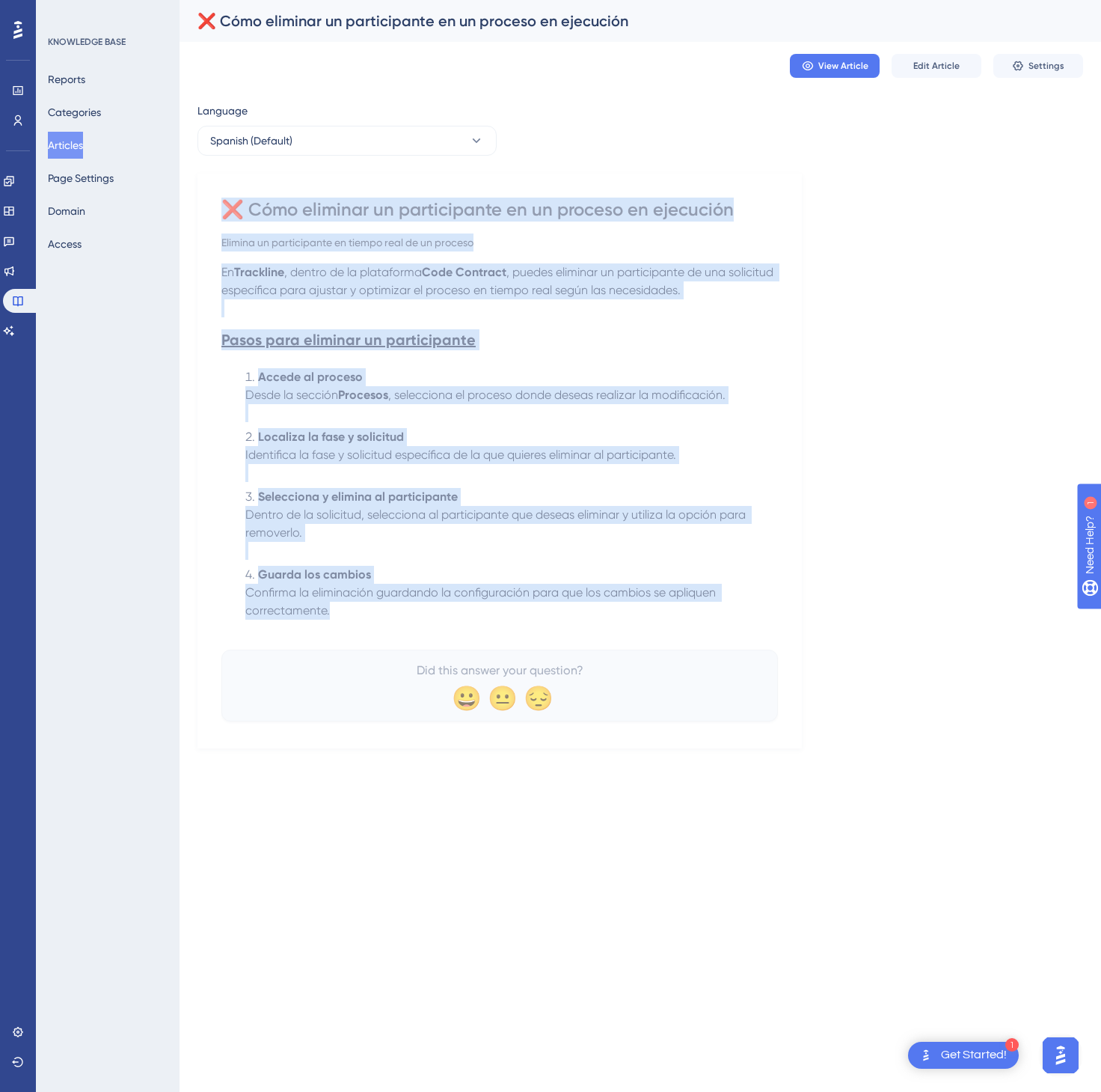
drag, startPoint x: 222, startPoint y: 205, endPoint x: 482, endPoint y: 620, distance: 489.7
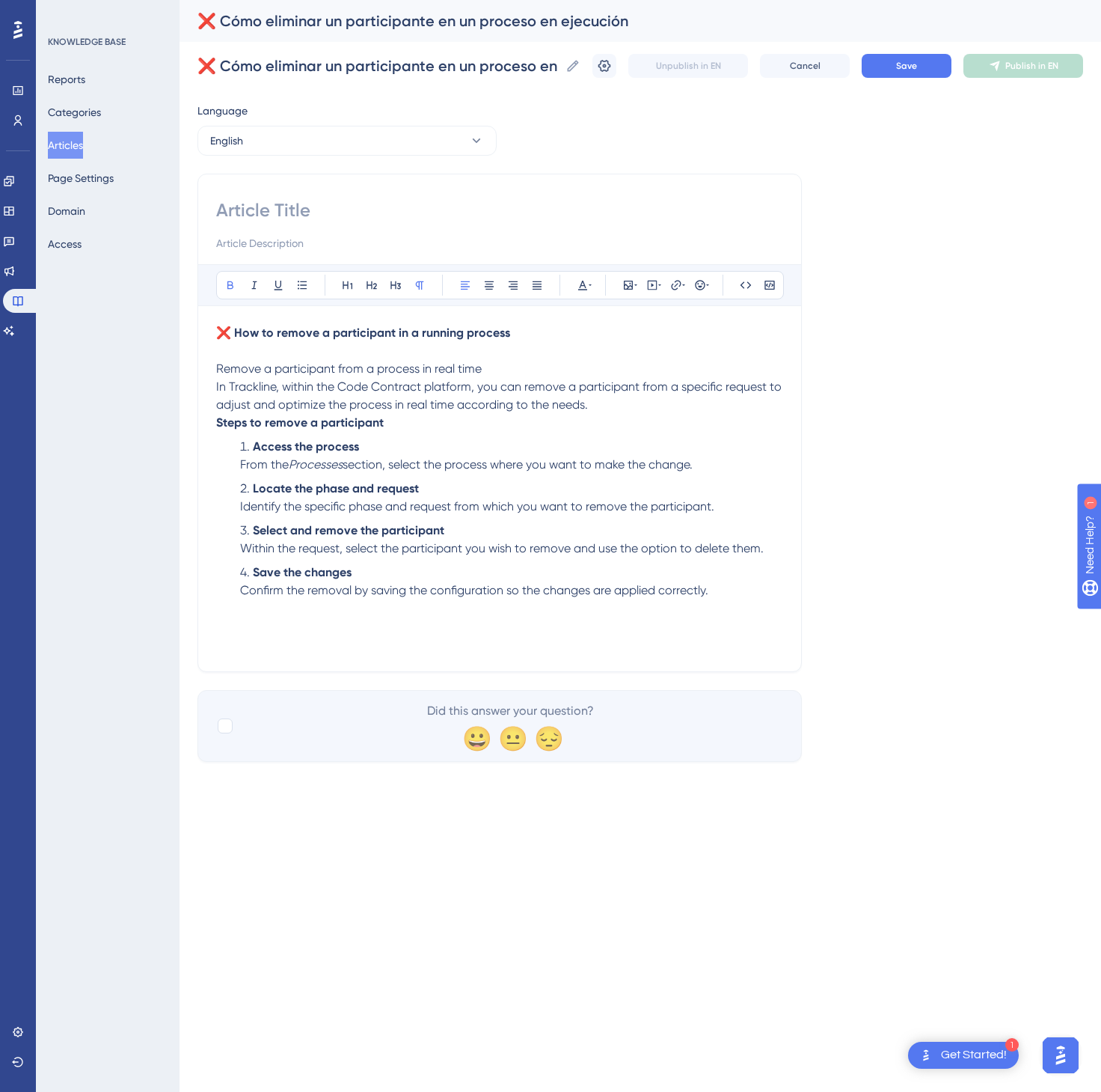
drag, startPoint x: 366, startPoint y: 218, endPoint x: 425, endPoint y: 196, distance: 63.0
paste input "❌ How to remove a participant in a running process"
type input "❌ How to remove a participant in a running process"
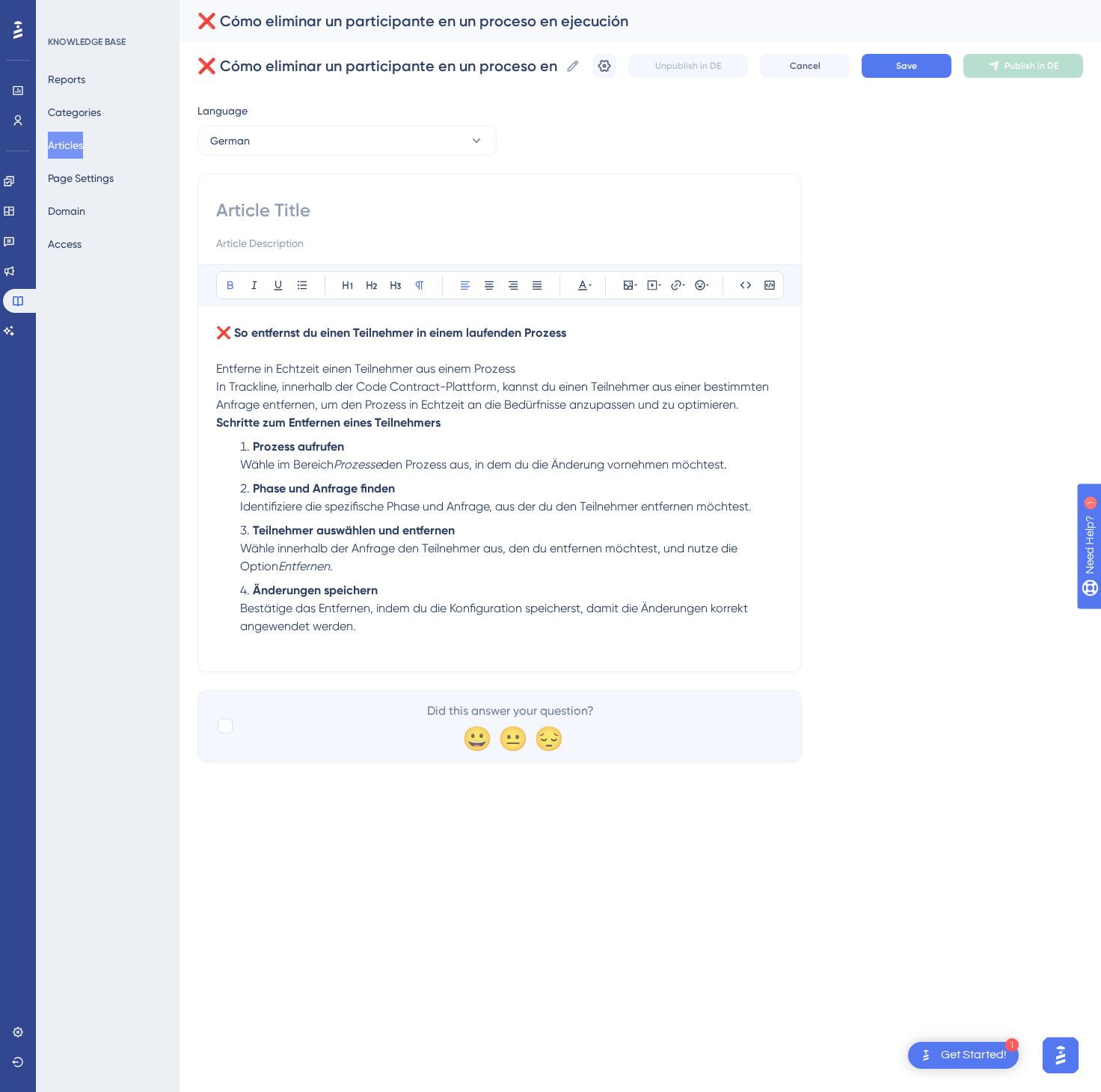
paste input "❌ So entfernst du einen Teilnehmer in einem laufenden Prozess"
drag, startPoint x: 721, startPoint y: 140, endPoint x: 854, endPoint y: 106, distance: 137.3
type input "❌ So entfernst du einen Teilnehmer in einem laufenden Prozess"
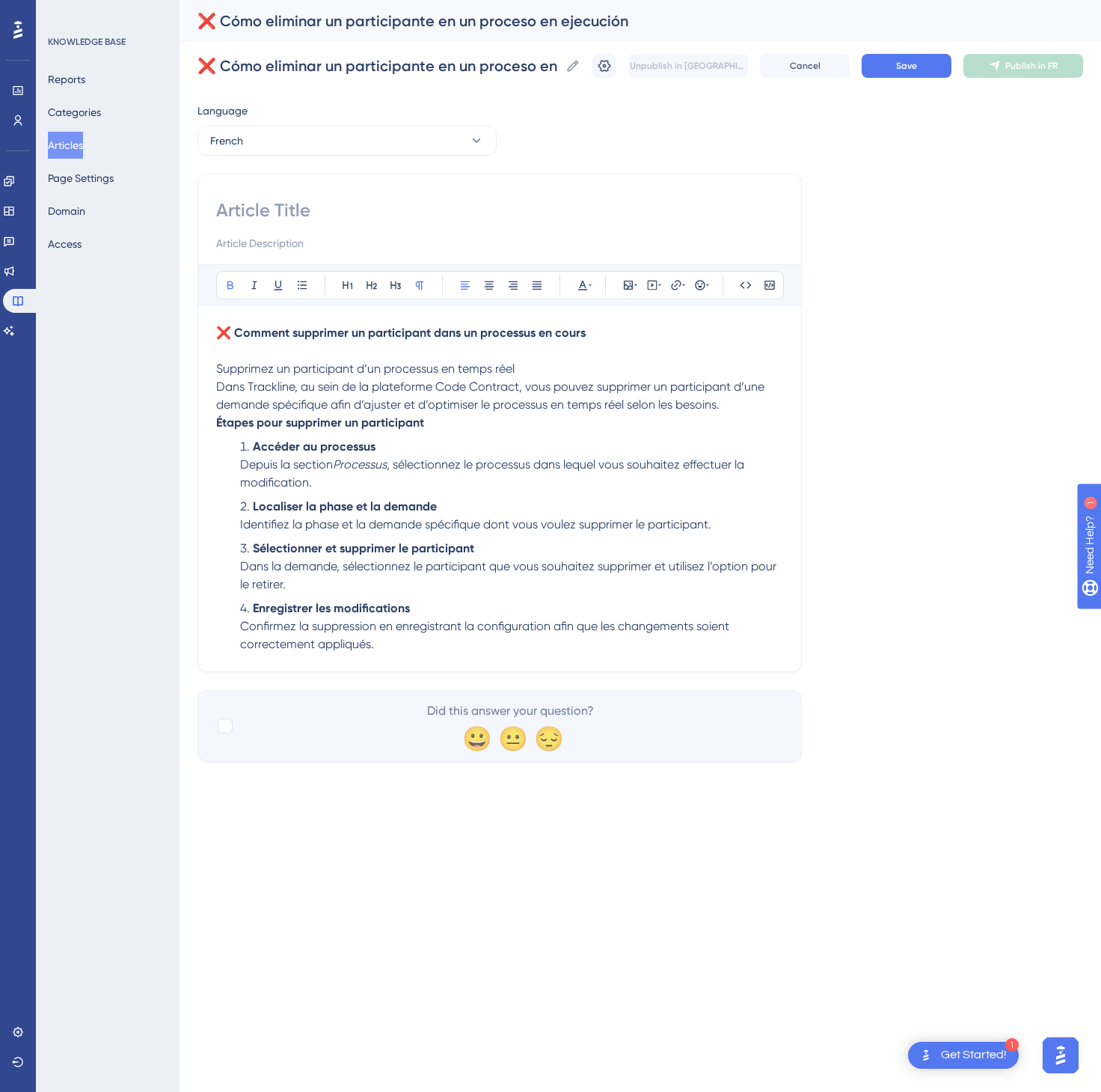
paste input "❌ Comment supprimer un participant dans un processus en cours"
type input "❌ Comment supprimer un participant dans un processus en cours"
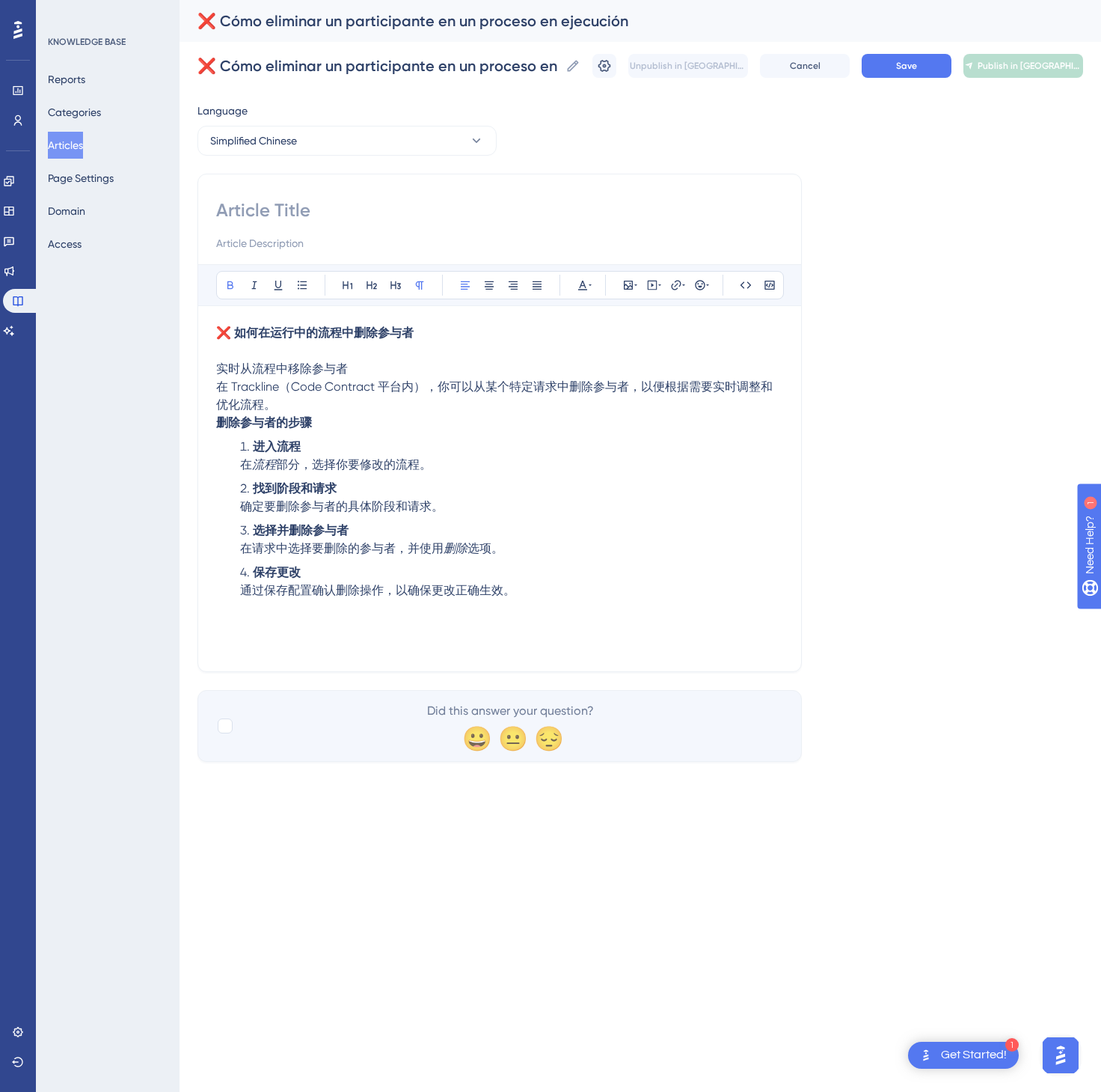
paste input "❌ 如何在运行中的流程中删除参与者"
type input "❌ 如何在运行中的流程中删除参与者"
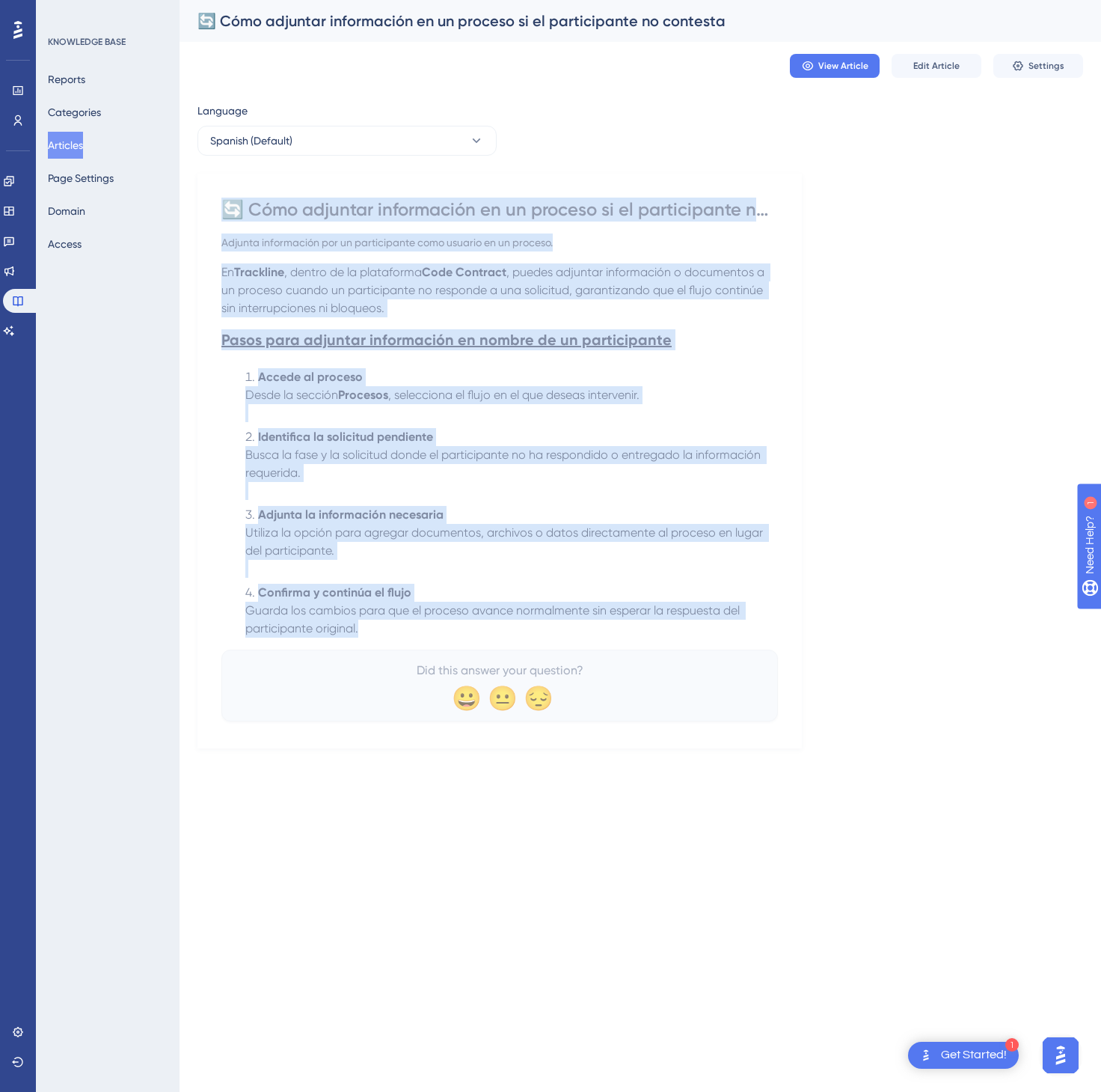
drag, startPoint x: 228, startPoint y: 211, endPoint x: 503, endPoint y: 646, distance: 514.6
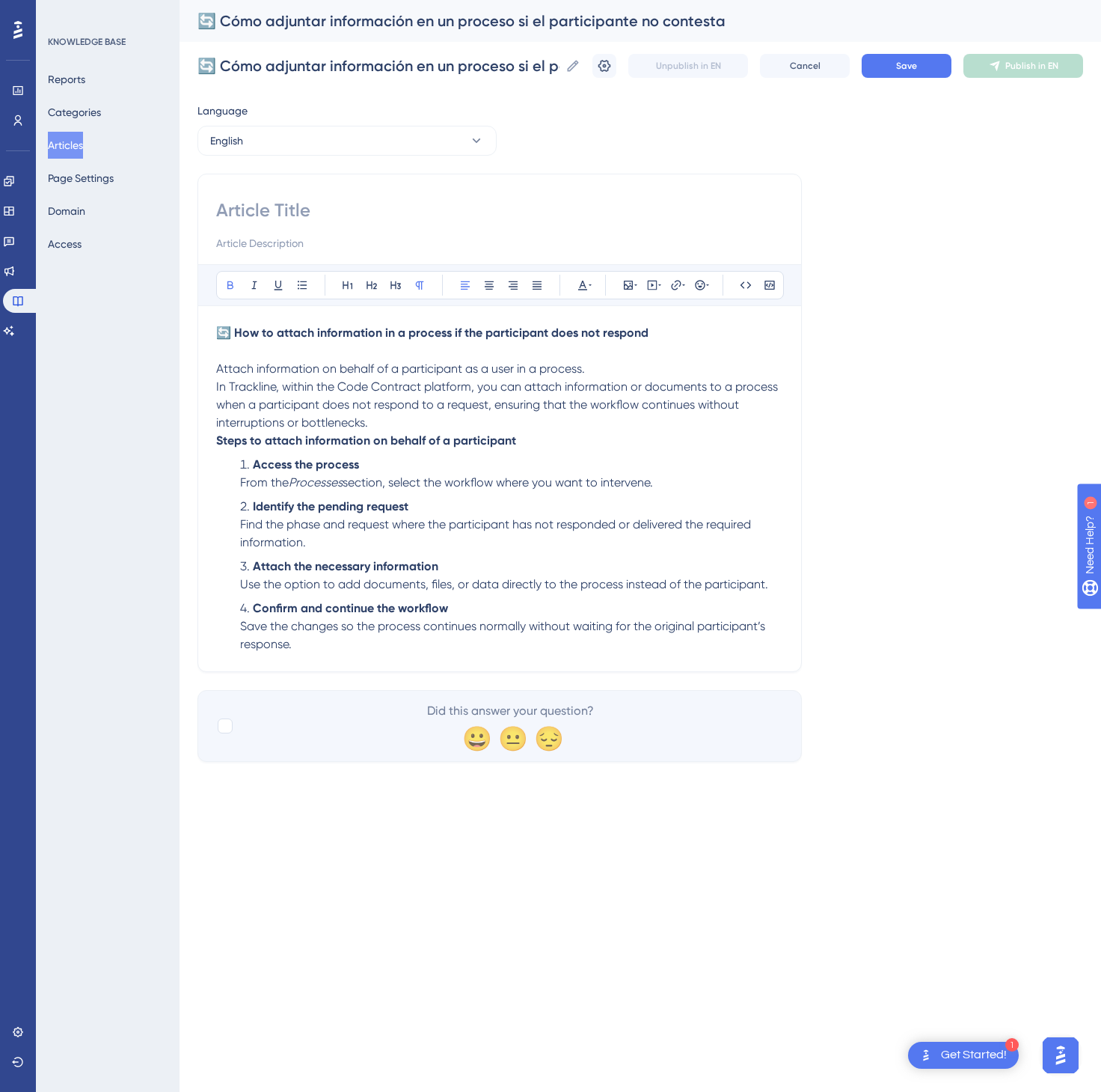
paste input "🔄 How to attach information in a process if the participant does not respond"
type input "🔄 How to attach information in a process if the participant does not respond"
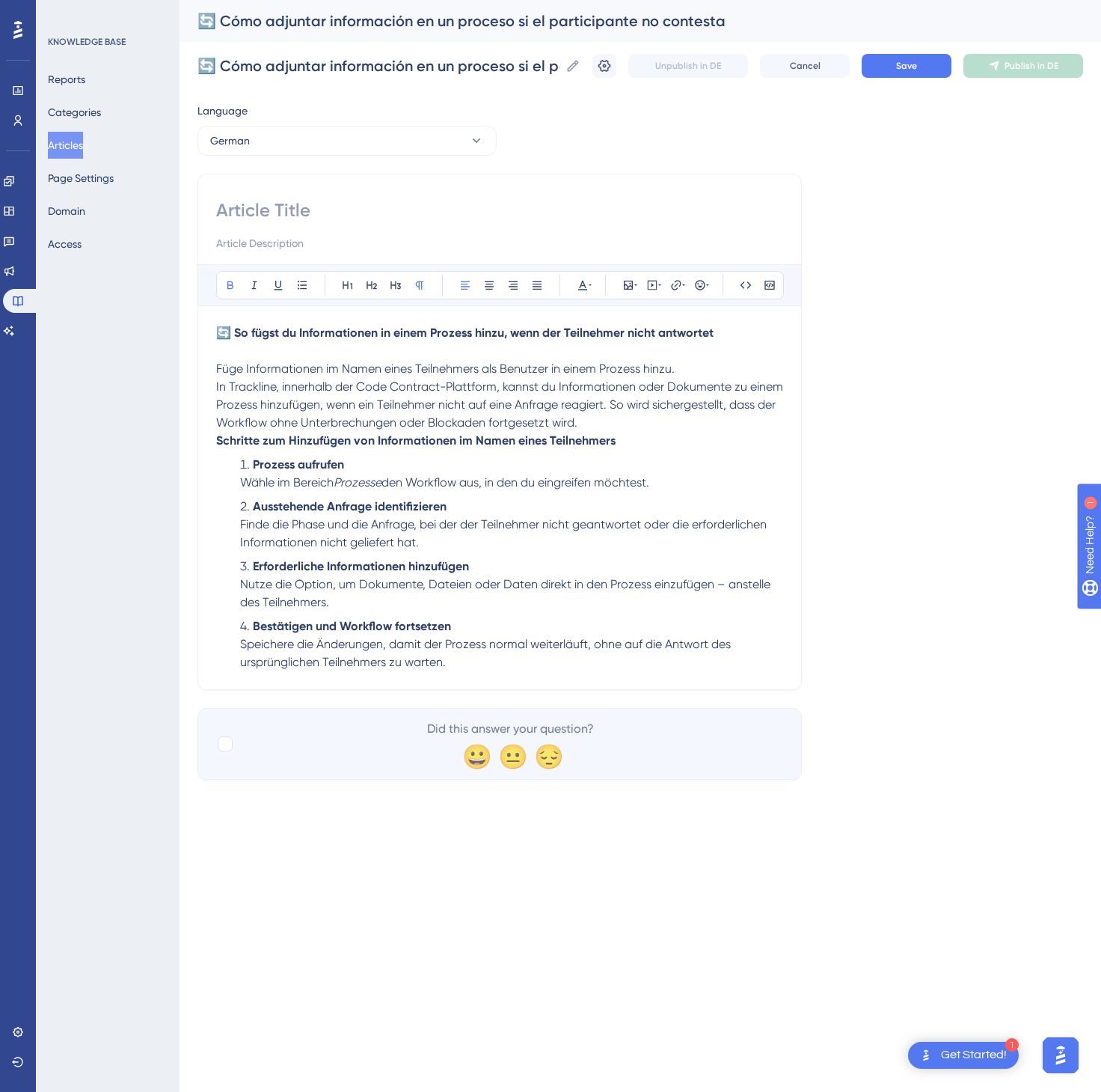
paste input "🔄 So fügst du Informationen in einem Prozess hinzu, wenn der Teilnehmer nicht a…"
type input "🔄 So fügst du Informationen in einem Prozess hinzu, wenn der Teilnehmer nicht a…"
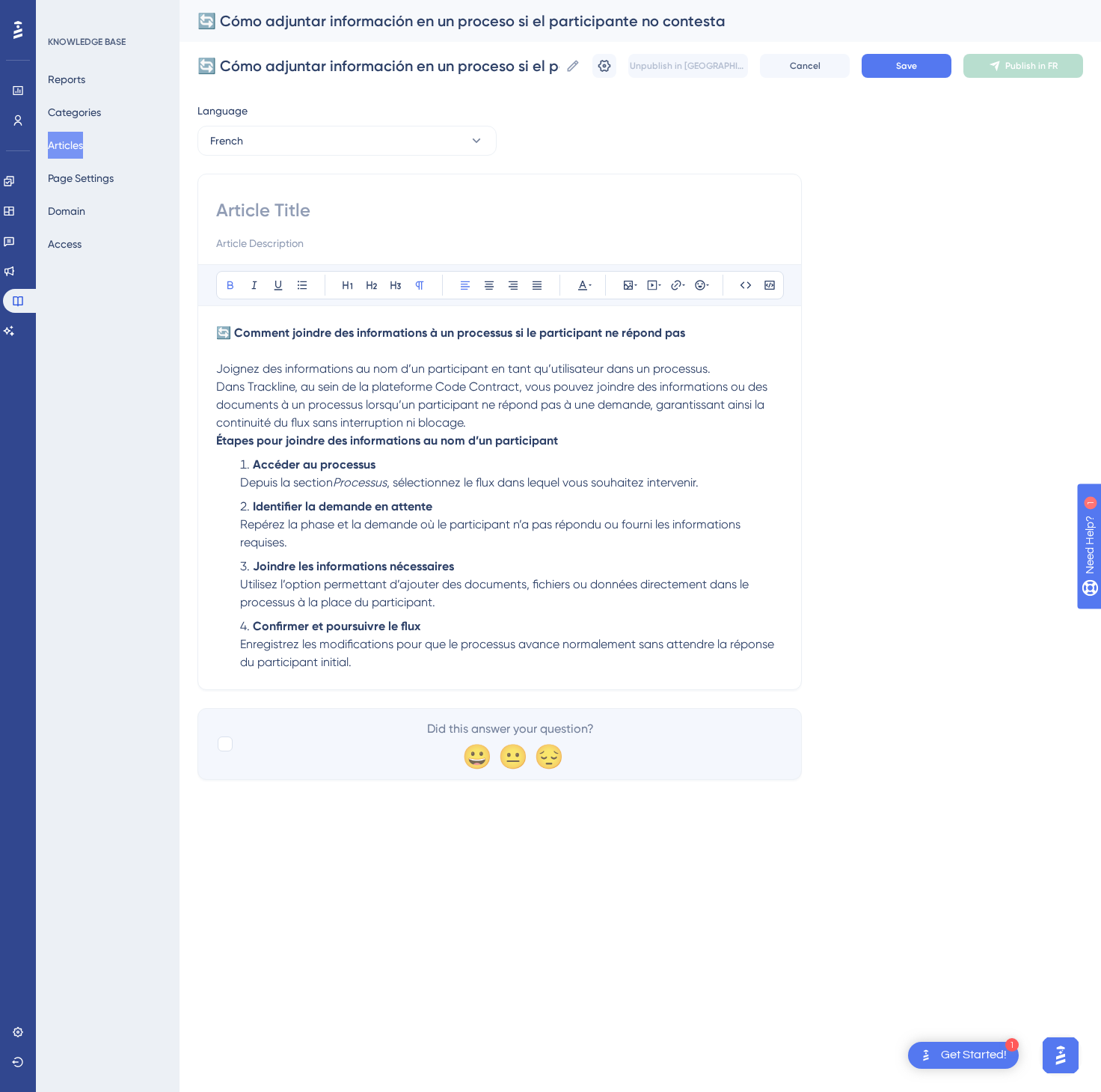
paste input "🔄 Comment joindre des informations à un processus si le participant ne répond p…"
type input "🔄 Comment joindre des informations à un processus si le participant ne répond p…"
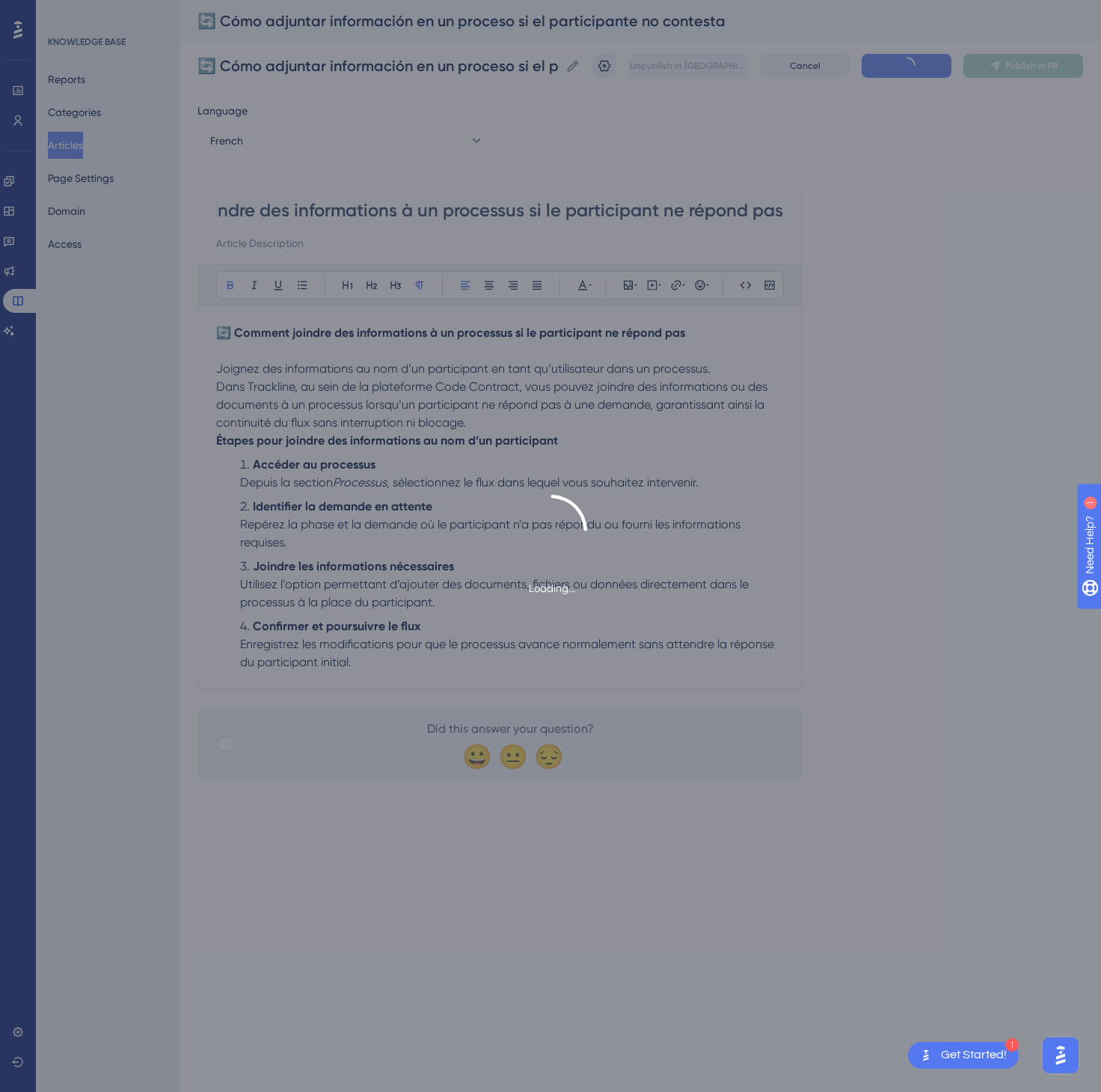
scroll to position [0, 0]
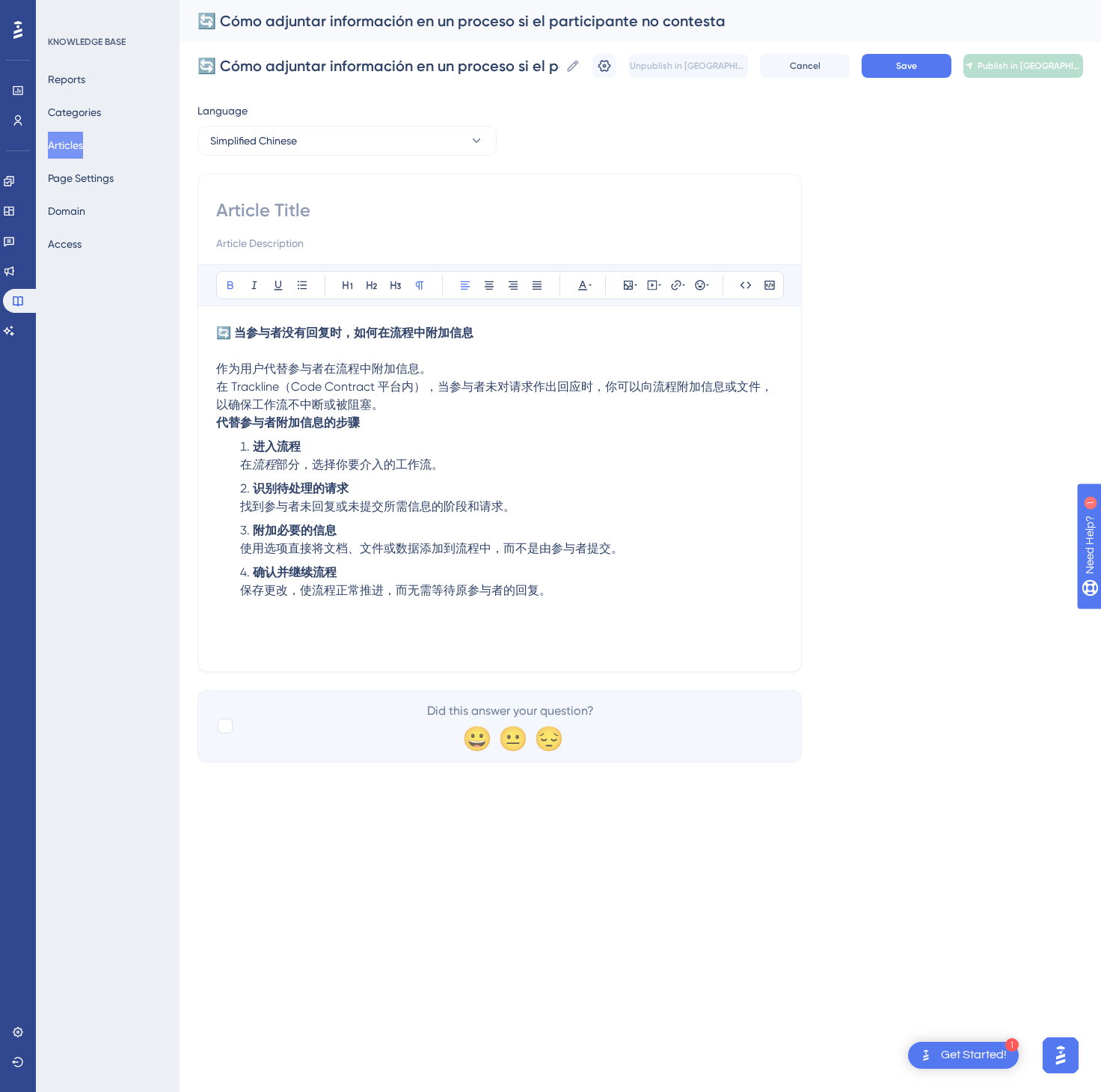
paste input "🔄 当参与者没有回复时，如何在流程中附加信息"
type input "🔄 当参与者没有回复时，如何在流程中附加信息"
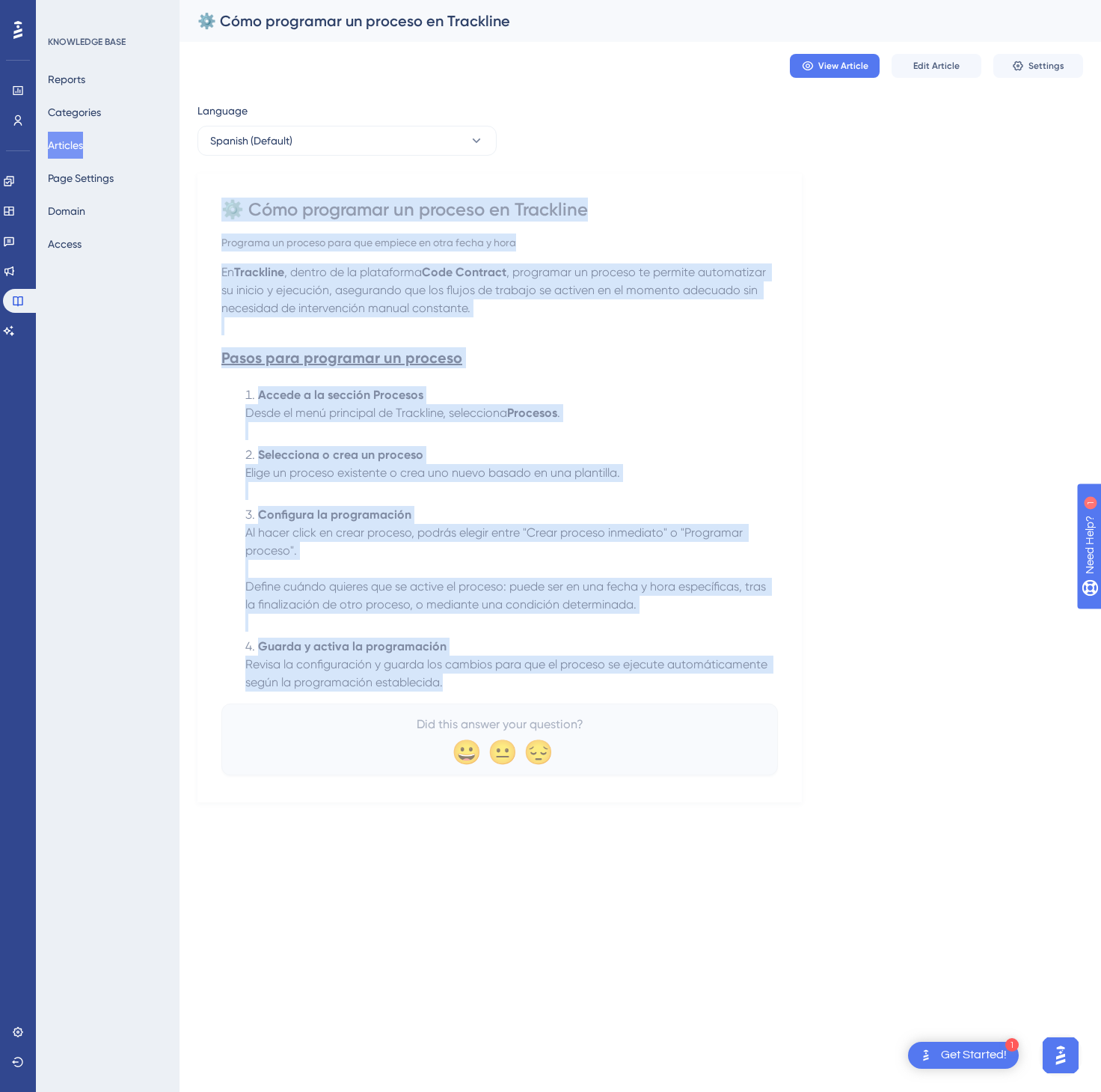
drag, startPoint x: 228, startPoint y: 206, endPoint x: 507, endPoint y: 692, distance: 560.4
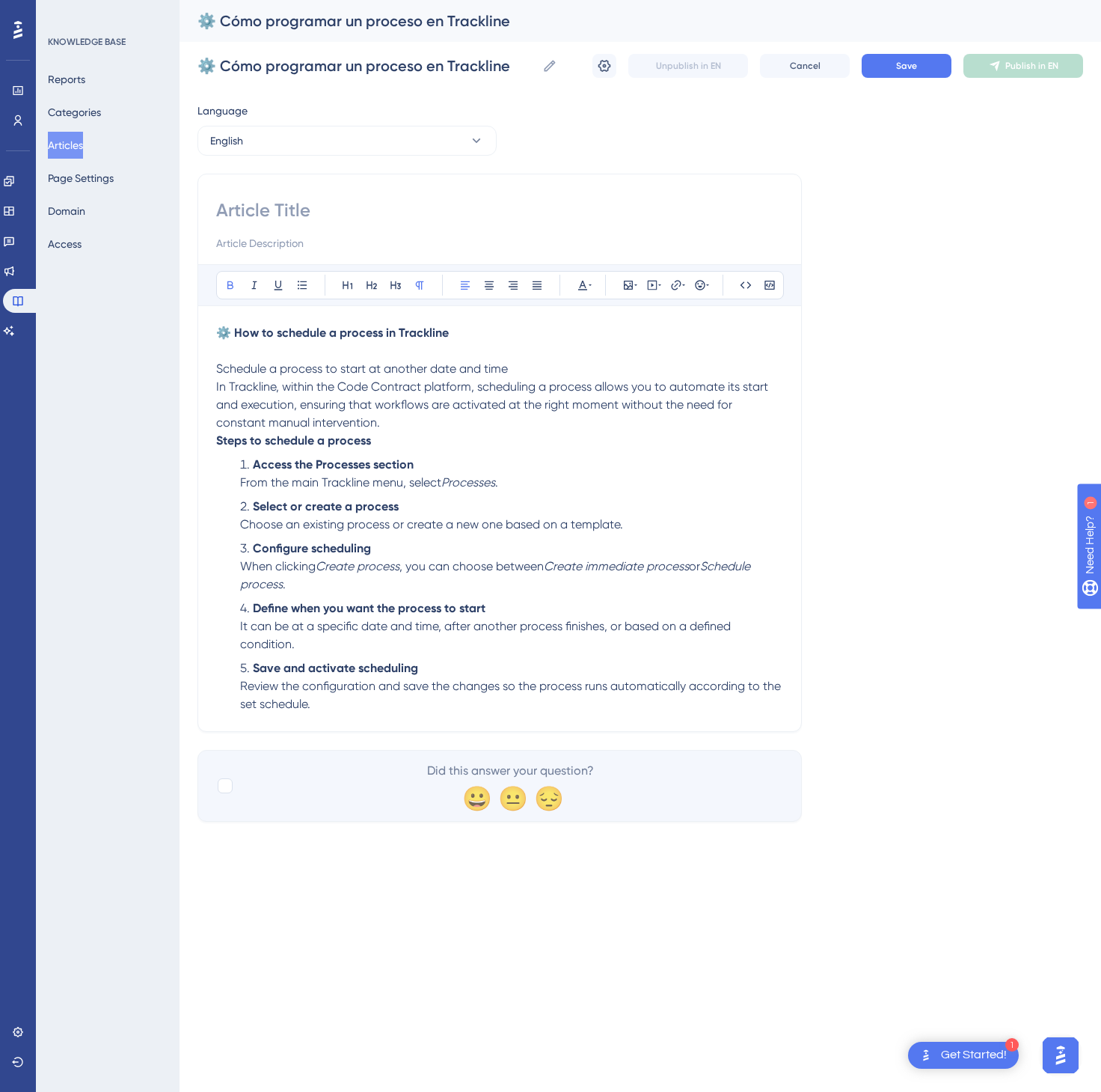
paste input "⚙️ How to schedule a process in Trackline"
type input "⚙️ How to schedule a process in Trackline"
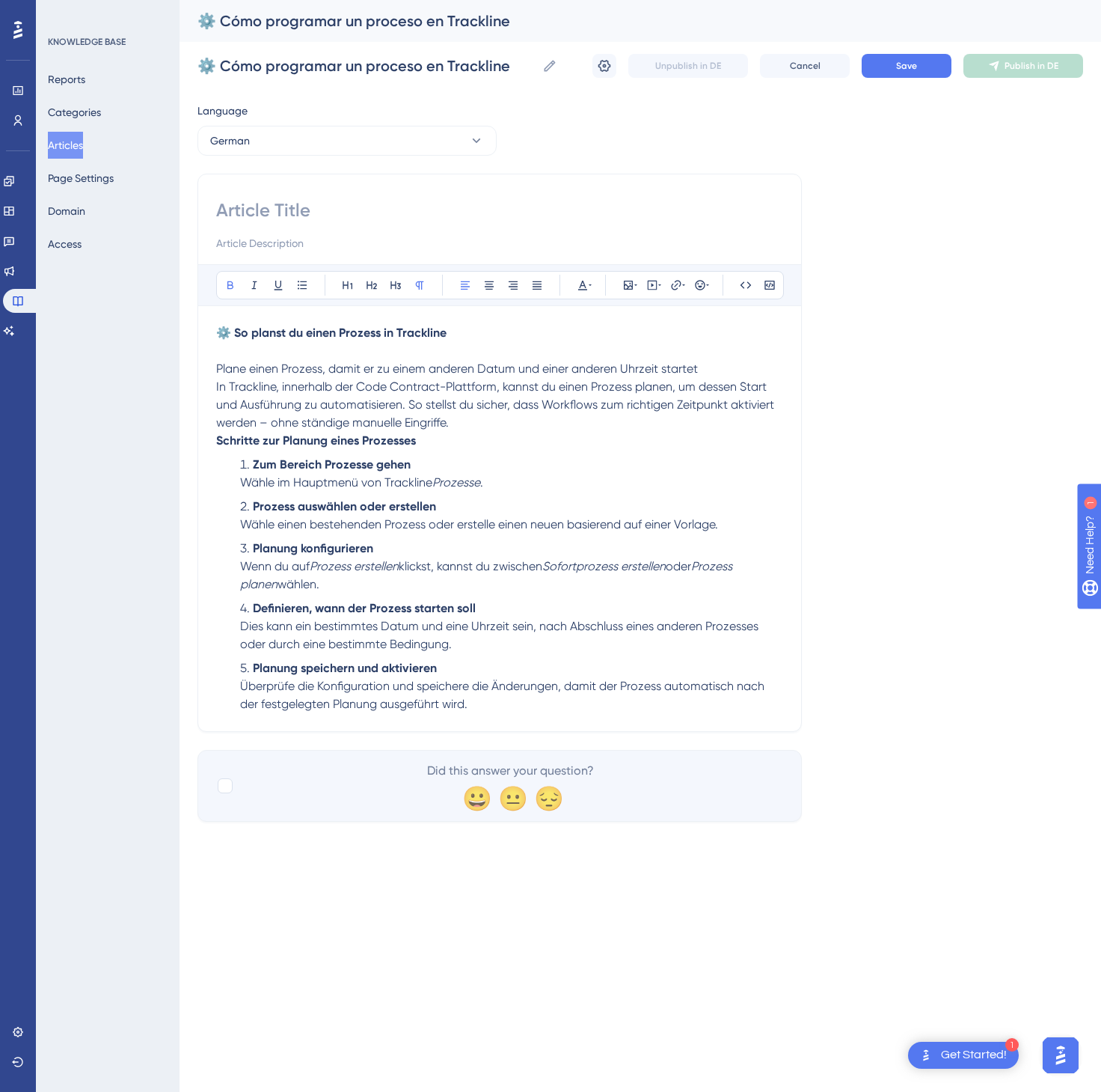
paste input "⚙️ So planst du einen Prozess in Trackline"
type input "⚙️ So planst du einen Prozess in Trackline"
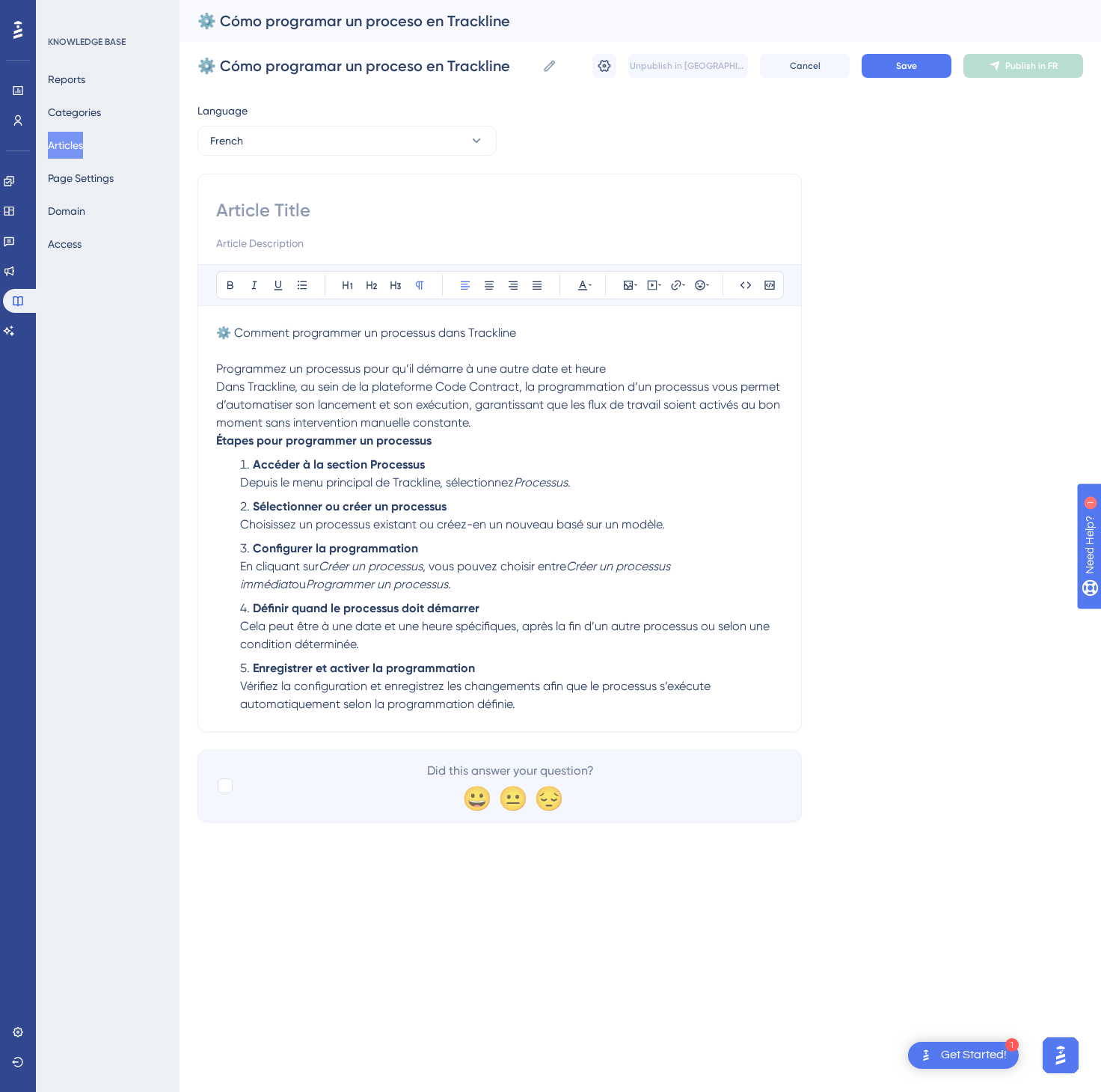
paste input "⚙️ Comment programmer un processus dans Trackline"
type input "⚙️ Comment programmer un processus dans Trackline"
drag, startPoint x: 489, startPoint y: 164, endPoint x: 784, endPoint y: 96, distance: 302.7
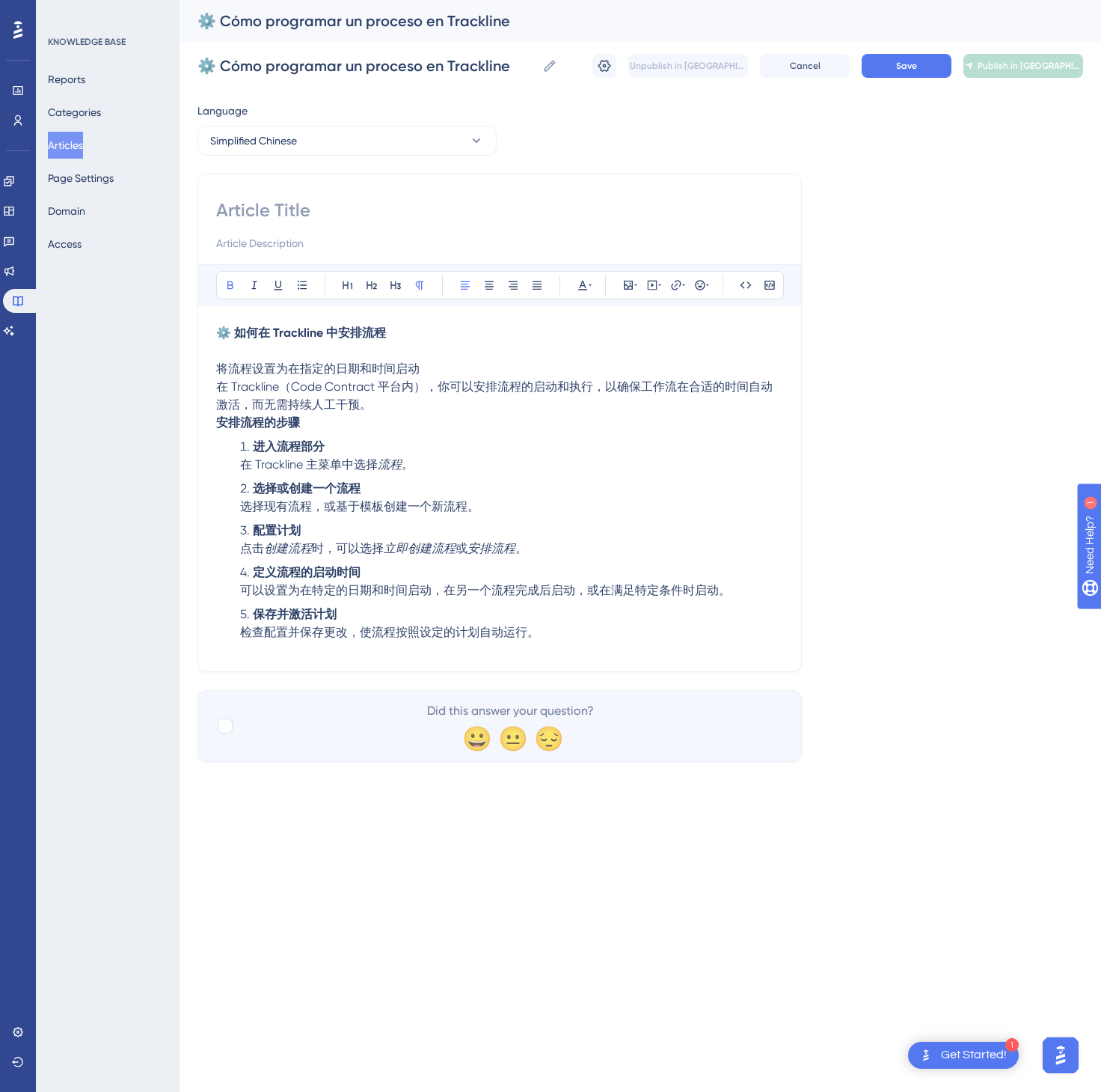
paste input "⚙️ 如何在 Trackline 中安排流程"
type input "⚙️ 如何在 Trackline 中安排流程"
